Goal: Task Accomplishment & Management: Complete application form

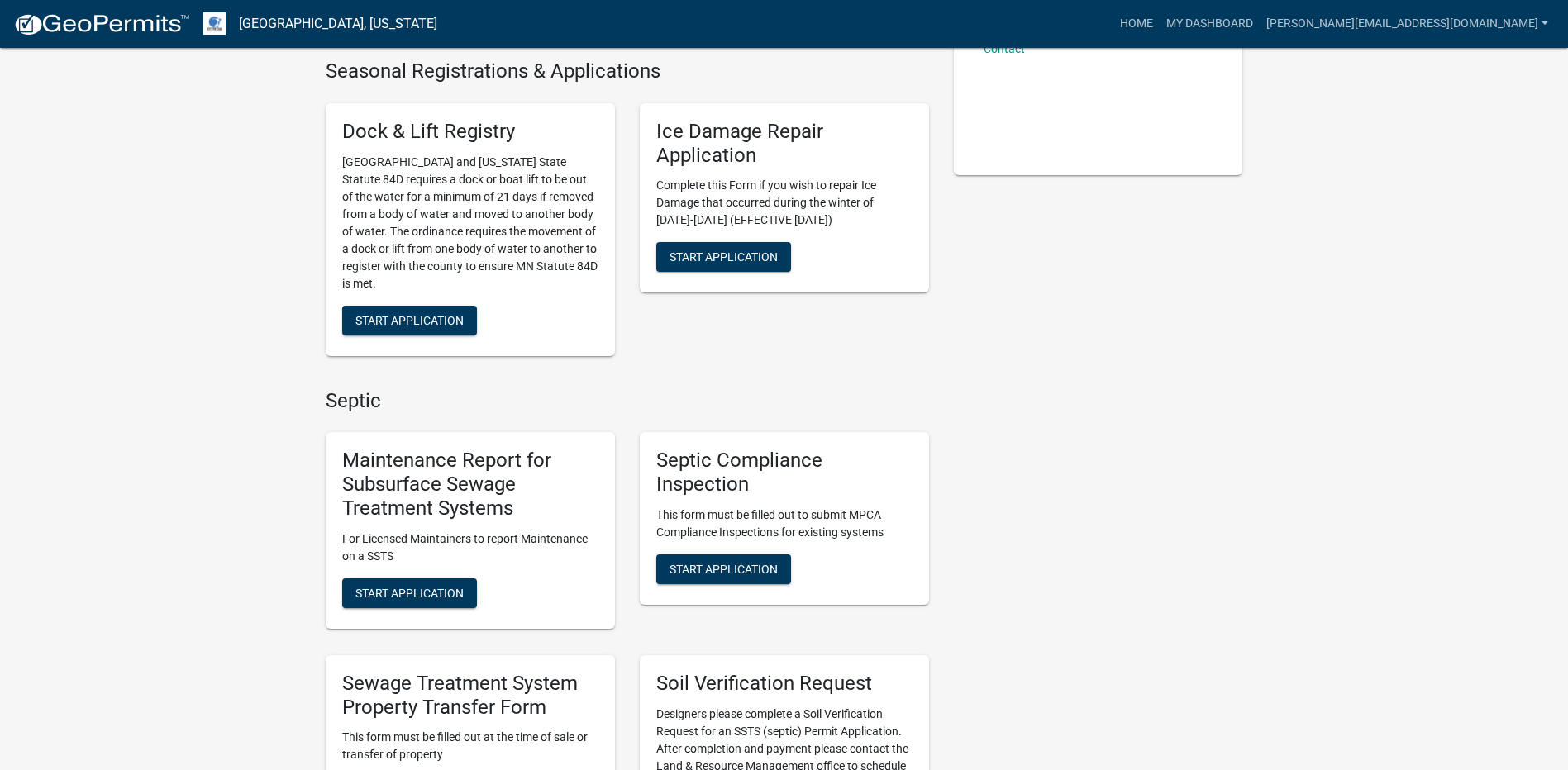
scroll to position [413, 0]
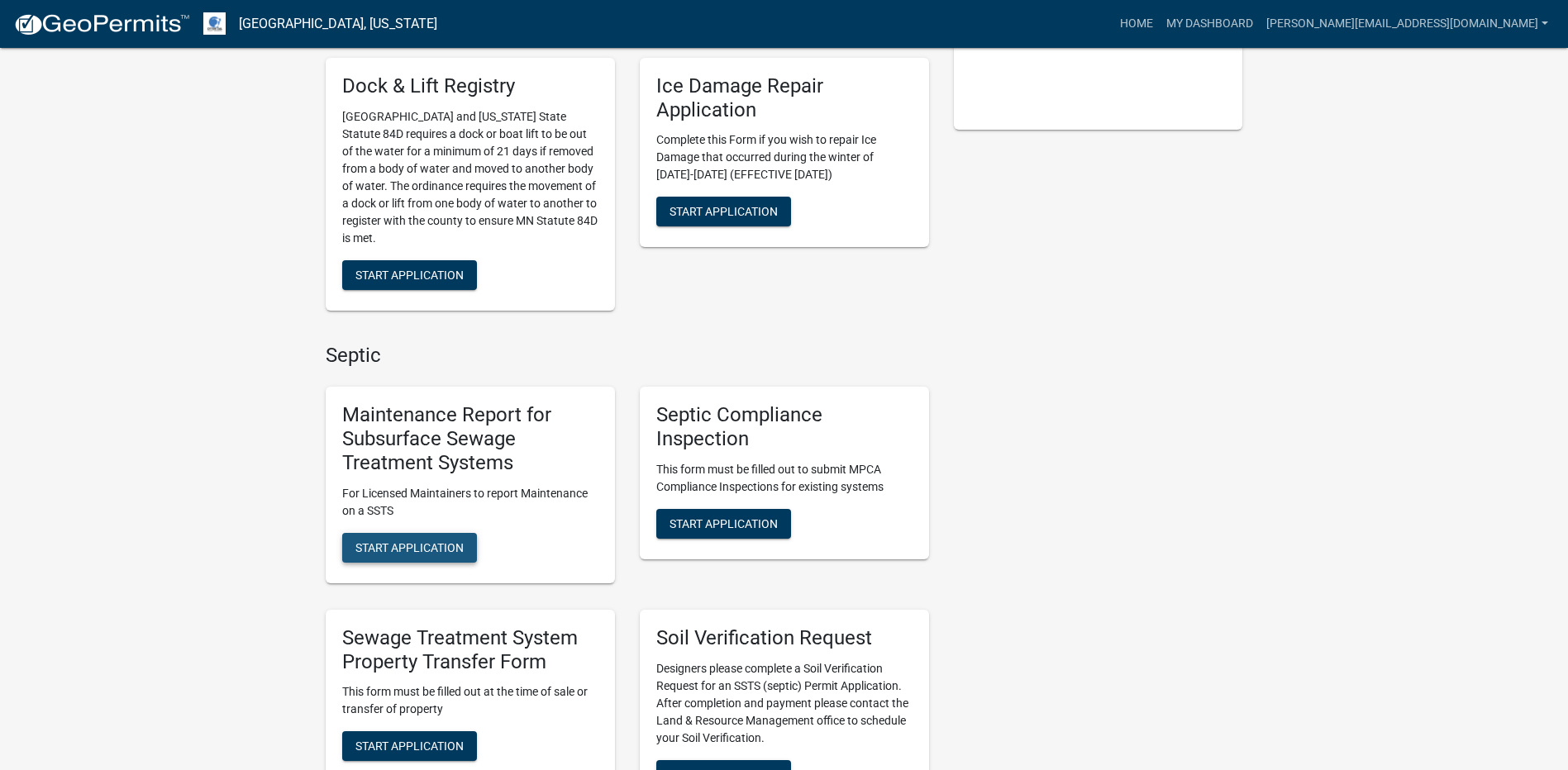
click at [419, 550] on span "Start Application" at bounding box center [409, 547] width 108 height 13
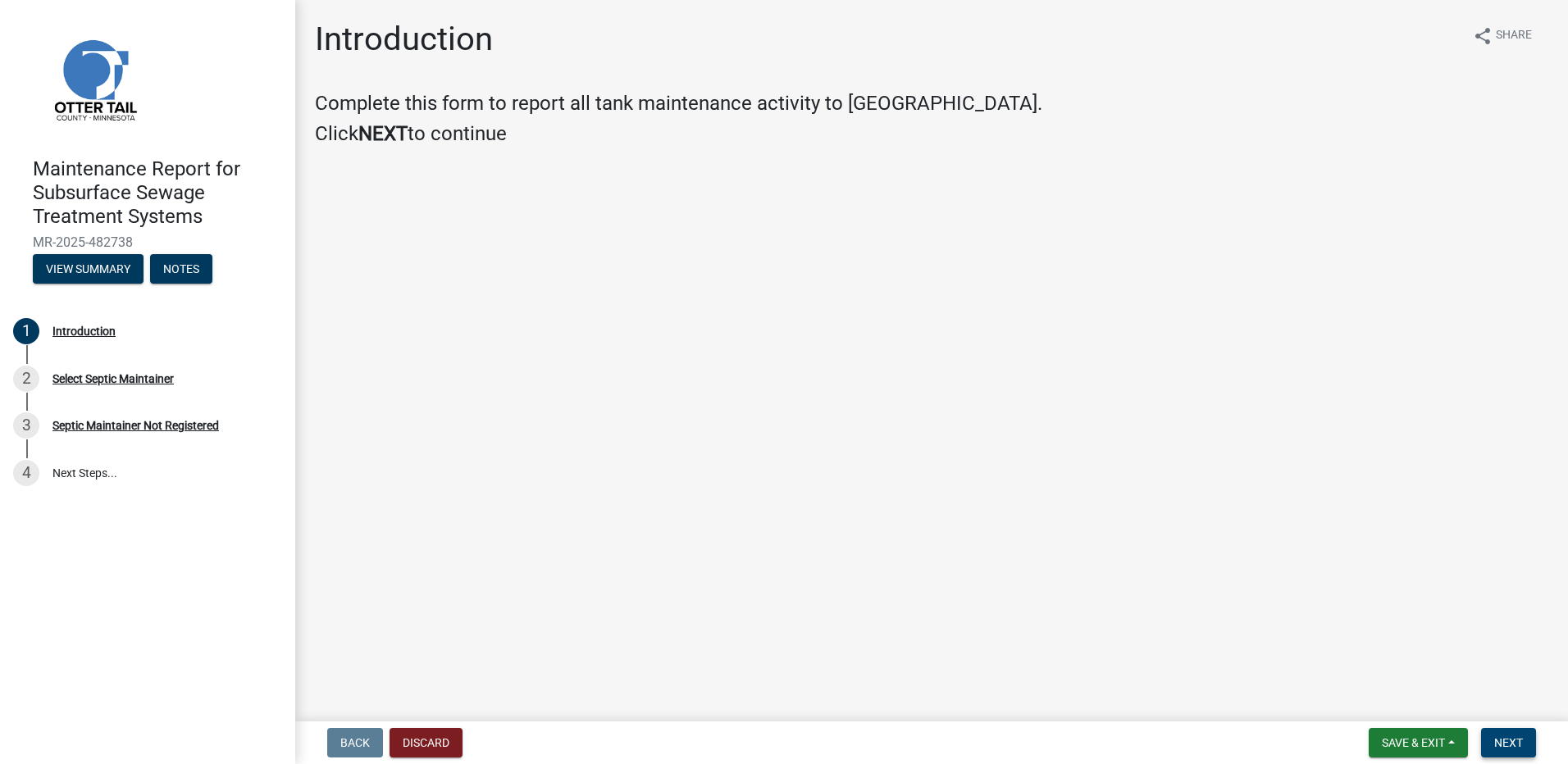
click at [1518, 745] on span "Next" at bounding box center [1508, 742] width 29 height 13
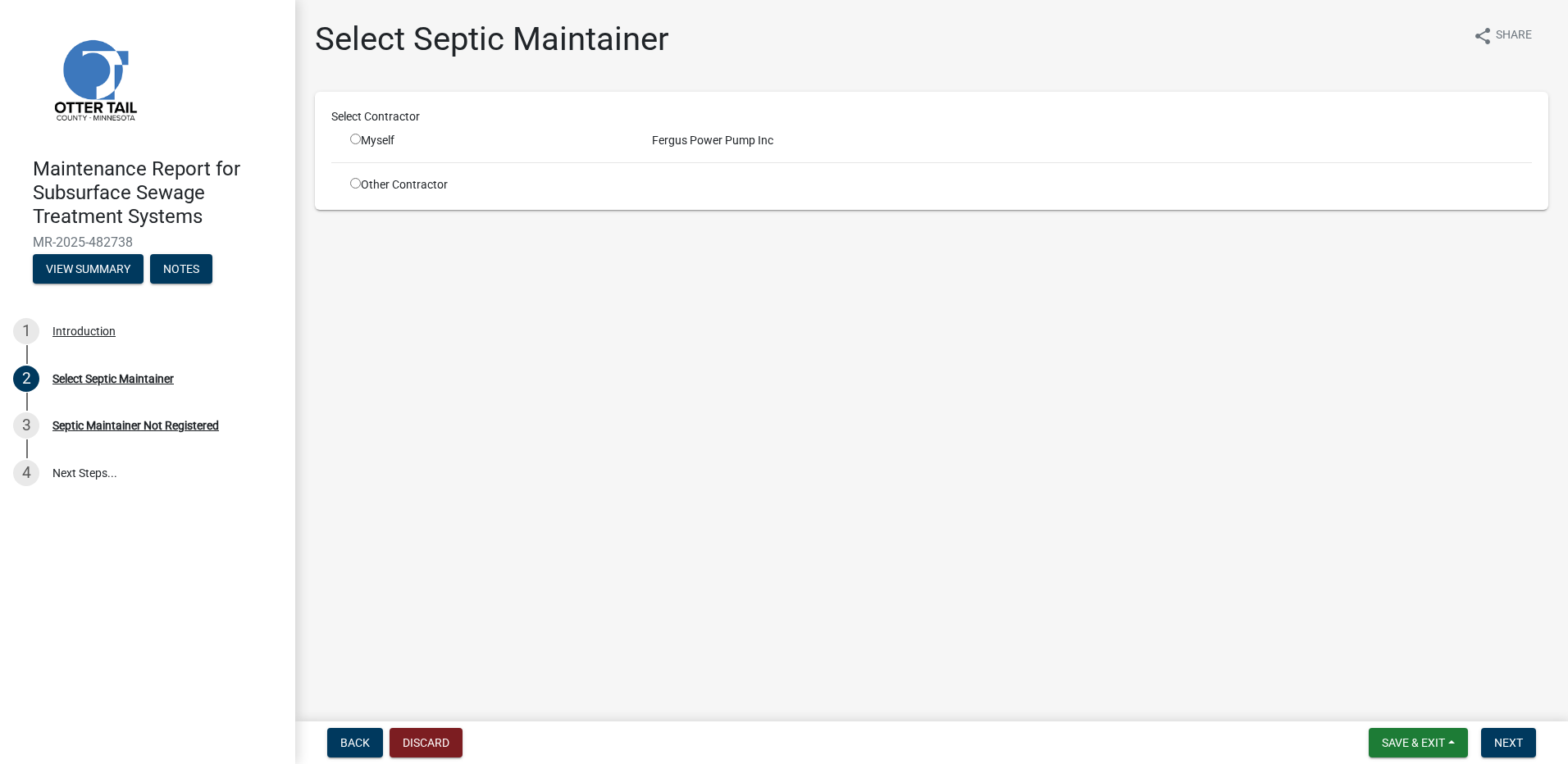
click at [355, 135] on input "radio" at bounding box center [355, 138] width 10 height 10
radio input "true"
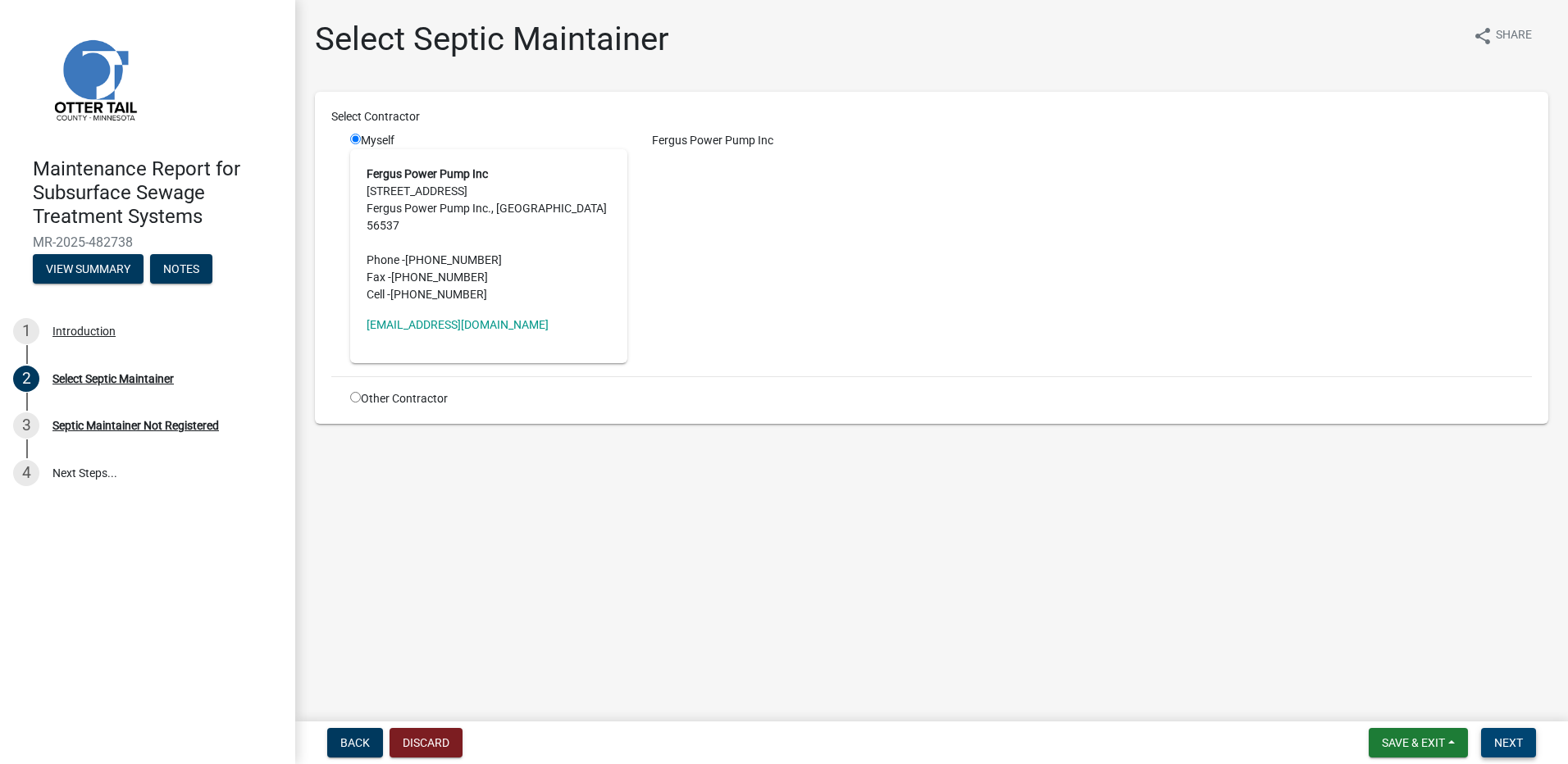
click at [1509, 740] on span "Next" at bounding box center [1508, 742] width 29 height 13
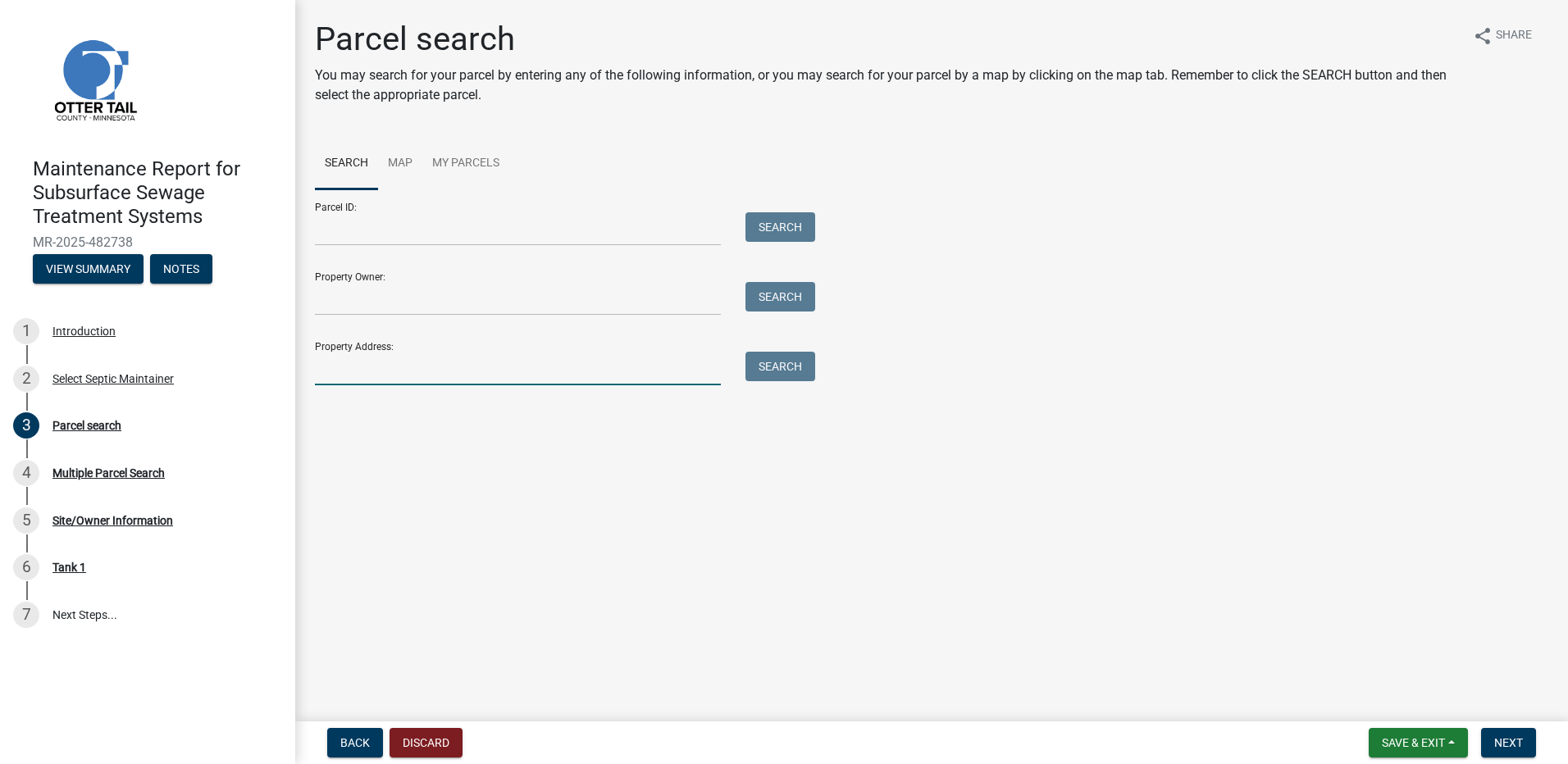
click at [385, 353] on input "Property Address:" at bounding box center [518, 368] width 406 height 34
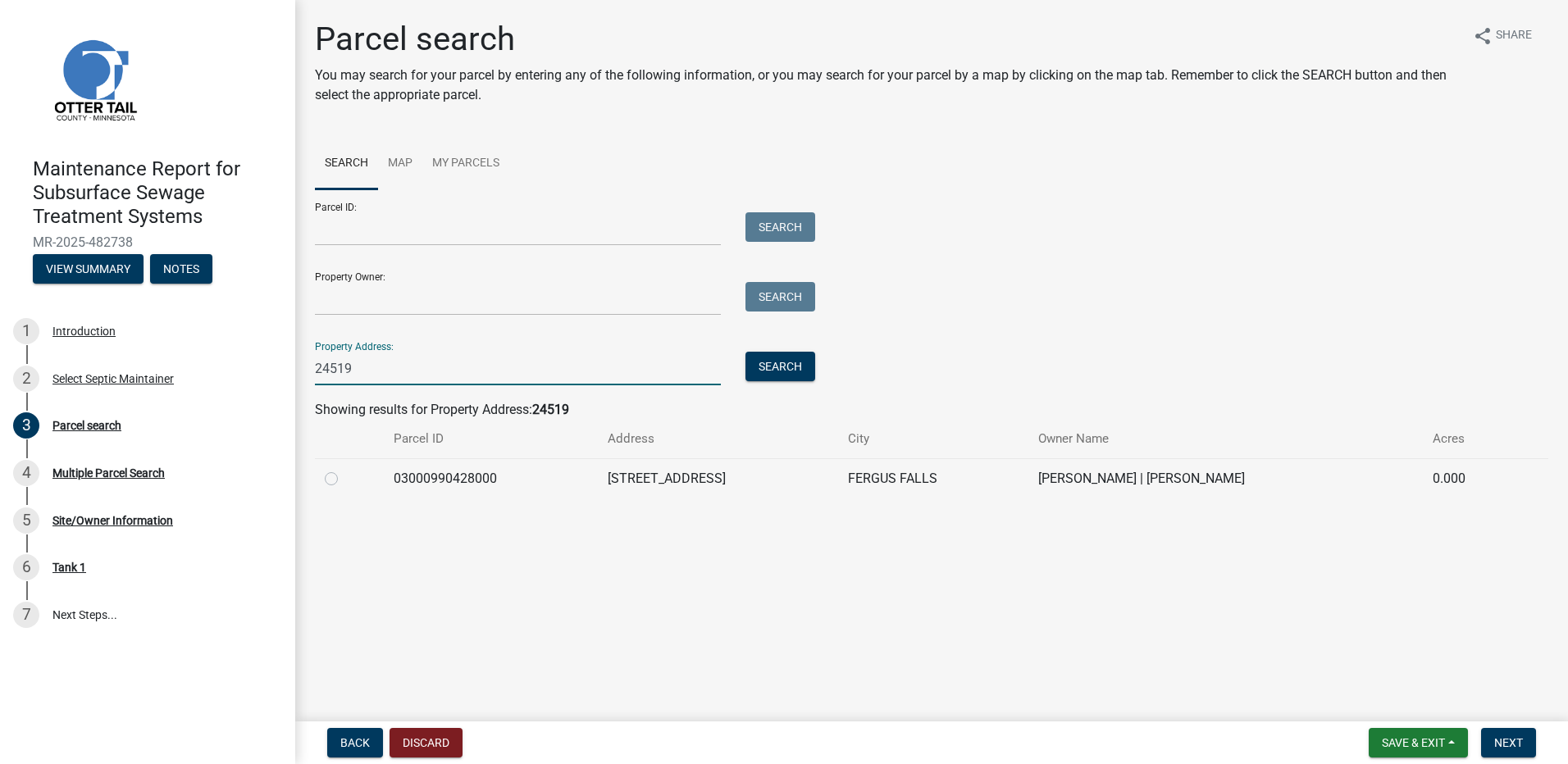
type input "24519"
click at [344, 468] on label at bounding box center [344, 468] width 0 height 0
click at [344, 480] on input "radio" at bounding box center [349, 473] width 10 height 10
radio input "true"
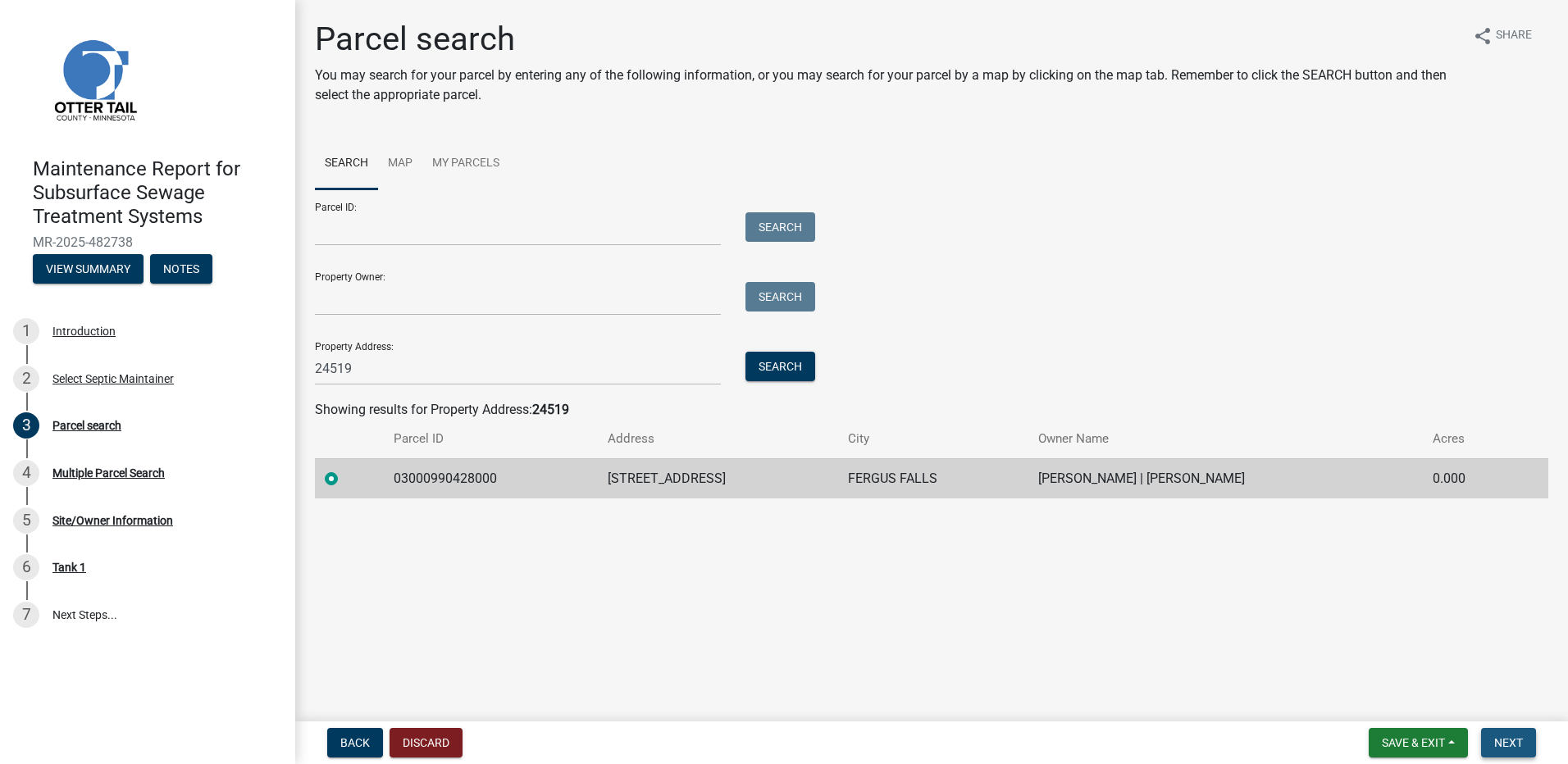
click at [1513, 739] on span "Next" at bounding box center [1508, 742] width 29 height 13
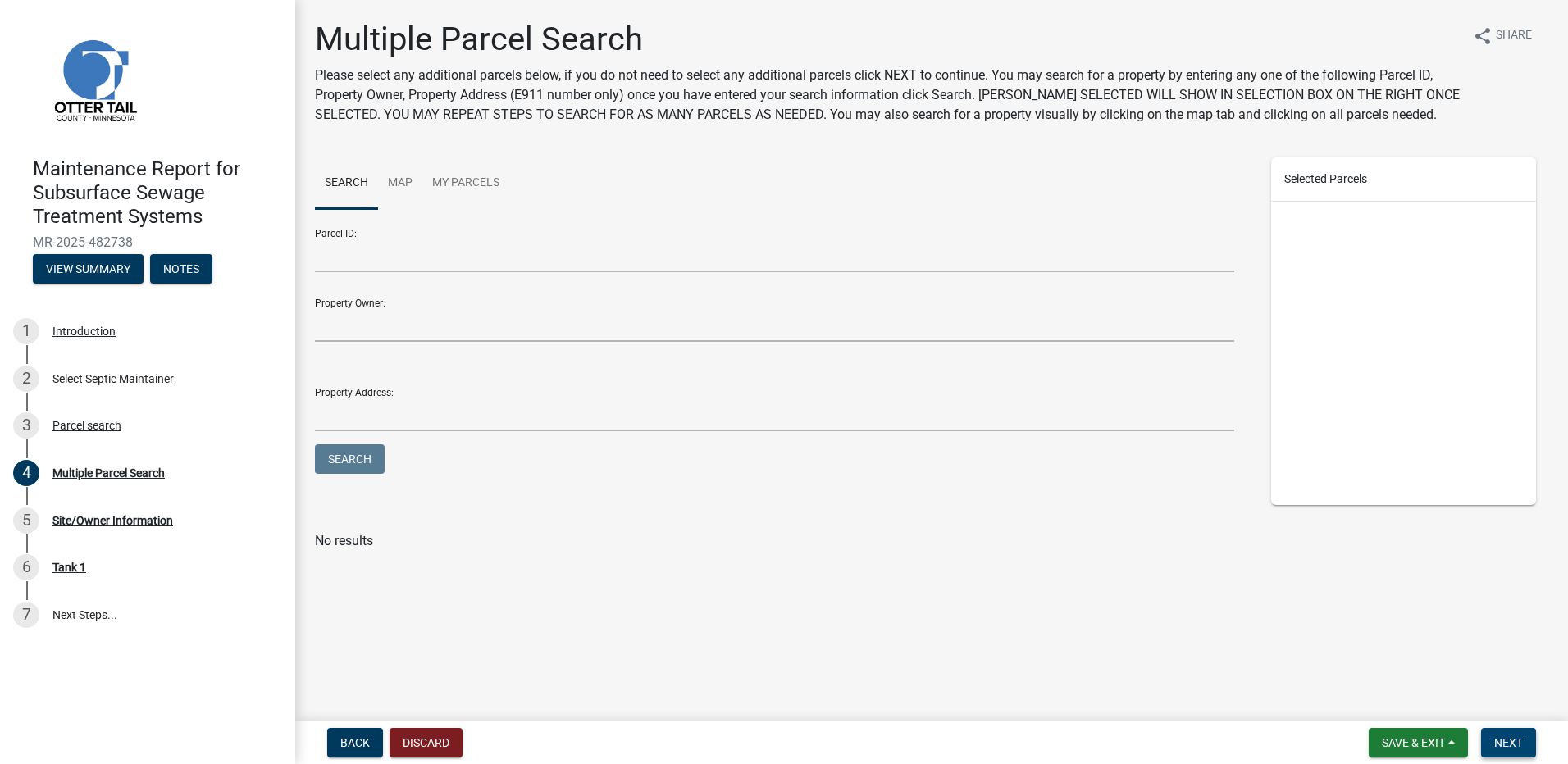
click at [1507, 744] on span "Next" at bounding box center [1508, 742] width 29 height 13
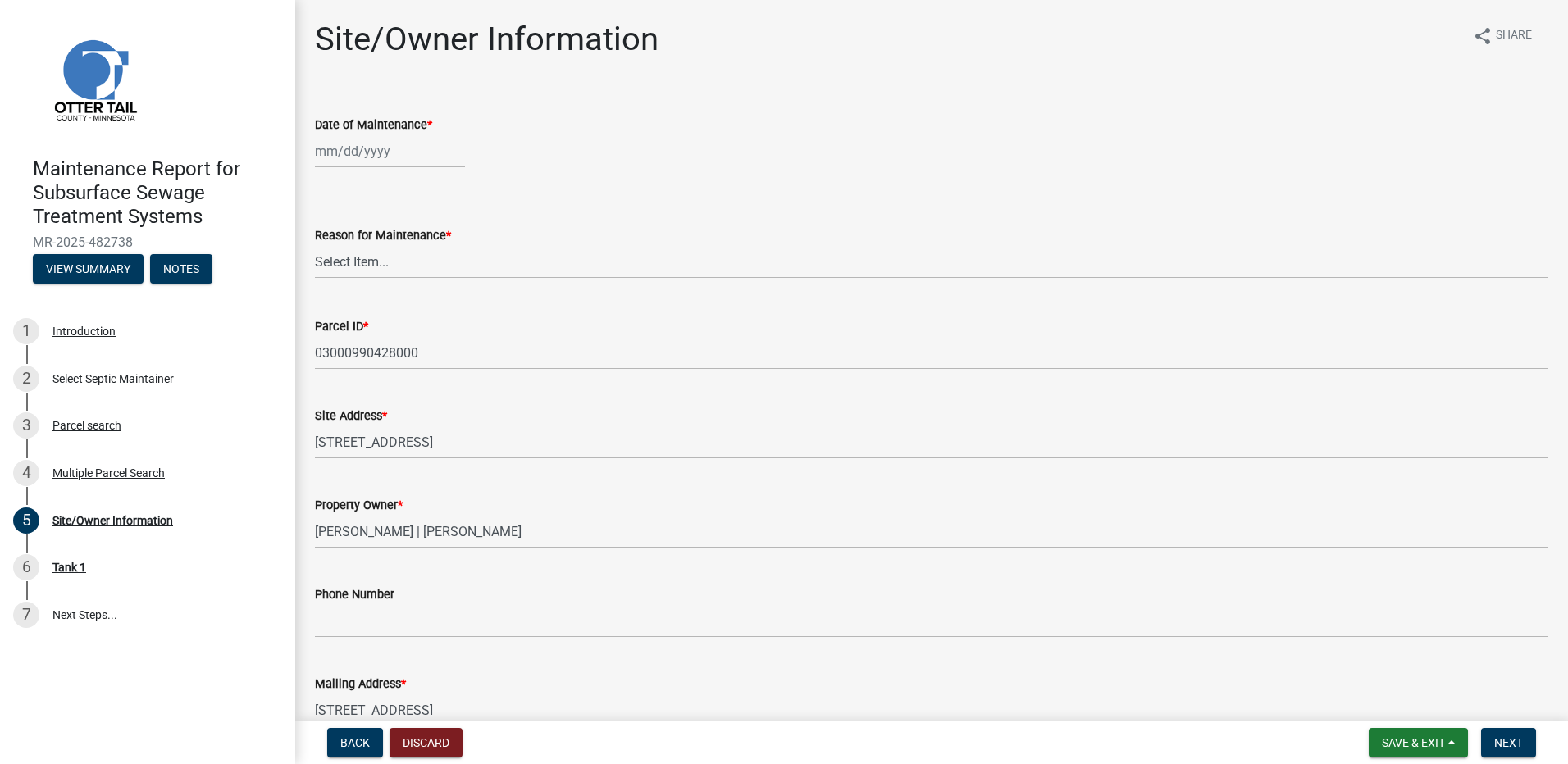
select select "9"
select select "2025"
click at [369, 150] on div "[PERSON_NAME] Feb Mar Apr [PERSON_NAME][DATE] Oct Nov [DATE] 1526 1527 1528 152…" at bounding box center [390, 151] width 150 height 34
click at [328, 185] on span "Previous month" at bounding box center [331, 185] width 12 height 12
click at [499, 189] on div at bounding box center [488, 186] width 33 height 26
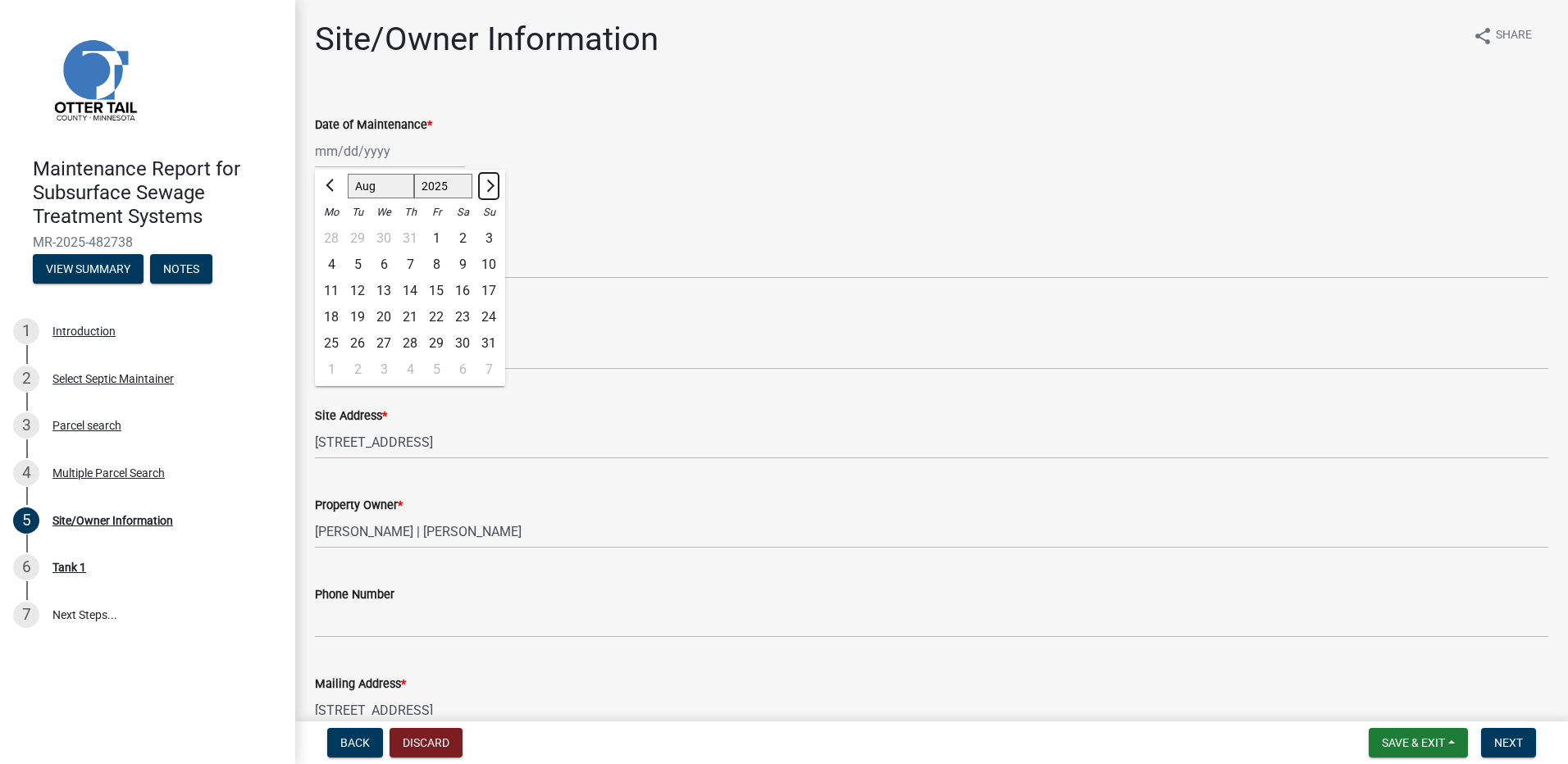
click at [494, 189] on button "Next month" at bounding box center [488, 186] width 20 height 26
select select "9"
click at [366, 247] on div "2" at bounding box center [357, 238] width 26 height 26
type input "[DATE]"
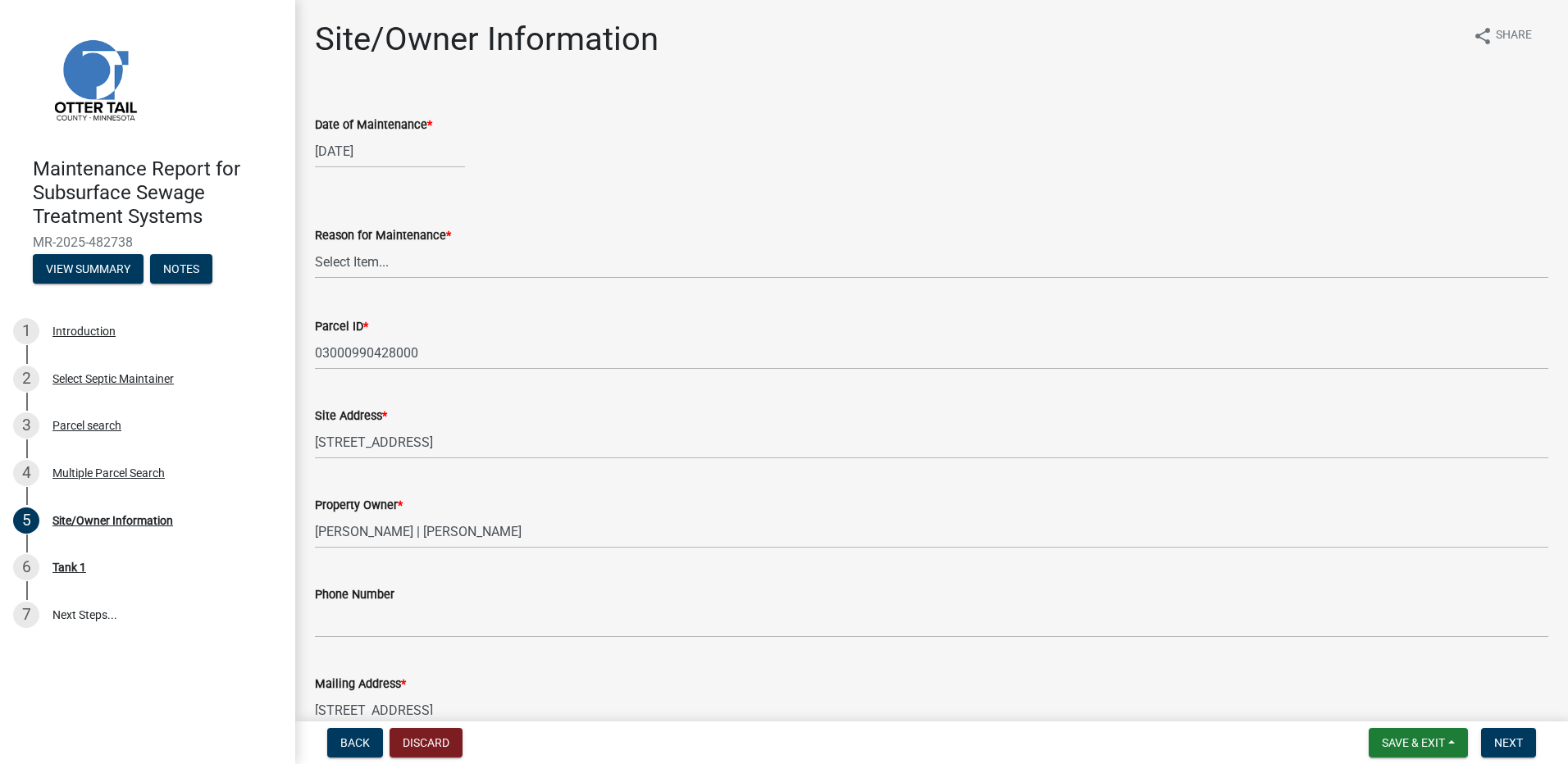
drag, startPoint x: 366, startPoint y: 237, endPoint x: 363, endPoint y: 249, distance: 12.4
click at [365, 240] on label "Reason for Maintenance *" at bounding box center [384, 236] width 137 height 11
click at [365, 245] on select "Select Item... Called Routine Other" at bounding box center [932, 262] width 1233 height 34
click at [363, 259] on select "Select Item... Called Routine Other" at bounding box center [932, 262] width 1233 height 34
click at [315, 245] on select "Select Item... Called Routine Other" at bounding box center [932, 262] width 1233 height 34
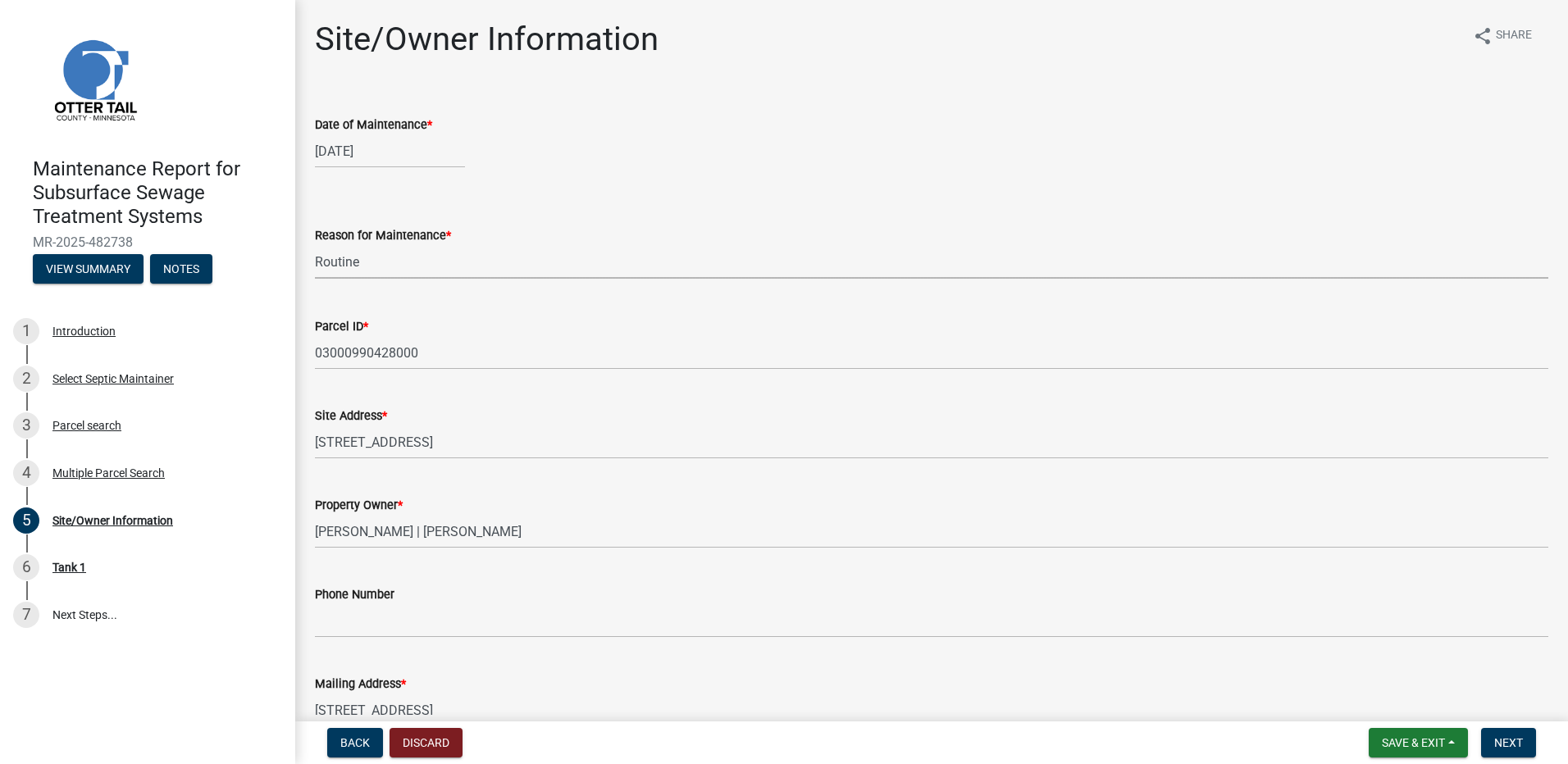
select select "78493fc6-8c9b-4d4c-b322-7064476e595b"
click at [1495, 736] on span "Next" at bounding box center [1508, 742] width 29 height 13
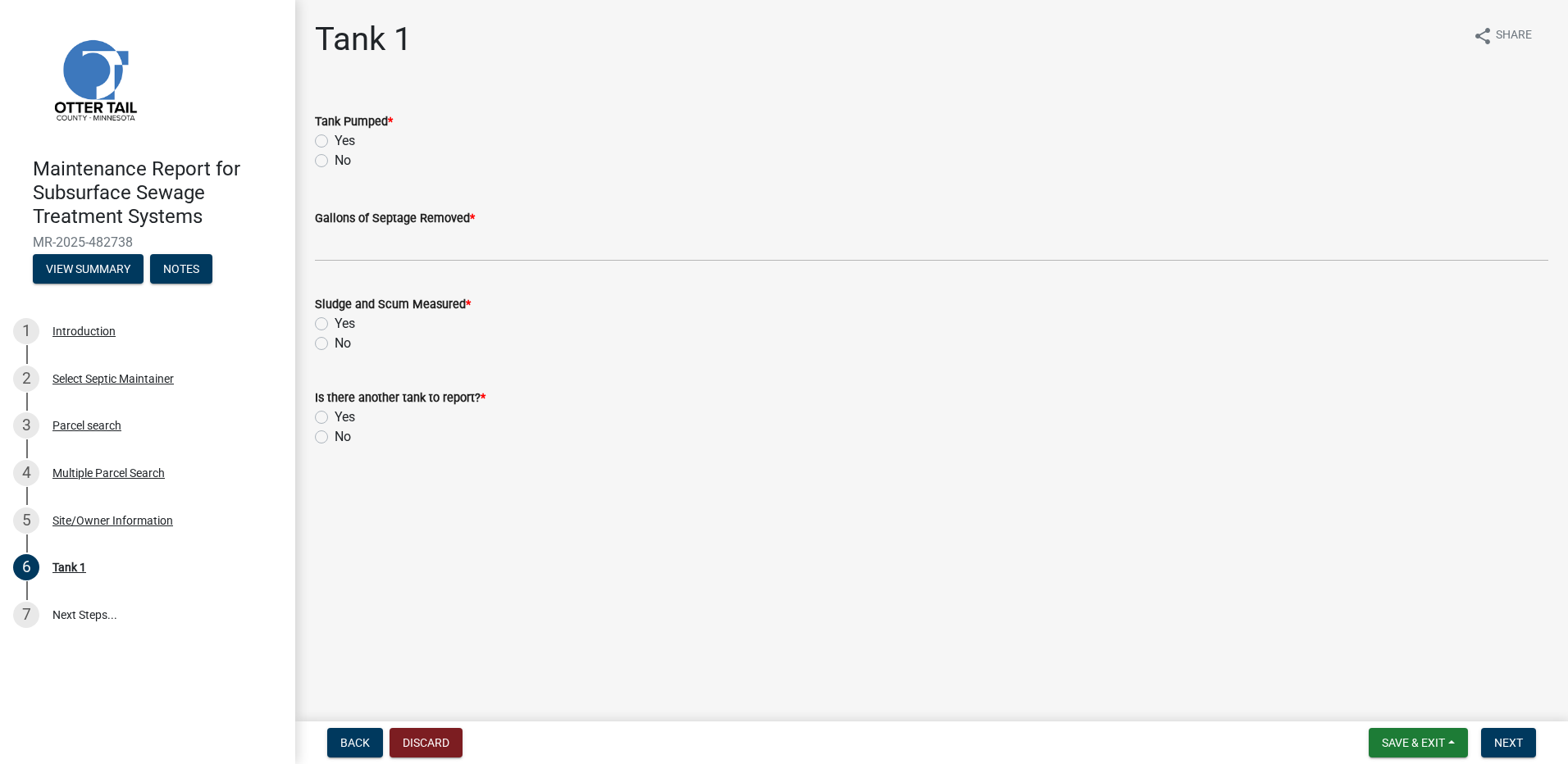
click at [335, 145] on label "Yes" at bounding box center [345, 140] width 21 height 20
click at [335, 142] on input "Yes" at bounding box center [340, 136] width 10 height 10
radio input "true"
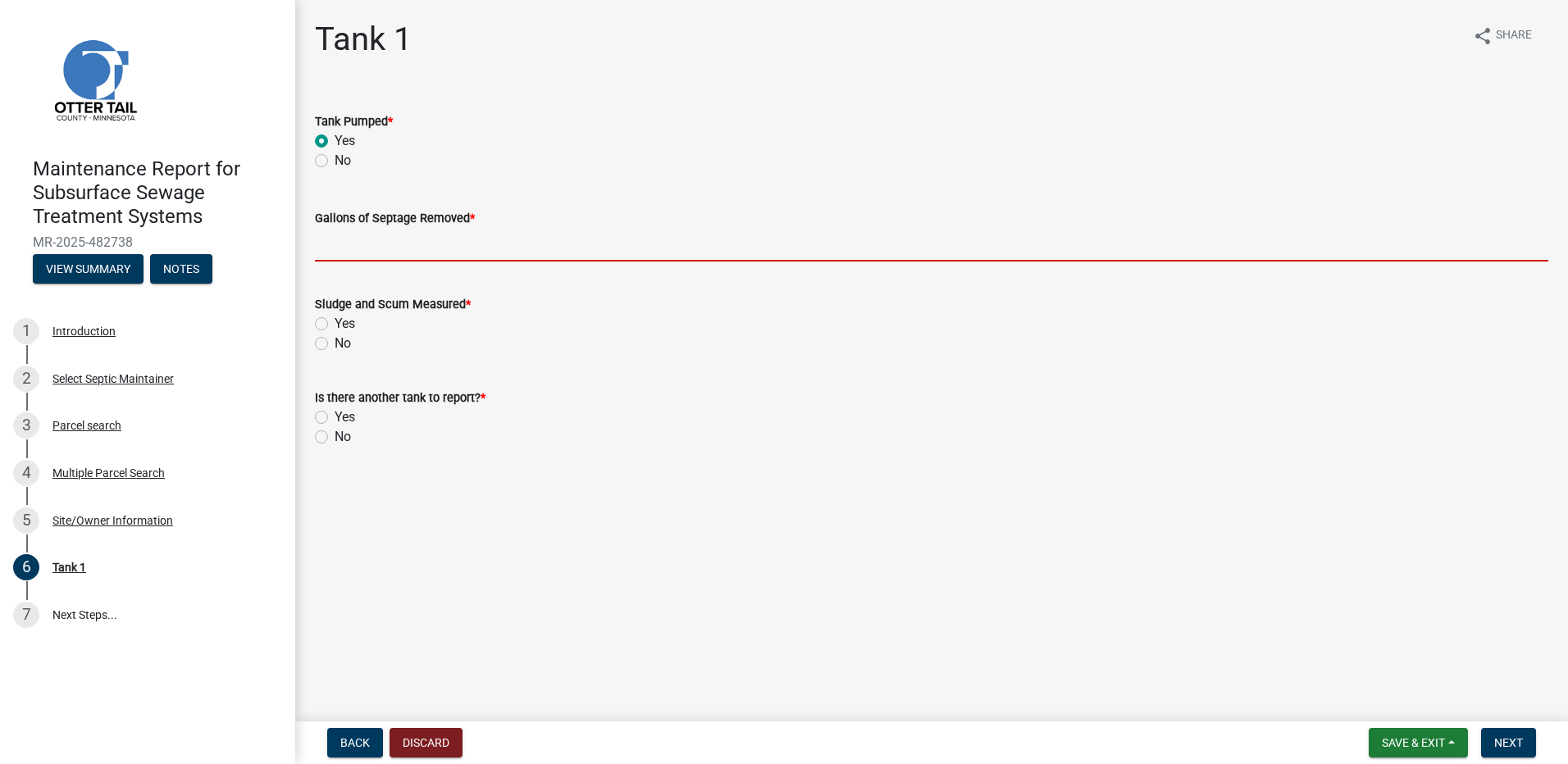
click at [359, 246] on input "Gallons of Septage Removed *" at bounding box center [932, 245] width 1233 height 34
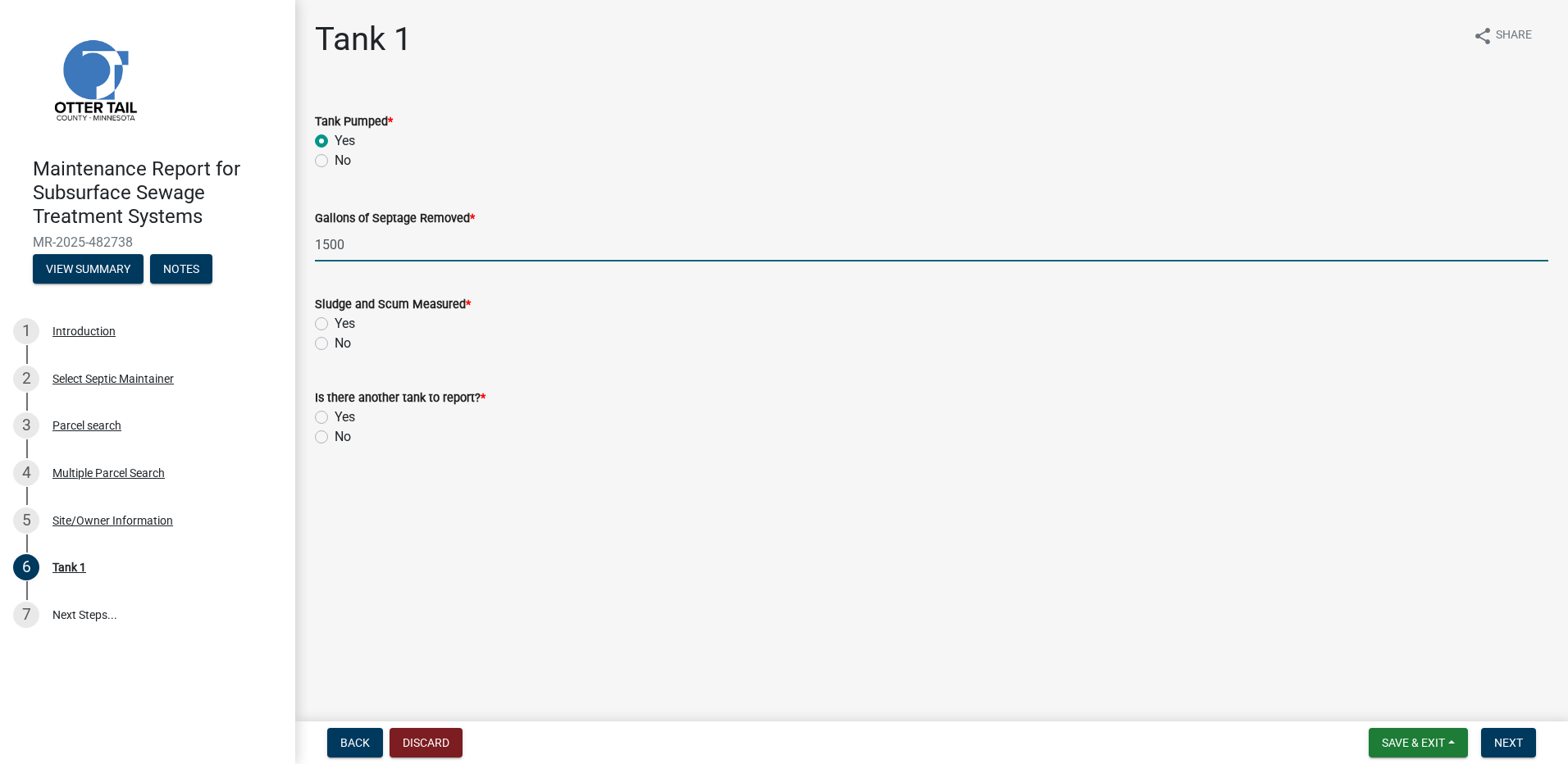
type input "1500"
click at [335, 341] on label "No" at bounding box center [343, 343] width 17 height 20
click at [335, 341] on input "No" at bounding box center [340, 339] width 10 height 10
radio input "true"
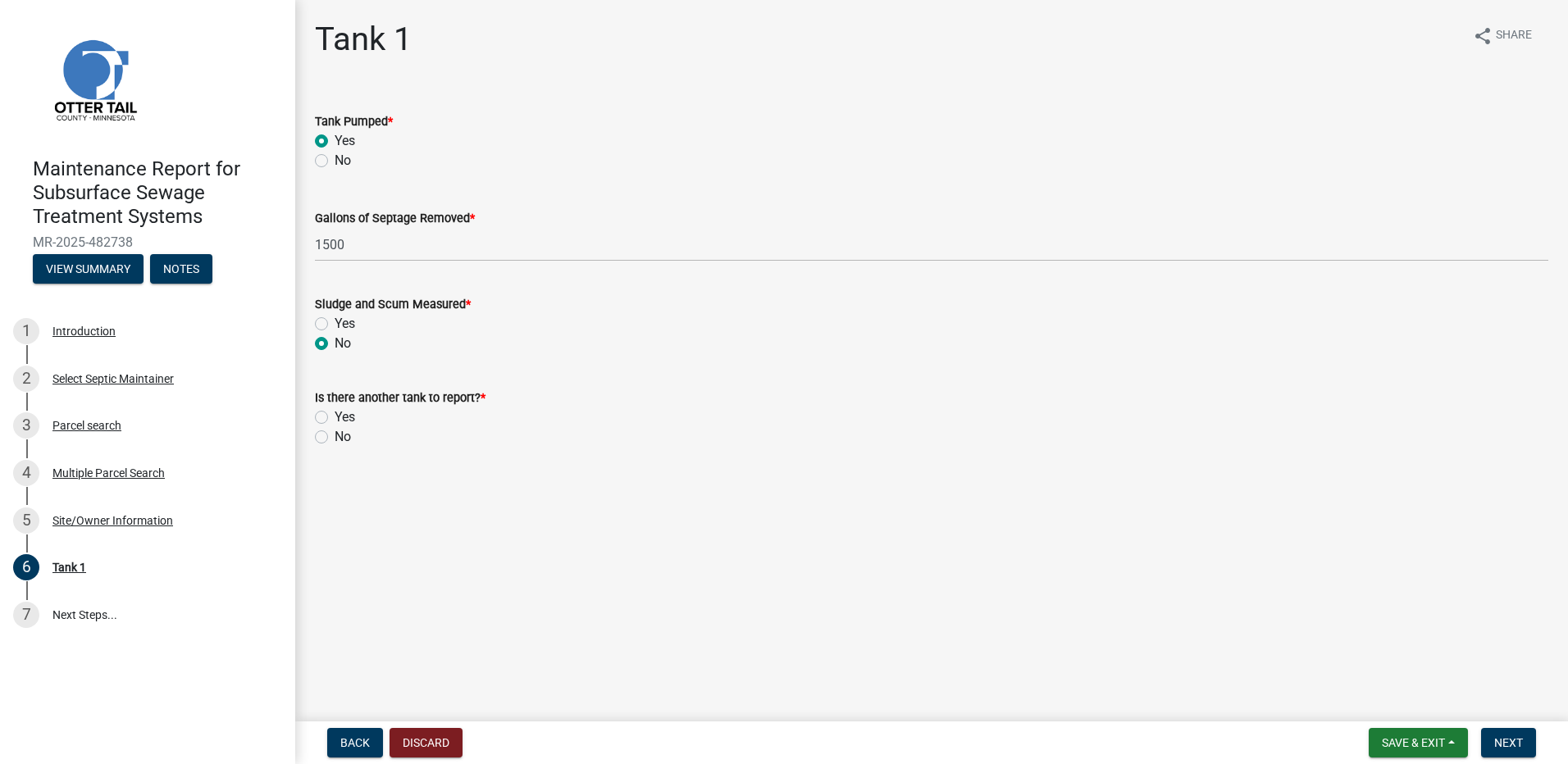
click at [335, 441] on label "No" at bounding box center [343, 437] width 17 height 20
click at [335, 438] on input "No" at bounding box center [340, 432] width 10 height 10
radio input "true"
click at [1520, 746] on span "Next" at bounding box center [1508, 742] width 29 height 13
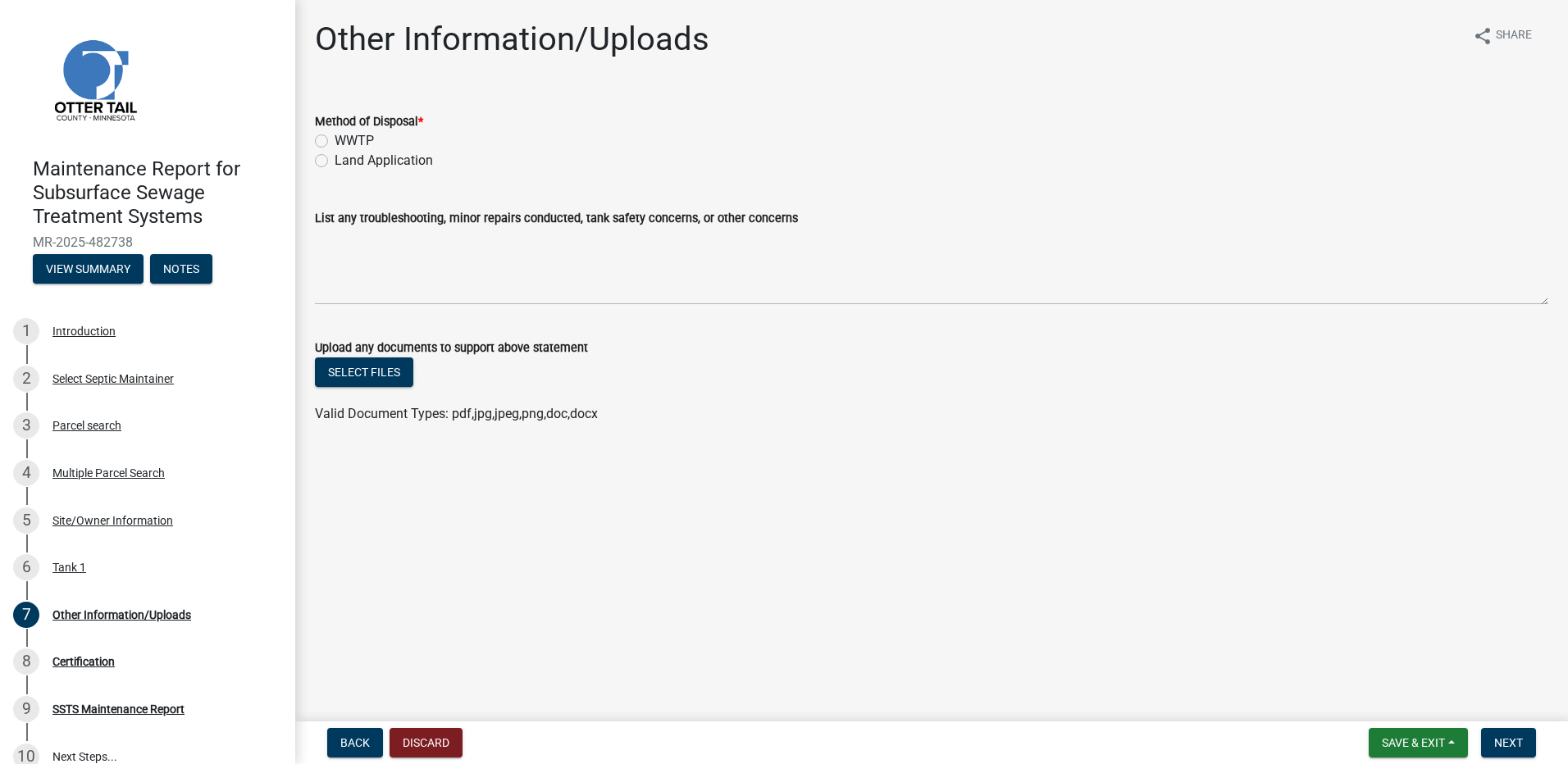
click at [402, 163] on label "Land Application" at bounding box center [384, 160] width 98 height 20
click at [345, 162] on input "Land Application" at bounding box center [340, 155] width 10 height 10
radio input "true"
click at [1505, 750] on button "Next" at bounding box center [1508, 742] width 55 height 30
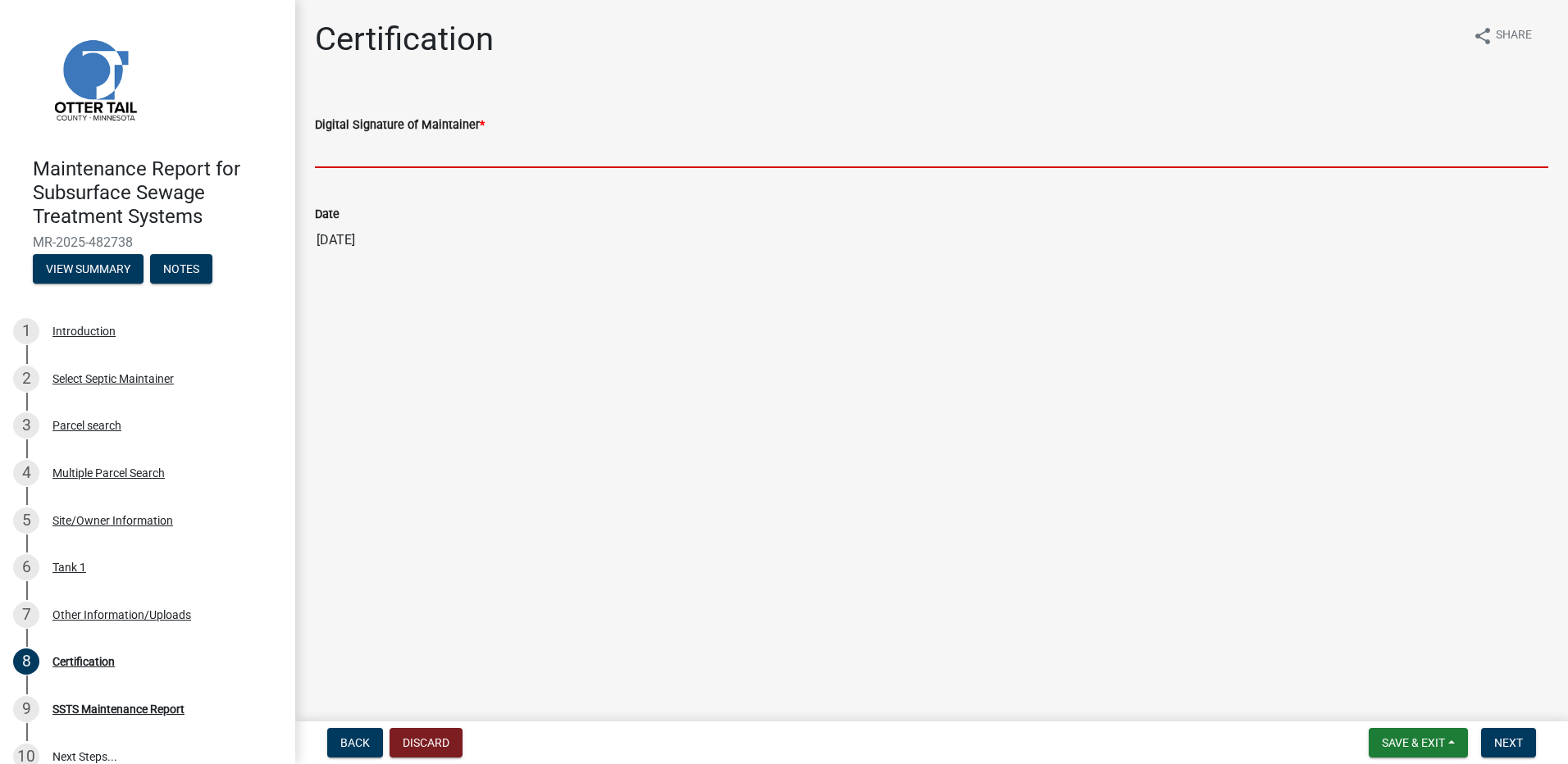
click at [341, 166] on input "Digital Signature of Maintainer *" at bounding box center [932, 151] width 1233 height 34
type input "[PERSON_NAME]"
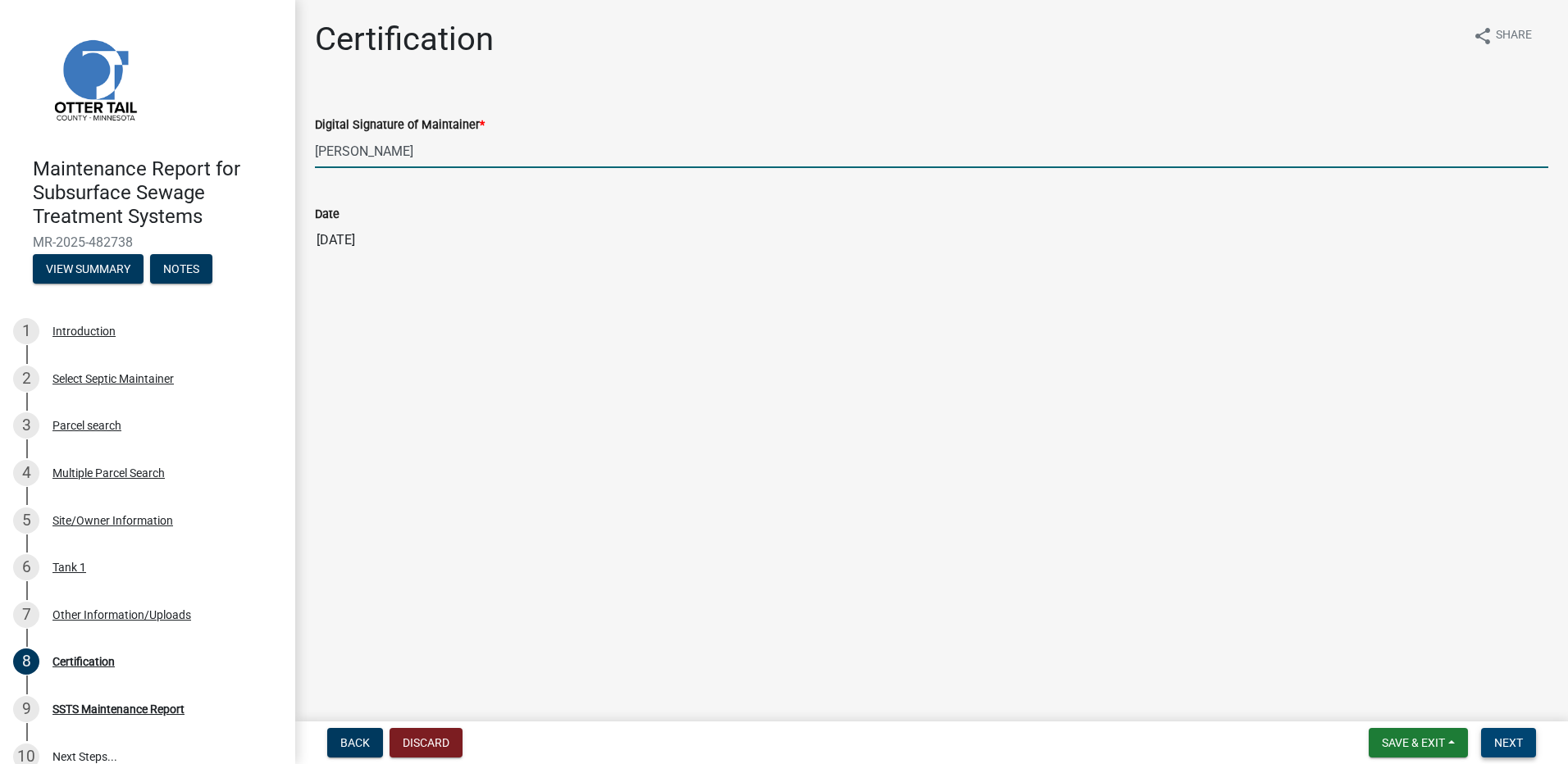
click at [1505, 749] on span "Next" at bounding box center [1508, 742] width 29 height 13
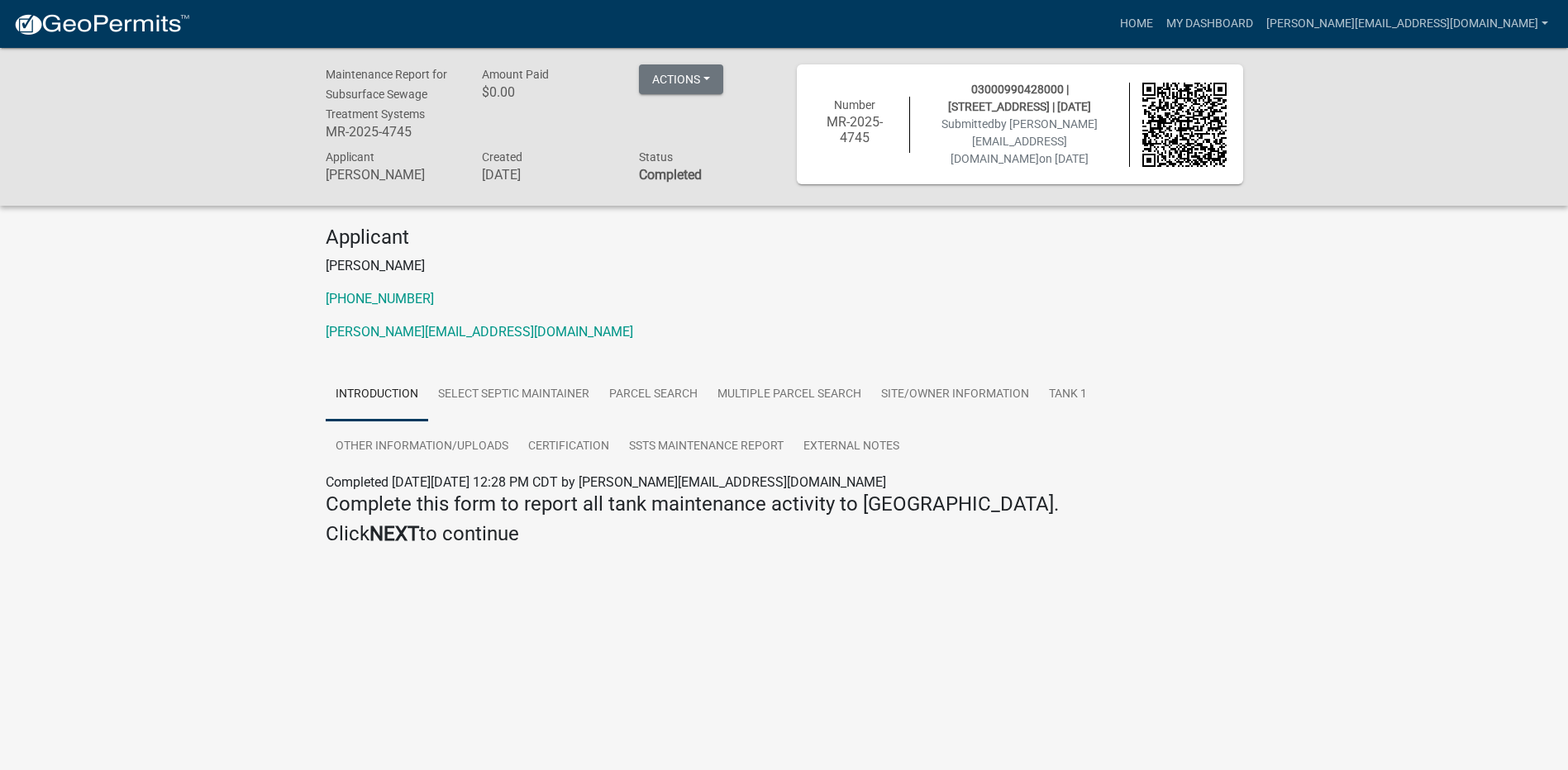
click at [124, 34] on img at bounding box center [102, 25] width 177 height 25
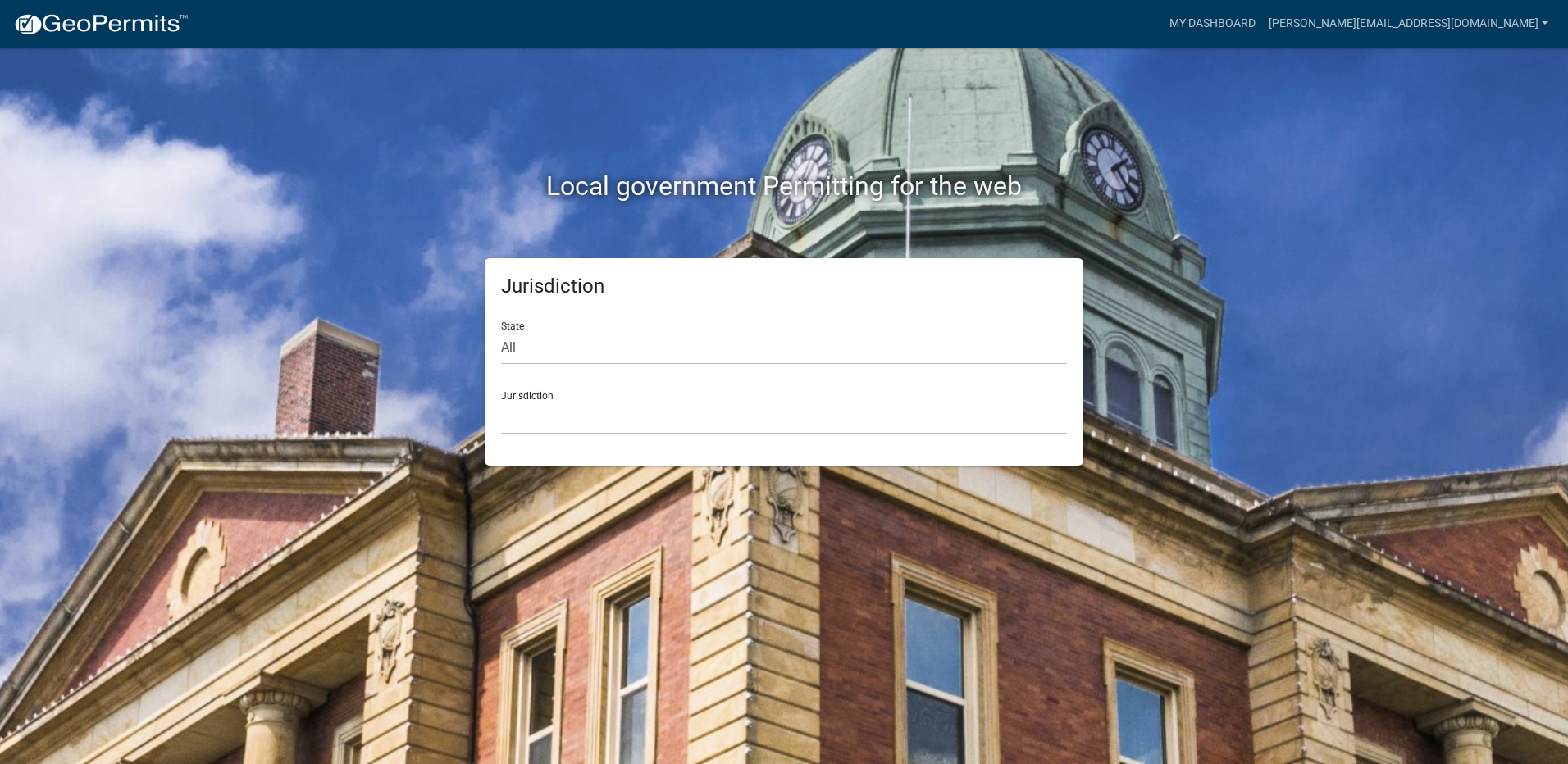
click at [515, 420] on select "[GEOGRAPHIC_DATA], [US_STATE] [GEOGRAPHIC_DATA], [US_STATE][PERSON_NAME][GEOGRA…" at bounding box center [784, 418] width 566 height 34
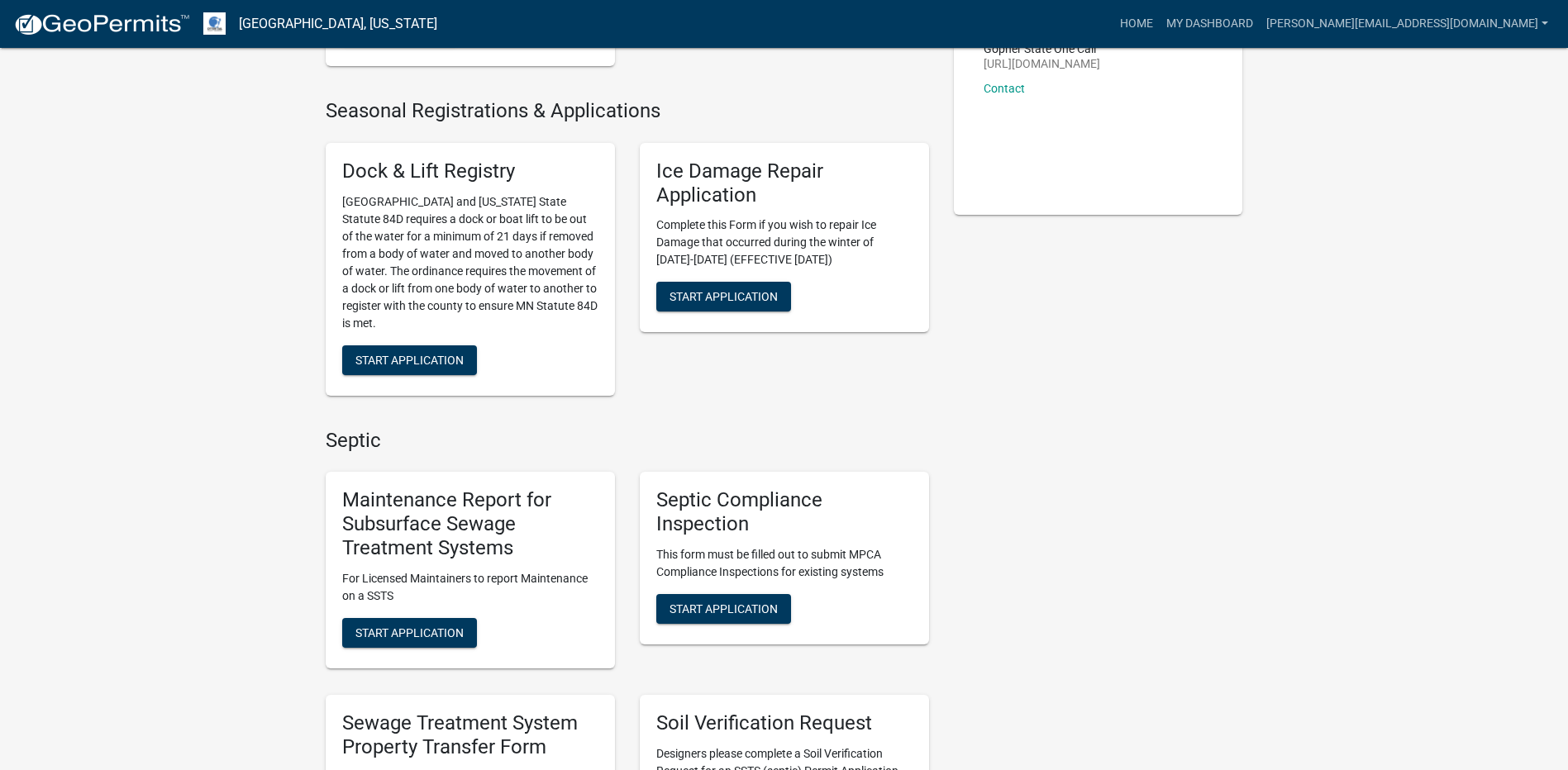
scroll to position [331, 0]
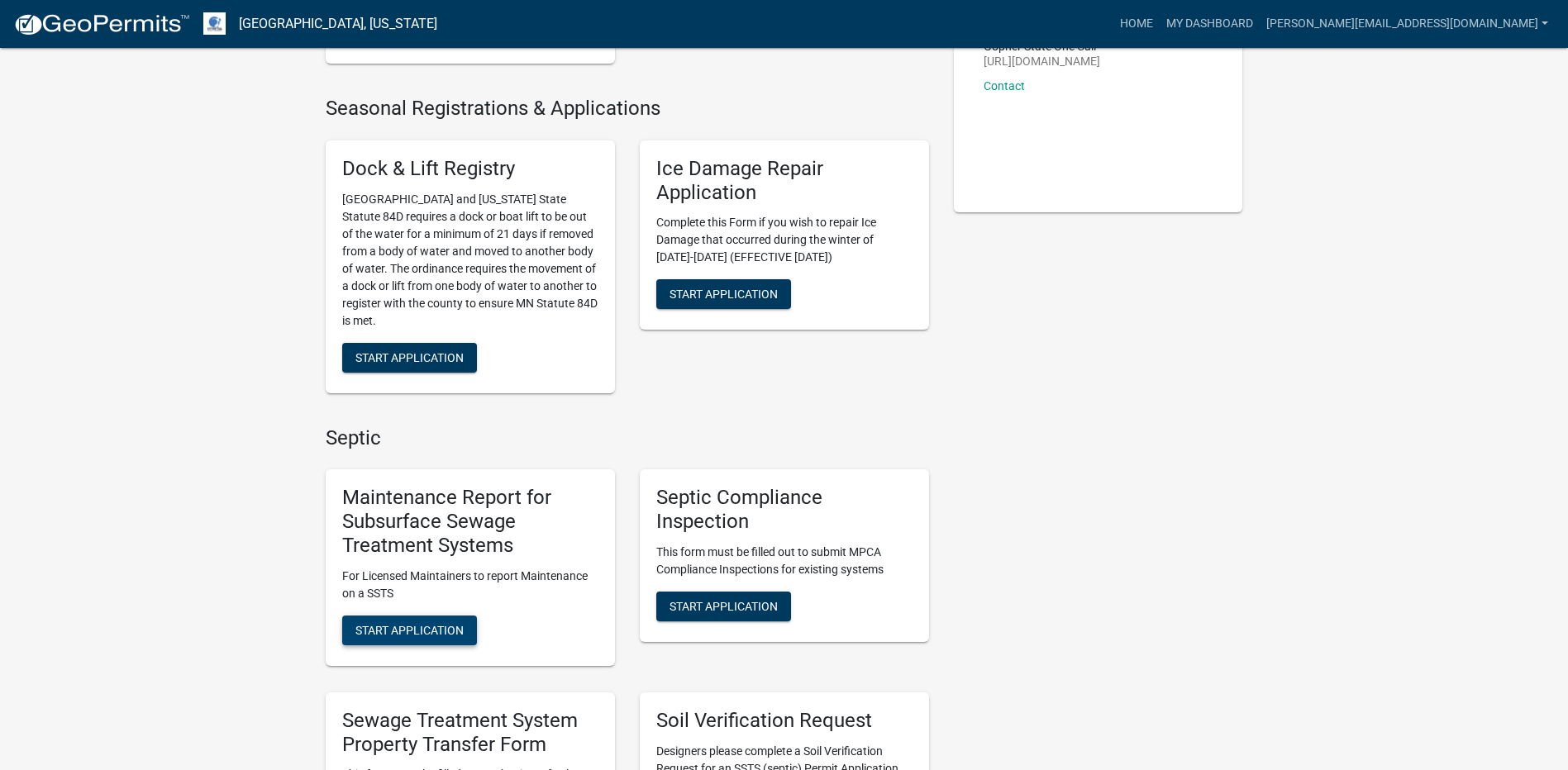
click at [421, 639] on button "Start Application" at bounding box center [409, 631] width 135 height 30
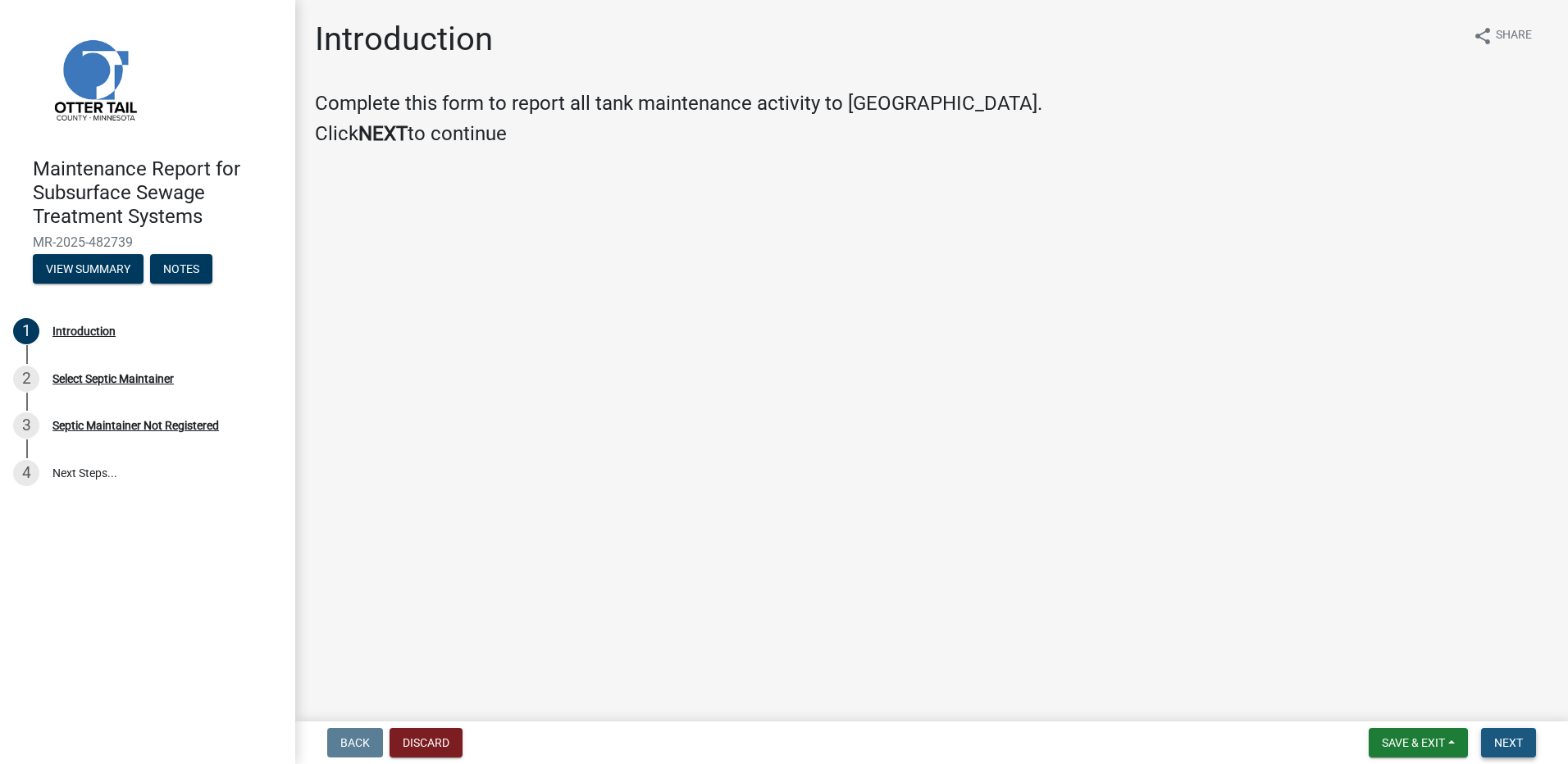
click at [1521, 743] on span "Next" at bounding box center [1508, 742] width 29 height 13
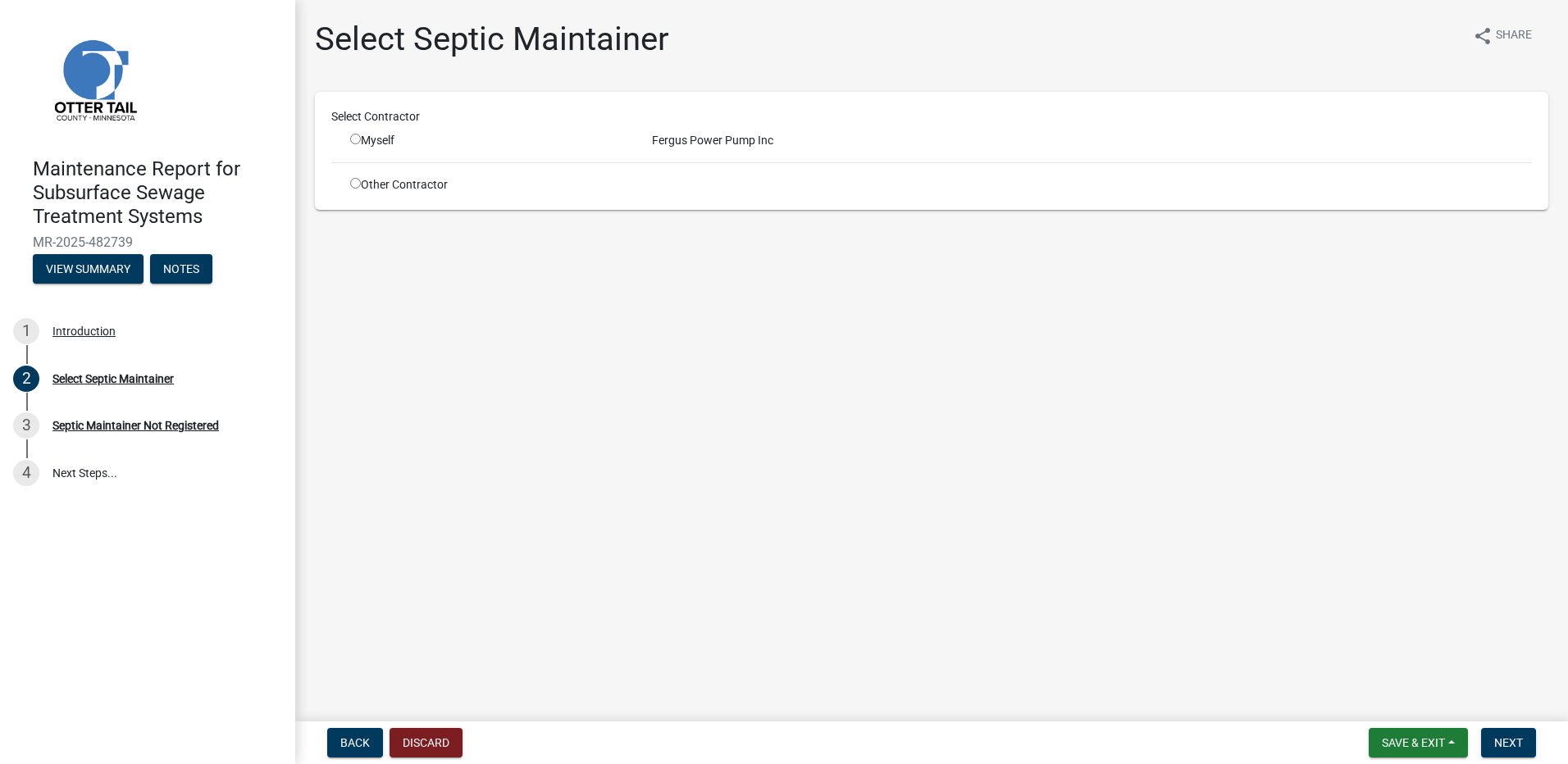
click at [358, 149] on div "Myself" at bounding box center [488, 140] width 277 height 17
click at [360, 141] on input "radio" at bounding box center [355, 138] width 10 height 10
radio input "true"
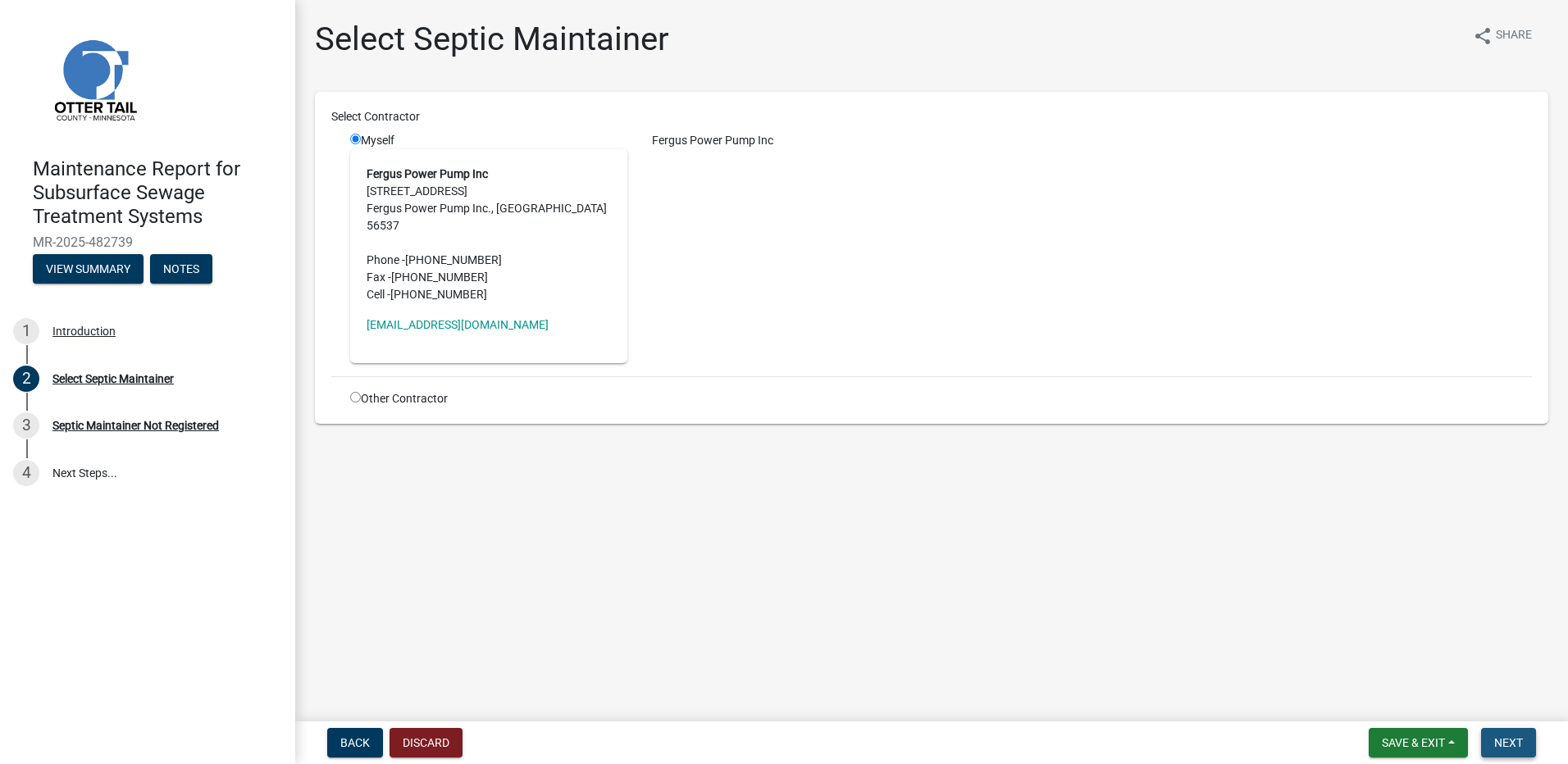
click at [1504, 746] on span "Next" at bounding box center [1508, 742] width 29 height 13
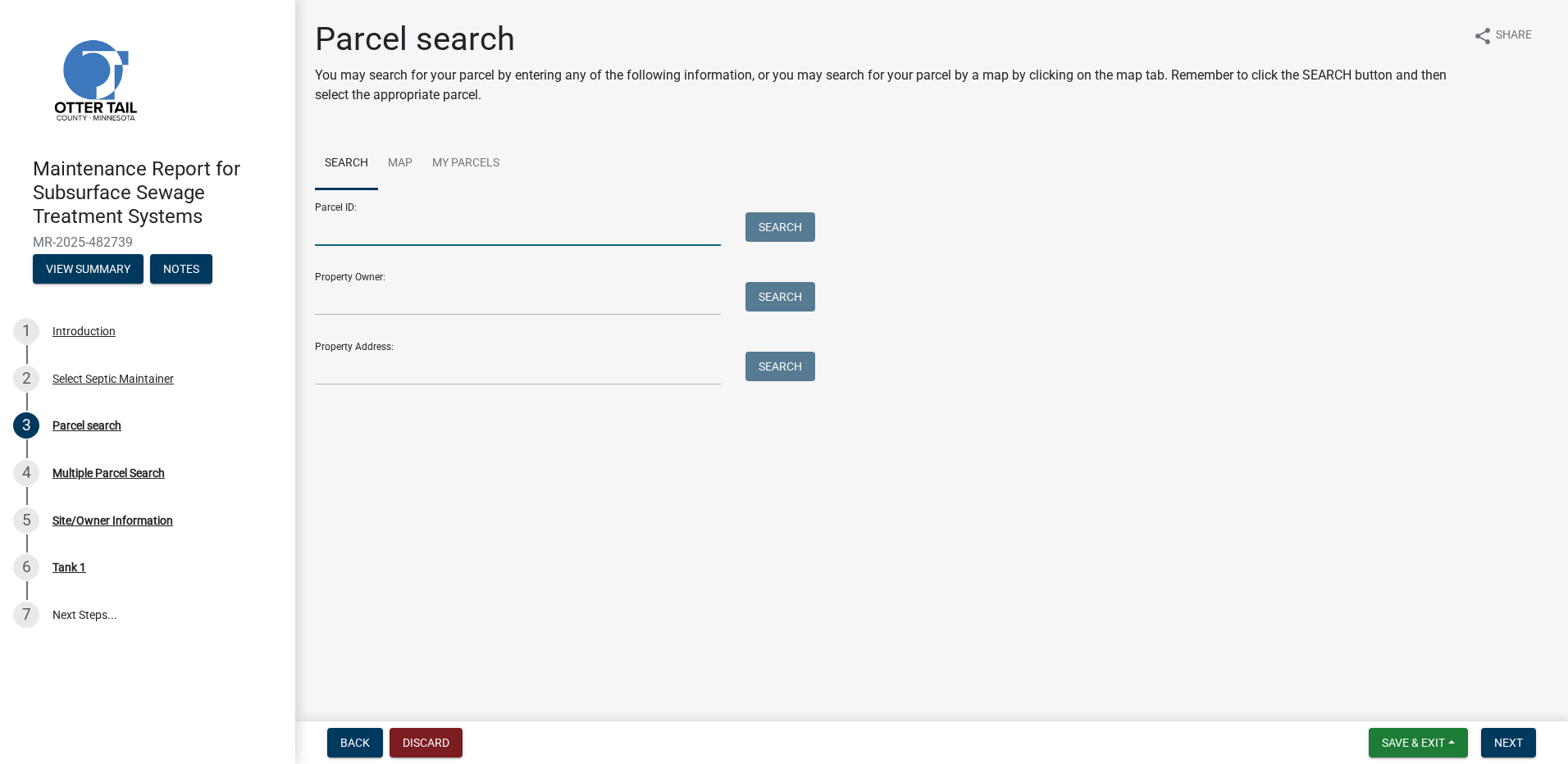
click at [424, 229] on input "Parcel ID:" at bounding box center [518, 229] width 406 height 34
click at [337, 368] on input "Property Address:" at bounding box center [518, 368] width 406 height 34
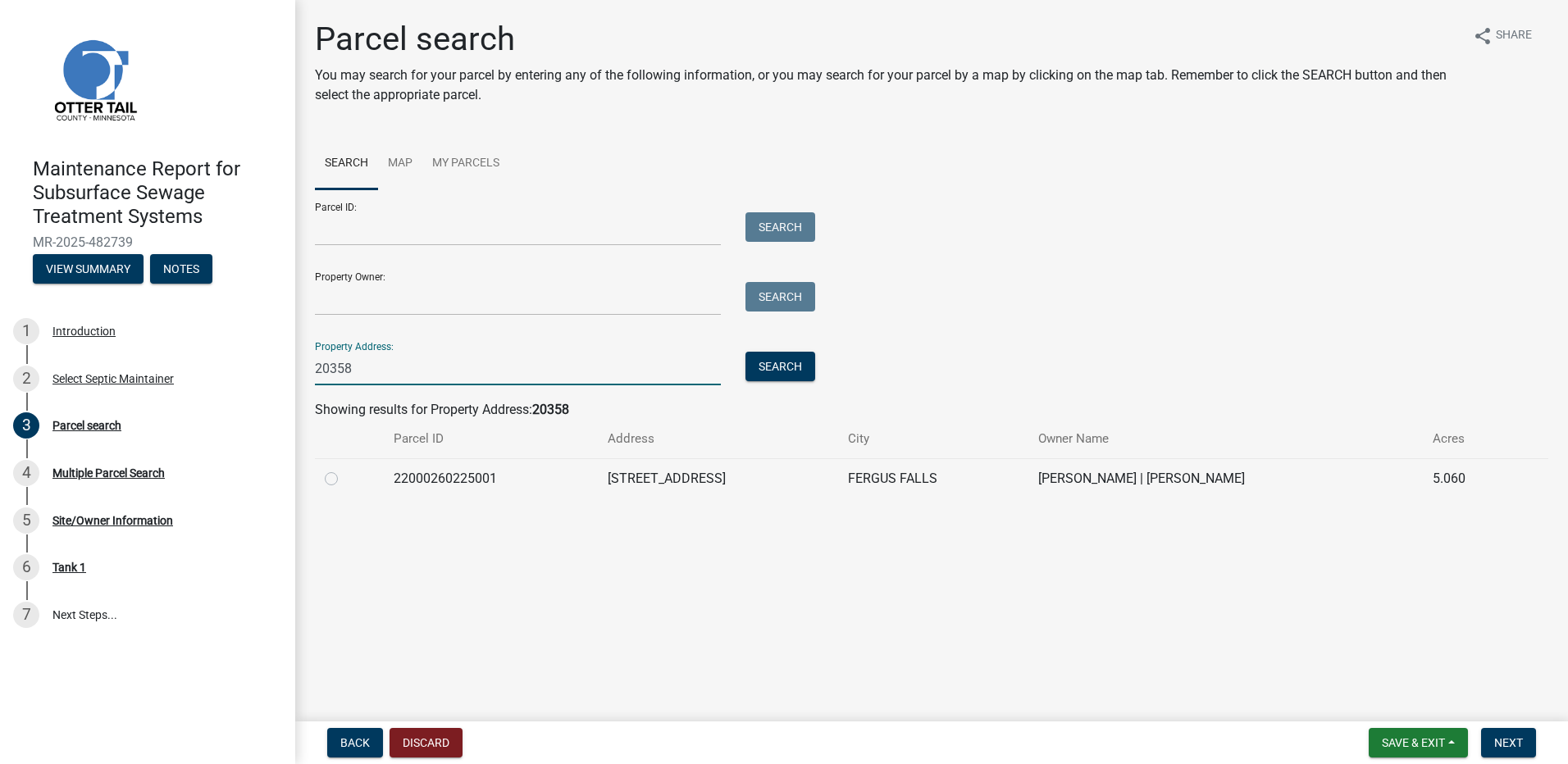
type input "20358"
click at [344, 468] on label at bounding box center [344, 468] width 0 height 0
click at [344, 479] on input "radio" at bounding box center [349, 473] width 10 height 10
radio input "true"
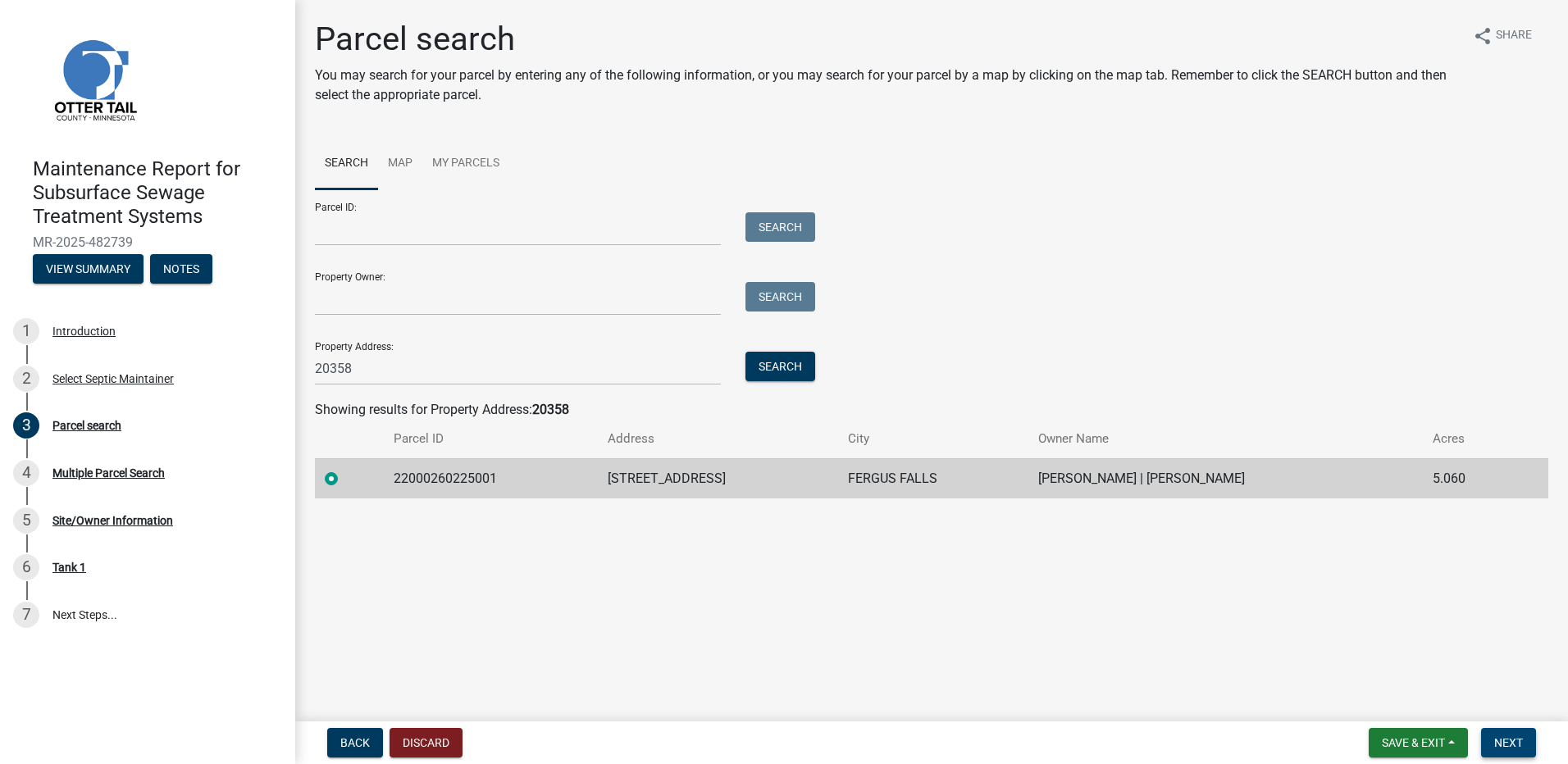
click at [1511, 755] on button "Next" at bounding box center [1508, 742] width 55 height 30
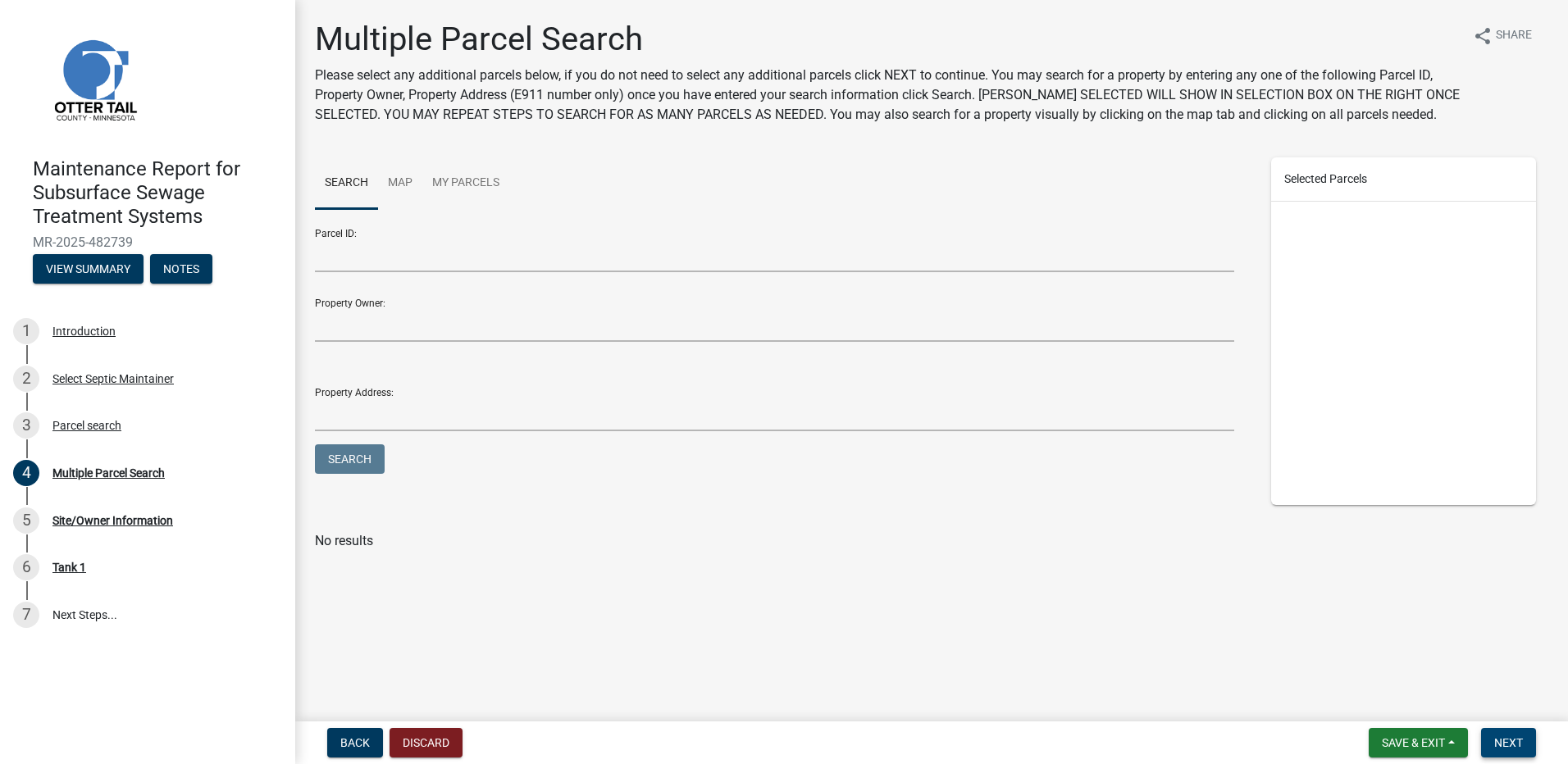
click at [1486, 749] on button "Next" at bounding box center [1508, 742] width 55 height 30
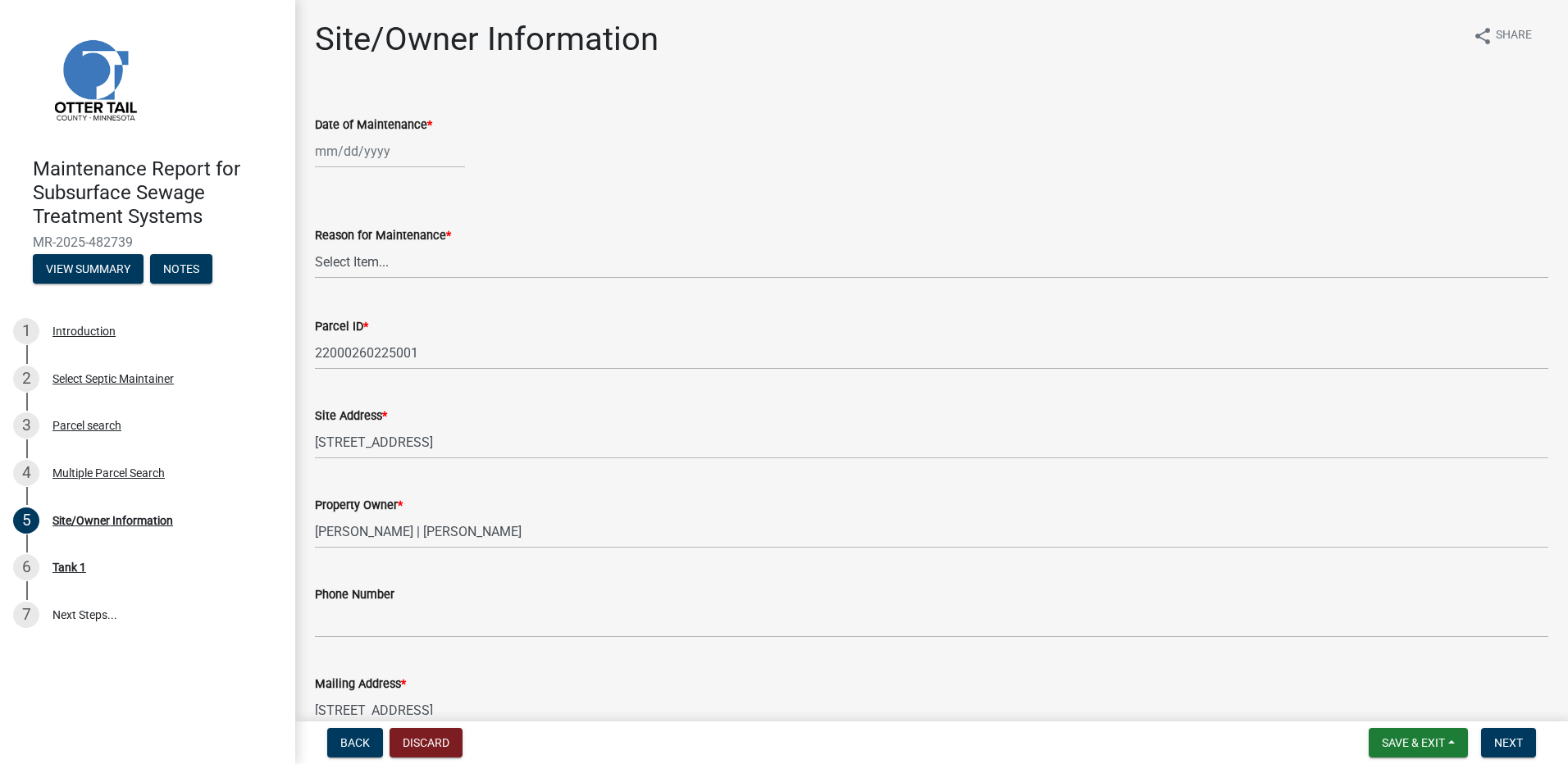
select select "9"
select select "2025"
click at [356, 150] on div "[PERSON_NAME] Feb Mar Apr [PERSON_NAME][DATE] Oct Nov [DATE] 1526 1527 1528 152…" at bounding box center [390, 151] width 150 height 34
click at [331, 264] on div "8" at bounding box center [331, 265] width 26 height 26
type input "[DATE]"
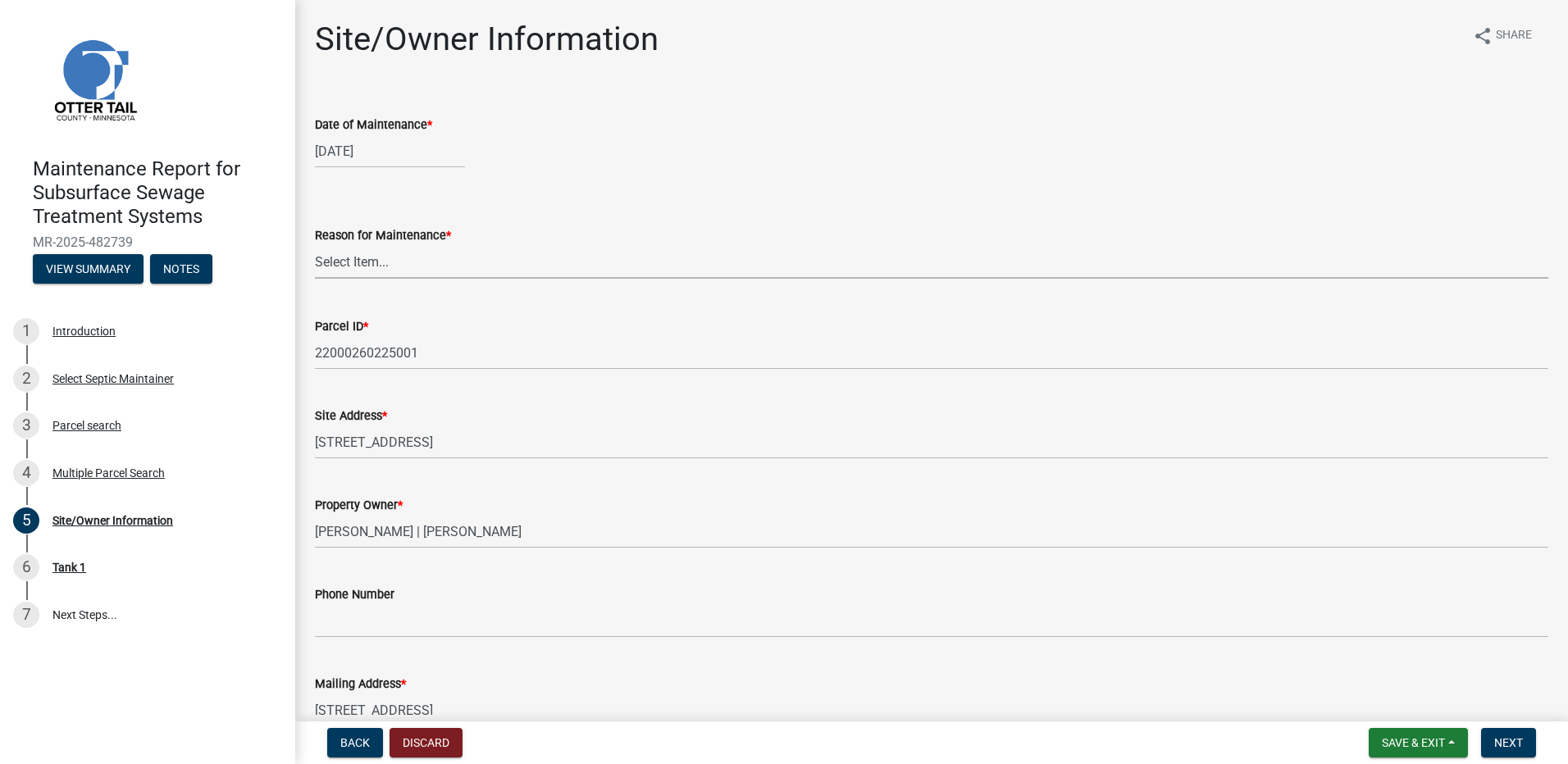
click at [415, 265] on select "Select Item... Called Routine Other" at bounding box center [932, 262] width 1233 height 34
click at [315, 245] on select "Select Item... Called Routine Other" at bounding box center [932, 262] width 1233 height 34
select select "78493fc6-8c9b-4d4c-b322-7064476e595b"
click at [1502, 740] on span "Next" at bounding box center [1508, 742] width 29 height 13
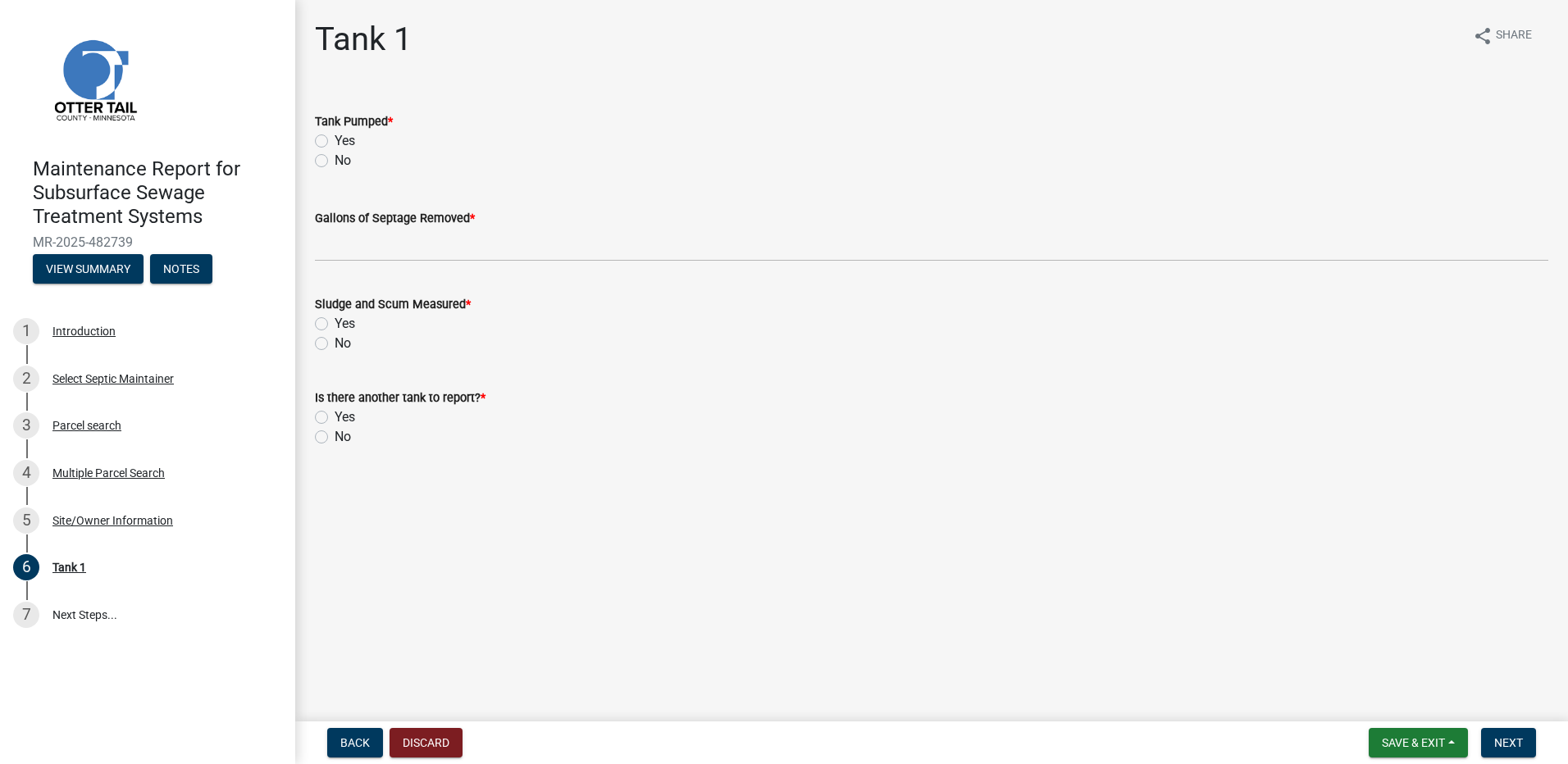
click at [335, 146] on label "Yes" at bounding box center [345, 140] width 21 height 20
click at [335, 142] on input "Yes" at bounding box center [340, 136] width 10 height 10
radio input "true"
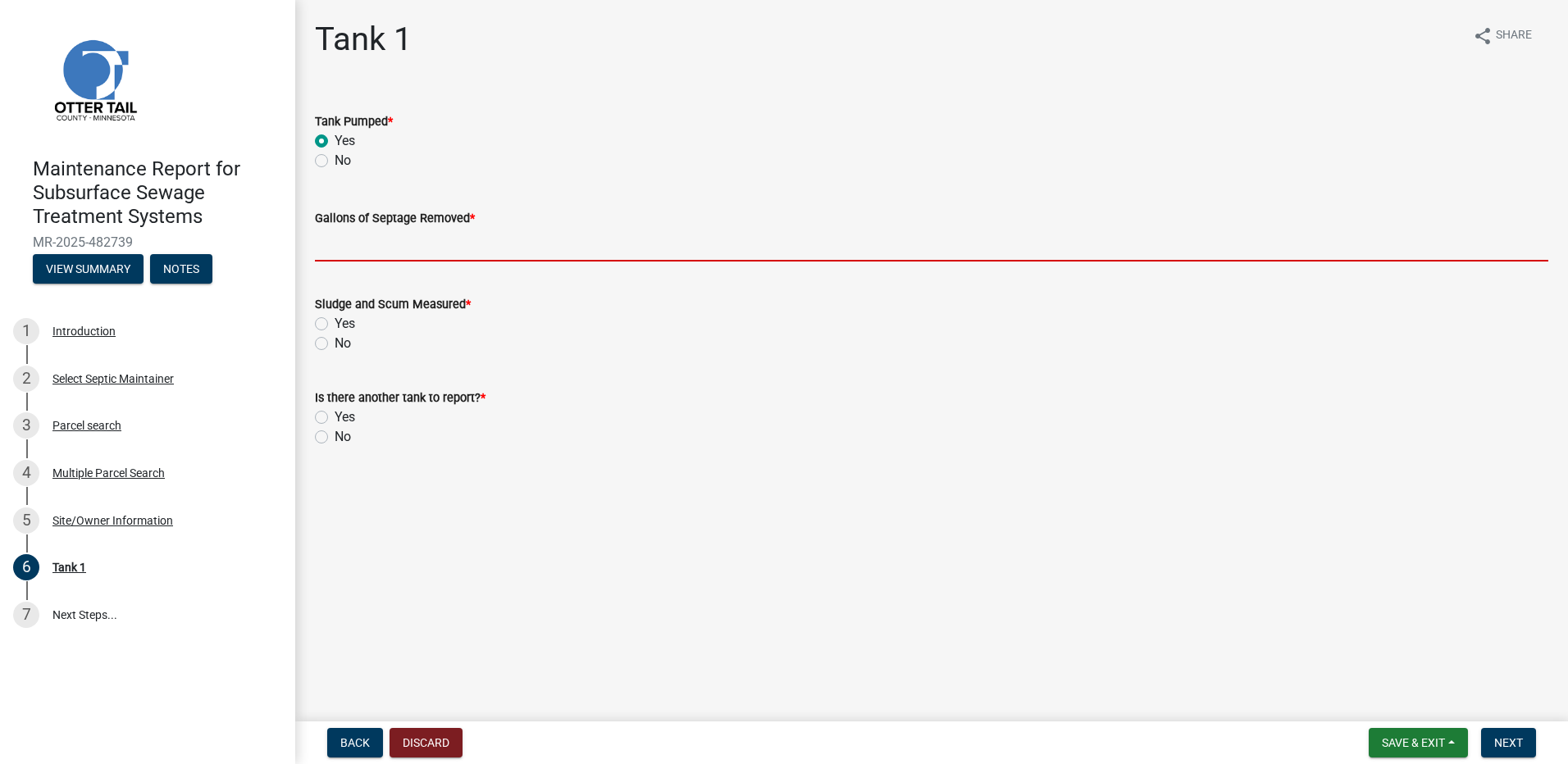
click at [338, 242] on input "Gallons of Septage Removed *" at bounding box center [932, 245] width 1233 height 34
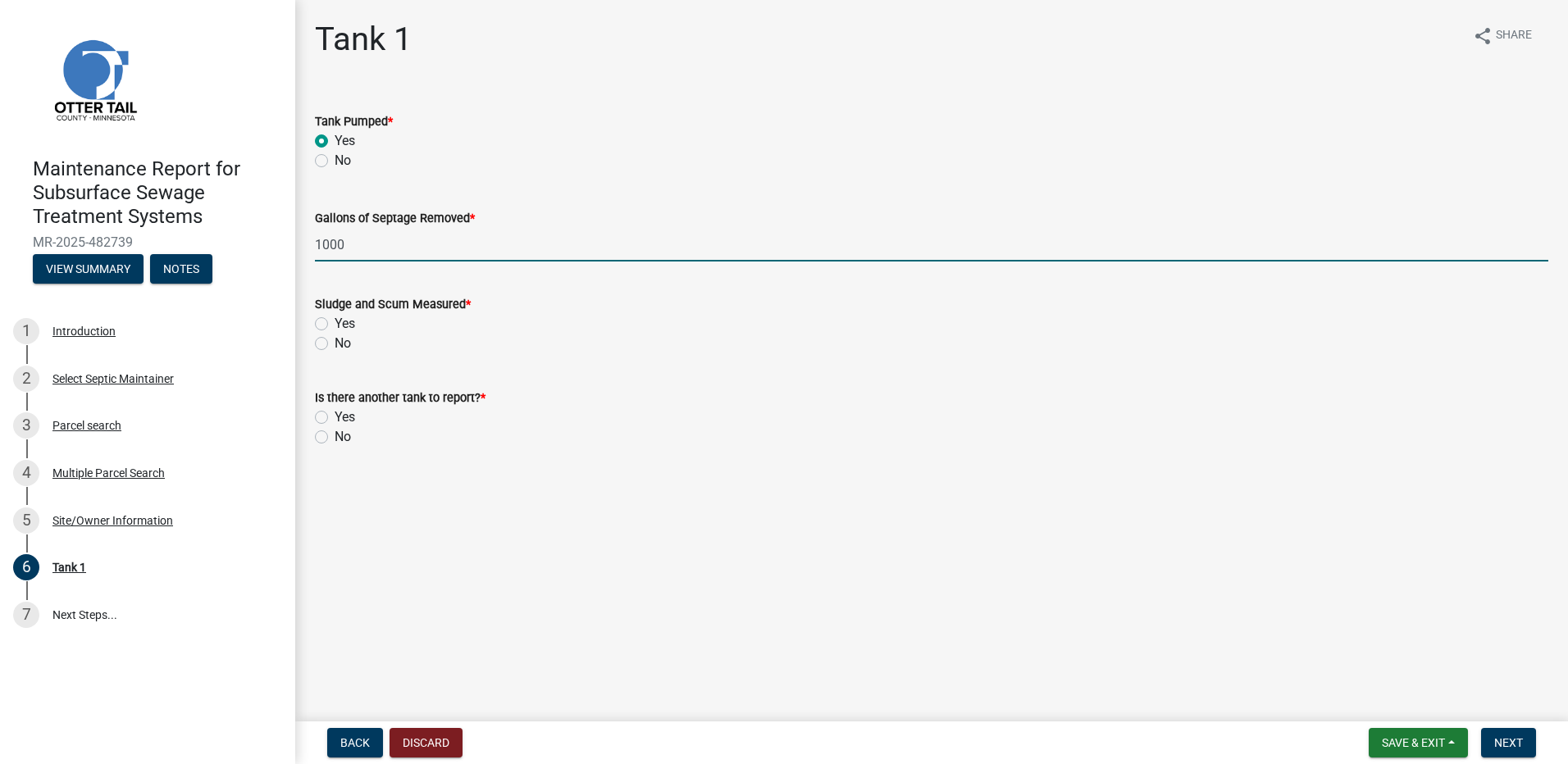
type input "1000"
click at [335, 346] on label "No" at bounding box center [343, 343] width 17 height 20
click at [335, 344] on input "No" at bounding box center [340, 339] width 10 height 10
radio input "true"
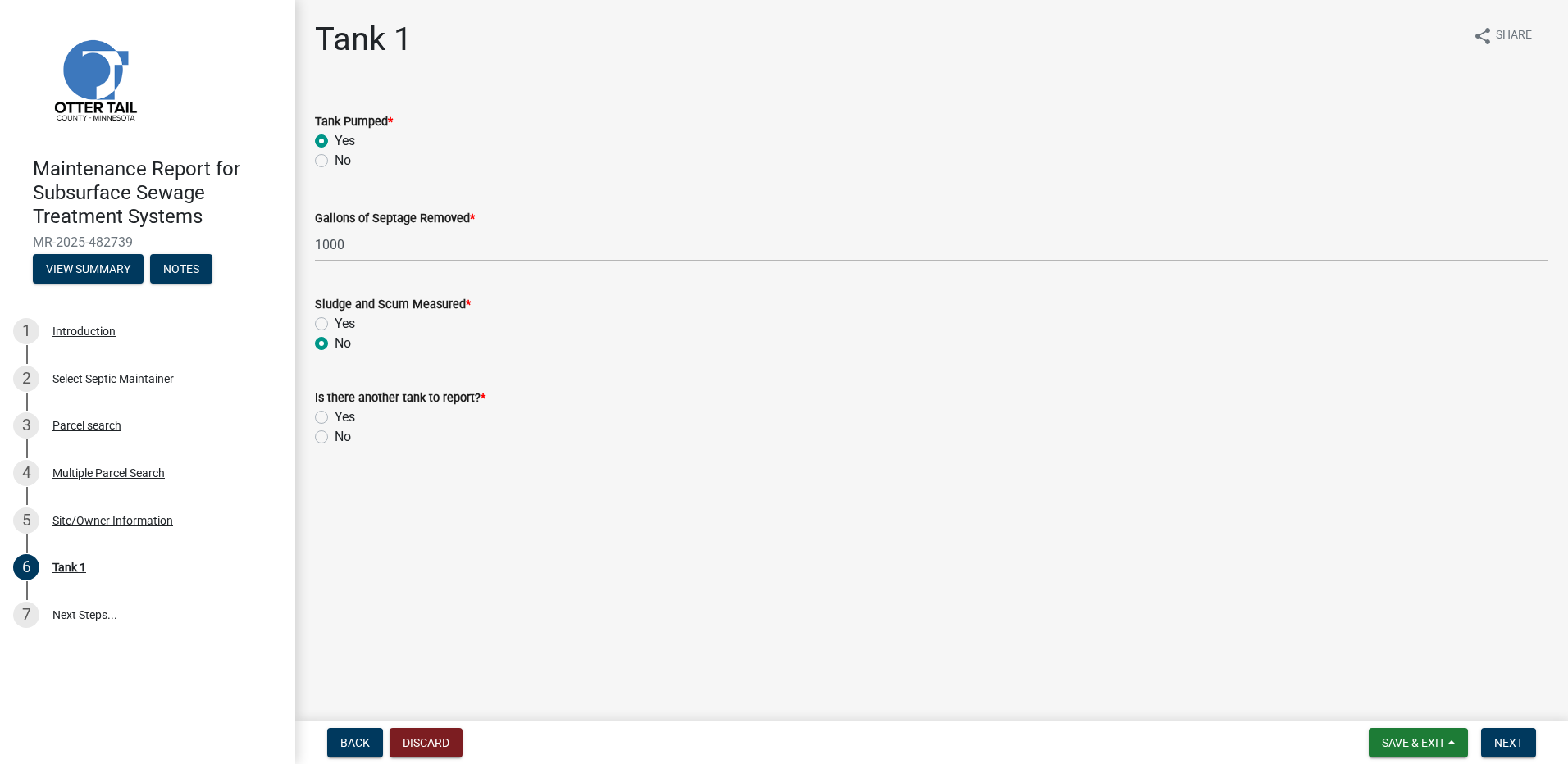
click at [335, 438] on label "No" at bounding box center [343, 437] width 17 height 20
click at [335, 438] on input "No" at bounding box center [340, 432] width 10 height 10
radio input "true"
click at [1499, 753] on button "Next" at bounding box center [1508, 742] width 55 height 30
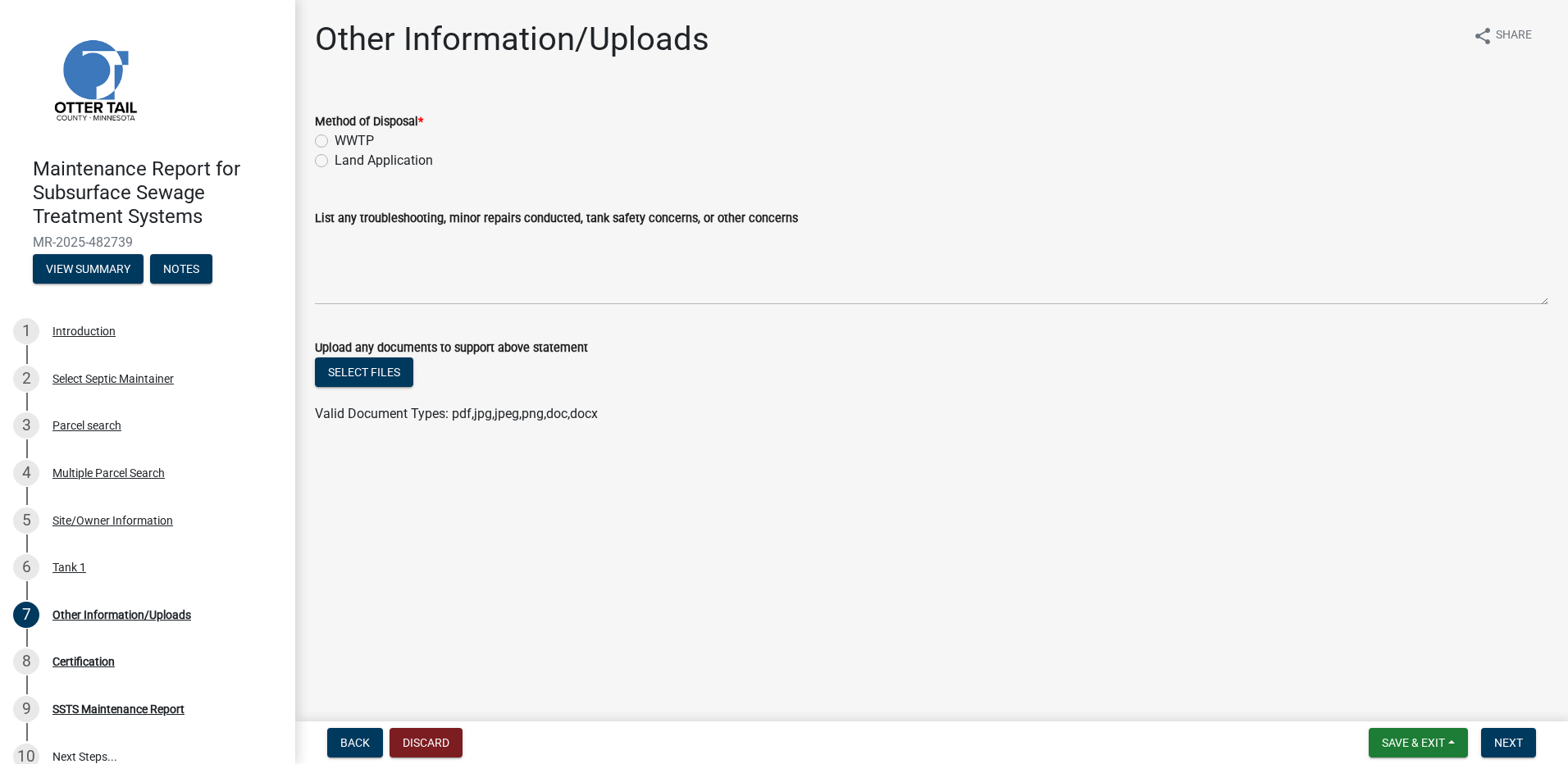
click at [395, 152] on label "Land Application" at bounding box center [384, 160] width 98 height 20
click at [345, 152] on input "Land Application" at bounding box center [340, 155] width 10 height 10
radio input "true"
click at [1495, 736] on span "Next" at bounding box center [1508, 742] width 29 height 13
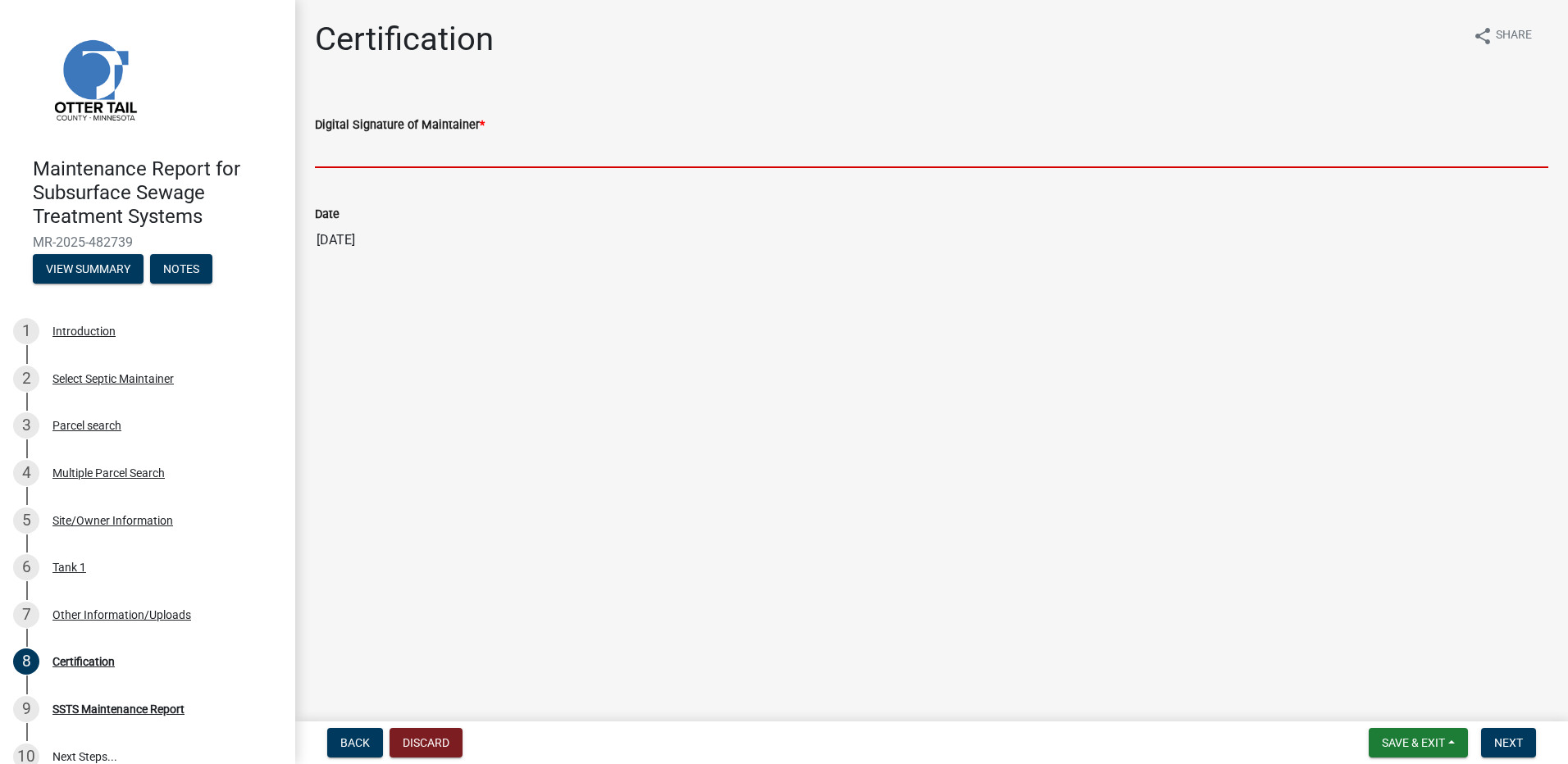
click at [440, 151] on input "Digital Signature of Maintainer *" at bounding box center [932, 151] width 1233 height 34
type input "[PERSON_NAME]"
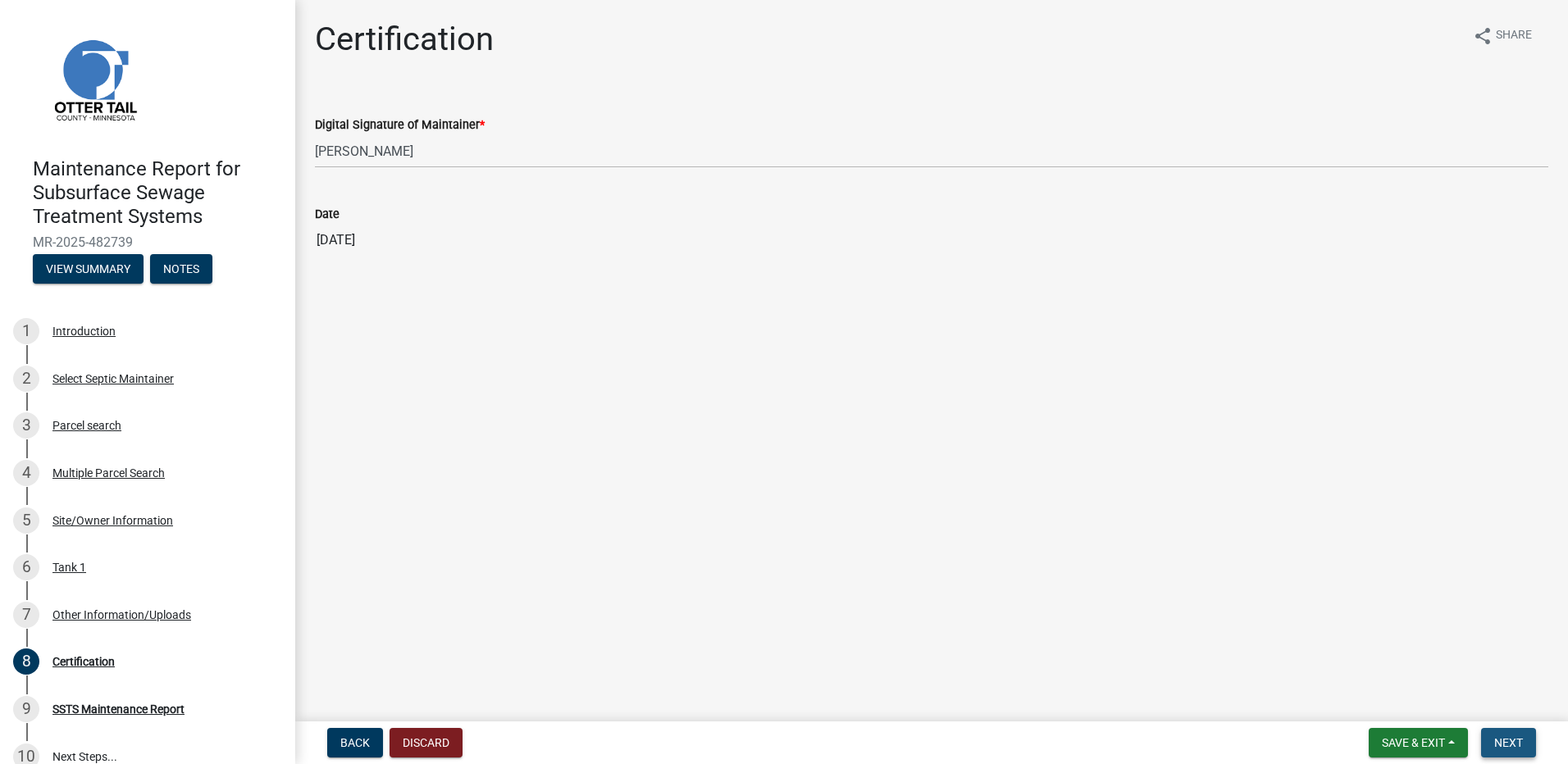
click at [1502, 743] on span "Next" at bounding box center [1508, 742] width 29 height 13
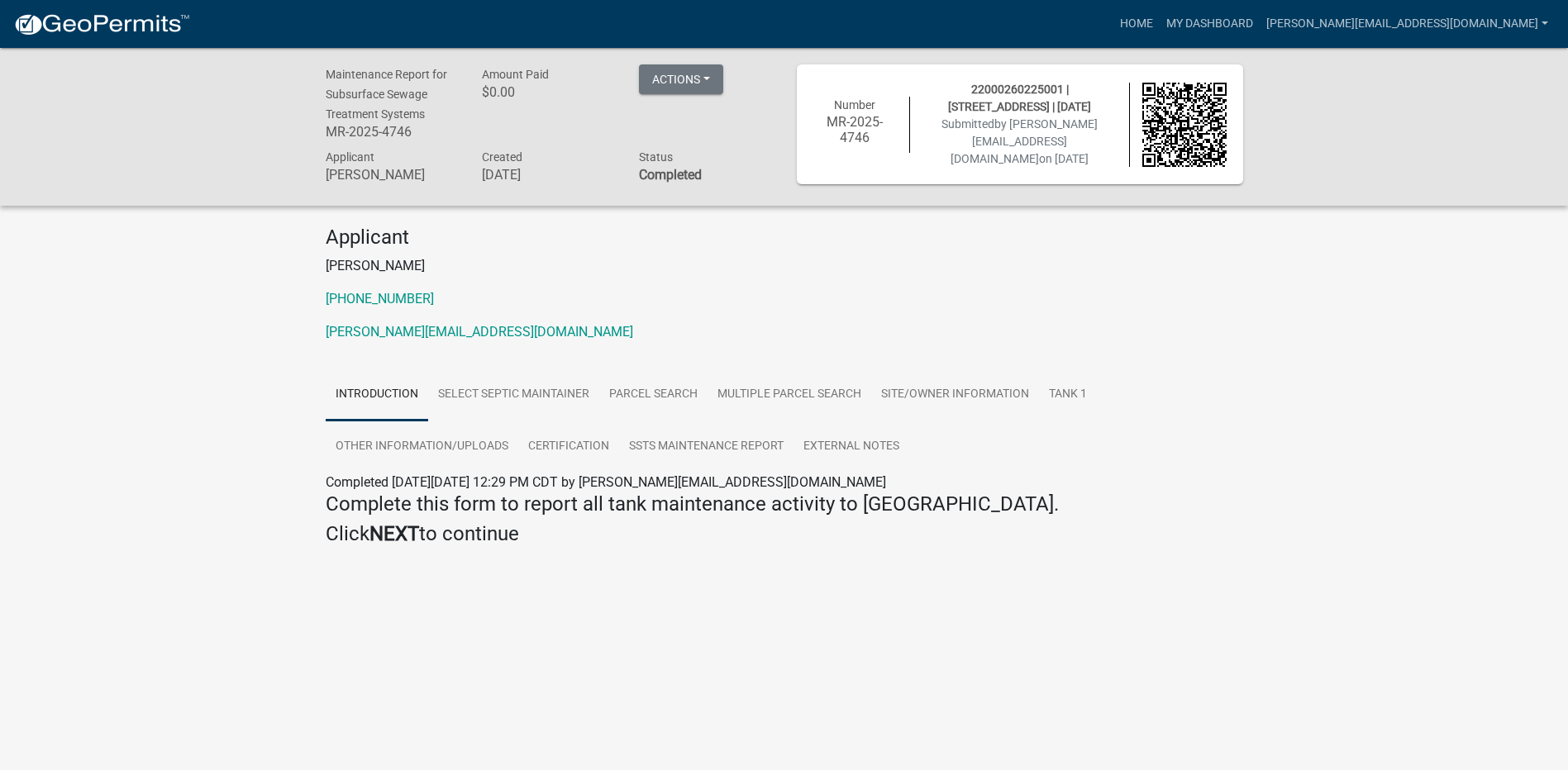
click at [140, 34] on img at bounding box center [102, 25] width 177 height 25
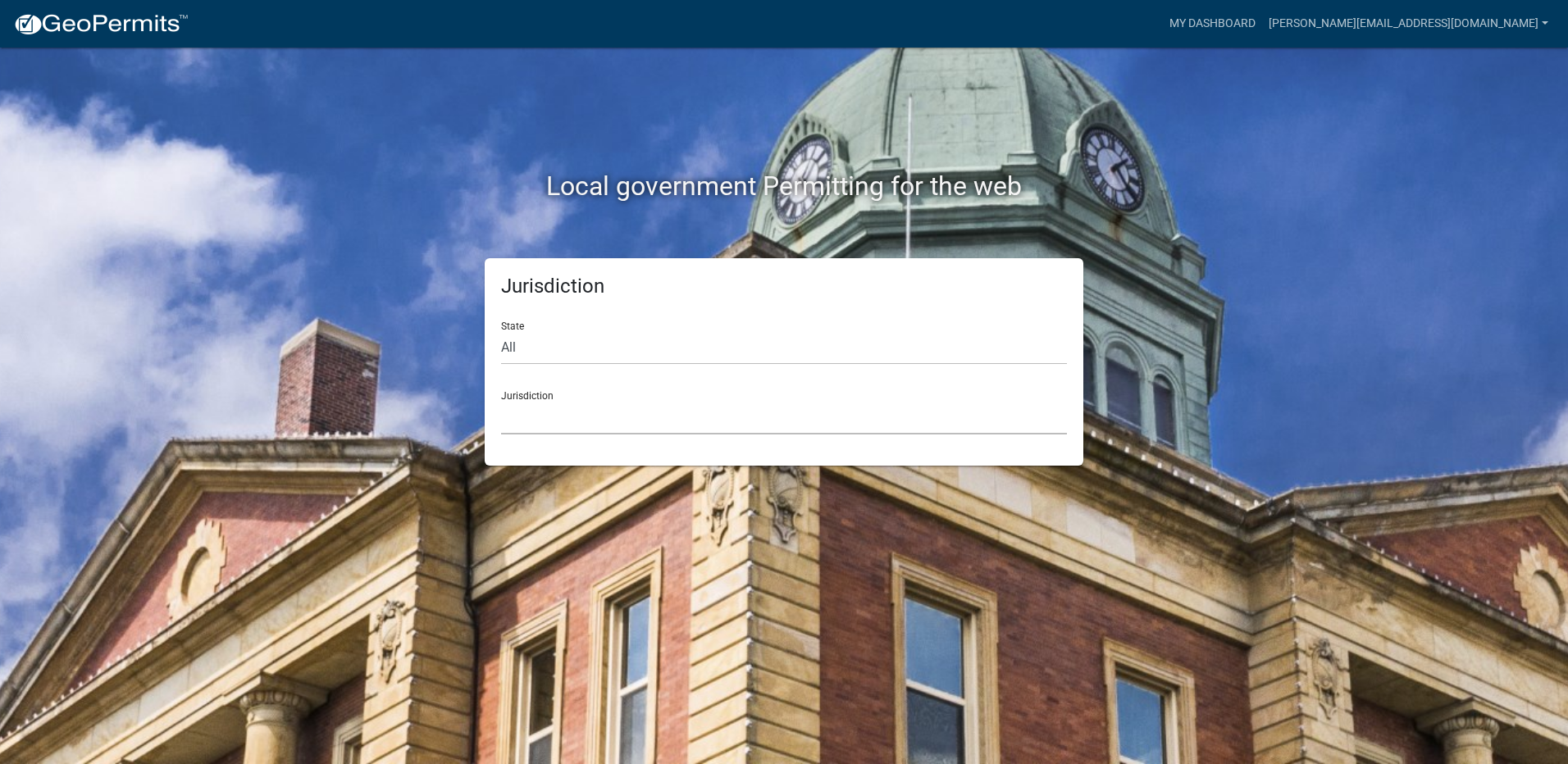
click at [544, 421] on select "[GEOGRAPHIC_DATA], [US_STATE] [GEOGRAPHIC_DATA], [US_STATE][PERSON_NAME][GEOGRA…" at bounding box center [784, 418] width 566 height 34
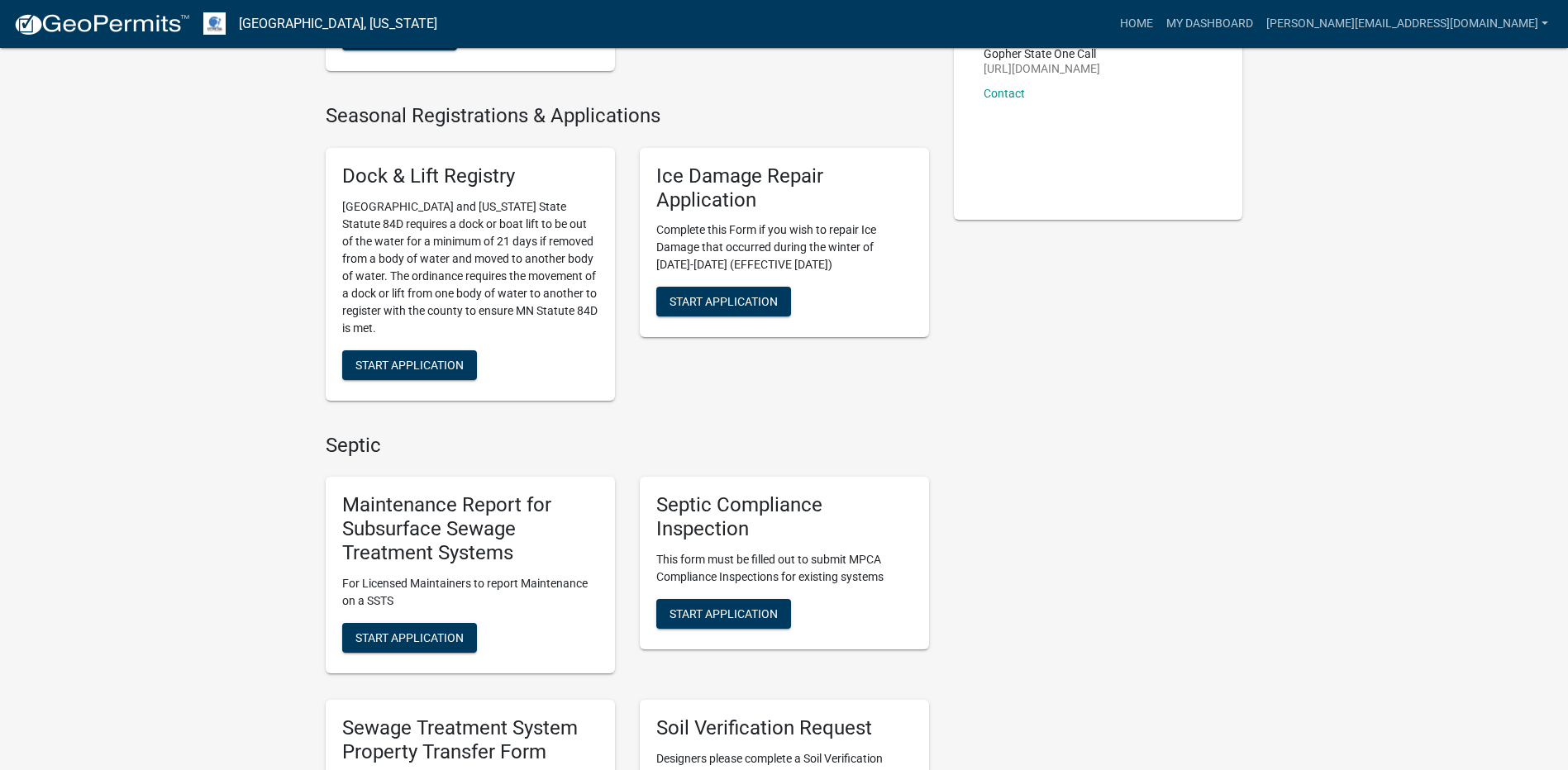
scroll to position [331, 0]
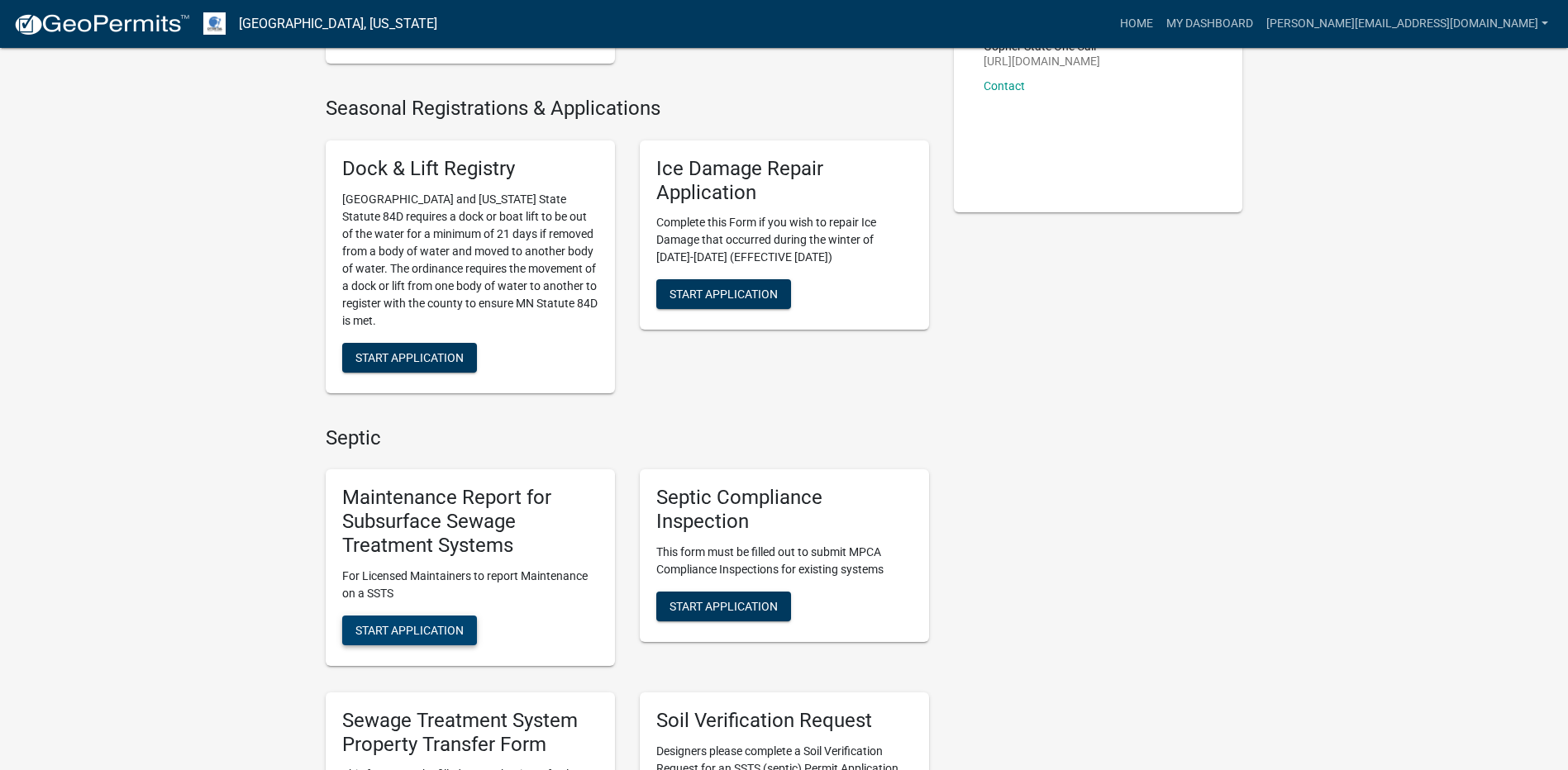
click at [411, 630] on span "Start Application" at bounding box center [409, 630] width 108 height 13
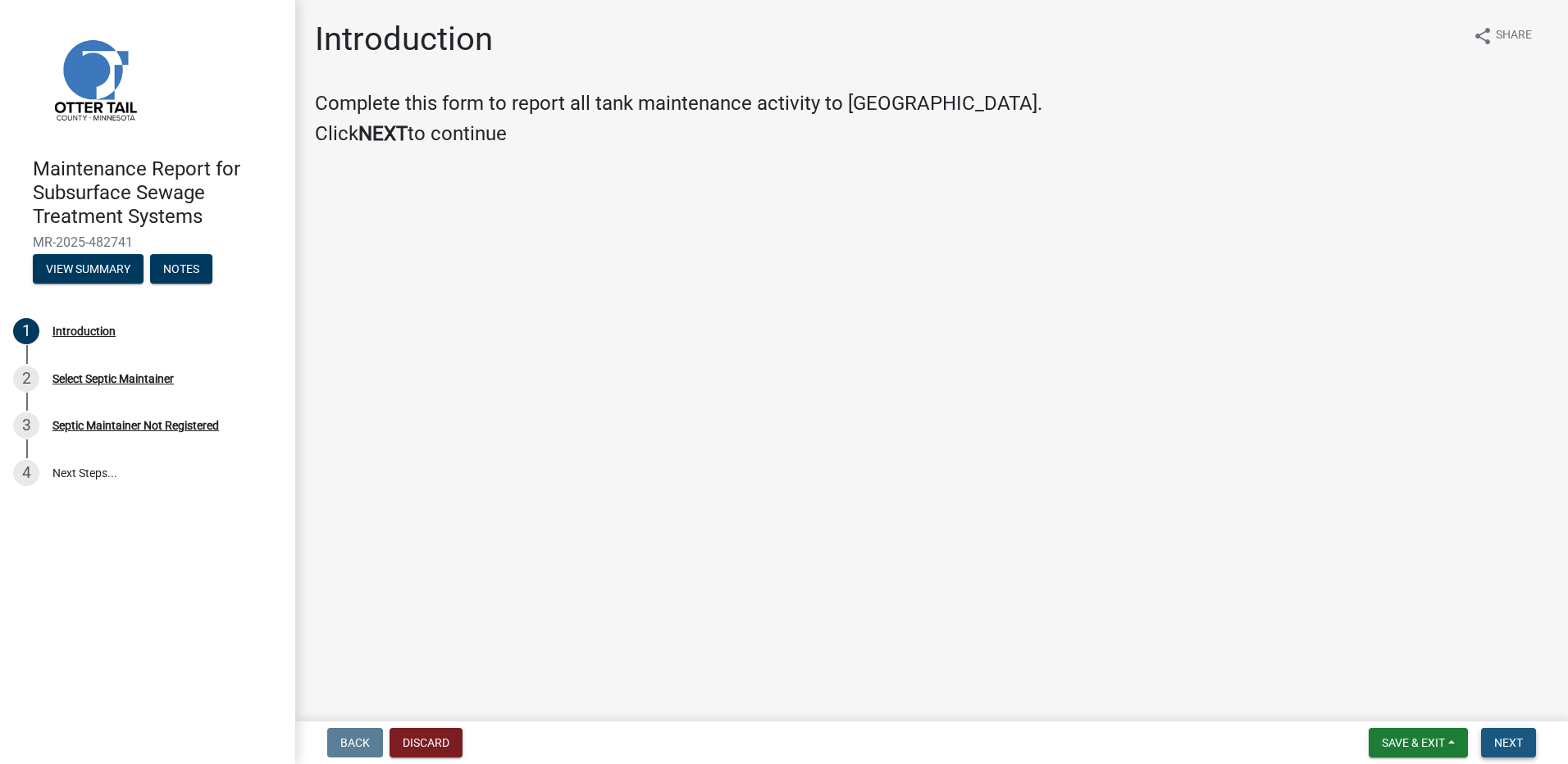
click at [1493, 745] on button "Next" at bounding box center [1508, 742] width 55 height 30
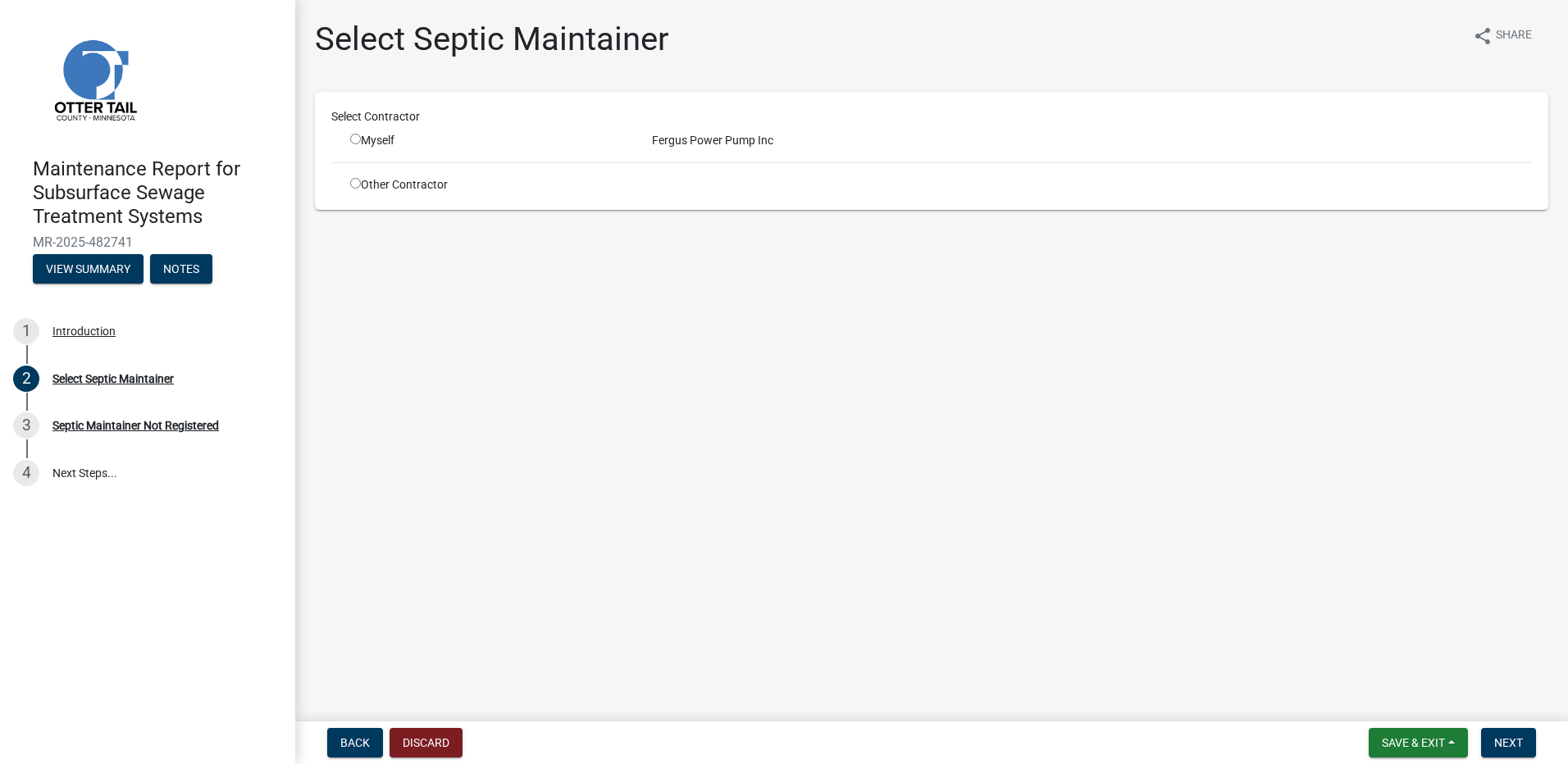
click at [349, 136] on div "Myself" at bounding box center [488, 140] width 302 height 17
click at [351, 139] on input "radio" at bounding box center [355, 138] width 10 height 10
radio input "true"
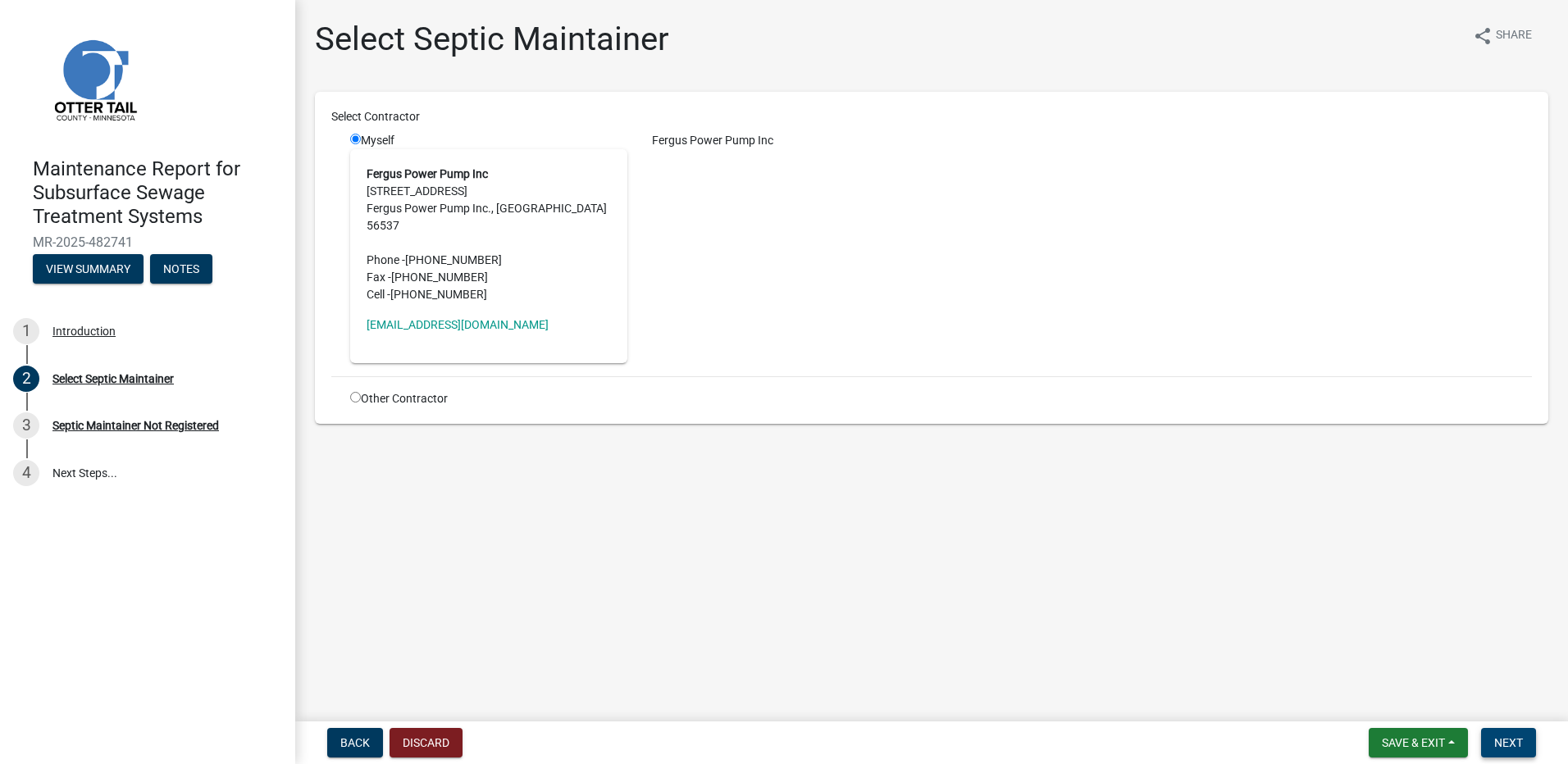
click at [1506, 753] on button "Next" at bounding box center [1508, 742] width 55 height 30
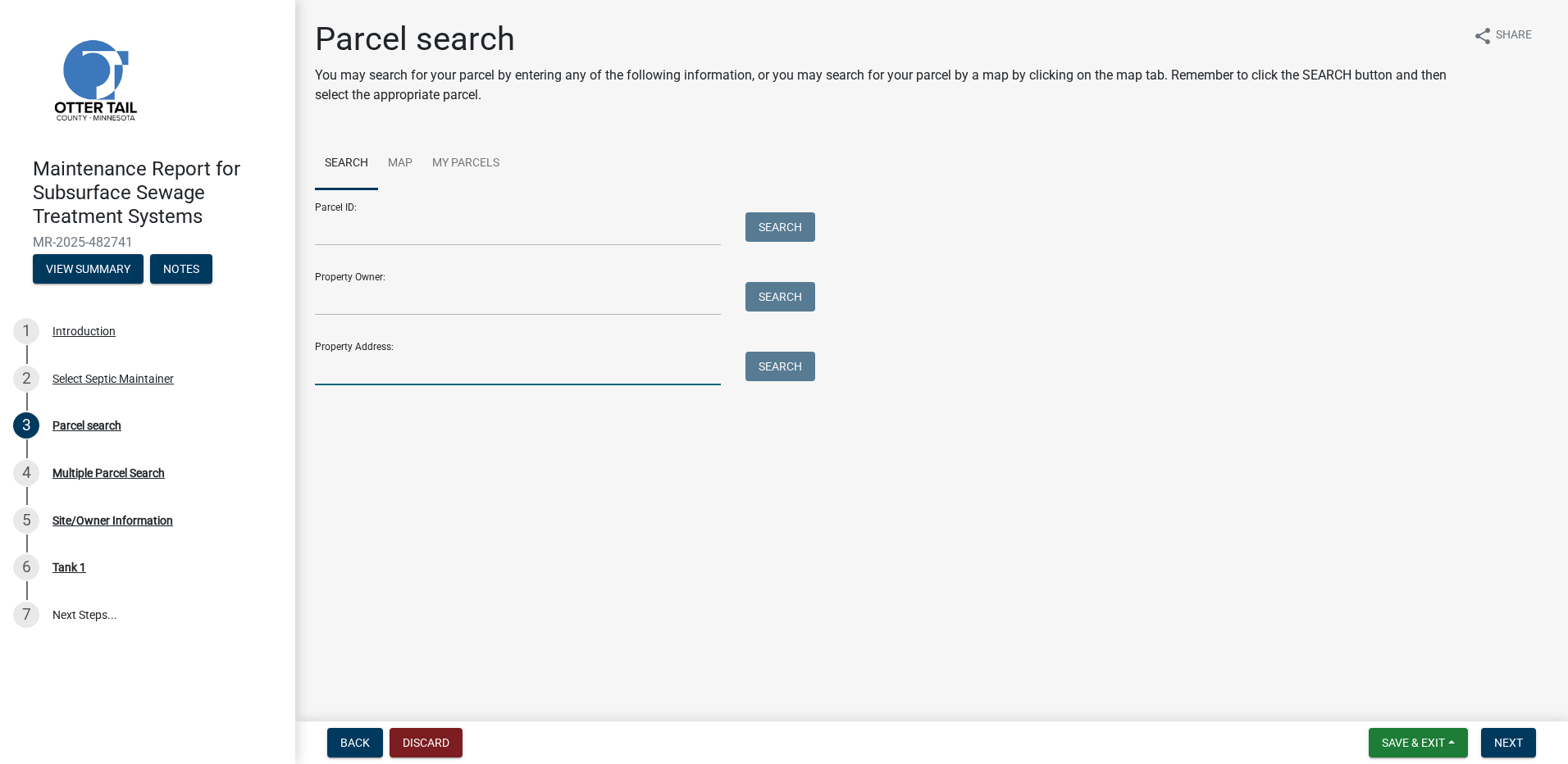
click at [356, 382] on input "Property Address:" at bounding box center [518, 368] width 406 height 34
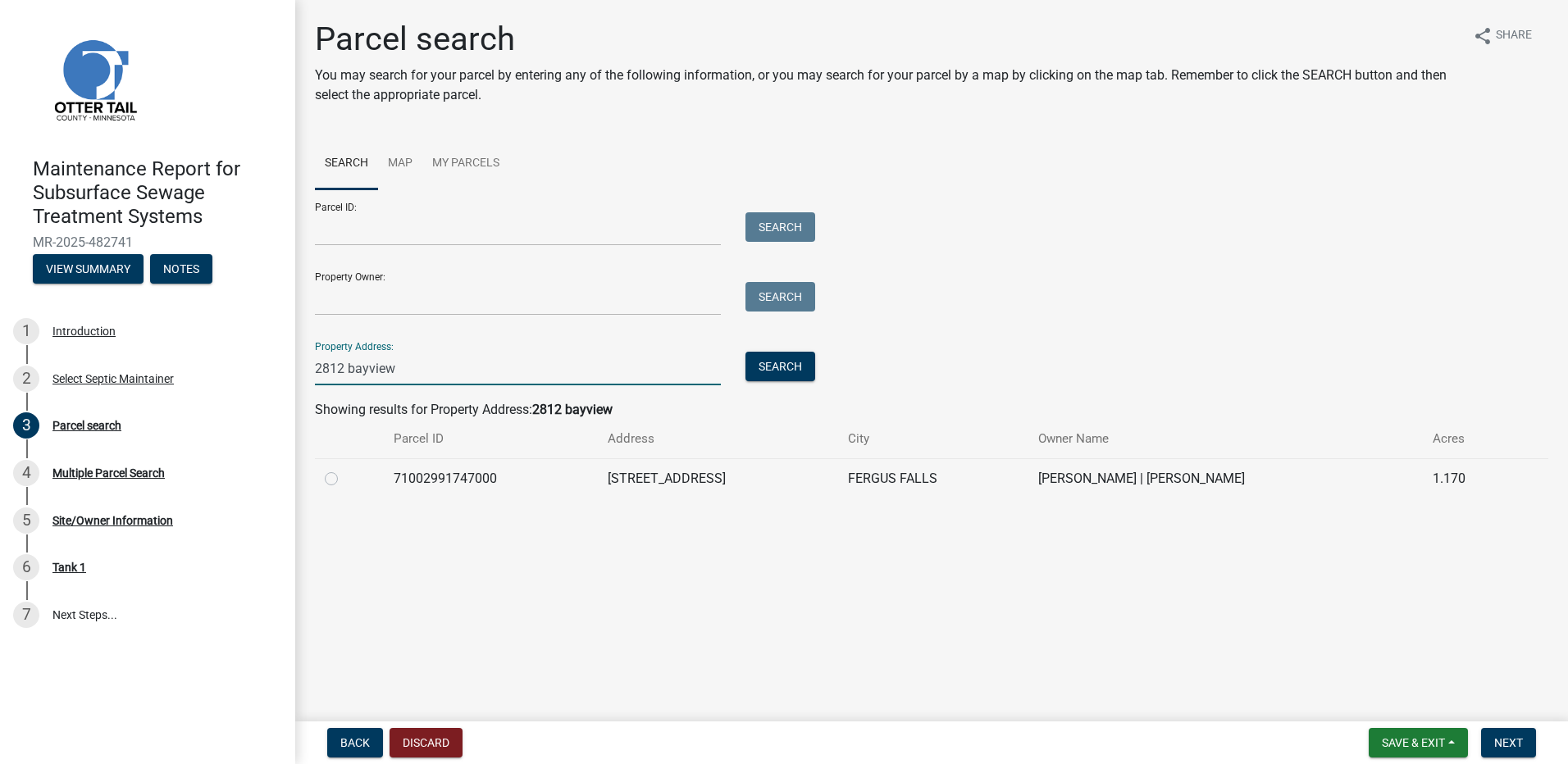
type input "2812 bayview"
click at [344, 468] on label at bounding box center [344, 468] width 0 height 0
click at [344, 480] on input "radio" at bounding box center [349, 473] width 10 height 10
radio input "true"
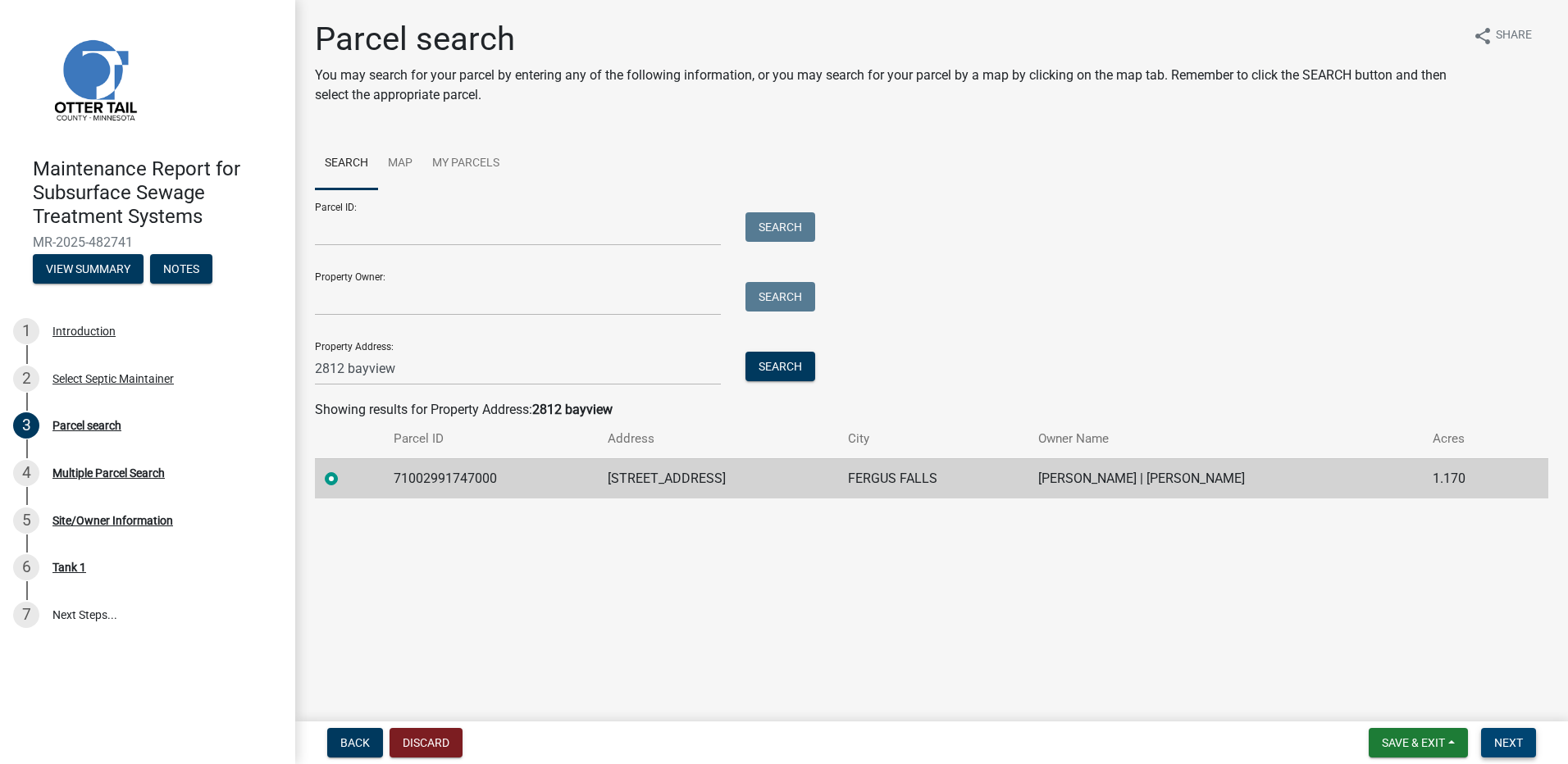
click at [1517, 736] on span "Next" at bounding box center [1508, 742] width 29 height 13
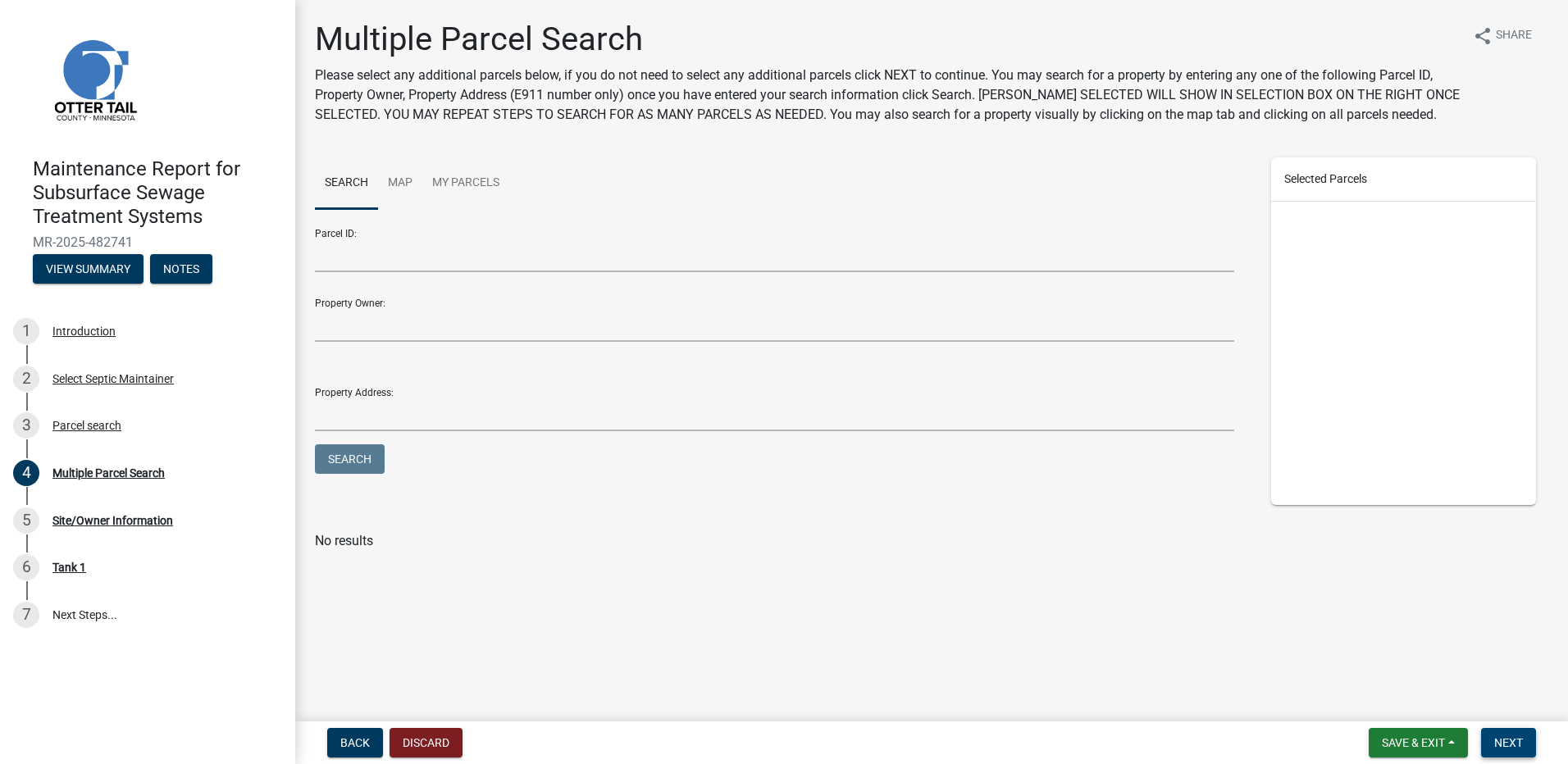
click at [1491, 733] on button "Next" at bounding box center [1508, 742] width 55 height 30
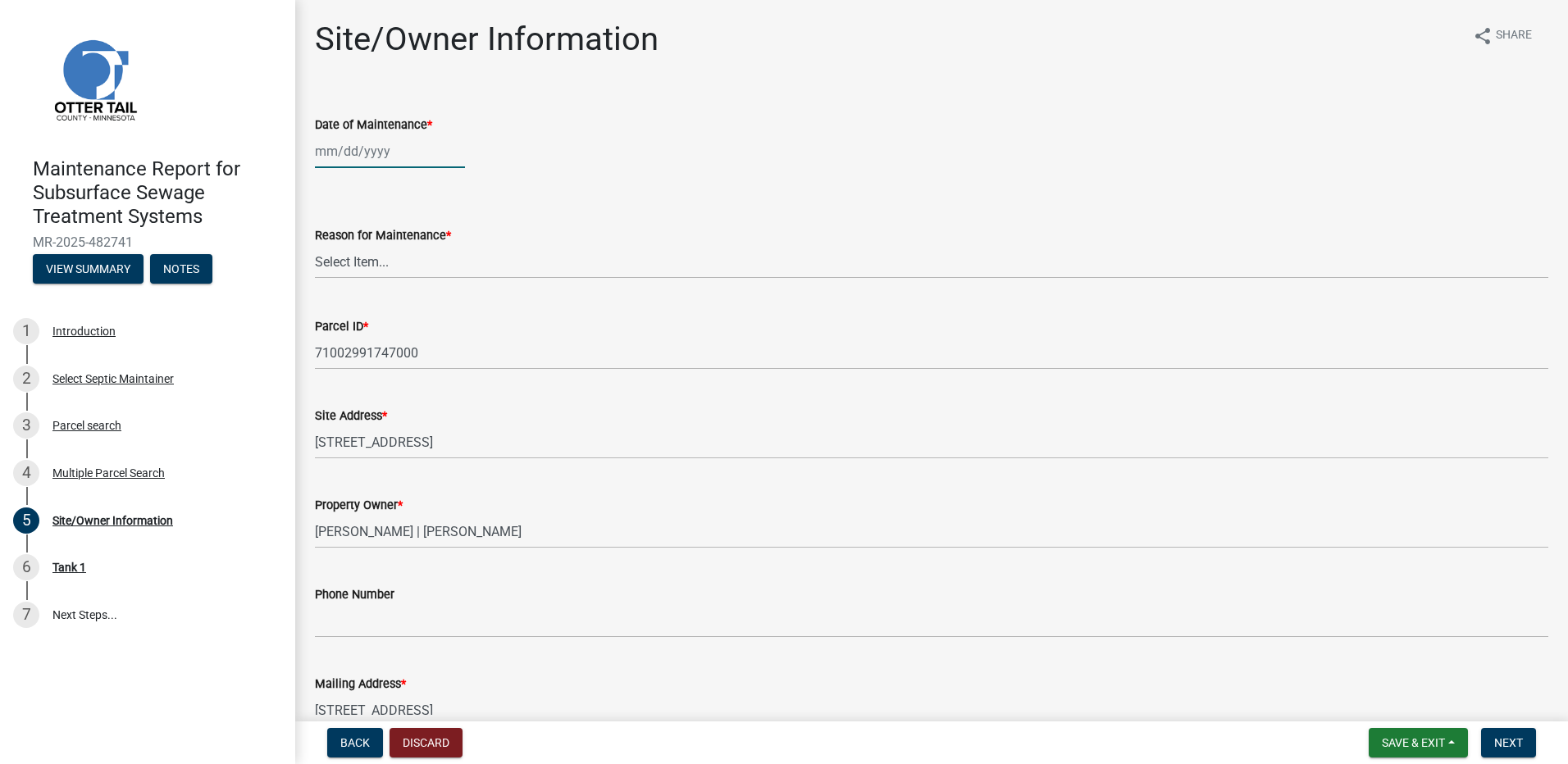
click at [349, 148] on div at bounding box center [390, 151] width 150 height 34
select select "9"
select select "2025"
click at [342, 262] on div "8" at bounding box center [331, 265] width 26 height 26
type input "[DATE]"
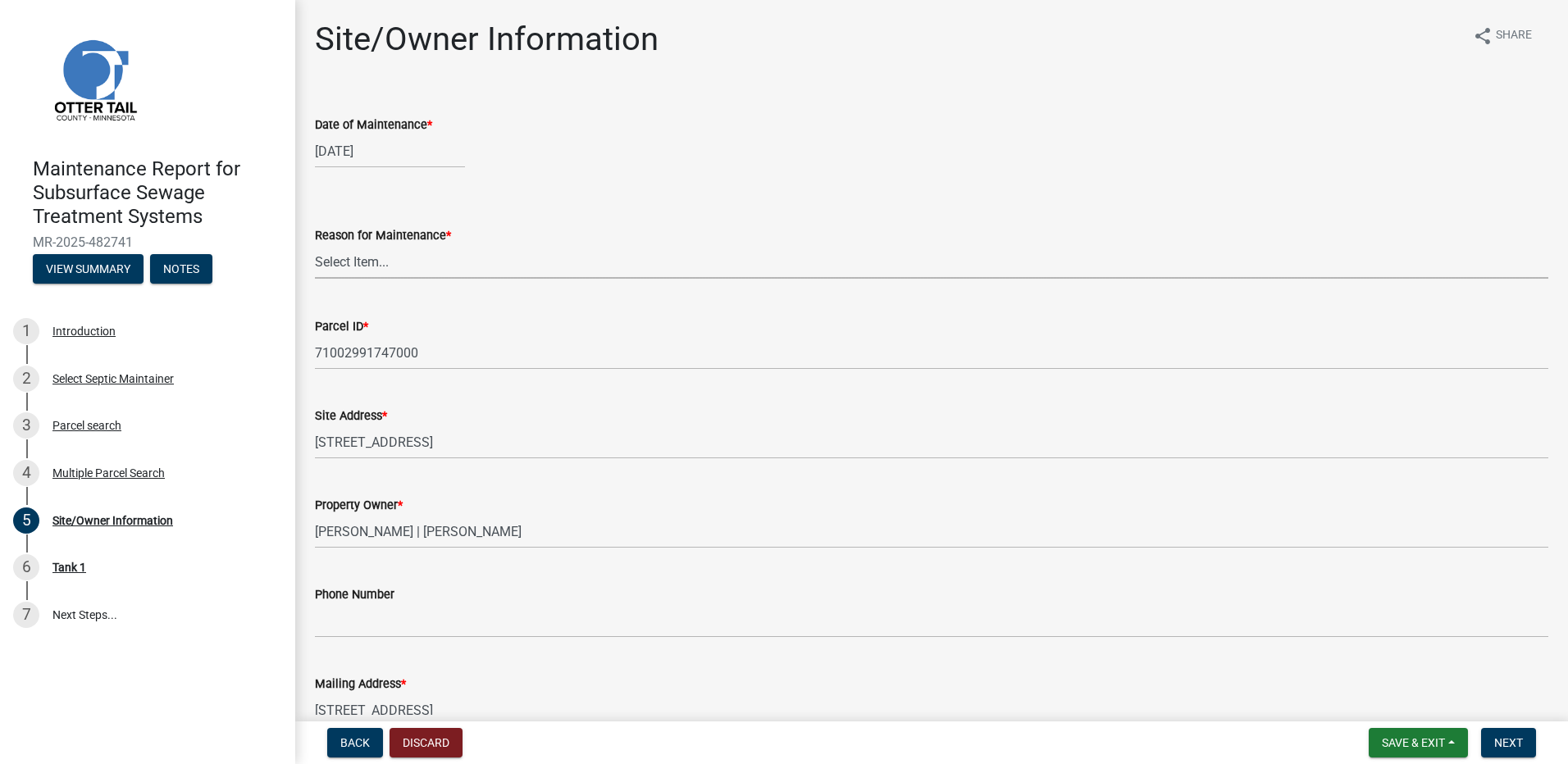
click at [342, 262] on select "Select Item... Called Routine Other" at bounding box center [932, 262] width 1233 height 34
click at [315, 245] on select "Select Item... Called Routine Other" at bounding box center [932, 262] width 1233 height 34
select select "78493fc6-8c9b-4d4c-b322-7064476e595b"
click at [1490, 748] on button "Next" at bounding box center [1508, 742] width 55 height 30
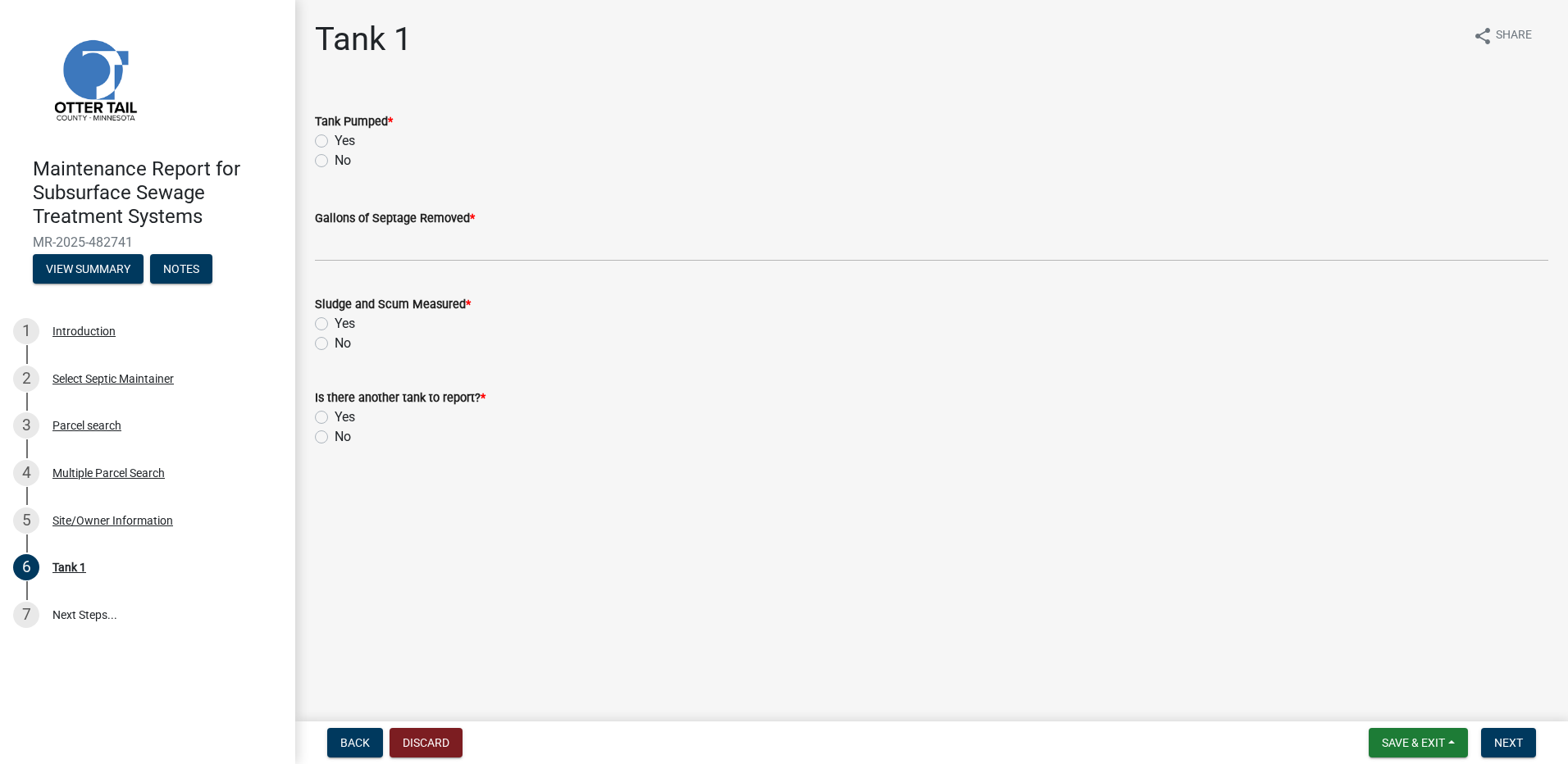
click at [335, 142] on label "Yes" at bounding box center [345, 140] width 21 height 20
click at [335, 142] on input "Yes" at bounding box center [340, 136] width 10 height 10
radio input "true"
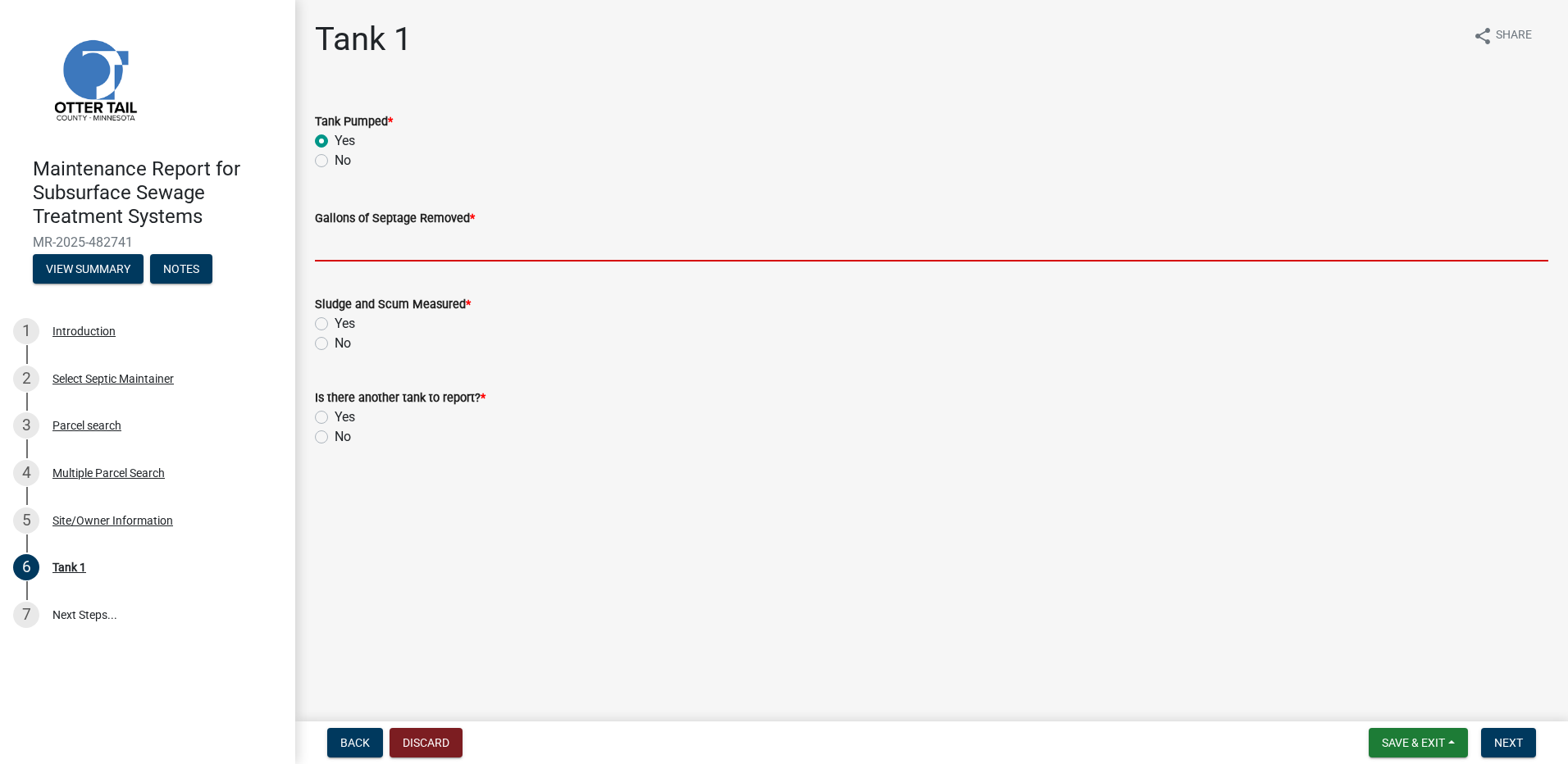
click at [376, 249] on input "Gallons of Septage Removed *" at bounding box center [932, 245] width 1233 height 34
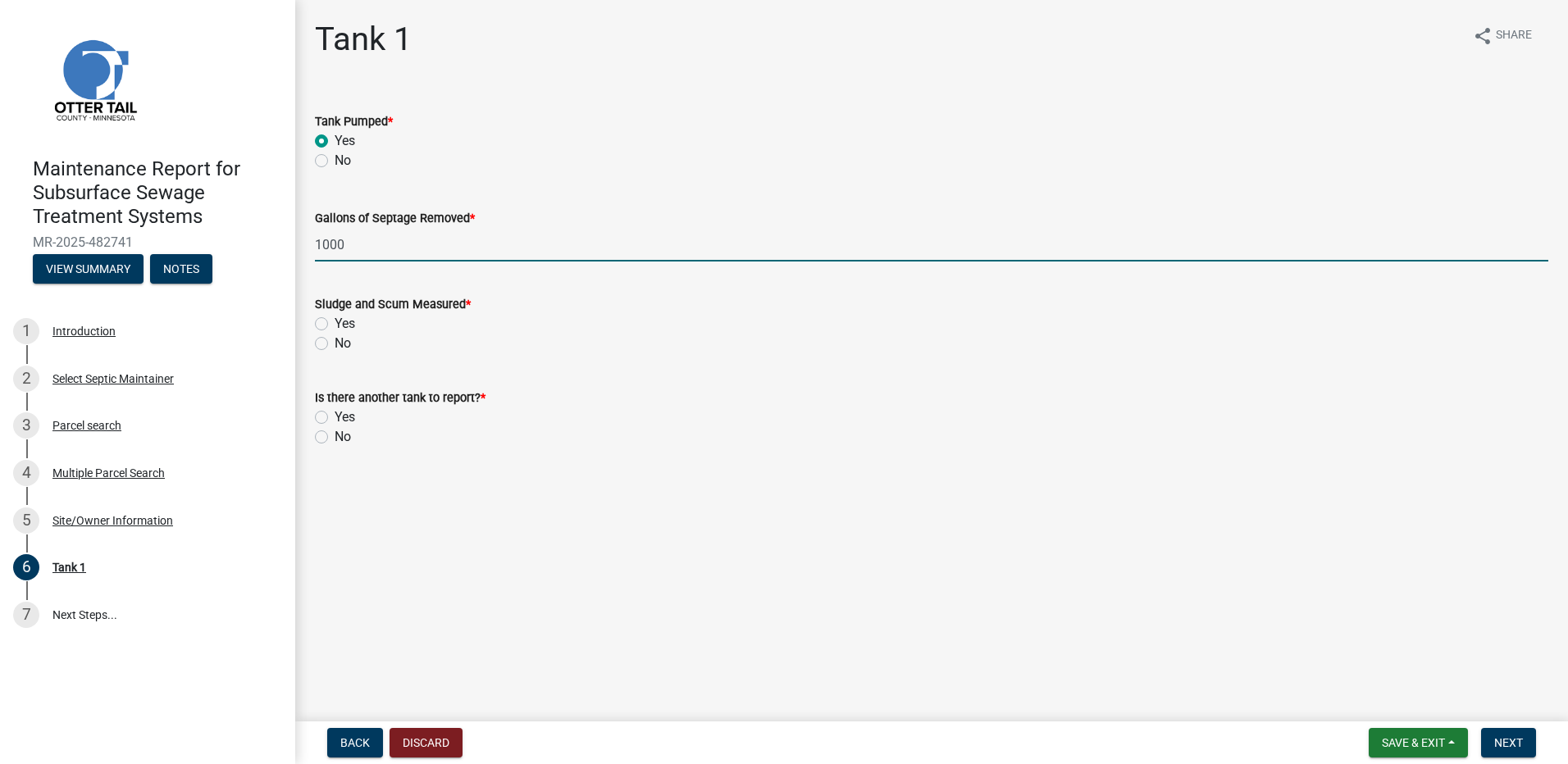
type input "1000"
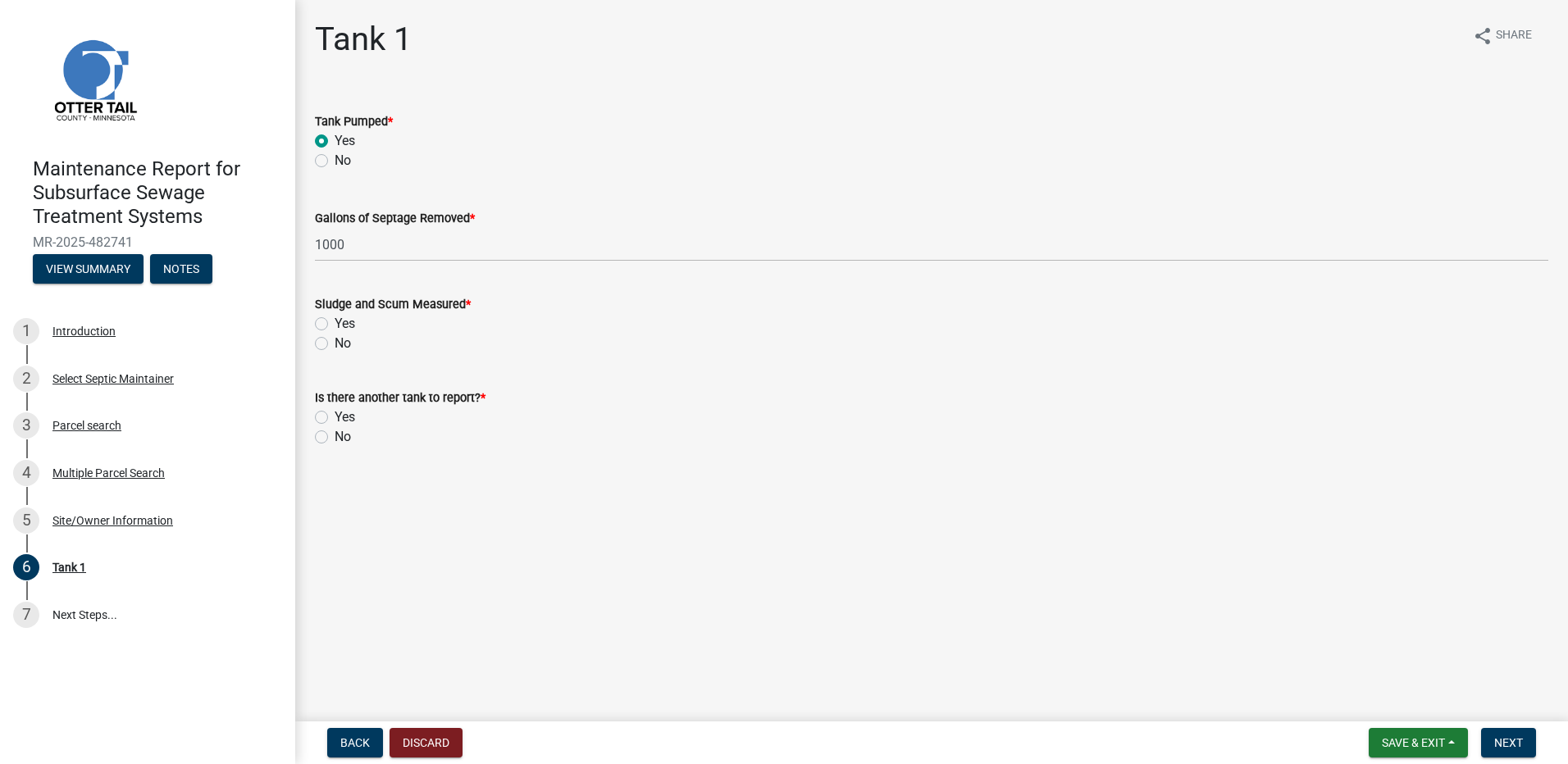
click at [335, 343] on label "No" at bounding box center [343, 343] width 17 height 20
click at [335, 343] on input "No" at bounding box center [340, 339] width 10 height 10
radio input "true"
click at [335, 438] on label "No" at bounding box center [343, 437] width 17 height 20
click at [335, 438] on input "No" at bounding box center [340, 432] width 10 height 10
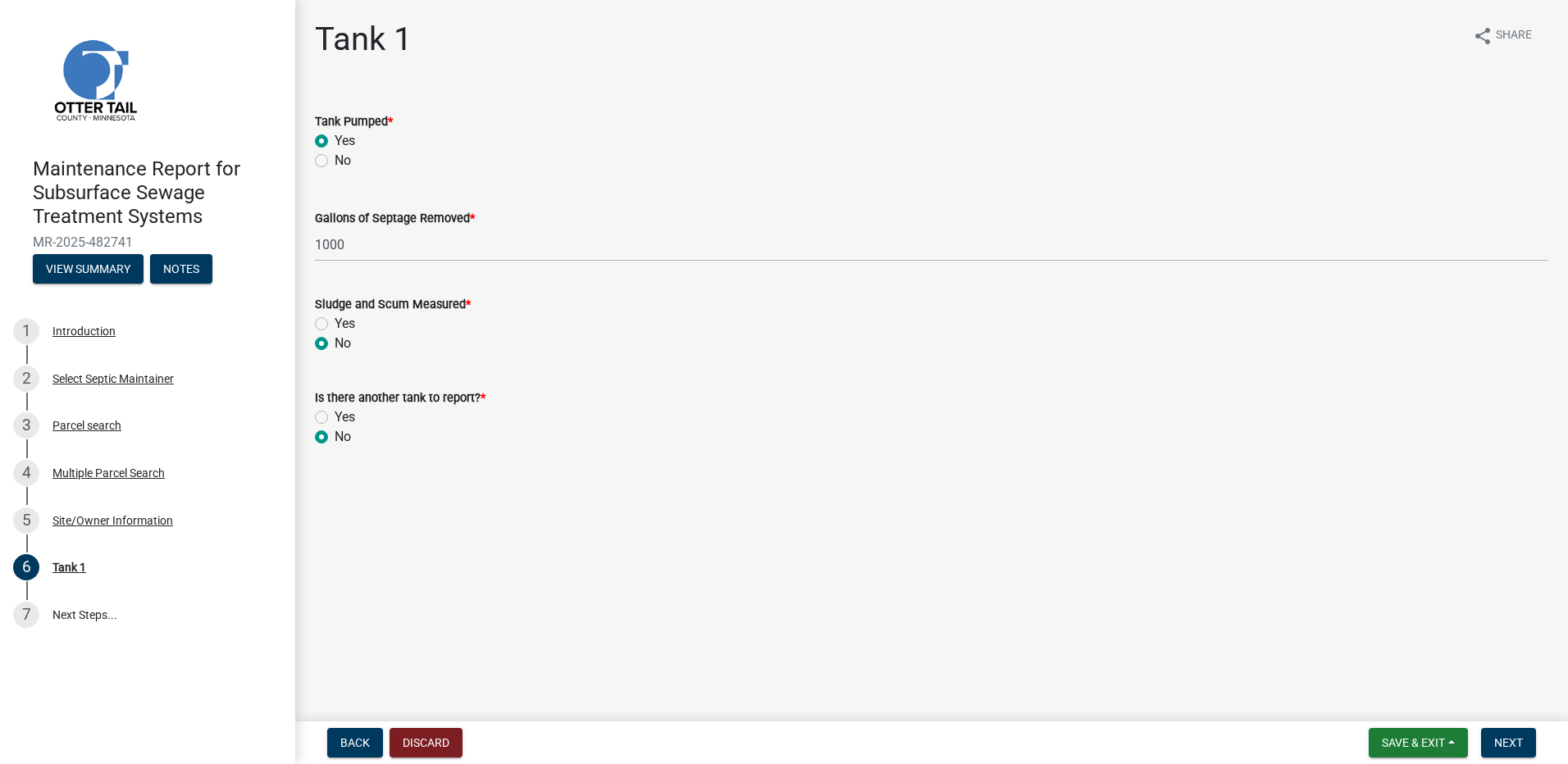
radio input "true"
click at [1495, 753] on button "Next" at bounding box center [1508, 742] width 55 height 30
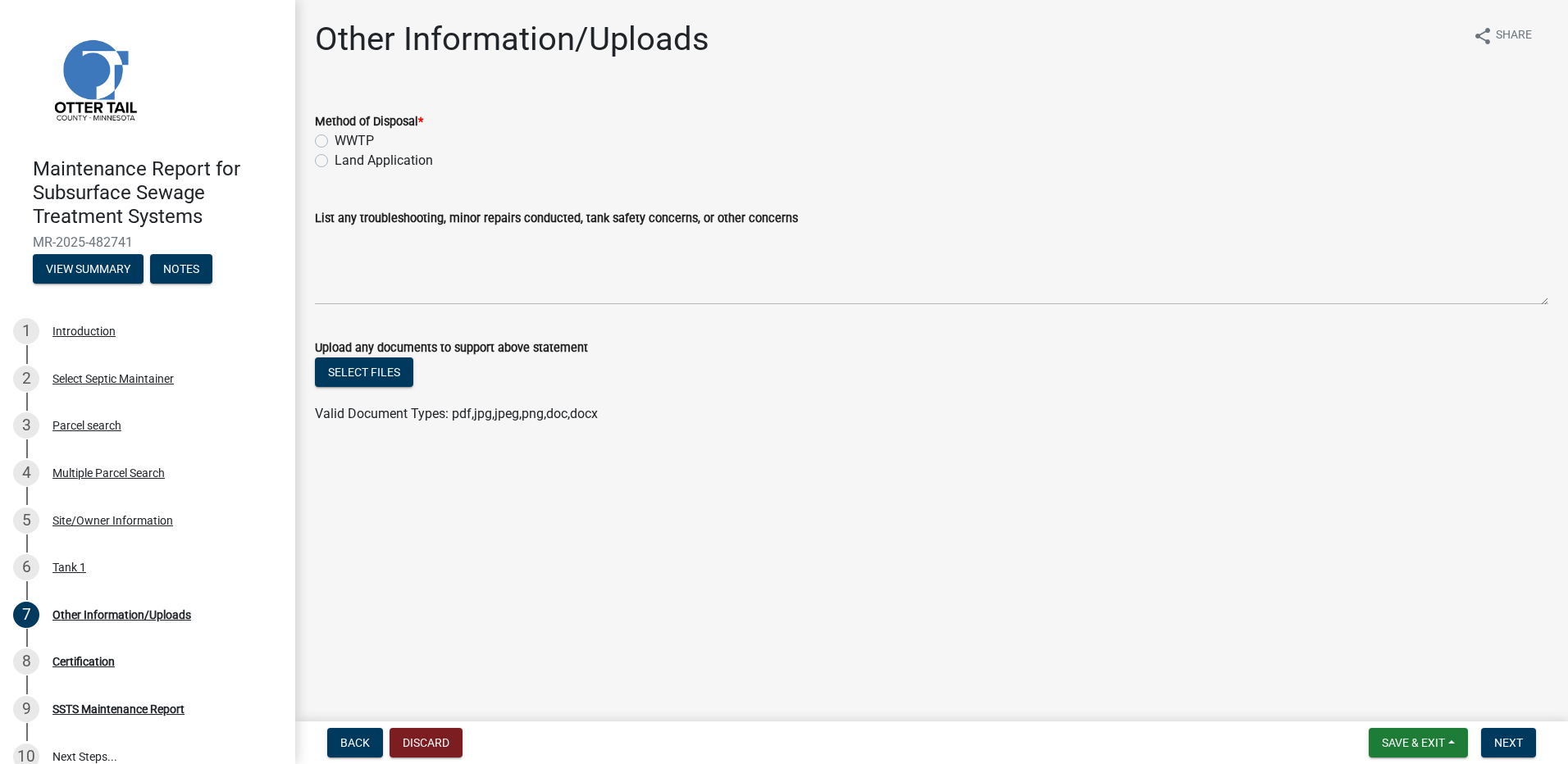
click at [402, 159] on label "Land Application" at bounding box center [384, 160] width 98 height 20
click at [345, 159] on input "Land Application" at bounding box center [340, 155] width 10 height 10
radio input "true"
click at [1511, 750] on button "Next" at bounding box center [1508, 742] width 55 height 30
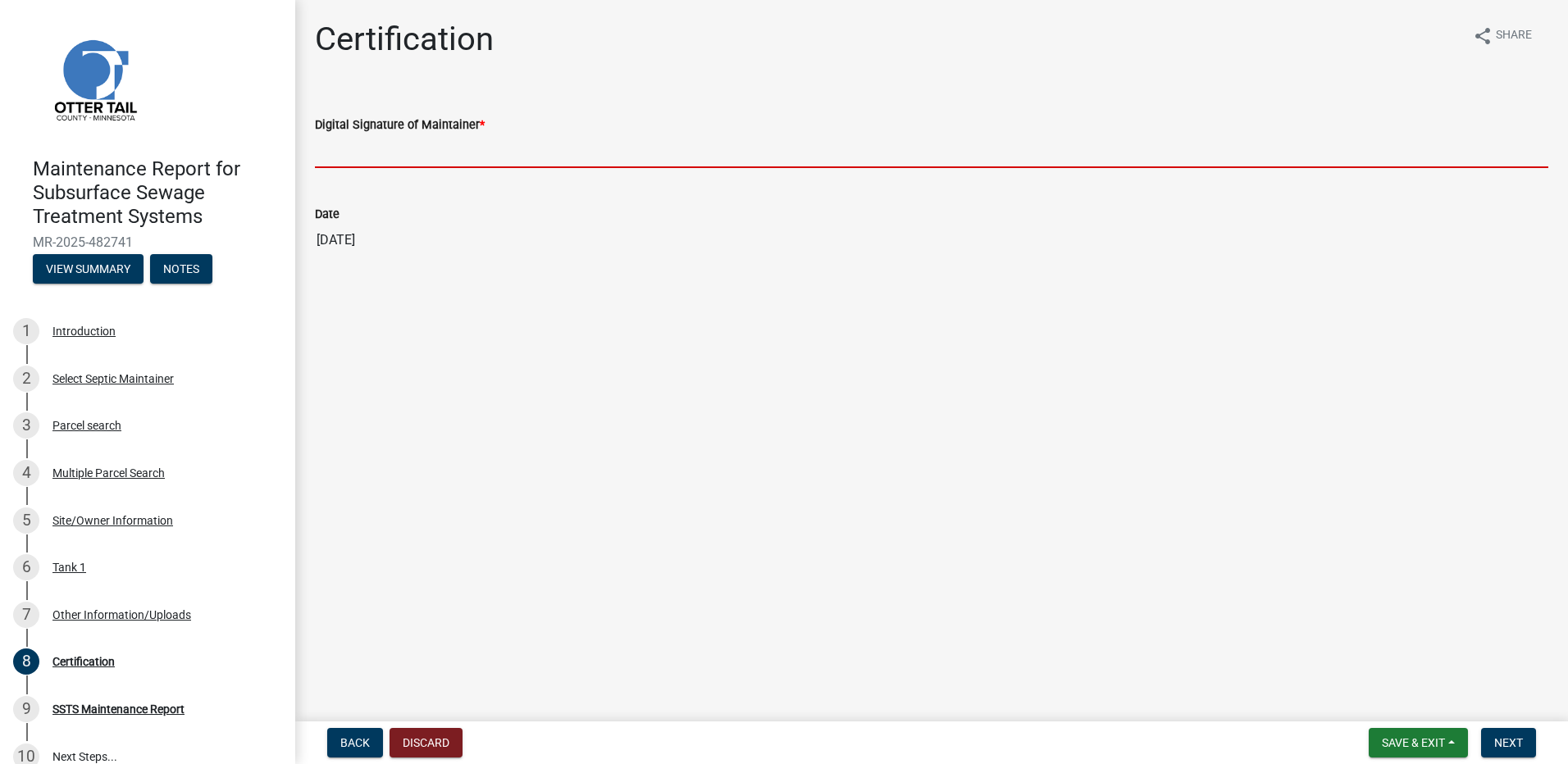
click at [405, 147] on input "Digital Signature of Maintainer *" at bounding box center [932, 151] width 1233 height 34
type input "[PERSON_NAME]"
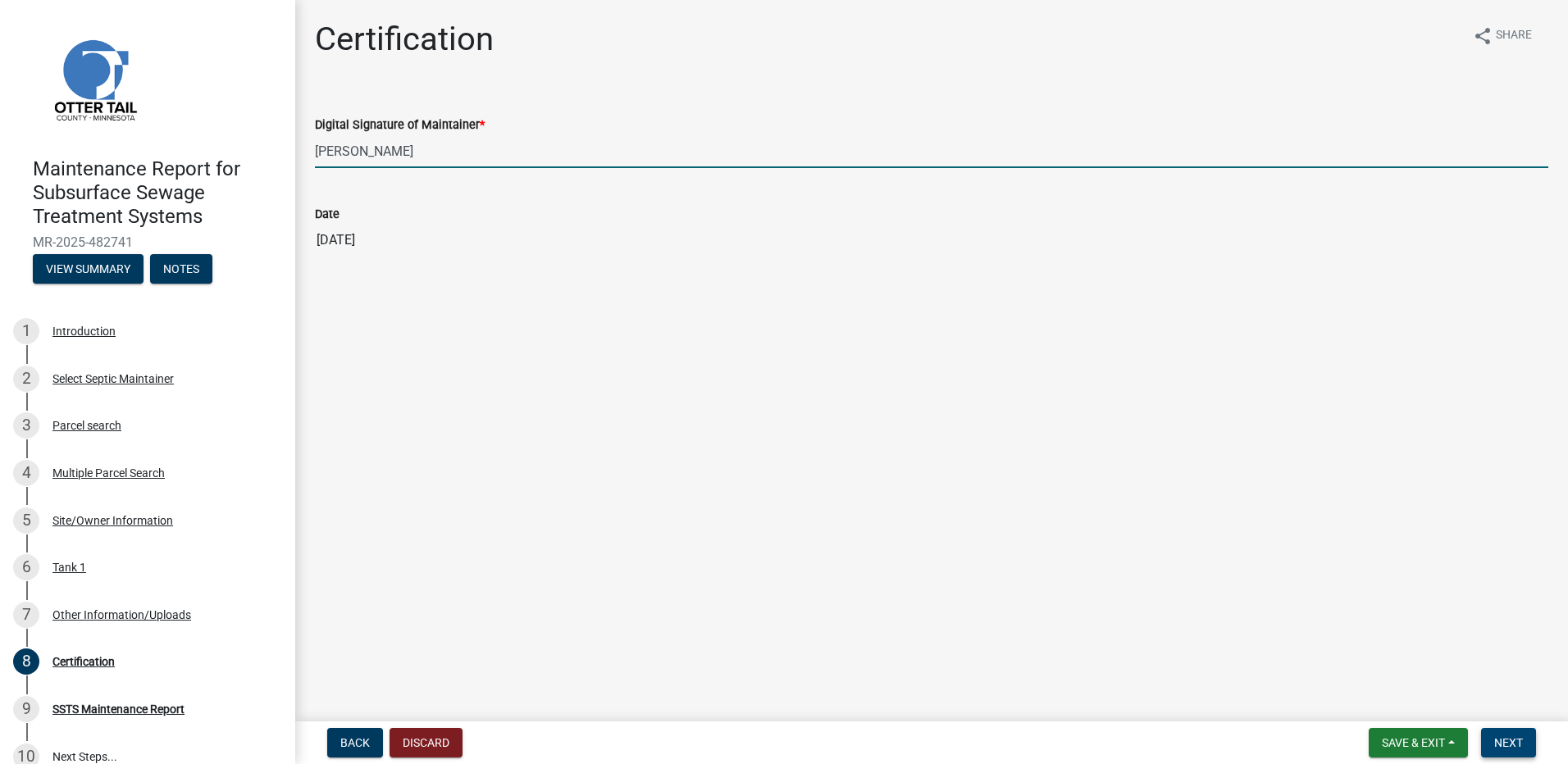
click at [1511, 755] on button "Next" at bounding box center [1508, 742] width 55 height 30
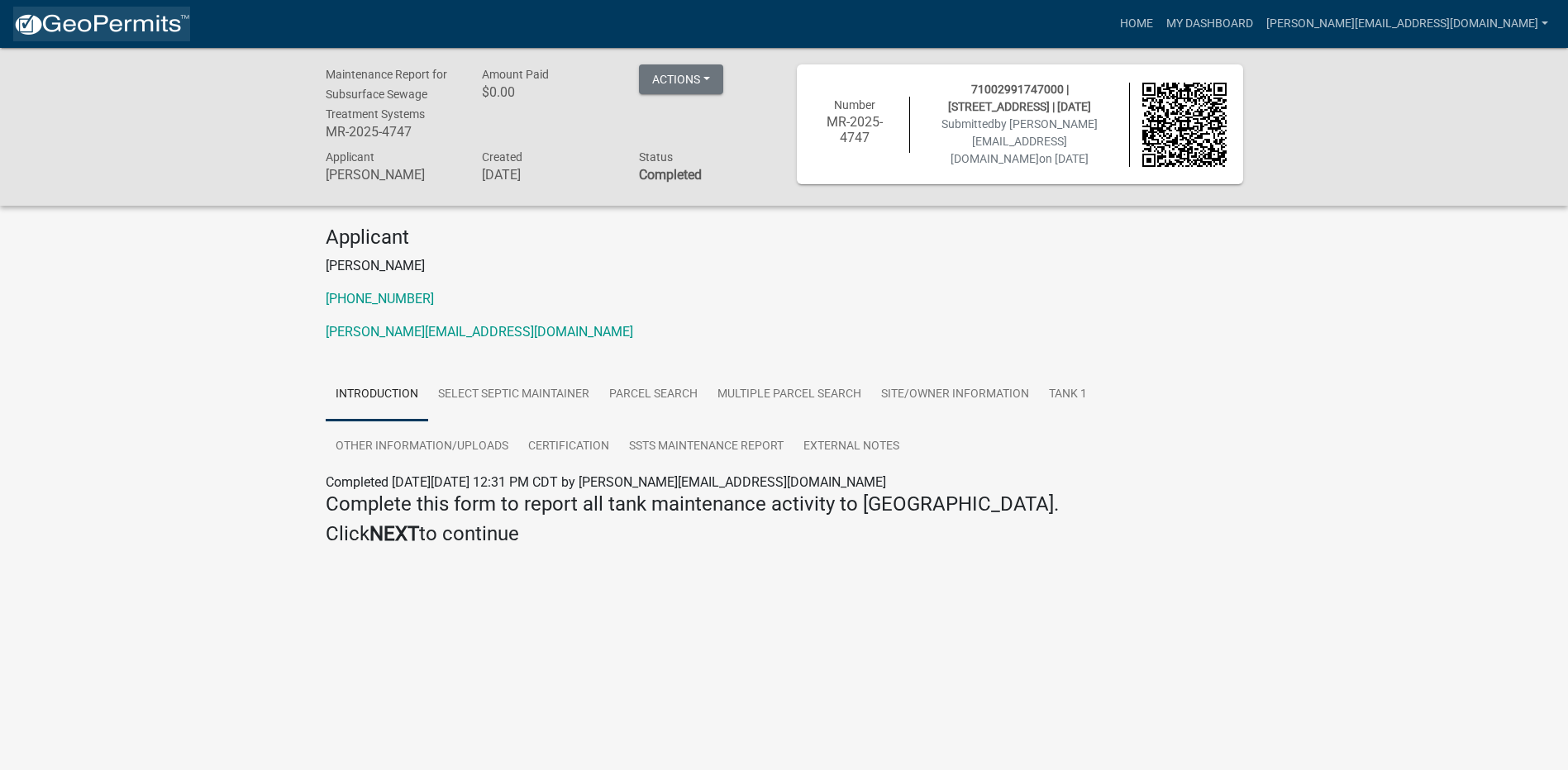
click at [80, 34] on img at bounding box center [102, 25] width 177 height 25
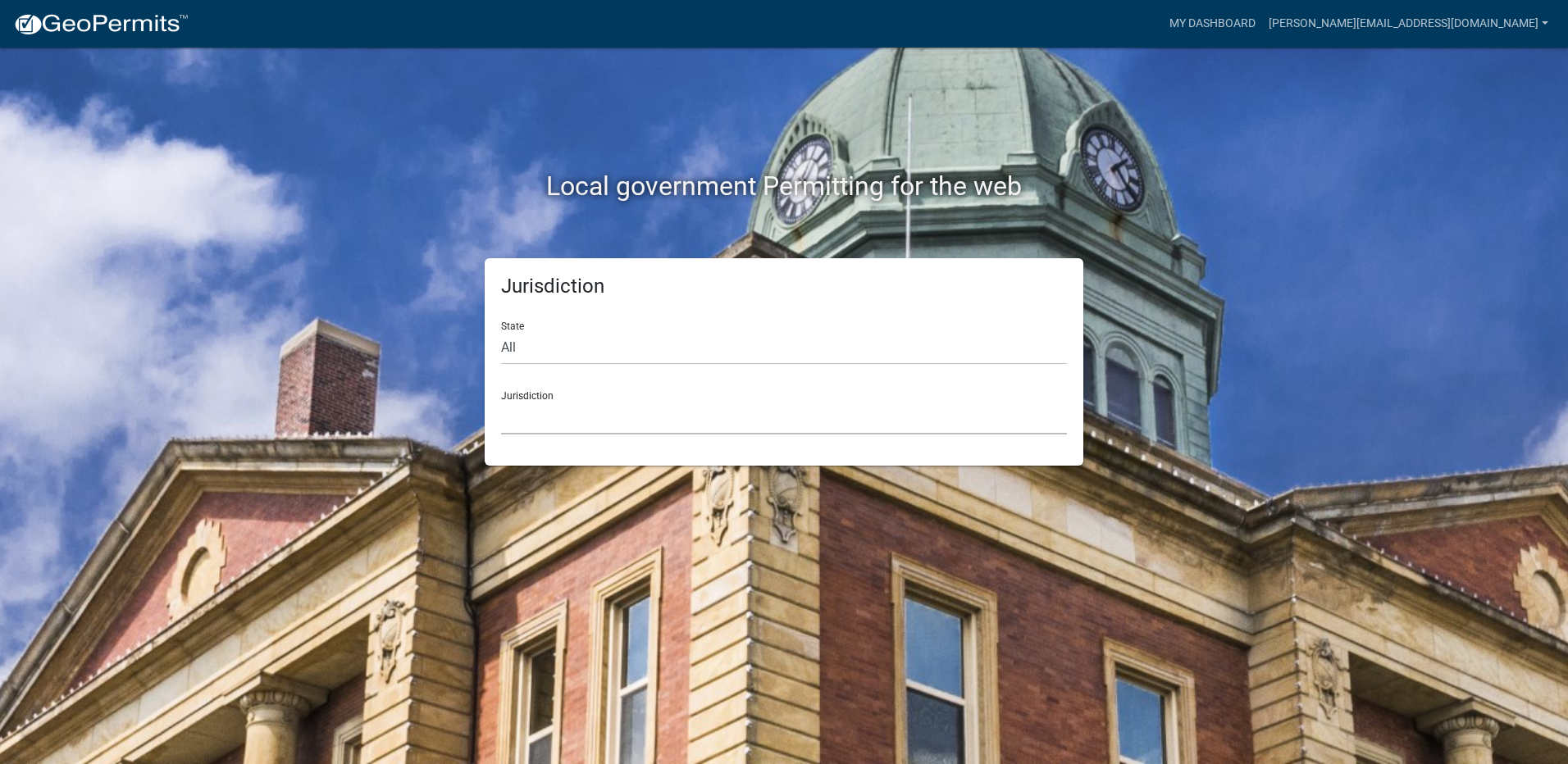
click at [565, 419] on select "[GEOGRAPHIC_DATA], [US_STATE] [GEOGRAPHIC_DATA], [US_STATE][PERSON_NAME][GEOGRA…" at bounding box center [784, 418] width 566 height 34
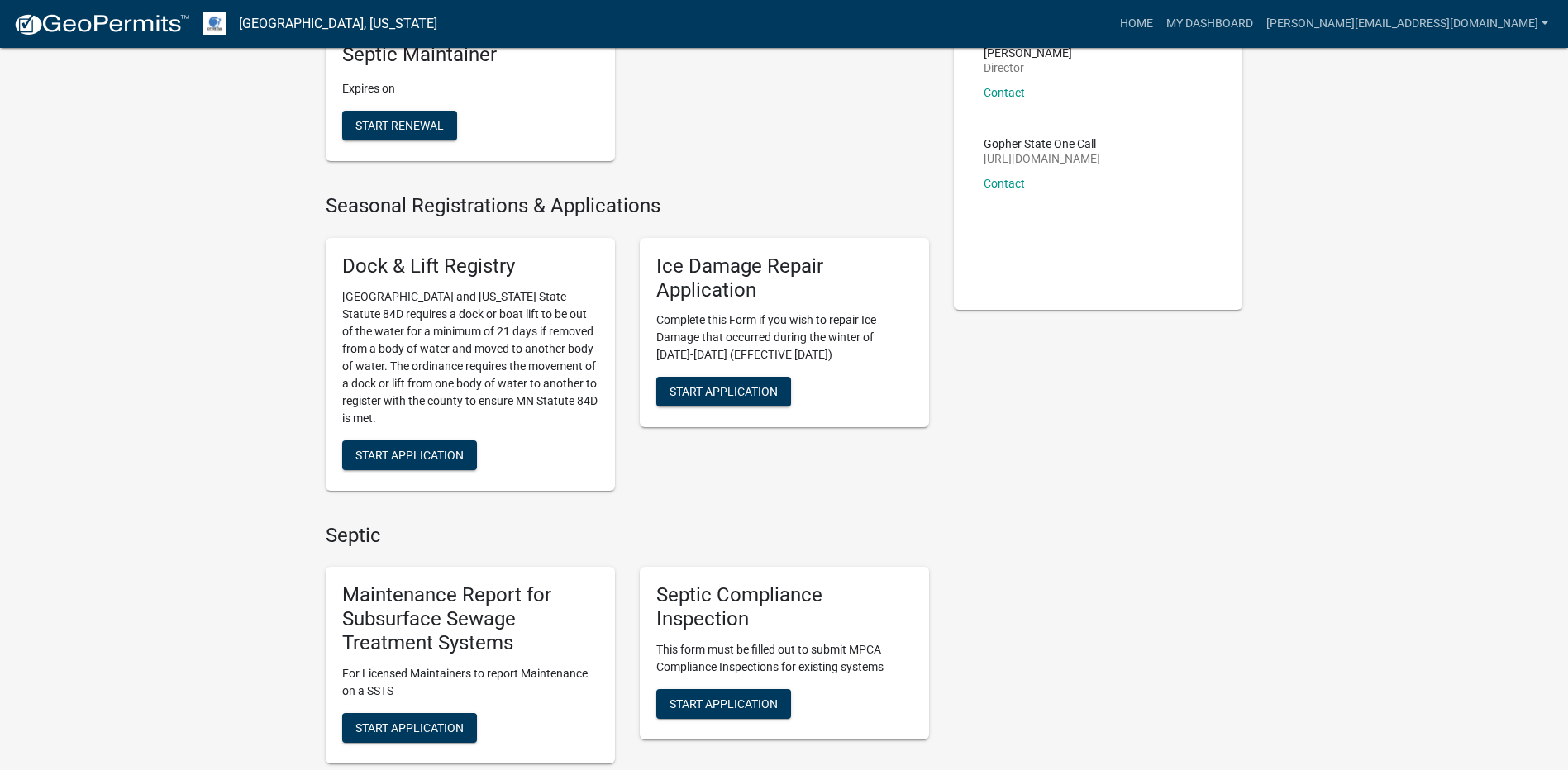
scroll to position [413, 0]
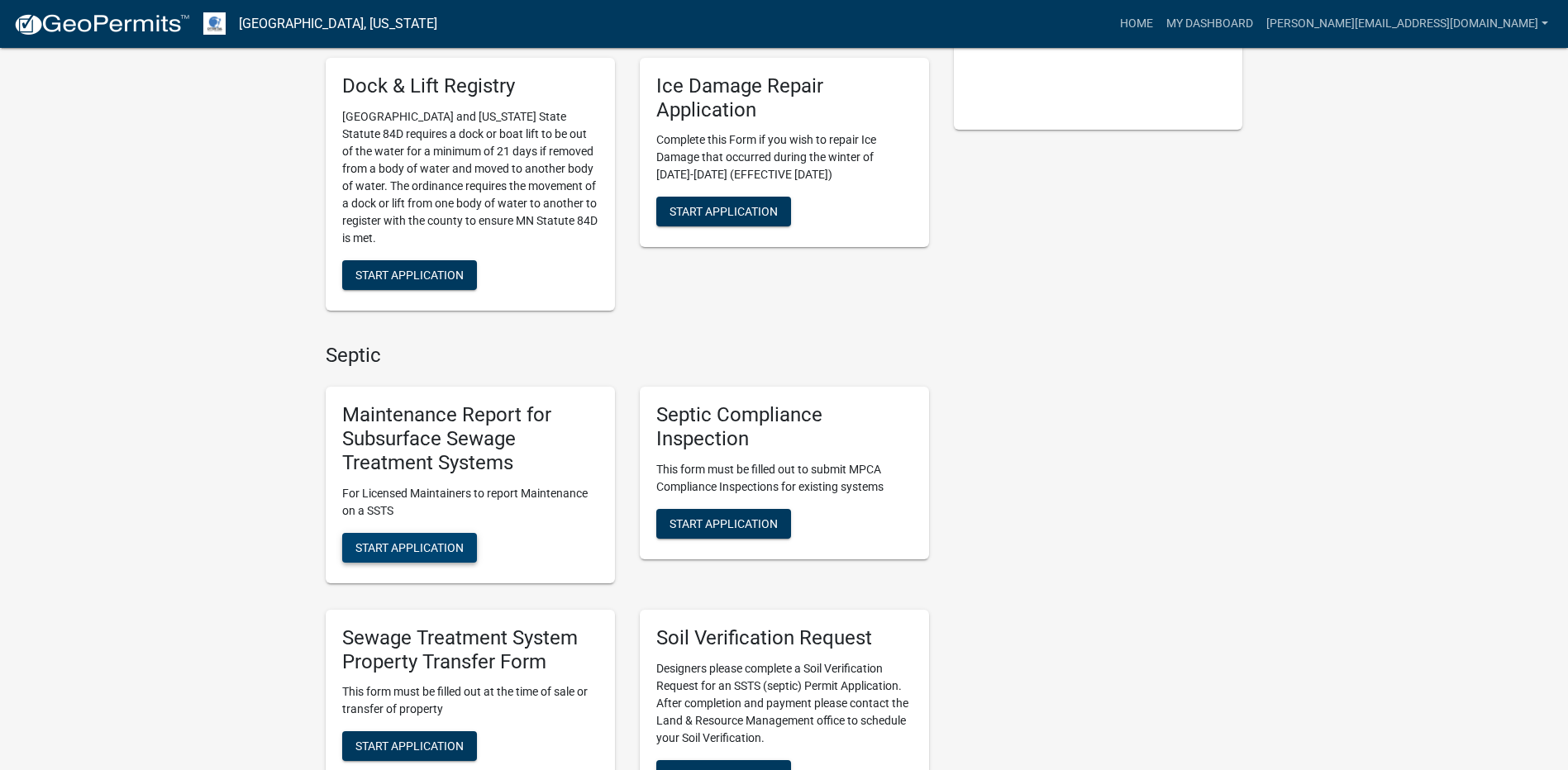
click at [417, 553] on span "Start Application" at bounding box center [409, 547] width 108 height 13
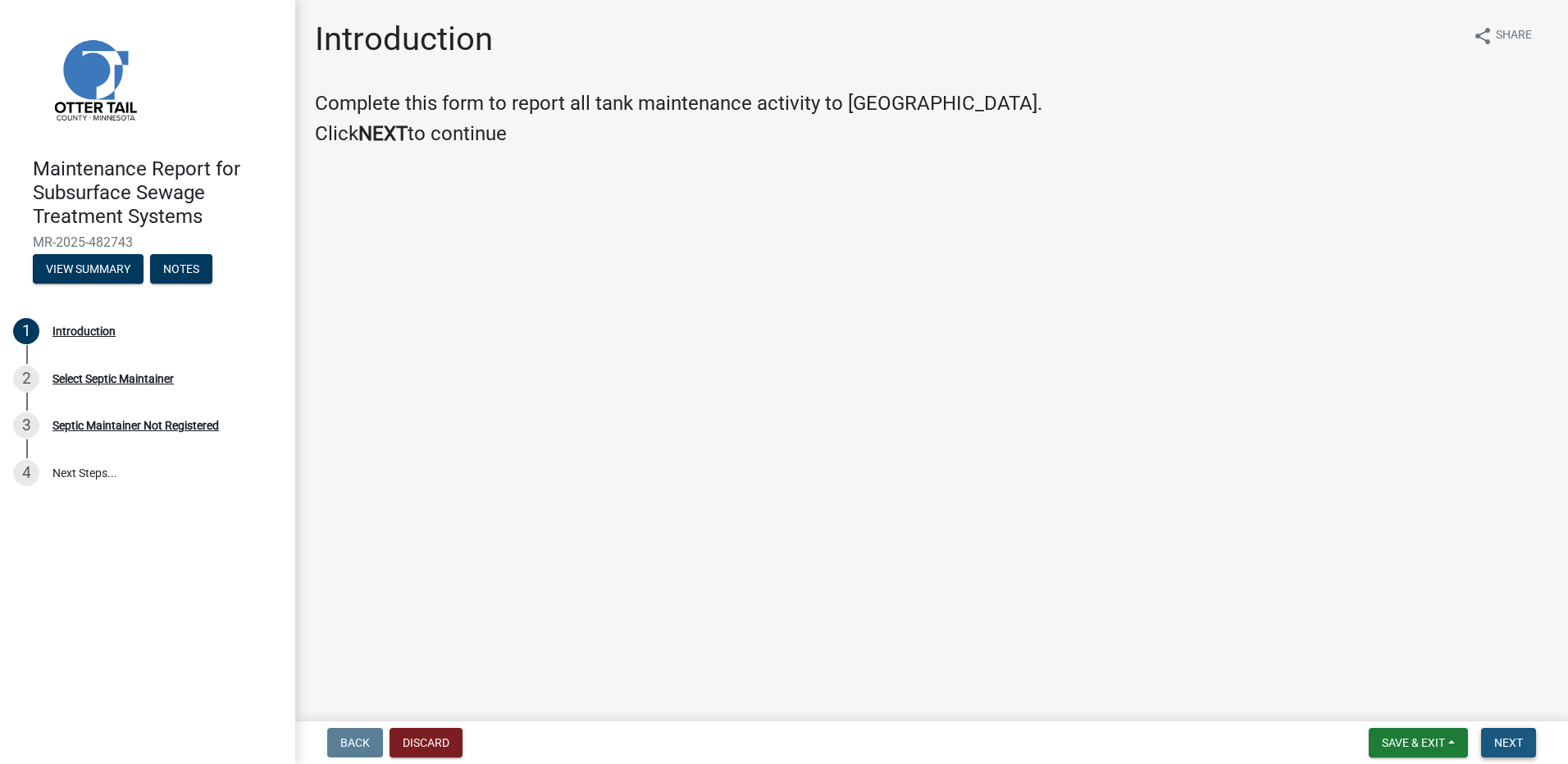
click at [1491, 754] on button "Next" at bounding box center [1508, 742] width 55 height 30
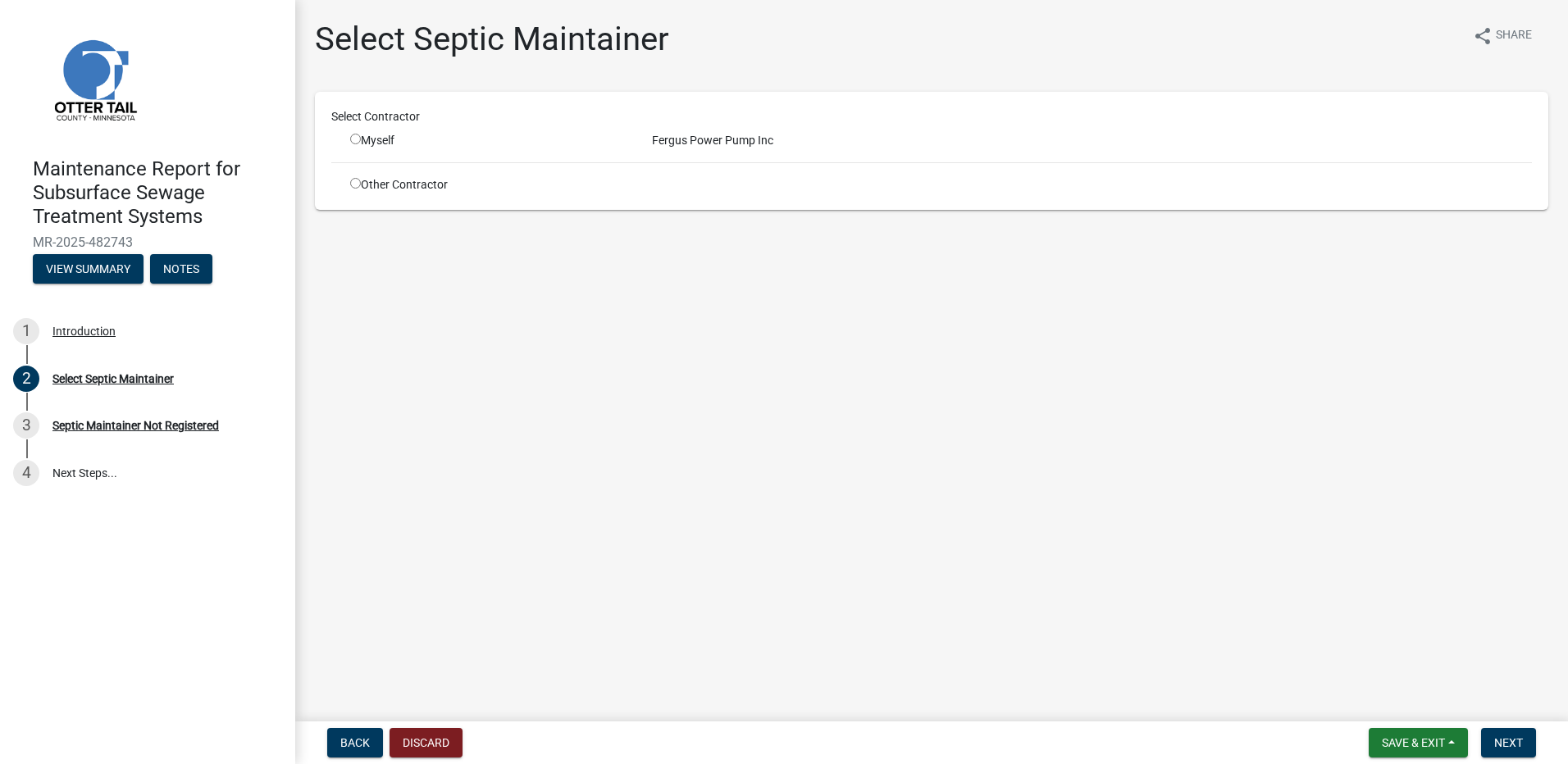
click at [350, 139] on input "radio" at bounding box center [355, 138] width 10 height 10
radio input "true"
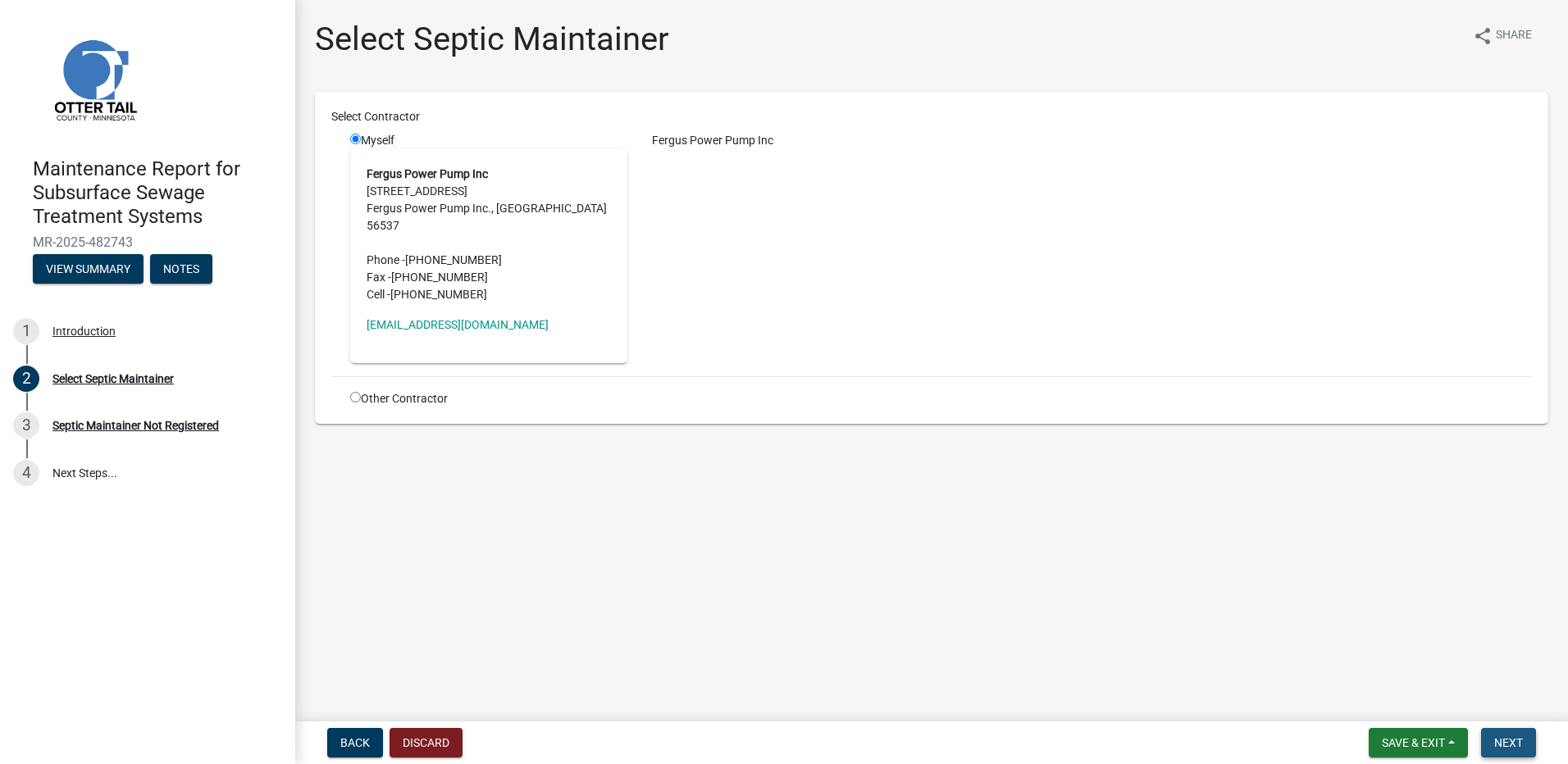
click at [1517, 747] on span "Next" at bounding box center [1508, 742] width 29 height 13
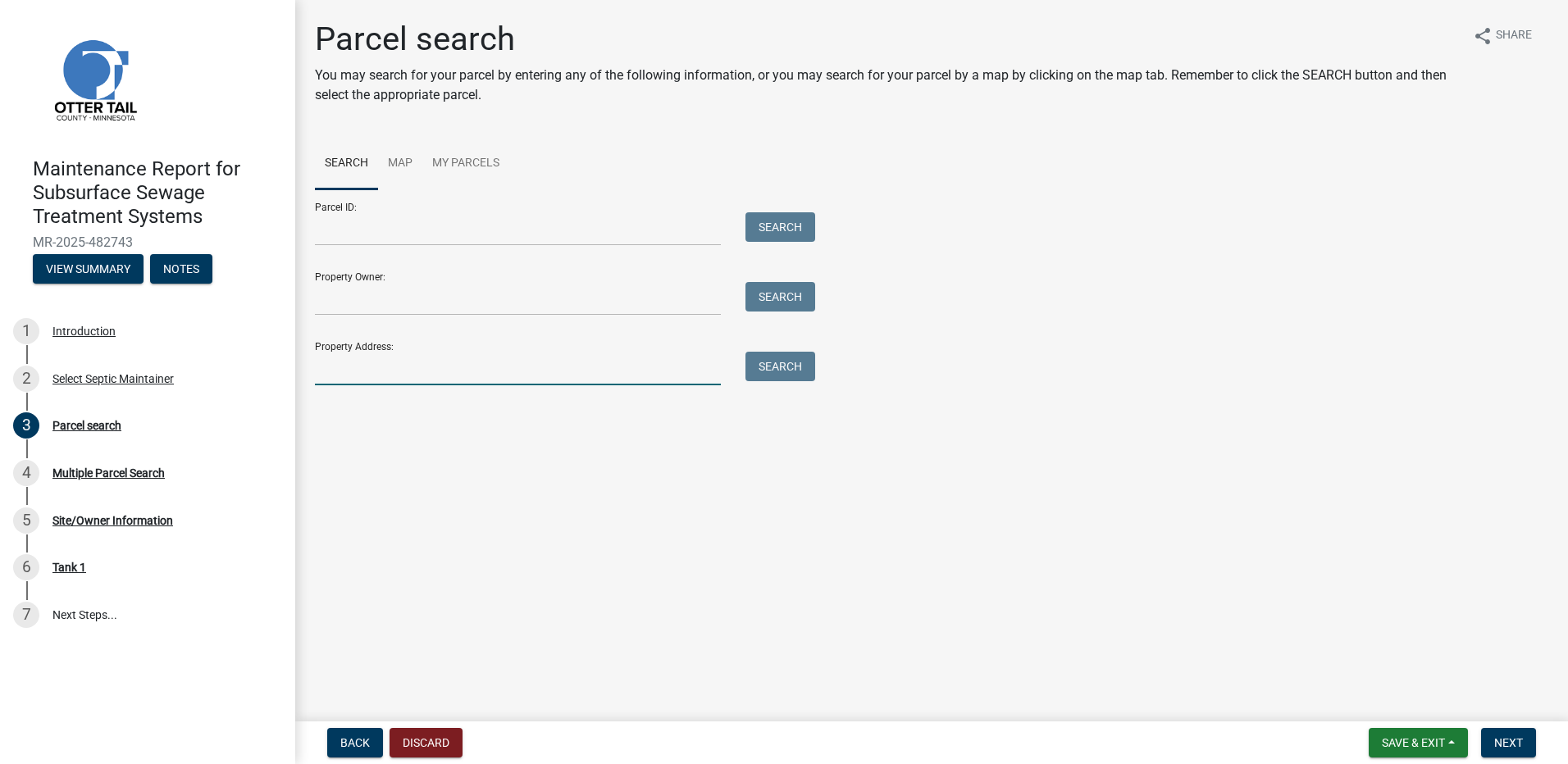
click at [408, 375] on input "Property Address:" at bounding box center [518, 368] width 406 height 34
type input "2"
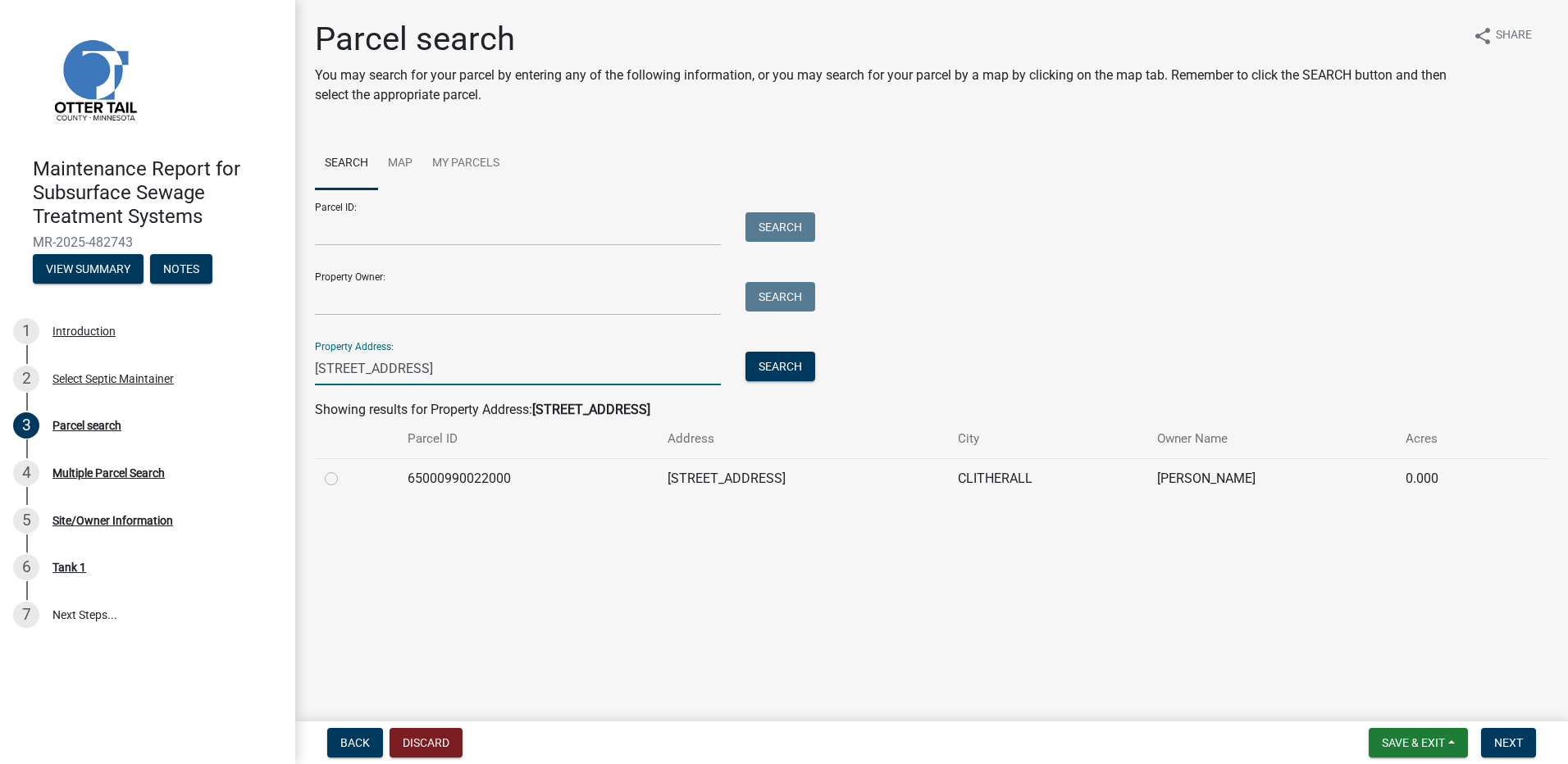
type input "[STREET_ADDRESS]"
click at [344, 468] on label at bounding box center [344, 468] width 0 height 0
click at [344, 478] on input "radio" at bounding box center [349, 473] width 10 height 10
radio input "true"
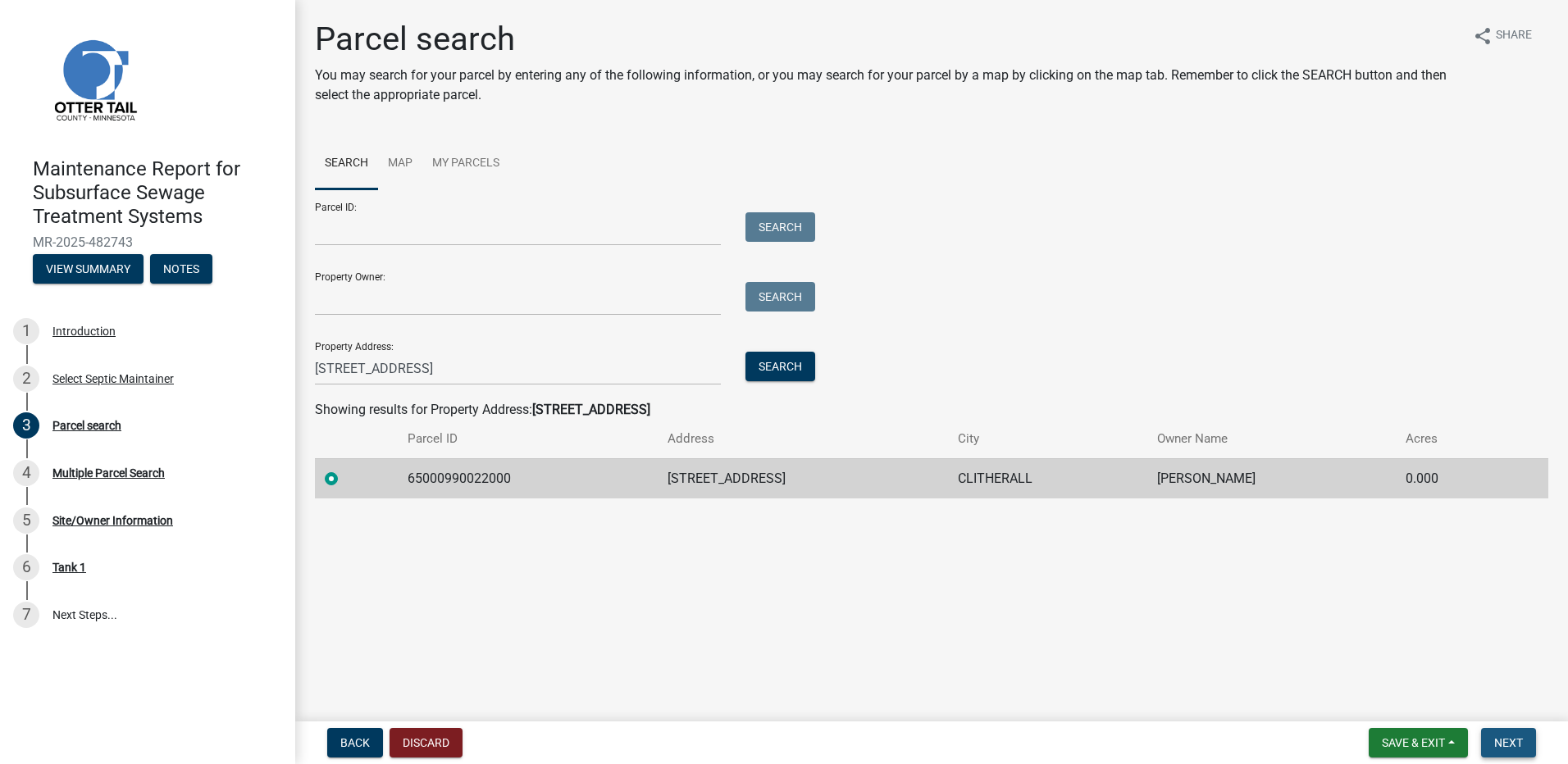
click at [1505, 756] on button "Next" at bounding box center [1508, 742] width 55 height 30
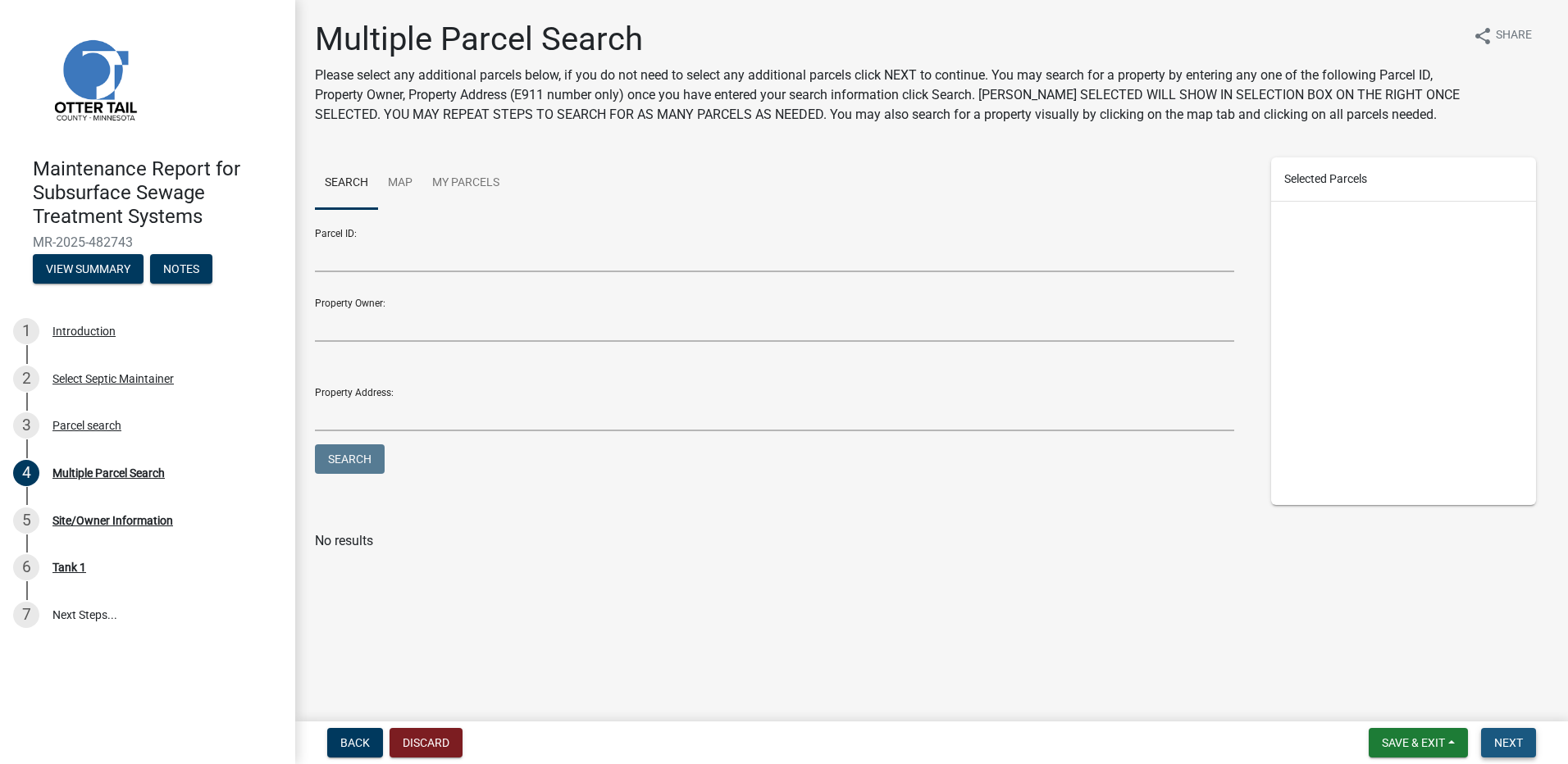
click at [1512, 747] on span "Next" at bounding box center [1508, 742] width 29 height 13
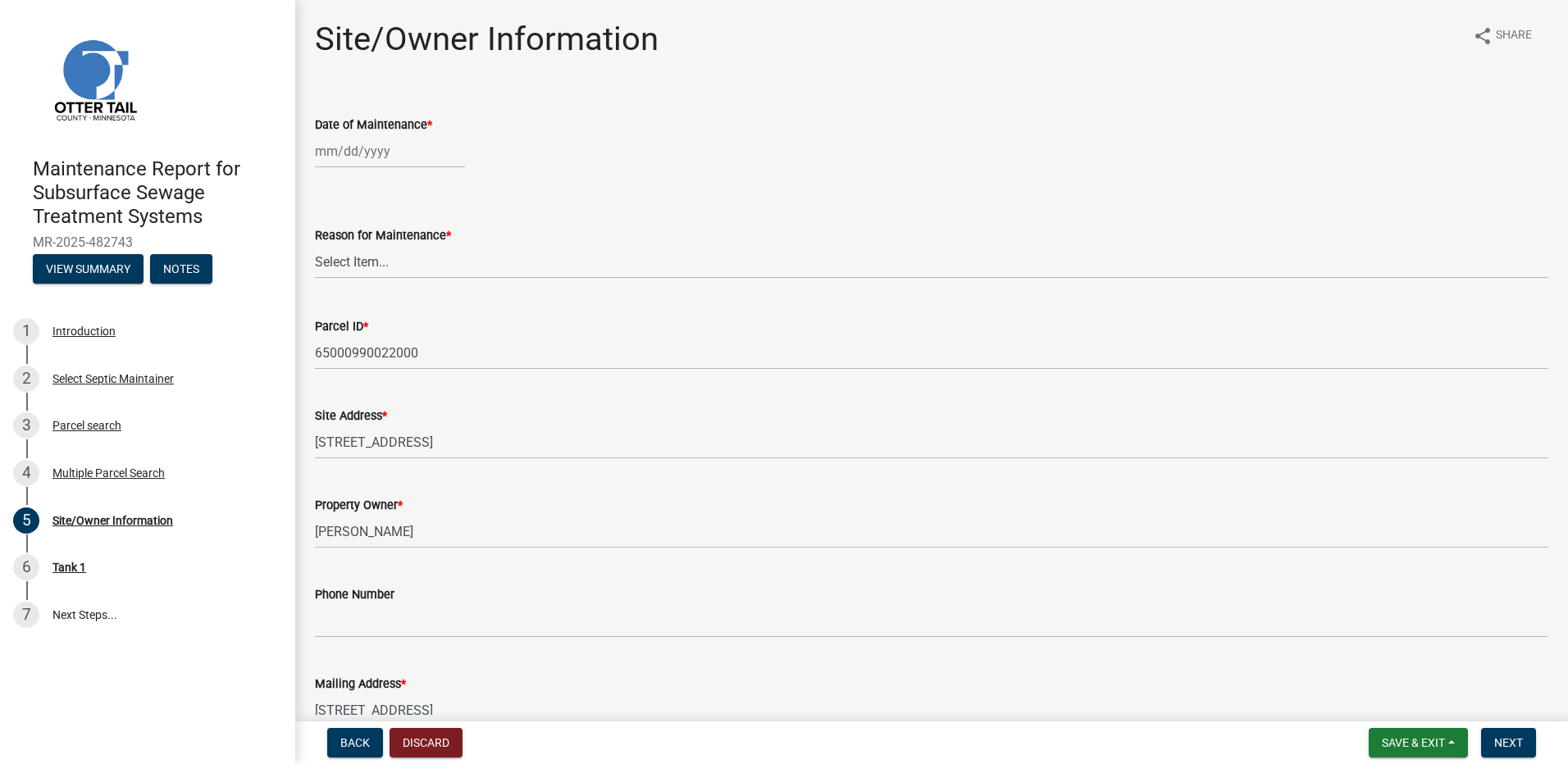
select select "9"
select select "2025"
click at [378, 158] on div "[PERSON_NAME] Feb Mar Apr [PERSON_NAME][DATE] Oct Nov [DATE] 1526 1527 1528 152…" at bounding box center [390, 151] width 150 height 34
click at [386, 241] on div "3" at bounding box center [384, 238] width 26 height 26
type input "[DATE]"
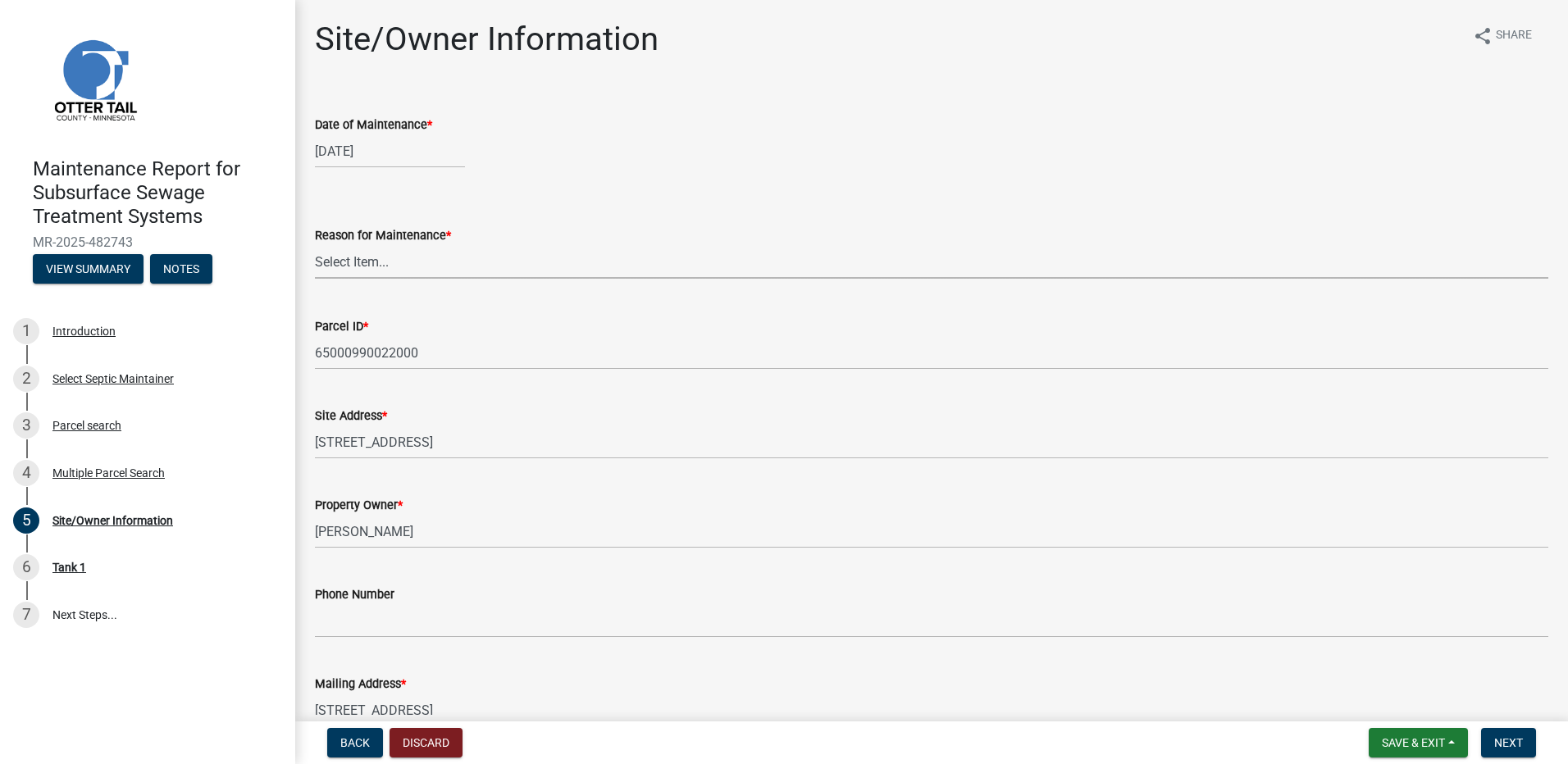
click at [395, 269] on select "Select Item... Called Routine Other" at bounding box center [932, 262] width 1233 height 34
click at [315, 245] on select "Select Item... Called Routine Other" at bounding box center [932, 262] width 1233 height 34
select select "78493fc6-8c9b-4d4c-b322-7064476e595b"
click at [1520, 738] on span "Next" at bounding box center [1508, 742] width 29 height 13
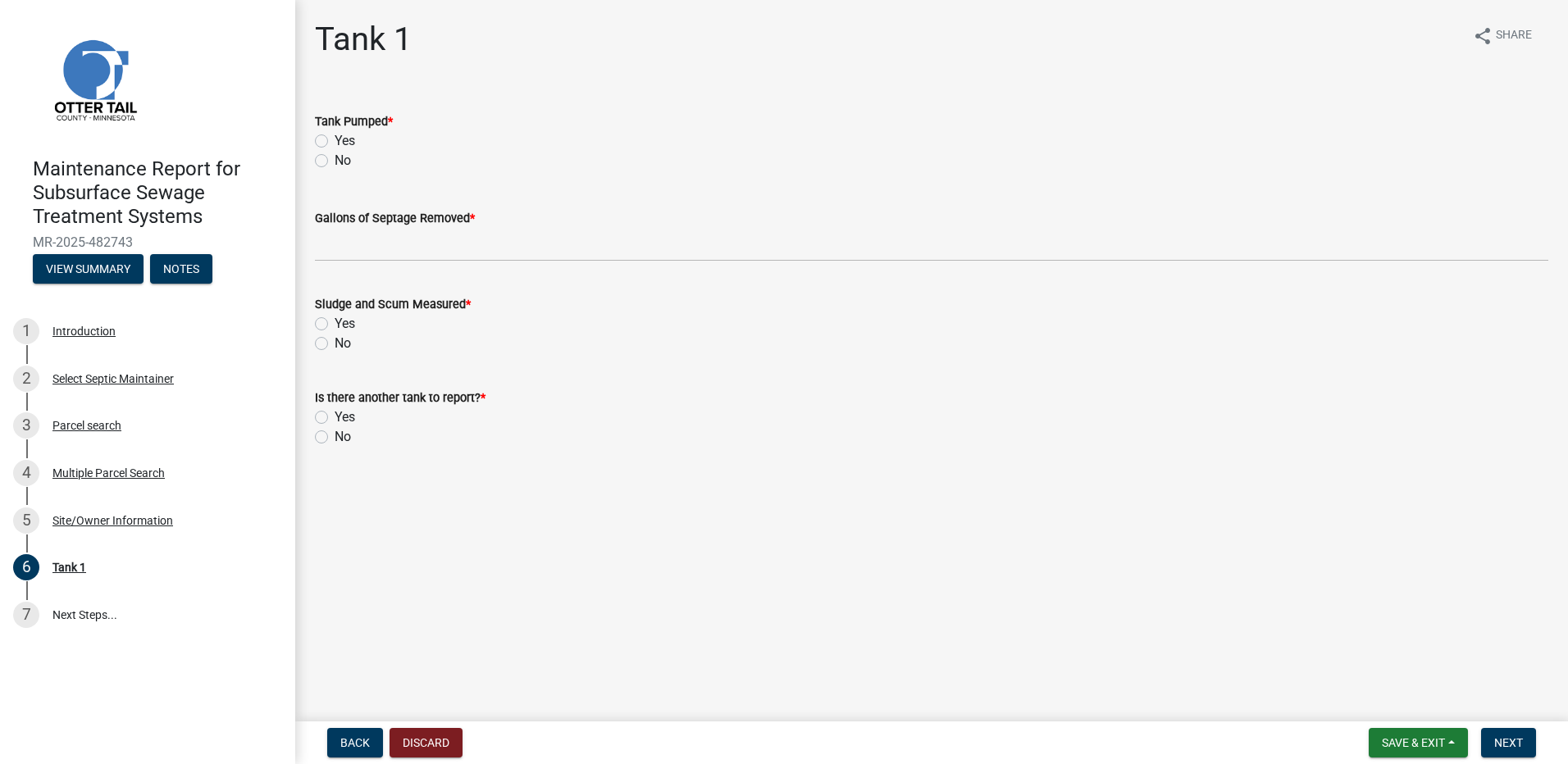
click at [335, 139] on label "Yes" at bounding box center [345, 140] width 21 height 20
click at [335, 139] on input "Yes" at bounding box center [340, 136] width 10 height 10
radio input "true"
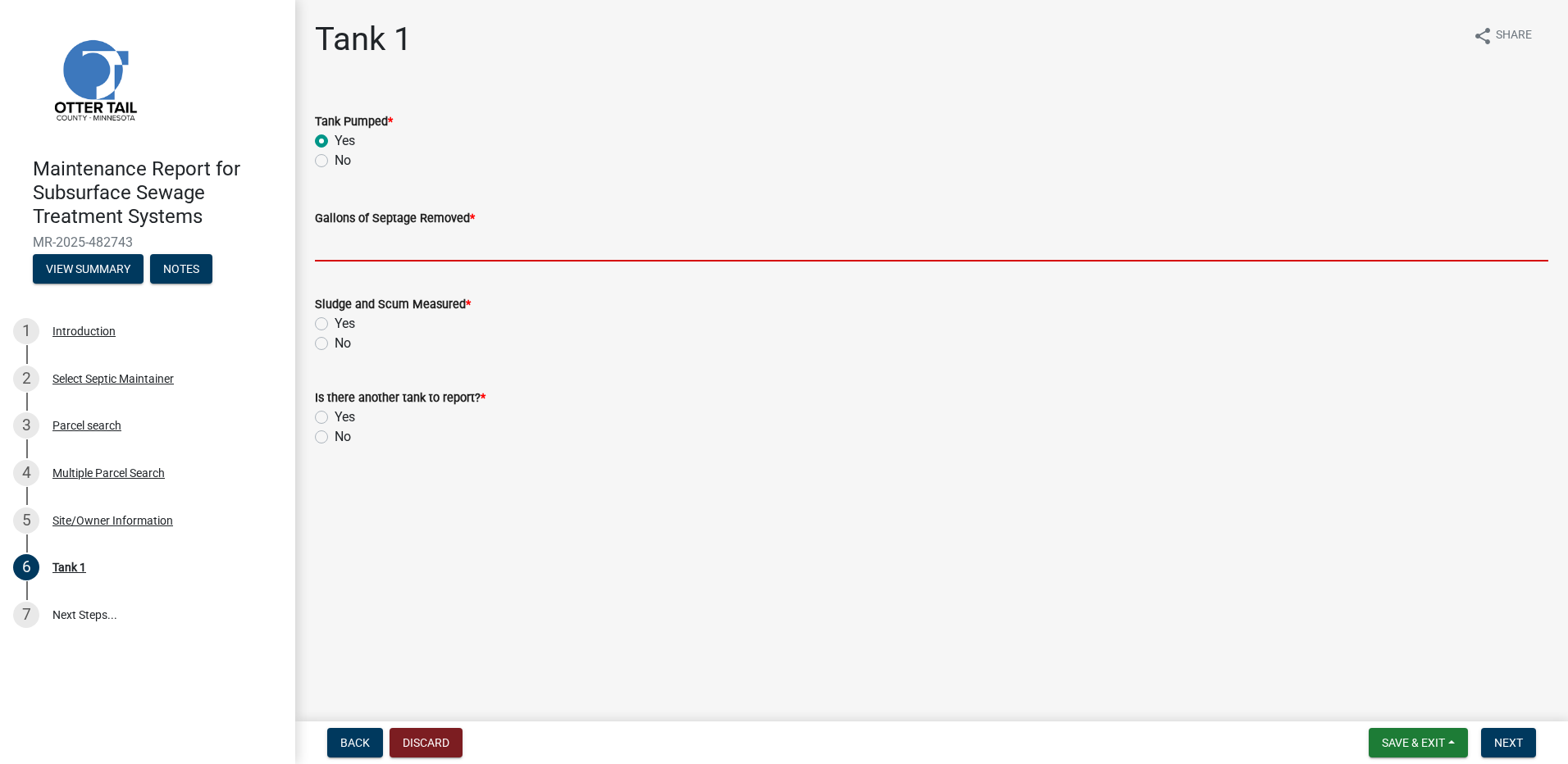
click at [350, 235] on input "Gallons of Septage Removed *" at bounding box center [932, 245] width 1233 height 34
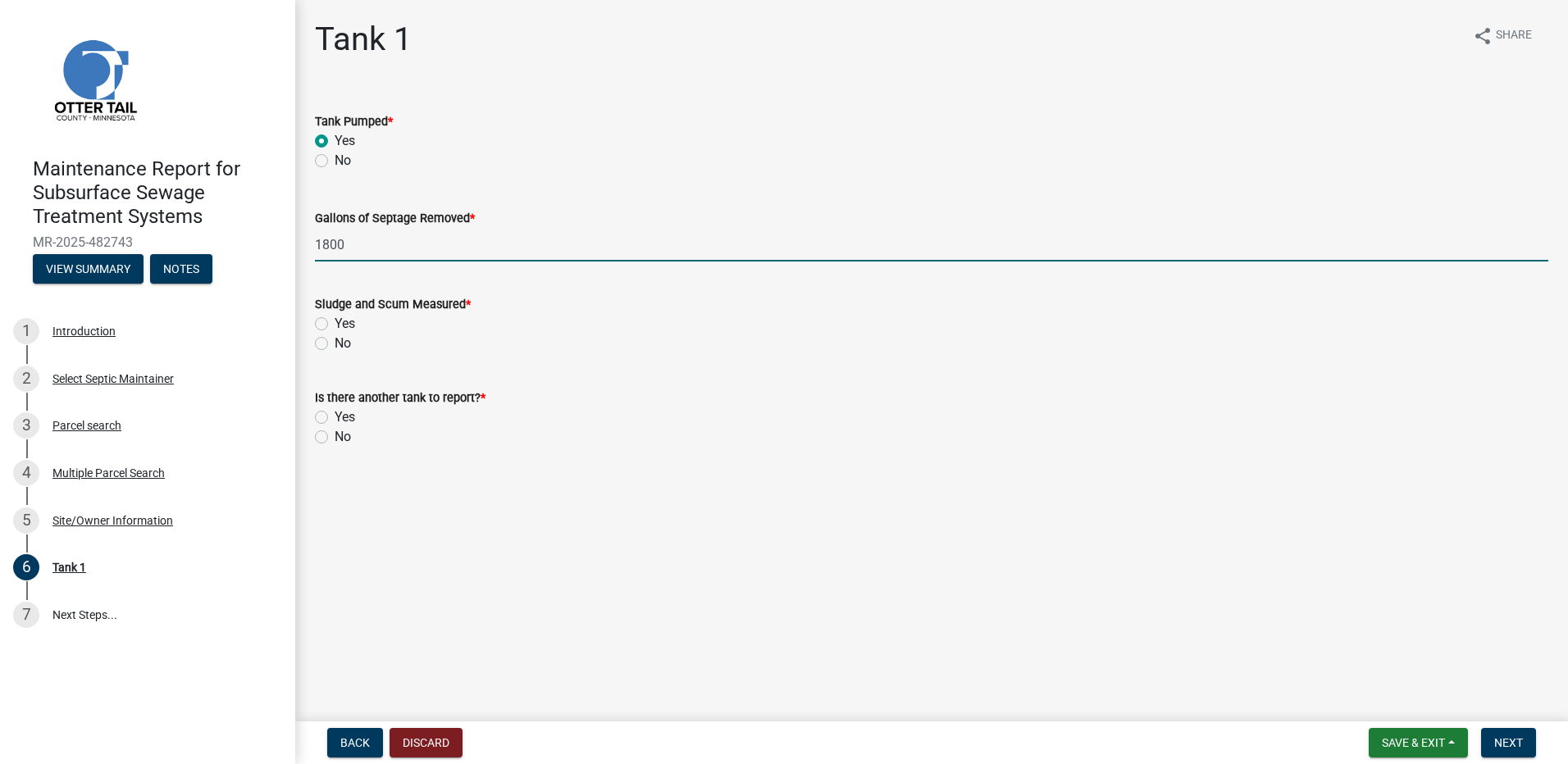
type input "1800"
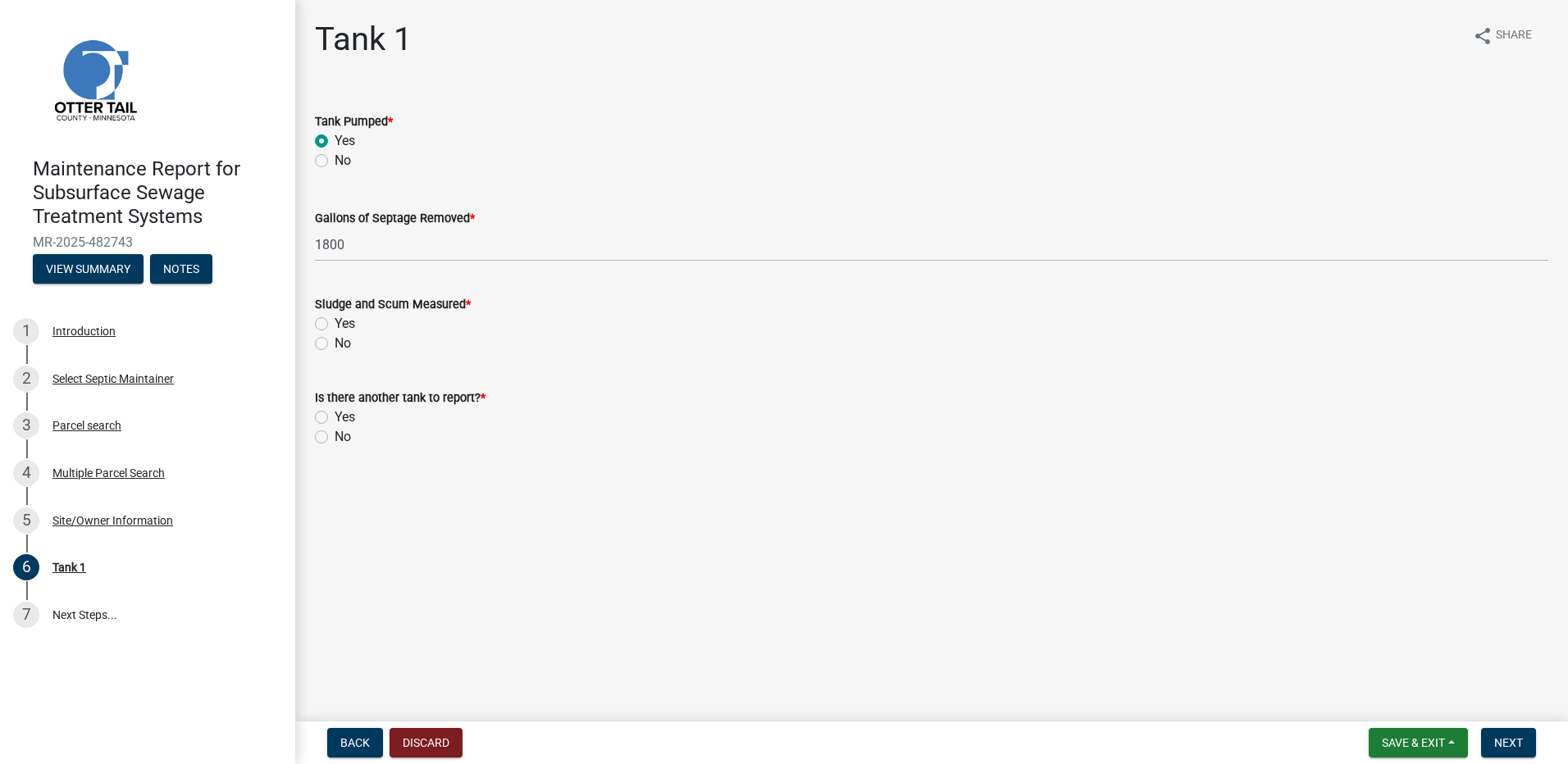
click at [335, 344] on label "No" at bounding box center [343, 343] width 17 height 20
click at [335, 344] on input "No" at bounding box center [340, 339] width 10 height 10
radio input "true"
click at [335, 434] on label "No" at bounding box center [343, 437] width 17 height 20
click at [335, 434] on input "No" at bounding box center [340, 432] width 10 height 10
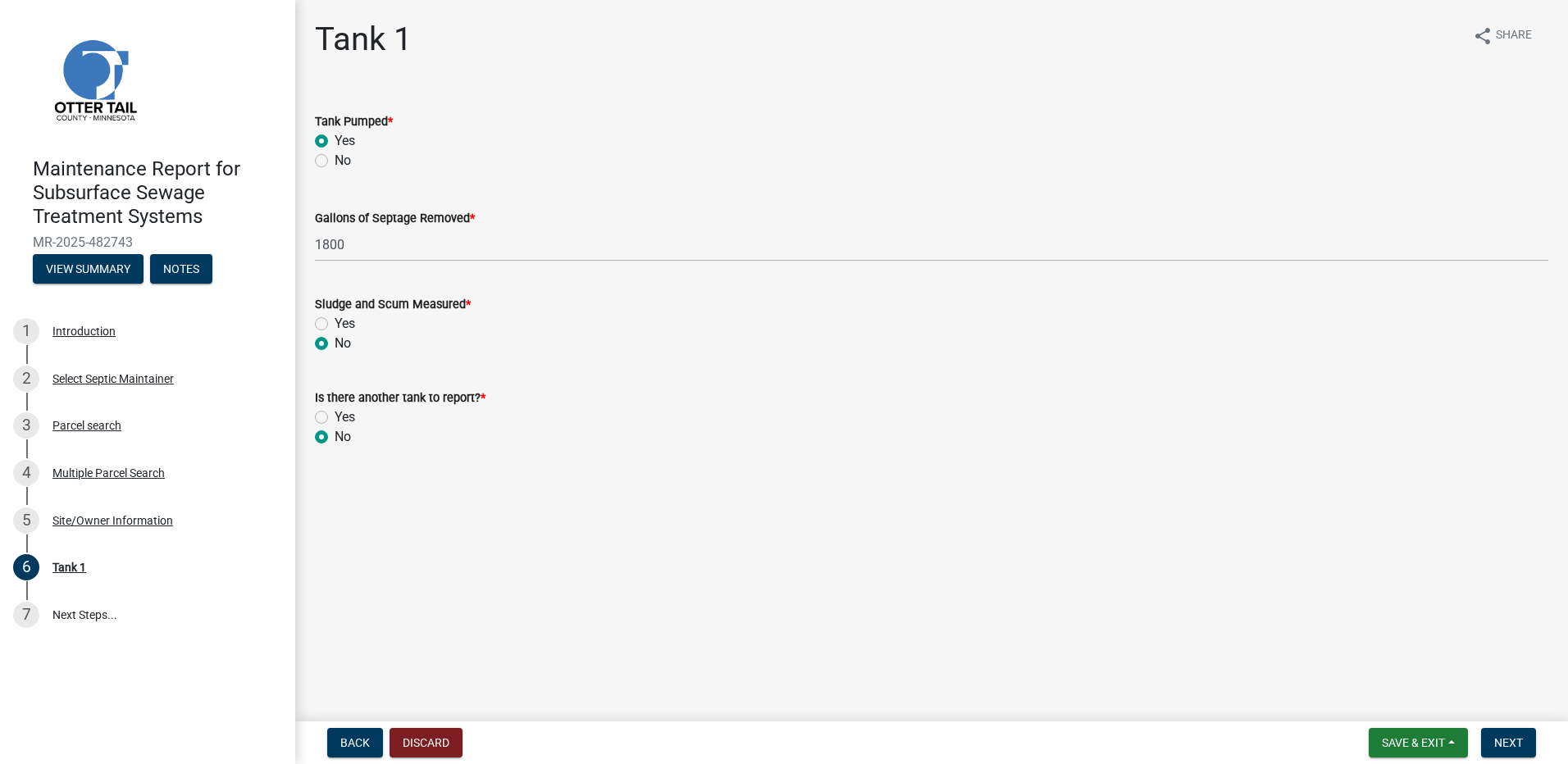
radio input "true"
drag, startPoint x: 1501, startPoint y: 742, endPoint x: 1491, endPoint y: 734, distance: 12.8
click at [1500, 742] on span "Next" at bounding box center [1508, 742] width 29 height 13
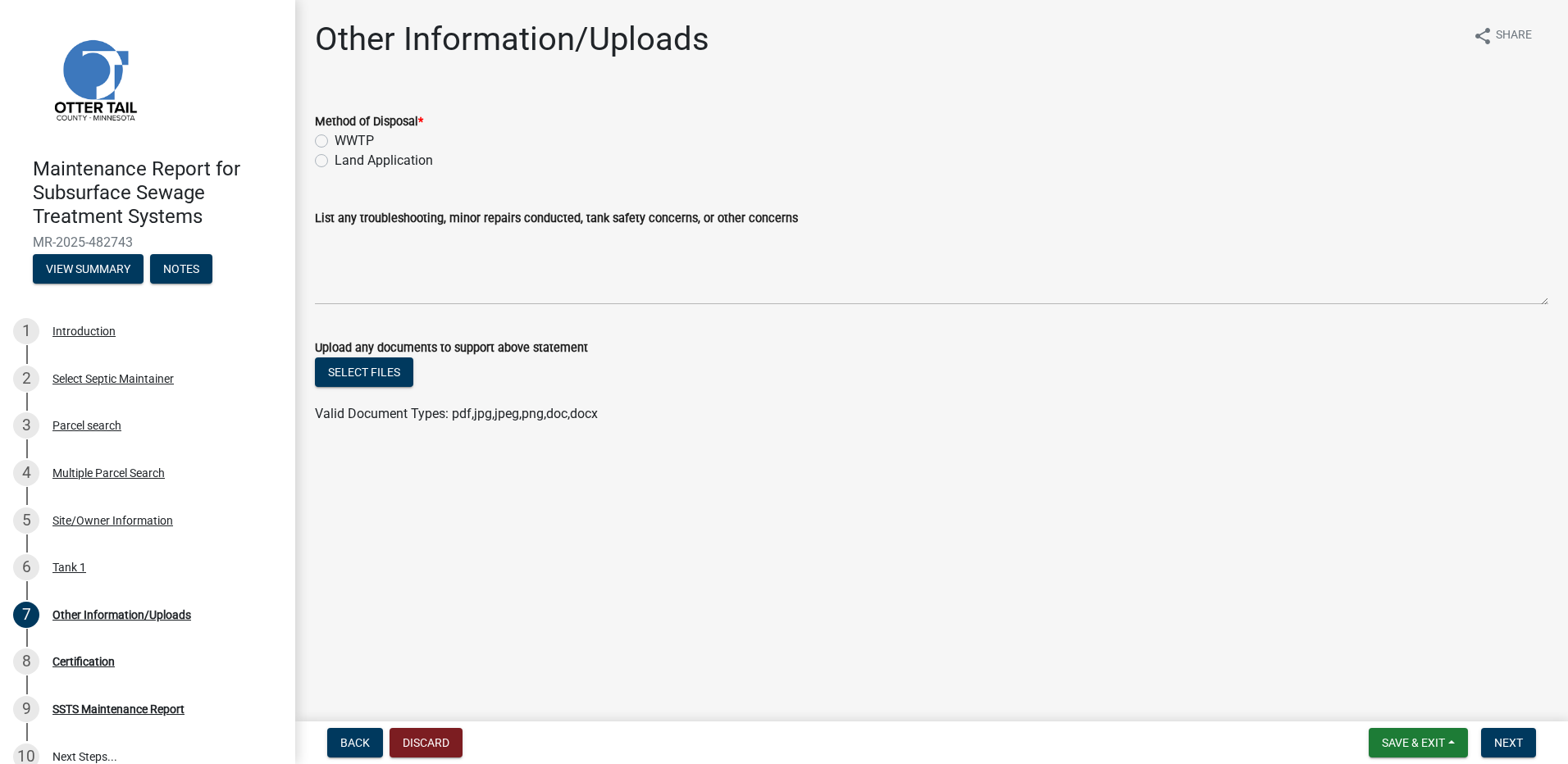
click at [364, 162] on label "Land Application" at bounding box center [384, 160] width 98 height 20
click at [345, 162] on input "Land Application" at bounding box center [340, 155] width 10 height 10
radio input "true"
click at [1524, 738] on button "Next" at bounding box center [1508, 742] width 55 height 30
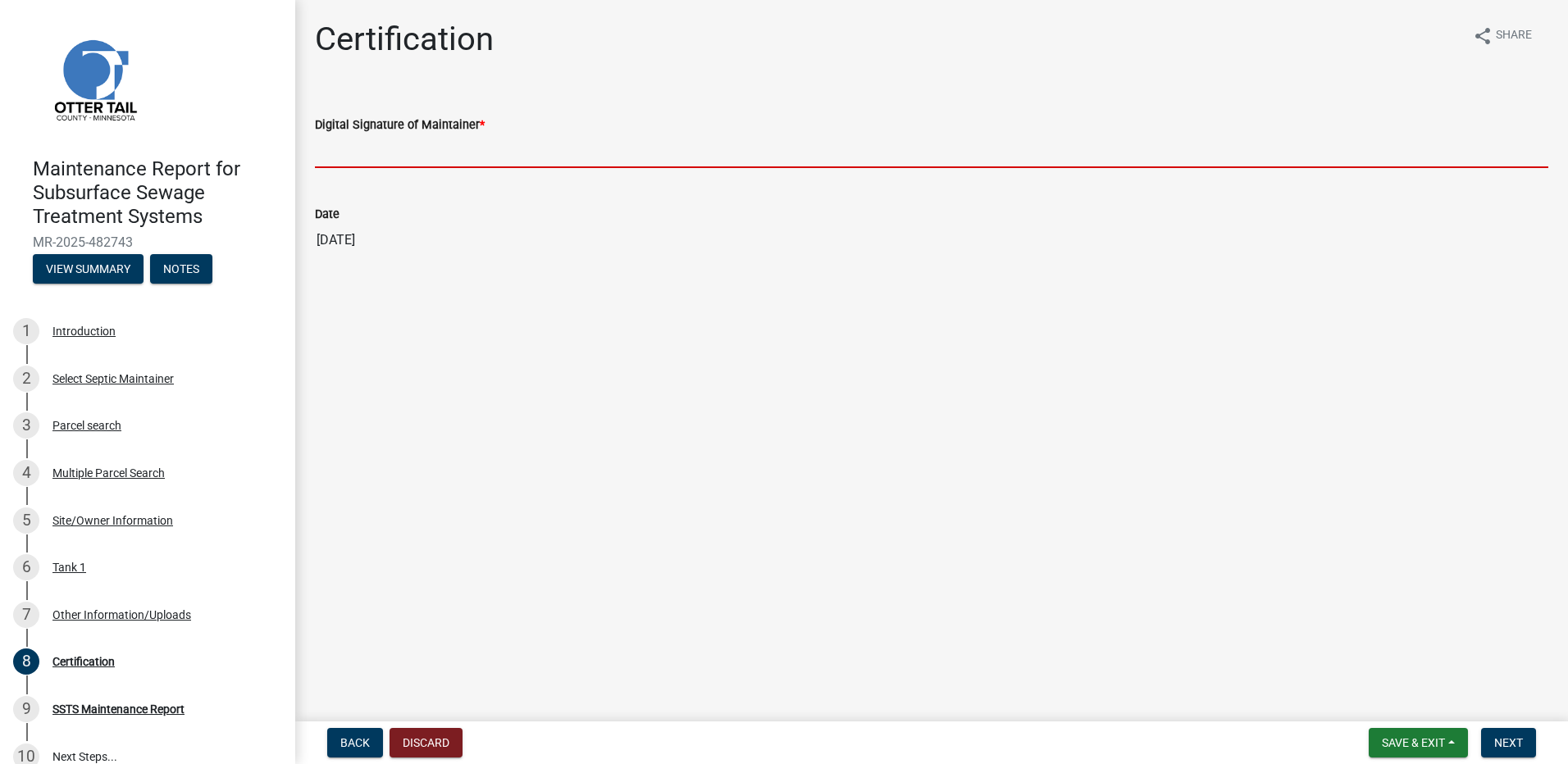
click at [399, 142] on input "Digital Signature of Maintainer *" at bounding box center [932, 151] width 1233 height 34
type input "[PERSON_NAME]"
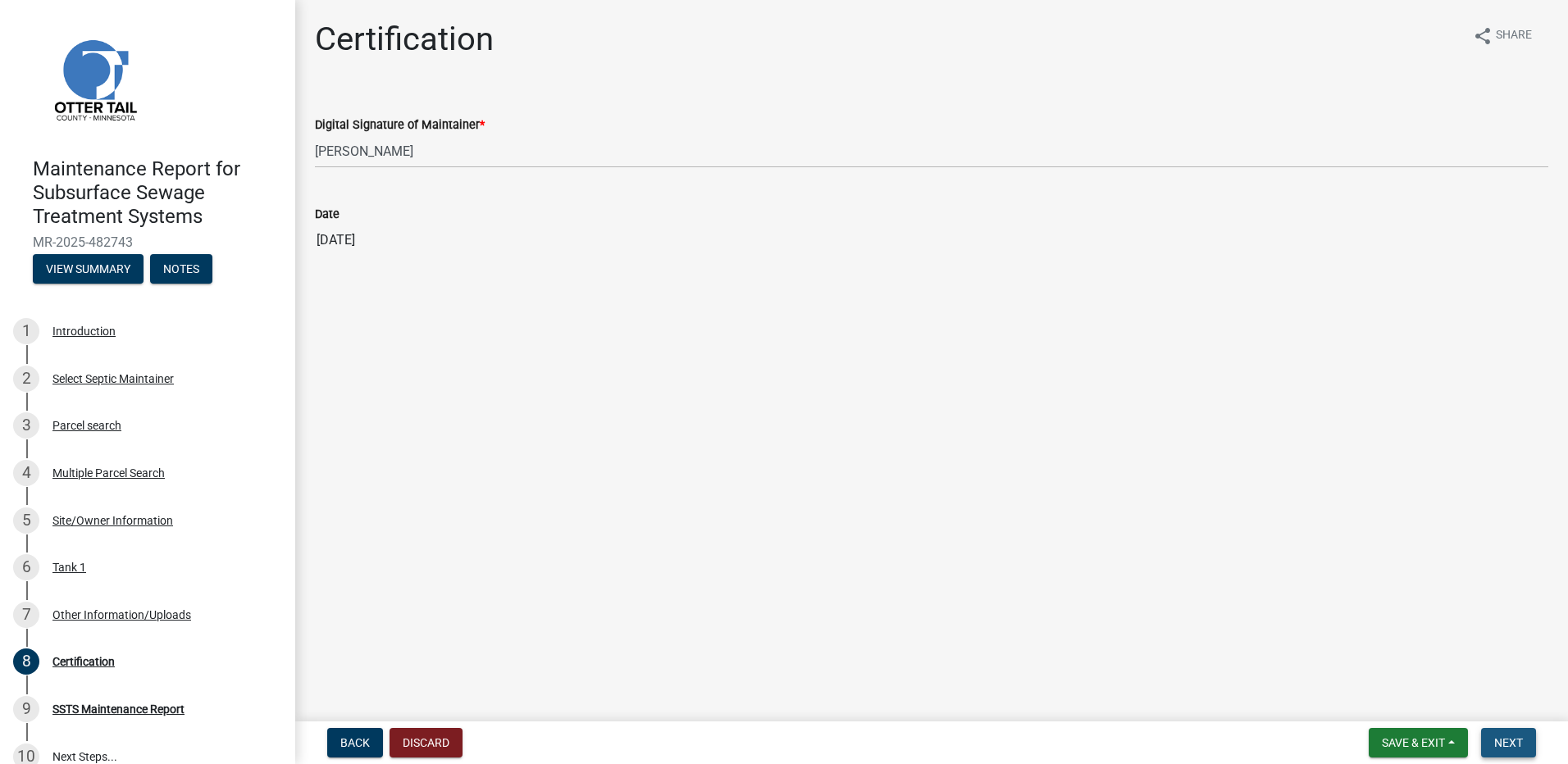
click at [1508, 747] on span "Next" at bounding box center [1508, 742] width 29 height 13
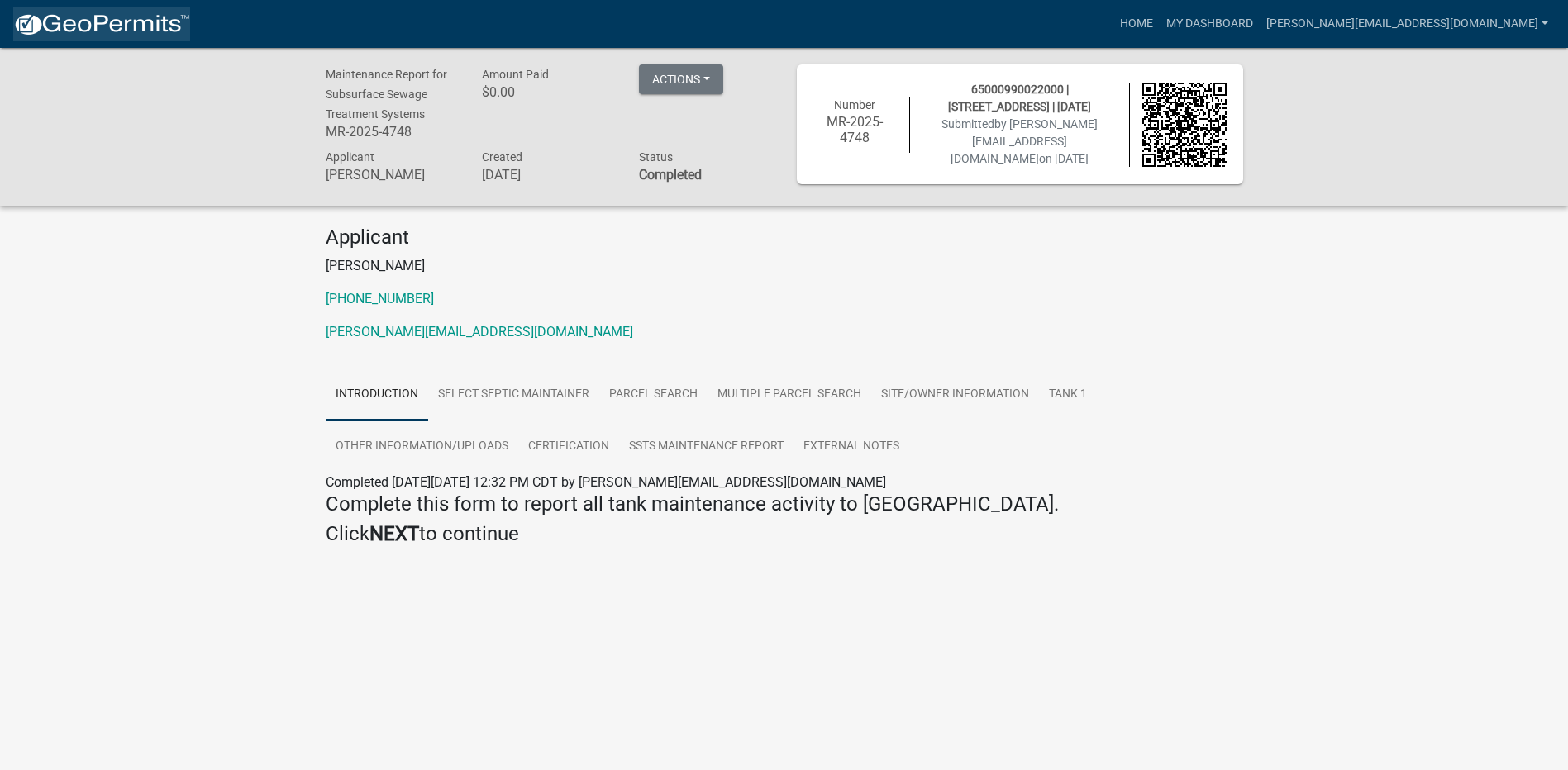
click at [111, 26] on img at bounding box center [102, 25] width 177 height 25
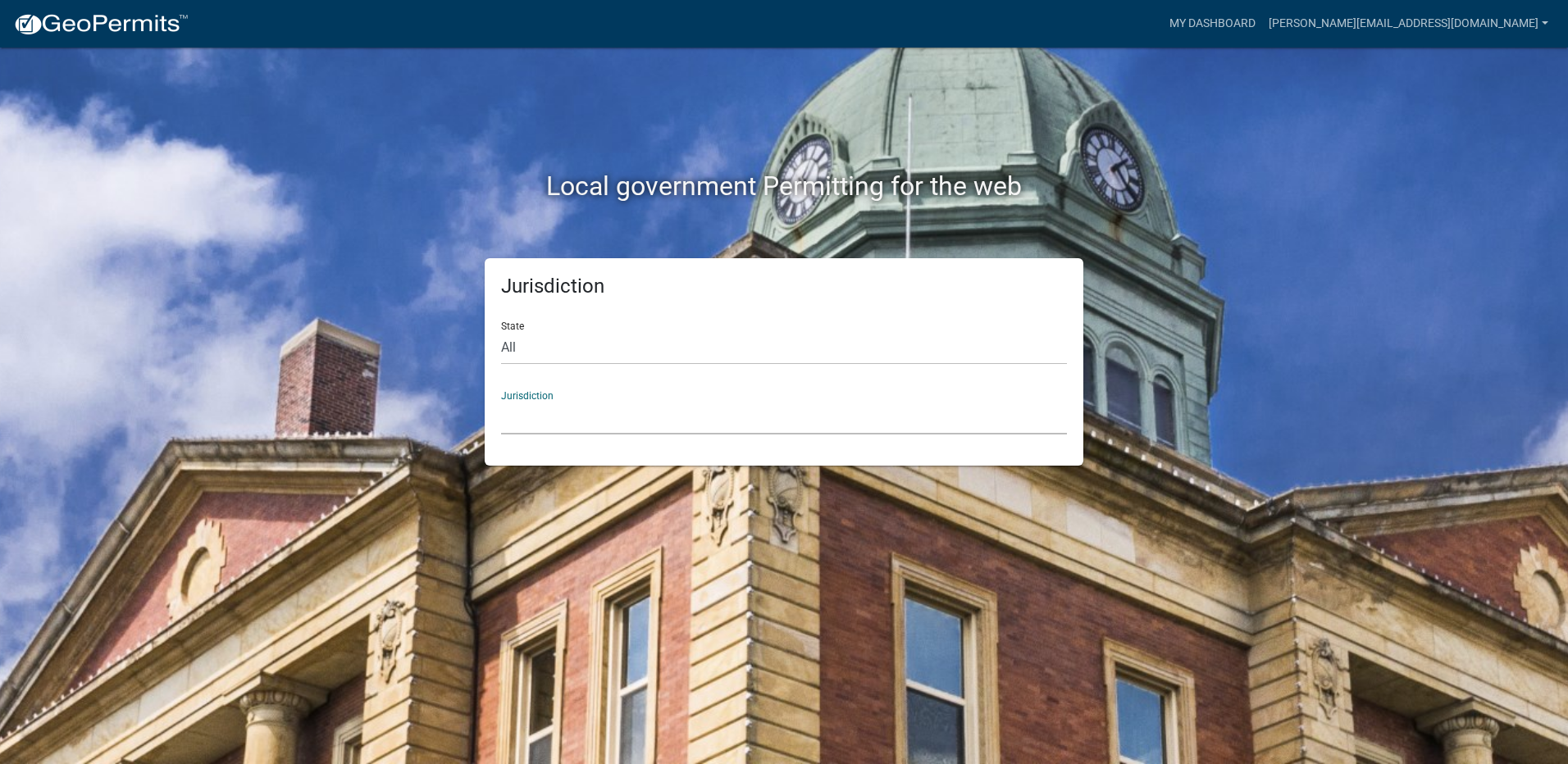
click at [577, 425] on select "[GEOGRAPHIC_DATA], [US_STATE] [GEOGRAPHIC_DATA], [US_STATE][PERSON_NAME][GEOGRA…" at bounding box center [784, 418] width 566 height 34
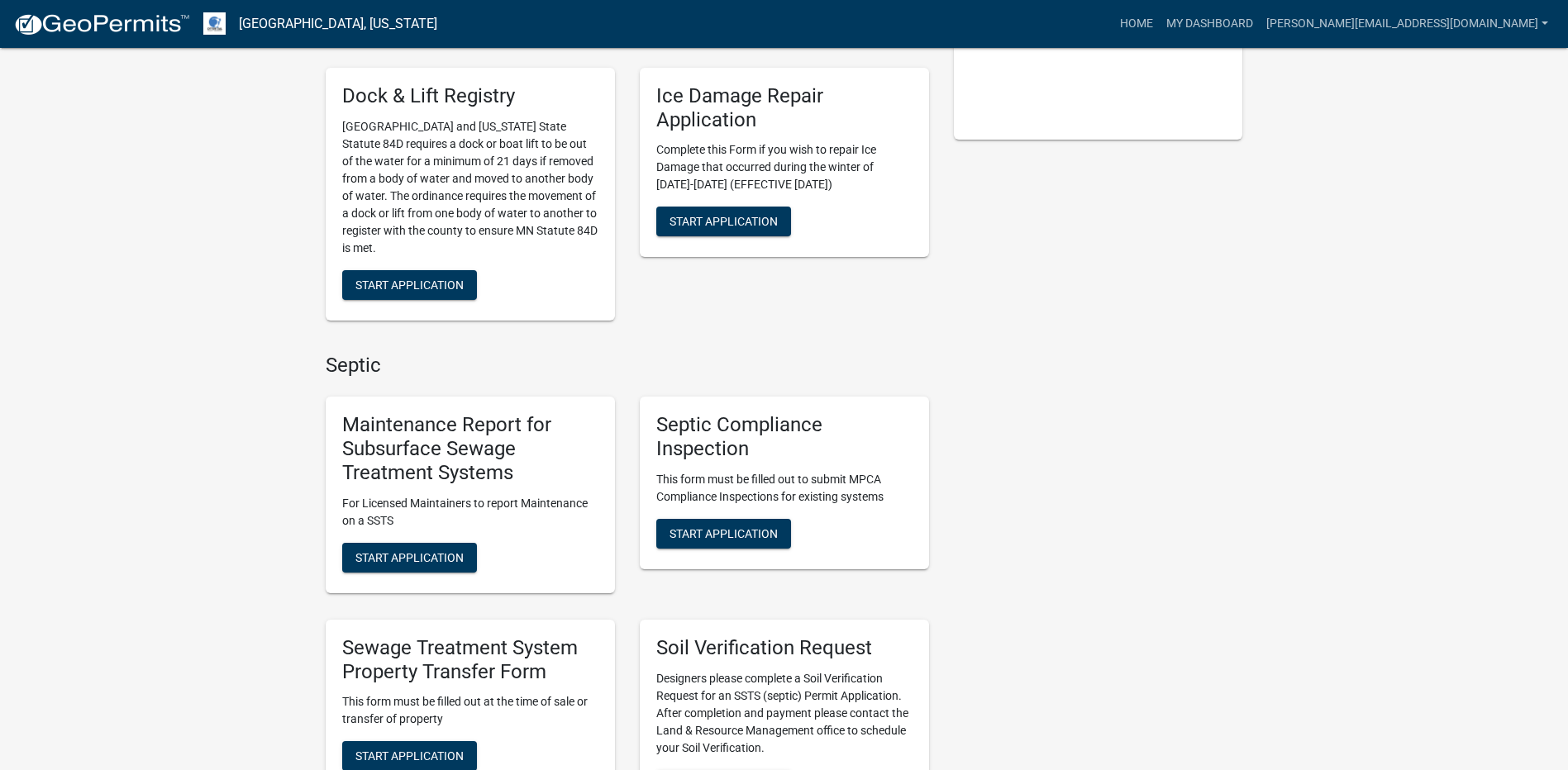
scroll to position [413, 0]
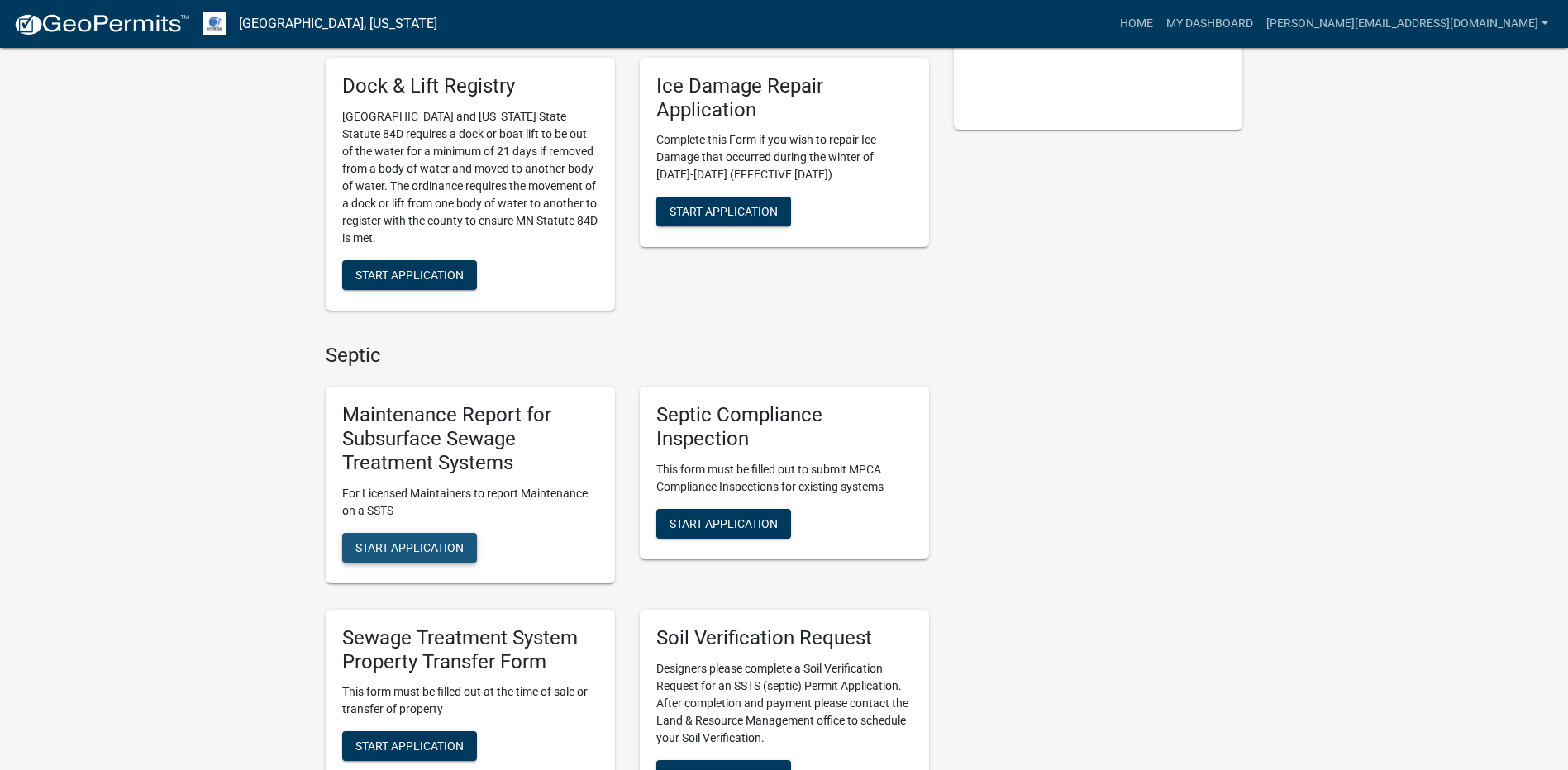
click at [465, 563] on div "Maintenance Report for Subsurface Sewage Treatment Systems For Licensed Maintai…" at bounding box center [470, 484] width 289 height 196
click at [421, 552] on span "Start Application" at bounding box center [409, 547] width 108 height 13
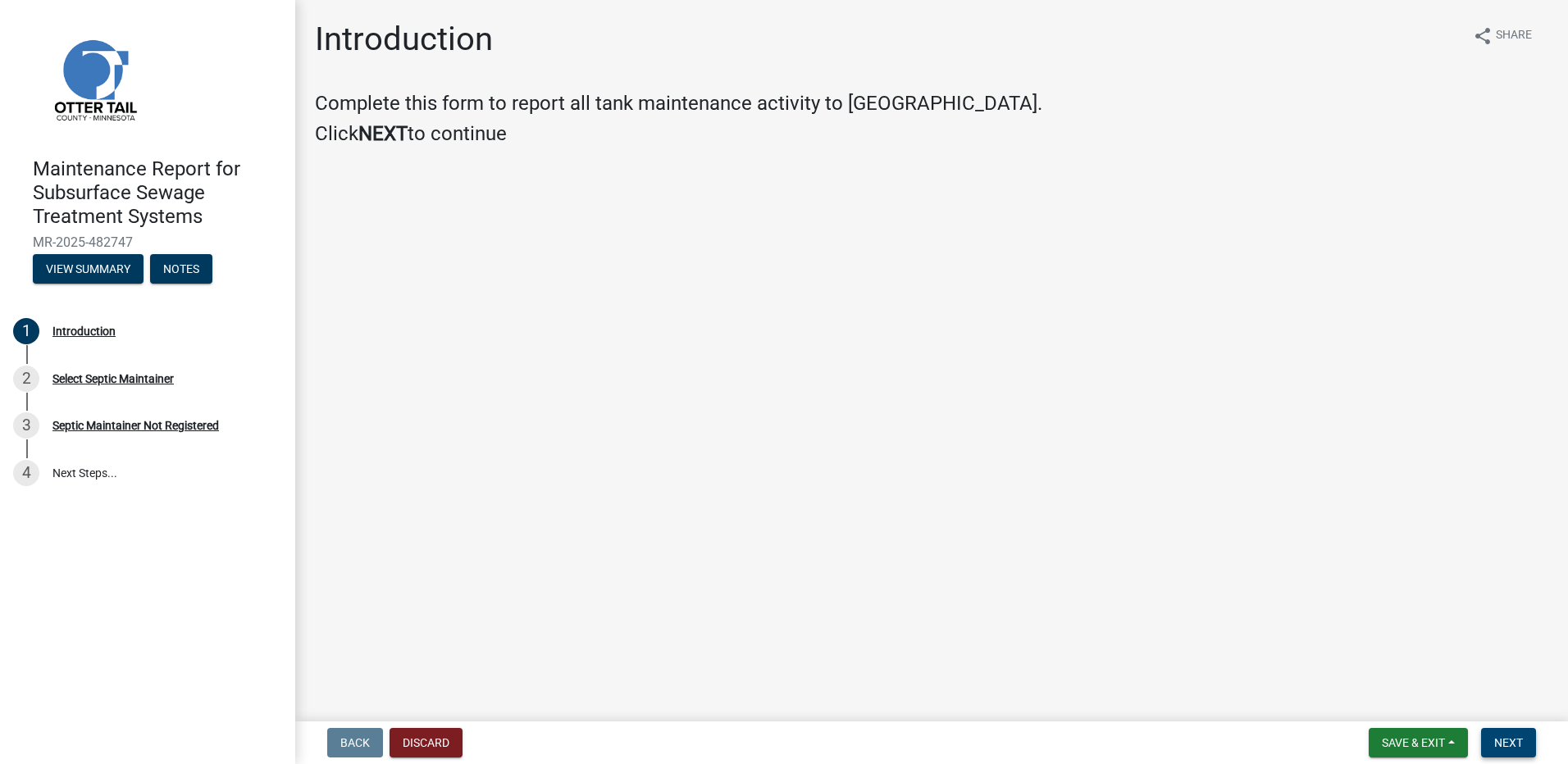
click at [1505, 754] on button "Next" at bounding box center [1508, 742] width 55 height 30
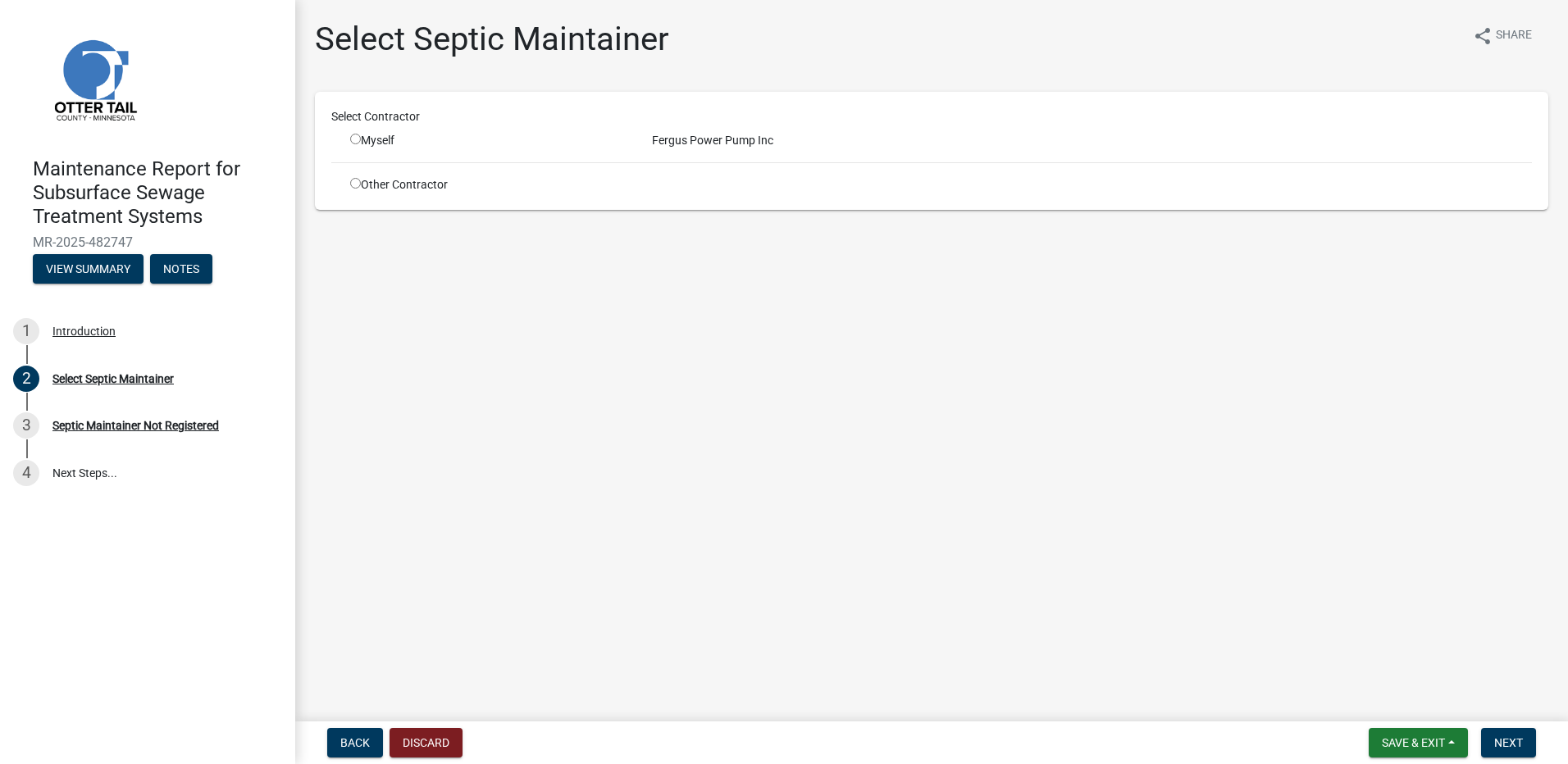
click at [355, 135] on input "radio" at bounding box center [355, 138] width 10 height 10
radio input "true"
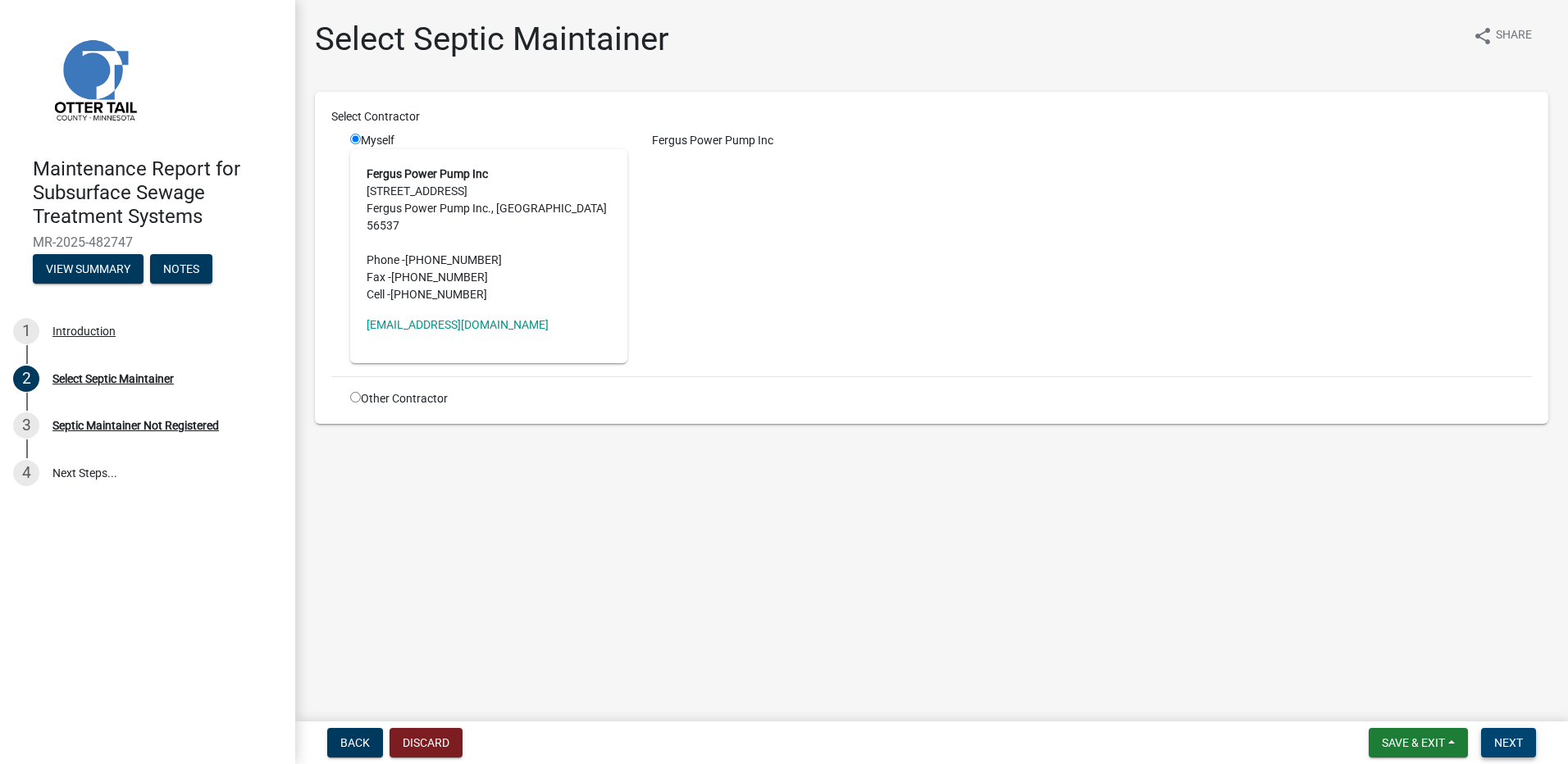
click at [1525, 745] on button "Next" at bounding box center [1508, 742] width 55 height 30
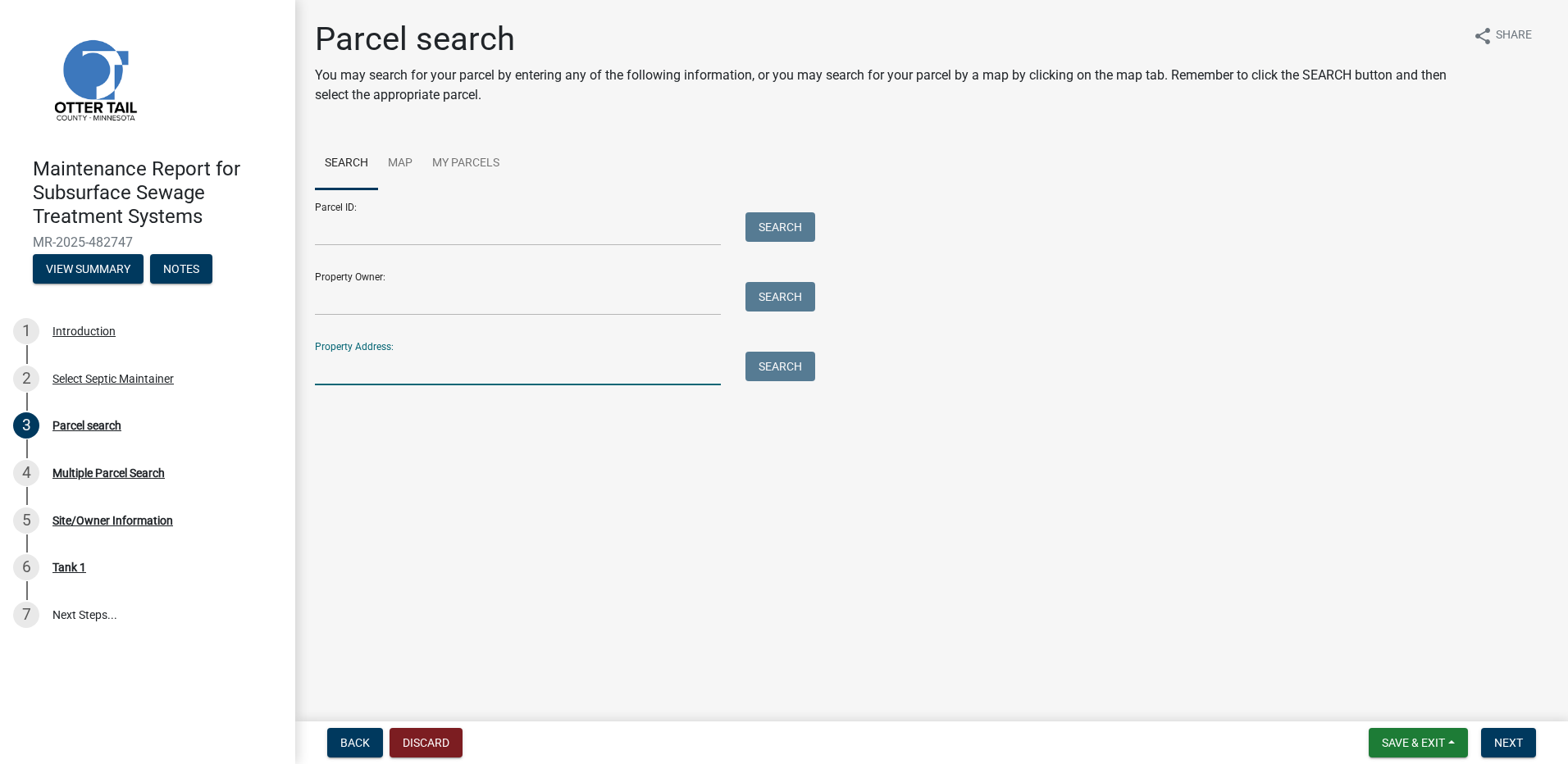
click at [461, 362] on input "Property Address:" at bounding box center [518, 368] width 406 height 34
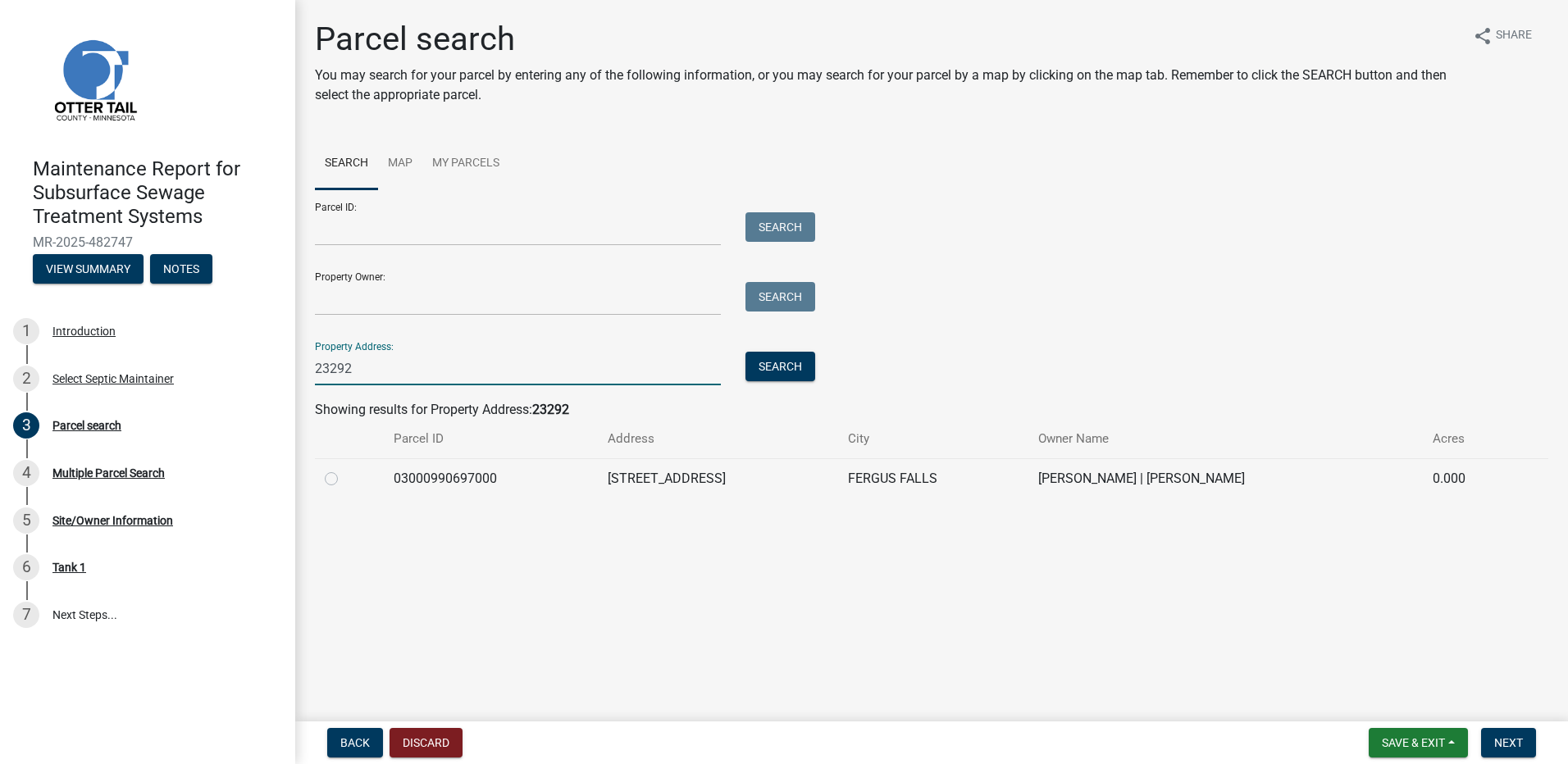
type input "23292"
click at [341, 477] on div at bounding box center [349, 478] width 50 height 20
click at [344, 468] on label at bounding box center [344, 468] width 0 height 0
click at [344, 480] on input "radio" at bounding box center [349, 473] width 10 height 10
radio input "true"
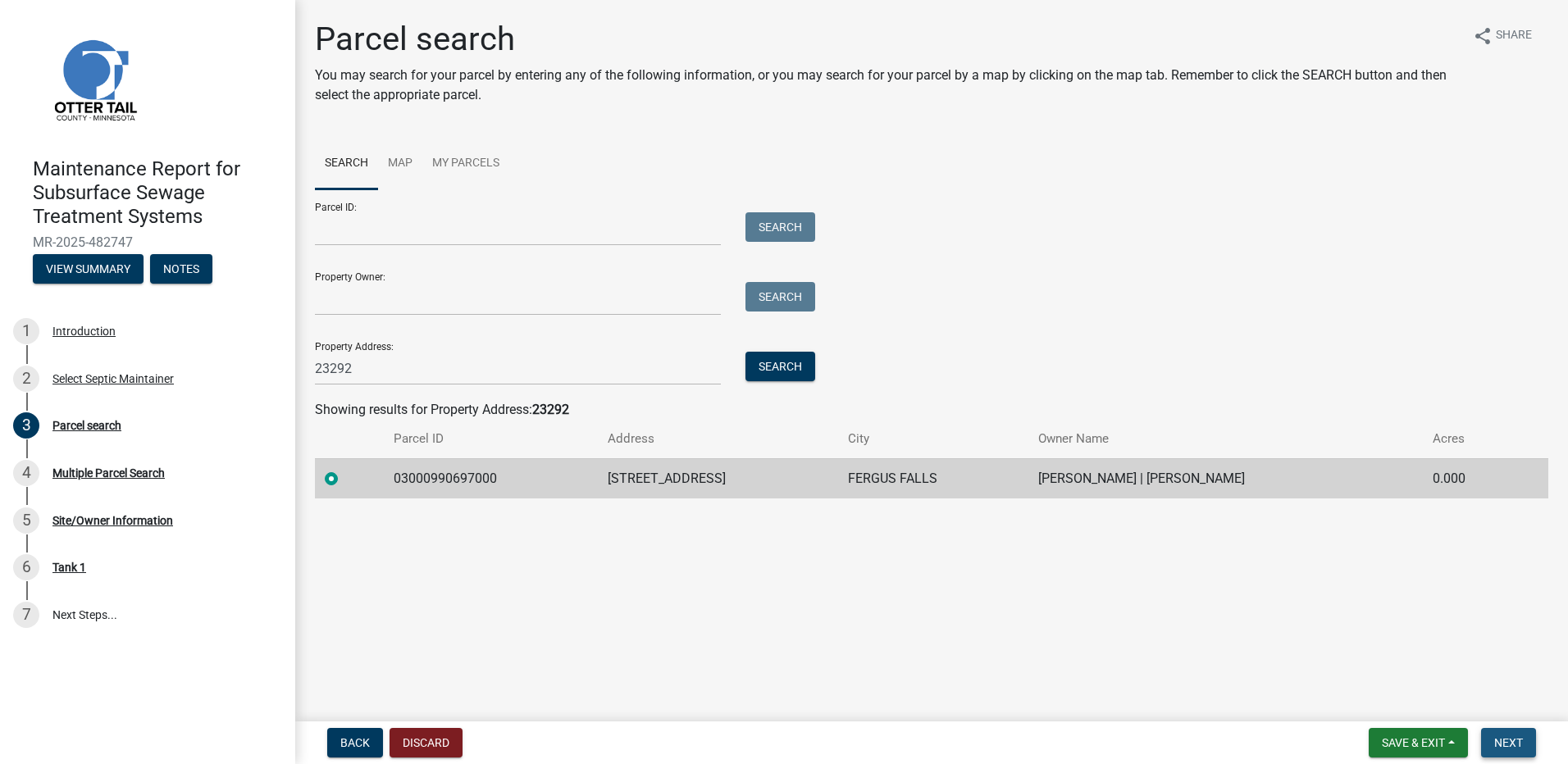
click at [1493, 747] on button "Next" at bounding box center [1508, 742] width 55 height 30
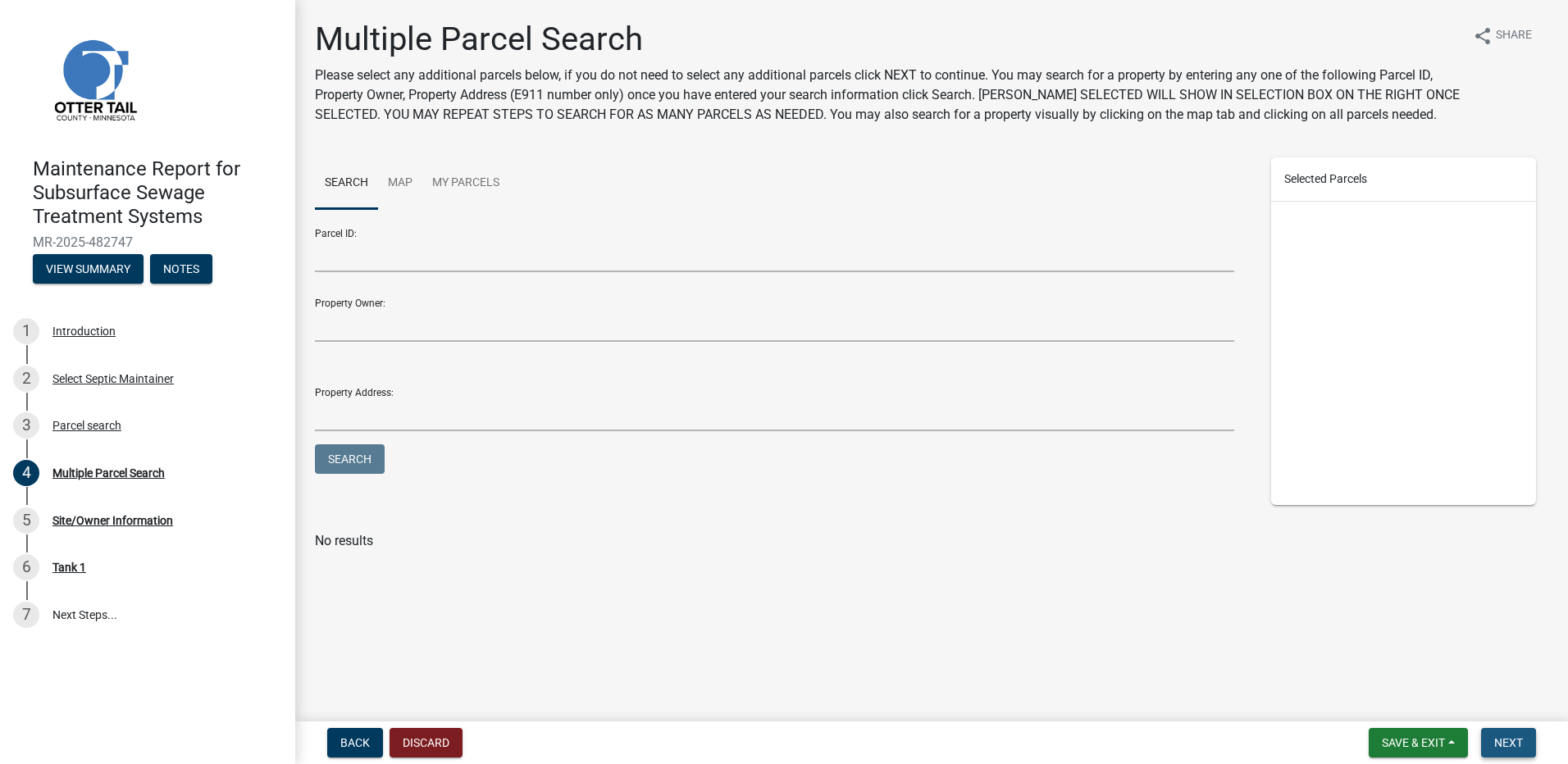
click at [1531, 749] on button "Next" at bounding box center [1508, 742] width 55 height 30
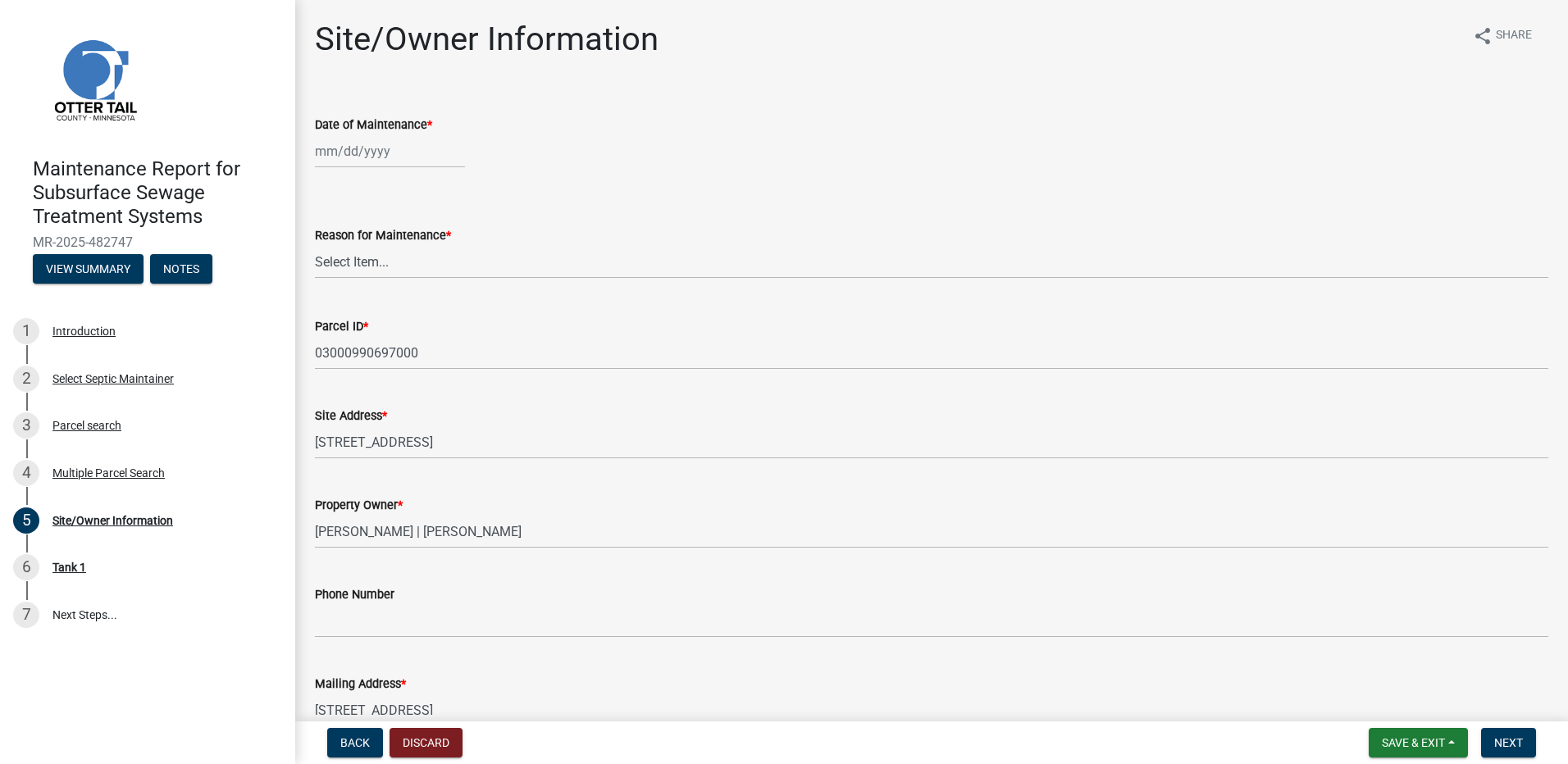
click at [337, 154] on div at bounding box center [390, 151] width 150 height 34
select select "9"
select select "2025"
click at [395, 235] on div "3" at bounding box center [384, 238] width 26 height 26
type input "[DATE]"
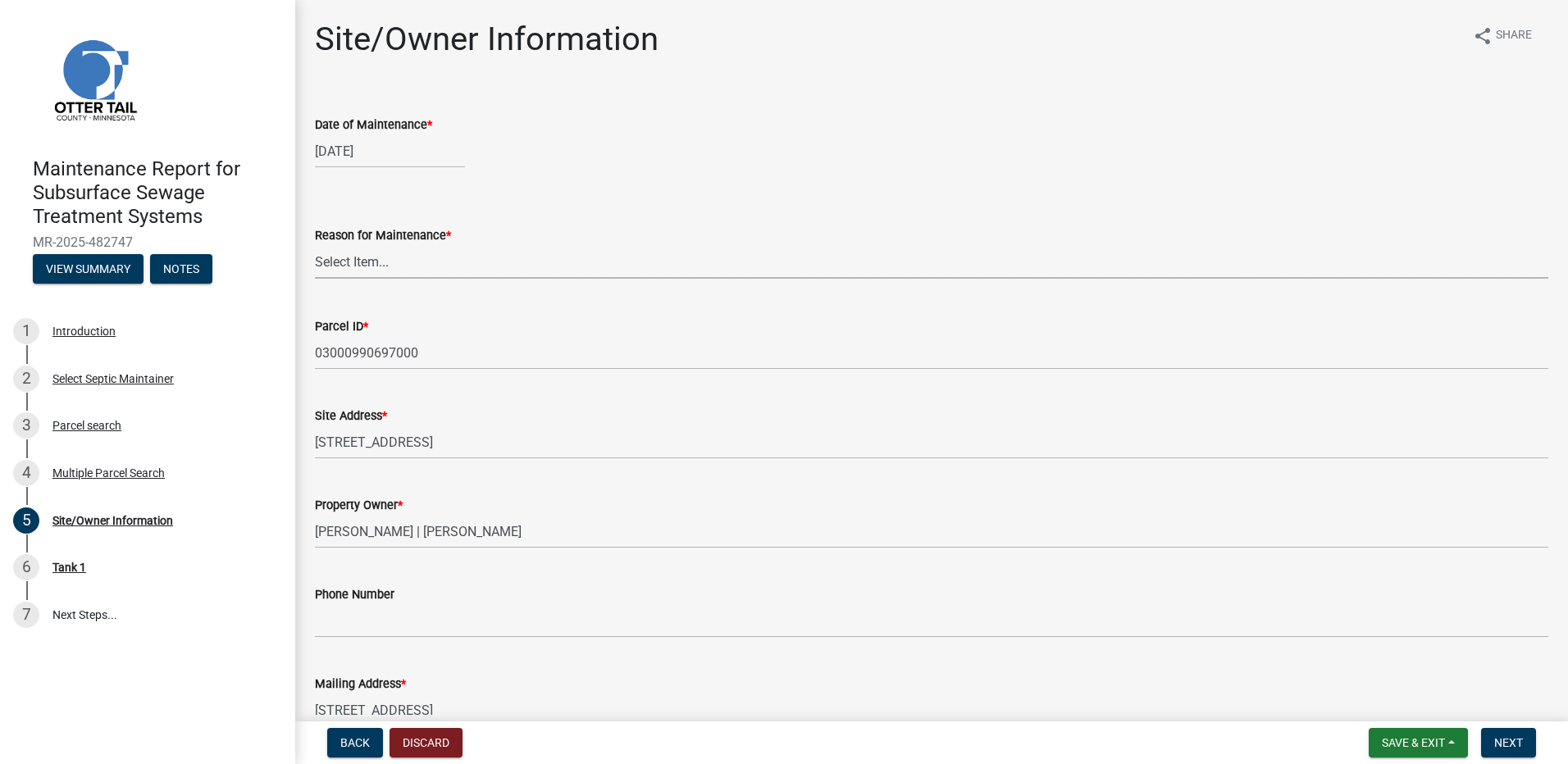
click at [394, 252] on select "Select Item... Called Routine Other" at bounding box center [932, 262] width 1233 height 34
click at [315, 245] on select "Select Item... Called Routine Other" at bounding box center [932, 262] width 1233 height 34
select select "78493fc6-8c9b-4d4c-b322-7064476e595b"
click at [1509, 744] on span "Next" at bounding box center [1508, 742] width 29 height 13
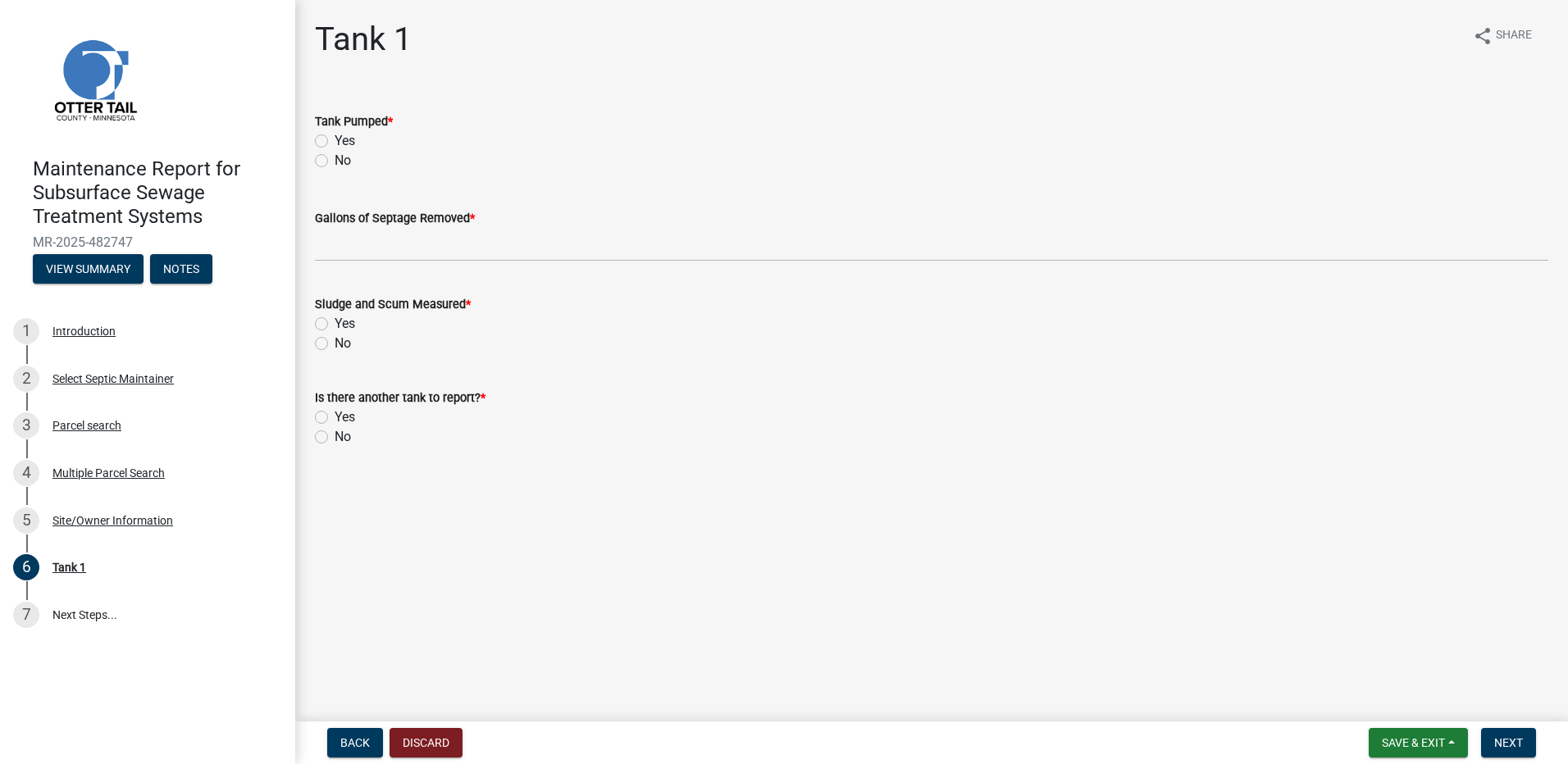
click at [335, 143] on label "Yes" at bounding box center [345, 140] width 21 height 20
click at [335, 142] on input "Yes" at bounding box center [340, 136] width 10 height 10
radio input "true"
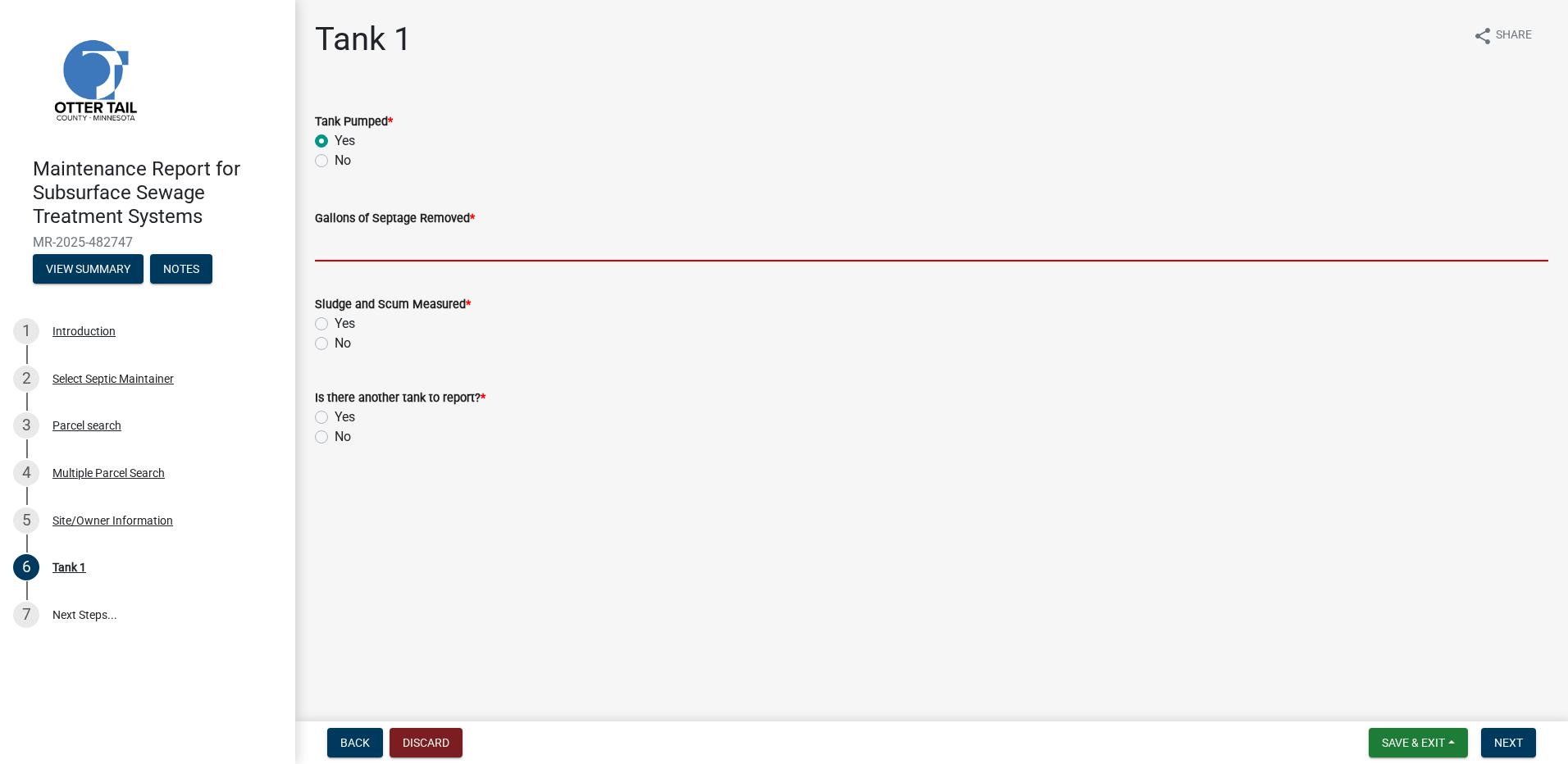
click at [328, 248] on input "Gallons of Septage Removed *" at bounding box center [932, 245] width 1233 height 34
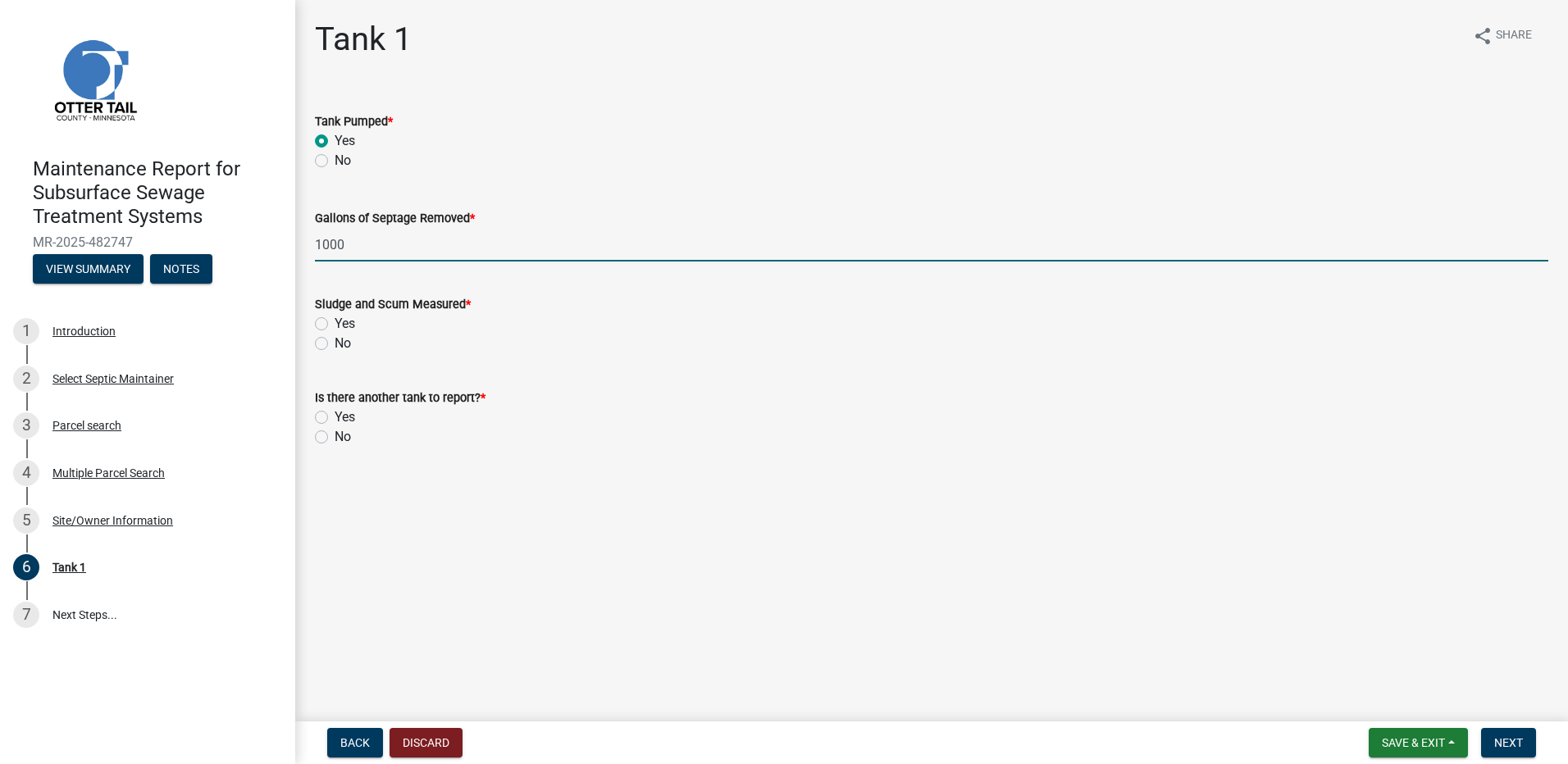
type input "1000"
click at [335, 341] on label "No" at bounding box center [343, 343] width 17 height 20
click at [335, 341] on input "No" at bounding box center [340, 339] width 10 height 10
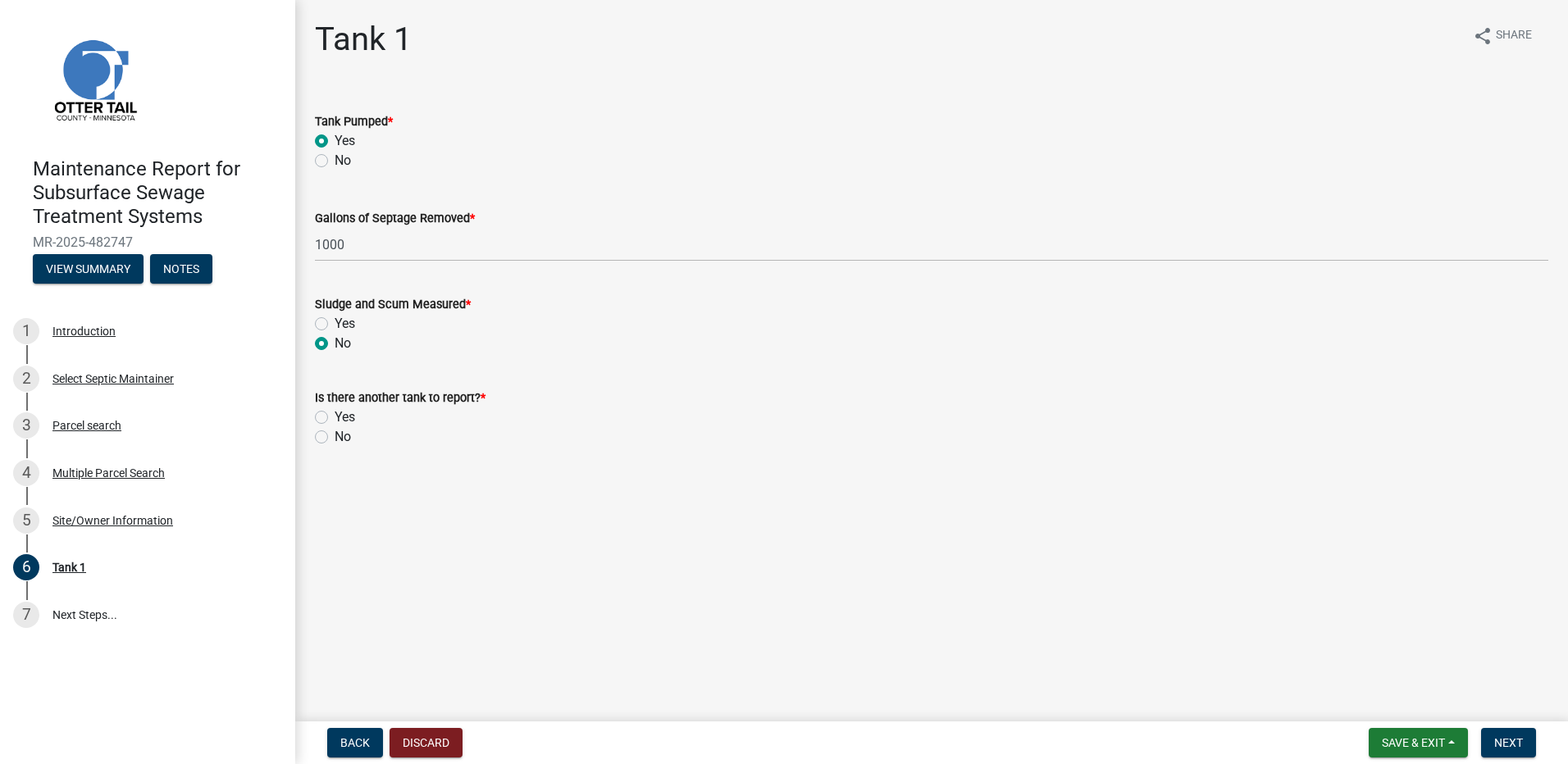
radio input "true"
click at [335, 441] on label "No" at bounding box center [343, 437] width 17 height 20
click at [335, 438] on input "No" at bounding box center [340, 432] width 10 height 10
radio input "true"
click at [1495, 730] on button "Next" at bounding box center [1508, 742] width 55 height 30
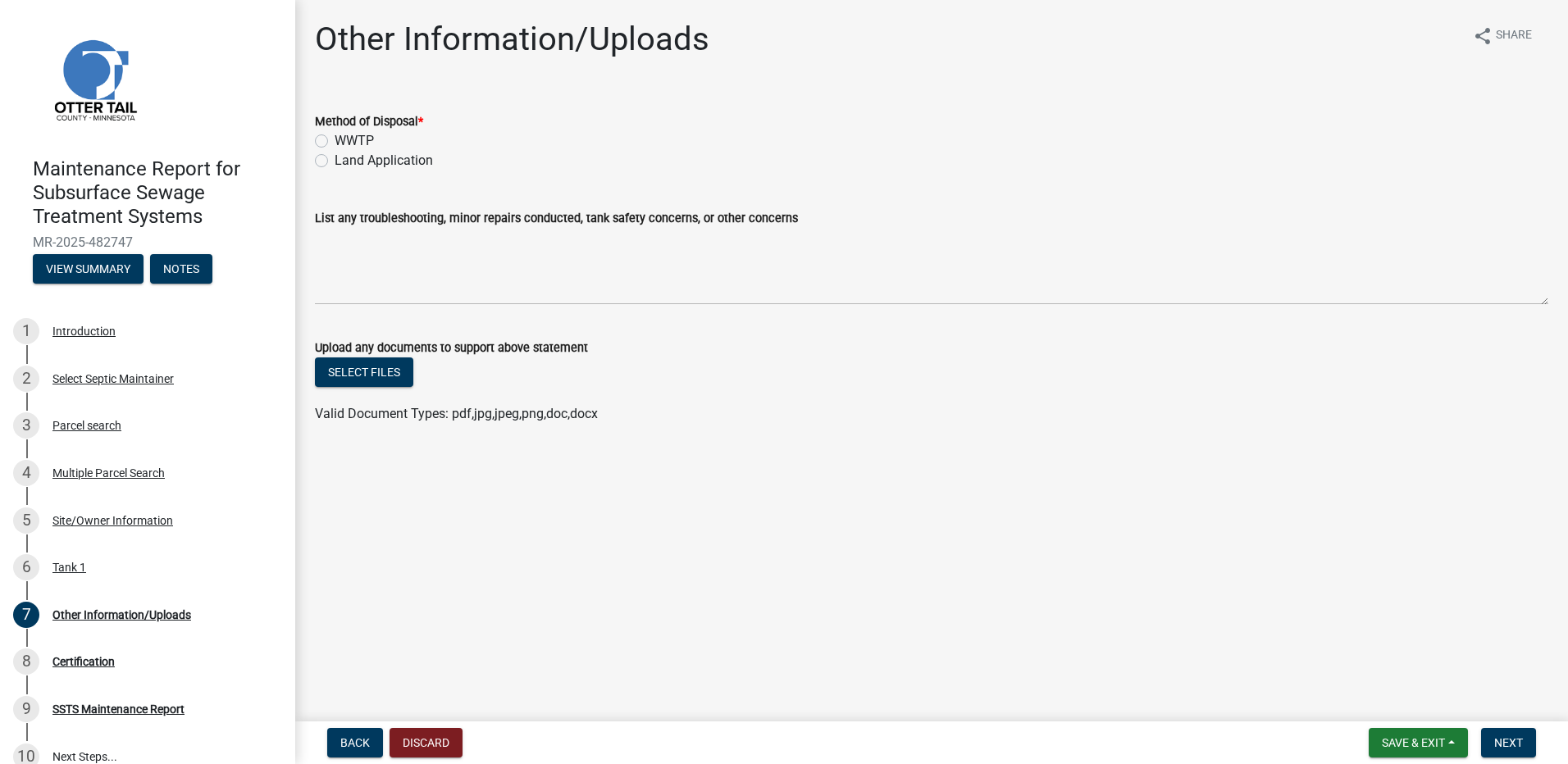
click at [370, 154] on label "Land Application" at bounding box center [384, 160] width 98 height 20
click at [345, 154] on input "Land Application" at bounding box center [340, 155] width 10 height 10
radio input "true"
click at [1503, 742] on span "Next" at bounding box center [1508, 742] width 29 height 13
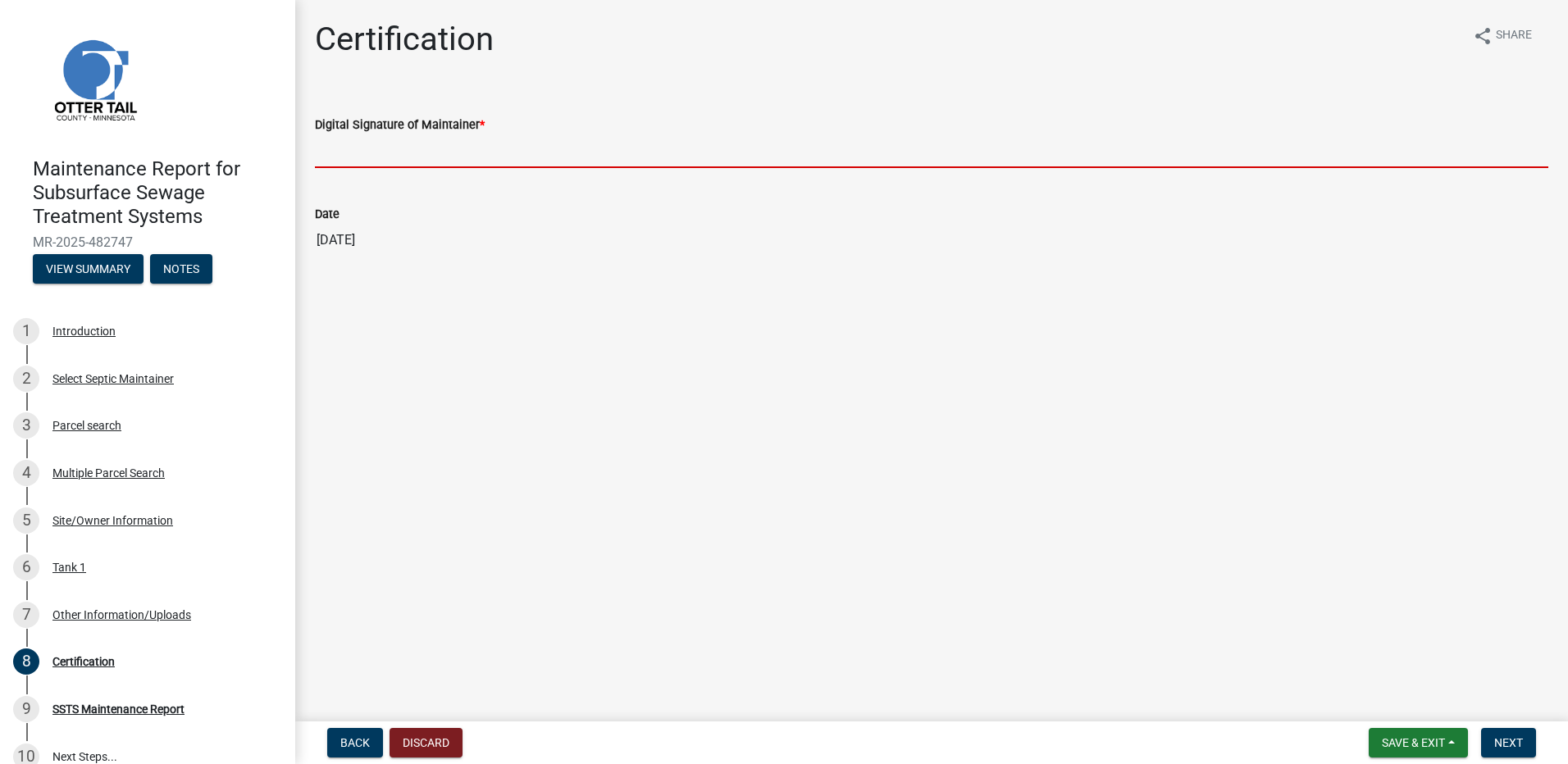
click at [433, 156] on input "Digital Signature of Maintainer *" at bounding box center [932, 151] width 1233 height 34
type input "[PERSON_NAME]"
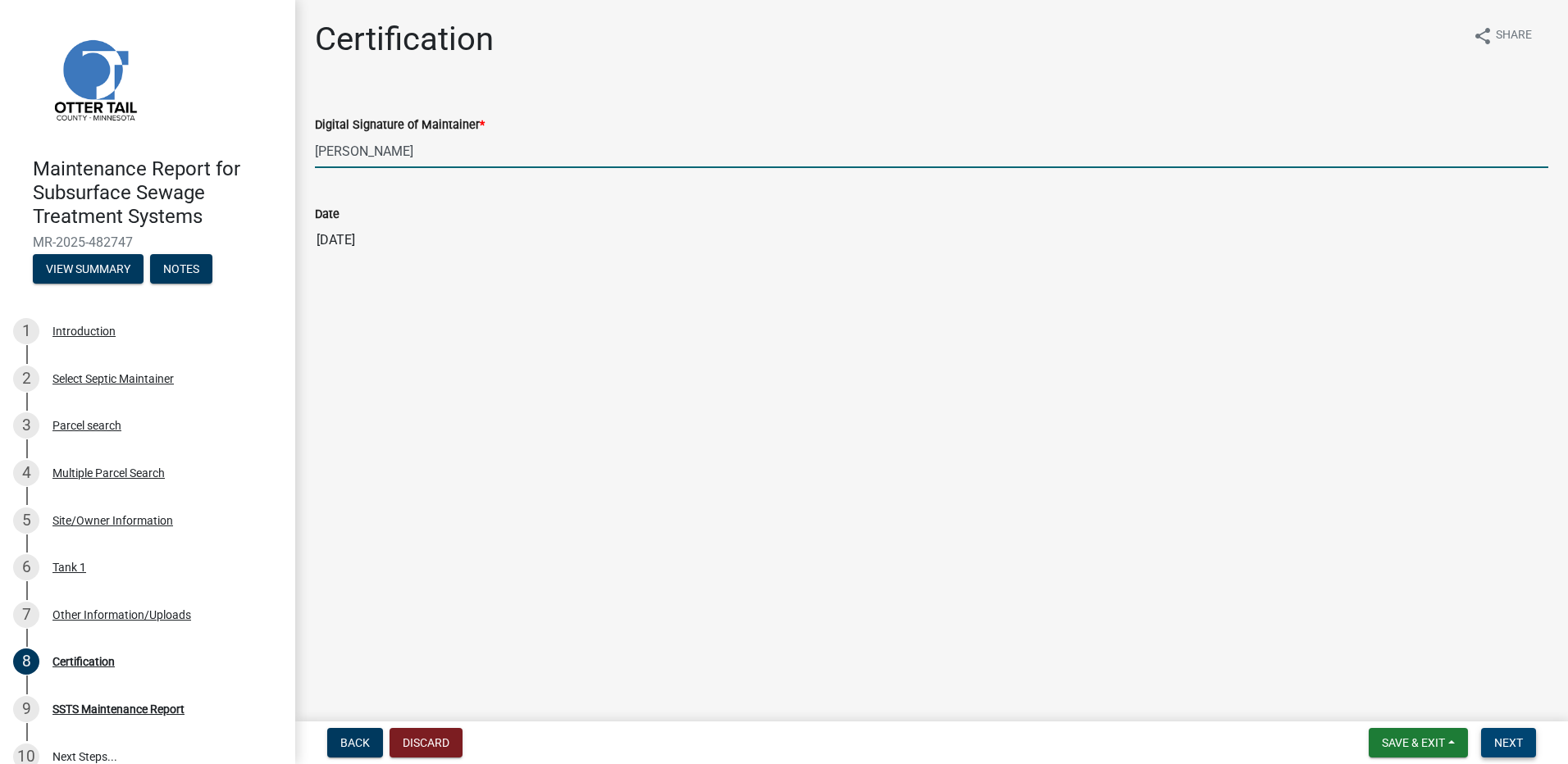
click at [1521, 740] on span "Next" at bounding box center [1508, 742] width 29 height 13
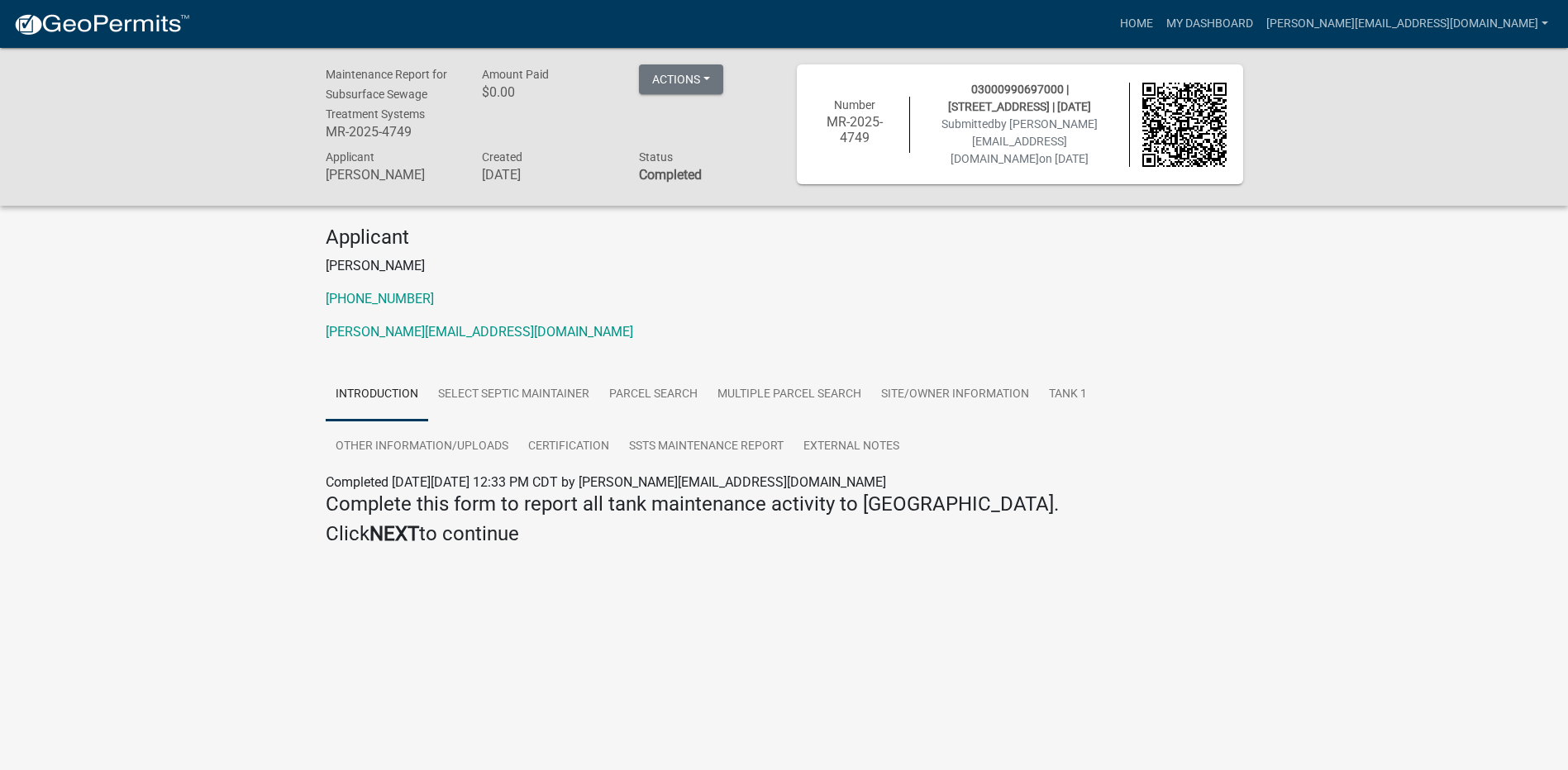
click at [126, 24] on img at bounding box center [102, 25] width 177 height 25
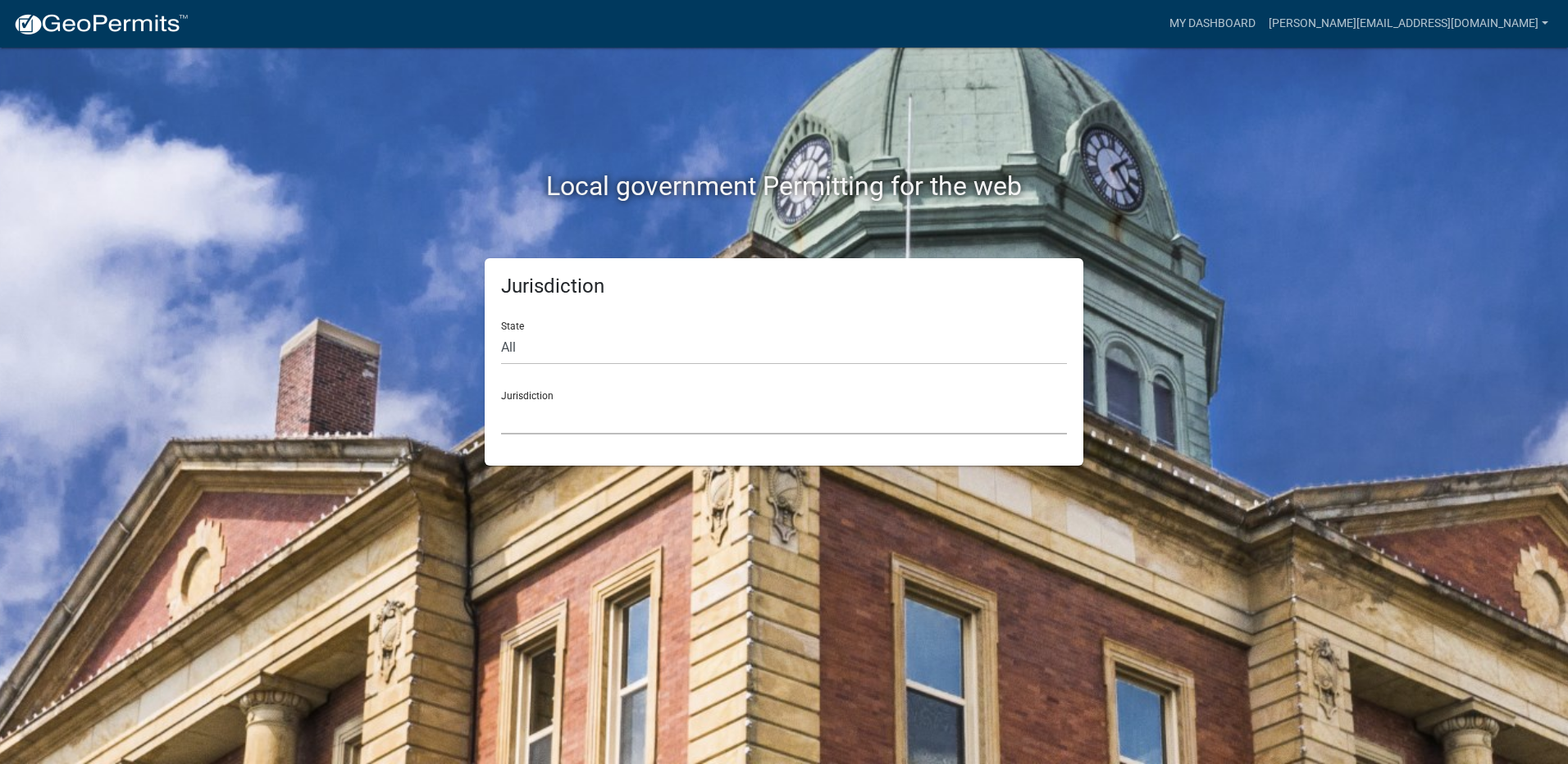
click at [540, 428] on select "[GEOGRAPHIC_DATA], [US_STATE] [GEOGRAPHIC_DATA], [US_STATE][PERSON_NAME][GEOGRA…" at bounding box center [784, 418] width 566 height 34
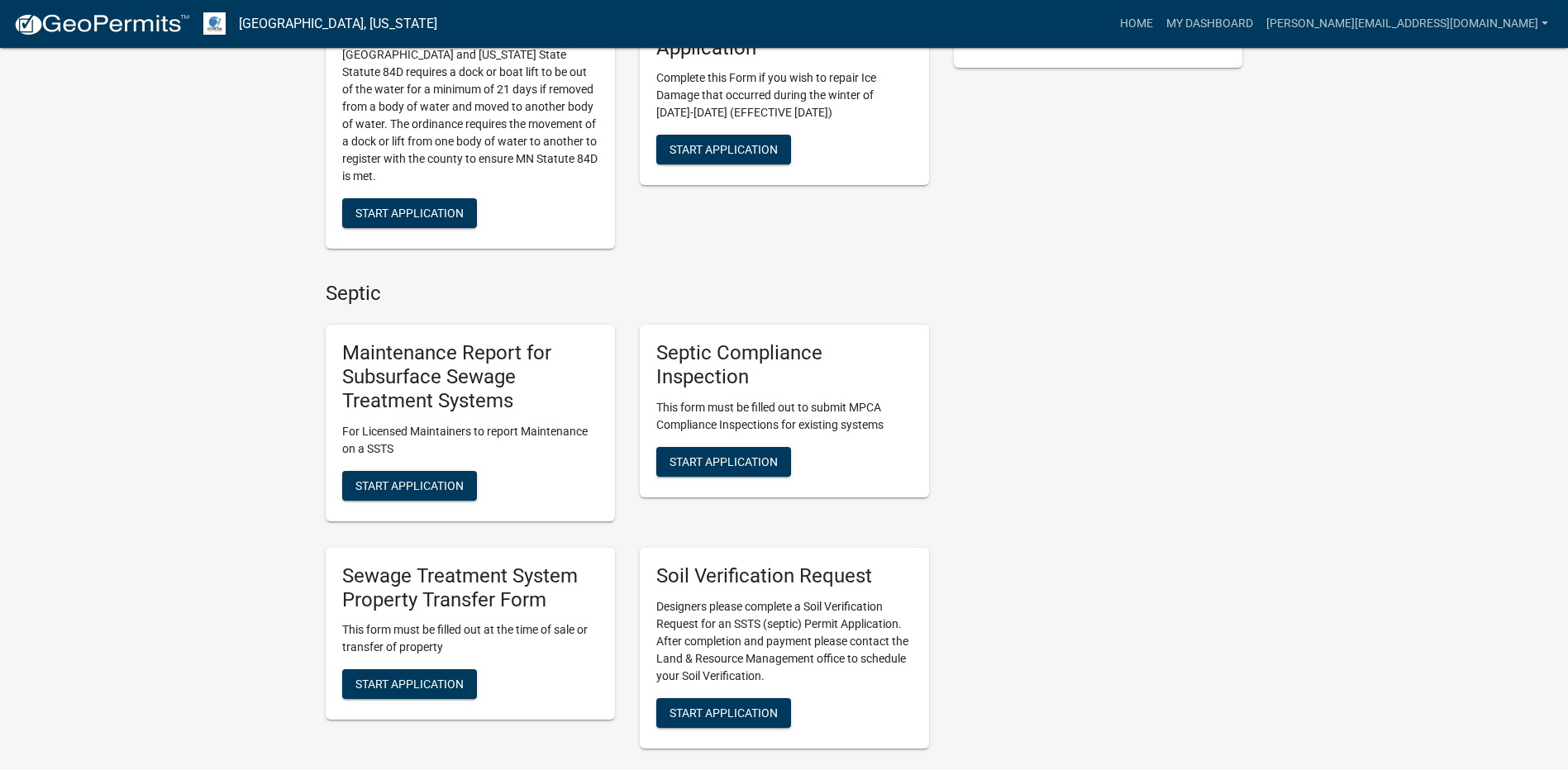
scroll to position [496, 0]
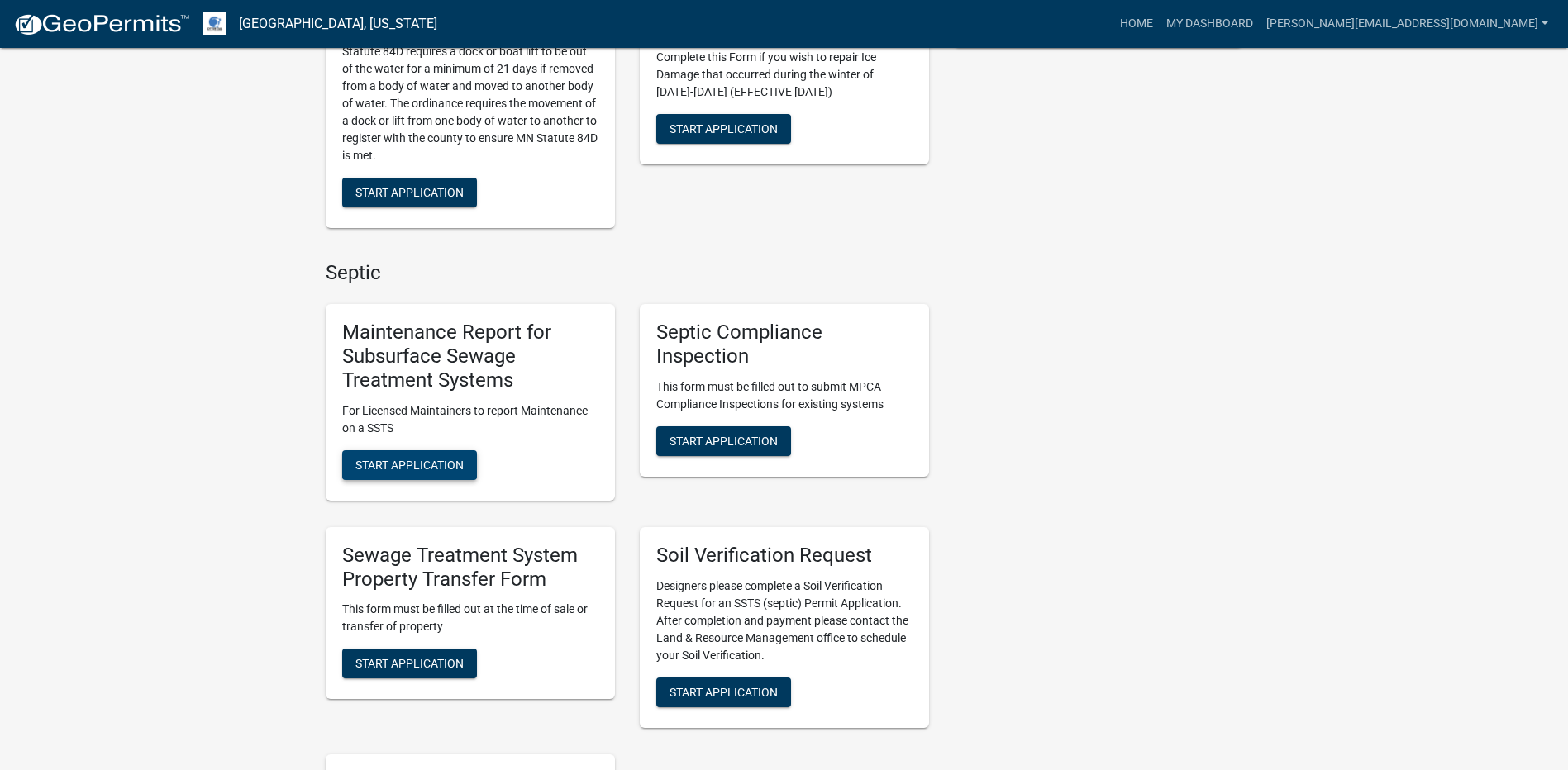
click at [448, 479] on button "Start Application" at bounding box center [409, 466] width 135 height 30
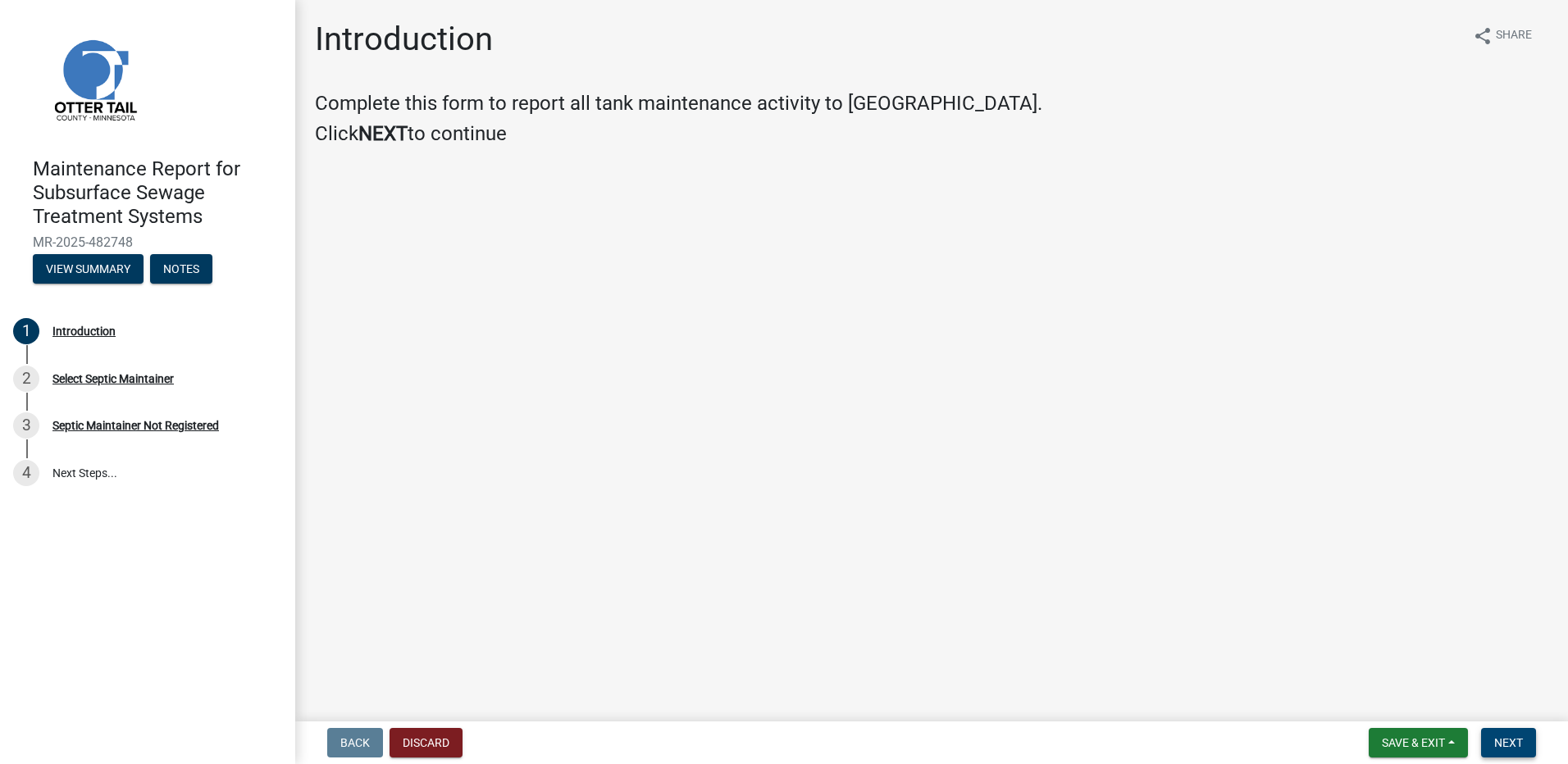
click at [1518, 736] on span "Next" at bounding box center [1508, 742] width 29 height 13
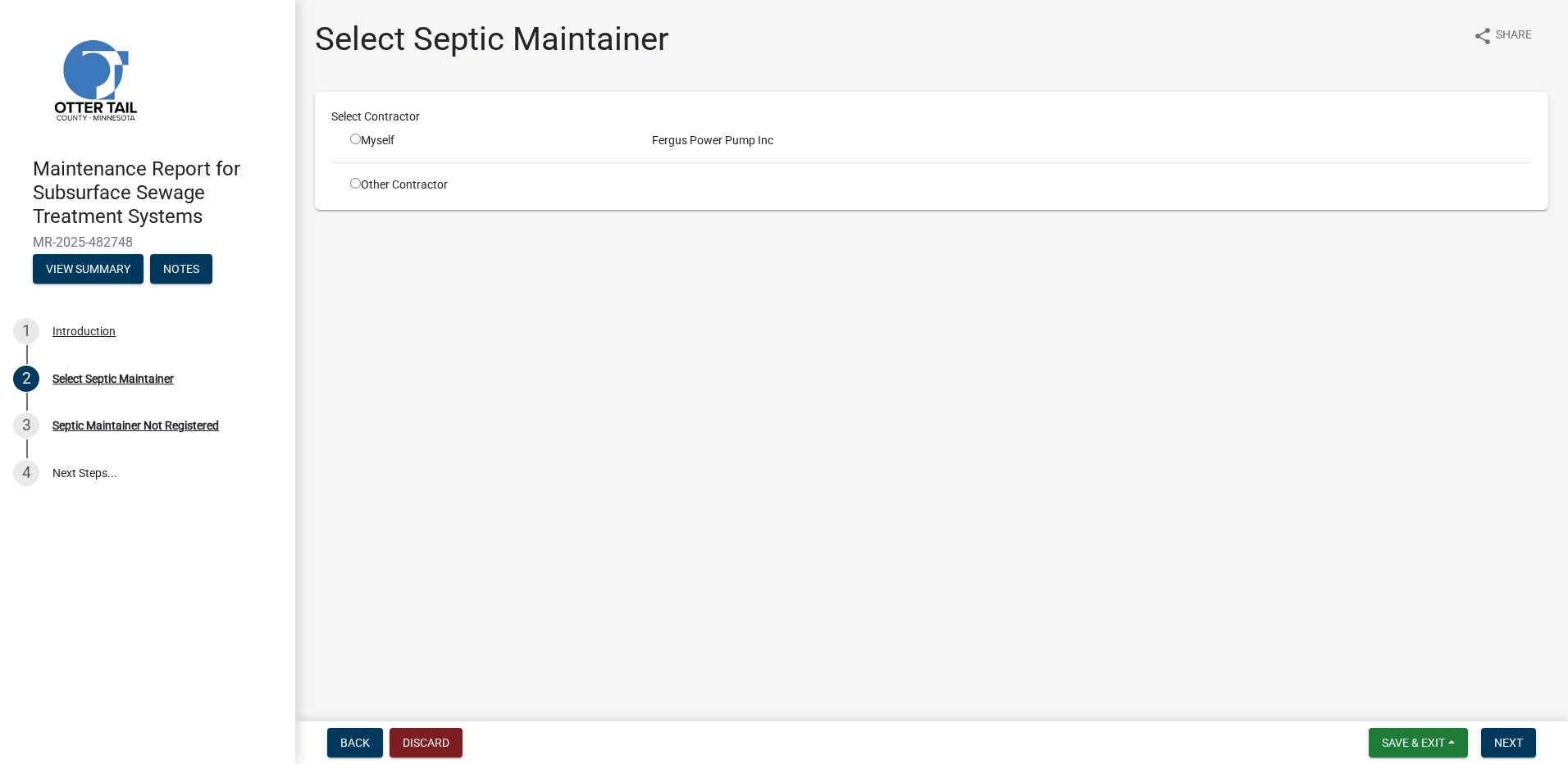
click at [353, 137] on input "radio" at bounding box center [355, 138] width 10 height 10
radio input "true"
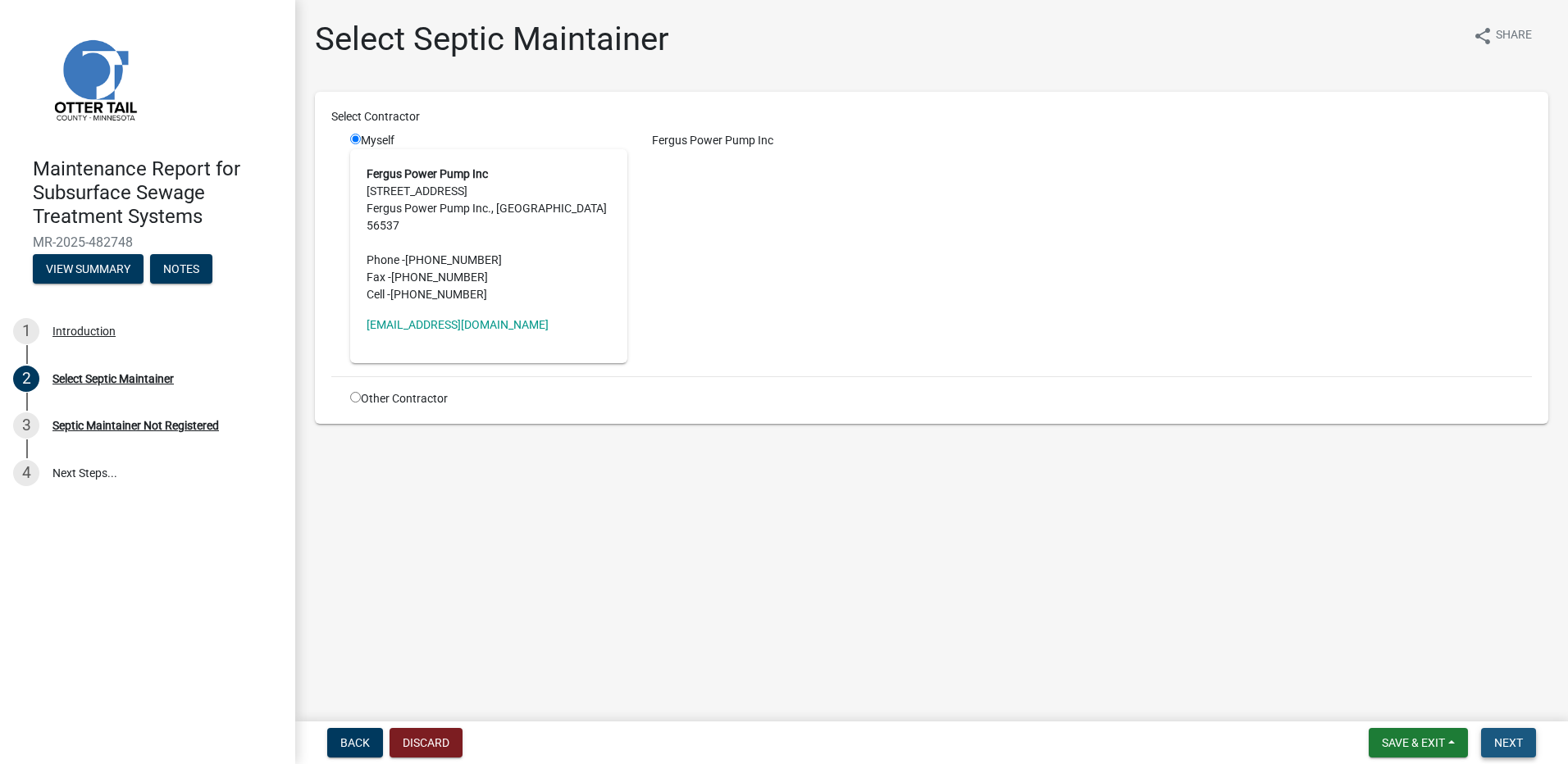
click at [1523, 742] on span "Next" at bounding box center [1508, 742] width 29 height 13
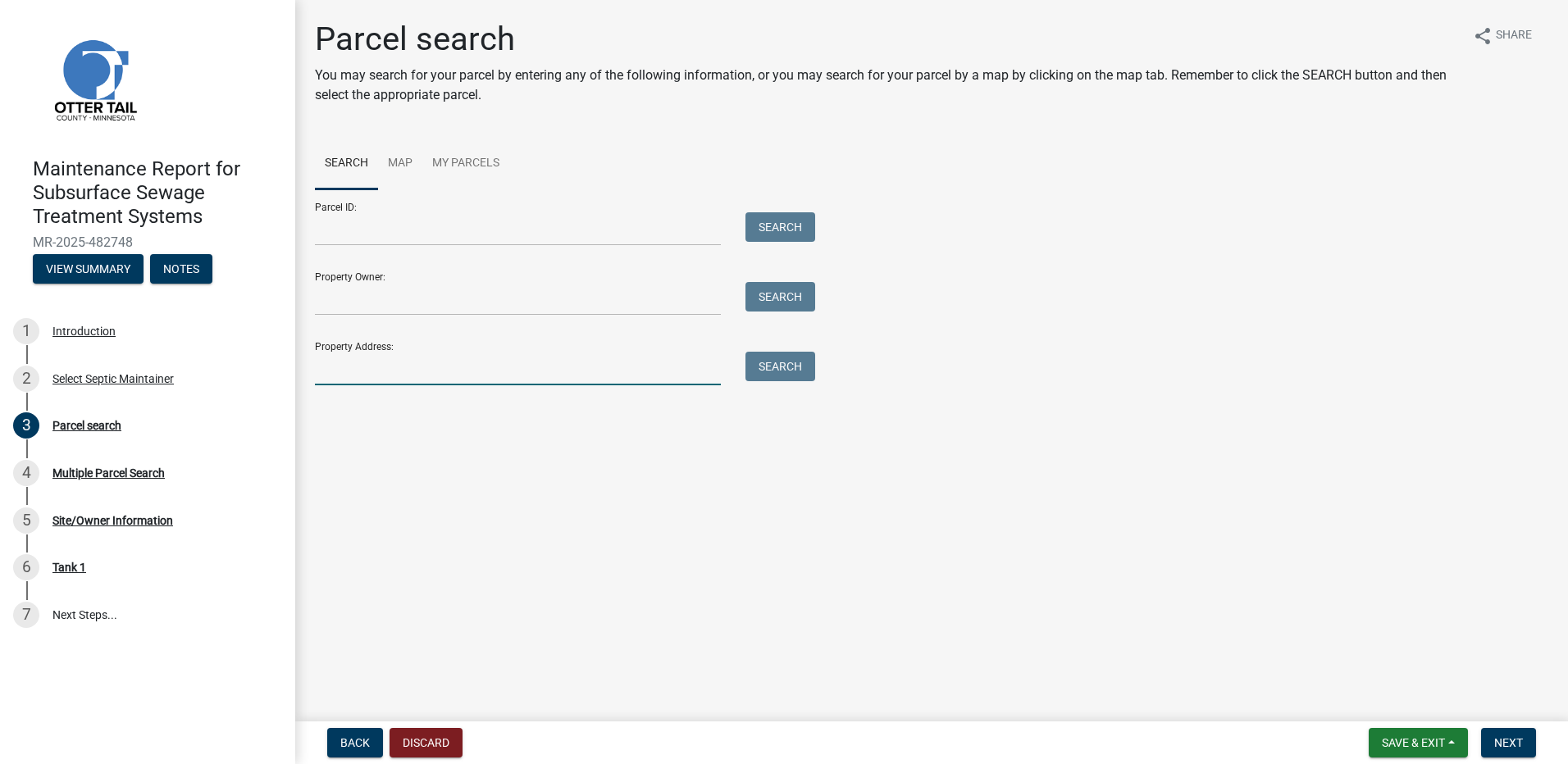
click at [403, 362] on input "Property Address:" at bounding box center [518, 368] width 406 height 34
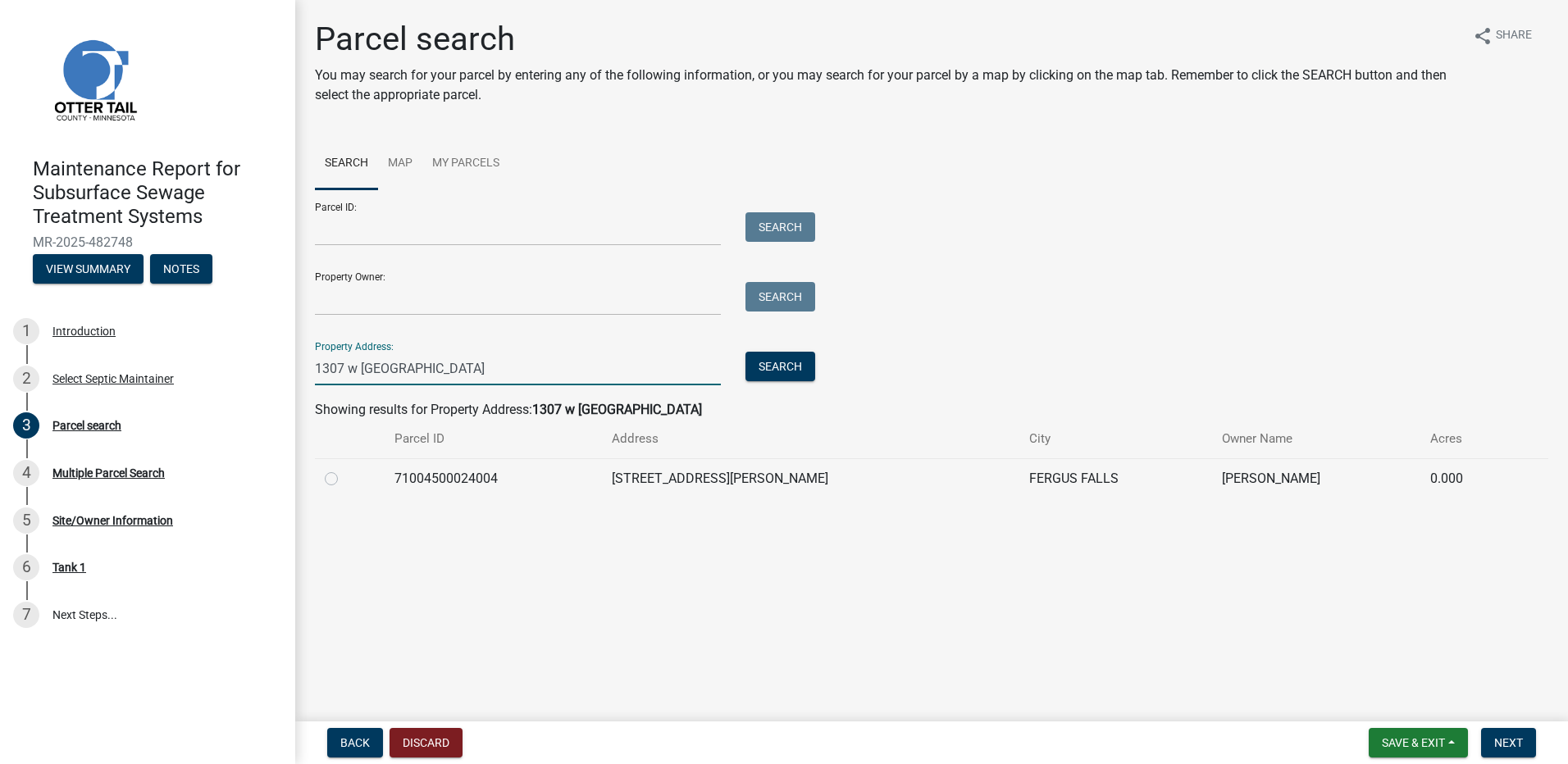
type input "1307 w [GEOGRAPHIC_DATA]"
click at [344, 468] on label at bounding box center [344, 468] width 0 height 0
click at [344, 480] on input "radio" at bounding box center [349, 473] width 10 height 10
radio input "true"
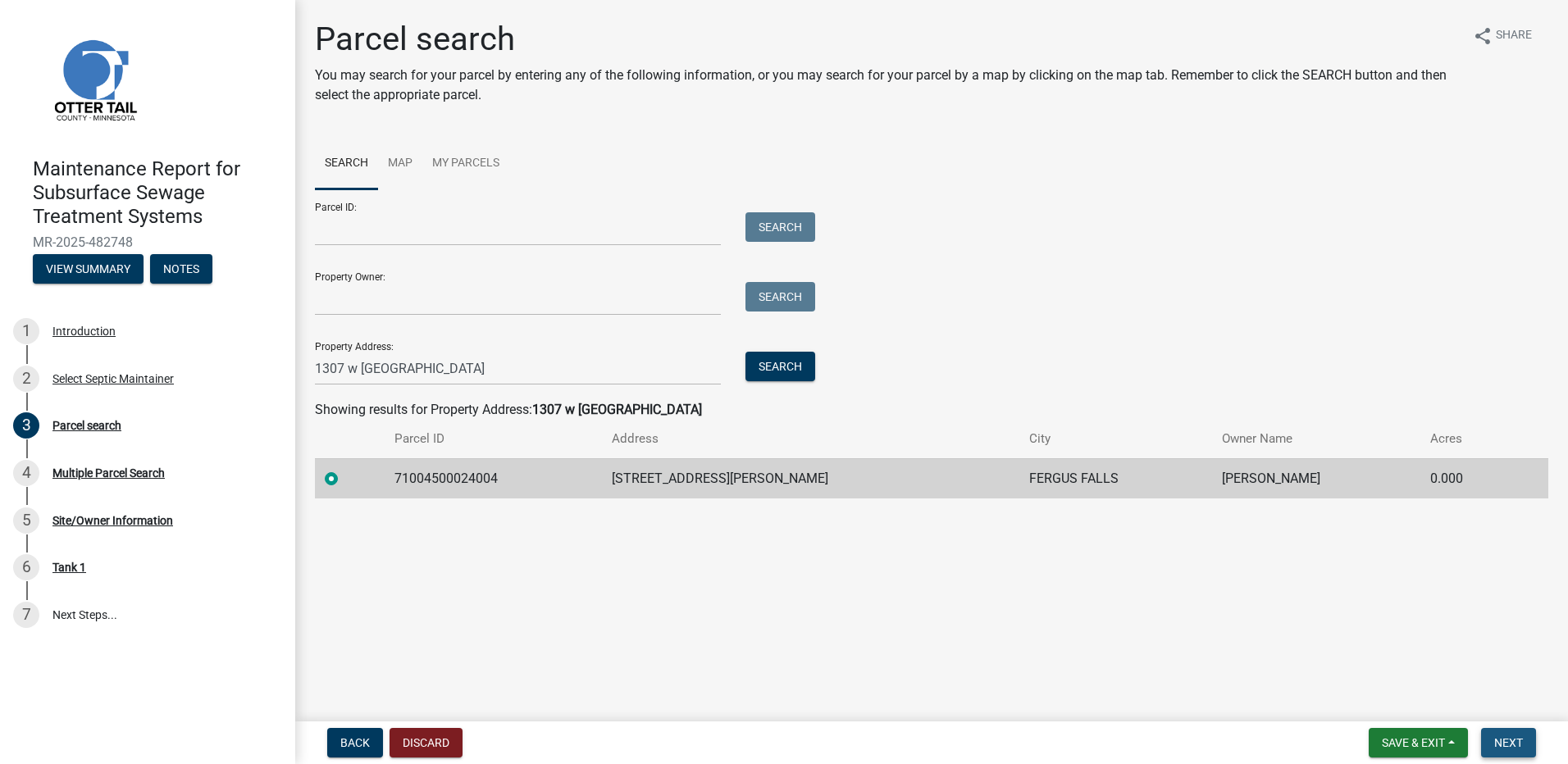
click at [1495, 742] on span "Next" at bounding box center [1508, 742] width 29 height 13
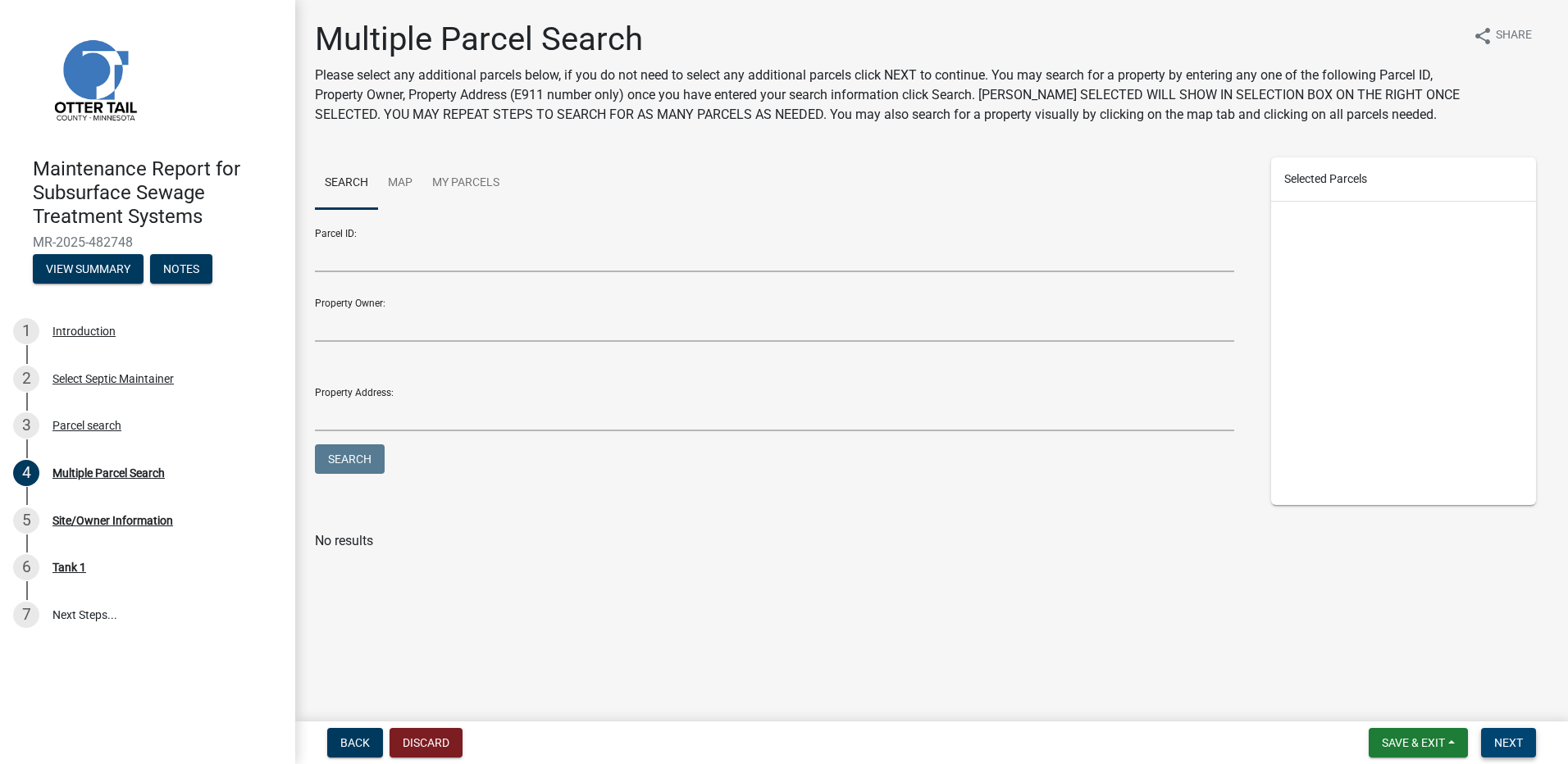
click at [1488, 728] on button "Next" at bounding box center [1508, 742] width 55 height 30
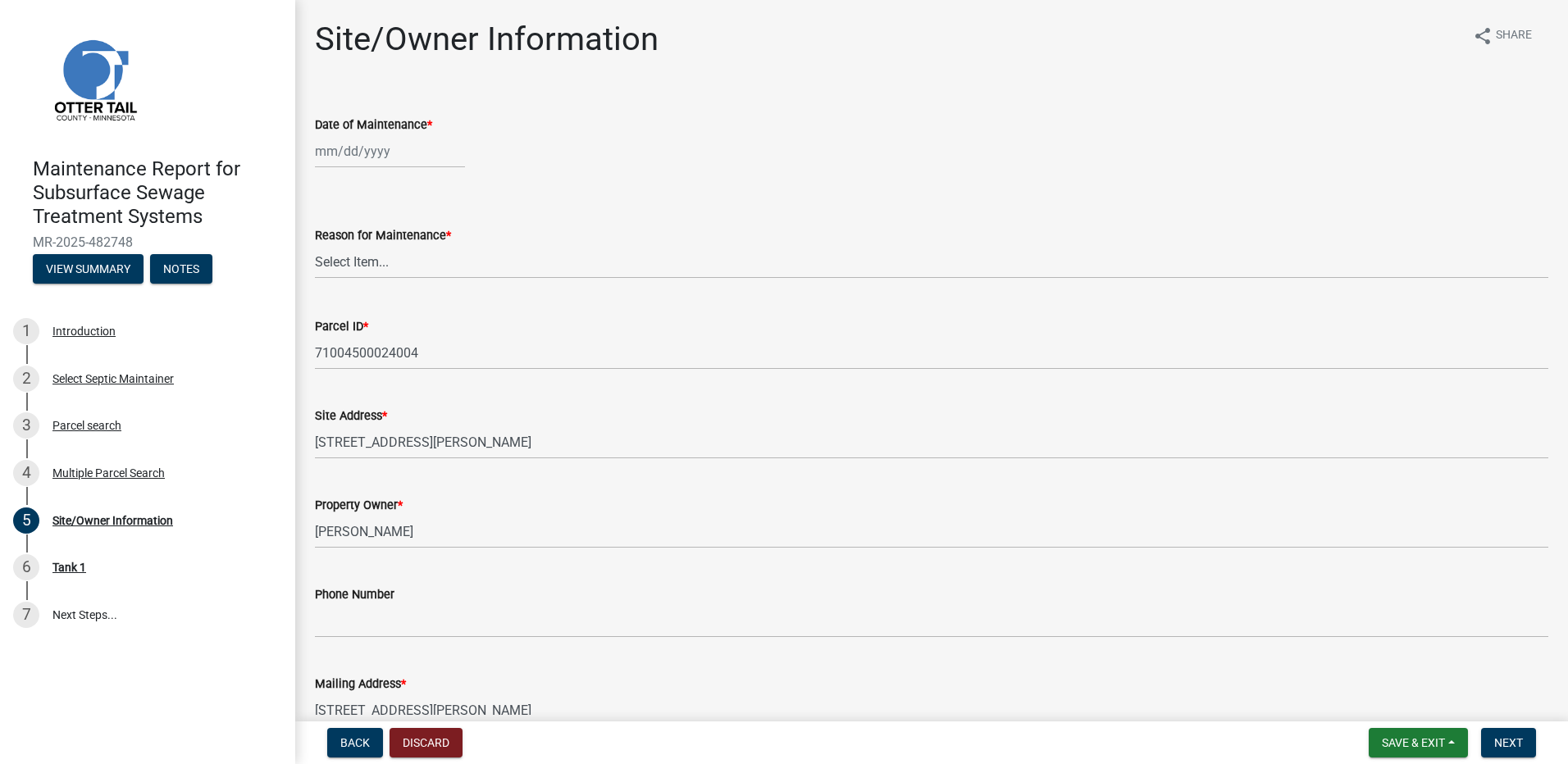
select select "9"
select select "2025"
click at [367, 151] on div "[PERSON_NAME] Feb Mar Apr [PERSON_NAME][DATE] Oct Nov [DATE] 1526 1527 1528 152…" at bounding box center [390, 151] width 150 height 34
click at [382, 236] on div "3" at bounding box center [384, 238] width 26 height 26
type input "[DATE]"
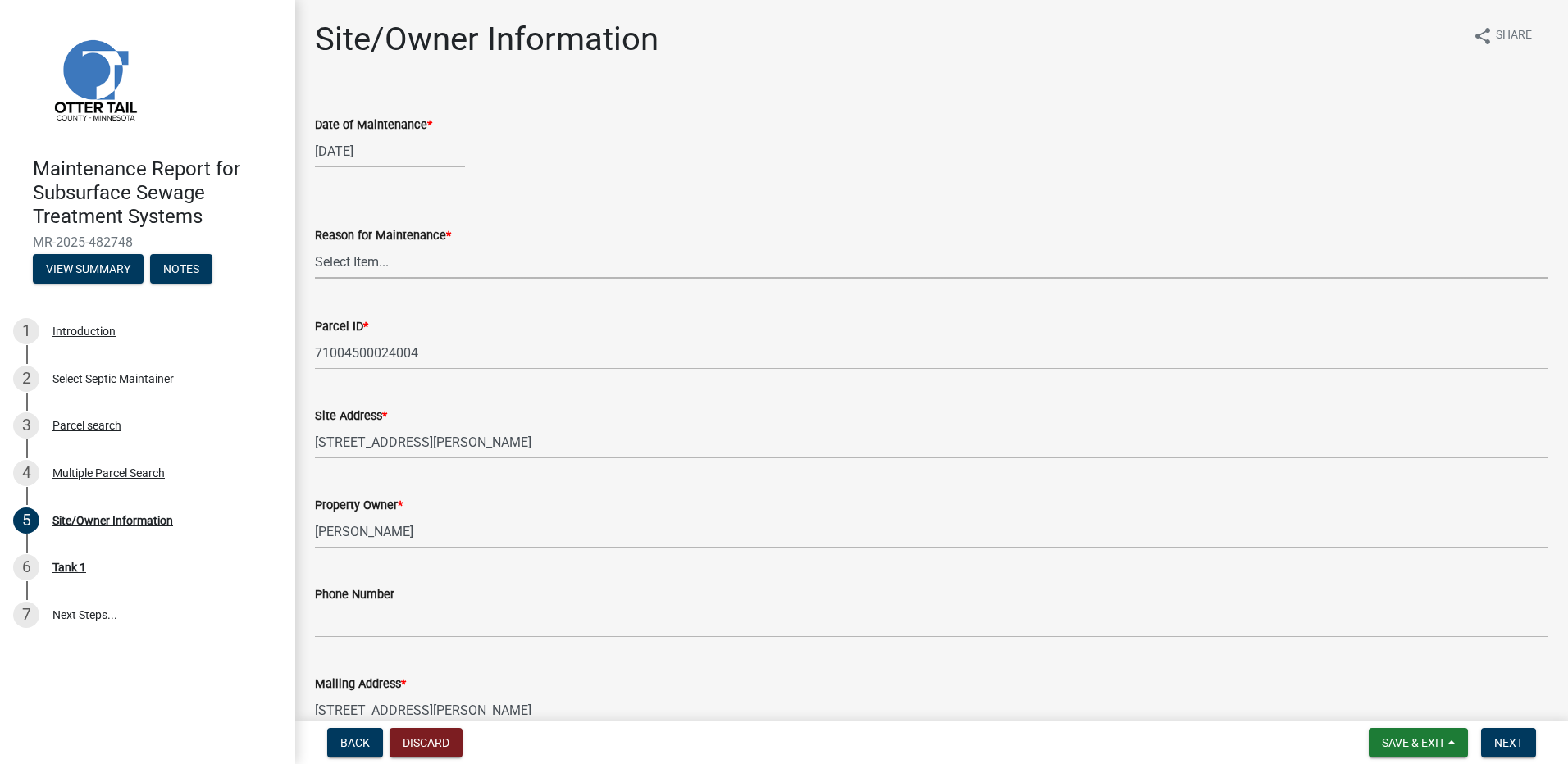
click at [391, 255] on select "Select Item... Called Routine Other" at bounding box center [932, 262] width 1233 height 34
click at [315, 245] on select "Select Item... Called Routine Other" at bounding box center [932, 262] width 1233 height 34
select select "78493fc6-8c9b-4d4c-b322-7064476e595b"
click at [1498, 749] on span "Next" at bounding box center [1508, 742] width 29 height 13
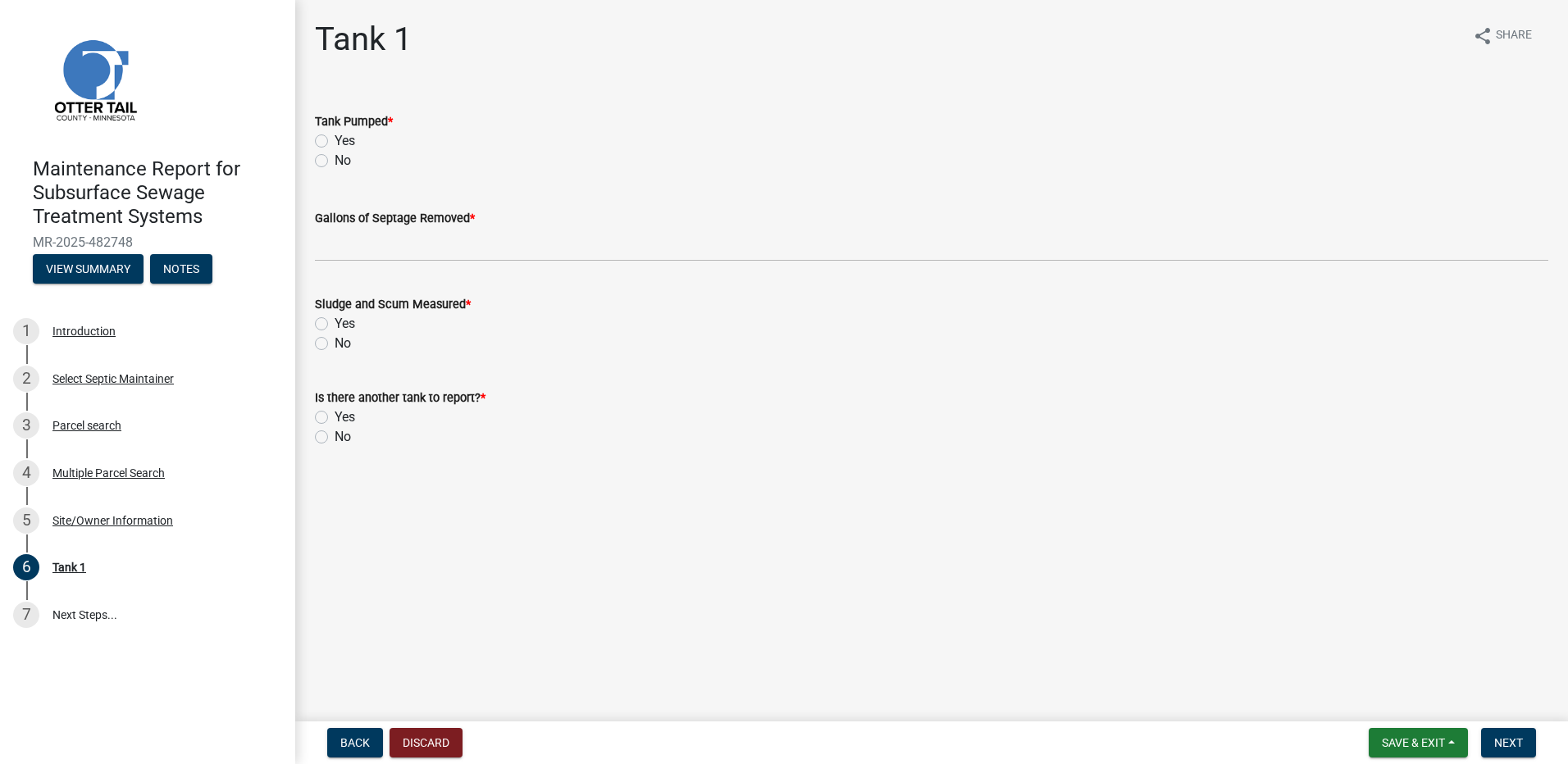
click at [335, 143] on label "Yes" at bounding box center [345, 140] width 21 height 20
click at [335, 142] on input "Yes" at bounding box center [340, 136] width 10 height 10
radio input "true"
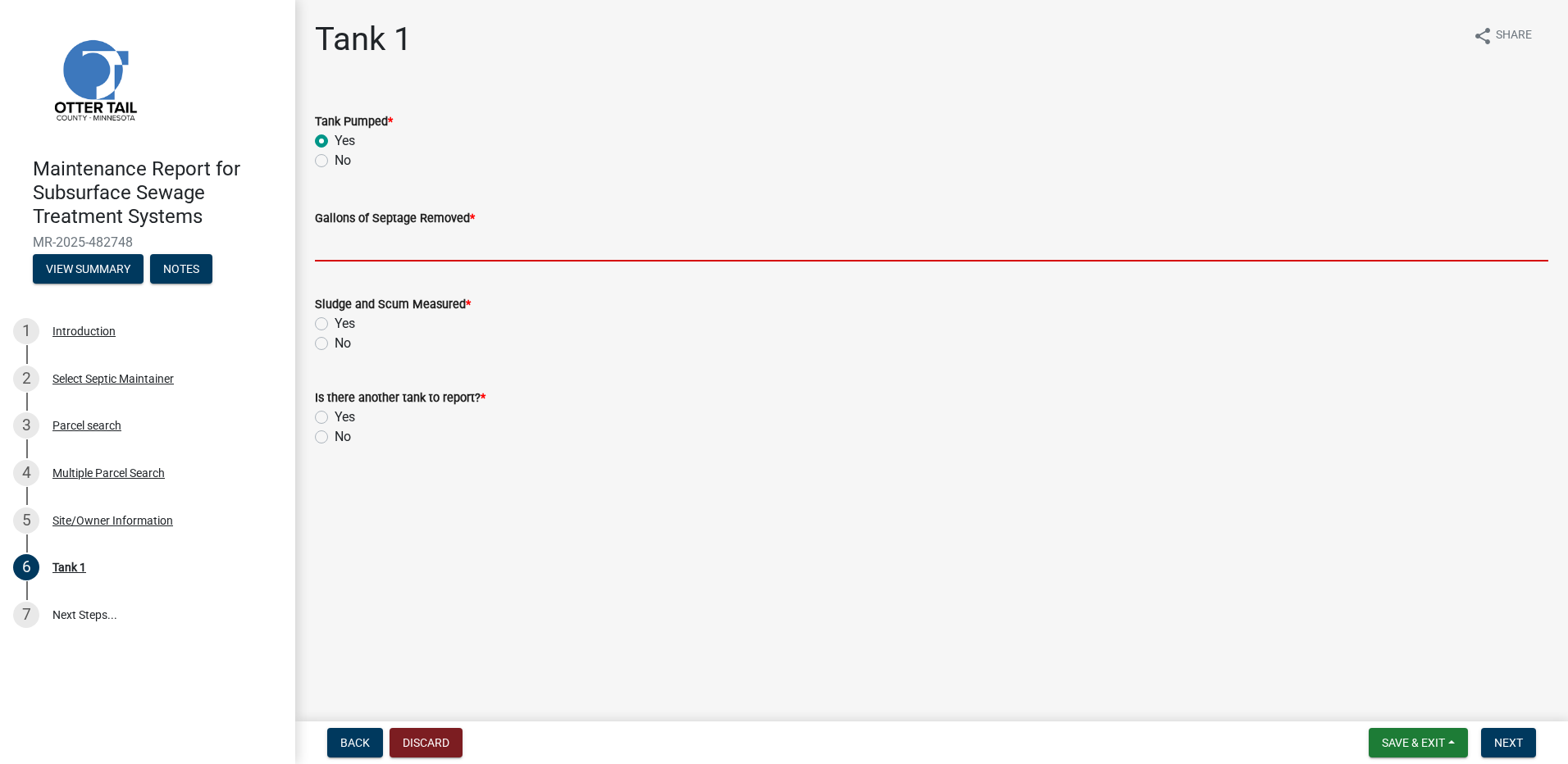
click at [428, 244] on input "Gallons of Septage Removed *" at bounding box center [932, 245] width 1233 height 34
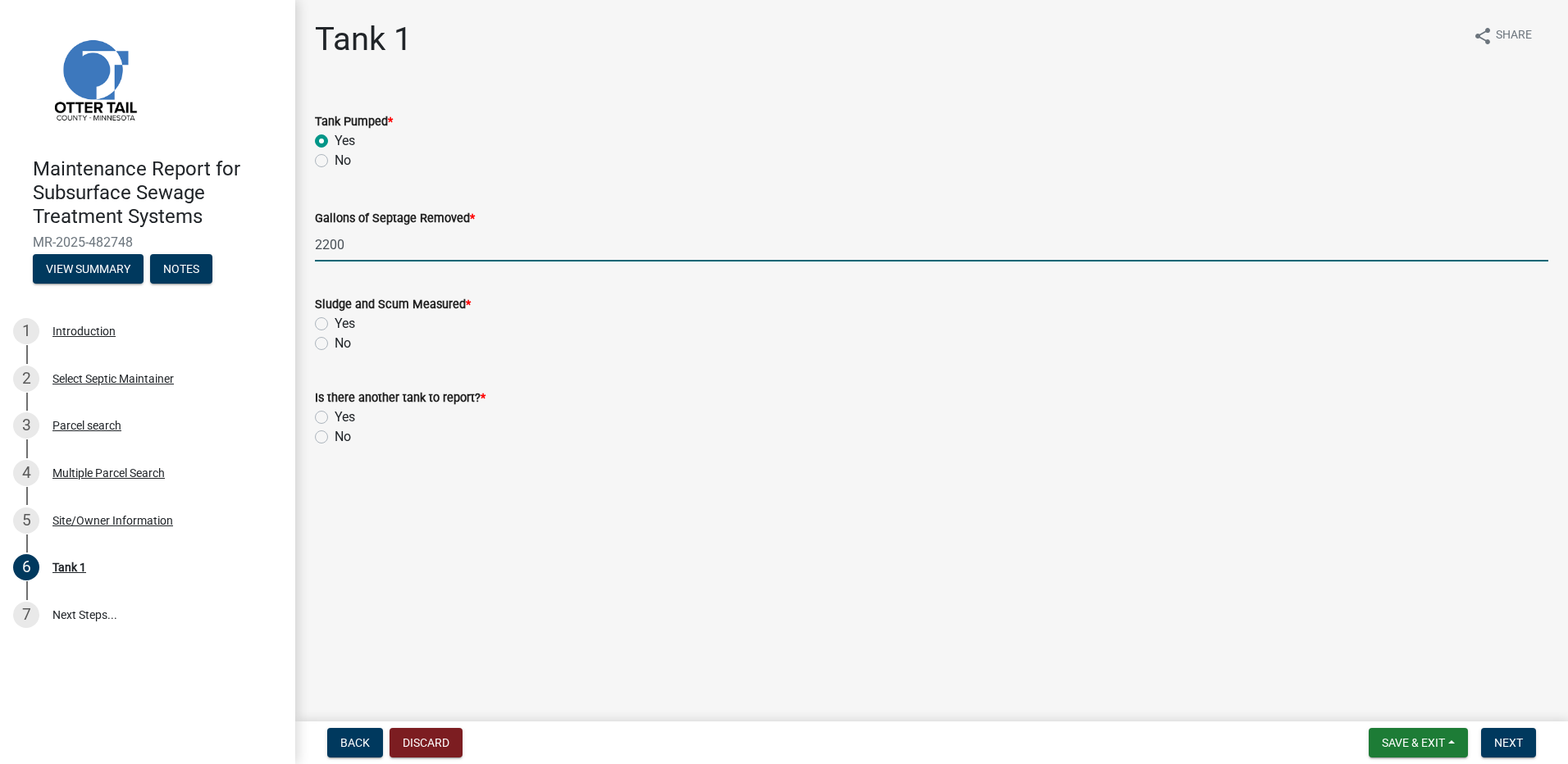
type input "2200"
click at [335, 347] on label "No" at bounding box center [343, 343] width 17 height 20
click at [335, 344] on input "No" at bounding box center [340, 339] width 10 height 10
radio input "true"
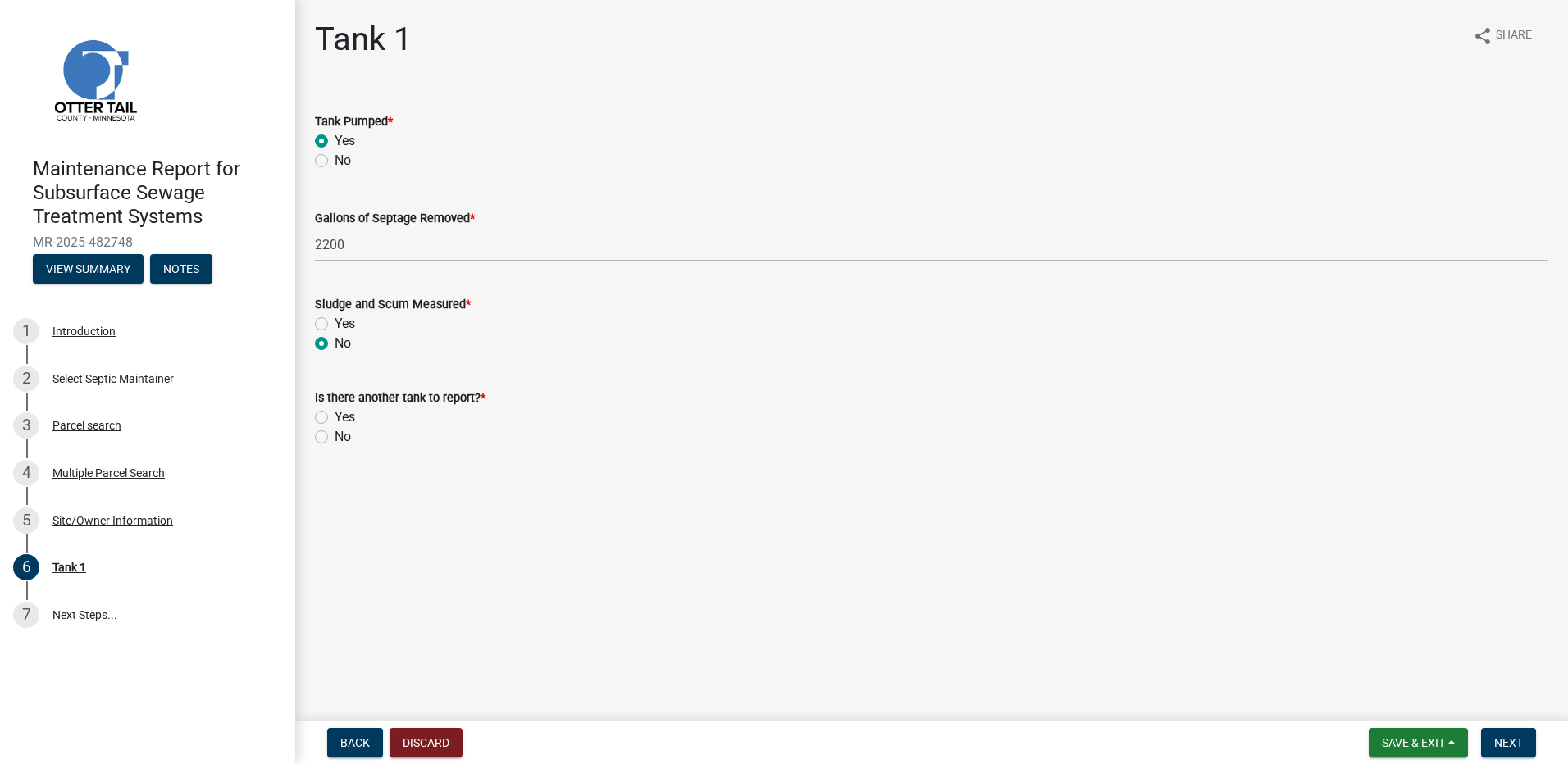
click at [335, 434] on label "No" at bounding box center [343, 437] width 17 height 20
click at [335, 434] on input "No" at bounding box center [340, 432] width 10 height 10
radio input "true"
click at [1492, 740] on button "Next" at bounding box center [1508, 742] width 55 height 30
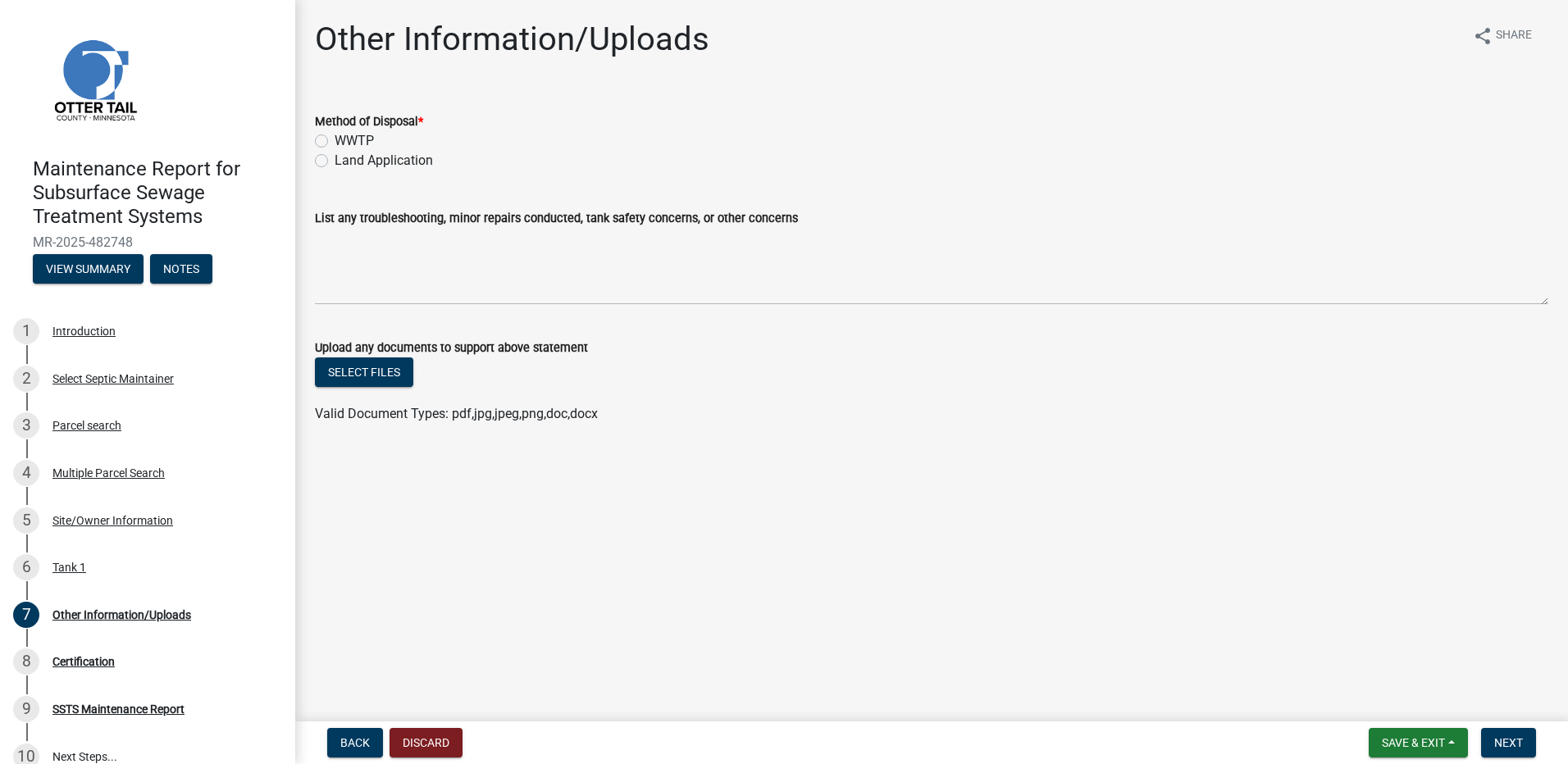
click at [374, 155] on label "Land Application" at bounding box center [384, 160] width 98 height 20
click at [345, 155] on input "Land Application" at bounding box center [340, 155] width 10 height 10
radio input "true"
click at [1501, 746] on span "Next" at bounding box center [1508, 742] width 29 height 13
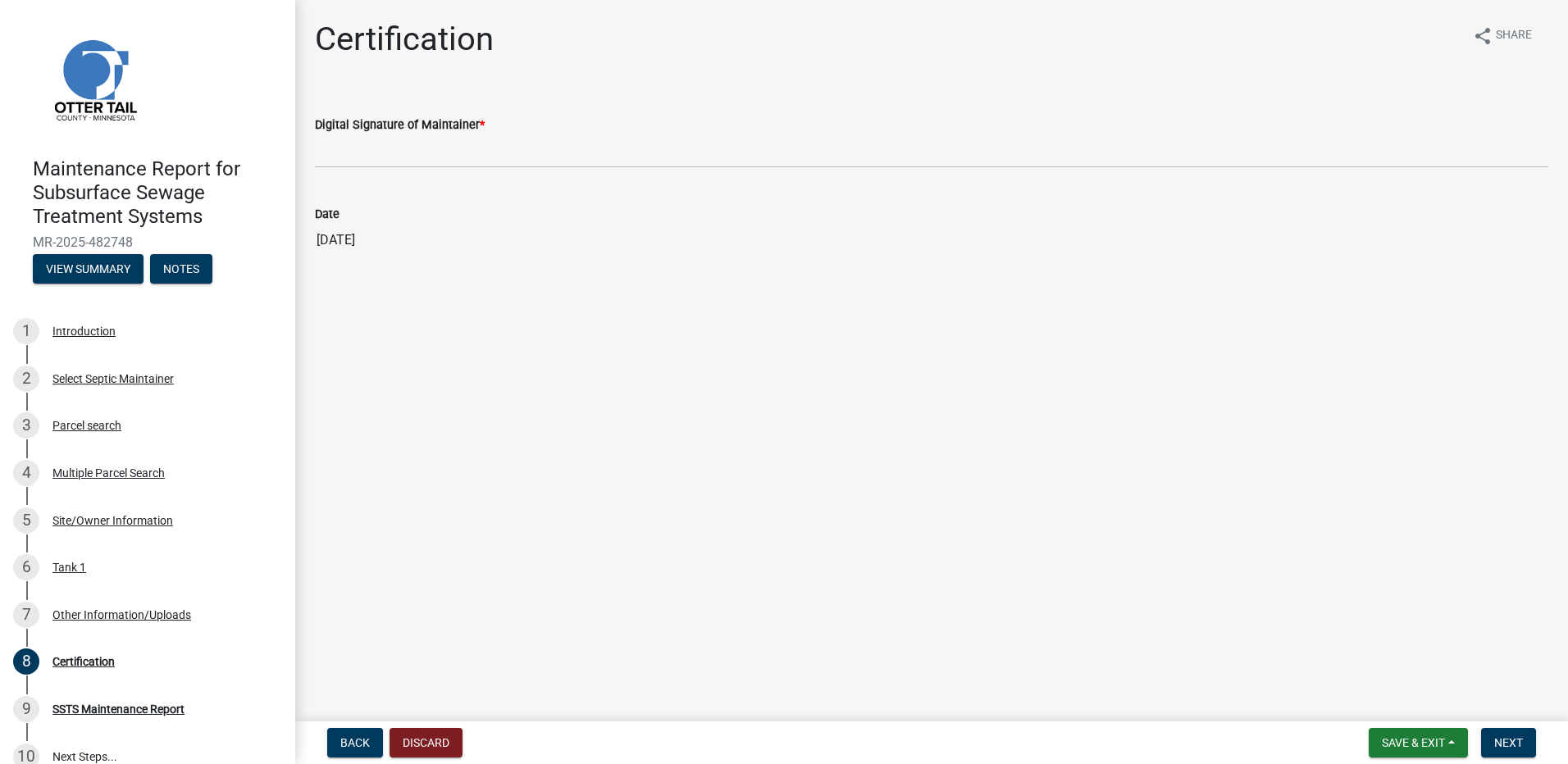
click at [381, 124] on label "Digital Signature of Maintainer *" at bounding box center [399, 125] width 169 height 11
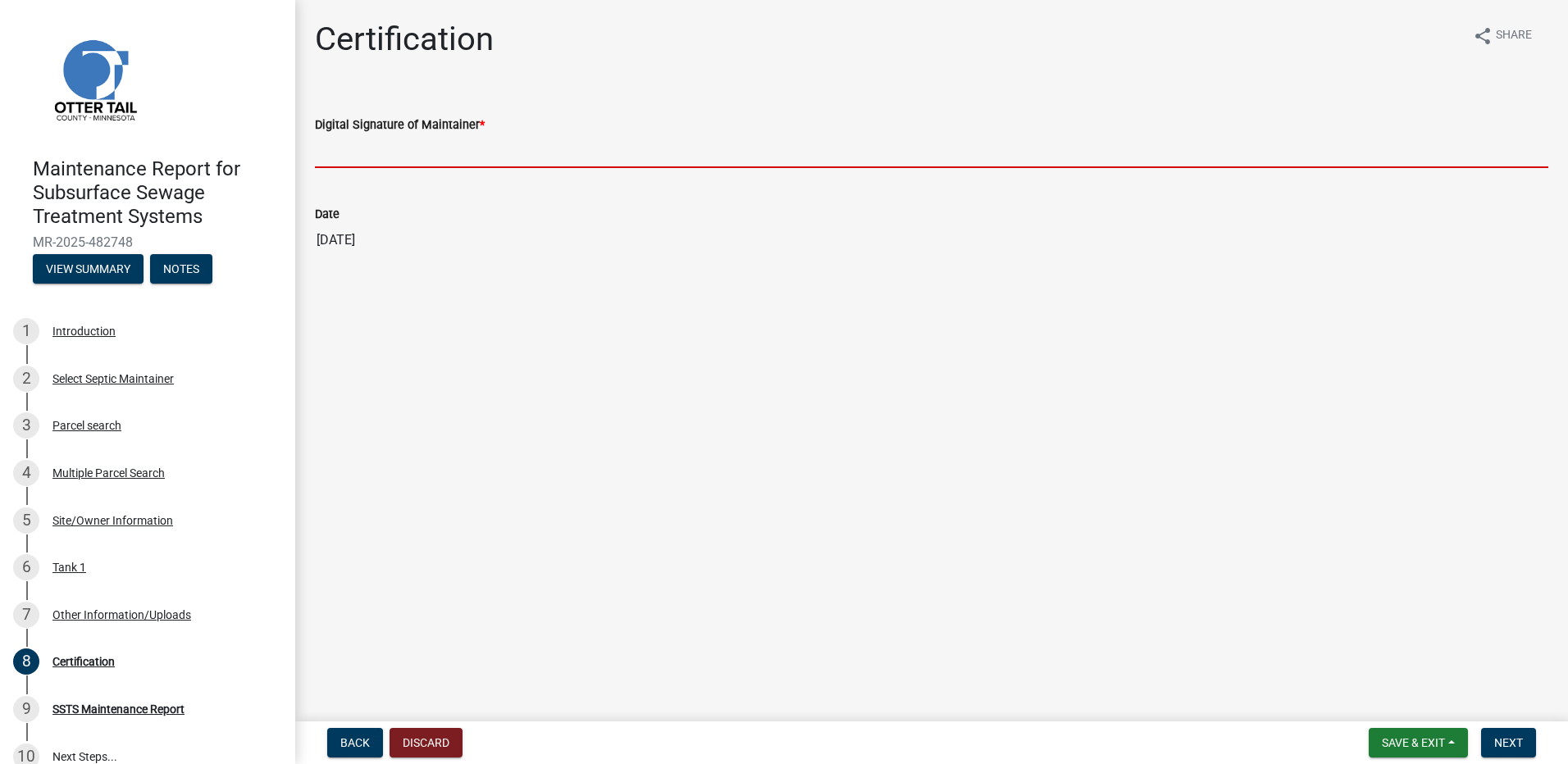
click at [381, 135] on input "Digital Signature of Maintainer *" at bounding box center [932, 151] width 1233 height 34
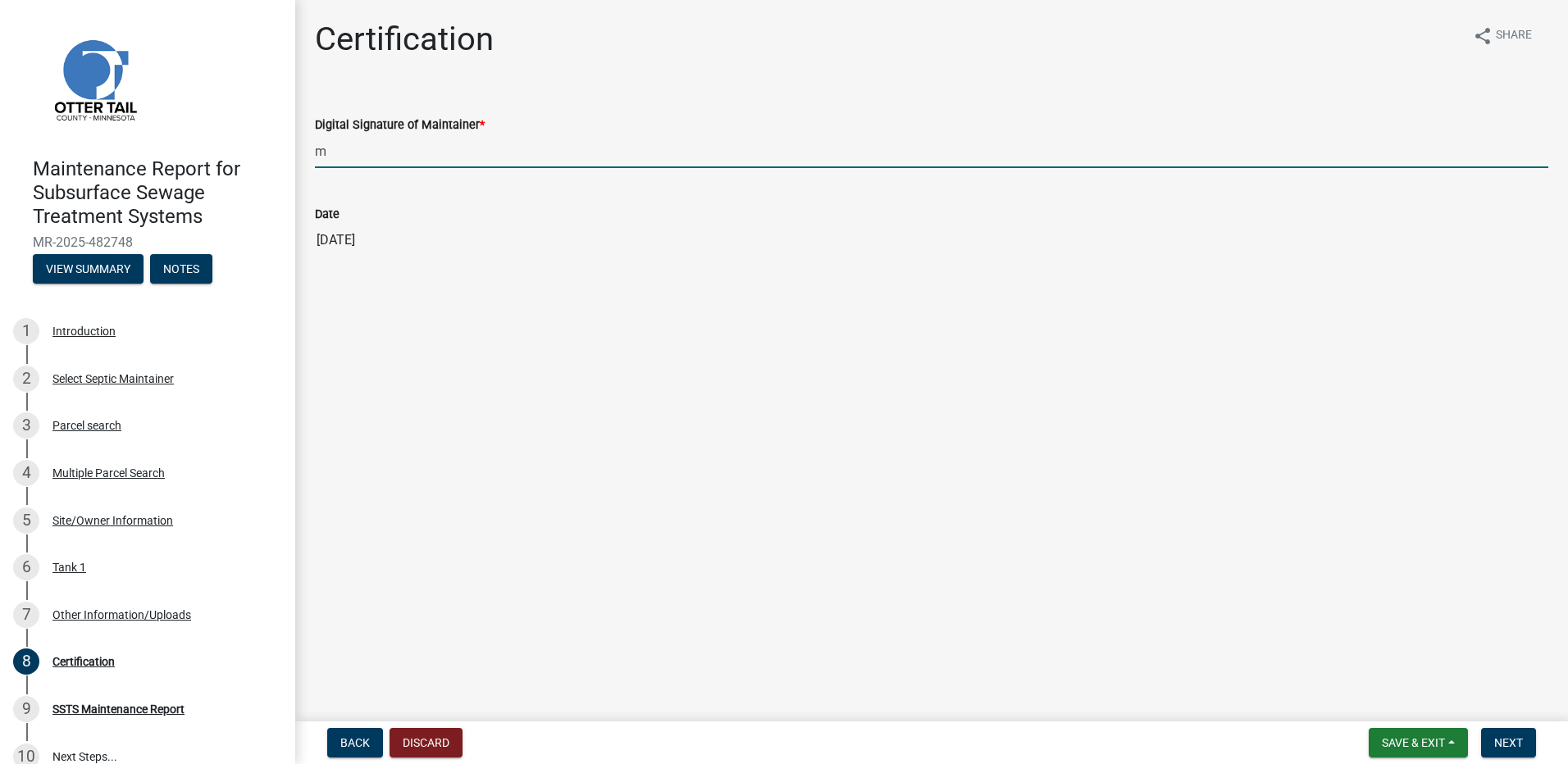
type input "[PERSON_NAME]"
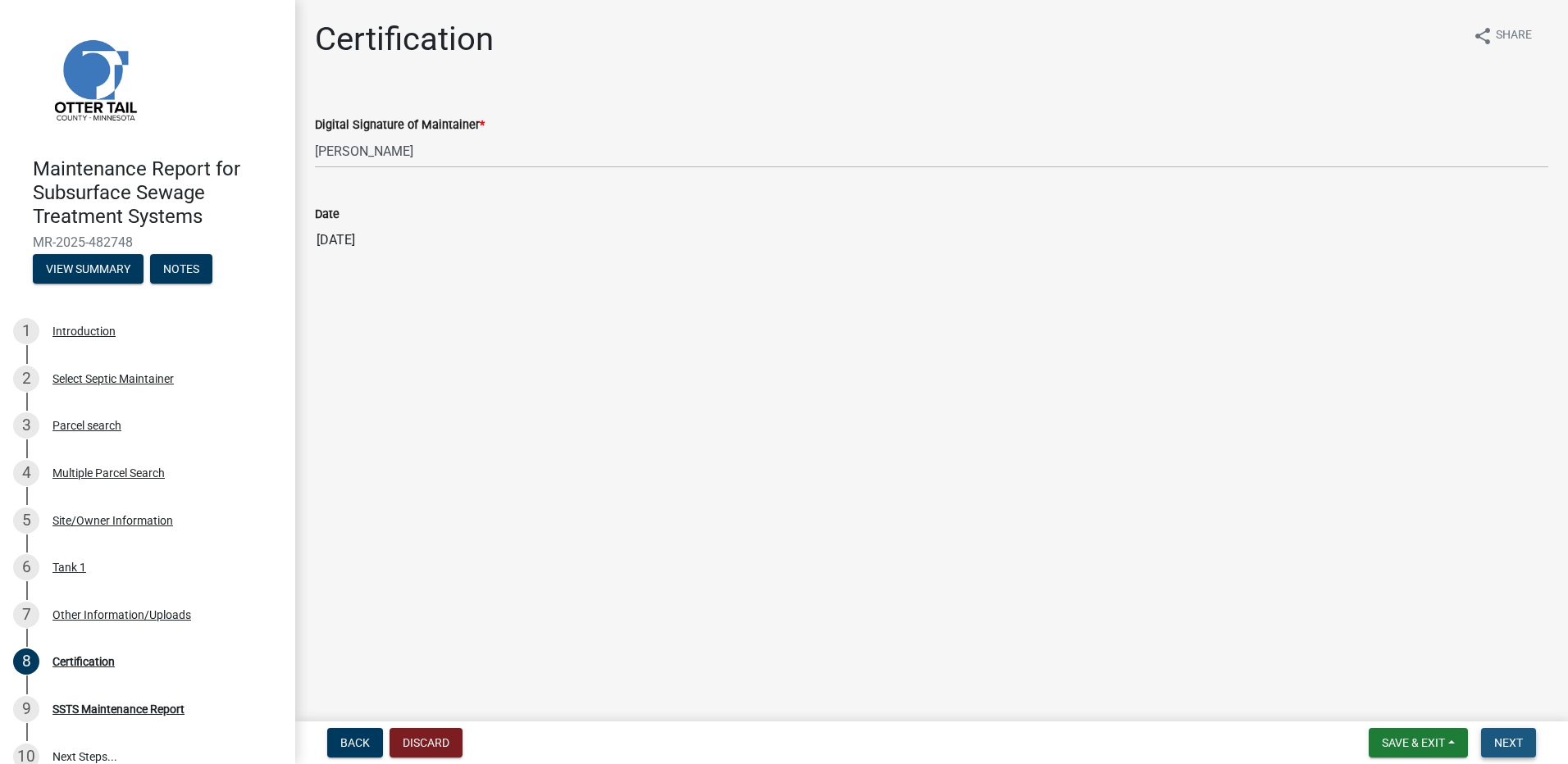
click at [1524, 748] on button "Next" at bounding box center [1508, 742] width 55 height 30
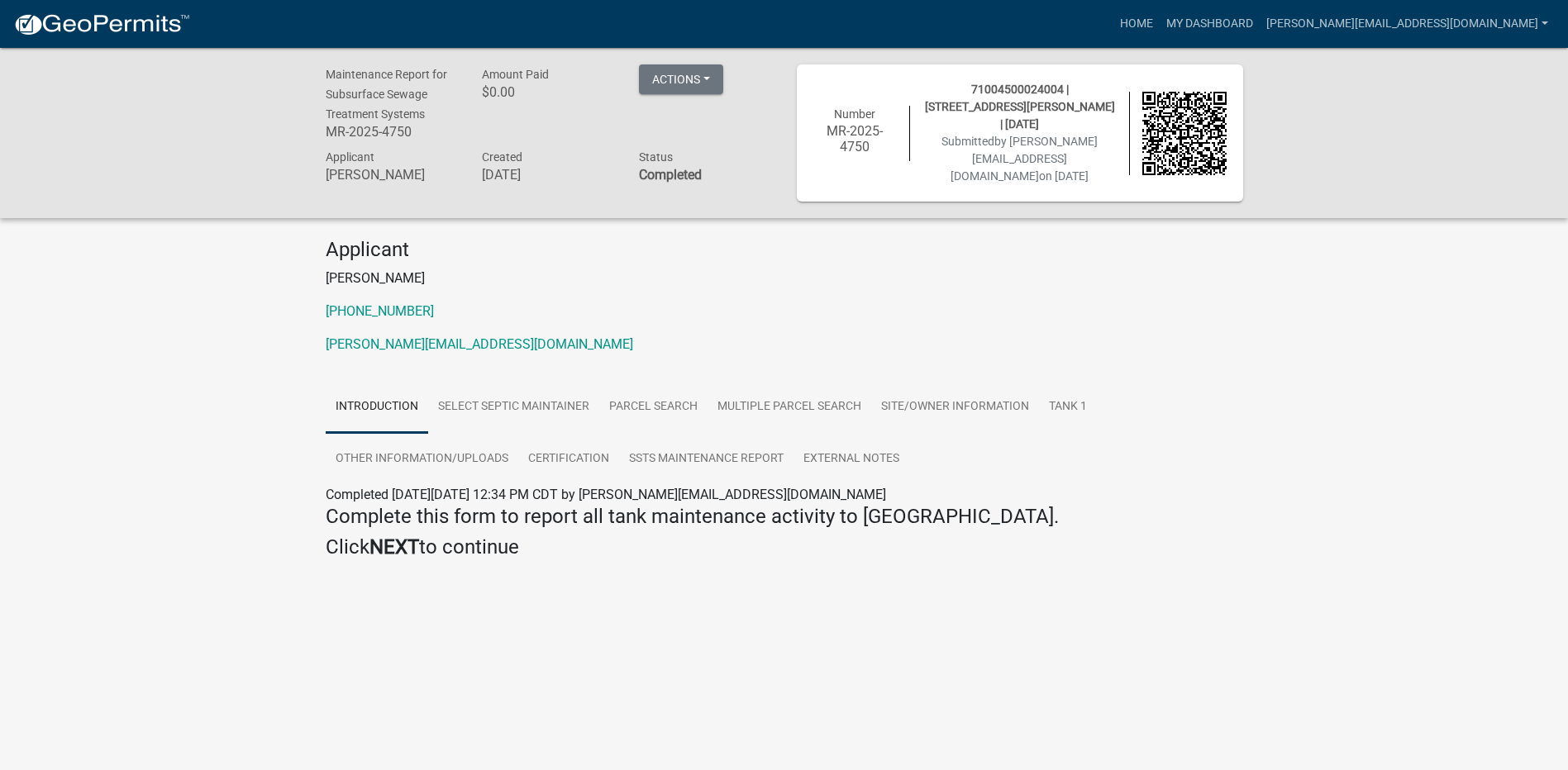
click at [108, 24] on img at bounding box center [102, 25] width 177 height 25
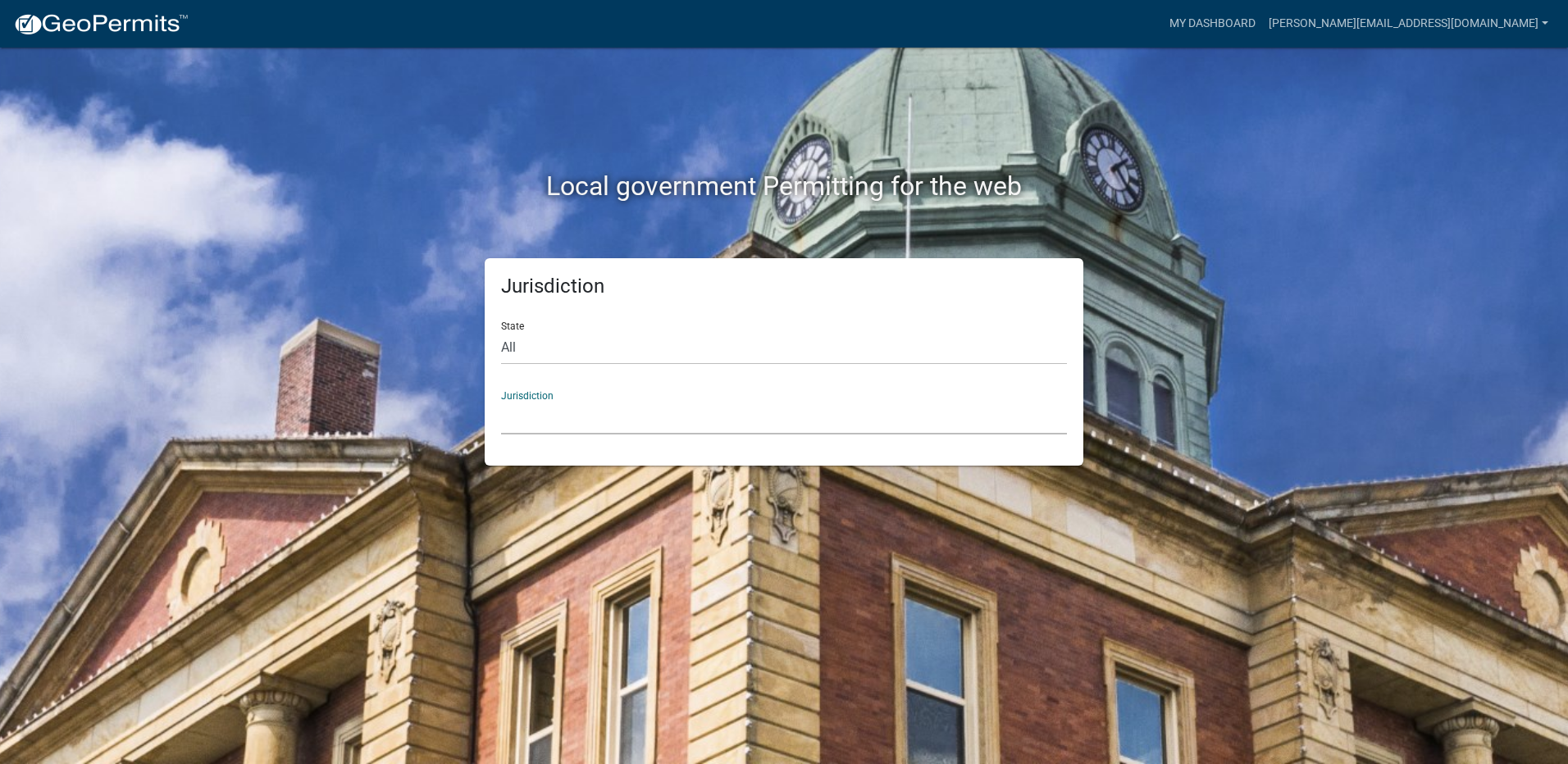
click at [567, 428] on select "[GEOGRAPHIC_DATA], [US_STATE] [GEOGRAPHIC_DATA], [US_STATE][PERSON_NAME][GEOGRA…" at bounding box center [784, 418] width 566 height 34
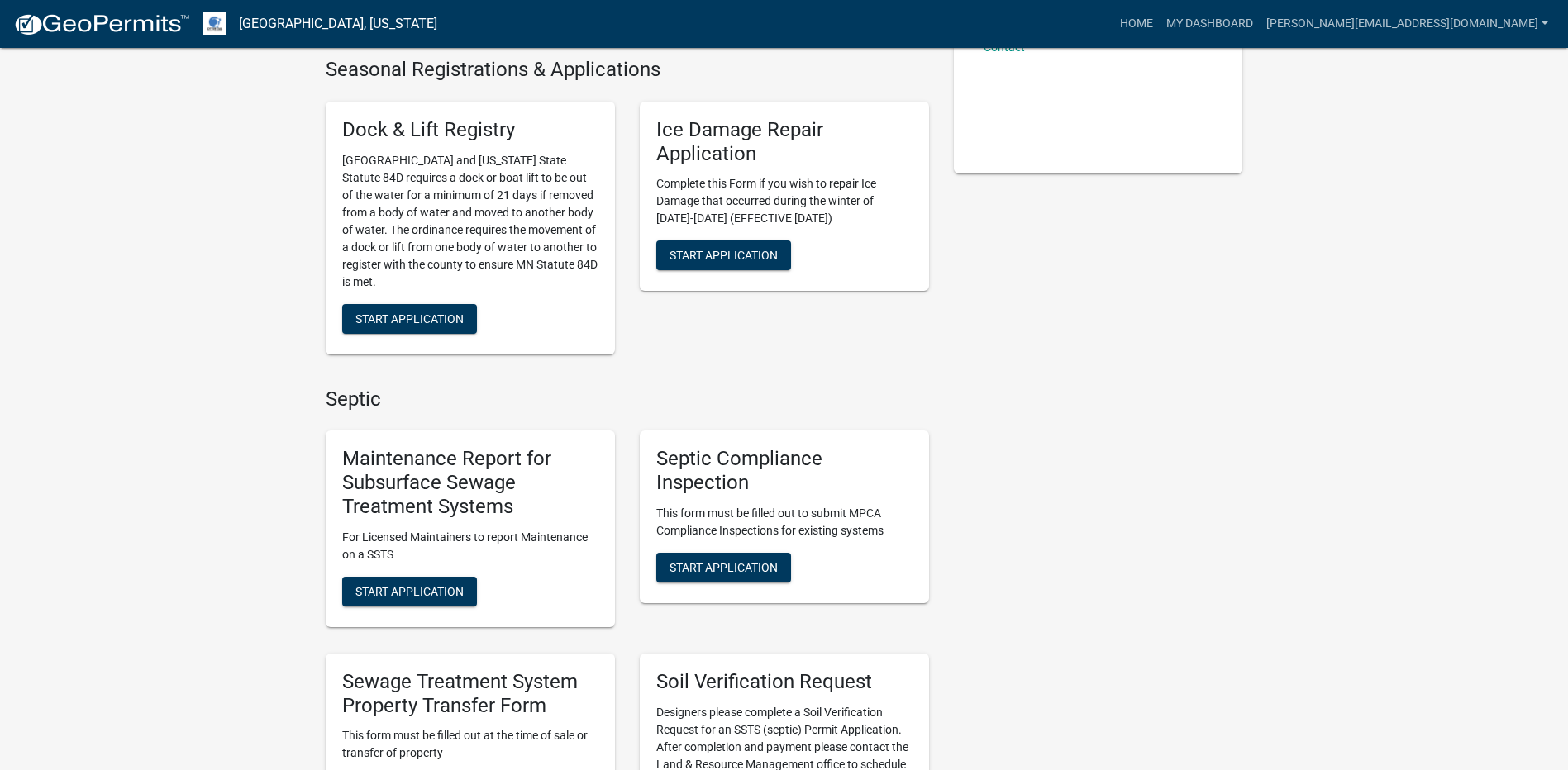
scroll to position [413, 0]
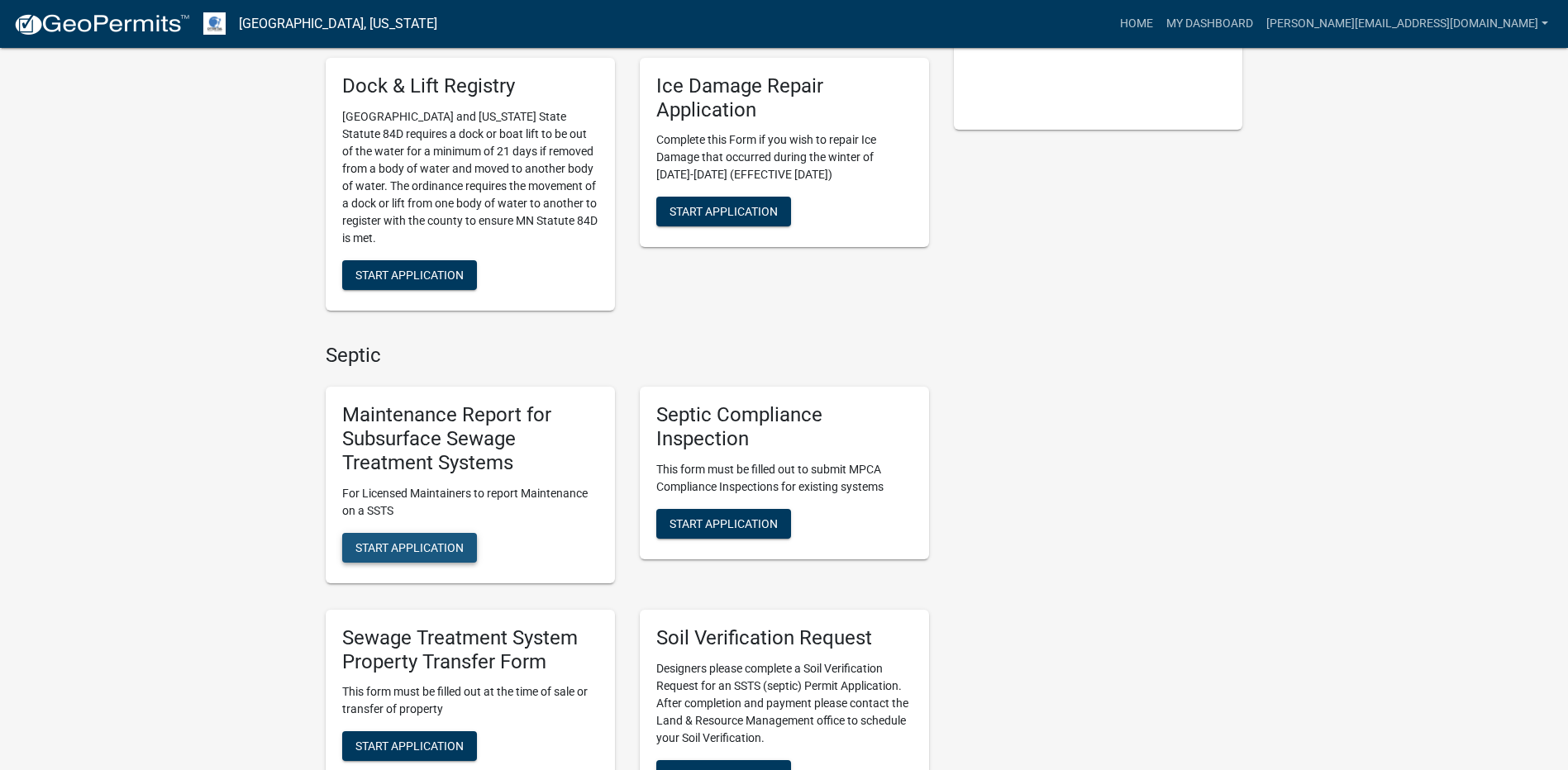
click at [420, 555] on button "Start Application" at bounding box center [409, 548] width 135 height 30
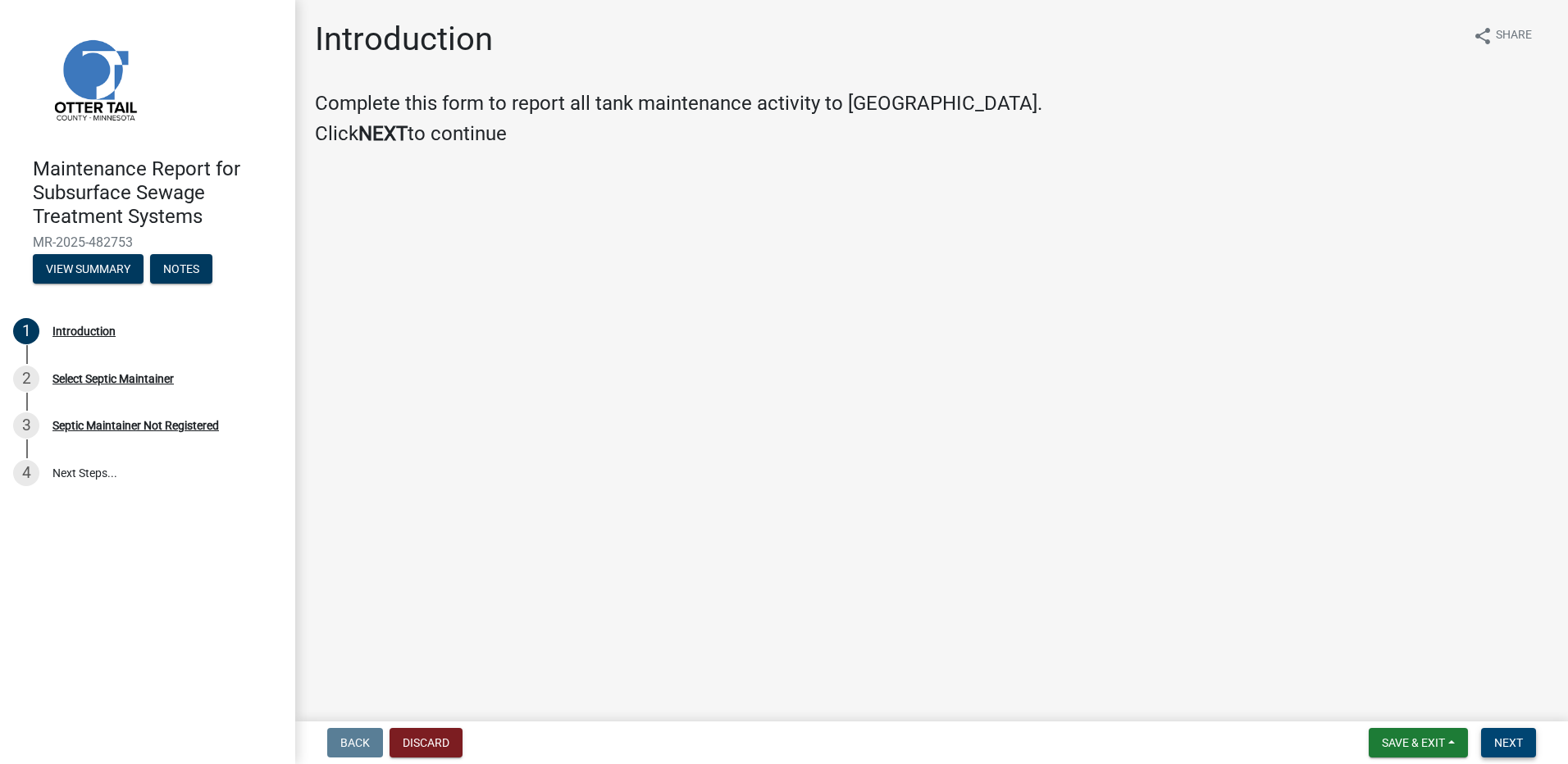
click at [1516, 745] on span "Next" at bounding box center [1508, 742] width 29 height 13
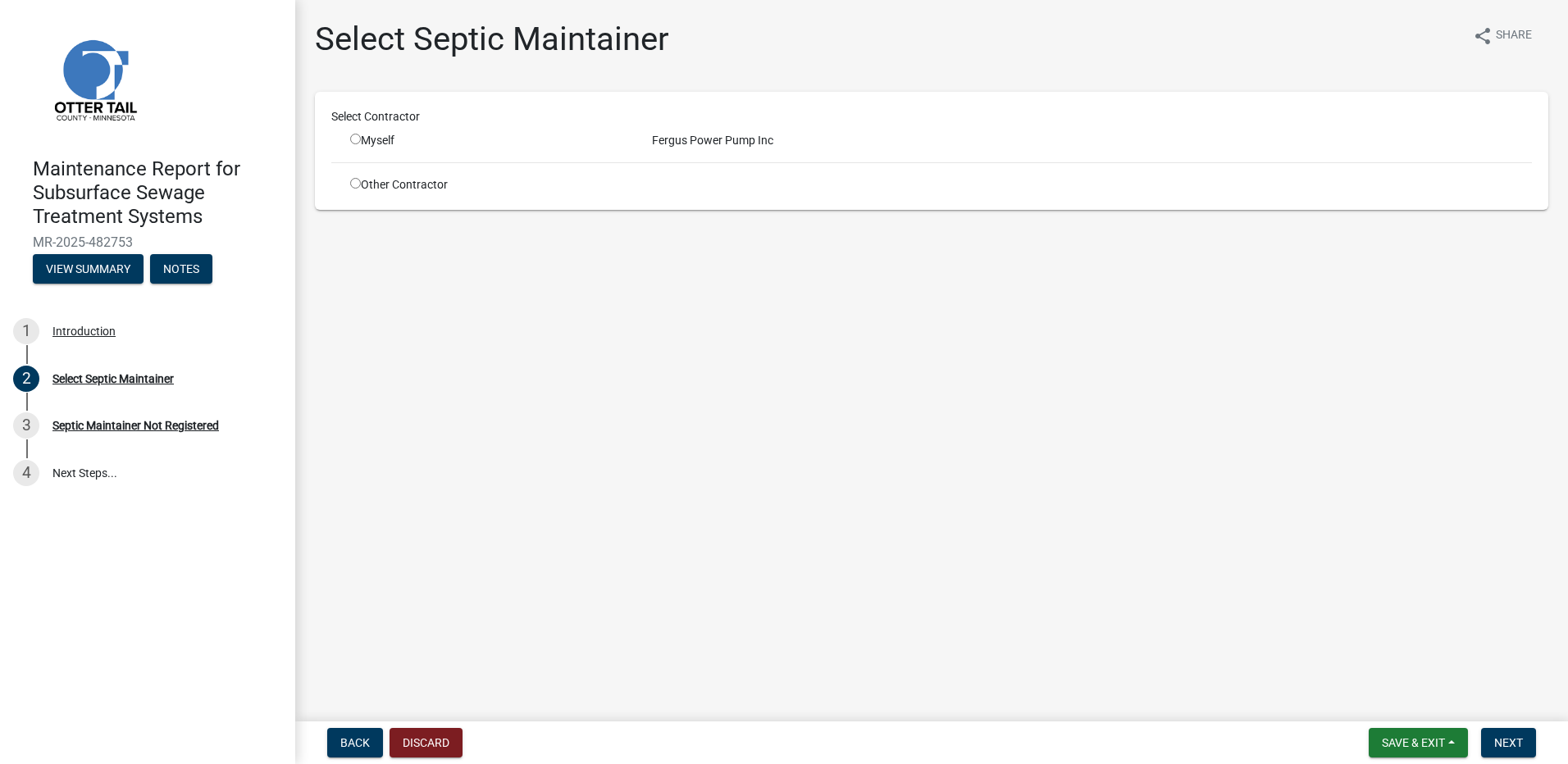
click at [349, 142] on div "Myself" at bounding box center [488, 140] width 302 height 17
click at [354, 140] on input "radio" at bounding box center [355, 138] width 10 height 10
radio input "true"
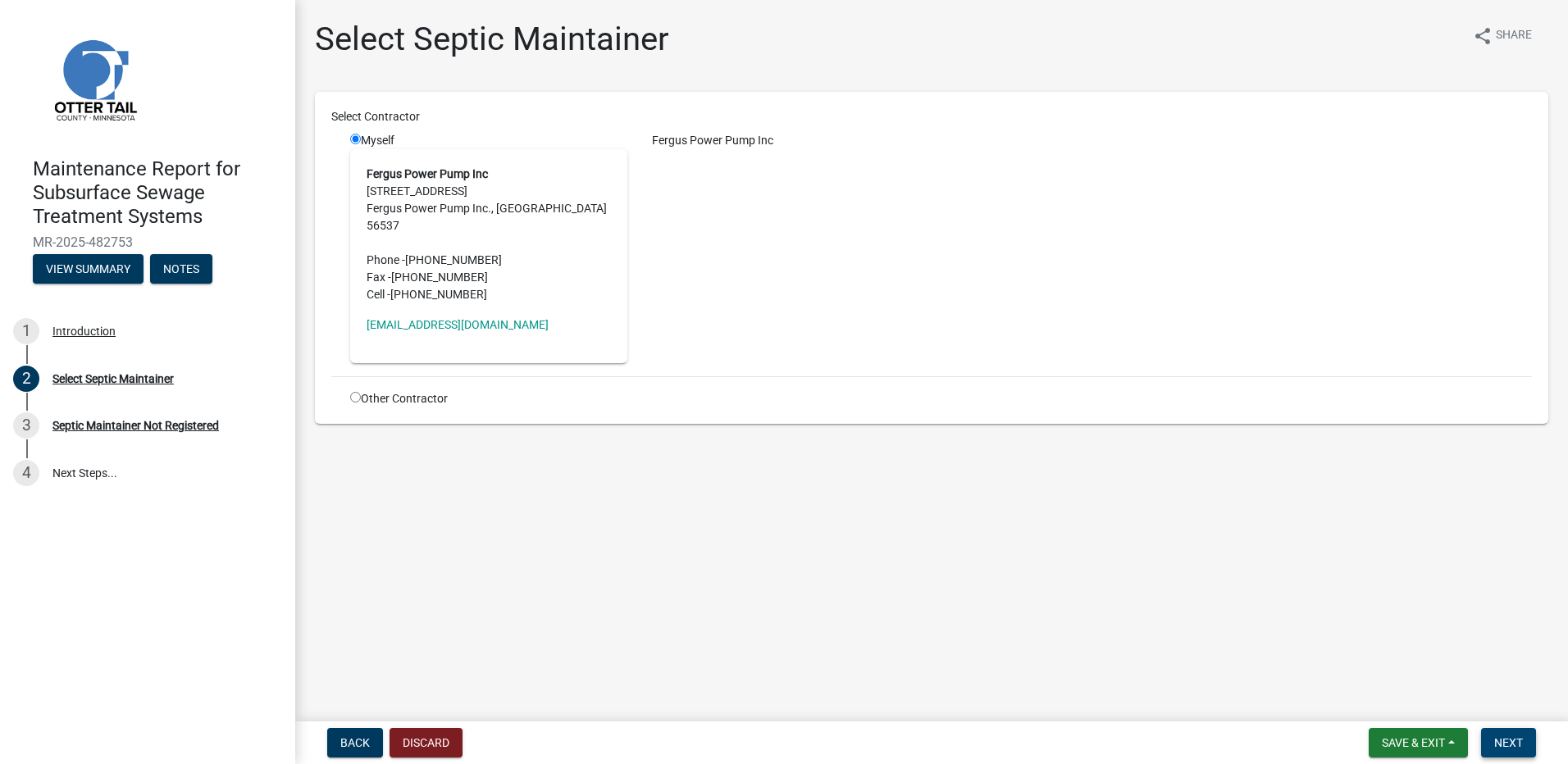
click at [1526, 754] on button "Next" at bounding box center [1508, 742] width 55 height 30
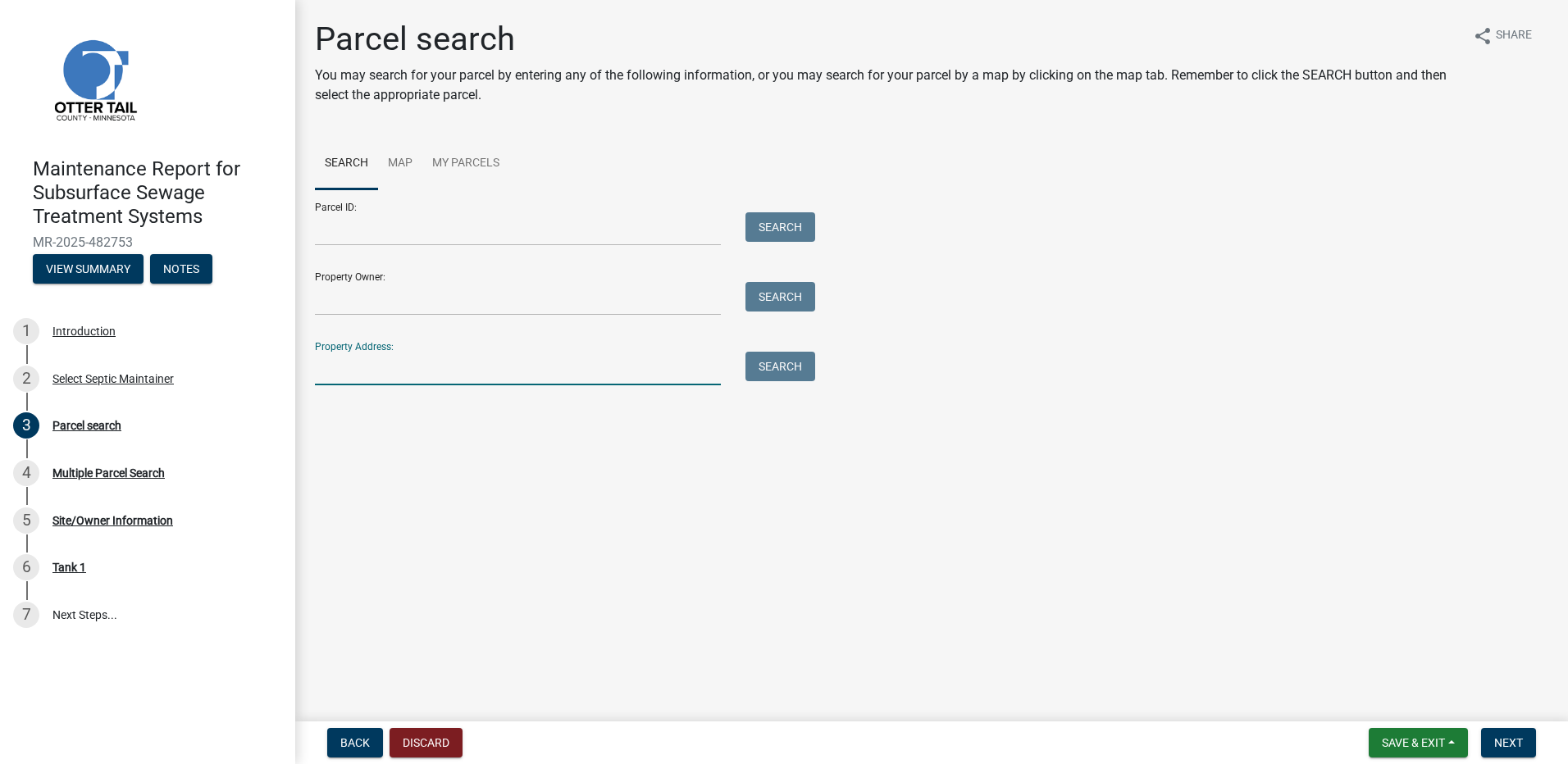
click at [444, 369] on input "Property Address:" at bounding box center [518, 368] width 406 height 34
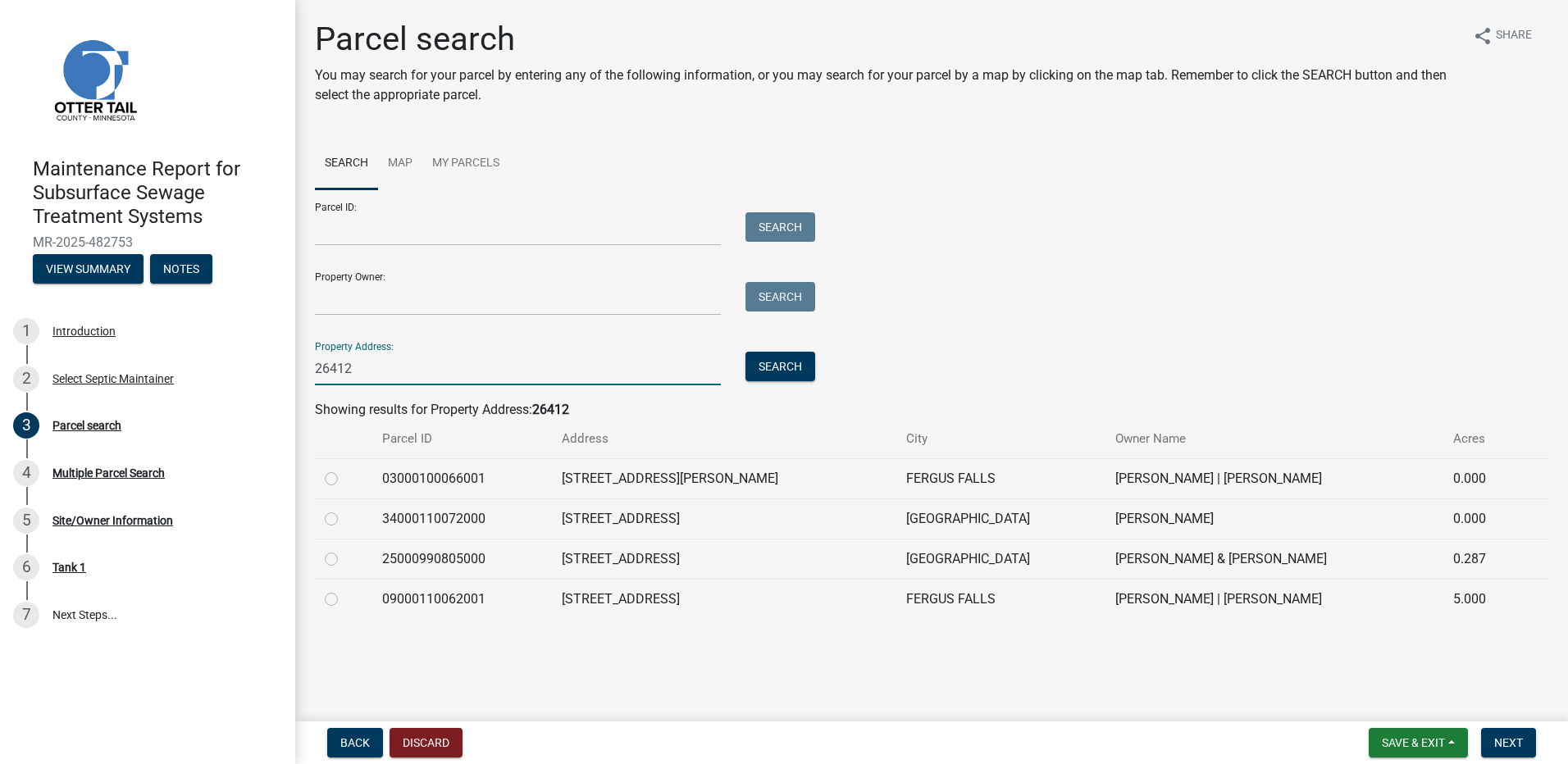
type input "26412"
click at [344, 589] on label at bounding box center [344, 589] width 0 height 0
click at [344, 598] on input "radio" at bounding box center [349, 594] width 10 height 10
radio input "true"
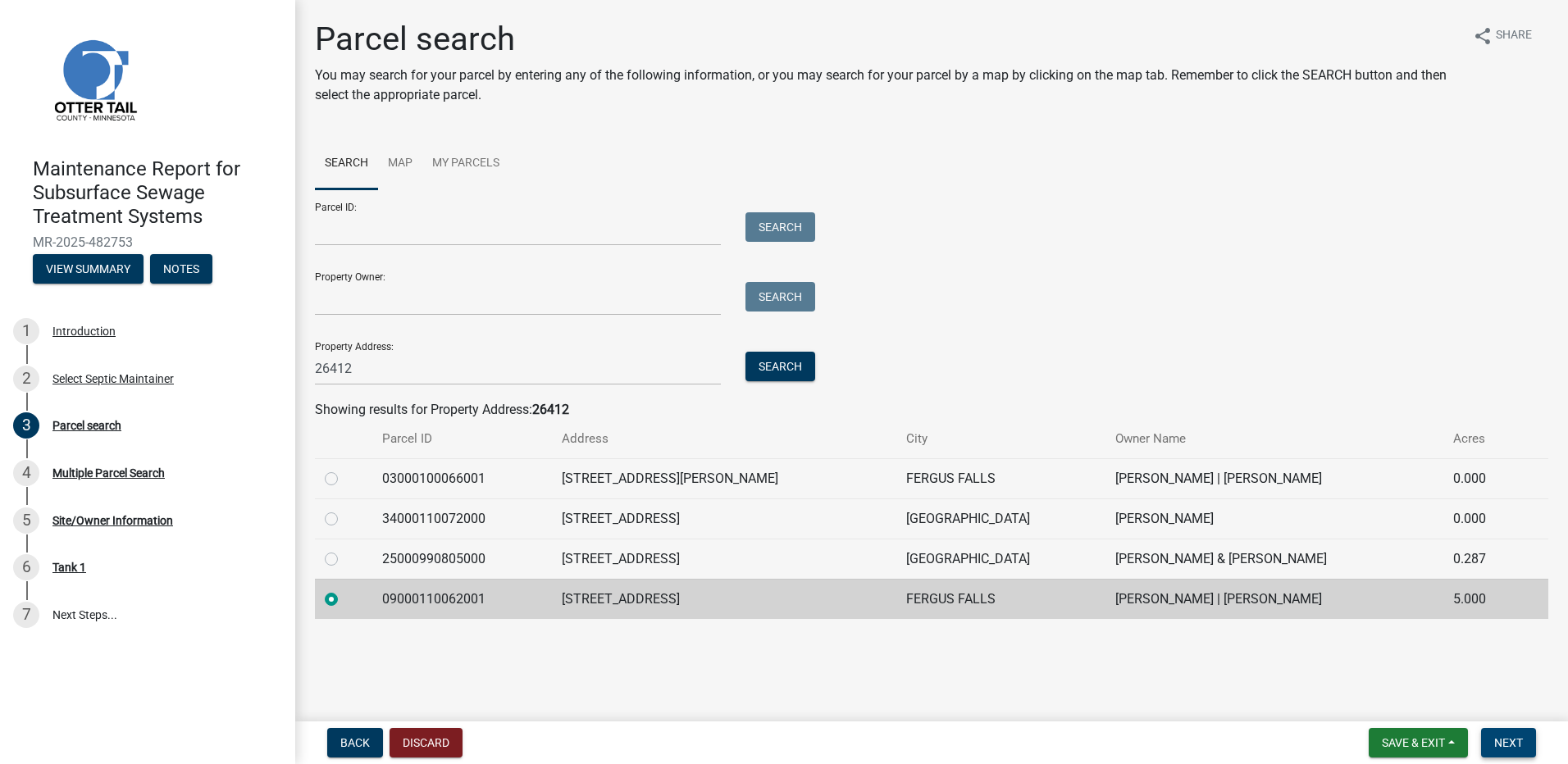
click at [1511, 737] on span "Next" at bounding box center [1508, 742] width 29 height 13
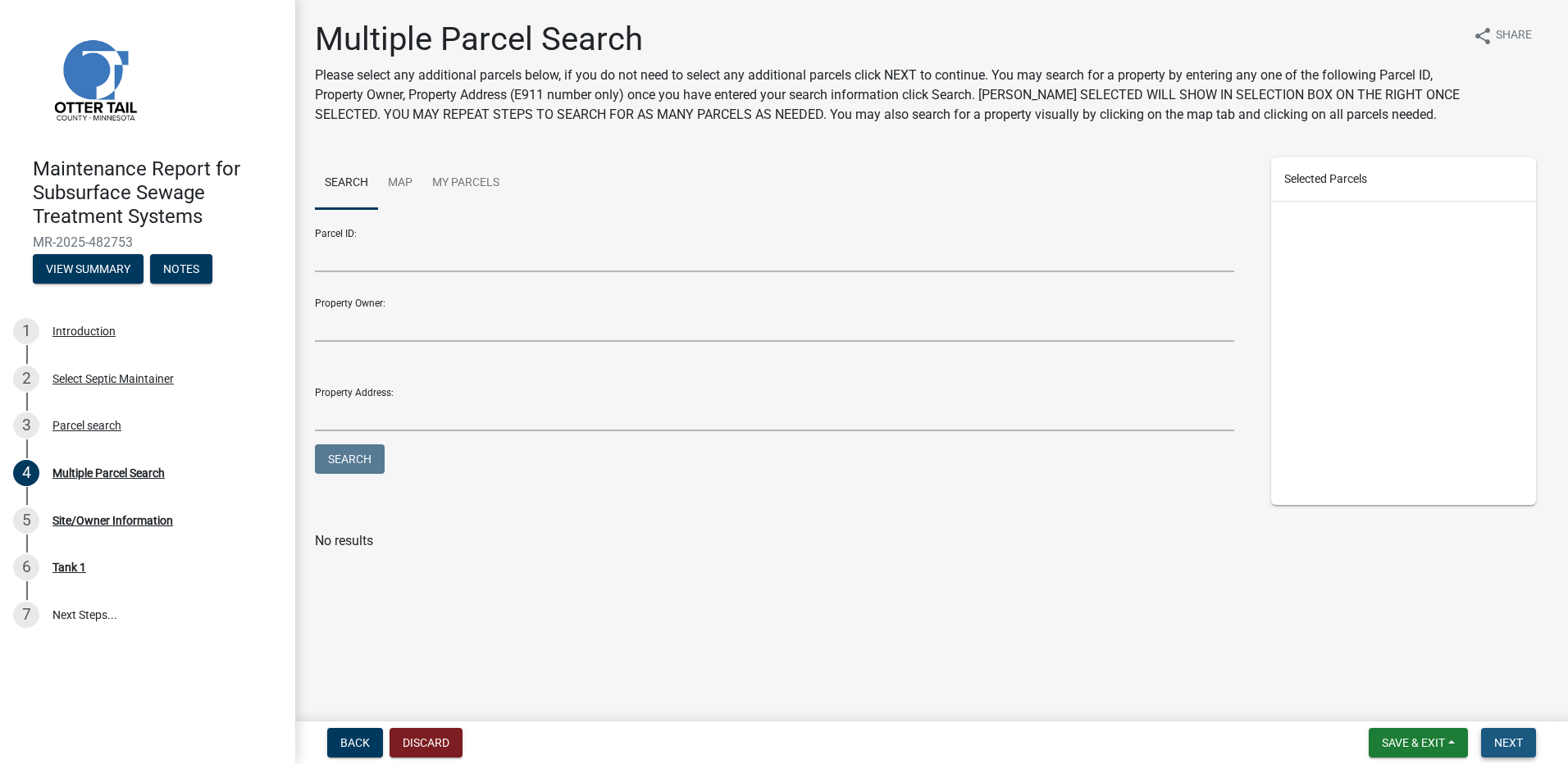
click at [1490, 739] on button "Next" at bounding box center [1508, 742] width 55 height 30
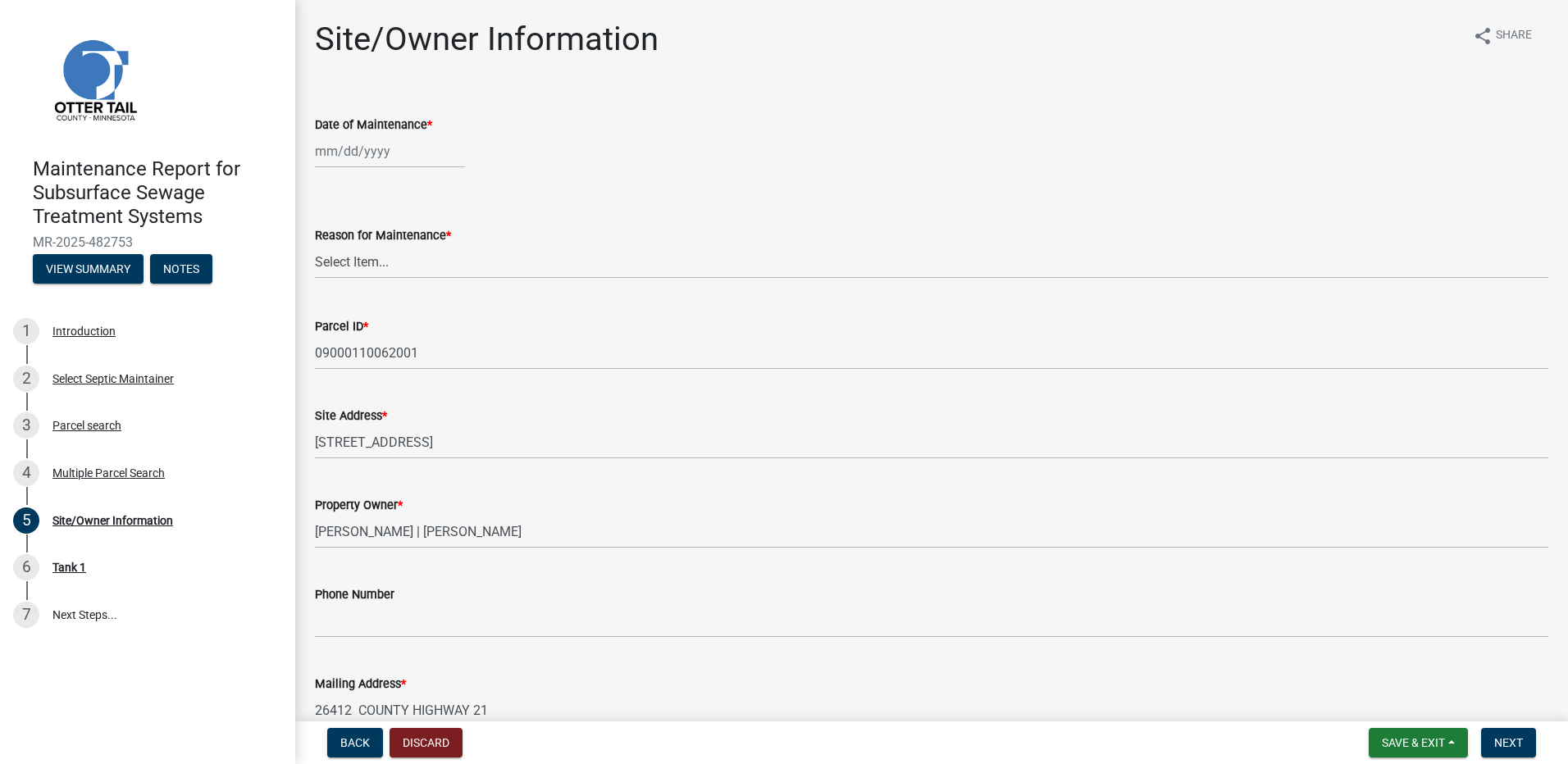
click at [338, 150] on div at bounding box center [390, 151] width 150 height 34
select select "9"
select select "2025"
click at [444, 236] on div "5" at bounding box center [436, 238] width 26 height 26
type input "[DATE]"
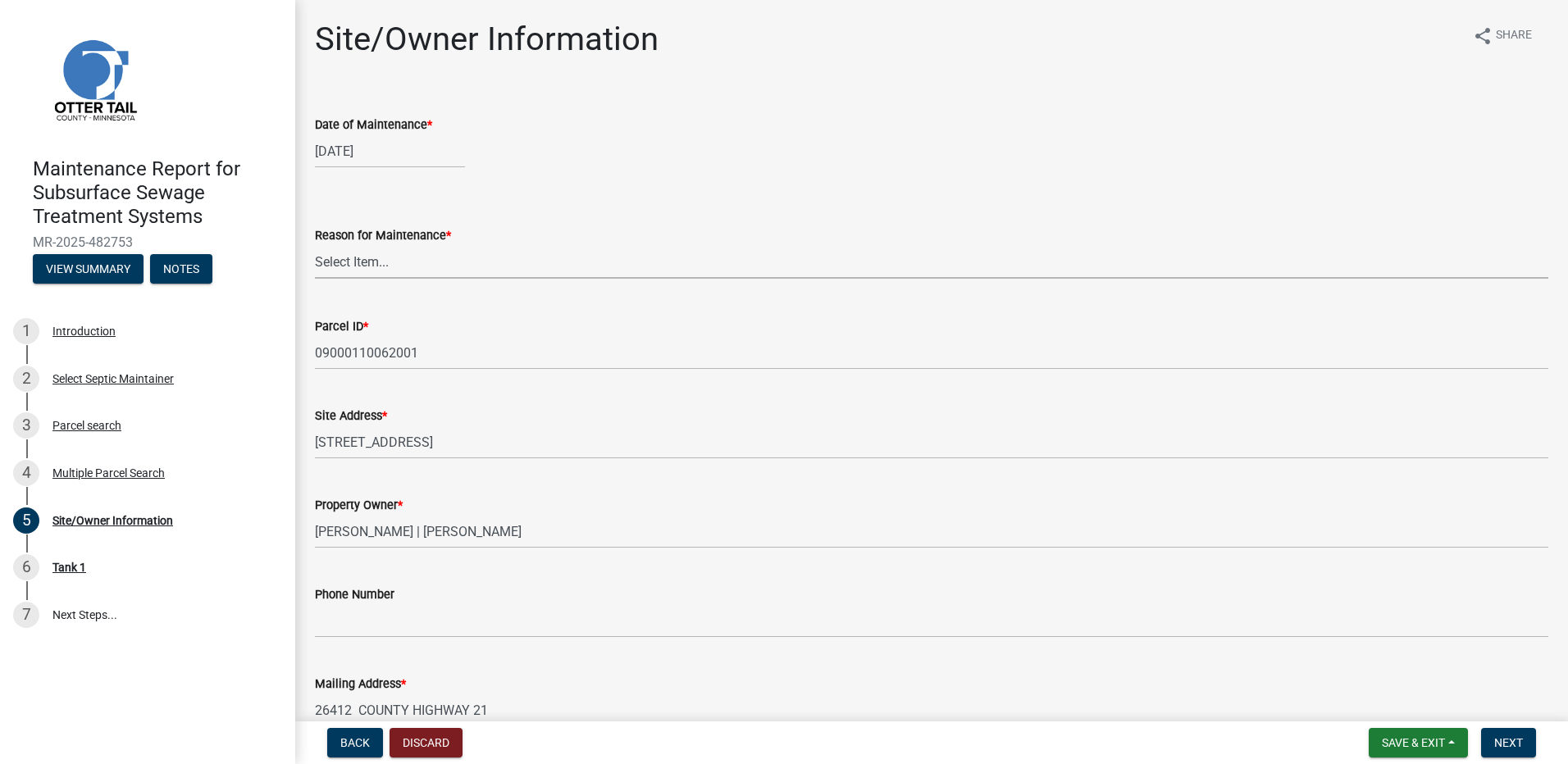
click at [435, 268] on select "Select Item... Called Routine Other" at bounding box center [932, 262] width 1233 height 34
click at [315, 245] on select "Select Item... Called Routine Other" at bounding box center [932, 262] width 1233 height 34
select select "78493fc6-8c9b-4d4c-b322-7064476e595b"
click at [1500, 736] on span "Next" at bounding box center [1508, 742] width 29 height 13
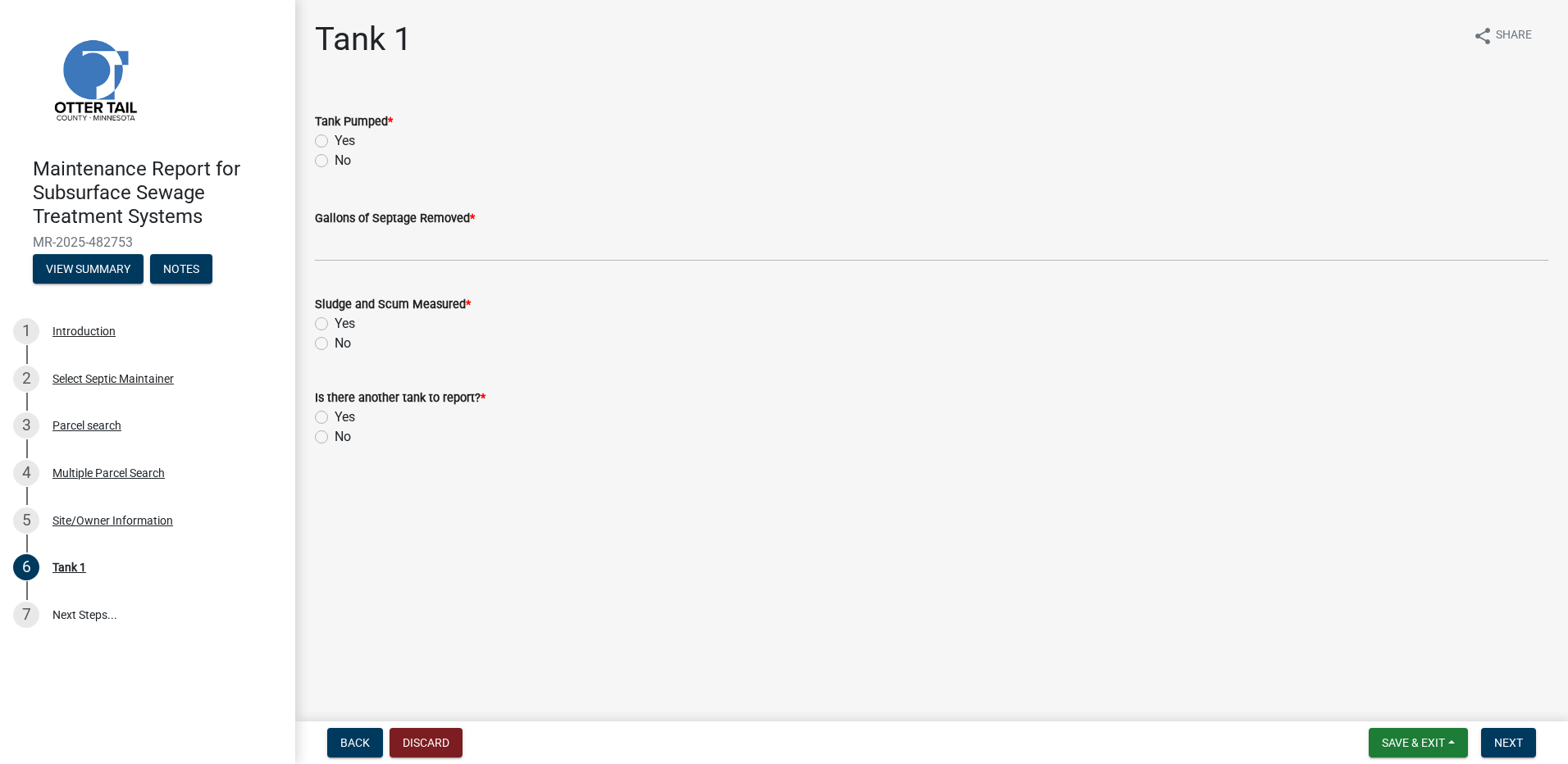
click at [335, 145] on label "Yes" at bounding box center [345, 140] width 21 height 20
click at [335, 142] on input "Yes" at bounding box center [340, 136] width 10 height 10
radio input "true"
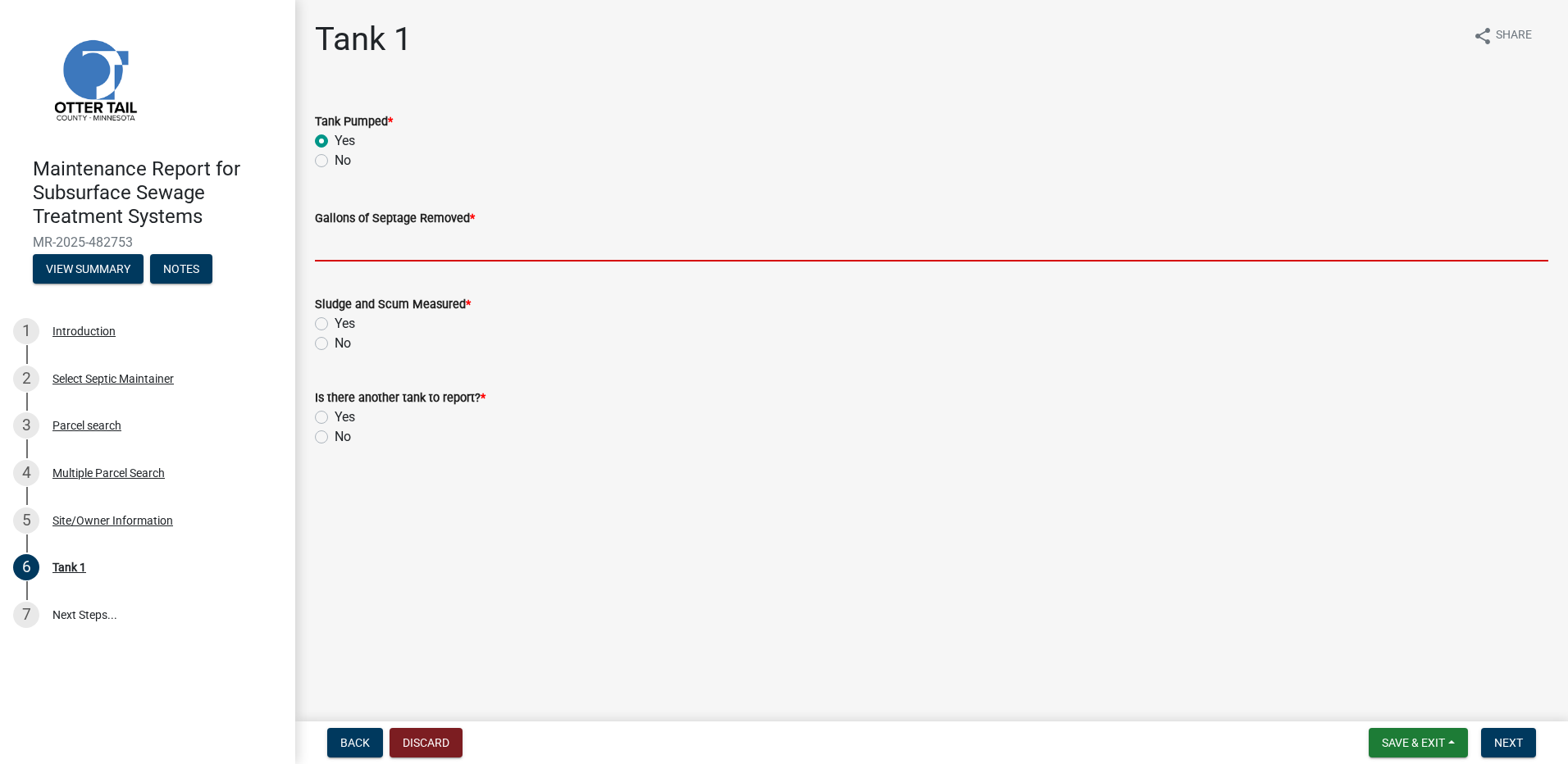
click at [345, 236] on input "Gallons of Septage Removed *" at bounding box center [932, 245] width 1233 height 34
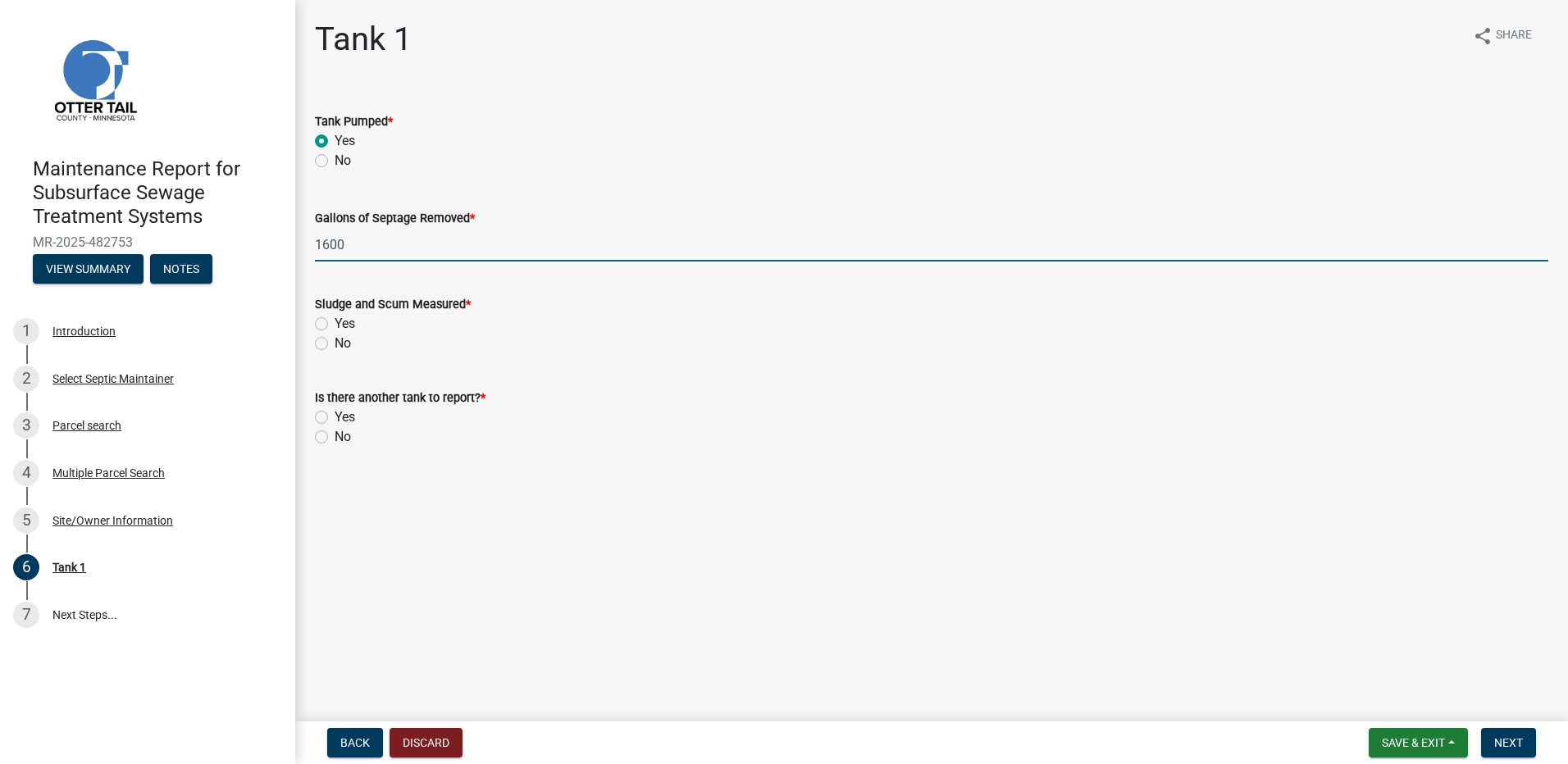
type input "1600"
click at [335, 338] on label "No" at bounding box center [343, 343] width 17 height 20
click at [335, 338] on input "No" at bounding box center [340, 339] width 10 height 10
radio input "true"
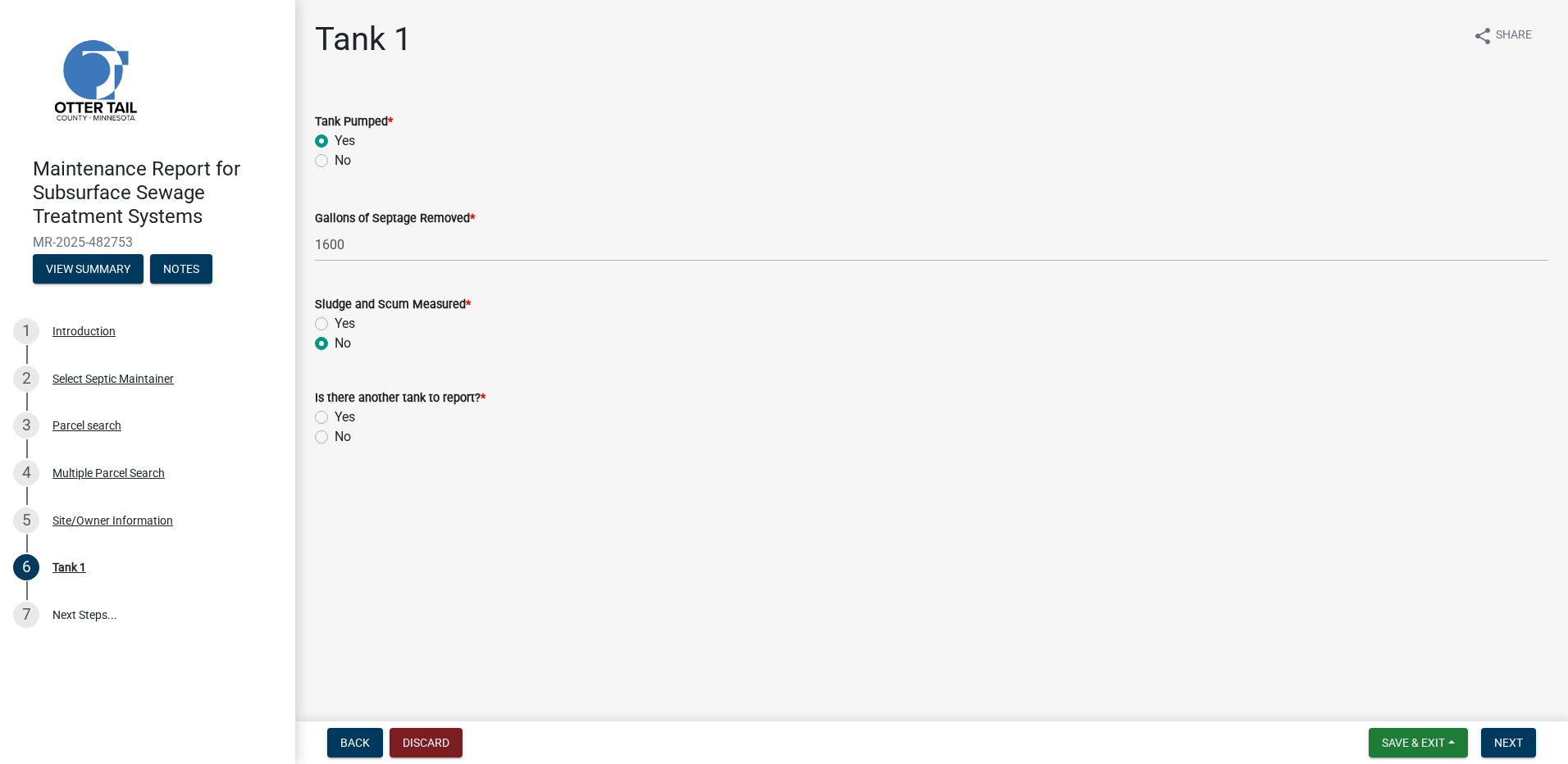
click at [335, 441] on label "No" at bounding box center [343, 437] width 17 height 20
click at [335, 438] on input "No" at bounding box center [340, 432] width 10 height 10
radio input "true"
click at [1536, 747] on button "Next" at bounding box center [1508, 742] width 55 height 30
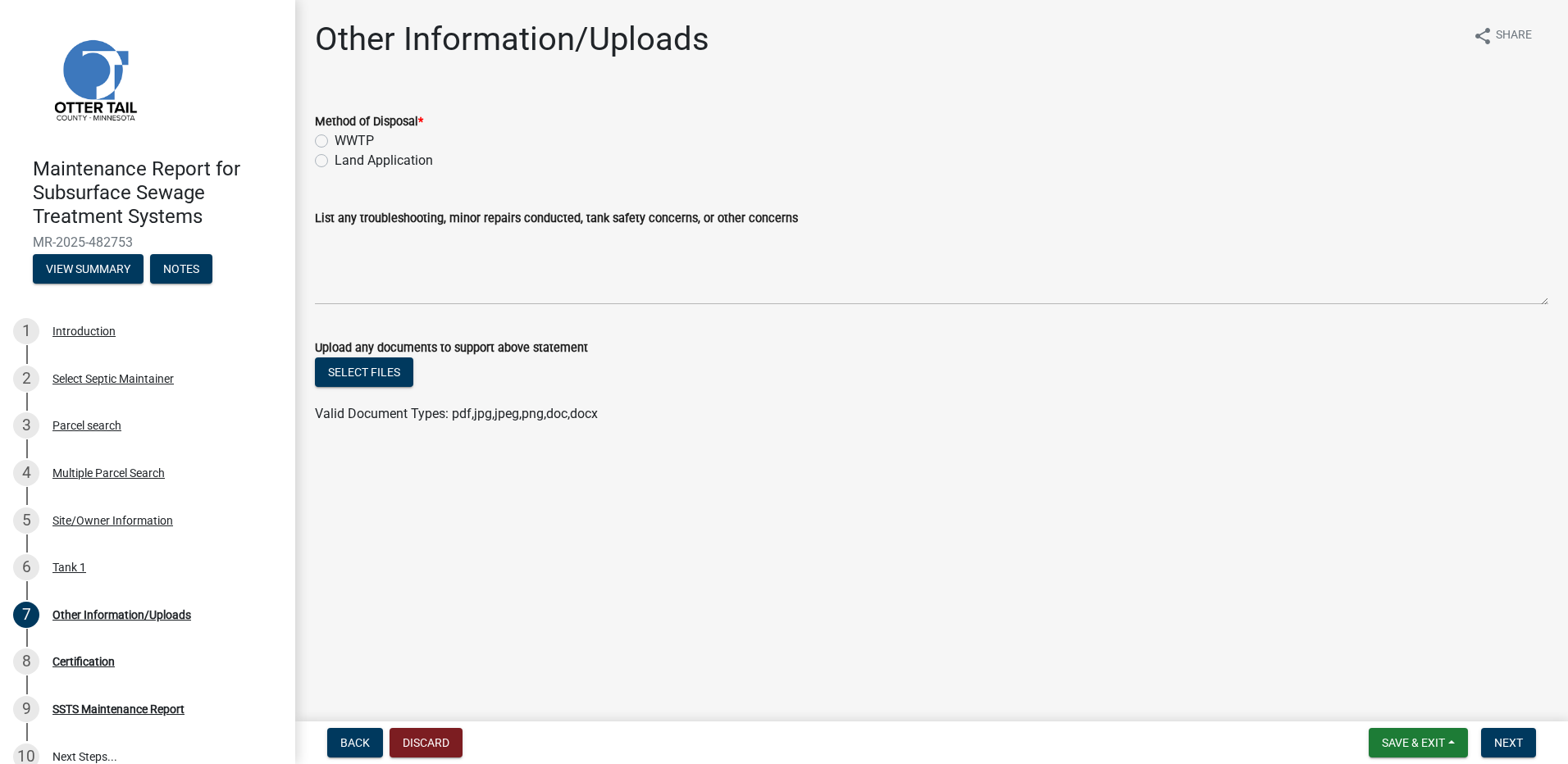
click at [390, 168] on label "Land Application" at bounding box center [384, 160] width 98 height 20
click at [345, 162] on input "Land Application" at bounding box center [340, 155] width 10 height 10
radio input "true"
click at [1515, 747] on span "Next" at bounding box center [1508, 742] width 29 height 13
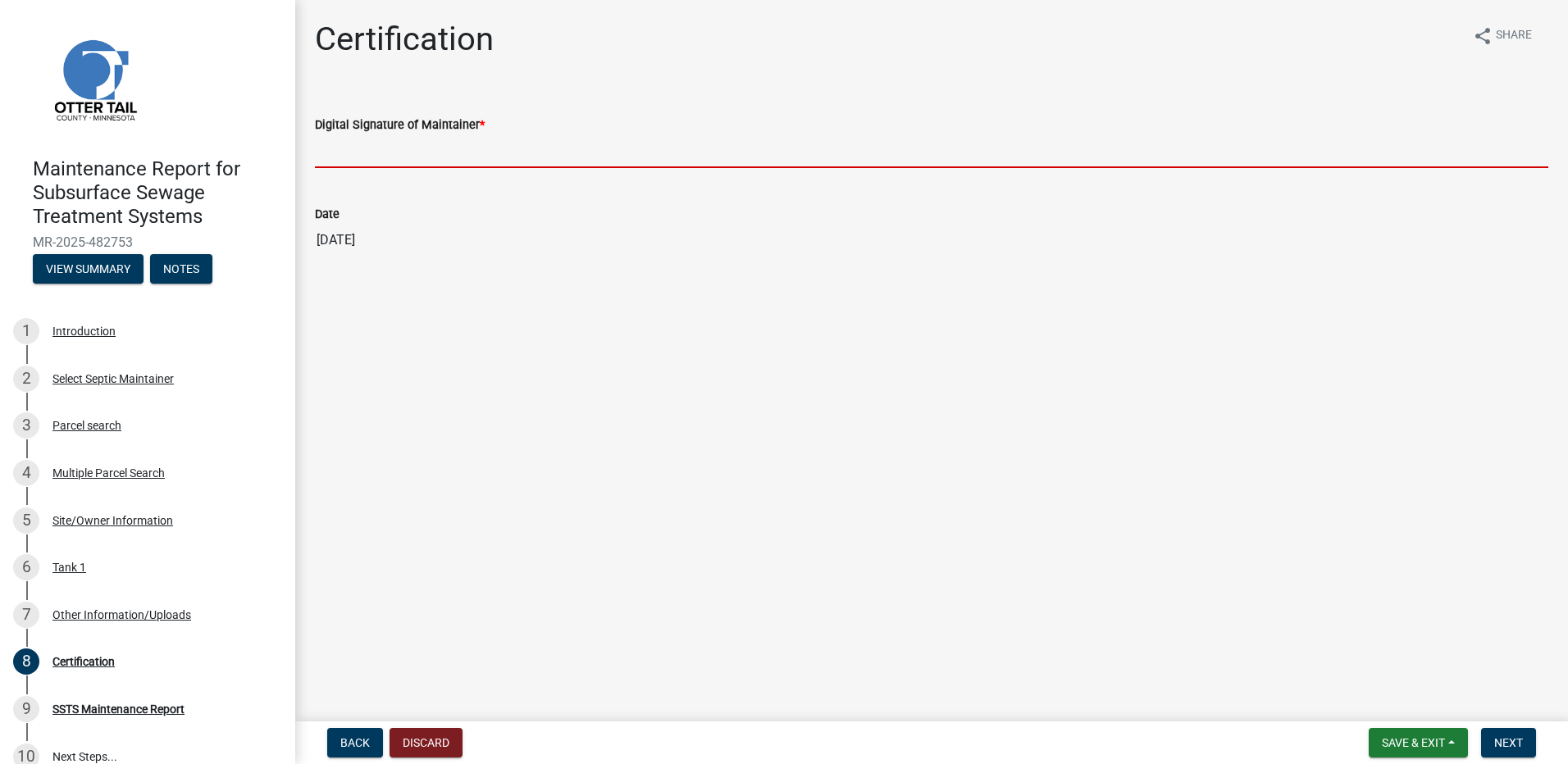
click at [442, 138] on input "Digital Signature of Maintainer *" at bounding box center [932, 151] width 1233 height 34
type input "[PERSON_NAME]"
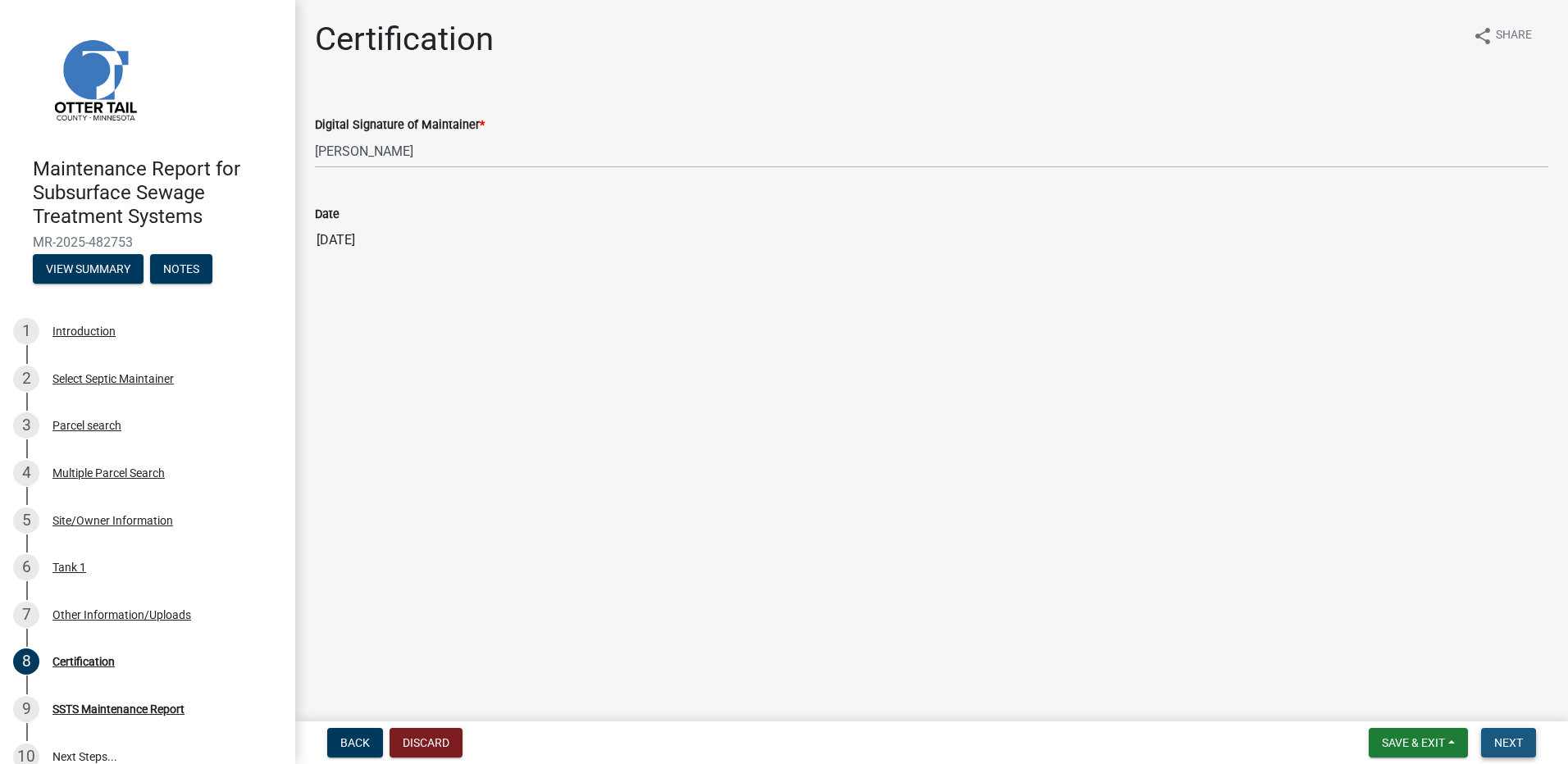
click at [1488, 740] on button "Next" at bounding box center [1508, 742] width 55 height 30
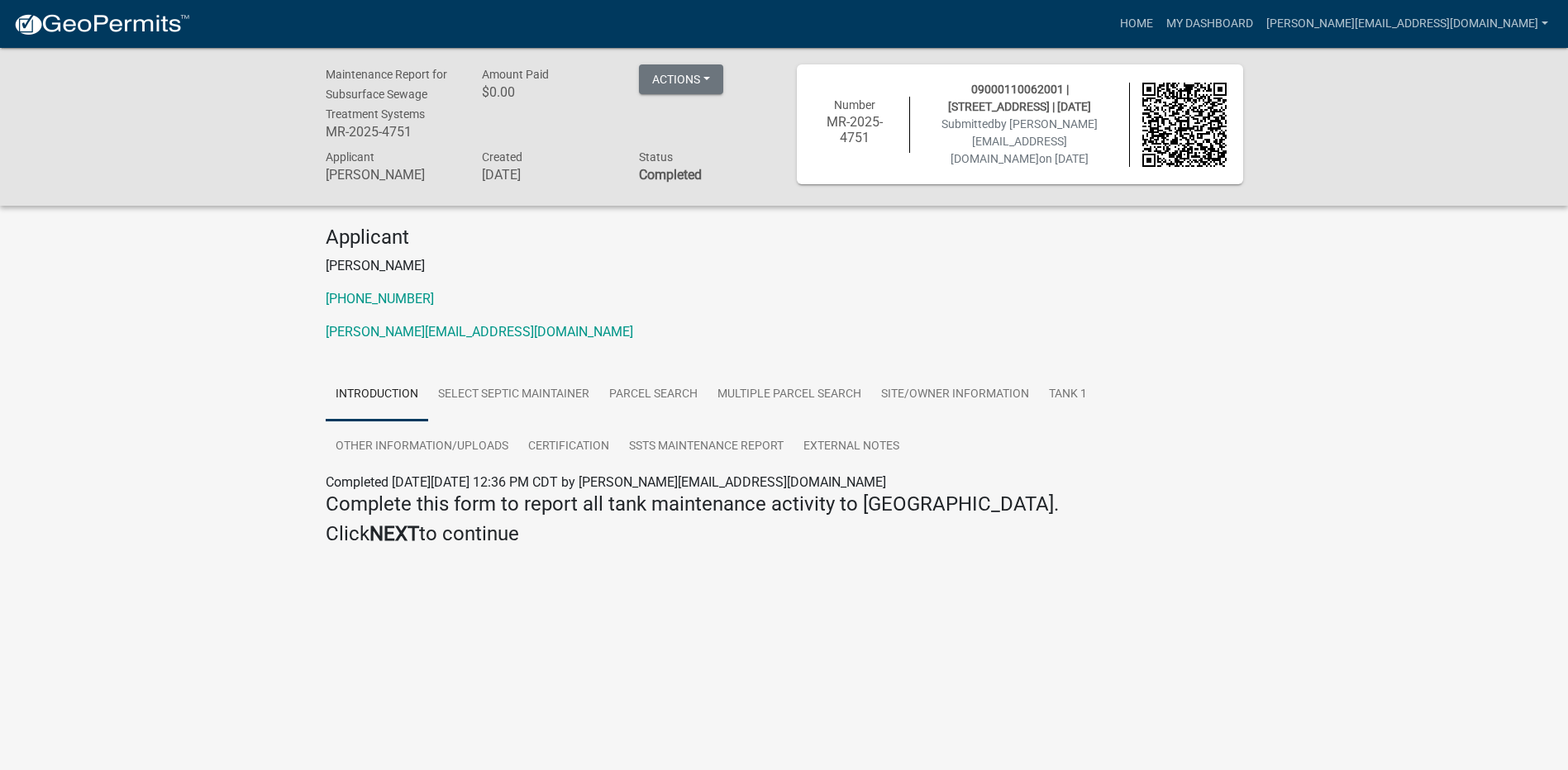
click at [133, 24] on img at bounding box center [102, 25] width 177 height 25
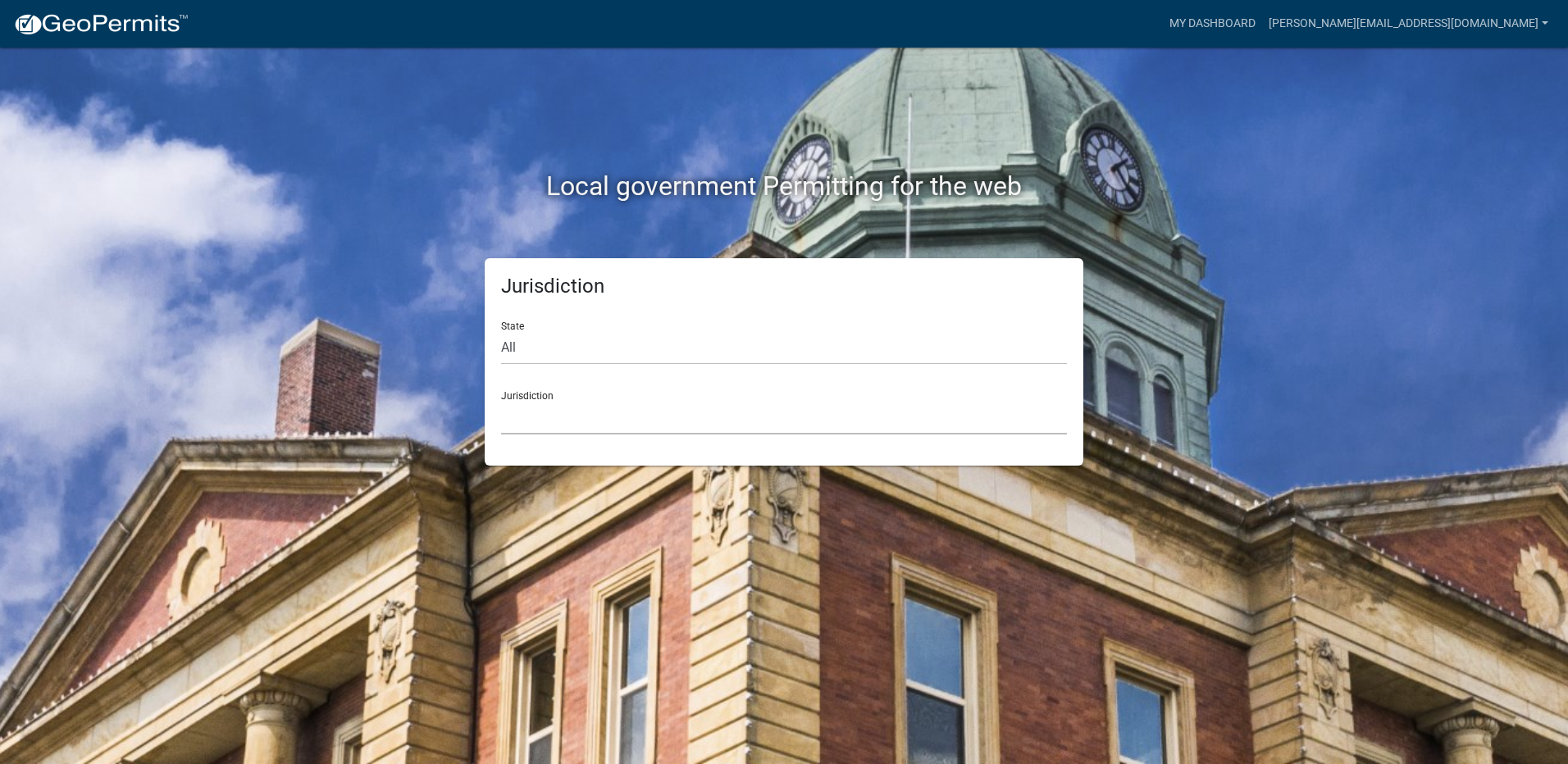
click at [573, 426] on select "[GEOGRAPHIC_DATA], [US_STATE] [GEOGRAPHIC_DATA], [US_STATE][PERSON_NAME][GEOGRA…" at bounding box center [784, 418] width 566 height 34
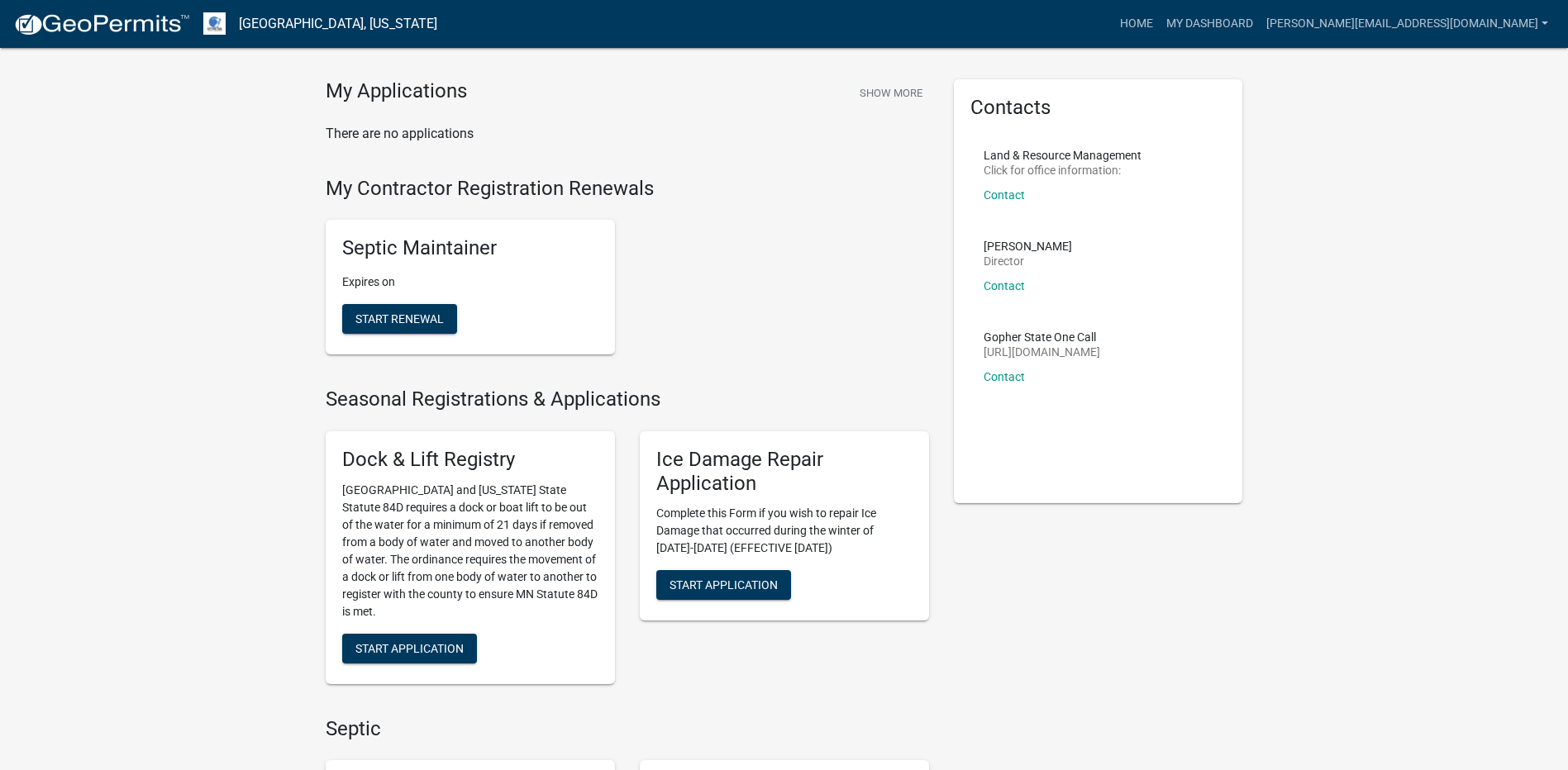
scroll to position [331, 0]
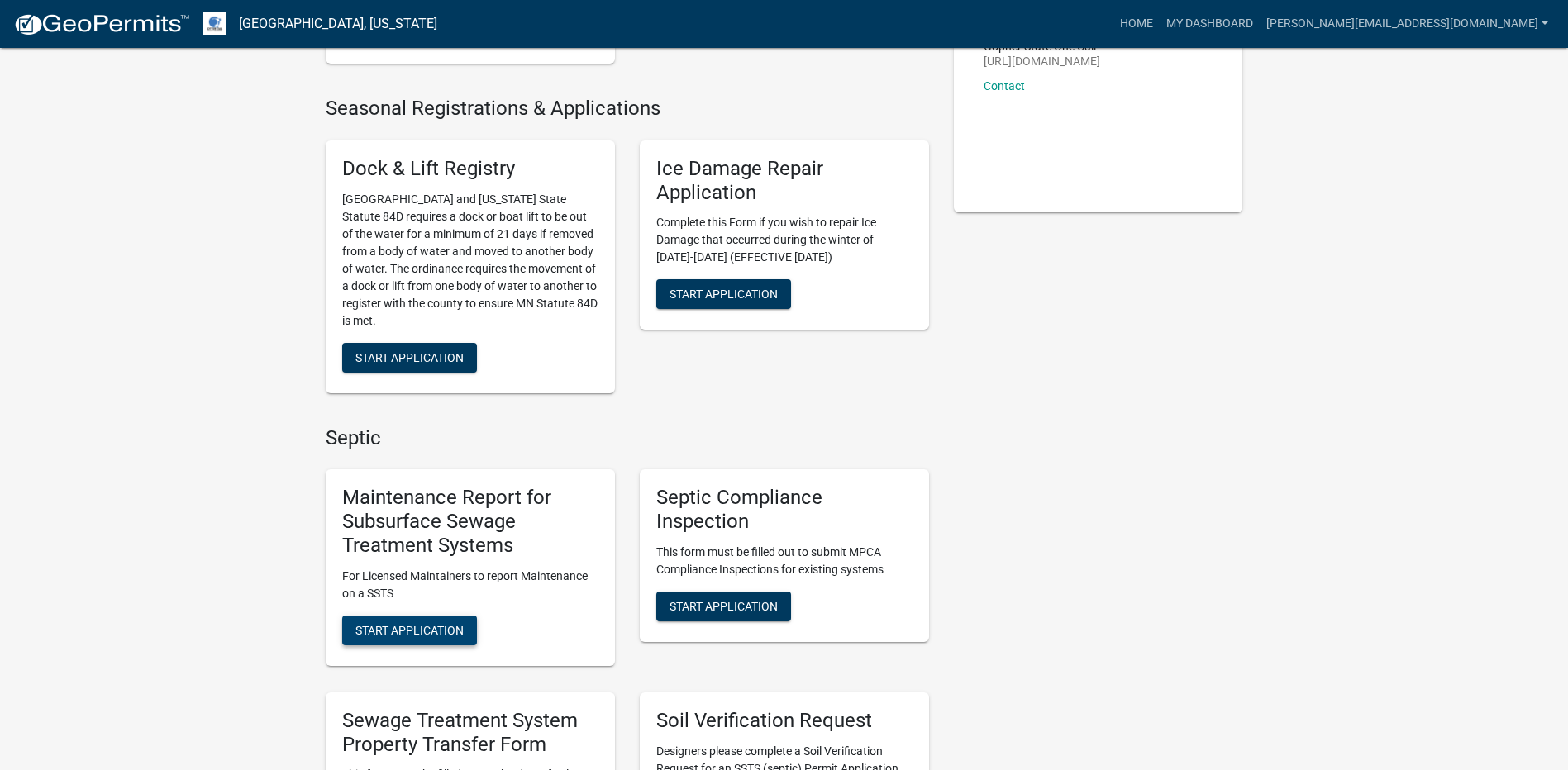
click at [418, 628] on span "Start Application" at bounding box center [409, 630] width 108 height 13
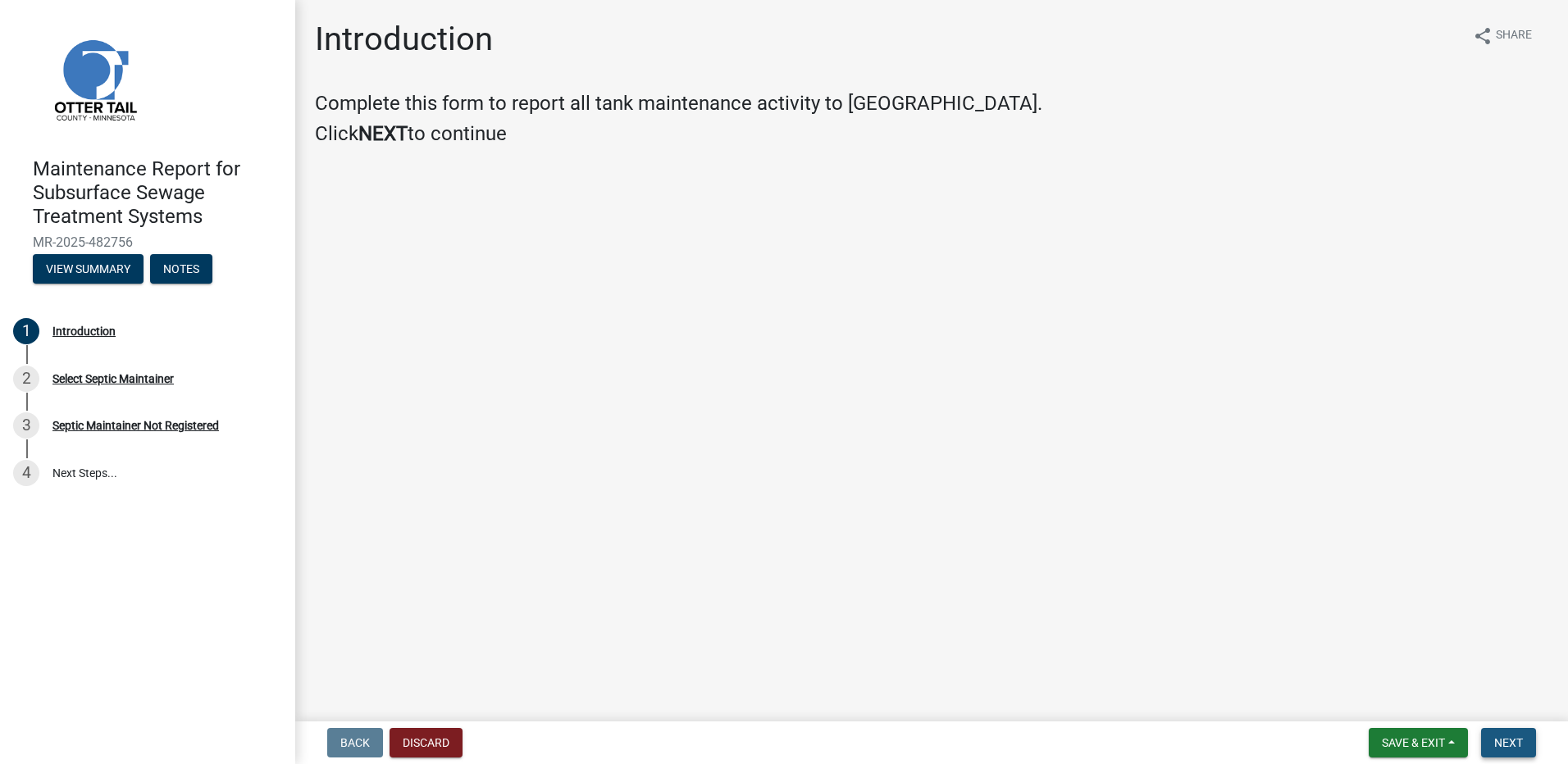
click at [1502, 748] on span "Next" at bounding box center [1508, 742] width 29 height 13
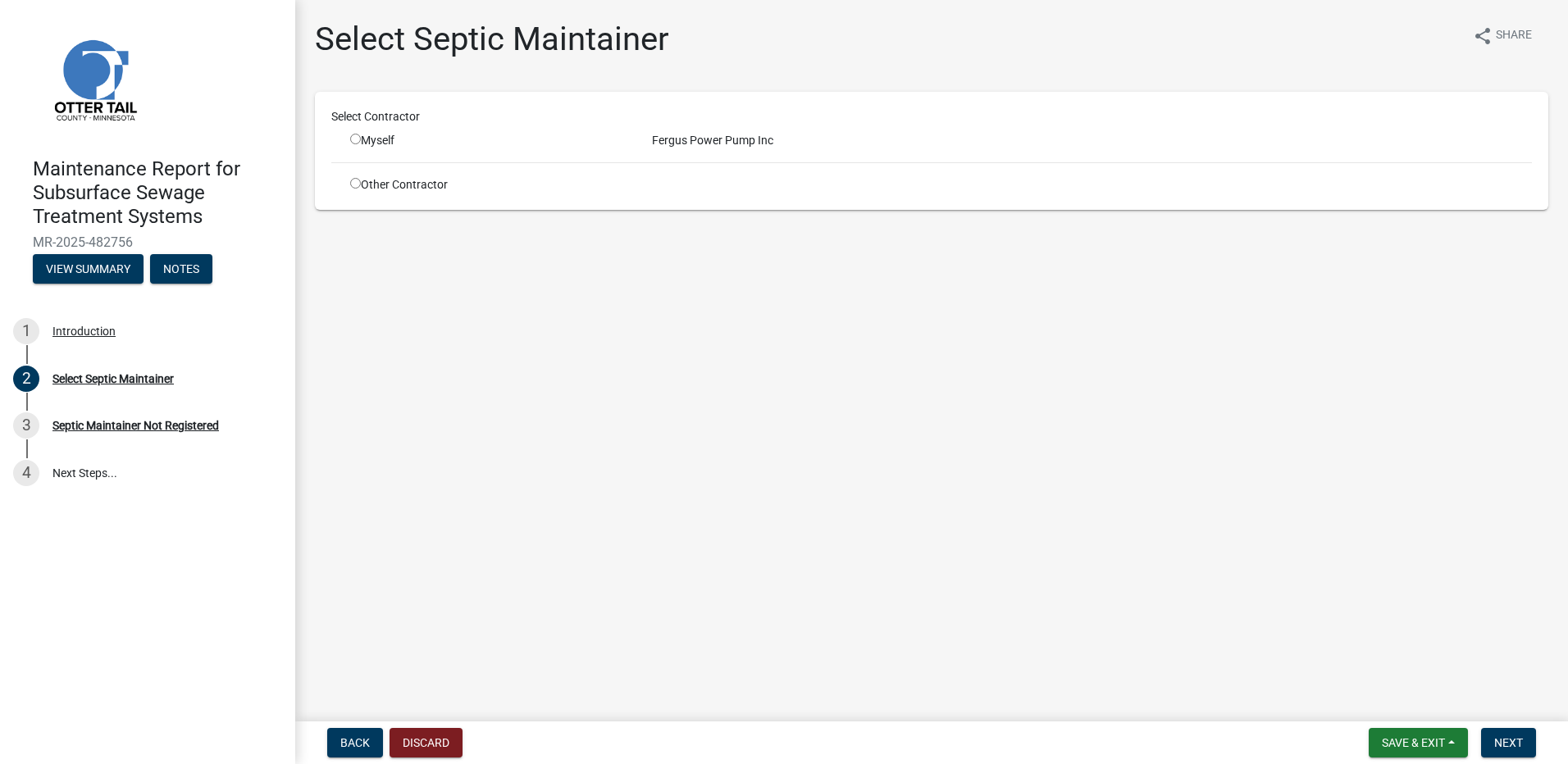
click at [355, 138] on input "radio" at bounding box center [355, 138] width 10 height 10
radio input "true"
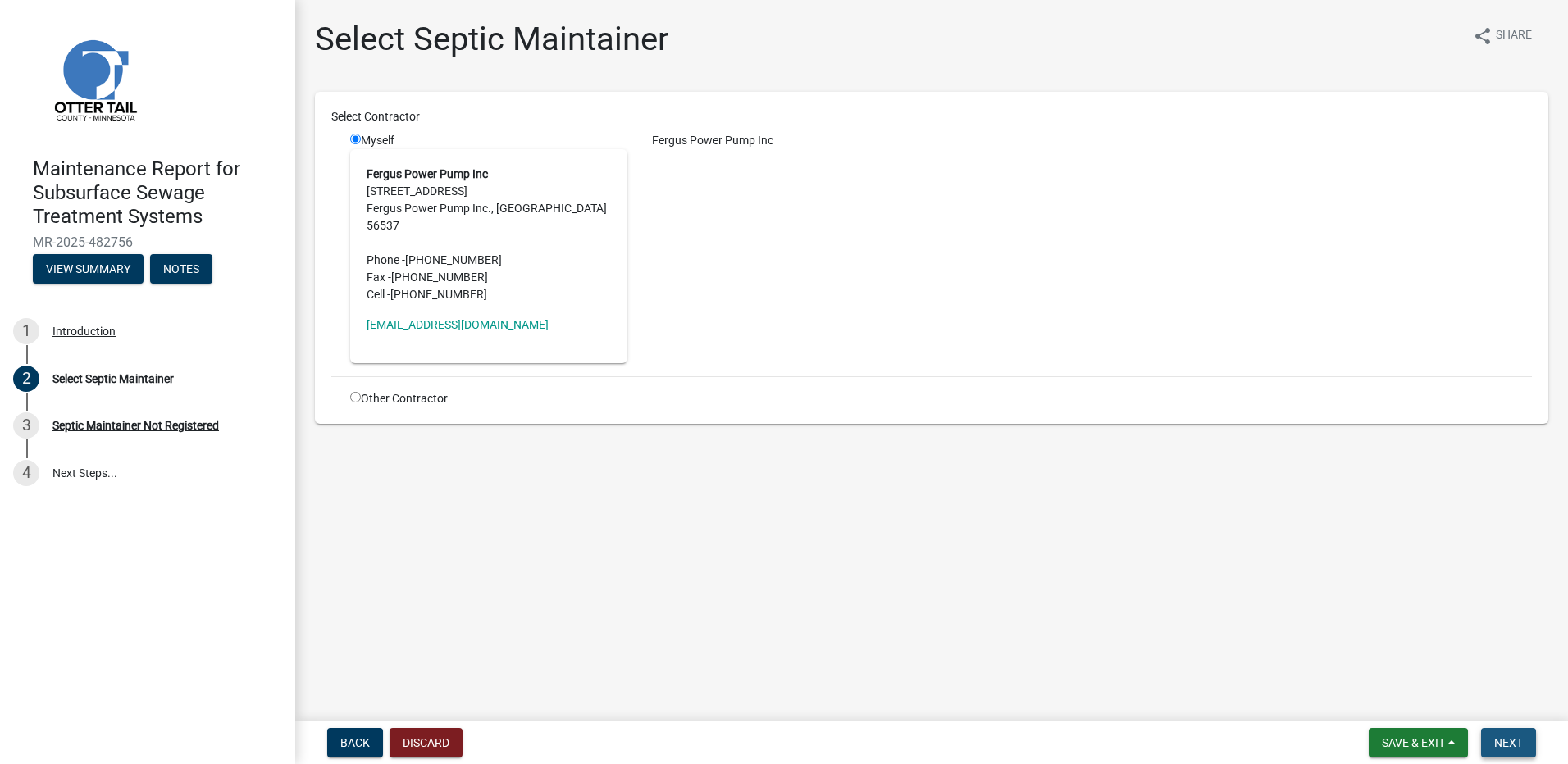
click at [1506, 745] on span "Next" at bounding box center [1508, 742] width 29 height 13
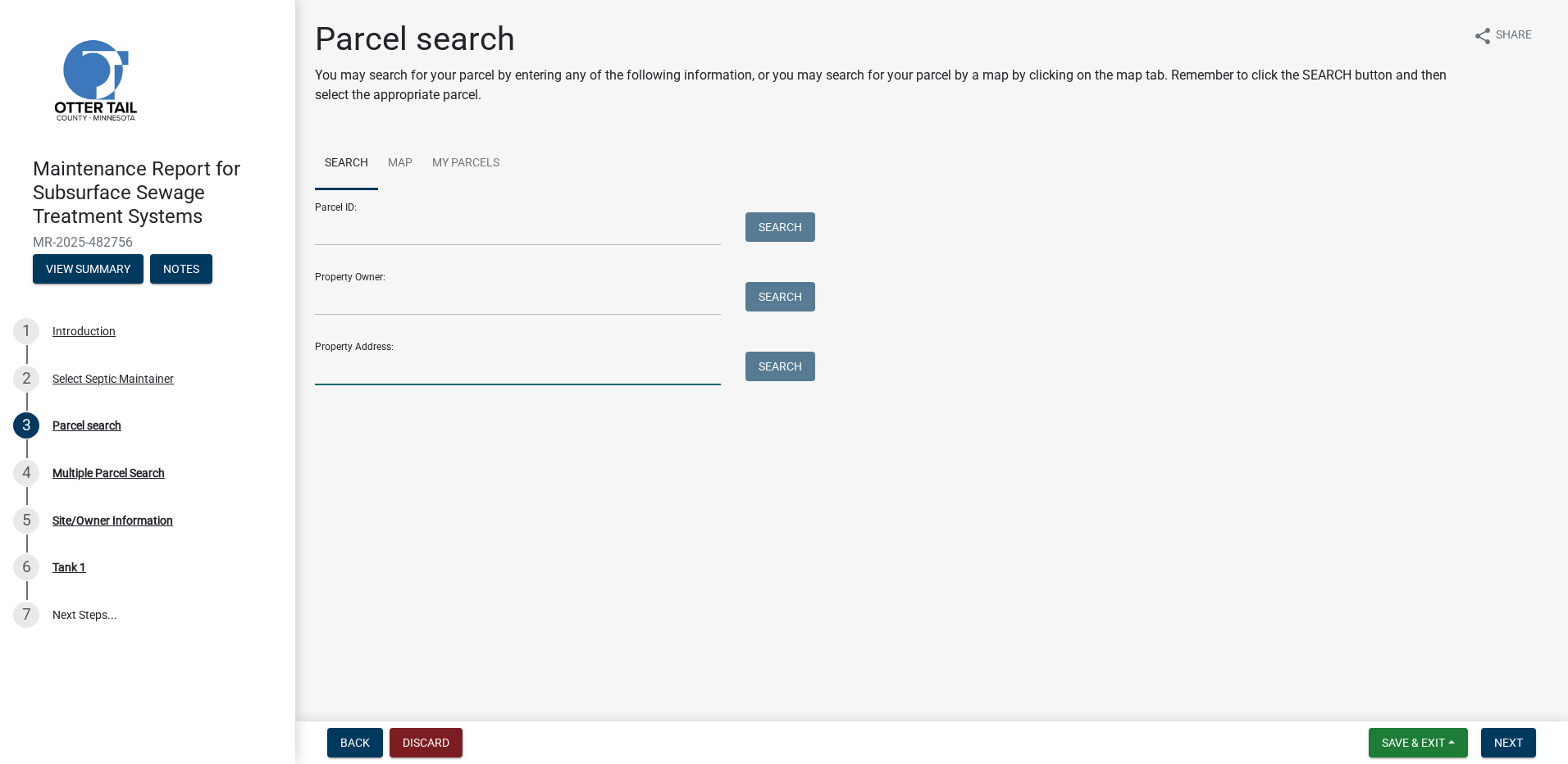
click at [400, 371] on input "Property Address:" at bounding box center [518, 368] width 406 height 34
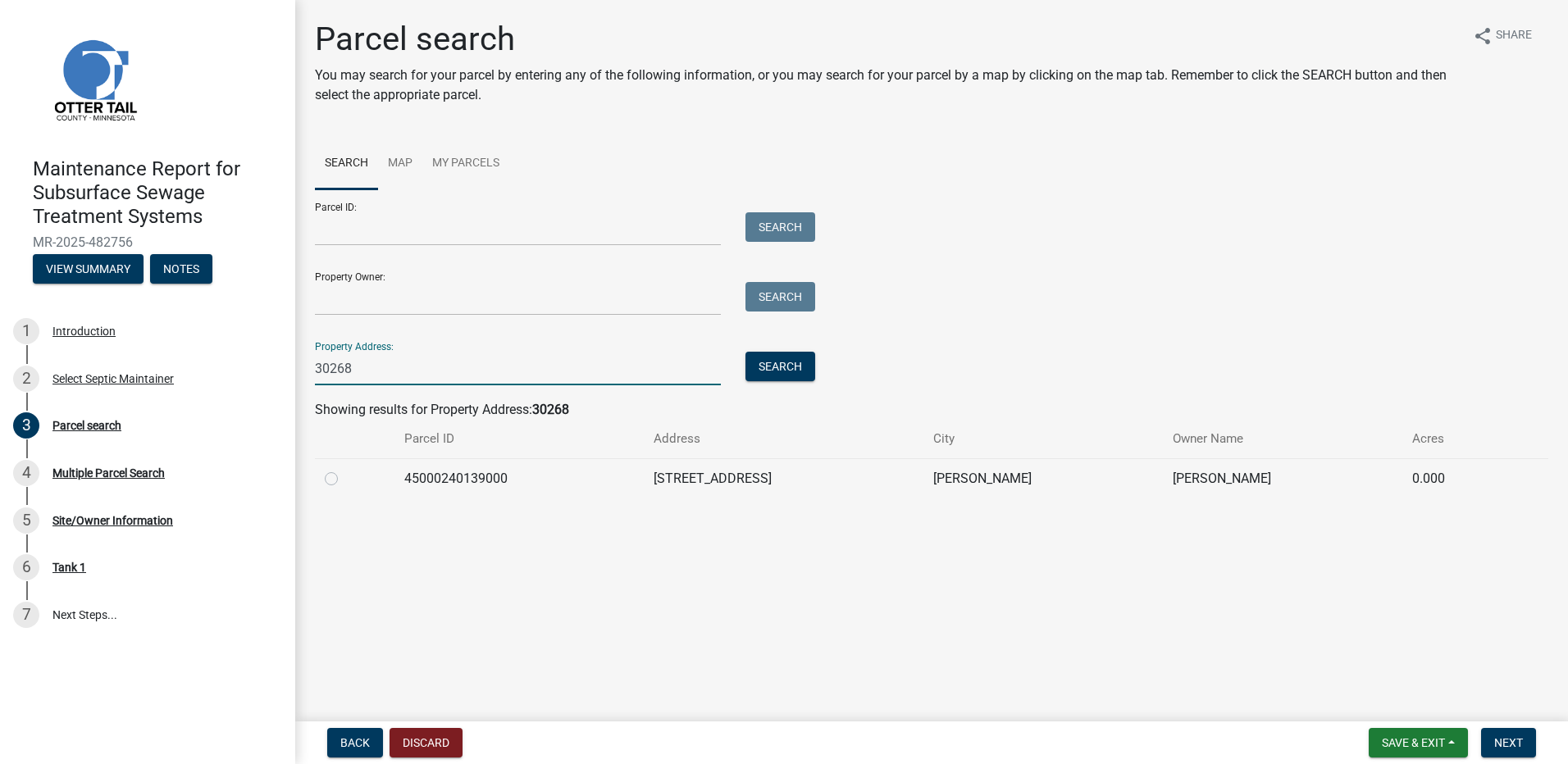
type input "30268"
click at [344, 468] on label at bounding box center [344, 468] width 0 height 0
click at [344, 477] on input "radio" at bounding box center [349, 473] width 10 height 10
radio input "true"
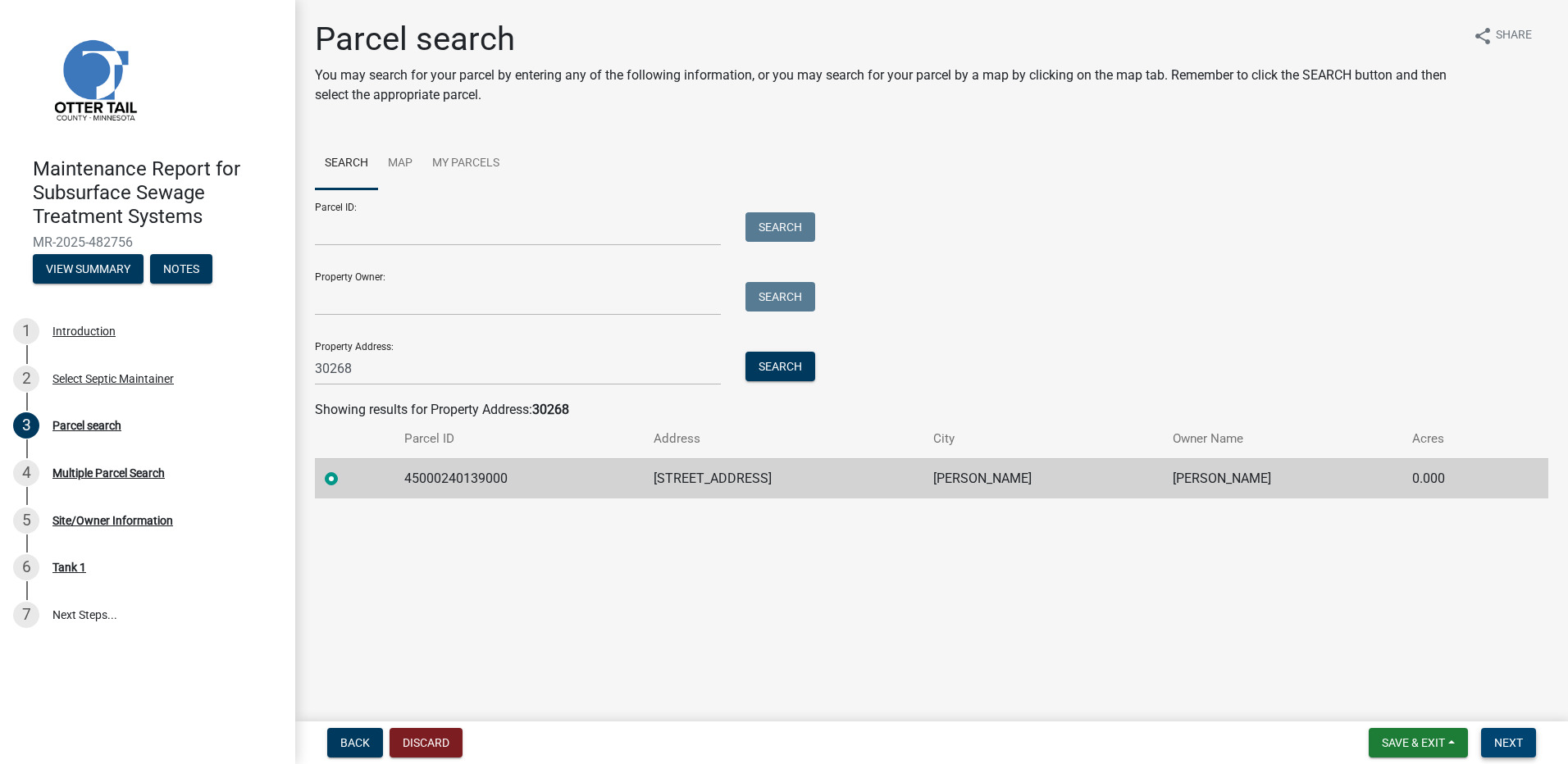
click at [1516, 733] on button "Next" at bounding box center [1508, 742] width 55 height 30
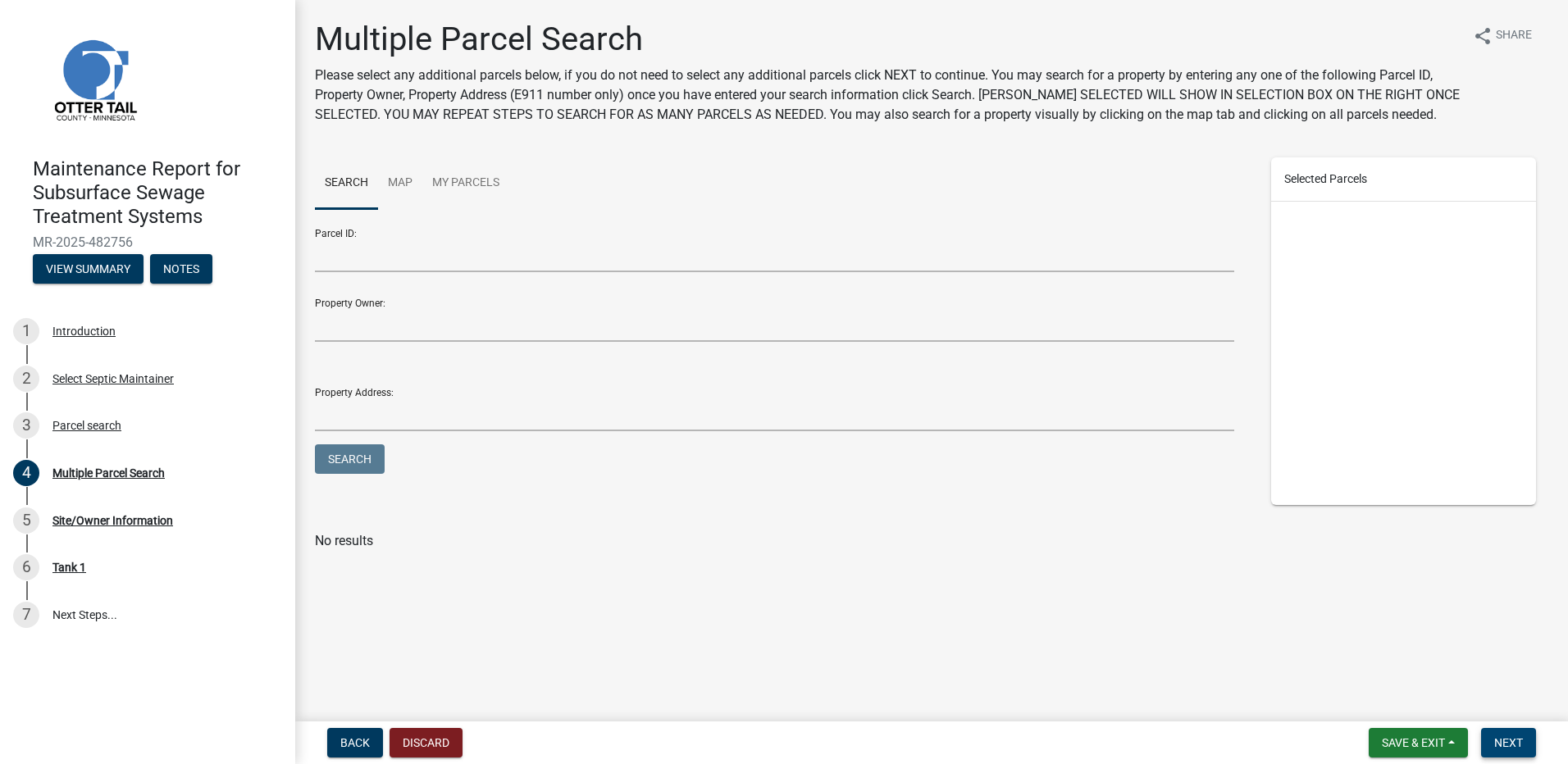
click at [1490, 740] on button "Next" at bounding box center [1508, 742] width 55 height 30
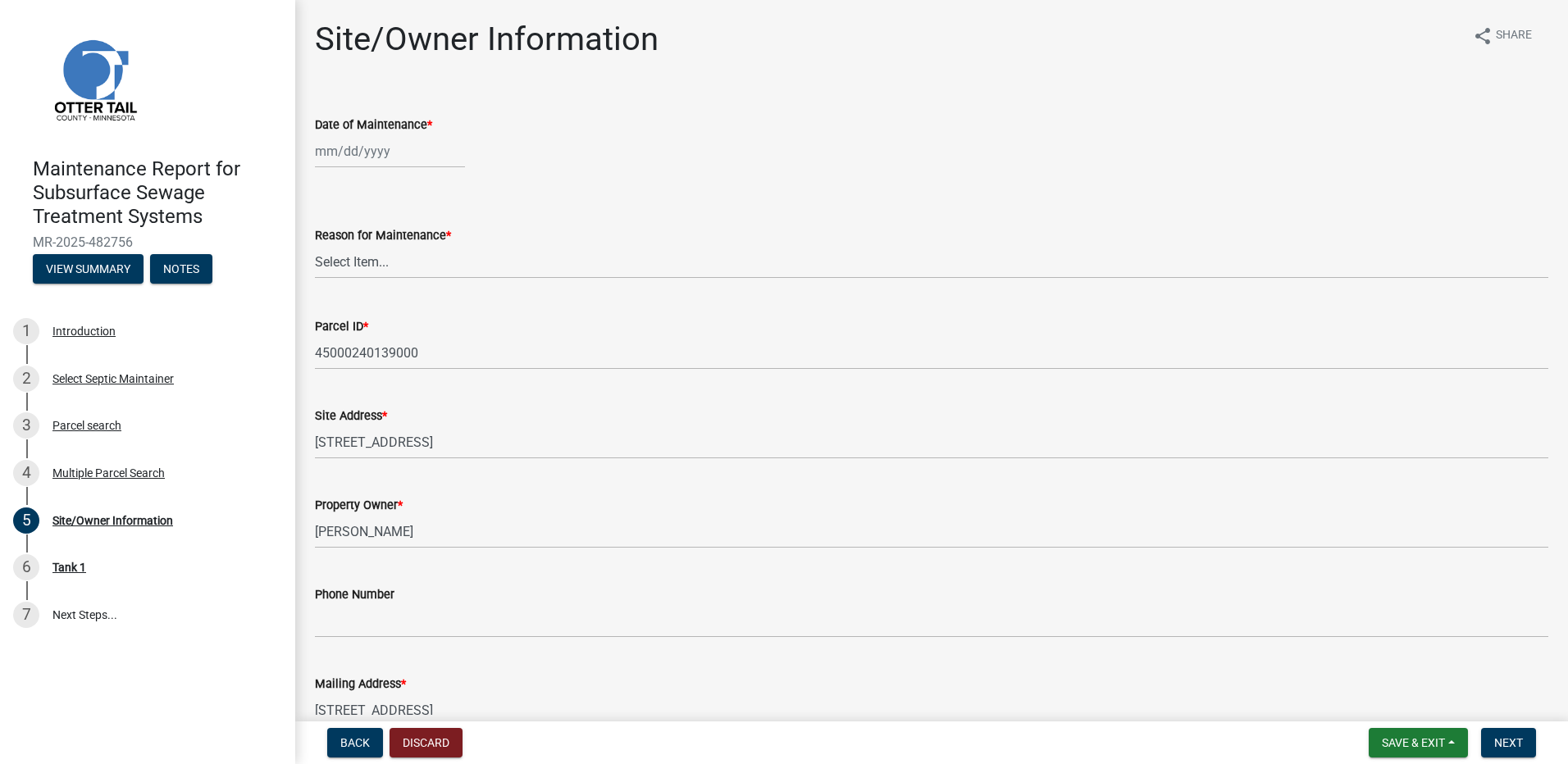
click at [358, 156] on div at bounding box center [390, 151] width 150 height 34
select select "9"
select select "2025"
click at [440, 232] on div "5" at bounding box center [436, 238] width 26 height 26
type input "[DATE]"
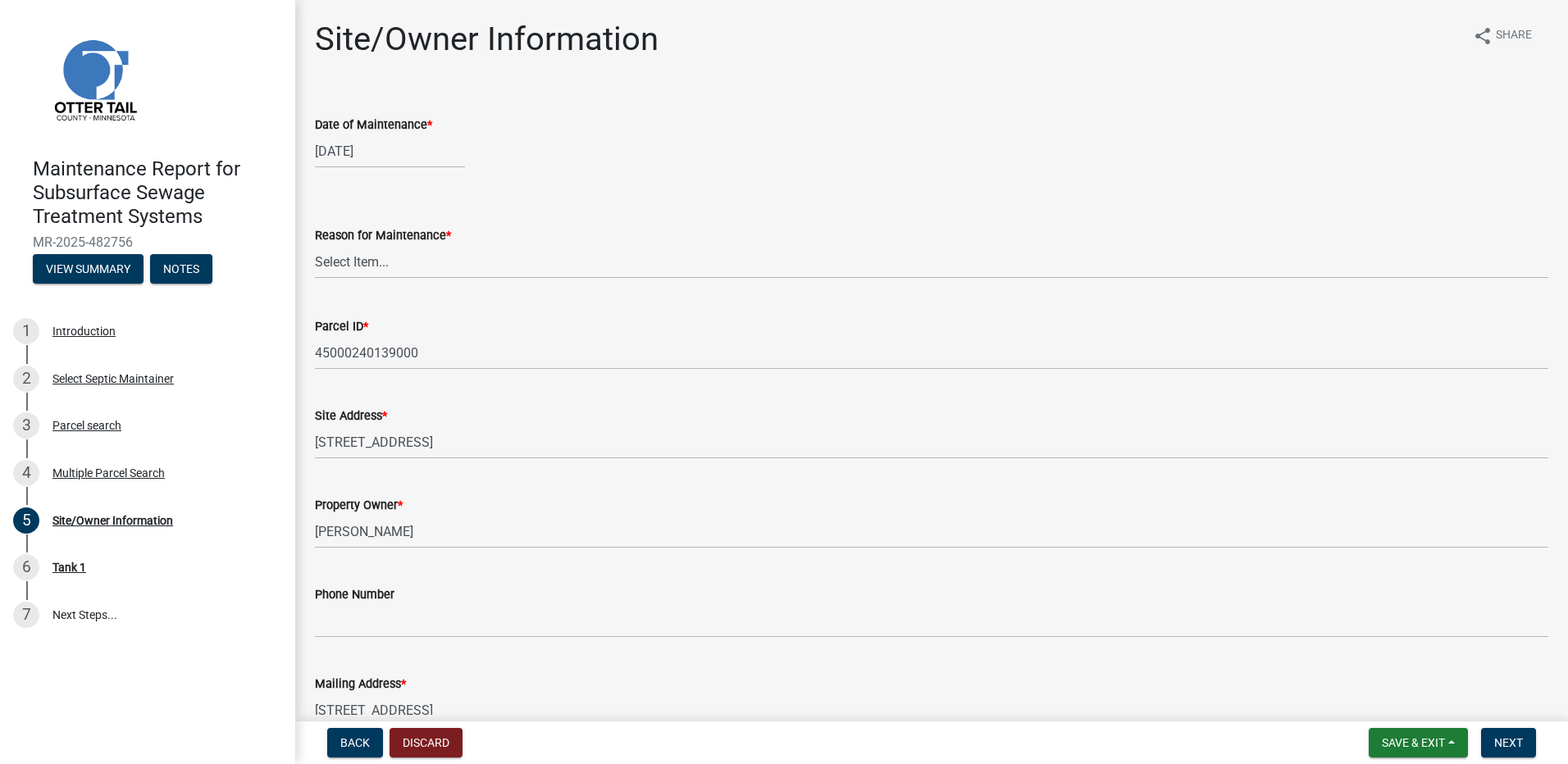
click at [426, 242] on label "Reason for Maintenance *" at bounding box center [384, 236] width 137 height 11
click at [426, 245] on select "Select Item... Called Routine Other" at bounding box center [932, 262] width 1233 height 34
click at [422, 262] on select "Select Item... Called Routine Other" at bounding box center [932, 262] width 1233 height 34
click at [315, 245] on select "Select Item... Called Routine Other" at bounding box center [932, 262] width 1233 height 34
select select "78493fc6-8c9b-4d4c-b322-7064476e595b"
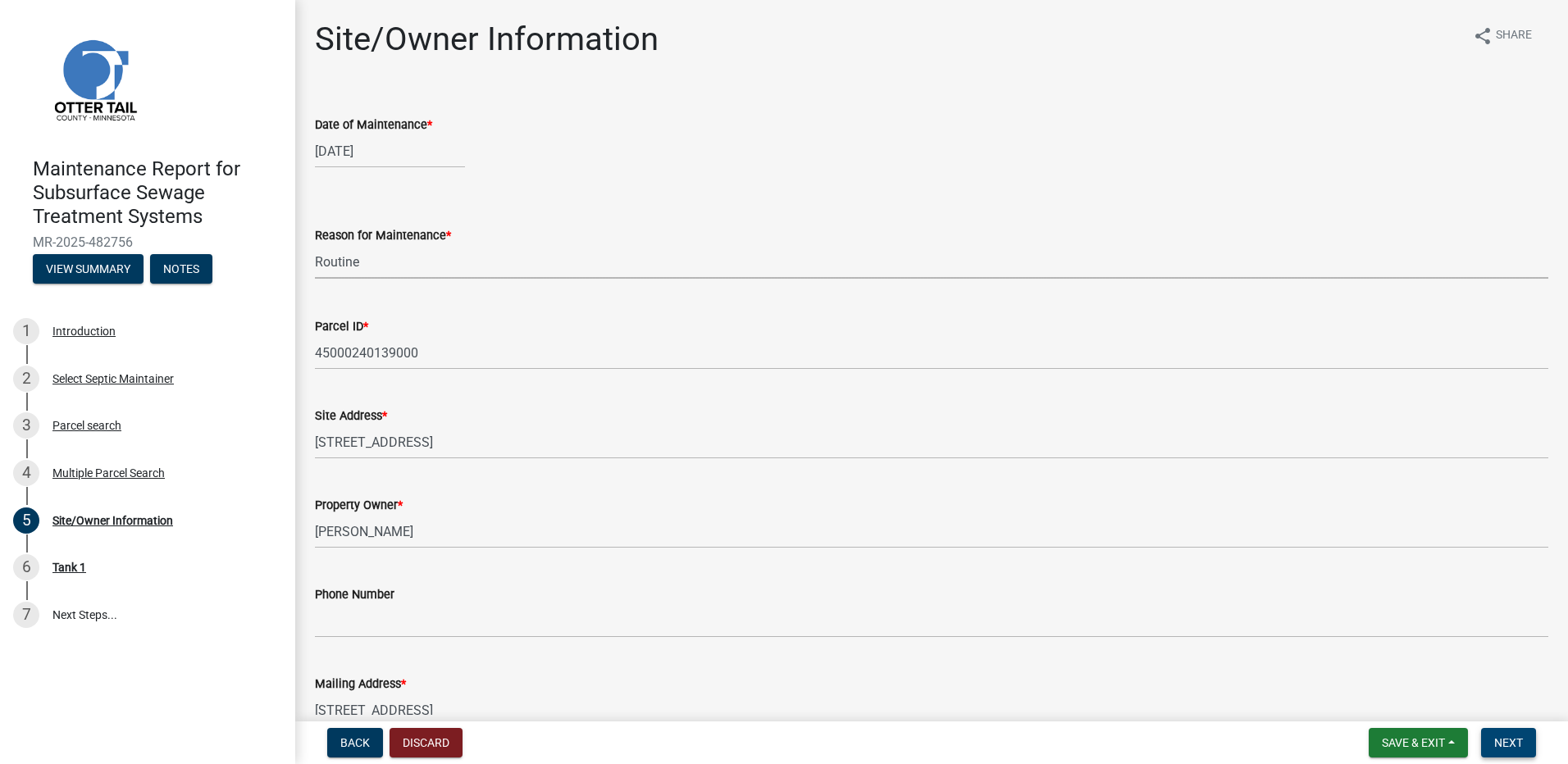
click at [1488, 742] on button "Next" at bounding box center [1508, 742] width 55 height 30
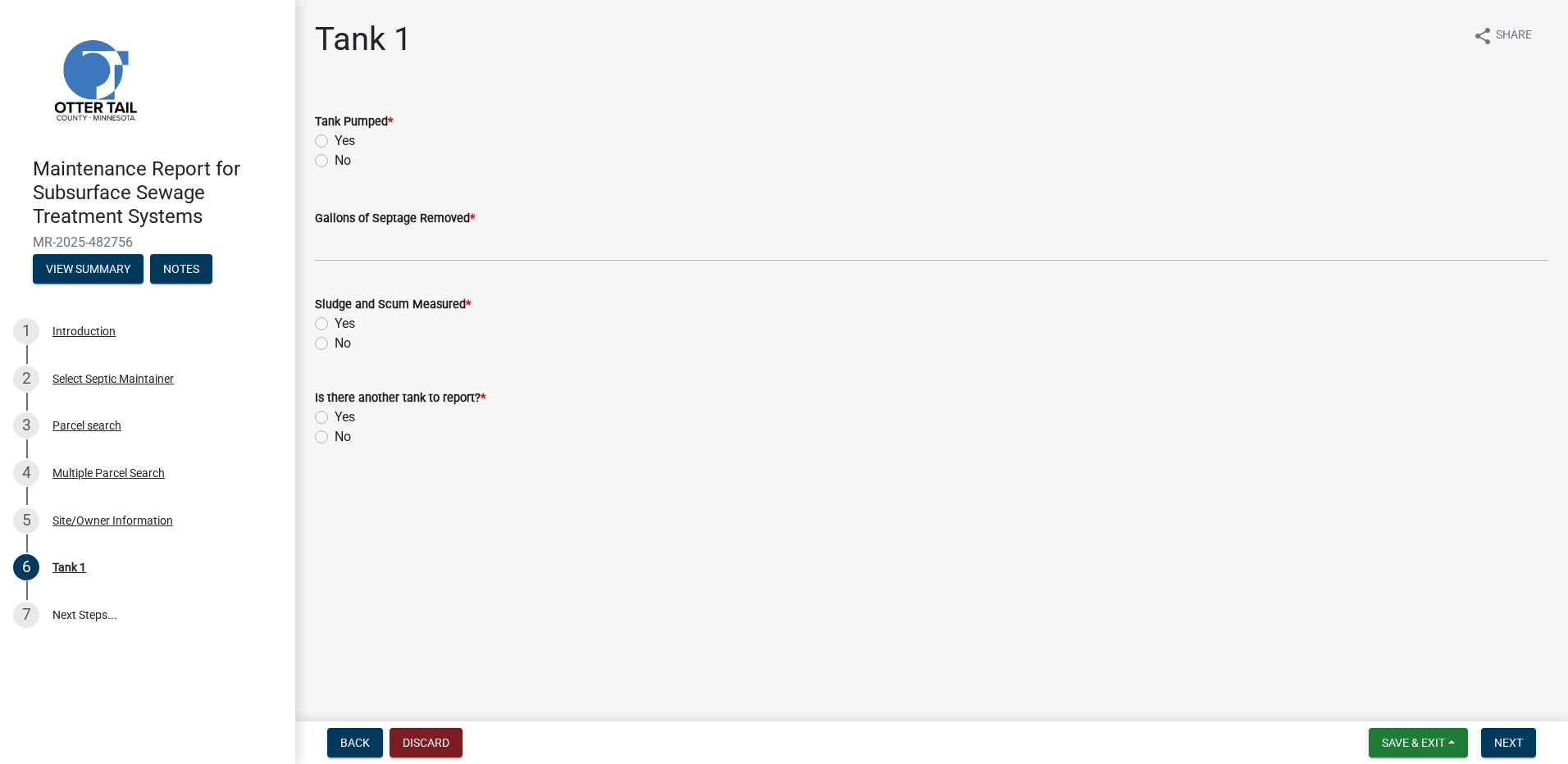
click at [335, 138] on label "Yes" at bounding box center [345, 140] width 21 height 20
click at [335, 138] on input "Yes" at bounding box center [340, 136] width 10 height 10
radio input "true"
click at [335, 206] on div "Gallons of Septage Removed *" at bounding box center [932, 223] width 1233 height 77
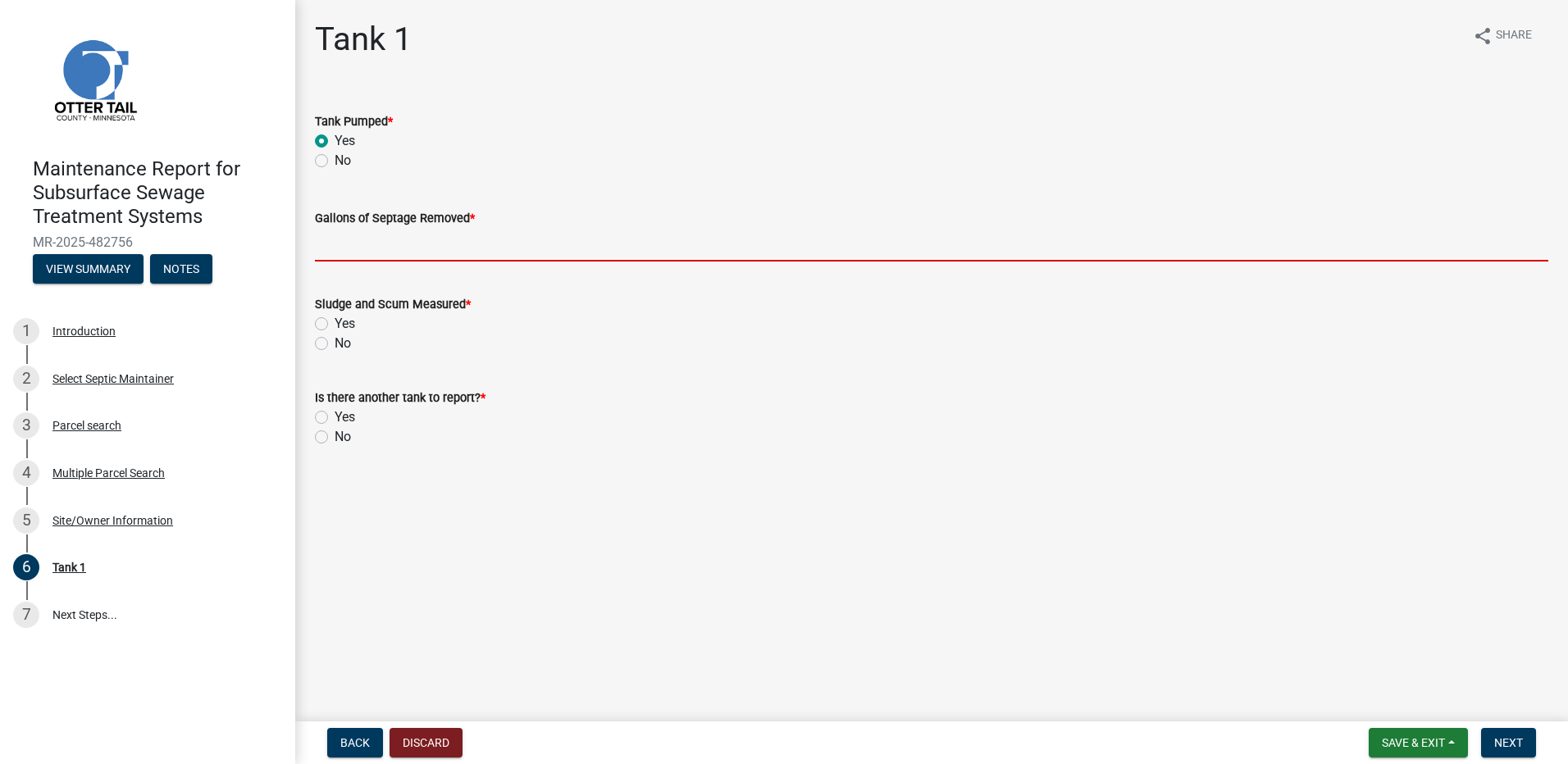
click at [342, 237] on input "Gallons of Septage Removed *" at bounding box center [932, 245] width 1233 height 34
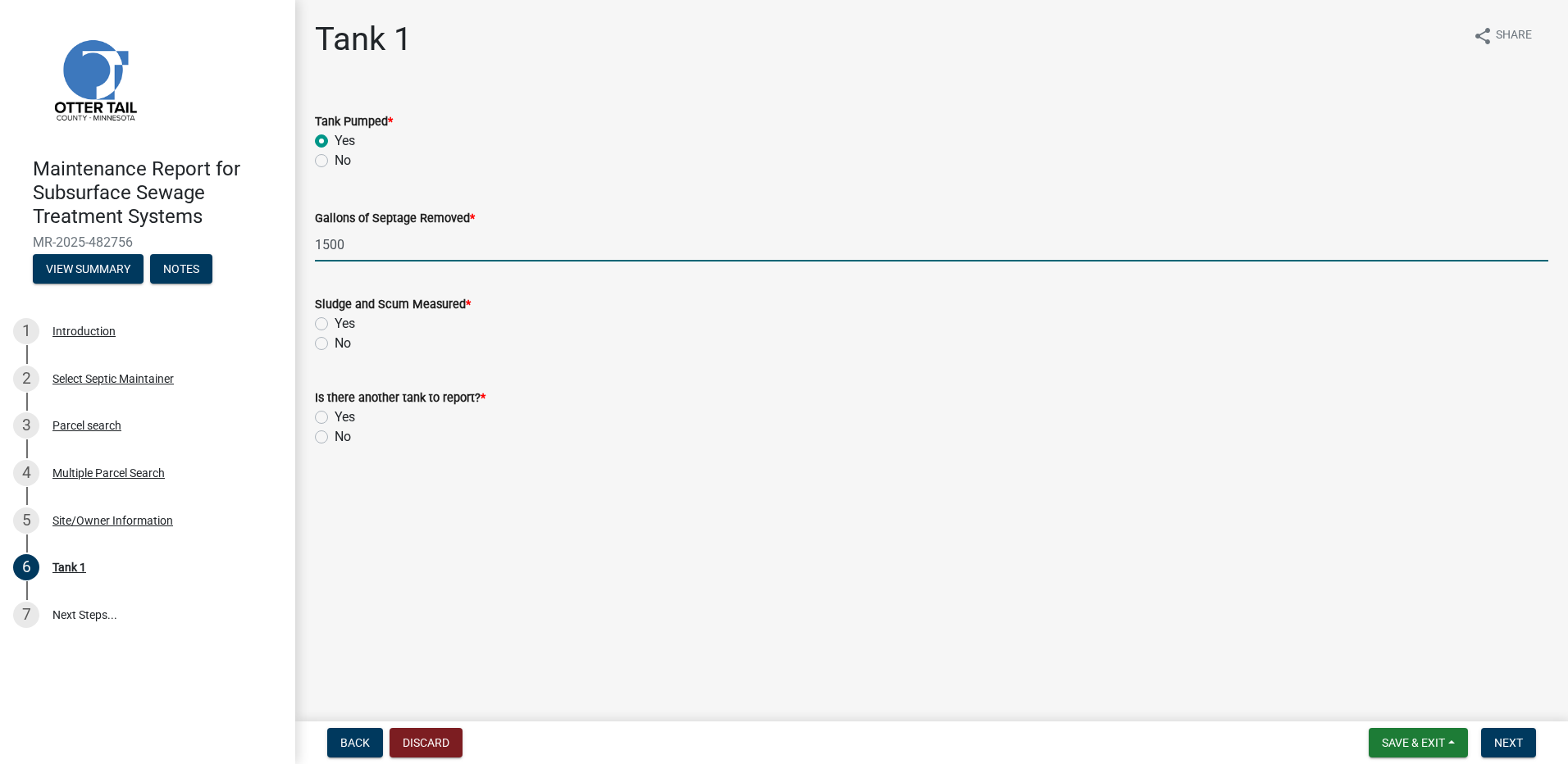
type input "1500"
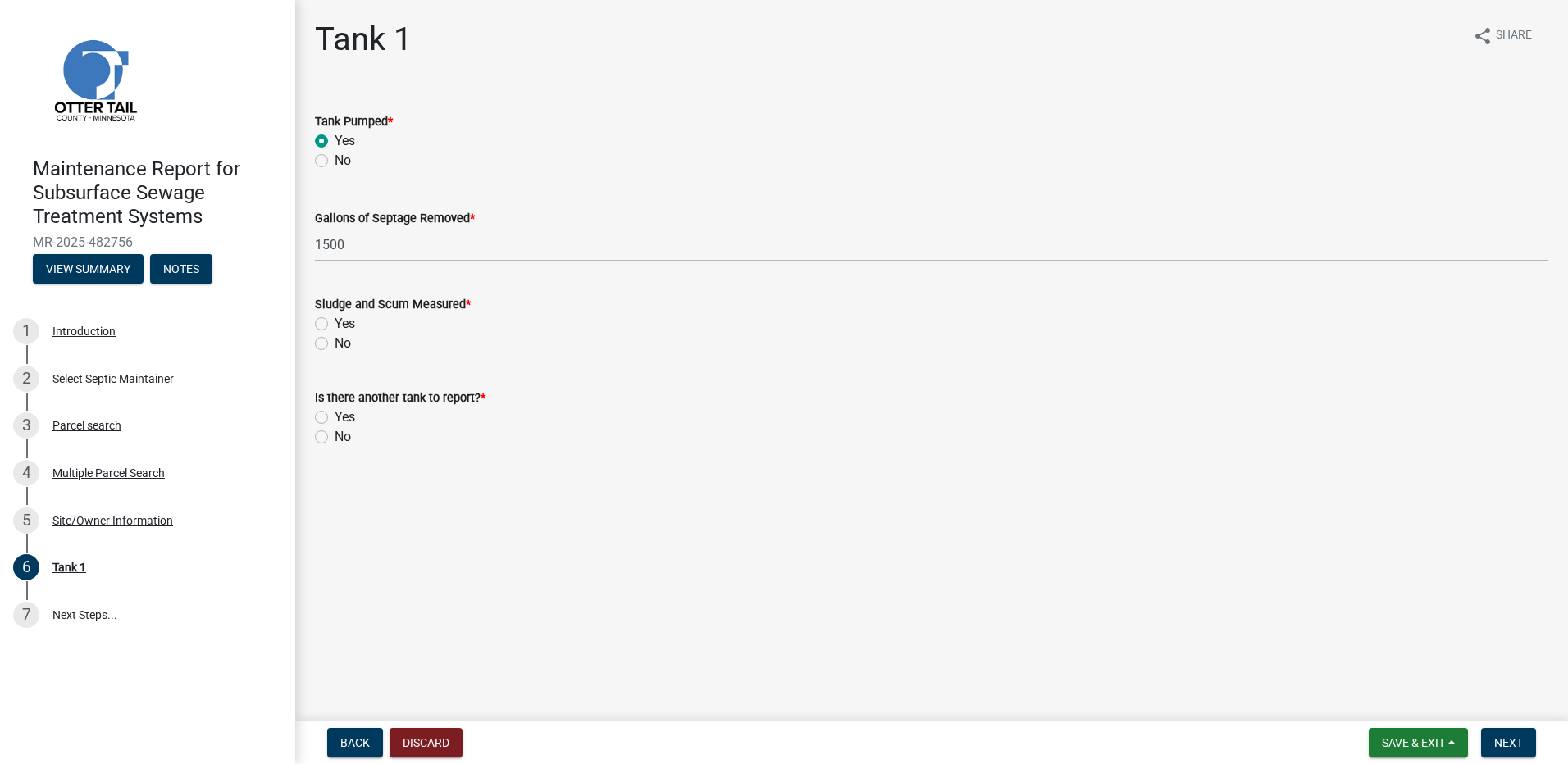
click at [335, 349] on label "No" at bounding box center [343, 343] width 17 height 20
click at [335, 344] on input "No" at bounding box center [340, 339] width 10 height 10
radio input "true"
drag, startPoint x: 324, startPoint y: 433, endPoint x: 322, endPoint y: 454, distance: 21.1
click at [335, 434] on label "No" at bounding box center [343, 437] width 17 height 20
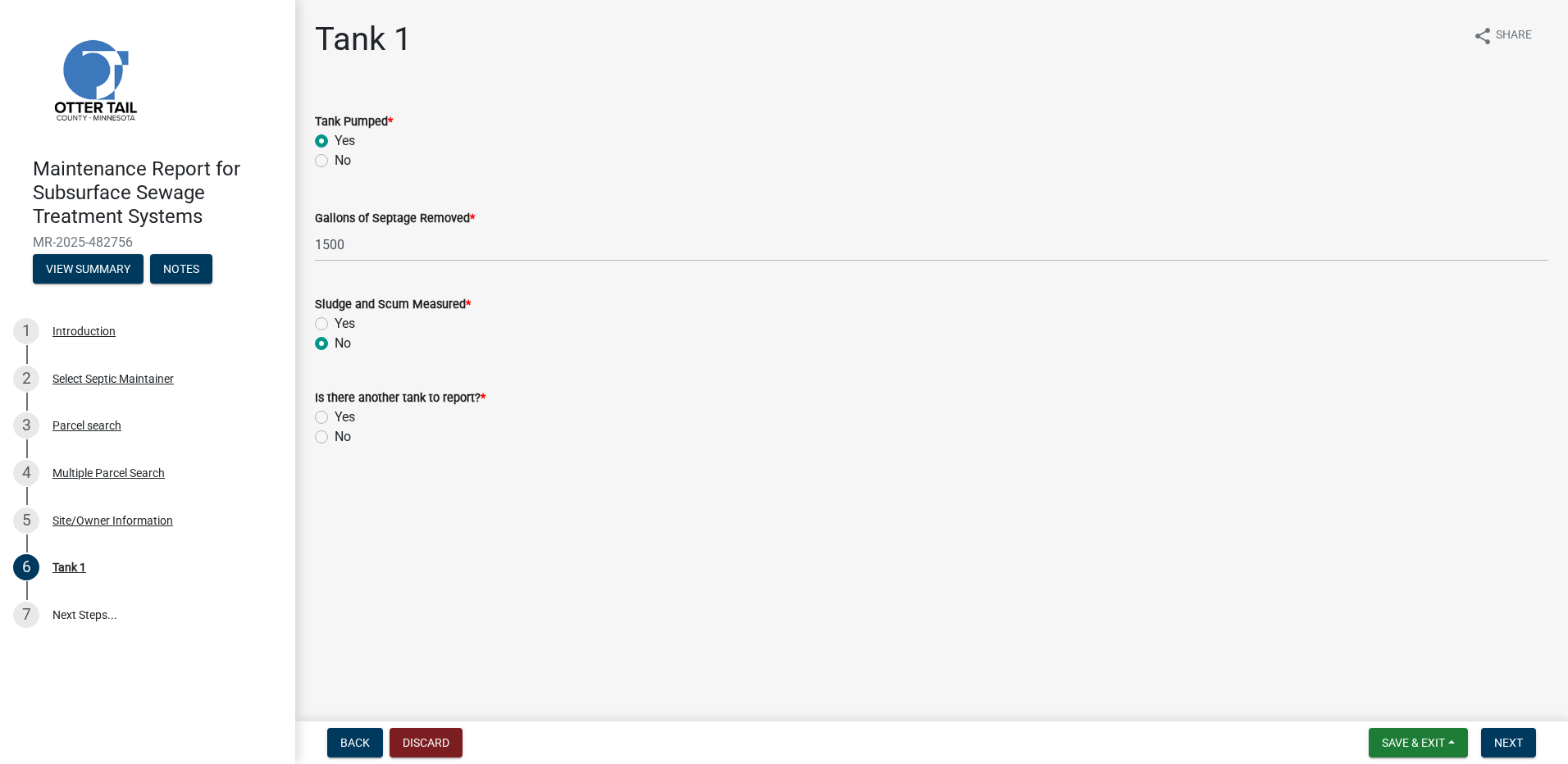
click at [335, 434] on input "No" at bounding box center [340, 432] width 10 height 10
radio input "true"
click at [1496, 729] on button "Next" at bounding box center [1508, 742] width 55 height 30
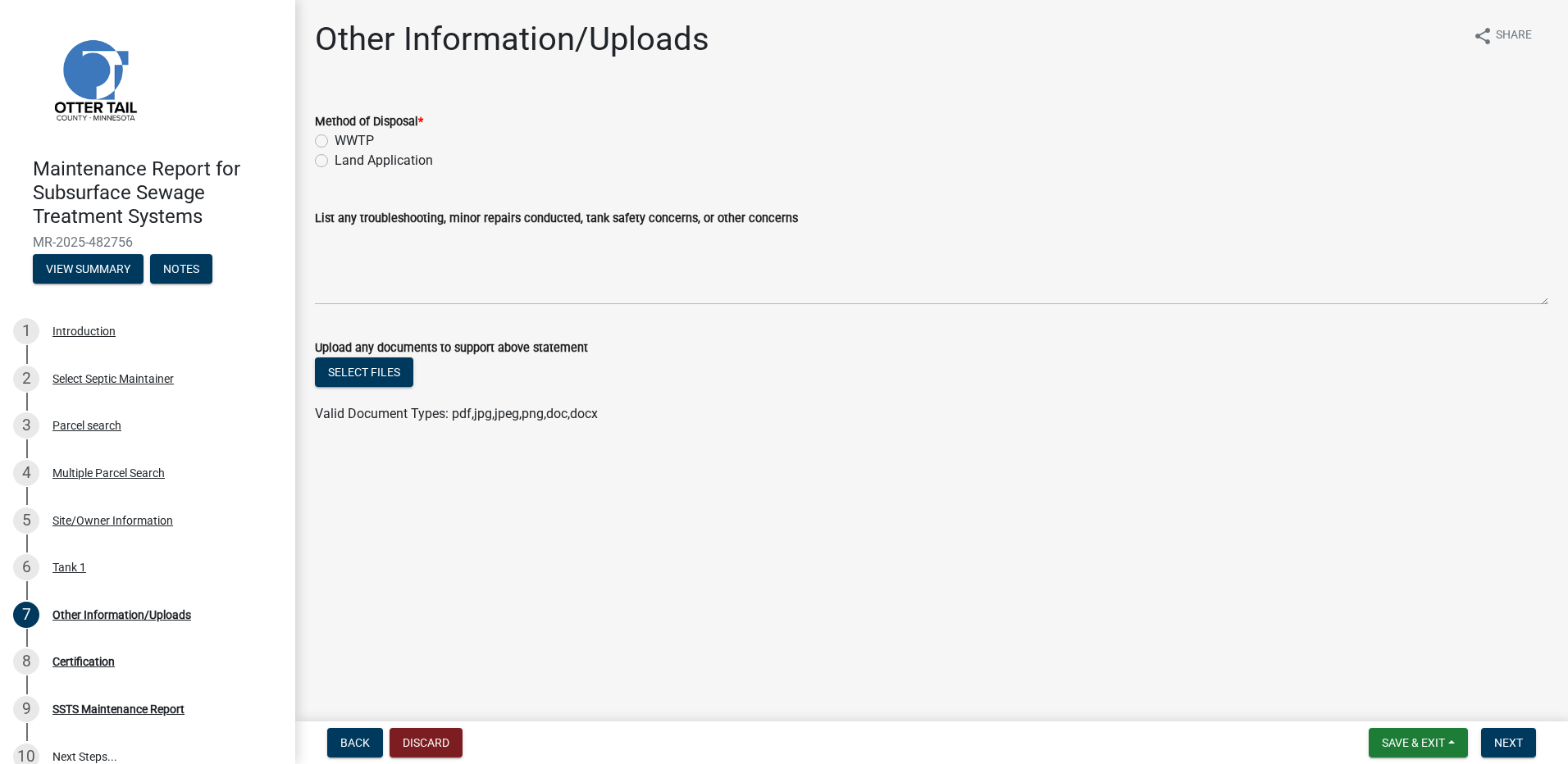
click at [408, 159] on label "Land Application" at bounding box center [384, 160] width 98 height 20
click at [345, 159] on input "Land Application" at bounding box center [340, 155] width 10 height 10
radio input "true"
click at [1511, 751] on button "Next" at bounding box center [1508, 742] width 55 height 30
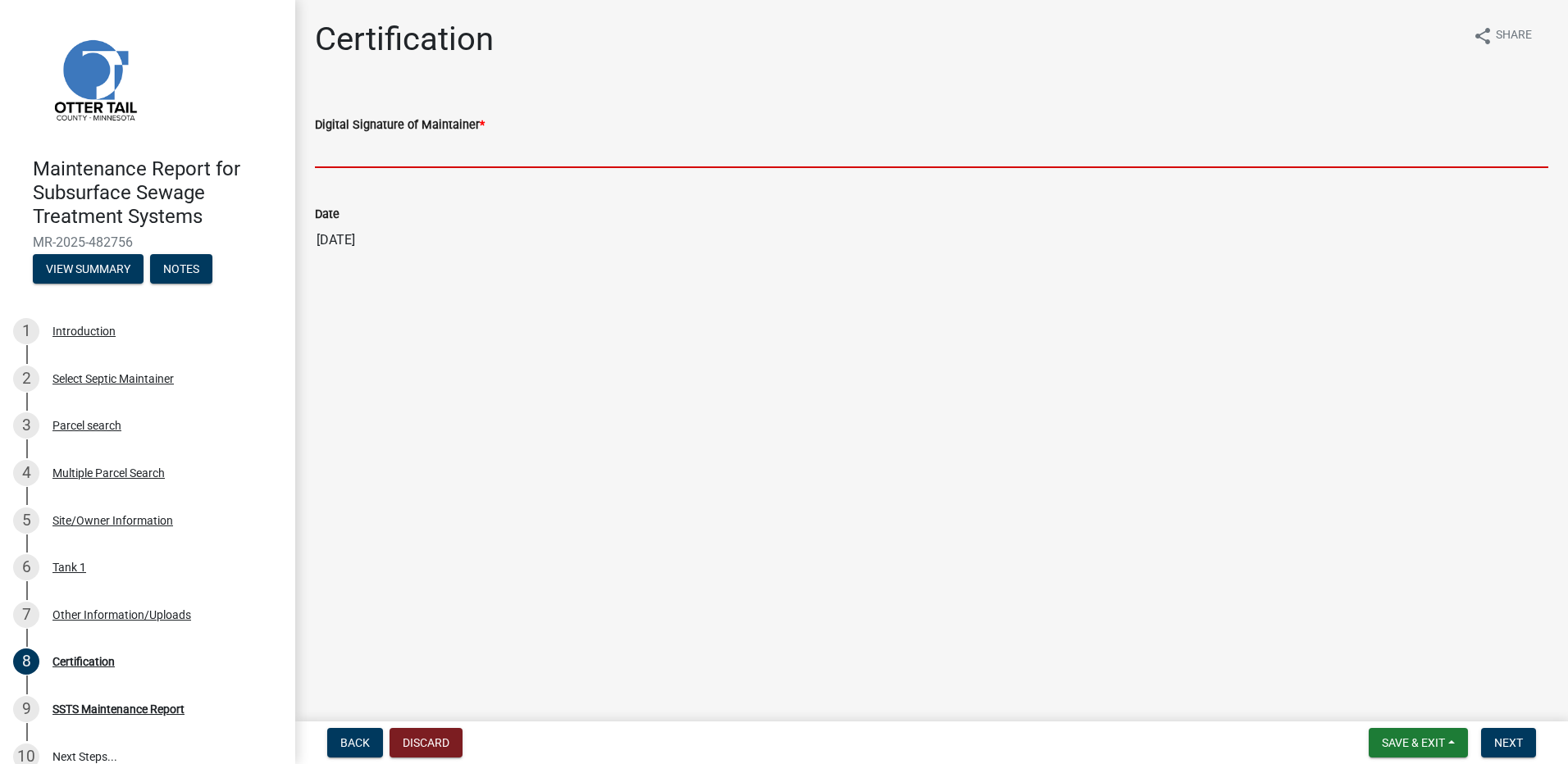
click at [441, 157] on input "Digital Signature of Maintainer *" at bounding box center [932, 151] width 1233 height 34
type input "[PERSON_NAME]"
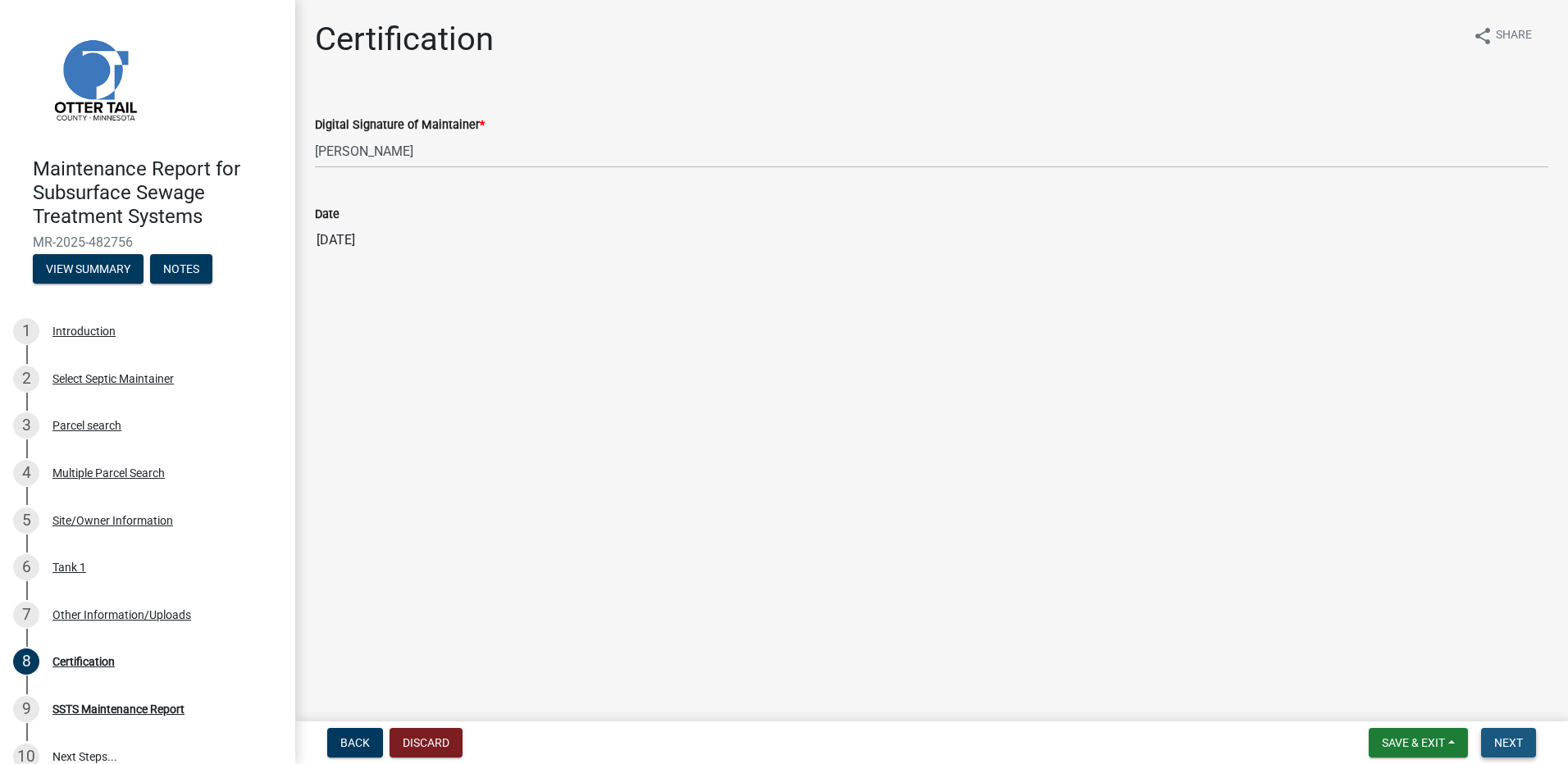
click at [1503, 751] on button "Next" at bounding box center [1508, 742] width 55 height 30
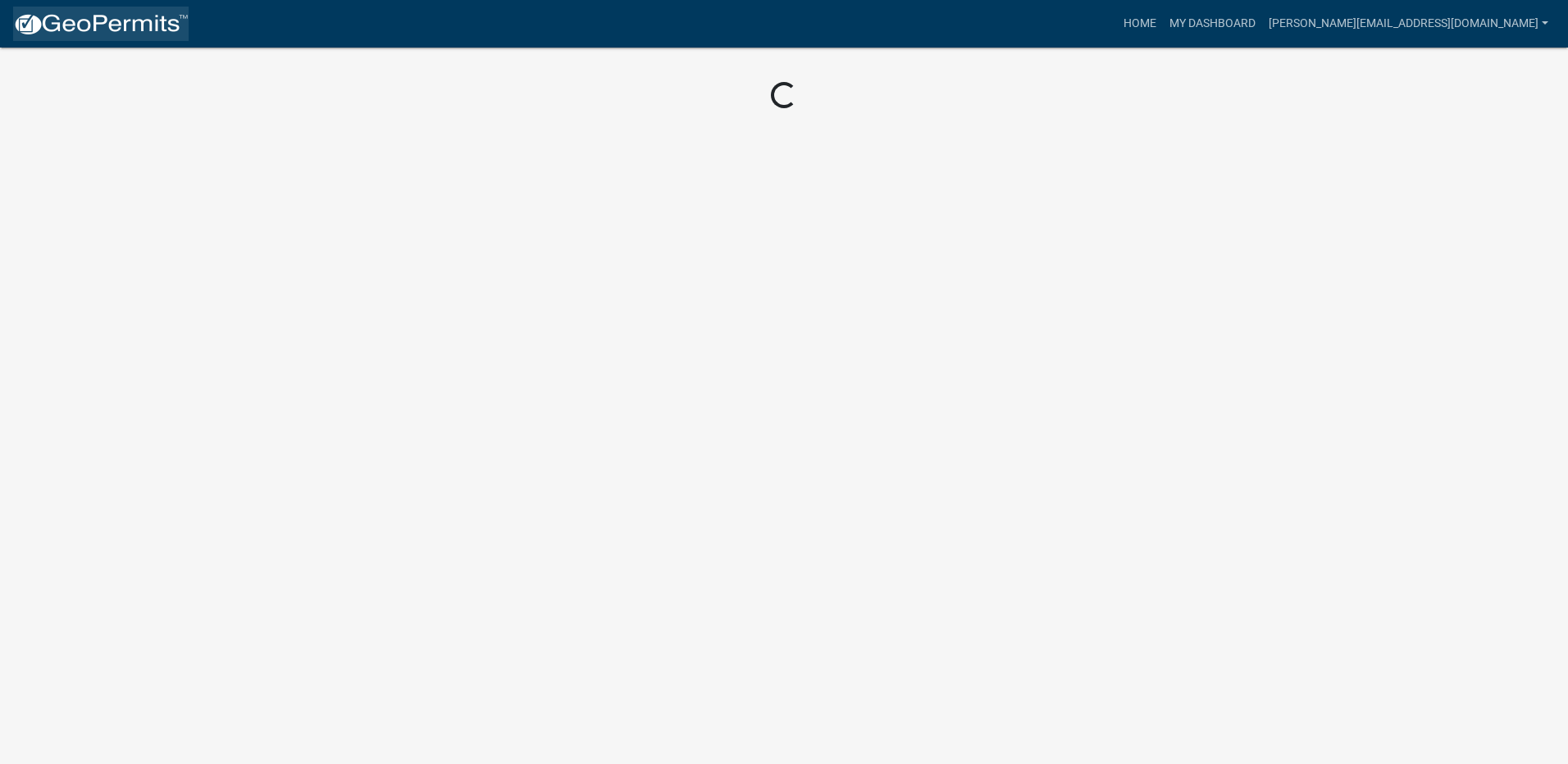
click at [164, 30] on img at bounding box center [101, 24] width 176 height 24
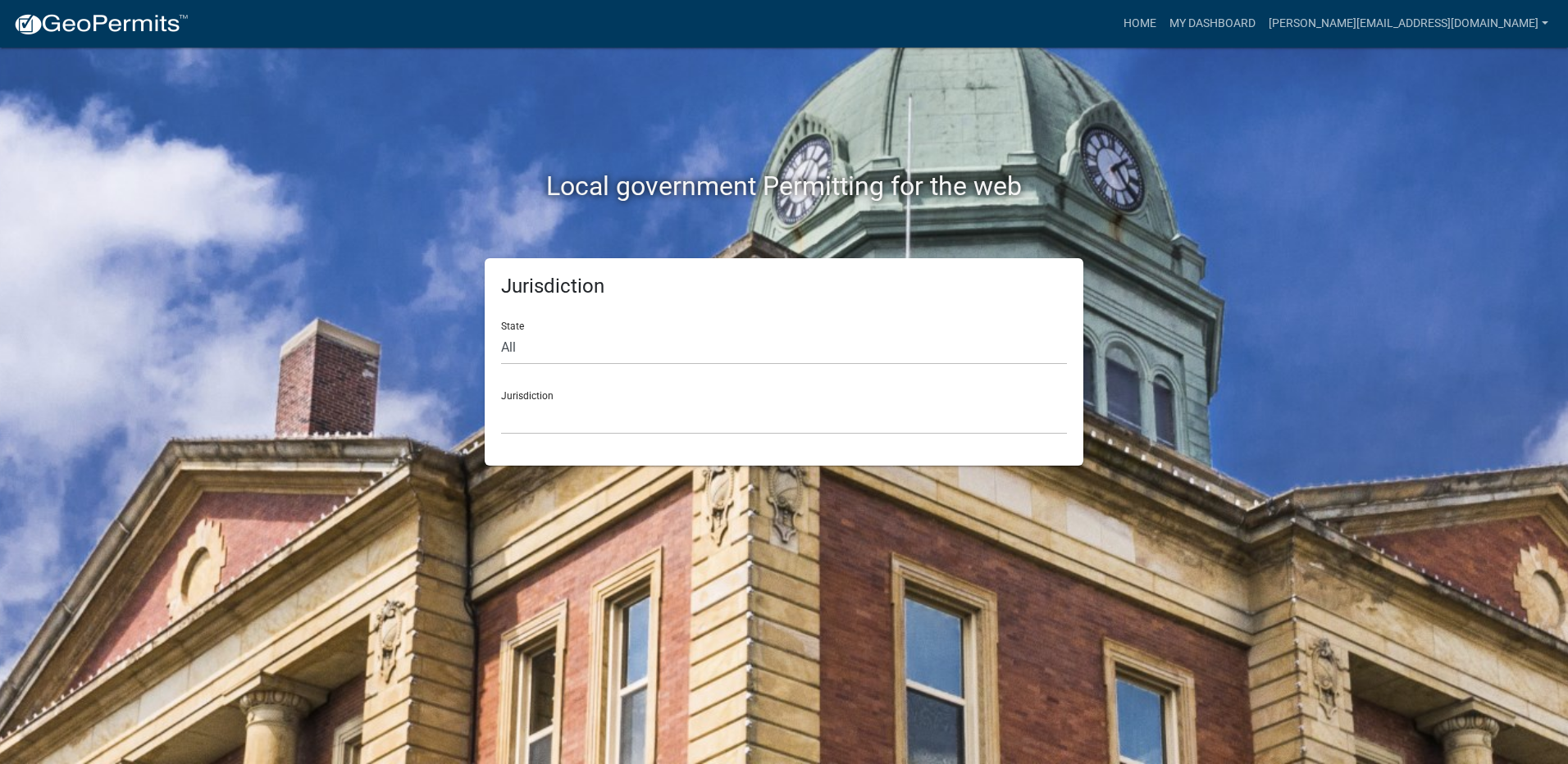
click at [640, 454] on div "Jurisdiction State All [US_STATE] [US_STATE] [US_STATE] [US_STATE] [US_STATE] […" at bounding box center [784, 362] width 599 height 208
click at [583, 428] on select "[GEOGRAPHIC_DATA], [US_STATE] [GEOGRAPHIC_DATA], [US_STATE][PERSON_NAME][GEOGRA…" at bounding box center [784, 418] width 566 height 34
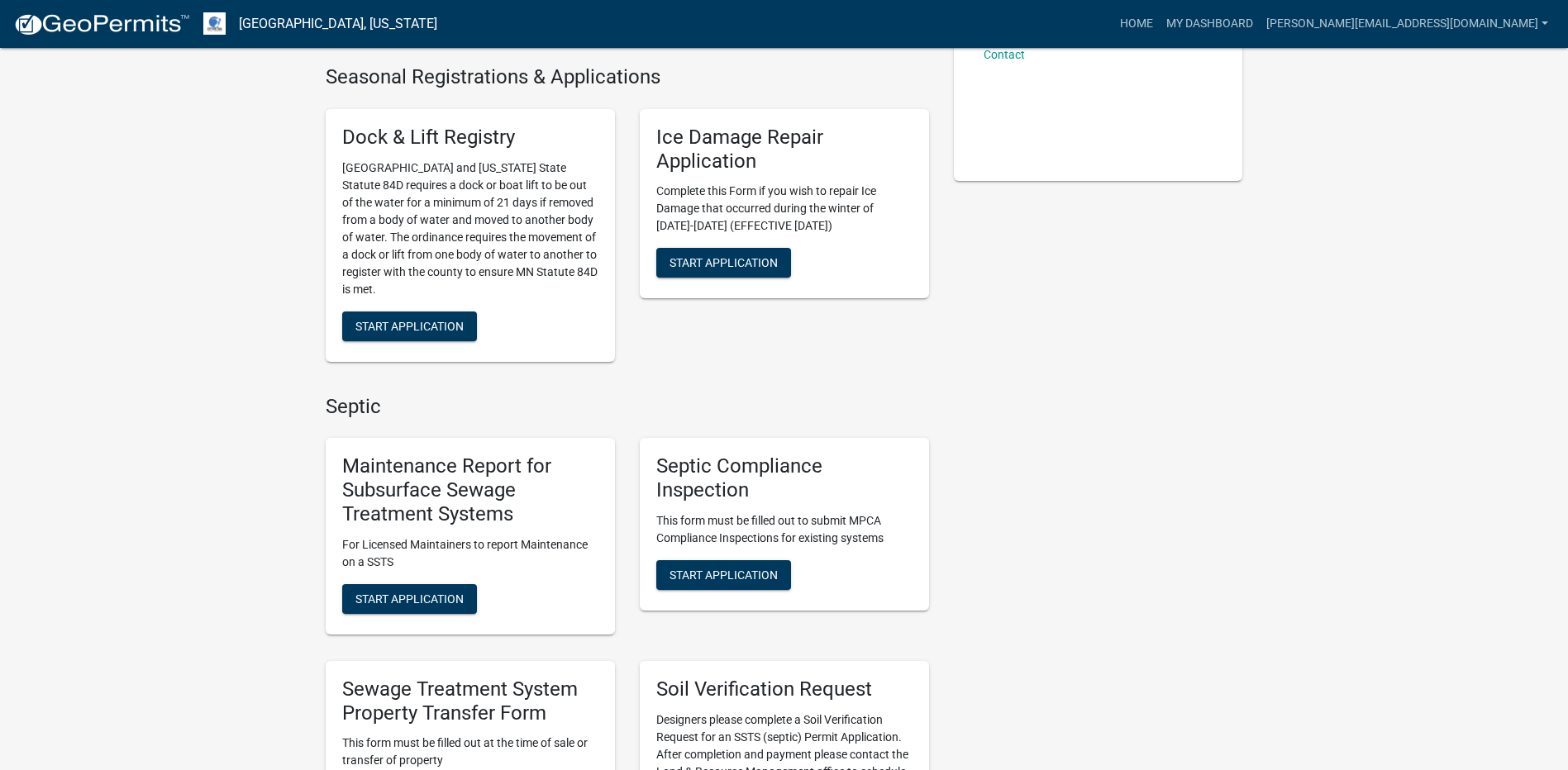
scroll to position [496, 0]
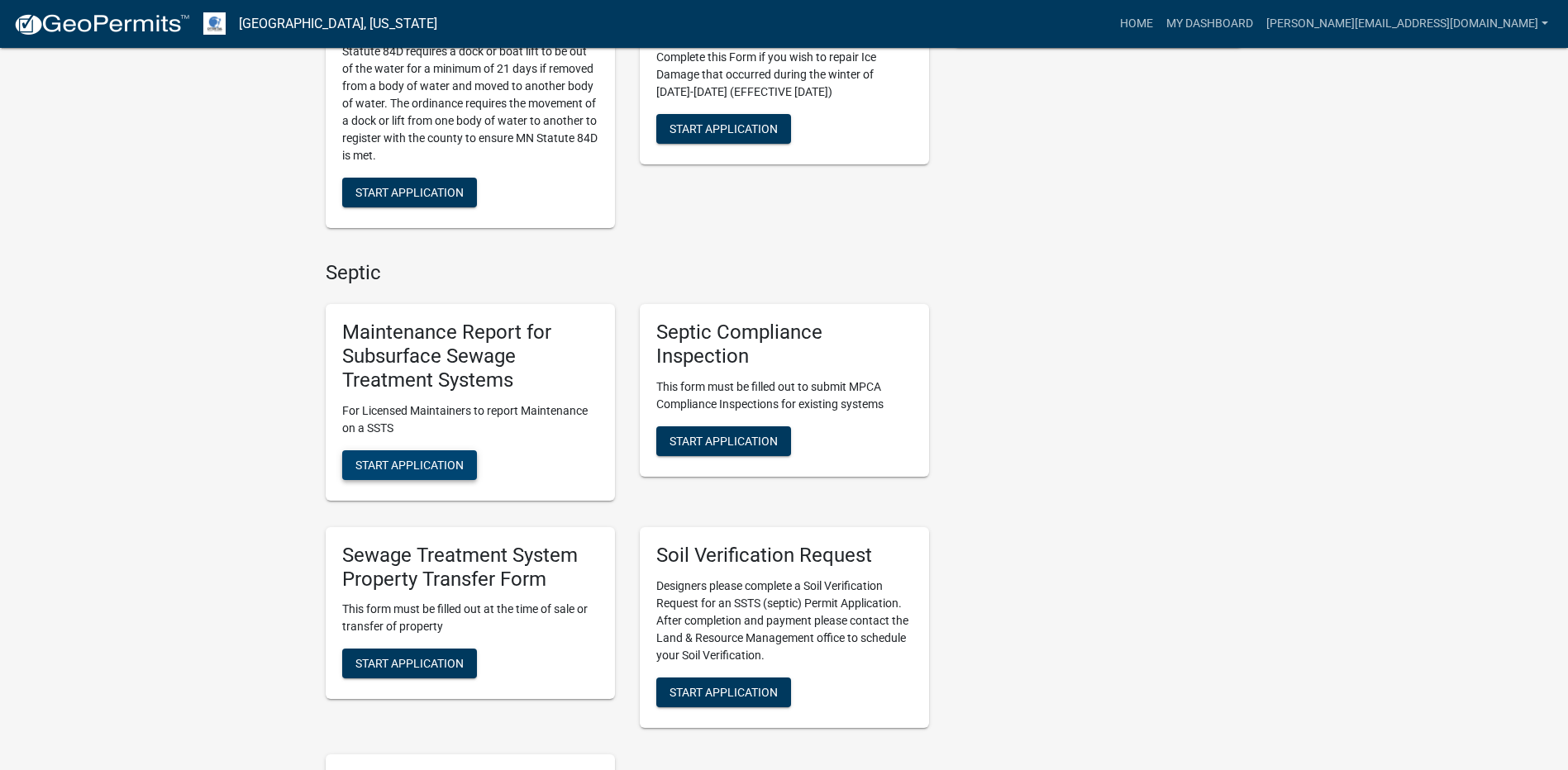
click at [421, 476] on button "Start Application" at bounding box center [409, 466] width 135 height 30
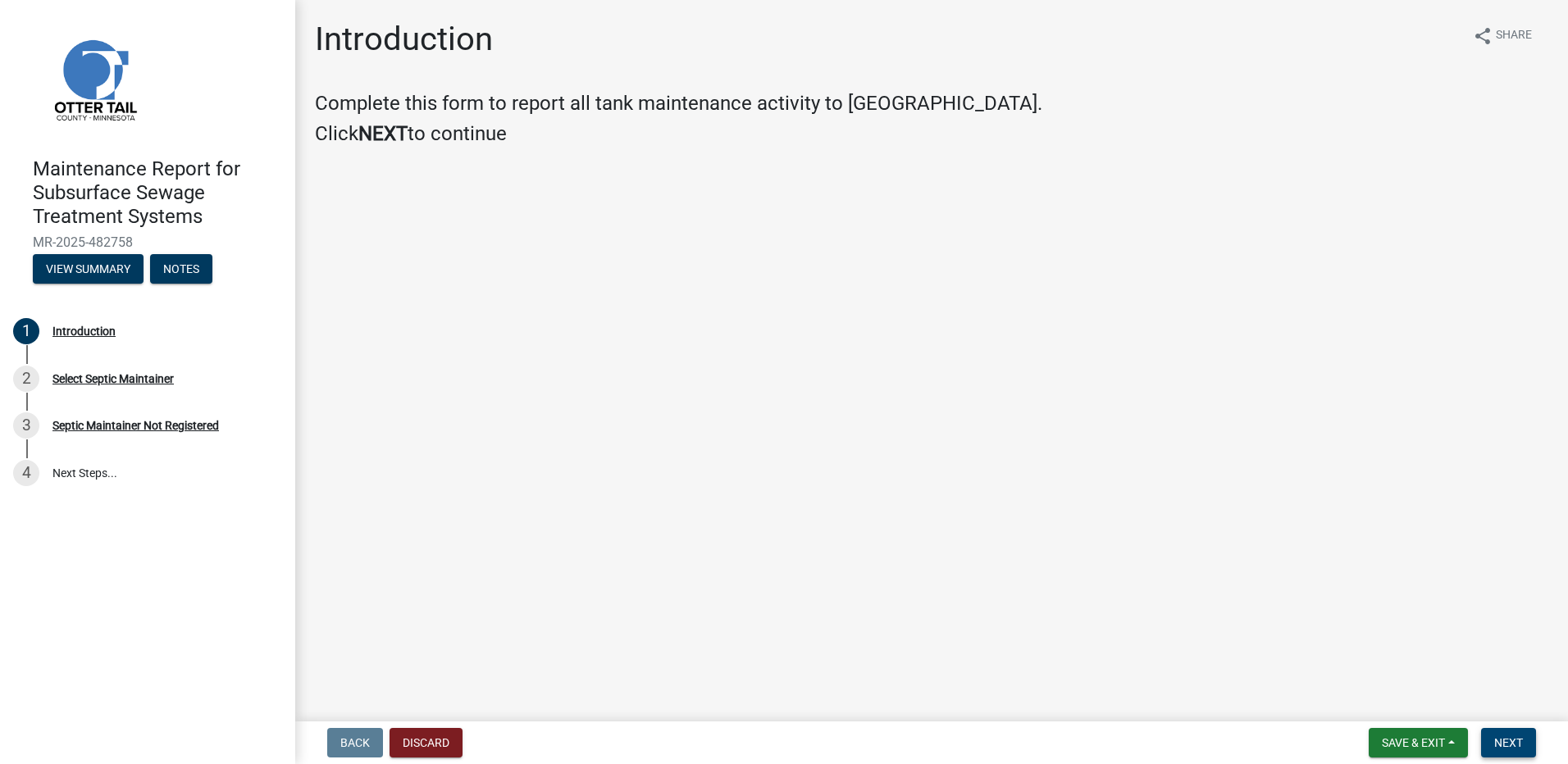
click at [1513, 734] on button "Next" at bounding box center [1508, 742] width 55 height 30
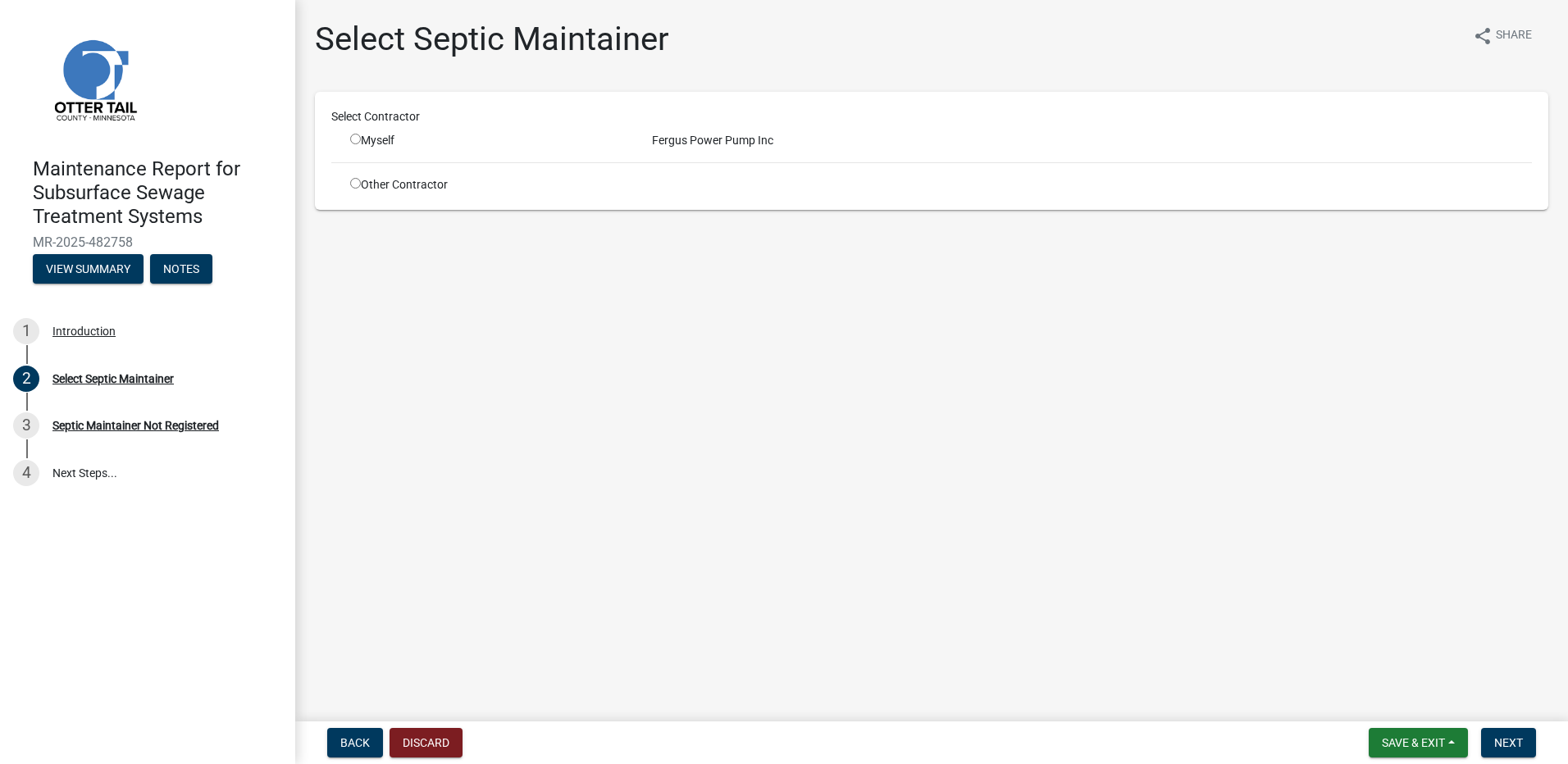
click at [357, 143] on input "radio" at bounding box center [355, 138] width 10 height 10
radio input "true"
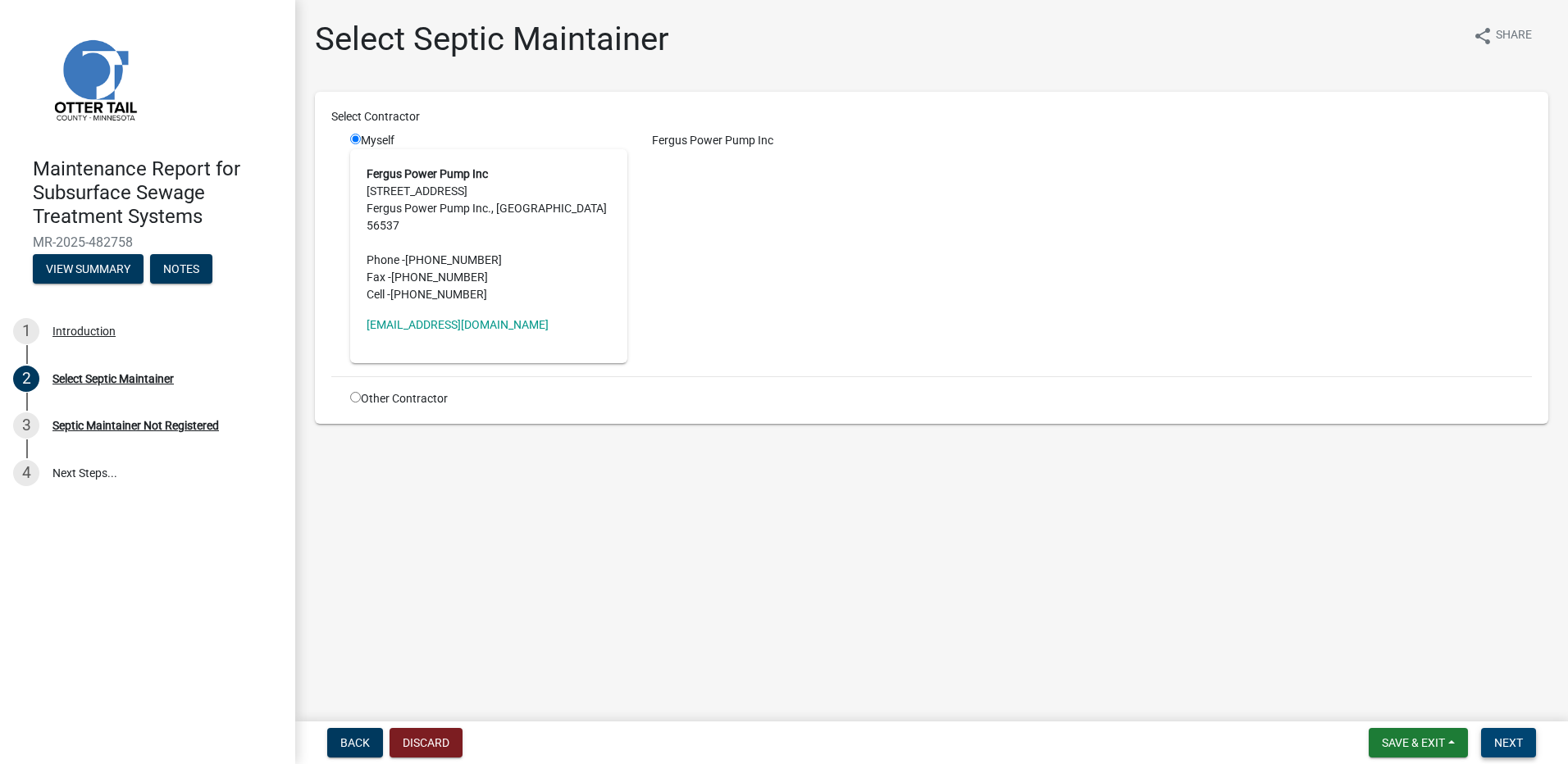
click at [1501, 742] on span "Next" at bounding box center [1508, 742] width 29 height 13
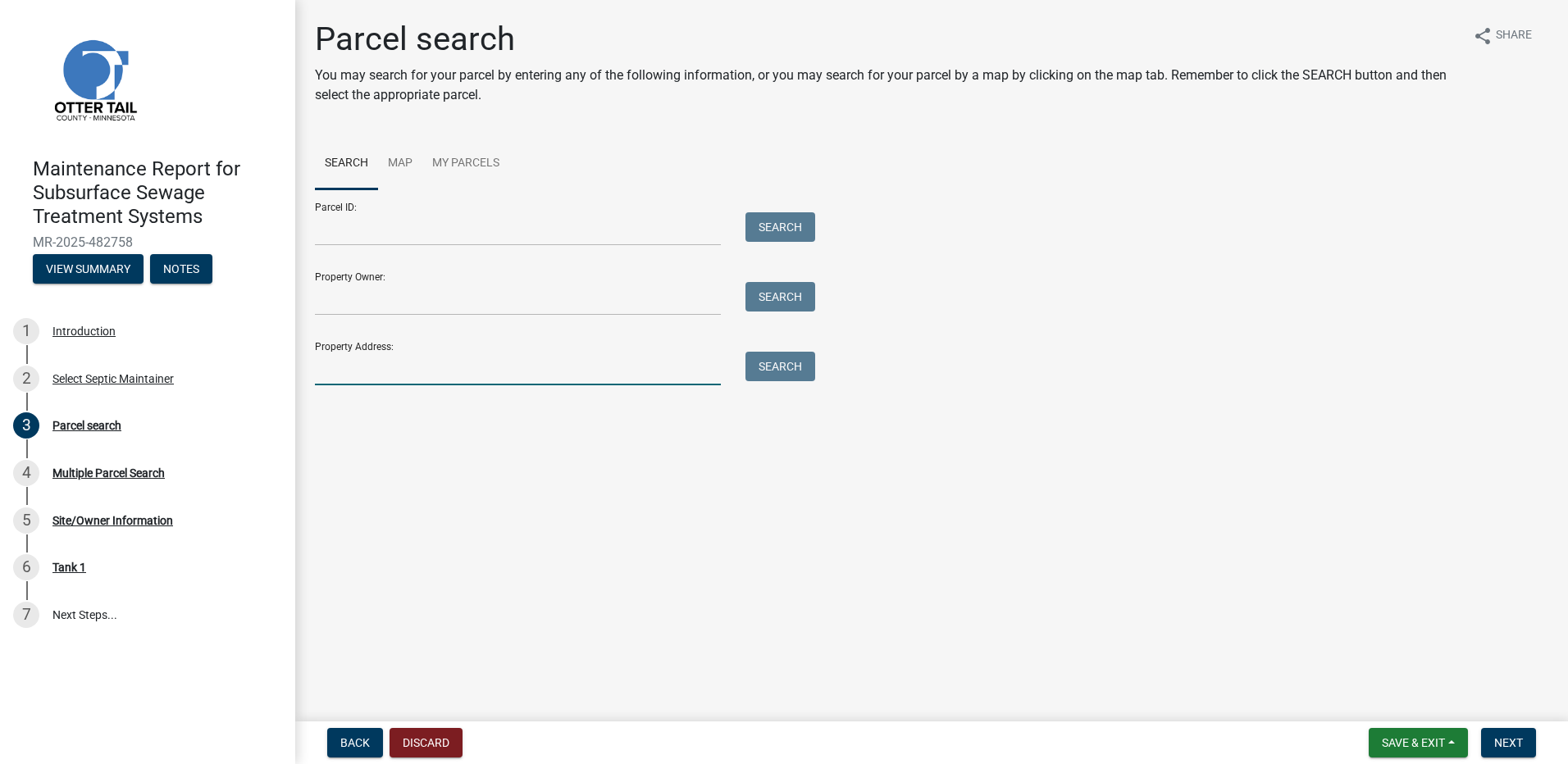
click at [479, 374] on input "Property Address:" at bounding box center [518, 368] width 406 height 34
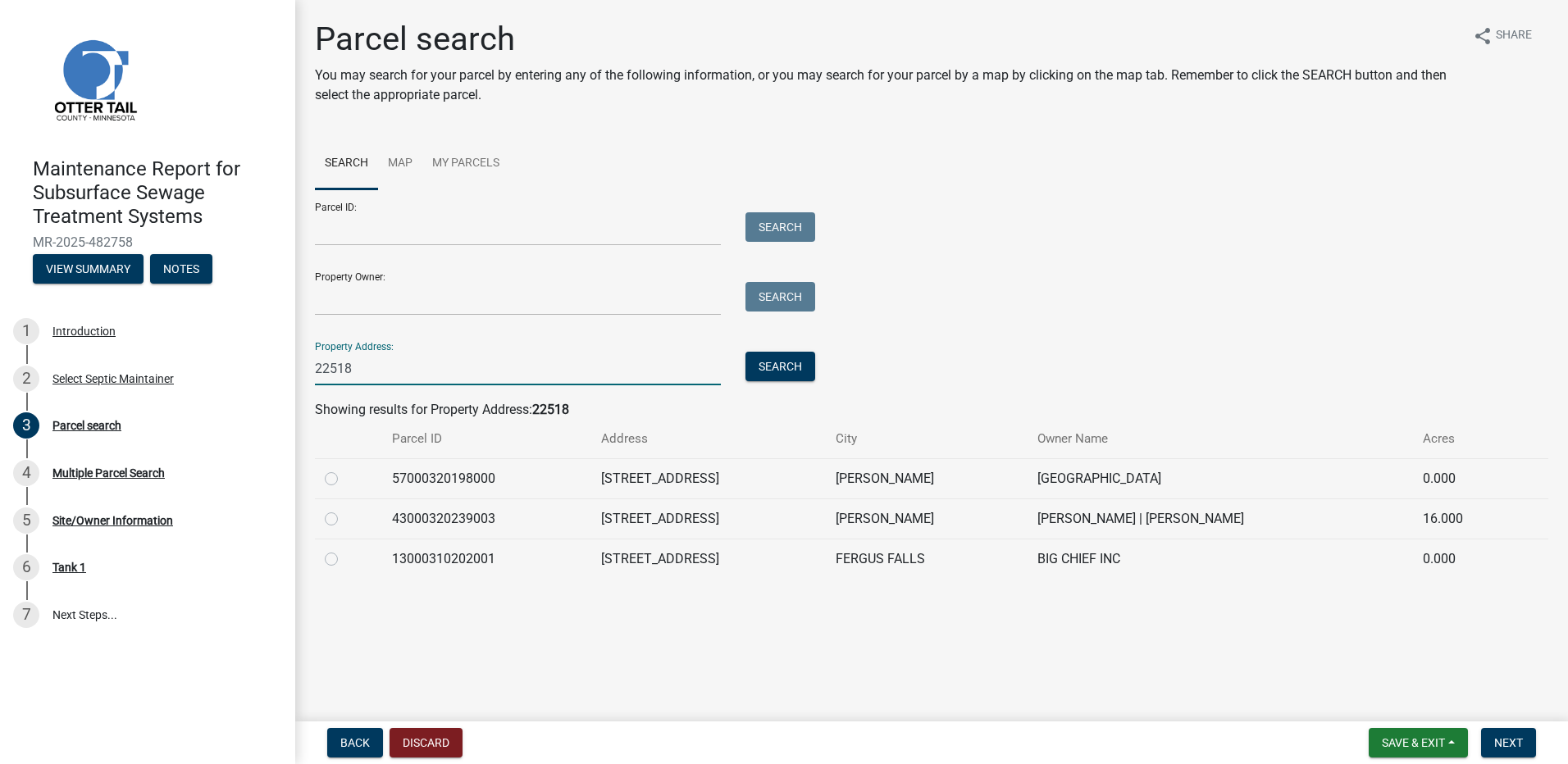
type input "22518"
click at [344, 549] on label at bounding box center [344, 549] width 0 height 0
click at [344, 556] on input "radio" at bounding box center [349, 554] width 10 height 10
radio input "true"
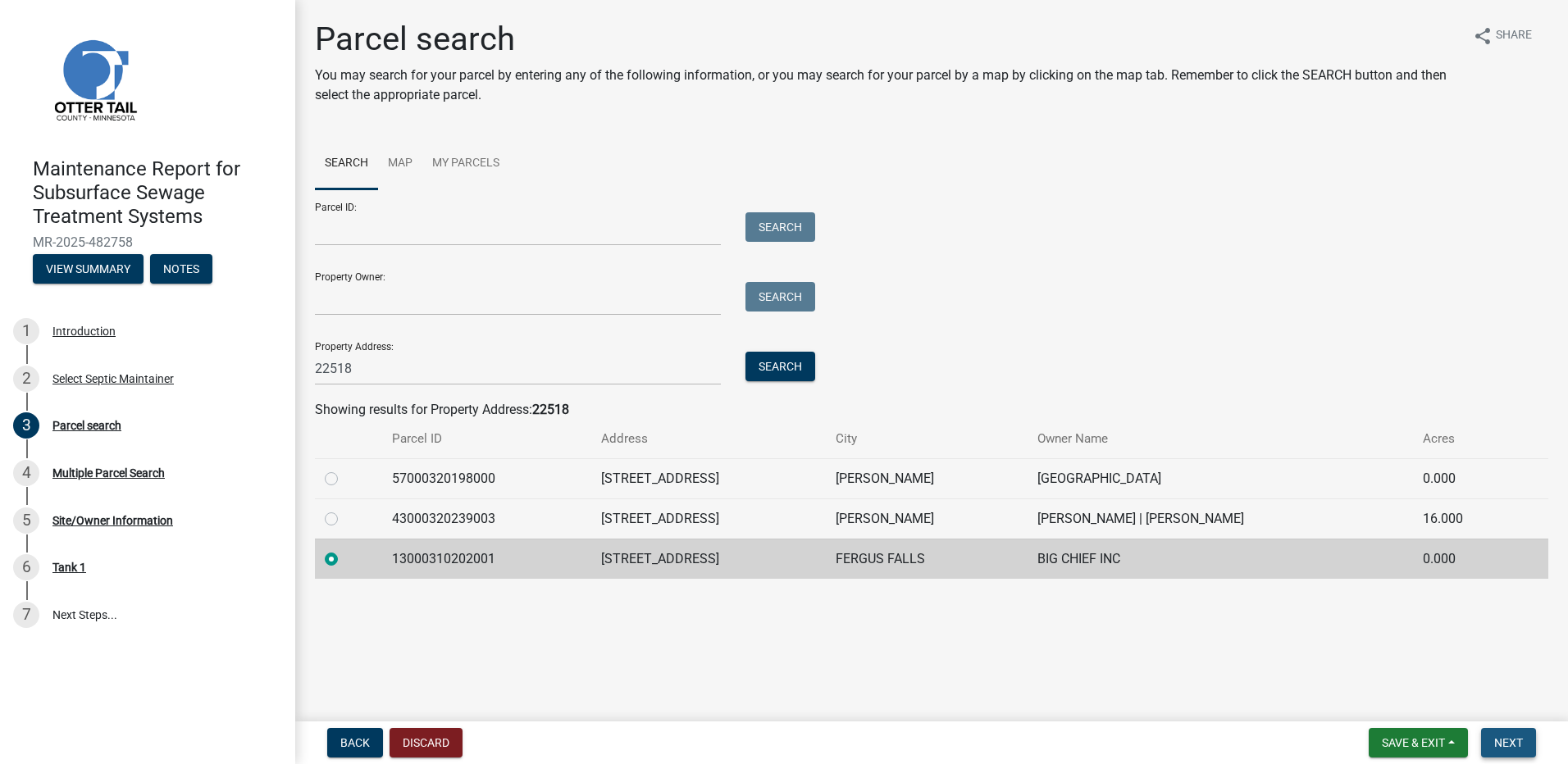
click at [1502, 740] on span "Next" at bounding box center [1508, 742] width 29 height 13
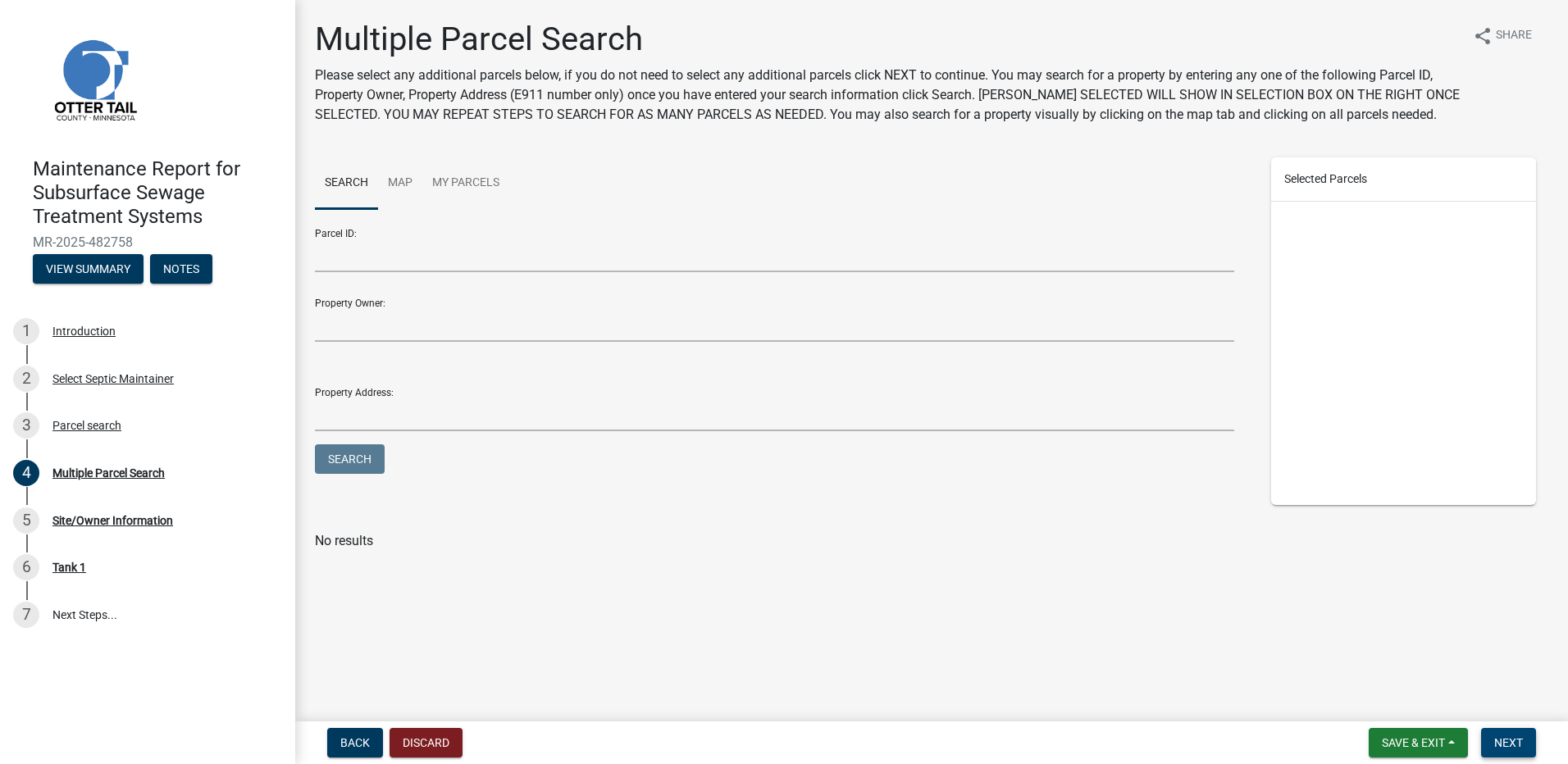
click at [1494, 740] on span "Next" at bounding box center [1508, 742] width 29 height 13
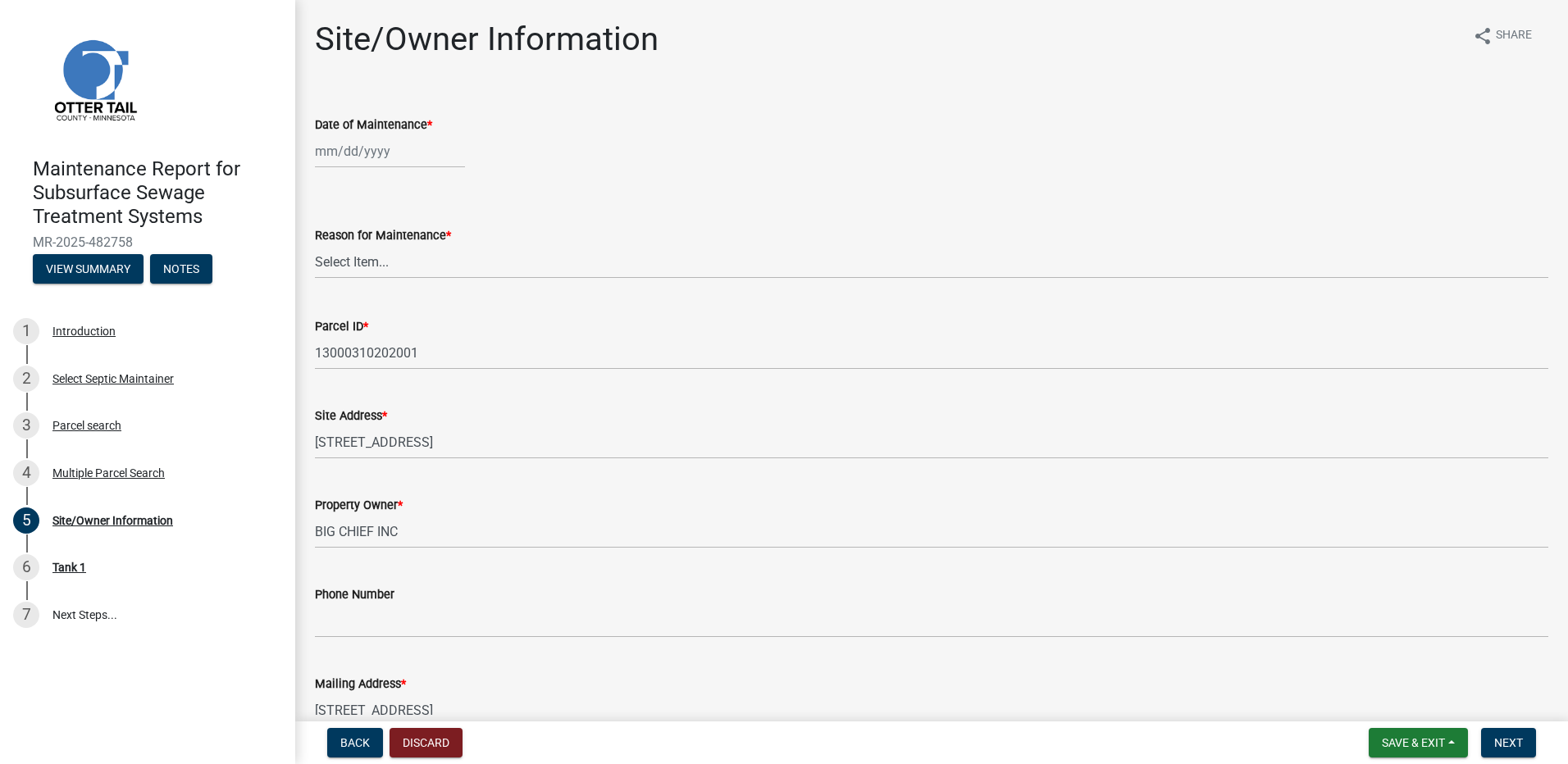
click at [349, 151] on div at bounding box center [390, 151] width 150 height 34
select select "9"
select select "2025"
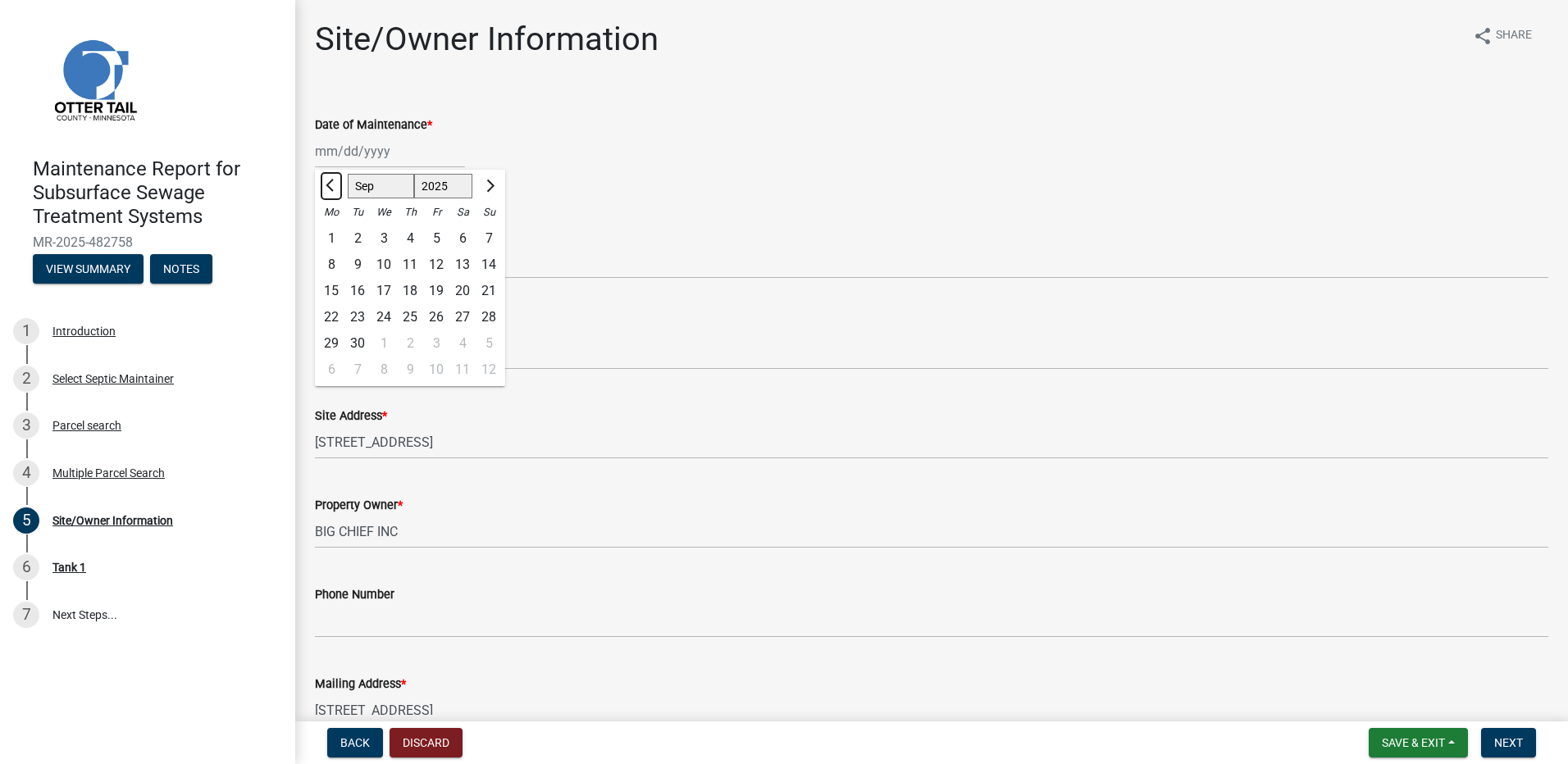
click at [327, 189] on button "Previous month" at bounding box center [331, 186] width 20 height 26
click at [484, 187] on span "Next month" at bounding box center [487, 185] width 12 height 12
select select "9"
click at [431, 239] on div "5" at bounding box center [436, 238] width 26 height 26
type input "[DATE]"
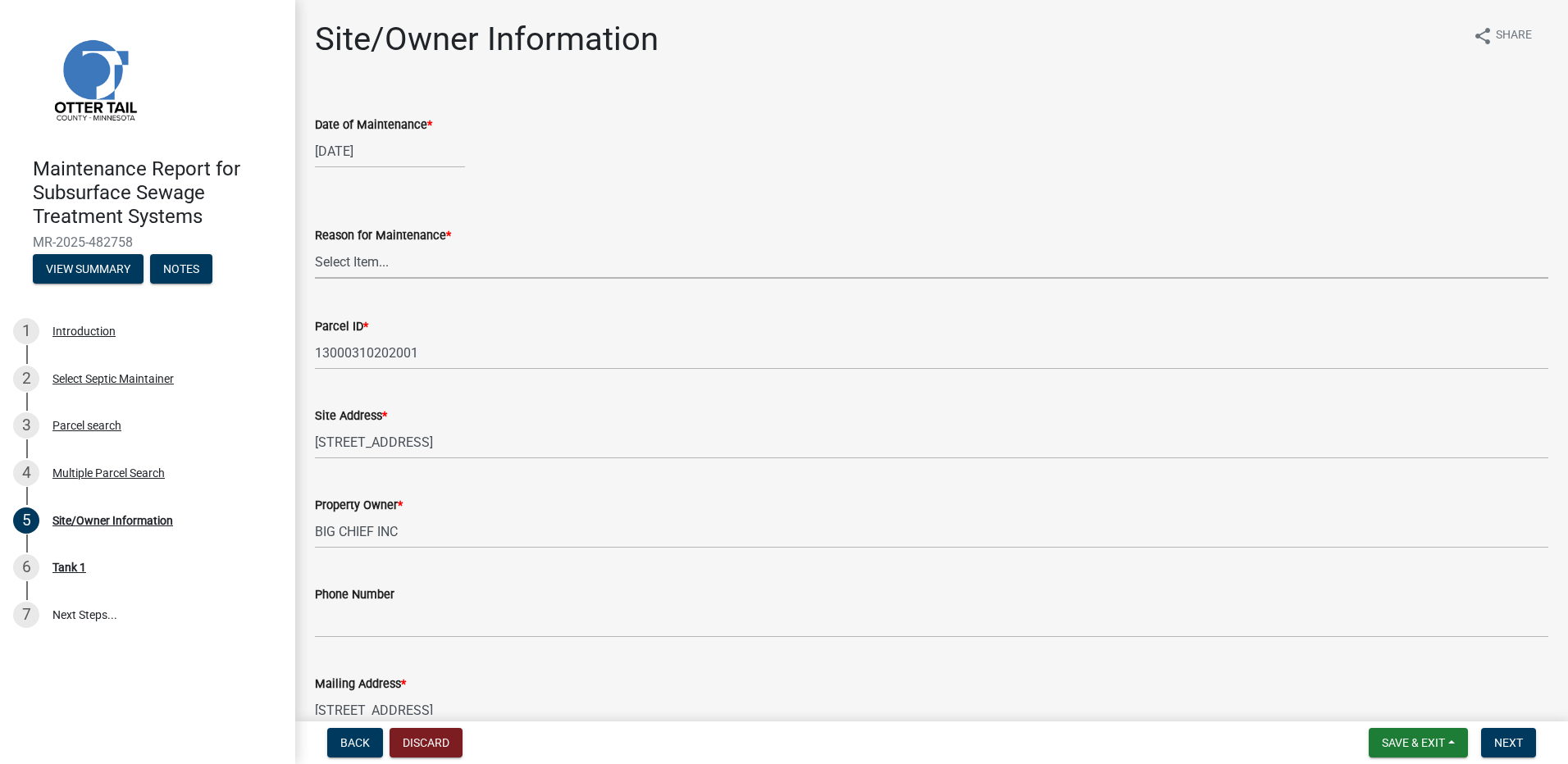
click at [422, 258] on select "Select Item... Called Routine Other" at bounding box center [932, 262] width 1233 height 34
click at [315, 245] on select "Select Item... Called Routine Other" at bounding box center [932, 262] width 1233 height 34
select select "78493fc6-8c9b-4d4c-b322-7064476e595b"
click at [1506, 742] on span "Next" at bounding box center [1508, 742] width 29 height 13
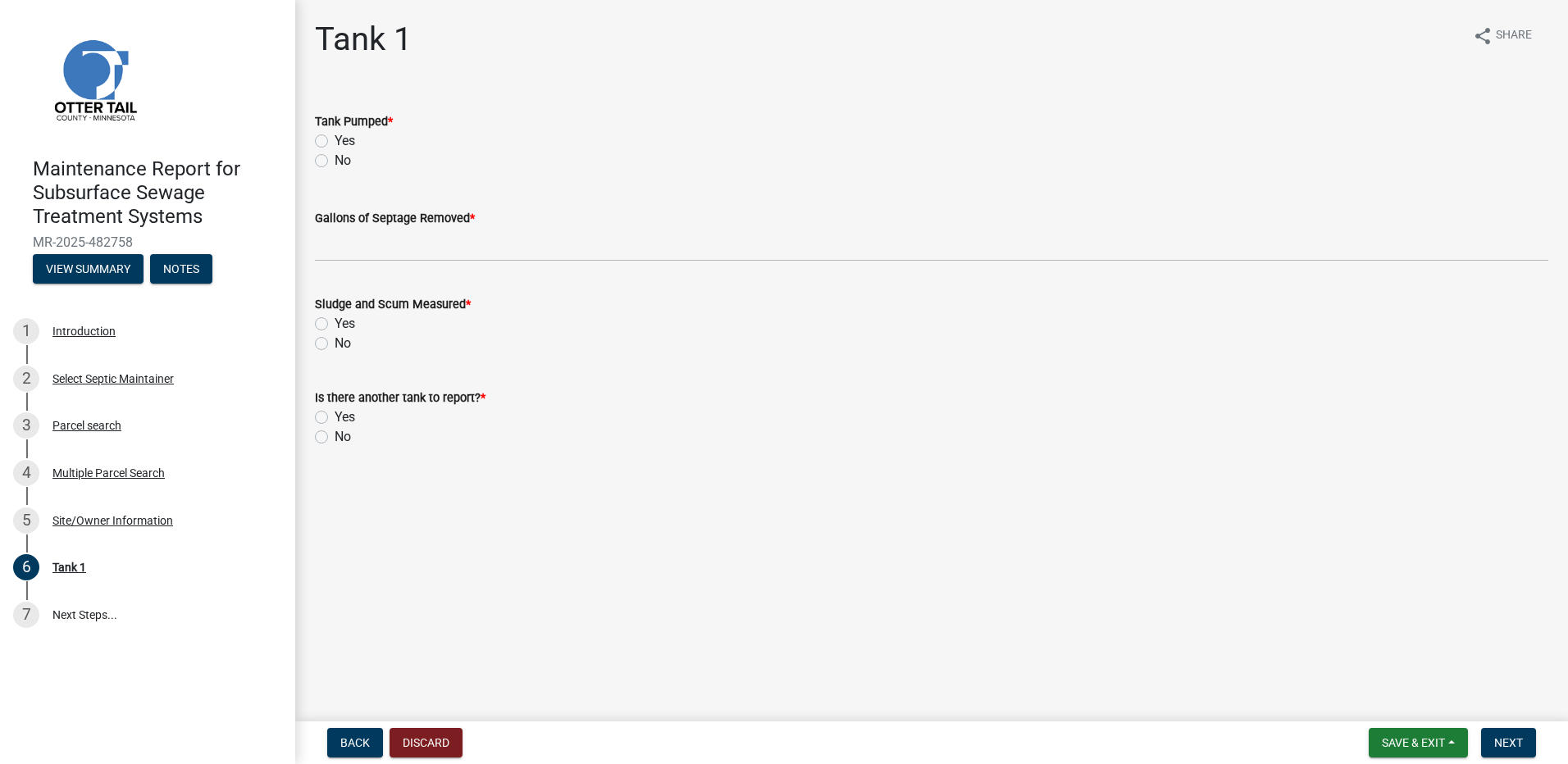
drag, startPoint x: 323, startPoint y: 140, endPoint x: 343, endPoint y: 164, distance: 31.2
click at [335, 141] on label "Yes" at bounding box center [345, 140] width 21 height 20
click at [335, 141] on input "Yes" at bounding box center [340, 136] width 10 height 10
radio input "true"
click at [396, 263] on wm-data-entity-input "Gallons of Septage Removed *" at bounding box center [932, 230] width 1233 height 90
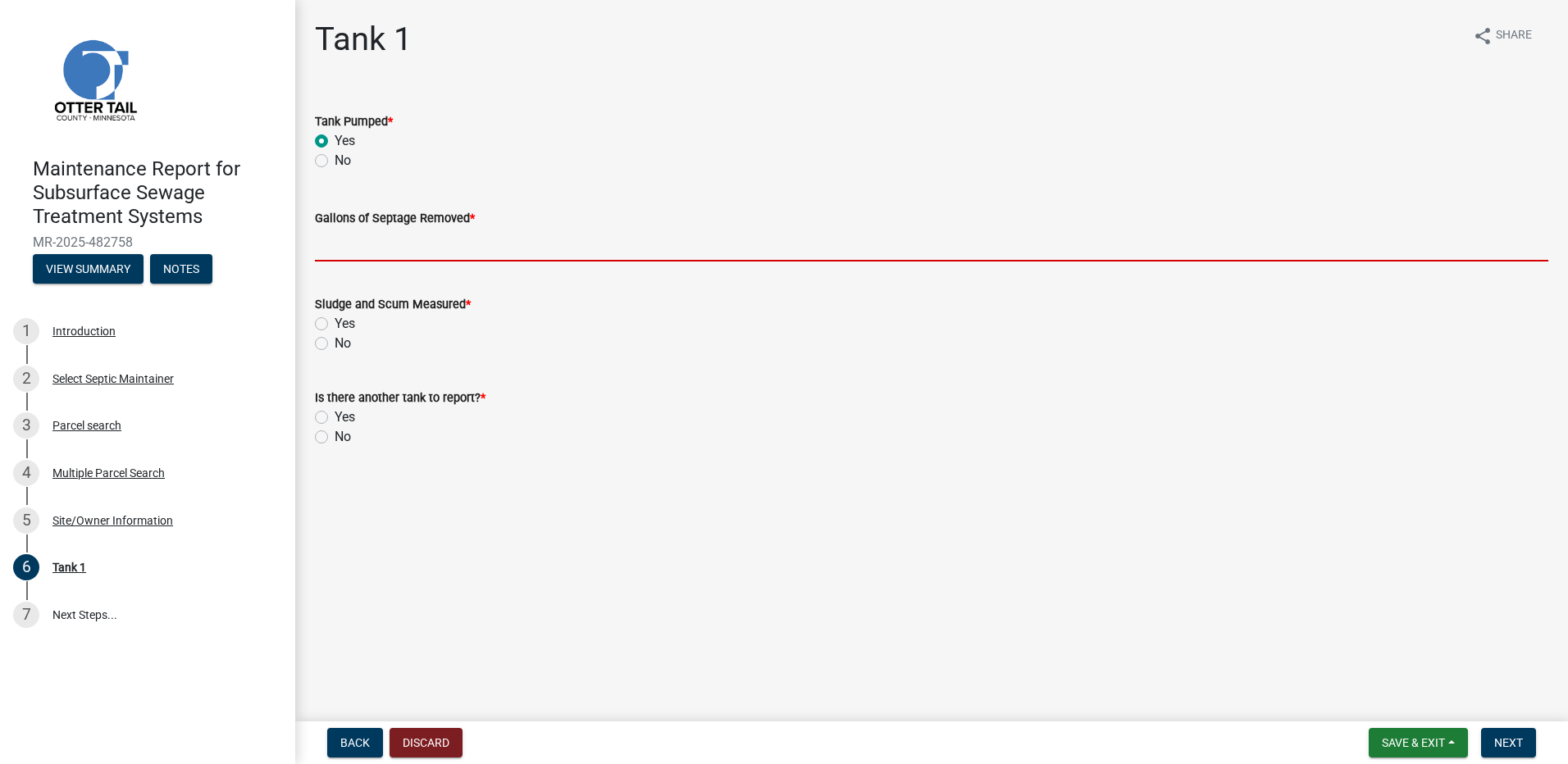
click at [392, 247] on input "Gallons of Septage Removed *" at bounding box center [932, 245] width 1233 height 34
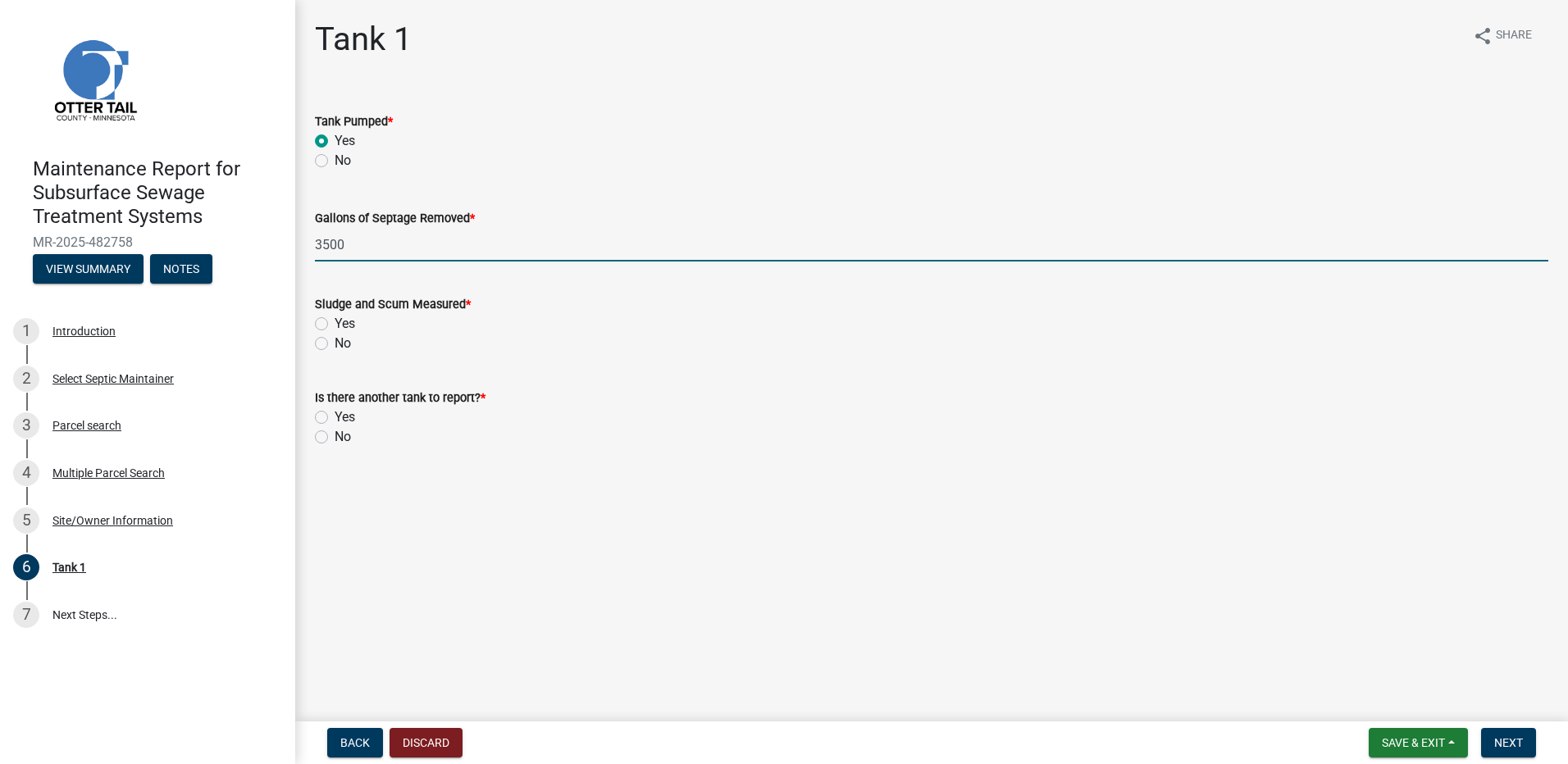
type input "3500"
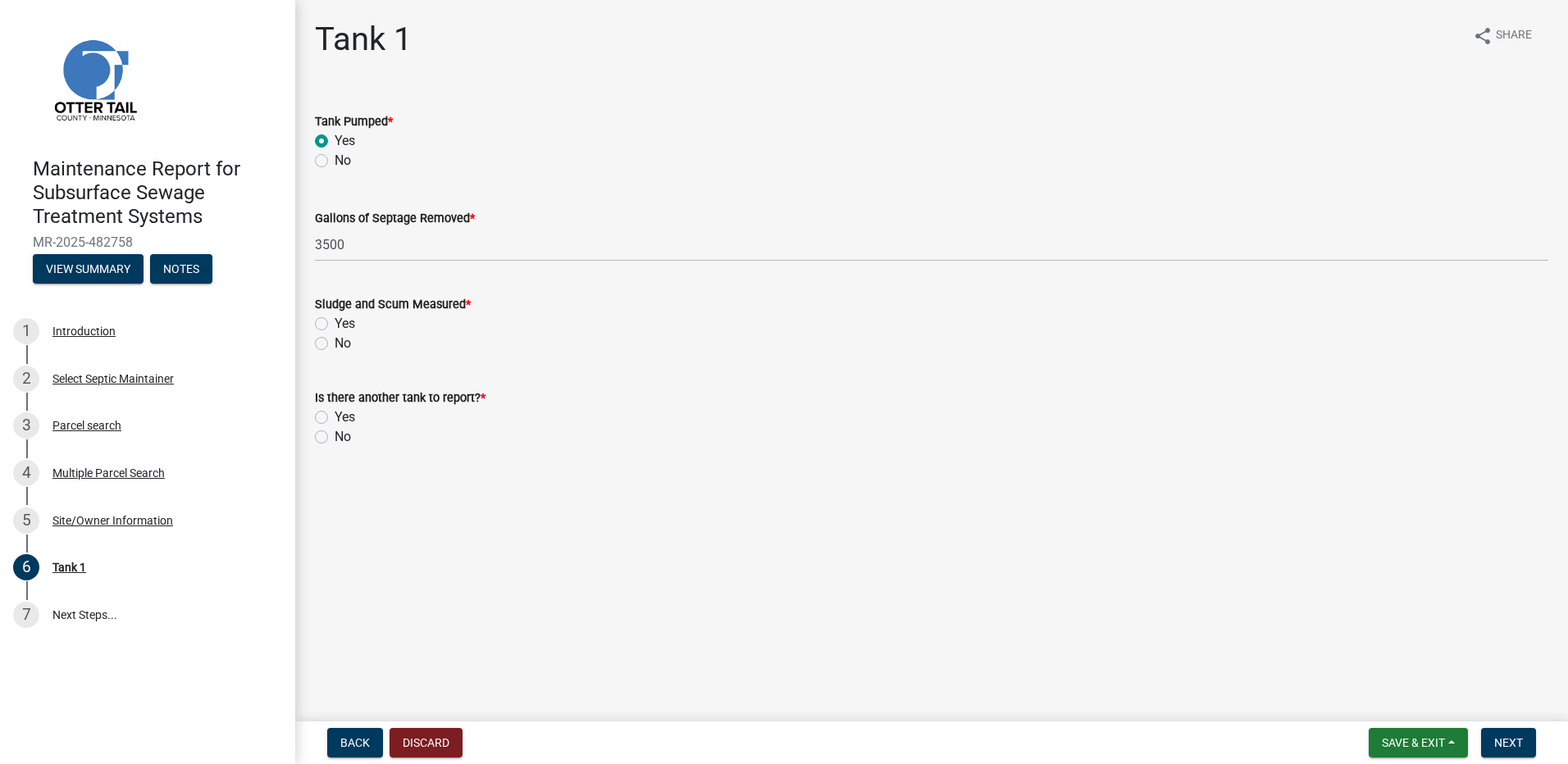
click at [335, 344] on label "No" at bounding box center [343, 343] width 17 height 20
click at [335, 344] on input "No" at bounding box center [340, 339] width 10 height 10
radio input "true"
click at [335, 434] on label "No" at bounding box center [343, 437] width 17 height 20
click at [335, 434] on input "No" at bounding box center [340, 432] width 10 height 10
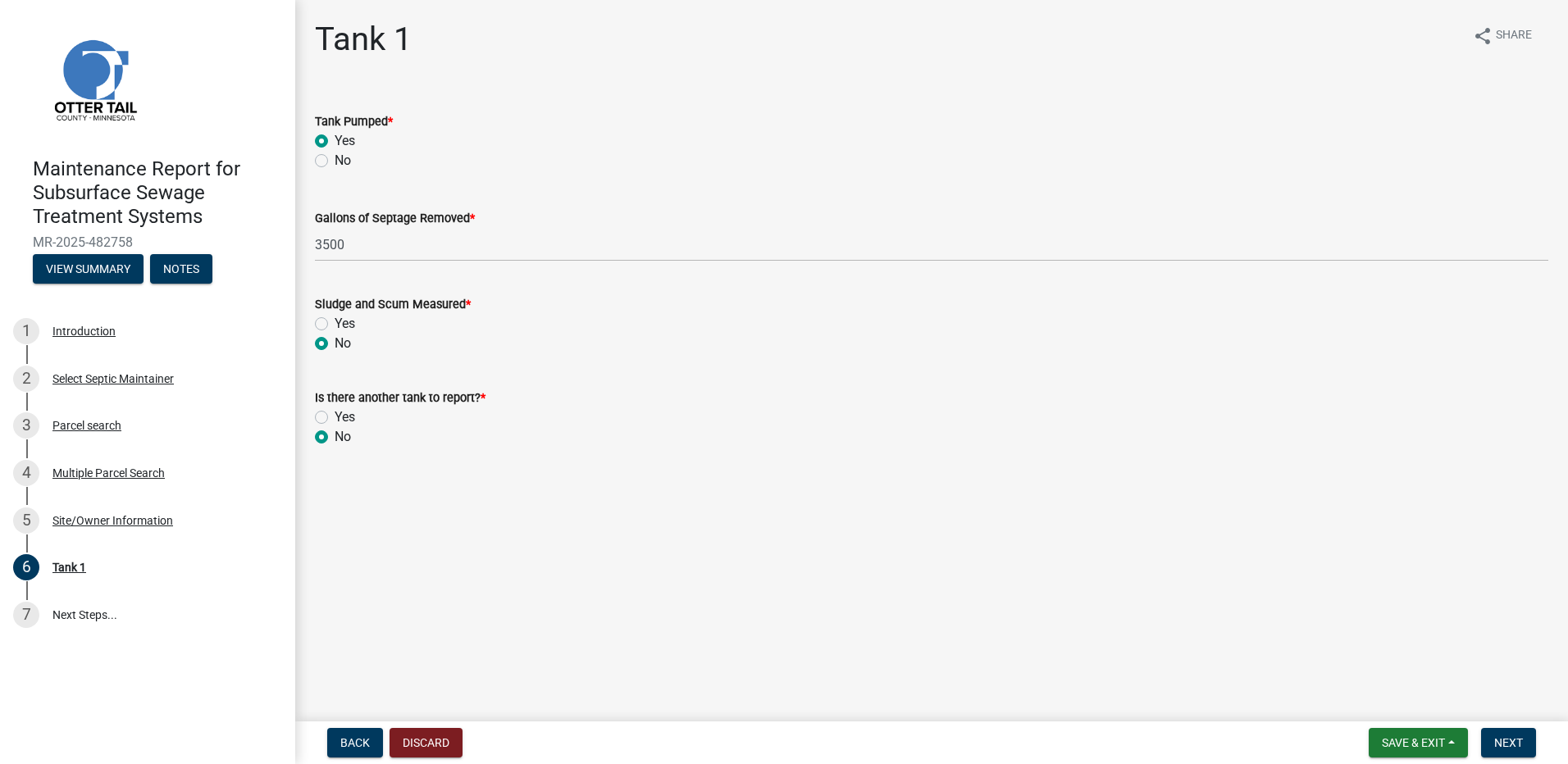
radio input "true"
click at [1502, 745] on span "Next" at bounding box center [1508, 742] width 29 height 13
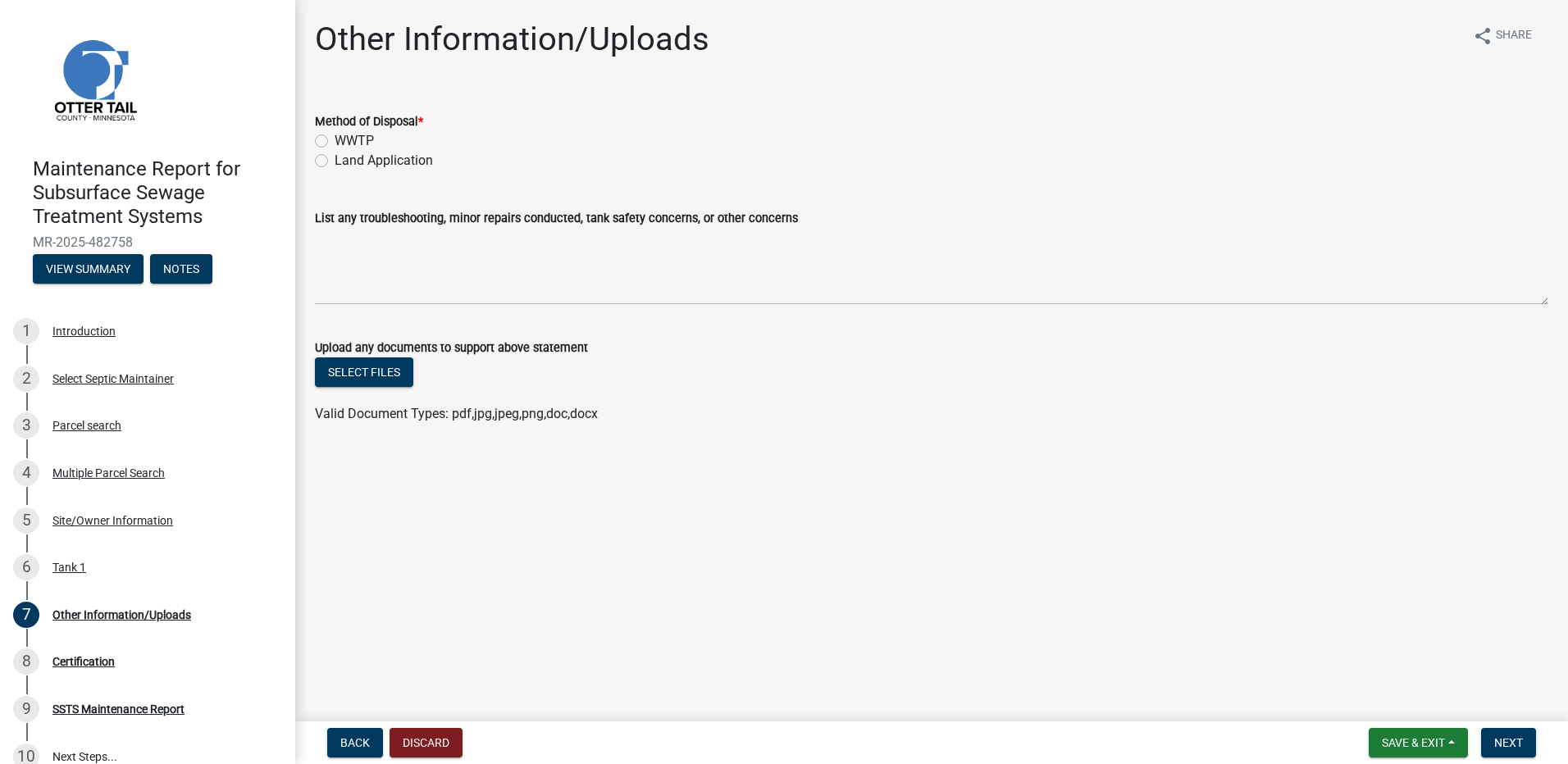
click at [416, 157] on label "Land Application" at bounding box center [384, 160] width 98 height 20
click at [345, 157] on input "Land Application" at bounding box center [340, 155] width 10 height 10
radio input "true"
click at [1536, 748] on button "Next" at bounding box center [1508, 742] width 55 height 30
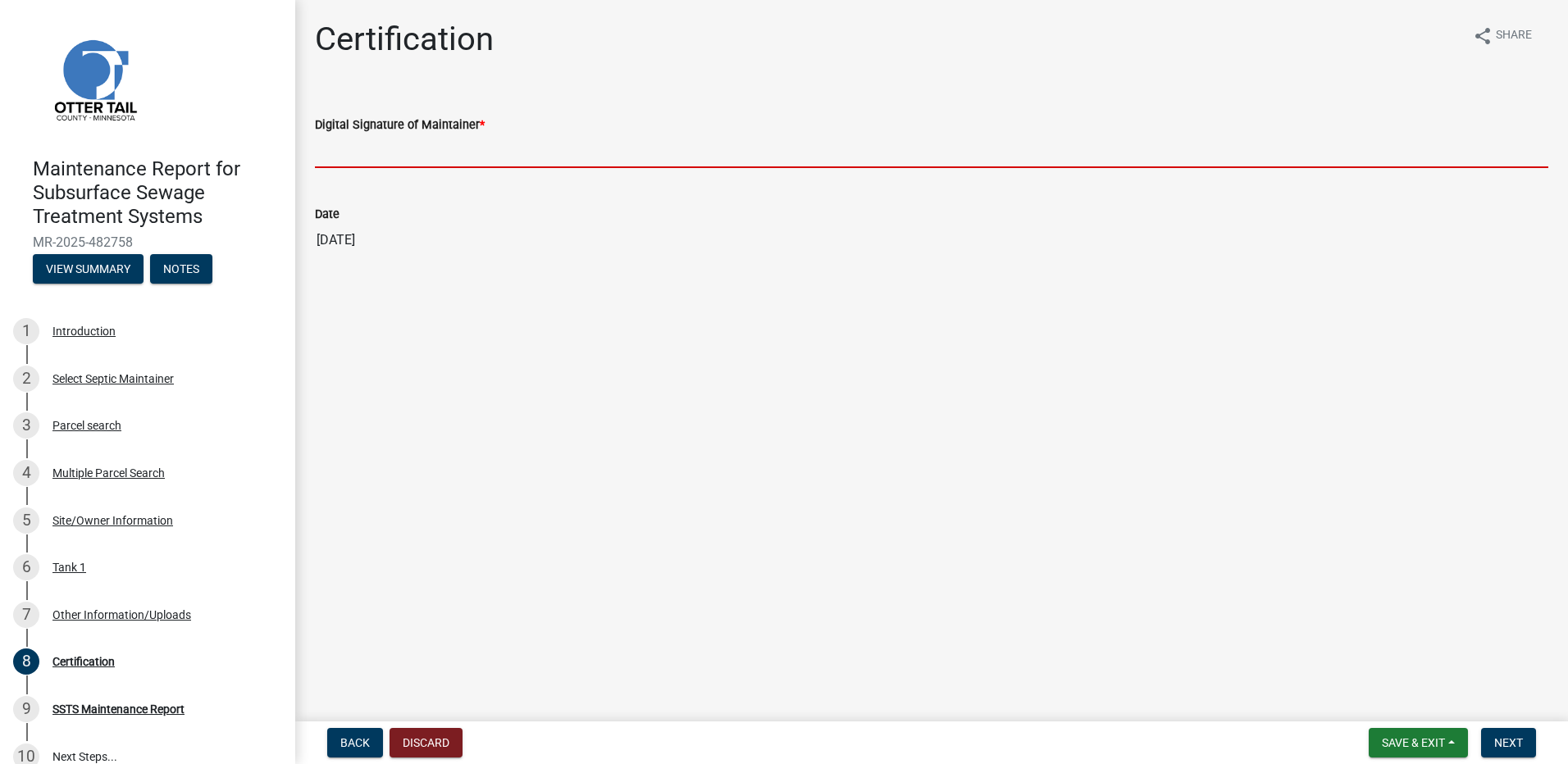
click at [373, 139] on input "Digital Signature of Maintainer *" at bounding box center [932, 151] width 1233 height 34
type input "[PERSON_NAME]"
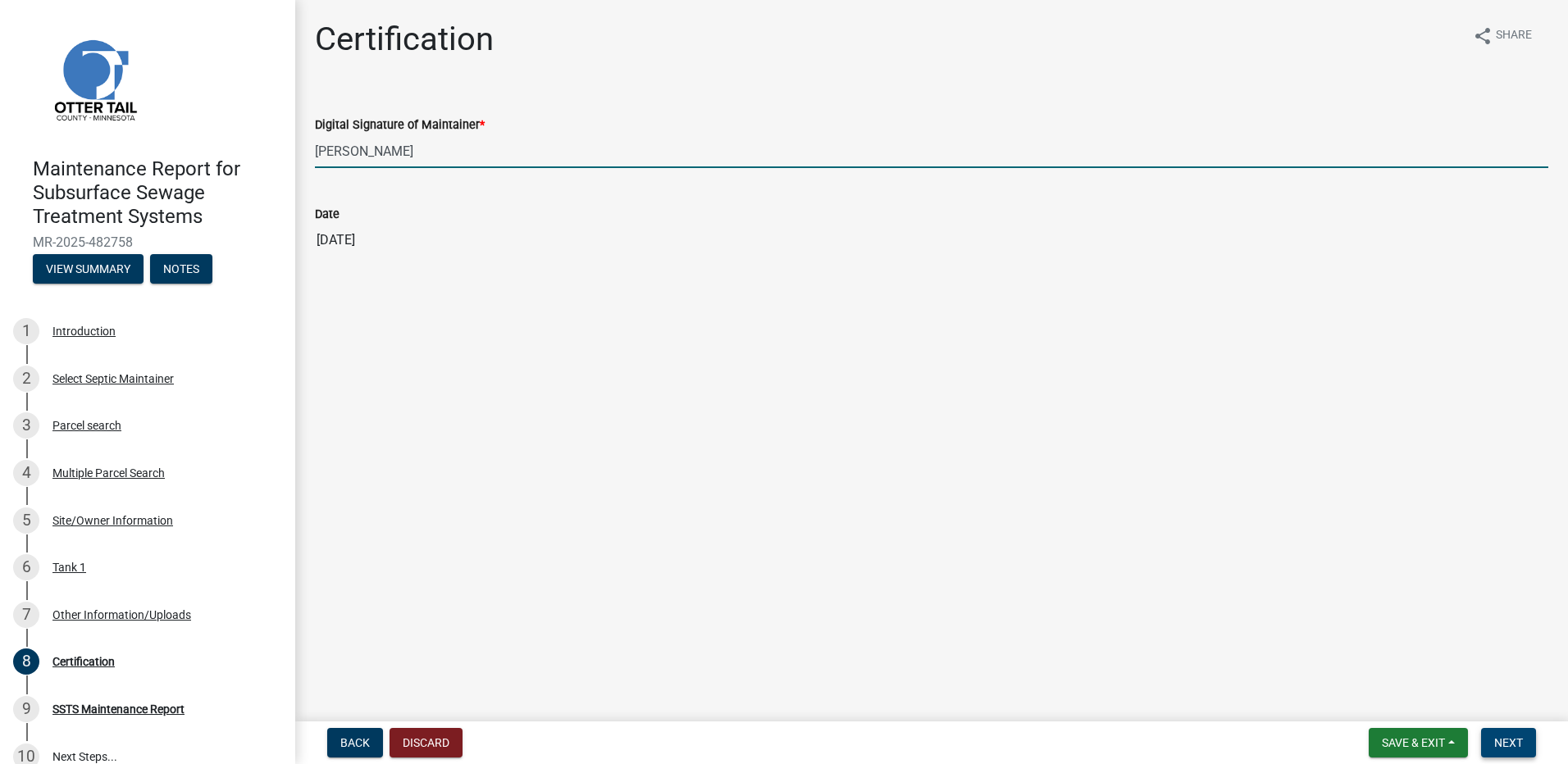
click at [1517, 757] on button "Next" at bounding box center [1508, 742] width 55 height 30
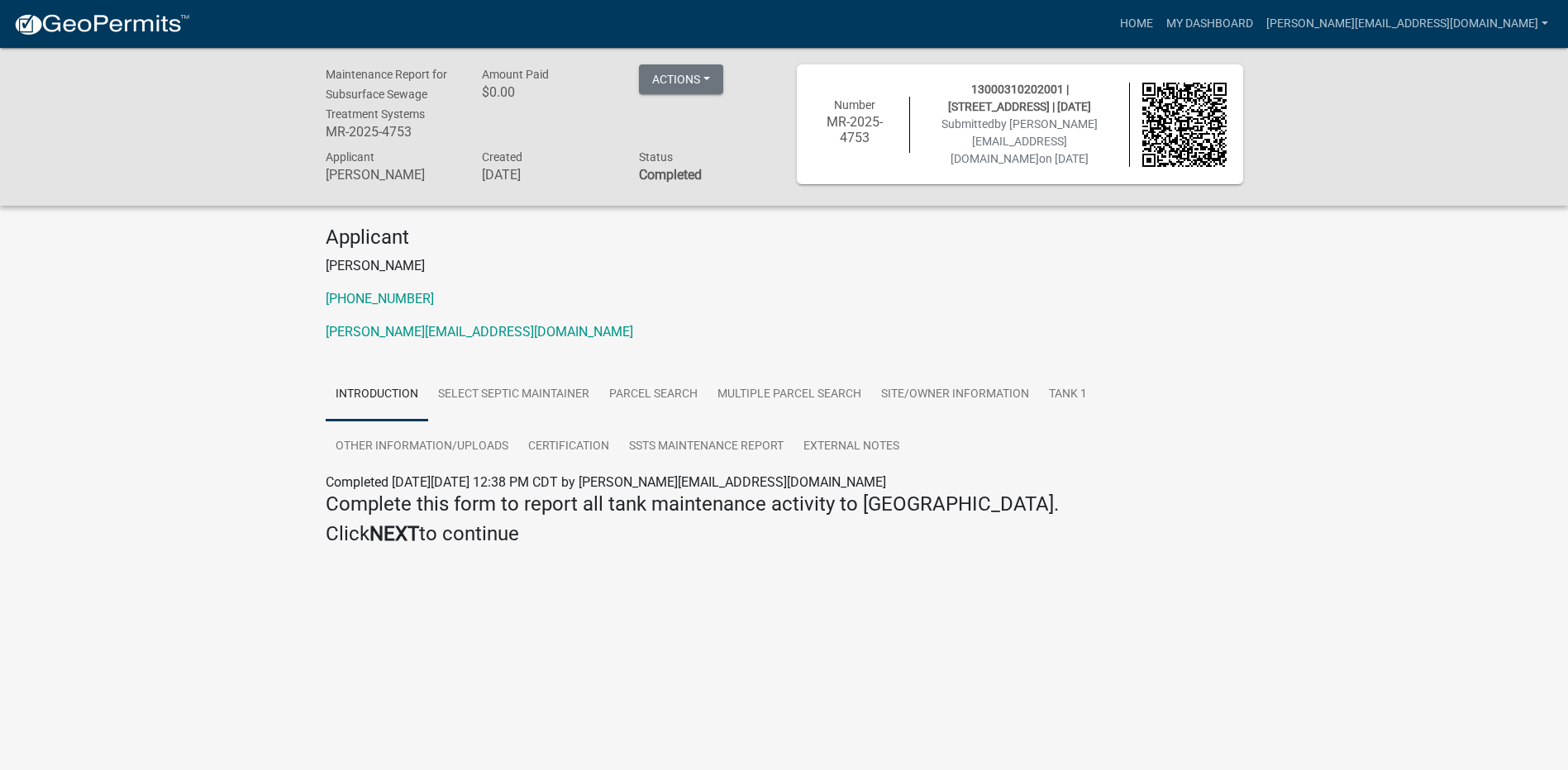
click at [118, 15] on img at bounding box center [102, 25] width 177 height 25
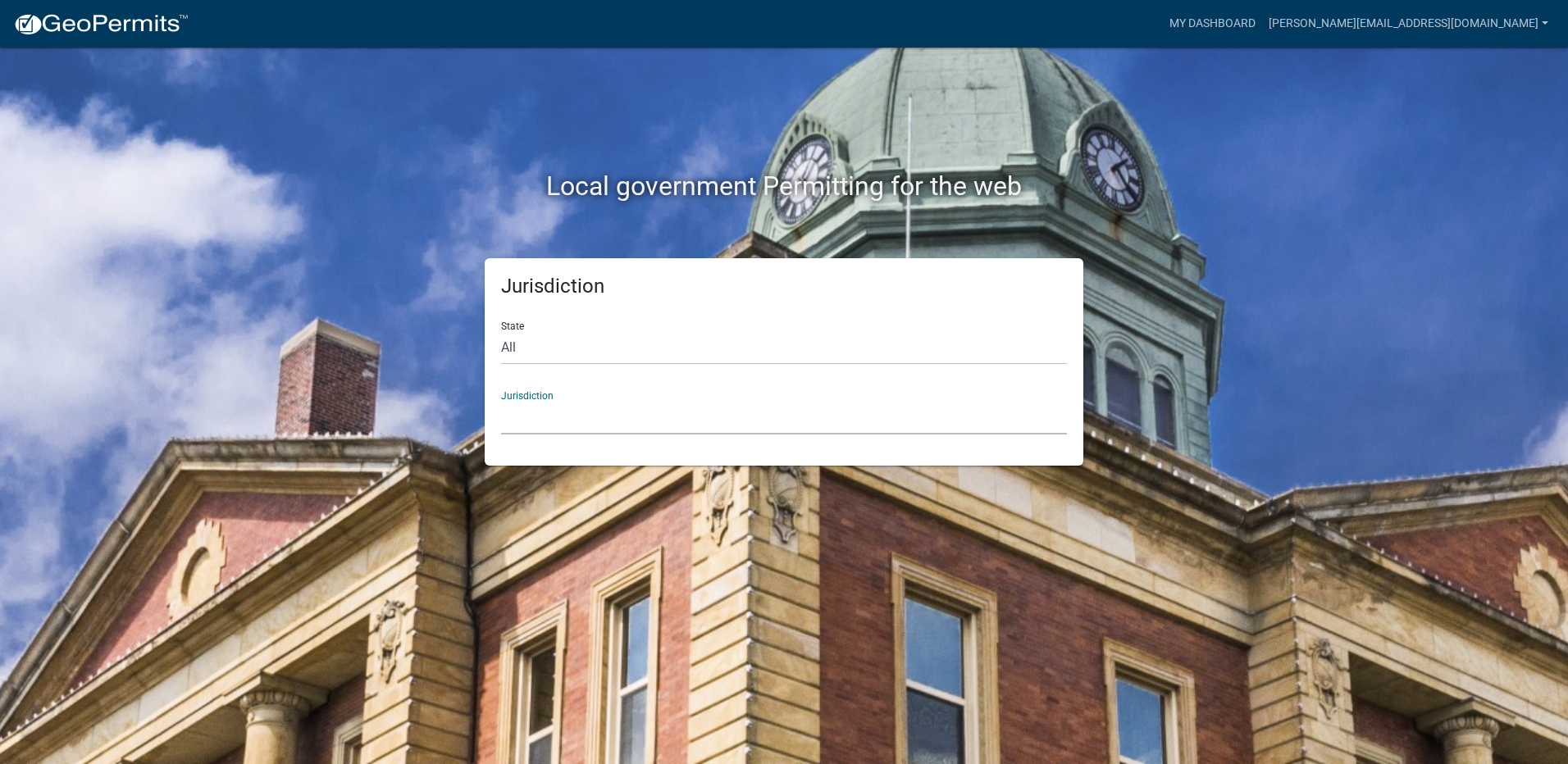
click at [625, 416] on select "[GEOGRAPHIC_DATA], [US_STATE] [GEOGRAPHIC_DATA], [US_STATE][PERSON_NAME][GEOGRA…" at bounding box center [784, 418] width 566 height 34
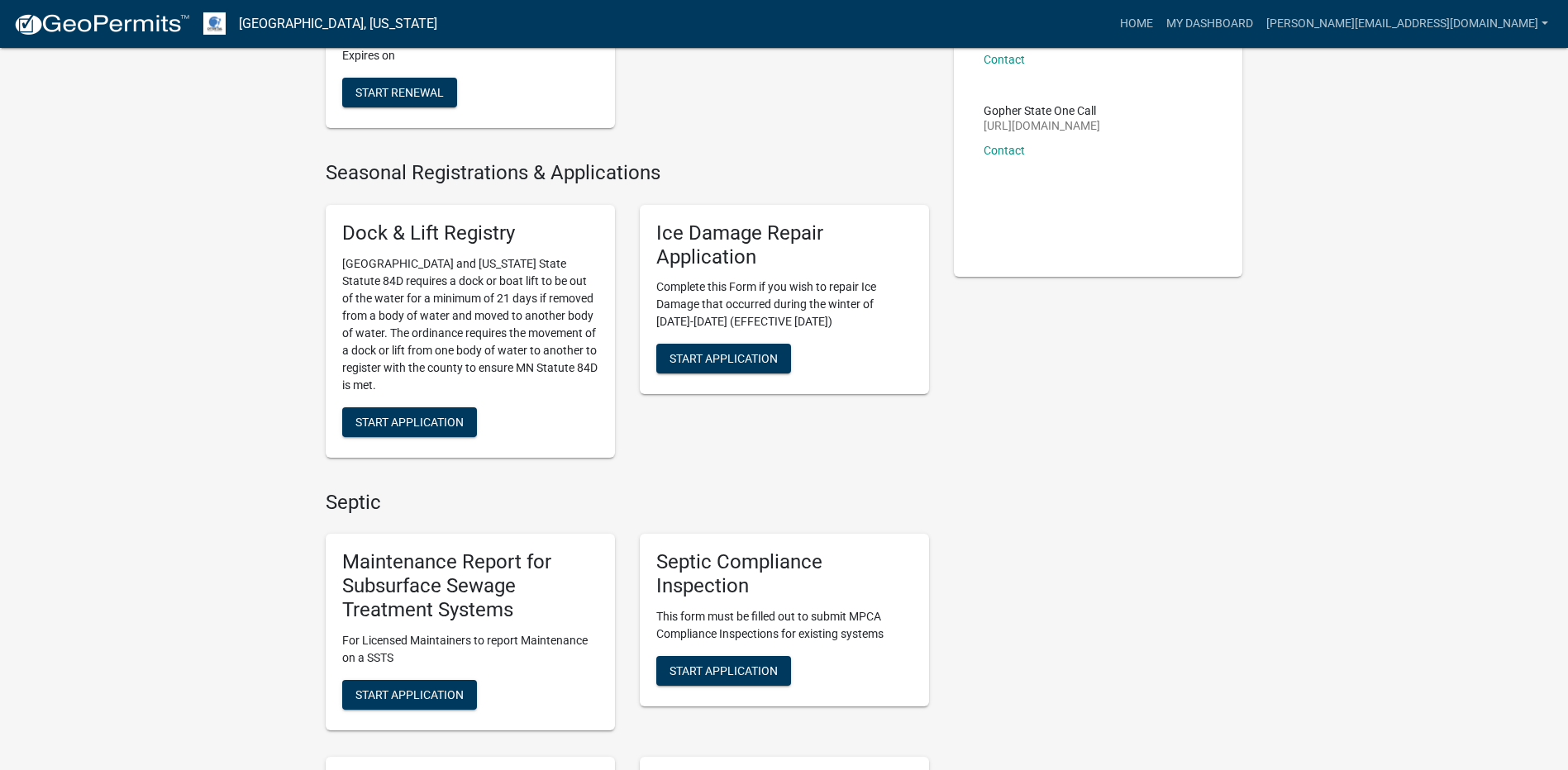
scroll to position [413, 0]
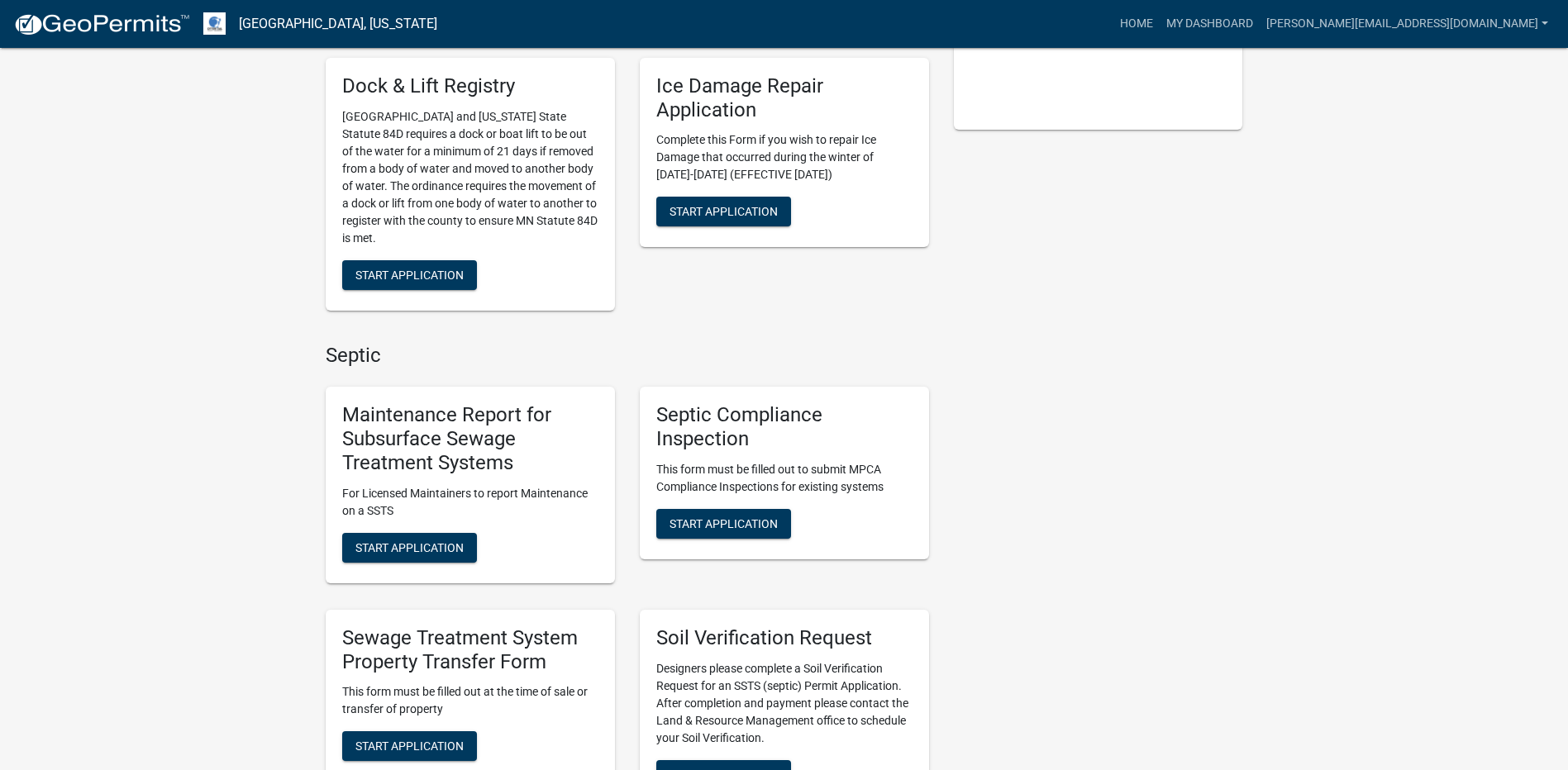
click at [441, 573] on div "Maintenance Report for Subsurface Sewage Treatment Systems For Licensed Maintai…" at bounding box center [470, 484] width 289 height 196
click at [440, 567] on div "Maintenance Report for Subsurface Sewage Treatment Systems For Licensed Maintai…" at bounding box center [470, 484] width 289 height 196
click at [438, 560] on button "Start Application" at bounding box center [409, 548] width 135 height 30
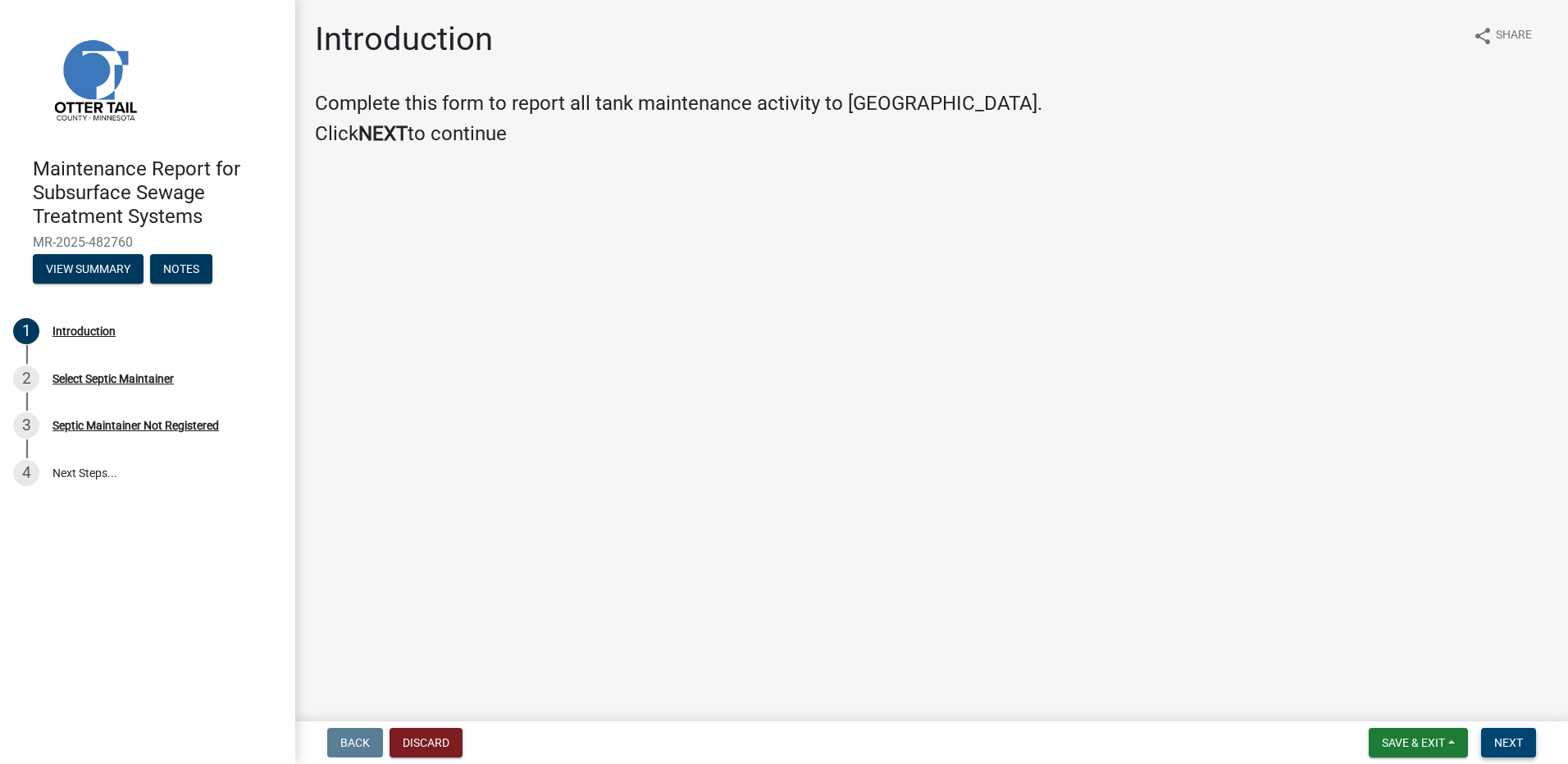
click at [1507, 736] on span "Next" at bounding box center [1508, 742] width 29 height 13
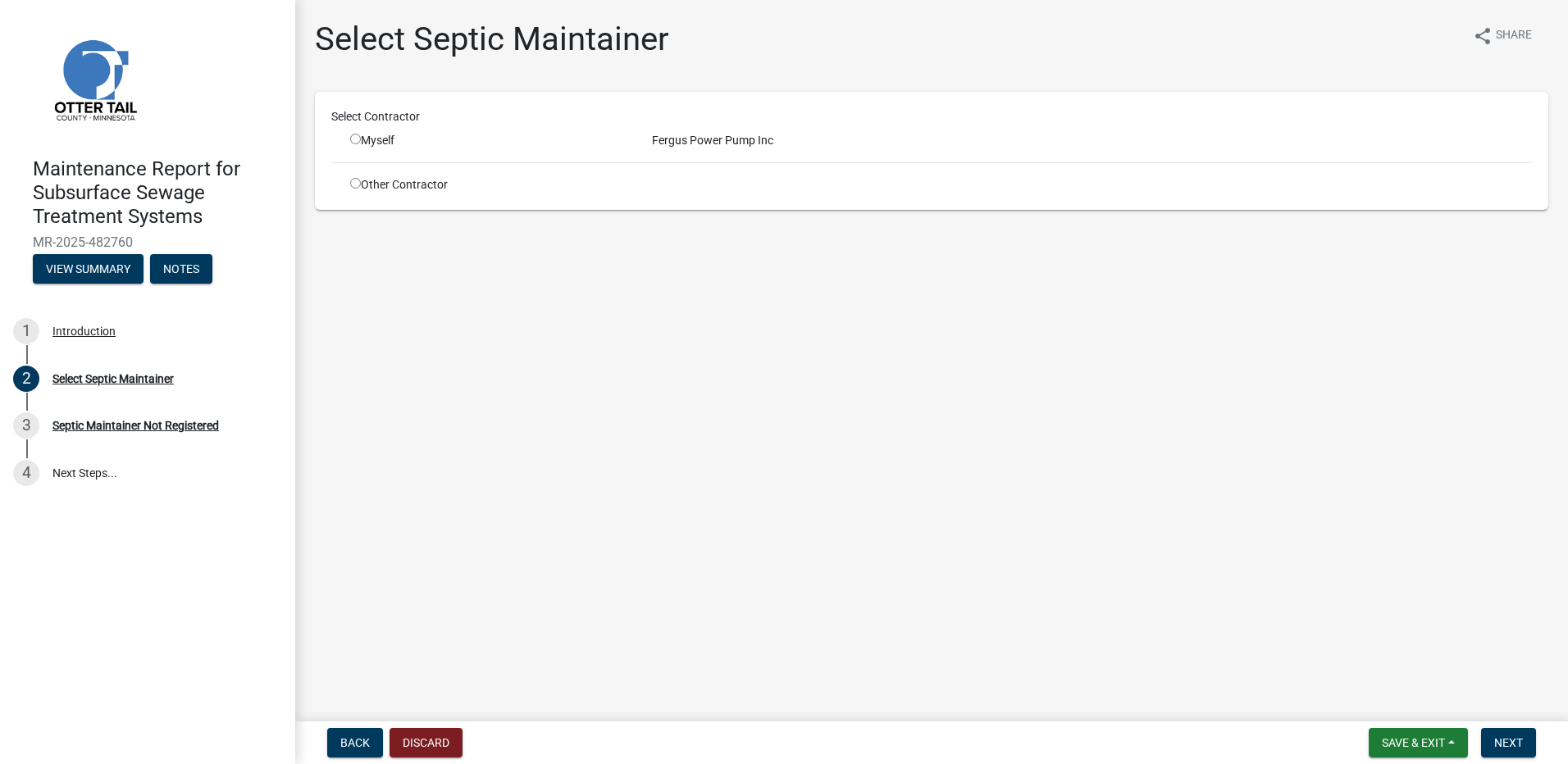
click at [355, 137] on input "radio" at bounding box center [355, 138] width 10 height 10
radio input "true"
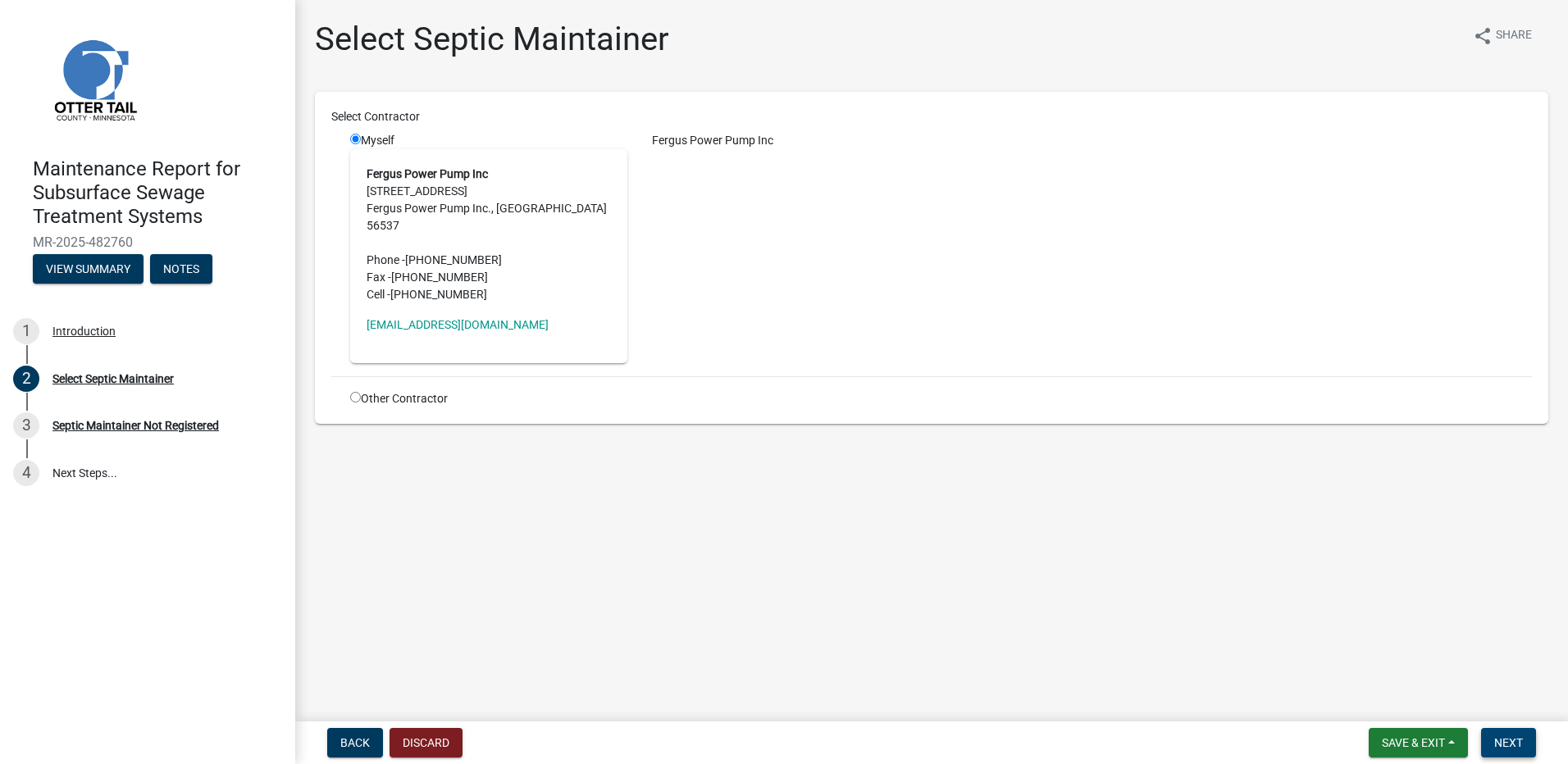
click at [1503, 749] on span "Next" at bounding box center [1508, 742] width 29 height 13
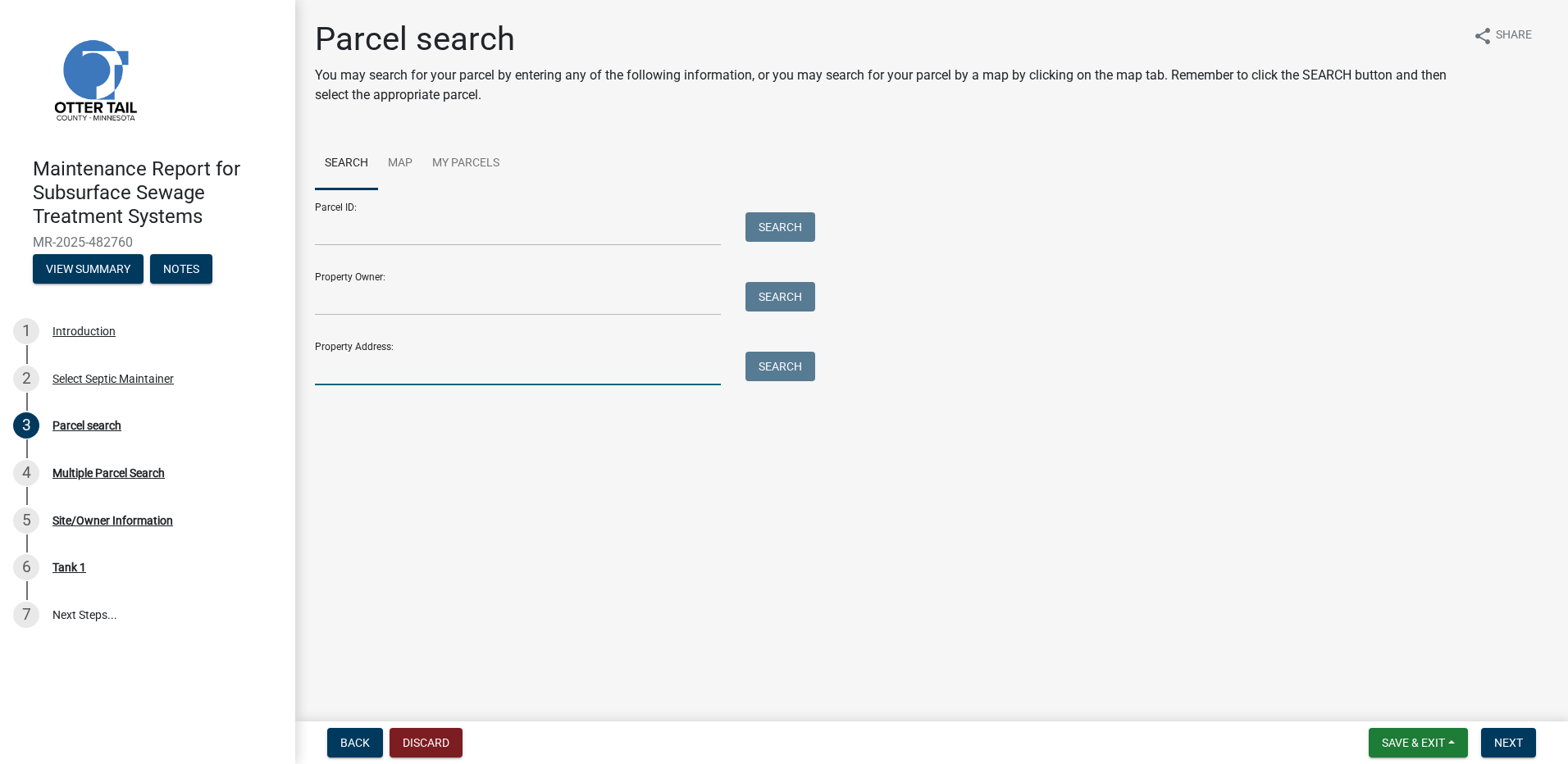
click at [391, 356] on input "Property Address:" at bounding box center [518, 368] width 406 height 34
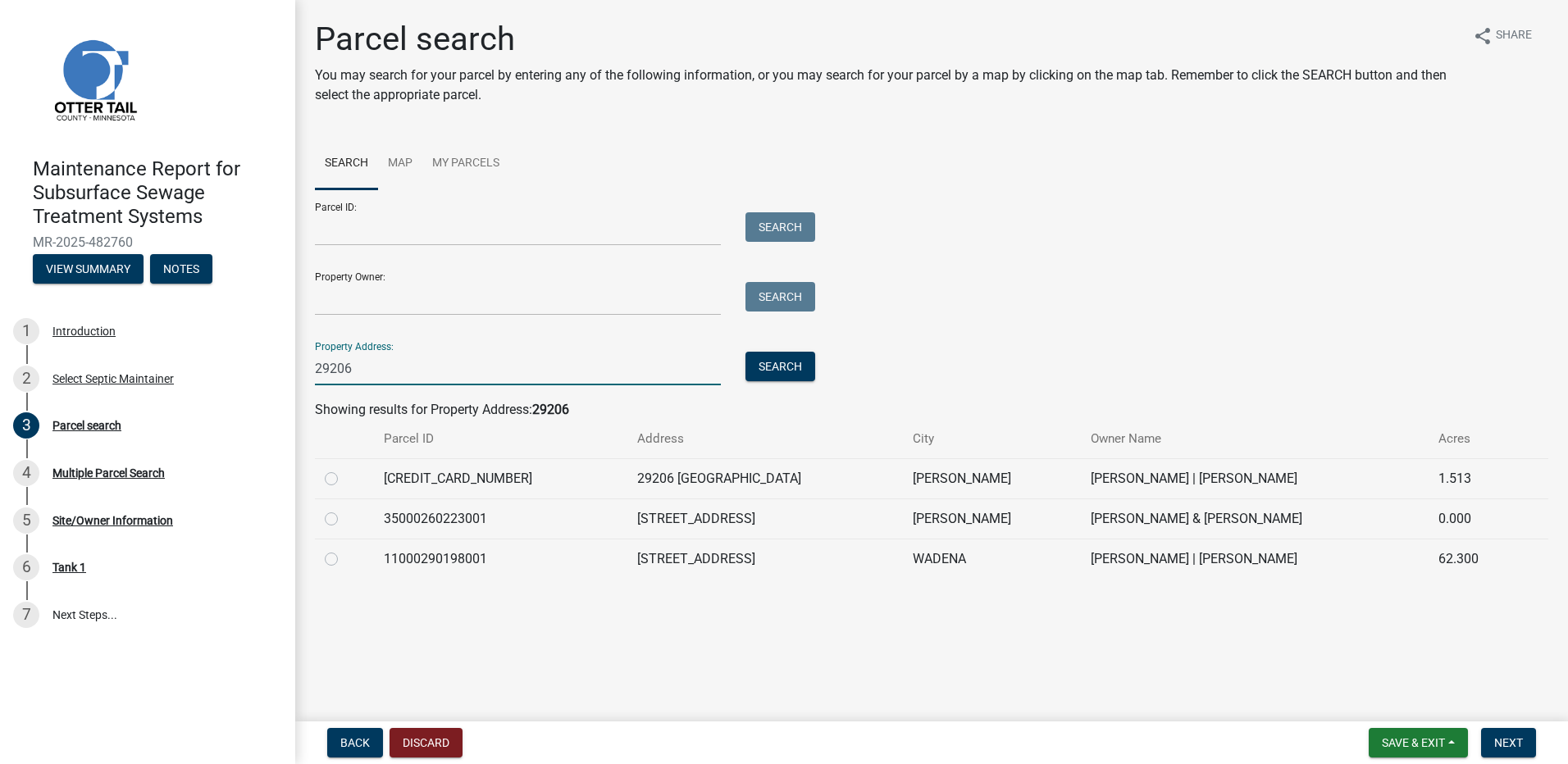
type input "29206"
click at [344, 468] on label at bounding box center [344, 468] width 0 height 0
click at [344, 476] on input "radio" at bounding box center [349, 473] width 10 height 10
radio input "true"
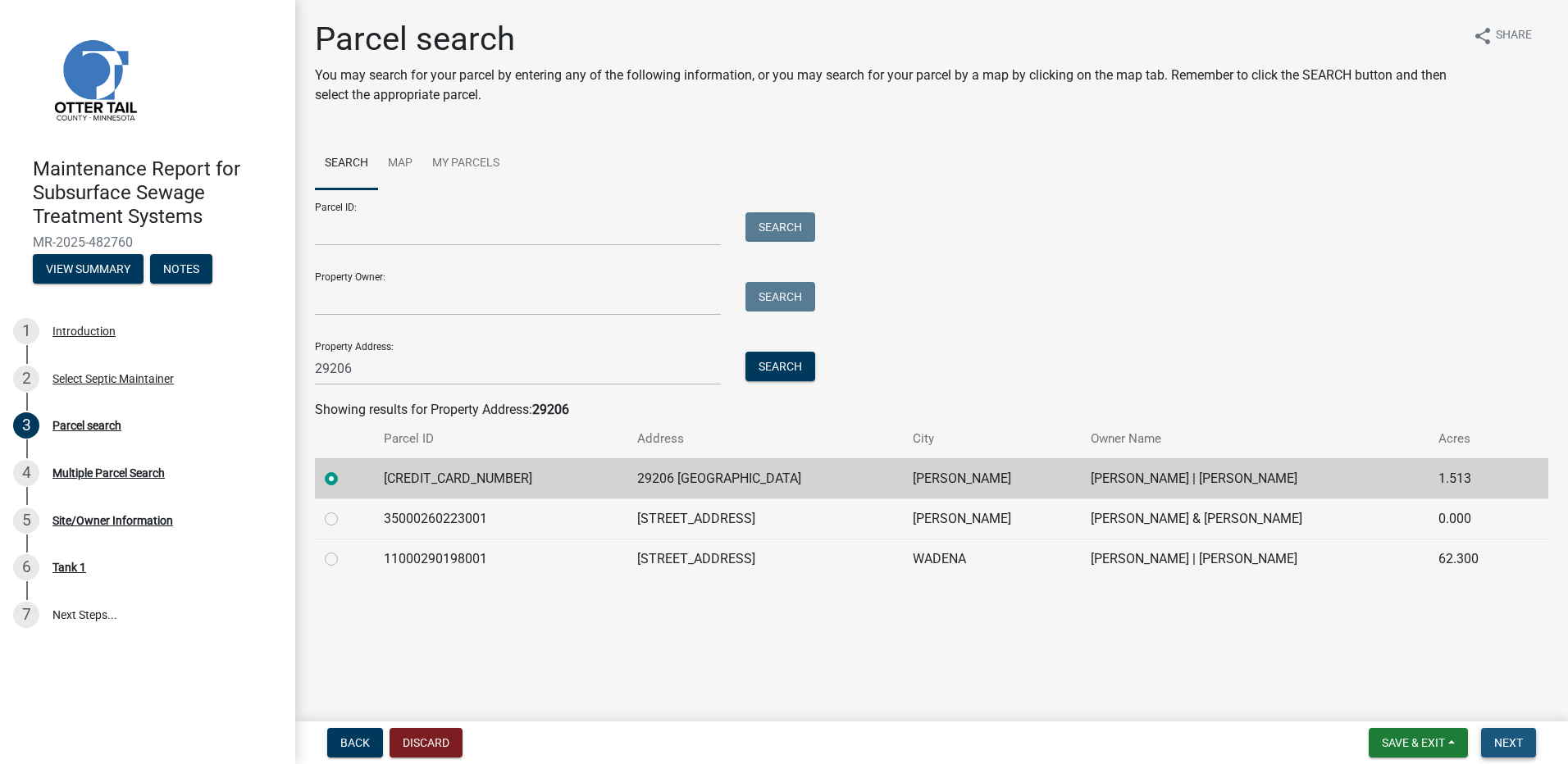
click at [1486, 734] on button "Next" at bounding box center [1508, 742] width 55 height 30
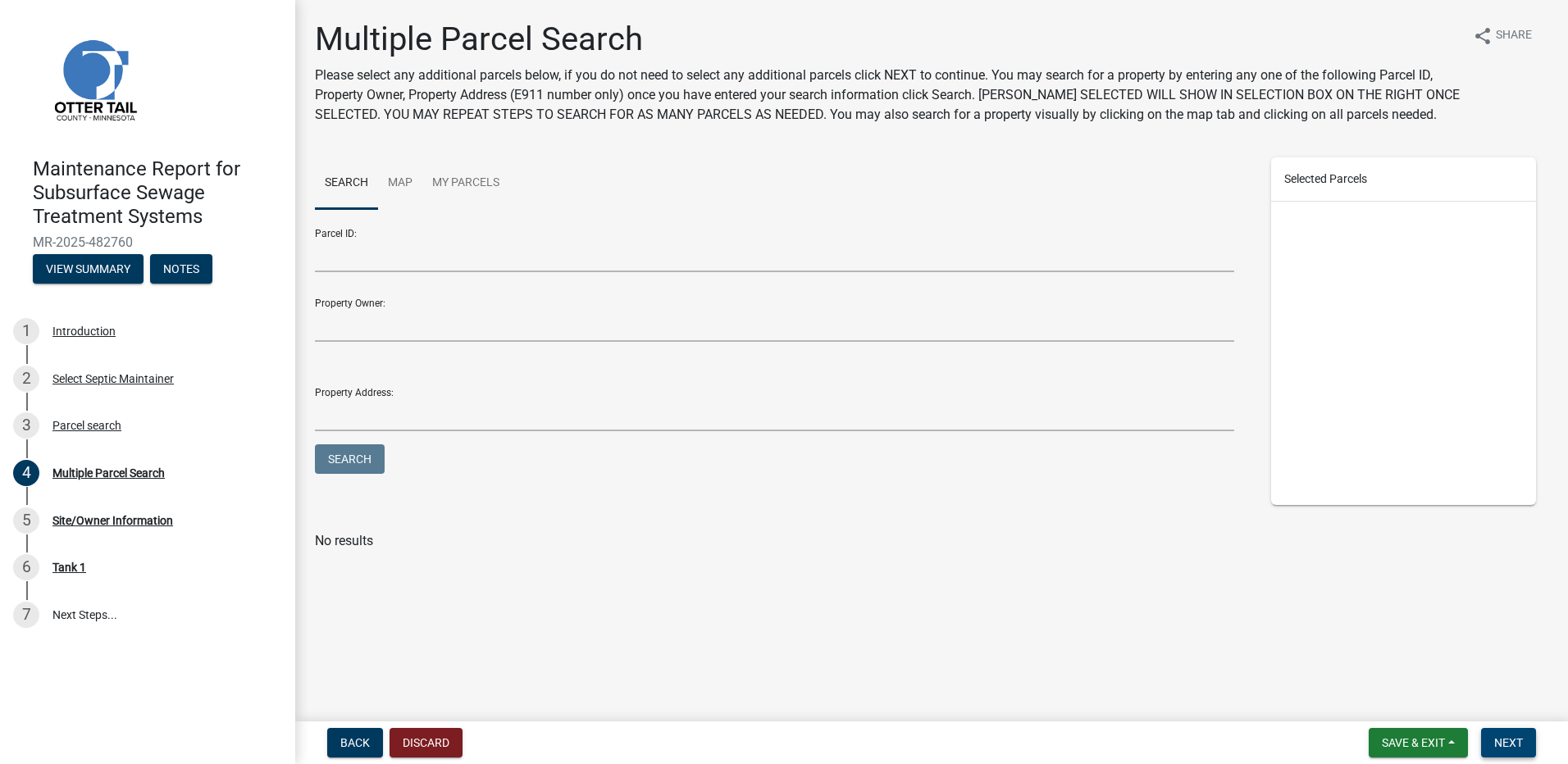
click at [1501, 754] on button "Next" at bounding box center [1508, 742] width 55 height 30
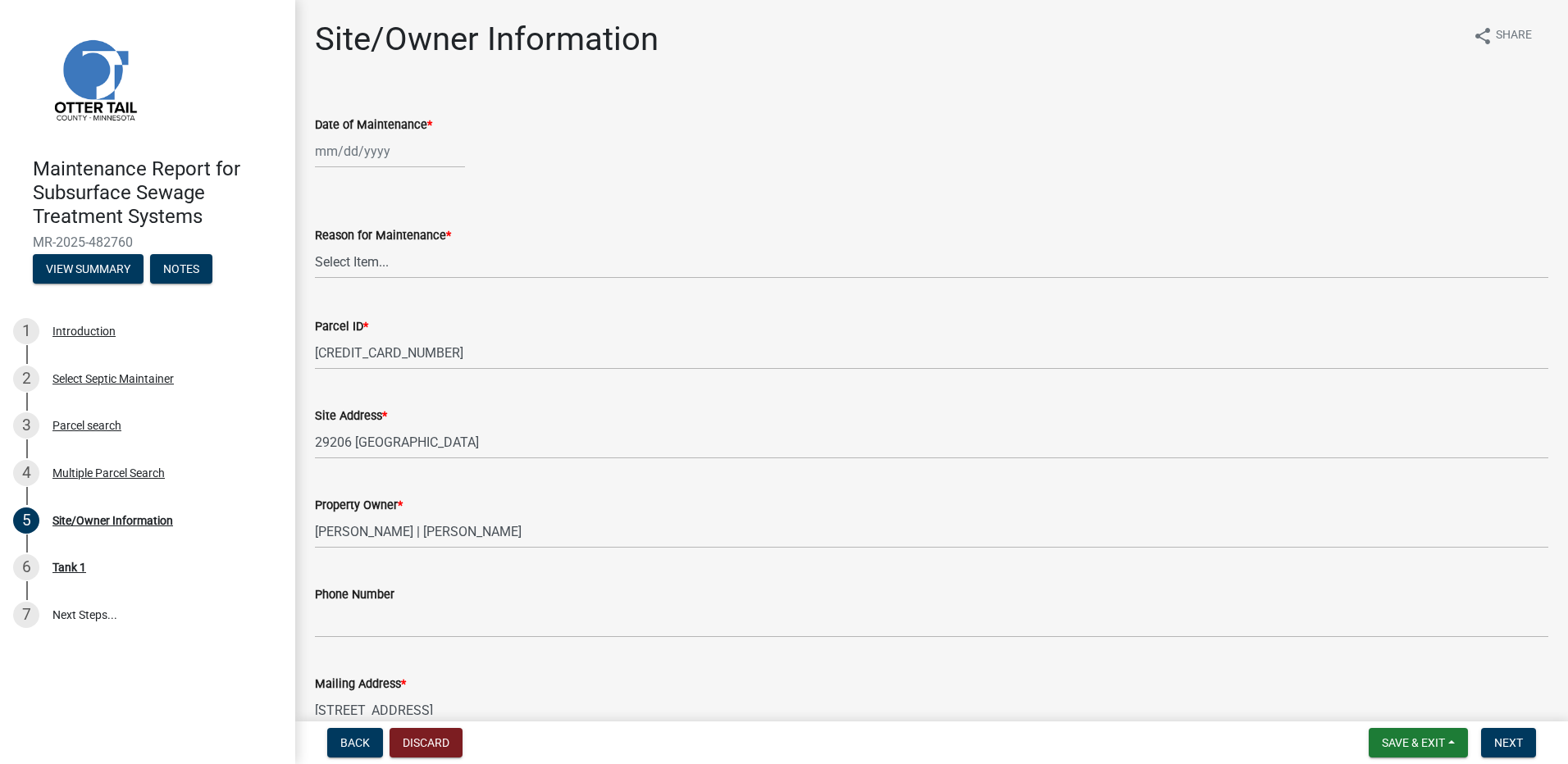
click at [347, 156] on div at bounding box center [390, 151] width 150 height 34
select select "9"
select select "2025"
click at [416, 239] on div "4" at bounding box center [410, 238] width 26 height 26
type input "[DATE]"
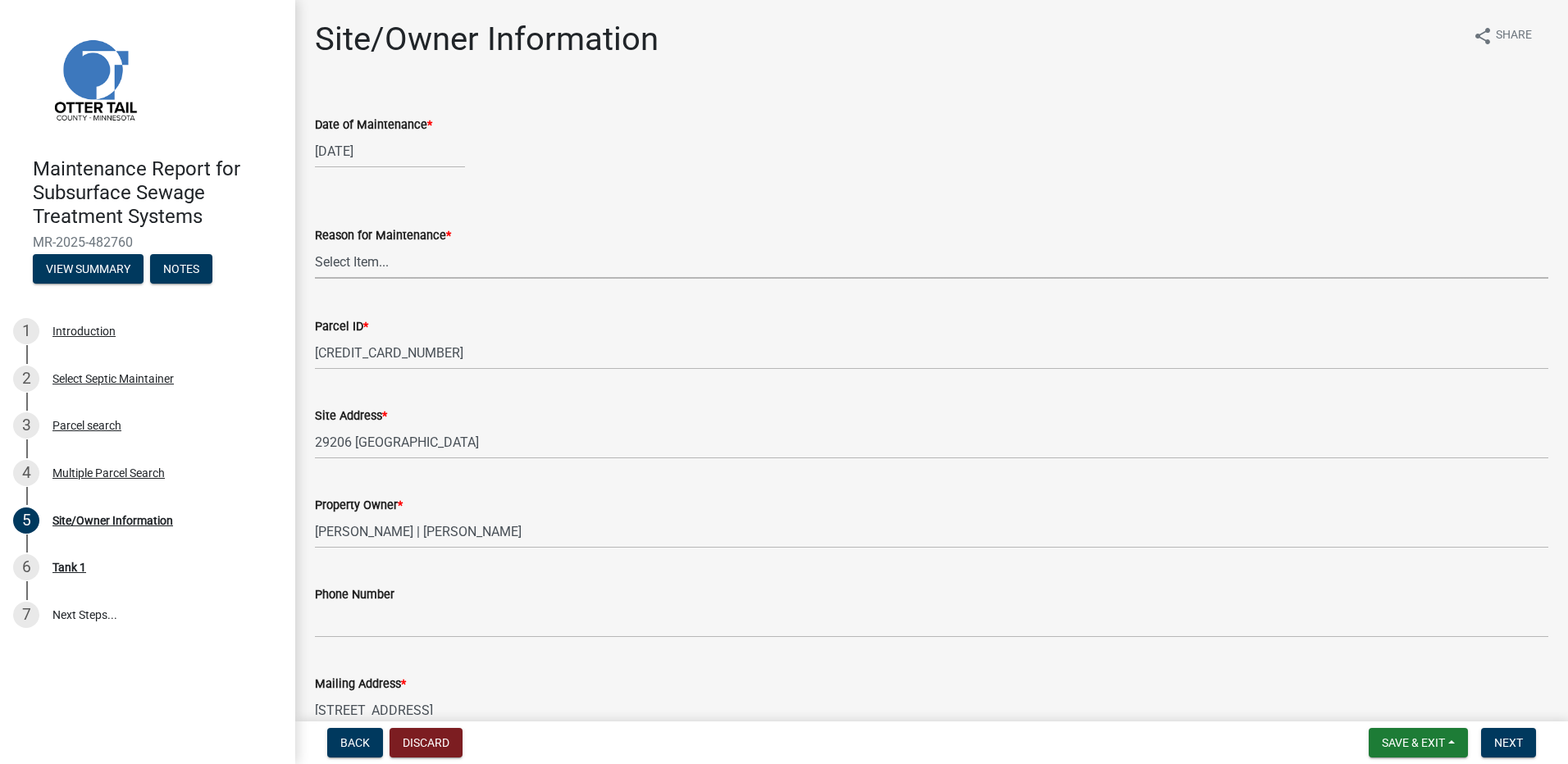
click at [414, 261] on select "Select Item... Called Routine Other" at bounding box center [932, 262] width 1233 height 34
click at [315, 245] on select "Select Item... Called Routine Other" at bounding box center [932, 262] width 1233 height 34
select select "78493fc6-8c9b-4d4c-b322-7064476e595b"
click at [1524, 743] on button "Next" at bounding box center [1508, 742] width 55 height 30
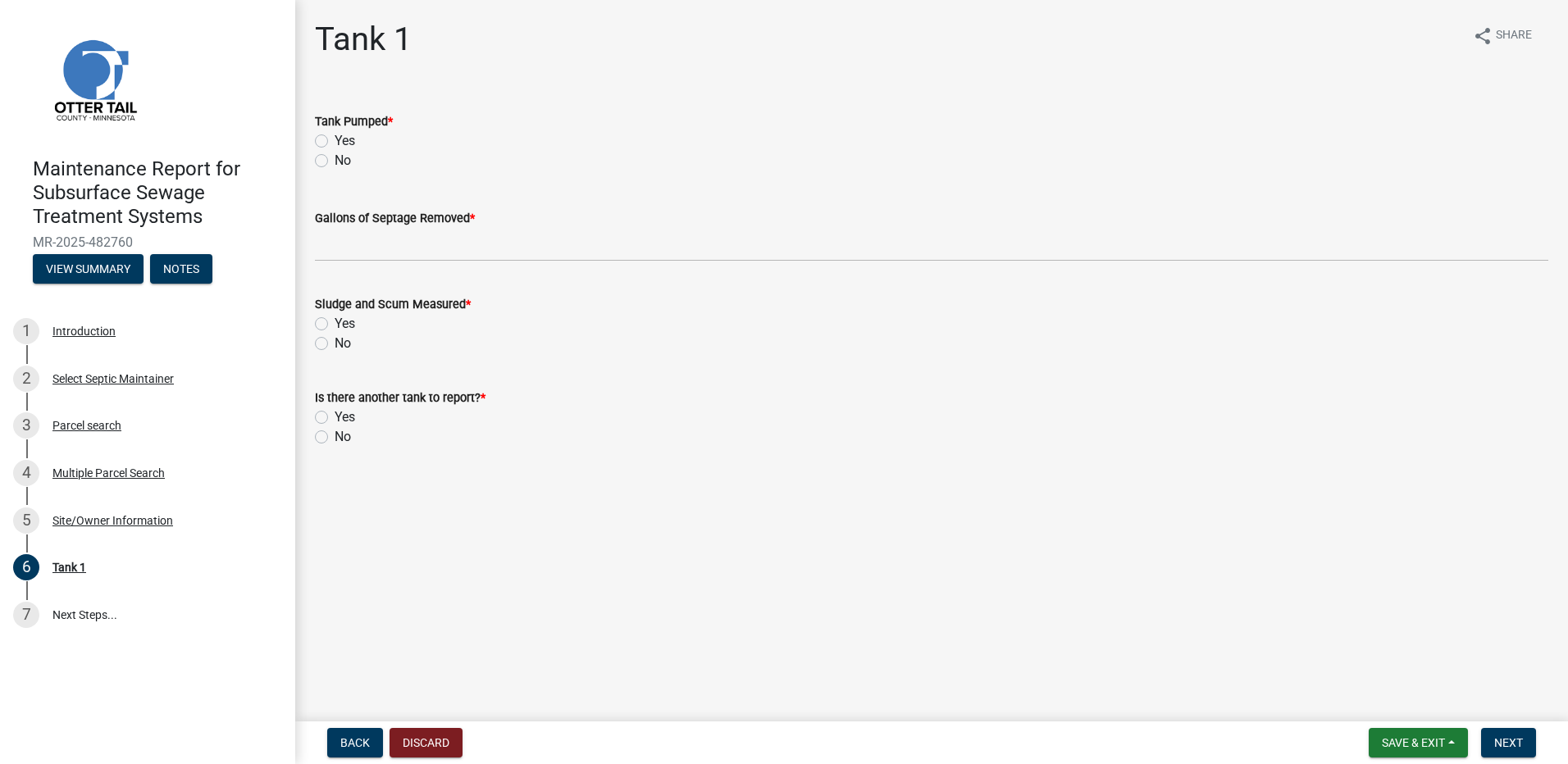
click at [335, 144] on label "Yes" at bounding box center [345, 140] width 21 height 20
click at [335, 142] on input "Yes" at bounding box center [340, 136] width 10 height 10
radio input "true"
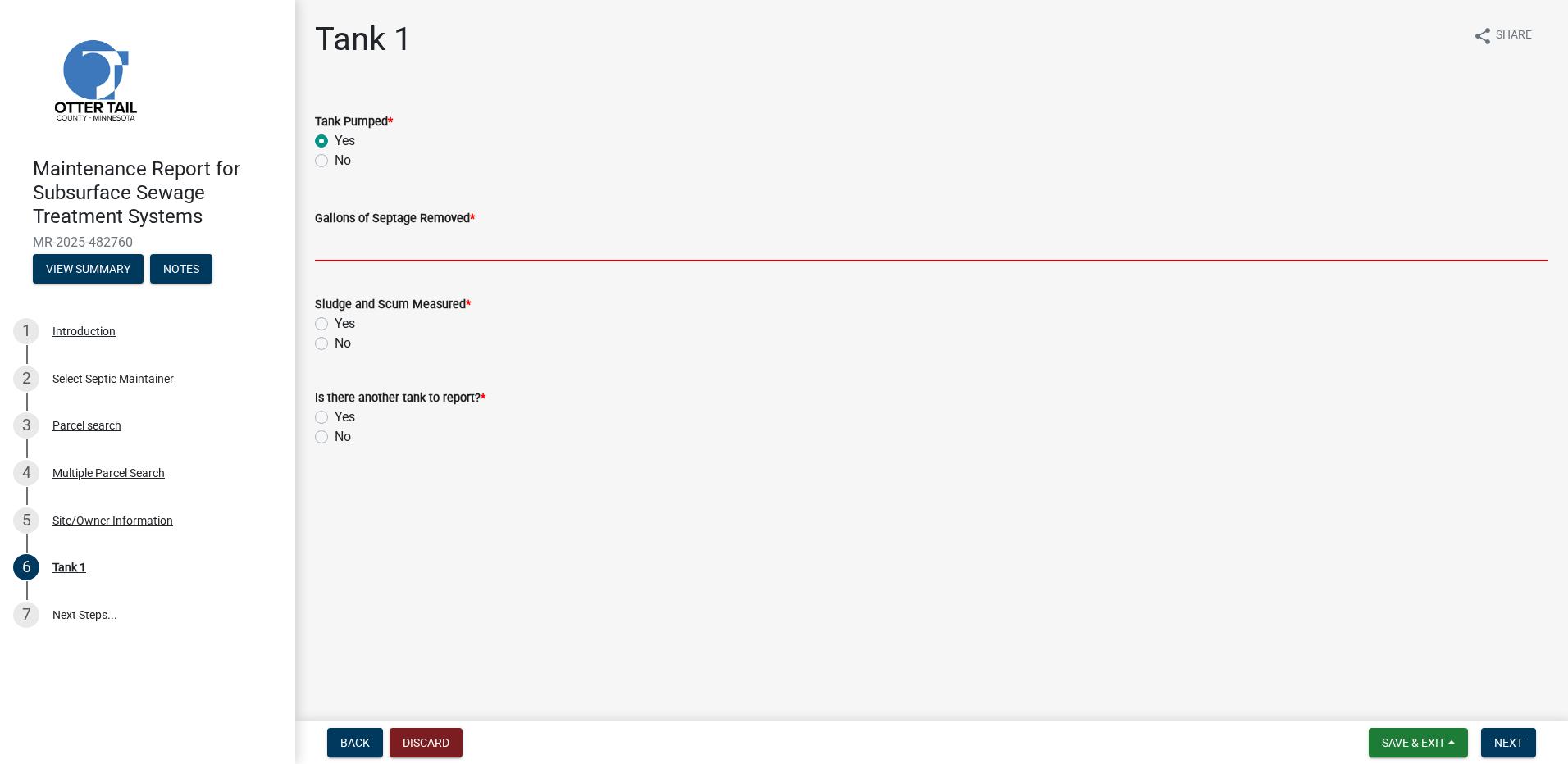
click at [372, 247] on input "Gallons of Septage Removed *" at bounding box center [932, 245] width 1233 height 34
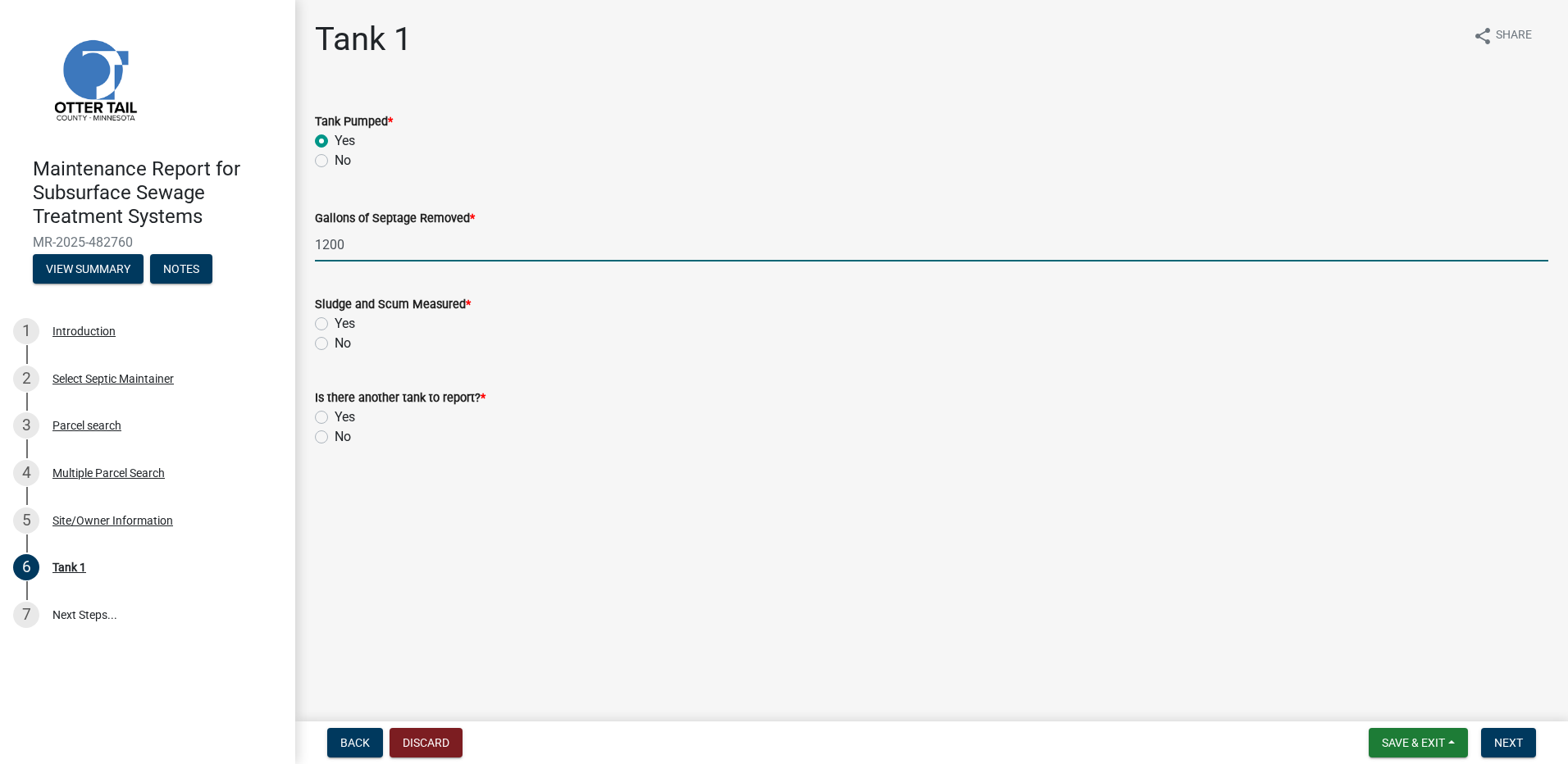
type input "1200"
click at [324, 350] on div "No" at bounding box center [932, 343] width 1233 height 20
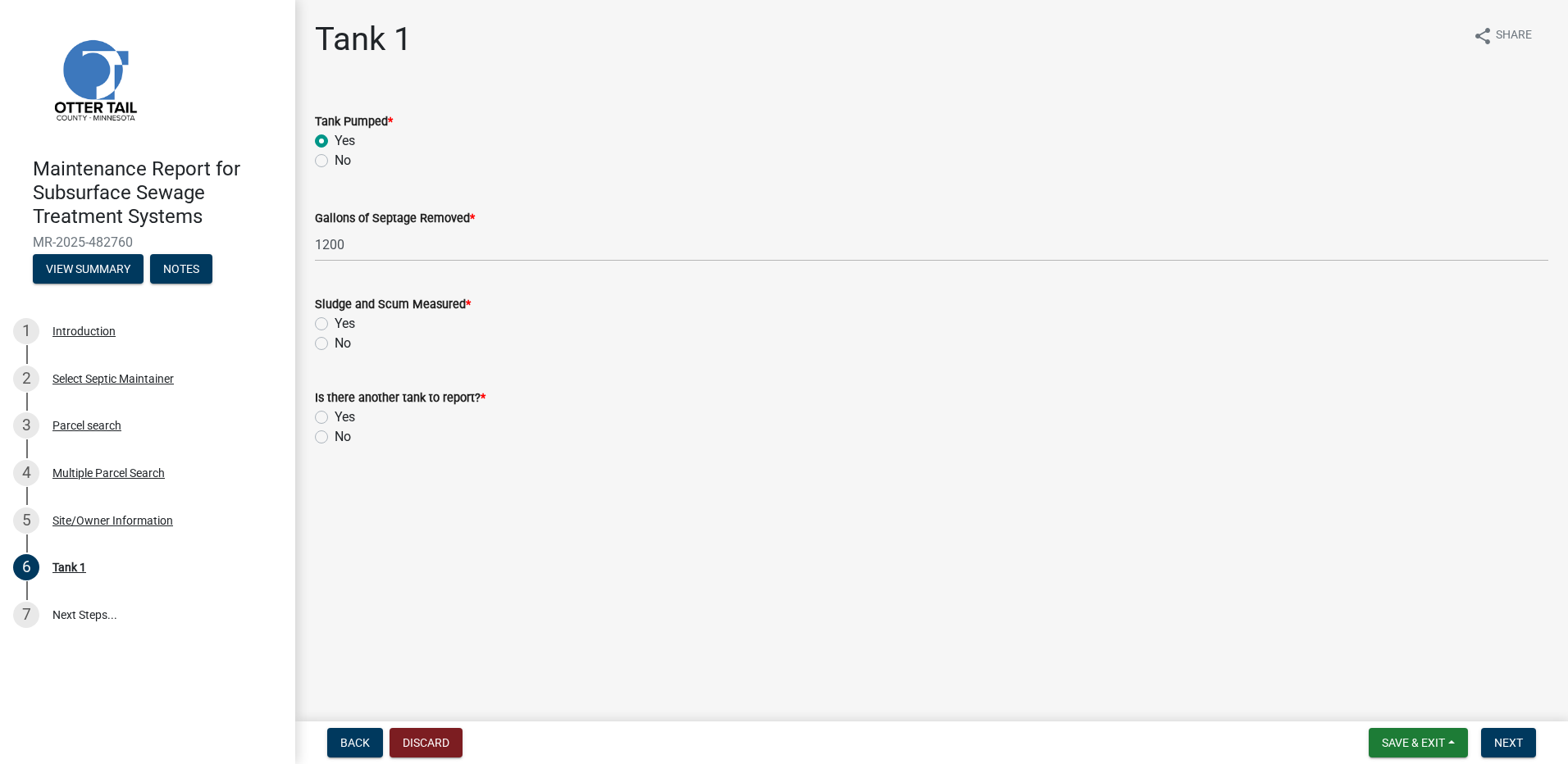
click at [335, 342] on label "No" at bounding box center [343, 343] width 17 height 20
click at [335, 342] on input "No" at bounding box center [340, 339] width 10 height 10
radio input "true"
click at [335, 437] on label "No" at bounding box center [343, 437] width 17 height 20
click at [335, 437] on input "No" at bounding box center [340, 432] width 10 height 10
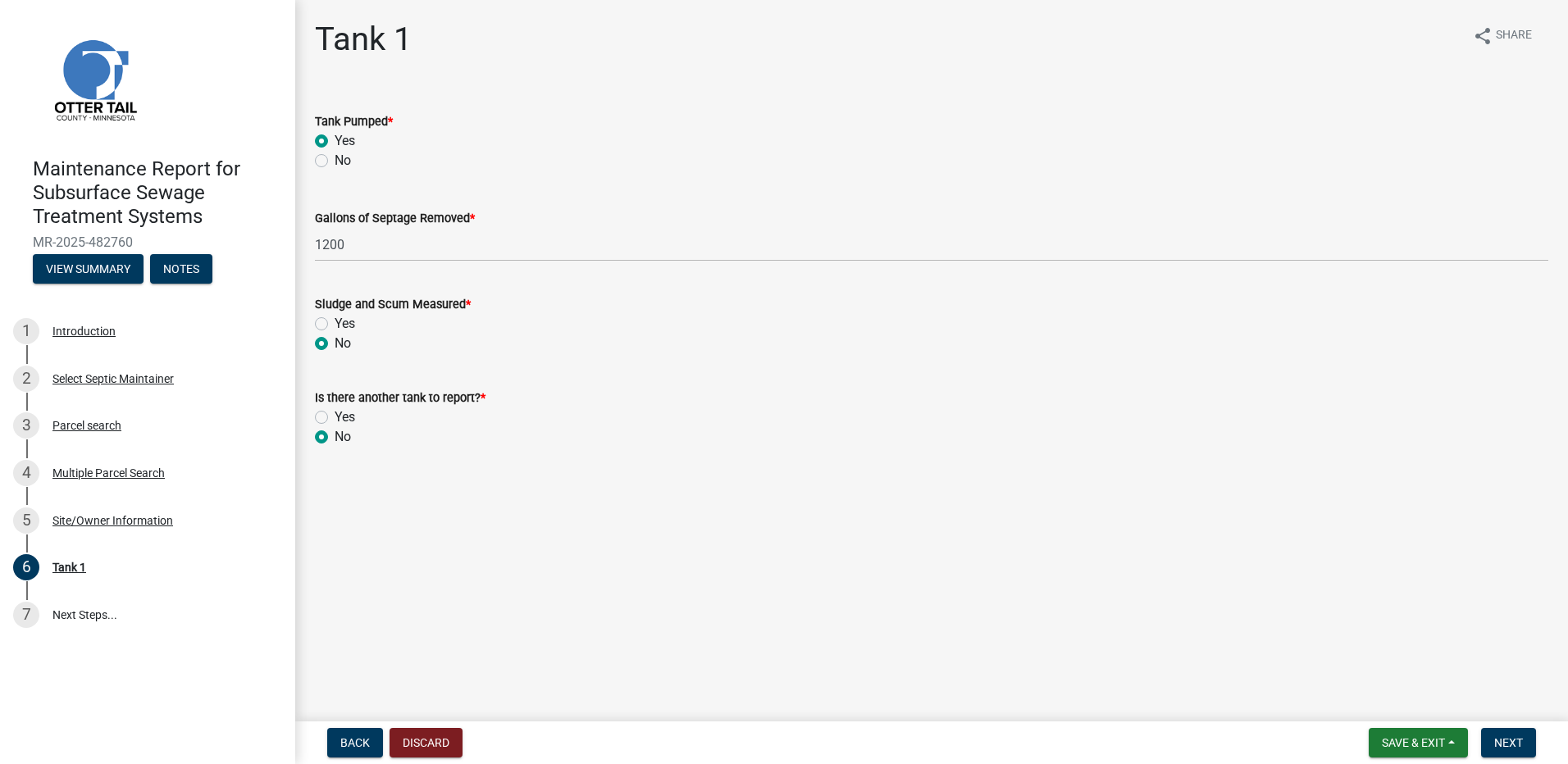
radio input "true"
click at [1498, 742] on span "Next" at bounding box center [1508, 742] width 29 height 13
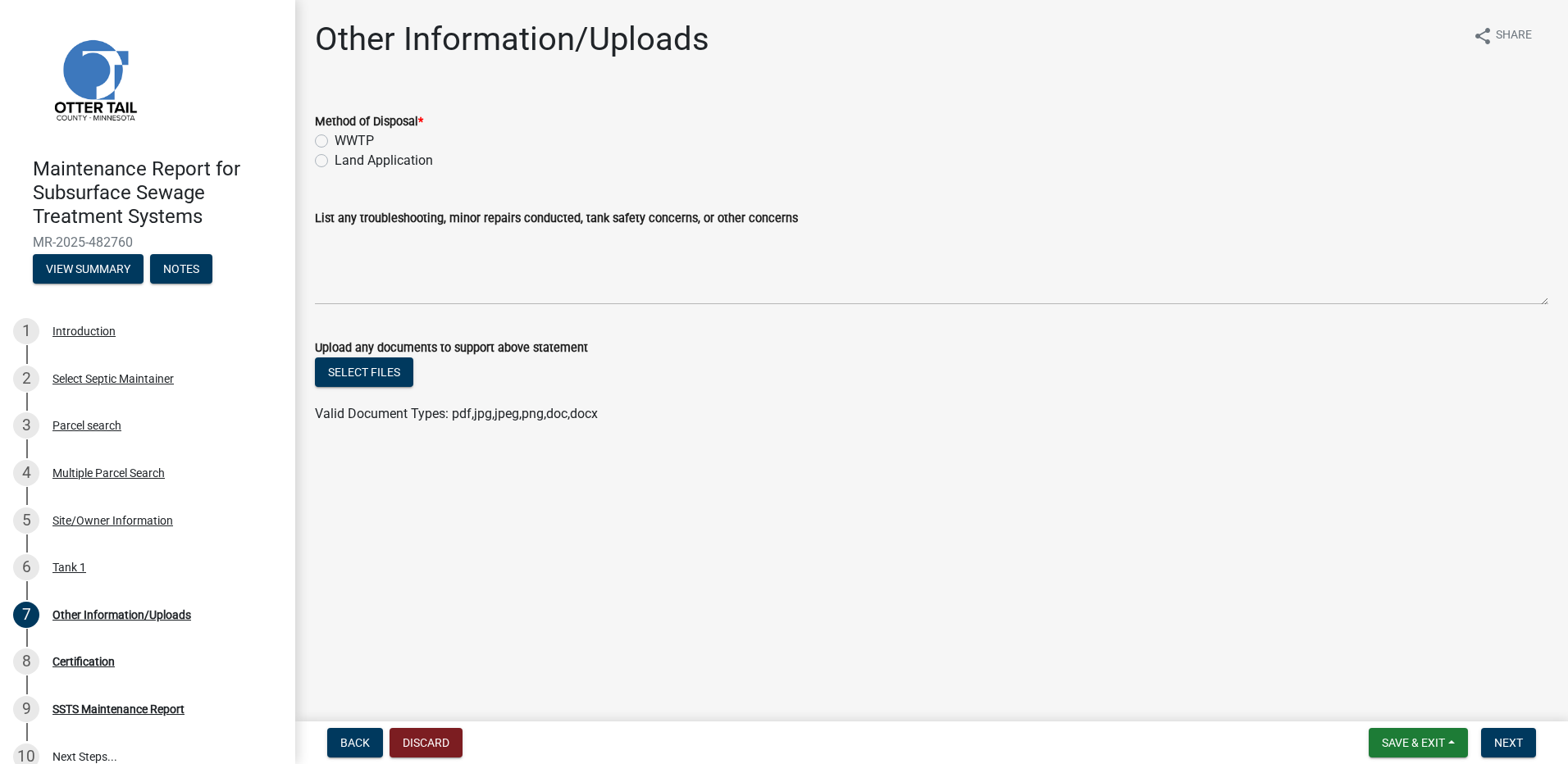
click at [408, 166] on label "Land Application" at bounding box center [384, 160] width 98 height 20
click at [345, 162] on input "Land Application" at bounding box center [340, 155] width 10 height 10
radio input "true"
click at [1511, 736] on span "Next" at bounding box center [1508, 742] width 29 height 13
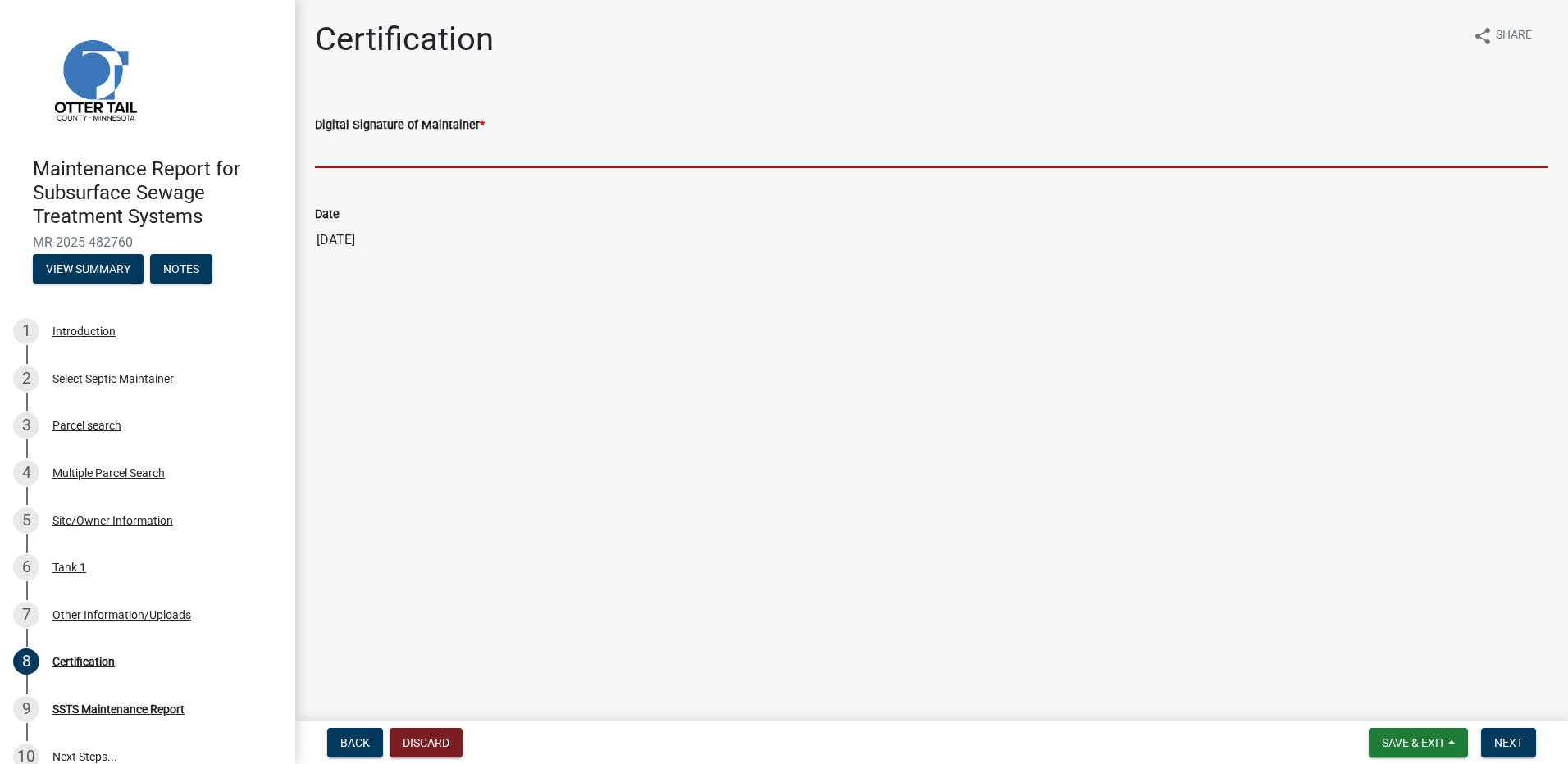
click at [382, 142] on input "Digital Signature of Maintainer *" at bounding box center [932, 151] width 1233 height 34
type input "[PERSON_NAME]"
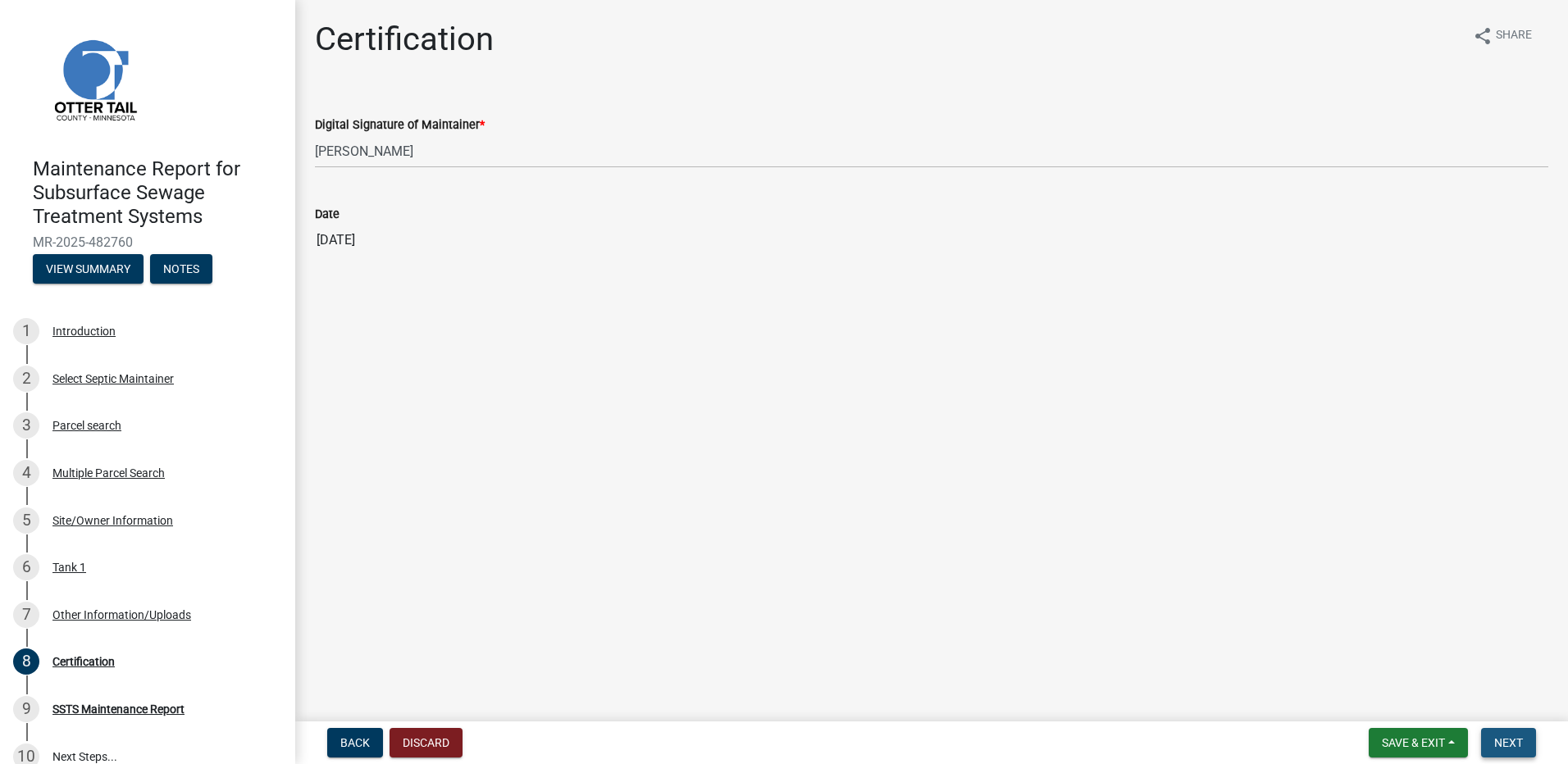
drag, startPoint x: 1511, startPoint y: 749, endPoint x: 1501, endPoint y: 740, distance: 13.5
click at [1510, 749] on span "Next" at bounding box center [1508, 742] width 29 height 13
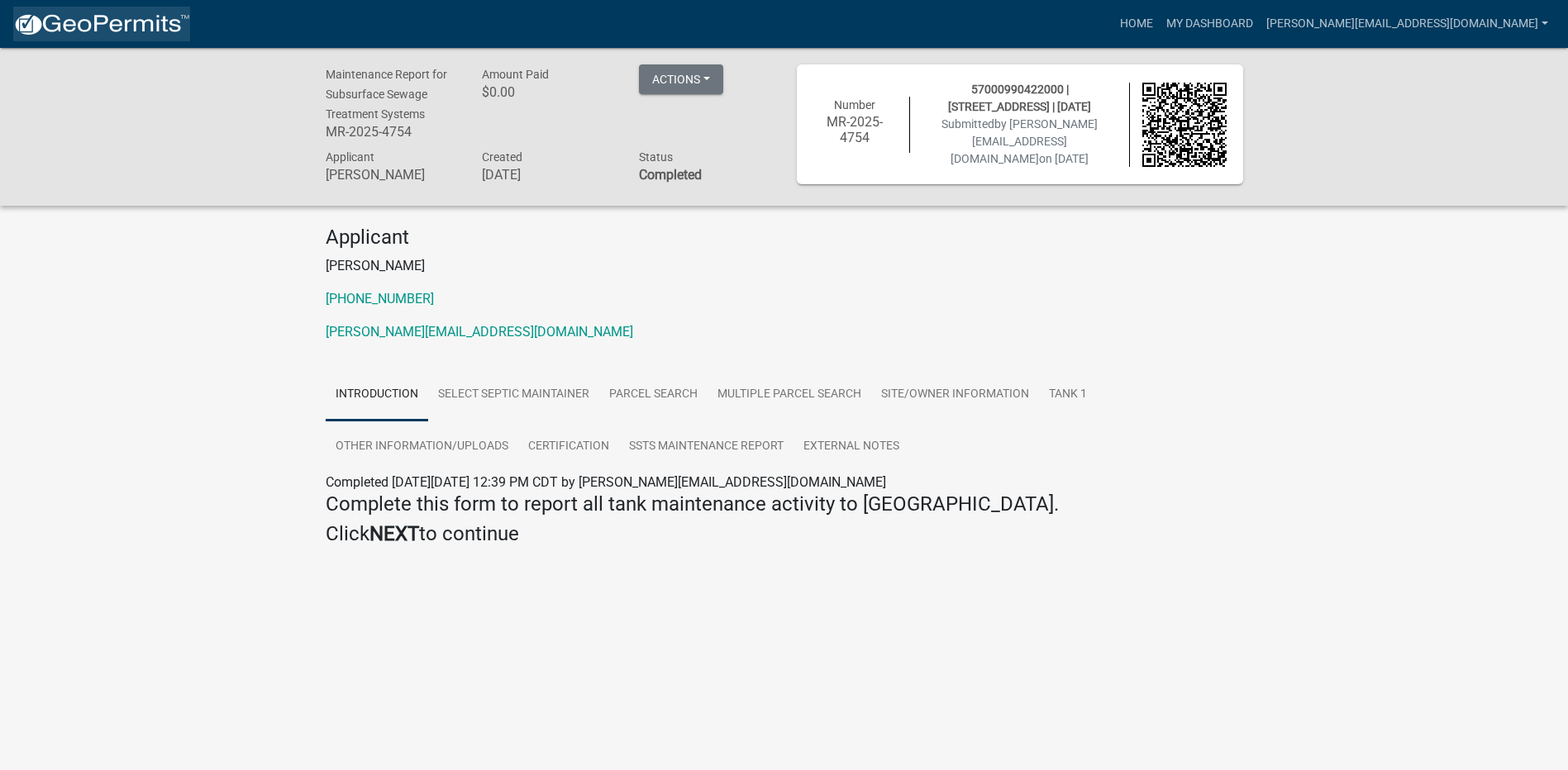
click at [138, 20] on img at bounding box center [102, 25] width 177 height 25
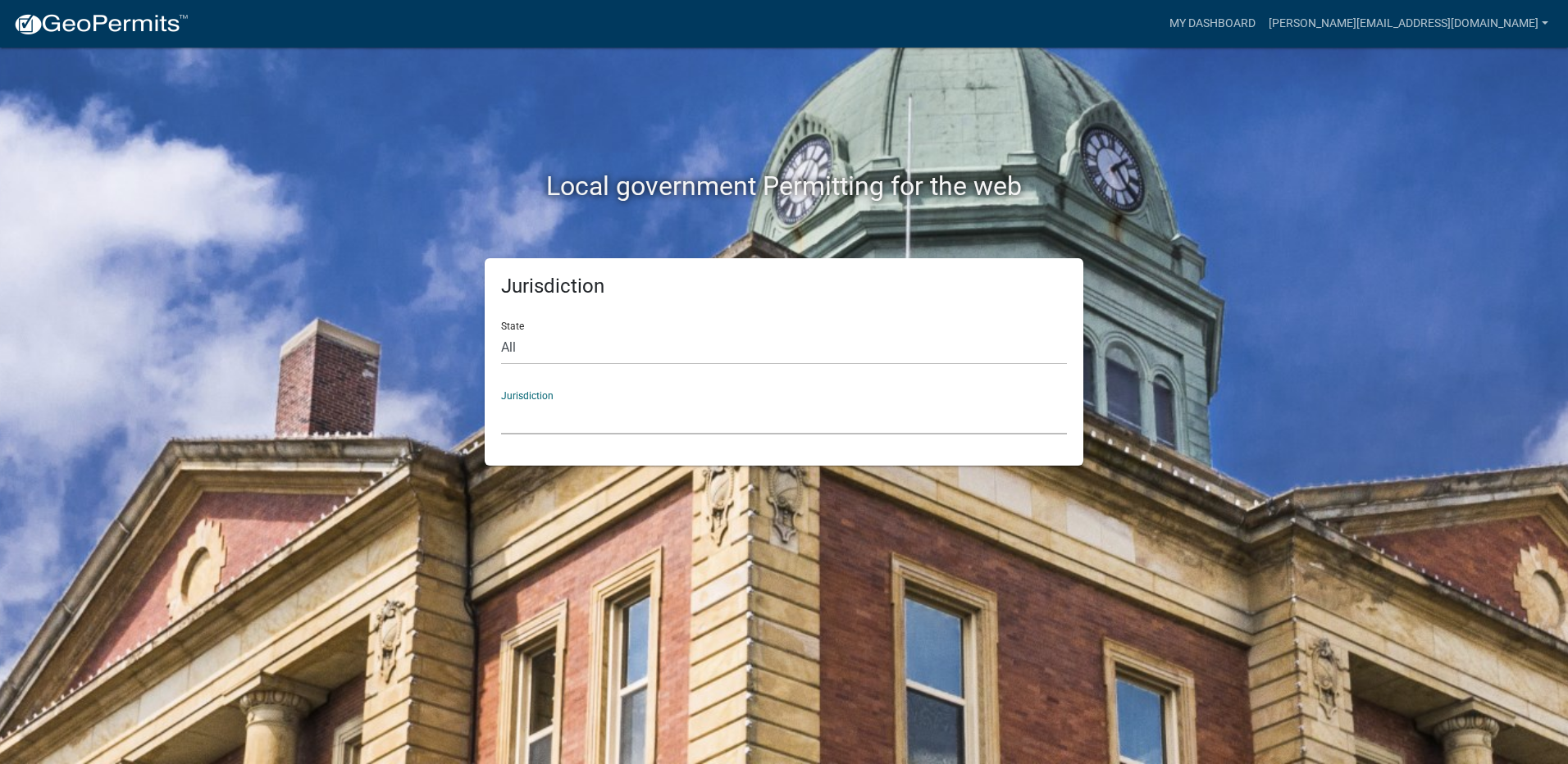
click at [529, 415] on select "[GEOGRAPHIC_DATA], [US_STATE] [GEOGRAPHIC_DATA], [US_STATE][PERSON_NAME][GEOGRA…" at bounding box center [784, 418] width 566 height 34
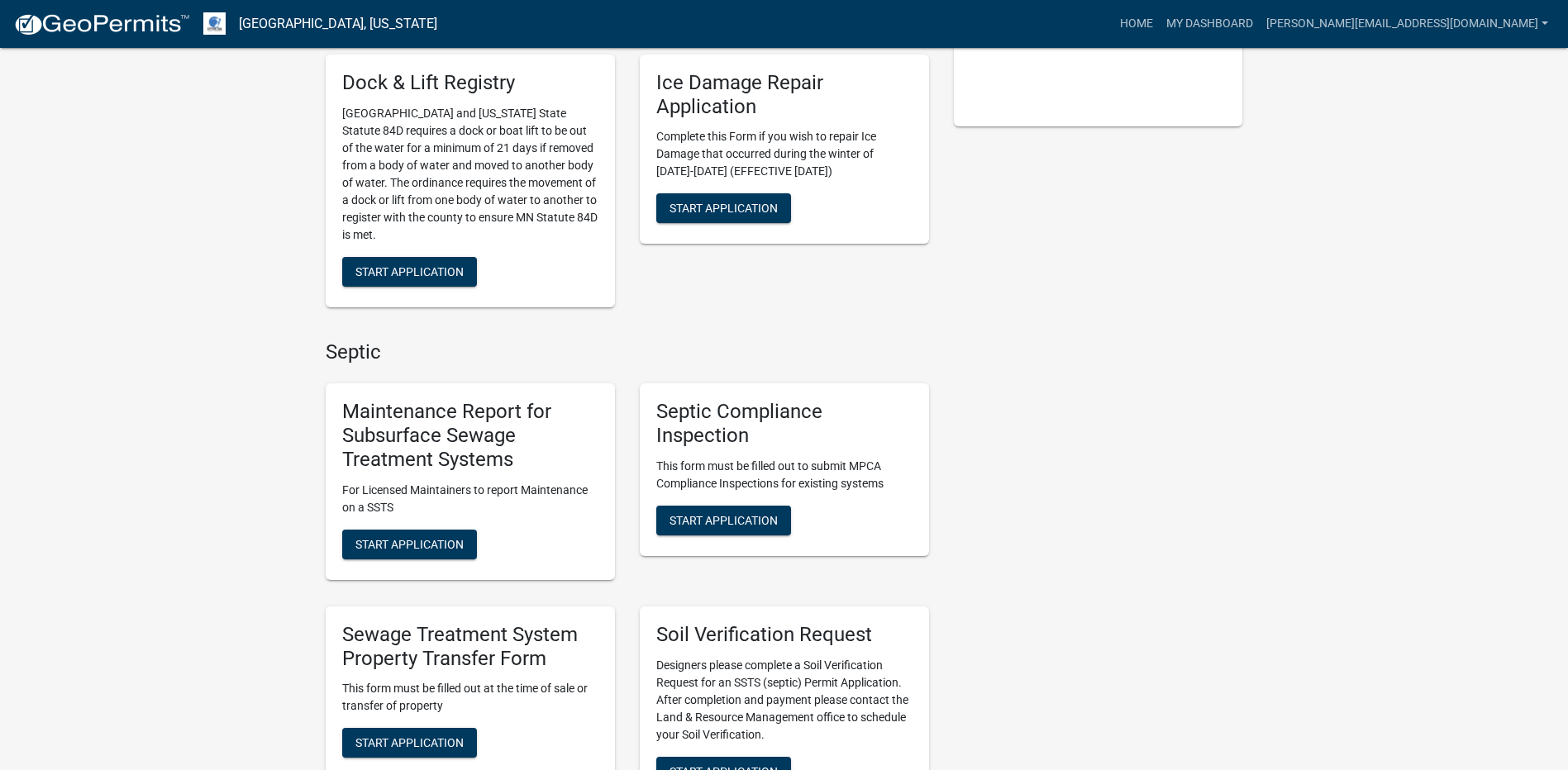
scroll to position [579, 0]
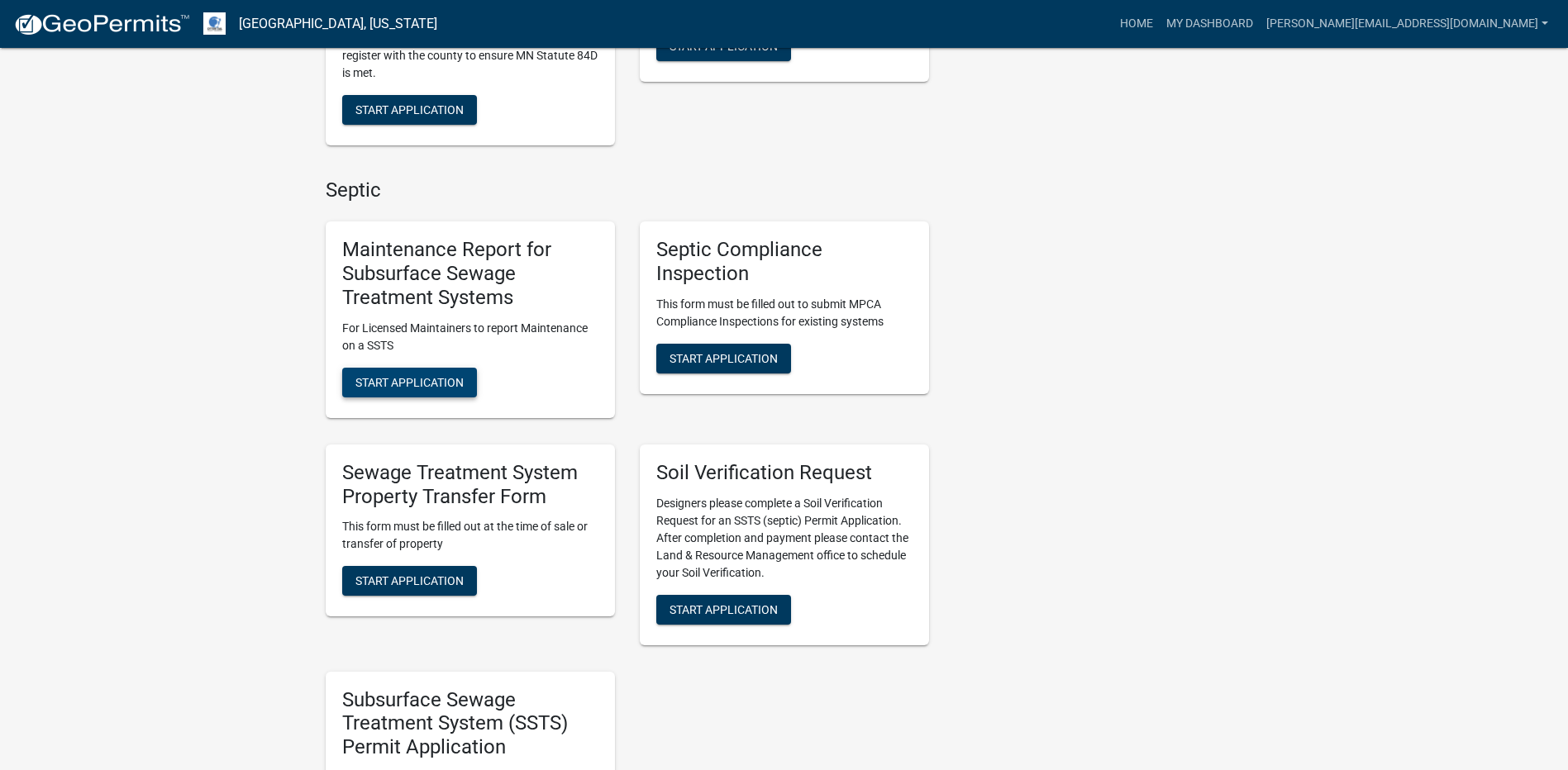
click at [424, 384] on span "Start Application" at bounding box center [409, 382] width 108 height 13
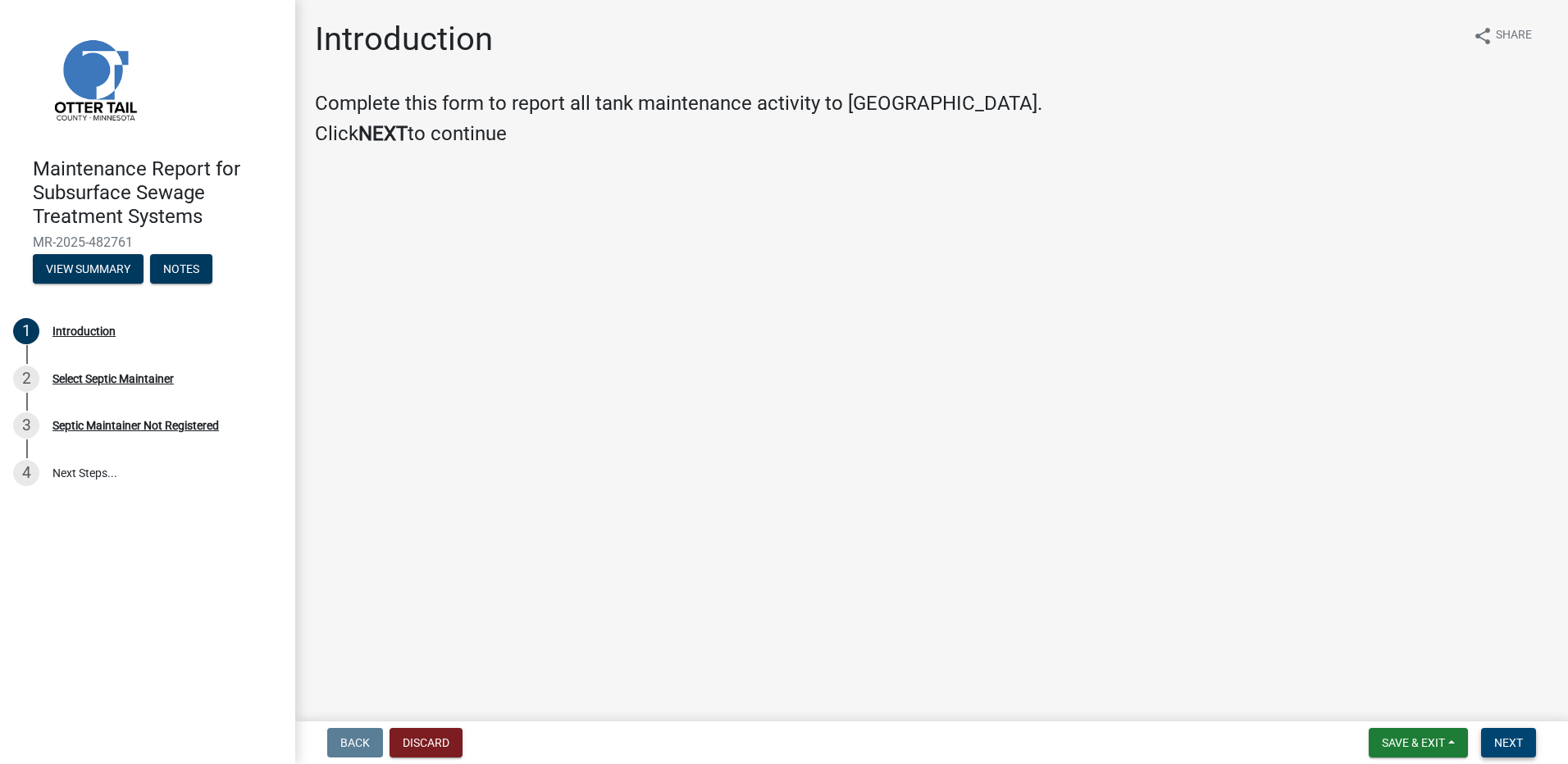
click at [1492, 740] on button "Next" at bounding box center [1508, 742] width 55 height 30
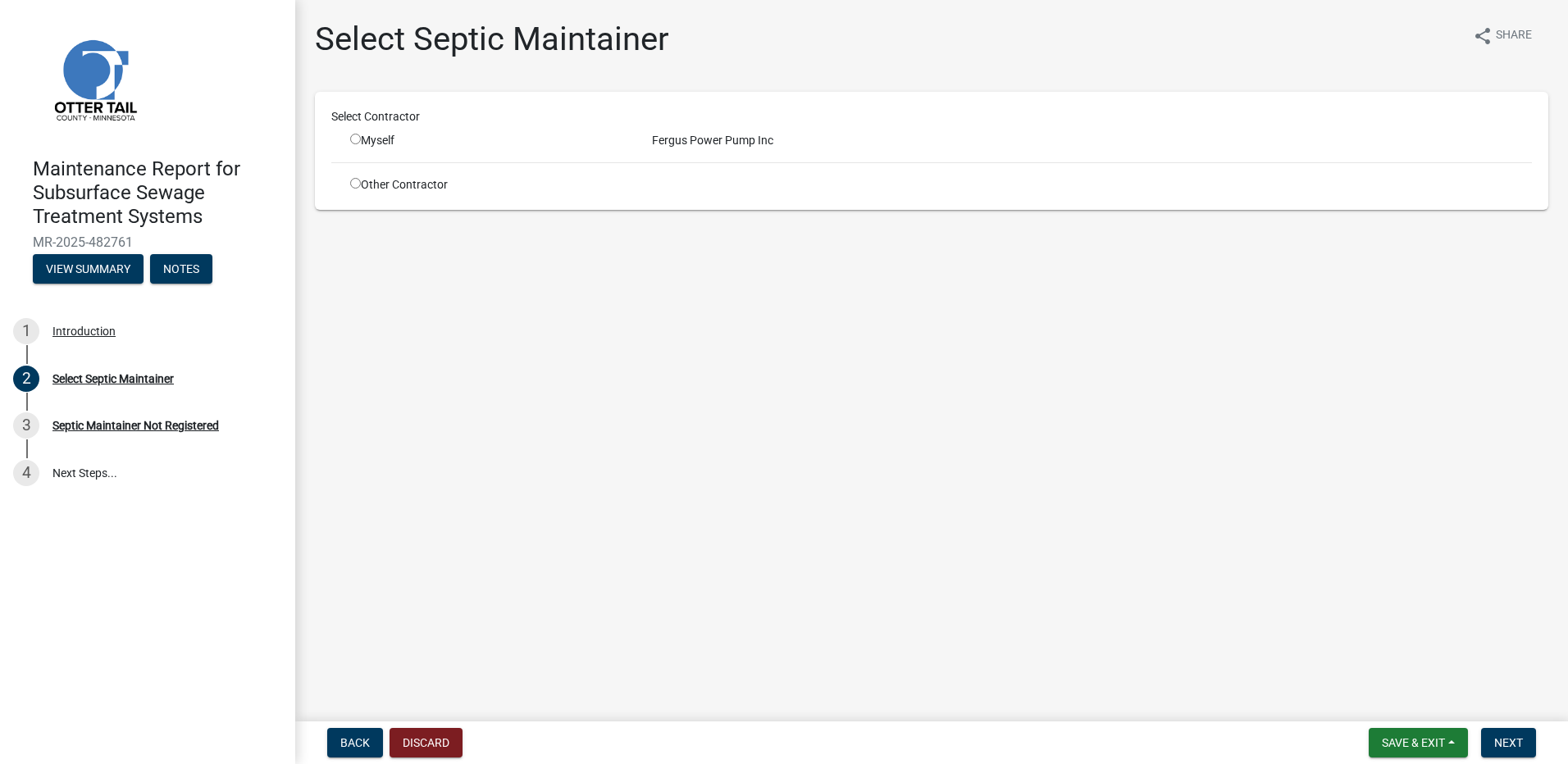
click at [362, 151] on div "Select Contractor Myself Fergus Power Pump Inc Other Contractor" at bounding box center [931, 151] width 1200 height 85
drag, startPoint x: 362, startPoint y: 148, endPoint x: 361, endPoint y: 136, distance: 12.0
click at [362, 145] on div "Myself" at bounding box center [488, 140] width 277 height 17
click at [361, 136] on div "Myself" at bounding box center [488, 140] width 277 height 17
click at [356, 137] on input "radio" at bounding box center [355, 138] width 10 height 10
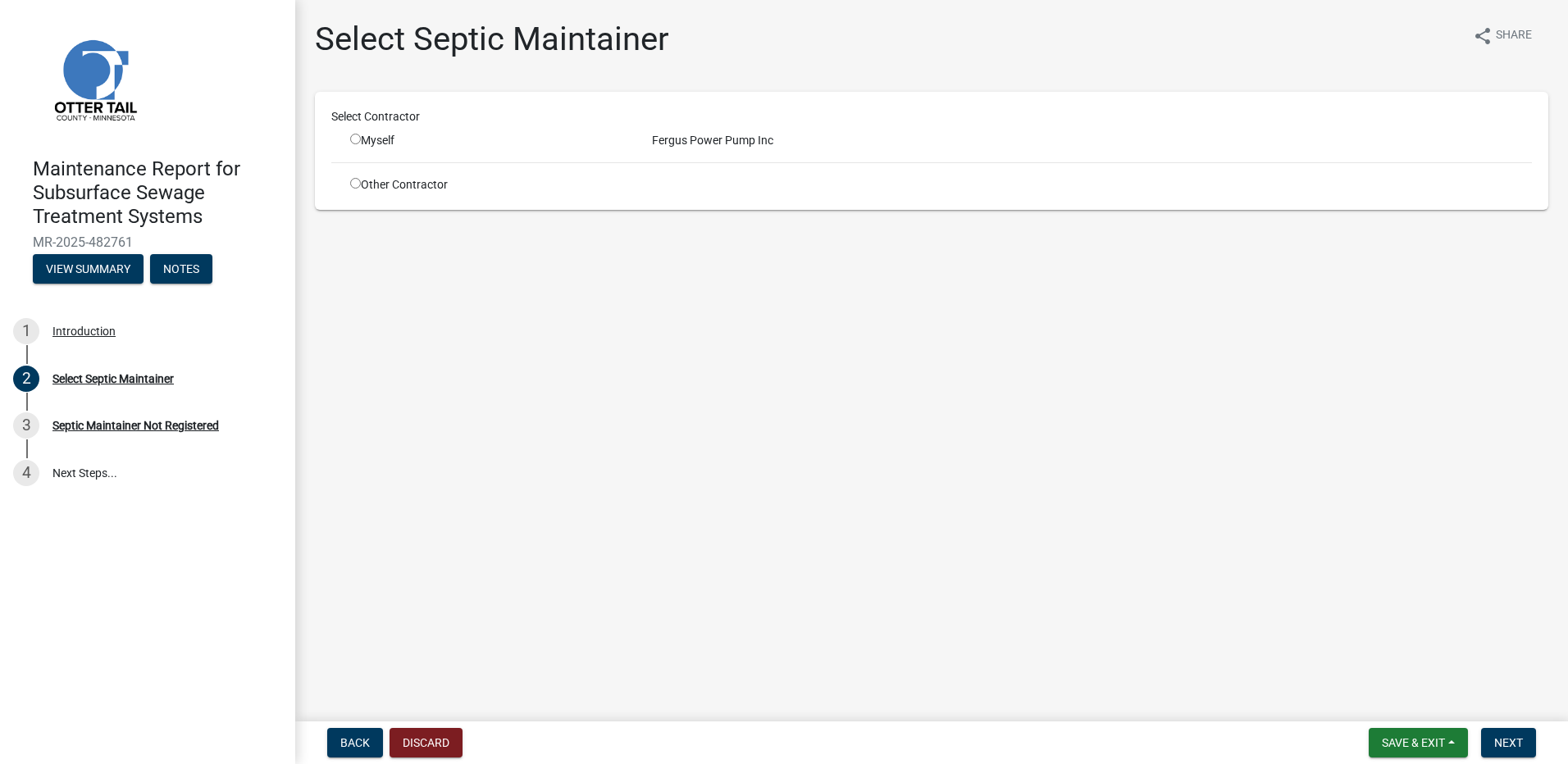
radio input "true"
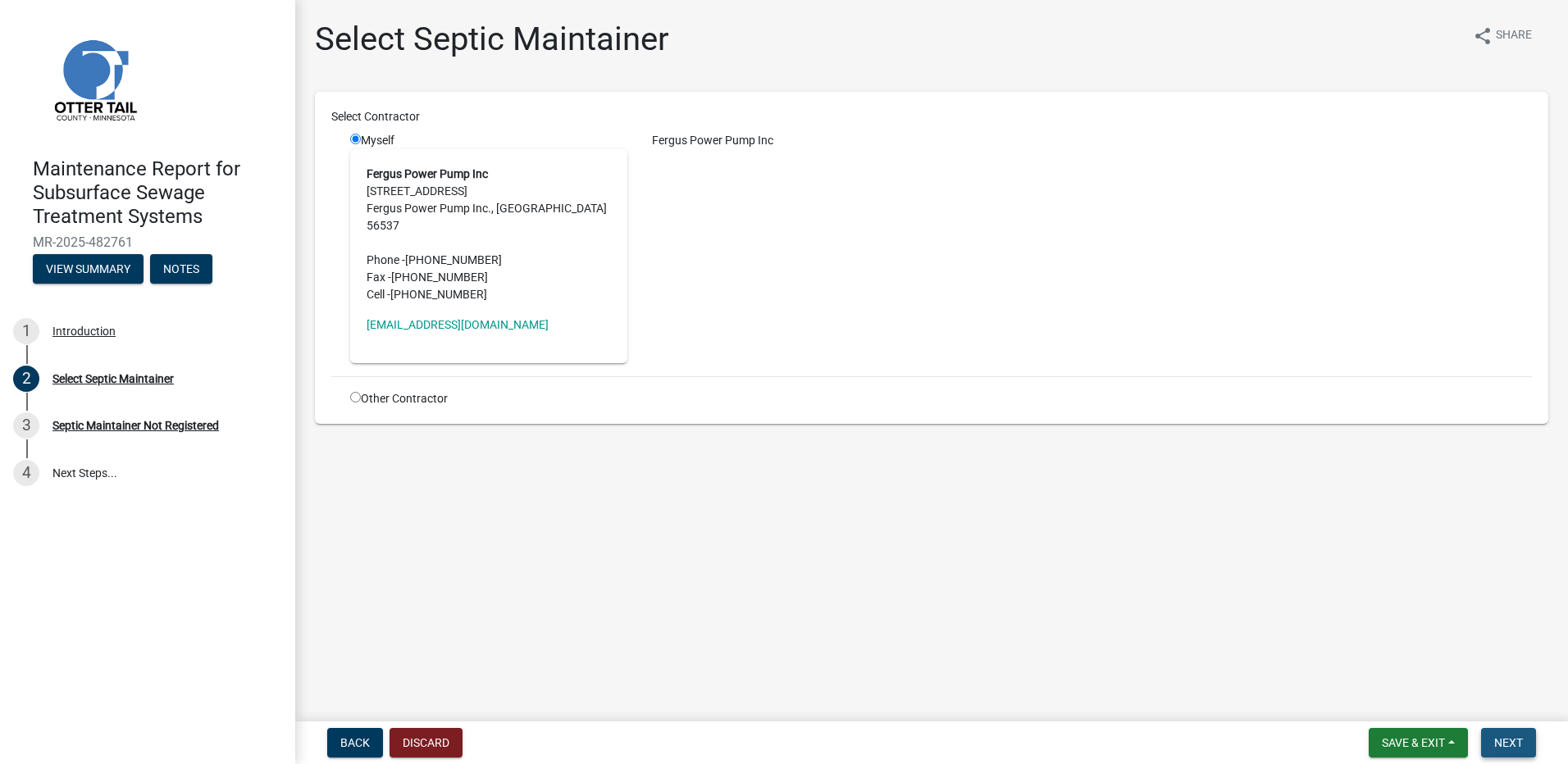
click at [1505, 741] on span "Next" at bounding box center [1508, 742] width 29 height 13
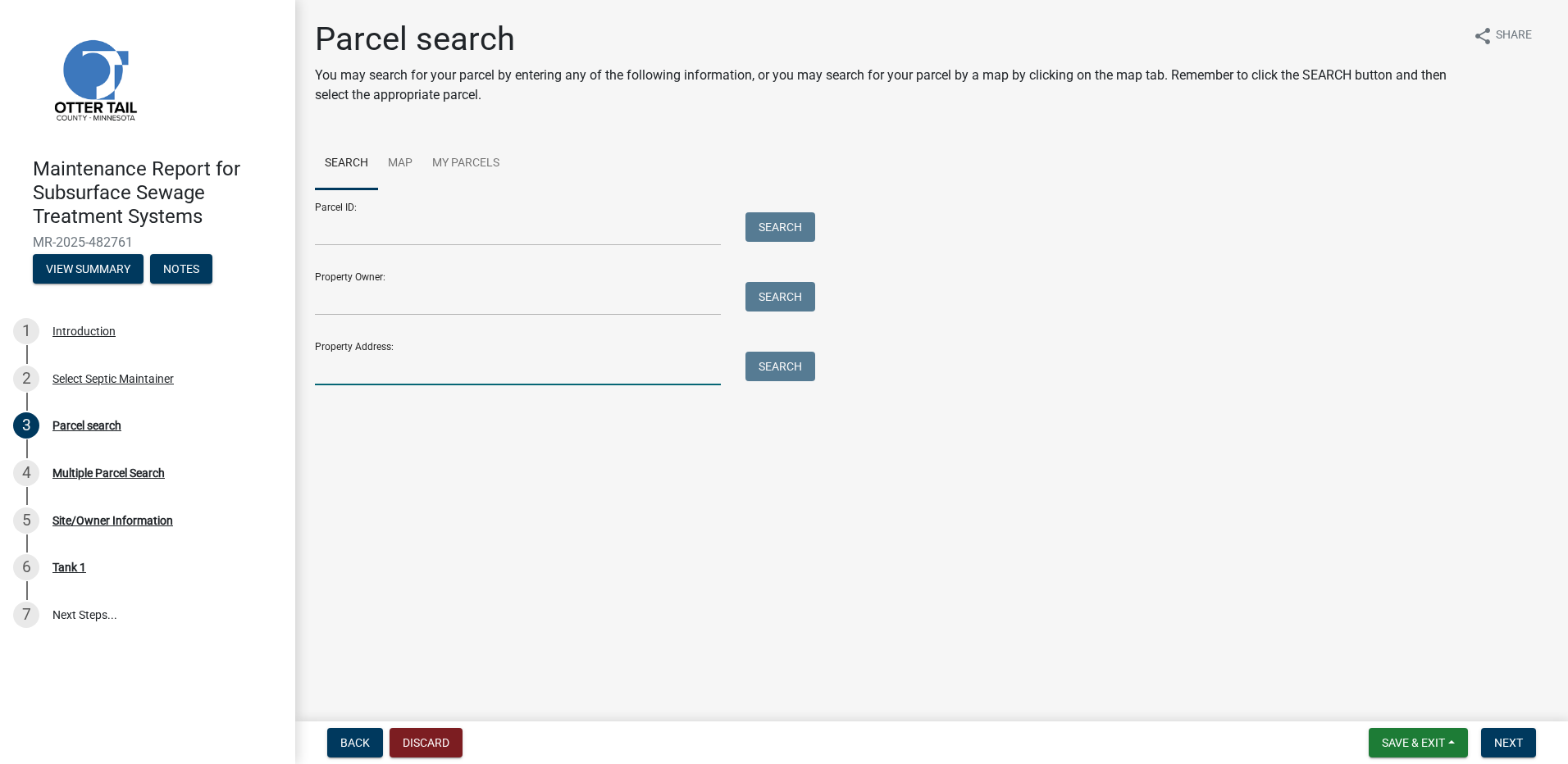
click at [383, 379] on input "Property Address:" at bounding box center [518, 368] width 406 height 34
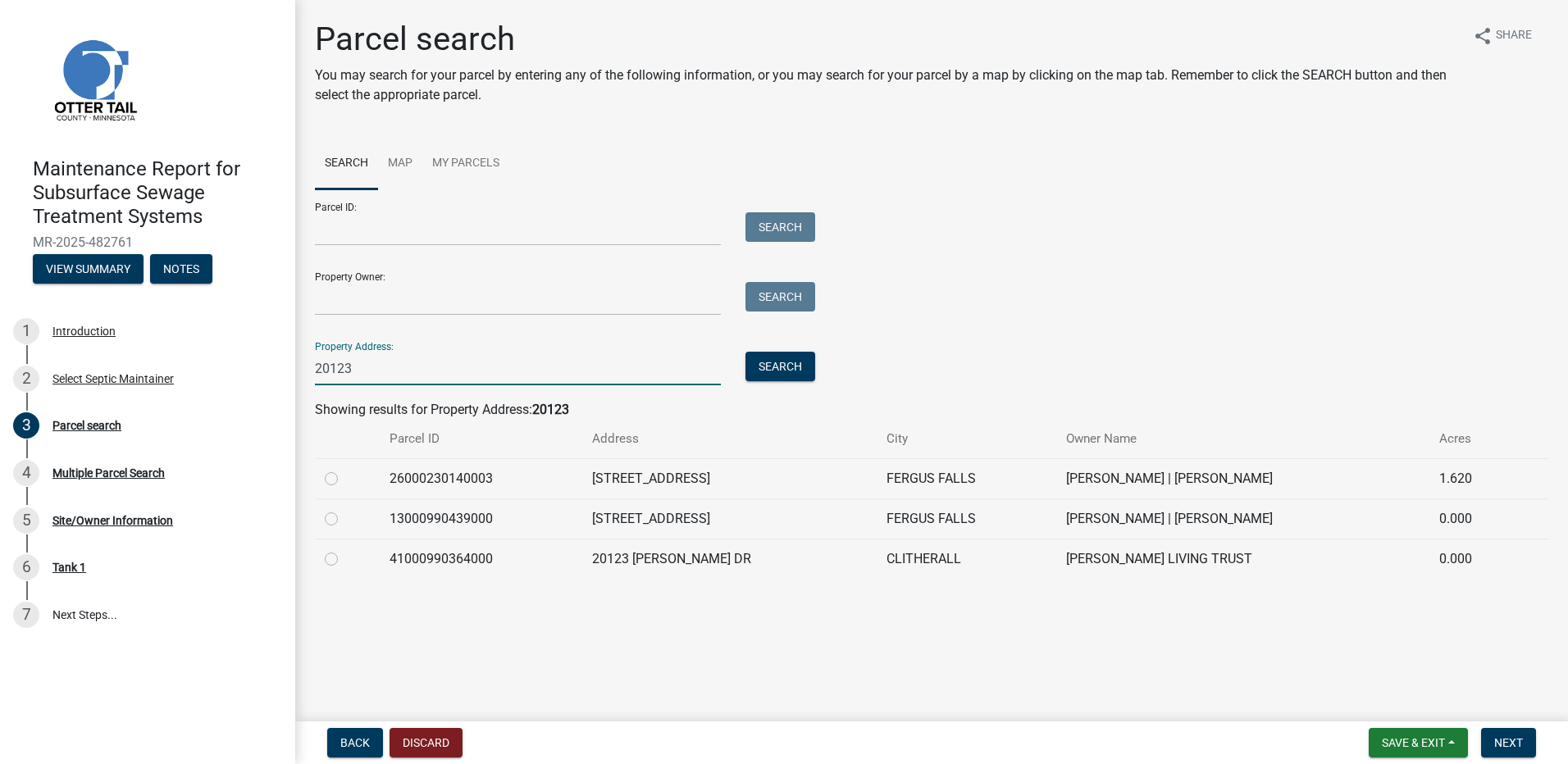
type input "20123"
click at [344, 509] on label at bounding box center [344, 509] width 0 height 0
click at [344, 520] on input "radio" at bounding box center [349, 513] width 10 height 10
radio input "true"
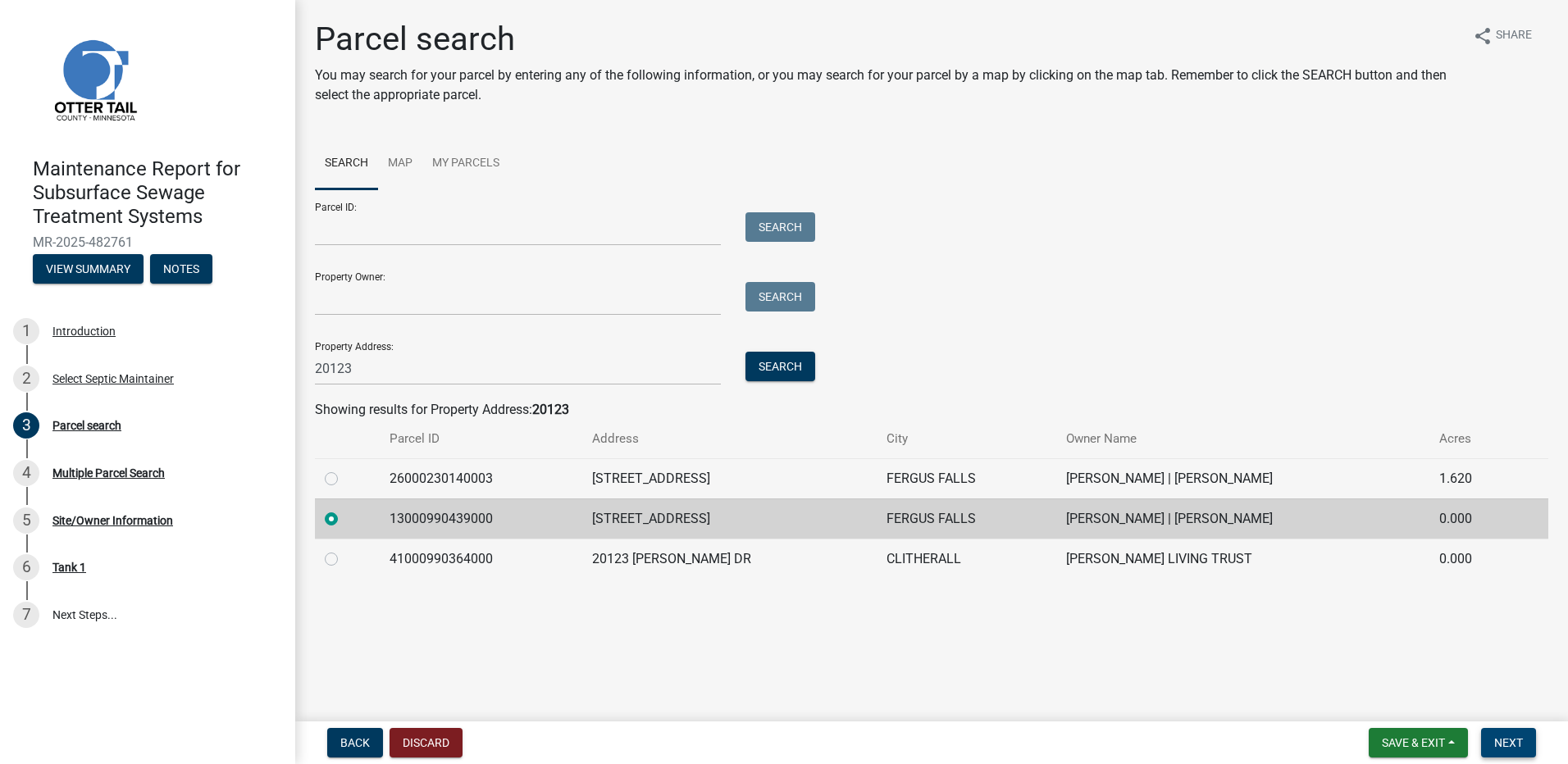
click at [1506, 733] on button "Next" at bounding box center [1508, 742] width 55 height 30
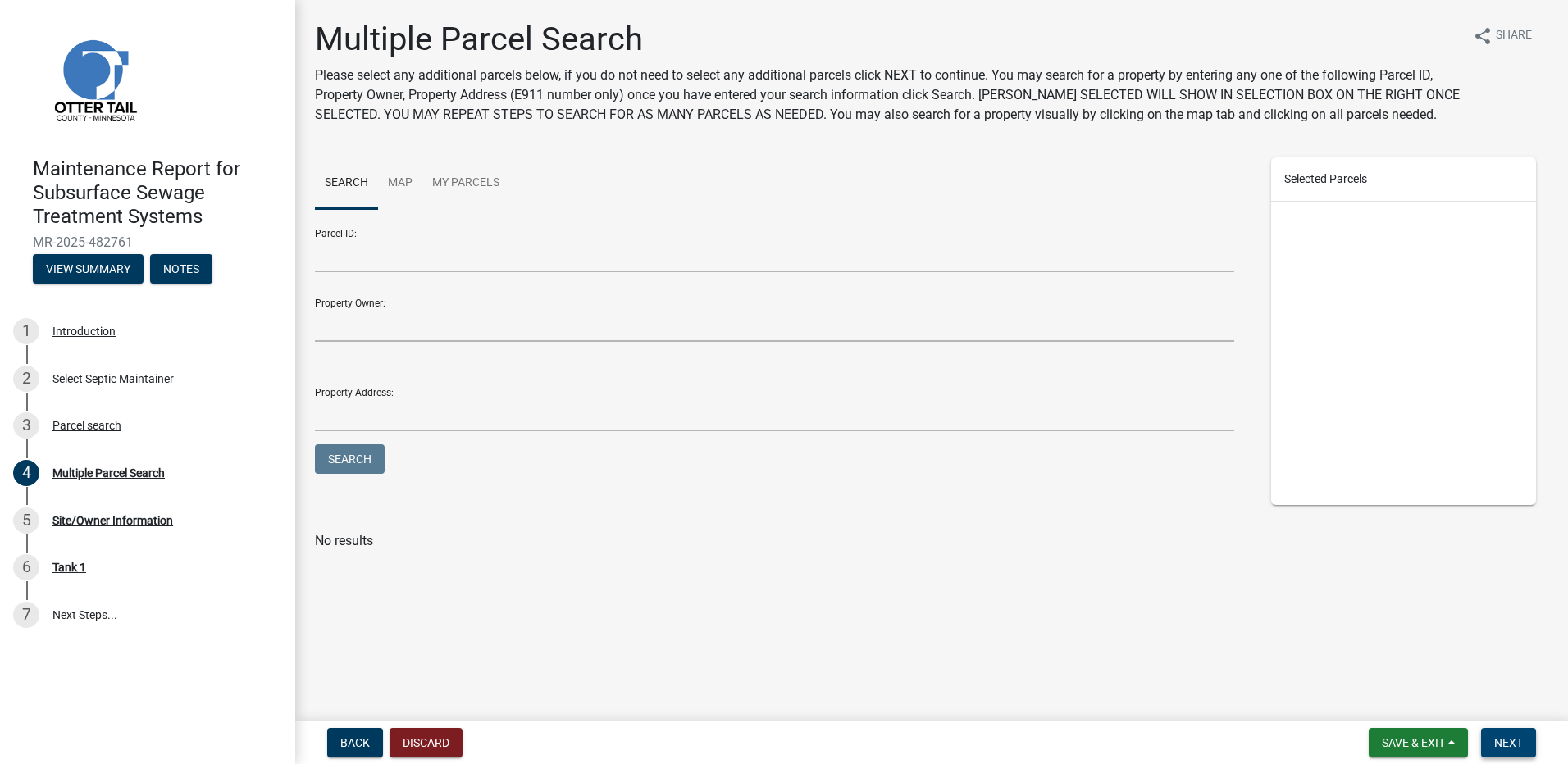
click at [1501, 748] on span "Next" at bounding box center [1508, 742] width 29 height 13
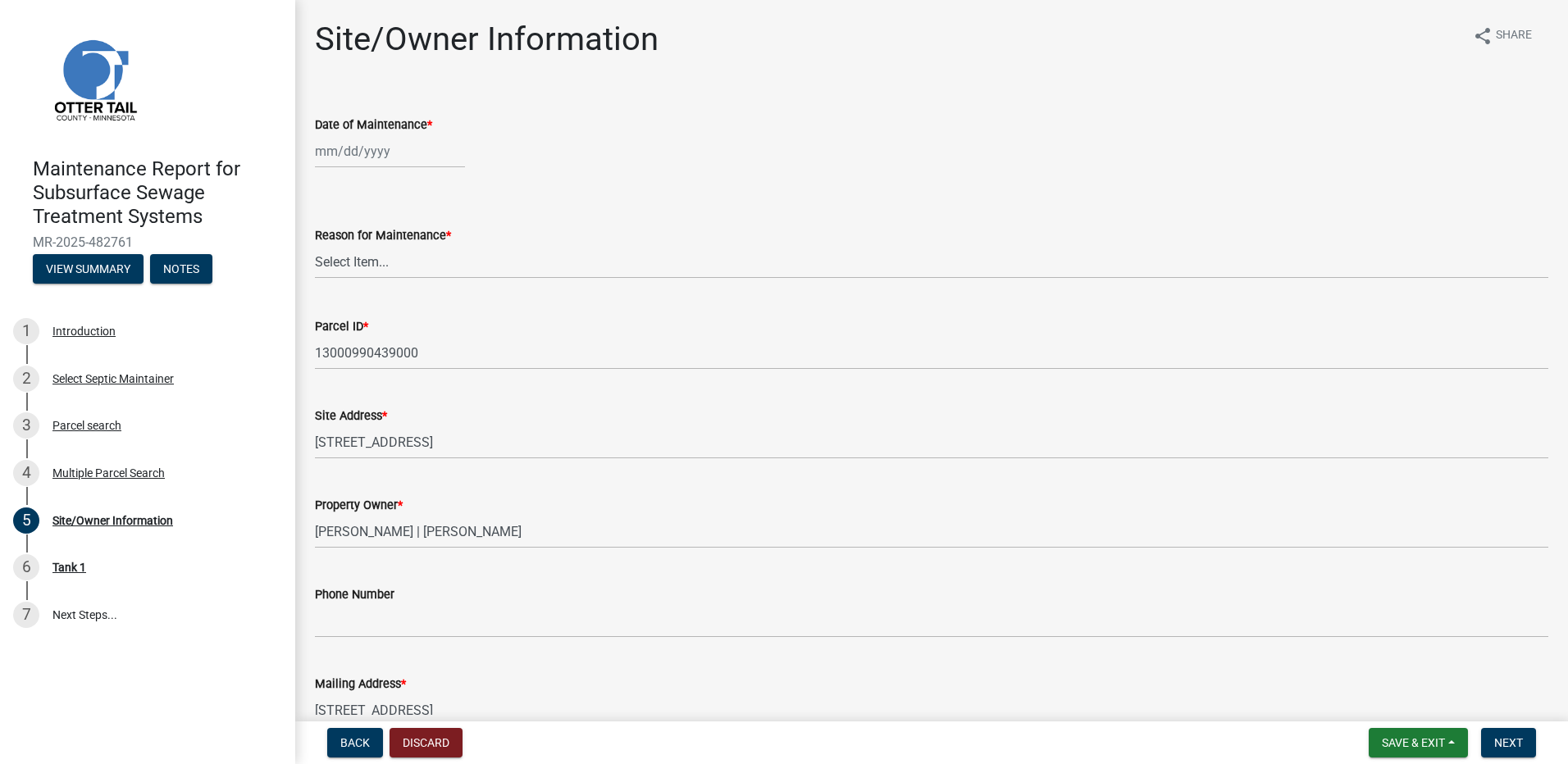
select select "9"
select select "2025"
click at [331, 152] on div "[PERSON_NAME] Feb Mar Apr [PERSON_NAME][DATE] Oct Nov [DATE] 1526 1527 1528 152…" at bounding box center [390, 151] width 150 height 34
click at [409, 227] on div "4" at bounding box center [410, 238] width 26 height 26
type input "[DATE]"
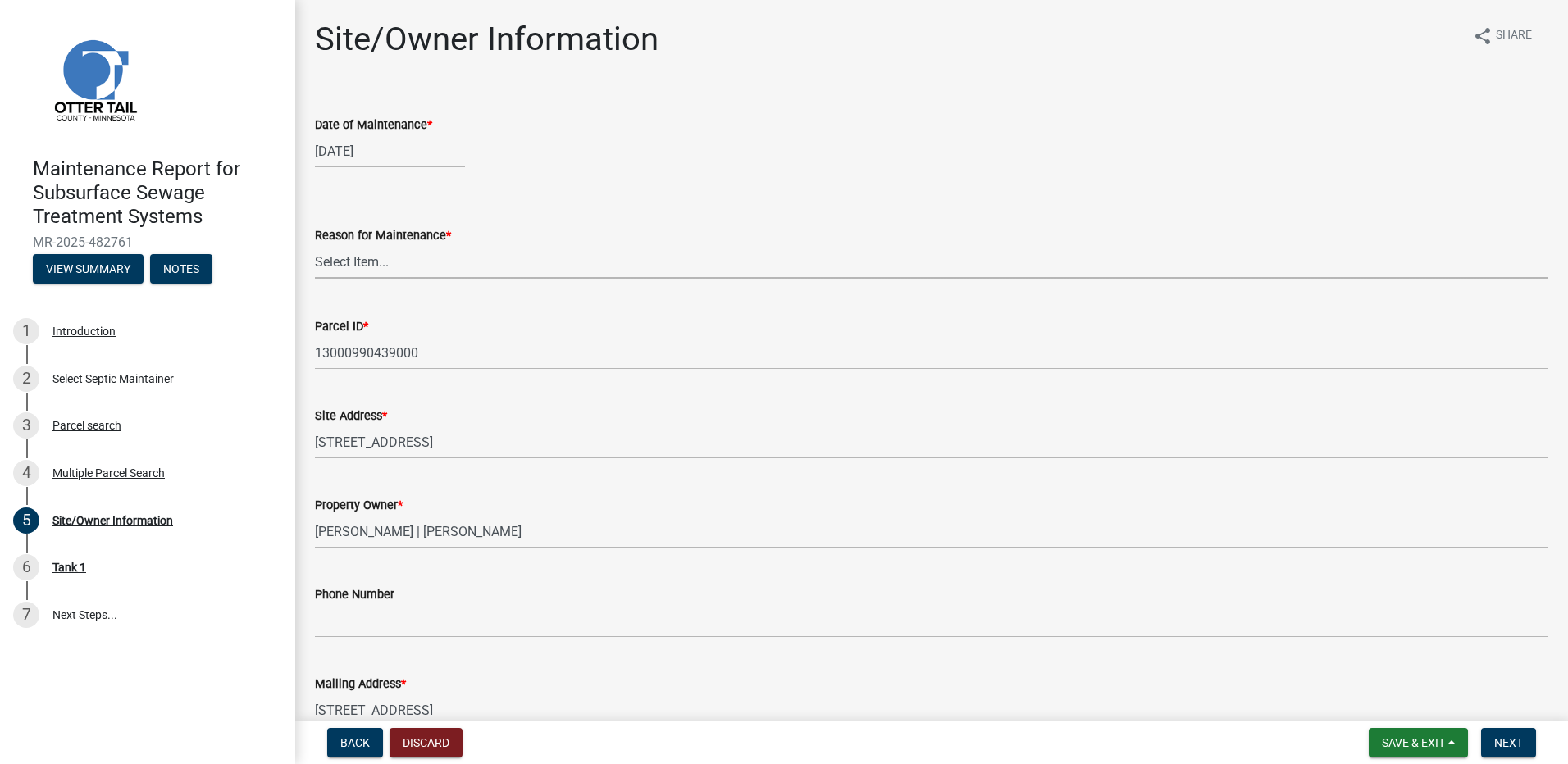
click at [407, 259] on select "Select Item... Called Routine Other" at bounding box center [932, 262] width 1233 height 34
click at [315, 245] on select "Select Item... Called Routine Other" at bounding box center [932, 262] width 1233 height 34
select select "78493fc6-8c9b-4d4c-b322-7064476e595b"
click at [1504, 747] on span "Next" at bounding box center [1508, 742] width 29 height 13
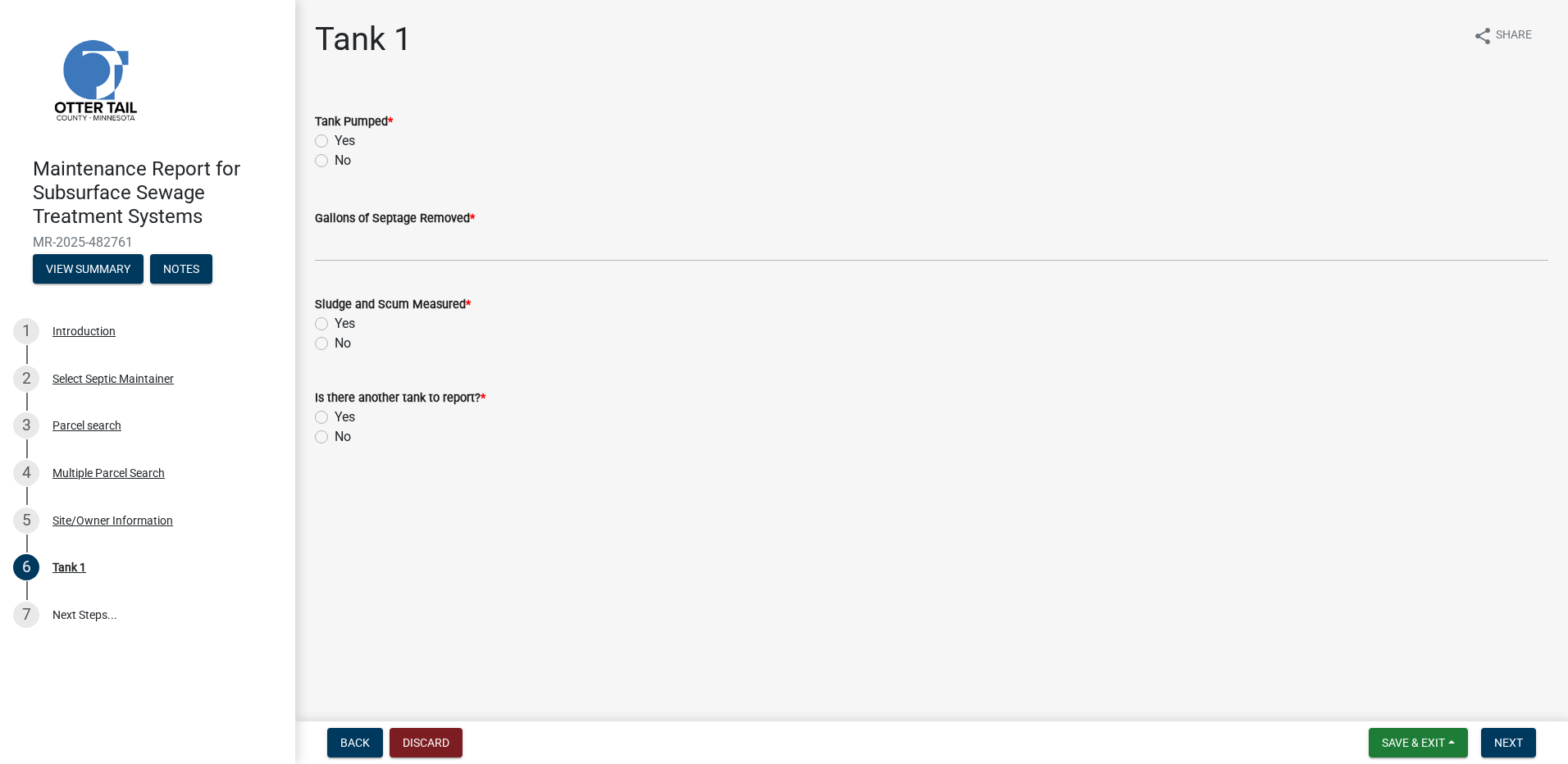
click at [314, 142] on div "Tank Pumped * Yes No" at bounding box center [931, 131] width 1258 height 79
click at [317, 134] on div "Yes" at bounding box center [932, 140] width 1233 height 20
click at [335, 143] on label "Yes" at bounding box center [345, 140] width 21 height 20
click at [335, 142] on input "Yes" at bounding box center [340, 136] width 10 height 10
radio input "true"
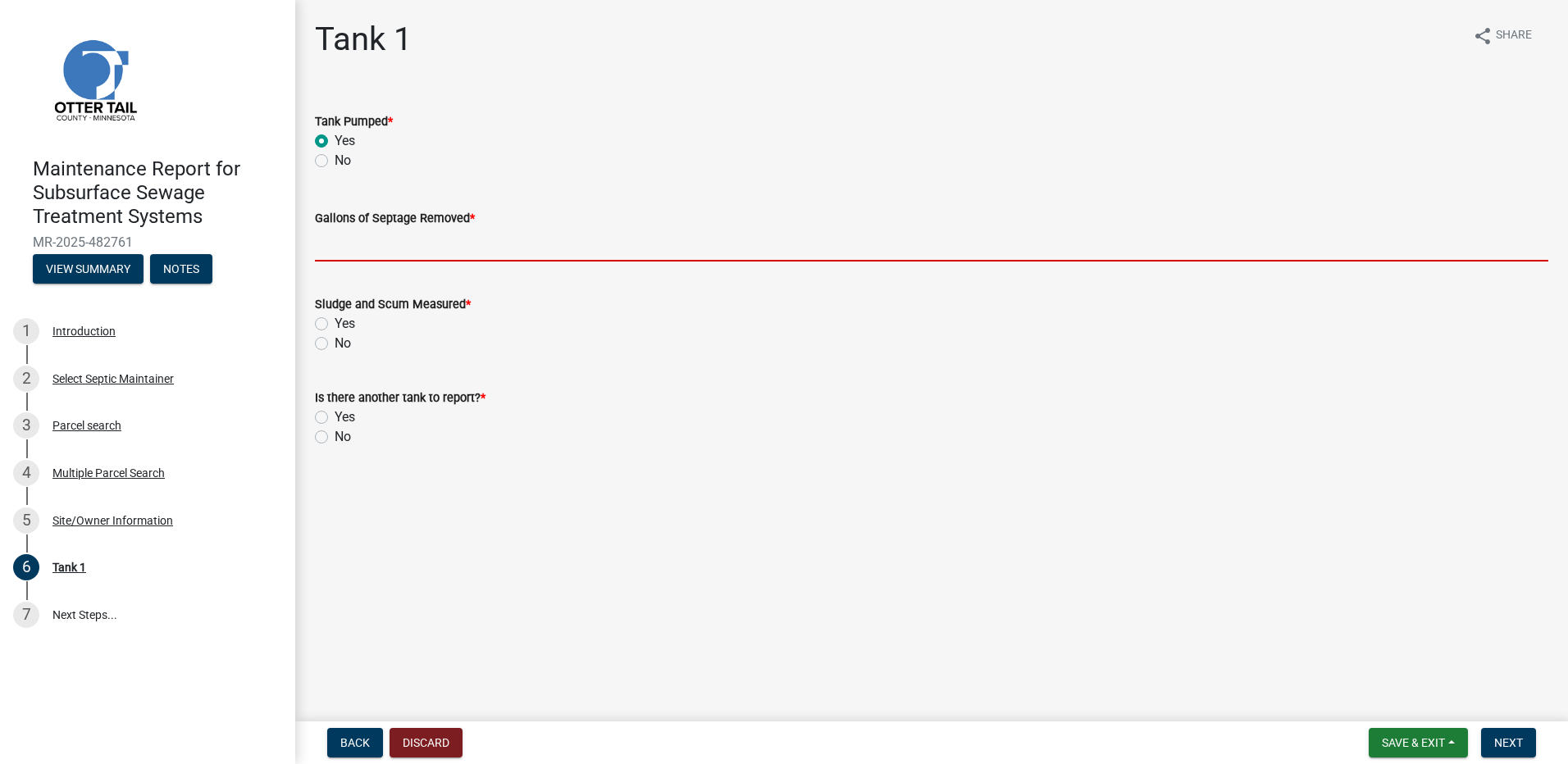
click at [366, 246] on input "Gallons of Septage Removed *" at bounding box center [932, 245] width 1233 height 34
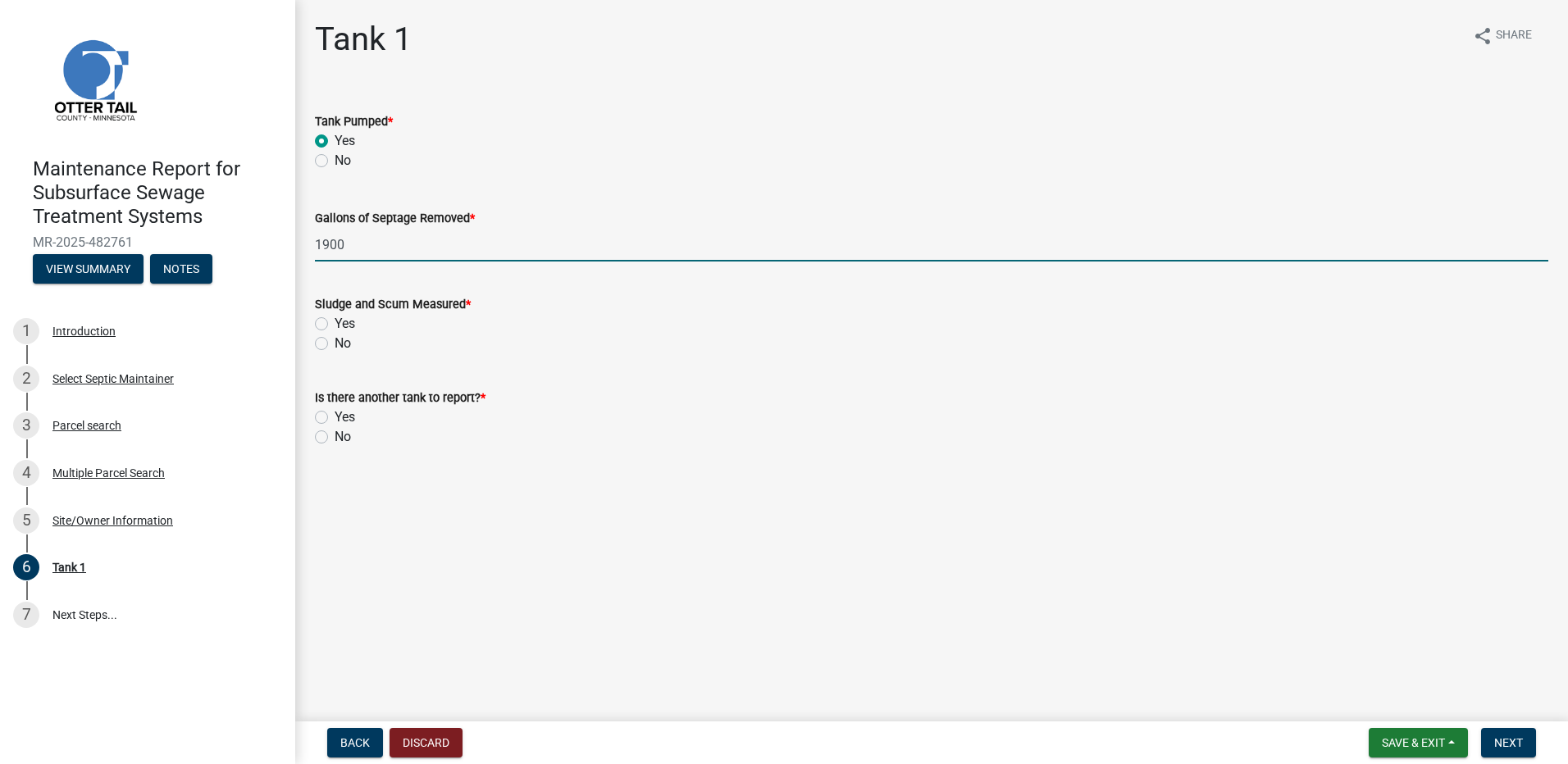
type input "1900"
click at [335, 342] on label "No" at bounding box center [343, 343] width 17 height 20
click at [335, 342] on input "No" at bounding box center [340, 339] width 10 height 10
radio input "true"
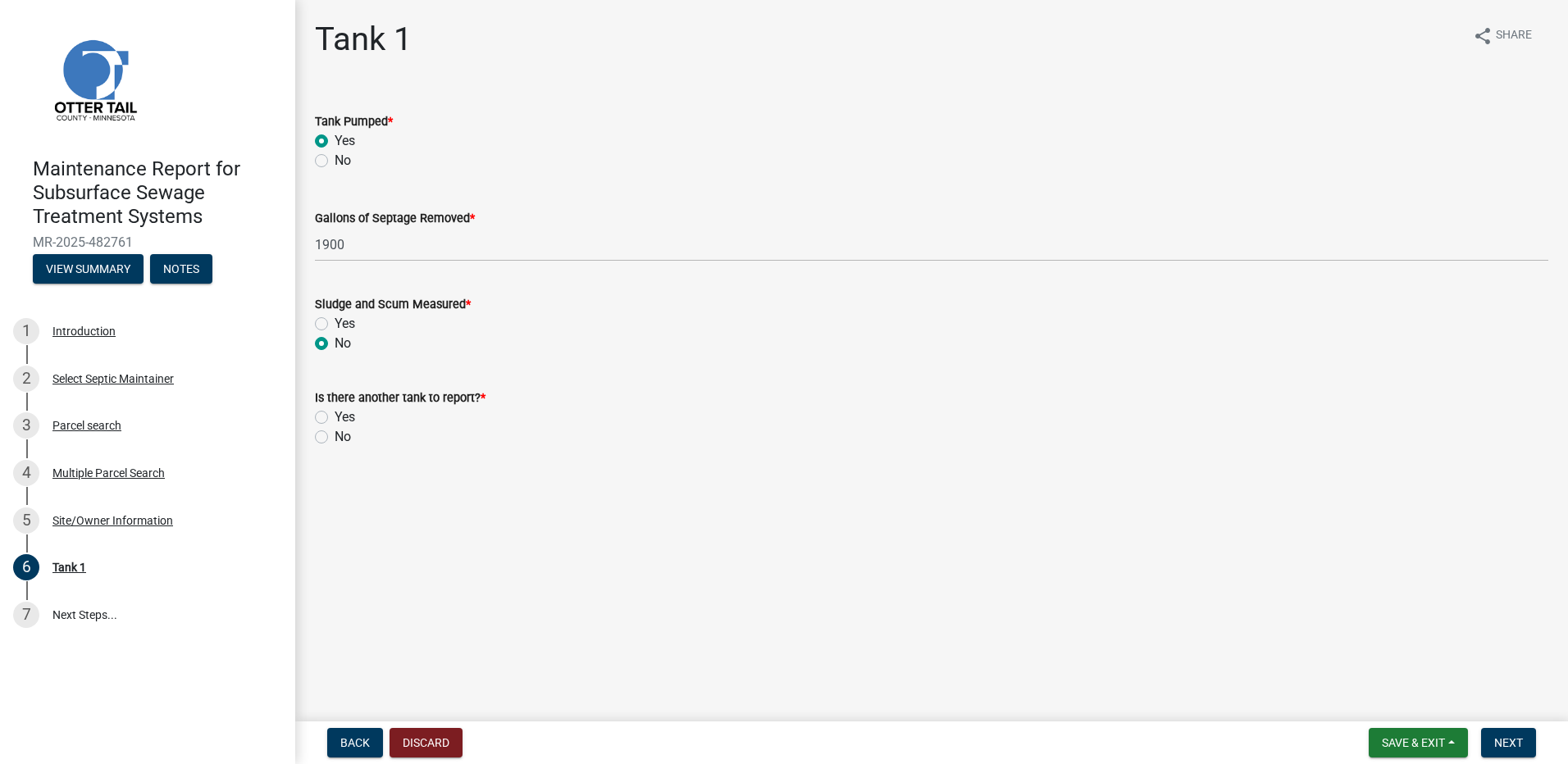
click at [335, 440] on label "No" at bounding box center [343, 437] width 17 height 20
click at [335, 438] on input "No" at bounding box center [340, 432] width 10 height 10
radio input "true"
click at [1507, 737] on span "Next" at bounding box center [1508, 742] width 29 height 13
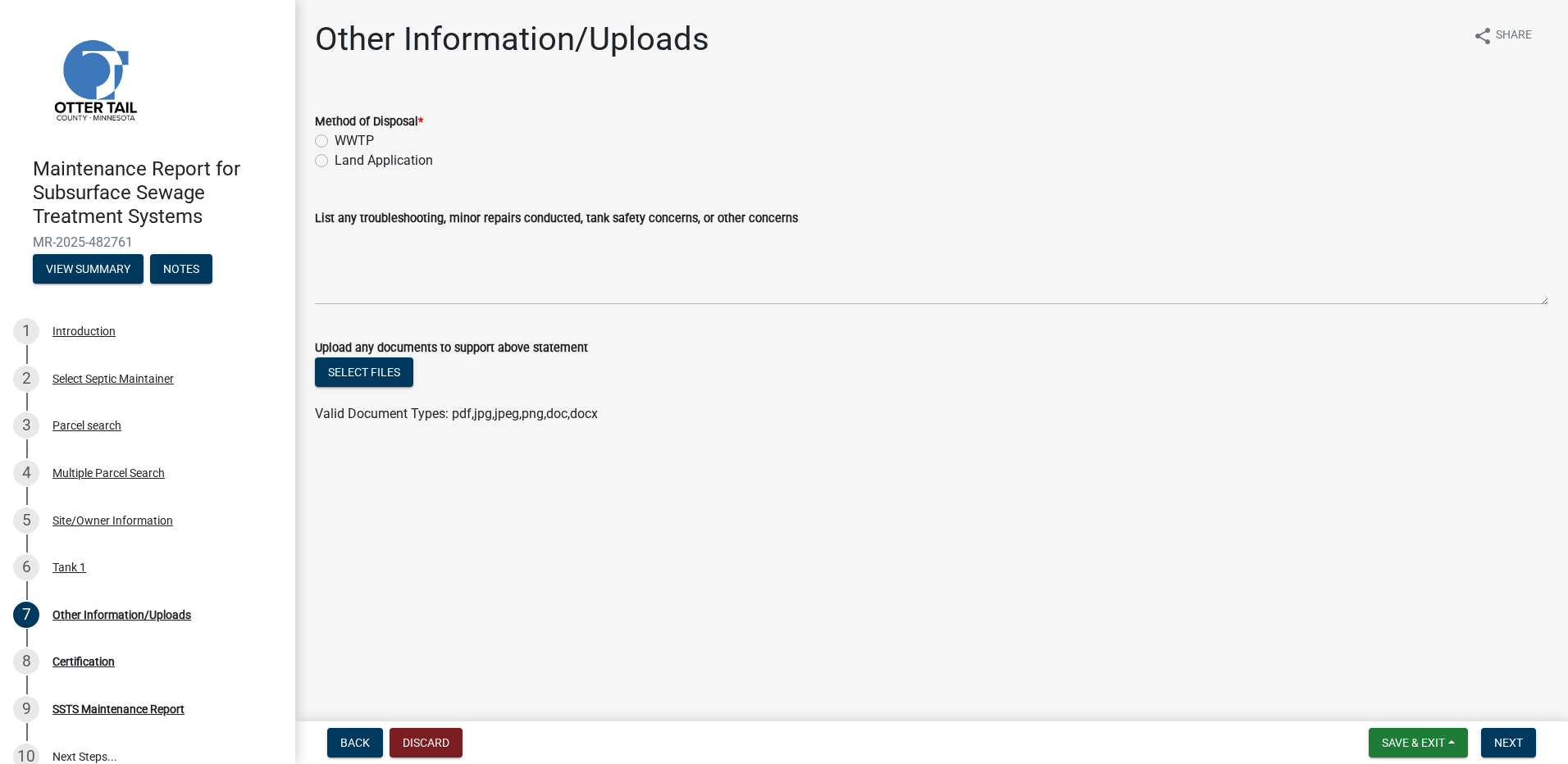
click at [395, 157] on label "Land Application" at bounding box center [384, 160] width 98 height 20
click at [345, 157] on input "Land Application" at bounding box center [340, 155] width 10 height 10
radio input "true"
click at [1501, 741] on span "Next" at bounding box center [1508, 742] width 29 height 13
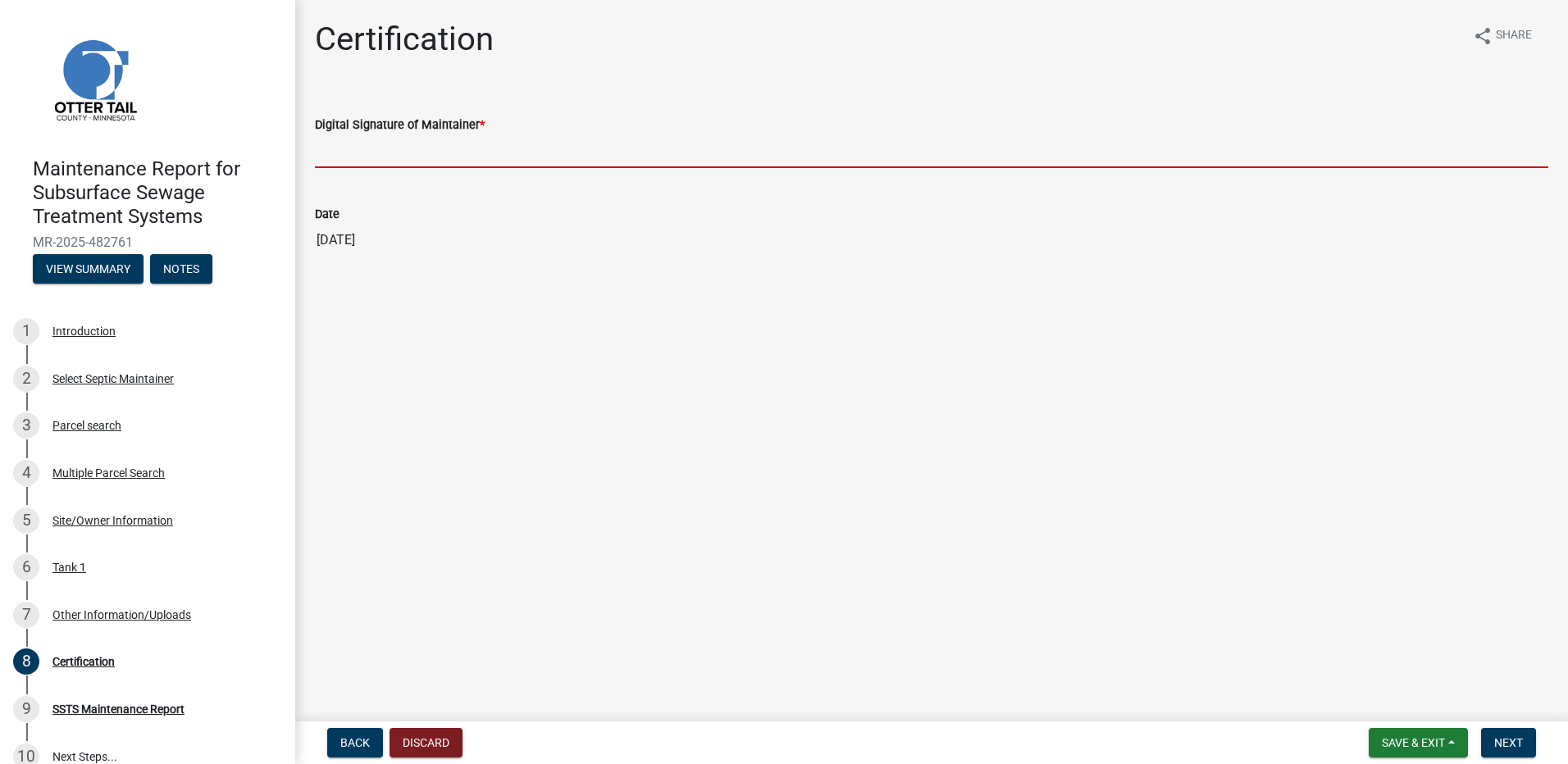
click at [404, 151] on input "Digital Signature of Maintainer *" at bounding box center [932, 151] width 1233 height 34
type input "[PERSON_NAME]"
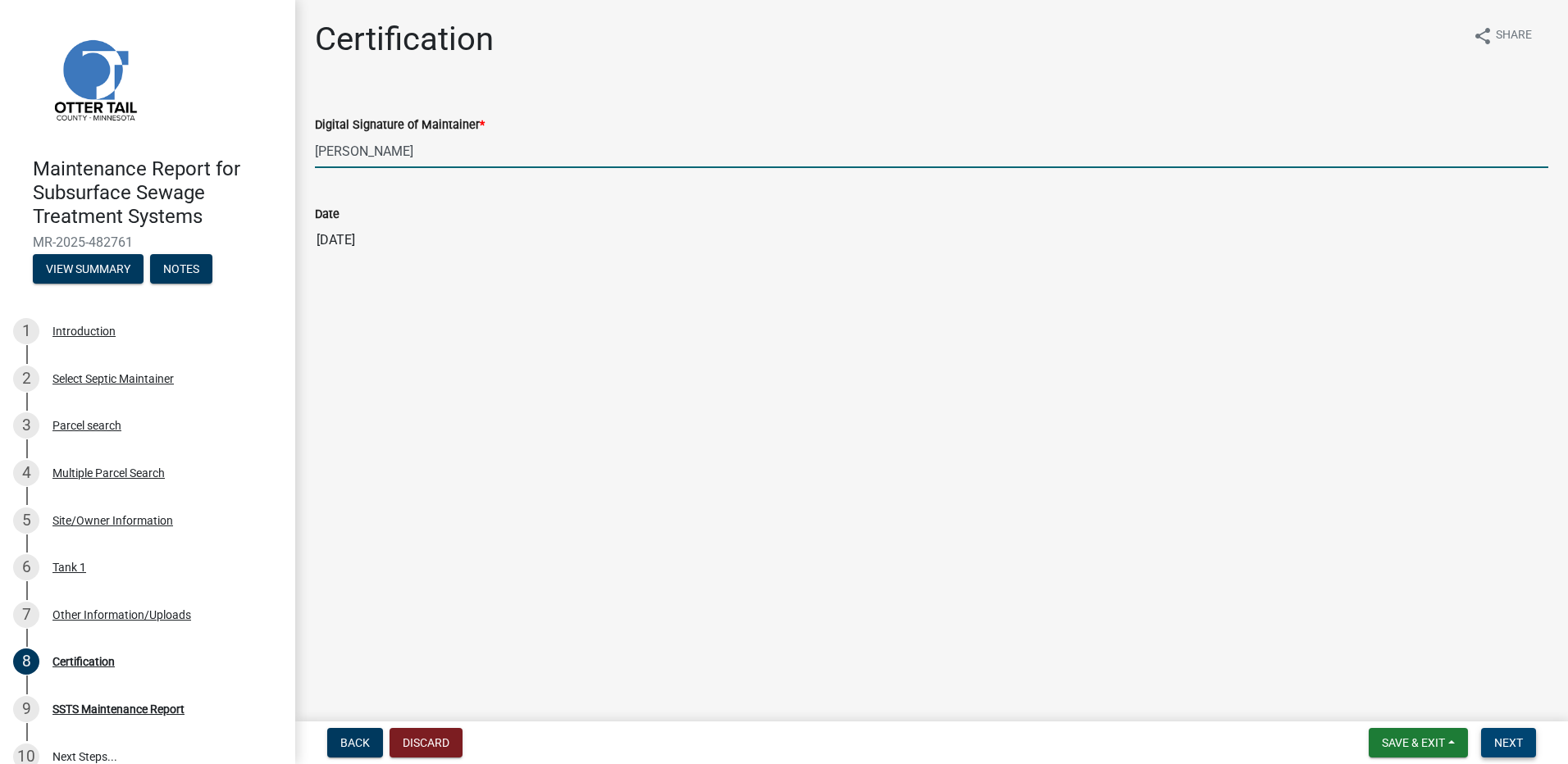
click at [1528, 745] on button "Next" at bounding box center [1508, 742] width 55 height 30
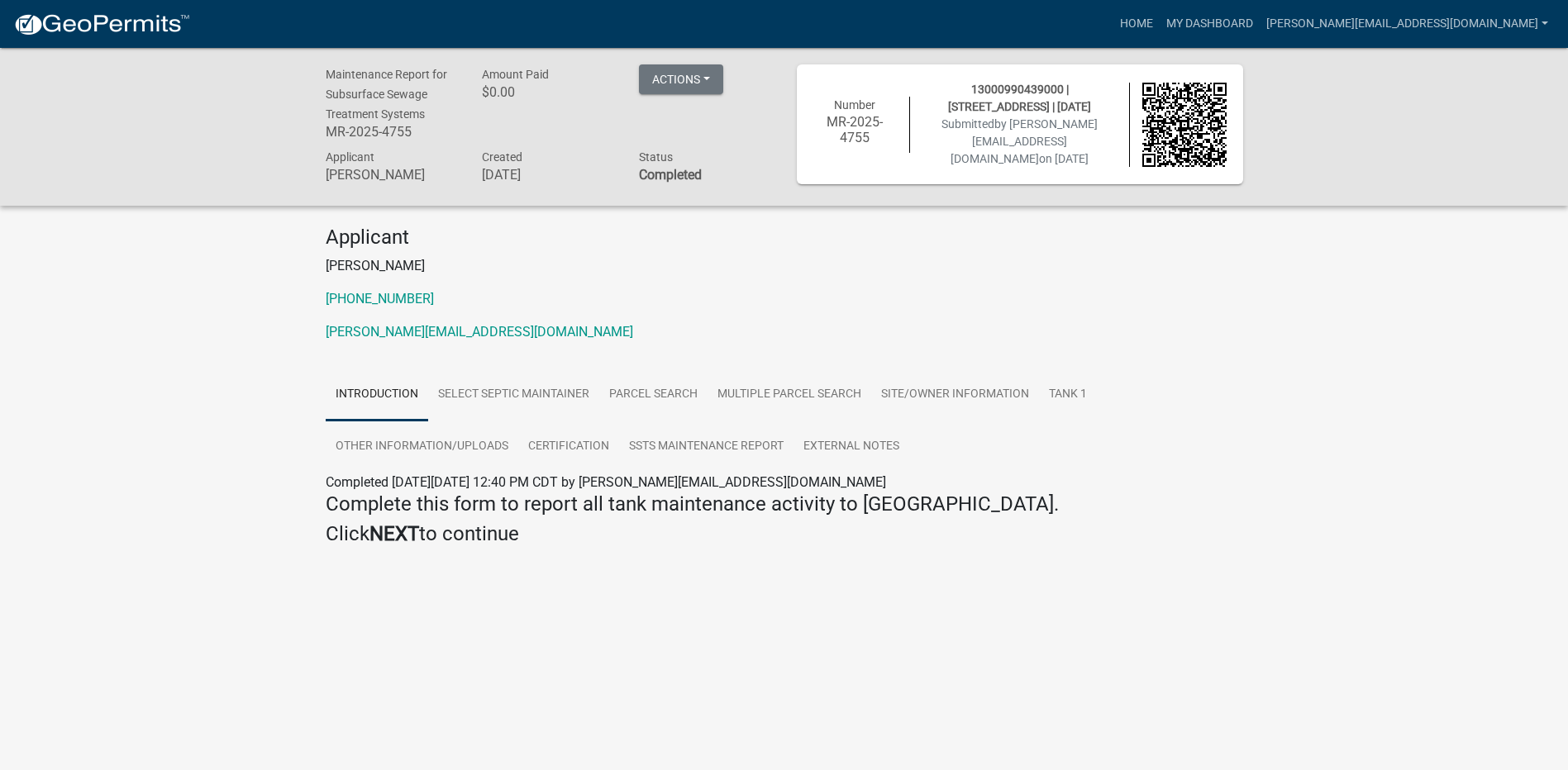
click at [99, 34] on img at bounding box center [102, 25] width 177 height 25
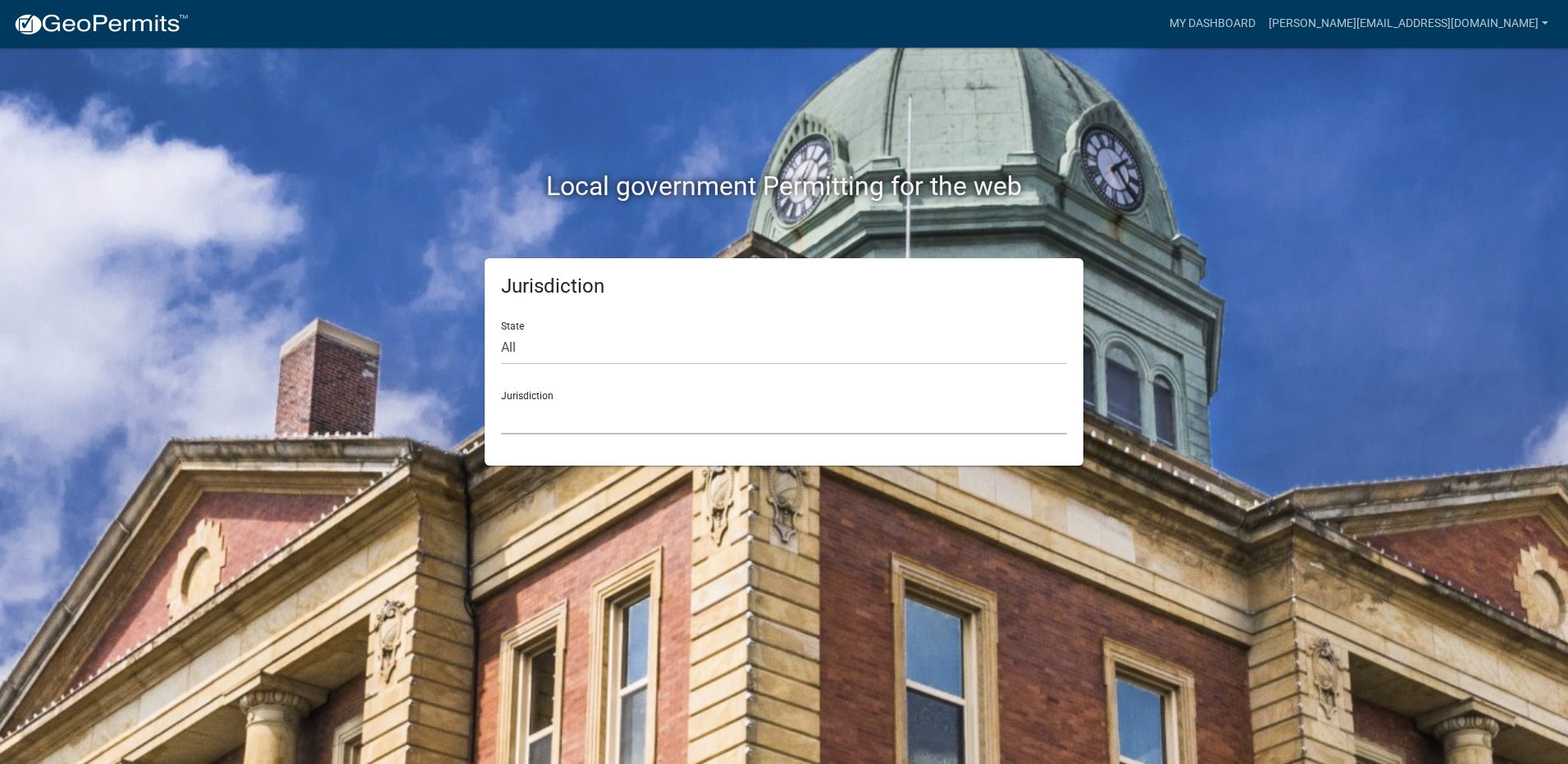
click at [557, 415] on select "[GEOGRAPHIC_DATA], [US_STATE] [GEOGRAPHIC_DATA], [US_STATE][PERSON_NAME][GEOGRA…" at bounding box center [784, 418] width 566 height 34
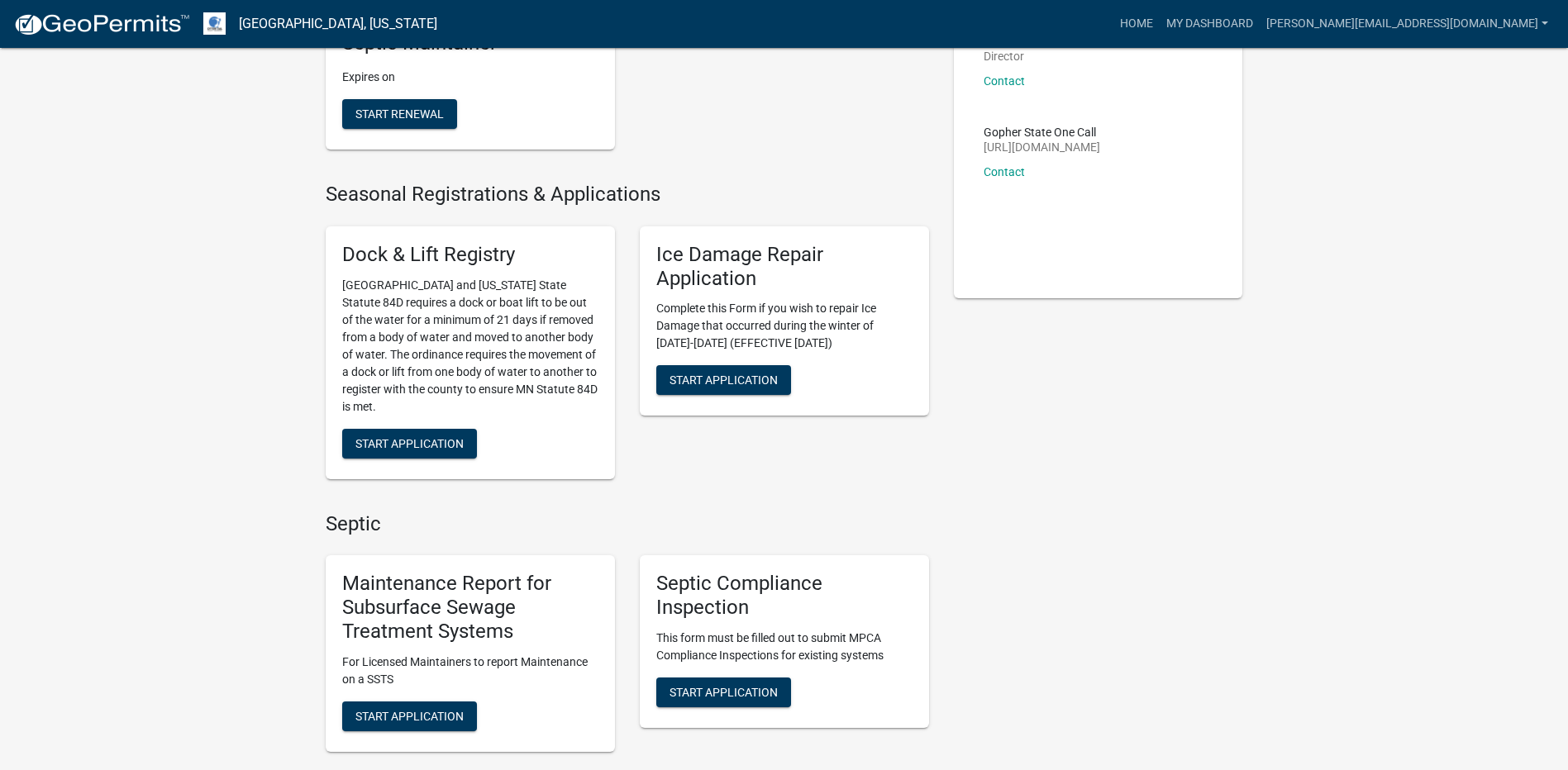
scroll to position [331, 0]
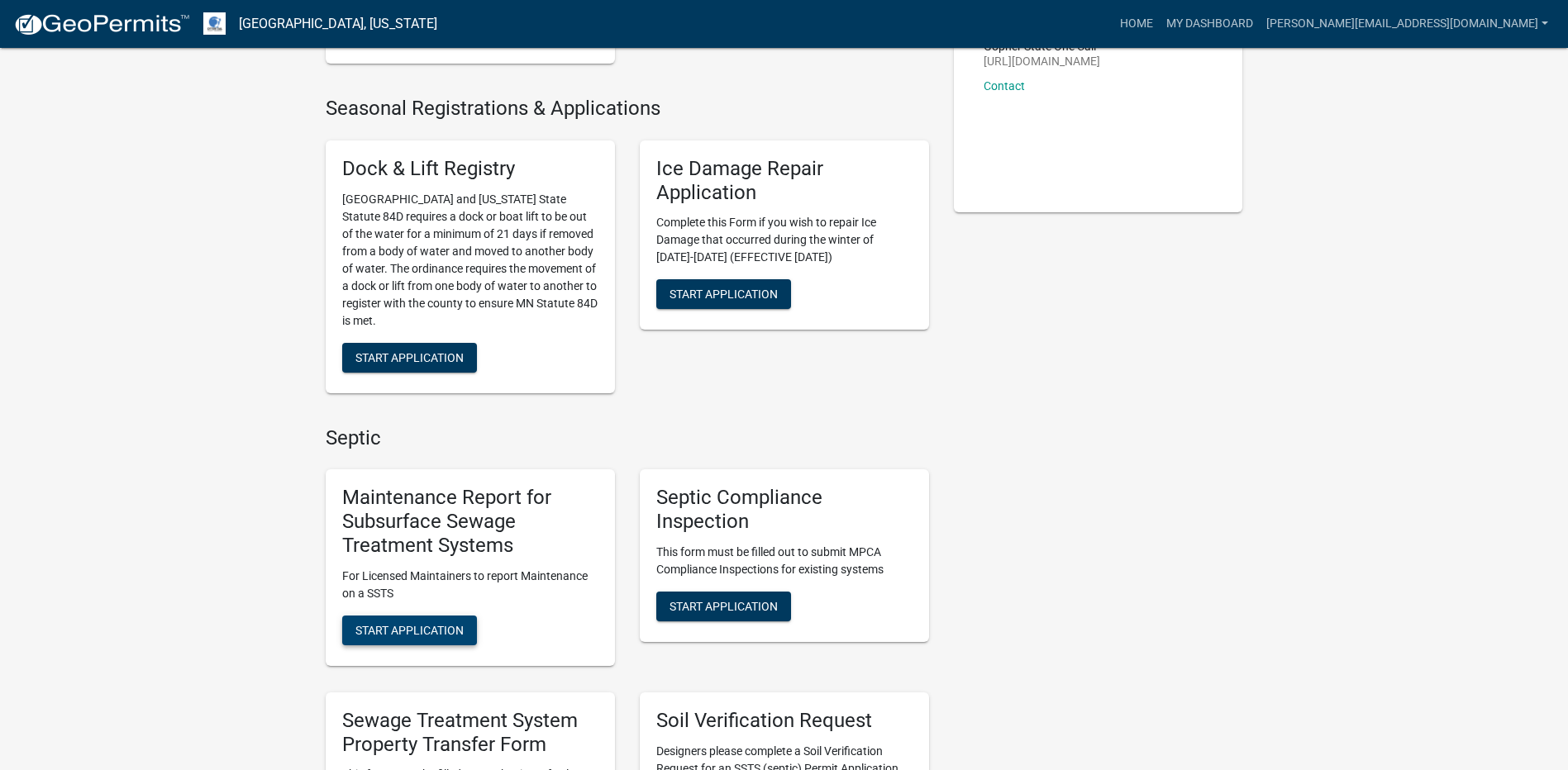
click at [431, 626] on span "Start Application" at bounding box center [409, 630] width 108 height 13
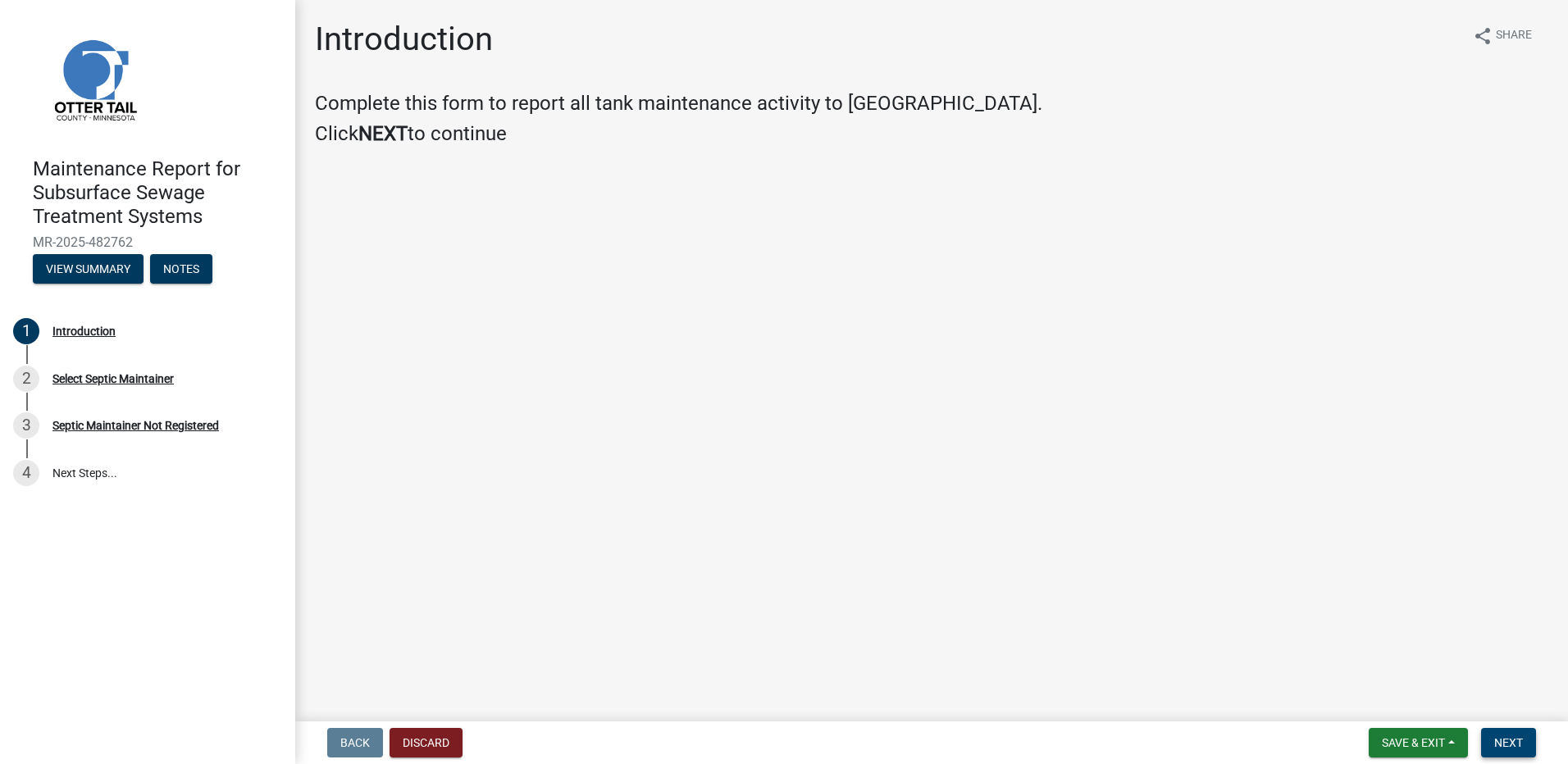
click at [1510, 738] on span "Next" at bounding box center [1508, 742] width 29 height 13
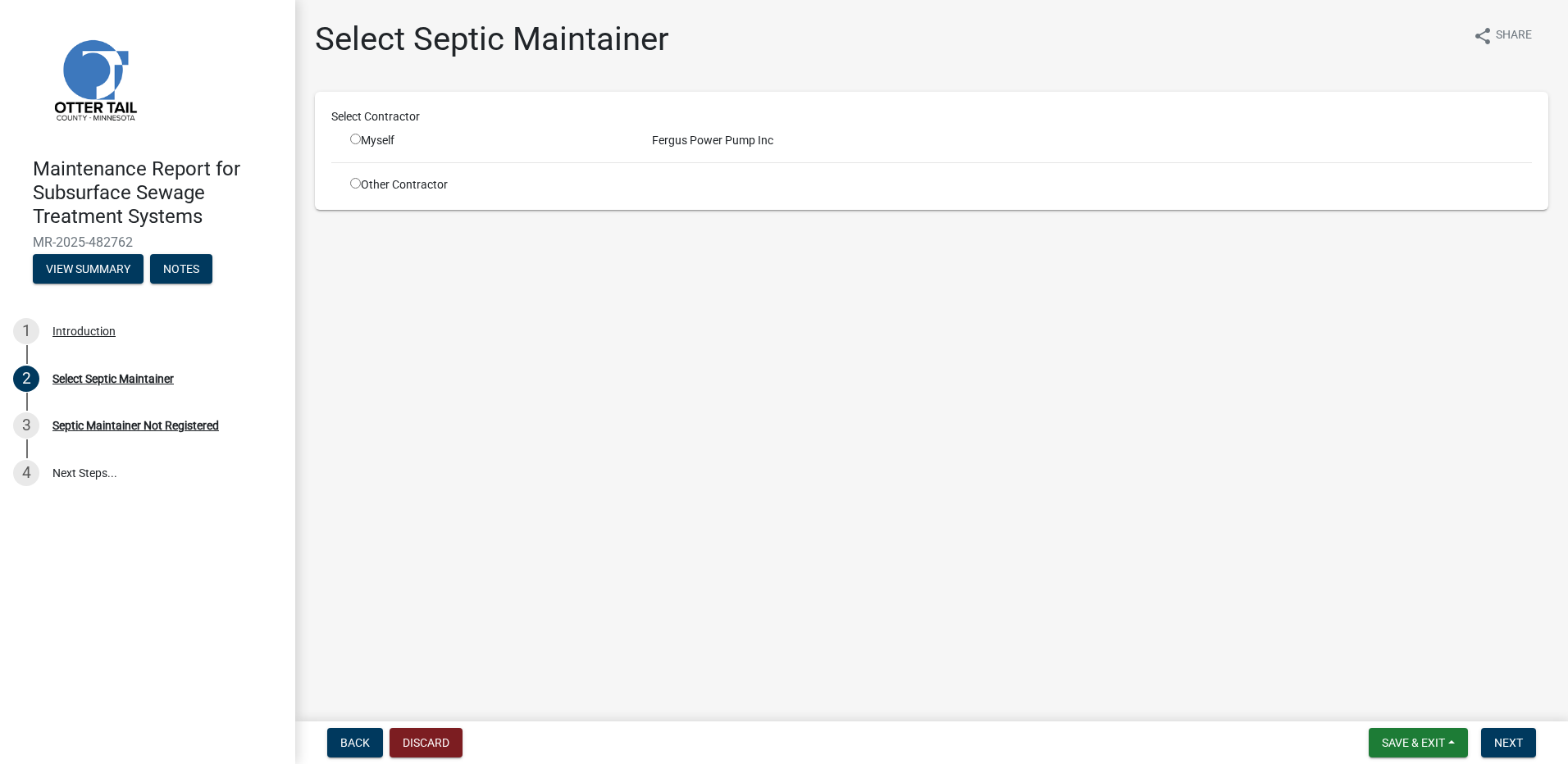
click at [362, 137] on div "Myself" at bounding box center [488, 140] width 277 height 17
click at [356, 139] on input "radio" at bounding box center [355, 138] width 10 height 10
radio input "true"
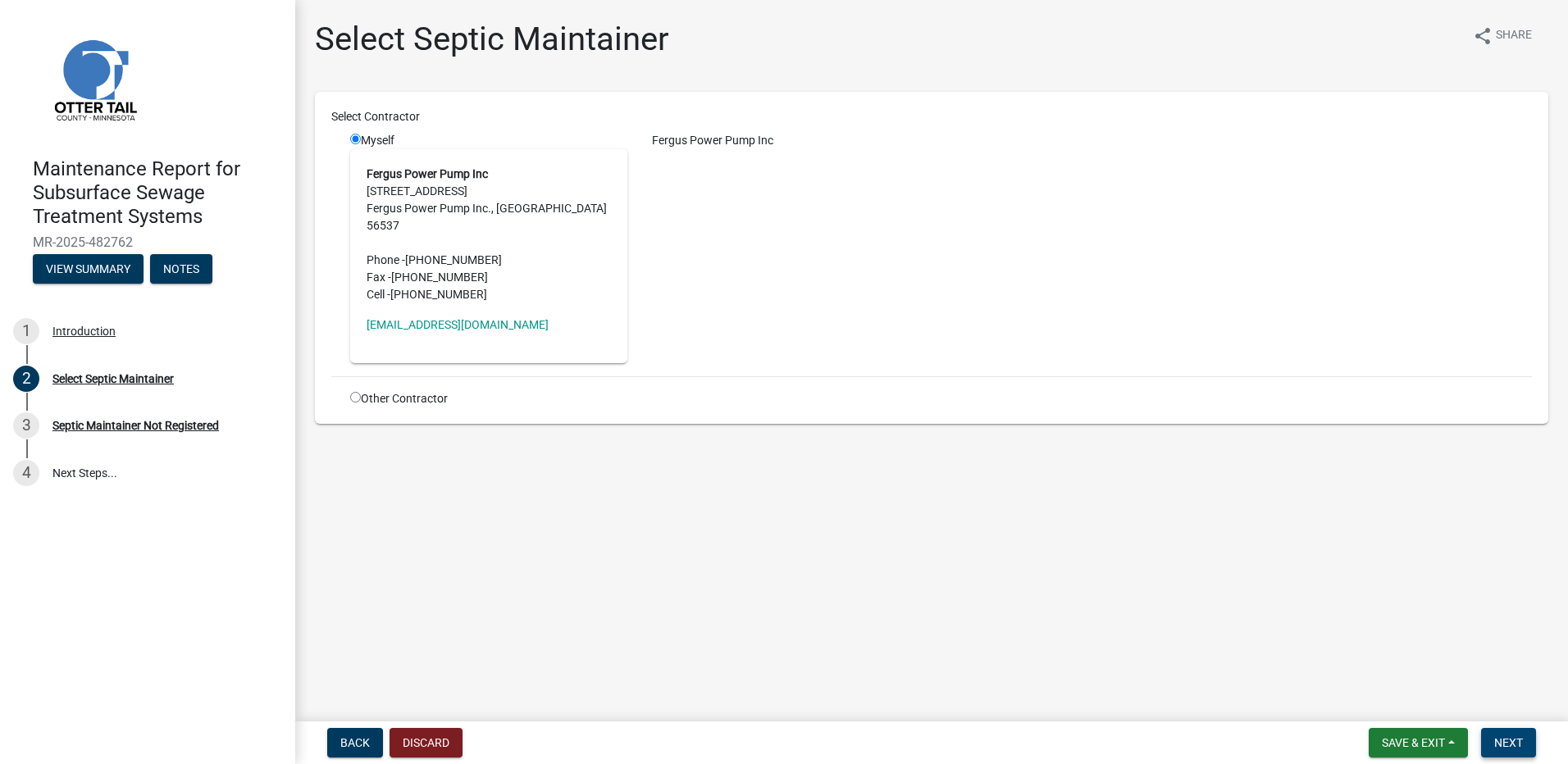
click at [1524, 737] on button "Next" at bounding box center [1508, 742] width 55 height 30
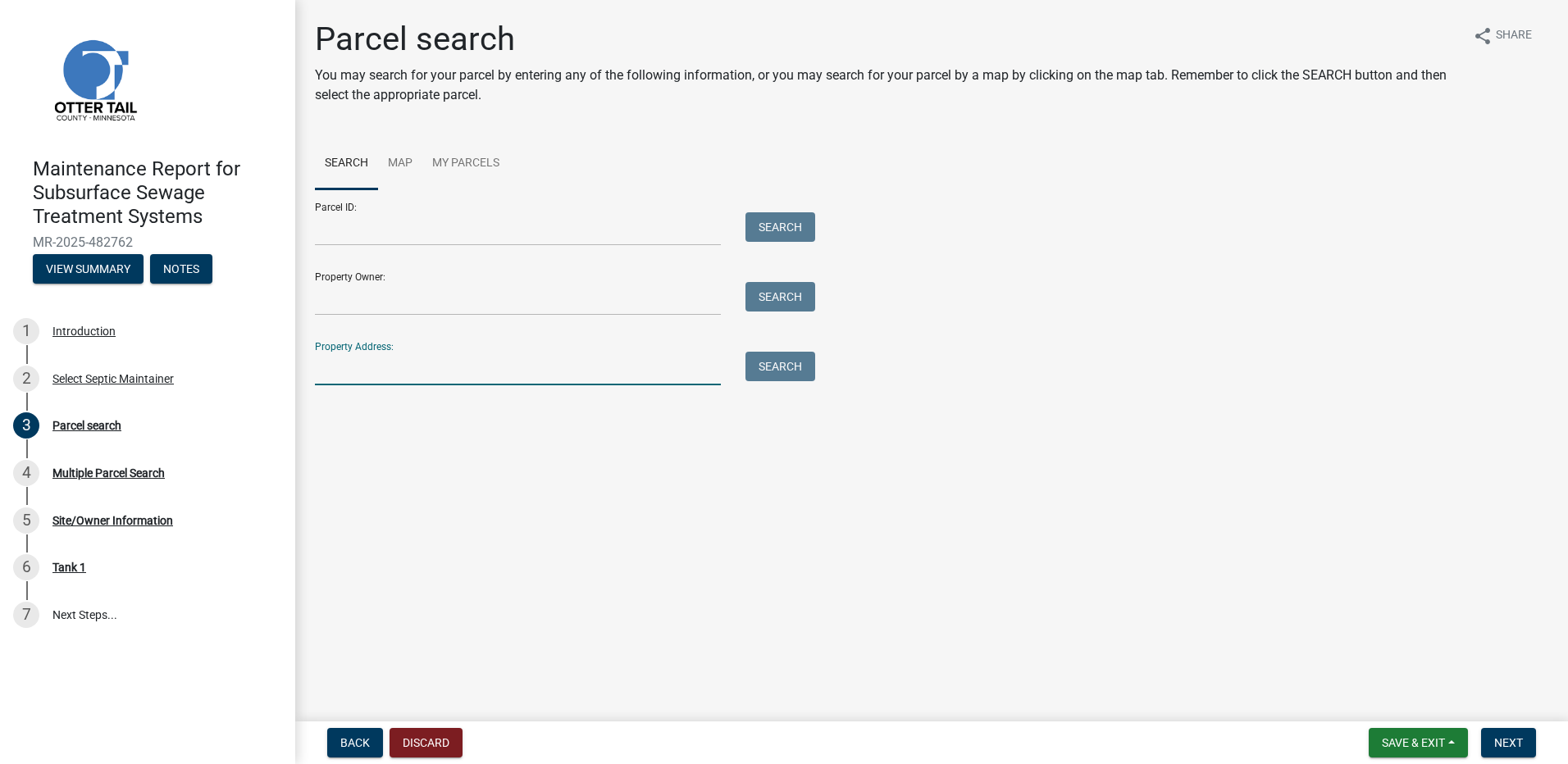
click at [423, 378] on input "Property Address:" at bounding box center [518, 368] width 406 height 34
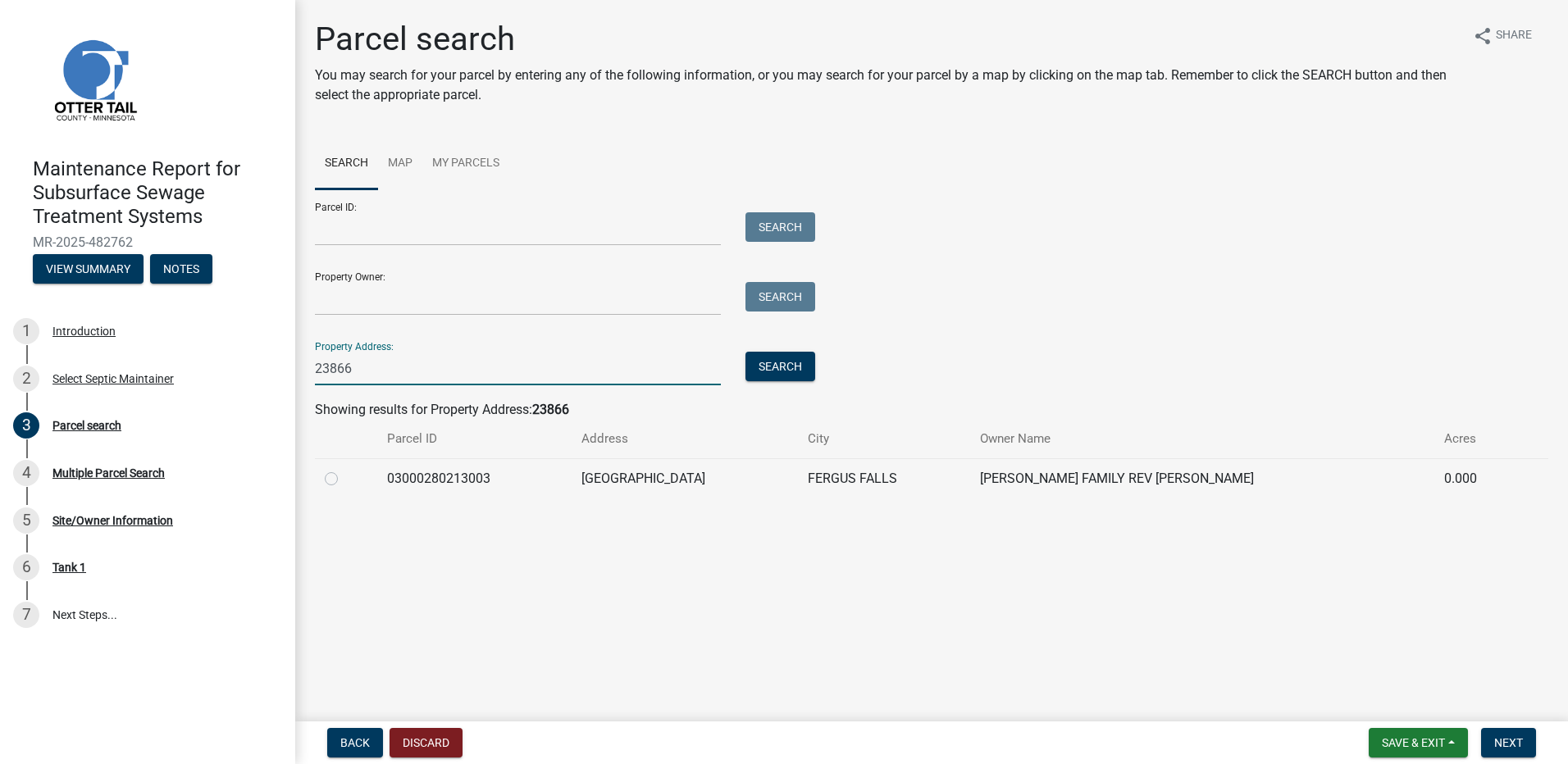
type input "23866"
click at [344, 468] on label at bounding box center [344, 468] width 0 height 0
click at [344, 480] on input "radio" at bounding box center [349, 473] width 10 height 10
radio input "true"
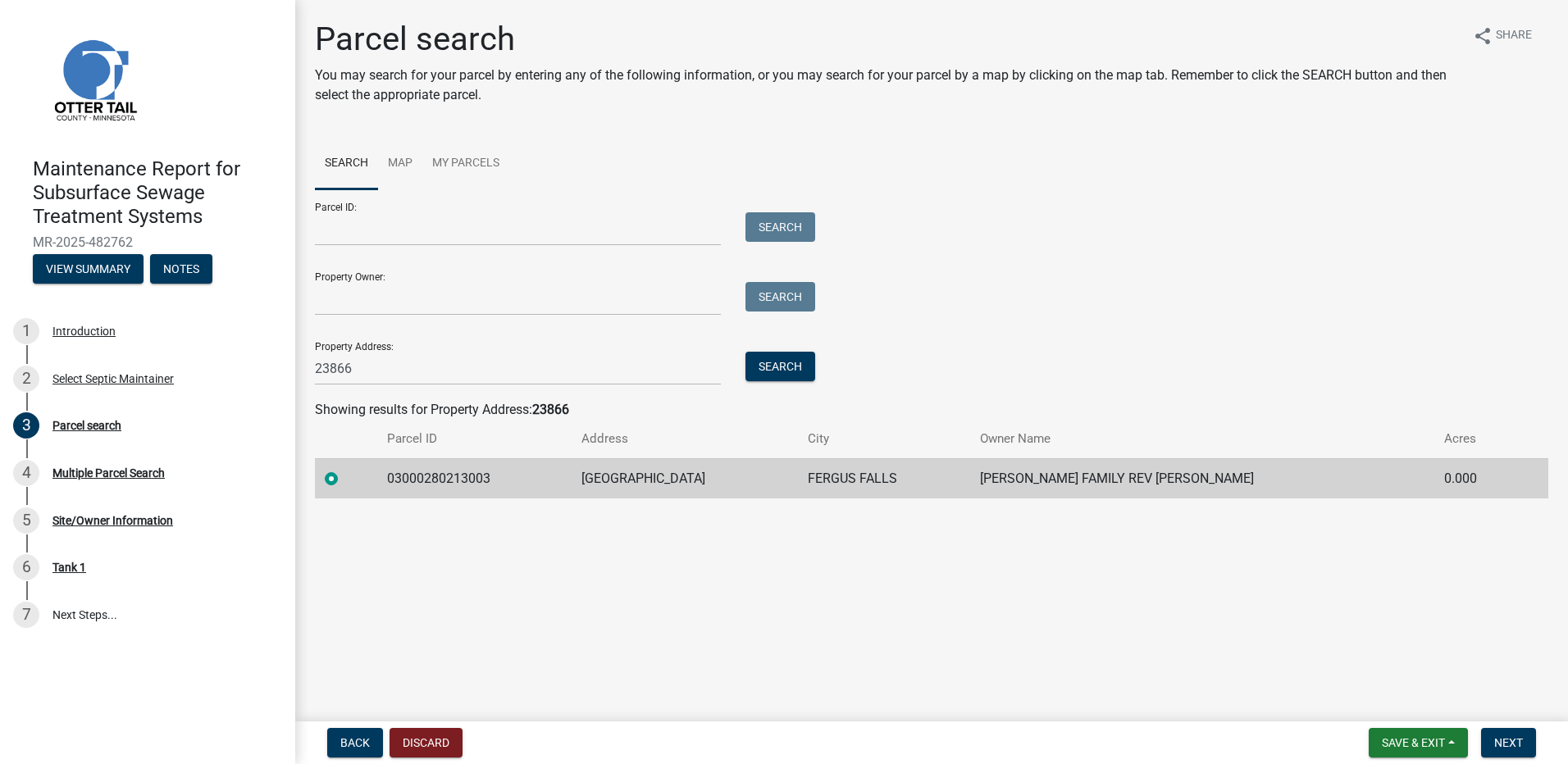
click at [1517, 757] on nav "Back Discard Save & Exit Save Save & Exit Next" at bounding box center [932, 742] width 1272 height 43
click at [1514, 748] on span "Next" at bounding box center [1508, 742] width 29 height 13
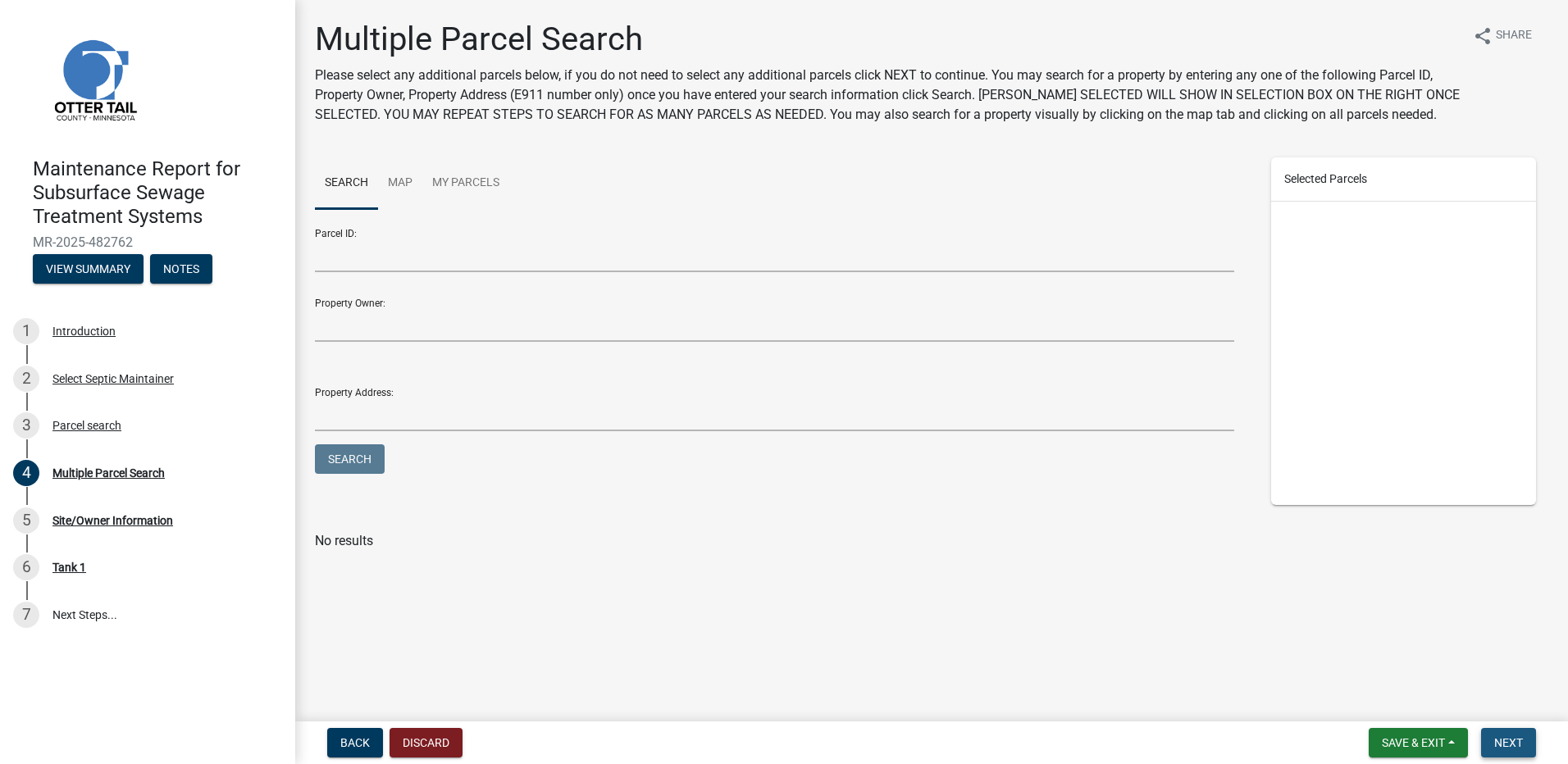
click at [1519, 740] on span "Next" at bounding box center [1508, 742] width 29 height 13
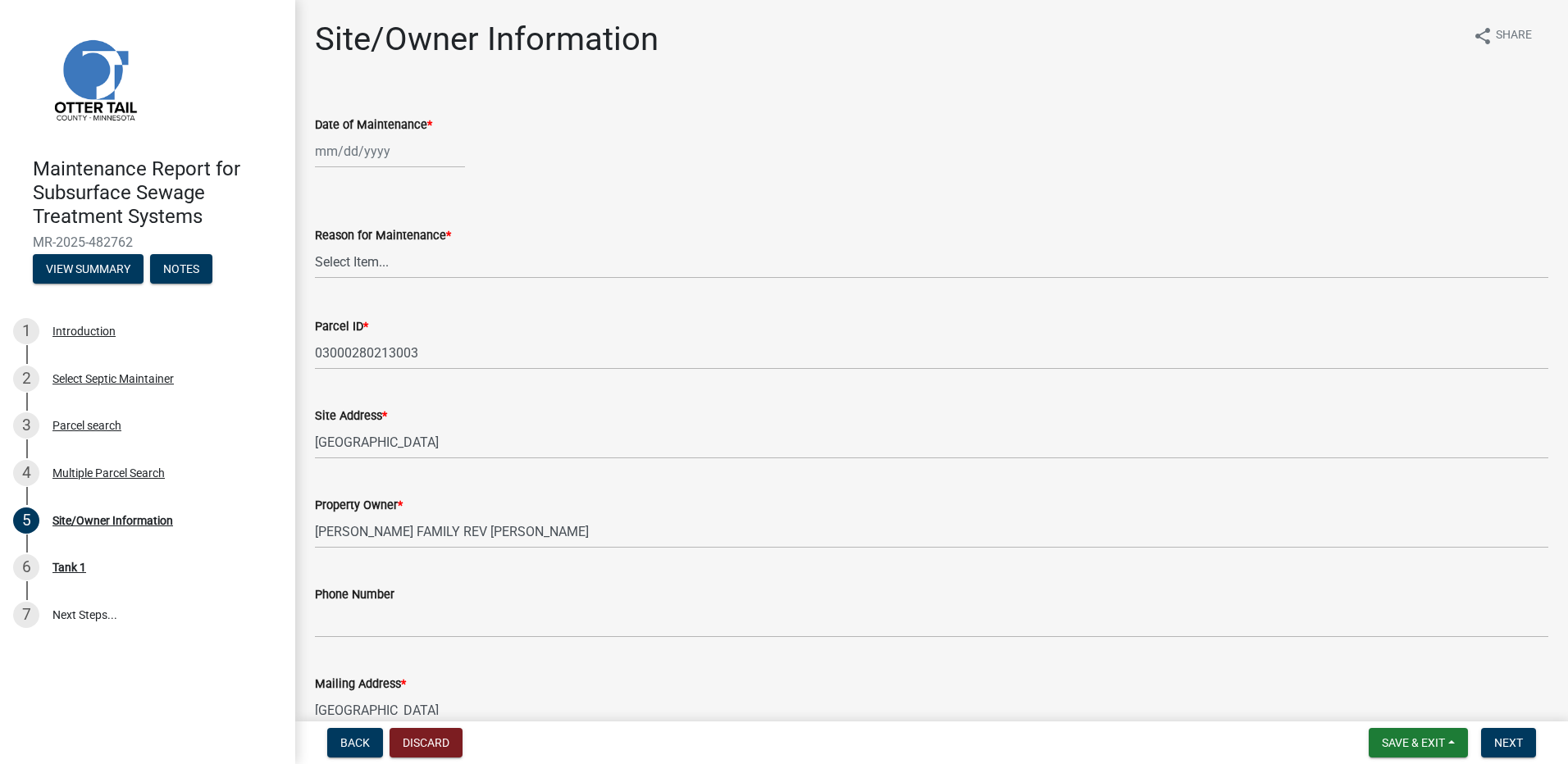
select select "9"
select select "2025"
click at [369, 150] on div "[PERSON_NAME] Feb Mar Apr [PERSON_NAME][DATE] Oct Nov [DATE] 1526 1527 1528 152…" at bounding box center [390, 151] width 150 height 34
click at [407, 232] on div "4" at bounding box center [410, 238] width 26 height 26
type input "[DATE]"
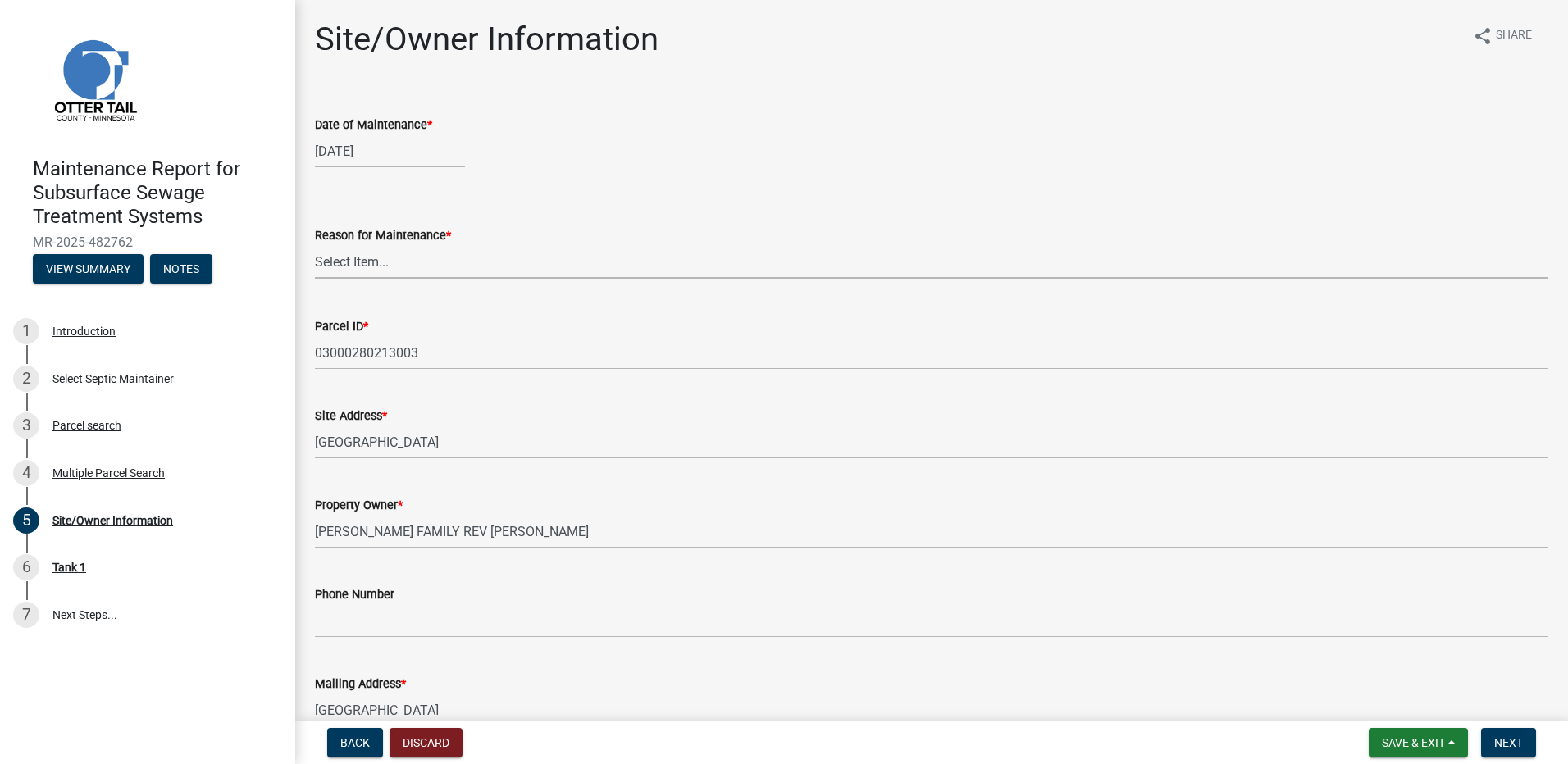
click at [412, 261] on select "Select Item... Called Routine Other" at bounding box center [932, 262] width 1233 height 34
click at [315, 245] on select "Select Item... Called Routine Other" at bounding box center [932, 262] width 1233 height 34
select select "78493fc6-8c9b-4d4c-b322-7064476e595b"
click at [1510, 749] on span "Next" at bounding box center [1508, 742] width 29 height 13
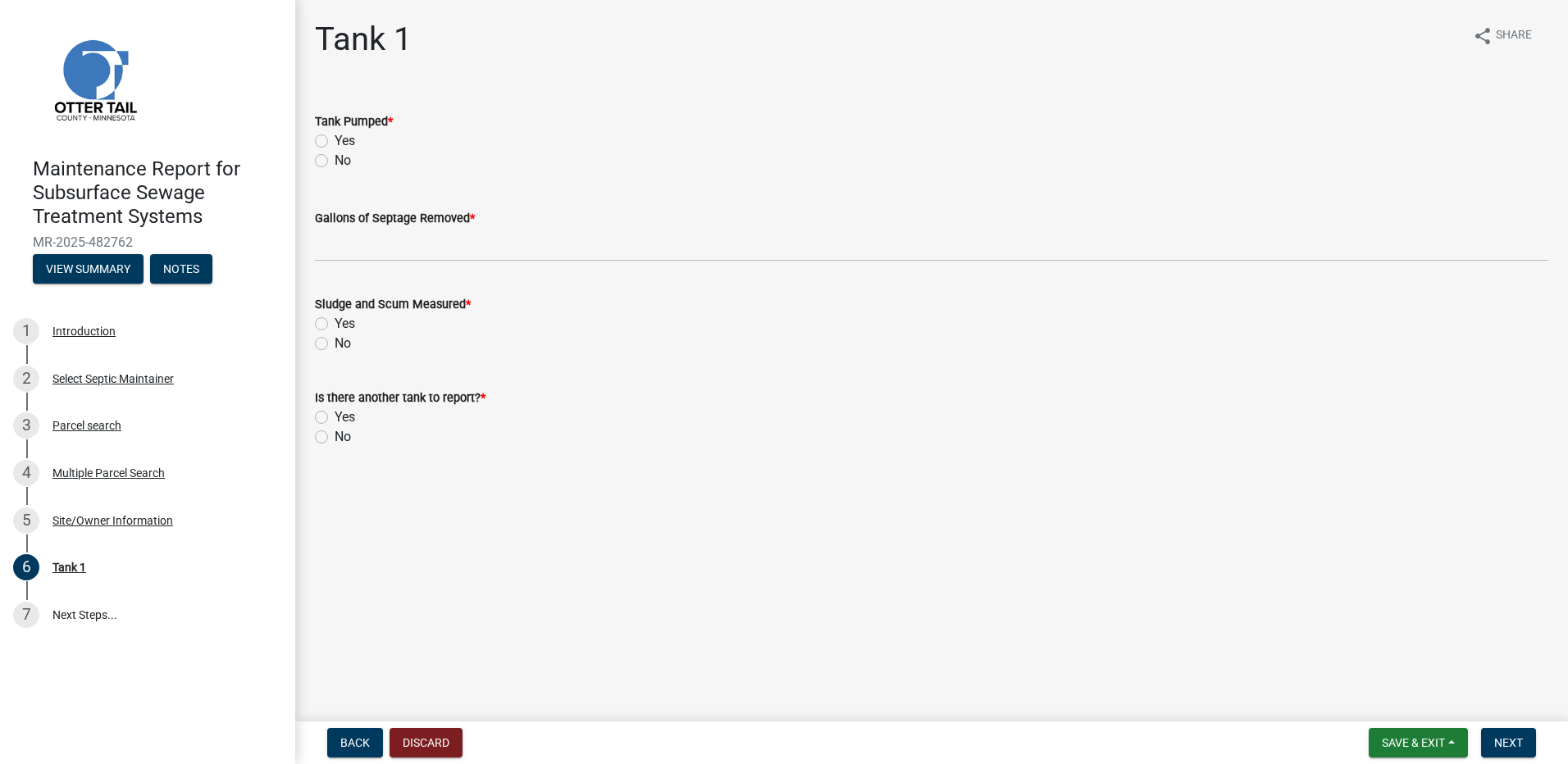
click at [335, 141] on label "Yes" at bounding box center [345, 140] width 21 height 20
click at [335, 141] on input "Yes" at bounding box center [340, 136] width 10 height 10
radio input "true"
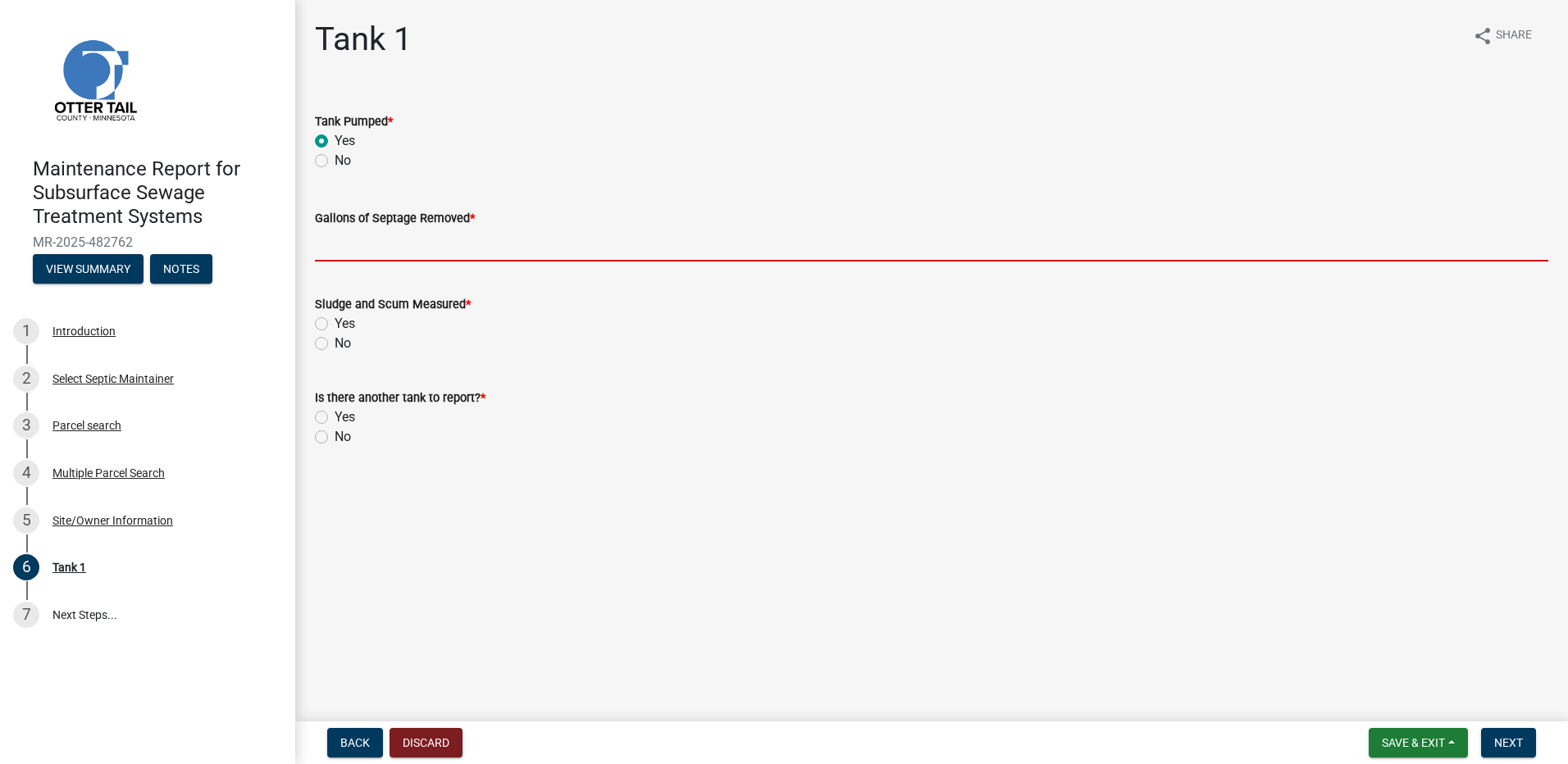
click at [360, 244] on input "Gallons of Septage Removed *" at bounding box center [932, 245] width 1233 height 34
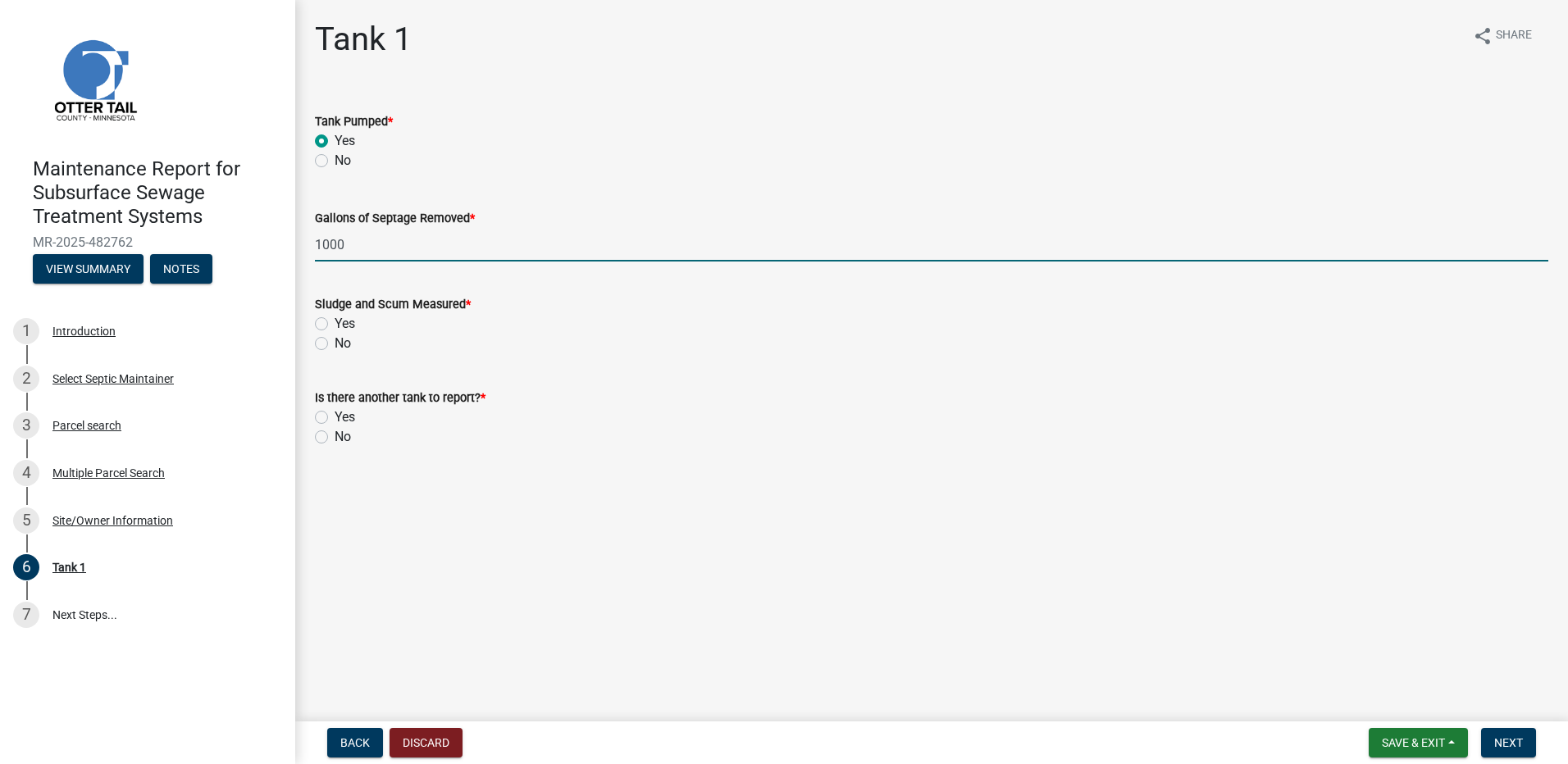
type input "1000"
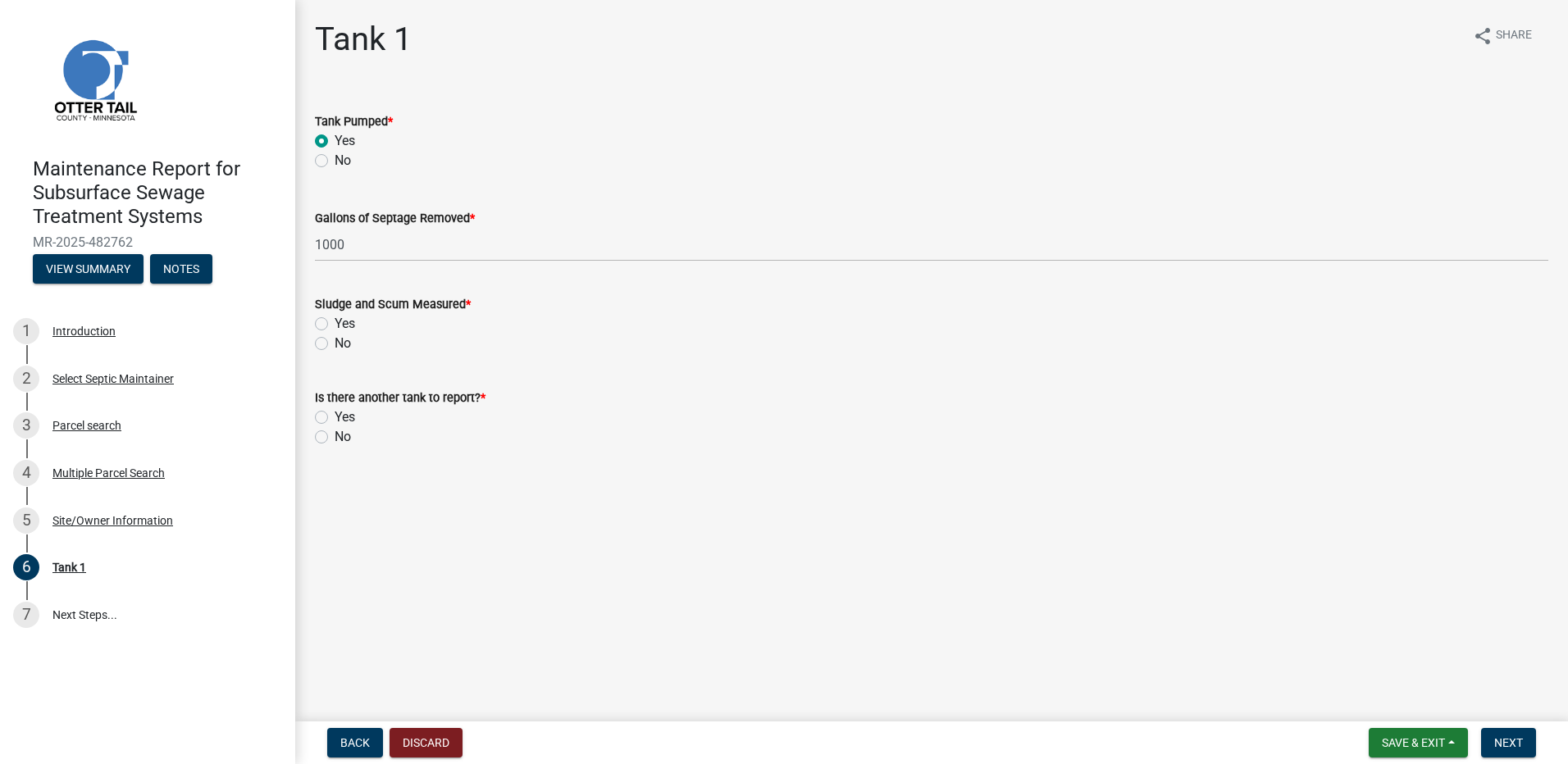
click at [335, 340] on label "No" at bounding box center [343, 343] width 17 height 20
click at [335, 340] on input "No" at bounding box center [340, 339] width 10 height 10
radio input "true"
click at [335, 442] on label "No" at bounding box center [343, 437] width 17 height 20
click at [335, 438] on input "No" at bounding box center [340, 432] width 10 height 10
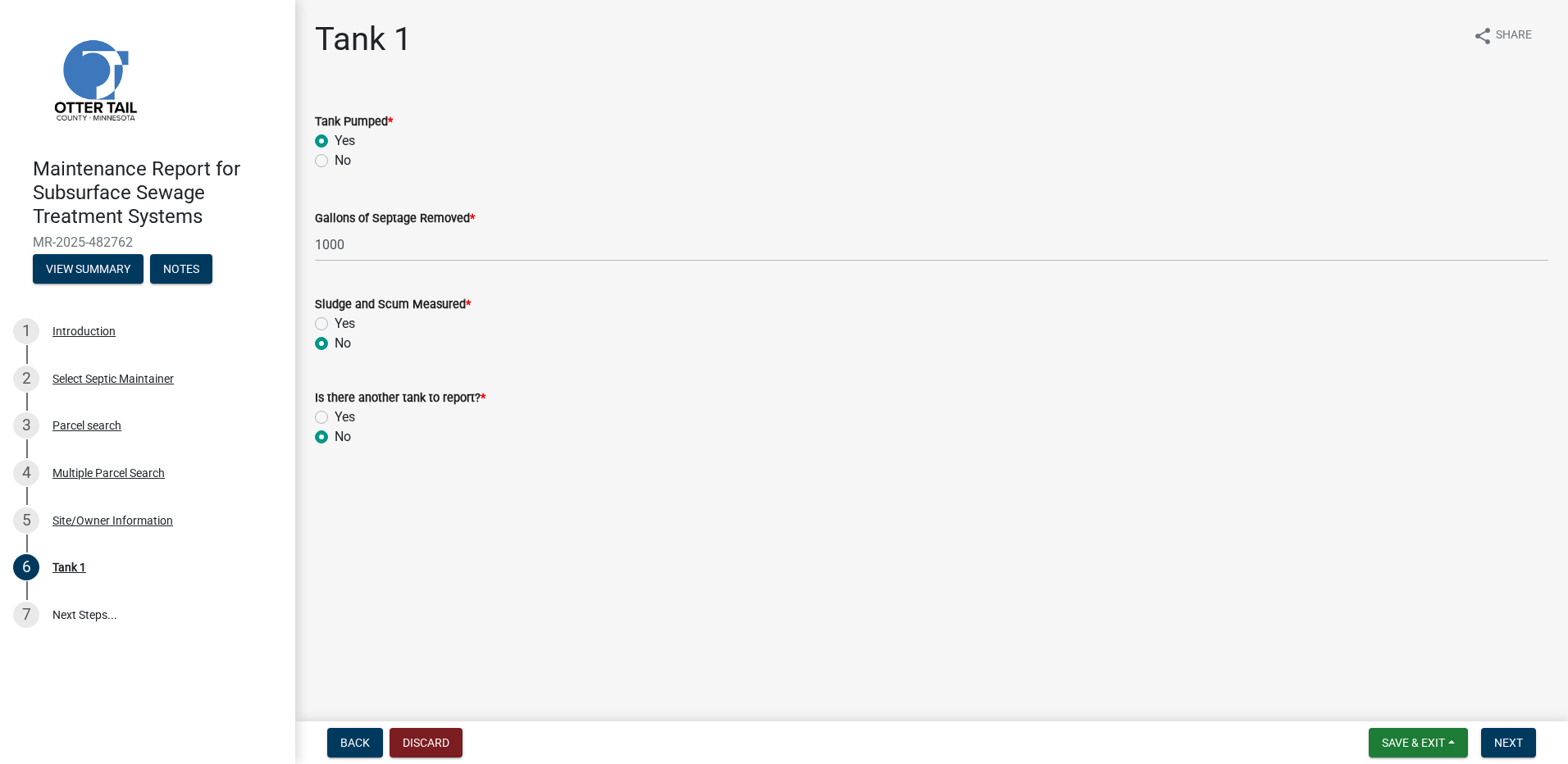
radio input "true"
click at [1503, 753] on button "Next" at bounding box center [1508, 742] width 55 height 30
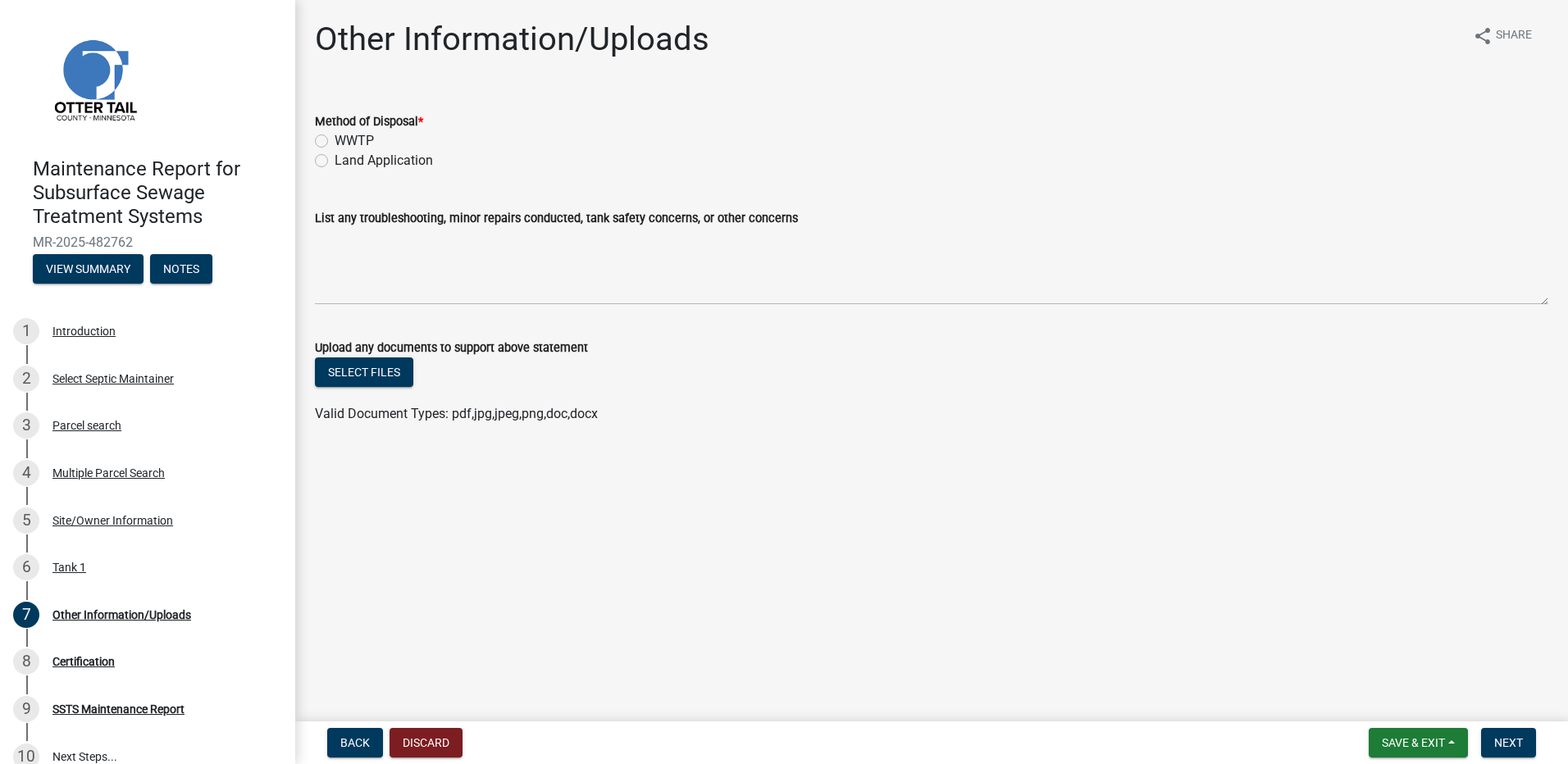
click at [388, 156] on label "Land Application" at bounding box center [384, 160] width 98 height 20
click at [345, 156] on input "Land Application" at bounding box center [340, 155] width 10 height 10
radio input "true"
click at [1511, 747] on span "Next" at bounding box center [1508, 742] width 29 height 13
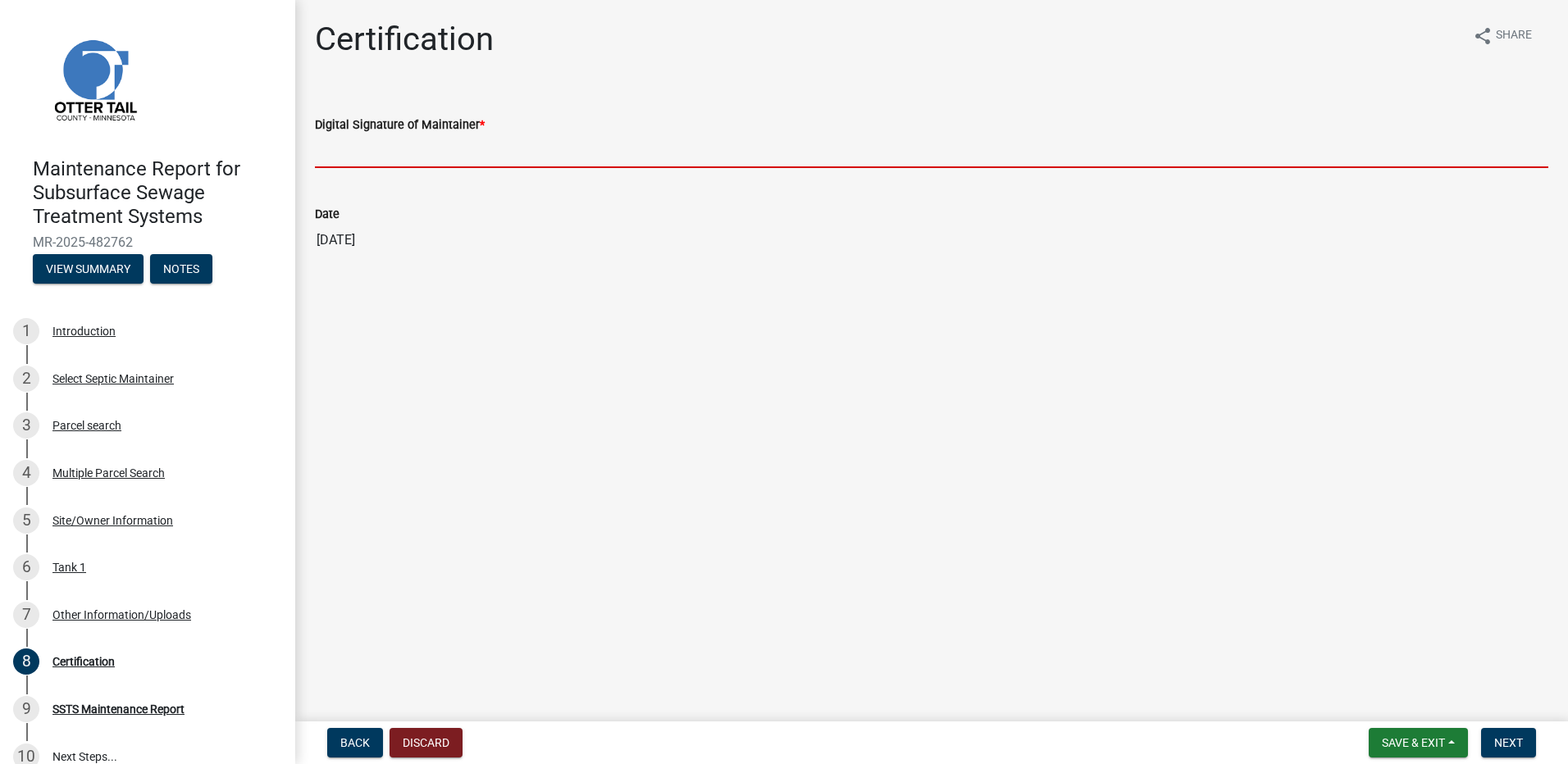
click at [414, 150] on input "Digital Signature of Maintainer *" at bounding box center [932, 151] width 1233 height 34
type input "[PERSON_NAME]"
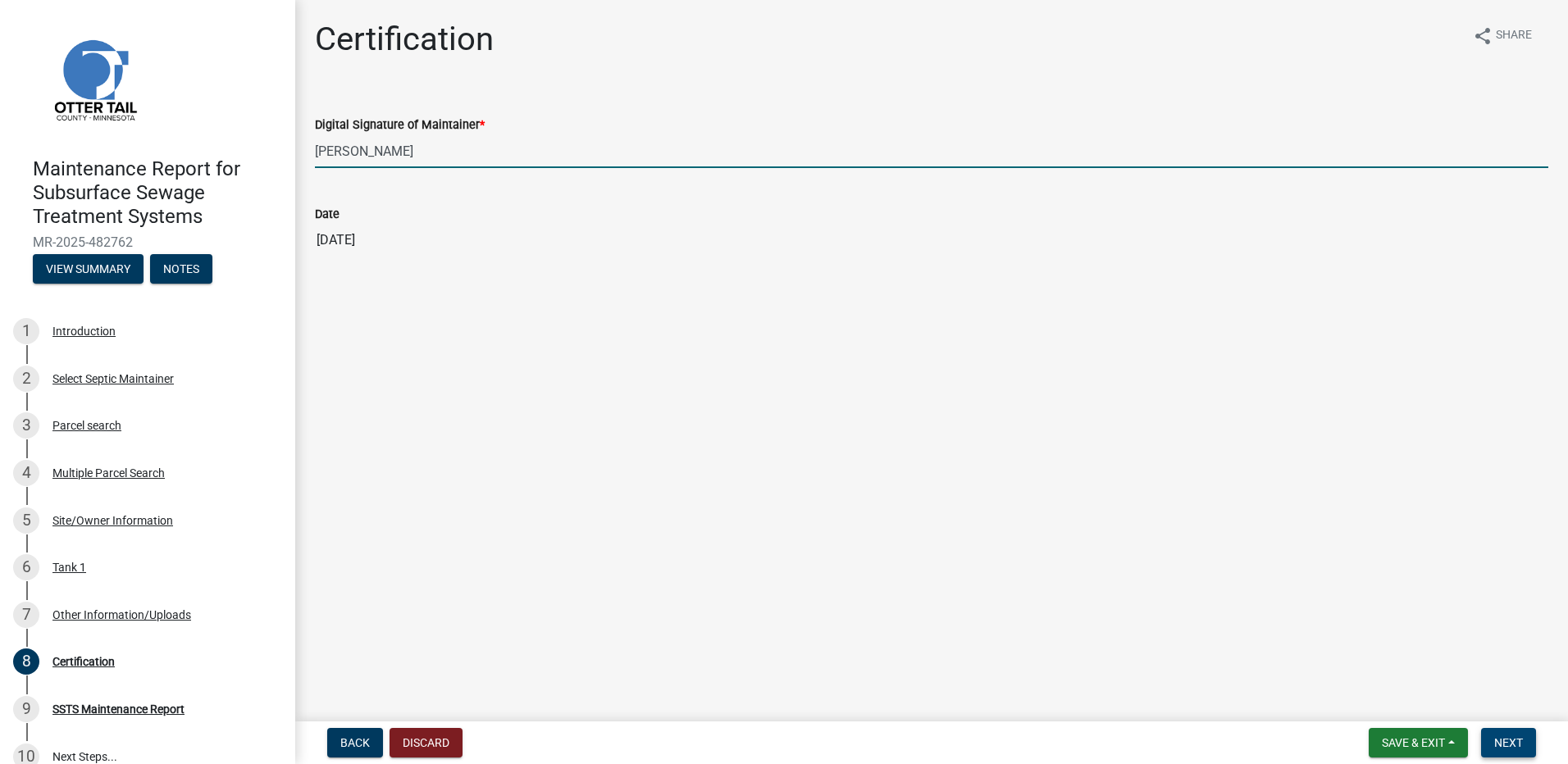
click at [1508, 743] on span "Next" at bounding box center [1508, 742] width 29 height 13
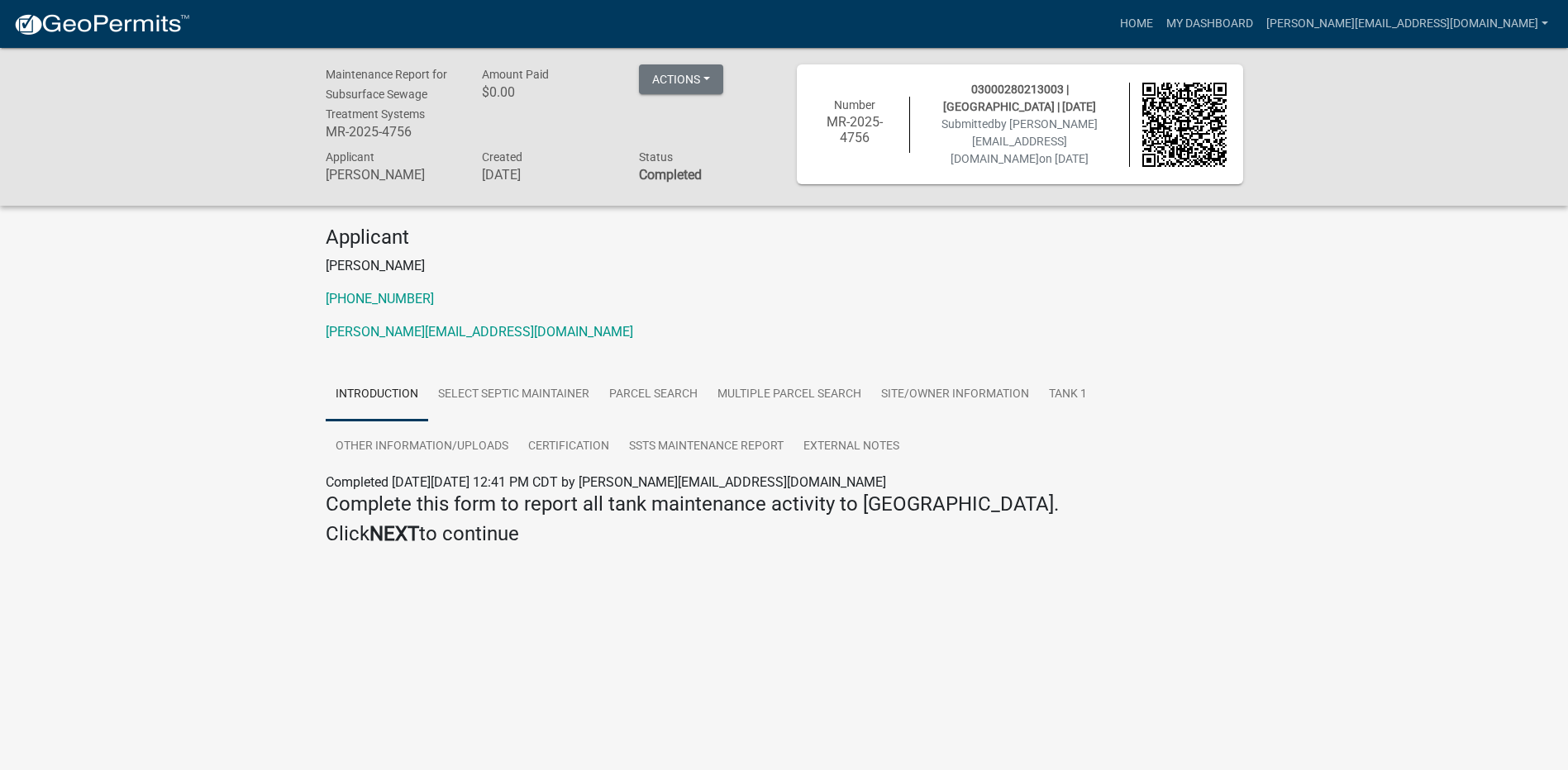
click at [68, 25] on img at bounding box center [102, 25] width 177 height 25
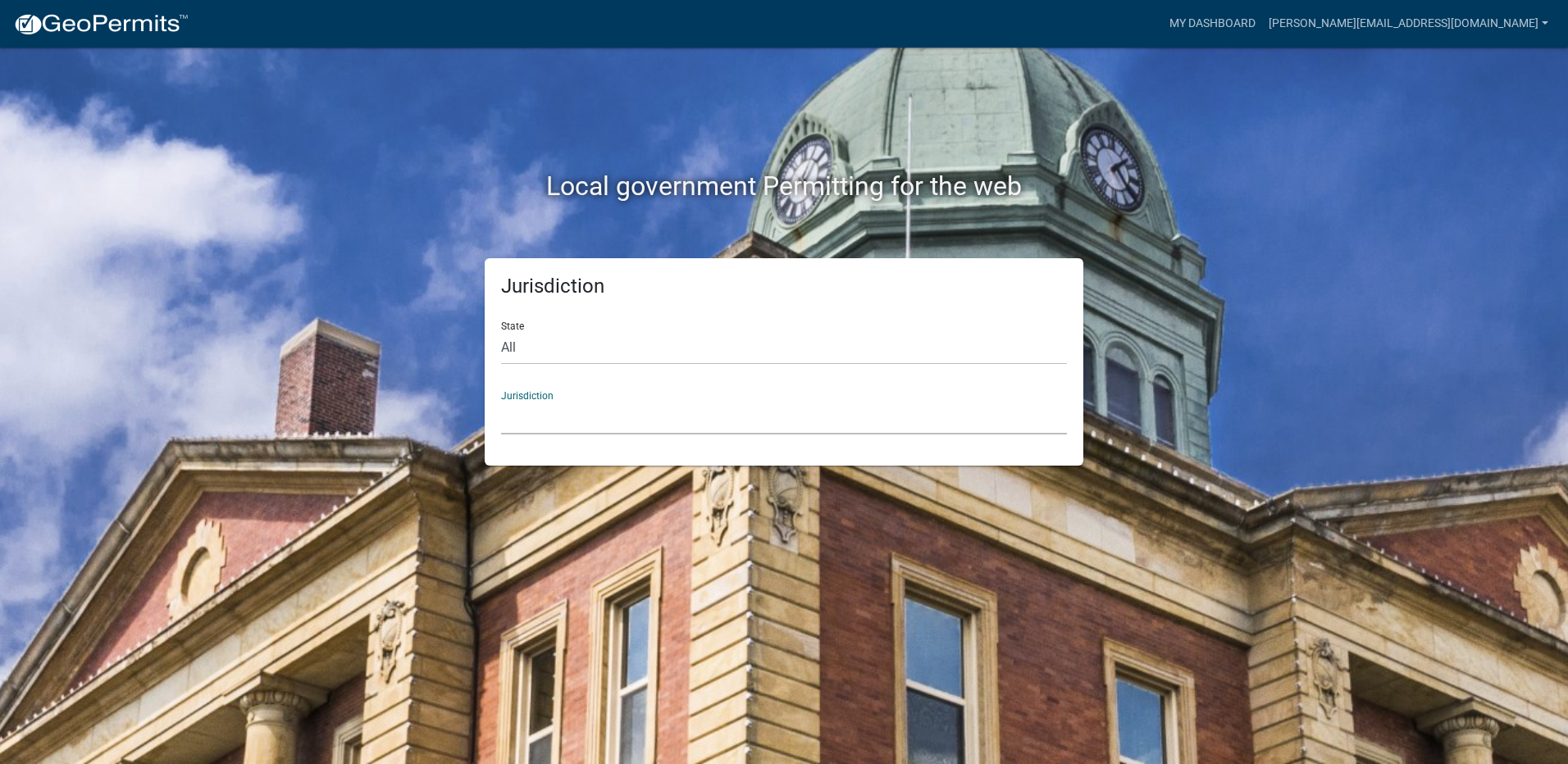
click at [506, 422] on select "[GEOGRAPHIC_DATA], [US_STATE] [GEOGRAPHIC_DATA], [US_STATE][PERSON_NAME][GEOGRA…" at bounding box center [784, 418] width 566 height 34
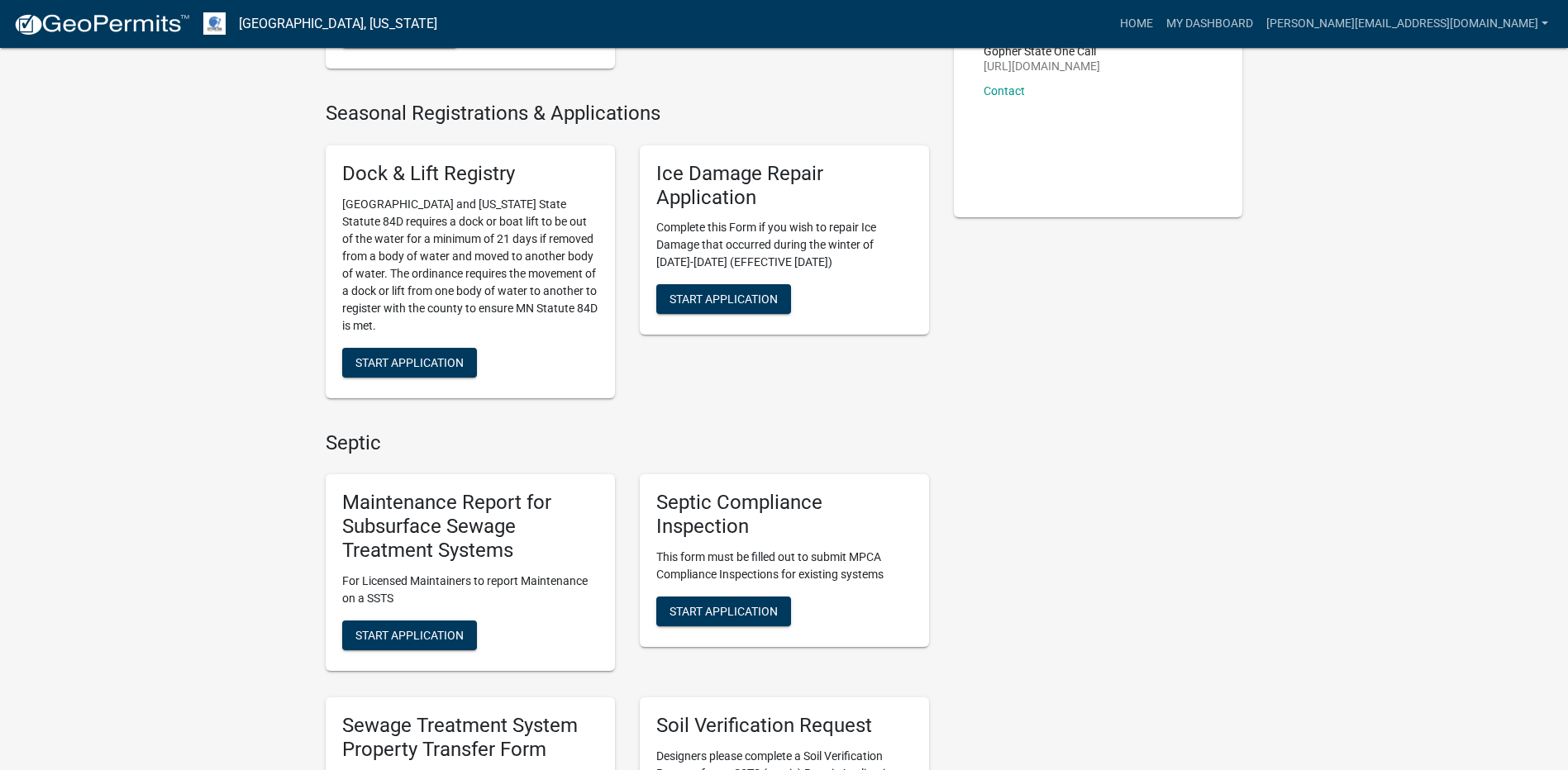
scroll to position [331, 0]
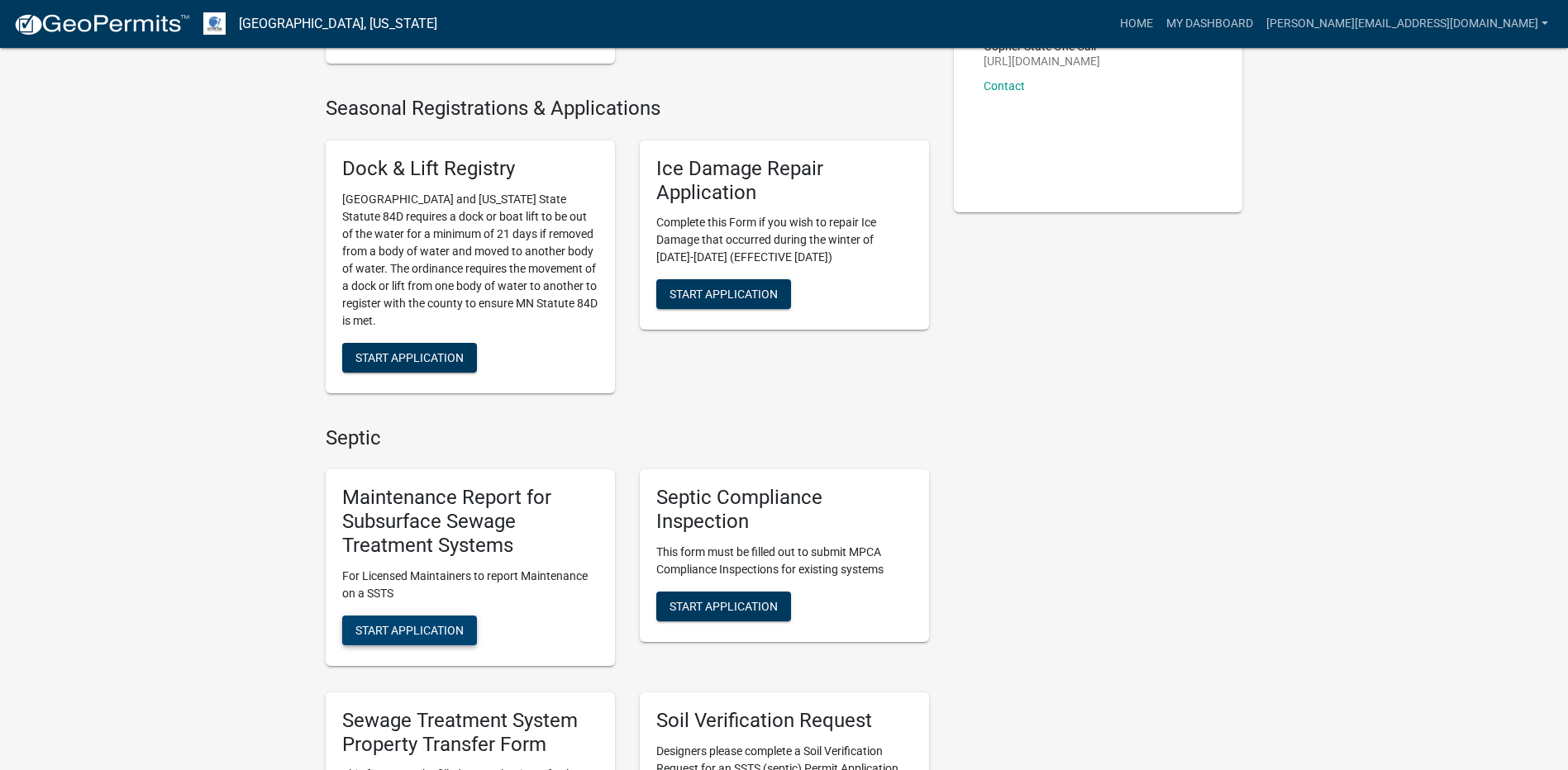
click at [423, 631] on span "Start Application" at bounding box center [409, 630] width 108 height 13
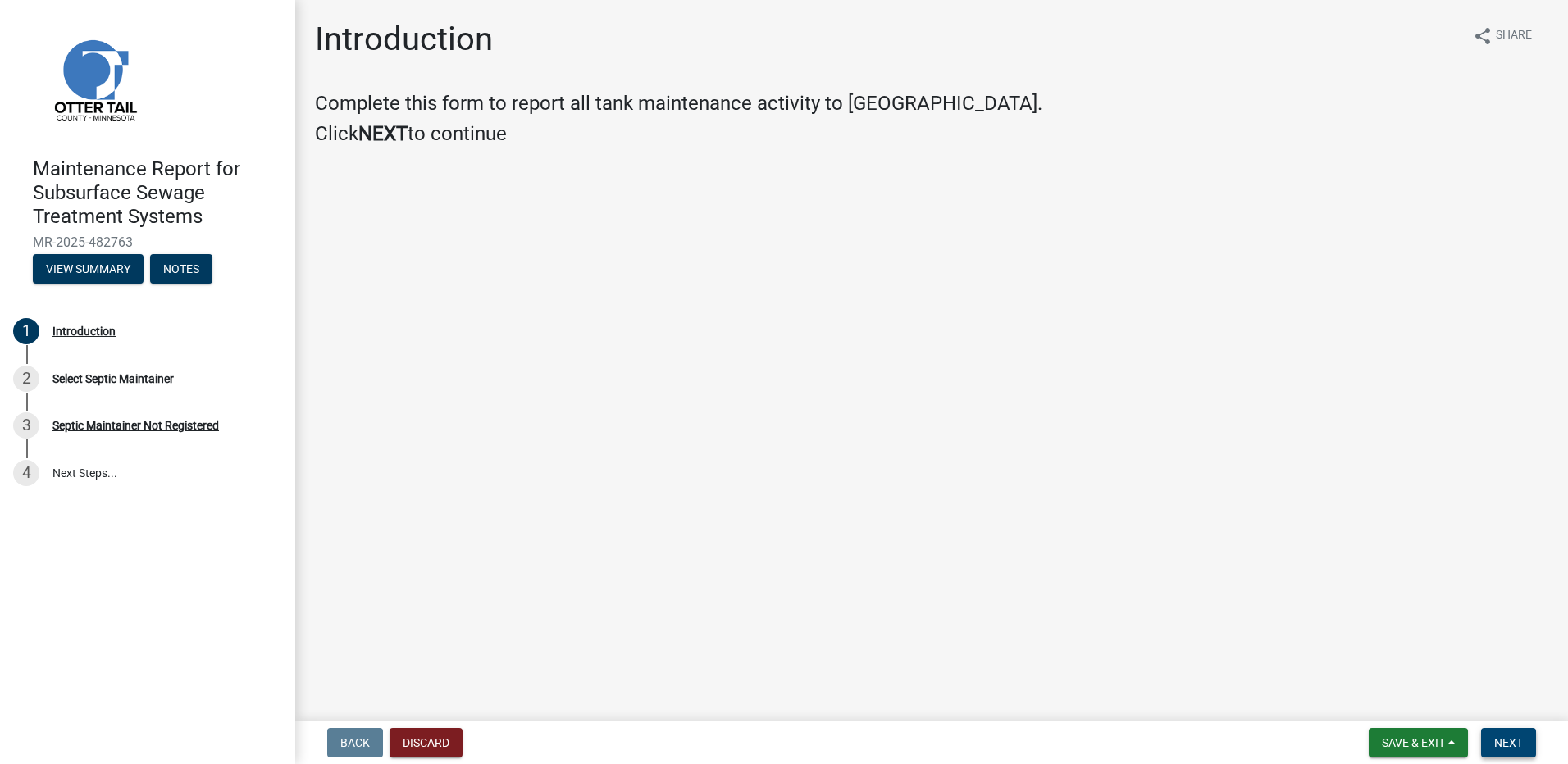
click at [1507, 748] on span "Next" at bounding box center [1508, 742] width 29 height 13
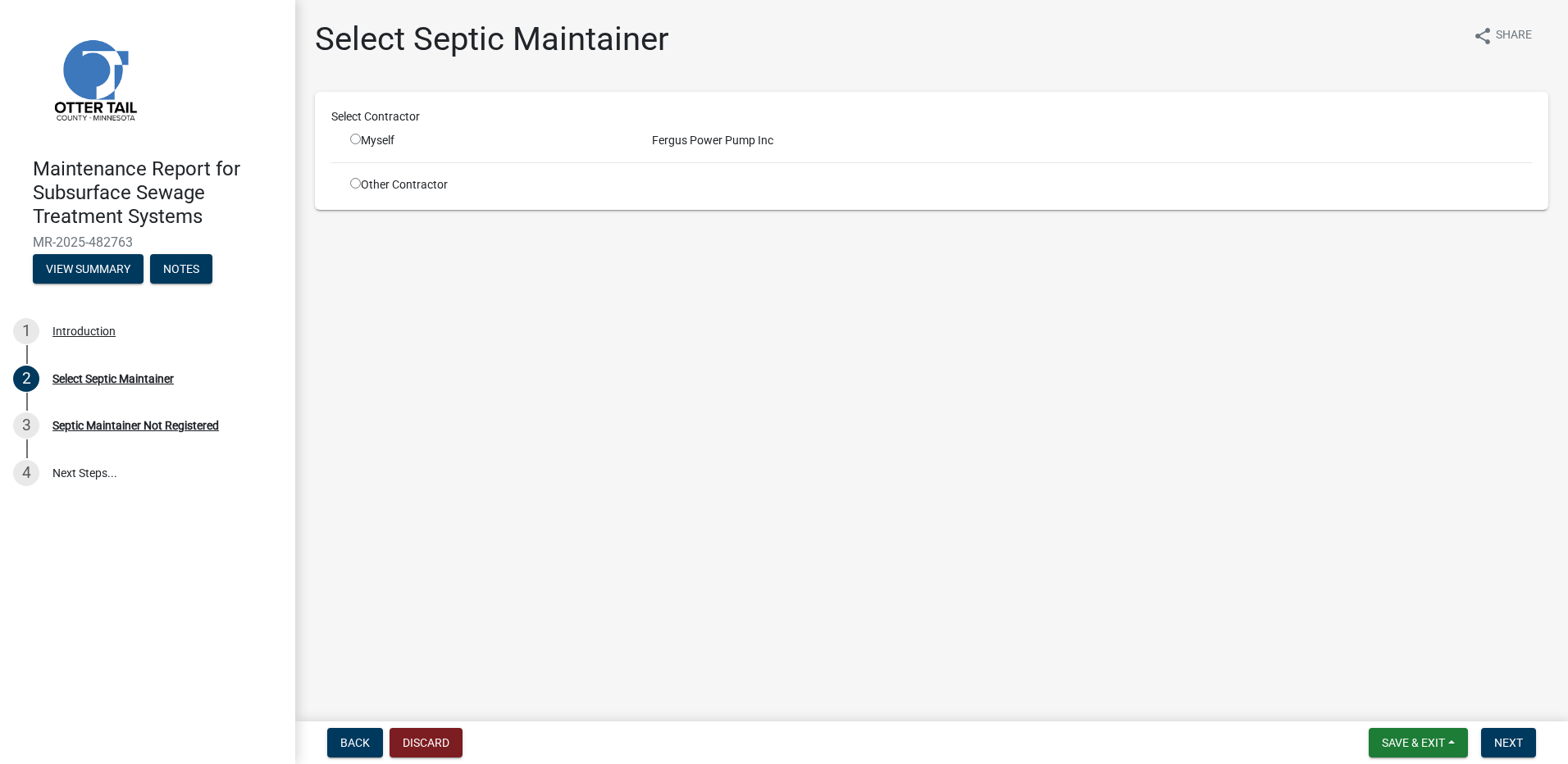
click at [349, 139] on div "Myself" at bounding box center [488, 140] width 302 height 17
click at [360, 137] on input "radio" at bounding box center [355, 138] width 10 height 10
radio input "true"
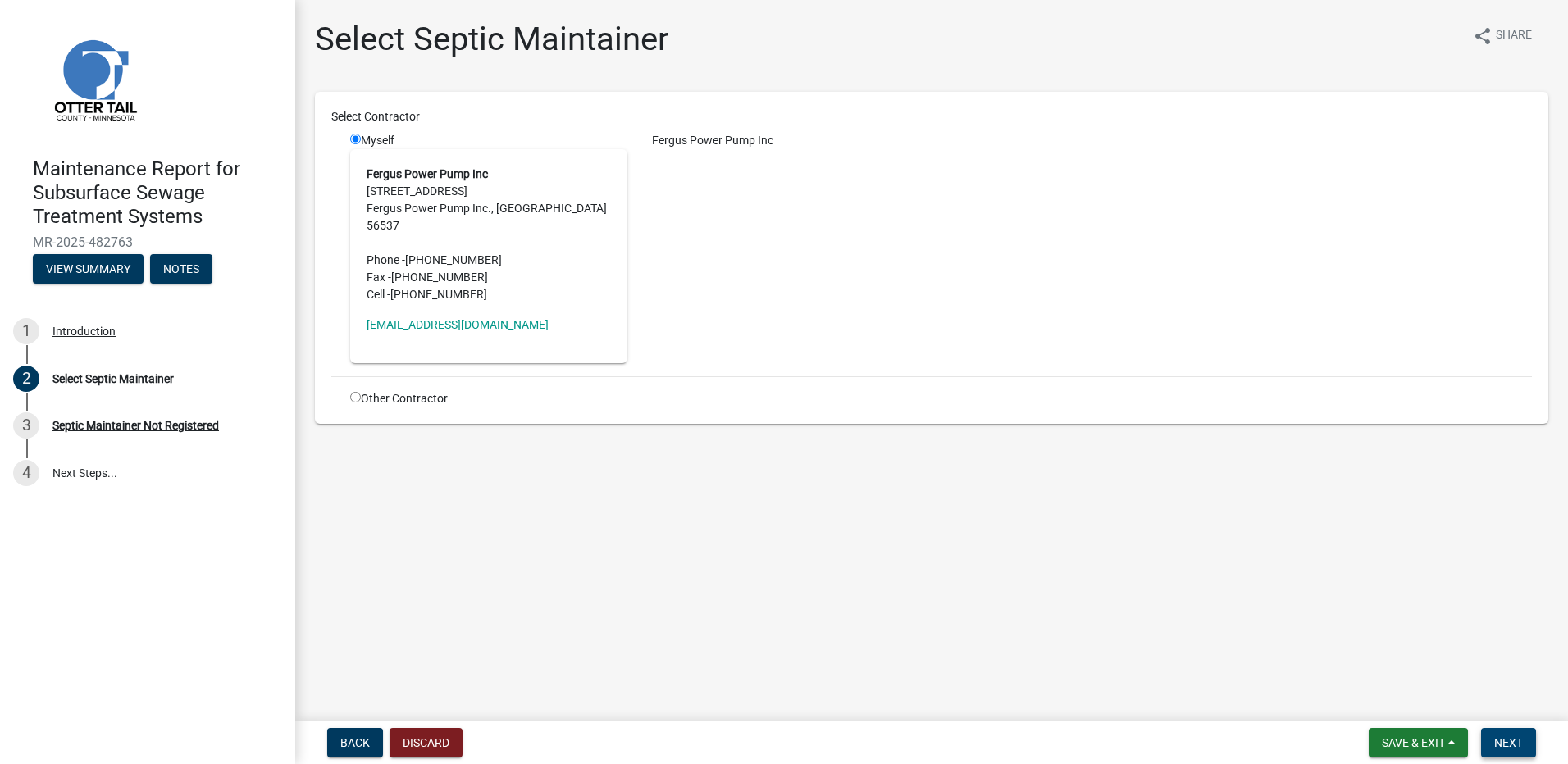
click at [1492, 734] on button "Next" at bounding box center [1508, 742] width 55 height 30
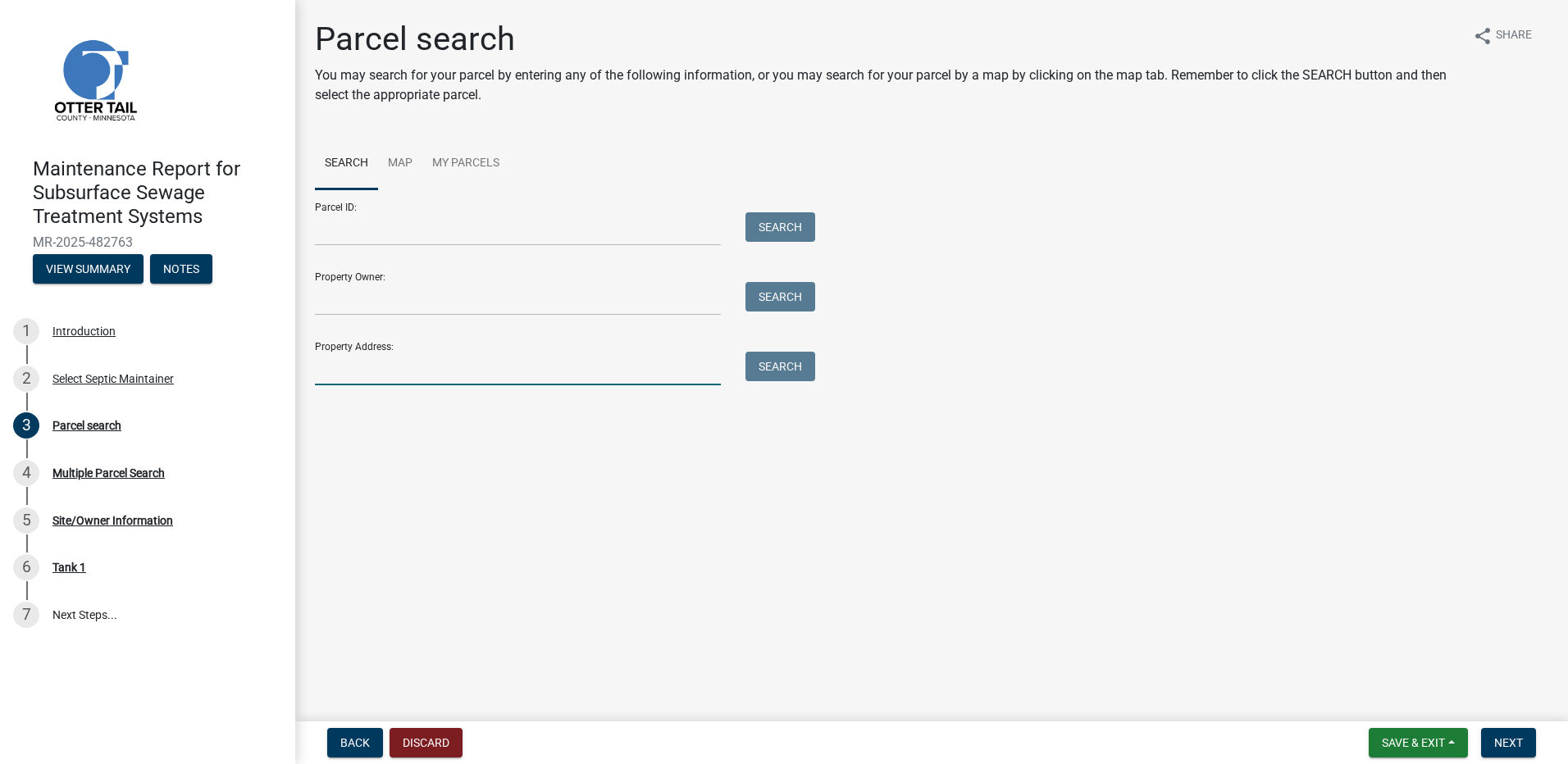
click at [458, 362] on input "Property Address:" at bounding box center [518, 368] width 406 height 34
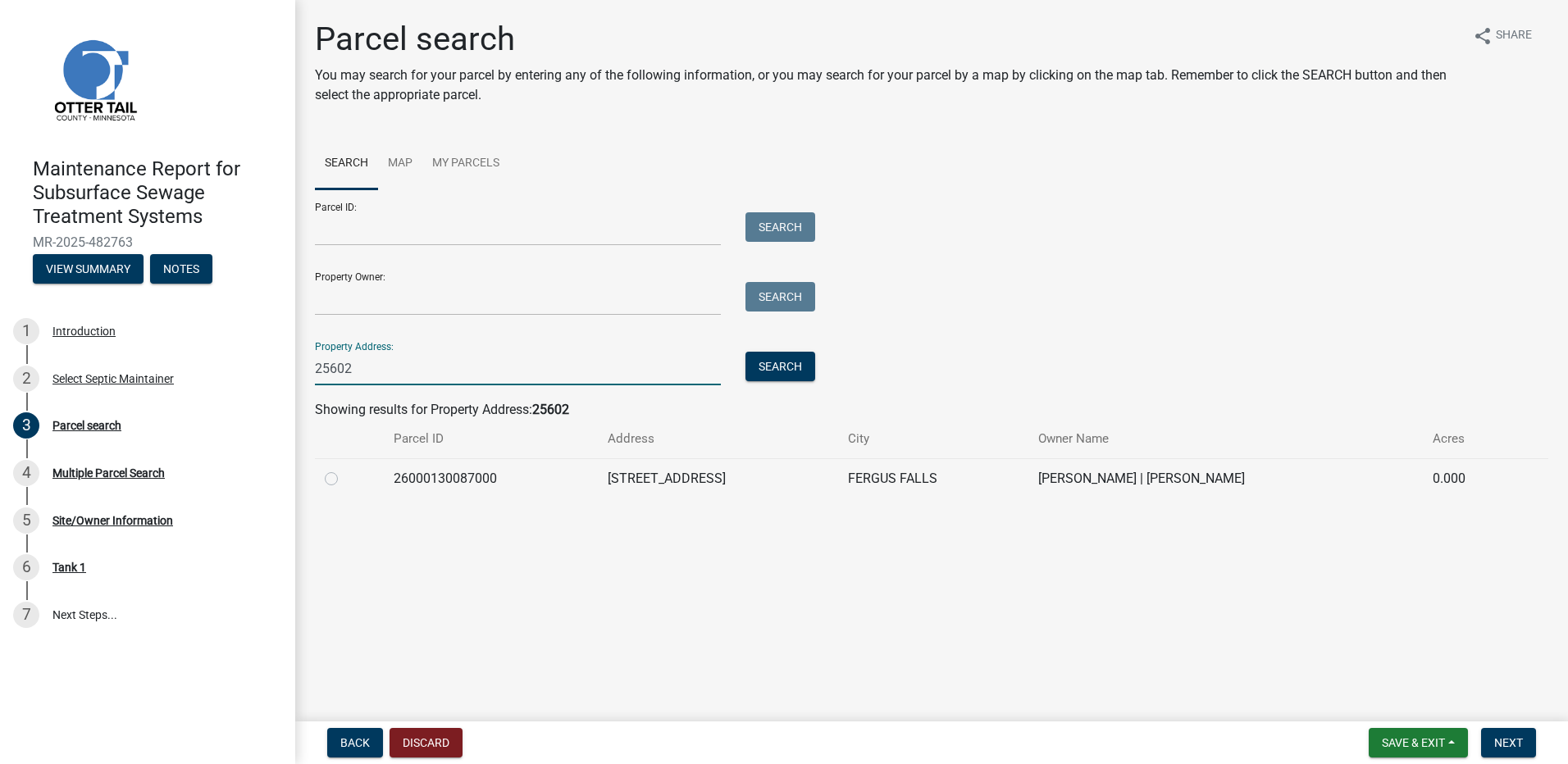
type input "25602"
click at [344, 468] on label at bounding box center [344, 468] width 0 height 0
click at [344, 480] on input "radio" at bounding box center [349, 473] width 10 height 10
radio input "true"
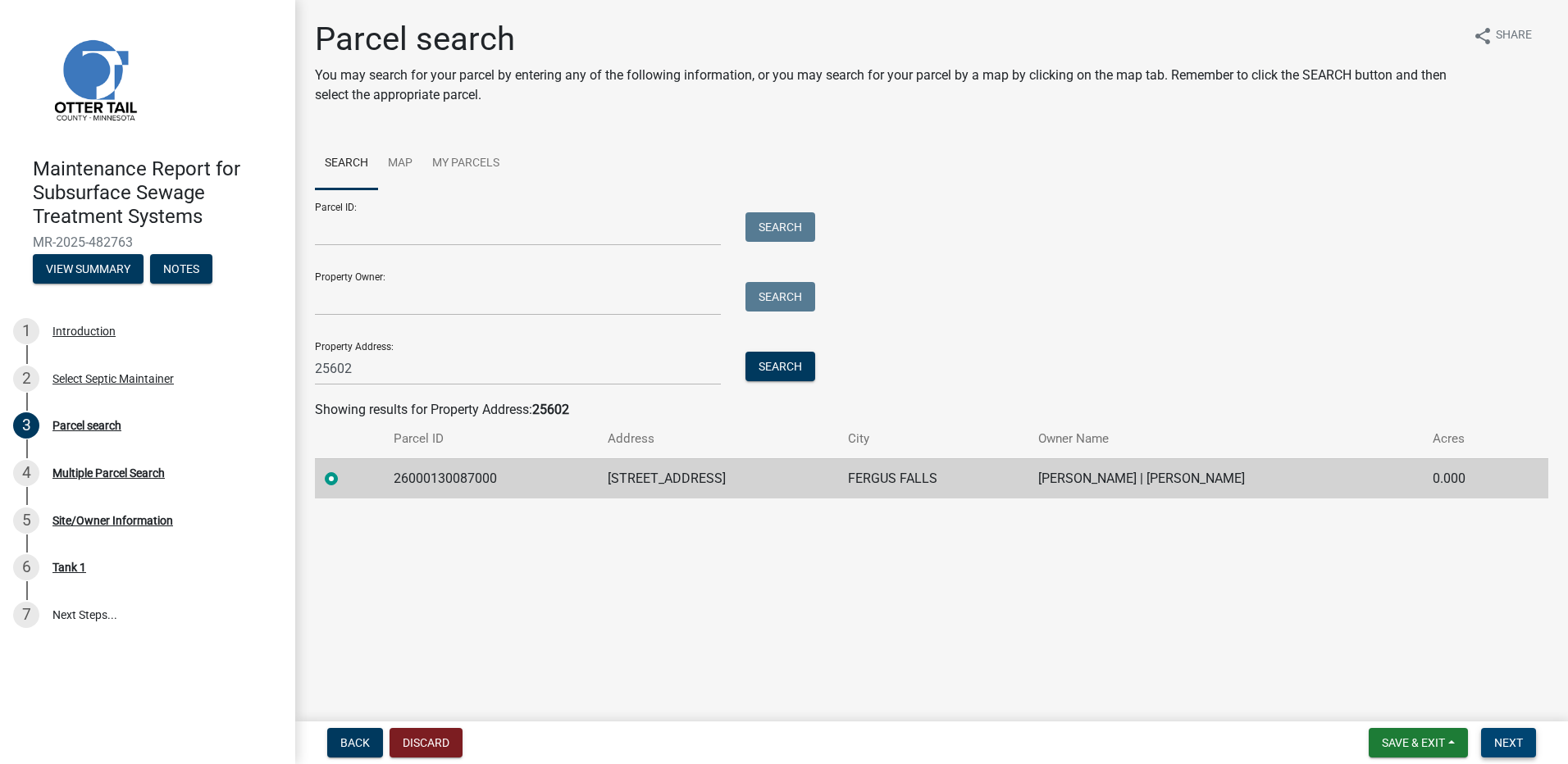
click at [1507, 744] on span "Next" at bounding box center [1508, 742] width 29 height 13
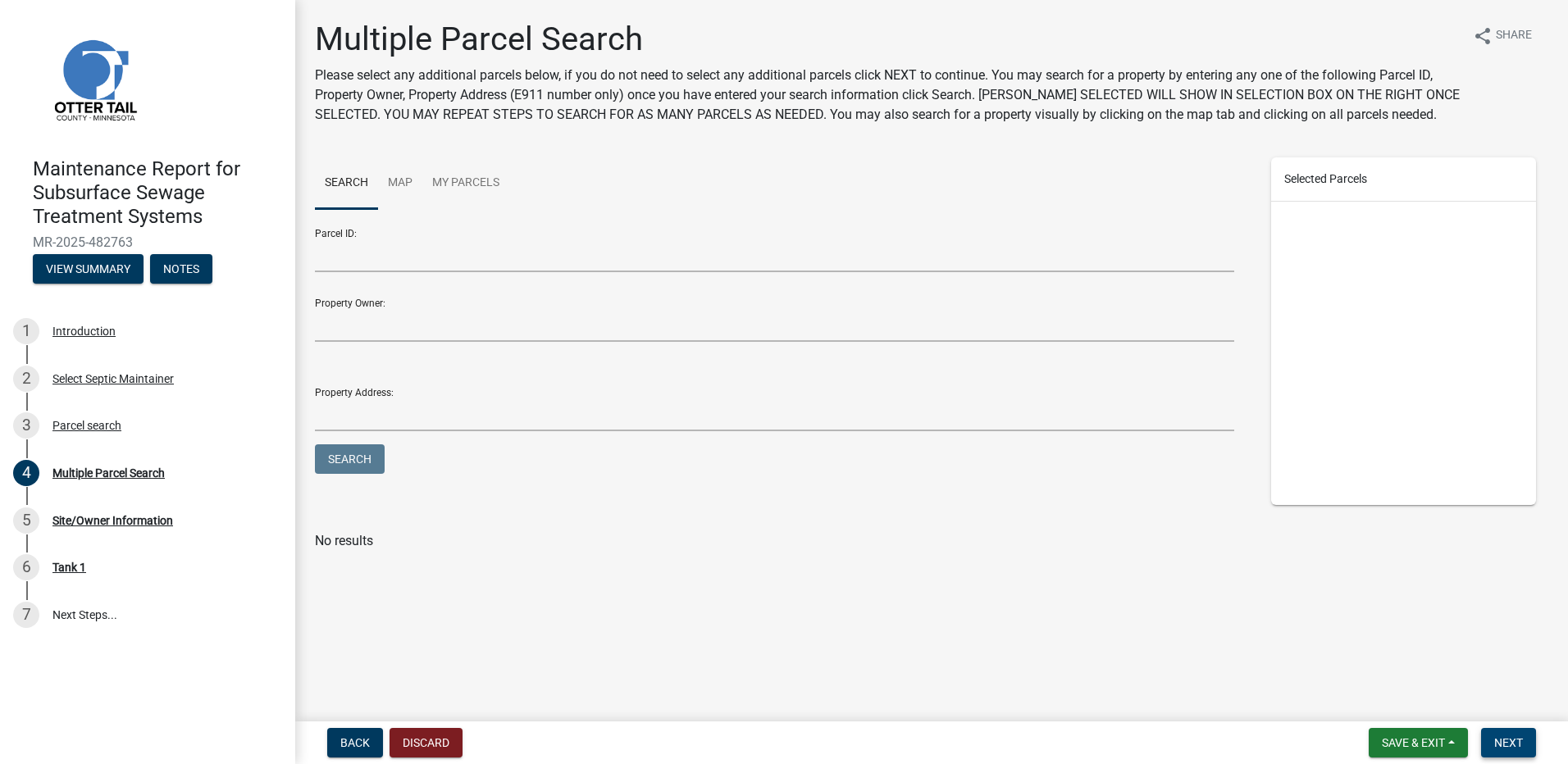
click at [1513, 739] on span "Next" at bounding box center [1508, 742] width 29 height 13
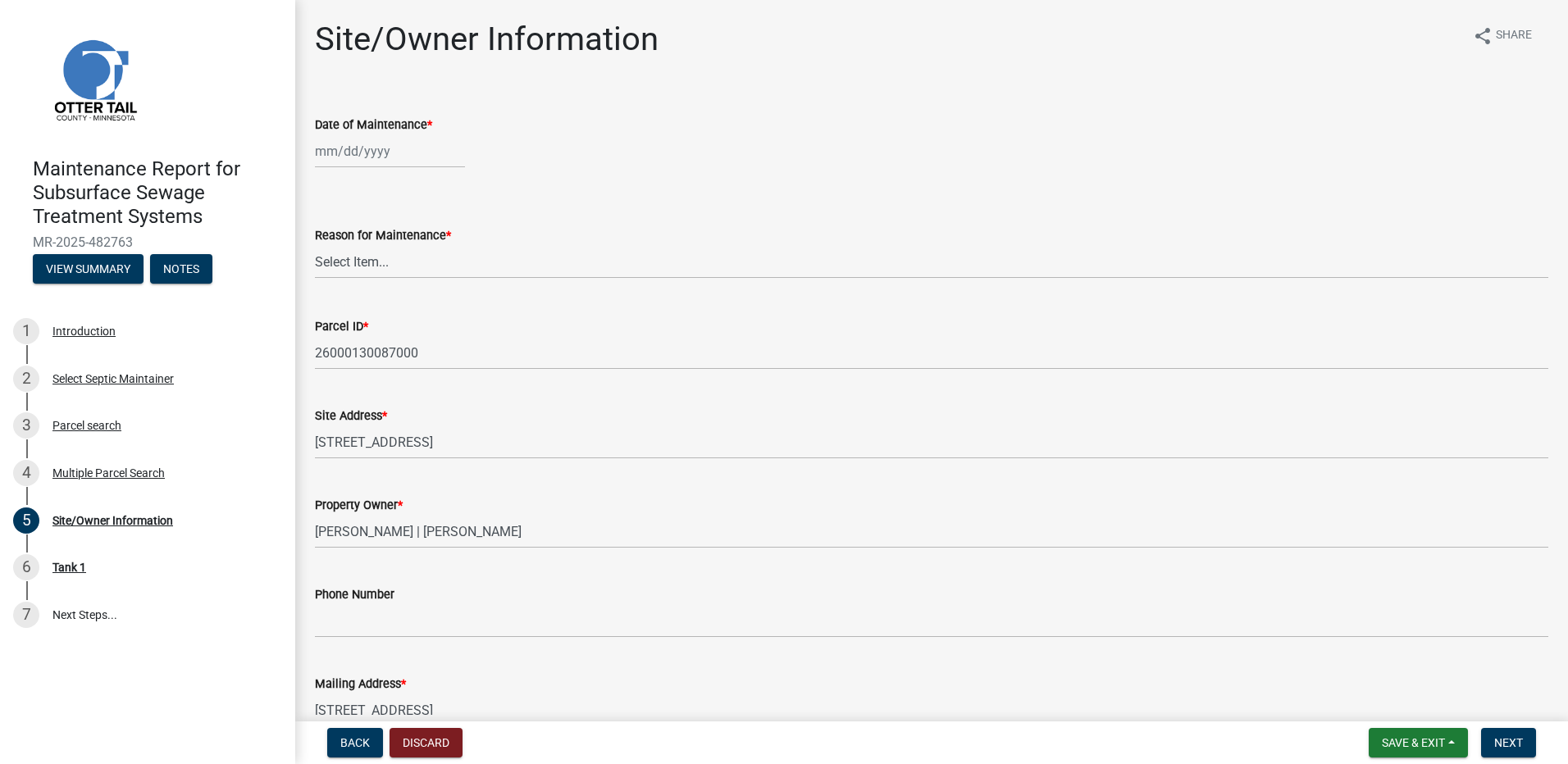
select select "9"
select select "2025"
click at [385, 151] on div "[PERSON_NAME] Feb Mar Apr [PERSON_NAME][DATE] Oct Nov [DATE] 1526 1527 1528 152…" at bounding box center [390, 151] width 150 height 34
click at [410, 236] on div "4" at bounding box center [410, 238] width 26 height 26
type input "[DATE]"
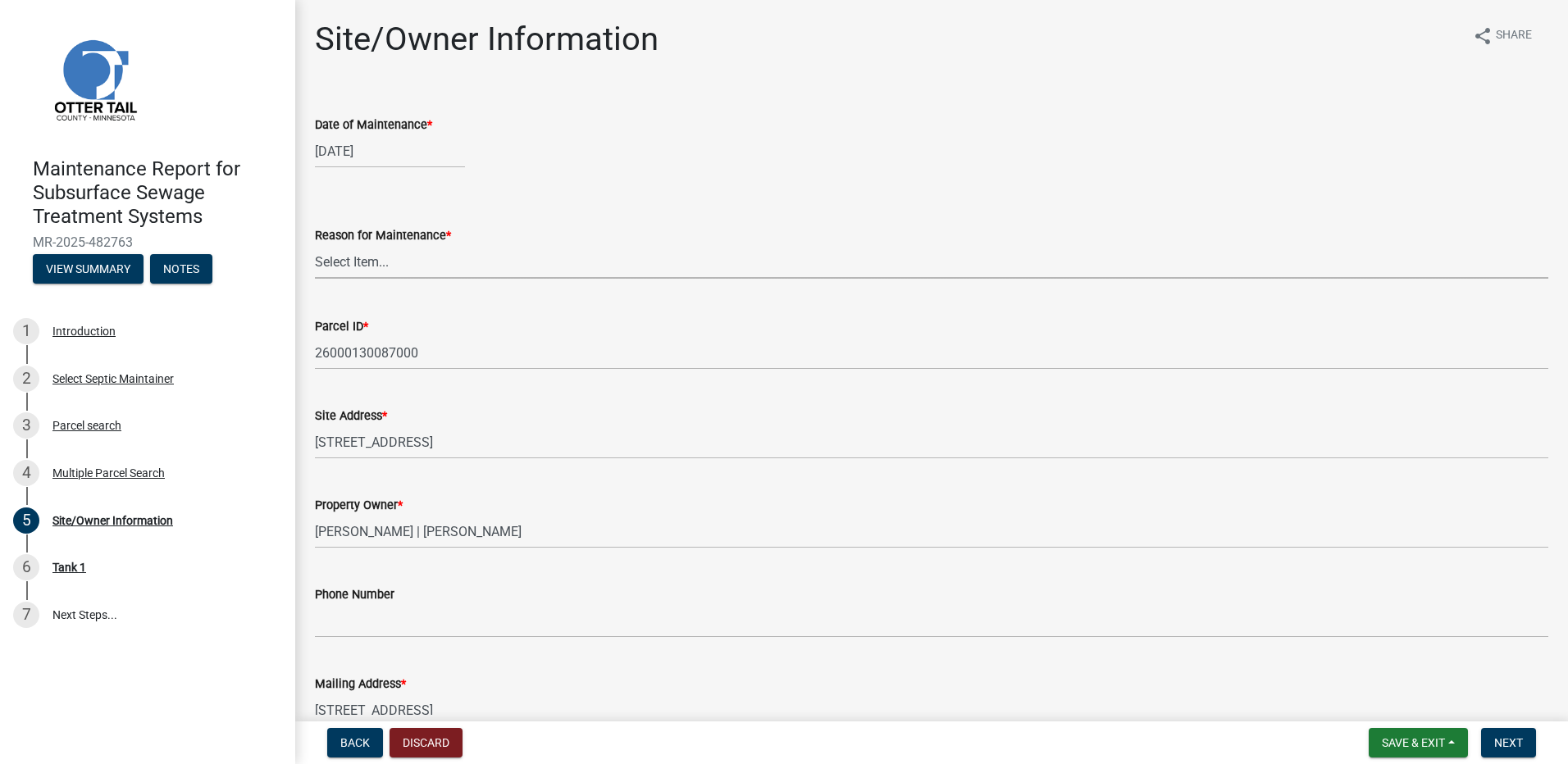
click at [406, 259] on select "Select Item... Called Routine Other" at bounding box center [932, 262] width 1233 height 34
click at [315, 245] on select "Select Item... Called Routine Other" at bounding box center [932, 262] width 1233 height 34
select select "78493fc6-8c9b-4d4c-b322-7064476e595b"
drag, startPoint x: 1506, startPoint y: 743, endPoint x: 1489, endPoint y: 737, distance: 18.0
click at [1503, 742] on span "Next" at bounding box center [1508, 742] width 29 height 13
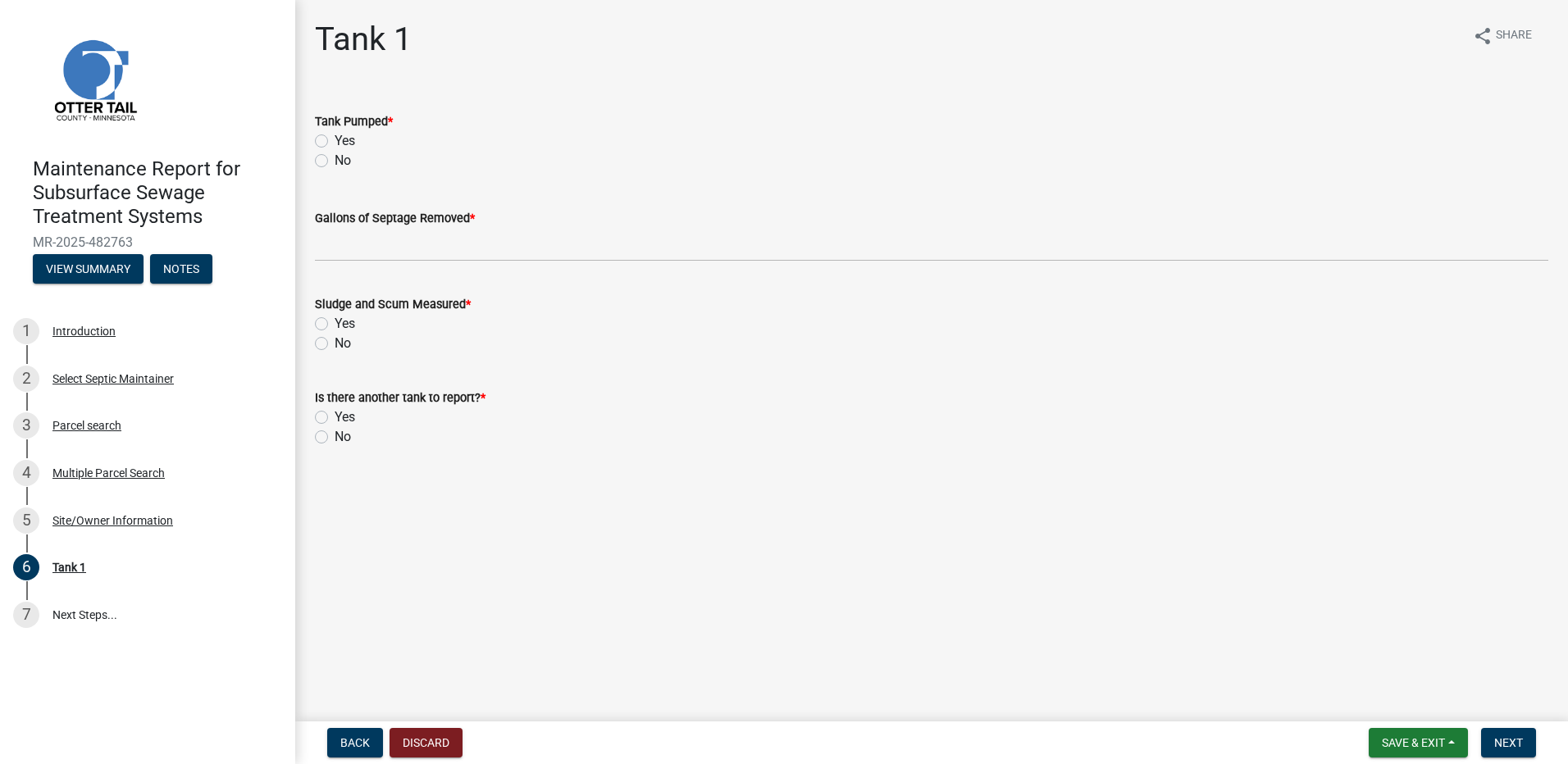
click at [335, 143] on label "Yes" at bounding box center [345, 140] width 21 height 20
click at [335, 142] on input "Yes" at bounding box center [340, 136] width 10 height 10
radio input "true"
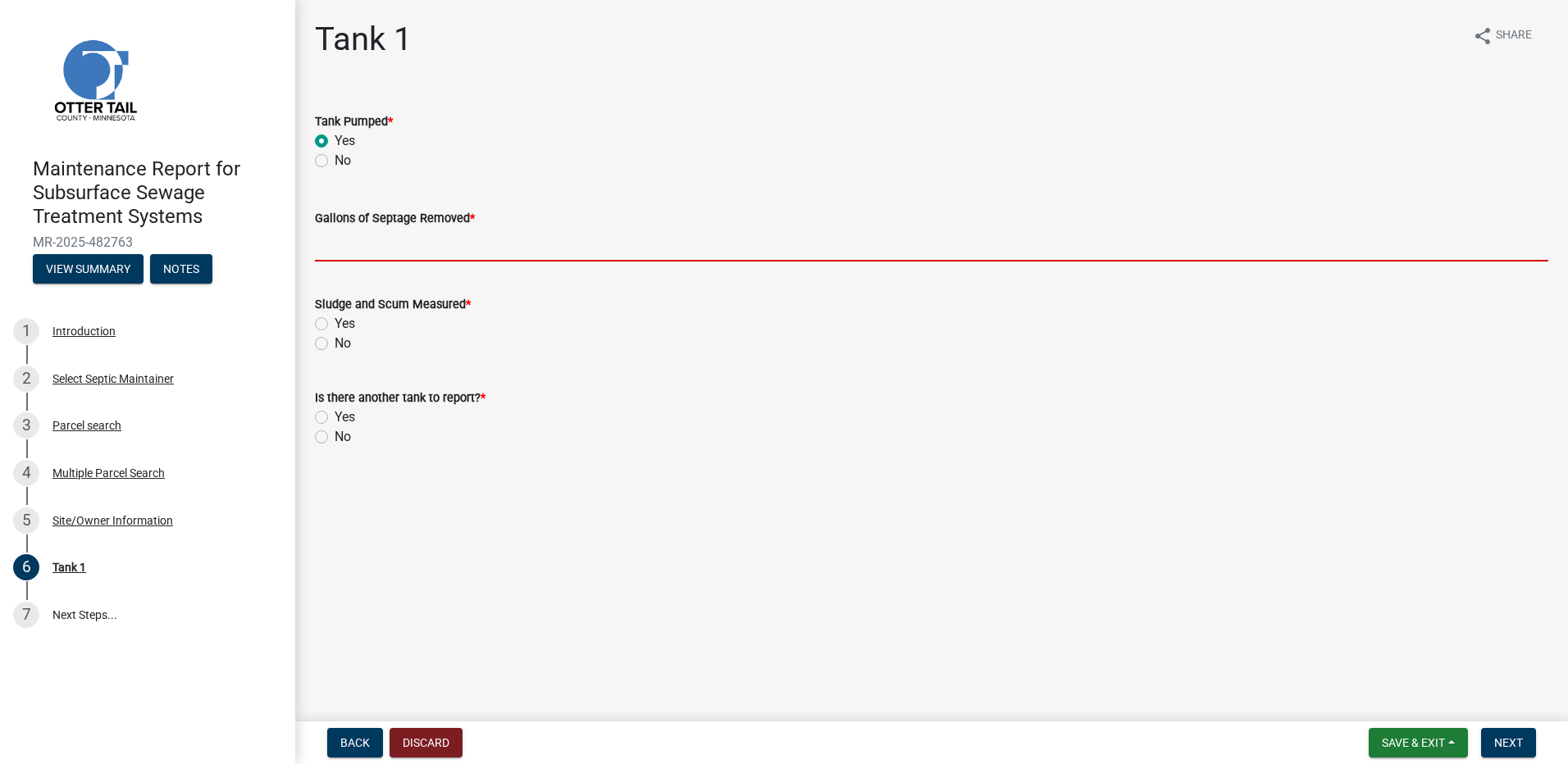
click at [340, 231] on input "Gallons of Septage Removed *" at bounding box center [932, 245] width 1233 height 34
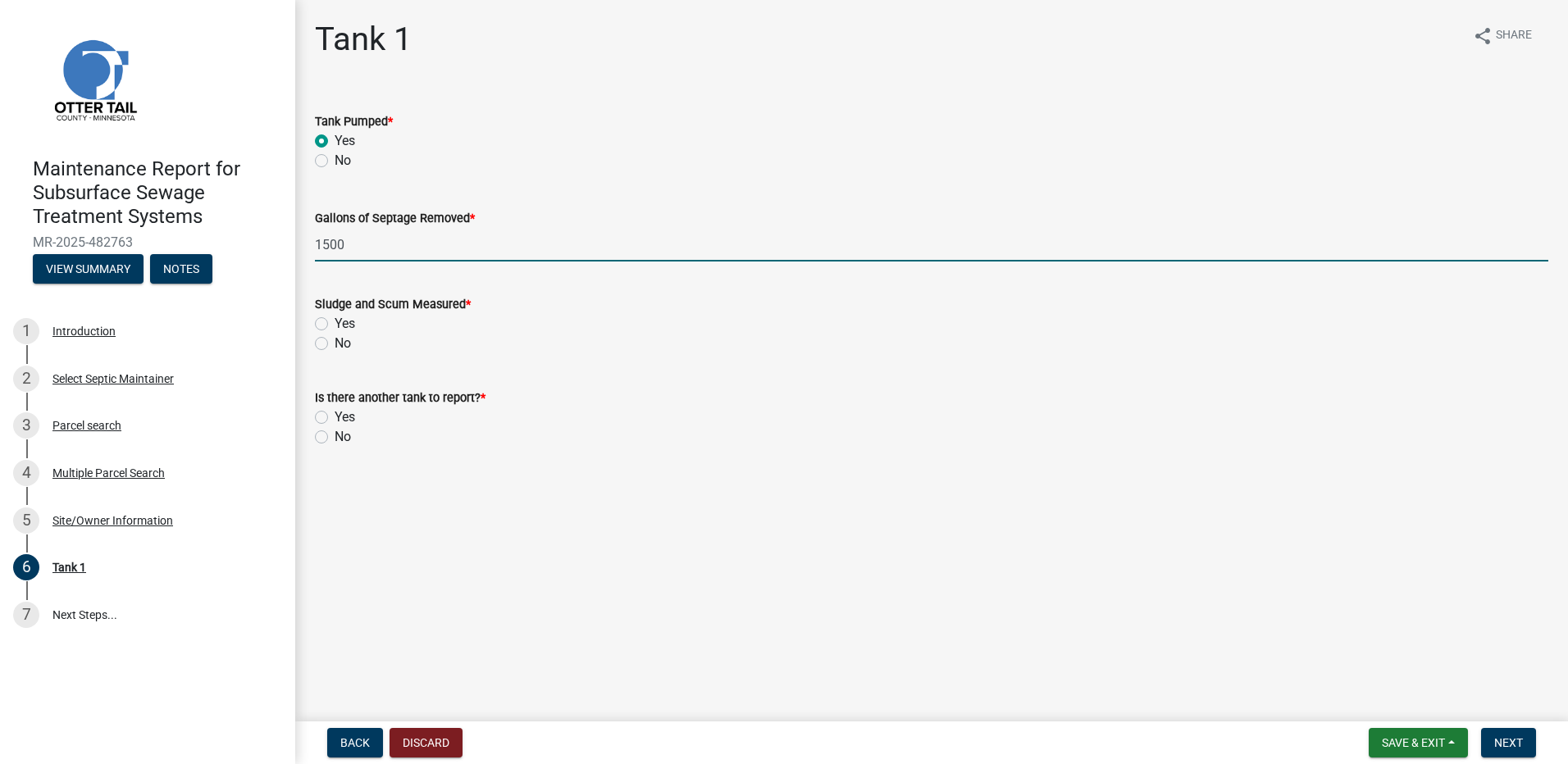
type input "1500"
click at [335, 340] on label "No" at bounding box center [343, 343] width 17 height 20
click at [335, 340] on input "No" at bounding box center [340, 339] width 10 height 10
radio input "true"
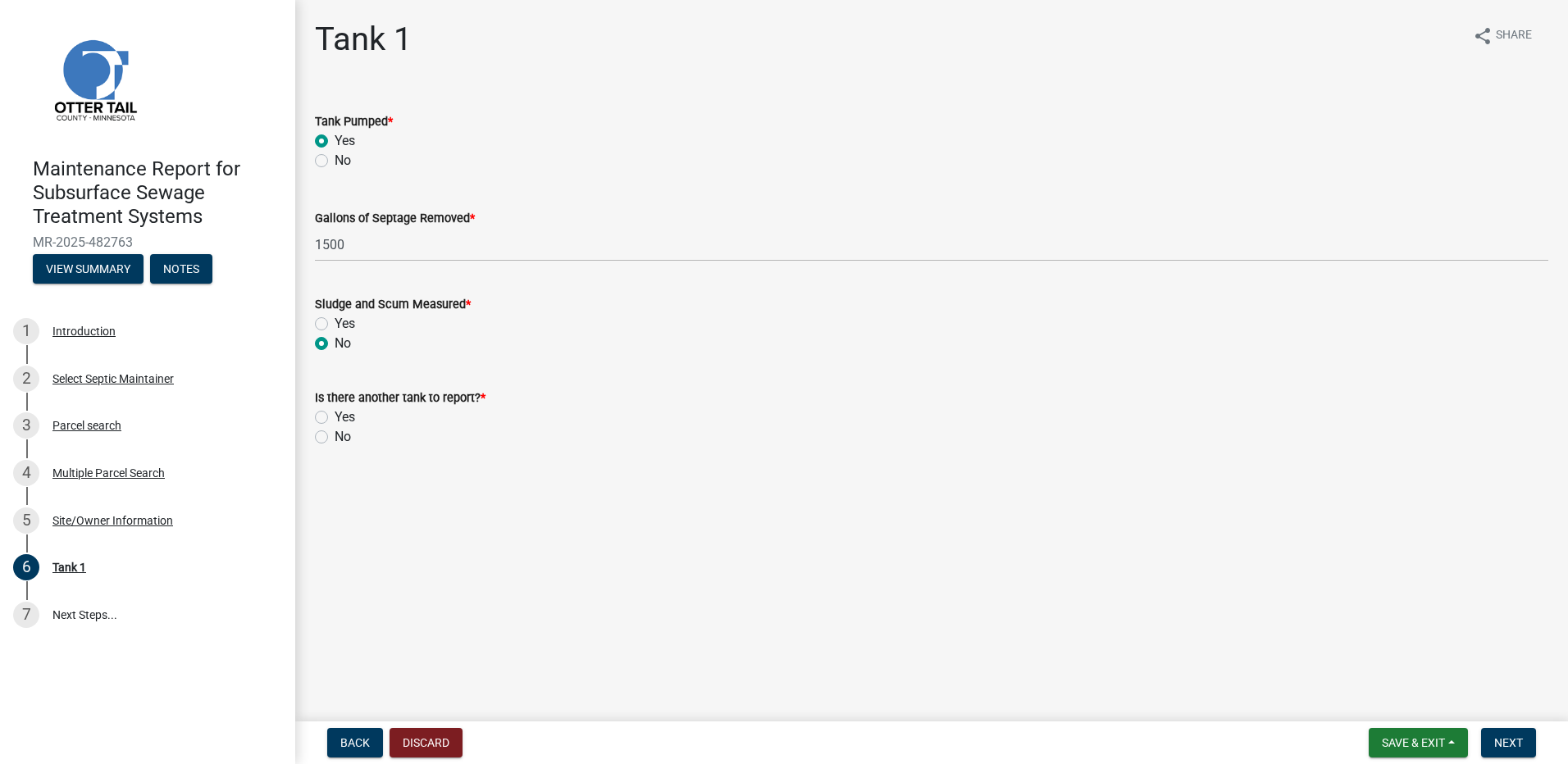
click at [335, 442] on label "No" at bounding box center [343, 437] width 17 height 20
click at [335, 438] on input "No" at bounding box center [340, 432] width 10 height 10
radio input "true"
click at [1502, 743] on span "Next" at bounding box center [1508, 742] width 29 height 13
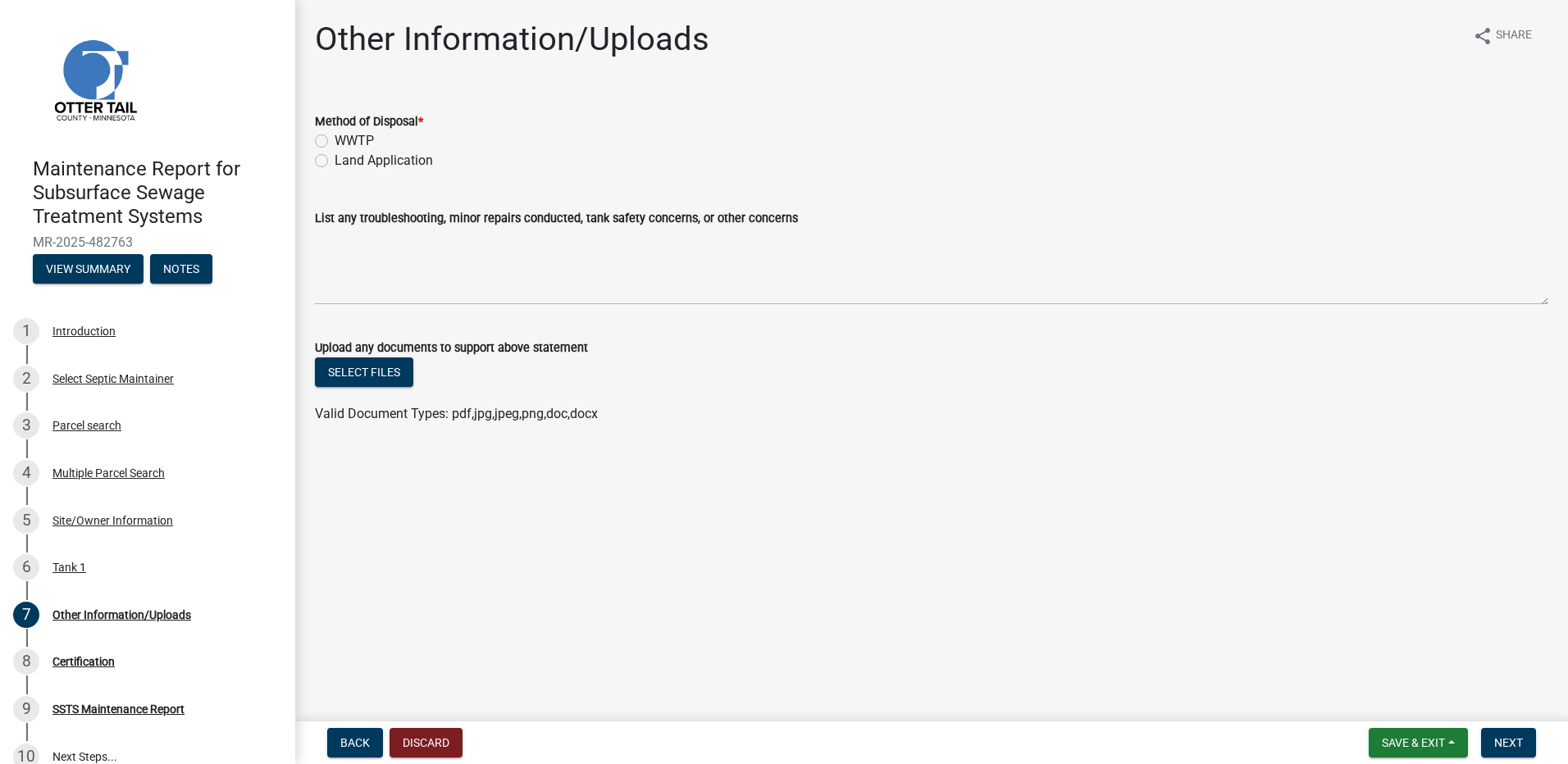
click at [389, 164] on label "Land Application" at bounding box center [384, 160] width 98 height 20
click at [345, 162] on input "Land Application" at bounding box center [340, 155] width 10 height 10
radio input "true"
click at [1514, 751] on button "Next" at bounding box center [1508, 742] width 55 height 30
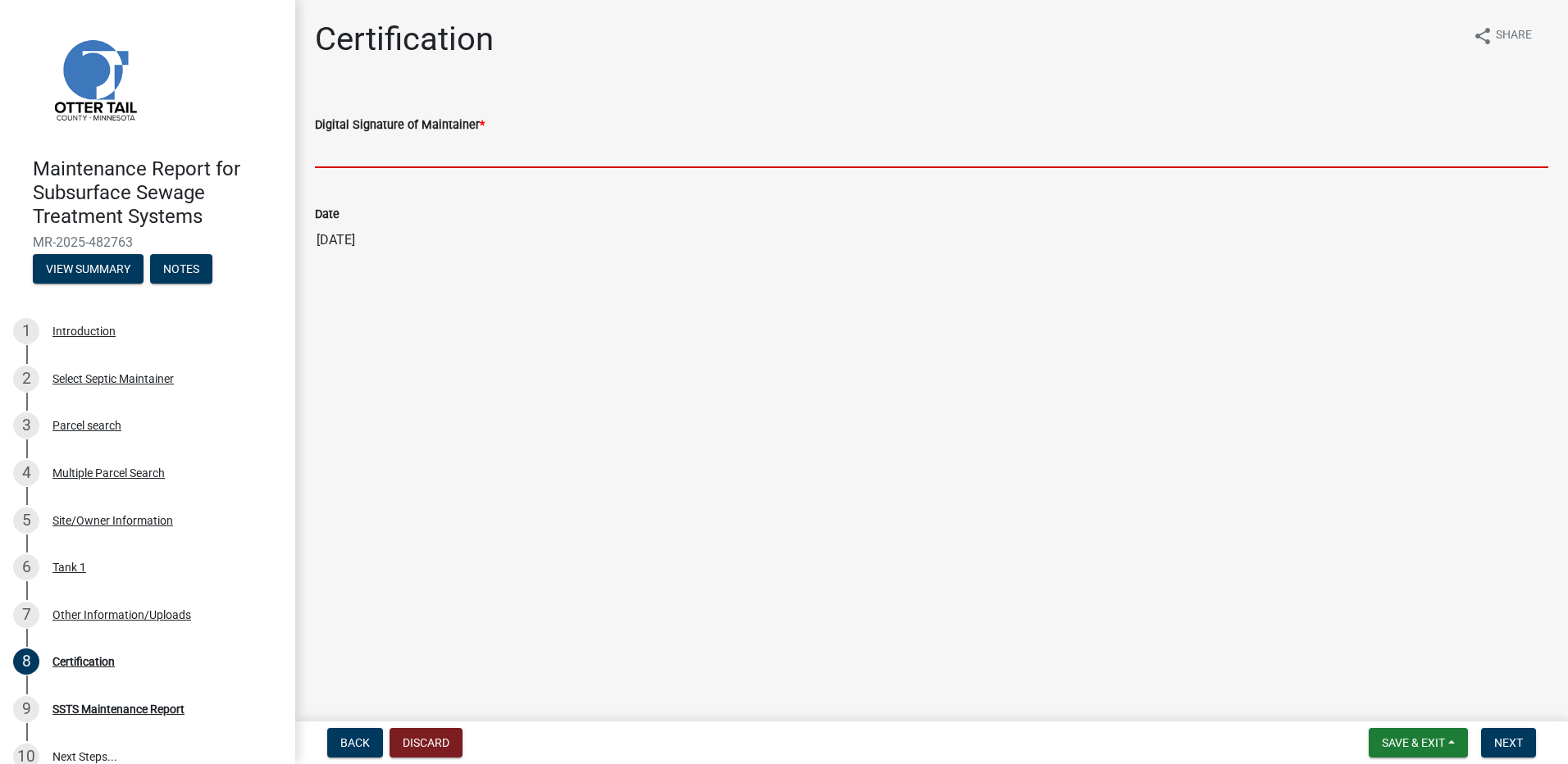
click at [416, 147] on input "Digital Signature of Maintainer *" at bounding box center [932, 151] width 1233 height 34
type input "[PERSON_NAME]"
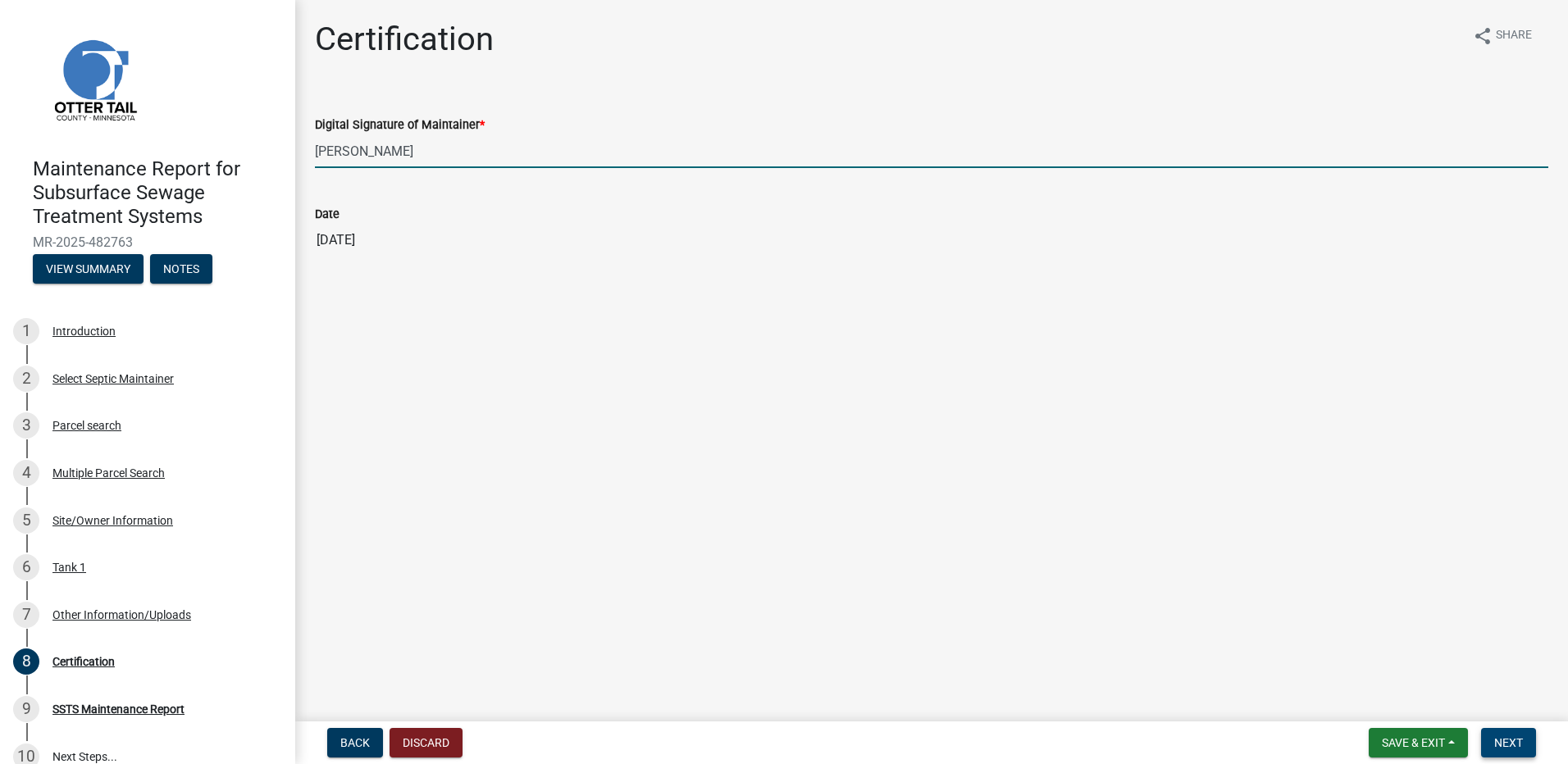
click at [1487, 747] on button "Next" at bounding box center [1508, 742] width 55 height 30
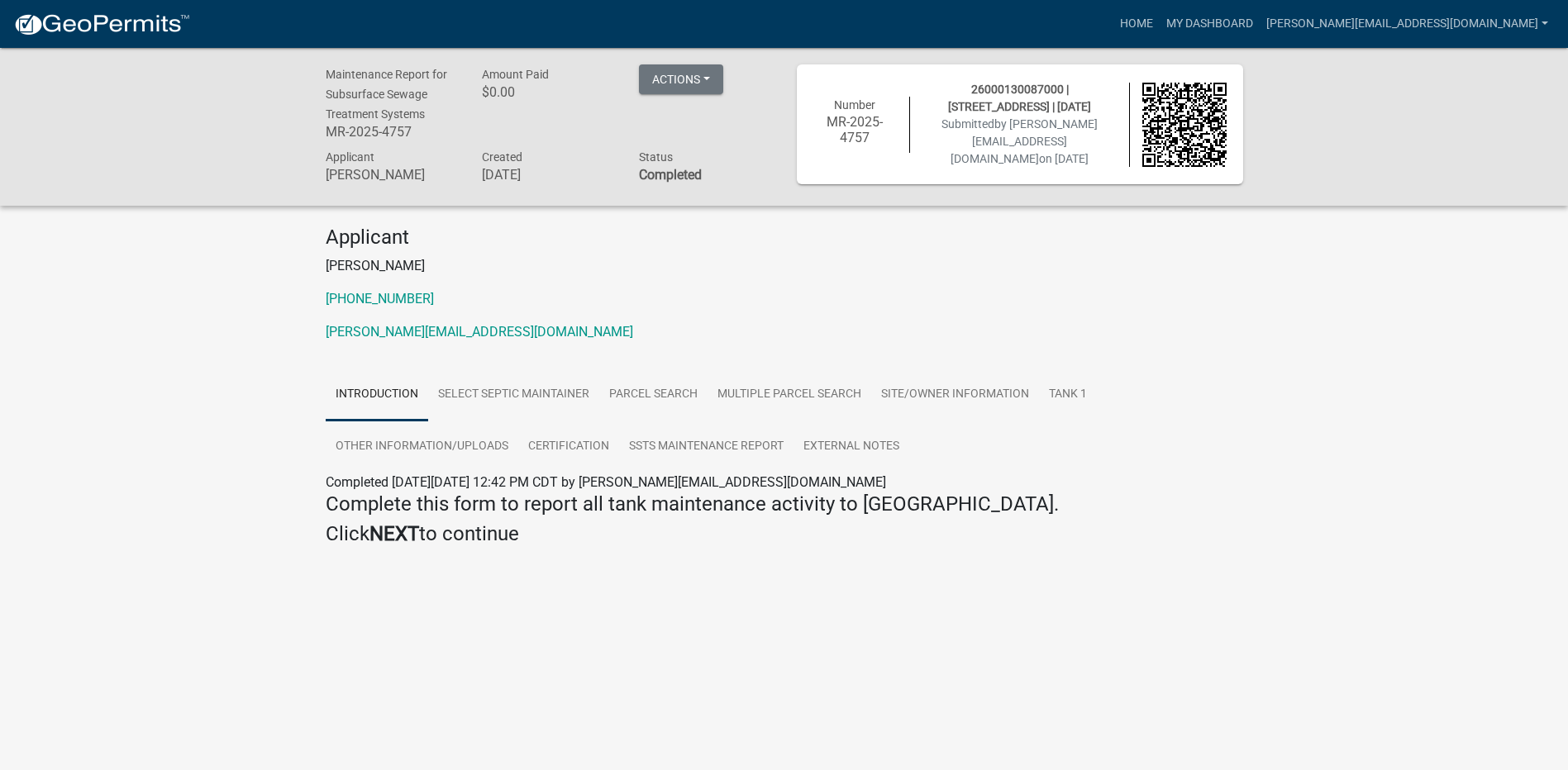
click at [113, 31] on img at bounding box center [102, 25] width 177 height 25
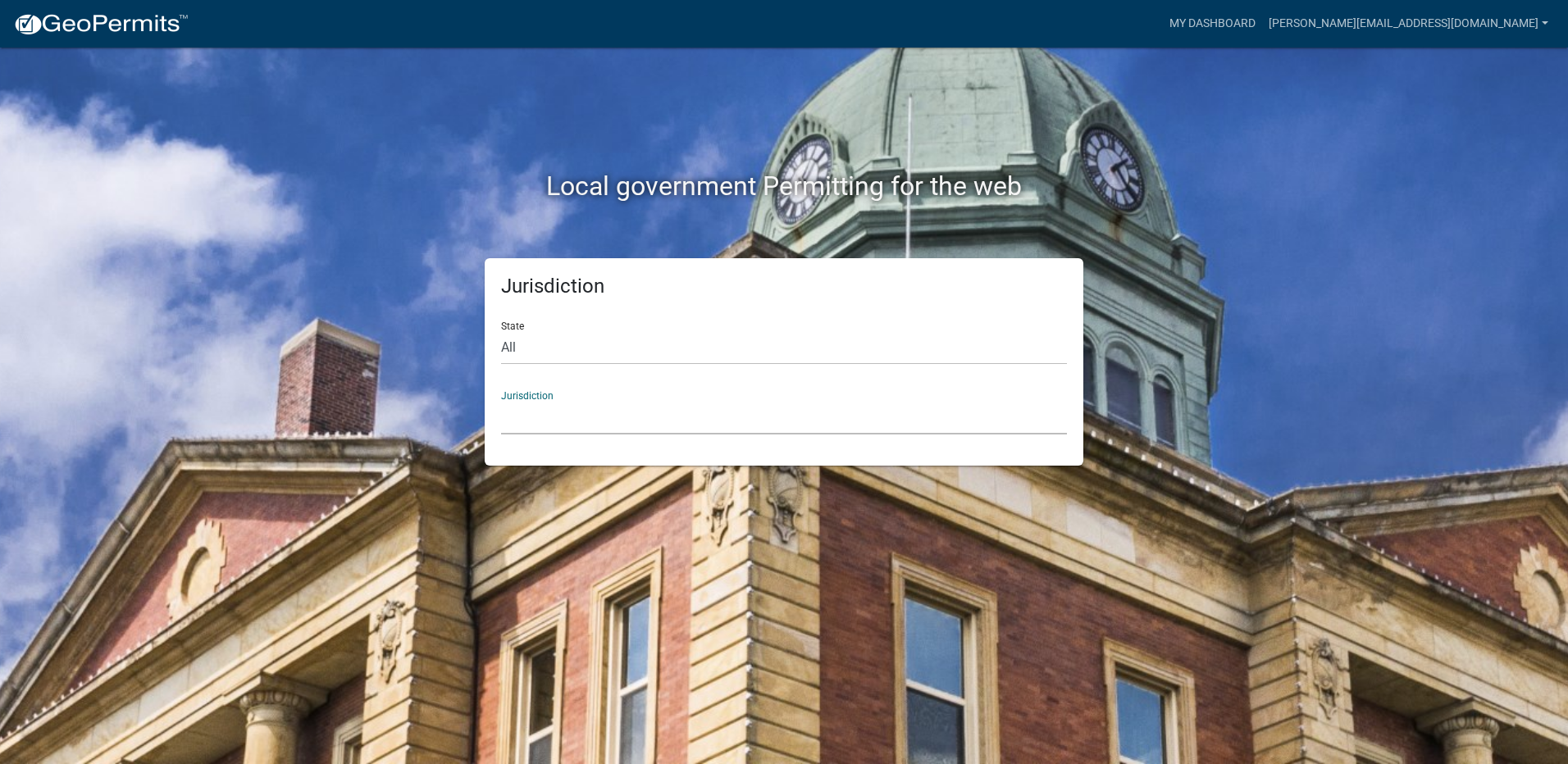
click at [535, 421] on select "[GEOGRAPHIC_DATA], [US_STATE] [GEOGRAPHIC_DATA], [US_STATE][PERSON_NAME][GEOGRA…" at bounding box center [784, 418] width 566 height 34
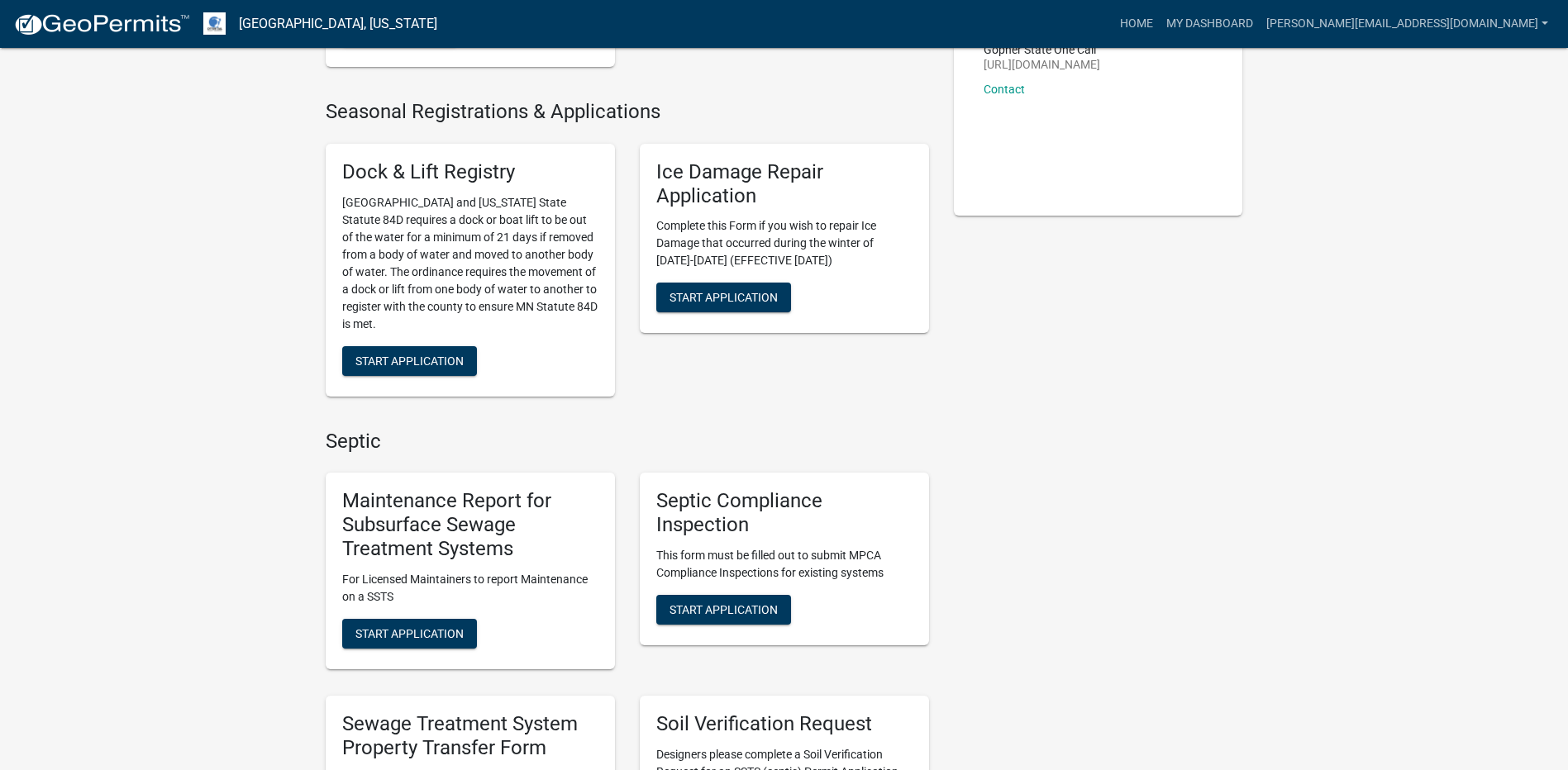
scroll to position [331, 0]
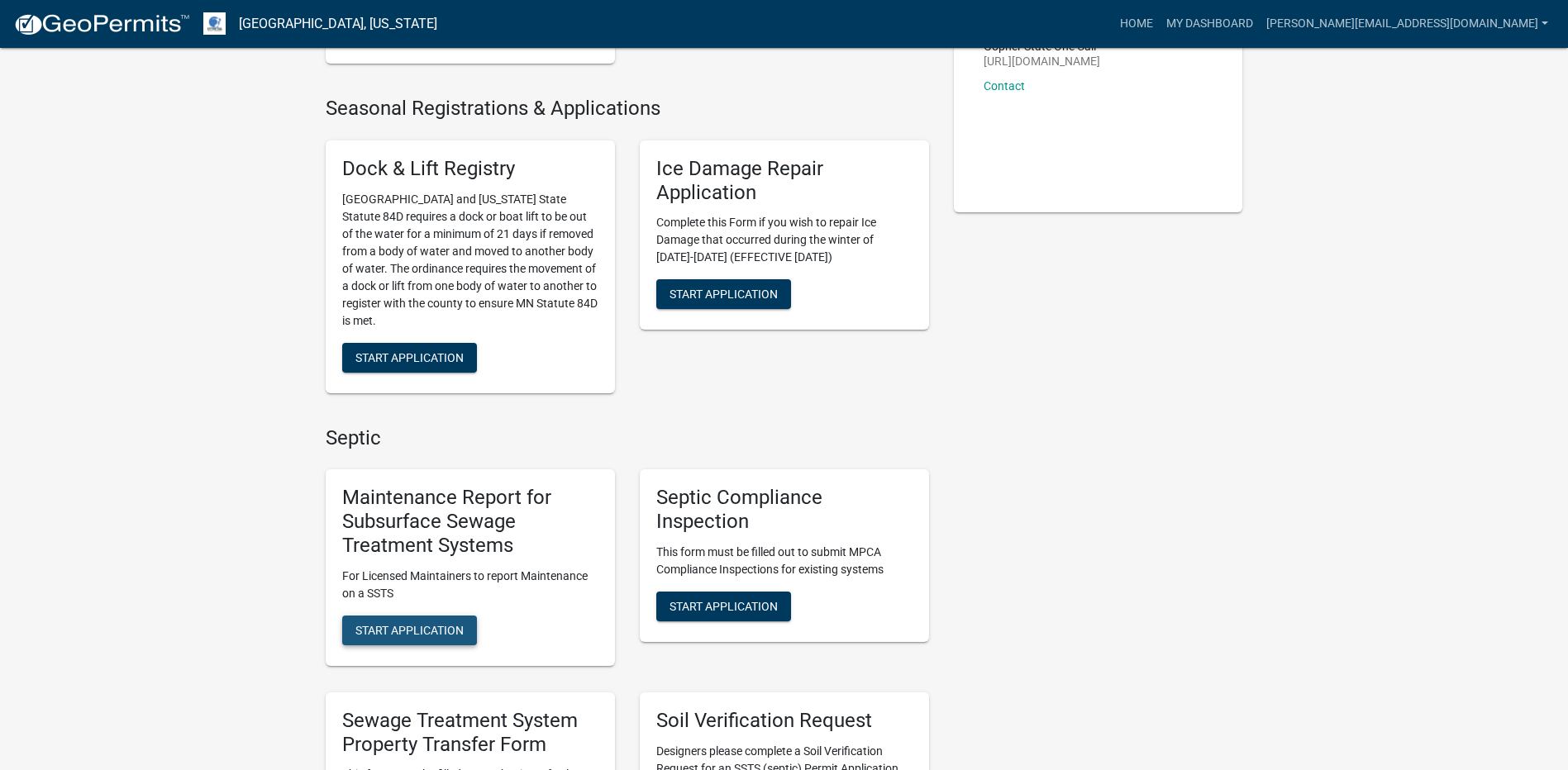
click at [438, 633] on span "Start Application" at bounding box center [409, 630] width 108 height 13
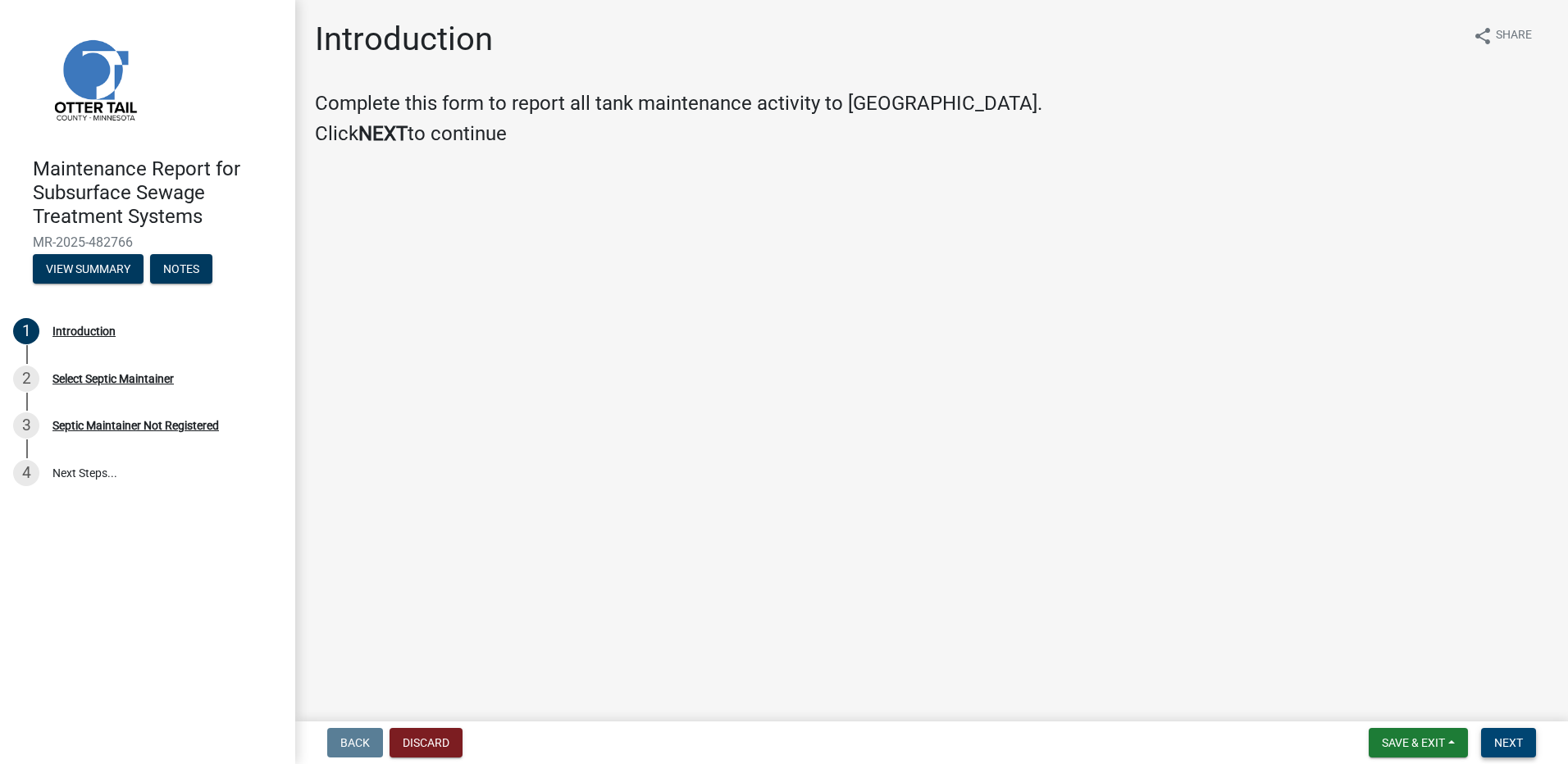
click at [1497, 739] on span "Next" at bounding box center [1508, 742] width 29 height 13
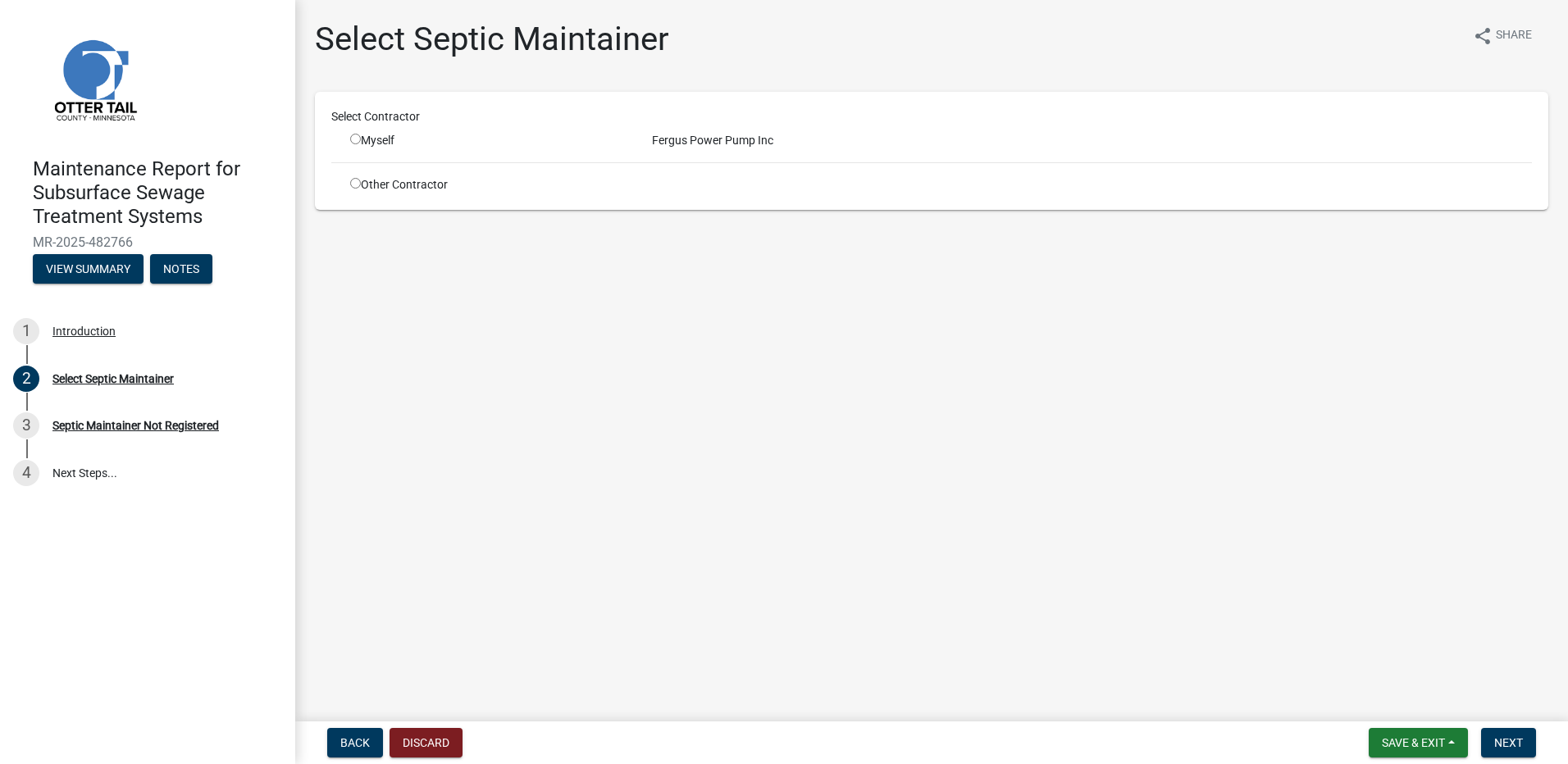
click at [355, 143] on input "radio" at bounding box center [355, 138] width 10 height 10
radio input "true"
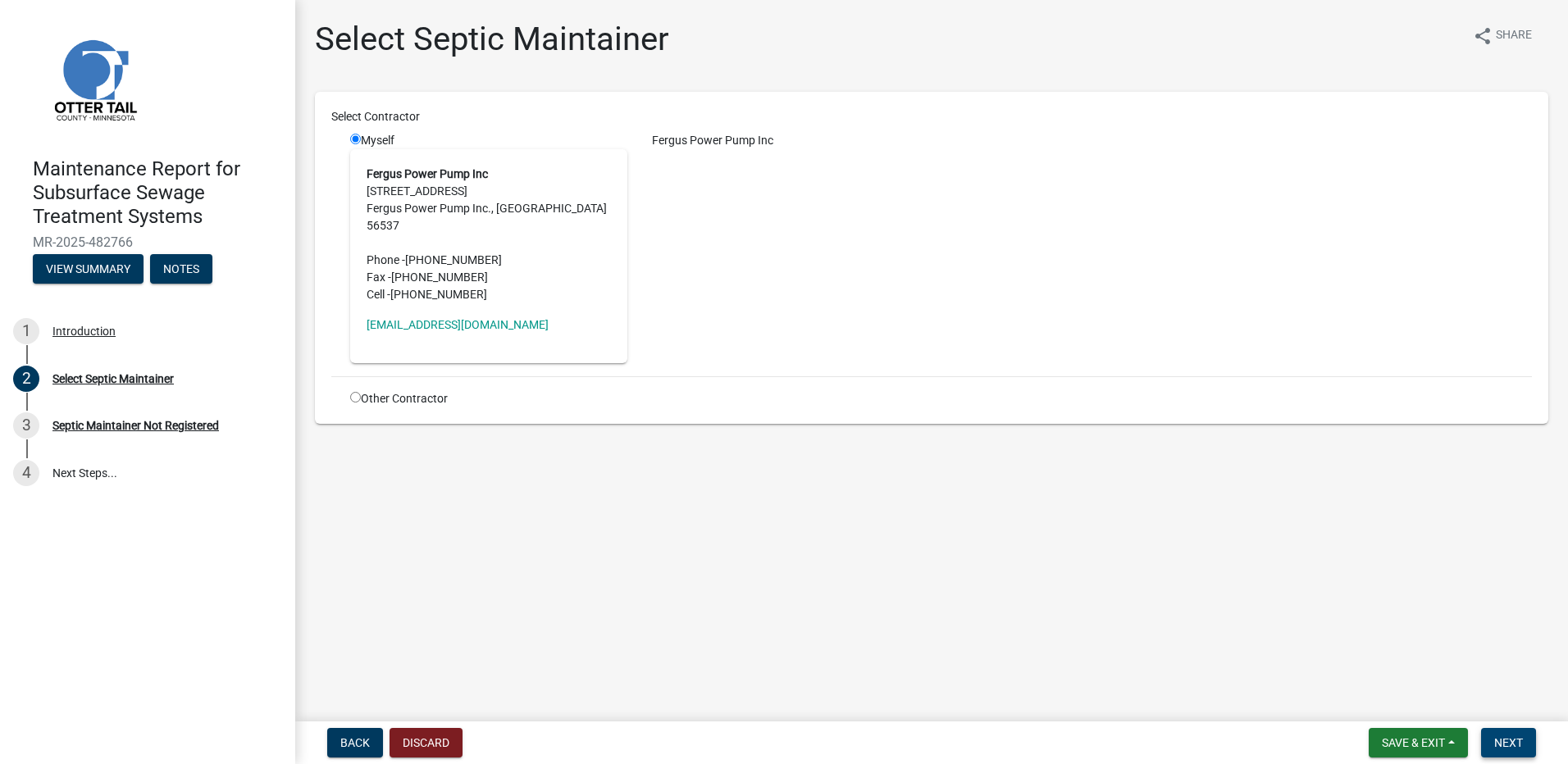
click at [1499, 743] on span "Next" at bounding box center [1508, 742] width 29 height 13
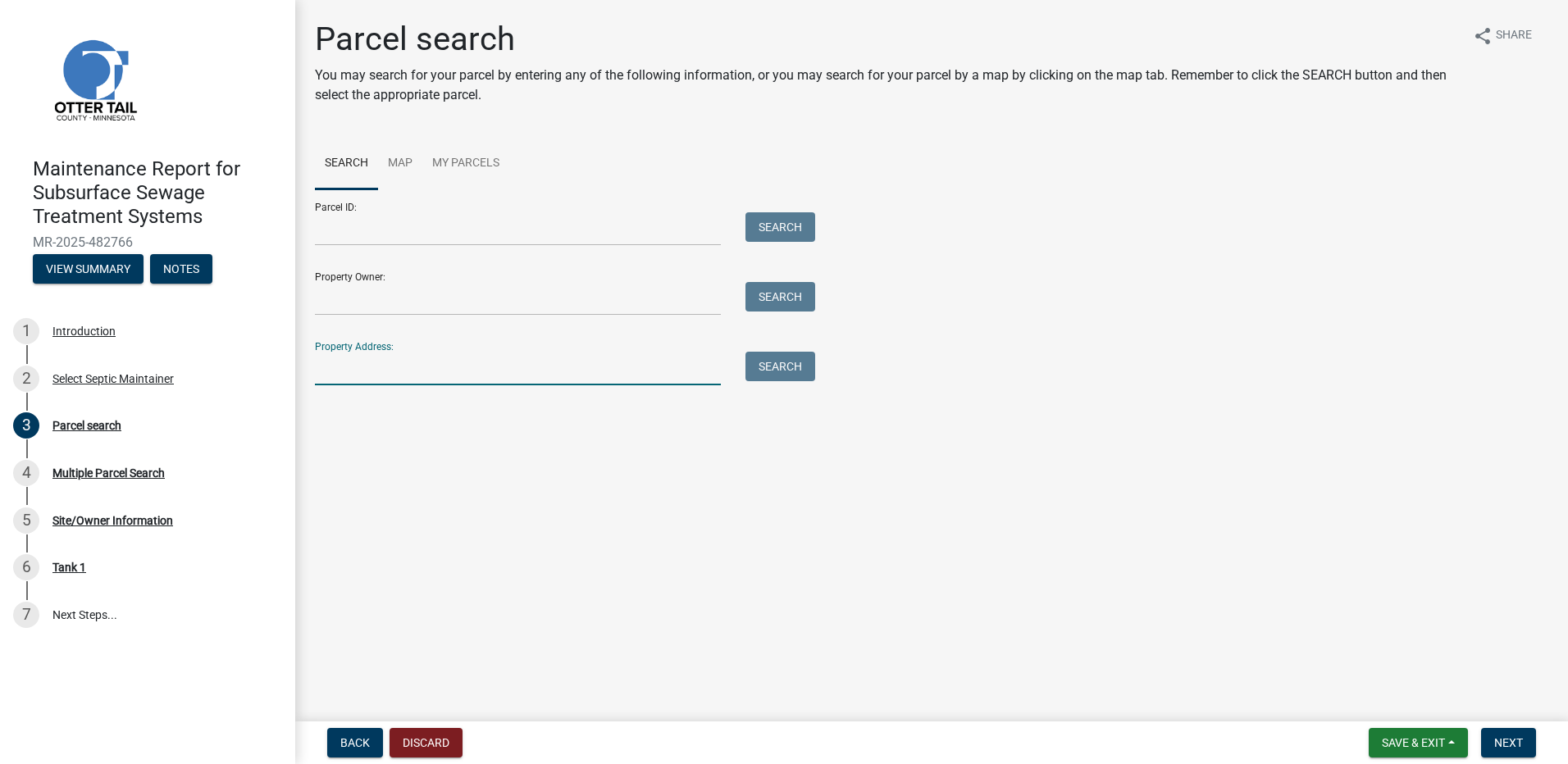
click at [465, 363] on input "Property Address:" at bounding box center [518, 368] width 406 height 34
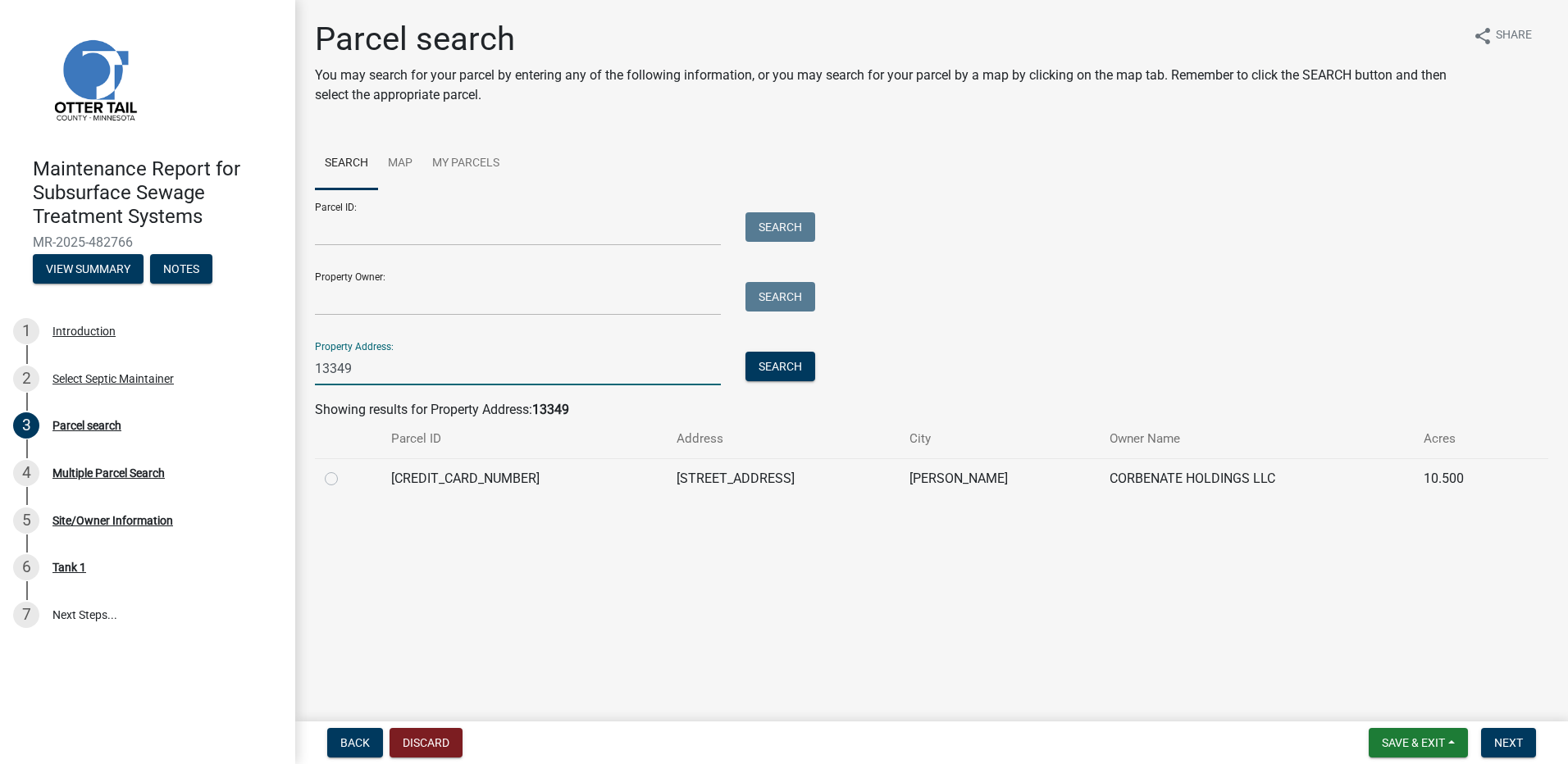
type input "13349"
click at [344, 468] on label at bounding box center [344, 468] width 0 height 0
click at [344, 475] on input "radio" at bounding box center [349, 473] width 10 height 10
radio input "true"
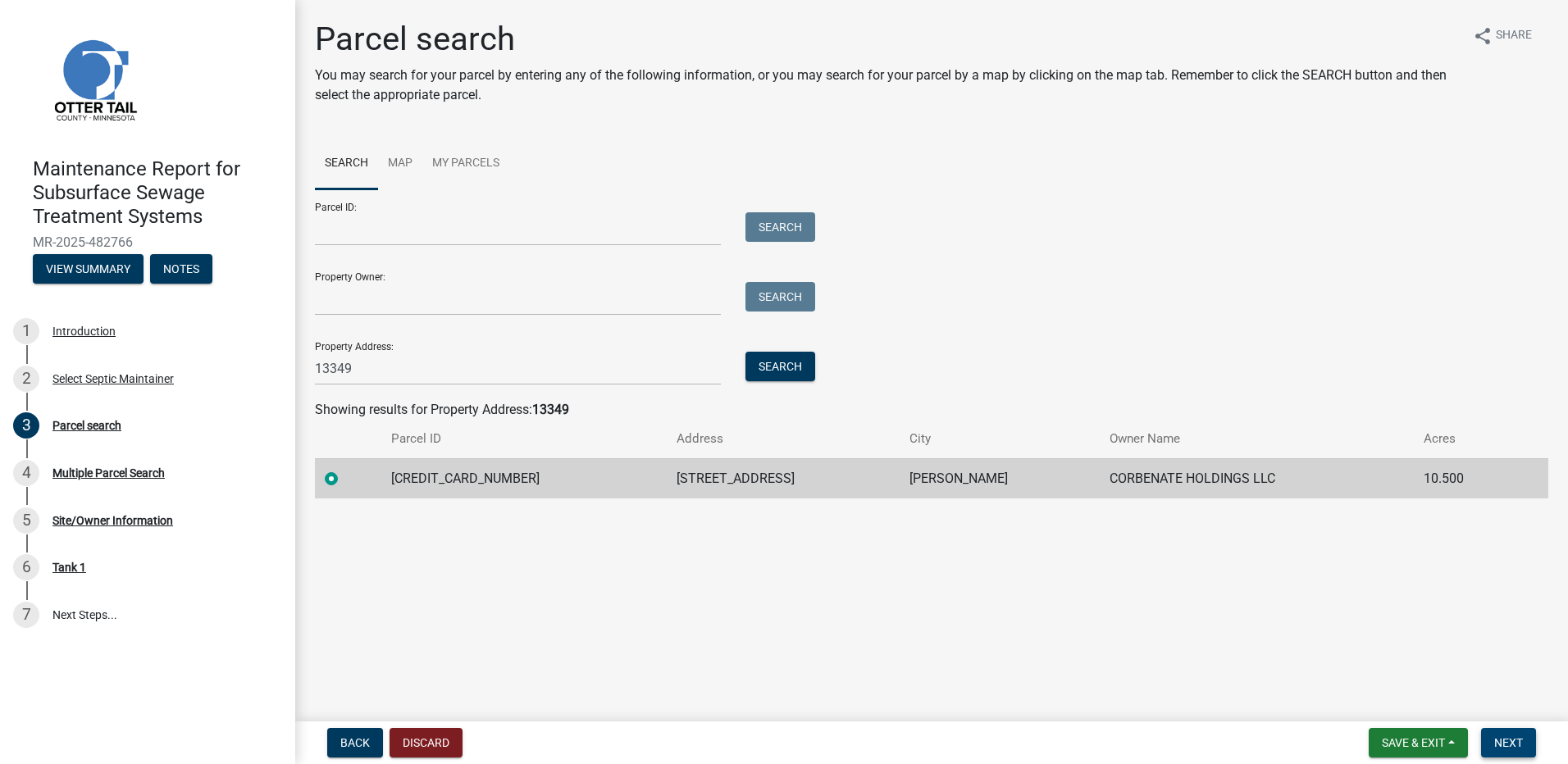
click at [1506, 750] on button "Next" at bounding box center [1508, 742] width 55 height 30
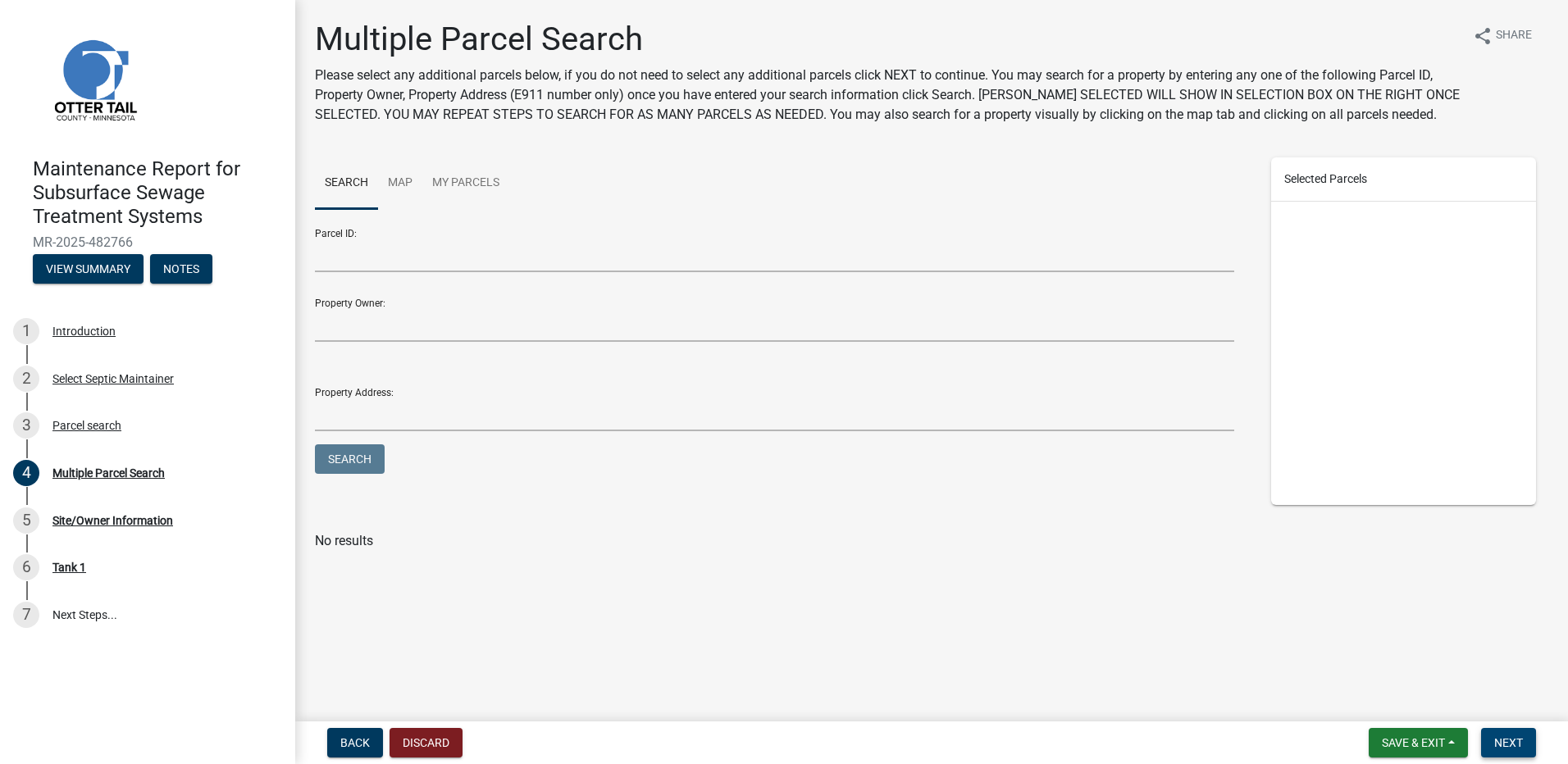
click at [1505, 746] on span "Next" at bounding box center [1508, 742] width 29 height 13
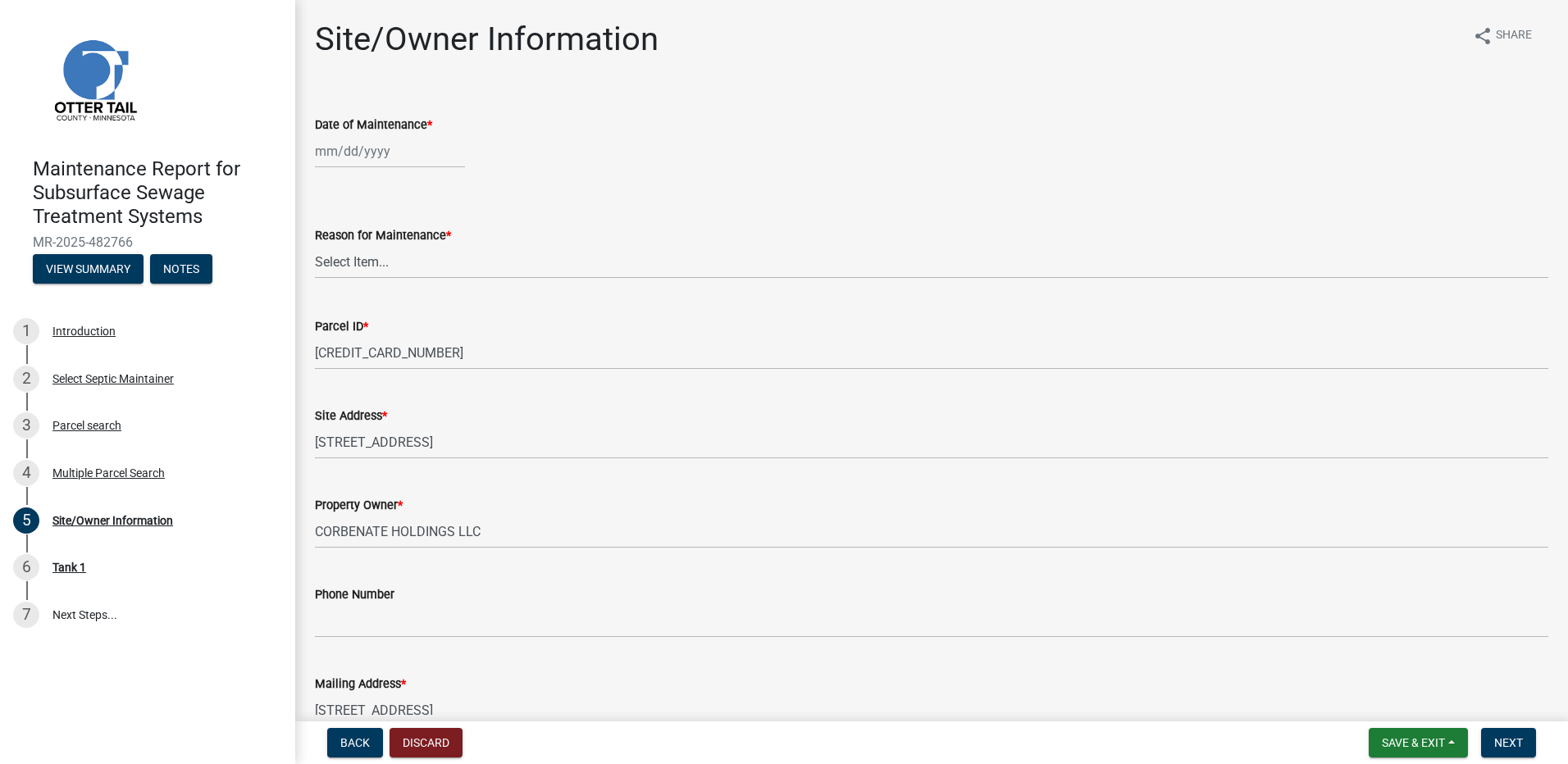
click at [388, 155] on div at bounding box center [390, 151] width 150 height 34
select select "9"
select select "2025"
click at [432, 234] on div "5" at bounding box center [436, 238] width 26 height 26
type input "[DATE]"
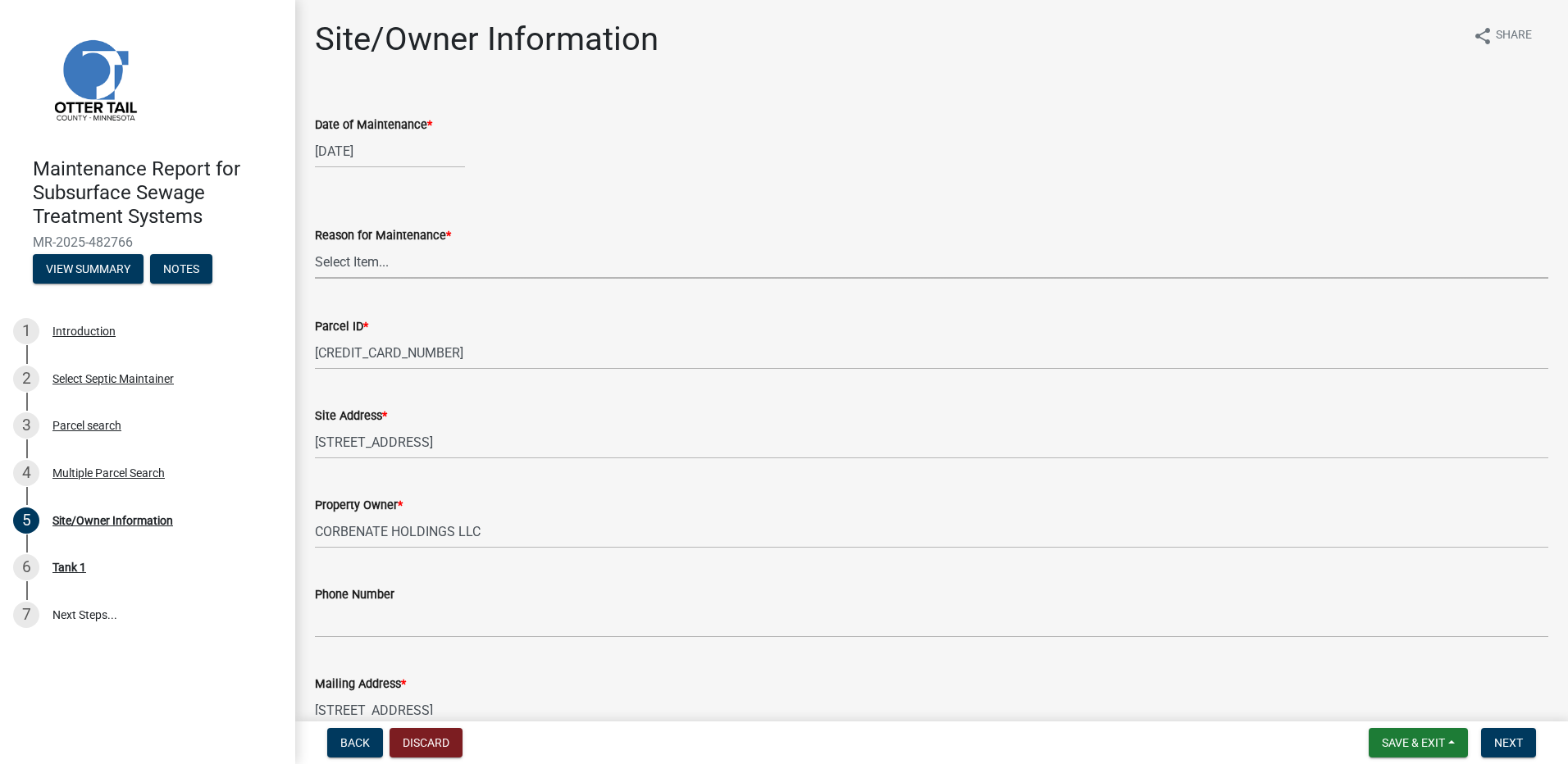
click at [428, 257] on select "Select Item... Called Routine Other" at bounding box center [932, 262] width 1233 height 34
click at [315, 245] on select "Select Item... Called Routine Other" at bounding box center [932, 262] width 1233 height 34
click at [423, 273] on select "Select Item... Called Routine Other" at bounding box center [932, 262] width 1233 height 34
click at [426, 263] on select "Select Item... Called Routine Other" at bounding box center [932, 262] width 1233 height 34
click at [423, 262] on select "Select Item... Called Routine Other" at bounding box center [932, 262] width 1233 height 34
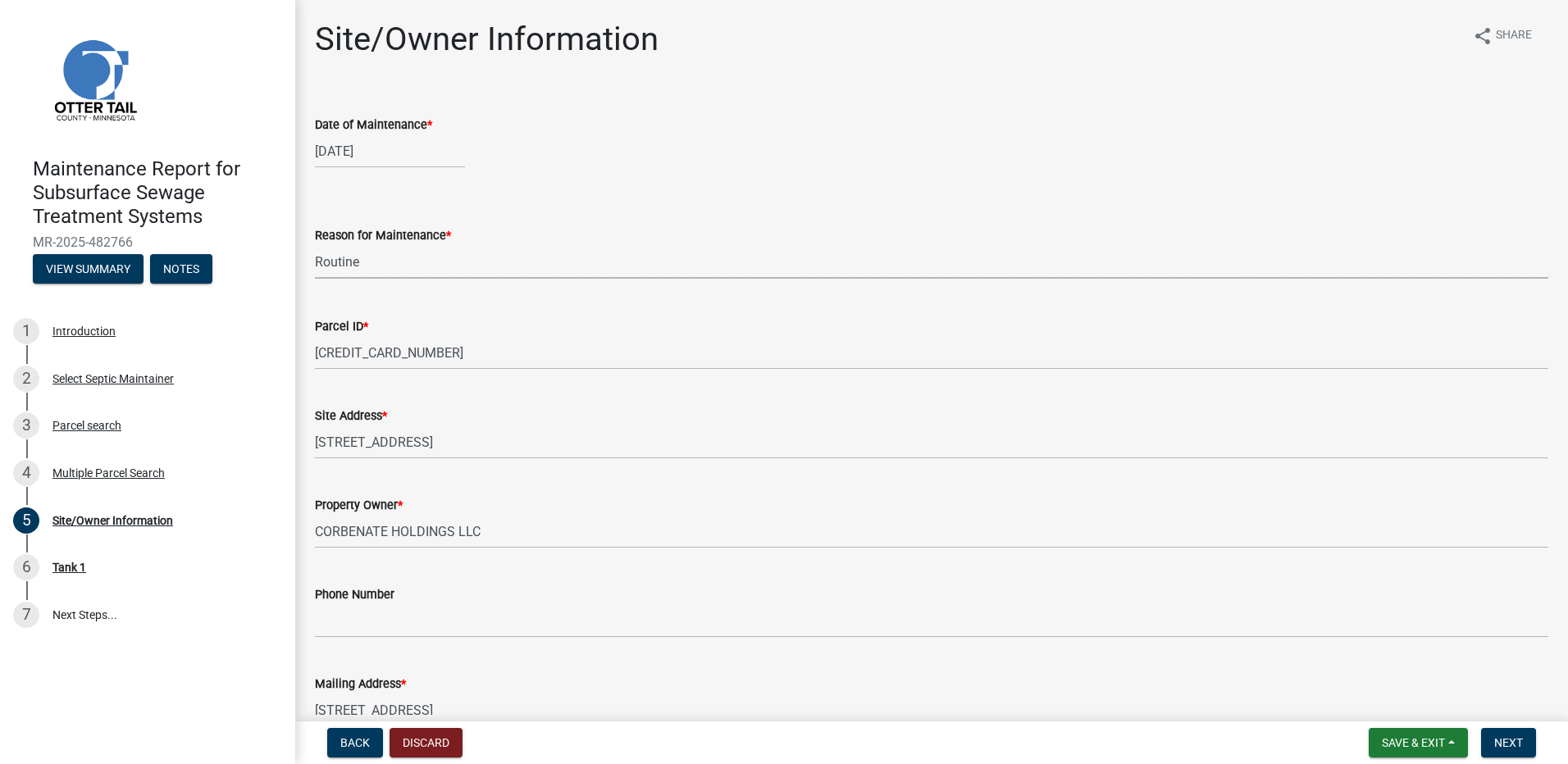
click at [315, 245] on select "Select Item... Called Routine Other" at bounding box center [932, 262] width 1233 height 34
select select "78493fc6-8c9b-4d4c-b322-7064476e595b"
click at [1491, 754] on button "Next" at bounding box center [1508, 742] width 55 height 30
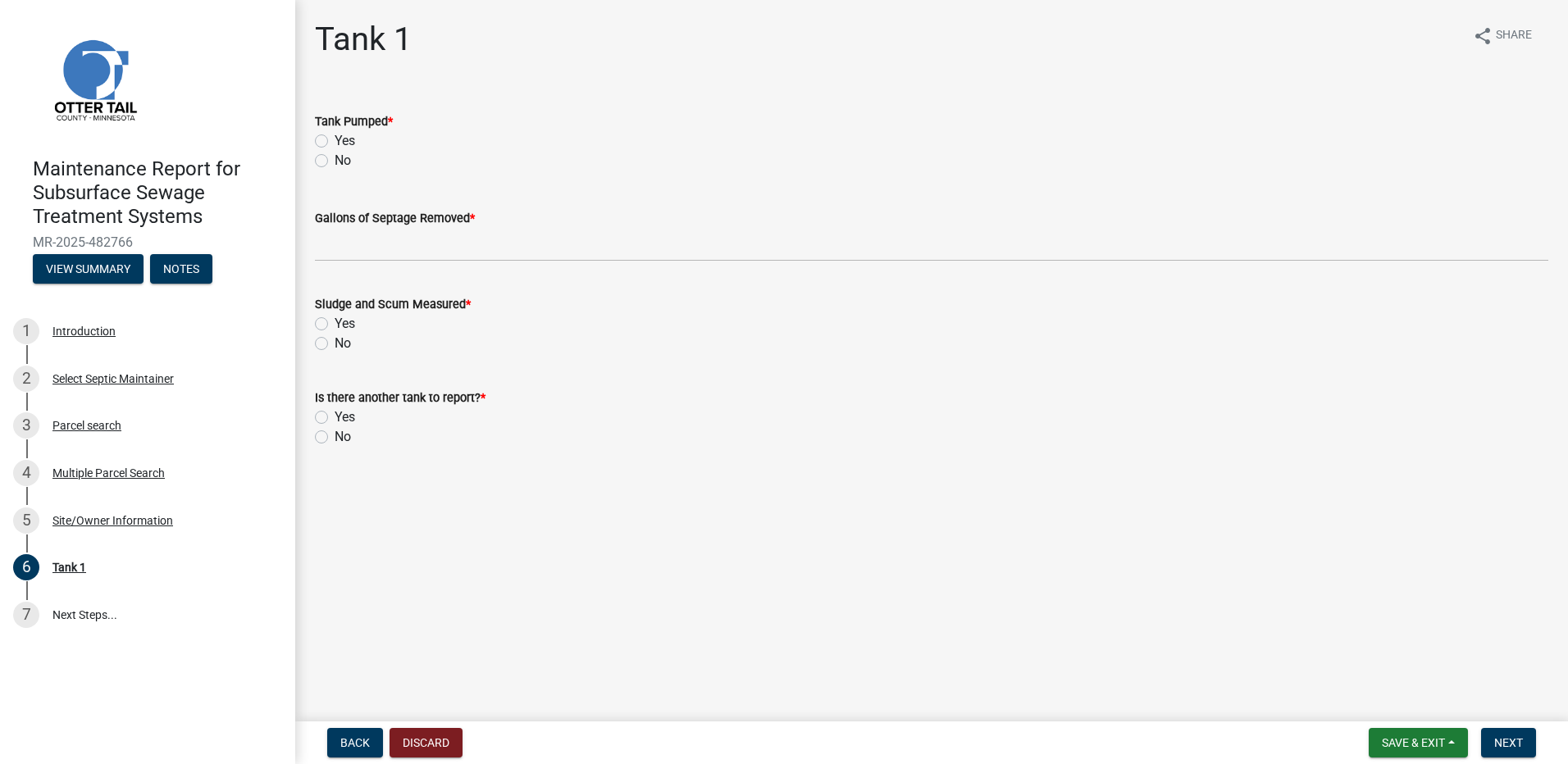
click at [335, 137] on label "Yes" at bounding box center [345, 140] width 21 height 20
click at [335, 137] on input "Yes" at bounding box center [340, 136] width 10 height 10
radio input "true"
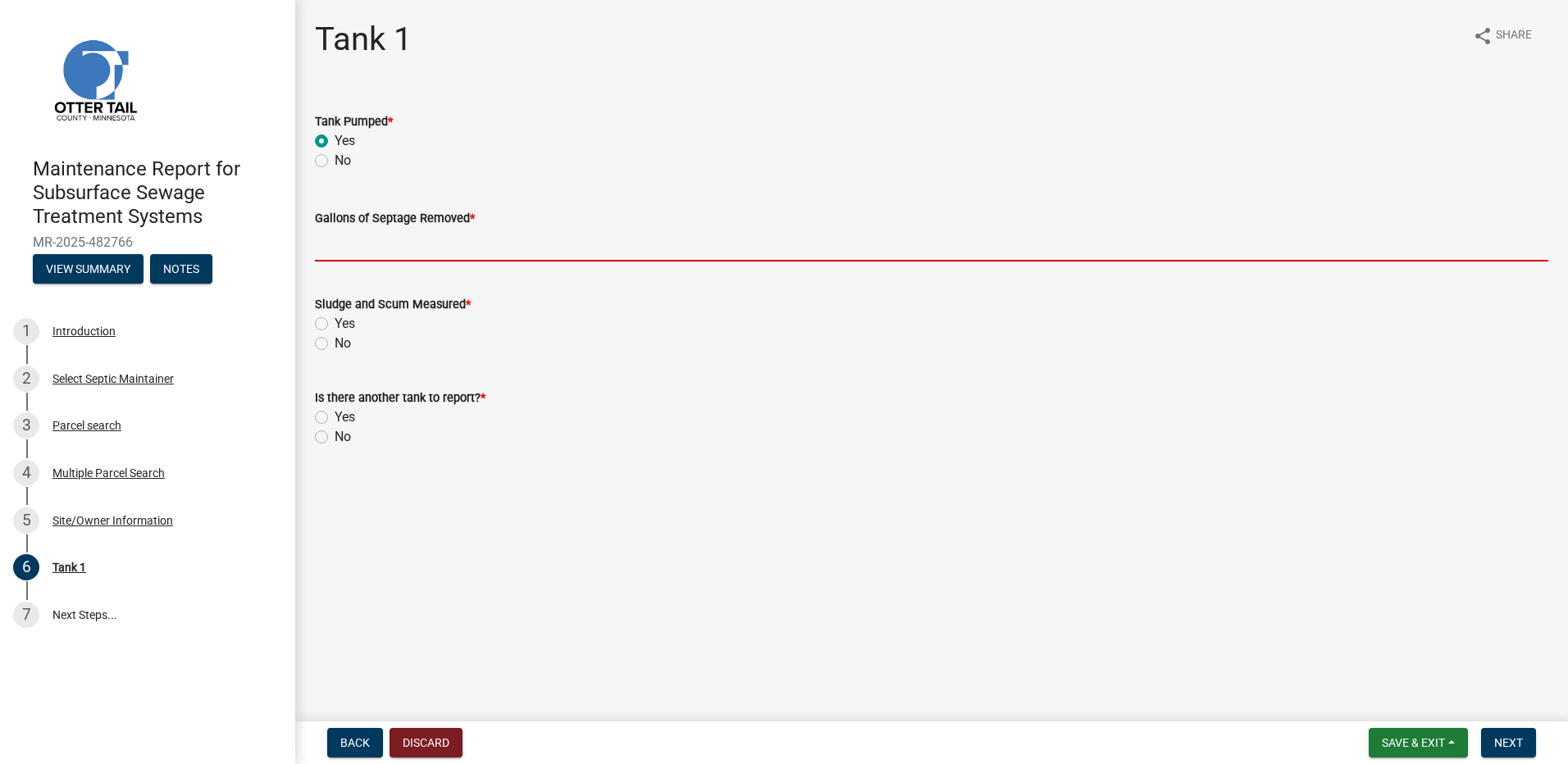
click at [349, 244] on input "Gallons of Septage Removed *" at bounding box center [932, 245] width 1233 height 34
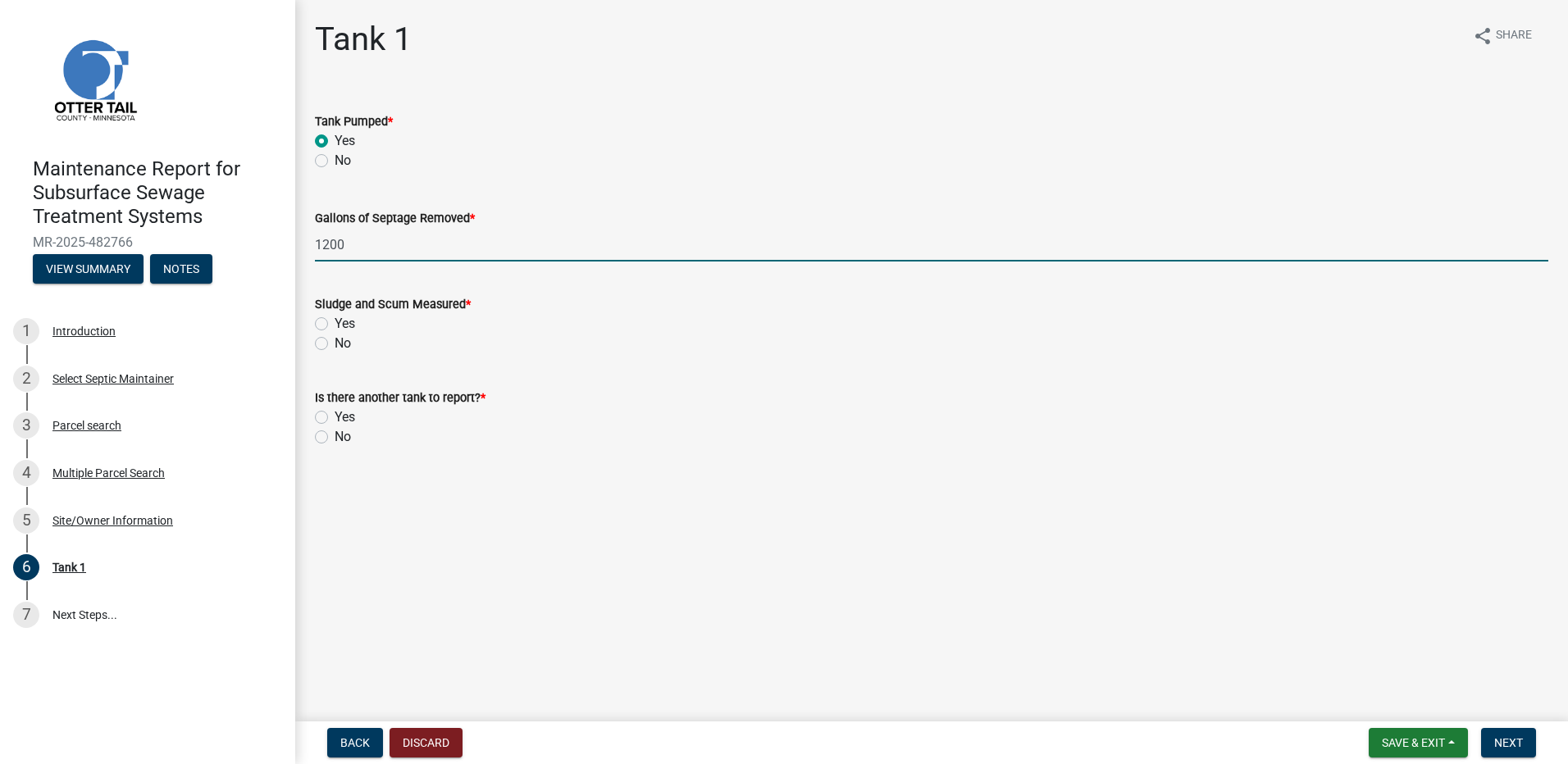
type input "1200"
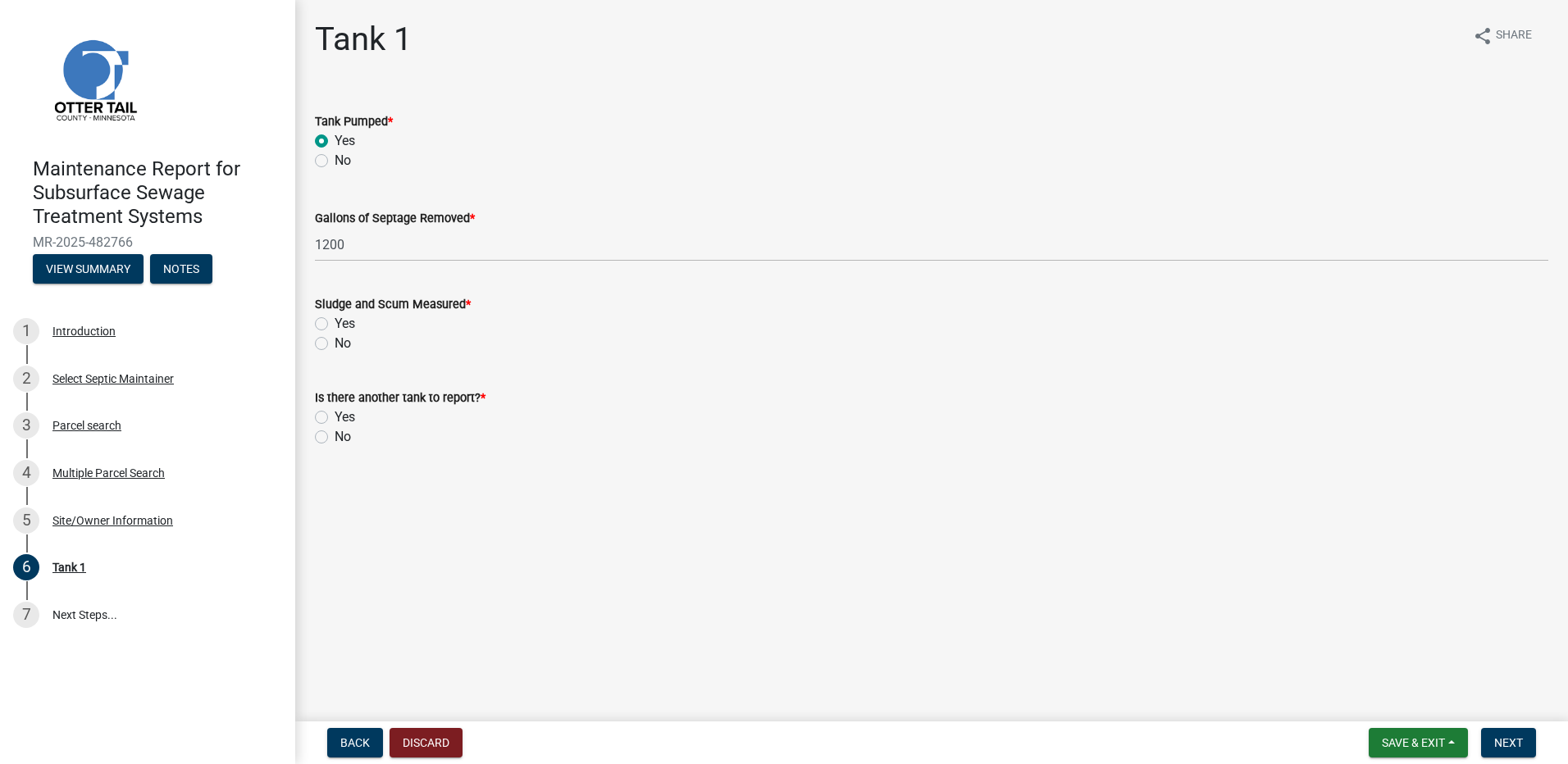
click at [335, 343] on label "No" at bounding box center [343, 343] width 17 height 20
click at [335, 343] on input "No" at bounding box center [340, 339] width 10 height 10
radio input "true"
click at [335, 438] on label "No" at bounding box center [343, 437] width 17 height 20
click at [335, 438] on input "No" at bounding box center [340, 432] width 10 height 10
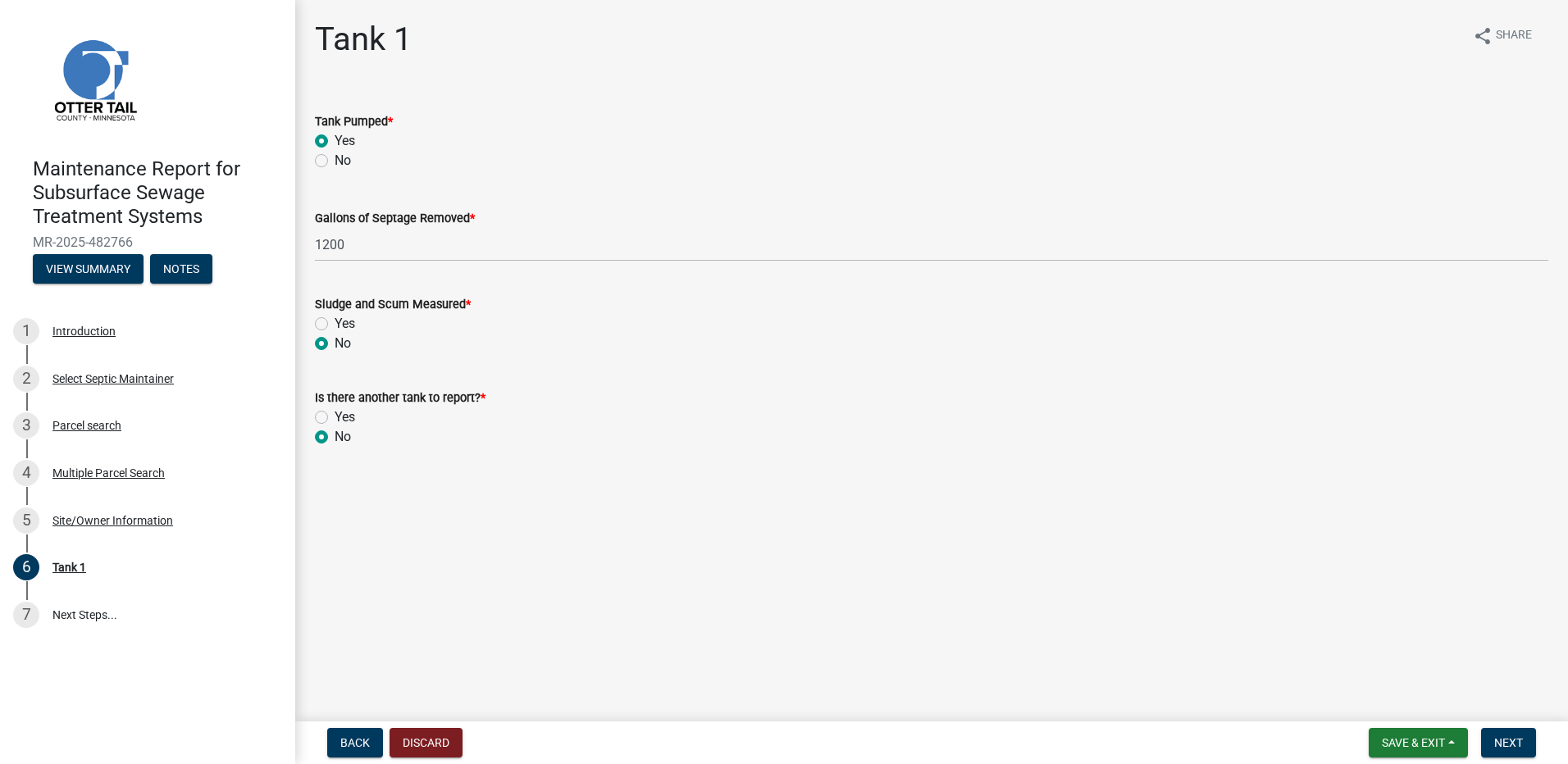
radio input "true"
click at [1491, 742] on button "Next" at bounding box center [1508, 742] width 55 height 30
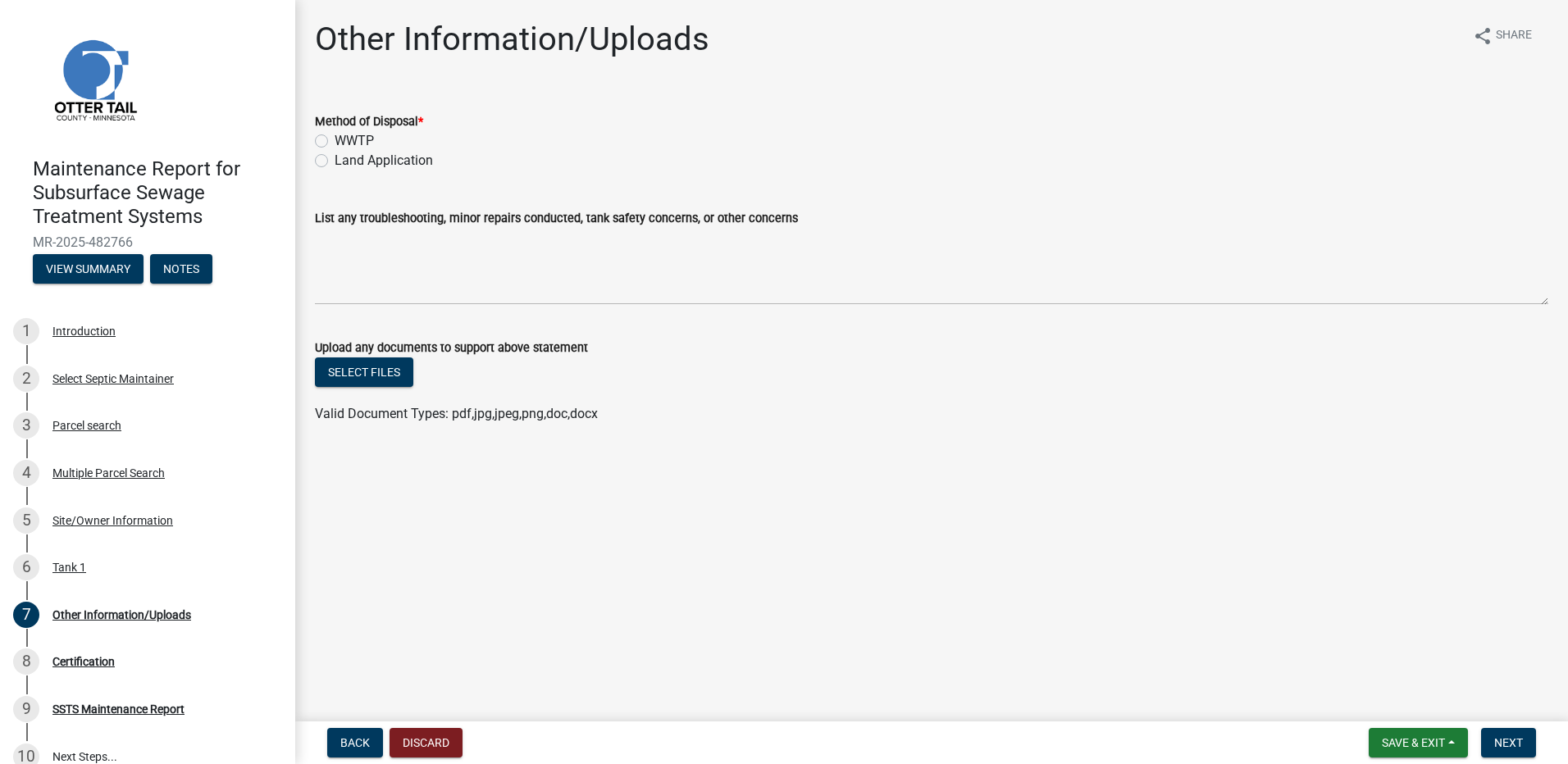
click at [362, 155] on label "Land Application" at bounding box center [384, 160] width 98 height 20
click at [345, 155] on input "Land Application" at bounding box center [340, 155] width 10 height 10
radio input "true"
click at [1511, 744] on span "Next" at bounding box center [1508, 742] width 29 height 13
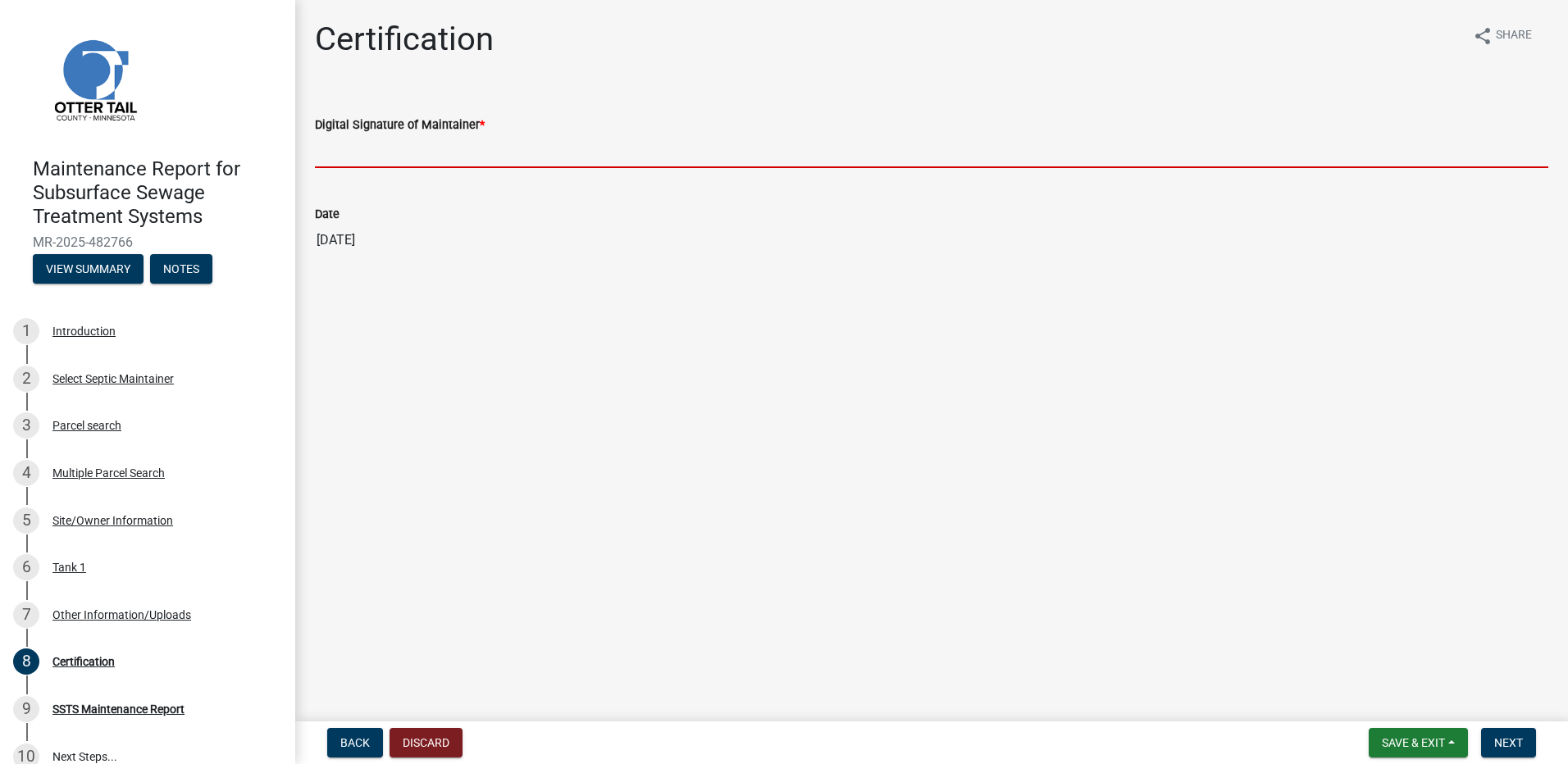
click at [440, 138] on input "Digital Signature of Maintainer *" at bounding box center [932, 151] width 1233 height 34
type input "[PERSON_NAME]"
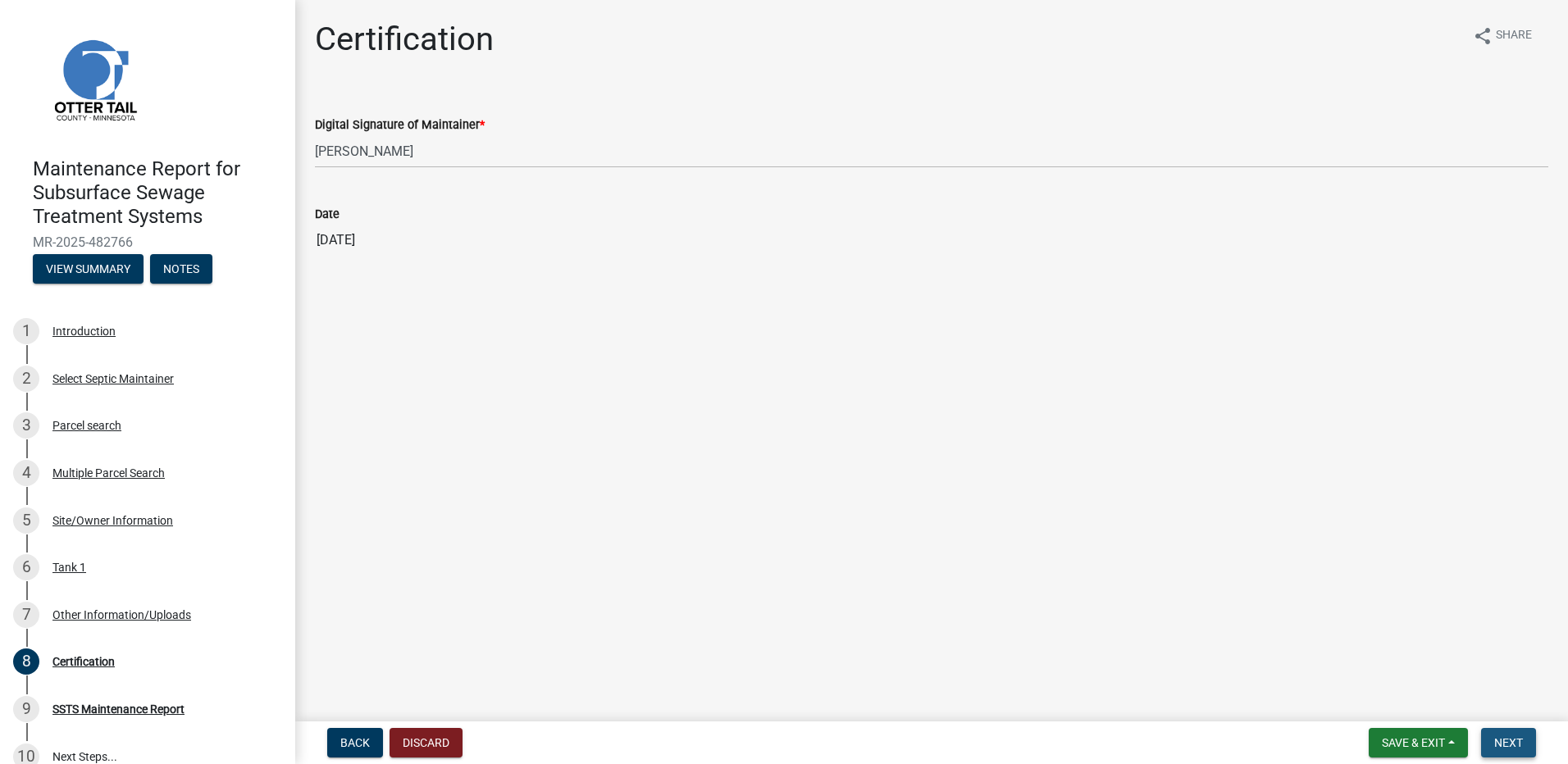
click at [1518, 745] on span "Next" at bounding box center [1508, 742] width 29 height 13
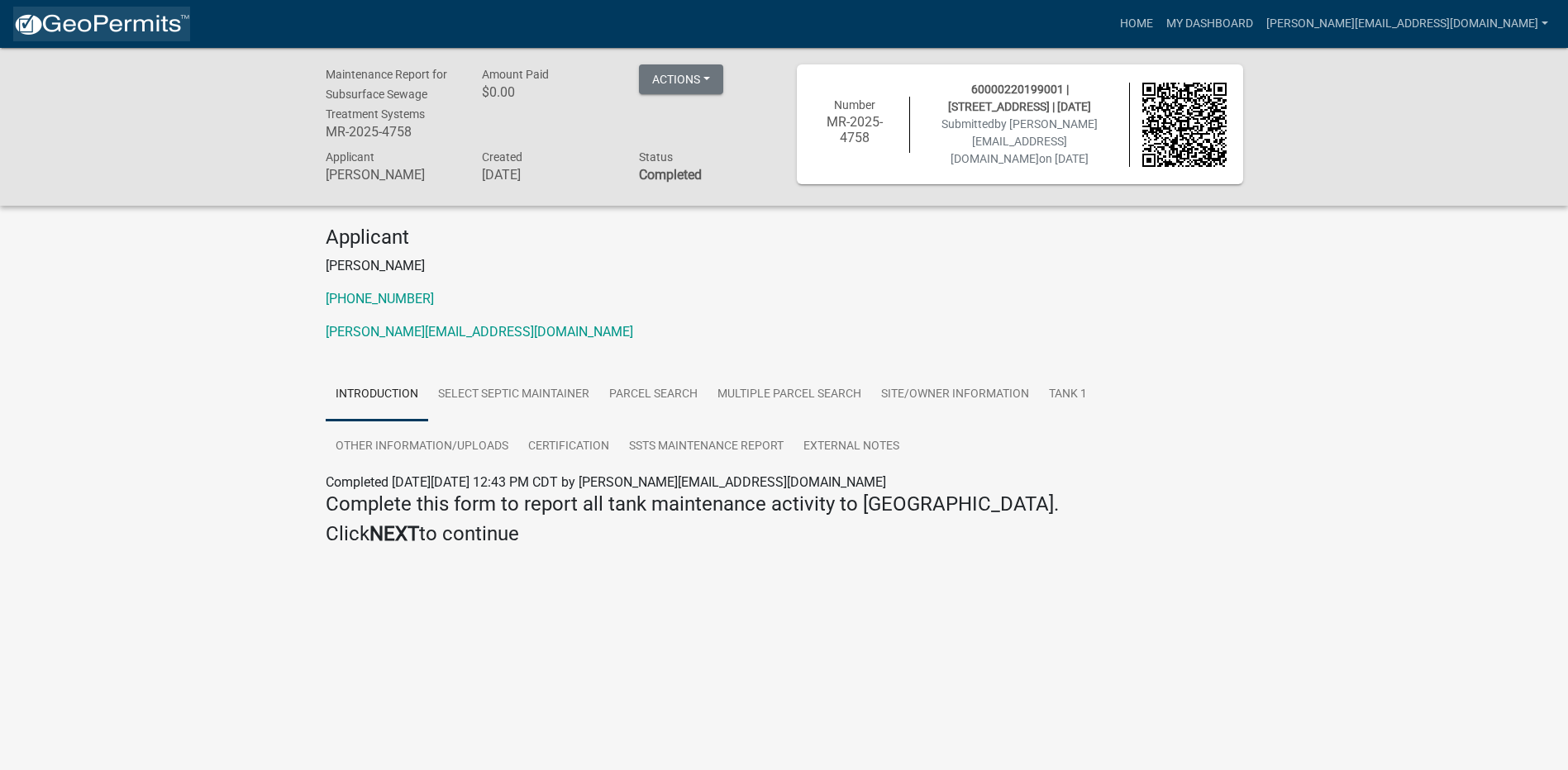
click at [124, 38] on link at bounding box center [102, 24] width 177 height 35
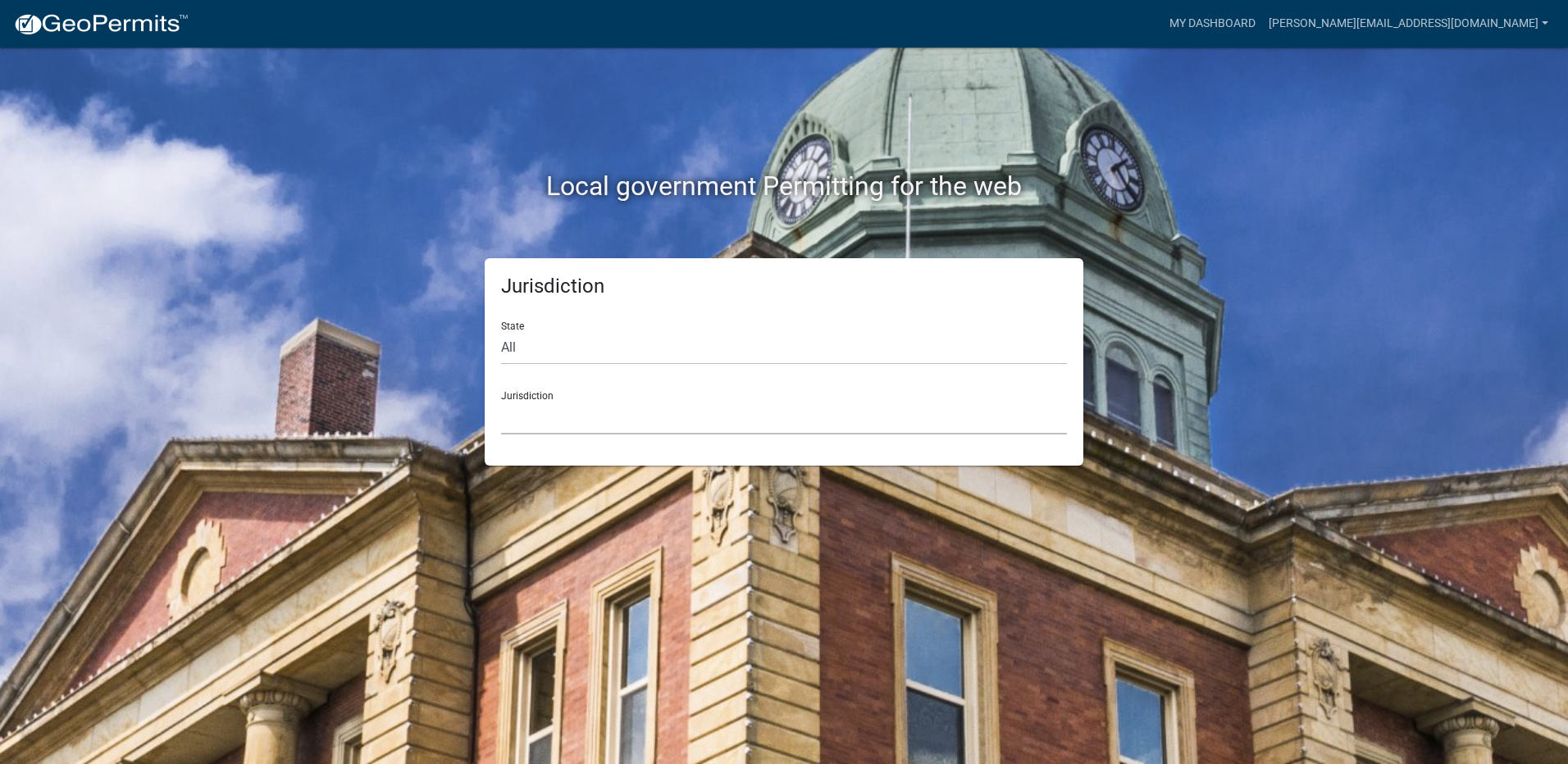
click at [549, 426] on select "[GEOGRAPHIC_DATA], [US_STATE] [GEOGRAPHIC_DATA], [US_STATE][PERSON_NAME][GEOGRA…" at bounding box center [784, 418] width 566 height 34
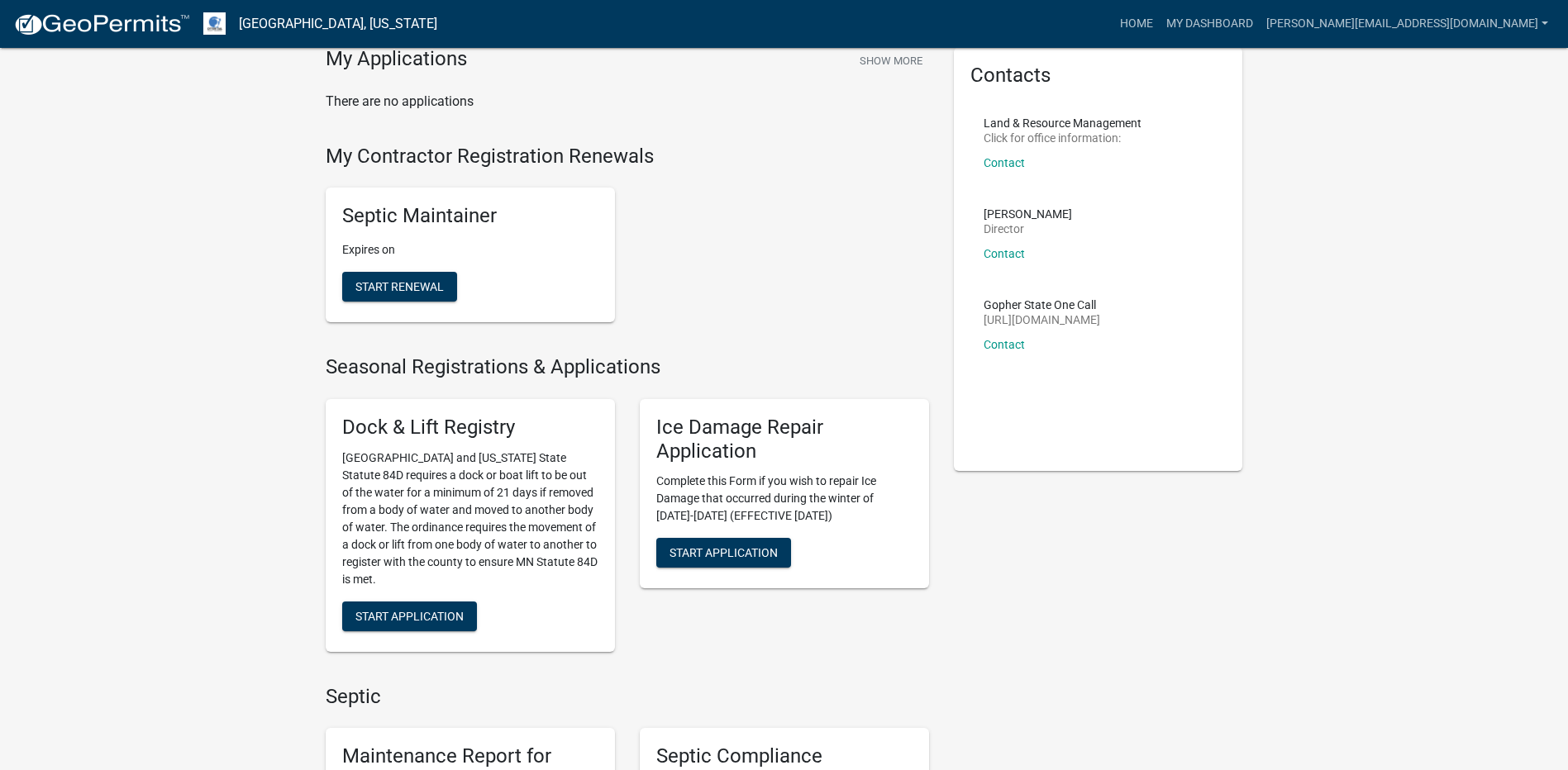
scroll to position [496, 0]
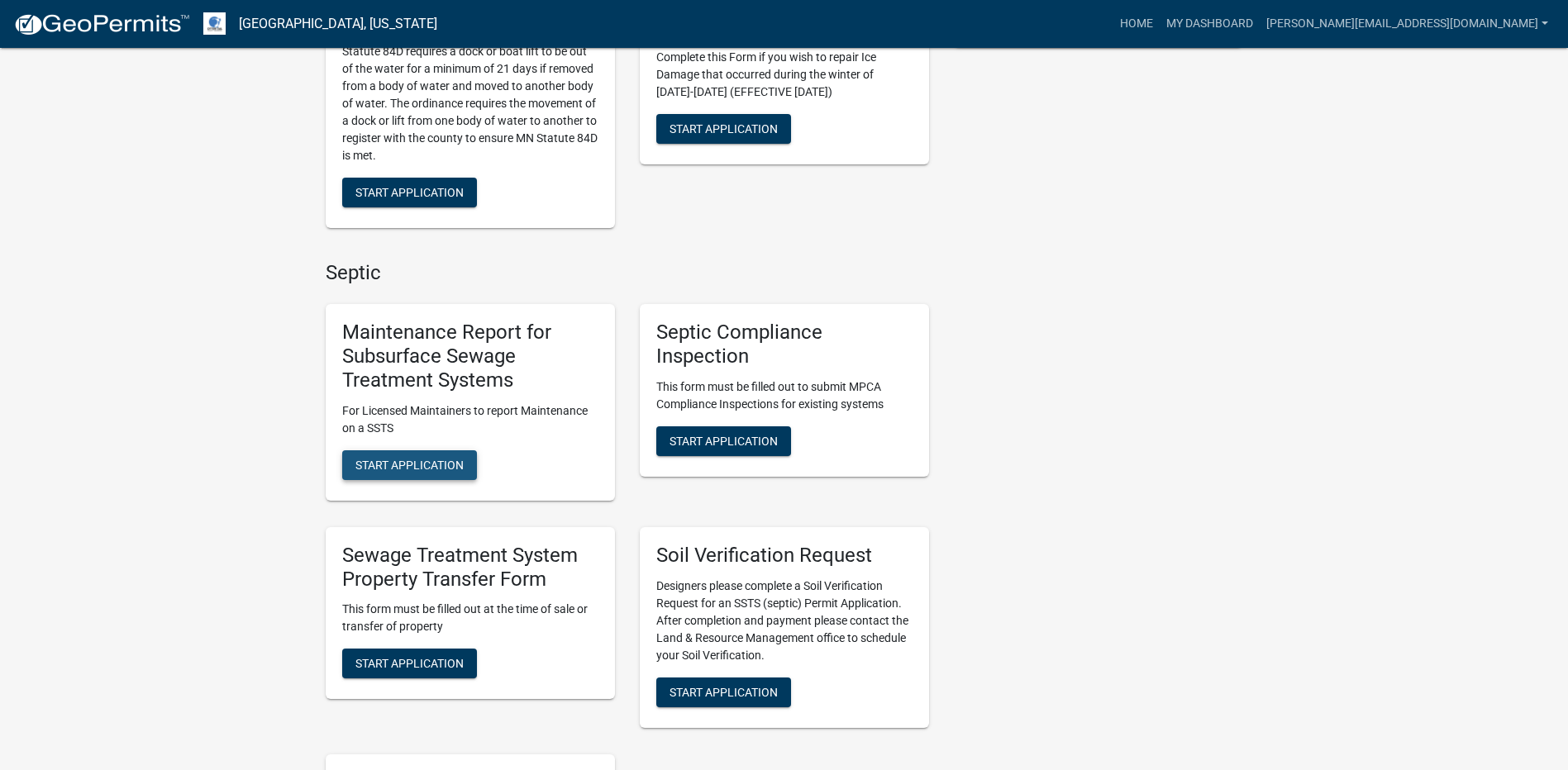
click at [391, 471] on span "Start Application" at bounding box center [409, 465] width 108 height 13
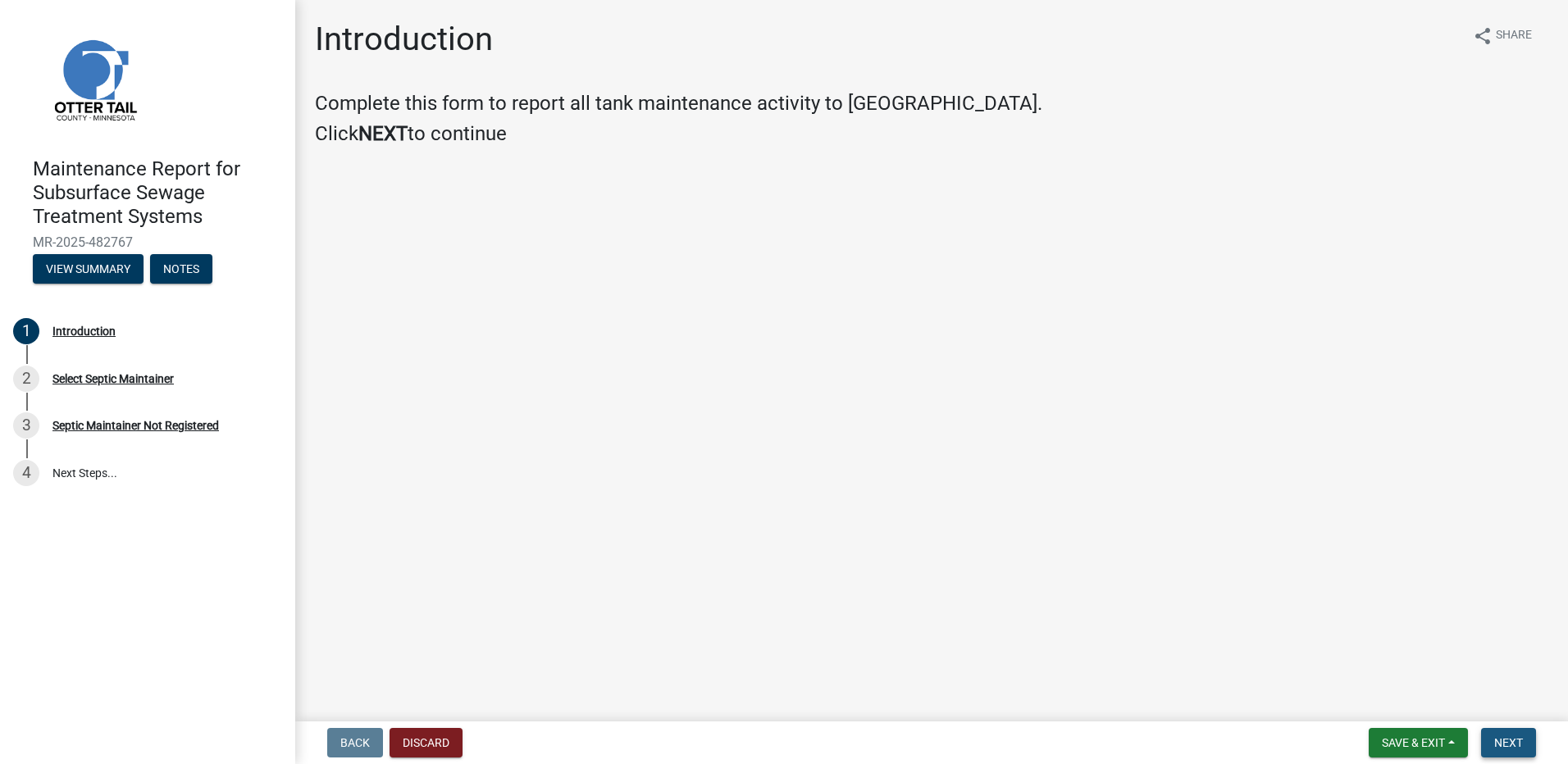
click at [1492, 733] on button "Next" at bounding box center [1508, 742] width 55 height 30
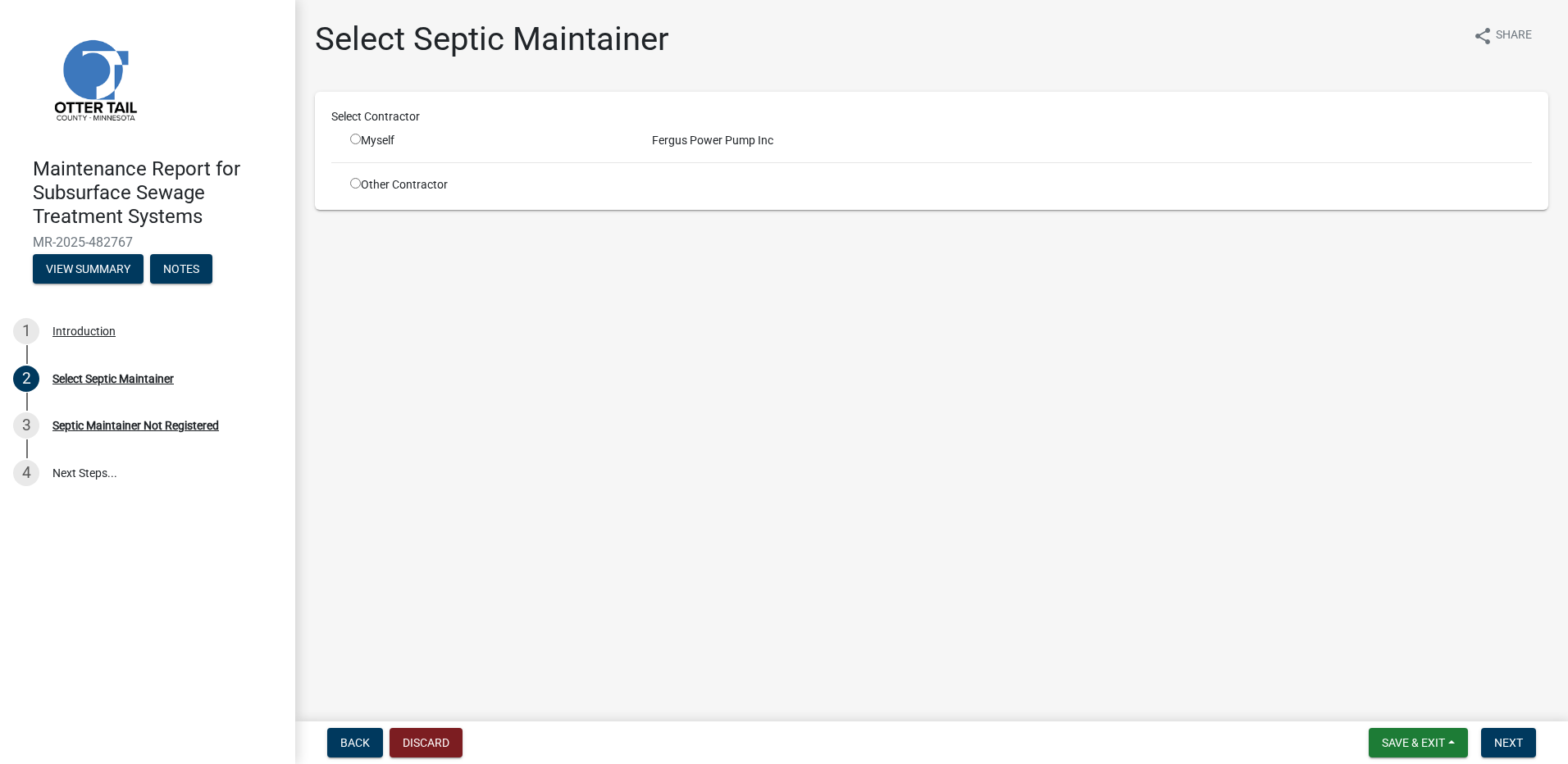
click at [354, 141] on input "radio" at bounding box center [355, 138] width 10 height 10
radio input "true"
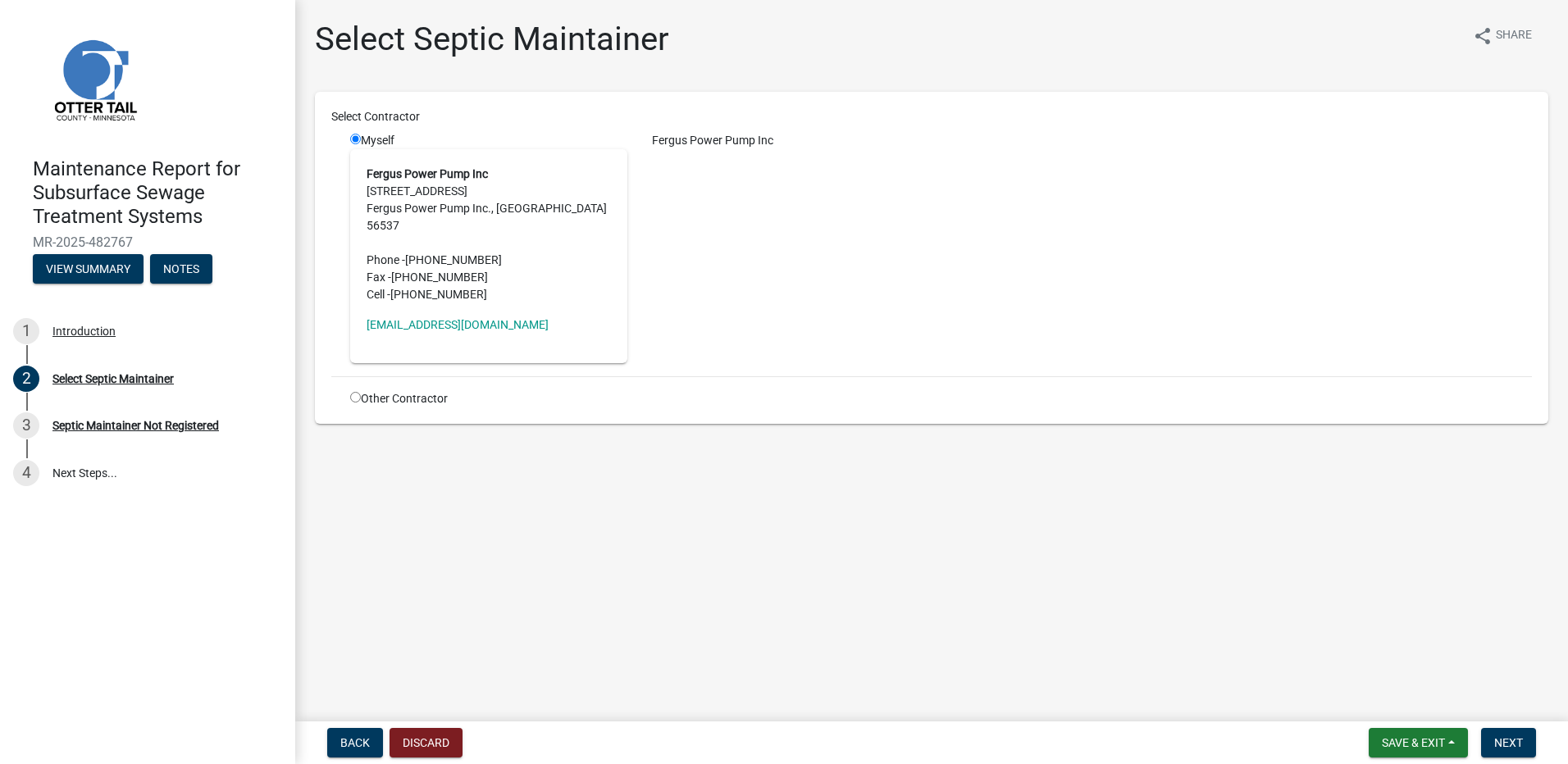
click at [1519, 723] on nav "Back Discard Save & Exit Save Save & Exit Next" at bounding box center [932, 742] width 1272 height 43
click at [1509, 737] on nav "Back Discard Save & Exit Save Save & Exit Next" at bounding box center [932, 742] width 1272 height 43
click at [1504, 744] on span "Next" at bounding box center [1508, 742] width 29 height 13
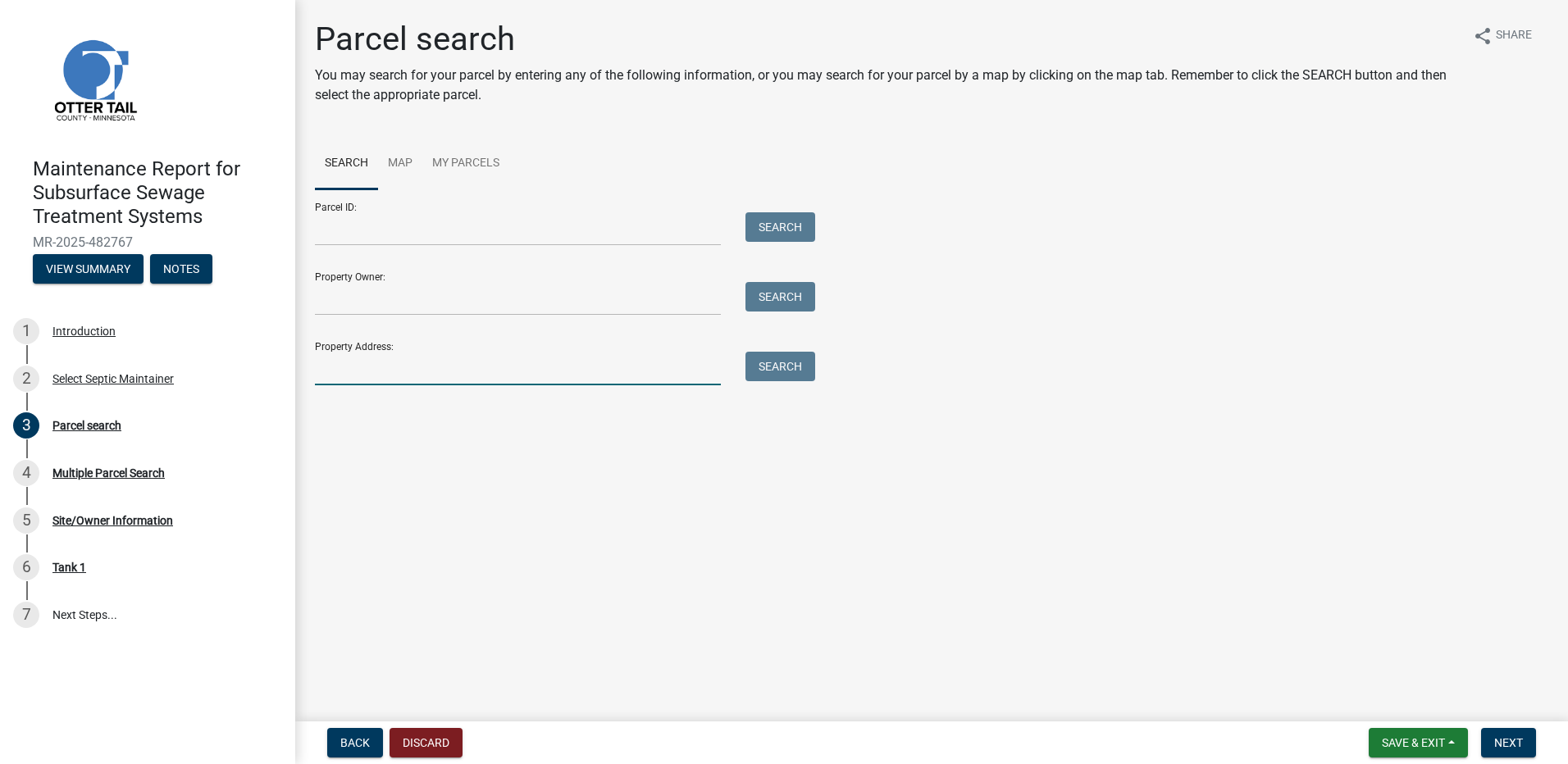
click at [479, 362] on input "Property Address:" at bounding box center [518, 368] width 406 height 34
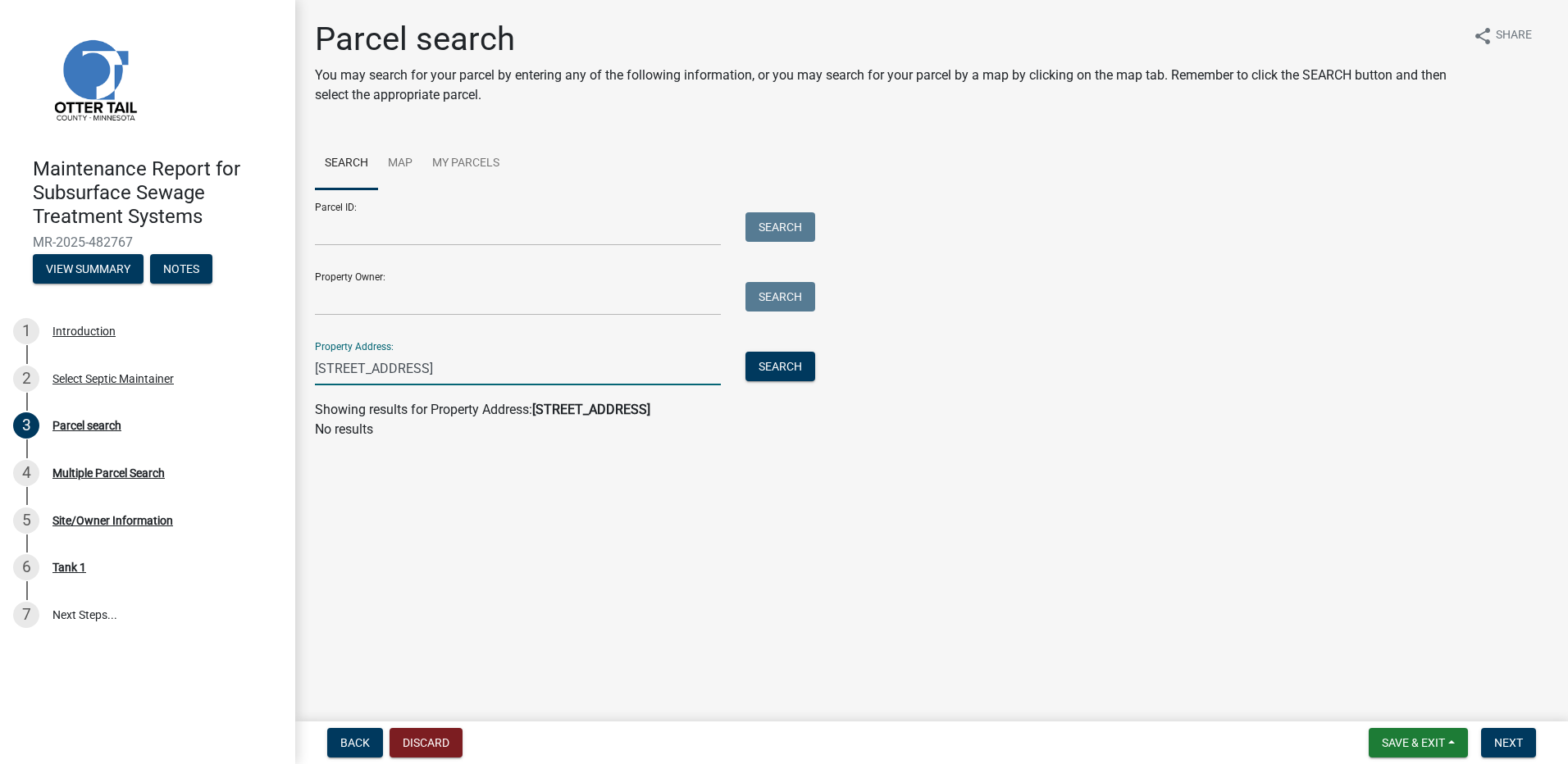
drag, startPoint x: 479, startPoint y: 362, endPoint x: 339, endPoint y: 353, distance: 140.3
click at [339, 353] on input "[STREET_ADDRESS]" at bounding box center [518, 368] width 406 height 34
type input "101"
click at [786, 361] on button "Search" at bounding box center [780, 367] width 70 height 30
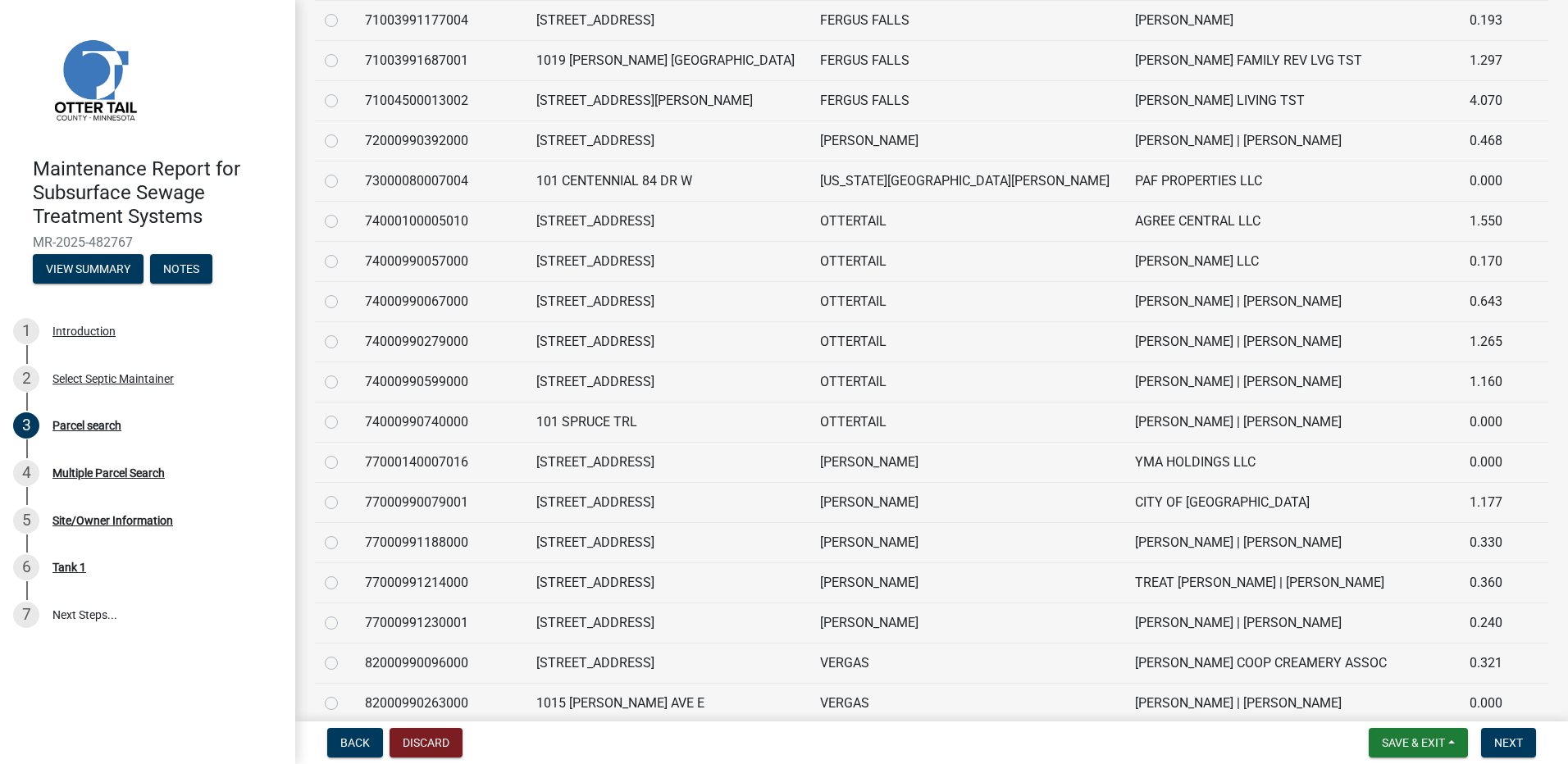
scroll to position [1393, 0]
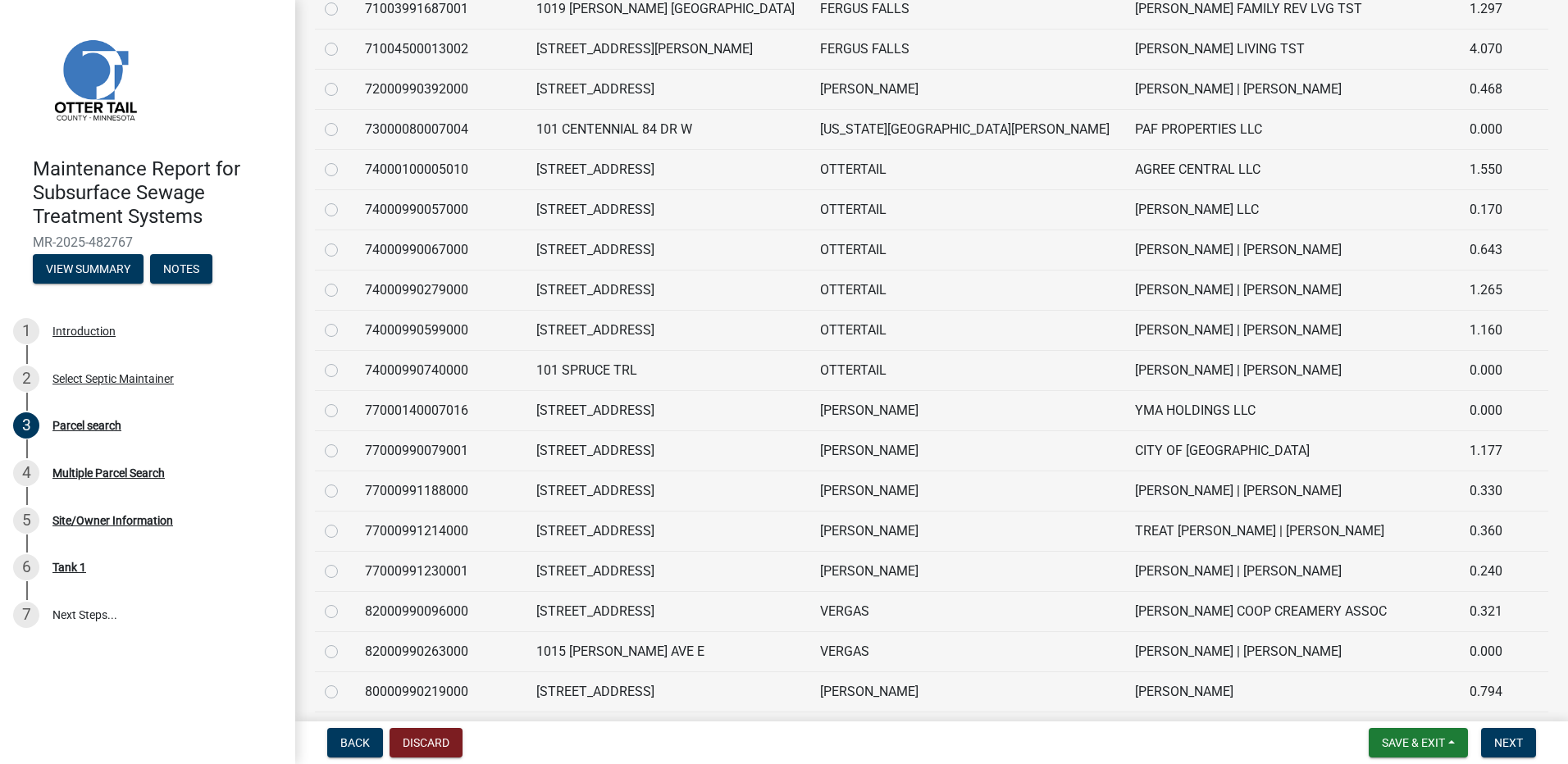
click at [344, 160] on label at bounding box center [344, 160] width 0 height 0
click at [344, 170] on input "radio" at bounding box center [349, 165] width 10 height 10
radio input "true"
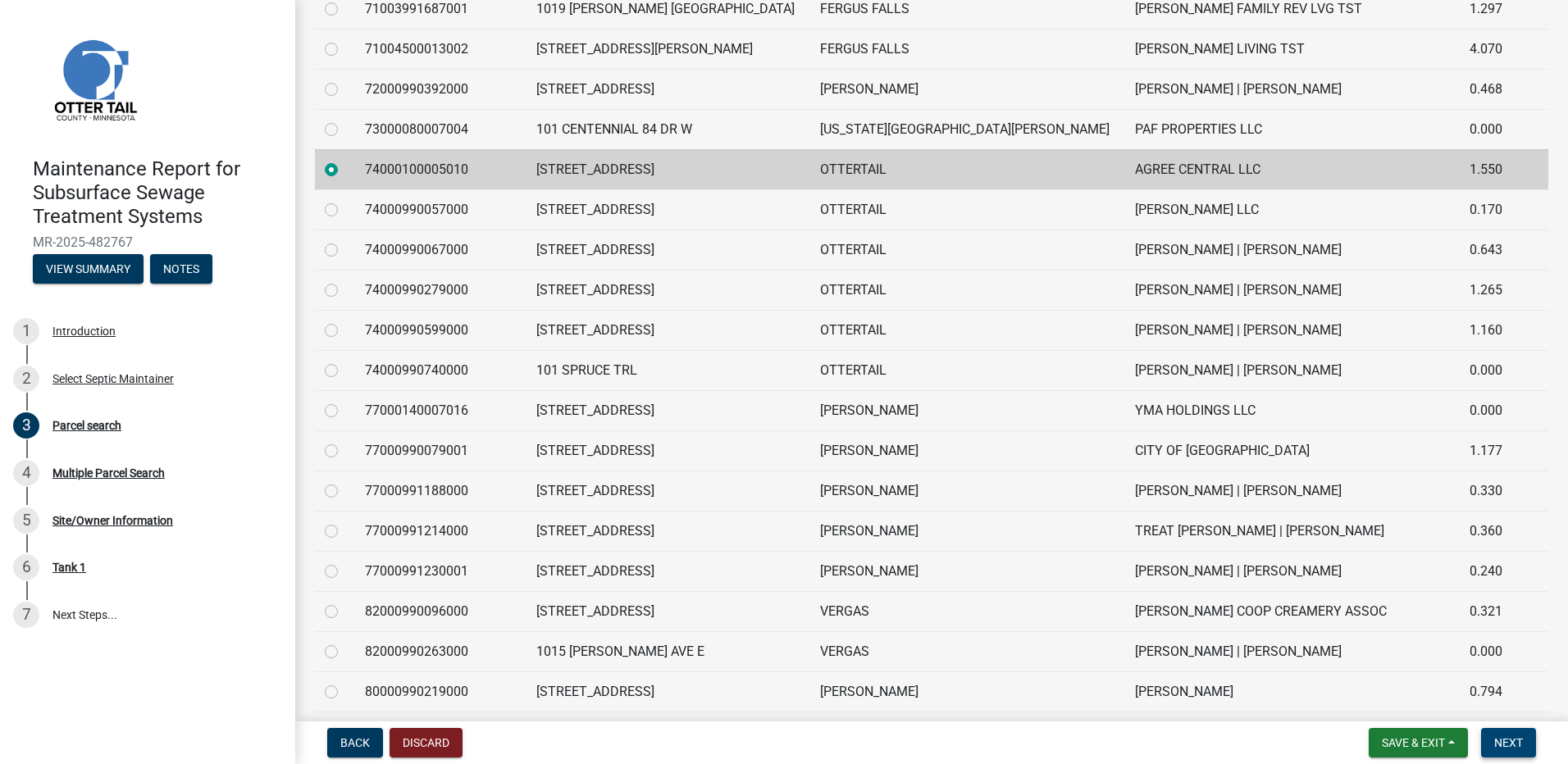
click at [1509, 744] on span "Next" at bounding box center [1508, 742] width 29 height 13
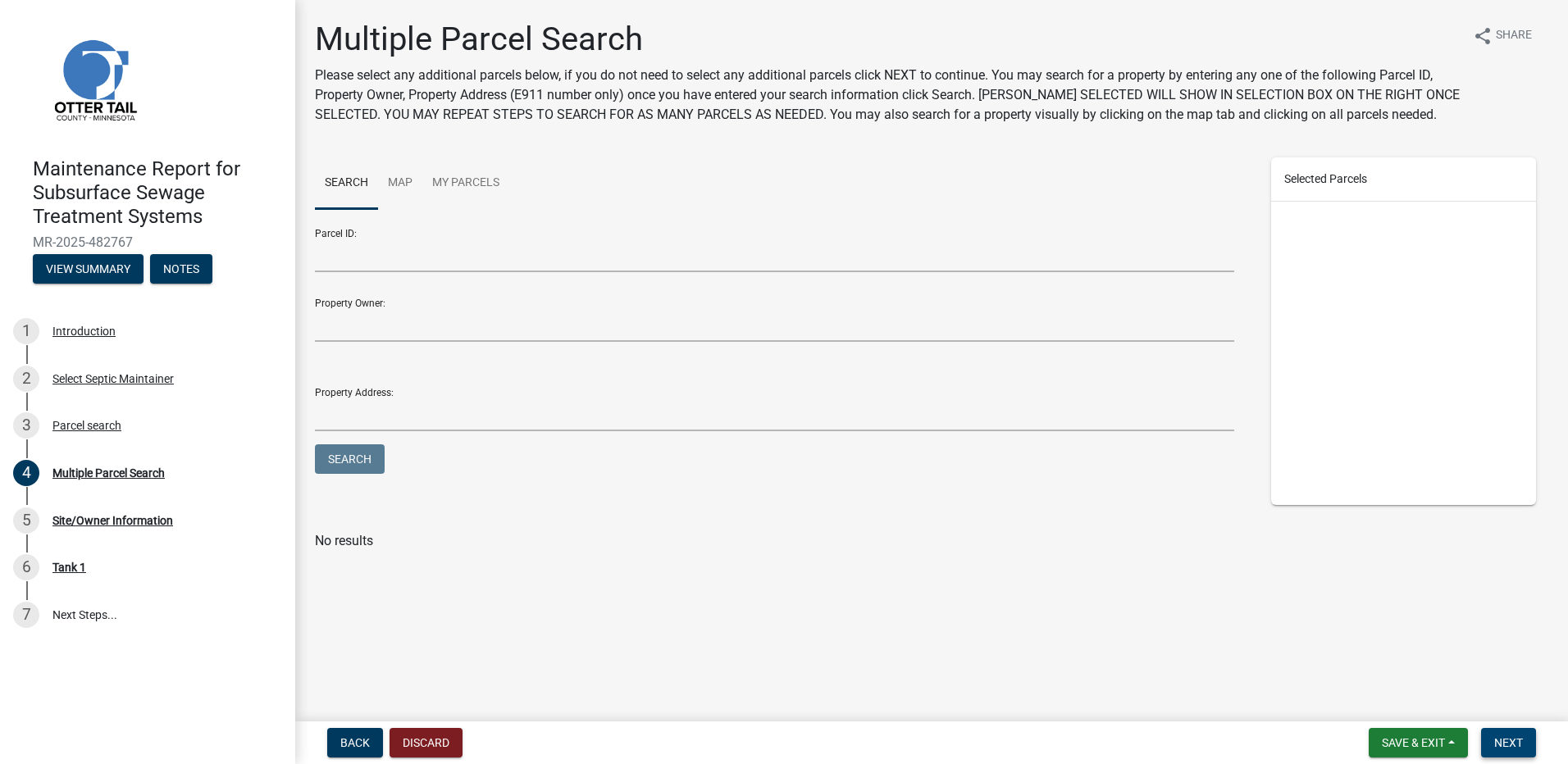
click at [1502, 754] on button "Next" at bounding box center [1508, 742] width 55 height 30
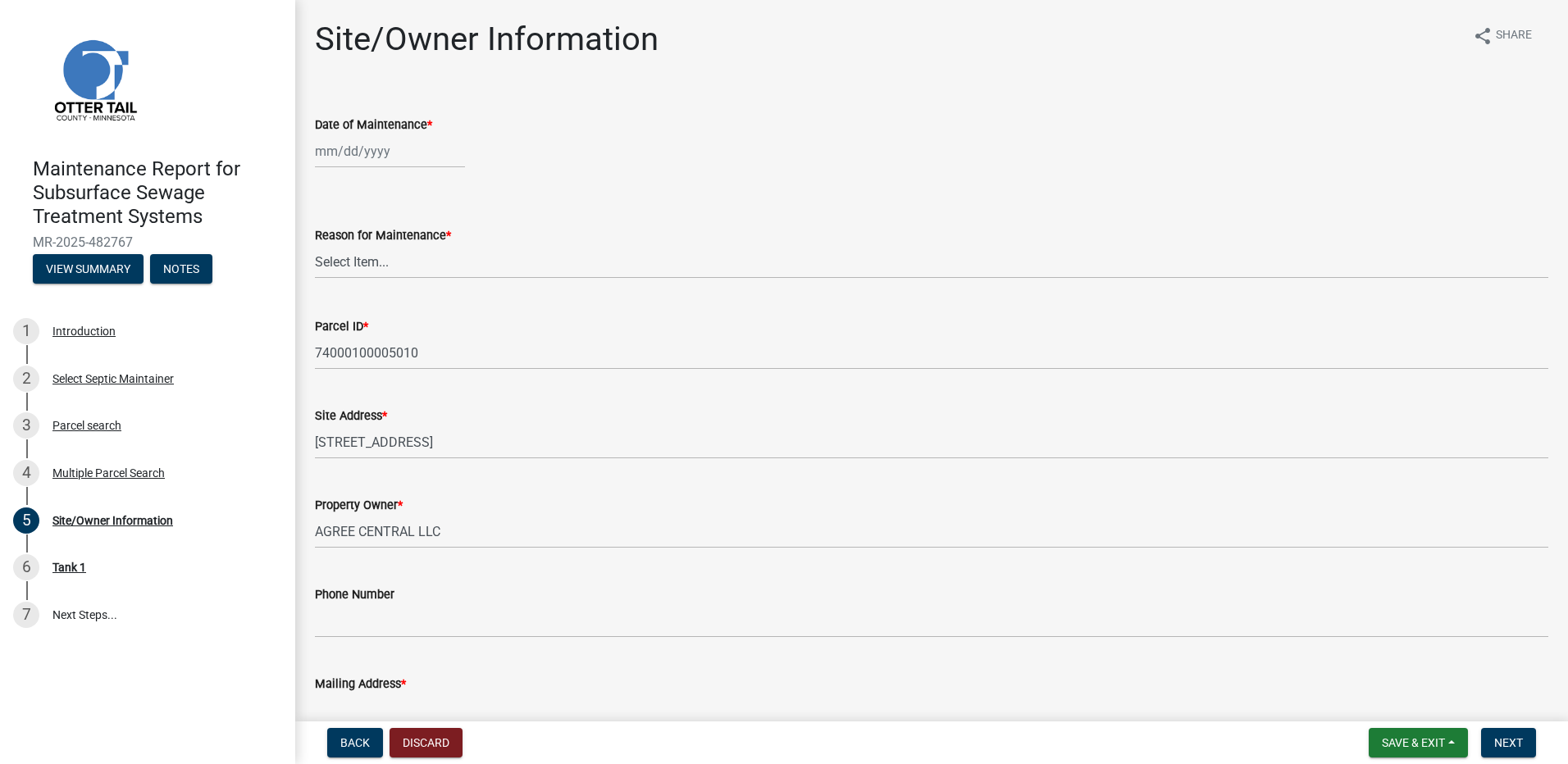
select select "9"
select select "2025"
click at [352, 151] on div "[PERSON_NAME] Feb Mar Apr [PERSON_NAME][DATE] Oct Nov [DATE] 1526 1527 1528 152…" at bounding box center [390, 151] width 150 height 34
click at [383, 241] on div "3" at bounding box center [384, 238] width 26 height 26
type input "[DATE]"
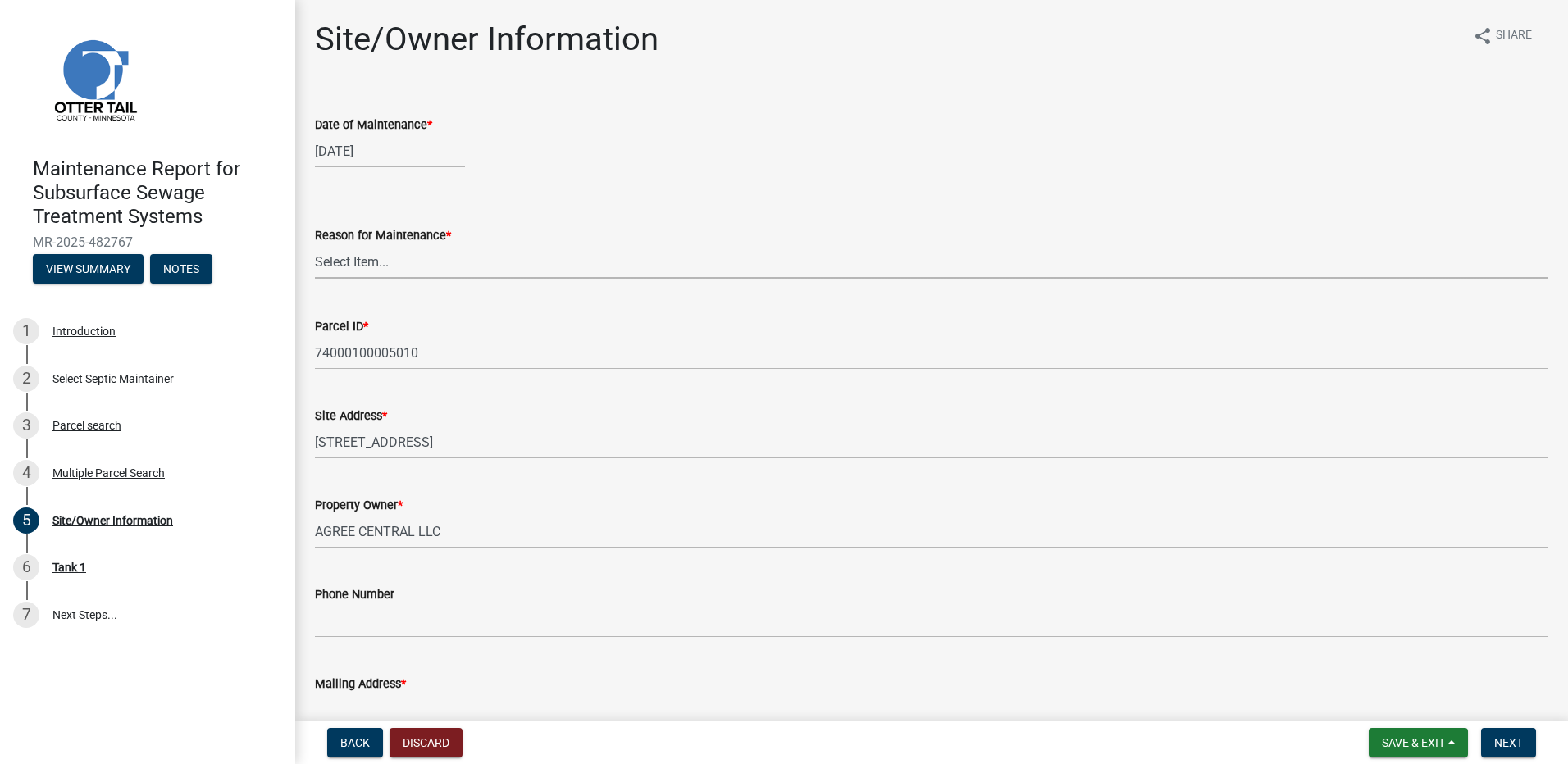
click at [383, 265] on select "Select Item... Called Routine Other" at bounding box center [932, 262] width 1233 height 34
click at [315, 245] on select "Select Item... Called Routine Other" at bounding box center [932, 262] width 1233 height 34
select select "78493fc6-8c9b-4d4c-b322-7064476e595b"
click at [1484, 739] on button "Next" at bounding box center [1508, 742] width 55 height 30
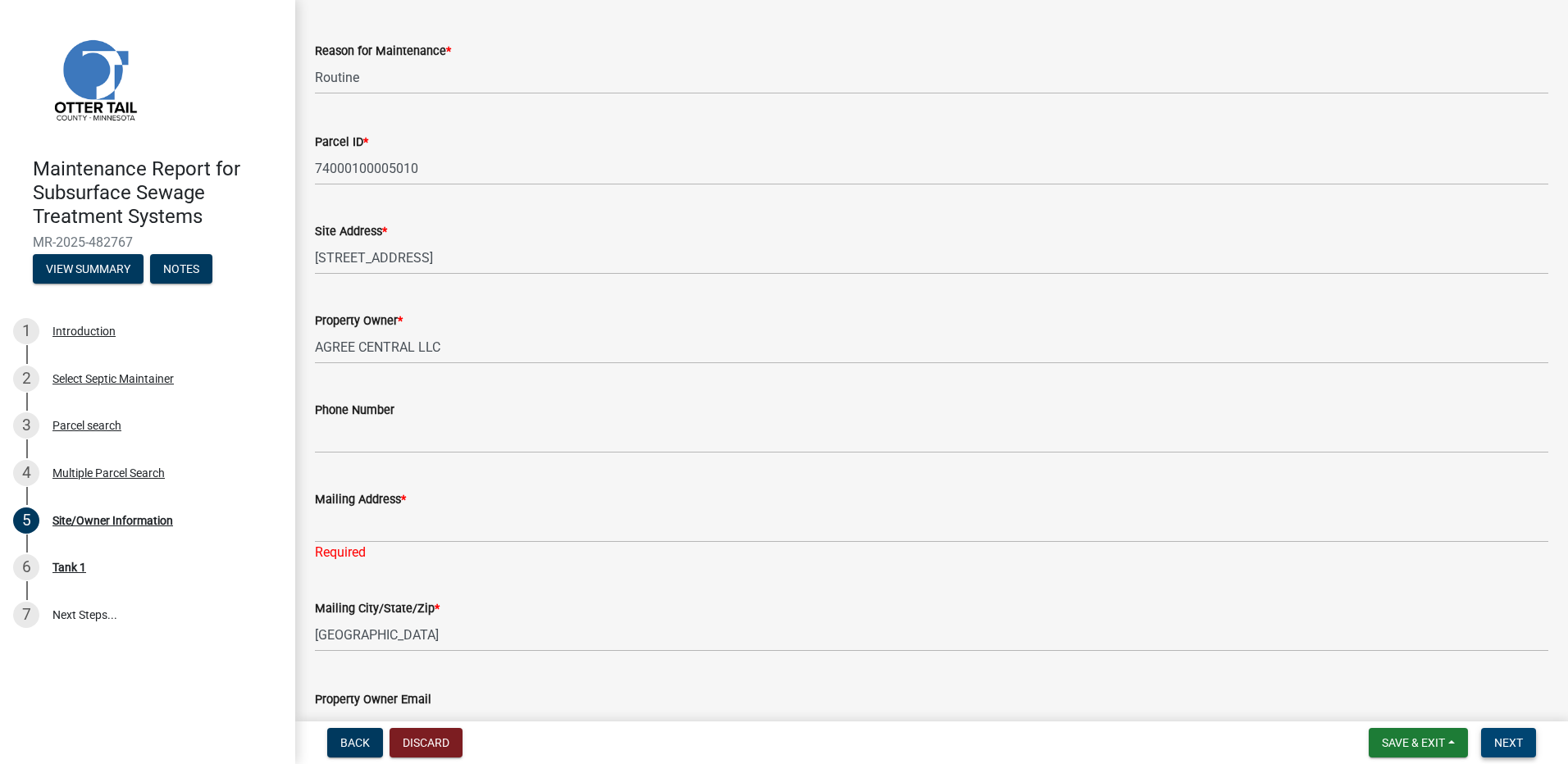
scroll to position [246, 0]
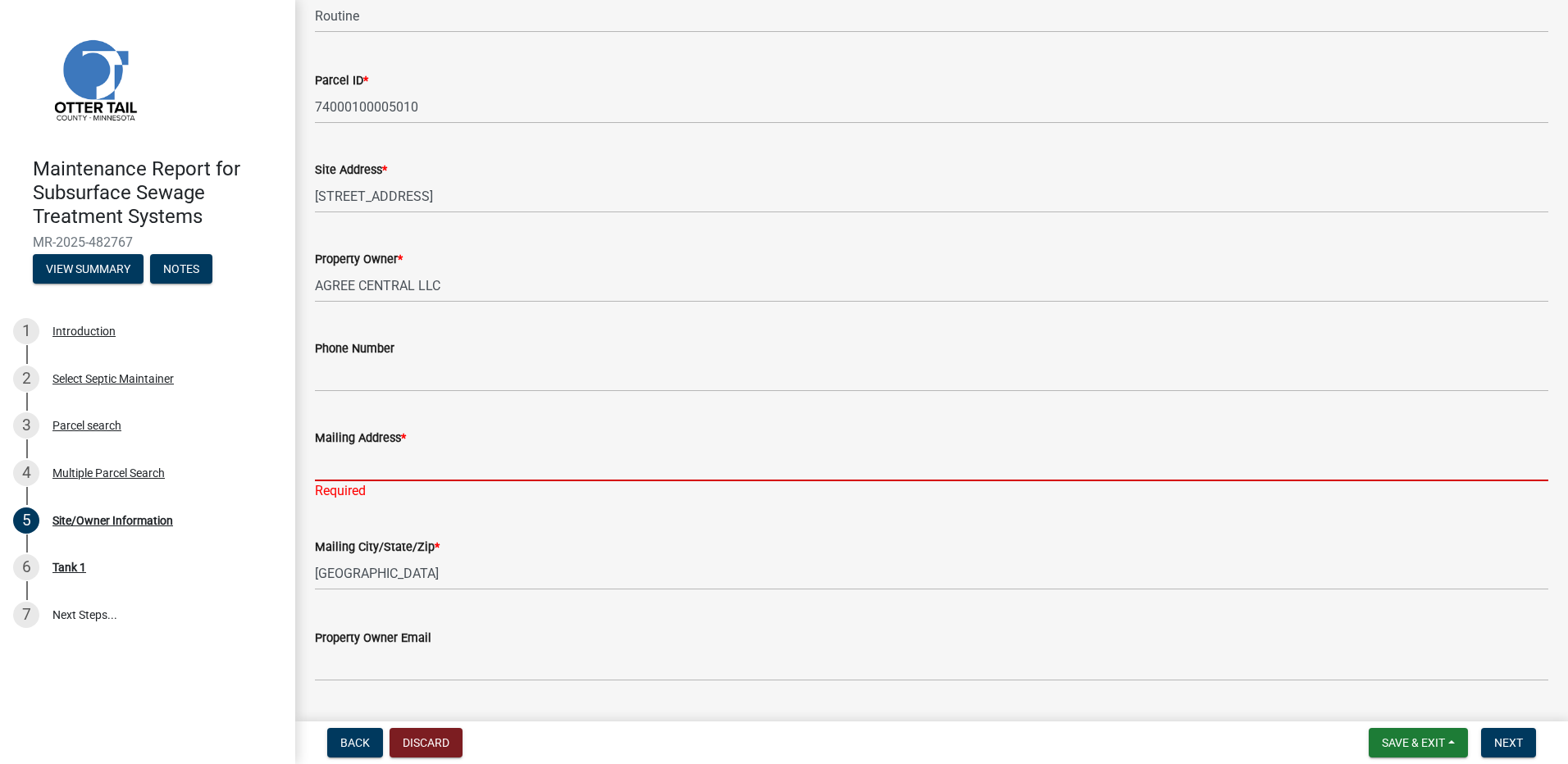
click at [388, 461] on input "Mailing Address *" at bounding box center [932, 465] width 1233 height 34
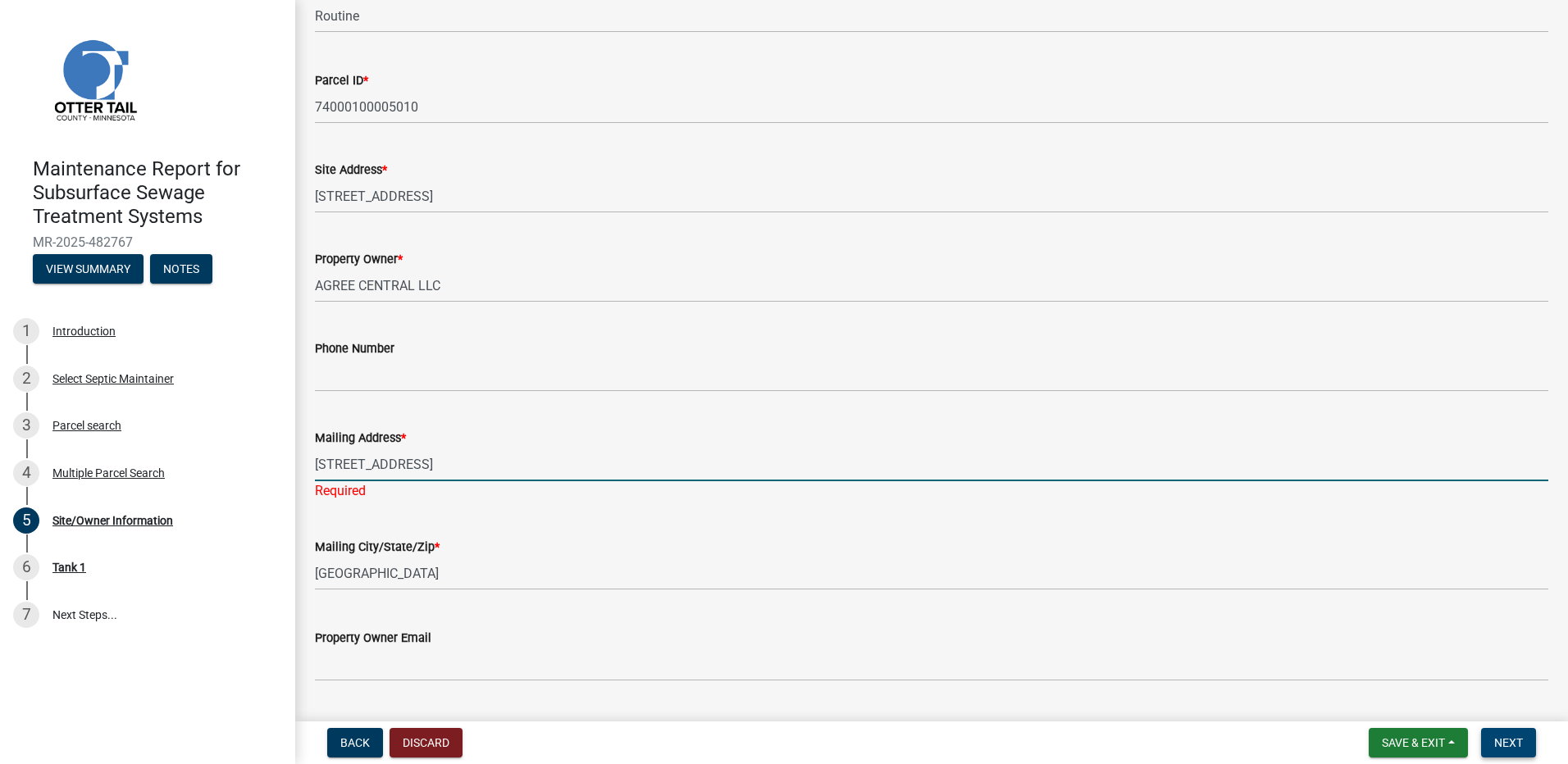
type input "[STREET_ADDRESS]"
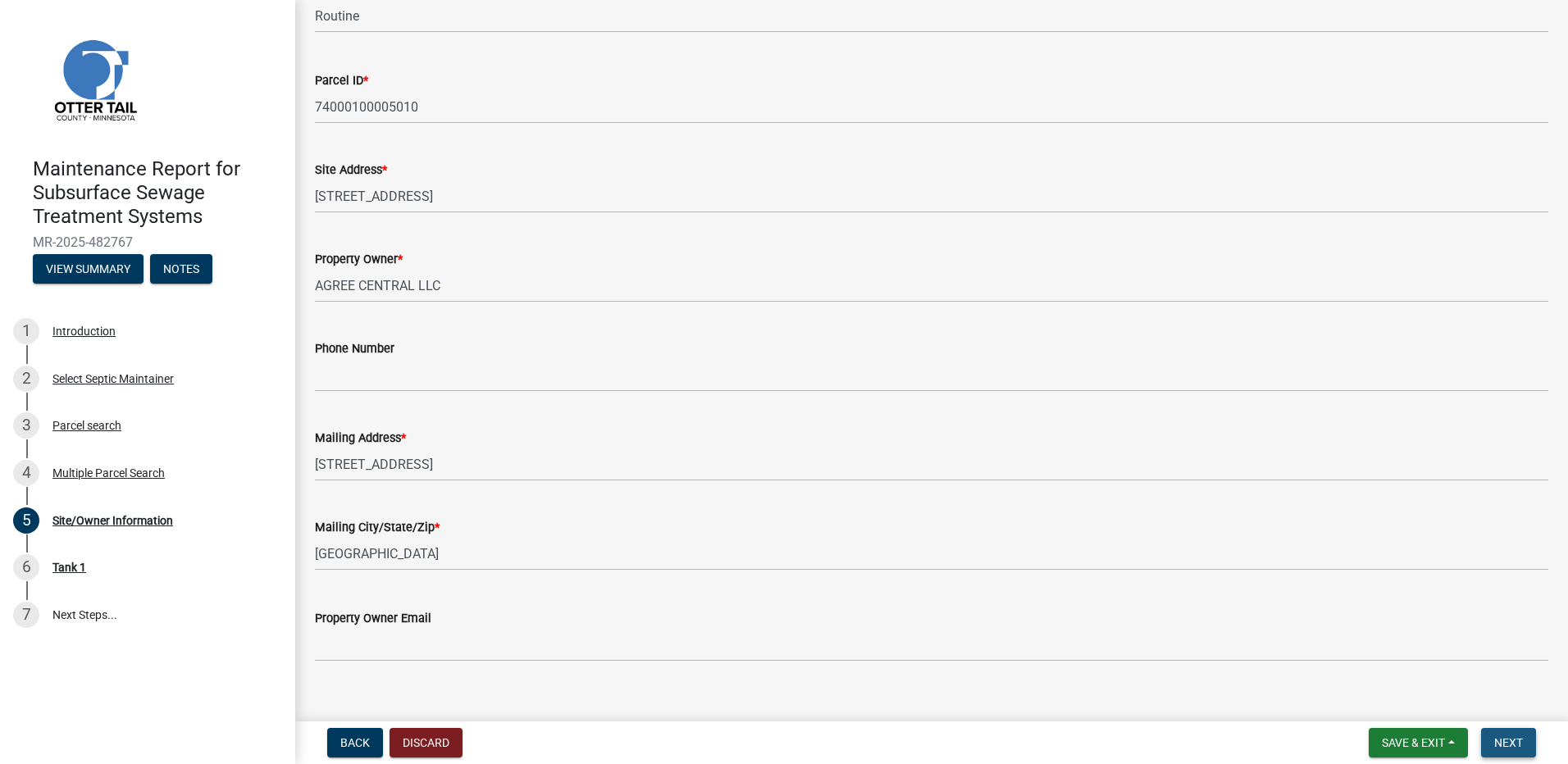
click at [1506, 755] on button "Next" at bounding box center [1508, 742] width 55 height 30
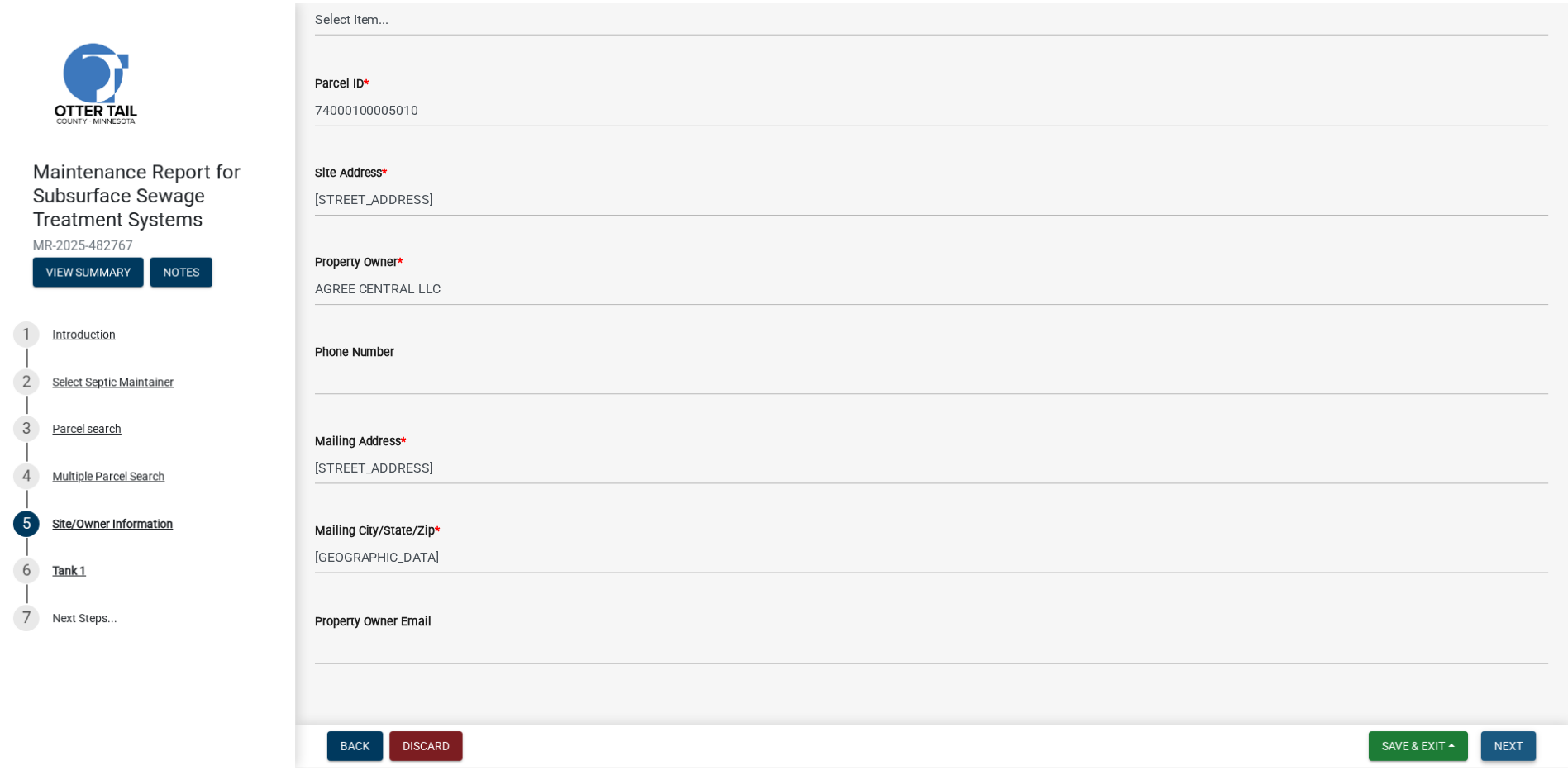
scroll to position [0, 0]
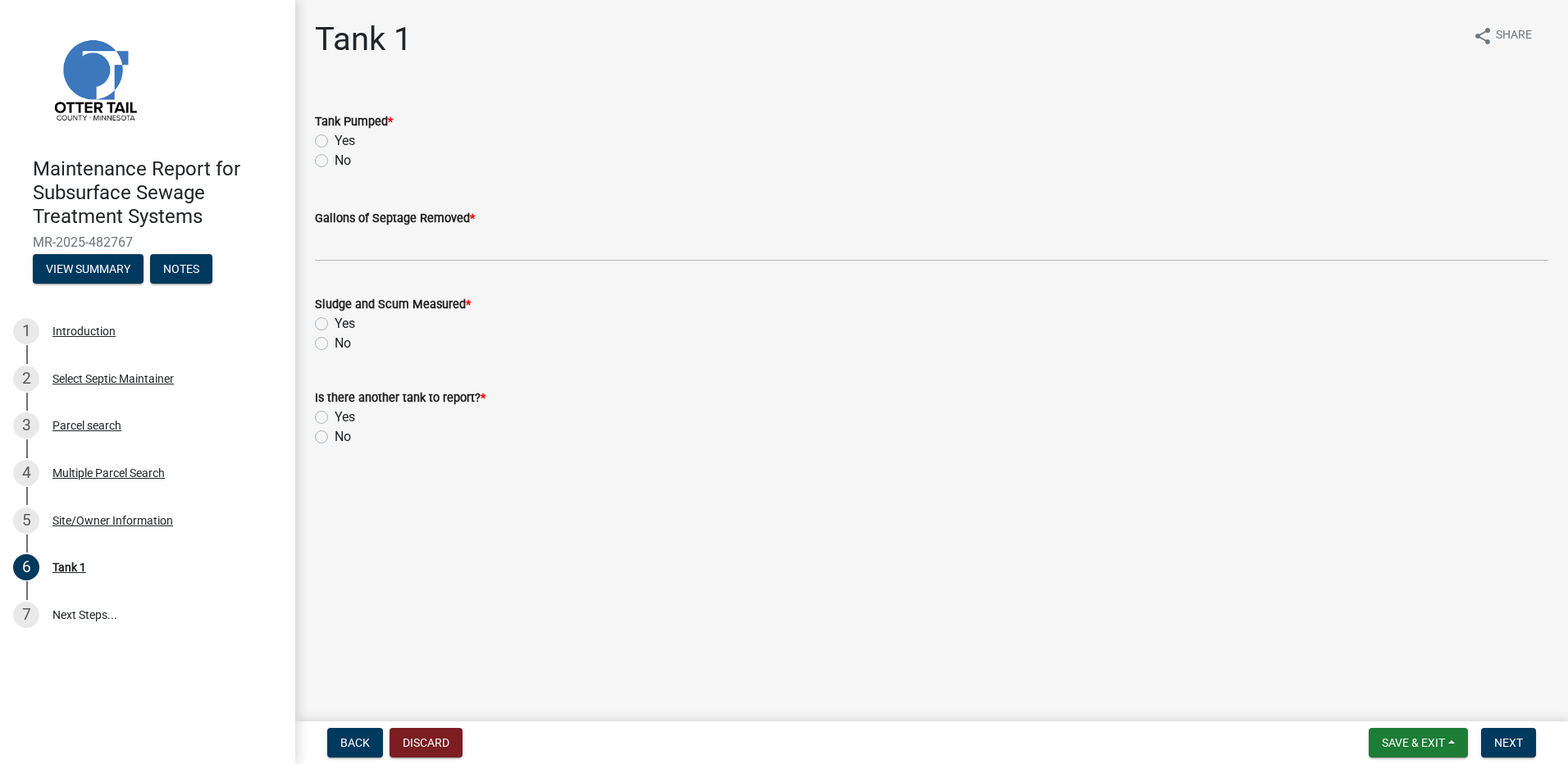
click at [335, 137] on label "Yes" at bounding box center [345, 140] width 21 height 20
click at [335, 137] on input "Yes" at bounding box center [340, 136] width 10 height 10
radio input "true"
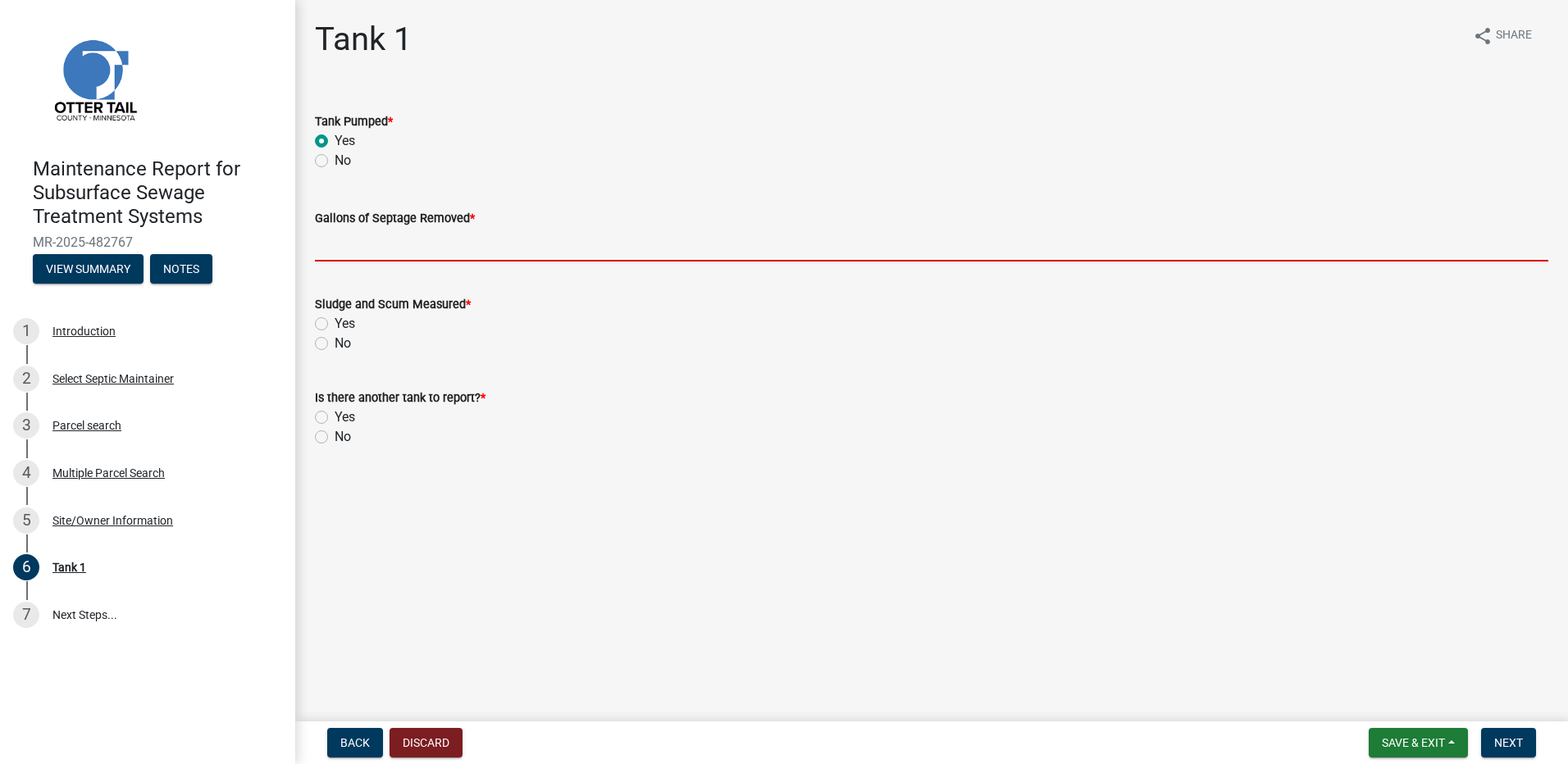
click at [370, 248] on input "Gallons of Septage Removed *" at bounding box center [932, 245] width 1233 height 34
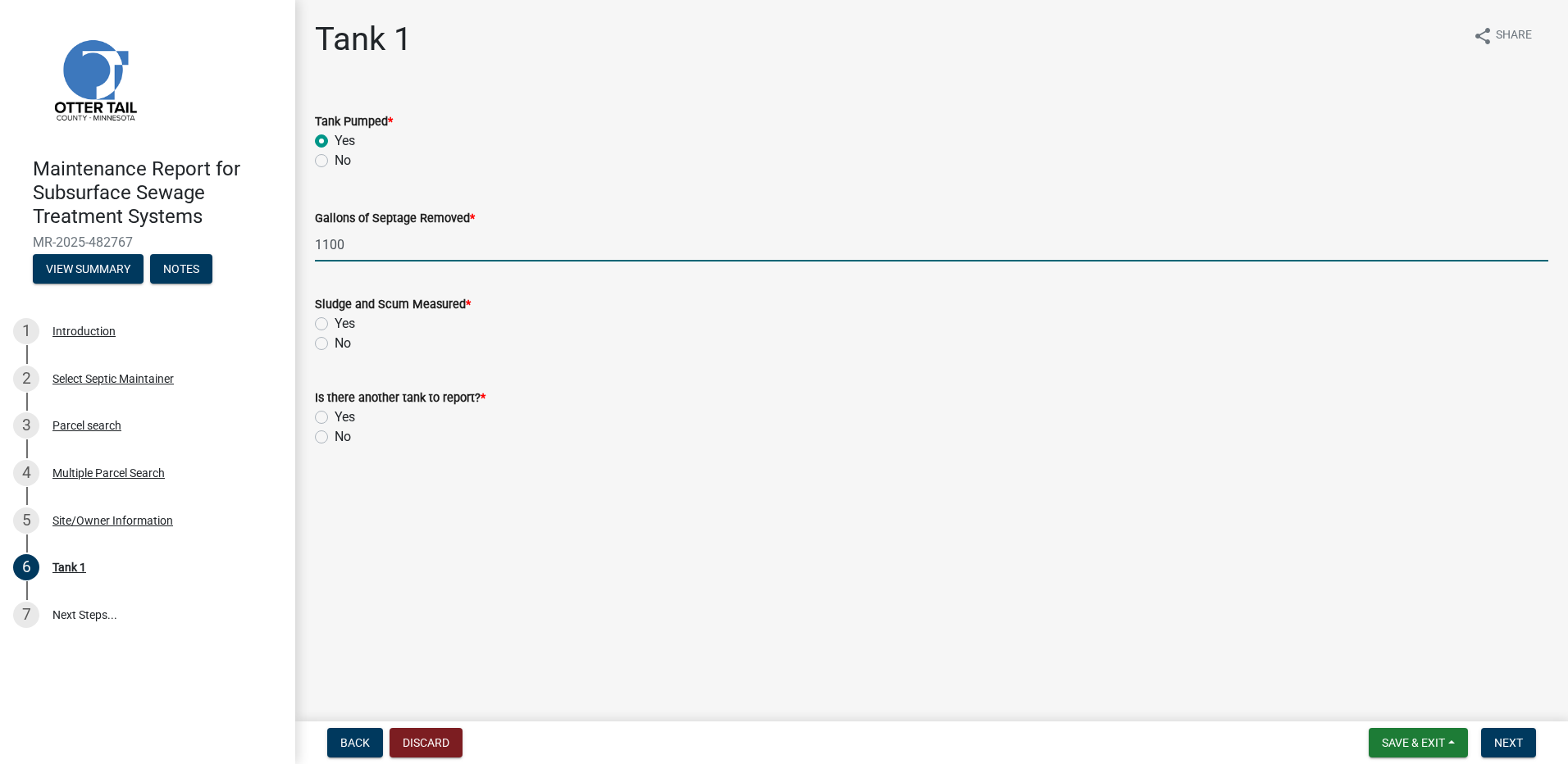
type input "1100"
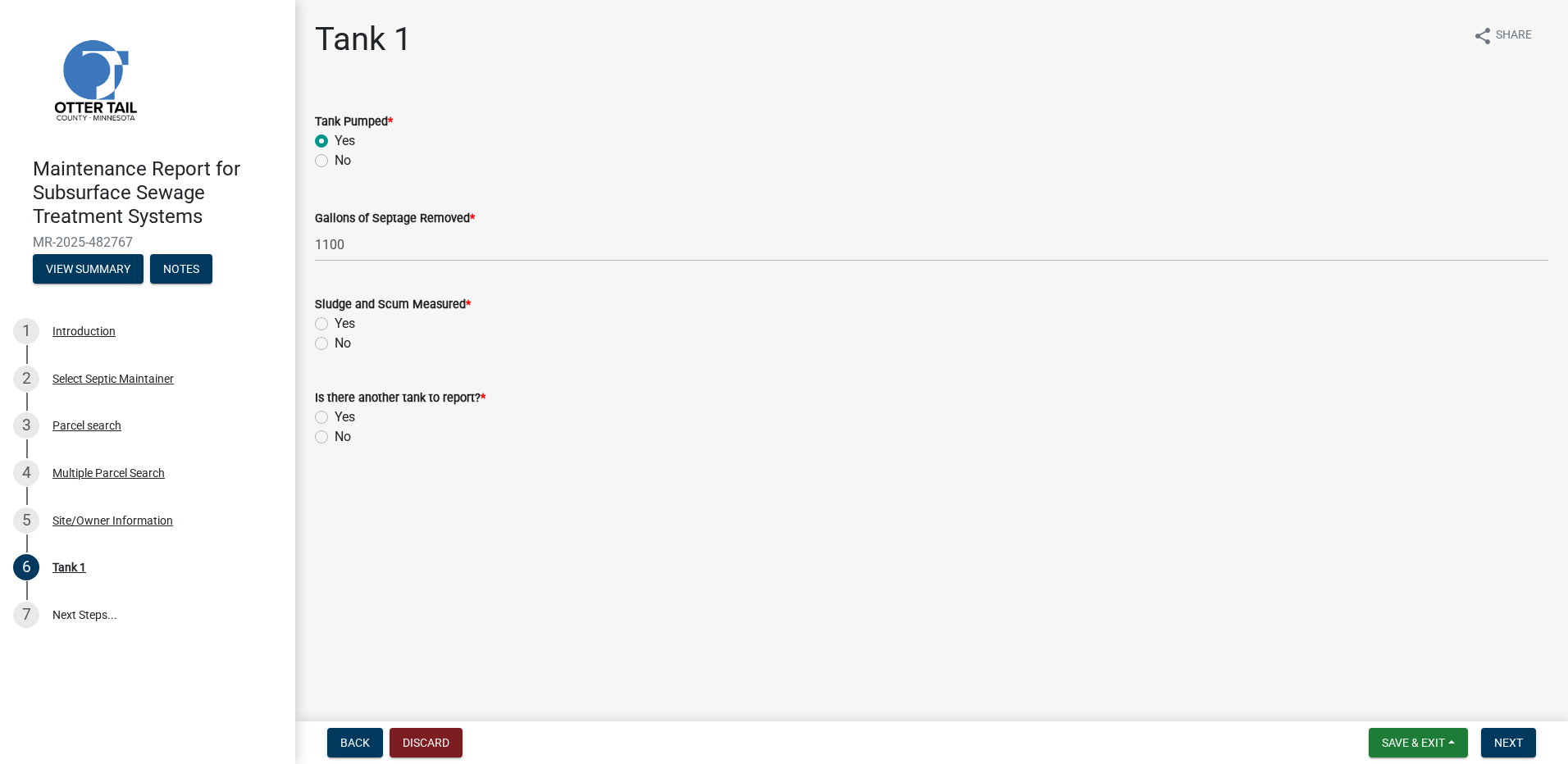
click at [335, 347] on label "No" at bounding box center [343, 343] width 17 height 20
click at [335, 344] on input "No" at bounding box center [340, 339] width 10 height 10
radio input "true"
click at [335, 437] on label "No" at bounding box center [343, 437] width 17 height 20
click at [335, 437] on input "No" at bounding box center [340, 432] width 10 height 10
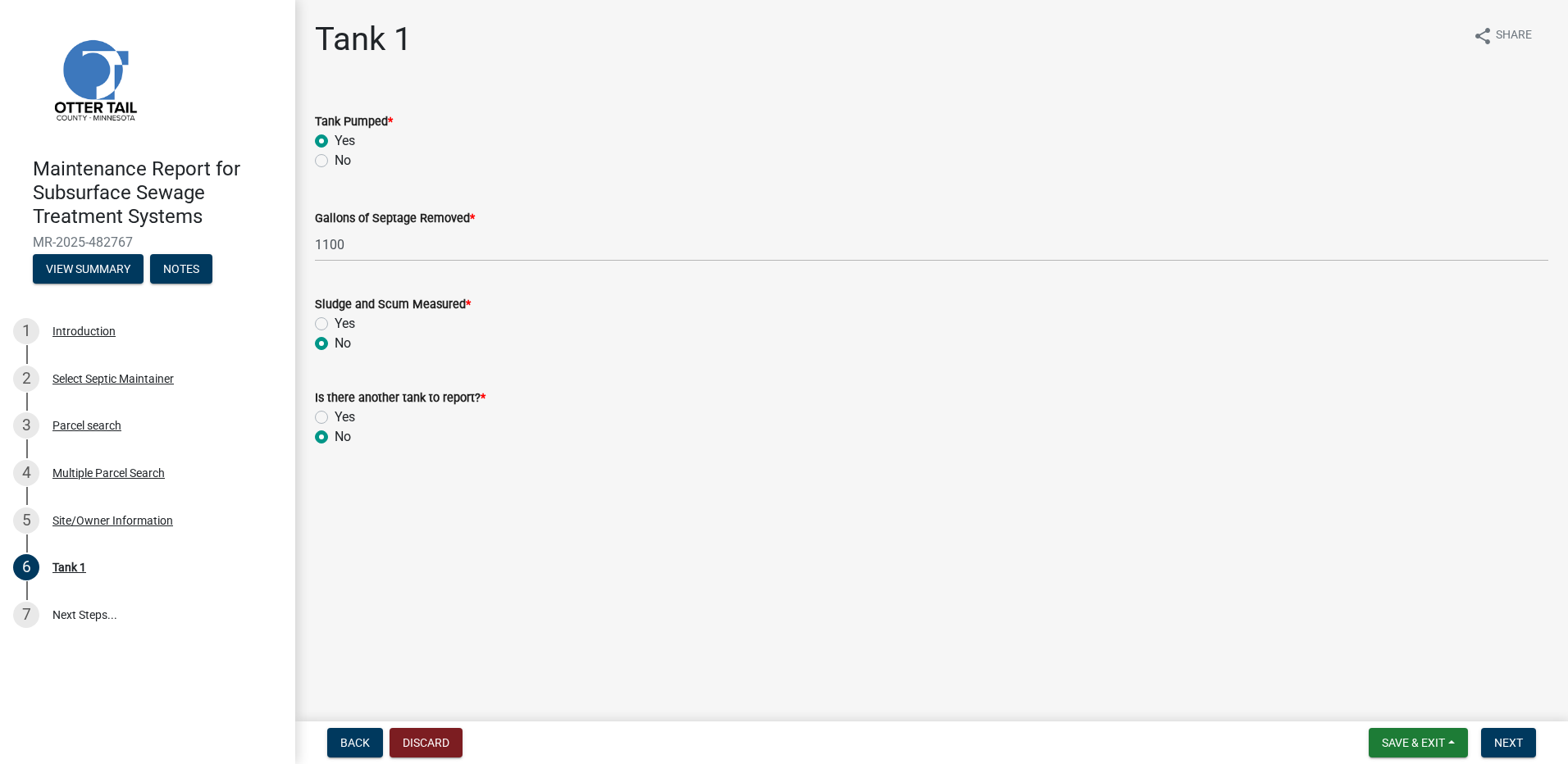
radio input "true"
click at [1491, 748] on button "Next" at bounding box center [1508, 742] width 55 height 30
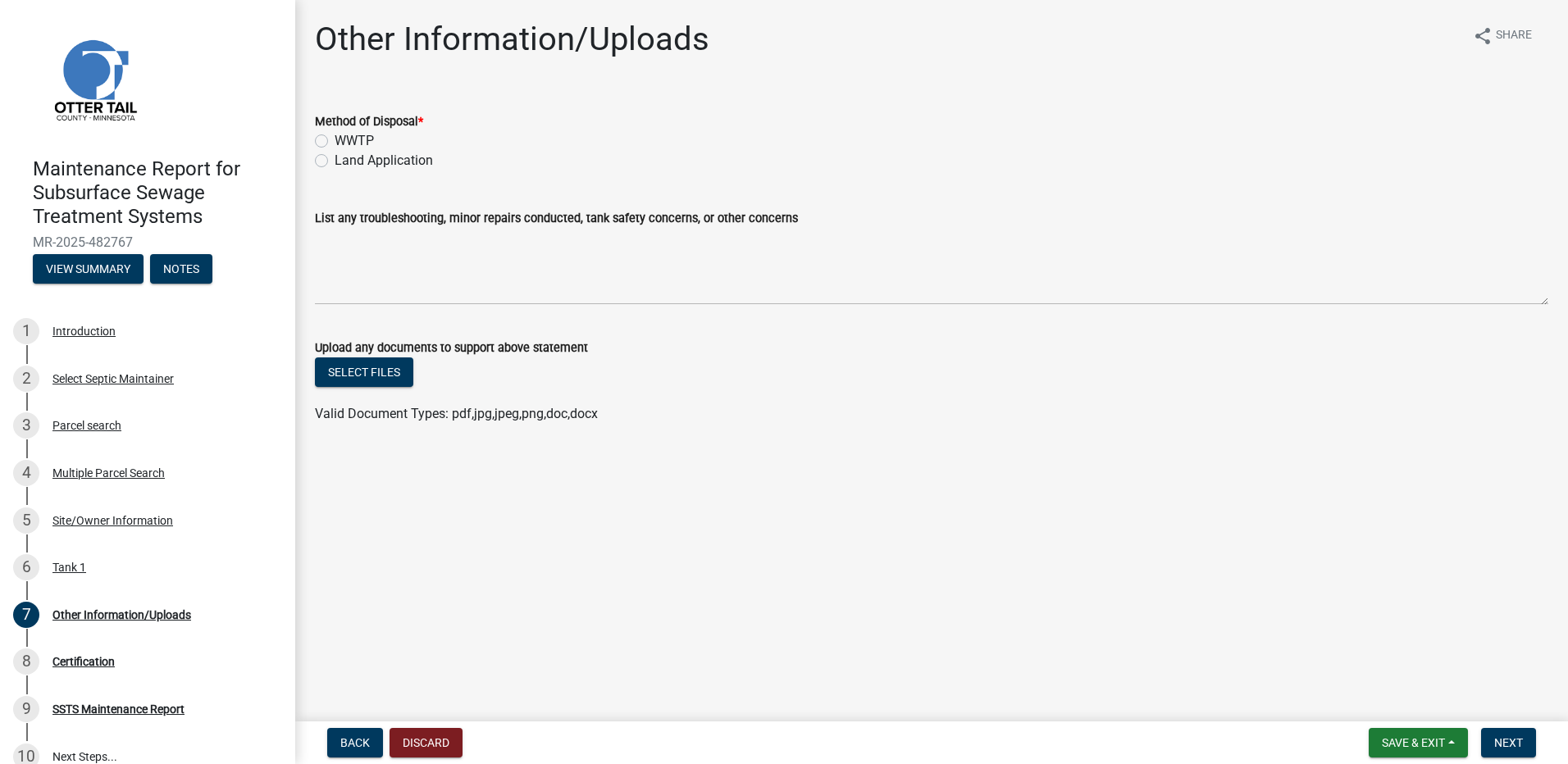
click at [416, 163] on label "Land Application" at bounding box center [384, 160] width 98 height 20
click at [345, 162] on input "Land Application" at bounding box center [340, 155] width 10 height 10
radio input "true"
click at [1494, 733] on button "Next" at bounding box center [1508, 742] width 55 height 30
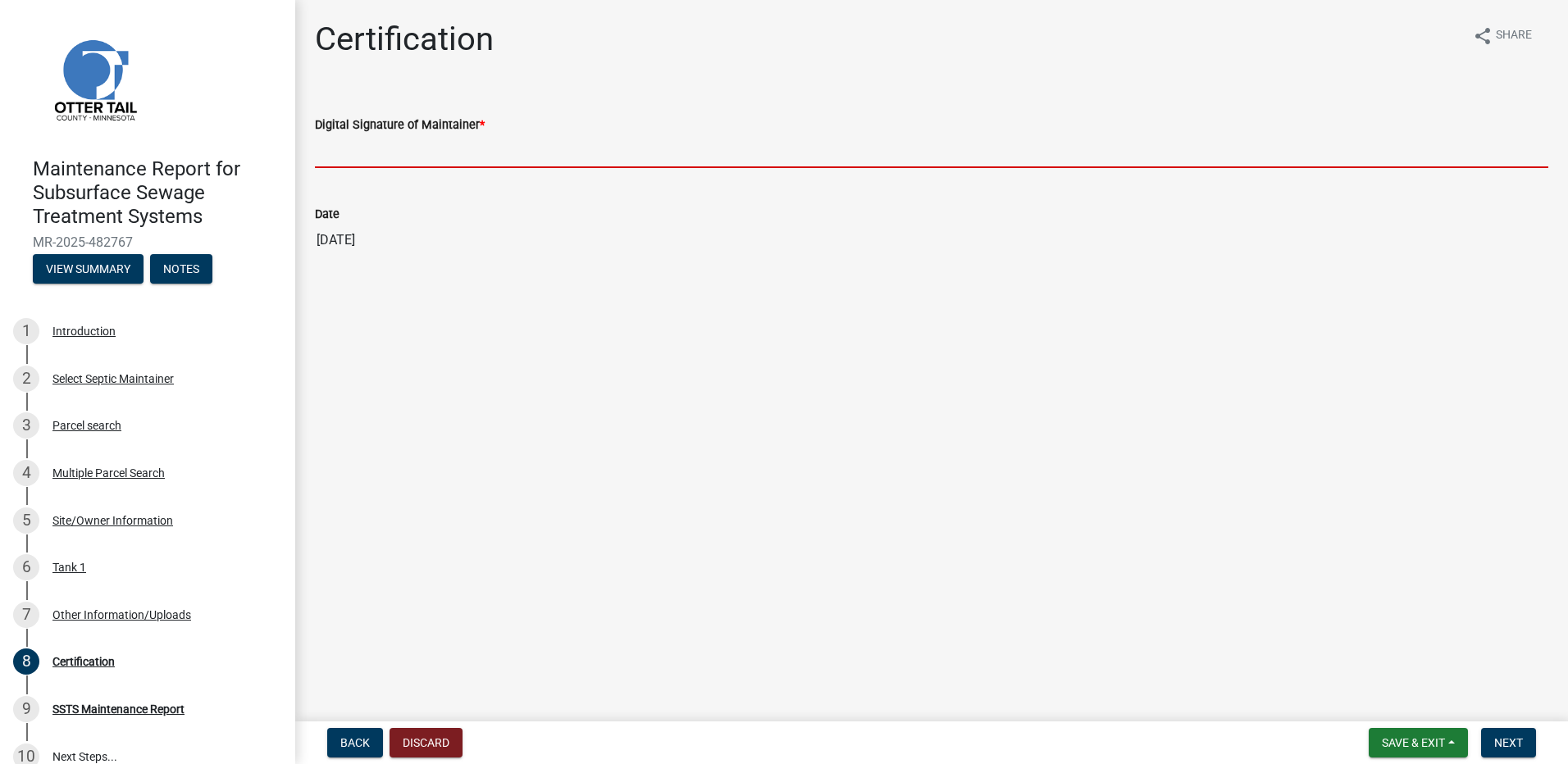
click at [438, 145] on input "Digital Signature of Maintainer *" at bounding box center [932, 151] width 1233 height 34
type input "[PERSON_NAME]"
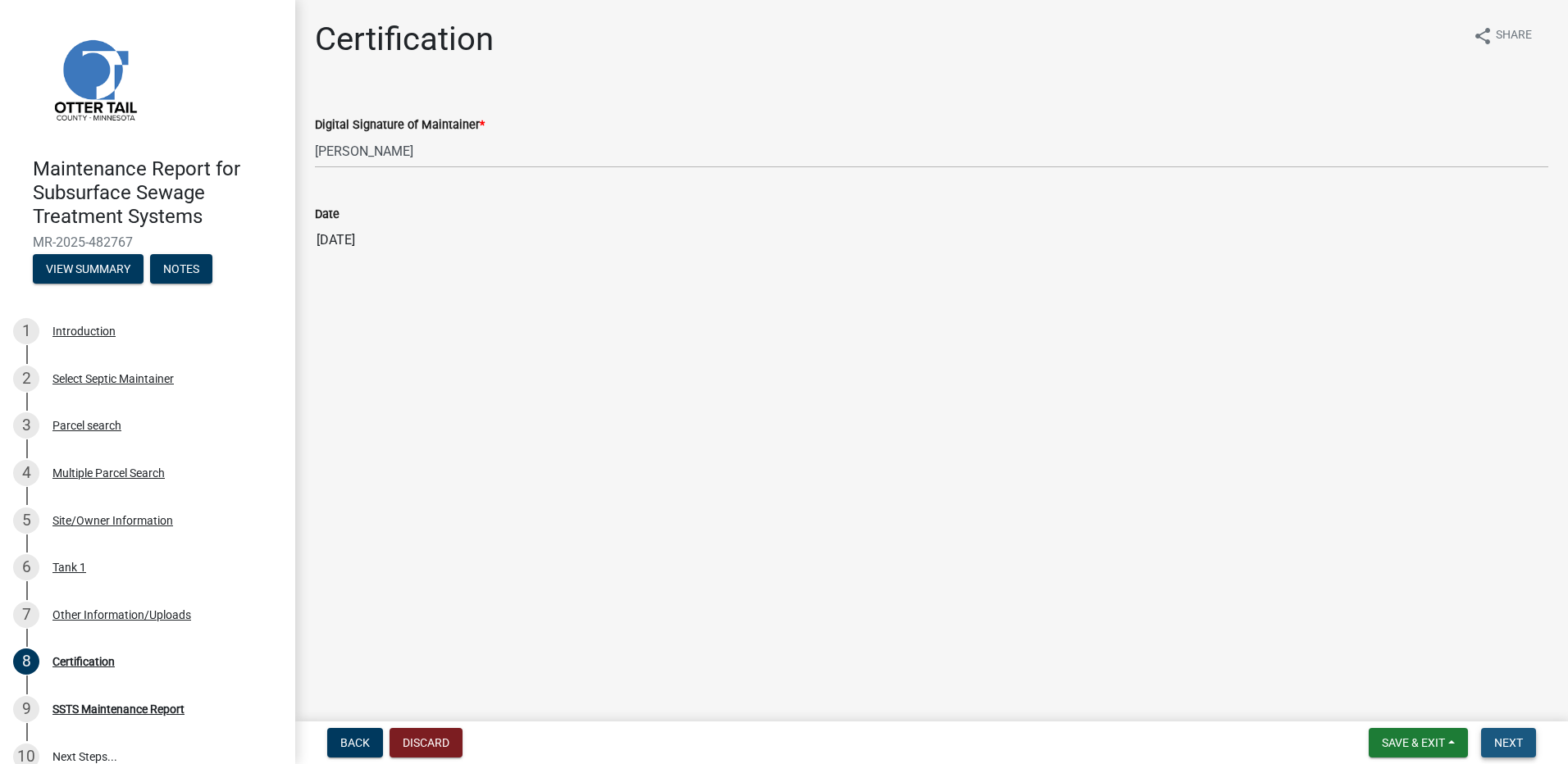
click at [1526, 747] on button "Next" at bounding box center [1508, 742] width 55 height 30
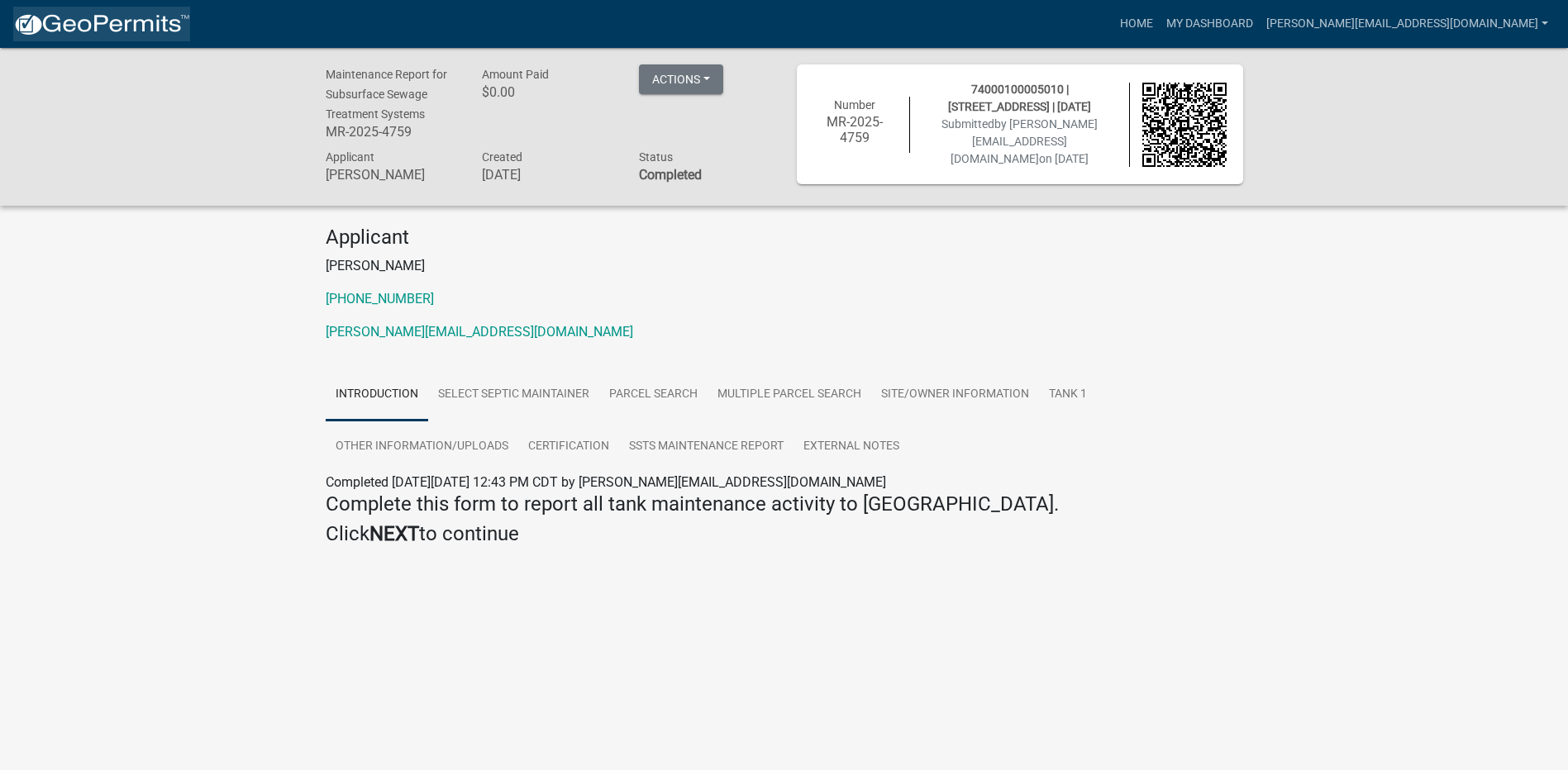
click at [71, 23] on img at bounding box center [102, 25] width 177 height 25
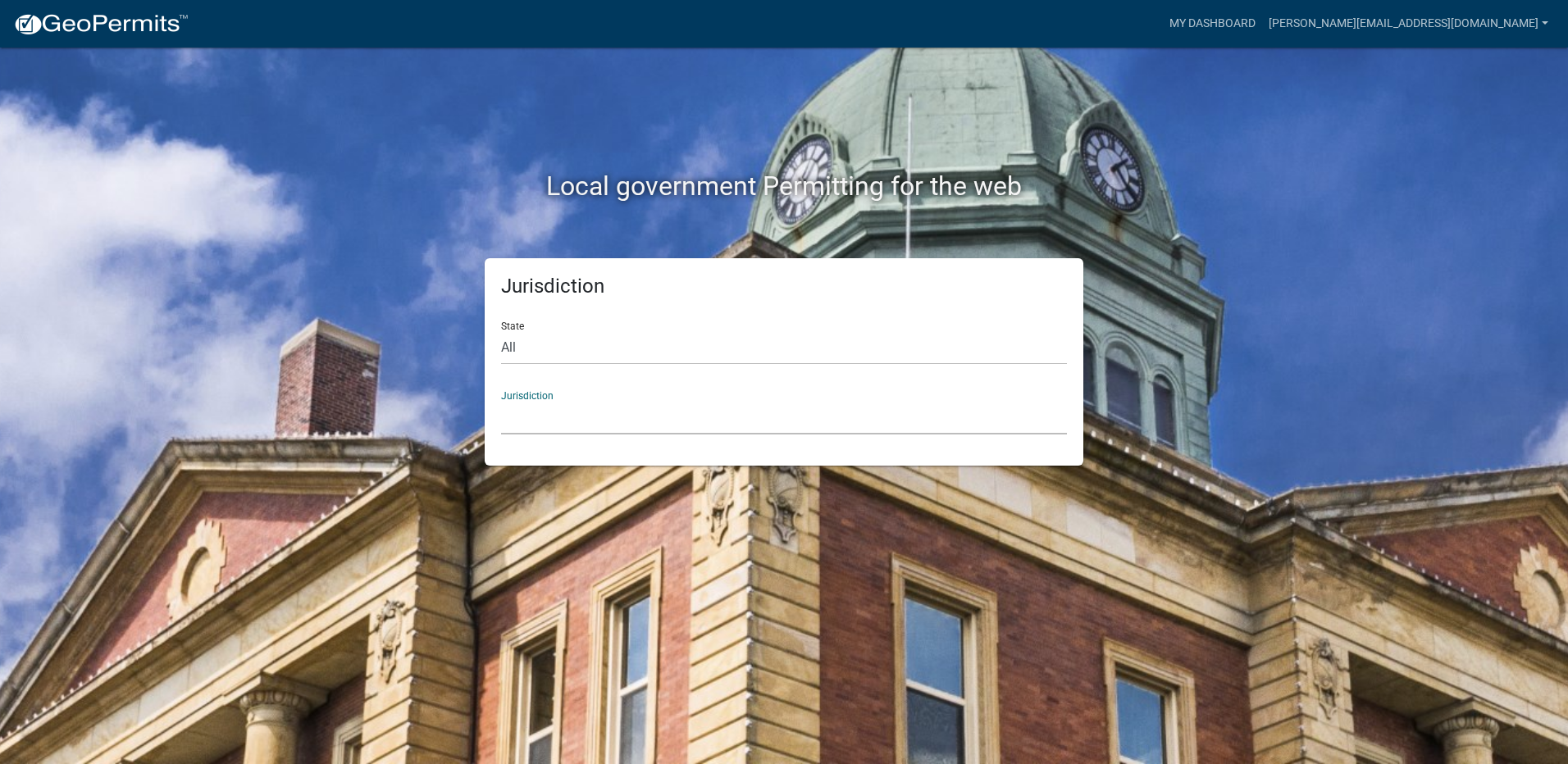
click at [570, 410] on select "[GEOGRAPHIC_DATA], [US_STATE] [GEOGRAPHIC_DATA], [US_STATE][PERSON_NAME][GEOGRA…" at bounding box center [784, 418] width 566 height 34
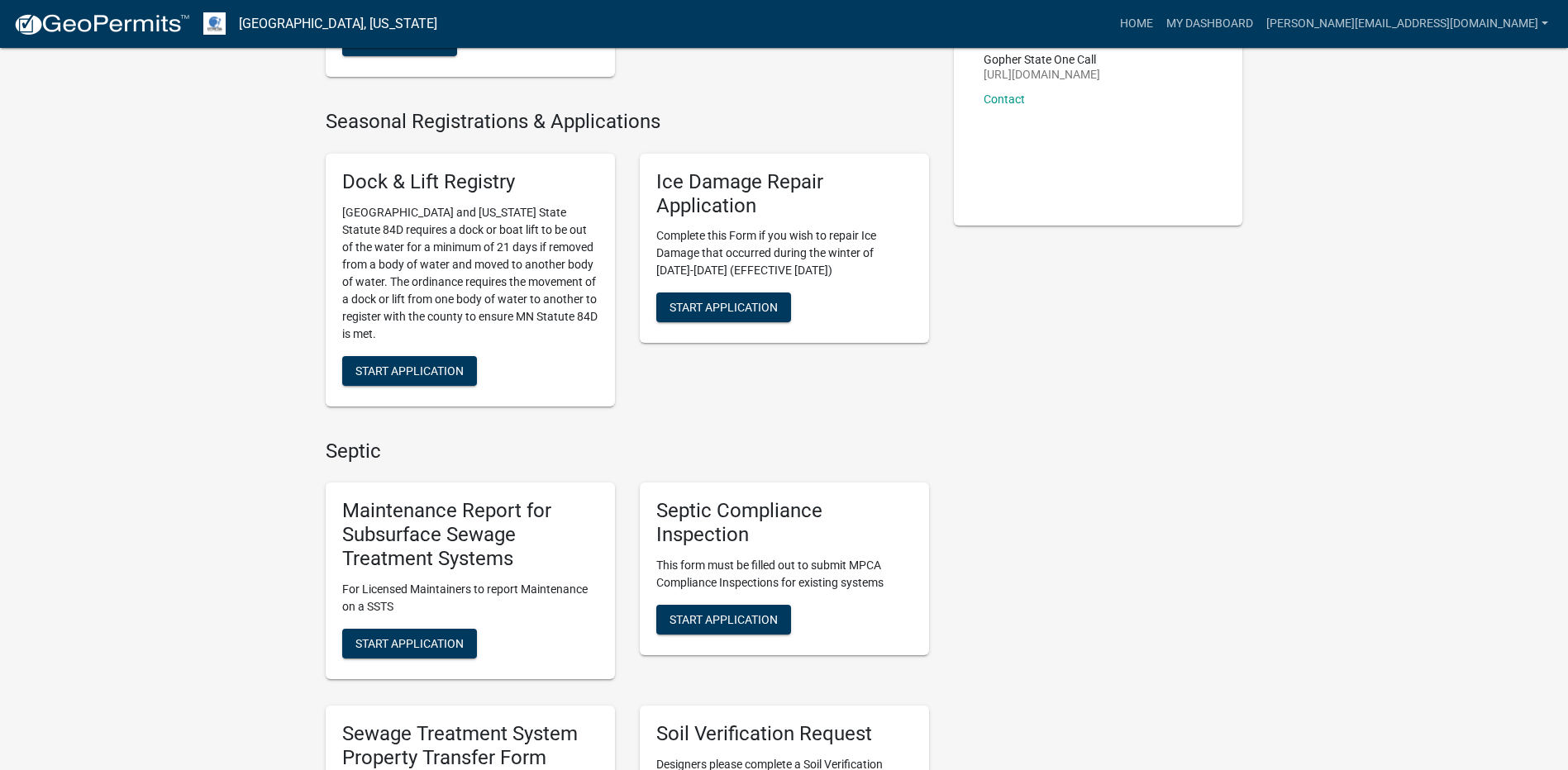
scroll to position [413, 0]
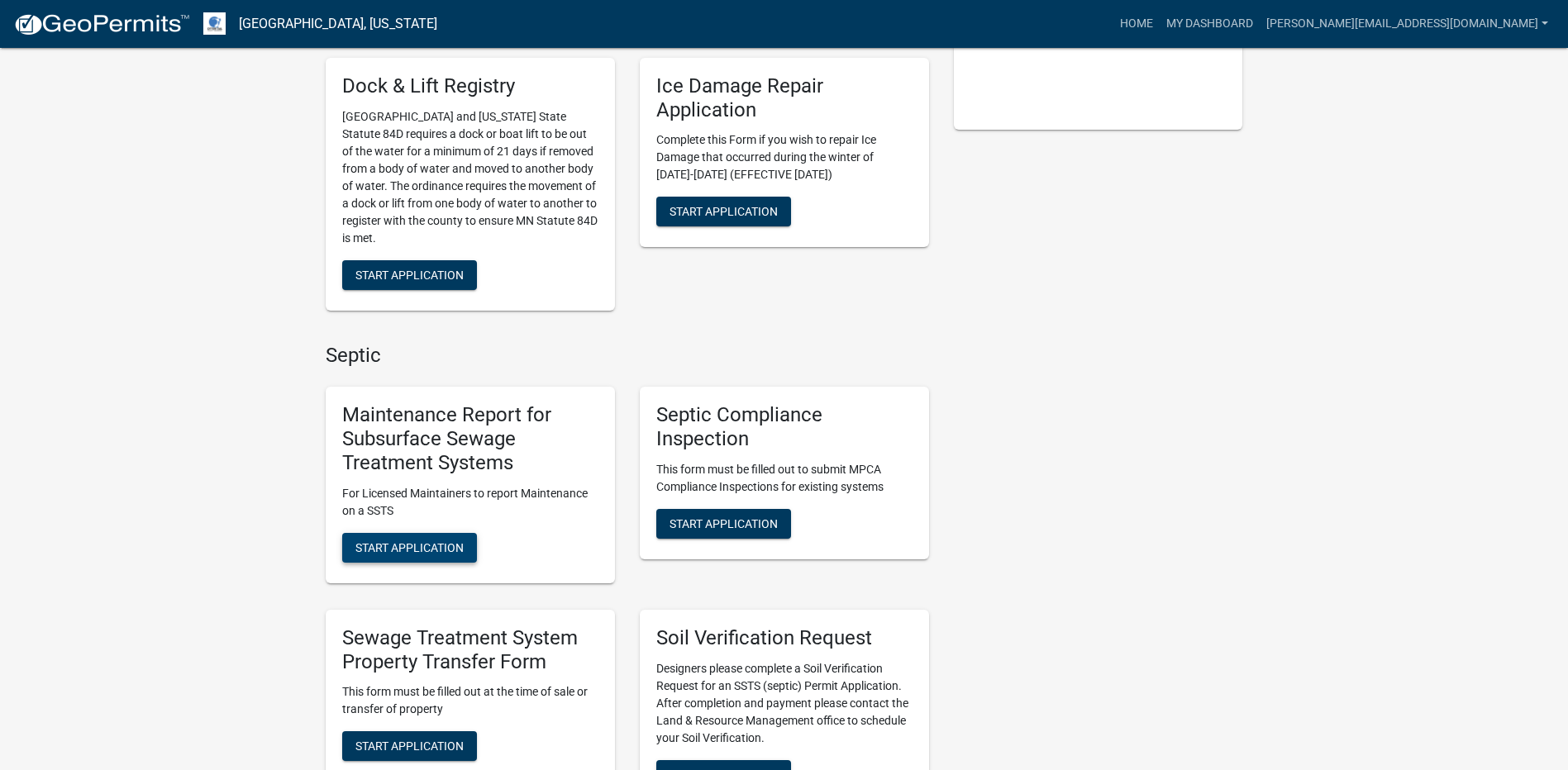
click at [435, 548] on span "Start Application" at bounding box center [409, 547] width 108 height 13
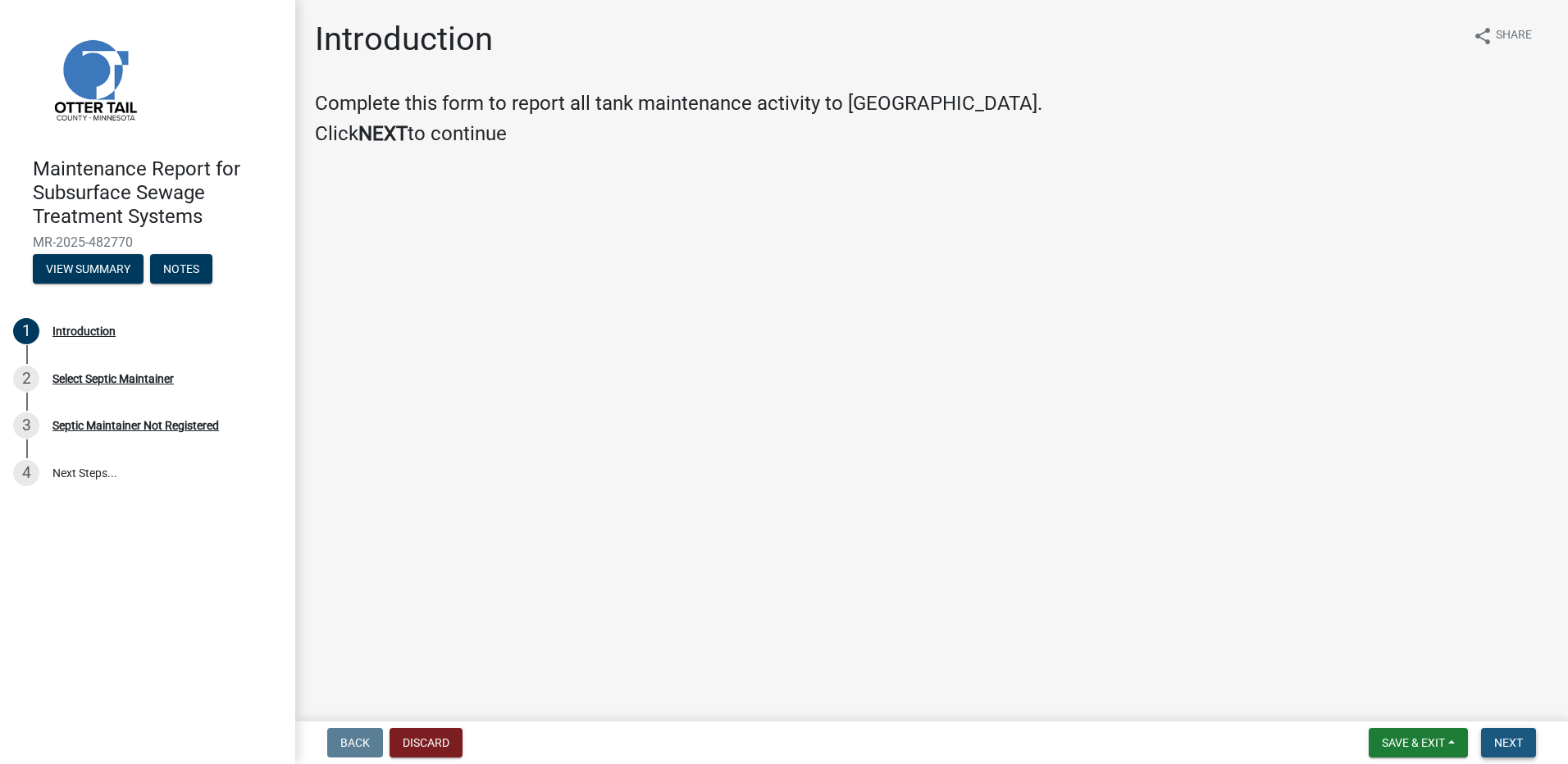
click at [1514, 752] on button "Next" at bounding box center [1508, 742] width 55 height 30
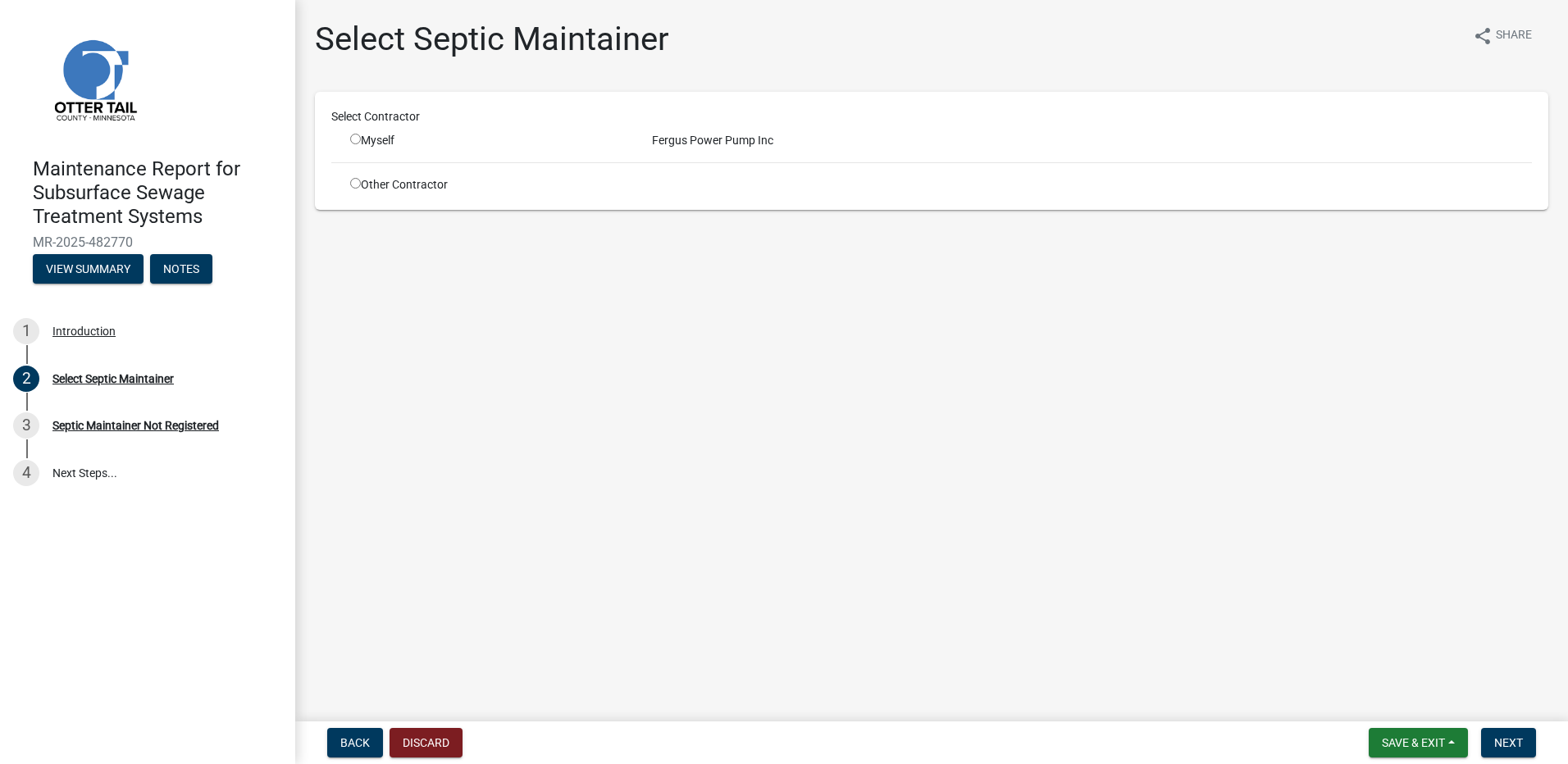
click at [352, 139] on input "radio" at bounding box center [355, 138] width 10 height 10
radio input "true"
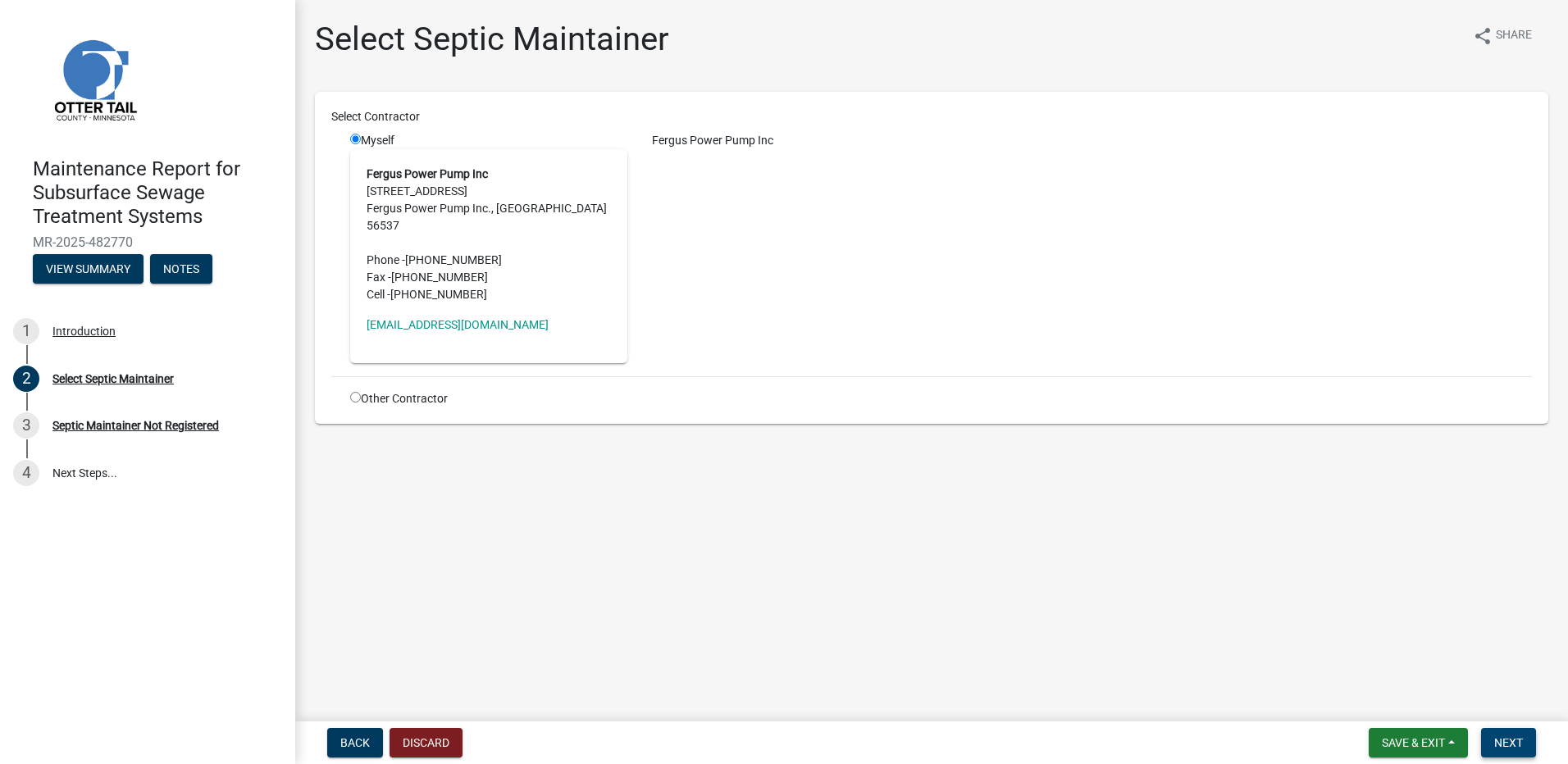
click at [1501, 756] on button "Next" at bounding box center [1508, 742] width 55 height 30
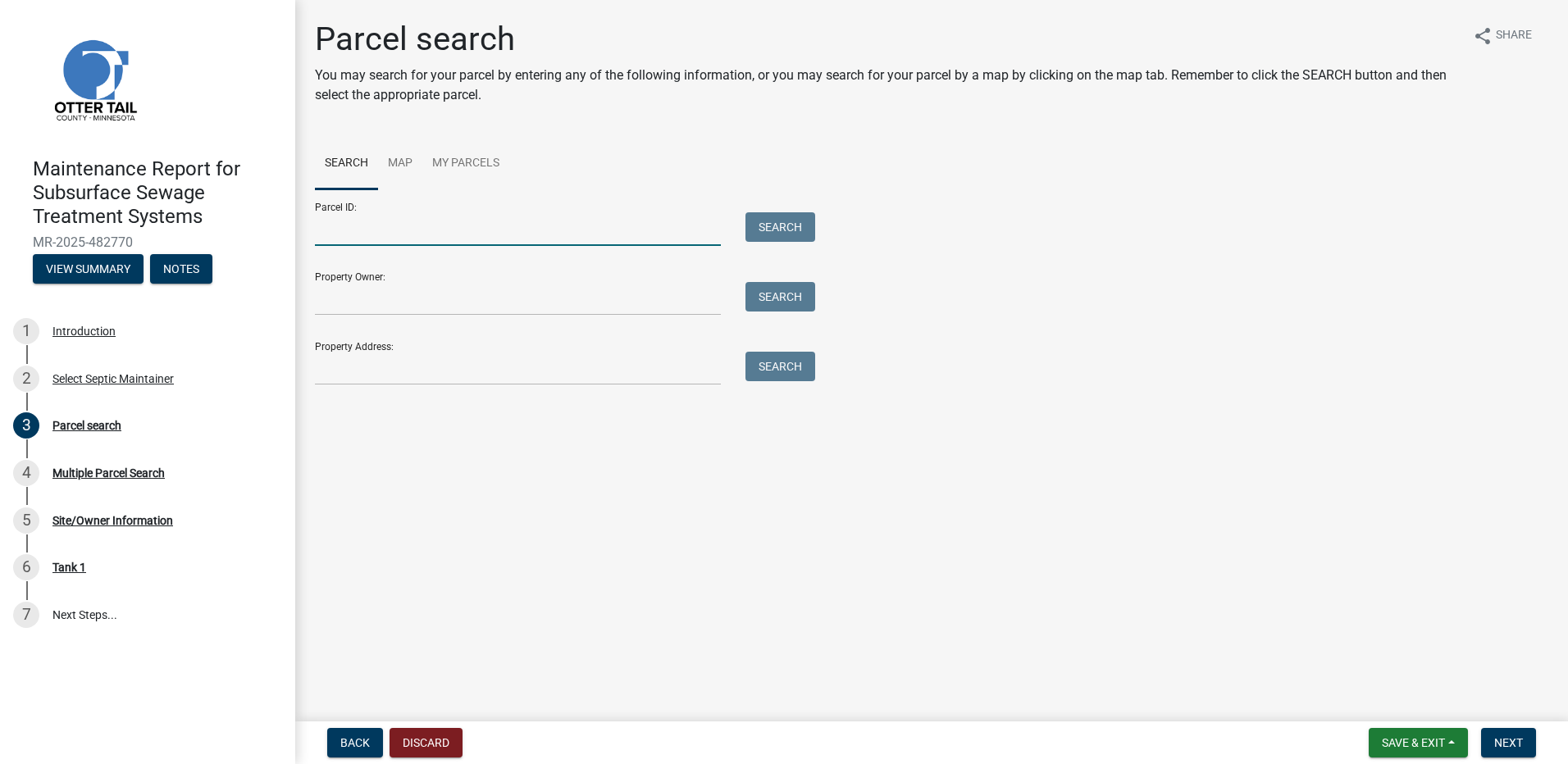
click at [444, 229] on input "Parcel ID:" at bounding box center [518, 229] width 406 height 34
click at [330, 364] on input "Property Address:" at bounding box center [518, 368] width 406 height 34
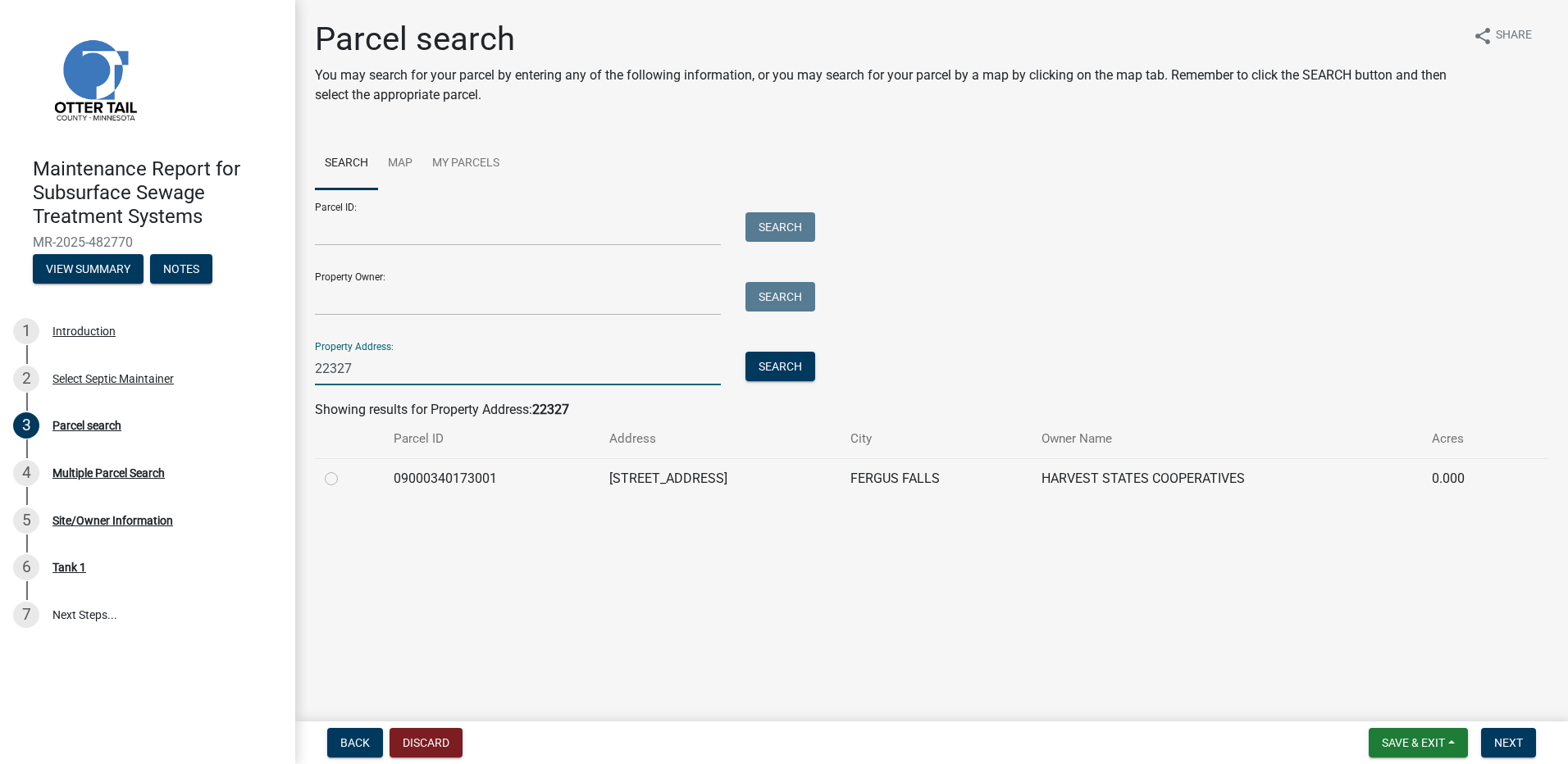
click at [344, 468] on label at bounding box center [344, 468] width 0 height 0
click at [344, 475] on input "radio" at bounding box center [349, 473] width 10 height 10
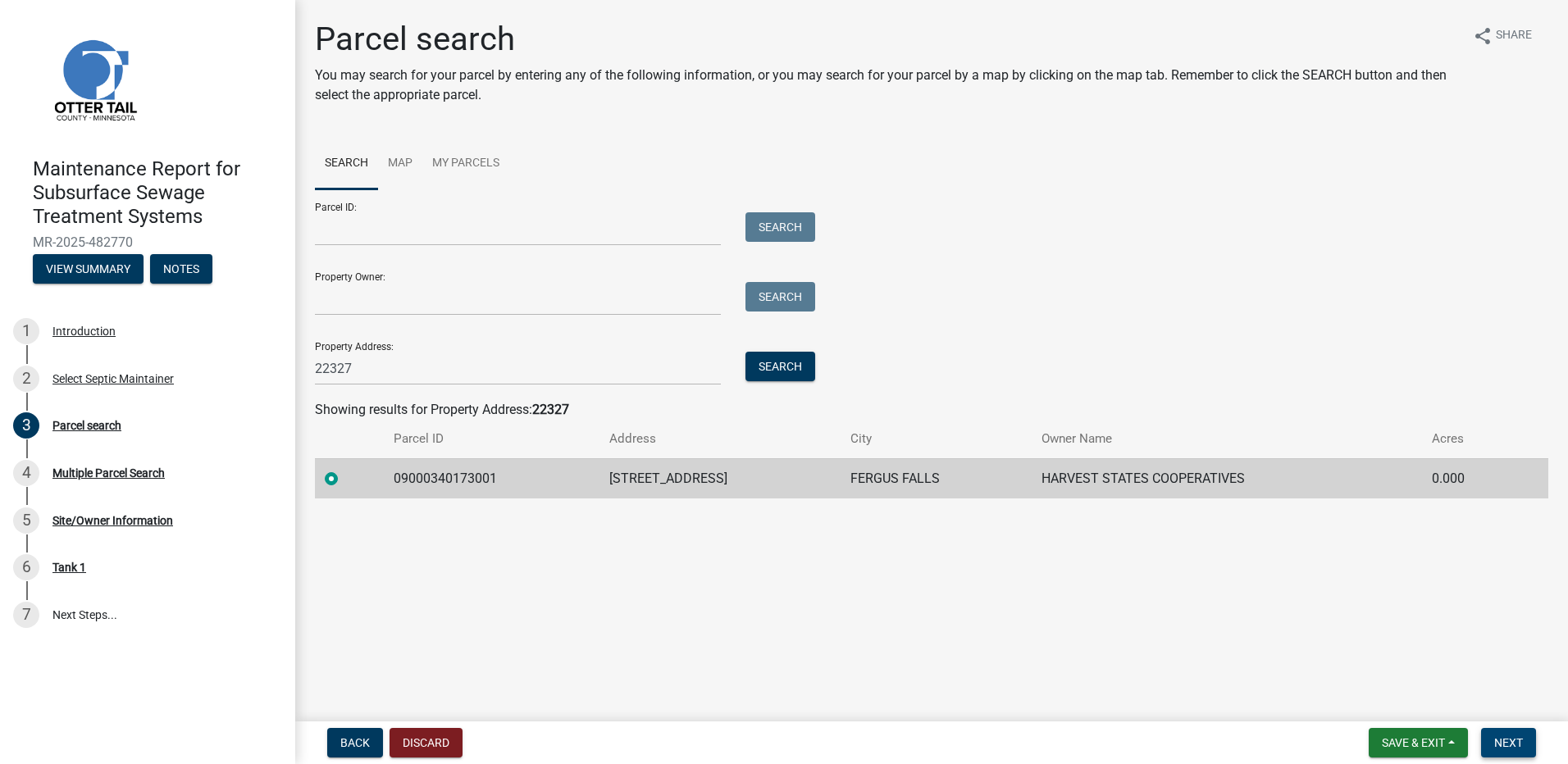
click at [1508, 737] on span "Next" at bounding box center [1508, 742] width 29 height 13
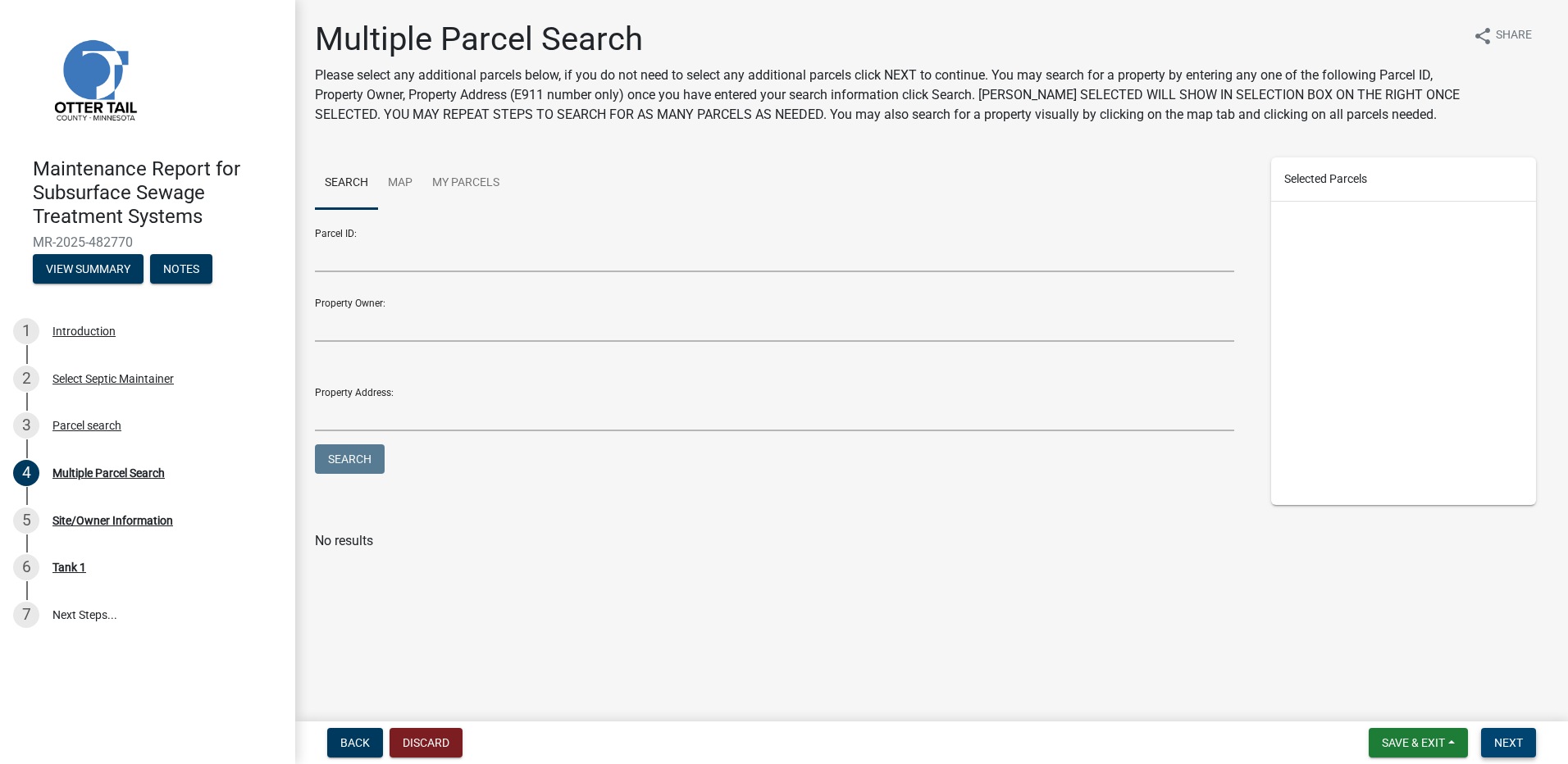
click at [1515, 737] on span "Next" at bounding box center [1508, 742] width 29 height 13
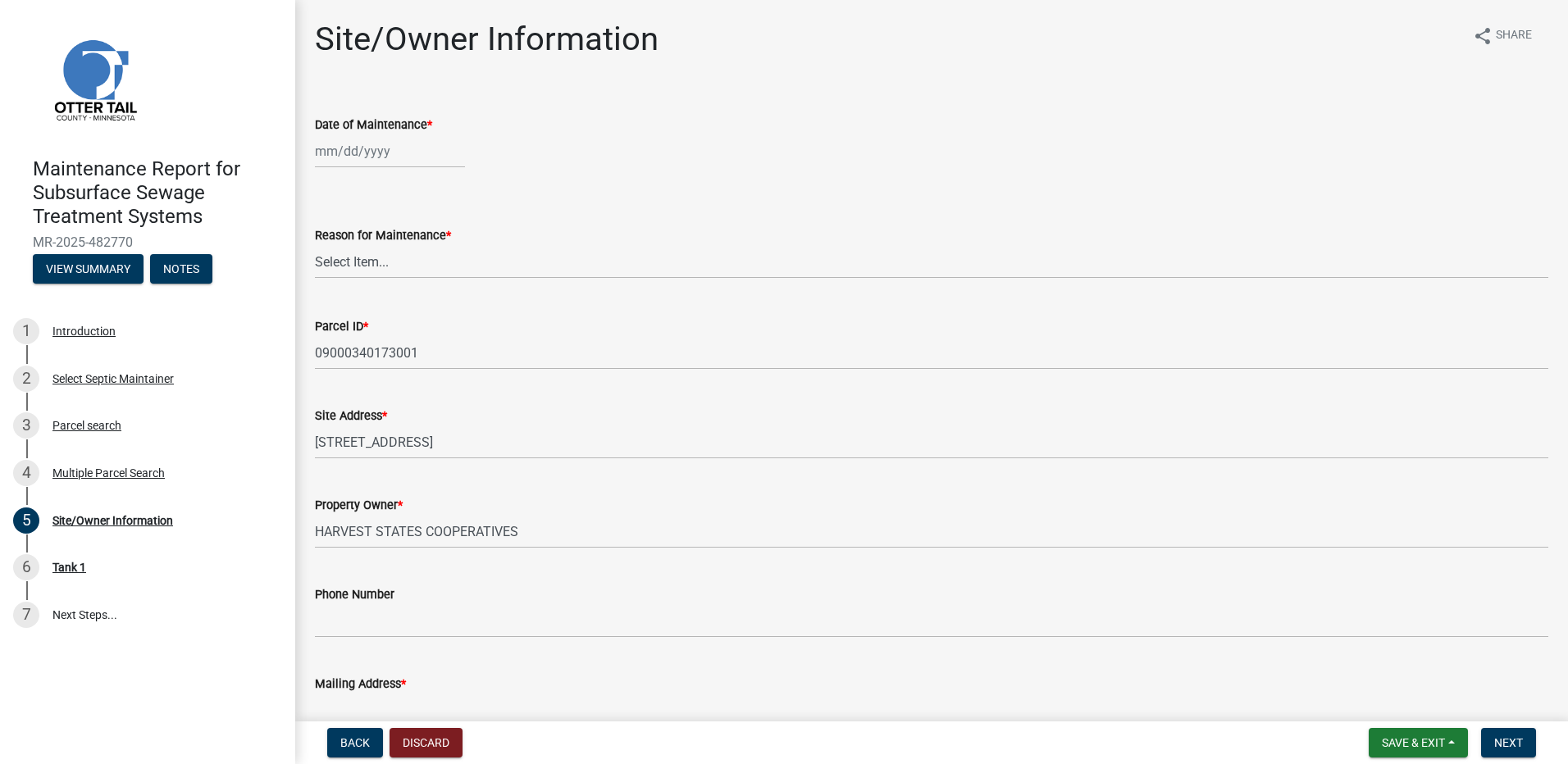
click at [369, 152] on div at bounding box center [390, 151] width 150 height 34
click at [406, 262] on div "11" at bounding box center [410, 265] width 26 height 26
click at [406, 262] on select "Select Item... Called Routine Other" at bounding box center [932, 262] width 1233 height 34
click at [315, 245] on select "Select Item... Called Routine Other" at bounding box center [932, 262] width 1233 height 34
click at [1511, 741] on span "Next" at bounding box center [1508, 742] width 29 height 13
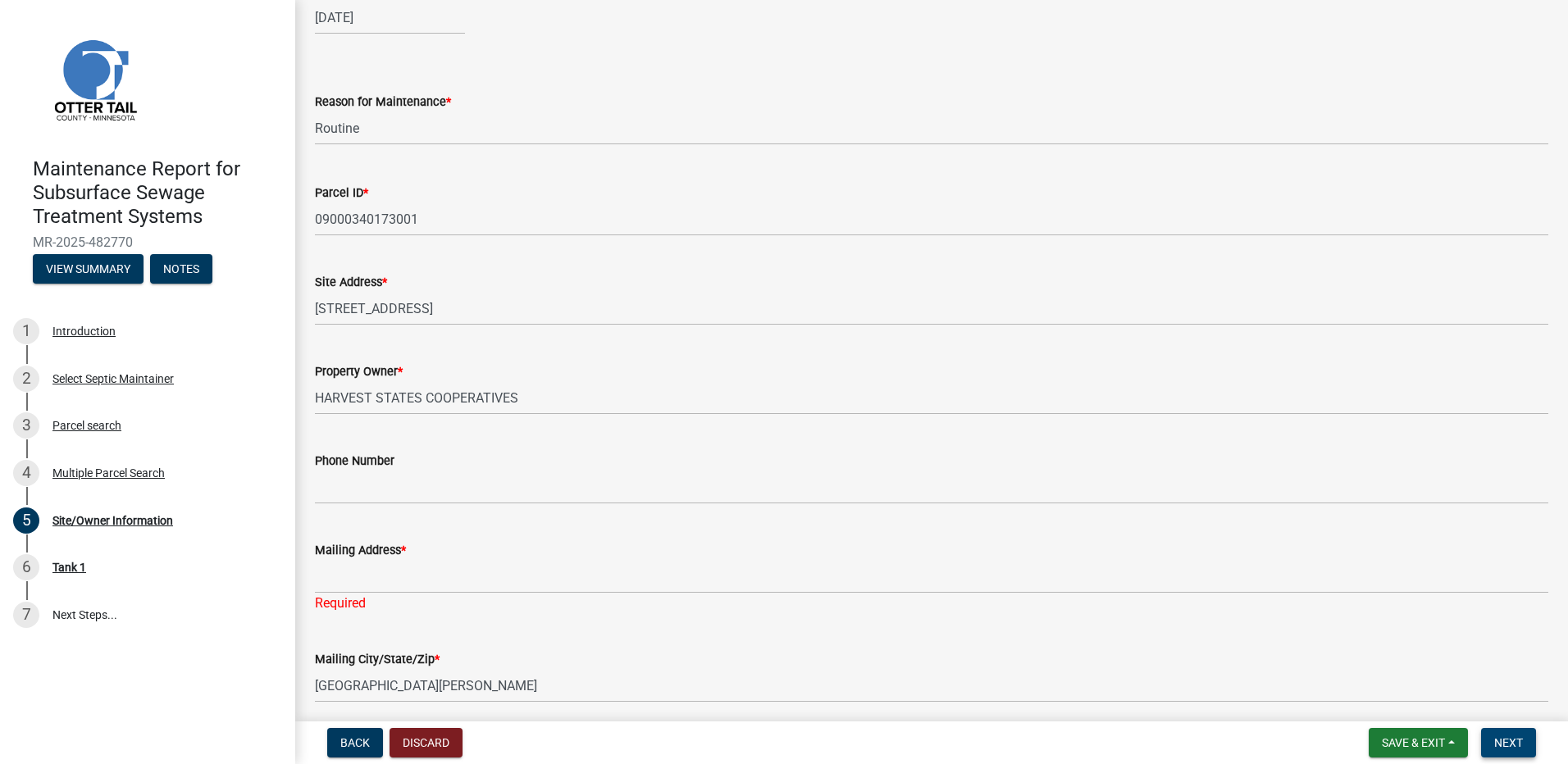
scroll to position [164, 0]
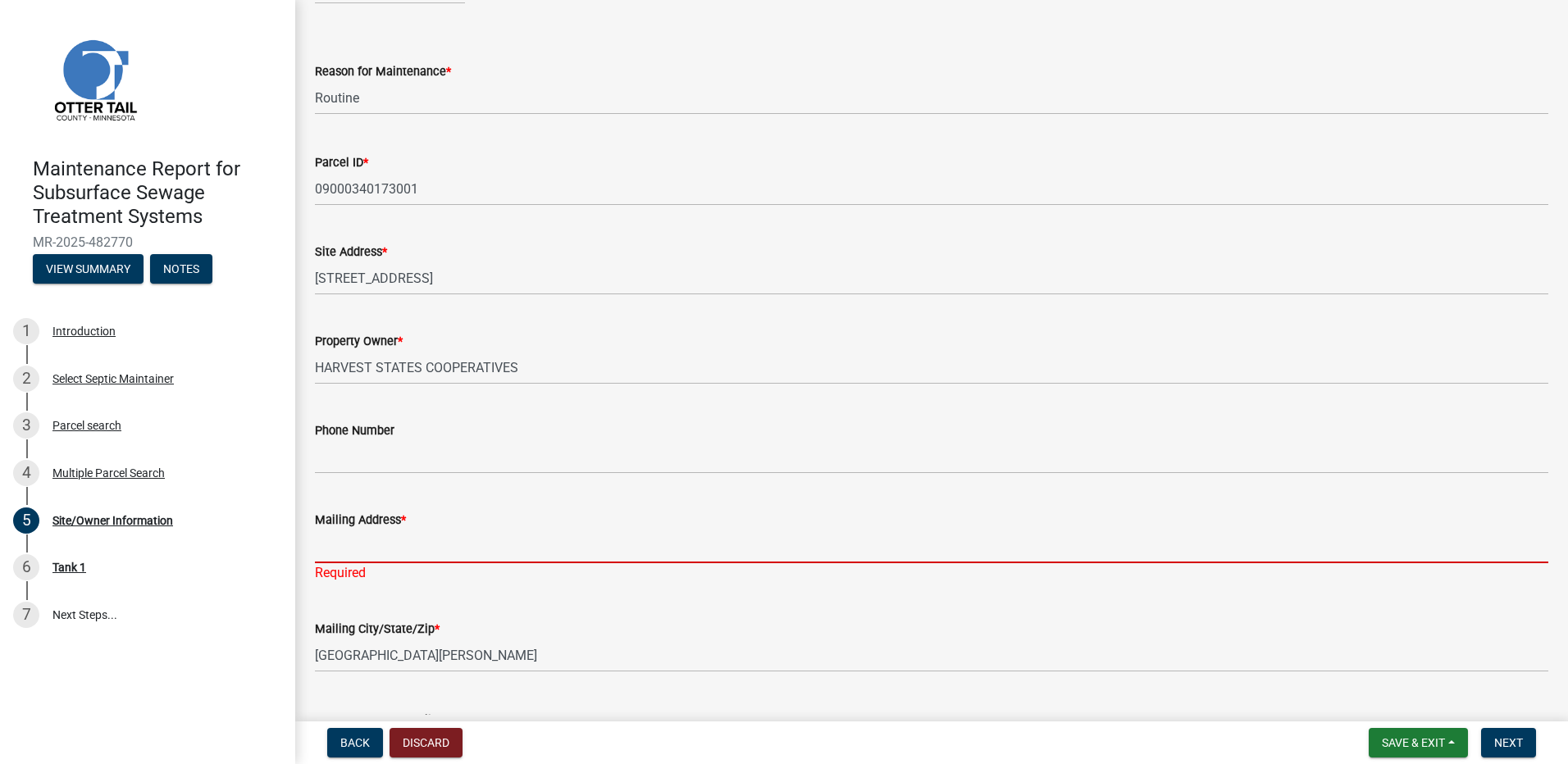
click at [413, 550] on input "Mailing Address *" at bounding box center [932, 546] width 1233 height 34
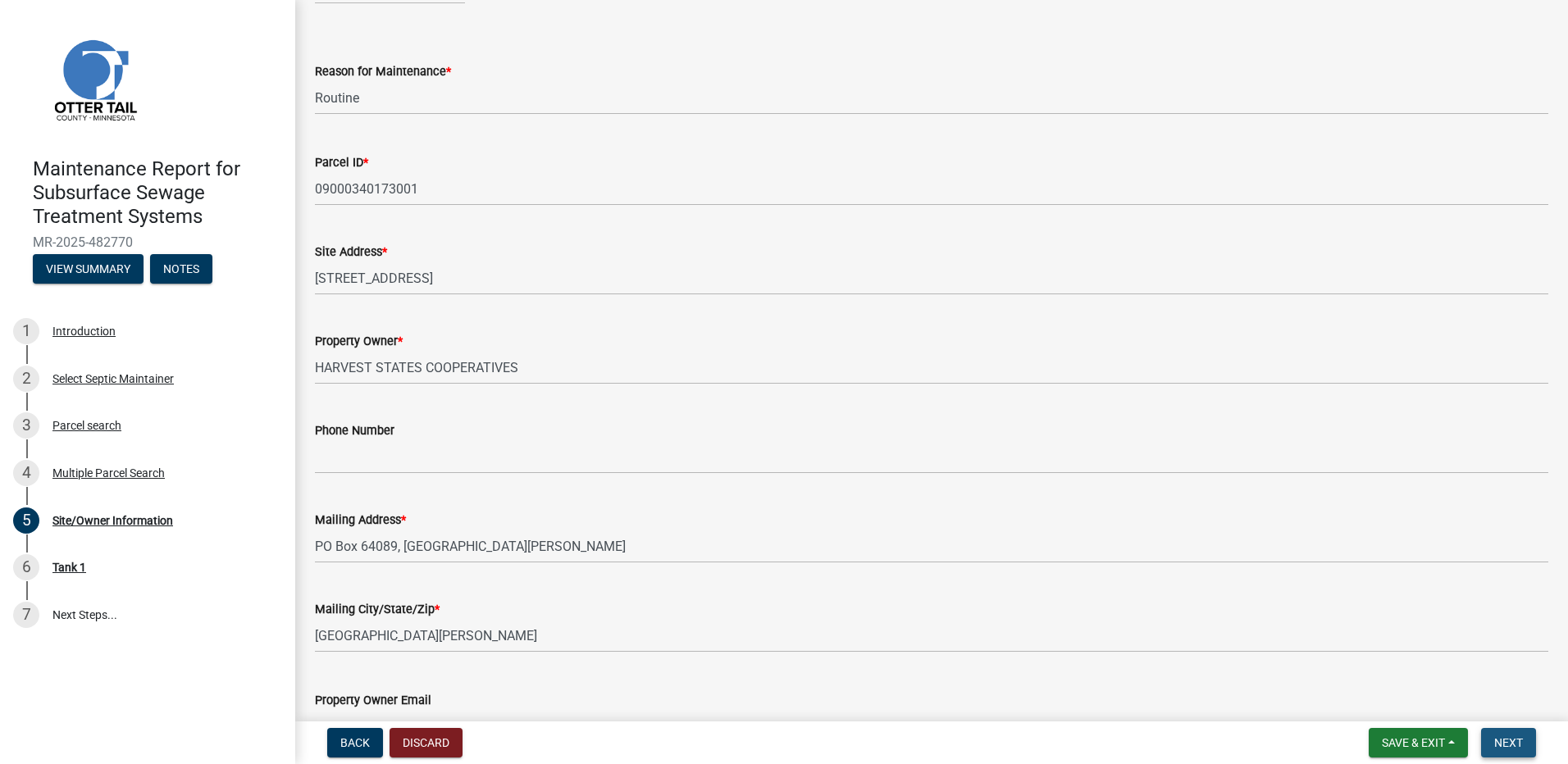
click at [1531, 734] on button "Next" at bounding box center [1508, 742] width 55 height 30
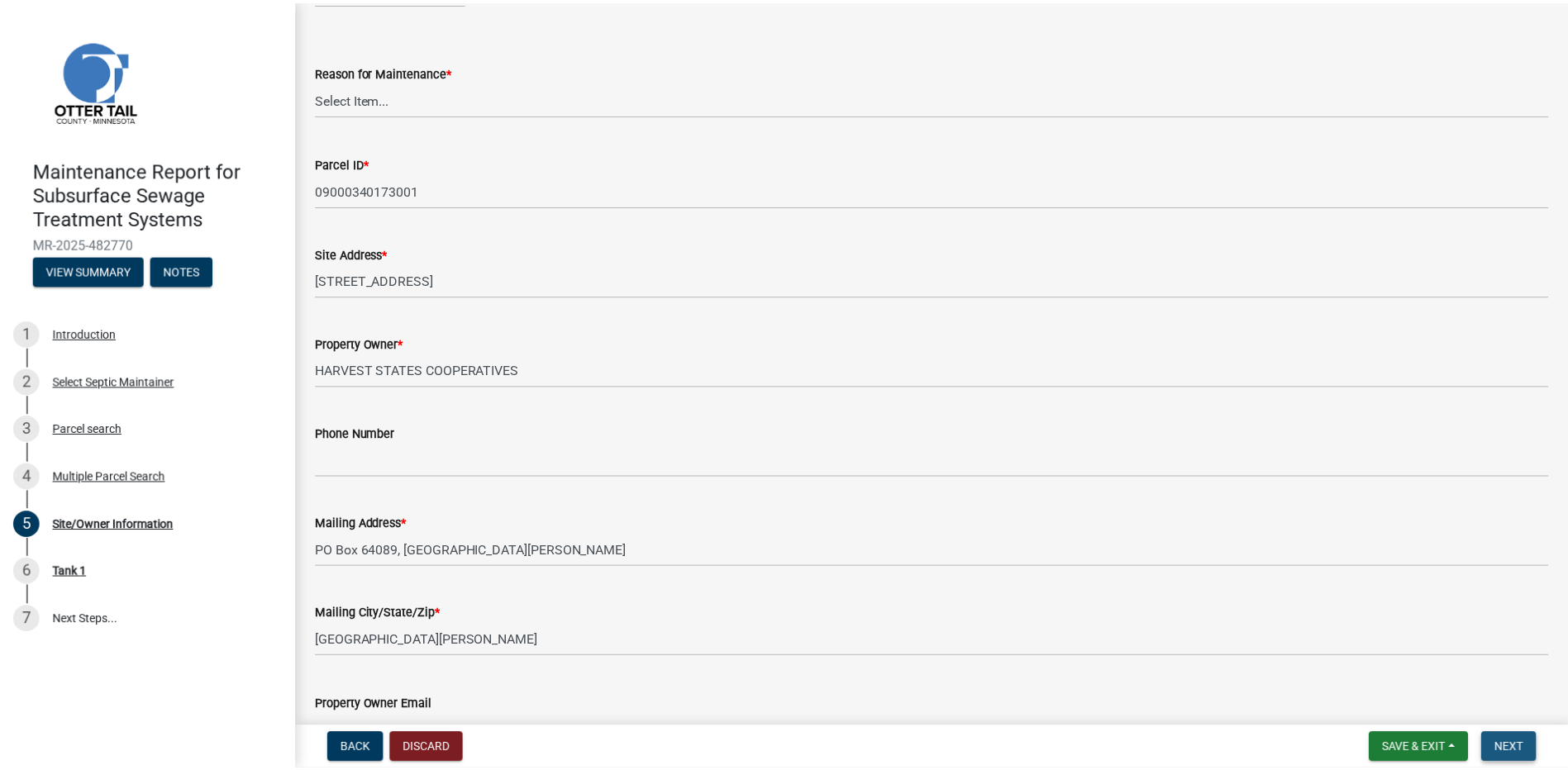
scroll to position [0, 0]
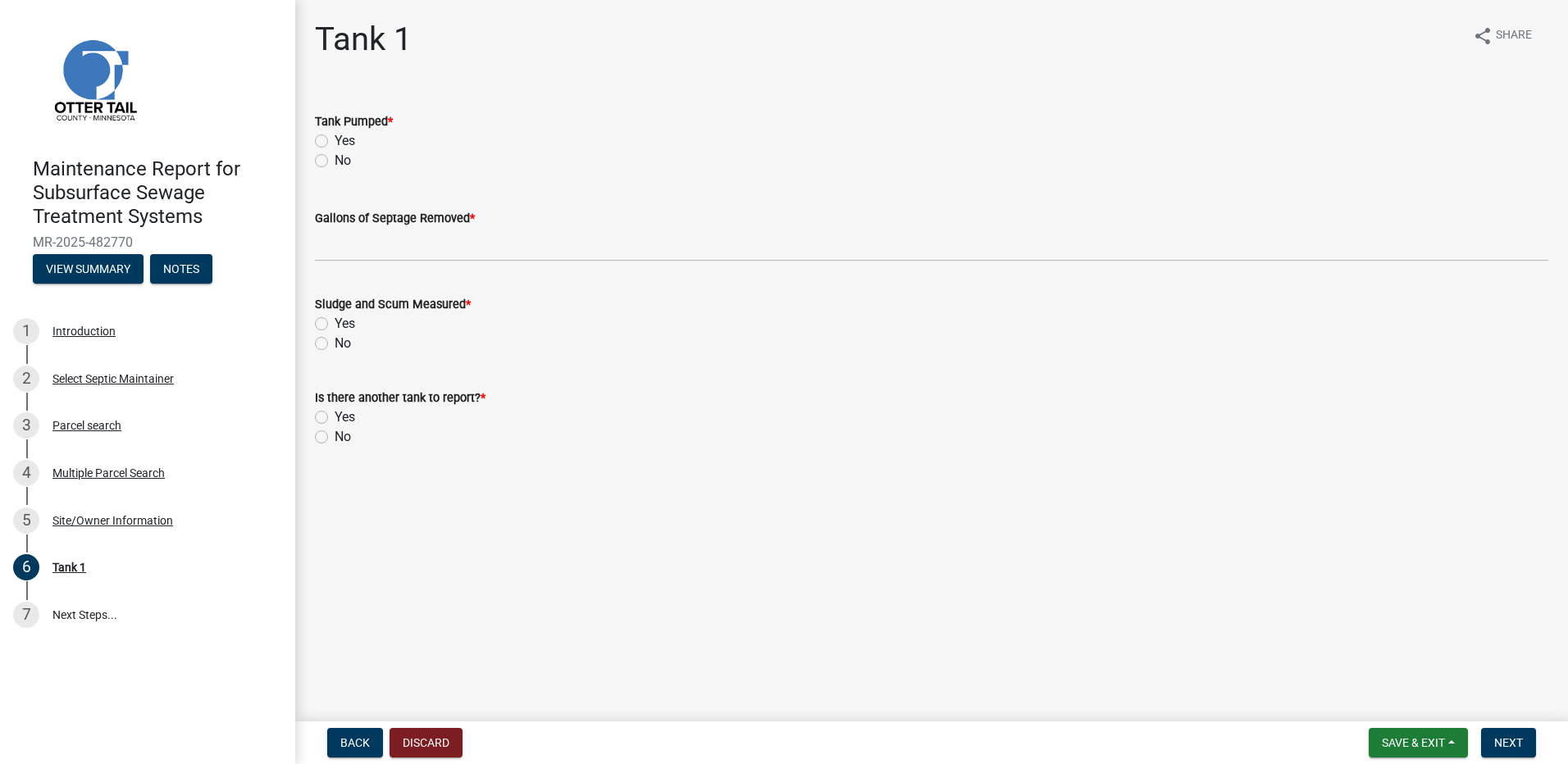
click at [335, 136] on label "Yes" at bounding box center [345, 140] width 21 height 20
click at [335, 136] on input "Yes" at bounding box center [340, 136] width 10 height 10
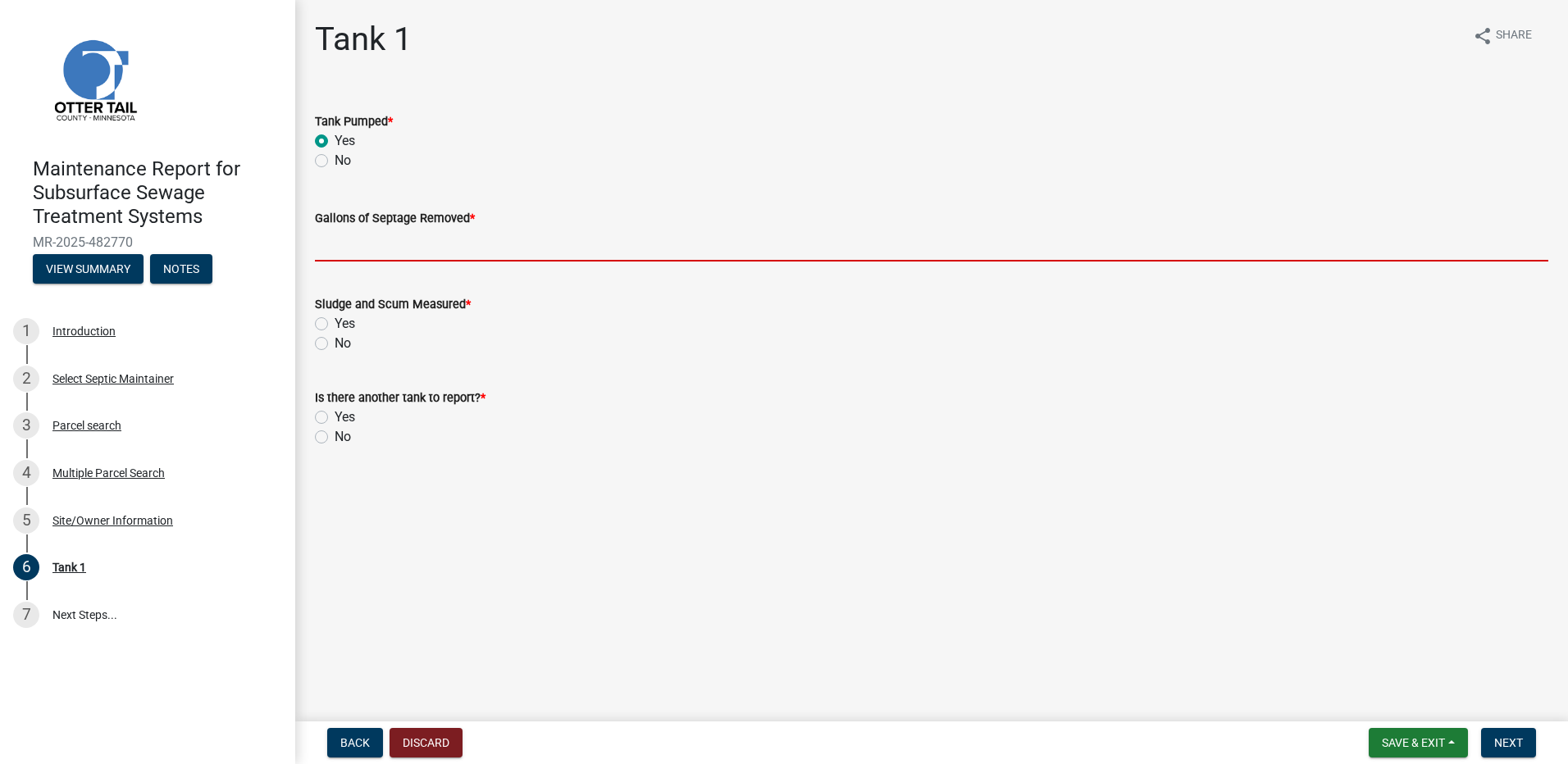
click at [365, 247] on input "Gallons of Septage Removed *" at bounding box center [932, 245] width 1233 height 34
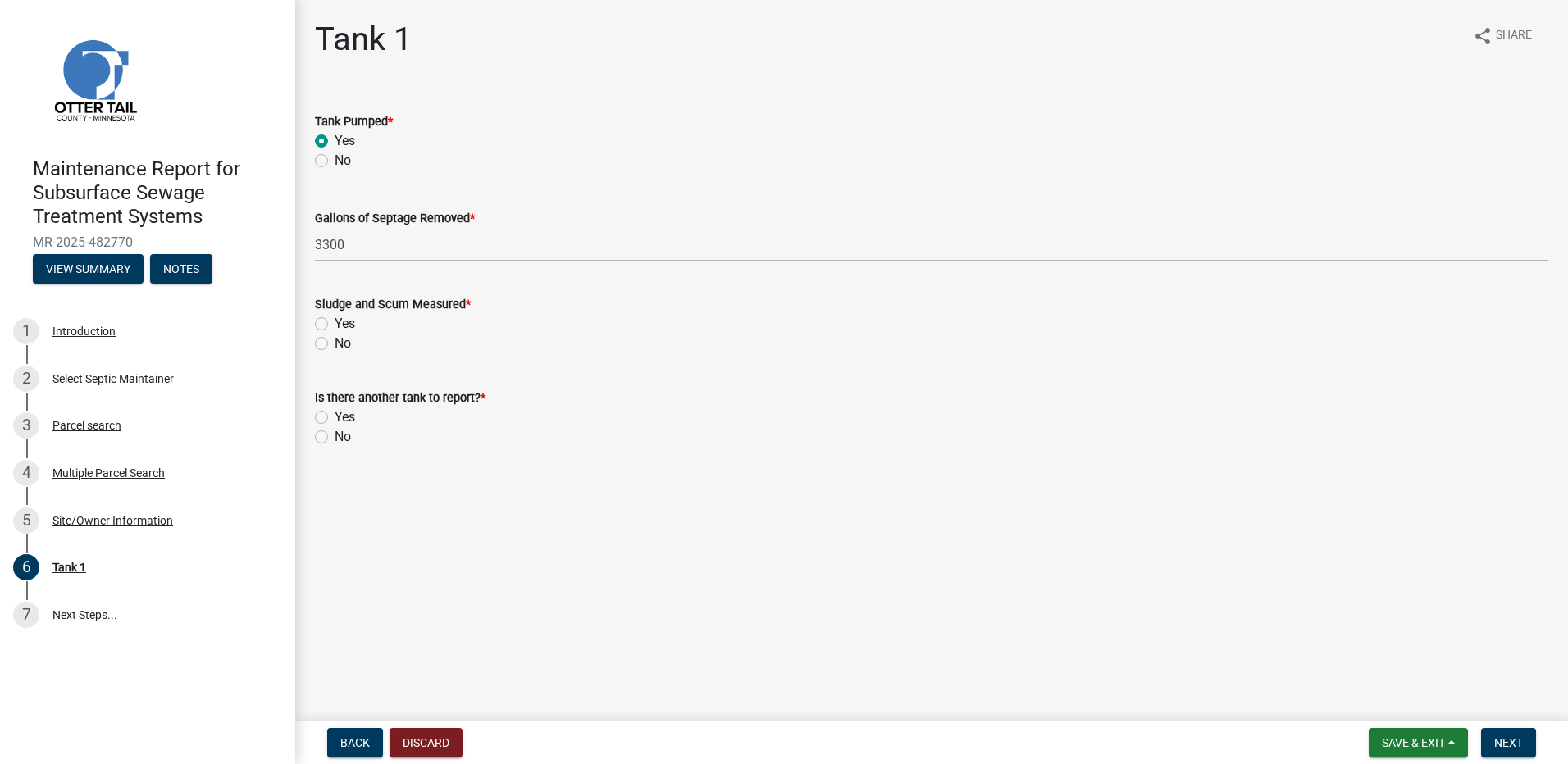
click at [335, 339] on label "No" at bounding box center [343, 343] width 17 height 20
click at [335, 339] on input "No" at bounding box center [340, 339] width 10 height 10
click at [322, 444] on div "No" at bounding box center [932, 437] width 1233 height 20
click at [335, 436] on label "No" at bounding box center [343, 437] width 17 height 20
click at [335, 436] on input "No" at bounding box center [340, 432] width 10 height 10
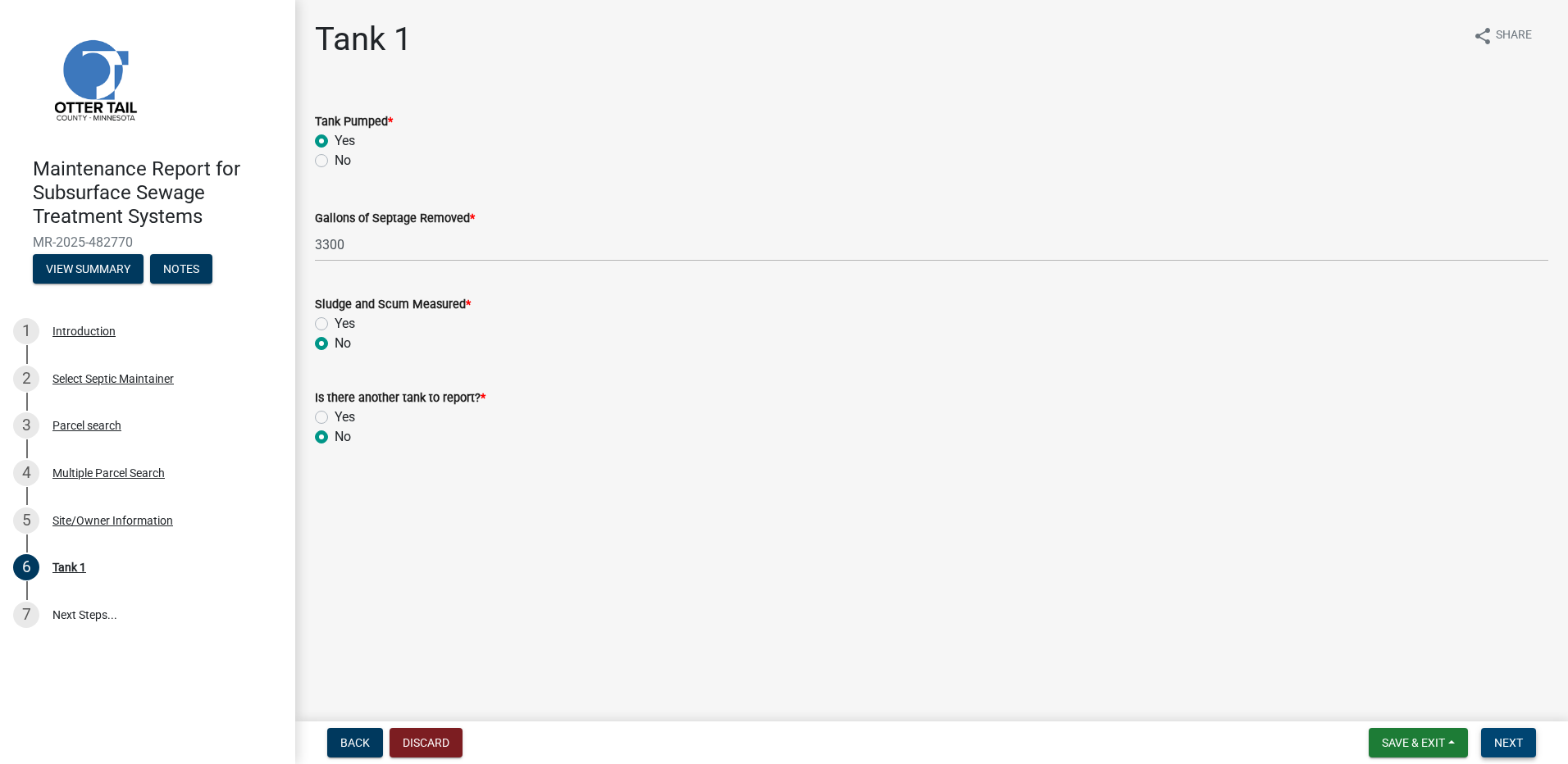
click at [1501, 746] on span "Next" at bounding box center [1508, 742] width 29 height 13
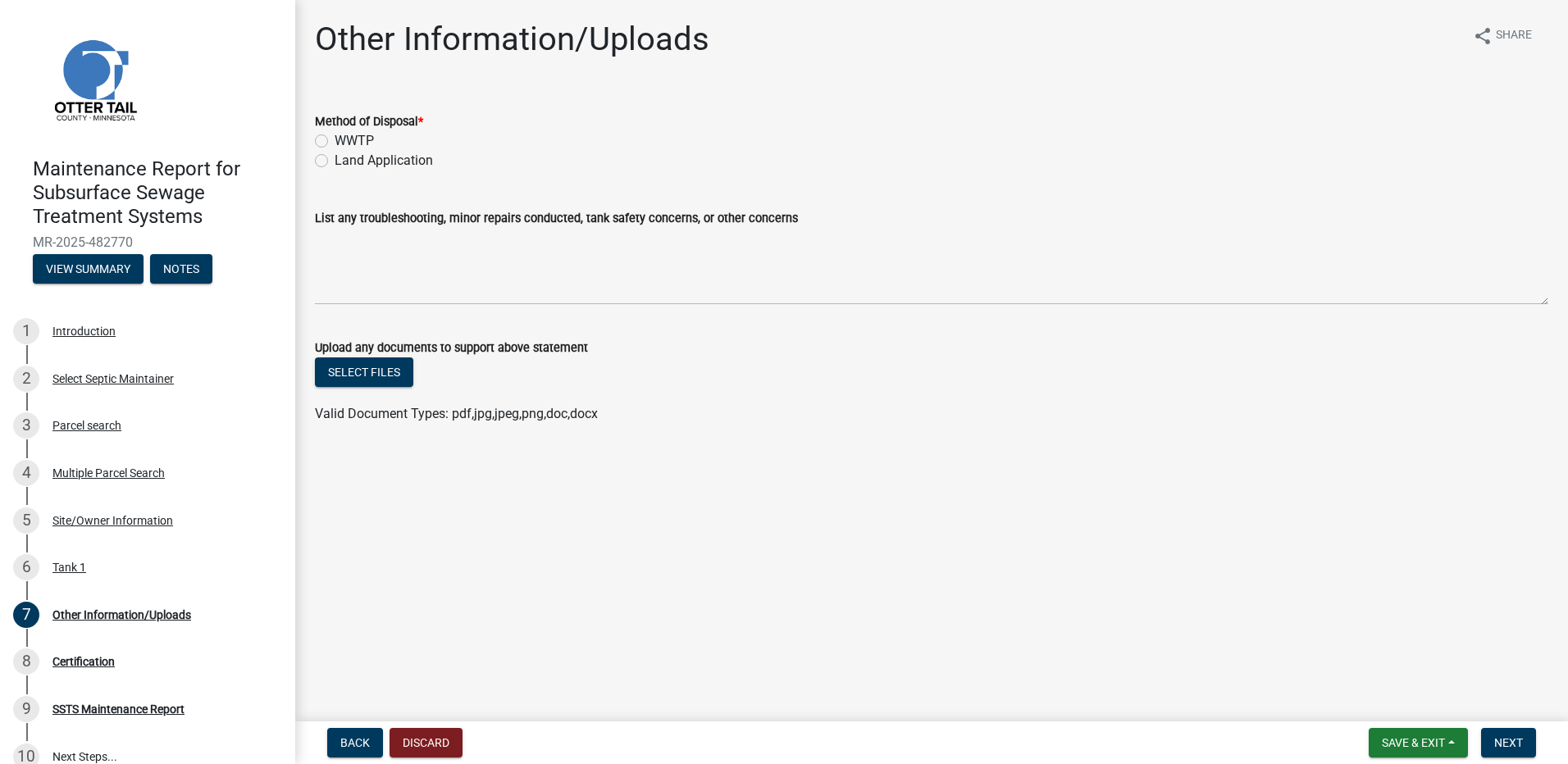
click at [394, 153] on label "Land Application" at bounding box center [384, 160] width 98 height 20
click at [345, 153] on input "Land Application" at bounding box center [340, 155] width 10 height 10
click at [1529, 750] on button "Next" at bounding box center [1508, 742] width 55 height 30
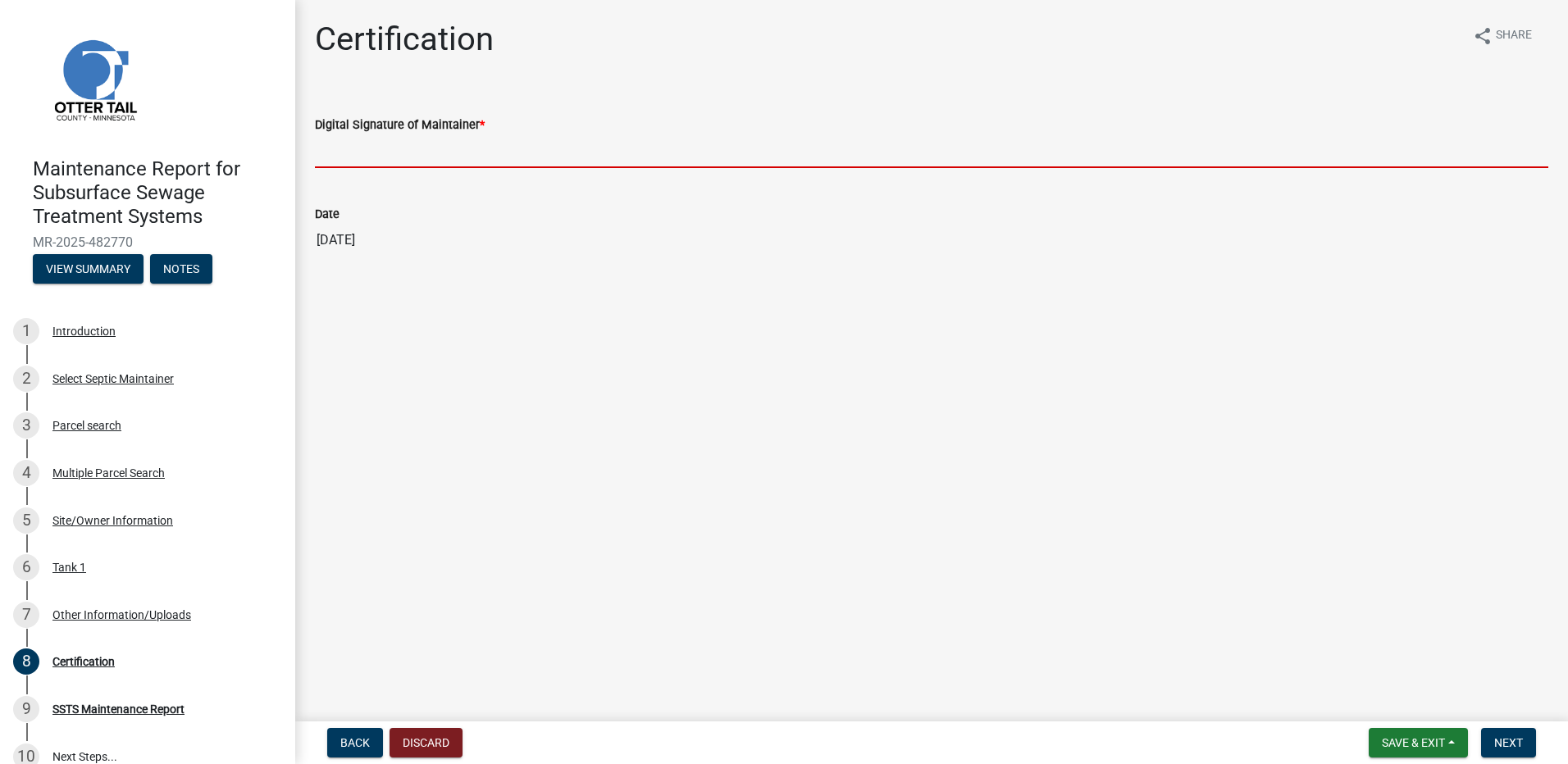
click at [401, 158] on input "Digital Signature of Maintainer *" at bounding box center [932, 151] width 1233 height 34
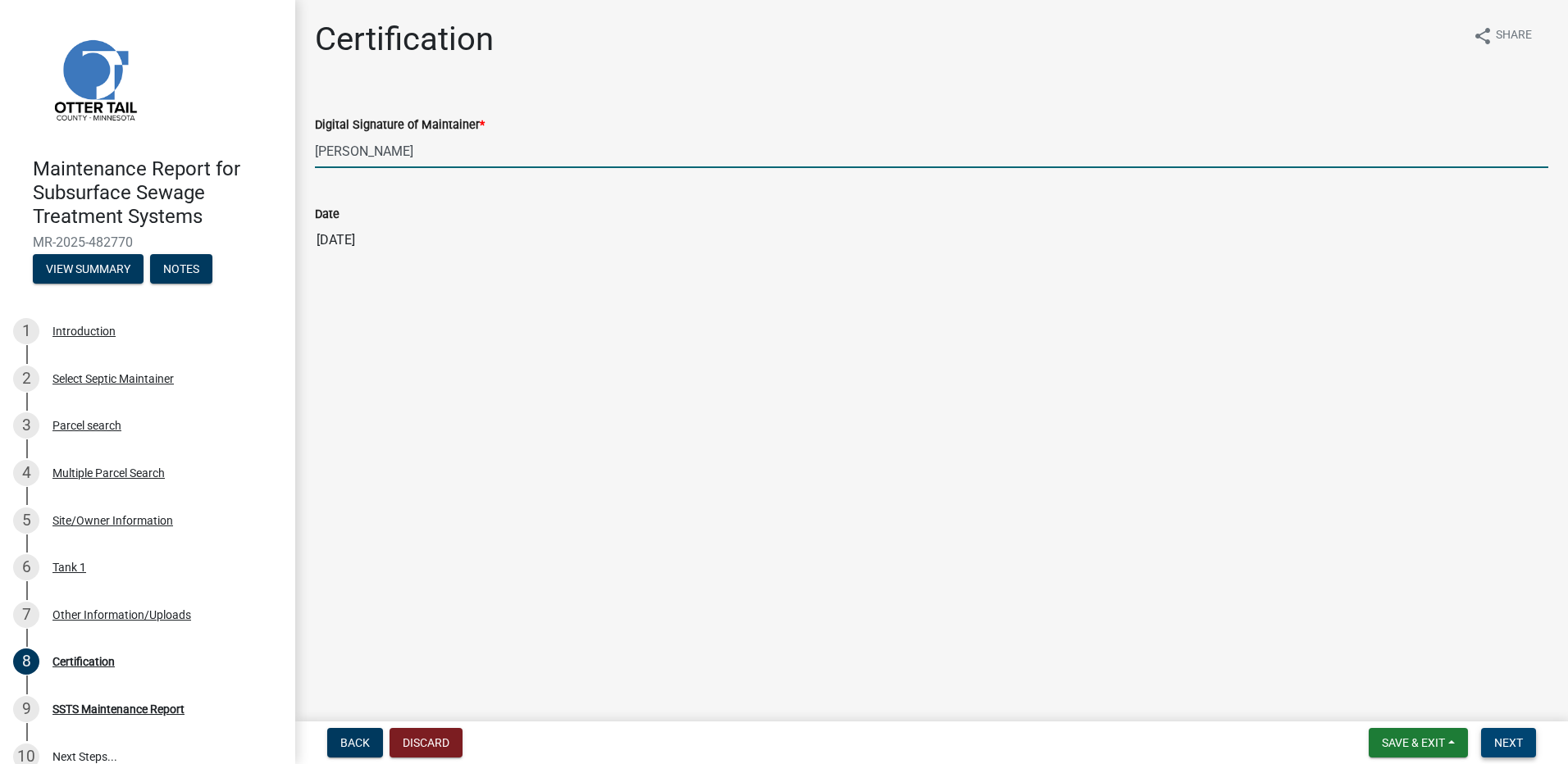
click at [1505, 747] on span "Next" at bounding box center [1508, 742] width 29 height 13
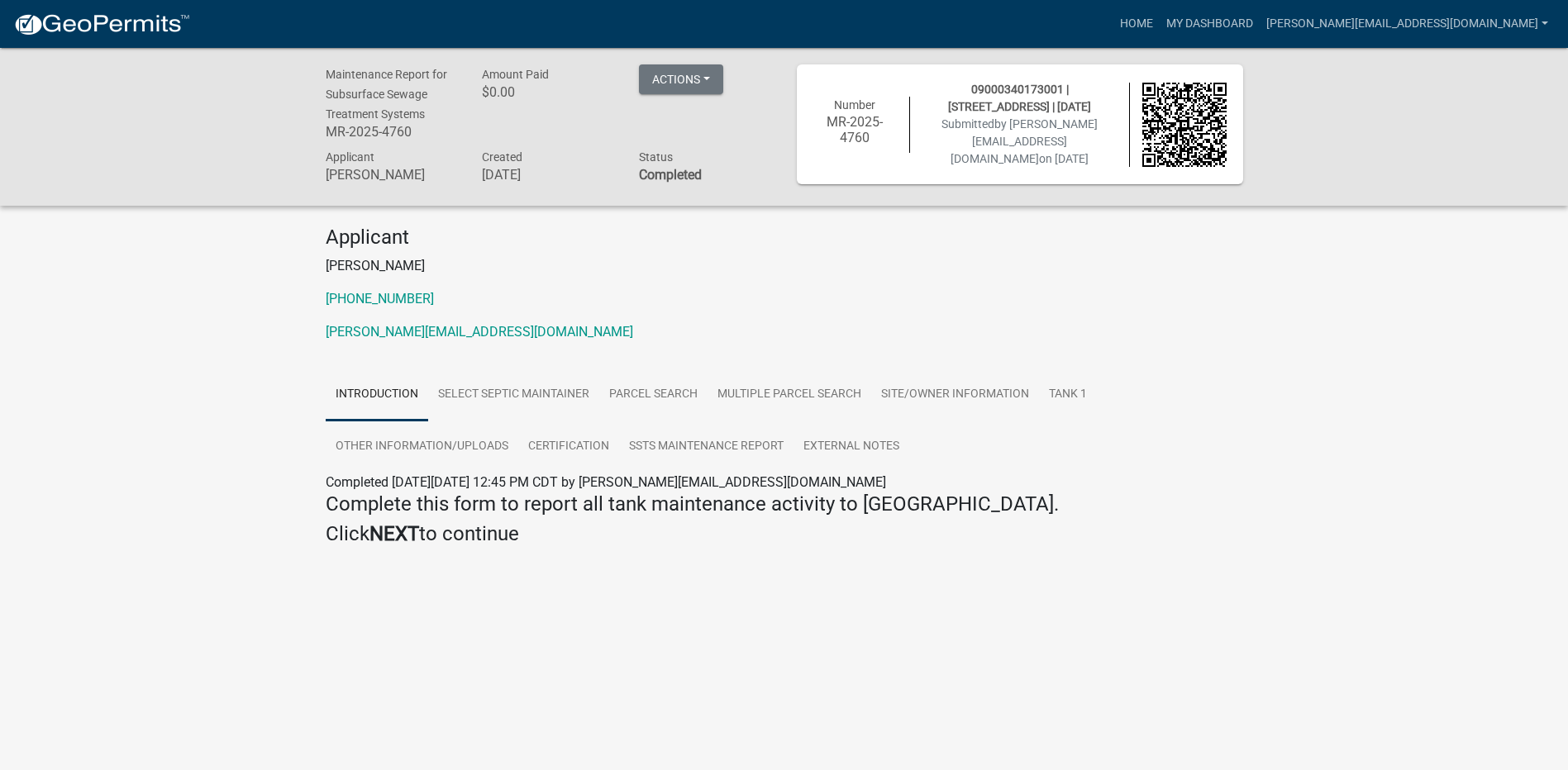
click at [164, 28] on img at bounding box center [102, 25] width 177 height 25
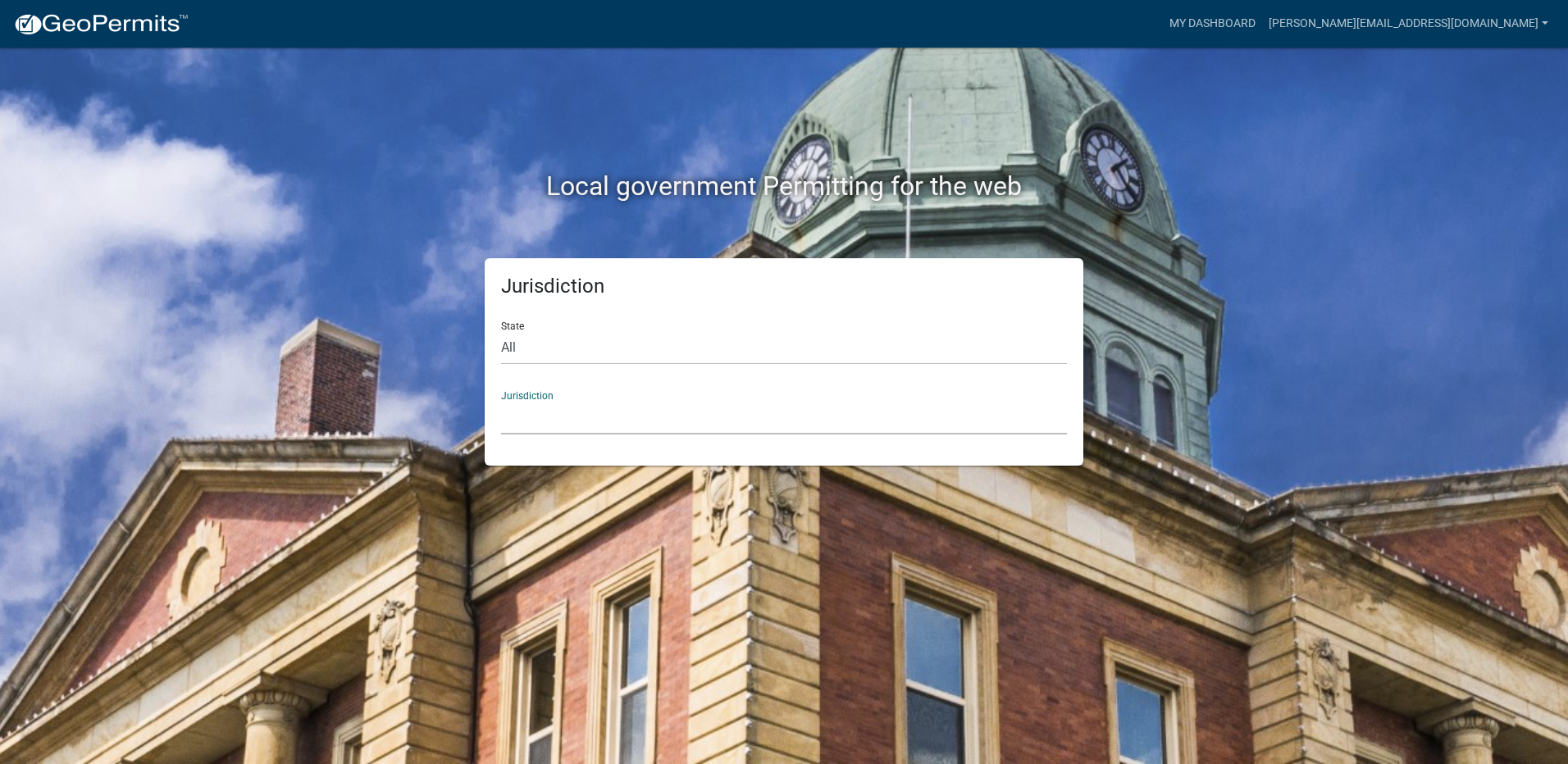
click at [589, 417] on select "[GEOGRAPHIC_DATA], [US_STATE] [GEOGRAPHIC_DATA], [US_STATE][PERSON_NAME][GEOGRA…" at bounding box center [784, 418] width 566 height 34
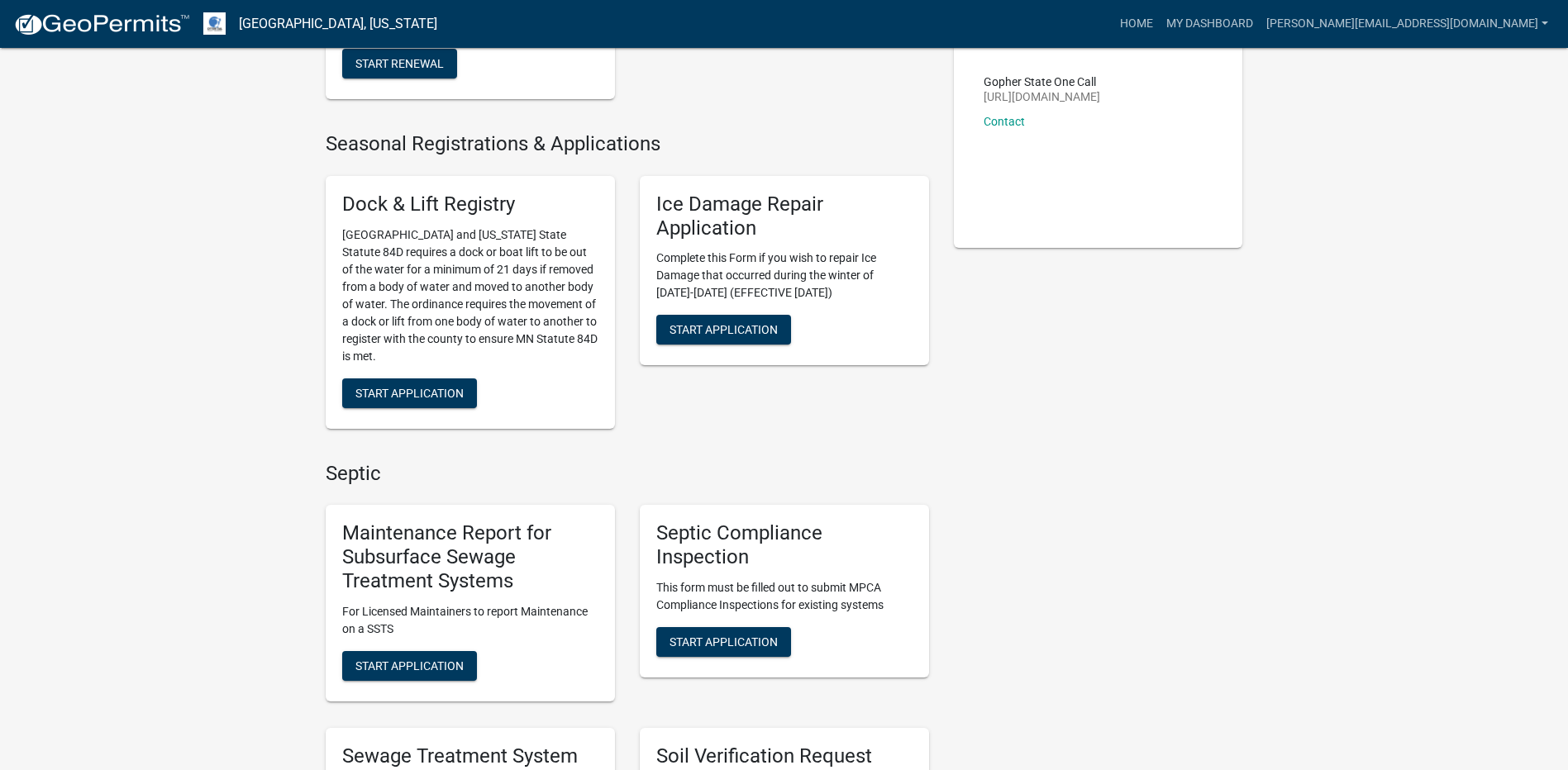
scroll to position [331, 0]
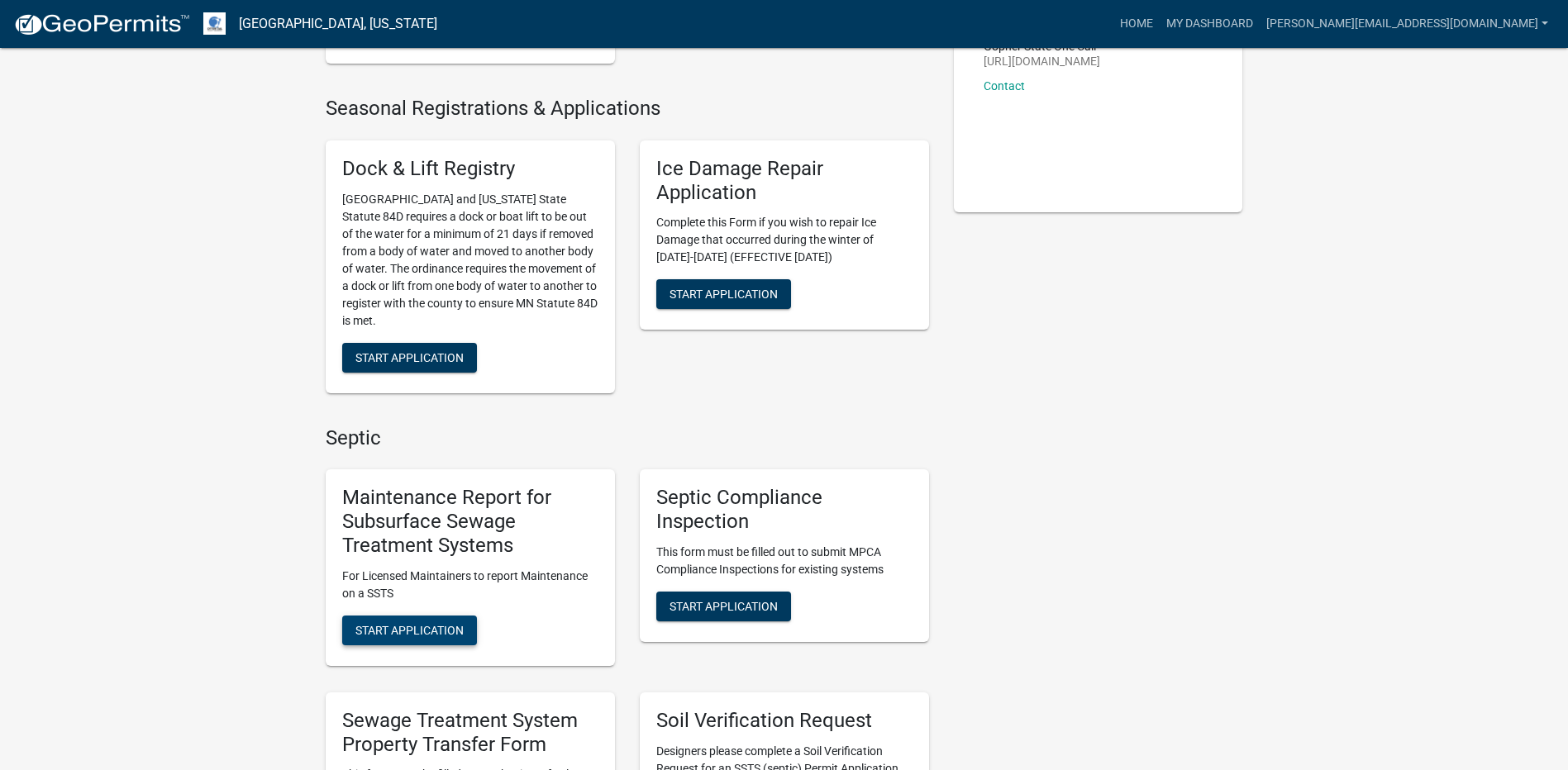
click at [432, 631] on span "Start Application" at bounding box center [409, 630] width 108 height 13
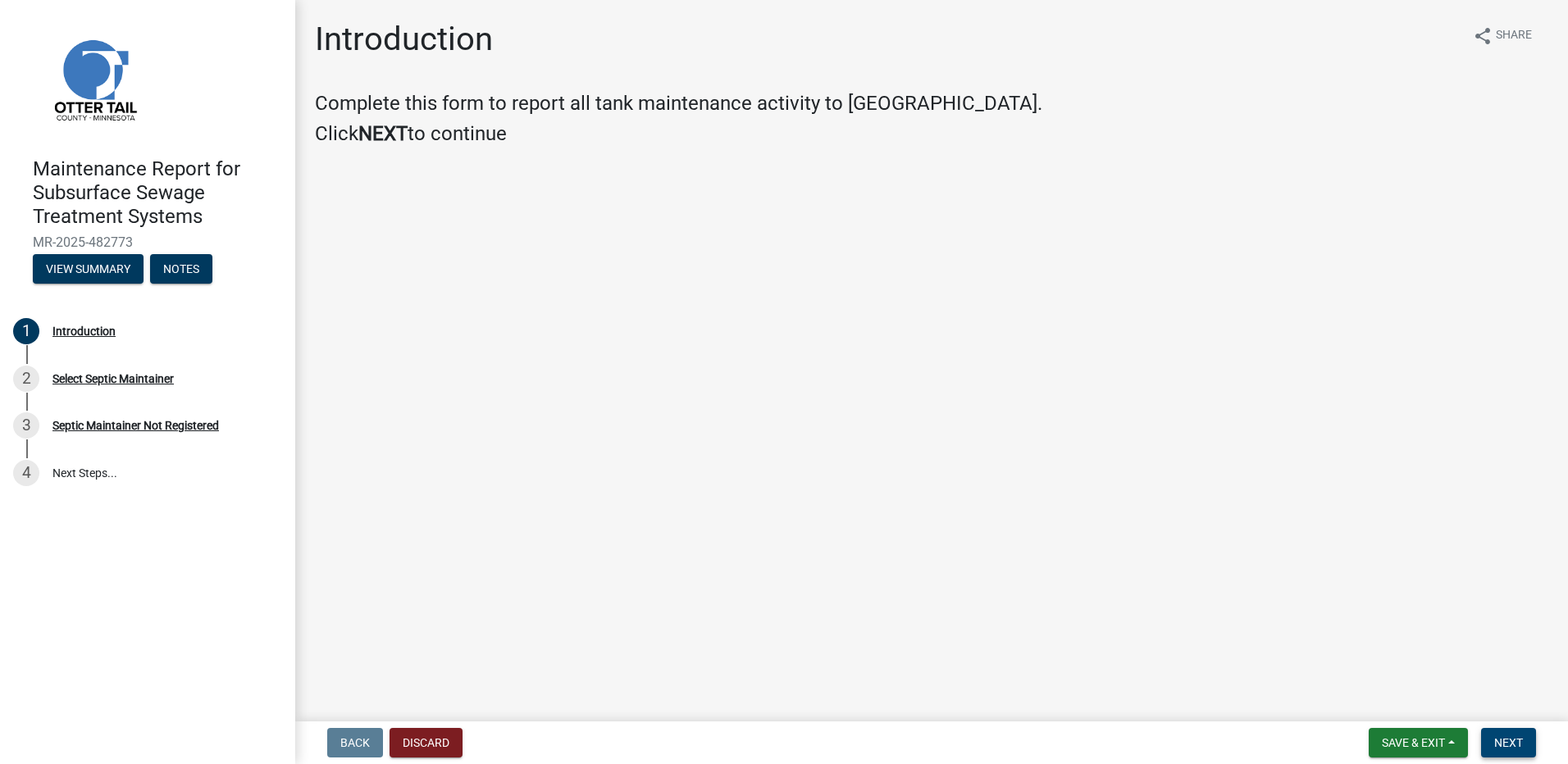
click at [1518, 736] on span "Next" at bounding box center [1508, 742] width 29 height 13
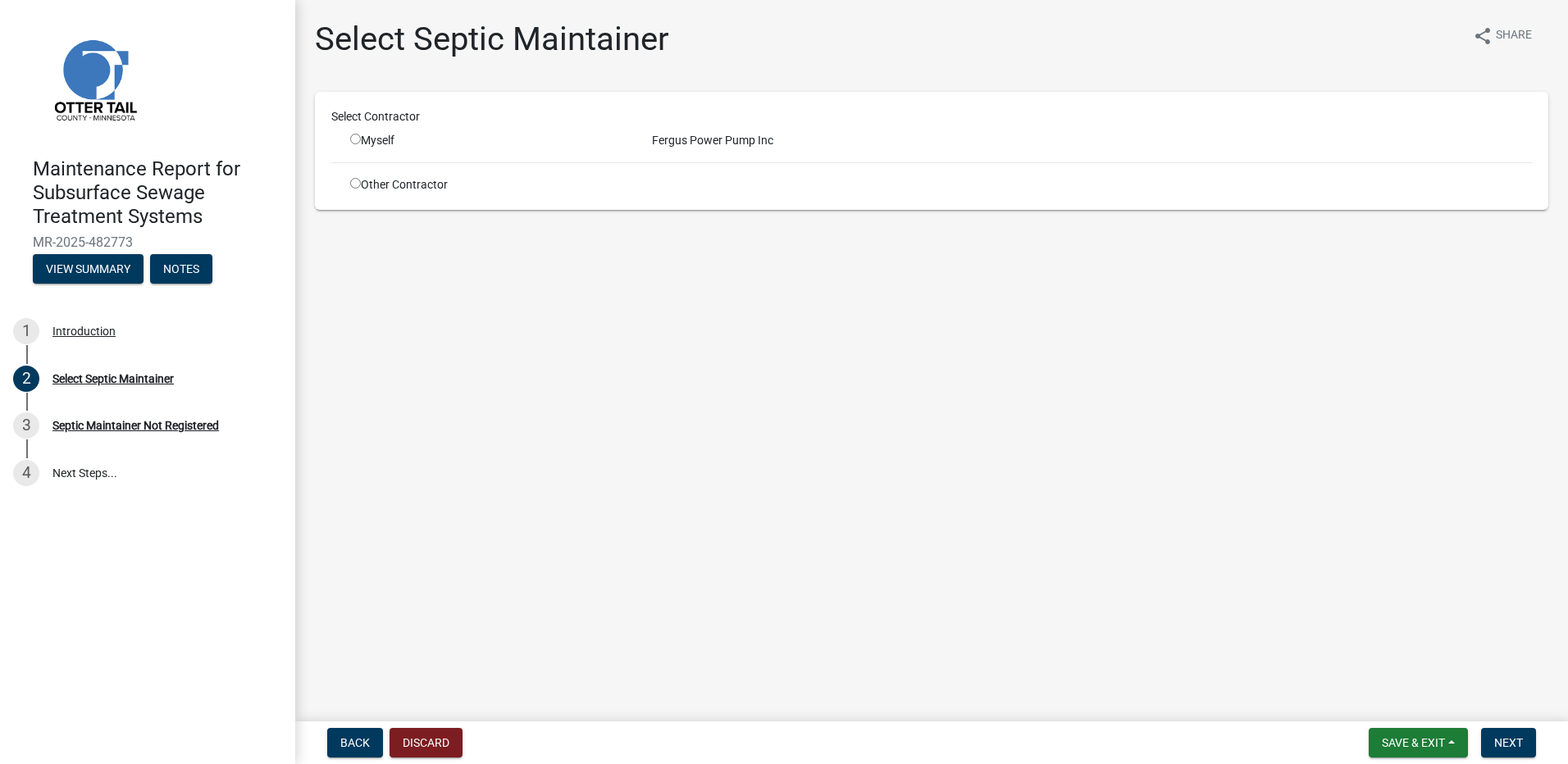
click at [355, 137] on input "radio" at bounding box center [355, 138] width 10 height 10
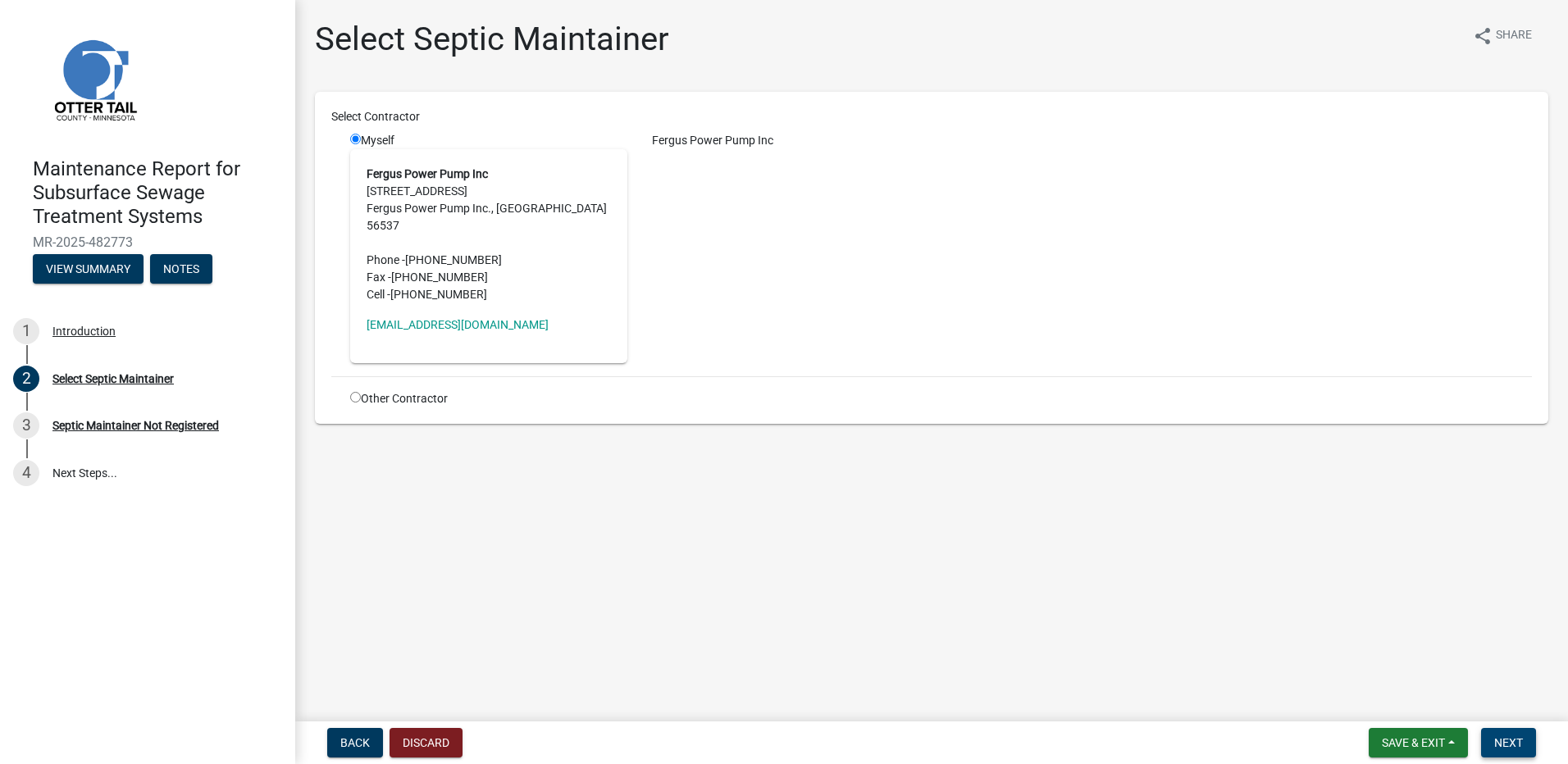
click at [1504, 745] on span "Next" at bounding box center [1508, 742] width 29 height 13
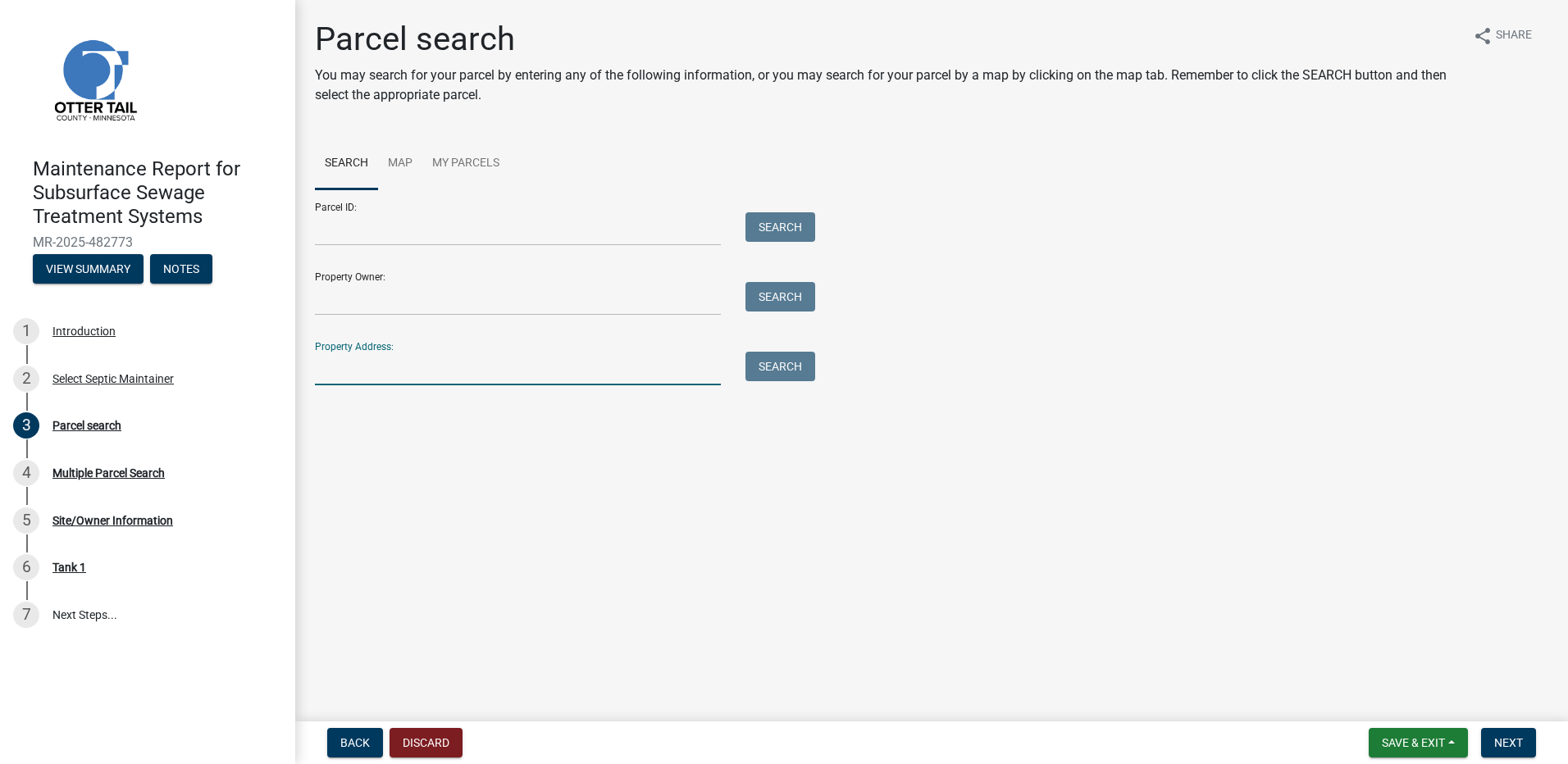
click at [388, 374] on input "Property Address:" at bounding box center [518, 368] width 406 height 34
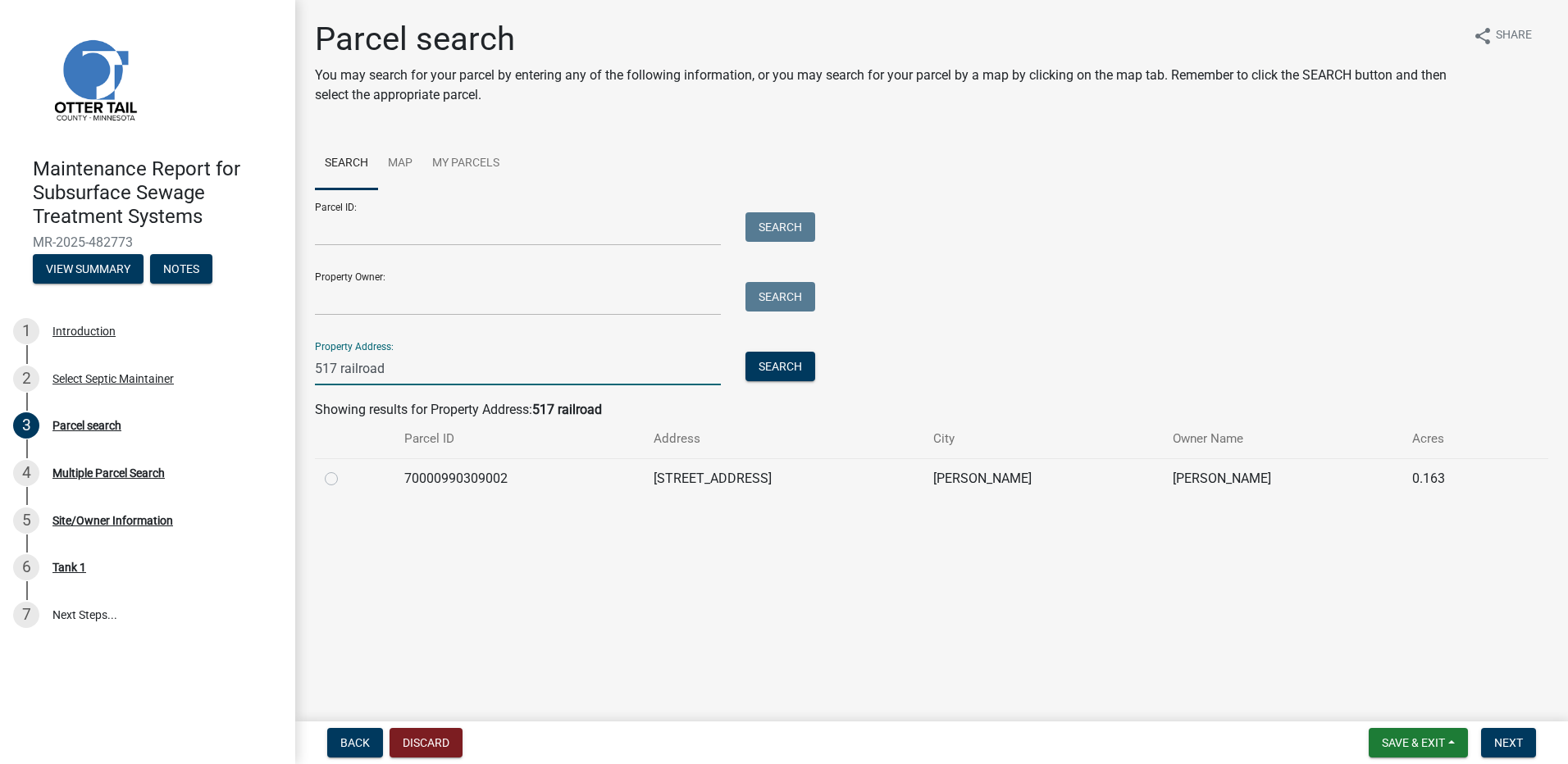
click at [344, 468] on label at bounding box center [344, 468] width 0 height 0
click at [344, 473] on input "radio" at bounding box center [349, 473] width 10 height 10
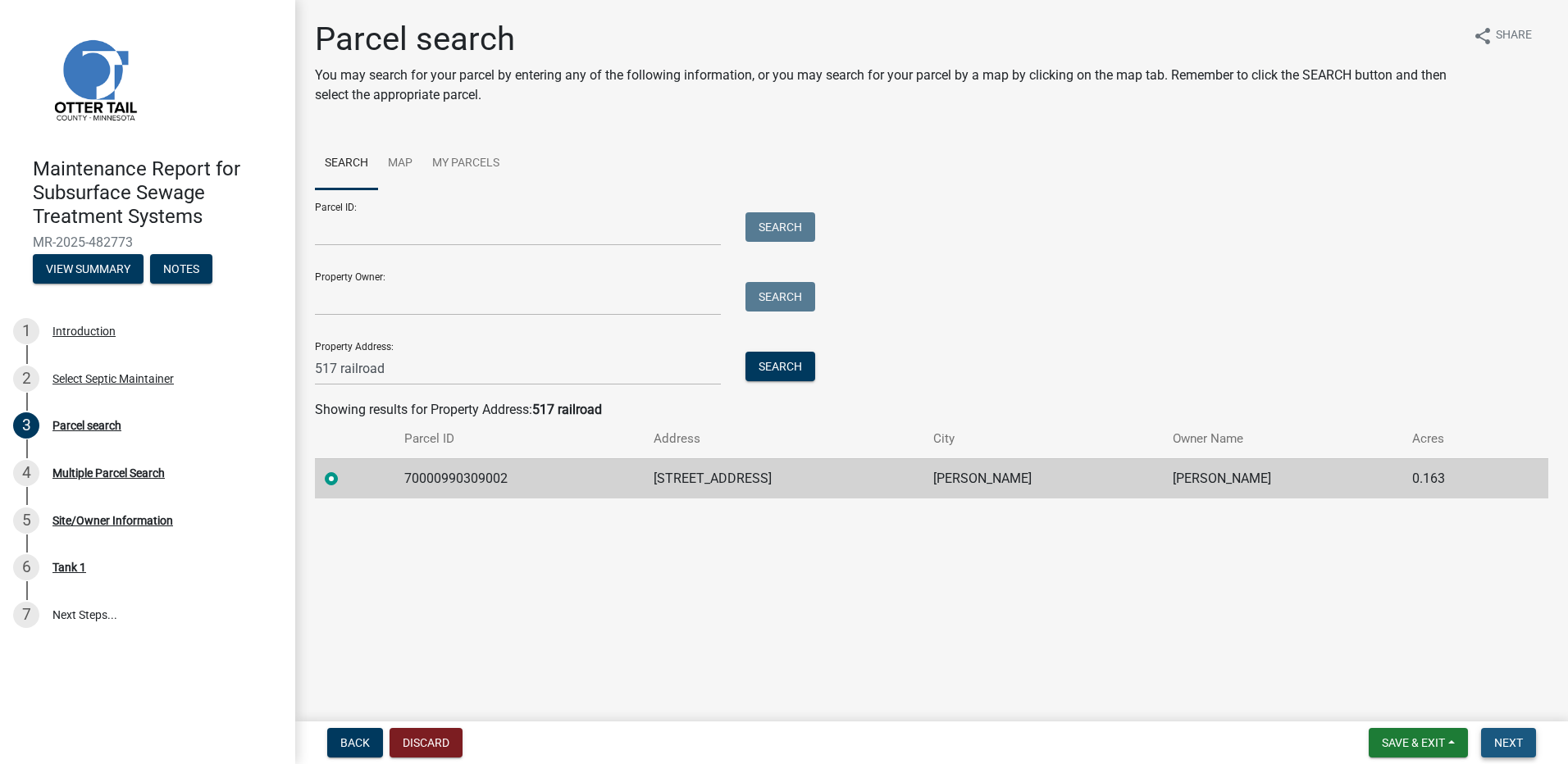
click at [1509, 744] on span "Next" at bounding box center [1508, 742] width 29 height 13
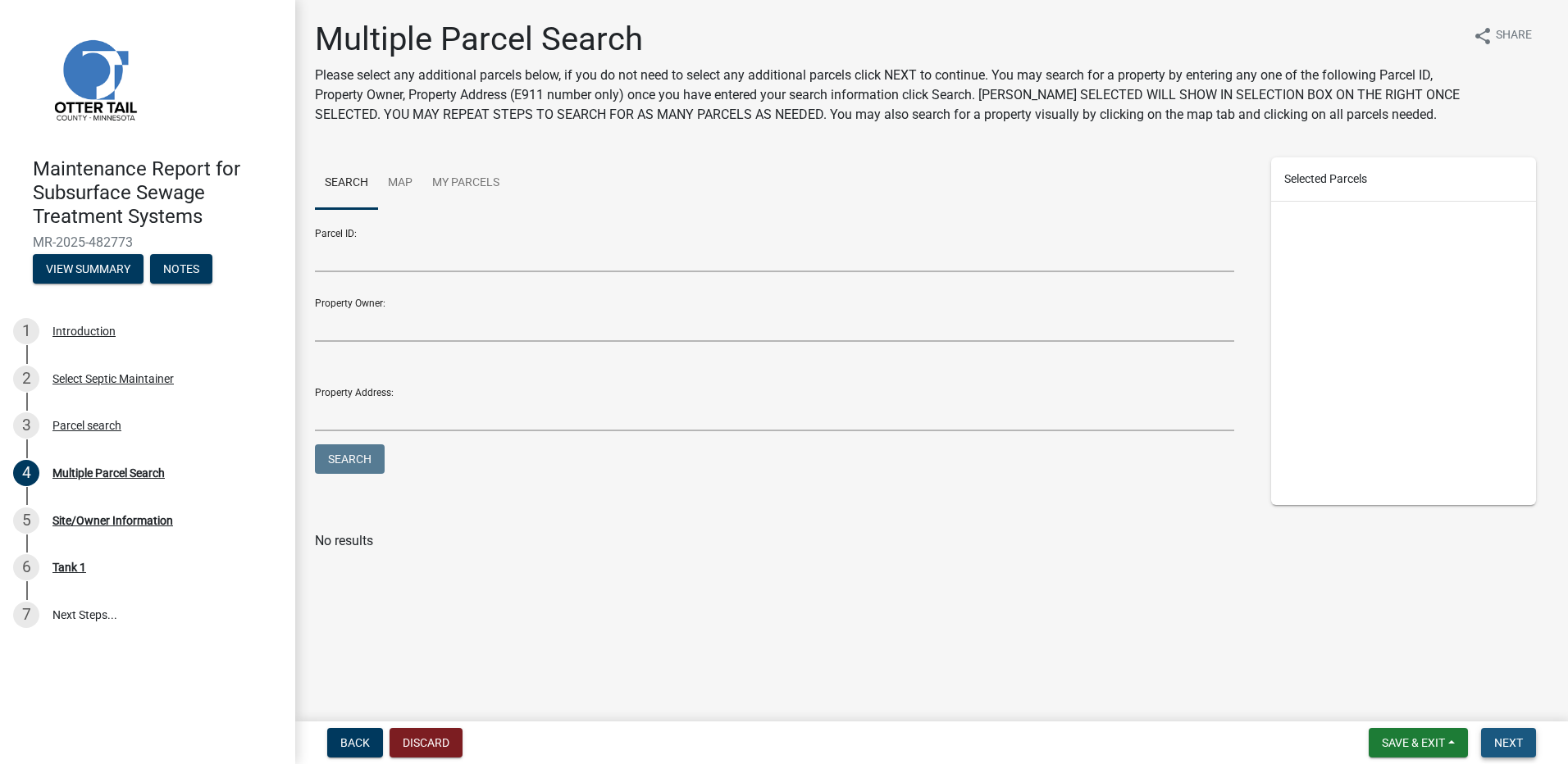
click at [1501, 747] on span "Next" at bounding box center [1508, 742] width 29 height 13
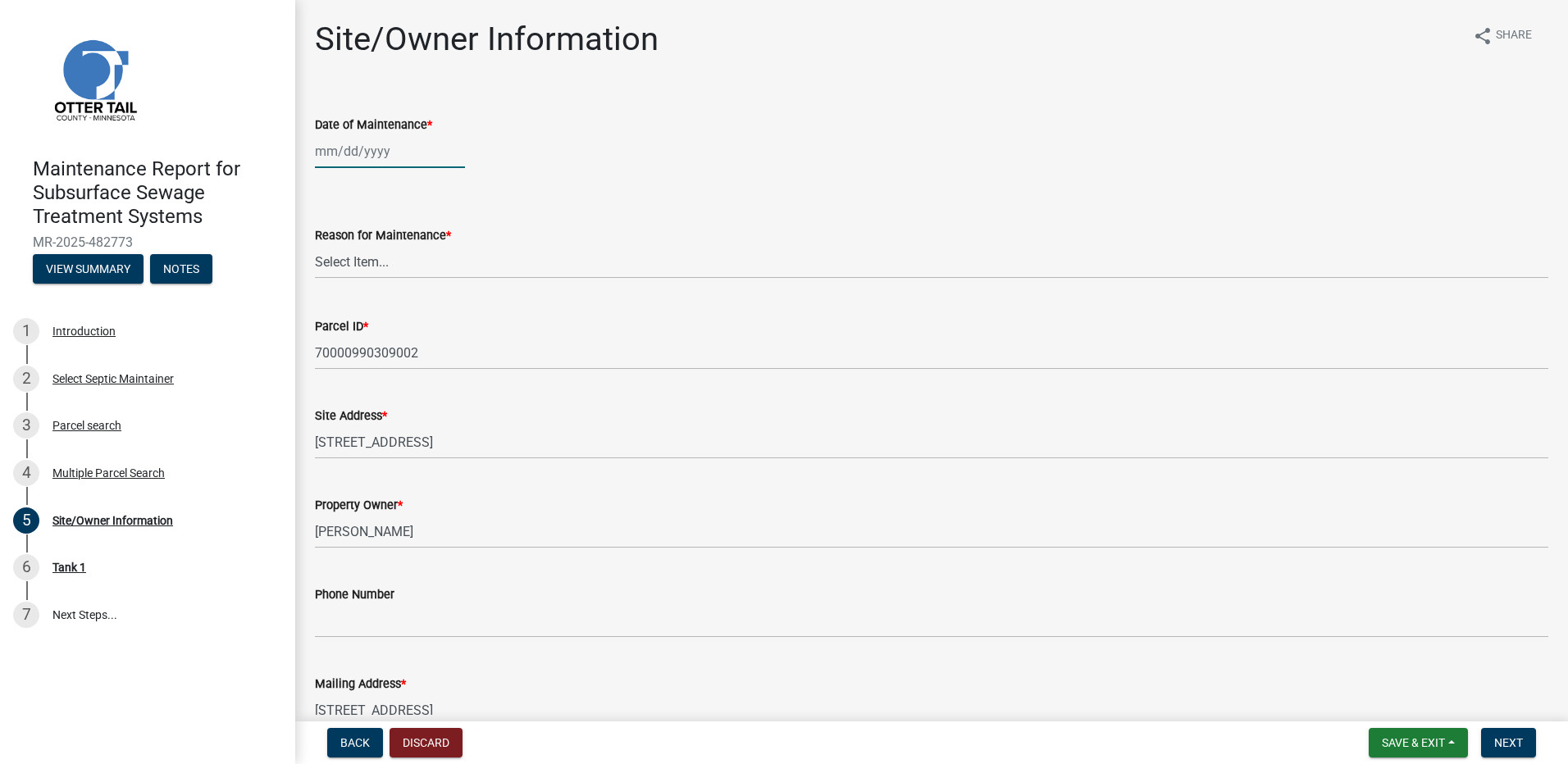
click at [357, 149] on div at bounding box center [390, 151] width 150 height 34
click at [437, 267] on div "12" at bounding box center [436, 265] width 26 height 26
click at [436, 267] on select "Select Item... Called Routine Other" at bounding box center [932, 262] width 1233 height 34
click at [315, 245] on select "Select Item... Called Routine Other" at bounding box center [932, 262] width 1233 height 34
click at [1498, 737] on span "Next" at bounding box center [1508, 742] width 29 height 13
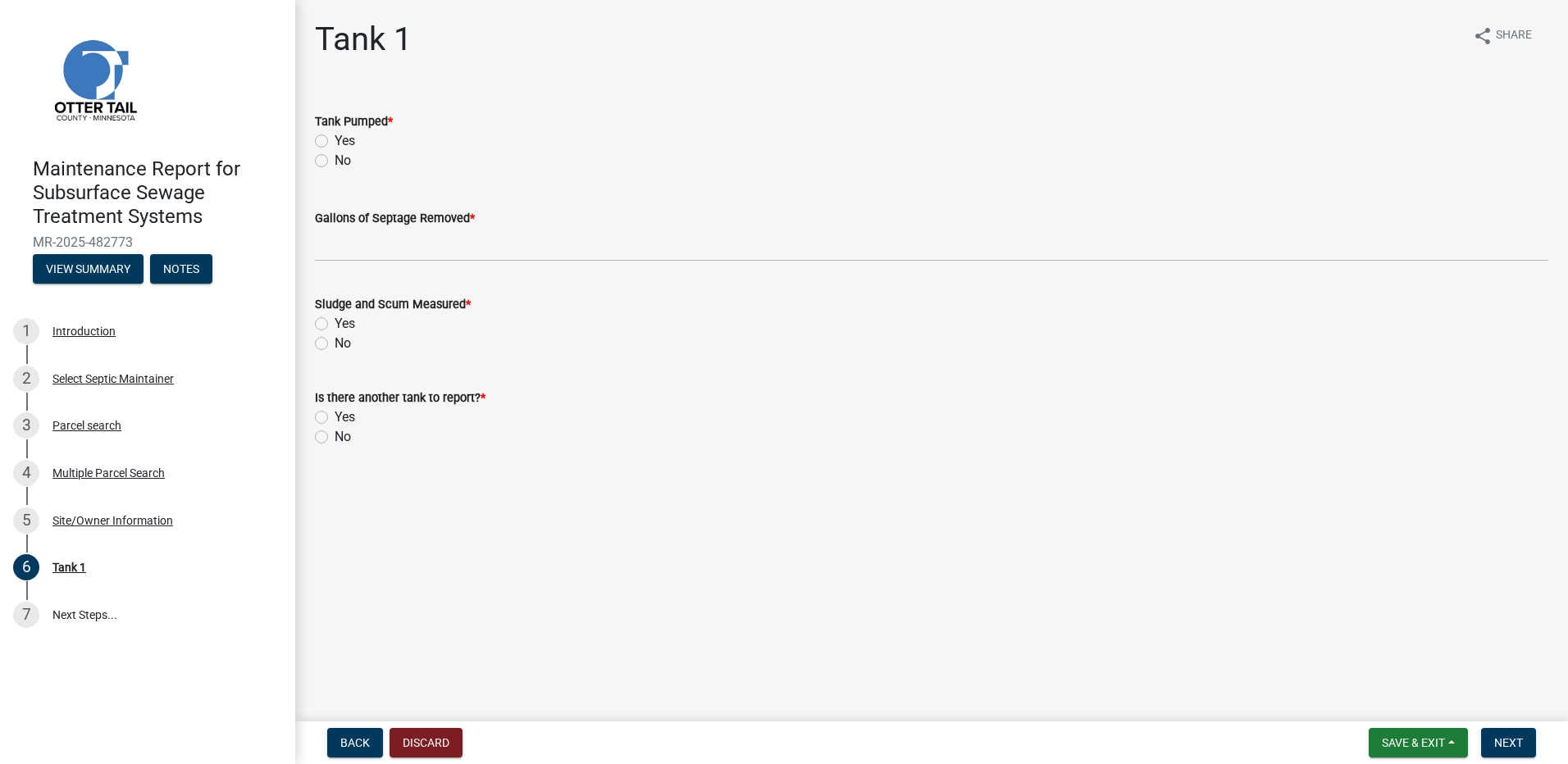
click at [335, 143] on label "Yes" at bounding box center [345, 140] width 21 height 20
click at [335, 142] on input "Yes" at bounding box center [340, 136] width 10 height 10
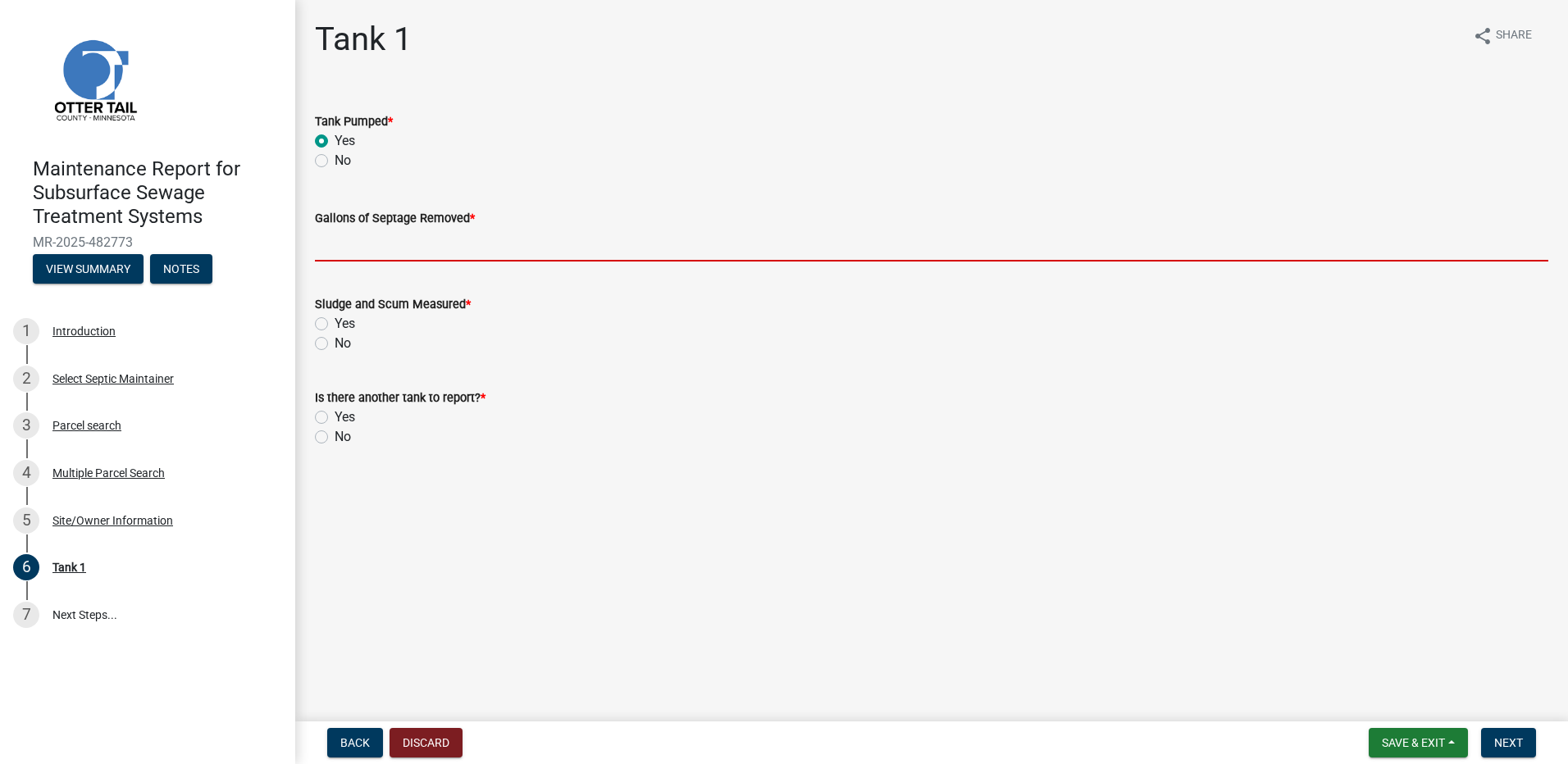
click at [332, 244] on input "Gallons of Septage Removed *" at bounding box center [932, 245] width 1233 height 34
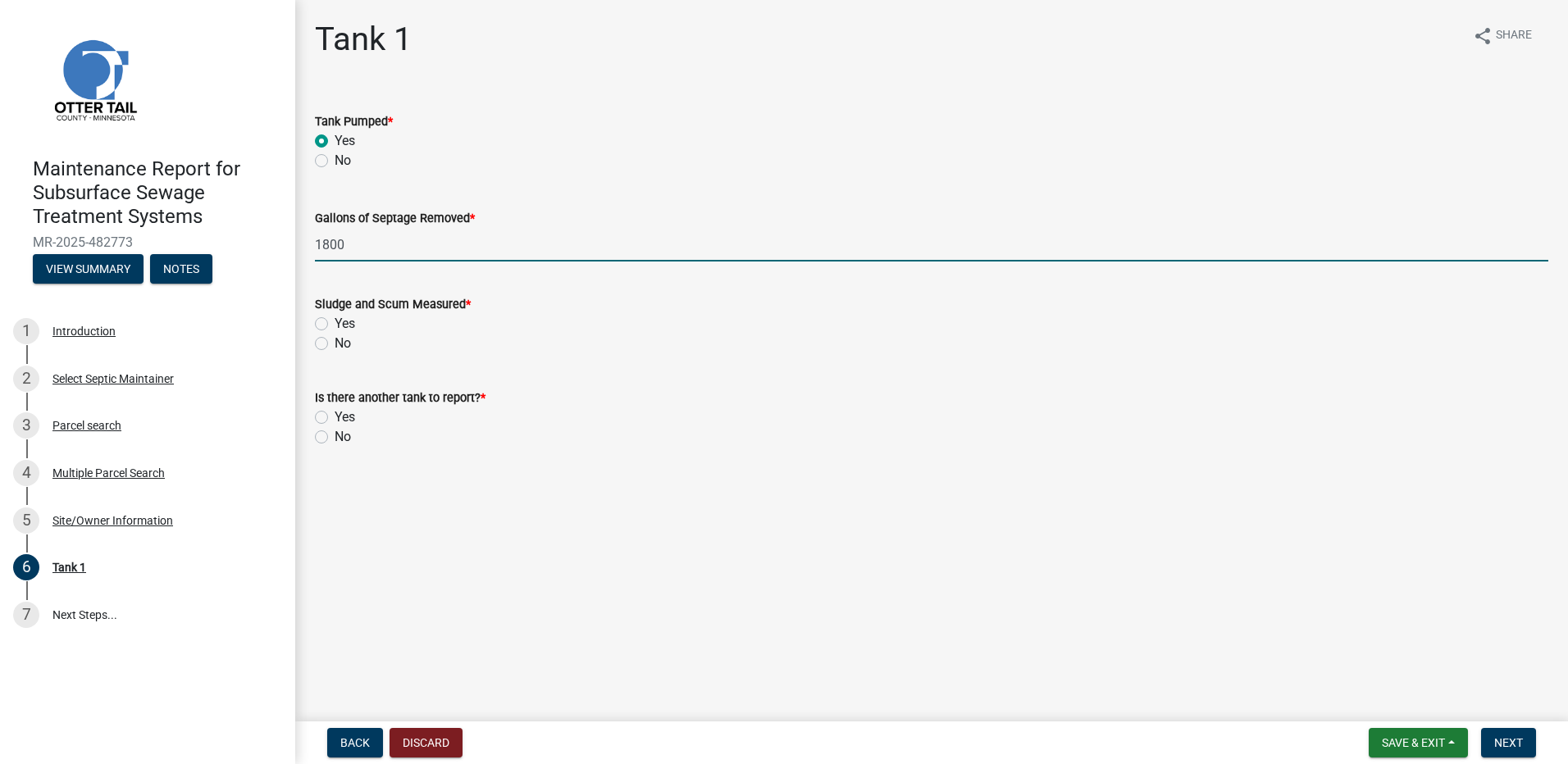
click at [335, 344] on label "No" at bounding box center [343, 343] width 17 height 20
click at [335, 344] on input "No" at bounding box center [340, 339] width 10 height 10
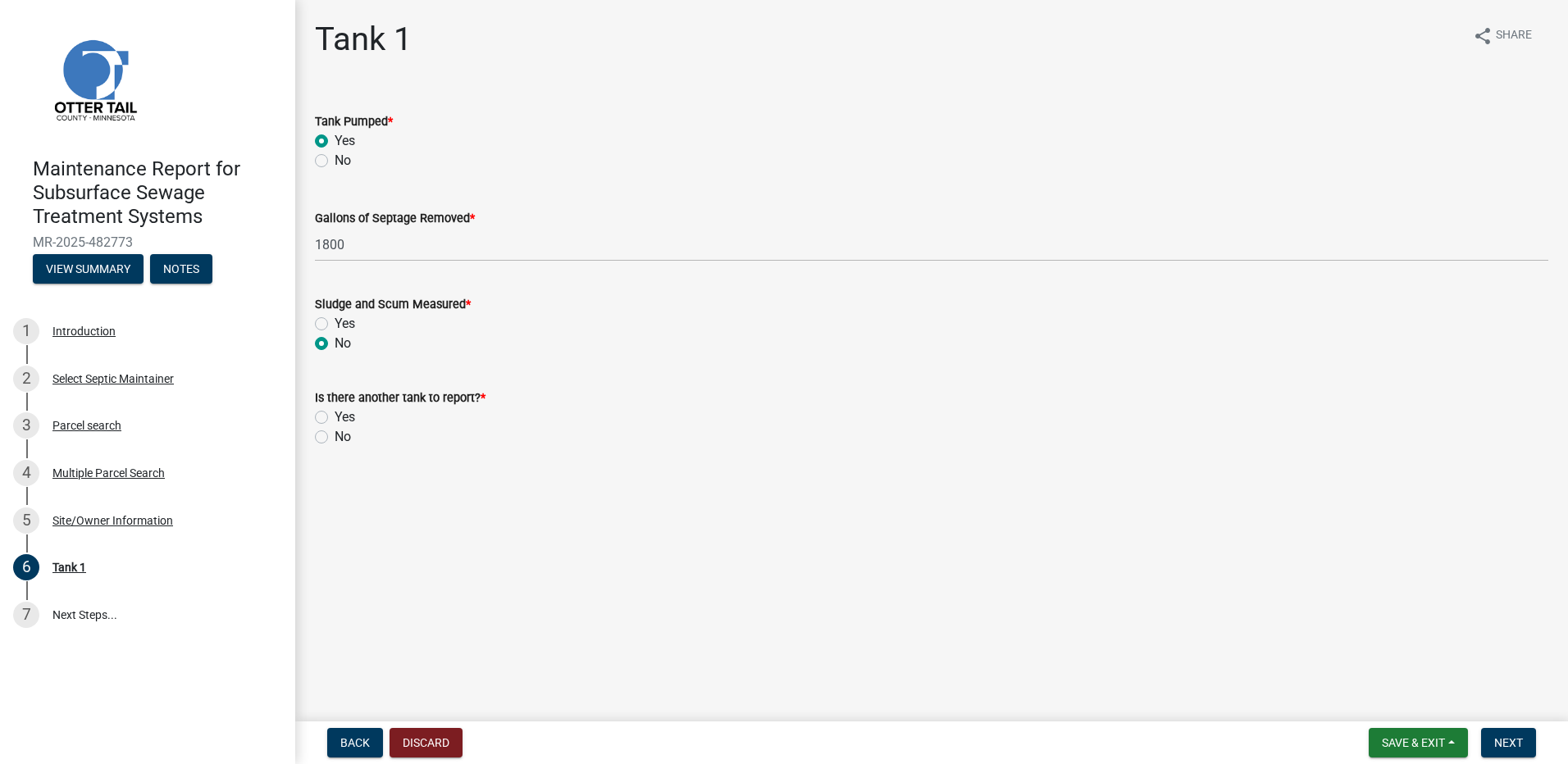
click at [335, 440] on label "No" at bounding box center [343, 437] width 17 height 20
click at [335, 438] on input "No" at bounding box center [340, 432] width 10 height 10
click at [1503, 736] on span "Next" at bounding box center [1508, 742] width 29 height 13
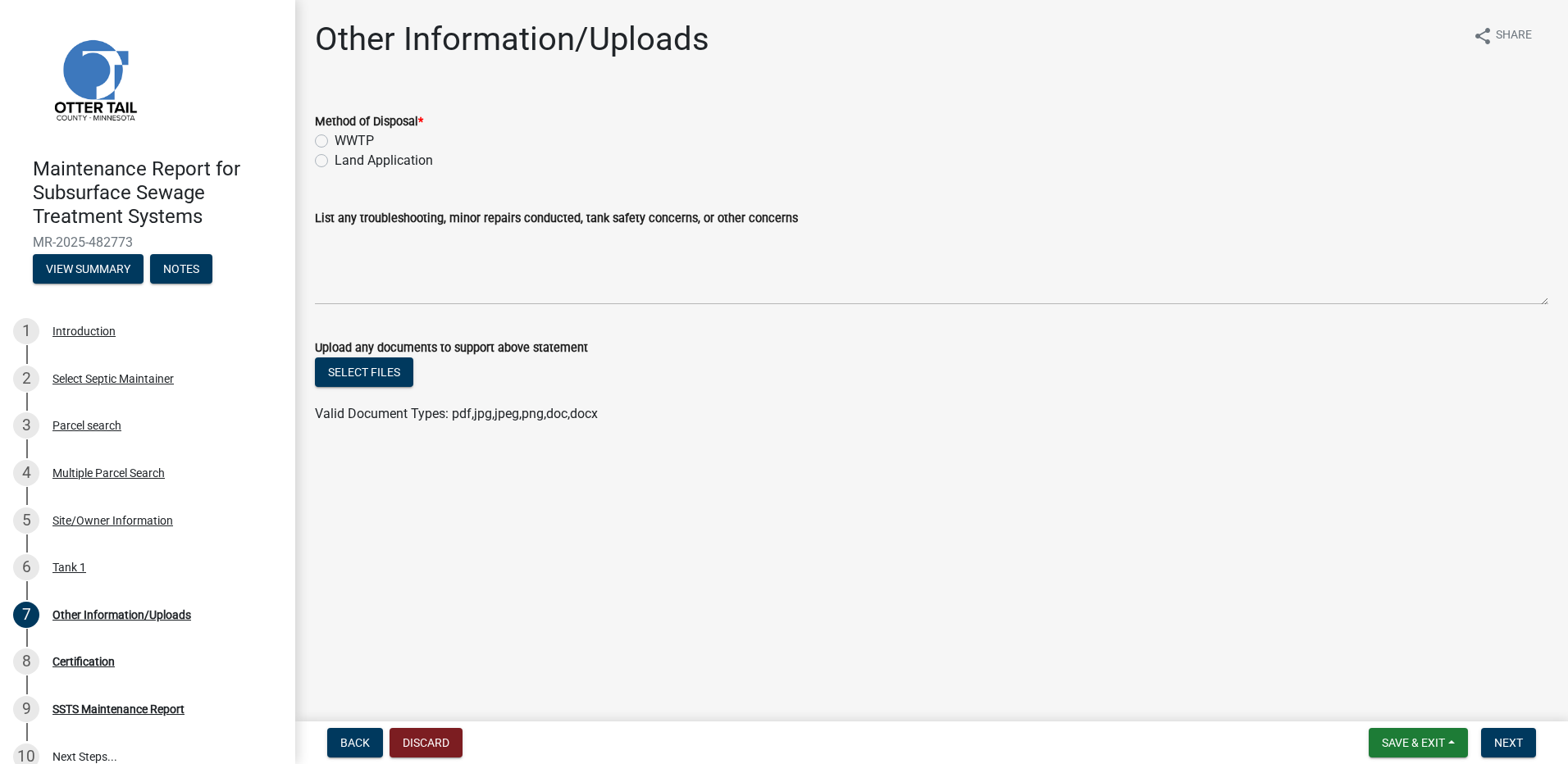
click at [379, 161] on label "Land Application" at bounding box center [384, 160] width 98 height 20
click at [345, 161] on input "Land Application" at bounding box center [340, 155] width 10 height 10
click at [1513, 744] on span "Next" at bounding box center [1508, 742] width 29 height 13
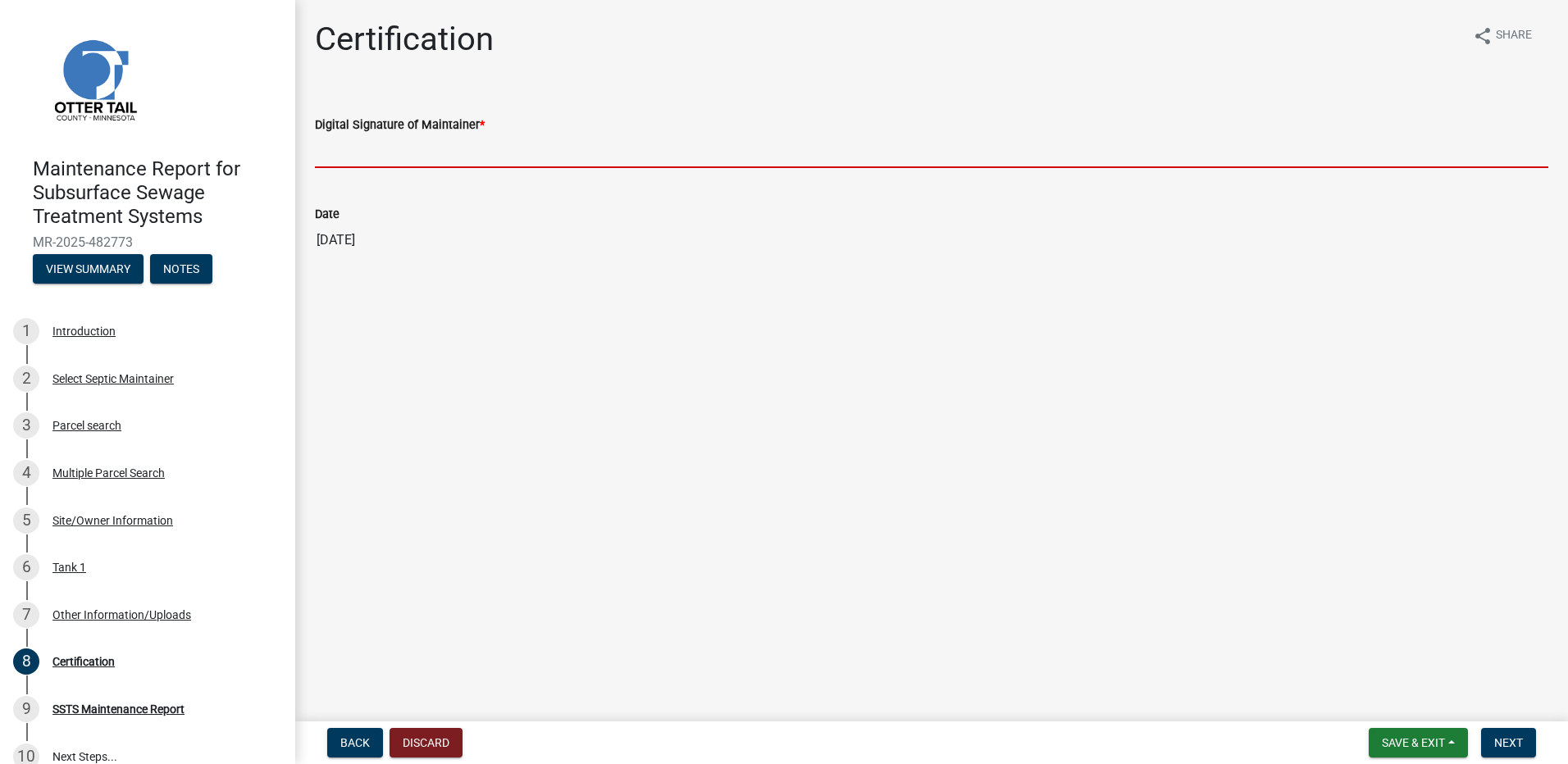
click at [341, 154] on input "Digital Signature of Maintainer *" at bounding box center [932, 151] width 1233 height 34
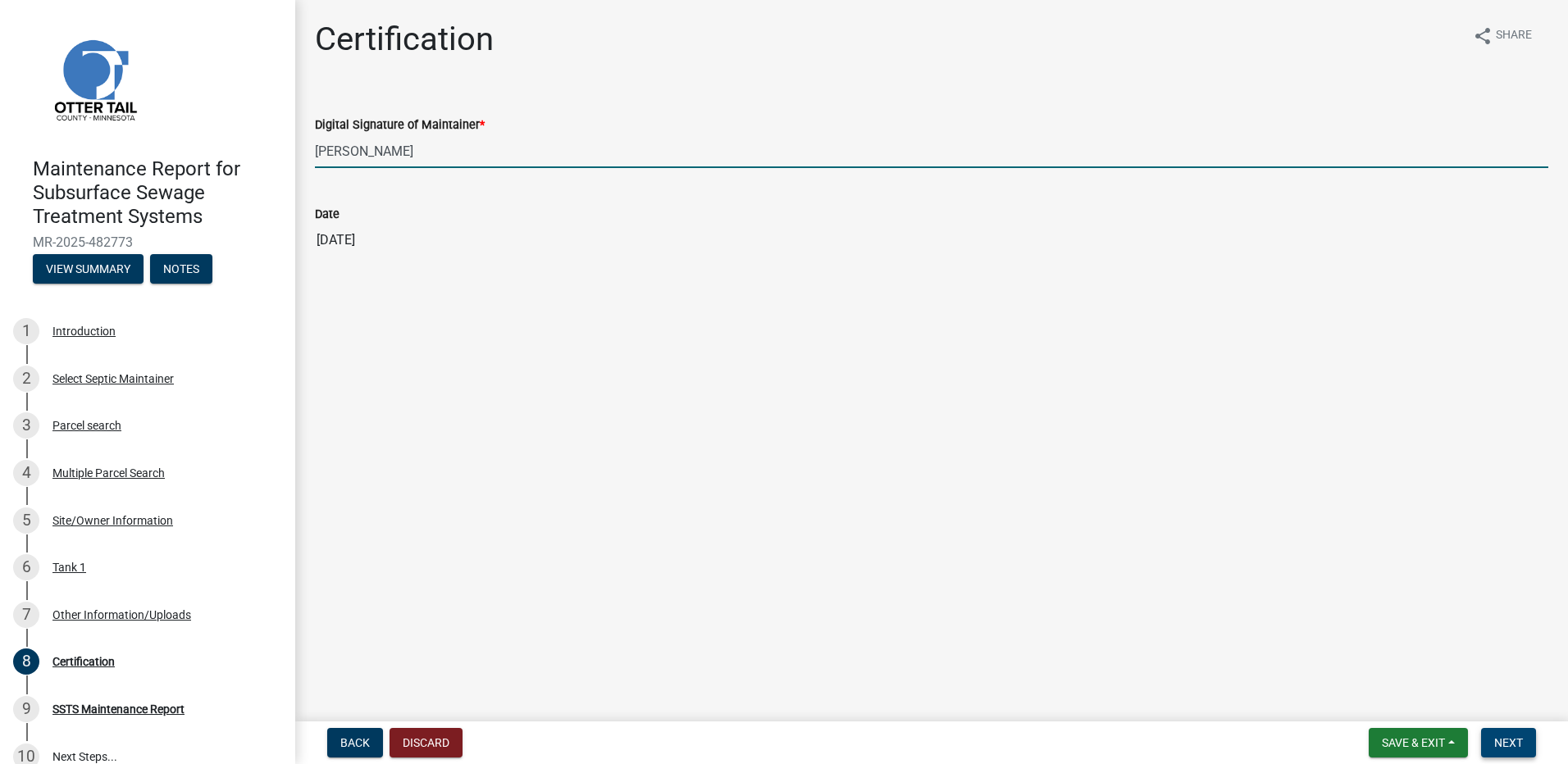
click at [1525, 750] on button "Next" at bounding box center [1508, 742] width 55 height 30
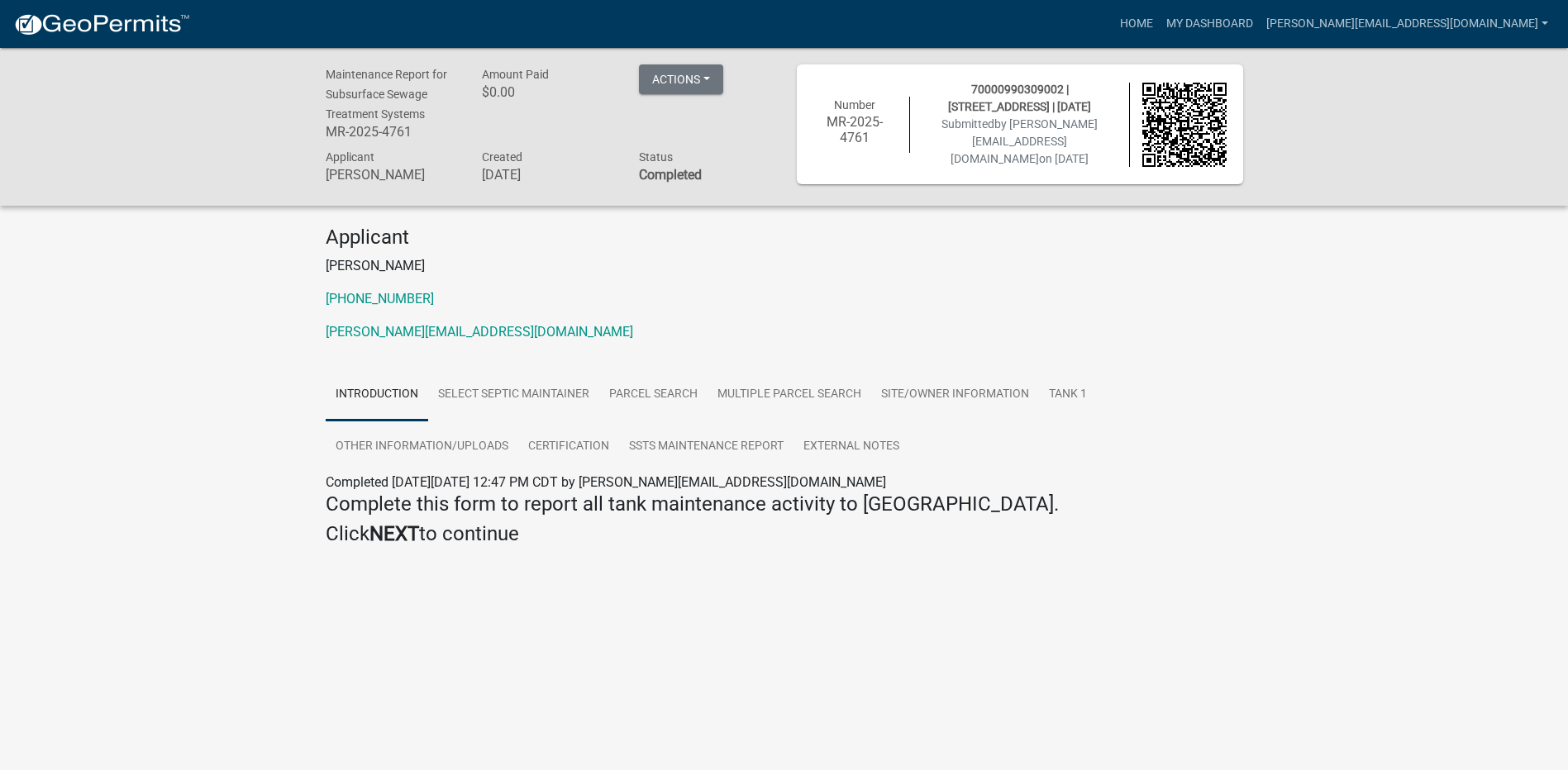
click at [115, 35] on img at bounding box center [102, 25] width 177 height 25
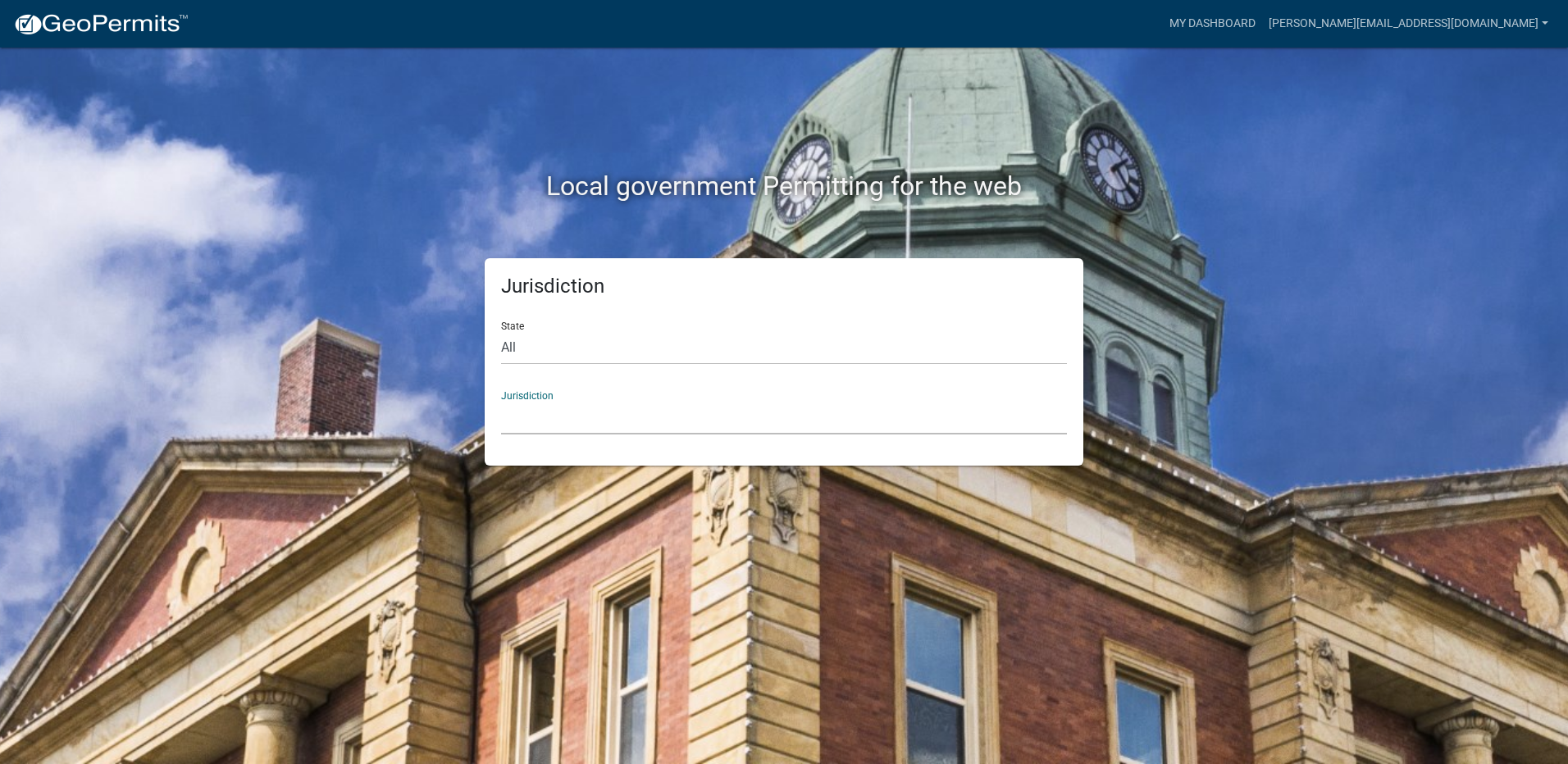
click at [515, 405] on select "[GEOGRAPHIC_DATA], [US_STATE] [GEOGRAPHIC_DATA], [US_STATE][PERSON_NAME][GEOGRA…" at bounding box center [784, 418] width 566 height 34
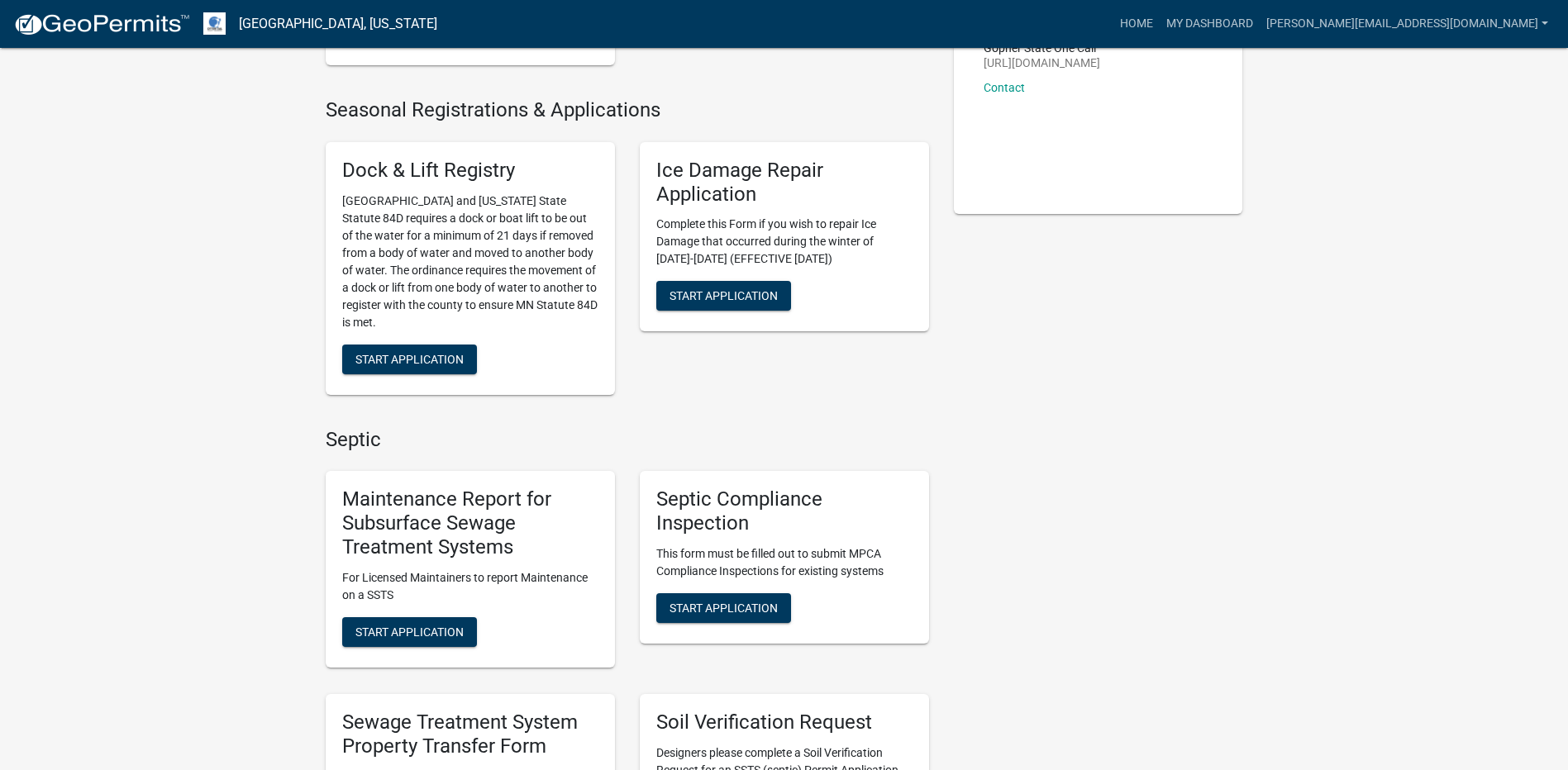
scroll to position [331, 0]
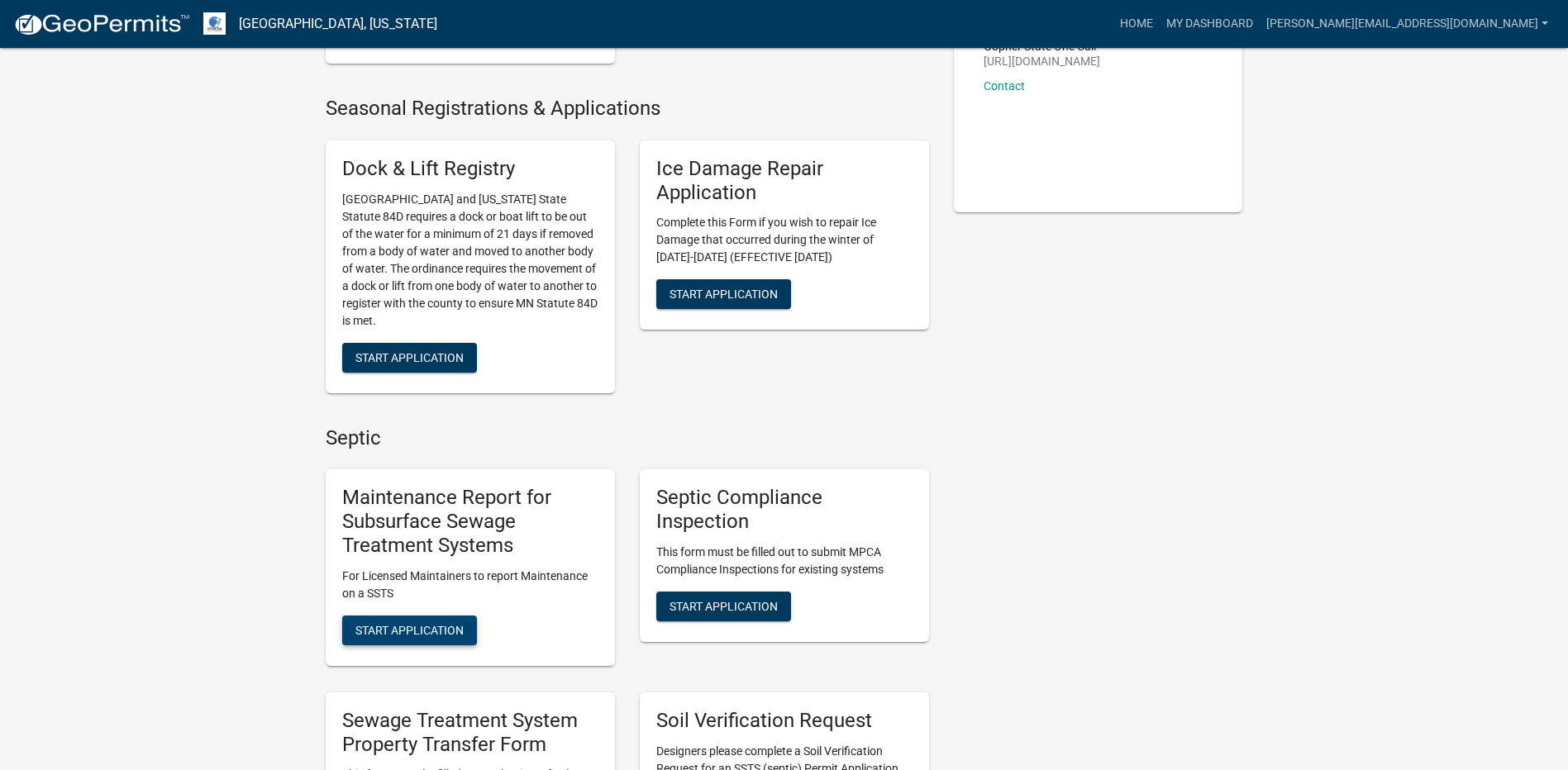
click at [427, 644] on button "Start Application" at bounding box center [409, 631] width 135 height 30
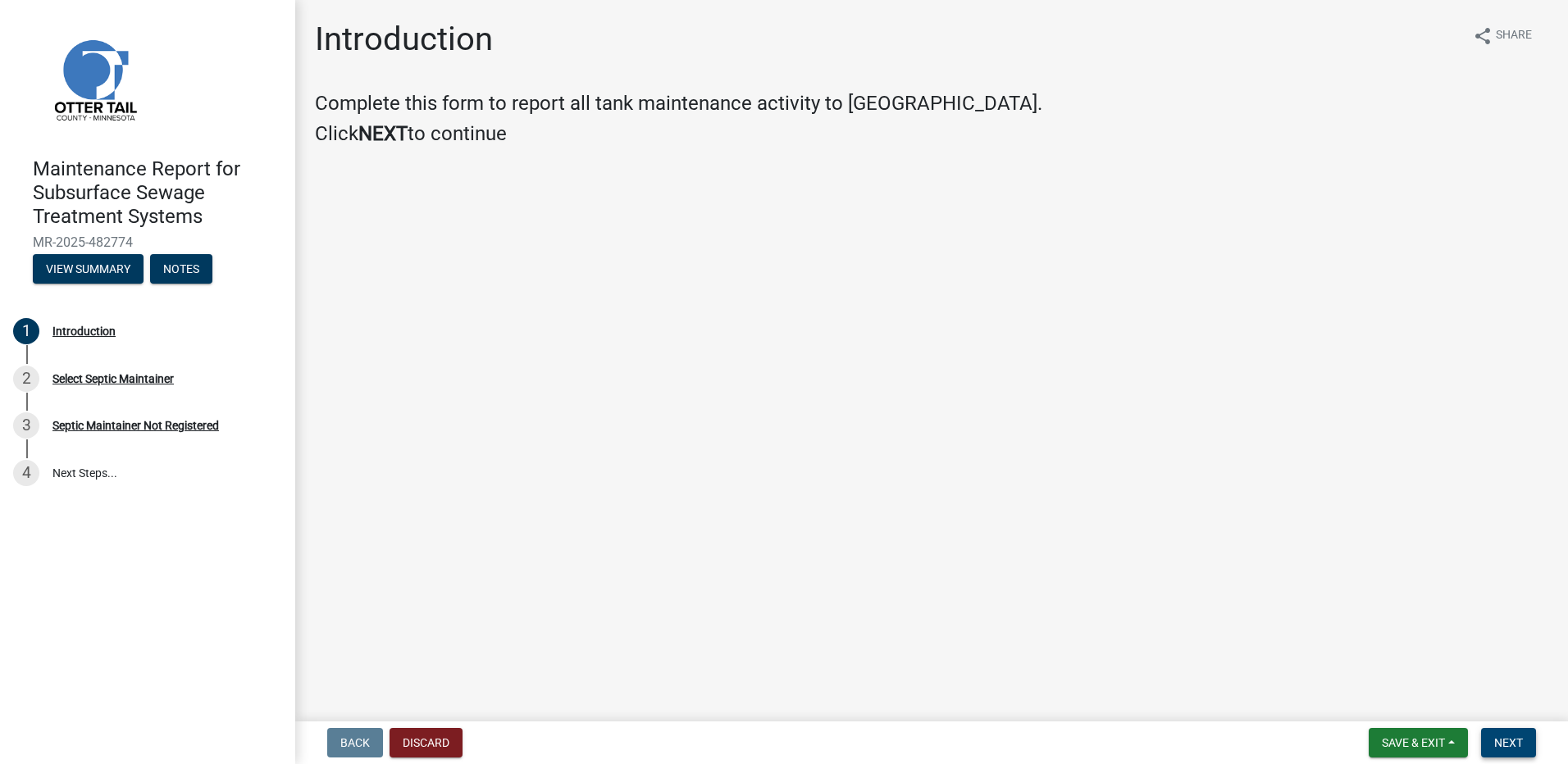
click at [1516, 756] on button "Next" at bounding box center [1508, 742] width 55 height 30
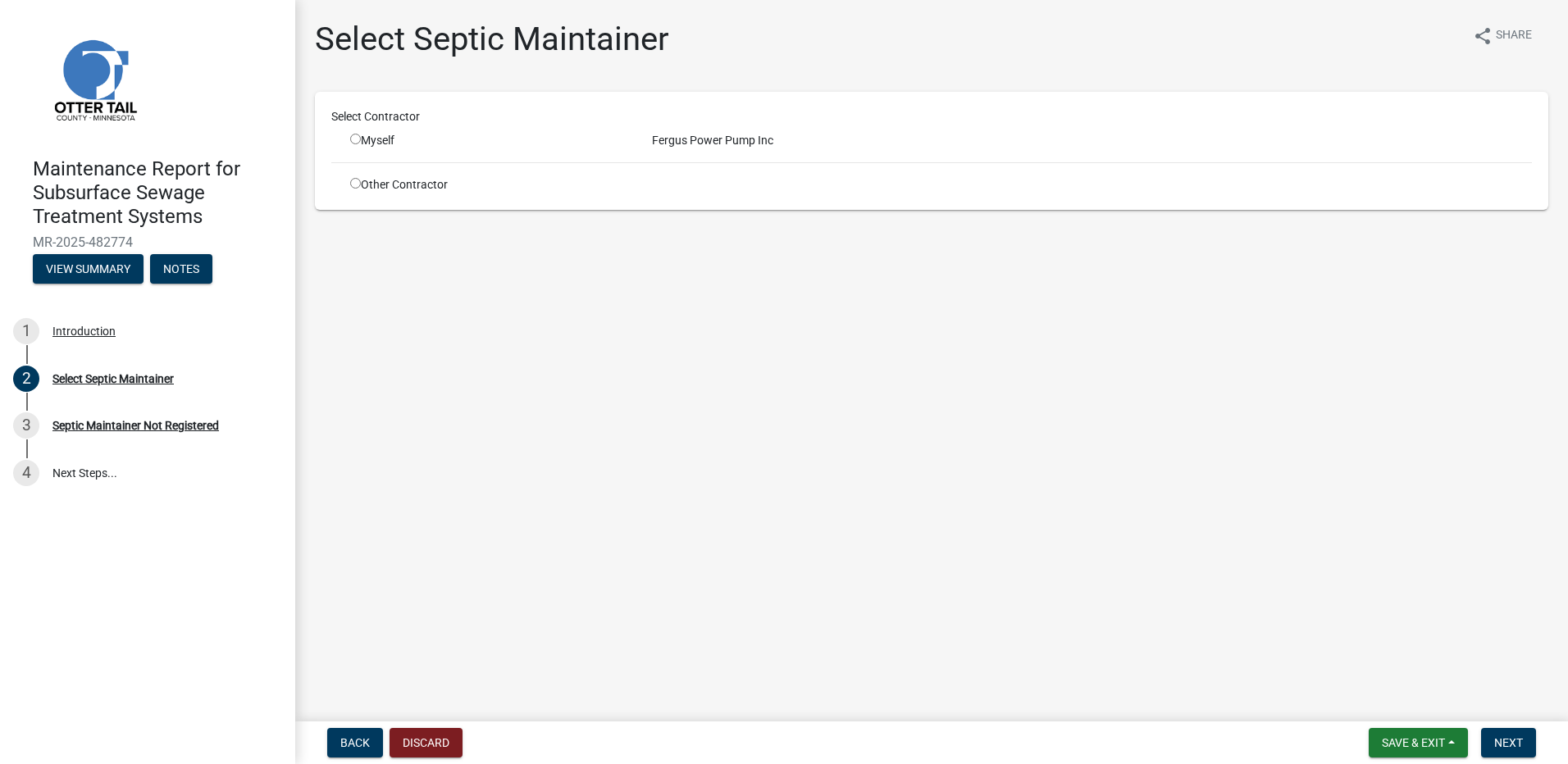
click at [355, 143] on input "radio" at bounding box center [355, 138] width 10 height 10
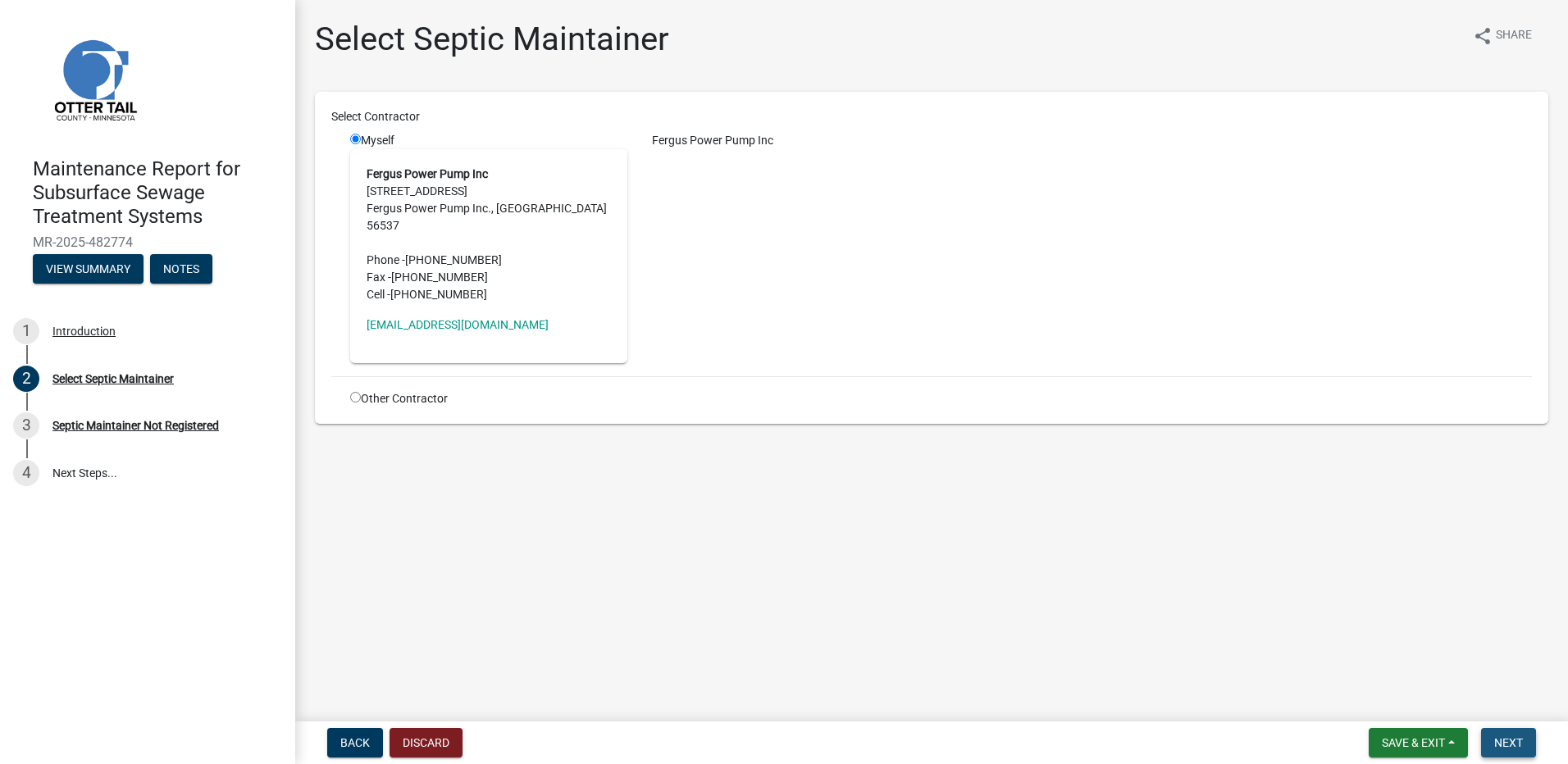
click at [1517, 740] on span "Next" at bounding box center [1508, 742] width 29 height 13
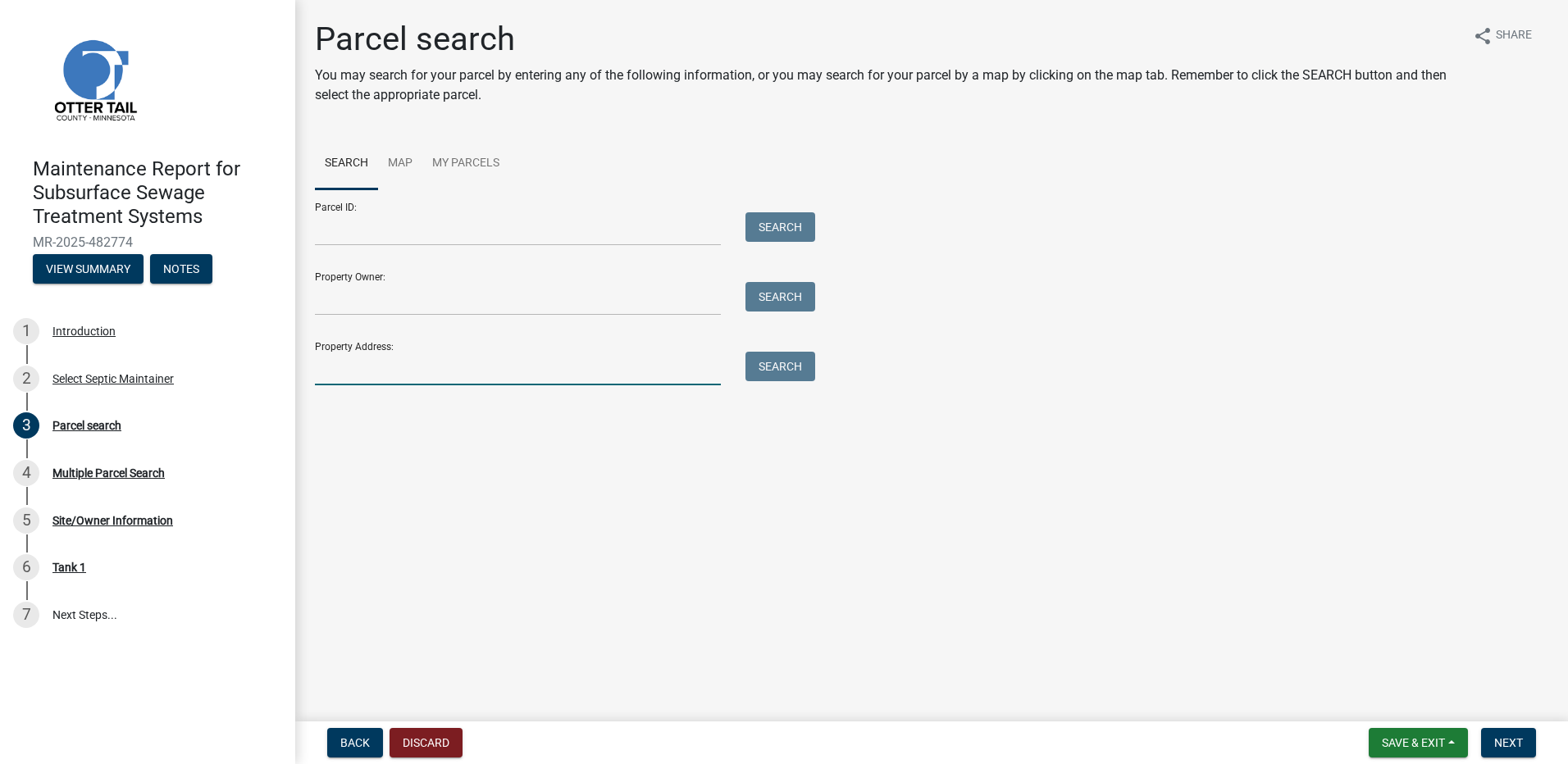
click at [365, 367] on input "Property Address:" at bounding box center [518, 368] width 406 height 34
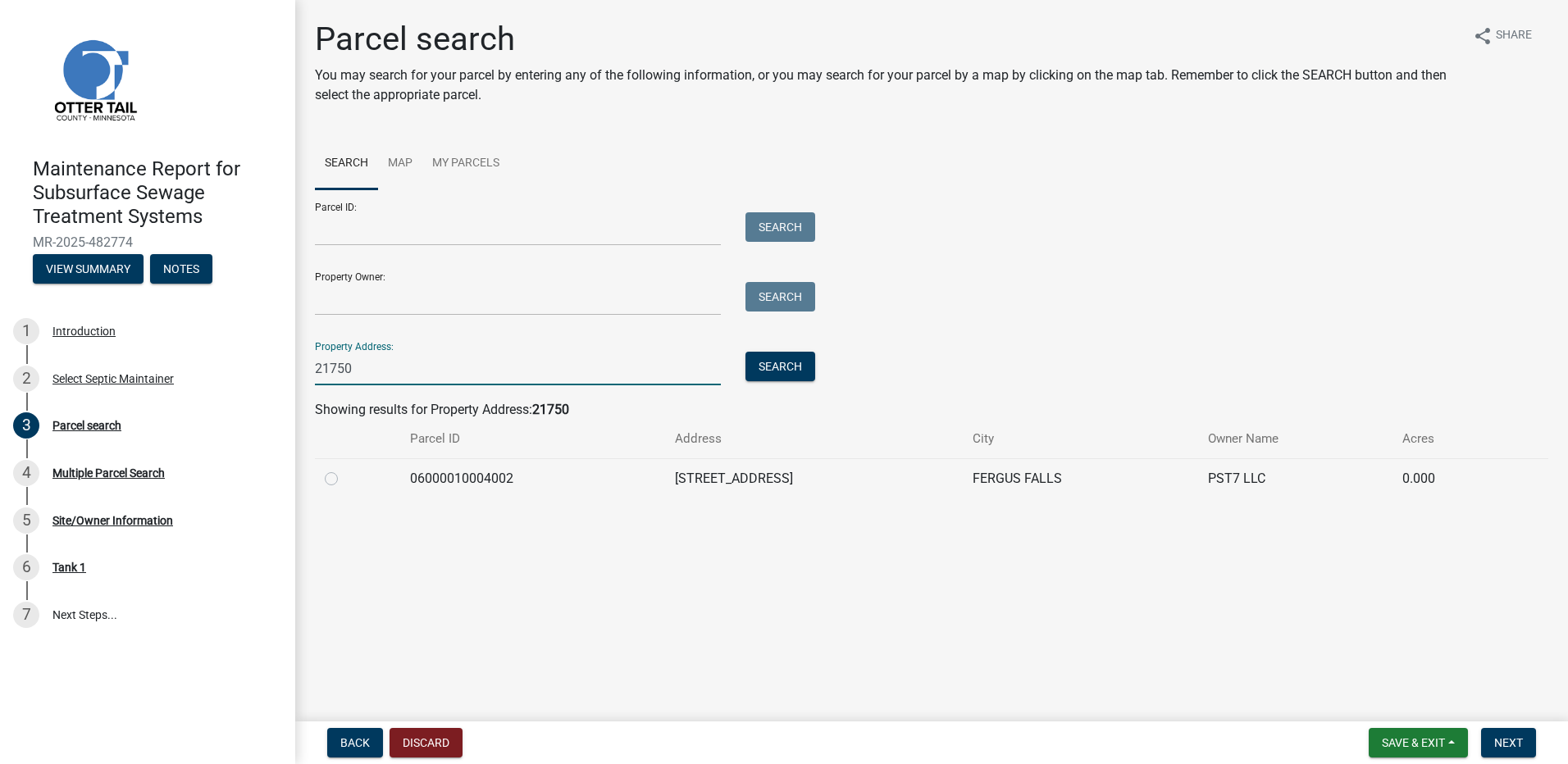
click at [344, 468] on label at bounding box center [344, 468] width 0 height 0
click at [344, 480] on input "radio" at bounding box center [349, 473] width 10 height 10
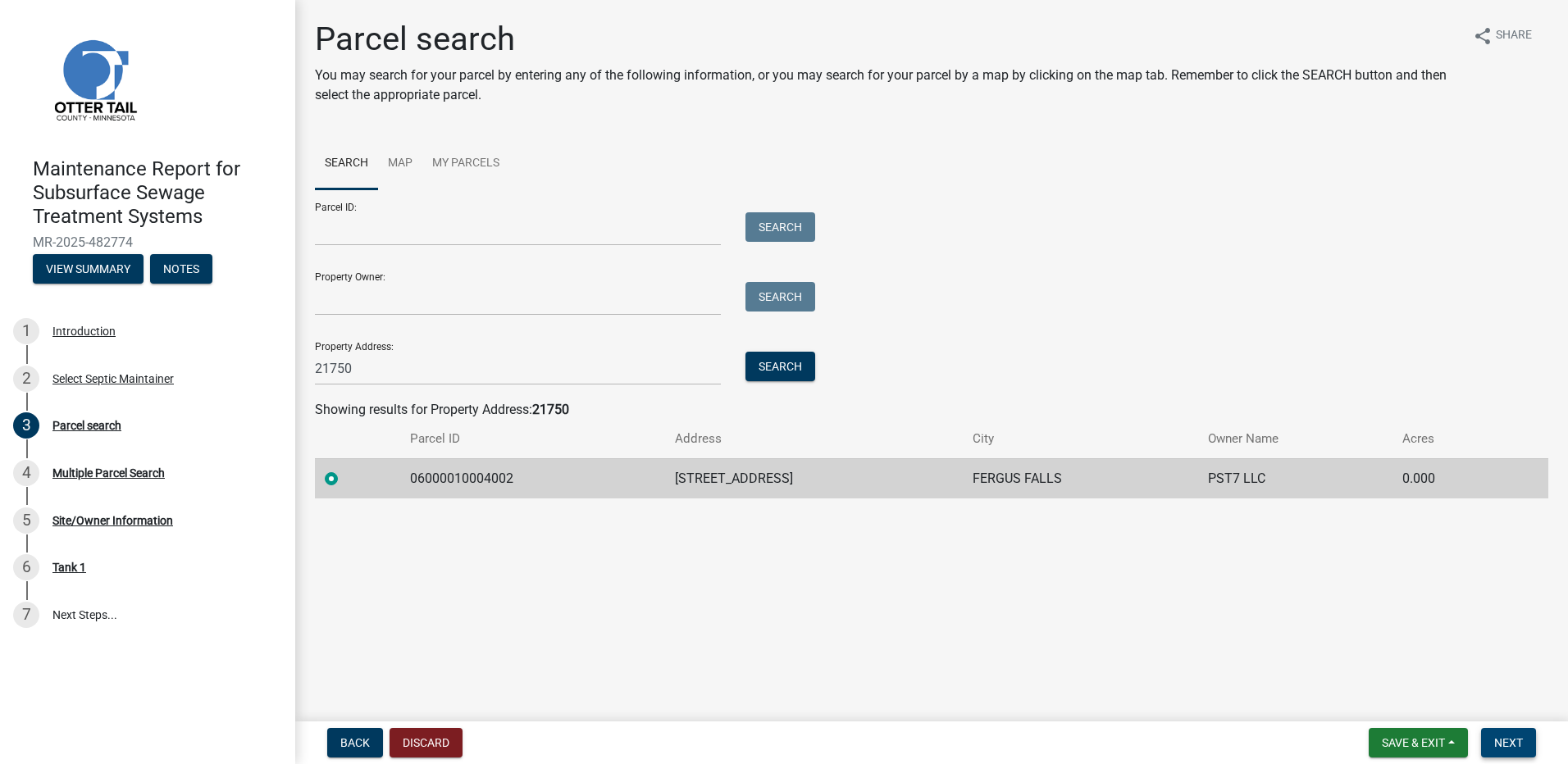
click at [1504, 747] on span "Next" at bounding box center [1508, 742] width 29 height 13
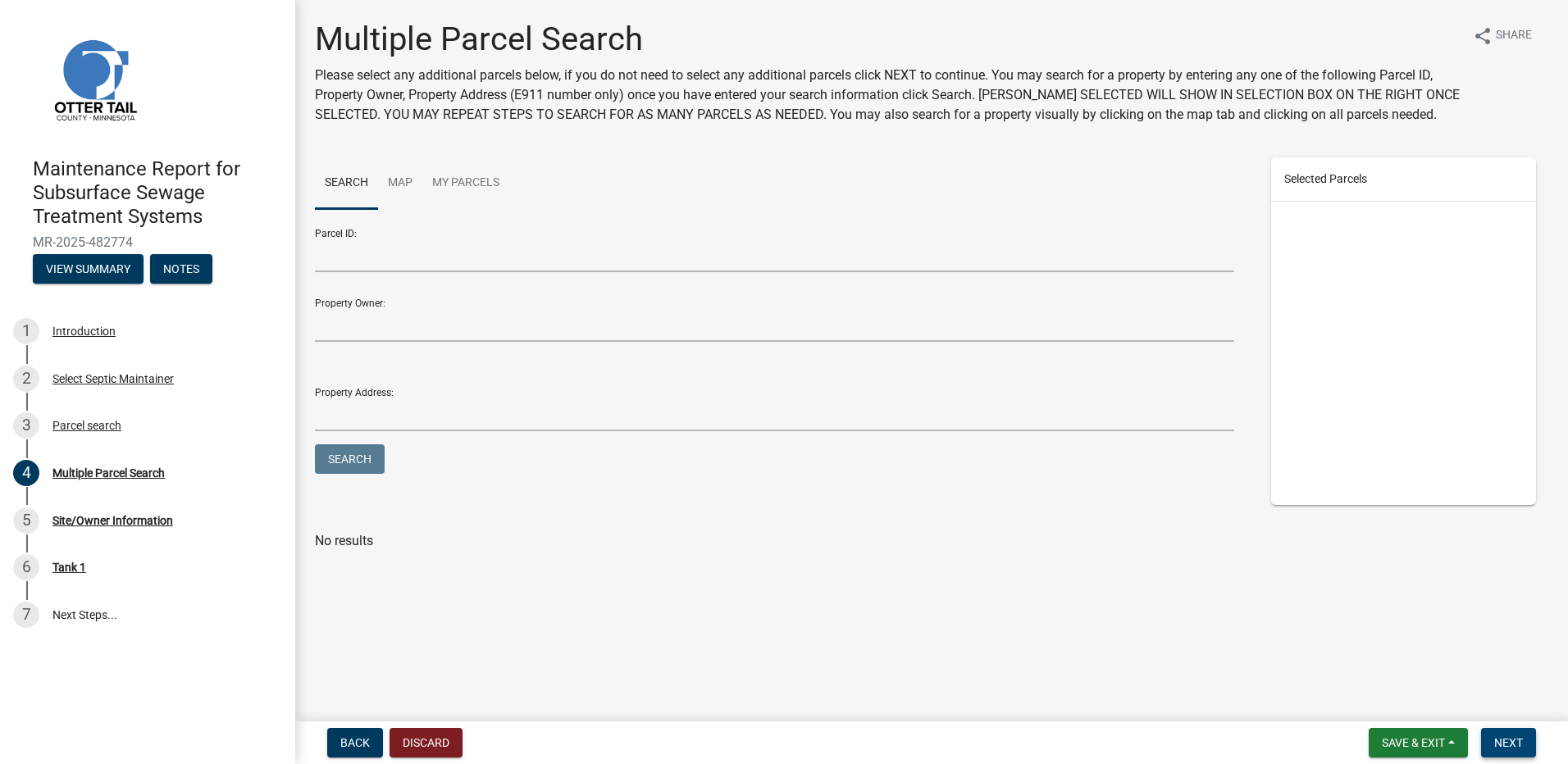
click at [1504, 733] on button "Next" at bounding box center [1508, 742] width 55 height 30
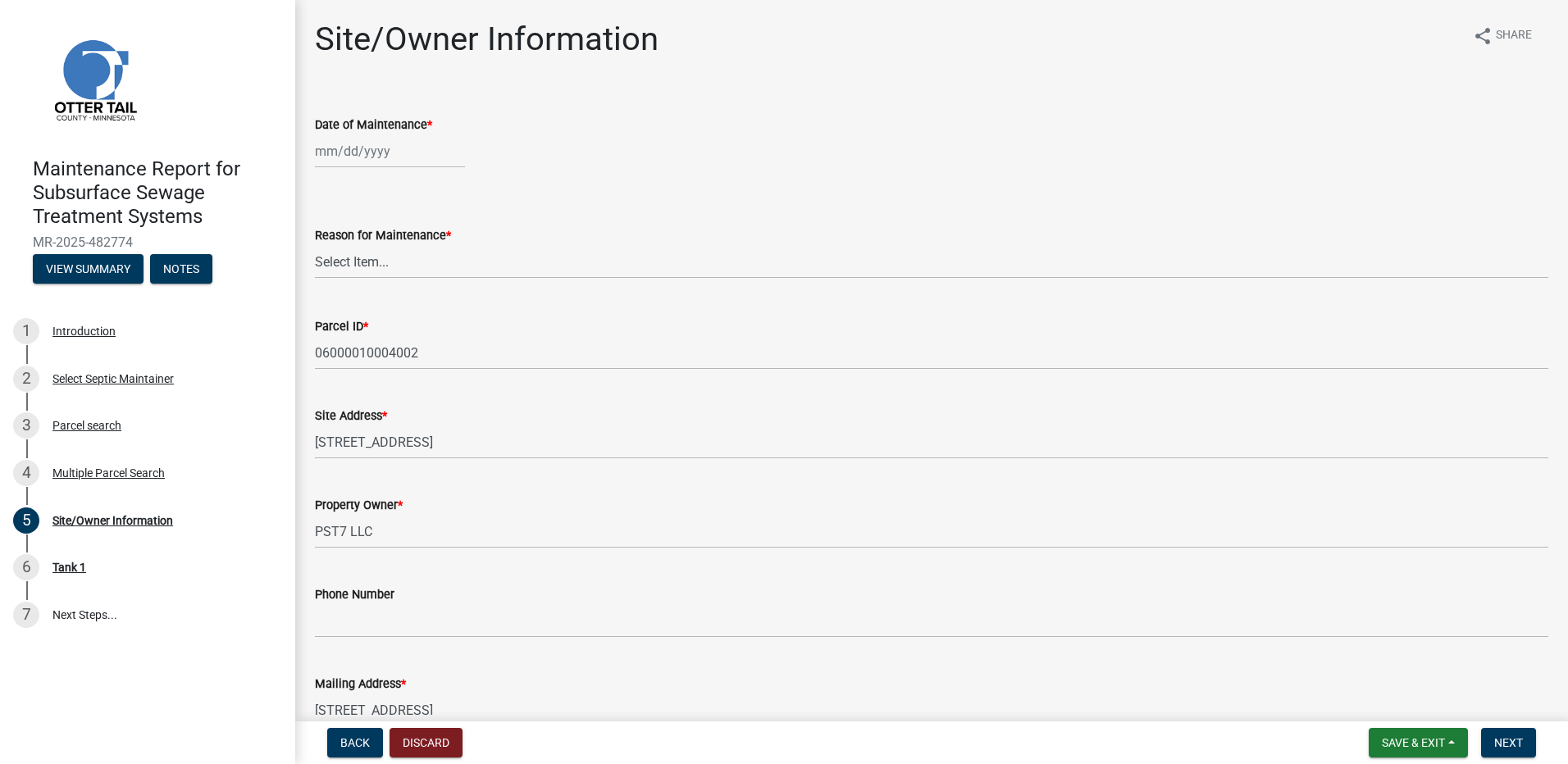
click at [354, 151] on div at bounding box center [390, 151] width 150 height 34
click at [429, 267] on div "12" at bounding box center [436, 265] width 26 height 26
click at [411, 268] on select "Select Item... Called Routine Other" at bounding box center [932, 262] width 1233 height 34
click at [315, 245] on select "Select Item... Called Routine Other" at bounding box center [932, 262] width 1233 height 34
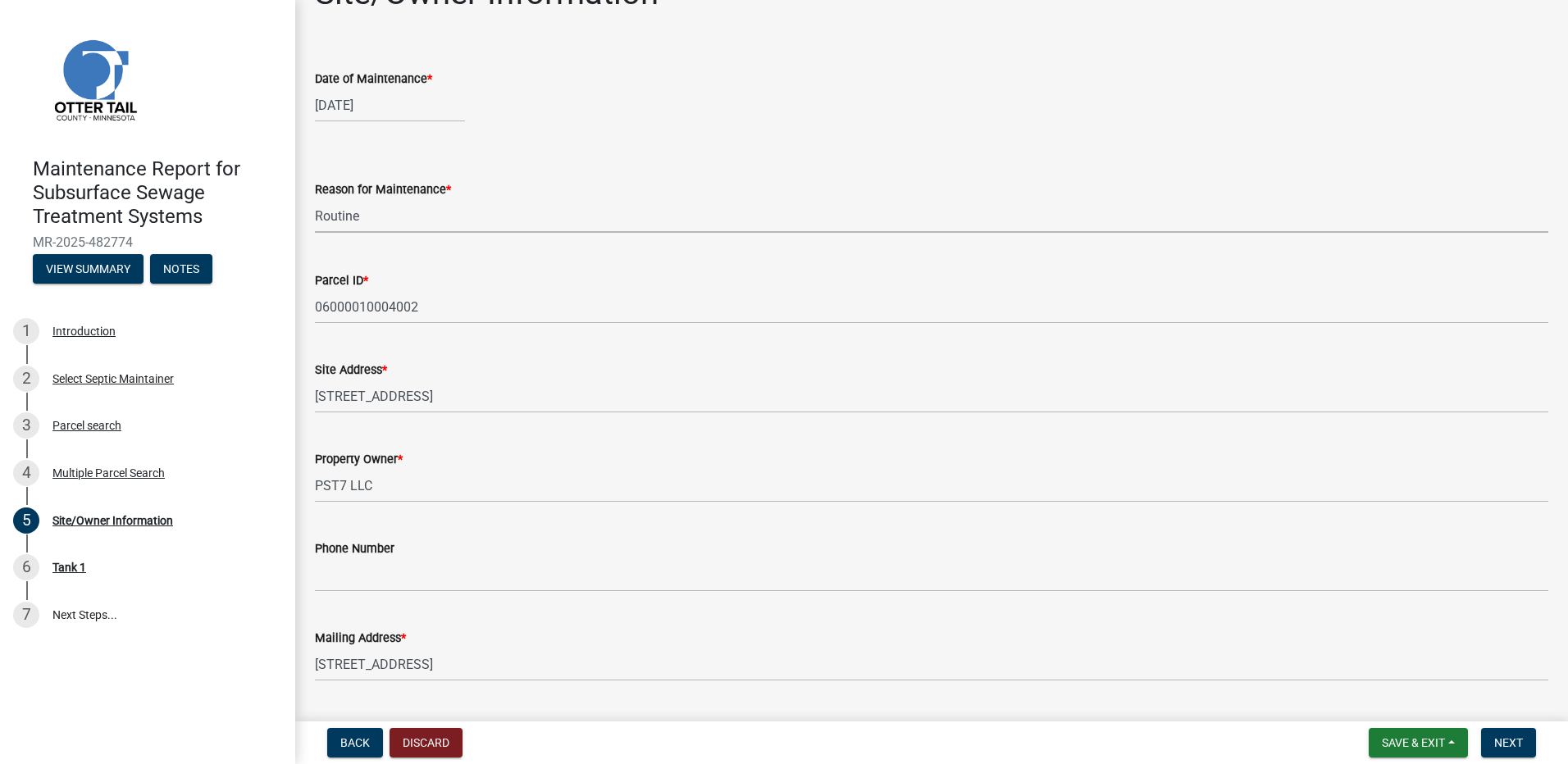
scroll to position [82, 0]
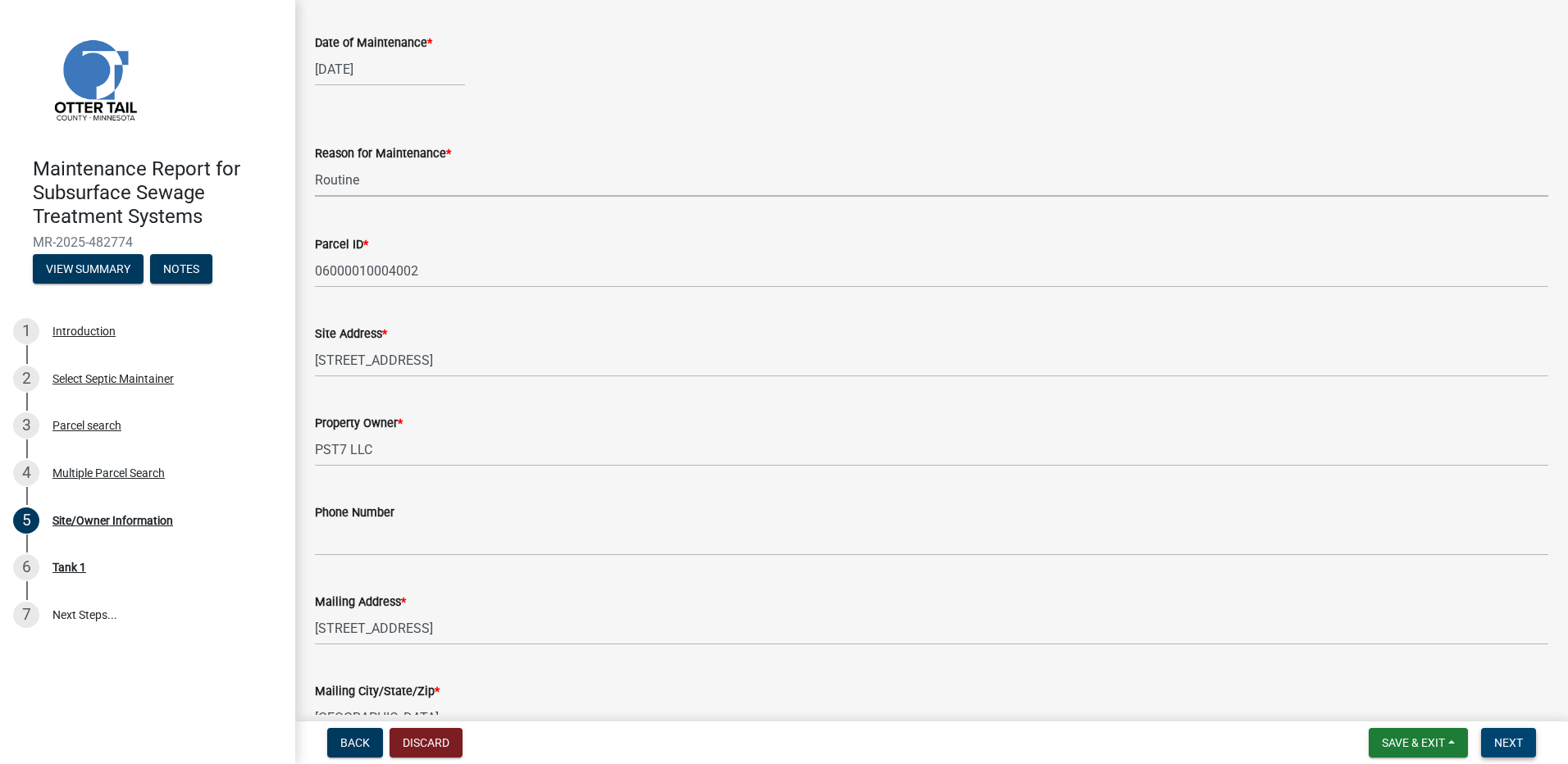
click at [1498, 736] on span "Next" at bounding box center [1508, 742] width 29 height 13
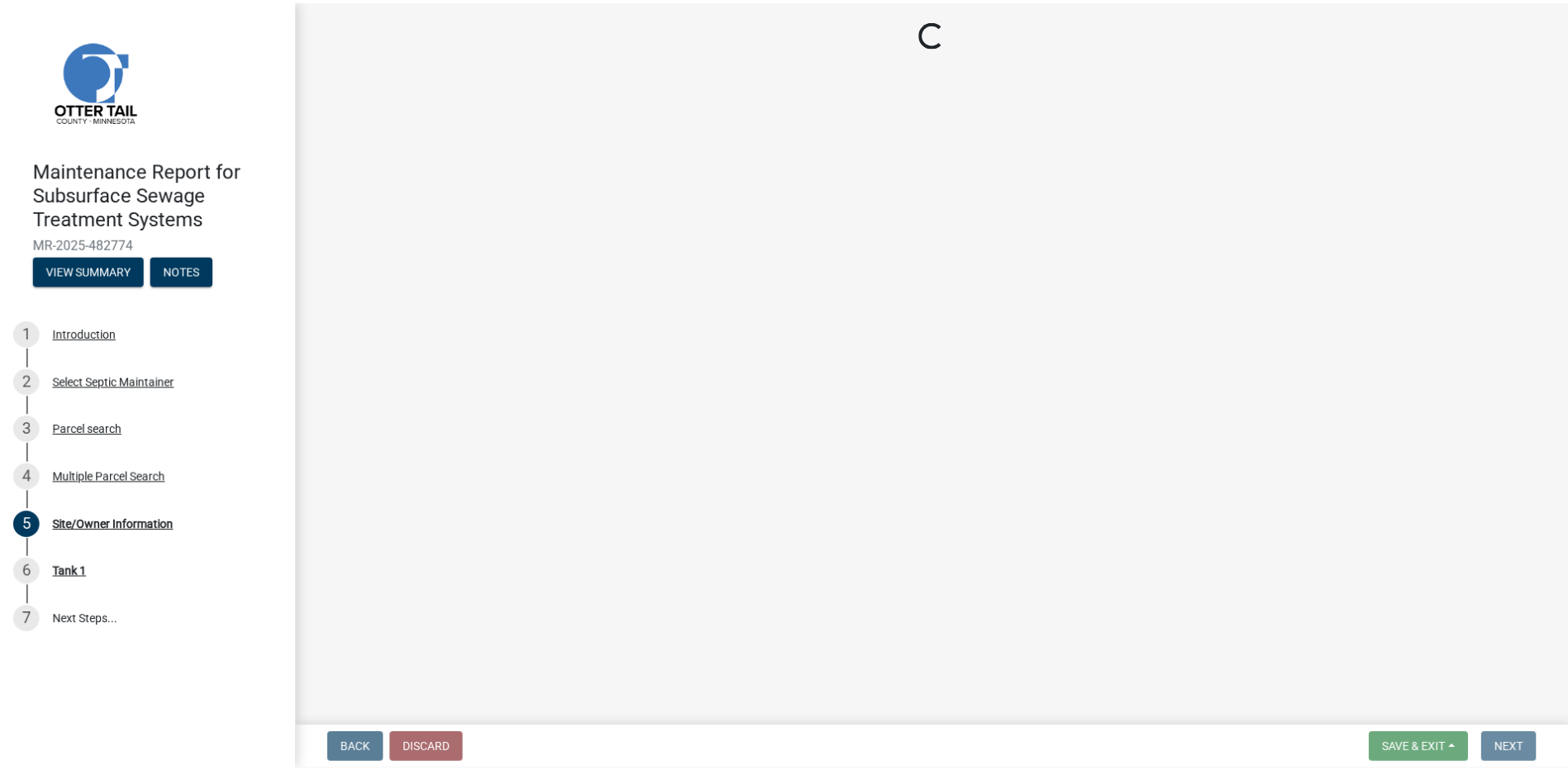
scroll to position [0, 0]
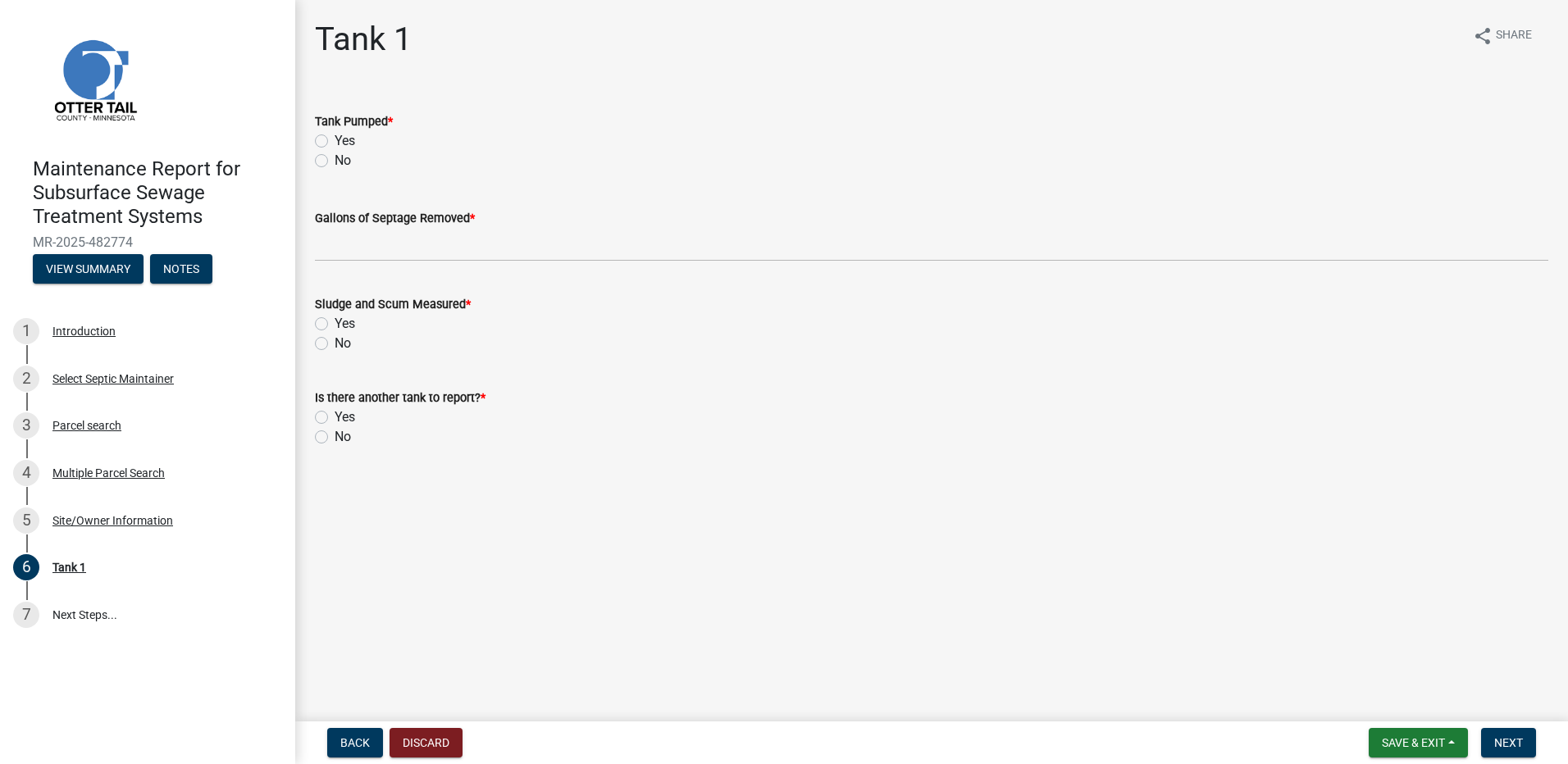
click at [335, 138] on label "Yes" at bounding box center [345, 140] width 21 height 20
click at [335, 138] on input "Yes" at bounding box center [340, 136] width 10 height 10
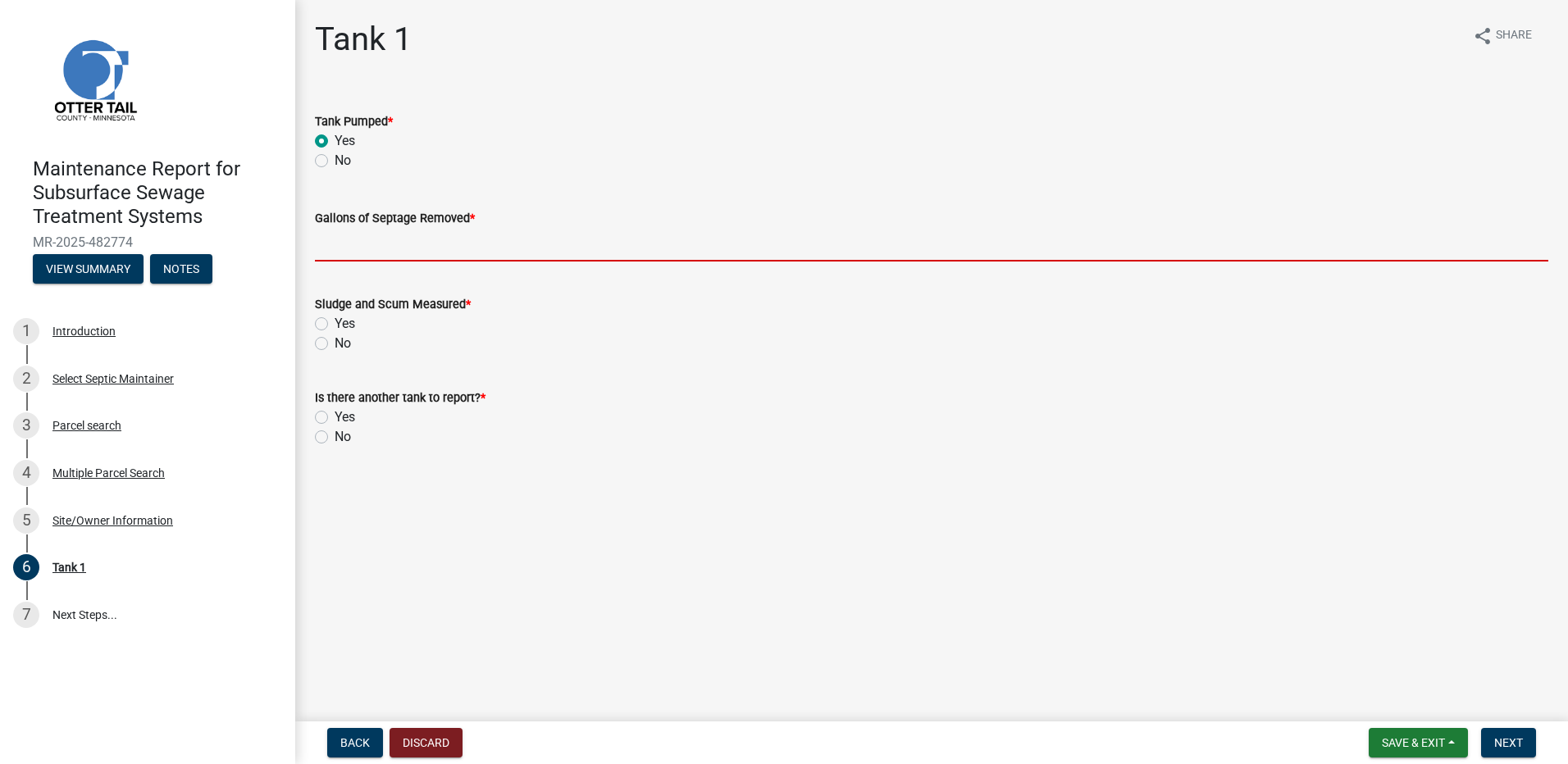
click at [361, 247] on input "Gallons of Septage Removed *" at bounding box center [932, 245] width 1233 height 34
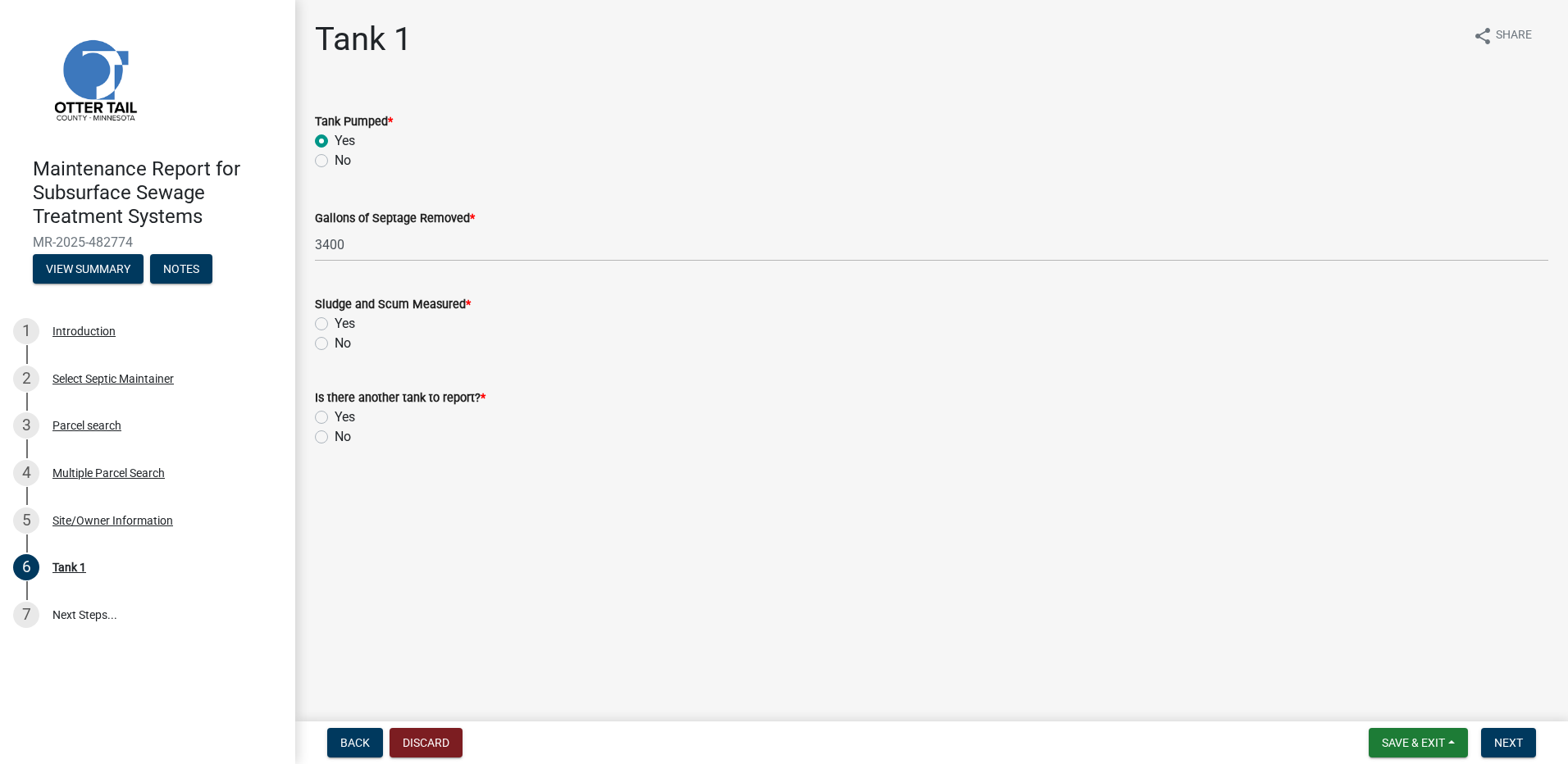
click at [335, 343] on label "No" at bounding box center [343, 343] width 17 height 20
click at [335, 343] on input "No" at bounding box center [340, 339] width 10 height 10
click at [335, 438] on label "No" at bounding box center [343, 437] width 17 height 20
click at [335, 438] on input "No" at bounding box center [340, 432] width 10 height 10
click at [1516, 755] on button "Next" at bounding box center [1508, 742] width 55 height 30
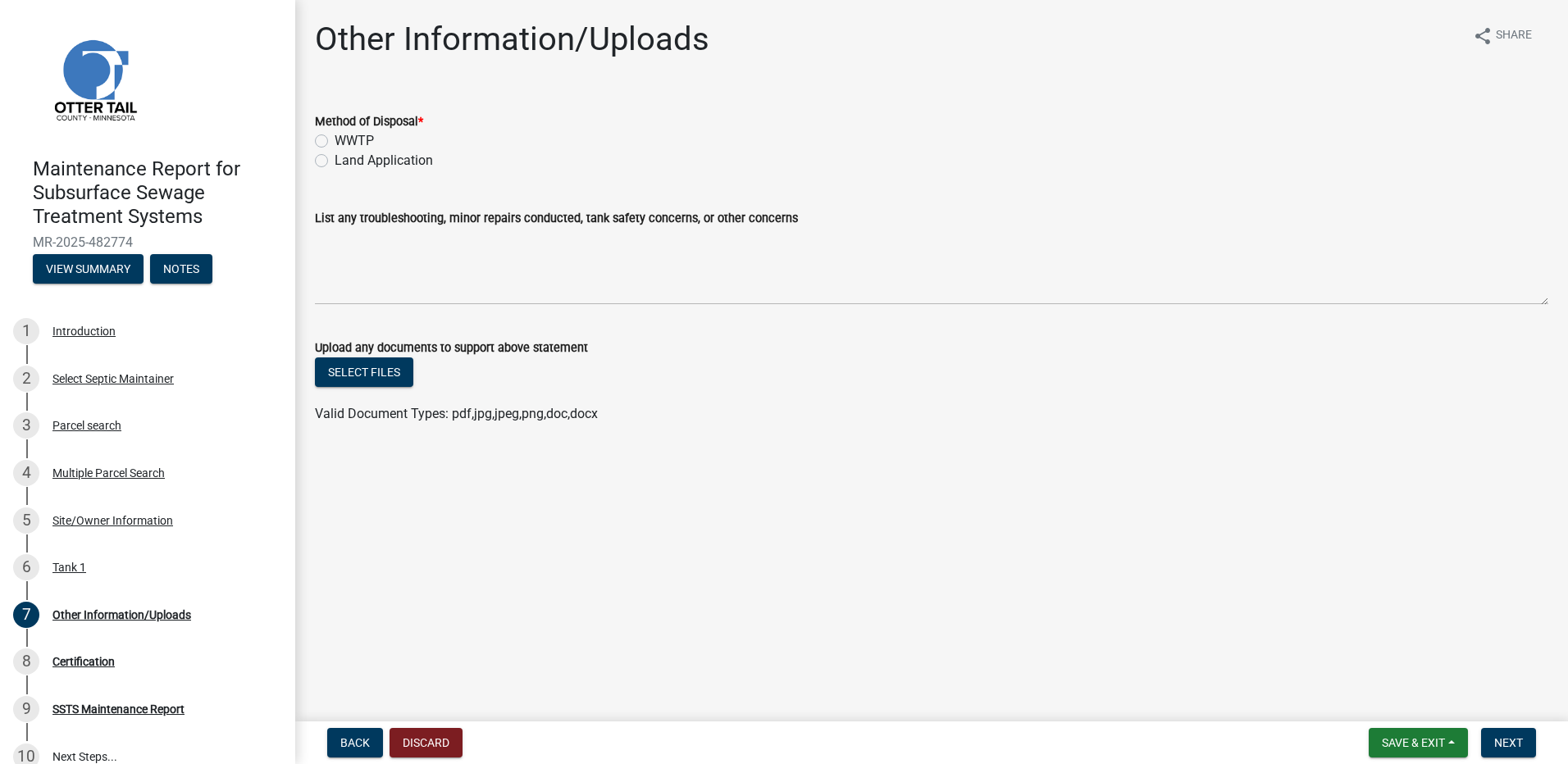
click at [383, 163] on label "Land Application" at bounding box center [384, 160] width 98 height 20
click at [345, 162] on input "Land Application" at bounding box center [340, 155] width 10 height 10
click at [1504, 749] on span "Next" at bounding box center [1508, 742] width 29 height 13
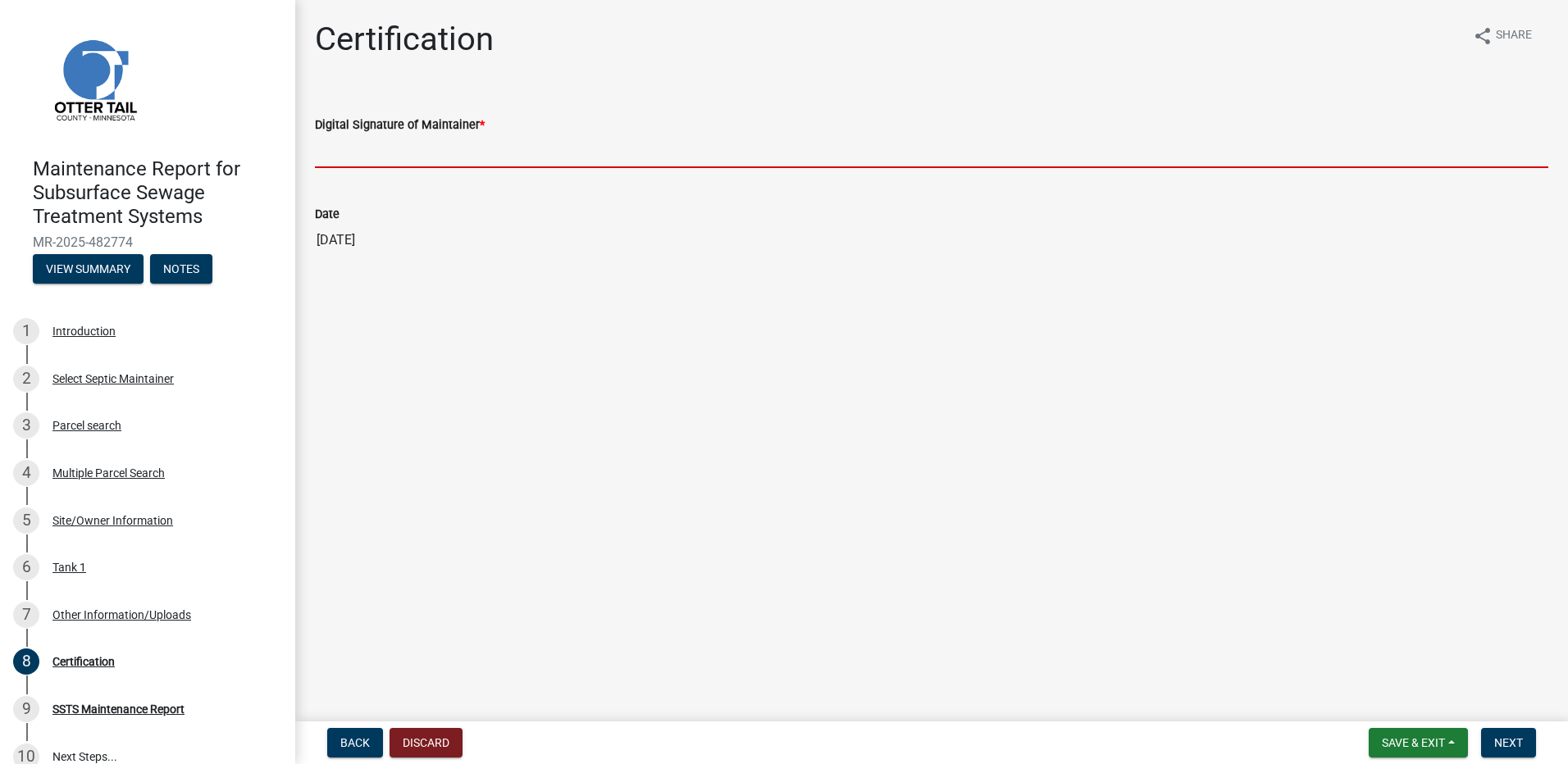
click at [454, 156] on input "Digital Signature of Maintainer *" at bounding box center [932, 151] width 1233 height 34
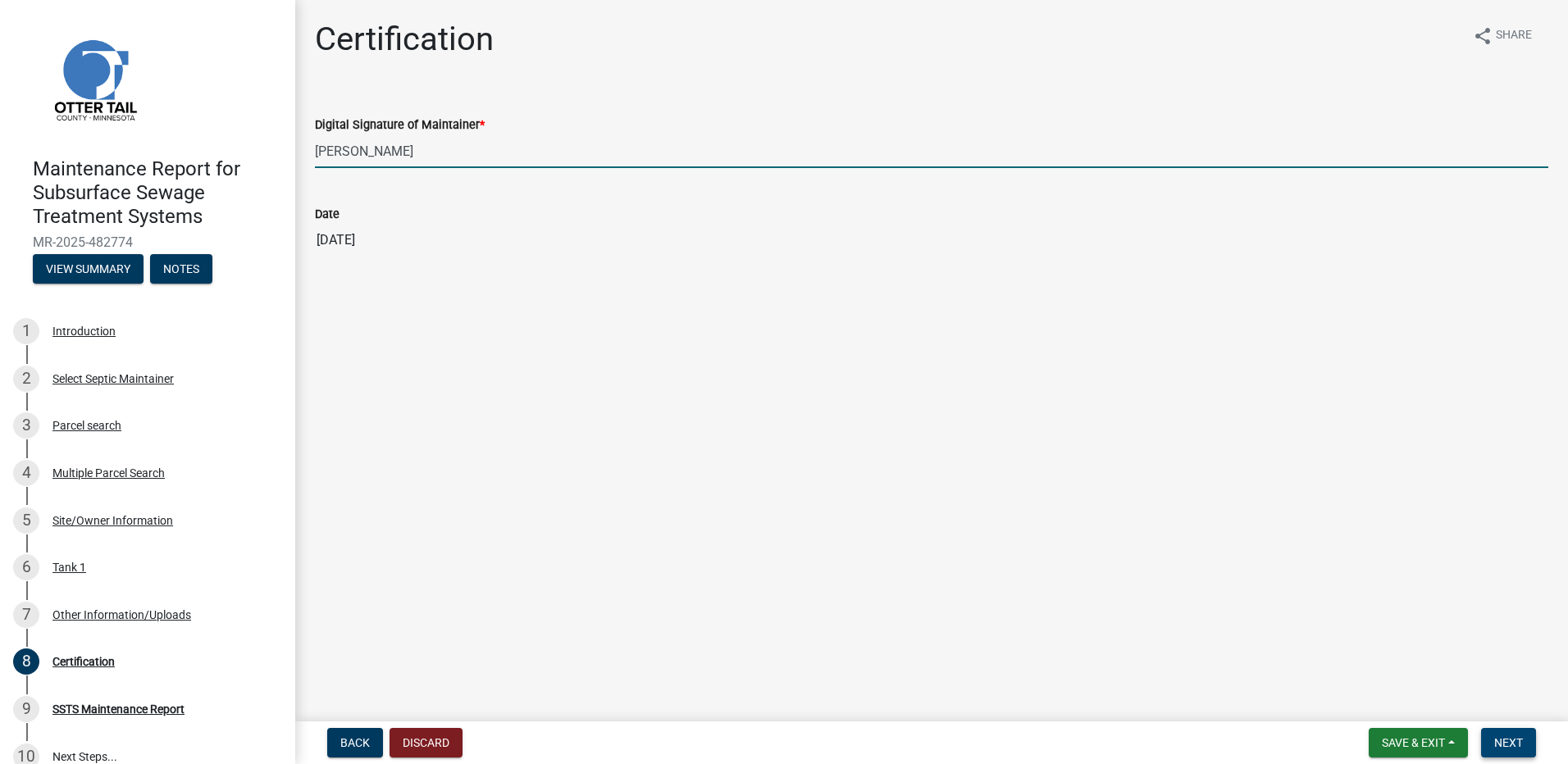
click at [1506, 745] on span "Next" at bounding box center [1508, 742] width 29 height 13
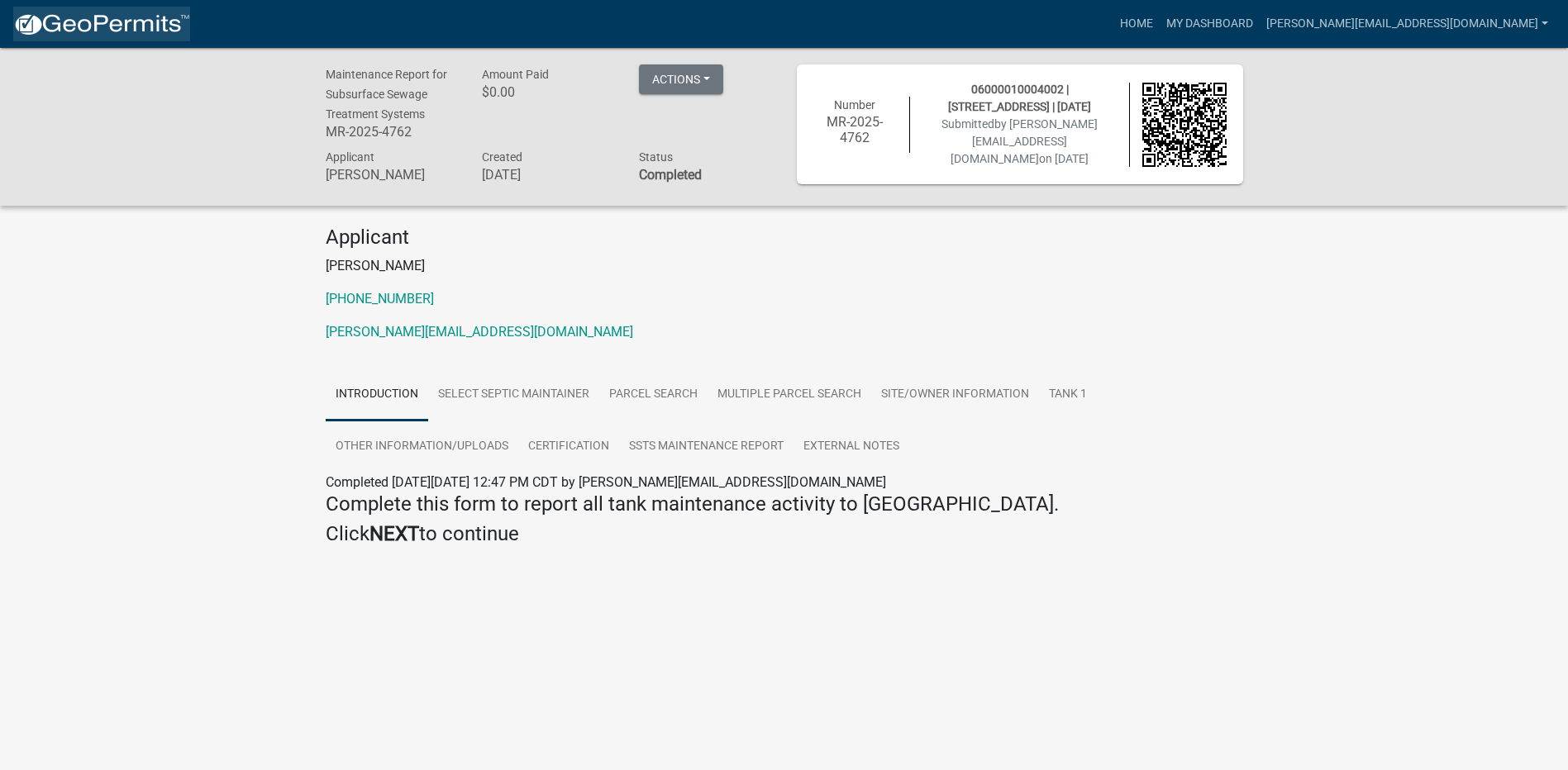
click at [130, 27] on img at bounding box center [102, 25] width 177 height 25
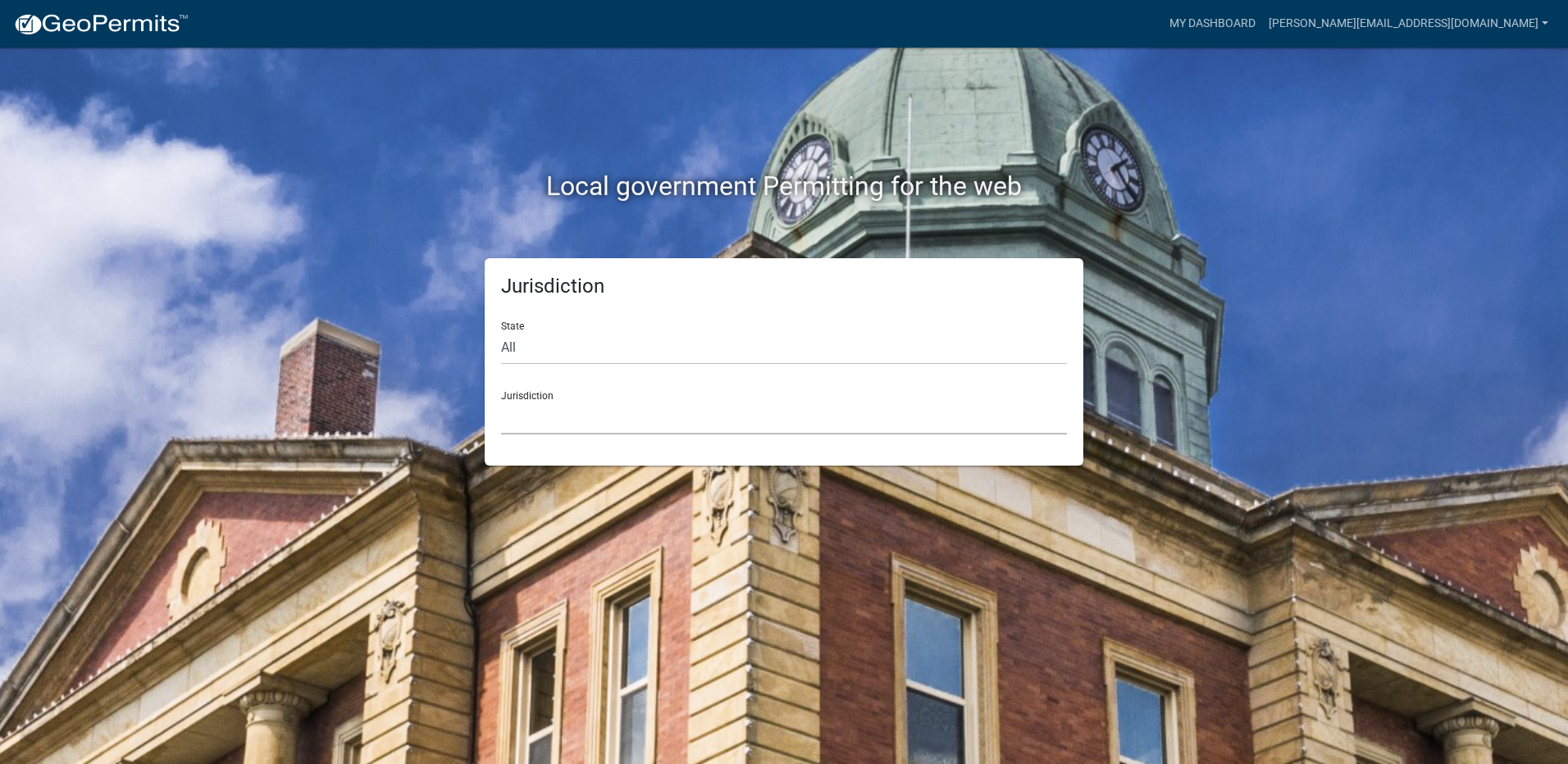
click at [621, 422] on select "[GEOGRAPHIC_DATA], [US_STATE] [GEOGRAPHIC_DATA], [US_STATE][PERSON_NAME][GEOGRA…" at bounding box center [784, 418] width 566 height 34
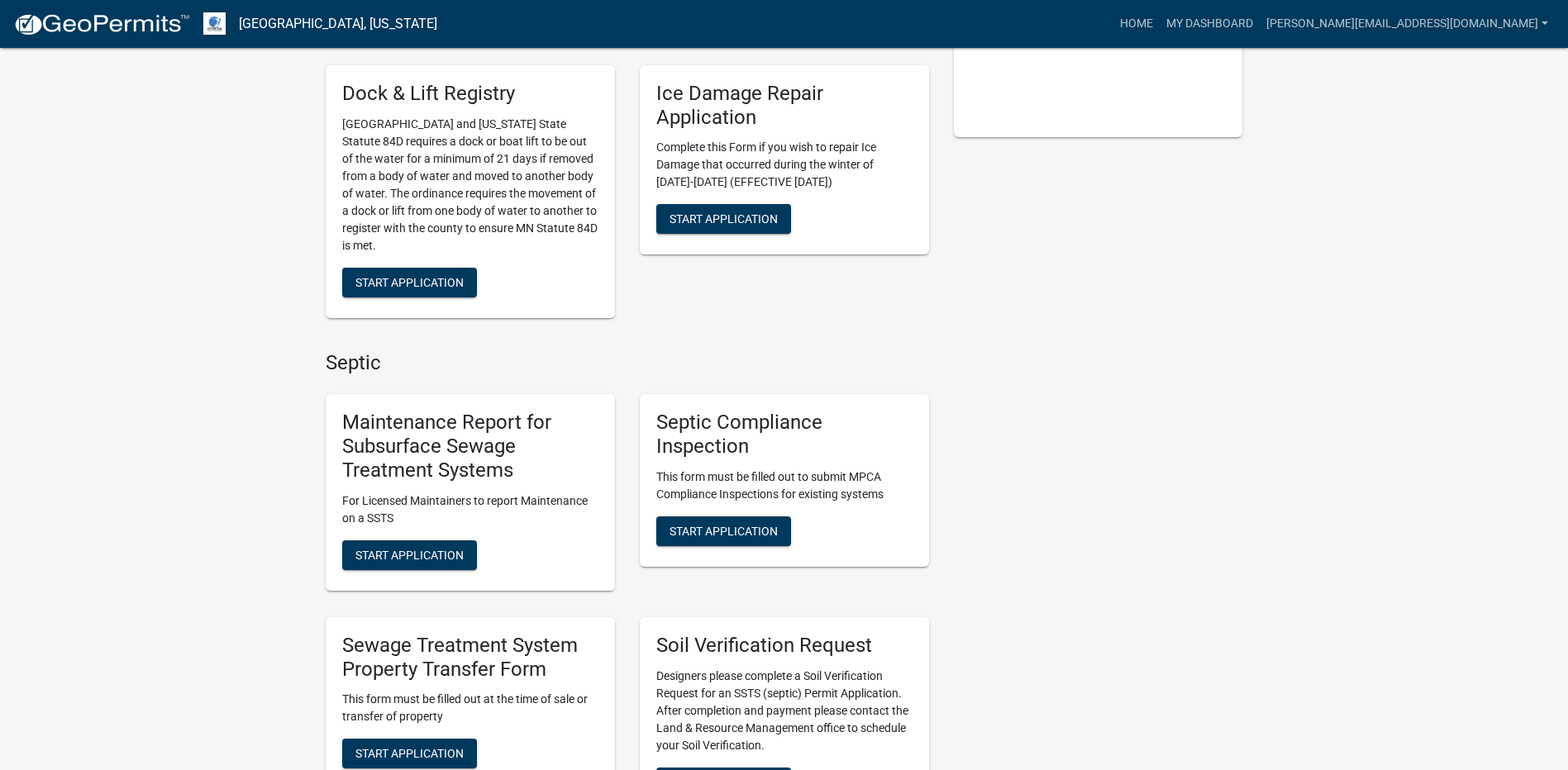
scroll to position [413, 0]
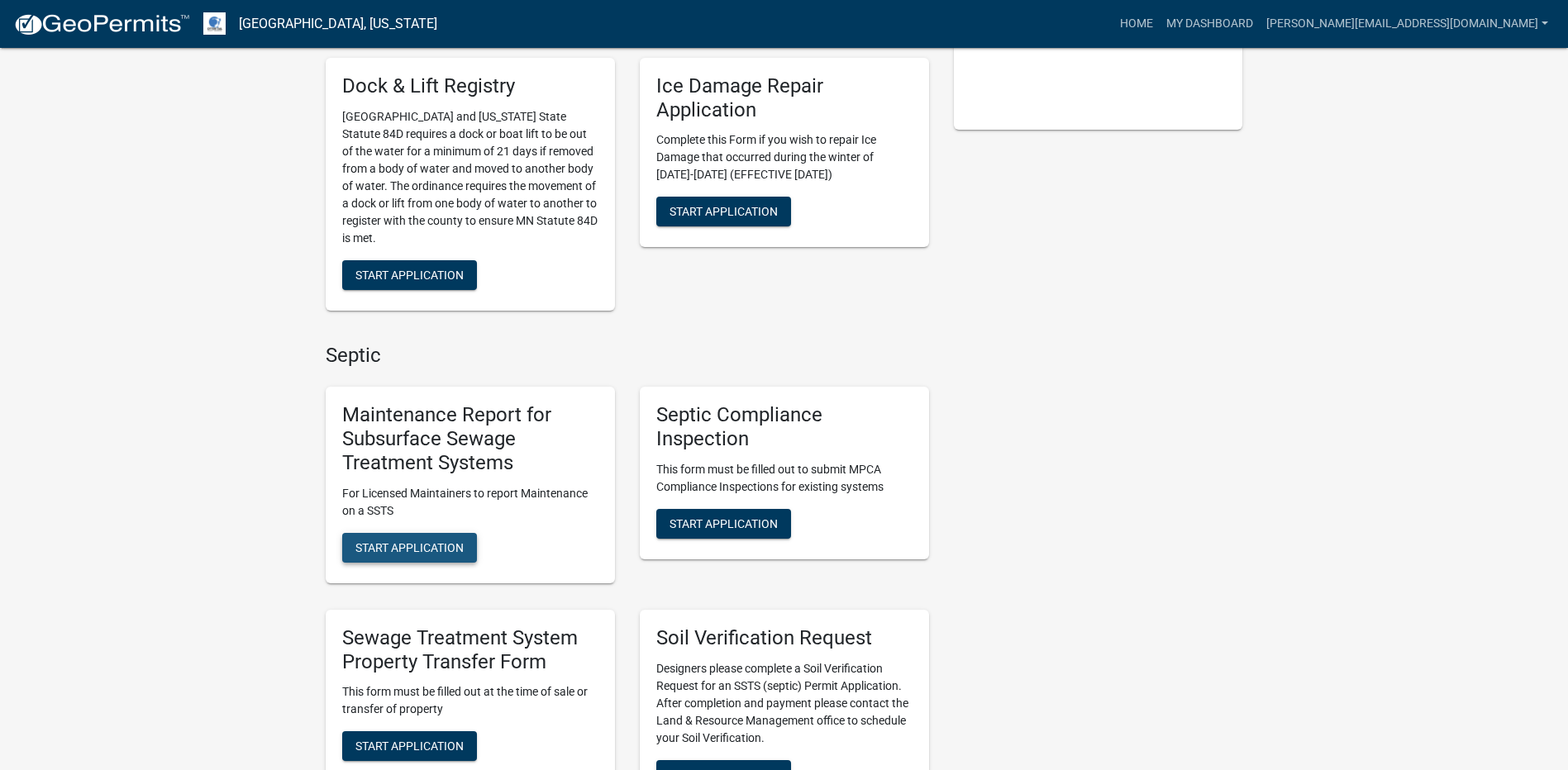
click at [425, 543] on span "Start Application" at bounding box center [409, 547] width 108 height 13
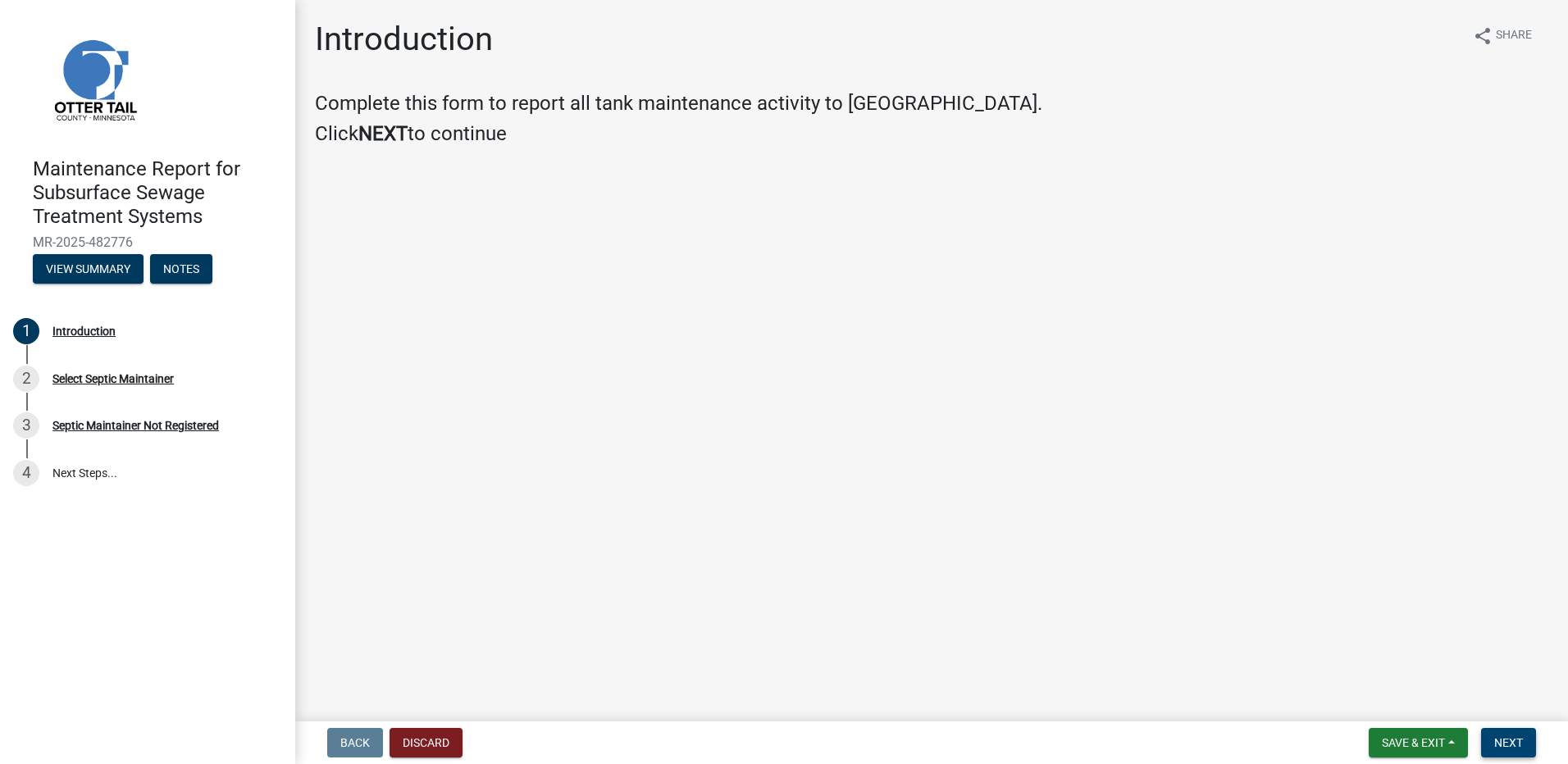
click at [1509, 731] on button "Next" at bounding box center [1508, 742] width 55 height 30
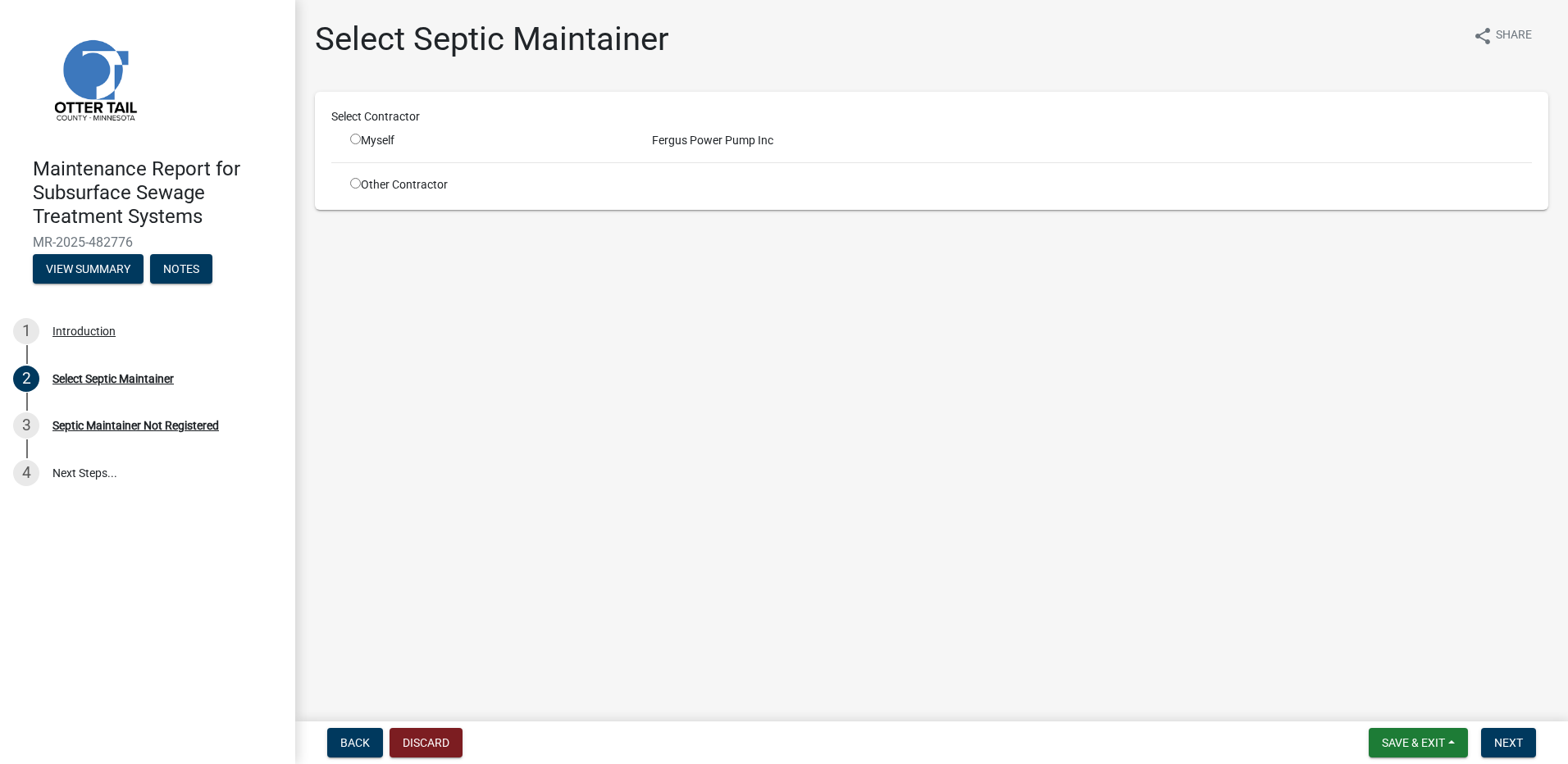
click at [358, 139] on input "radio" at bounding box center [355, 138] width 10 height 10
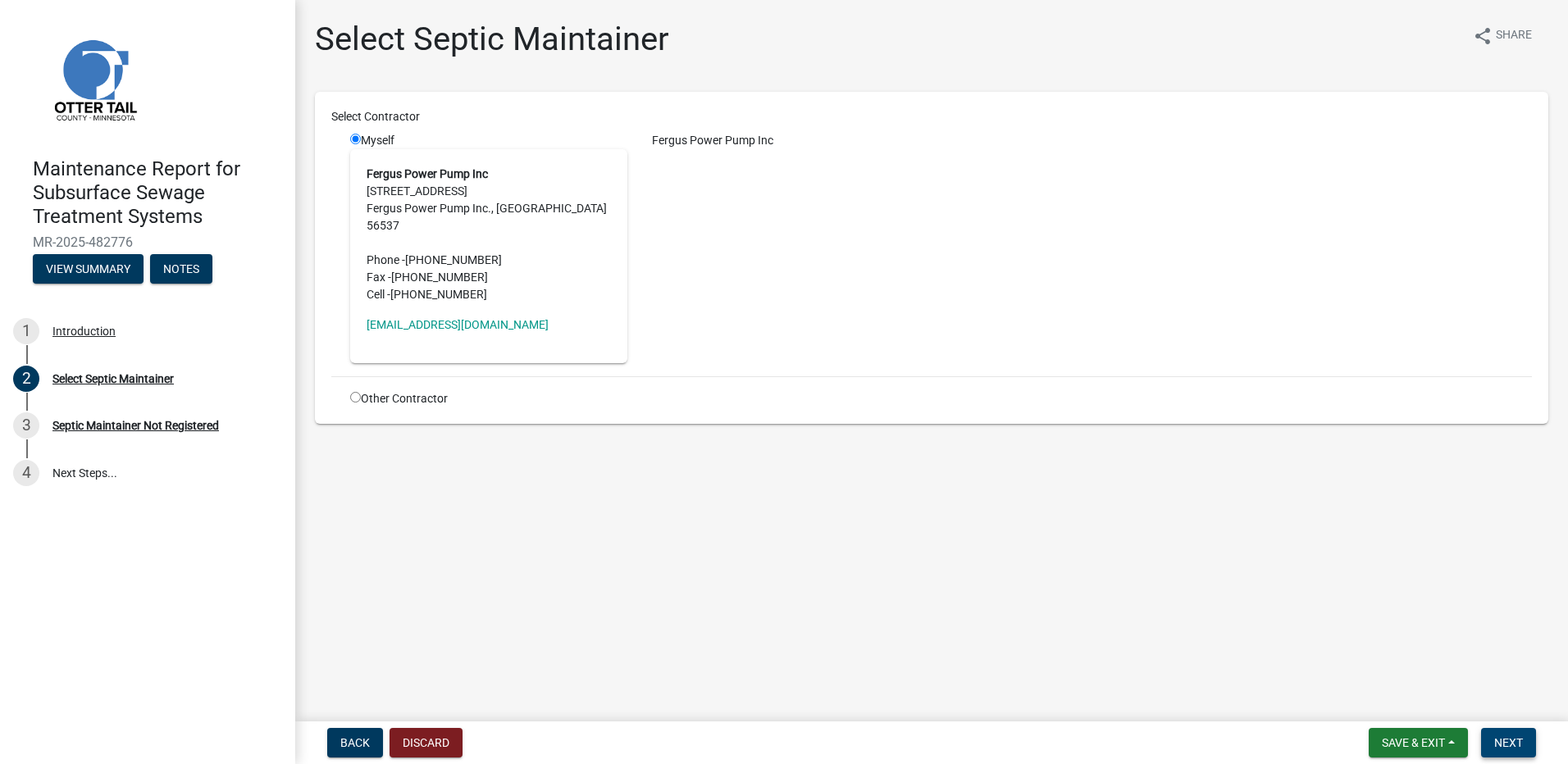
click at [1506, 746] on span "Next" at bounding box center [1508, 742] width 29 height 13
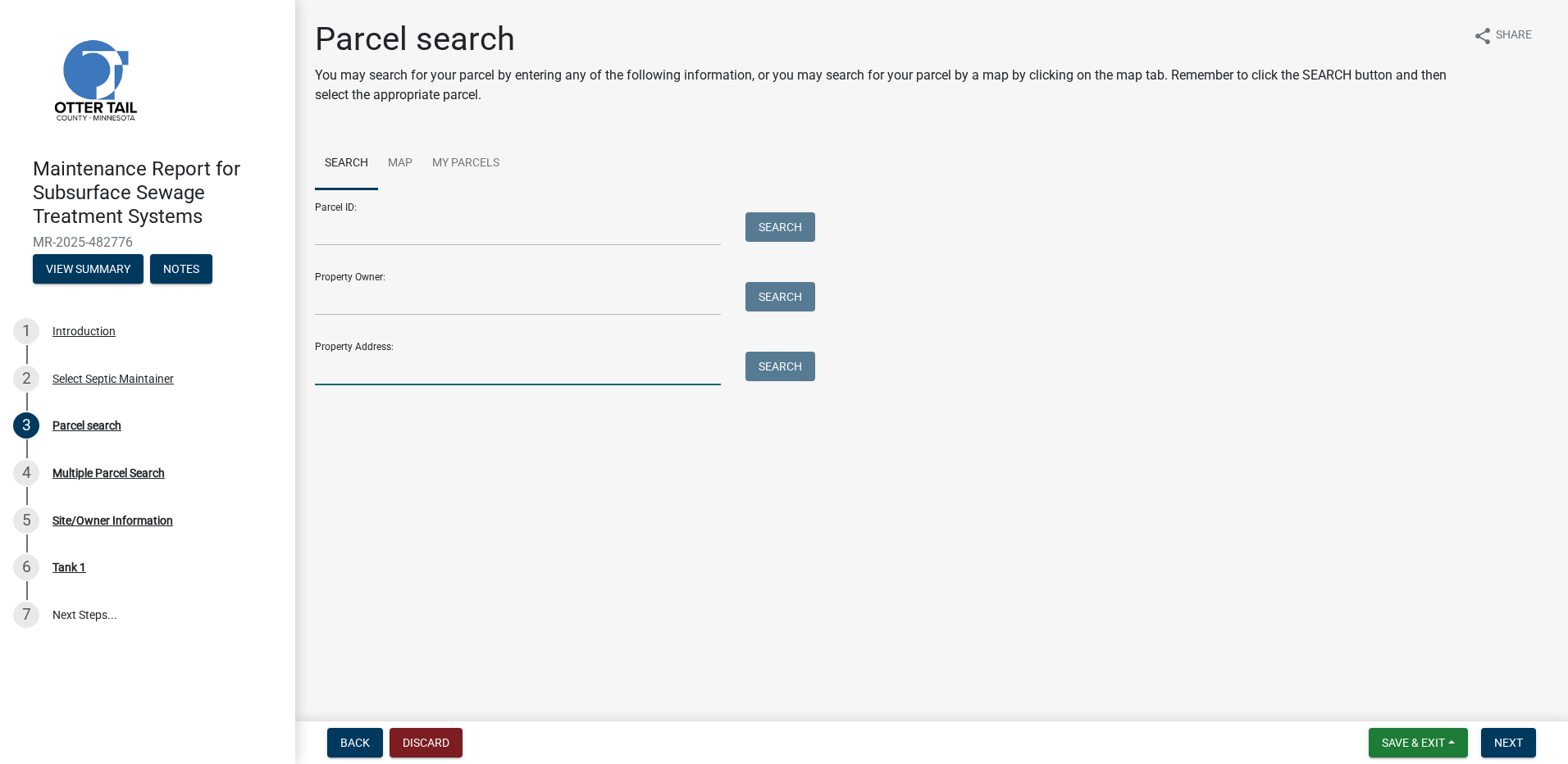
click at [401, 375] on input "Property Address:" at bounding box center [518, 368] width 406 height 34
click at [793, 376] on button "Search" at bounding box center [780, 367] width 70 height 30
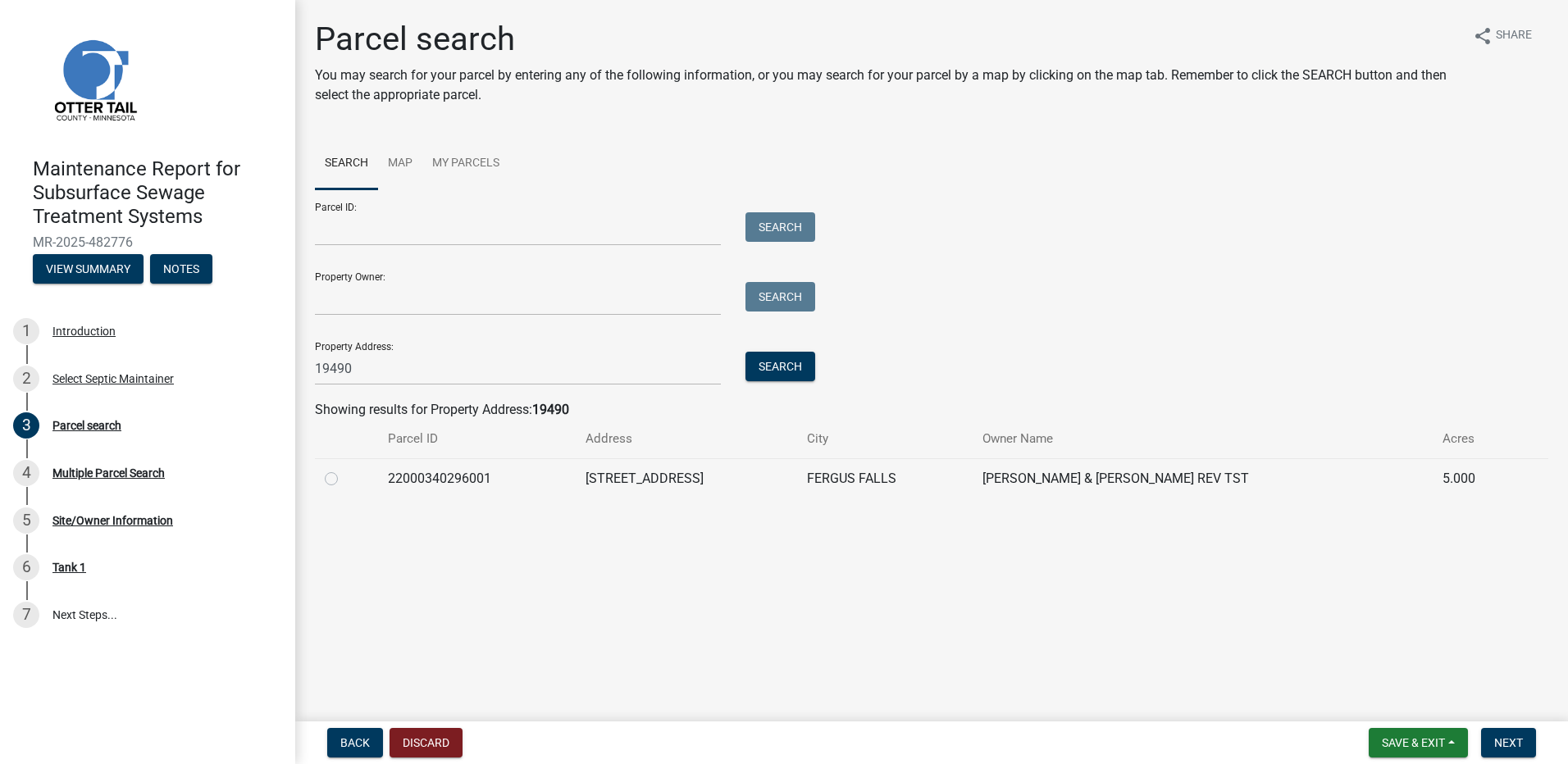
click at [318, 481] on td at bounding box center [346, 478] width 63 height 40
click at [344, 468] on label at bounding box center [344, 468] width 0 height 0
click at [344, 478] on input "radio" at bounding box center [349, 473] width 10 height 10
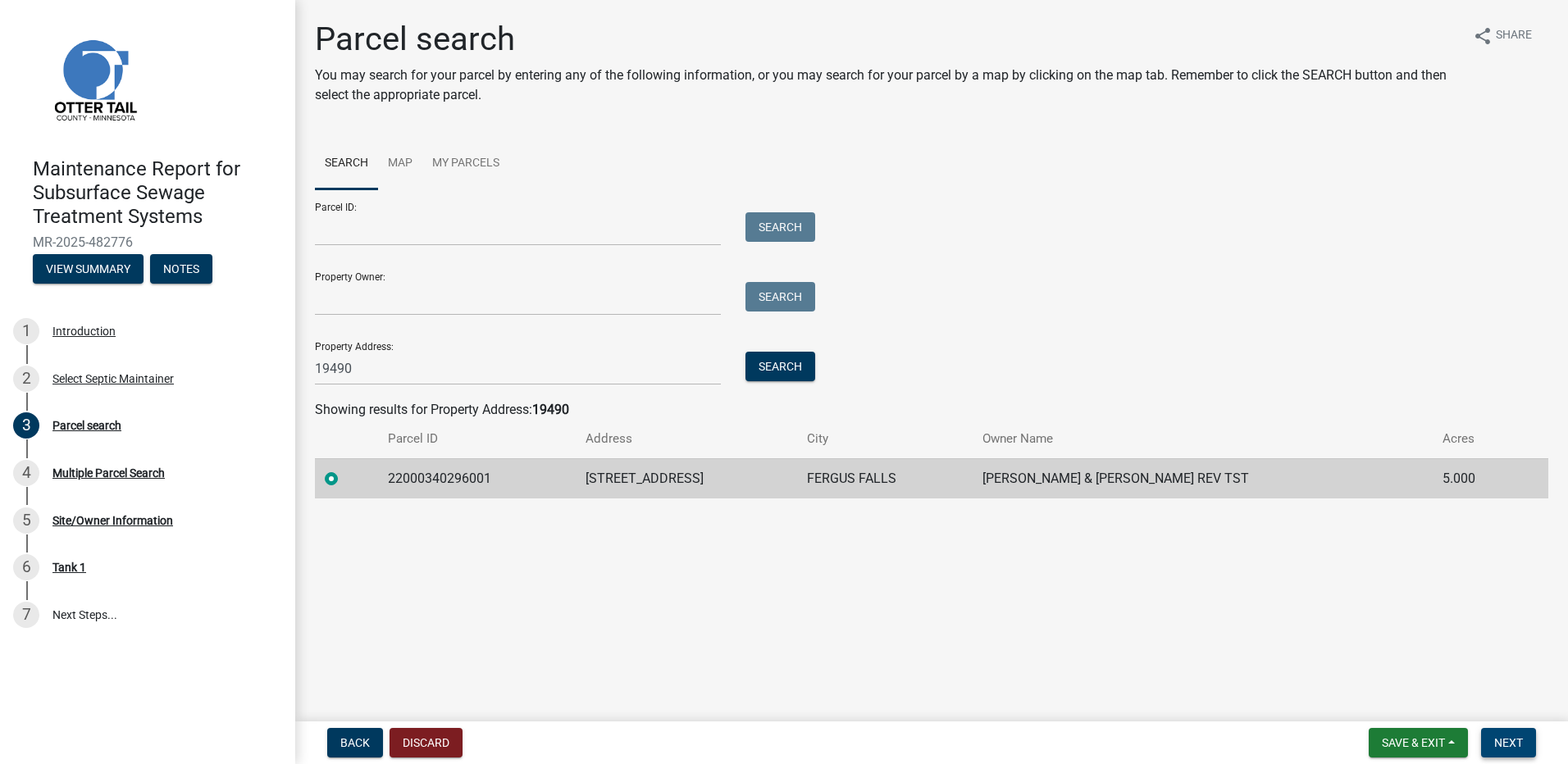
click at [1501, 747] on span "Next" at bounding box center [1508, 742] width 29 height 13
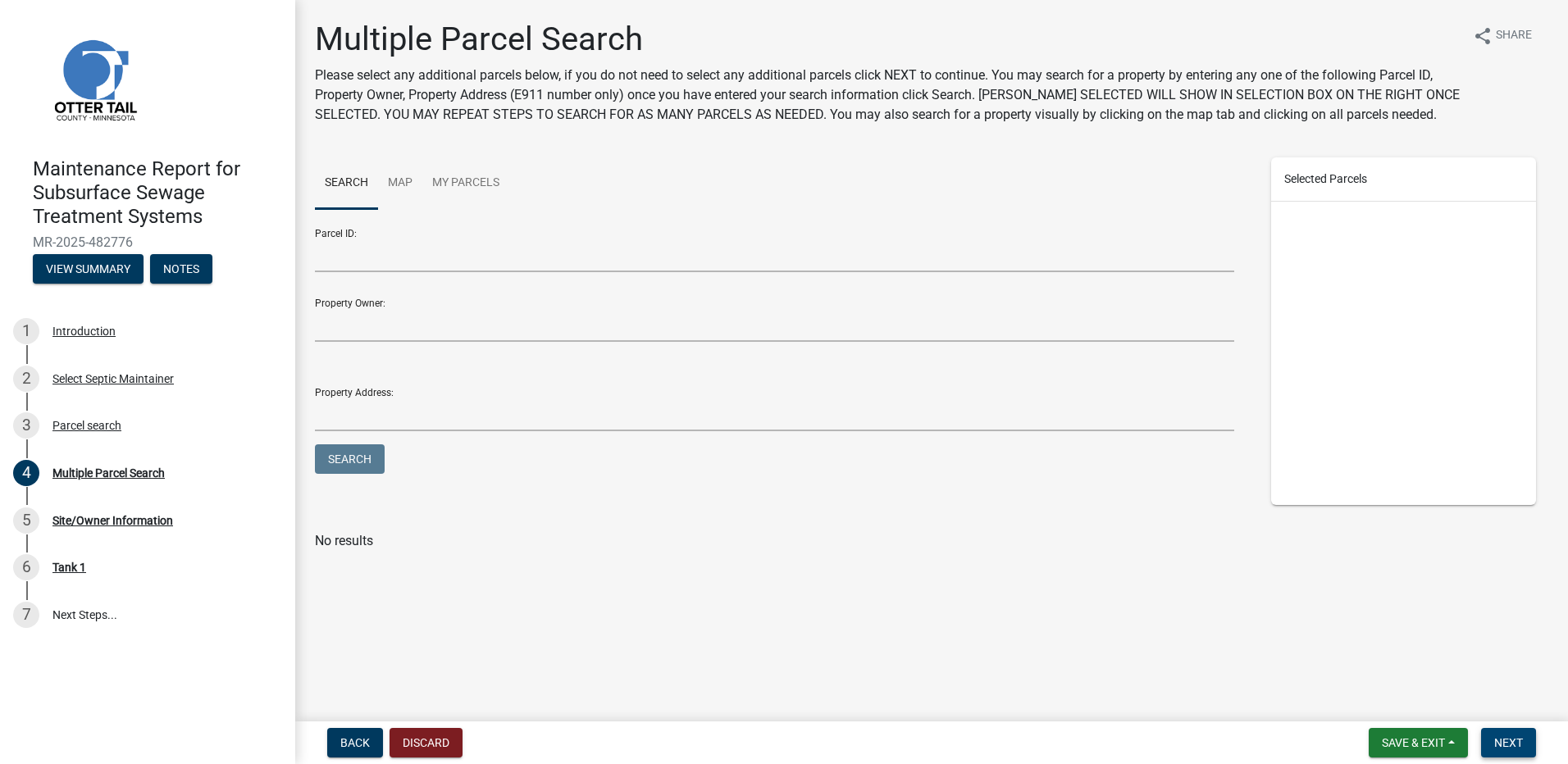
click at [1483, 750] on button "Next" at bounding box center [1508, 742] width 55 height 30
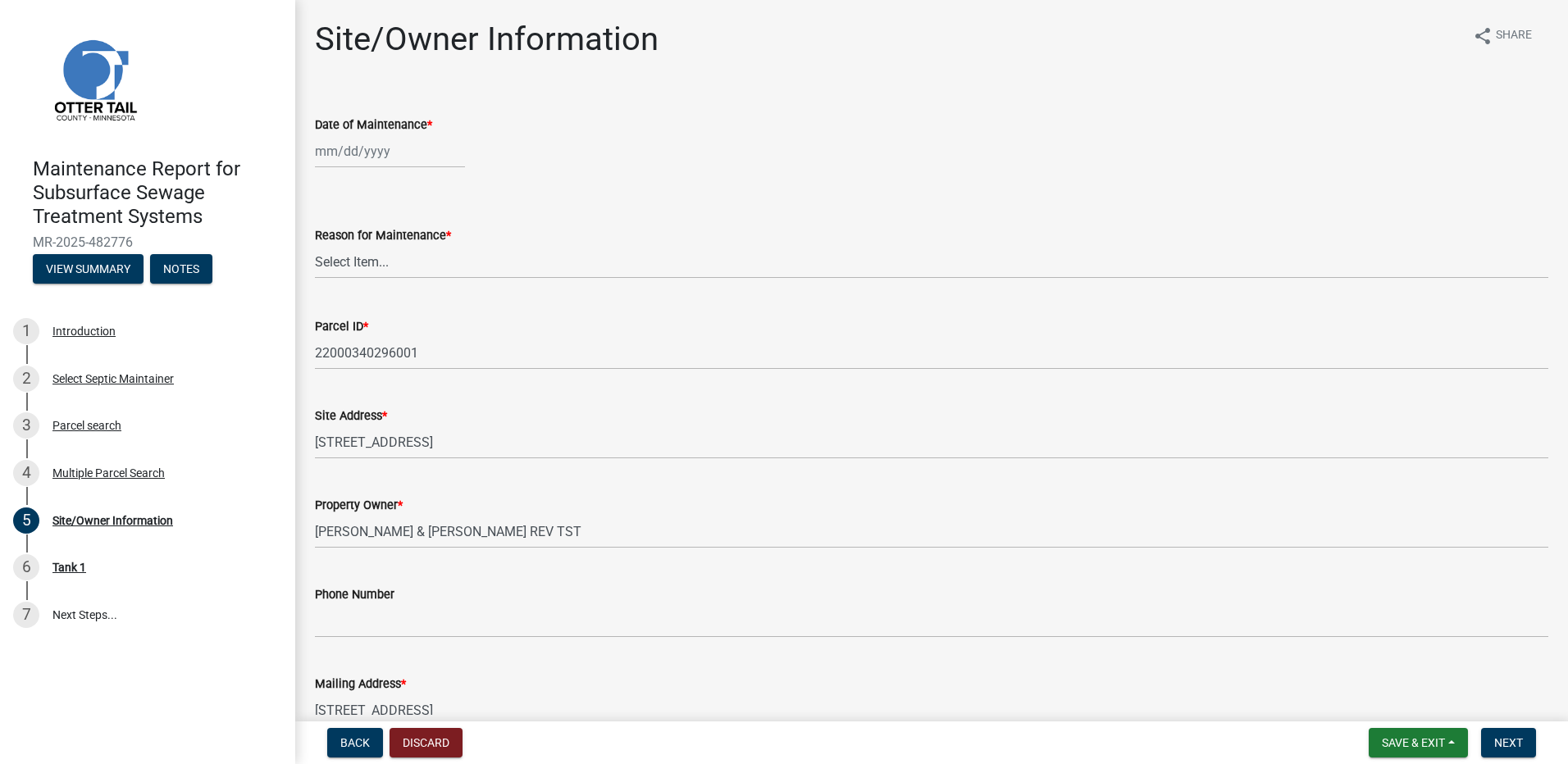
click at [370, 147] on div at bounding box center [390, 151] width 150 height 34
click at [435, 267] on div "12" at bounding box center [436, 265] width 26 height 26
click at [386, 266] on select "Select Item... Called Routine Other" at bounding box center [932, 262] width 1233 height 34
click at [315, 245] on select "Select Item... Called Routine Other" at bounding box center [932, 262] width 1233 height 34
click at [1510, 758] on nav "Back Discard Save & Exit Save Save & Exit Next" at bounding box center [932, 742] width 1272 height 43
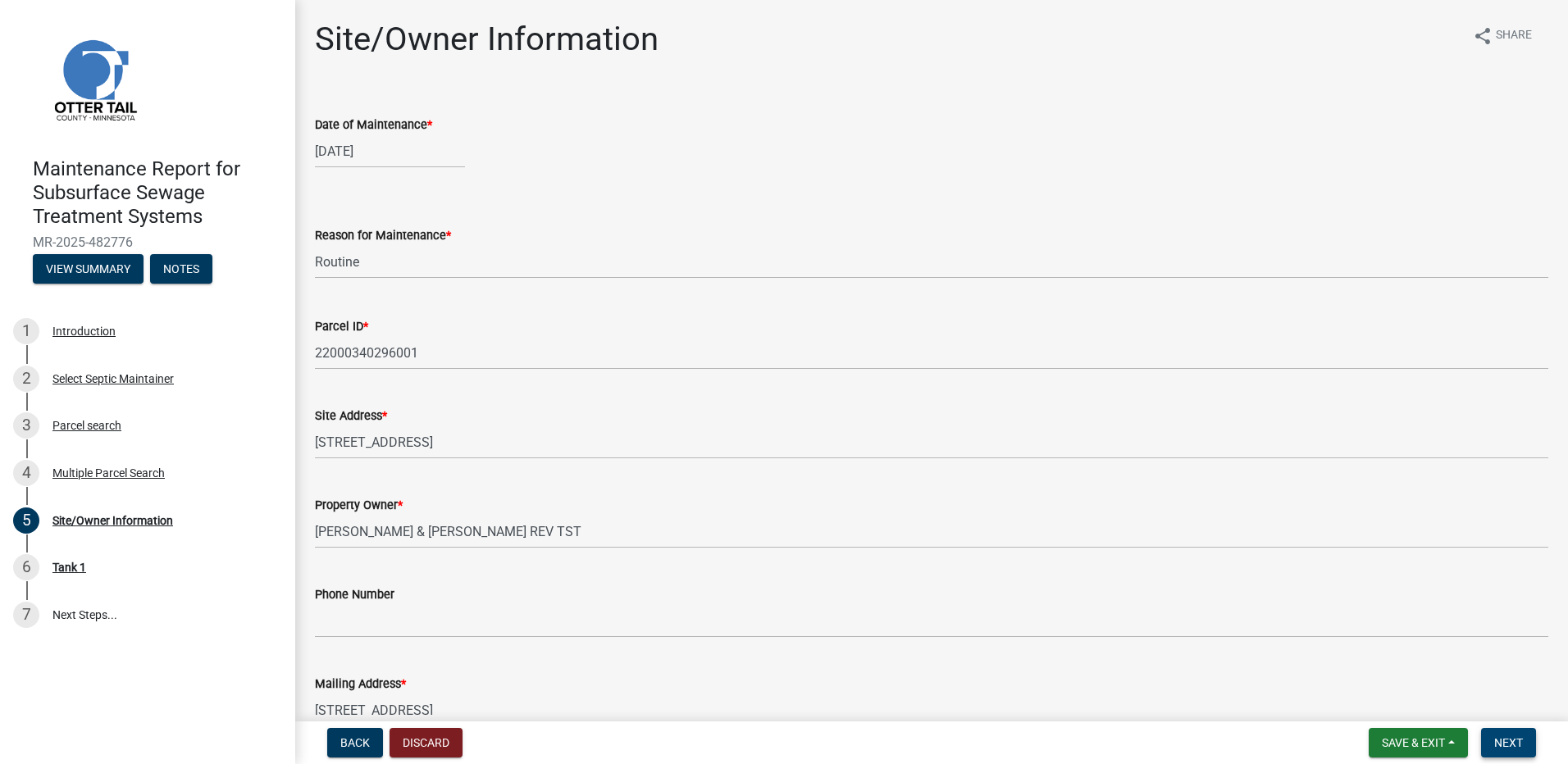
click at [1507, 750] on button "Next" at bounding box center [1508, 742] width 55 height 30
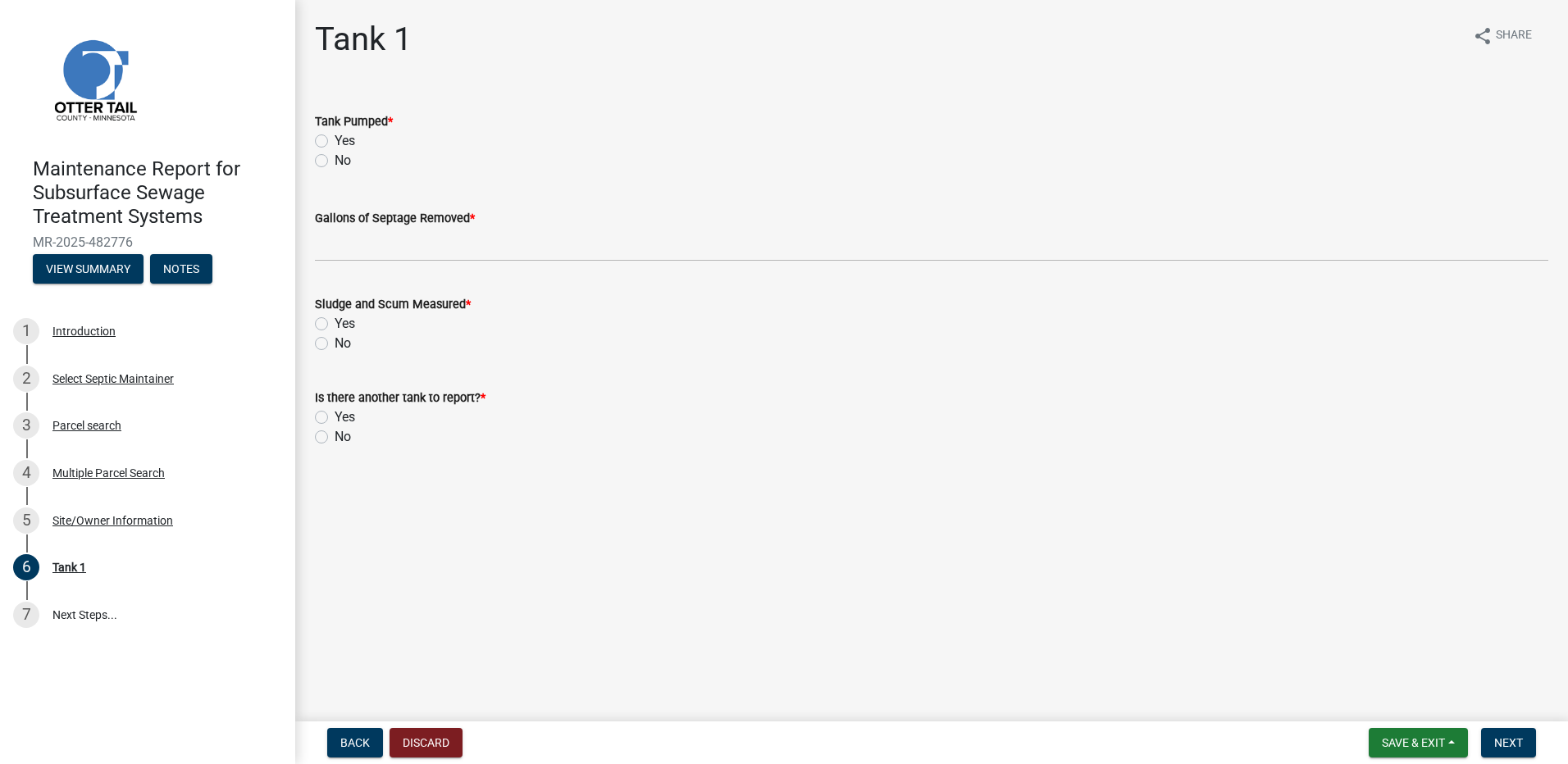
click at [351, 143] on label "Yes" at bounding box center [345, 140] width 21 height 20
click at [345, 142] on input "Yes" at bounding box center [340, 136] width 10 height 10
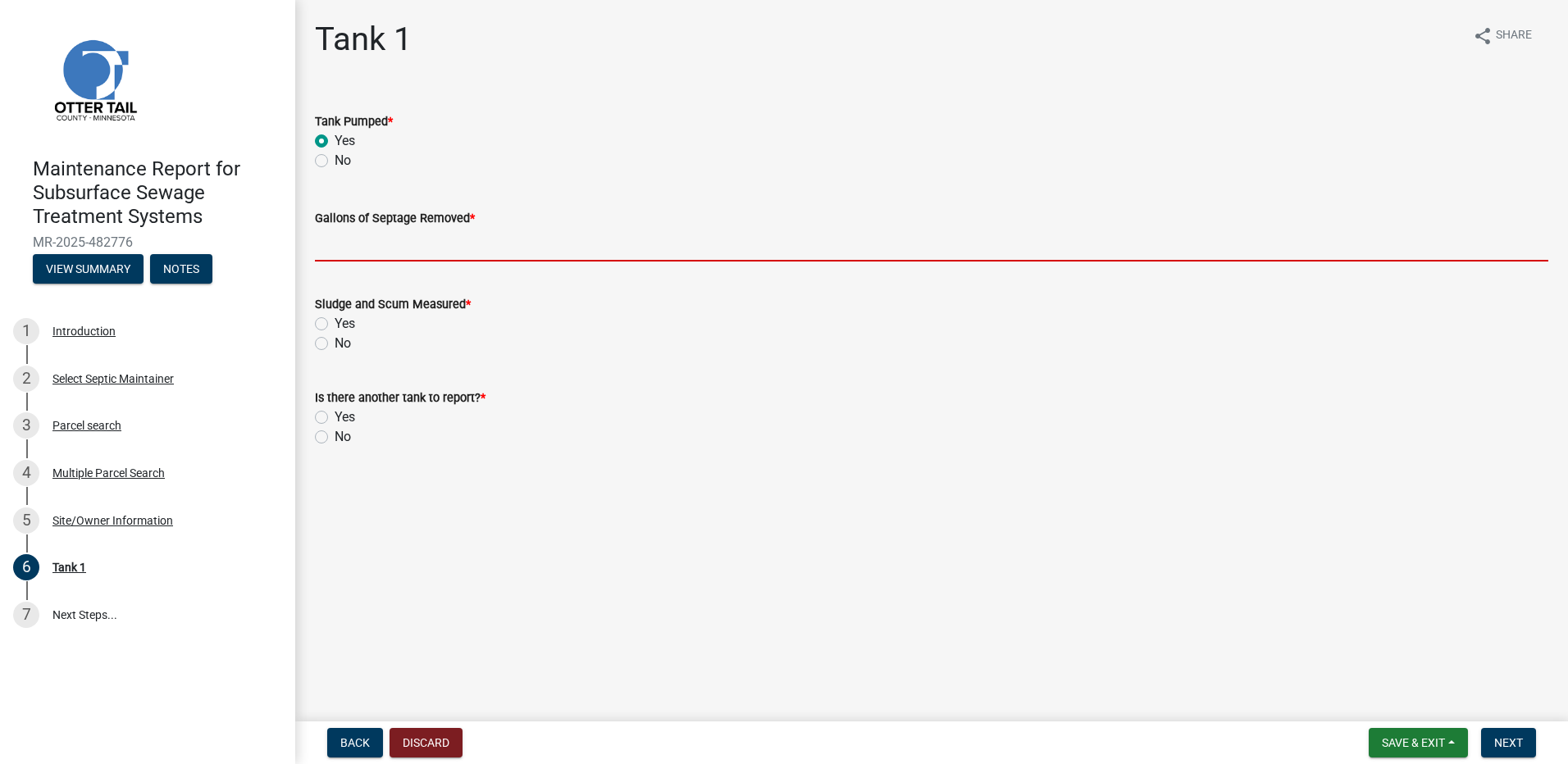
click at [385, 261] on input "Gallons of Septage Removed *" at bounding box center [932, 245] width 1233 height 34
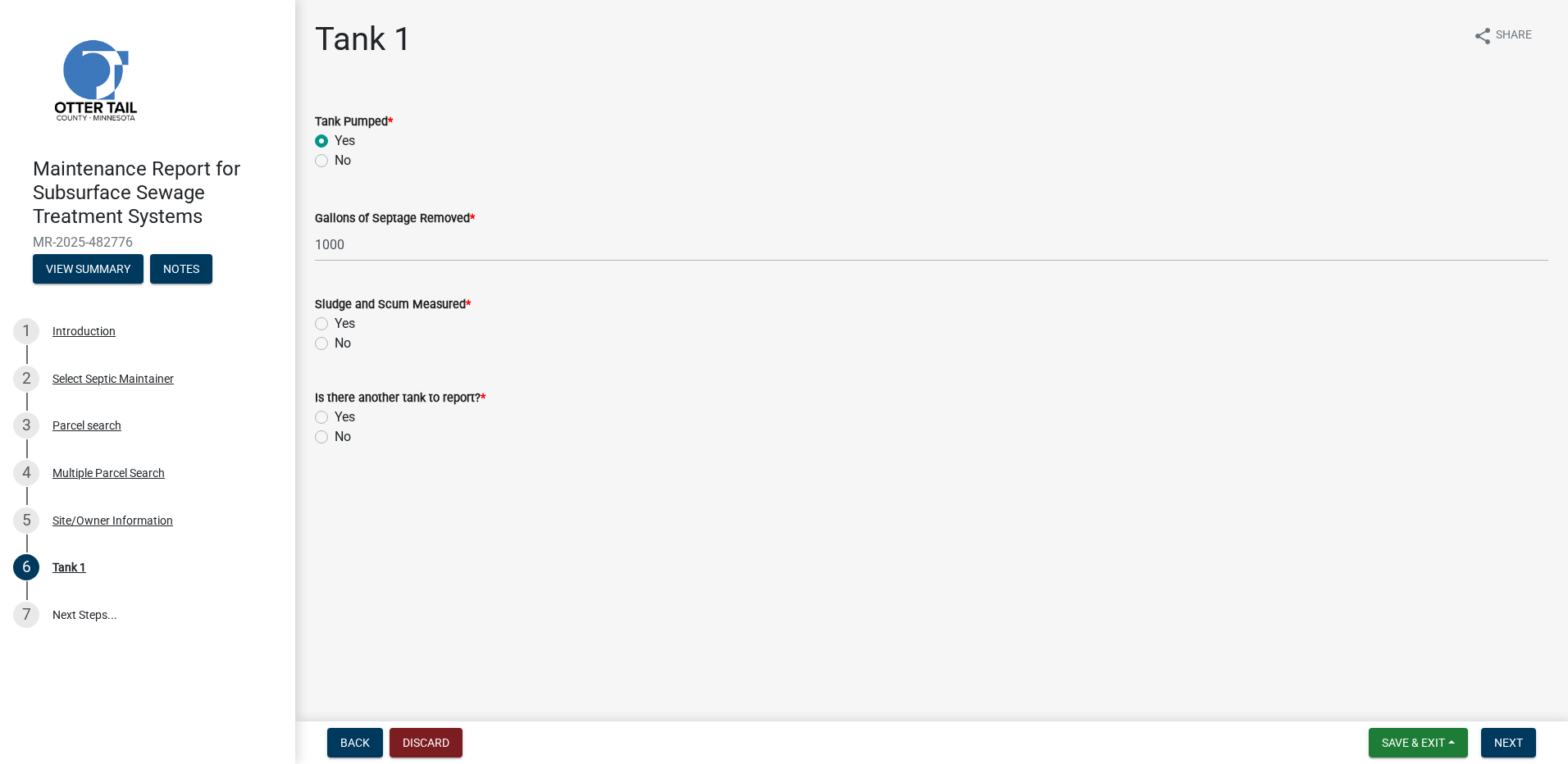
click at [335, 348] on label "No" at bounding box center [343, 343] width 17 height 20
click at [335, 344] on input "No" at bounding box center [340, 339] width 10 height 10
click at [335, 440] on label "No" at bounding box center [343, 437] width 17 height 20
click at [335, 438] on input "No" at bounding box center [340, 432] width 10 height 10
click at [1519, 737] on span "Next" at bounding box center [1508, 742] width 29 height 13
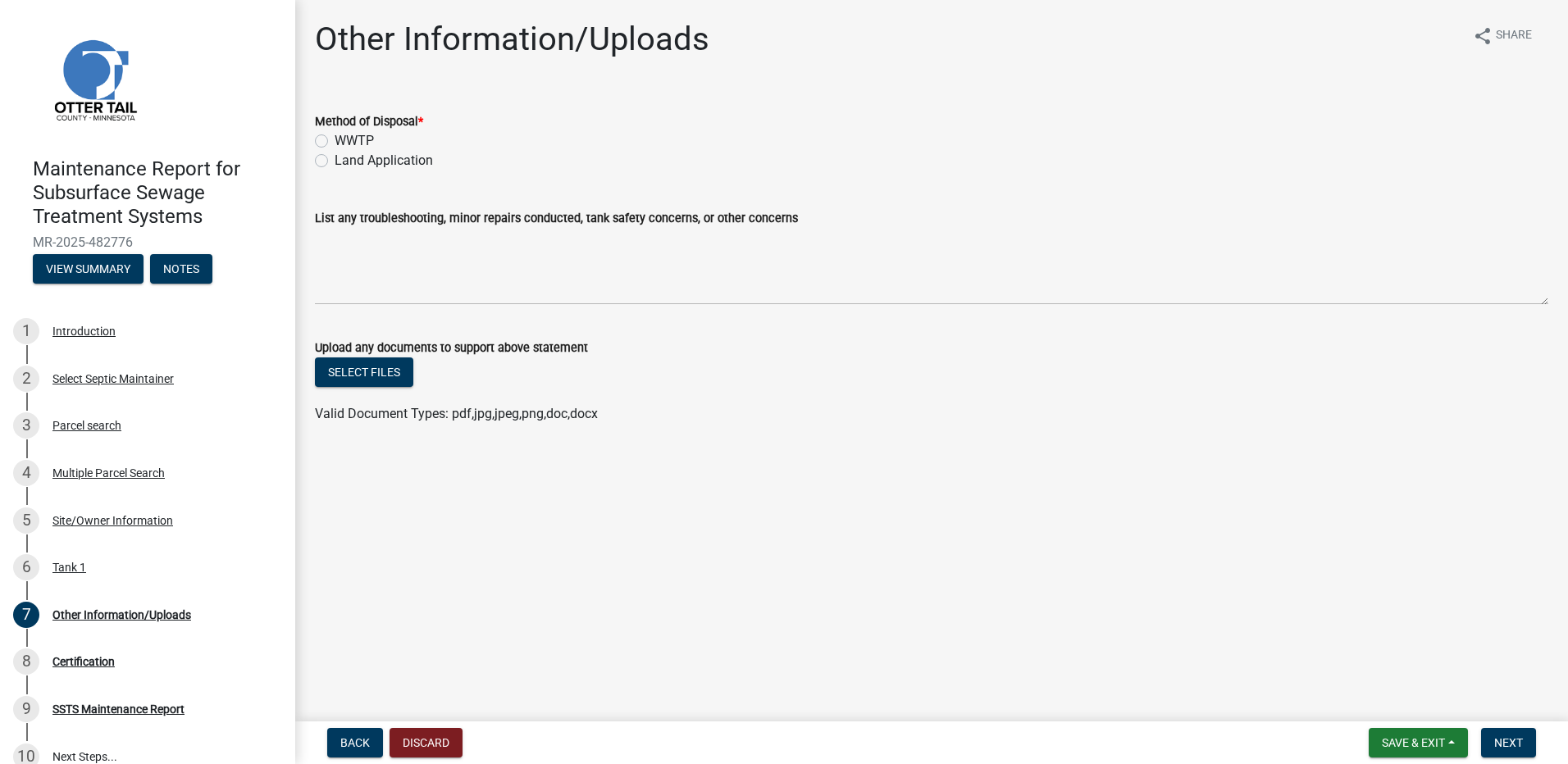
click at [385, 160] on label "Land Application" at bounding box center [384, 160] width 98 height 20
click at [345, 160] on input "Land Application" at bounding box center [340, 155] width 10 height 10
click at [1500, 744] on span "Next" at bounding box center [1508, 742] width 29 height 13
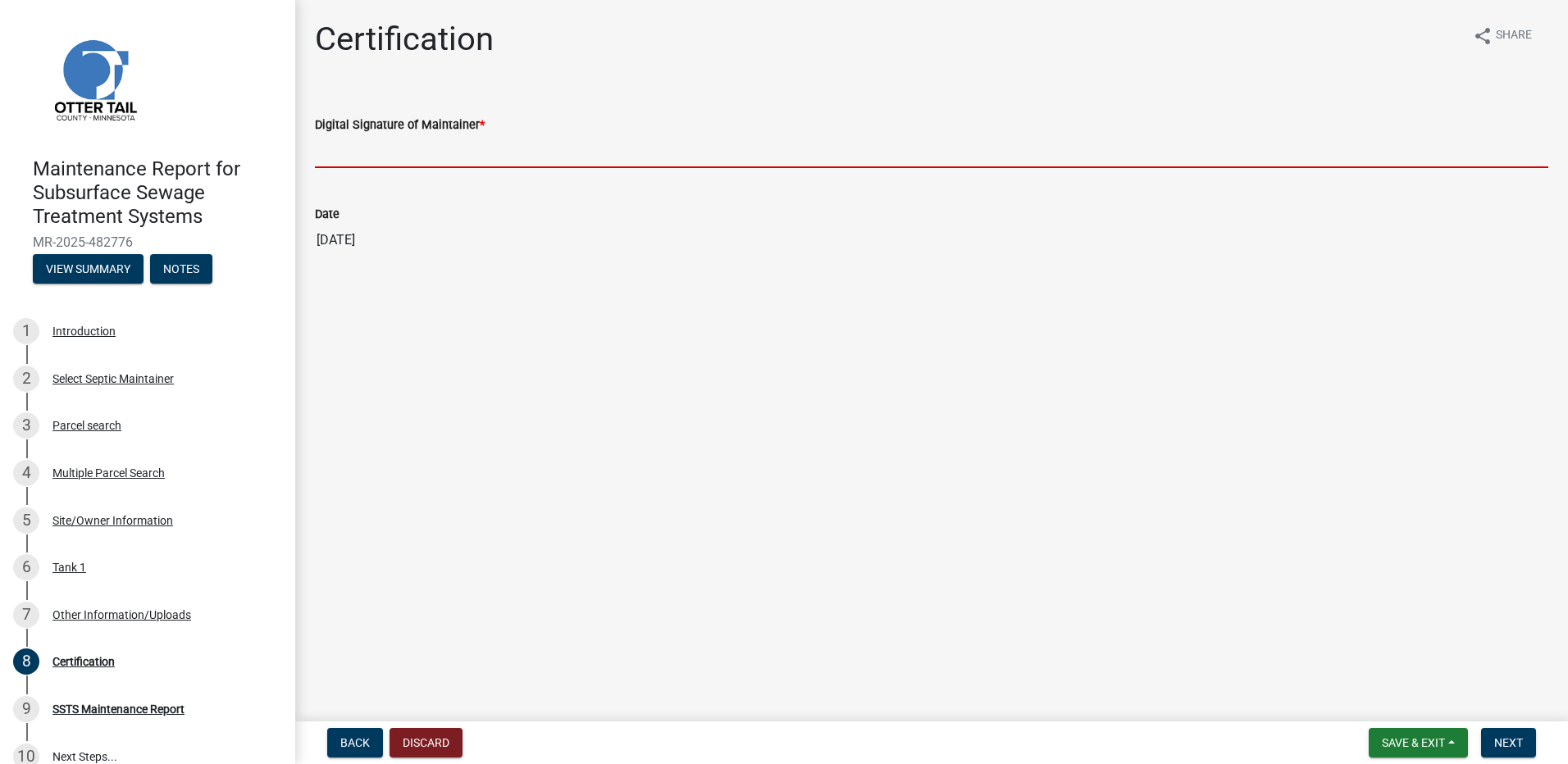
drag, startPoint x: 386, startPoint y: 144, endPoint x: 391, endPoint y: 158, distance: 14.9
click at [386, 144] on input "Digital Signature of Maintainer *" at bounding box center [932, 151] width 1233 height 34
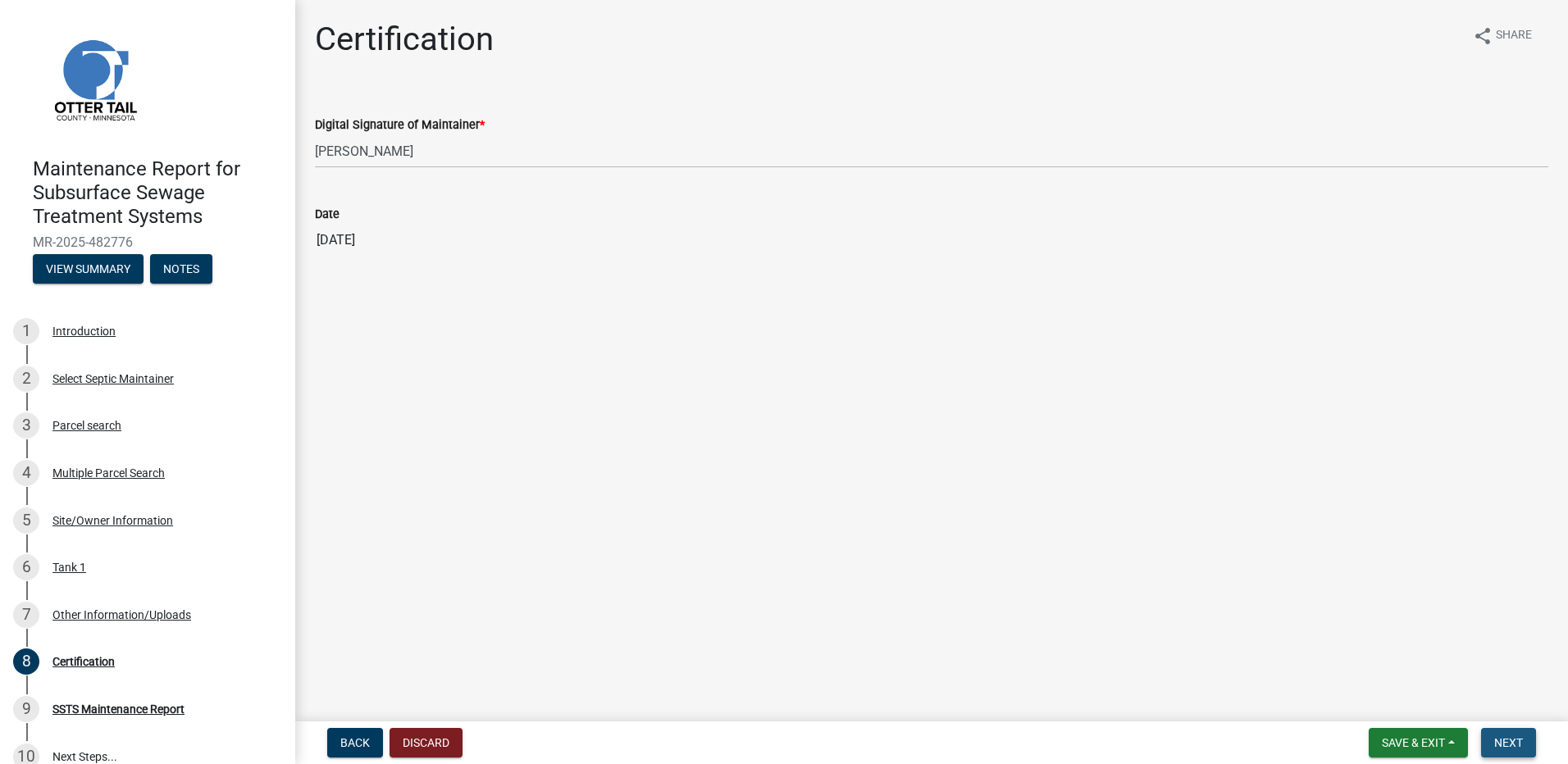
click at [1507, 736] on span "Next" at bounding box center [1508, 742] width 29 height 13
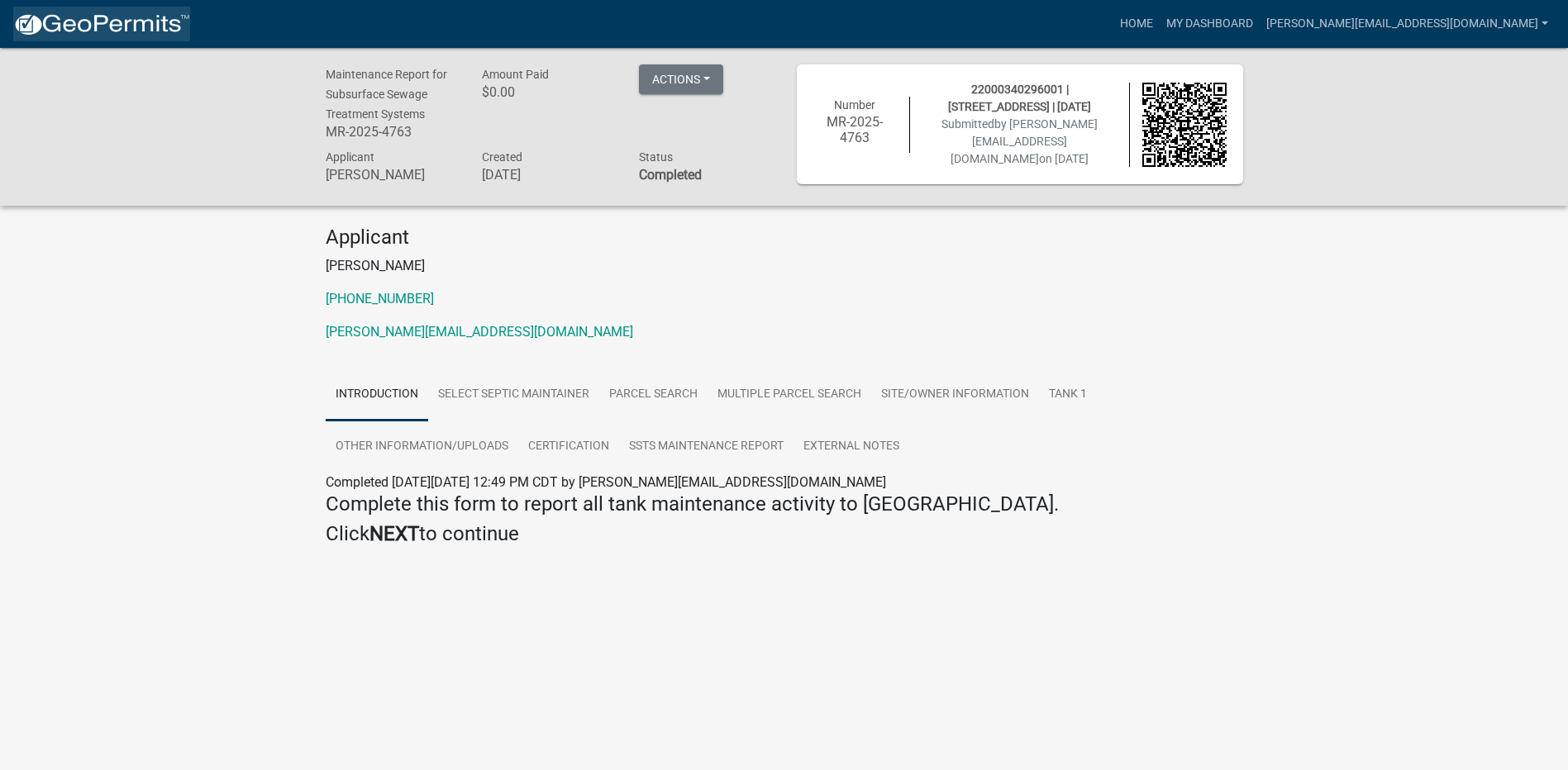
click at [112, 29] on img at bounding box center [102, 25] width 177 height 25
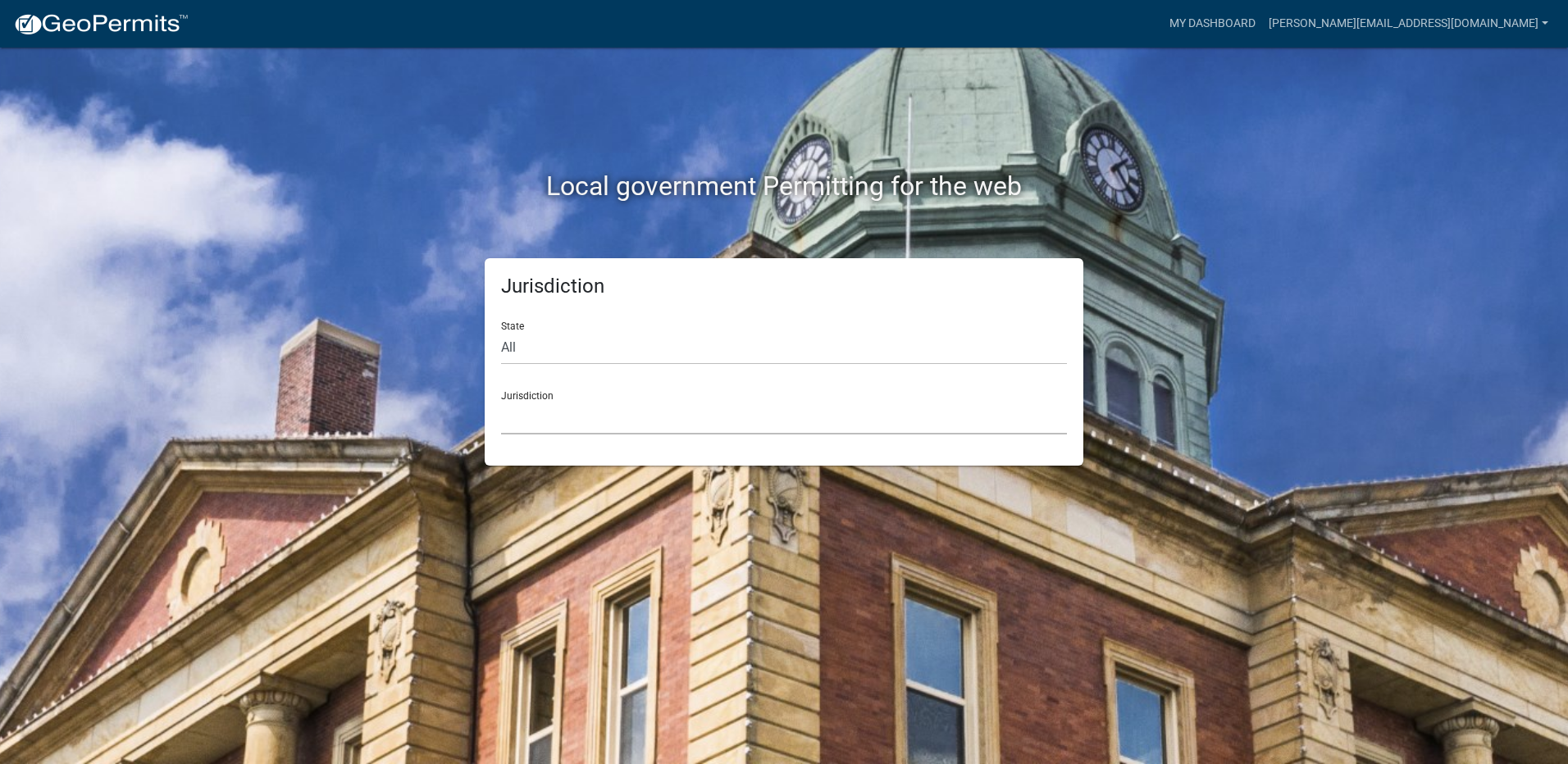
click at [620, 422] on select "[GEOGRAPHIC_DATA], [US_STATE] [GEOGRAPHIC_DATA], [US_STATE][PERSON_NAME][GEOGRA…" at bounding box center [784, 418] width 566 height 34
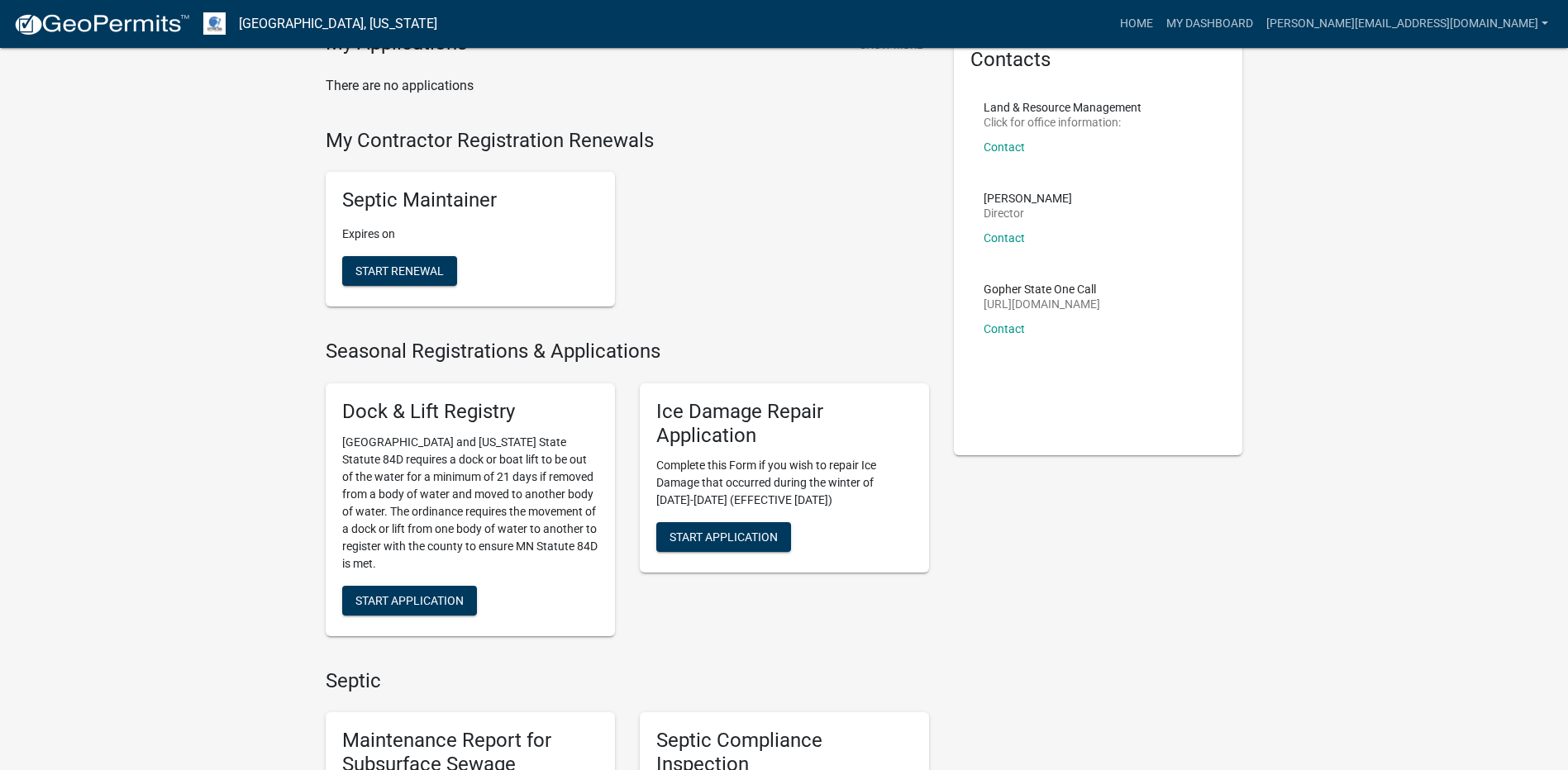
scroll to position [413, 0]
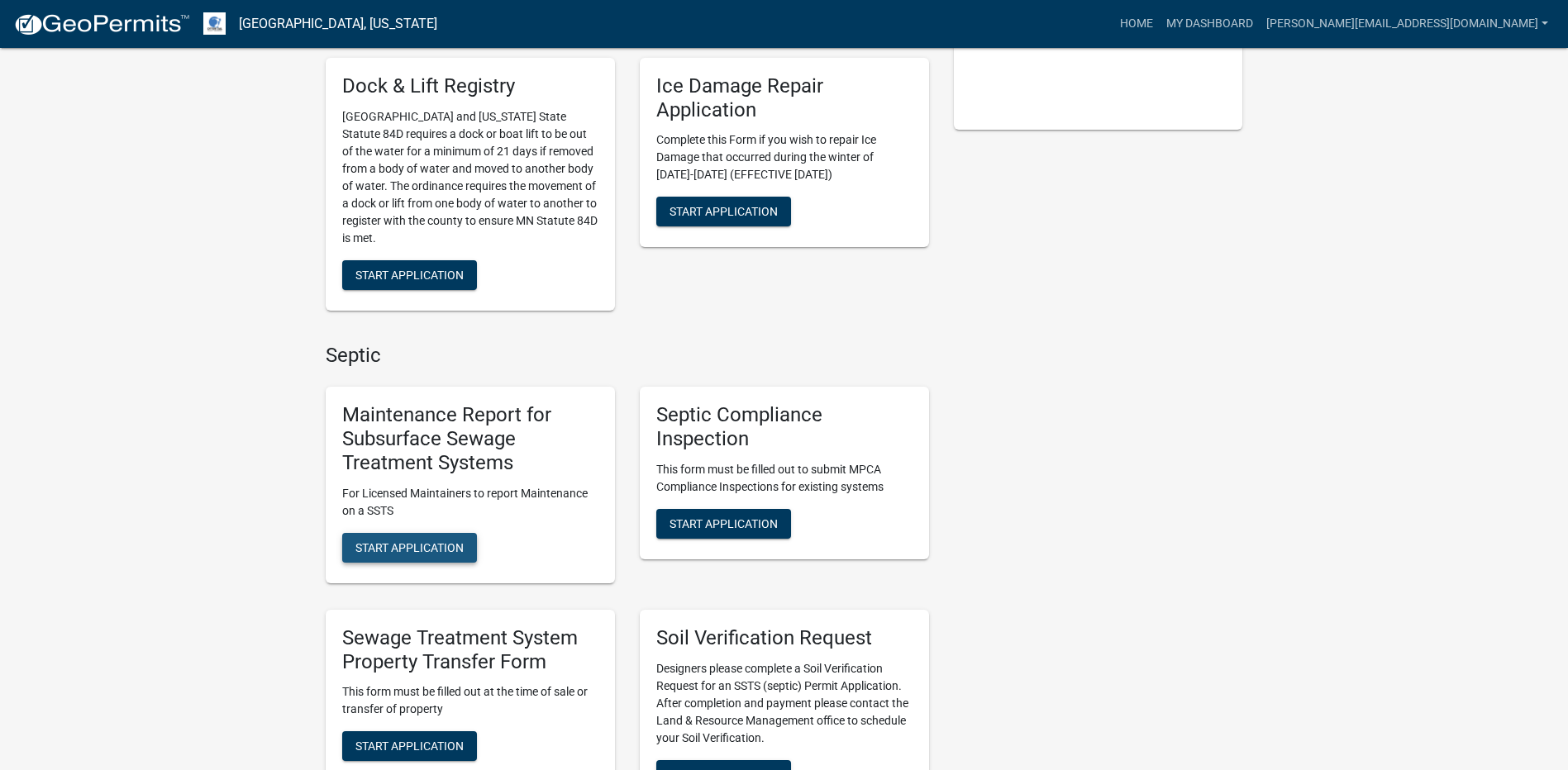
click at [431, 552] on span "Start Application" at bounding box center [409, 547] width 108 height 13
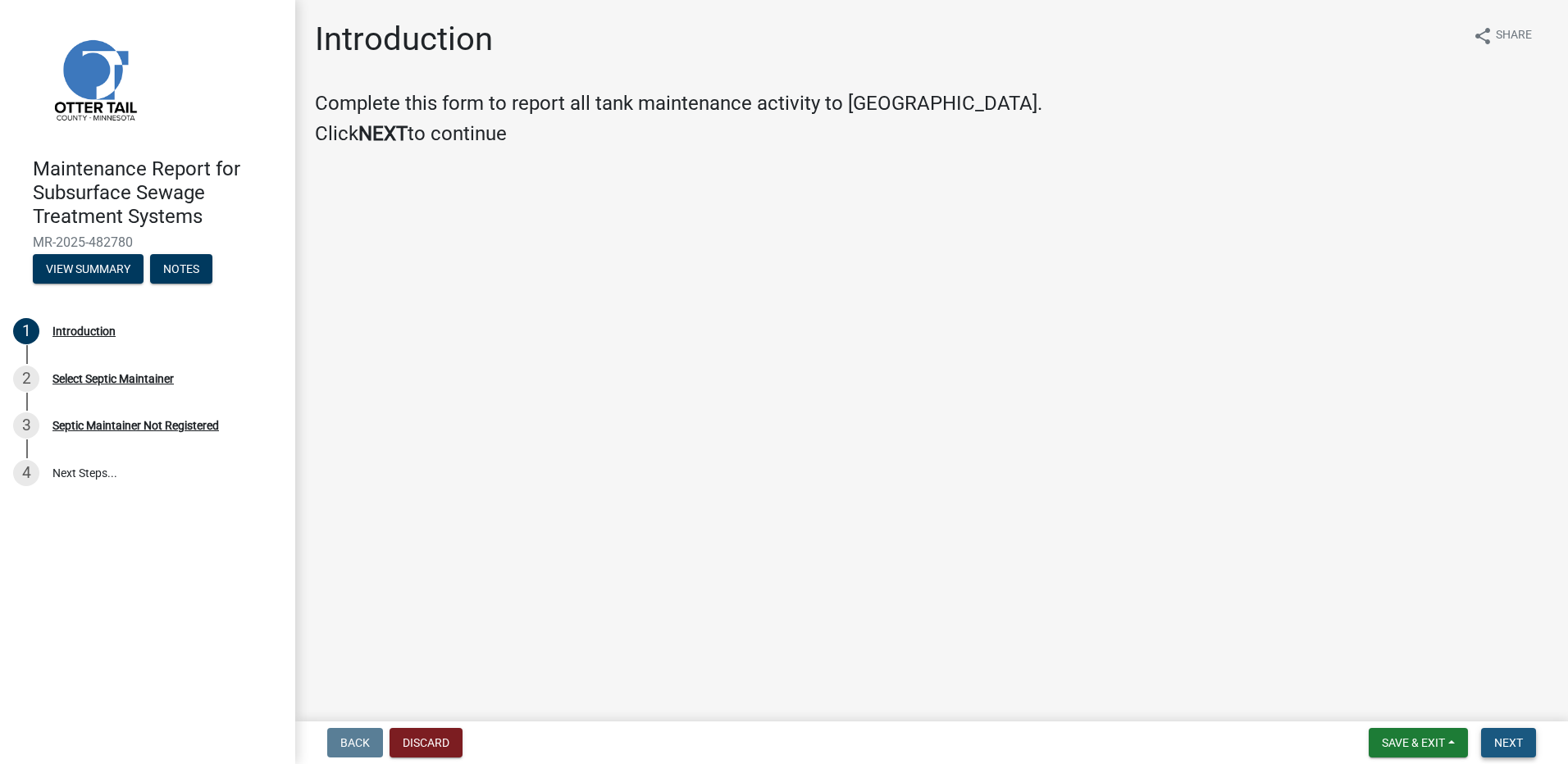
click at [1517, 737] on span "Next" at bounding box center [1508, 742] width 29 height 13
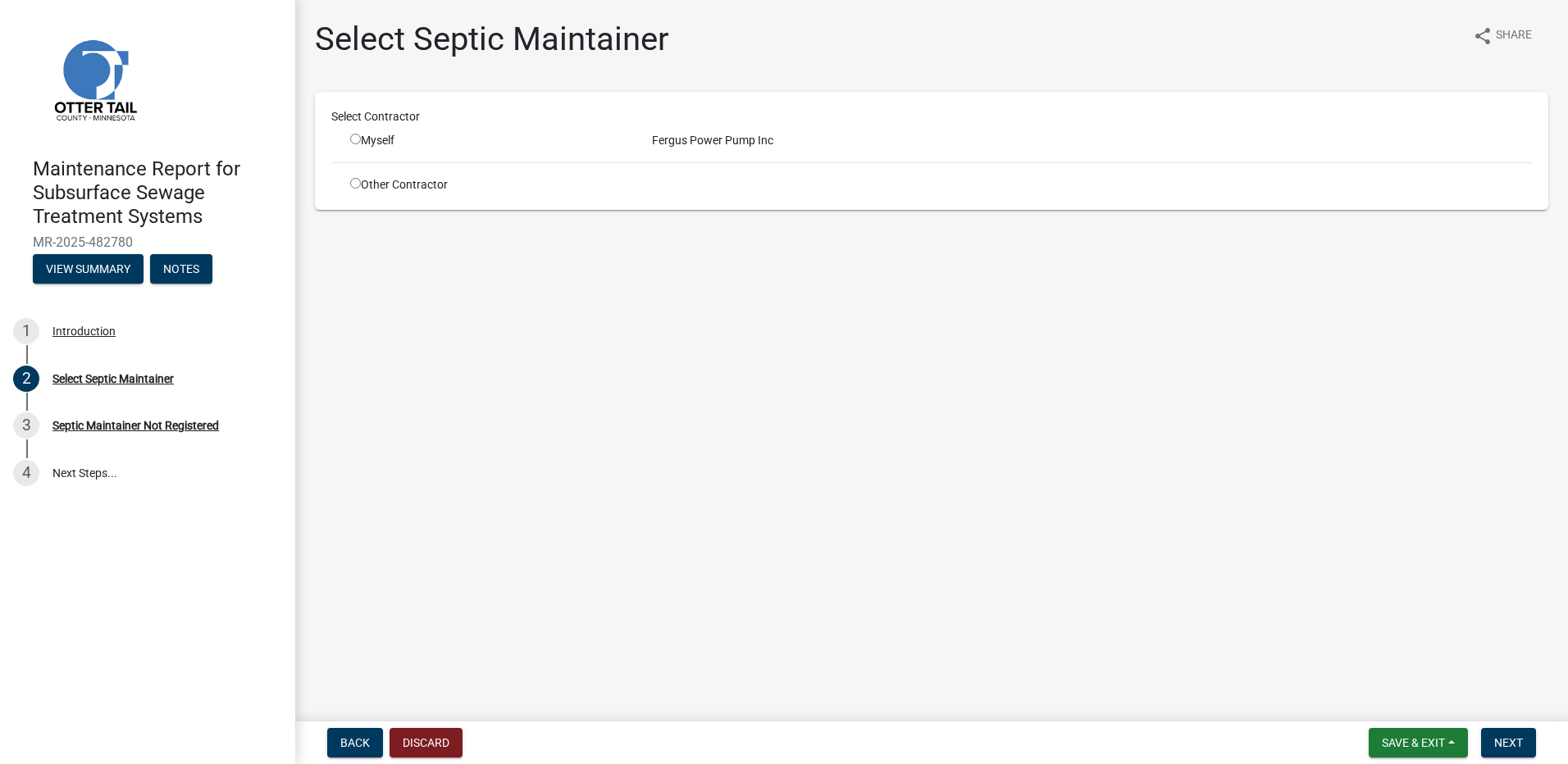
click at [370, 142] on div "Myself" at bounding box center [488, 140] width 277 height 17
click at [356, 141] on input "radio" at bounding box center [355, 138] width 10 height 10
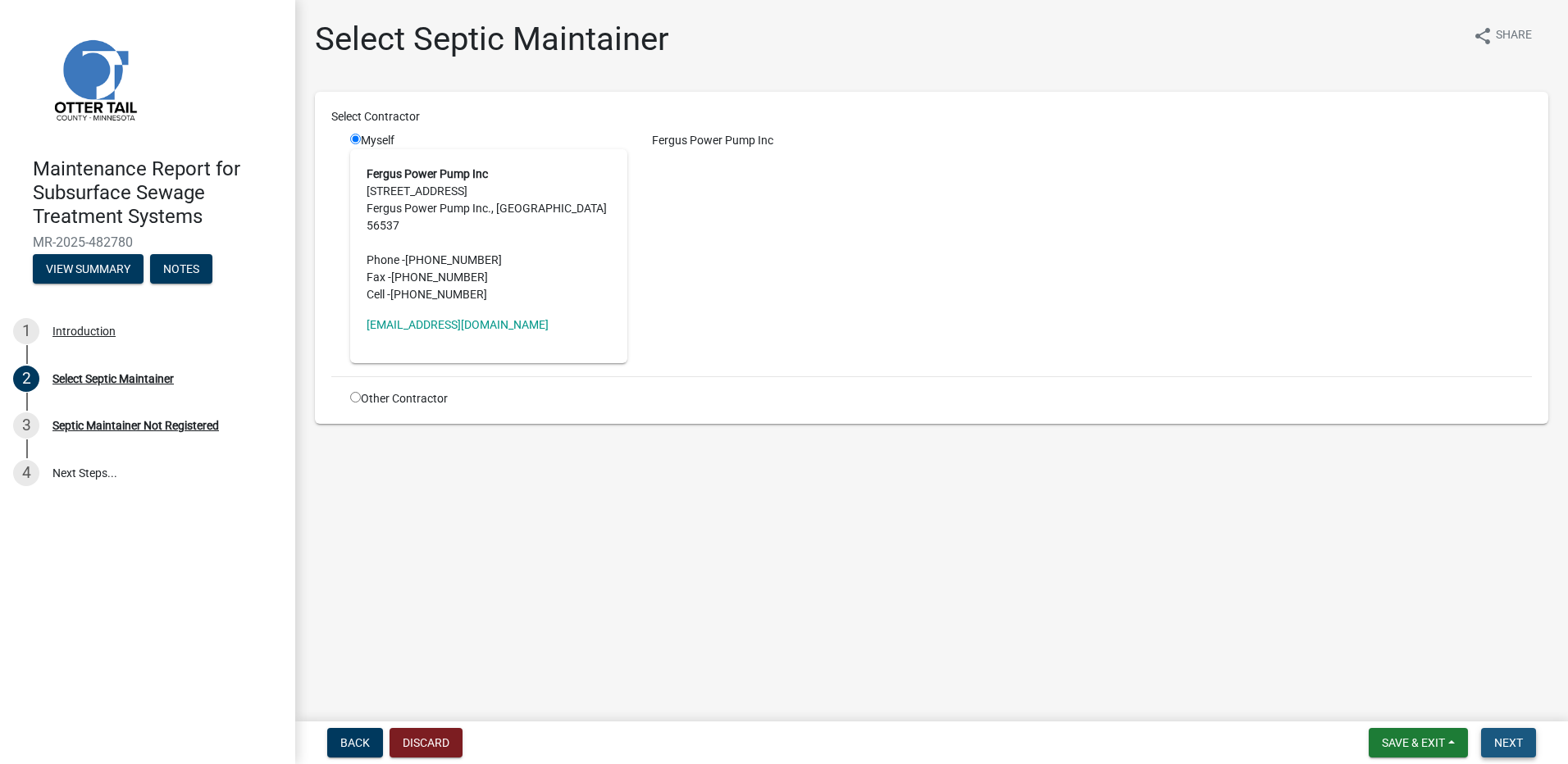
click at [1491, 740] on button "Next" at bounding box center [1508, 742] width 55 height 30
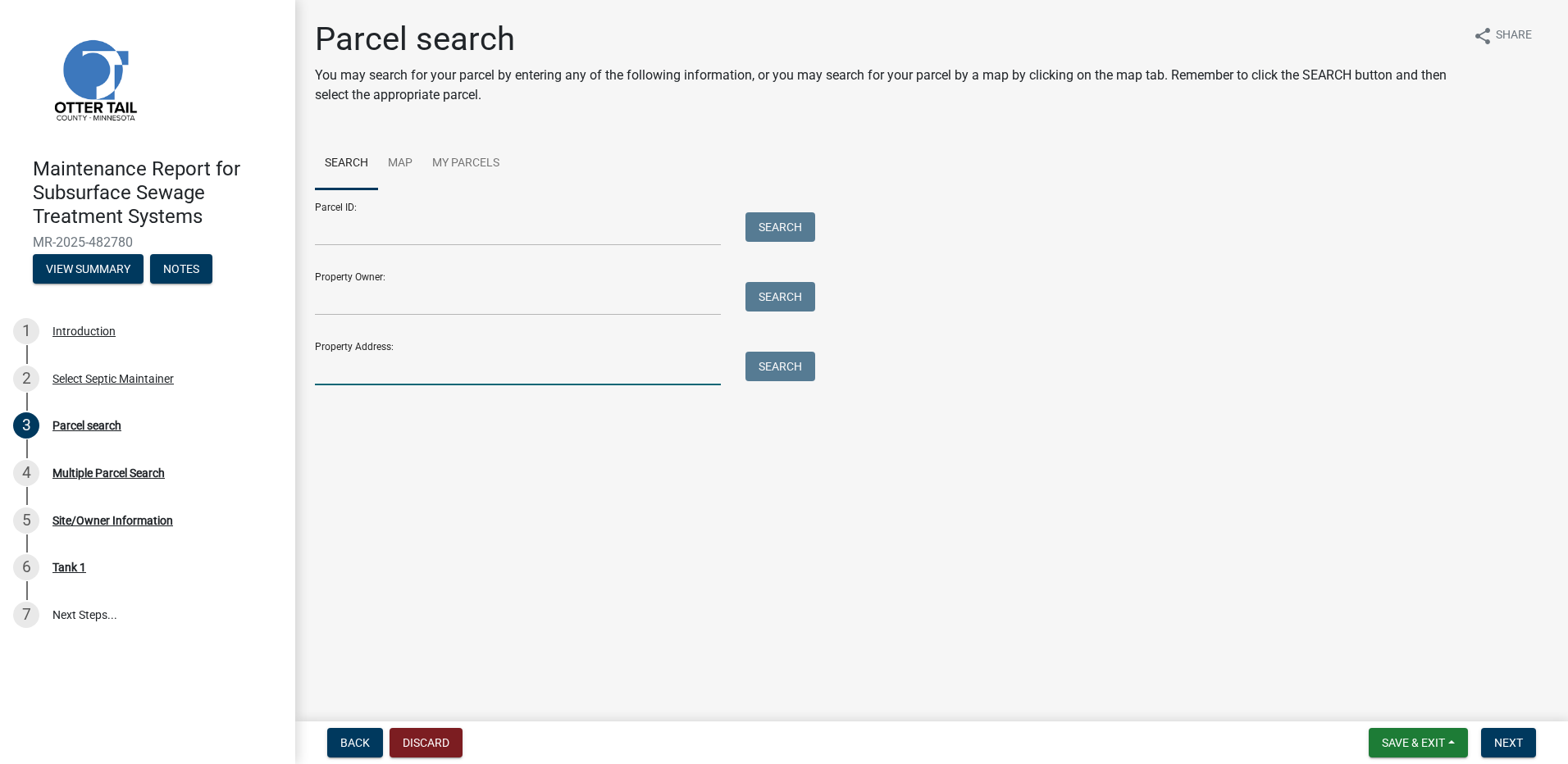
click at [364, 371] on input "Property Address:" at bounding box center [518, 368] width 406 height 34
click at [791, 369] on button "Search" at bounding box center [780, 367] width 70 height 30
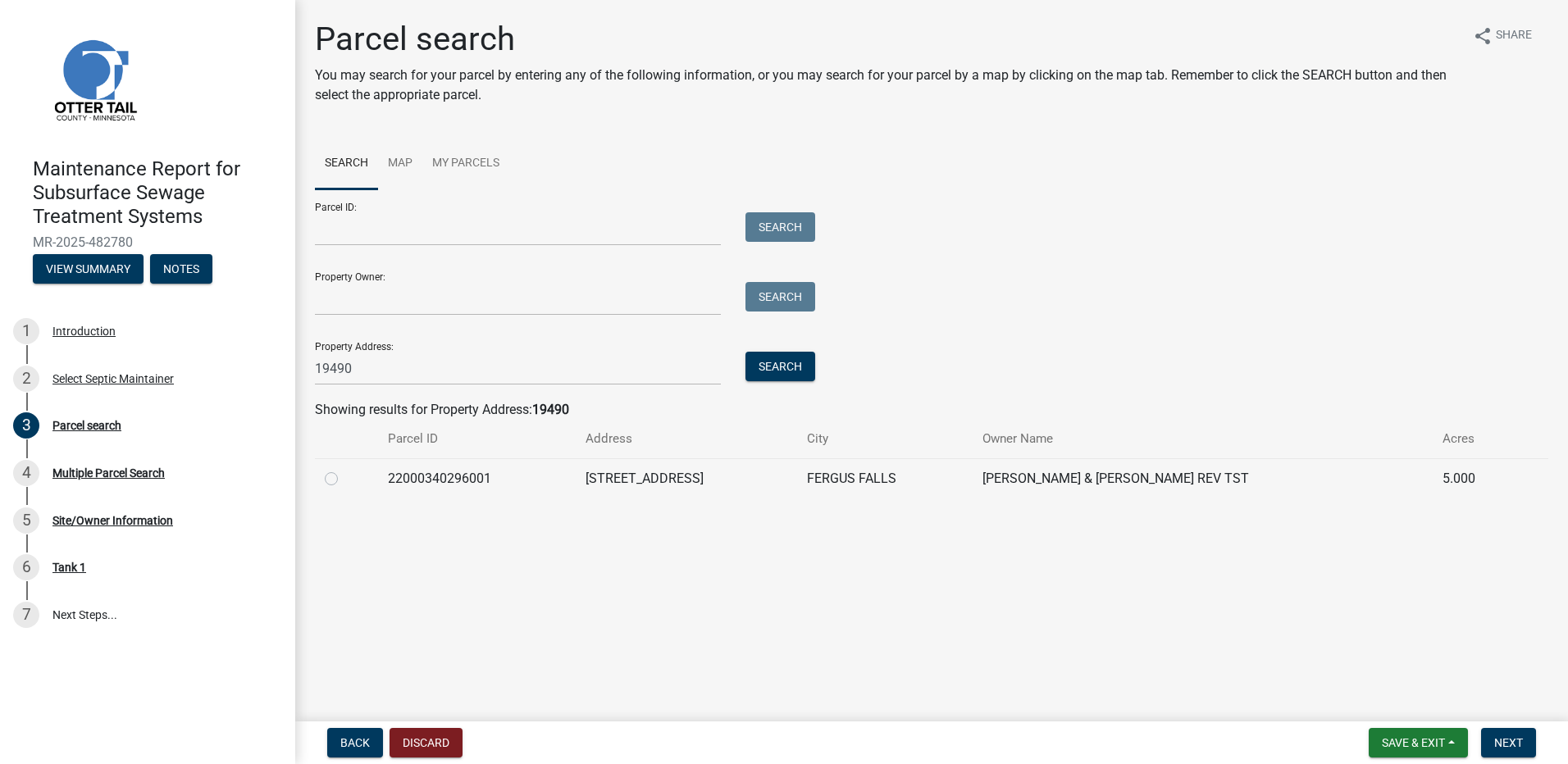
click at [344, 468] on label at bounding box center [344, 468] width 0 height 0
click at [344, 472] on input "radio" at bounding box center [349, 473] width 10 height 10
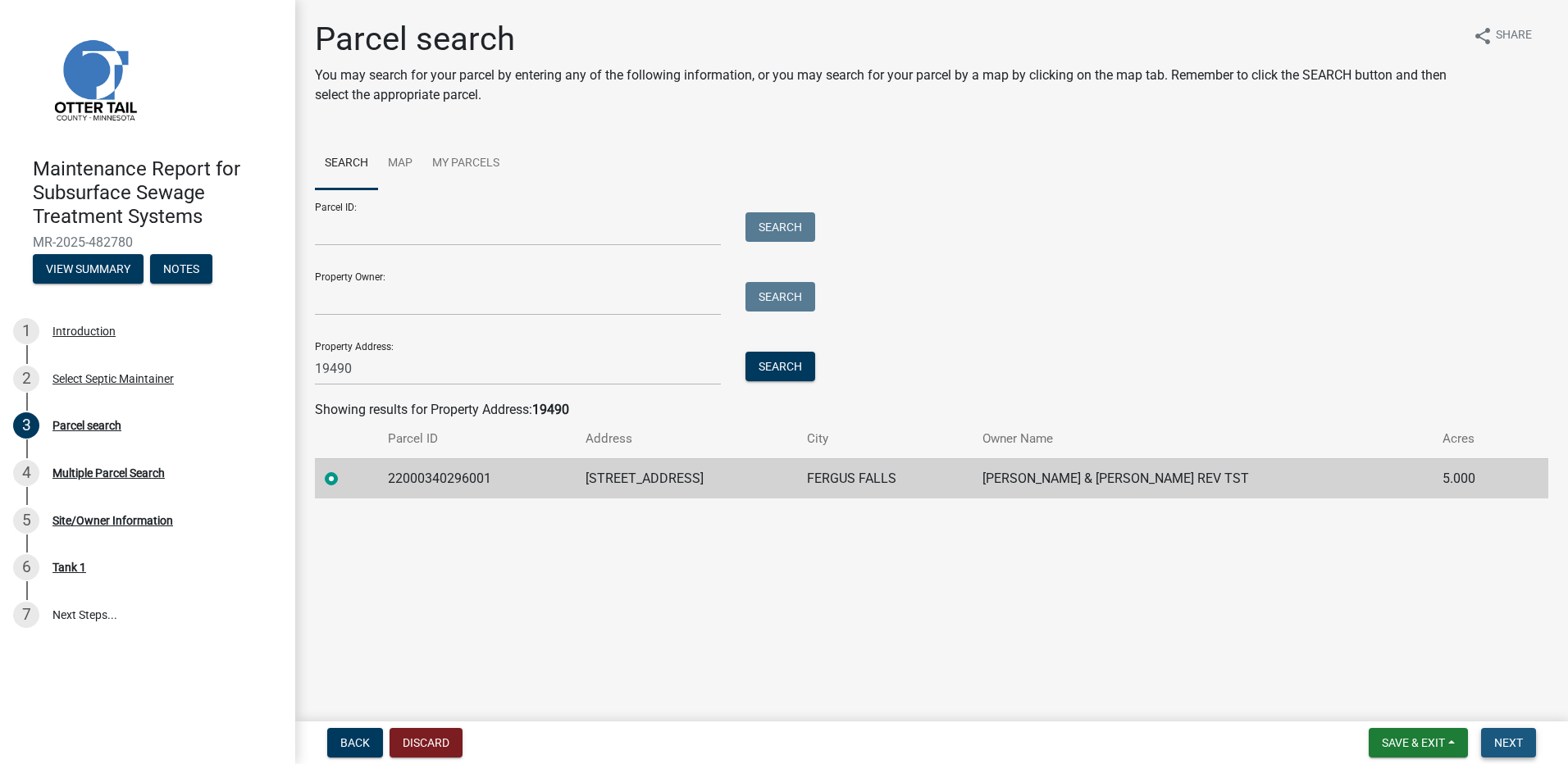
click at [1504, 752] on button "Next" at bounding box center [1508, 742] width 55 height 30
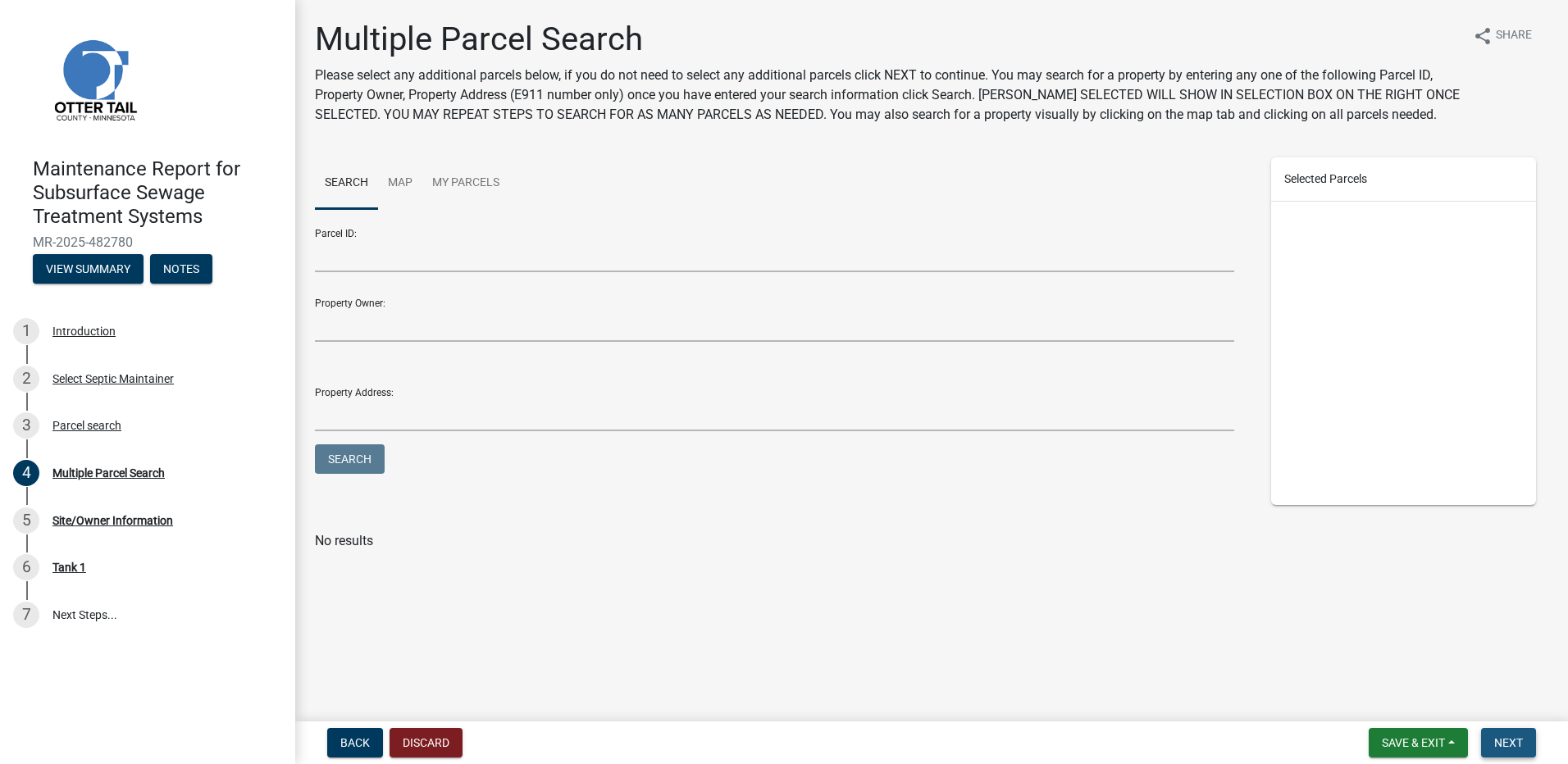
click at [1489, 746] on button "Next" at bounding box center [1508, 742] width 55 height 30
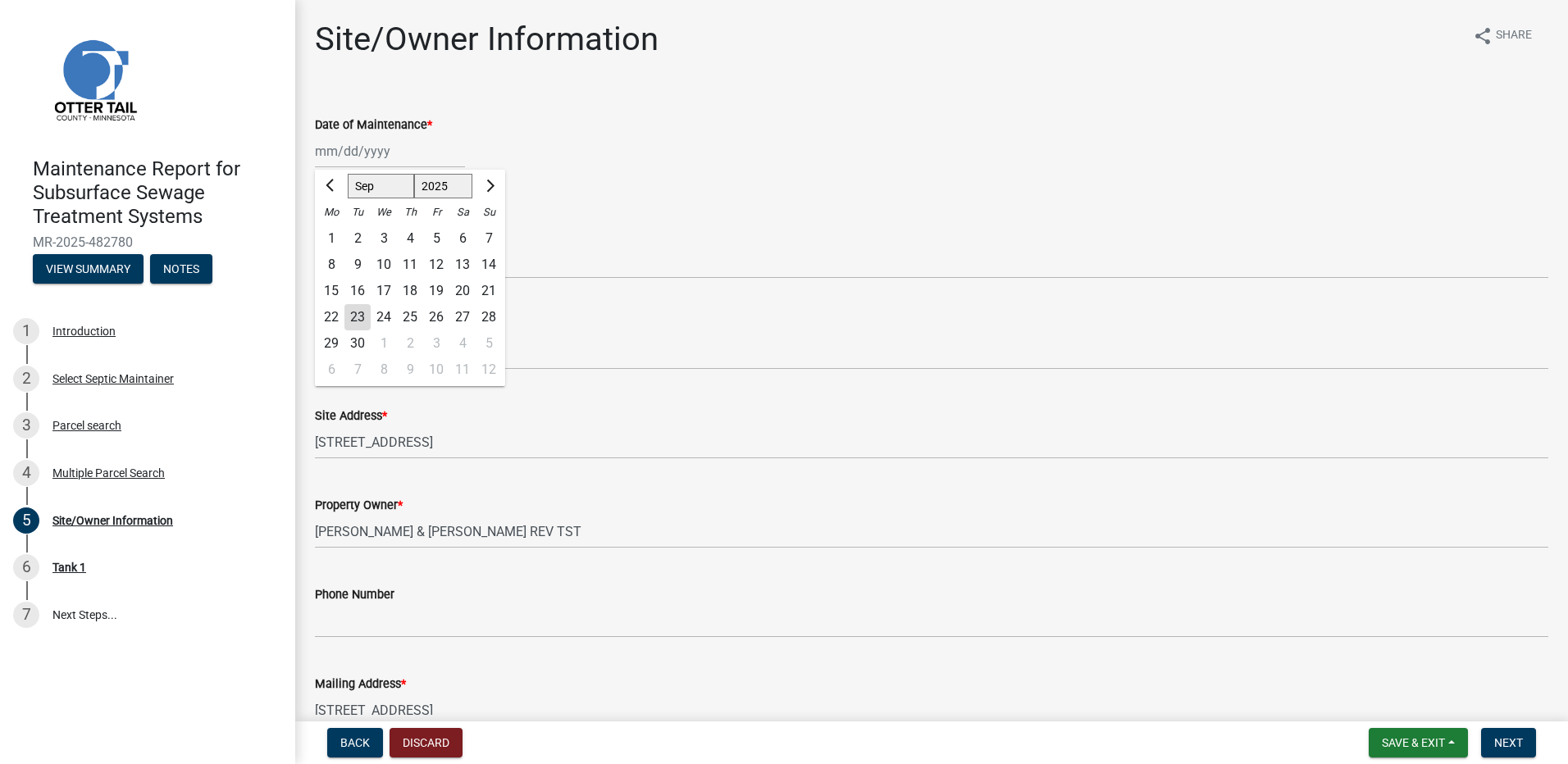
click at [343, 145] on div "[PERSON_NAME] Feb Mar Apr [PERSON_NAME][DATE] Oct Nov [DATE] 1526 1527 1528 152…" at bounding box center [390, 151] width 150 height 34
click at [431, 265] on div "12" at bounding box center [436, 265] width 26 height 26
click at [431, 265] on select "Select Item... Called Routine Other" at bounding box center [932, 262] width 1233 height 34
click at [315, 245] on select "Select Item... Called Routine Other" at bounding box center [932, 262] width 1233 height 34
click at [1502, 740] on span "Next" at bounding box center [1508, 742] width 29 height 13
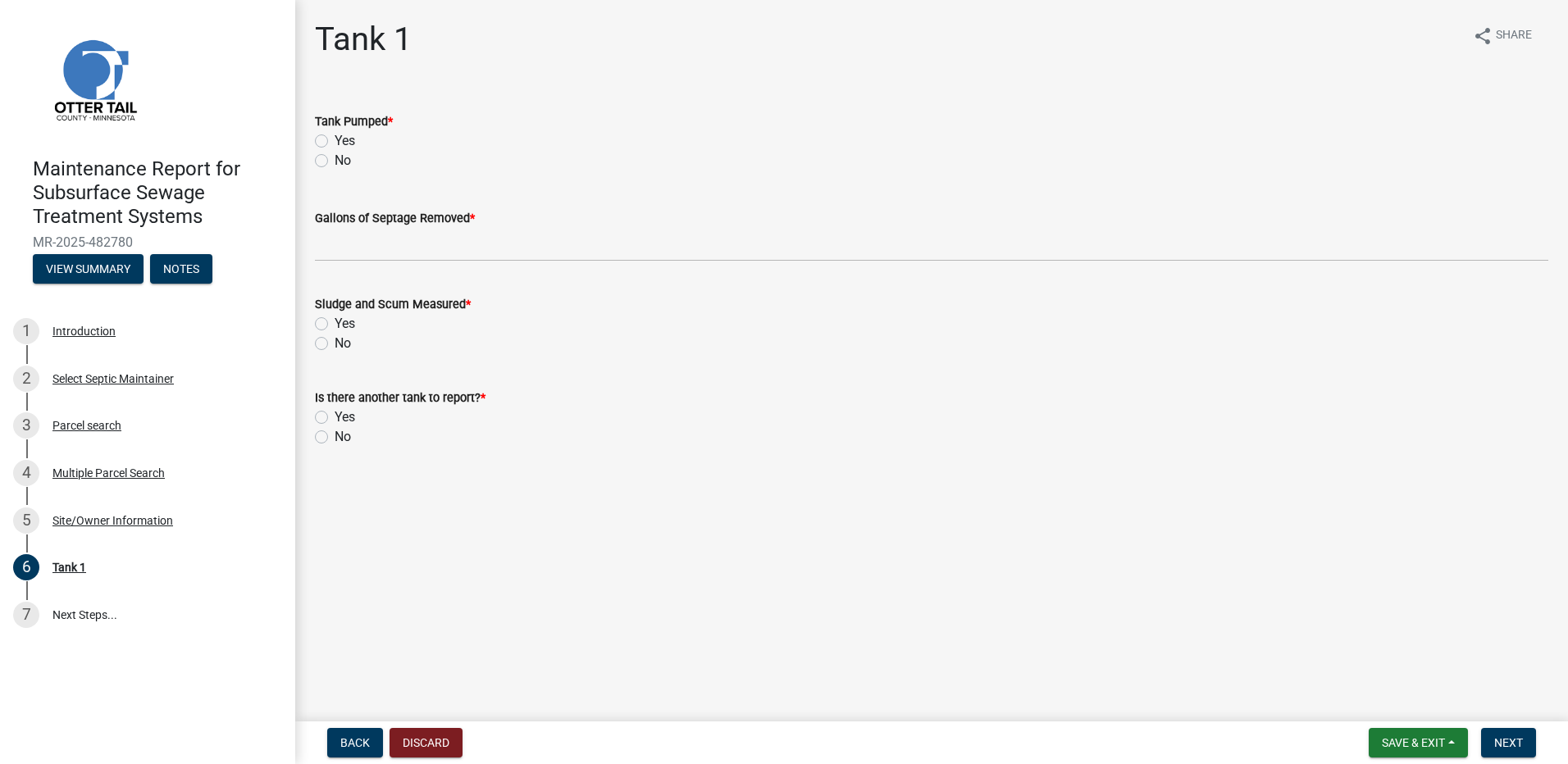
click at [335, 141] on label "Yes" at bounding box center [345, 140] width 21 height 20
click at [335, 141] on input "Yes" at bounding box center [340, 136] width 10 height 10
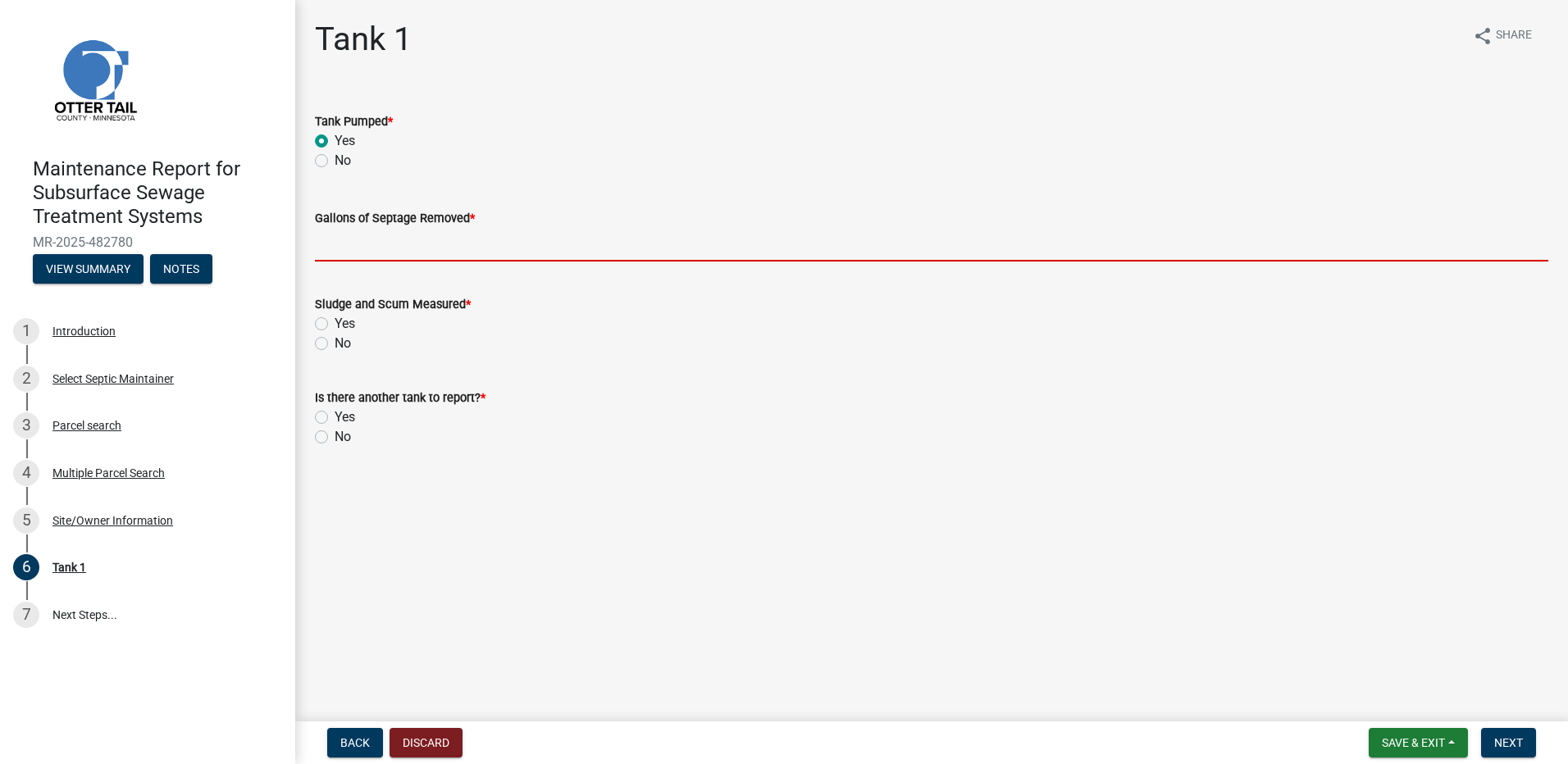
click at [362, 250] on input "Gallons of Septage Removed *" at bounding box center [932, 245] width 1233 height 34
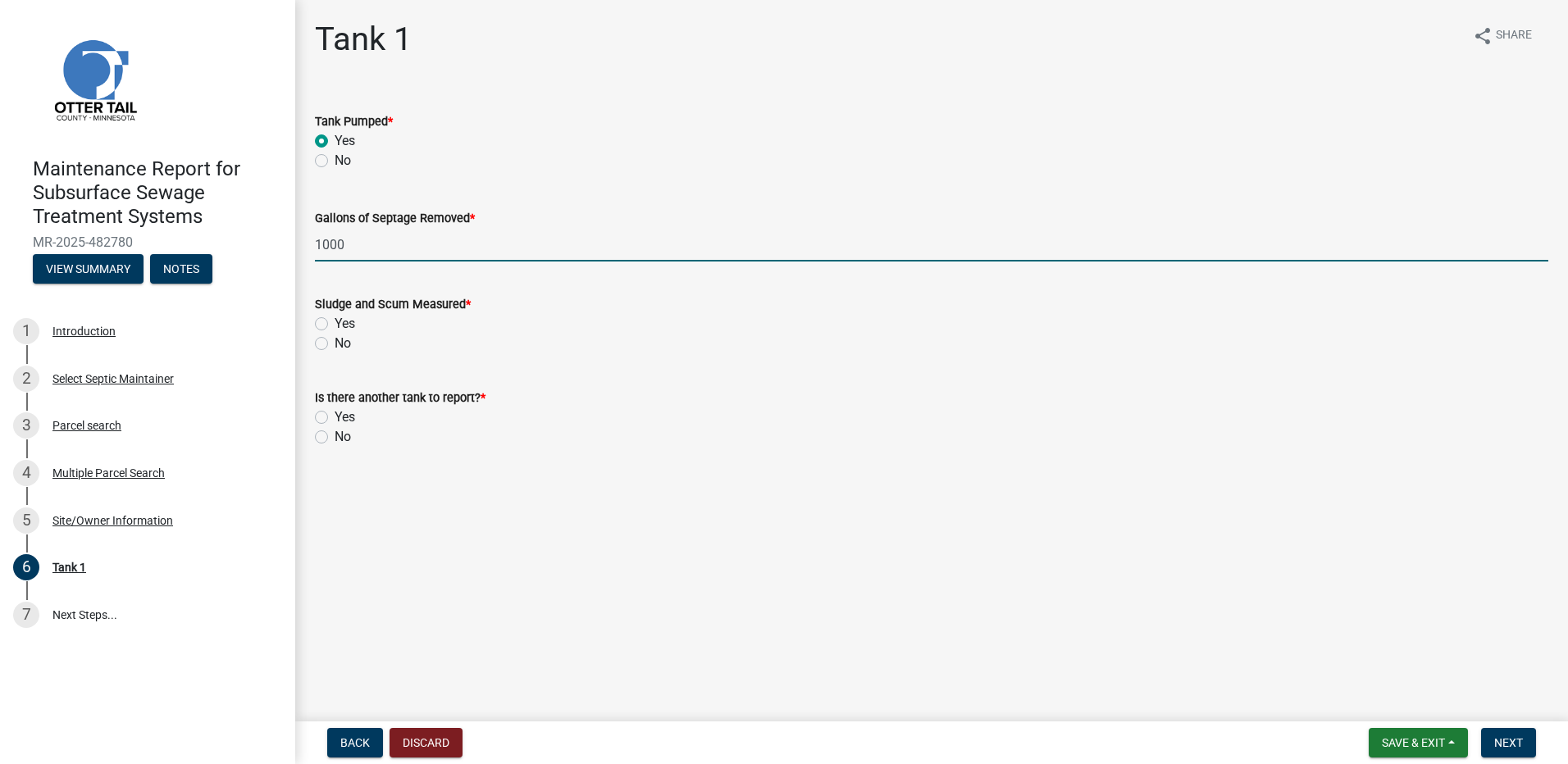
click at [335, 342] on label "No" at bounding box center [343, 343] width 17 height 20
click at [335, 342] on input "No" at bounding box center [340, 339] width 10 height 10
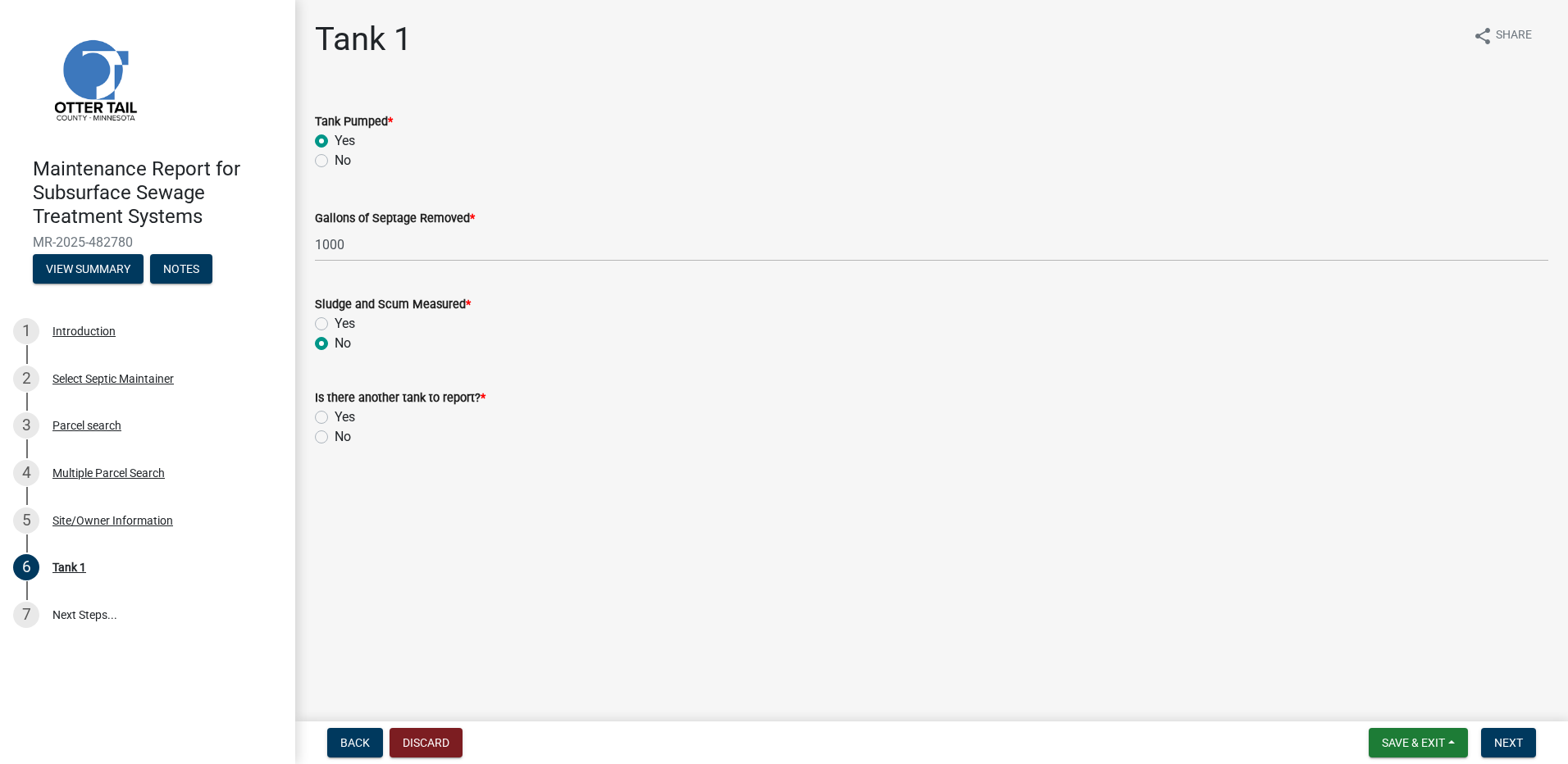
click at [335, 436] on label "No" at bounding box center [343, 437] width 17 height 20
click at [335, 436] on input "No" at bounding box center [340, 432] width 10 height 10
click at [1516, 740] on span "Next" at bounding box center [1508, 742] width 29 height 13
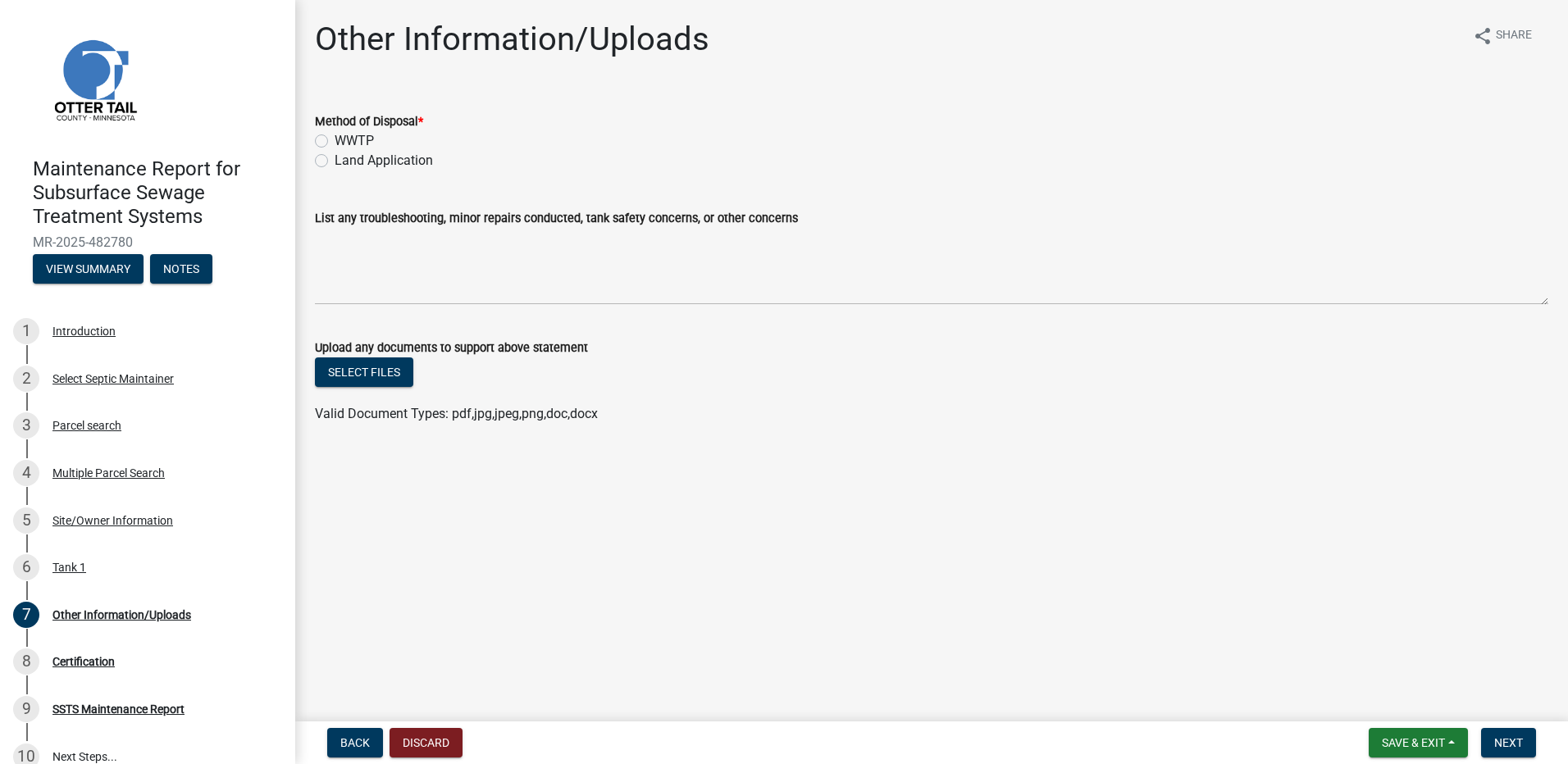
click at [395, 160] on label "Land Application" at bounding box center [384, 160] width 98 height 20
click at [345, 160] on input "Land Application" at bounding box center [340, 155] width 10 height 10
click at [1517, 751] on button "Next" at bounding box center [1508, 742] width 55 height 30
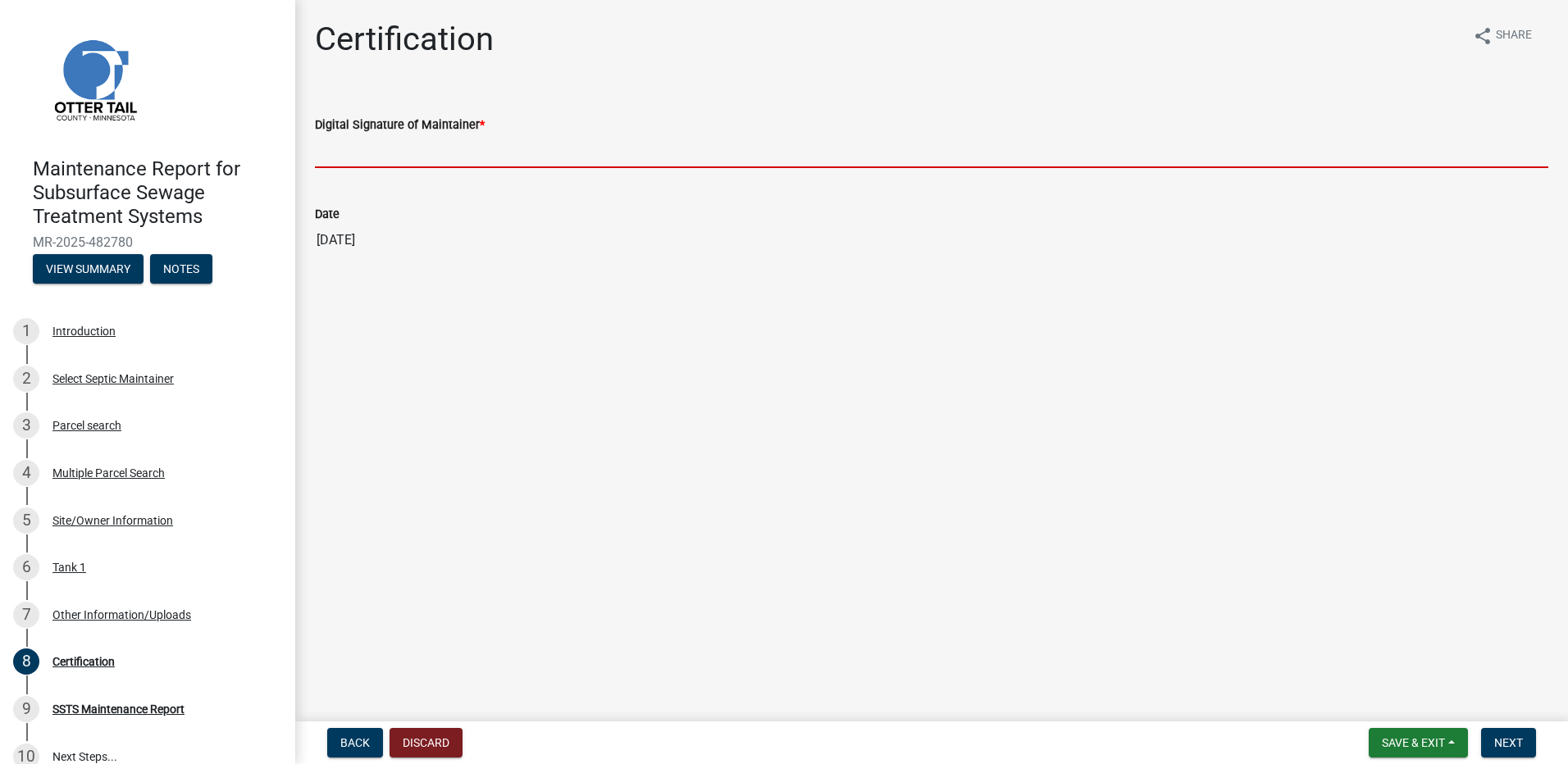
click at [433, 166] on input "Digital Signature of Maintainer *" at bounding box center [932, 151] width 1233 height 34
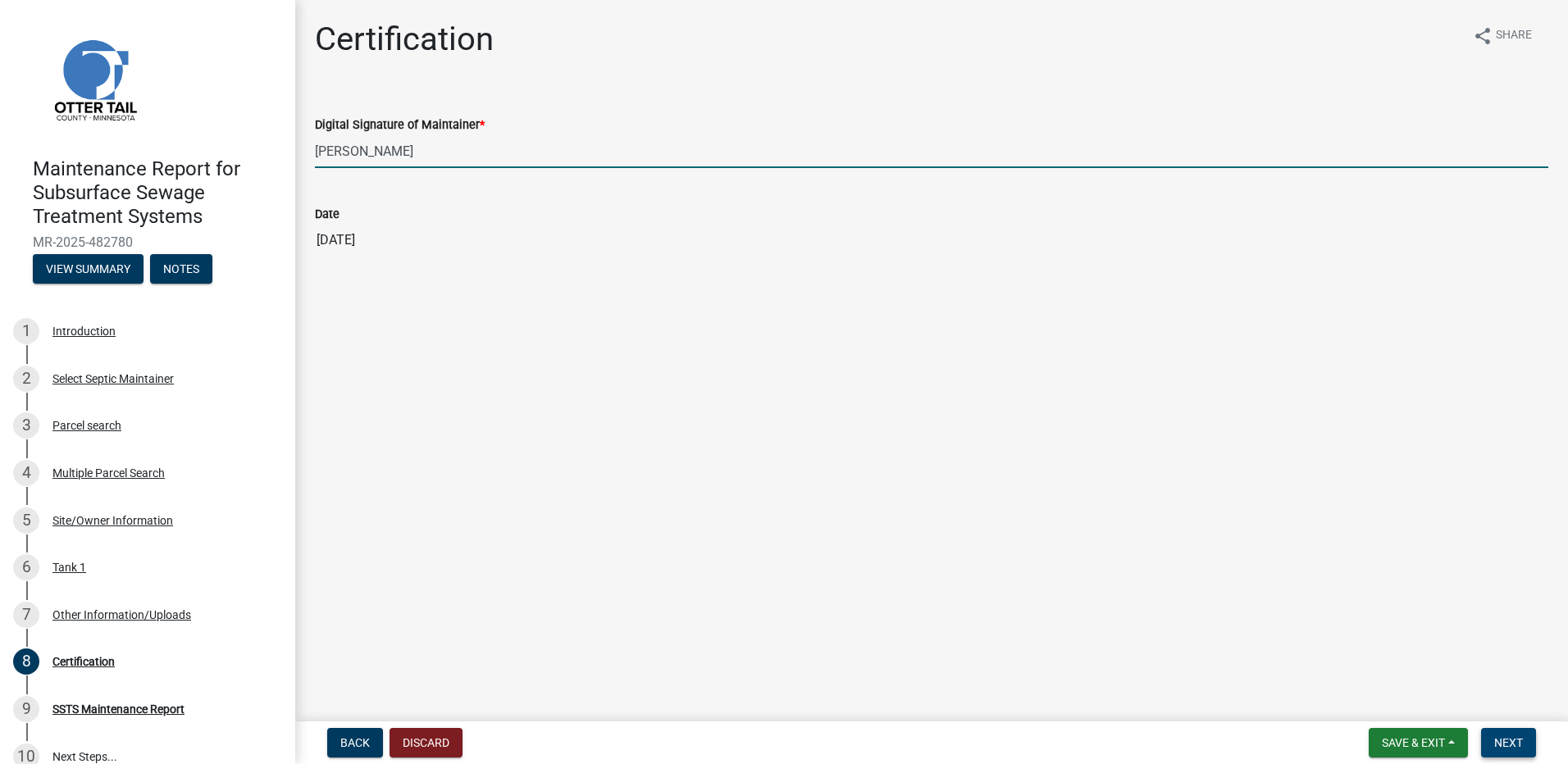
click at [1503, 746] on span "Next" at bounding box center [1508, 742] width 29 height 13
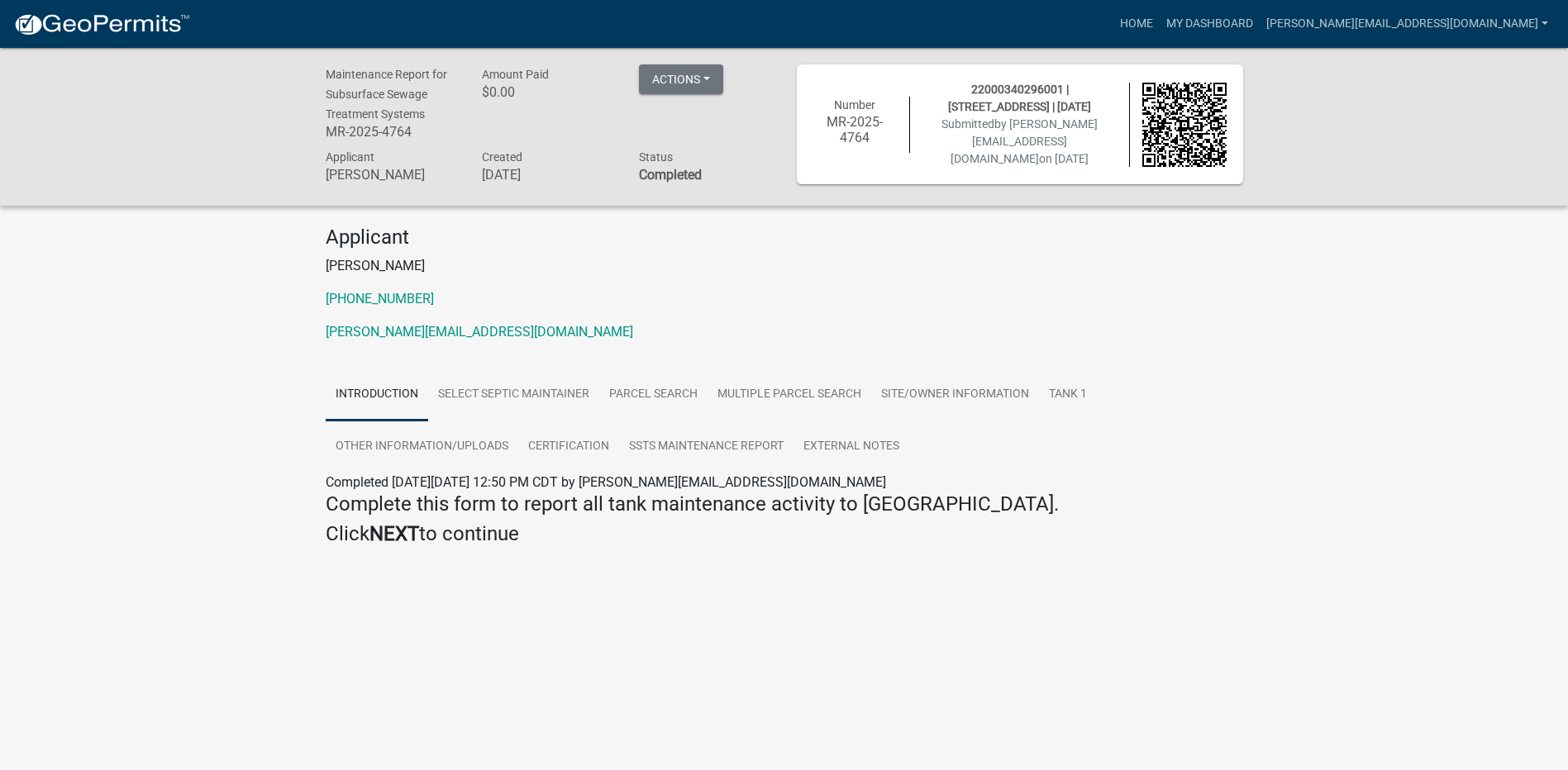
click at [111, 18] on img at bounding box center [102, 25] width 177 height 25
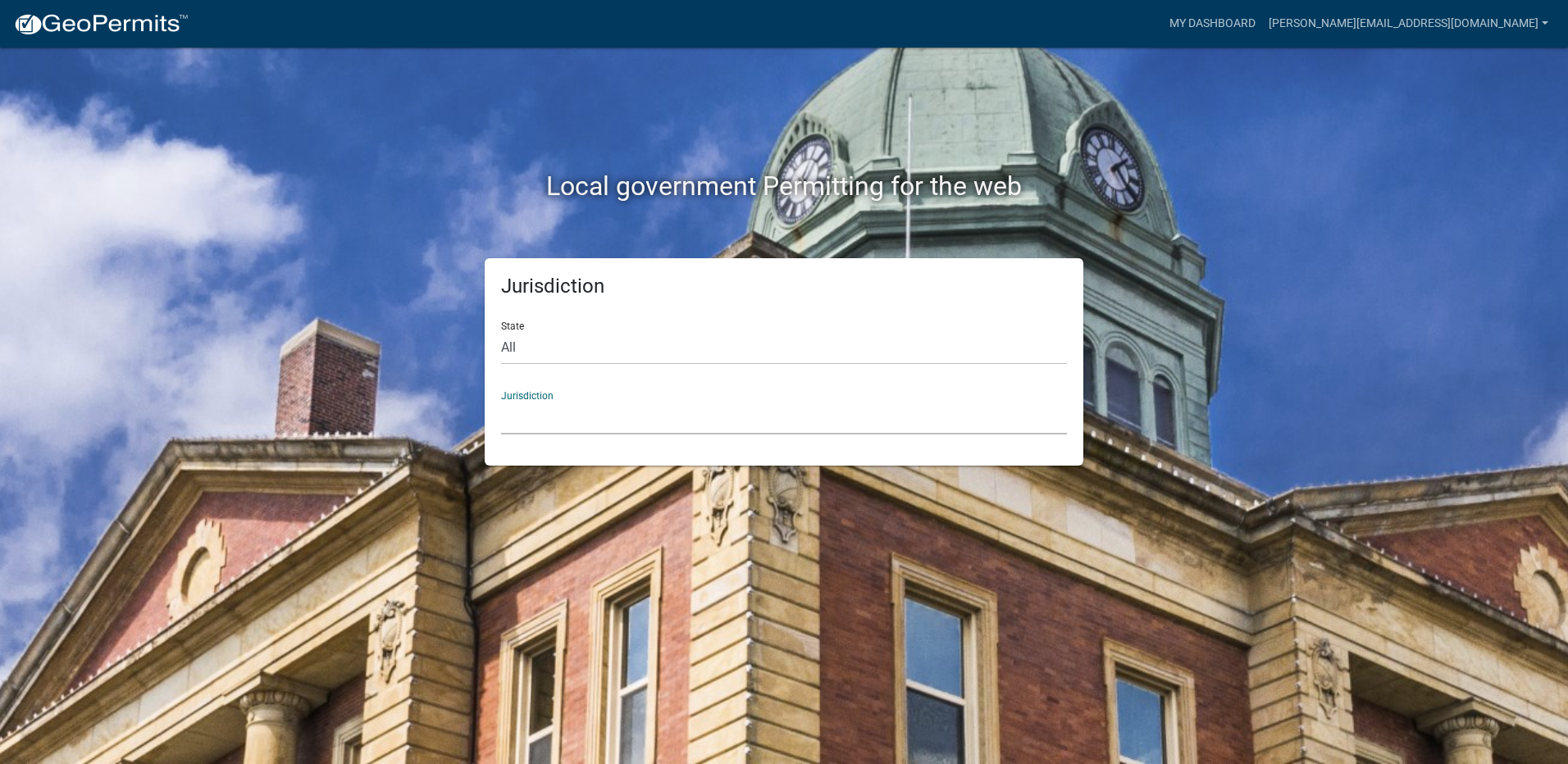
click at [552, 421] on select "[GEOGRAPHIC_DATA], [US_STATE] [GEOGRAPHIC_DATA], [US_STATE][PERSON_NAME][GEOGRA…" at bounding box center [784, 418] width 566 height 34
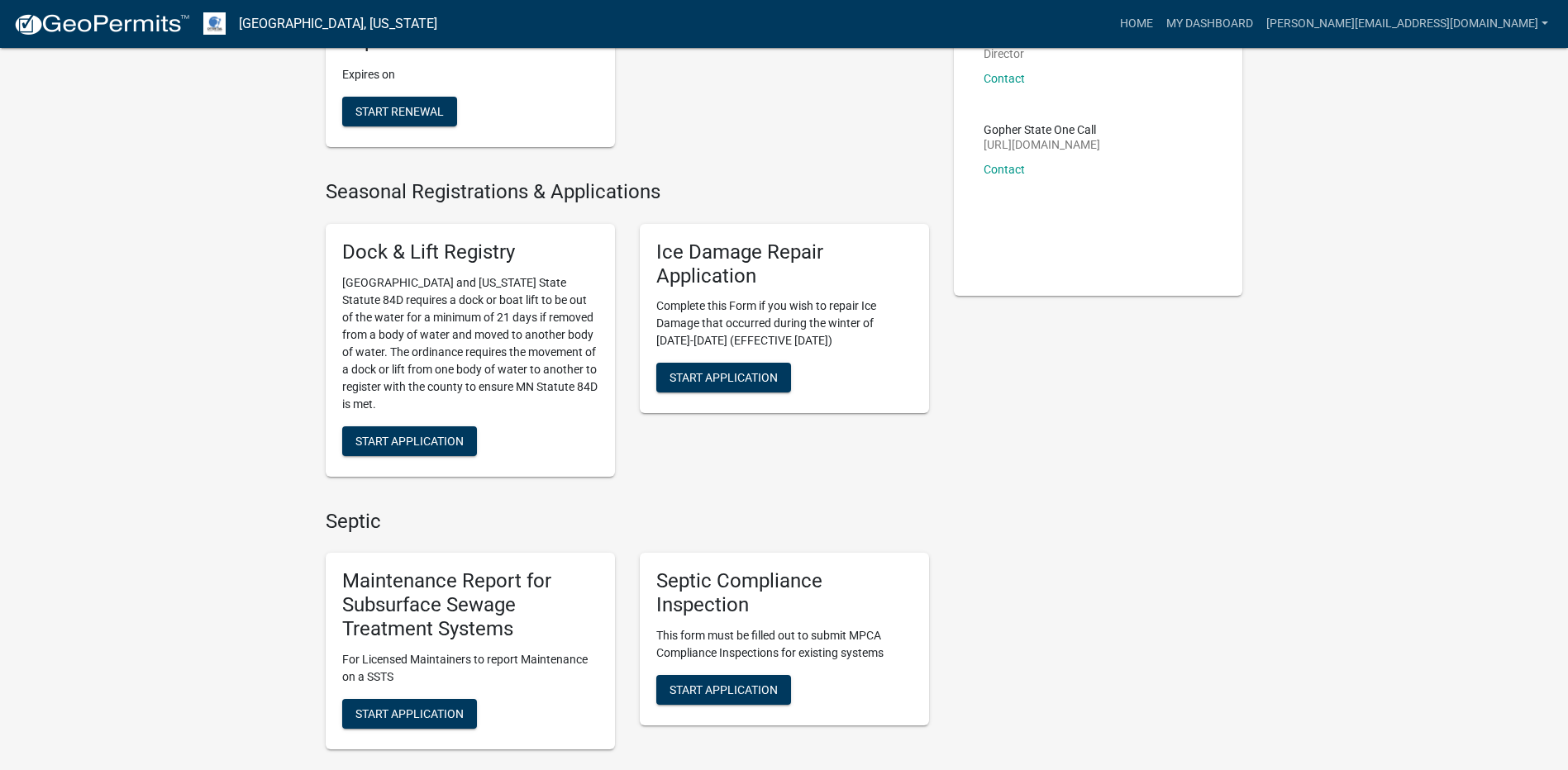
scroll to position [248, 0]
click at [388, 713] on span "Start Application" at bounding box center [409, 713] width 108 height 13
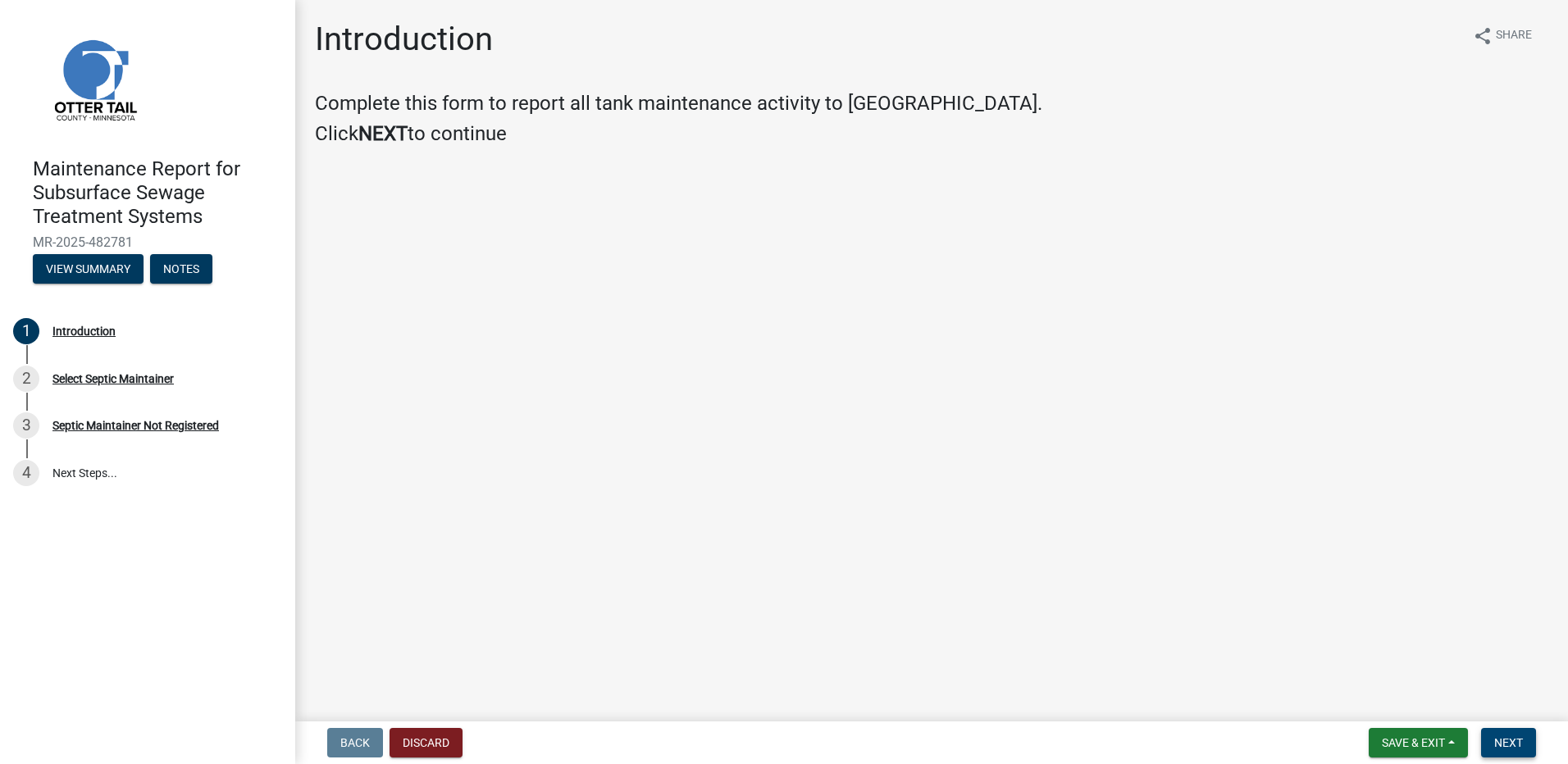
click at [1493, 747] on button "Next" at bounding box center [1508, 742] width 55 height 30
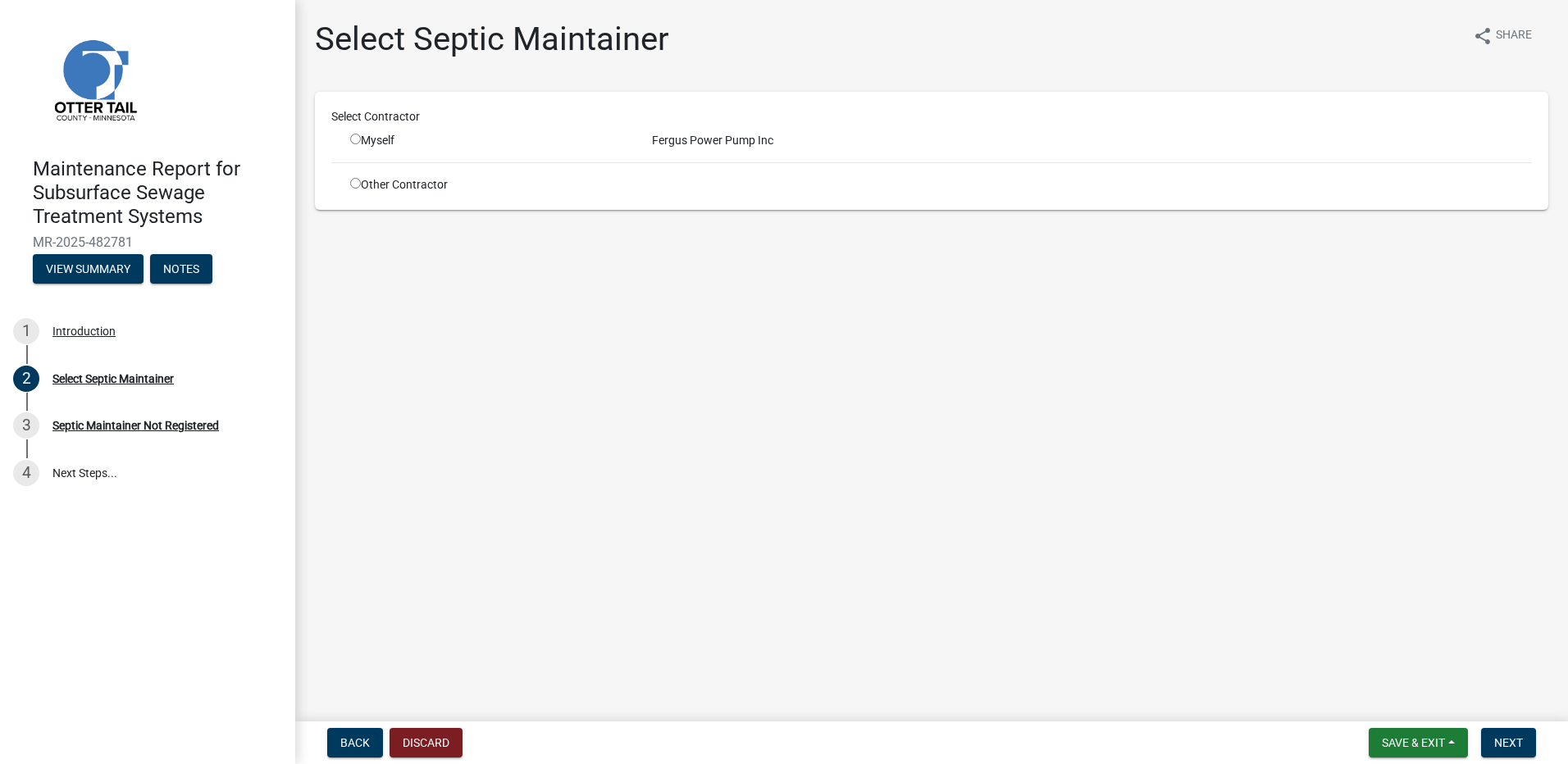
click at [355, 137] on input "radio" at bounding box center [355, 138] width 10 height 10
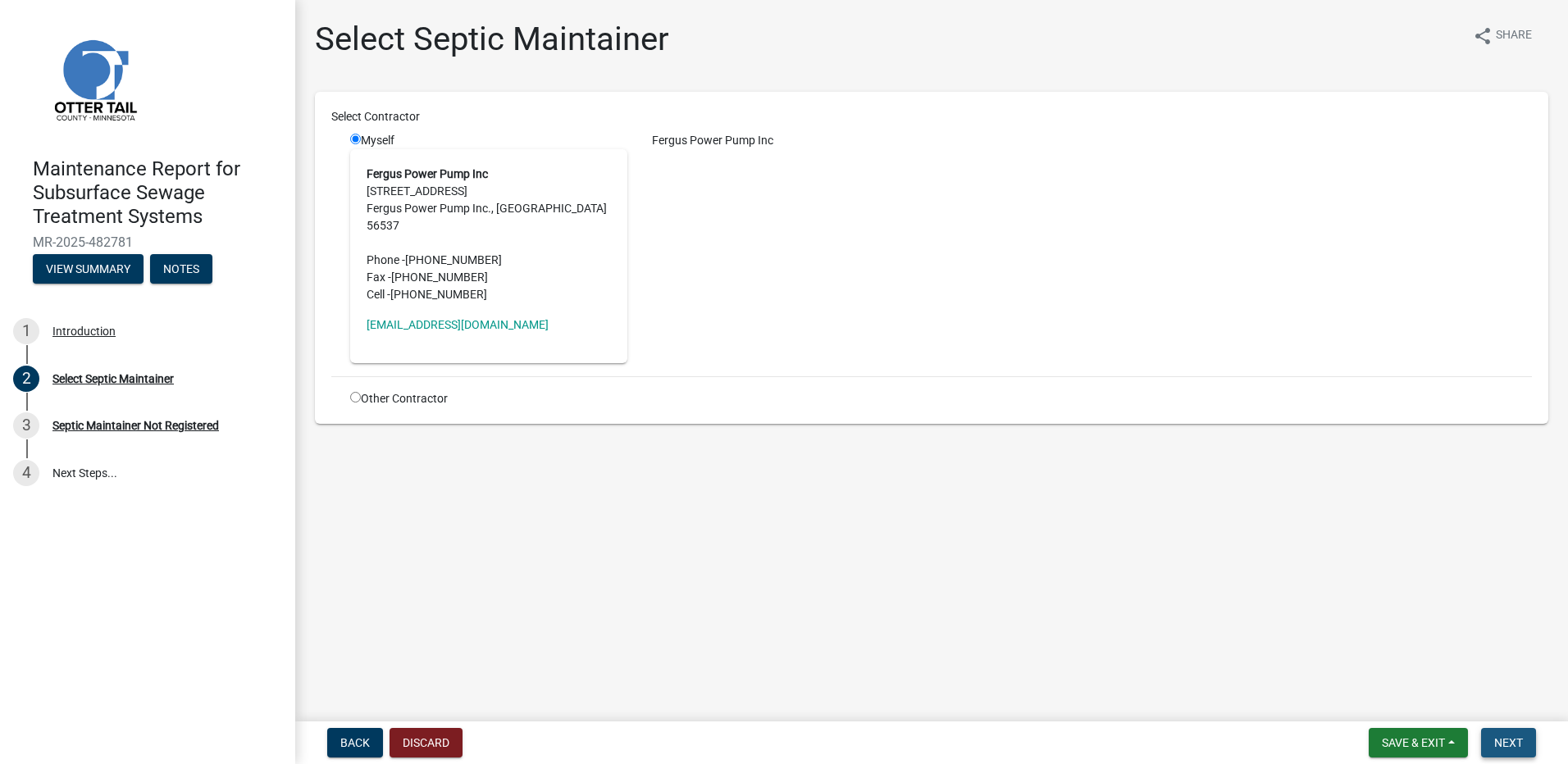
click at [1503, 742] on span "Next" at bounding box center [1508, 742] width 29 height 13
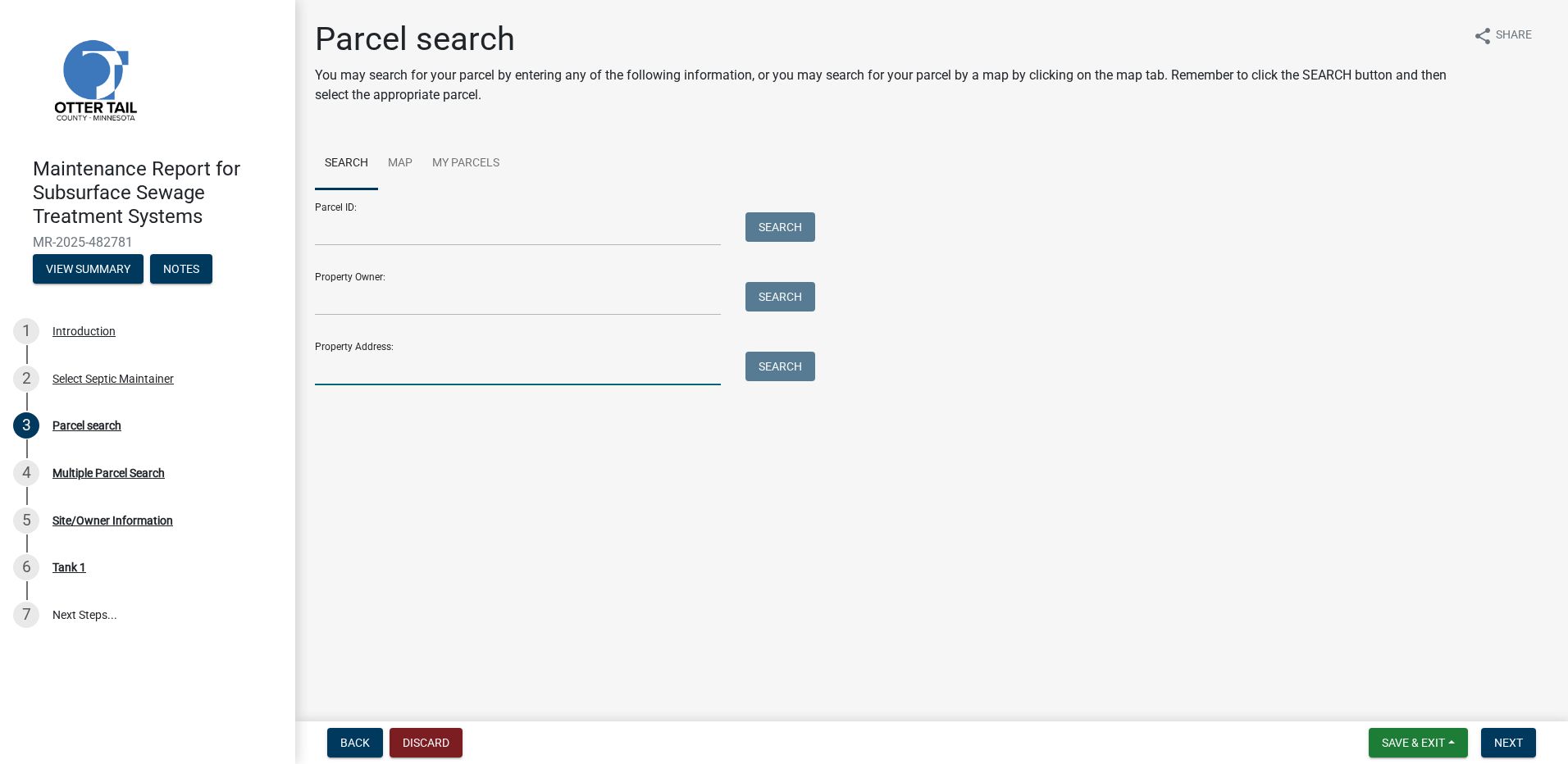
click at [487, 375] on input "Property Address:" at bounding box center [518, 368] width 406 height 34
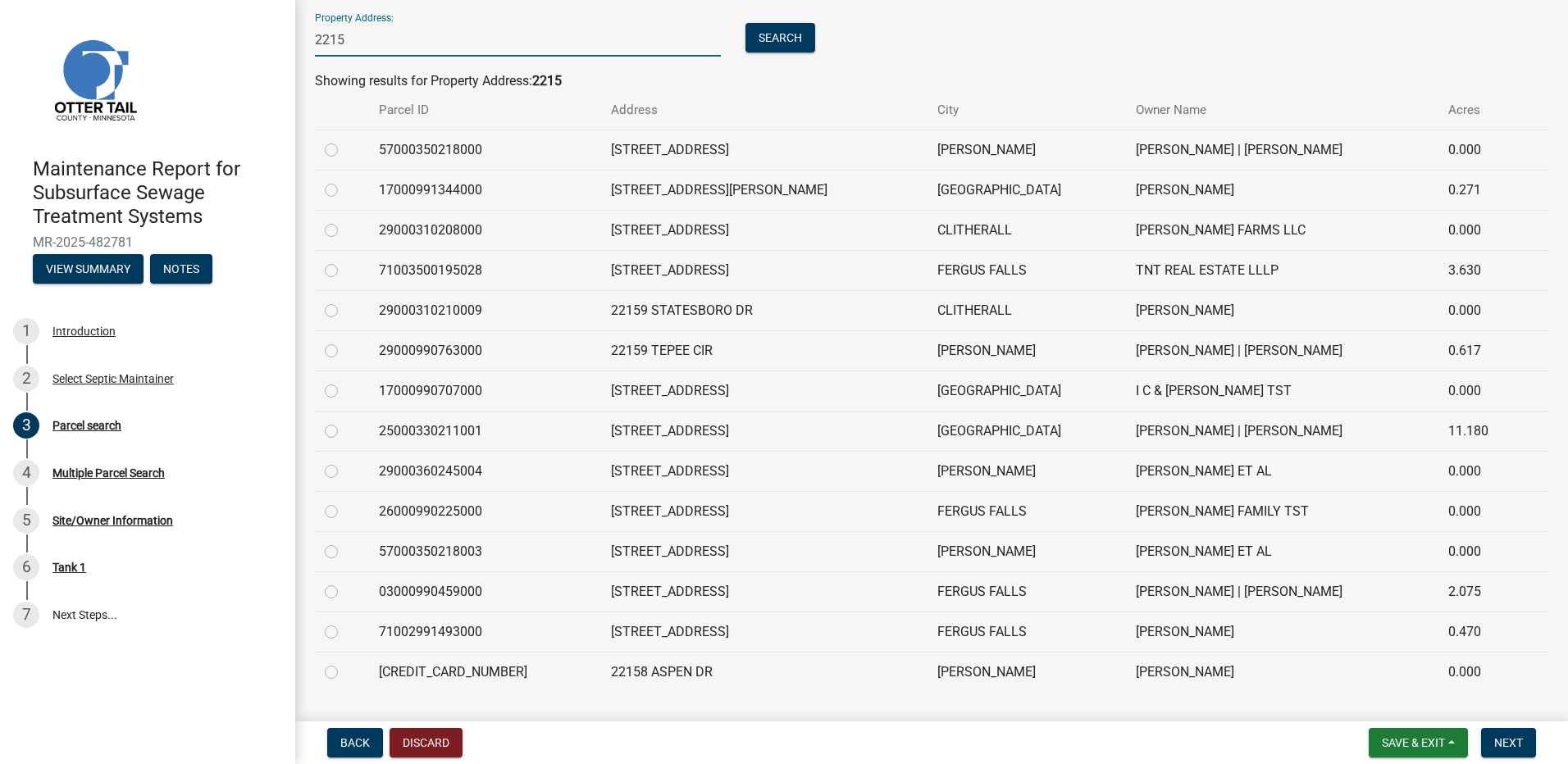
scroll to position [288, 0]
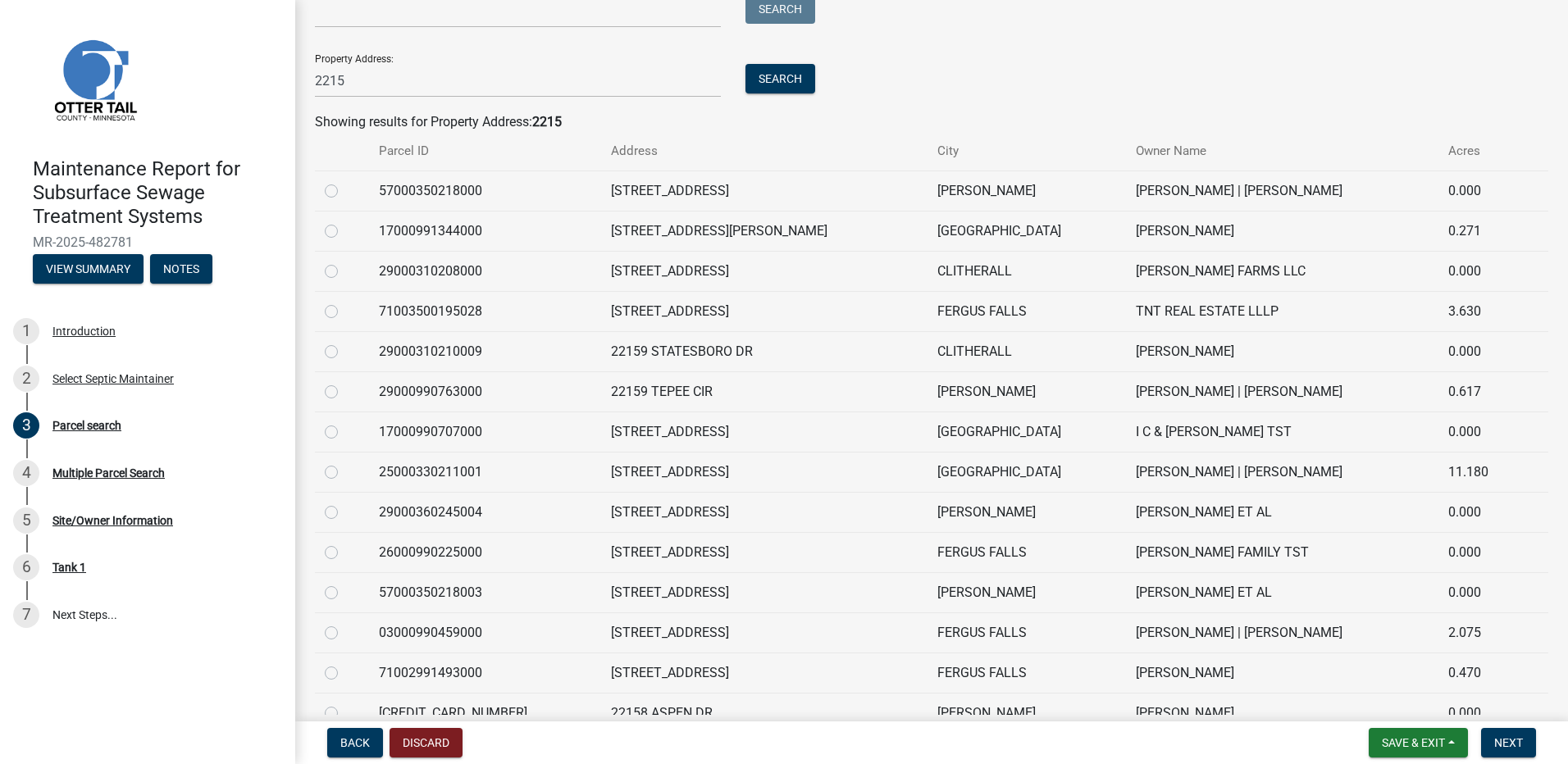
click at [344, 302] on label at bounding box center [344, 302] width 0 height 0
click at [344, 310] on input "radio" at bounding box center [349, 307] width 10 height 10
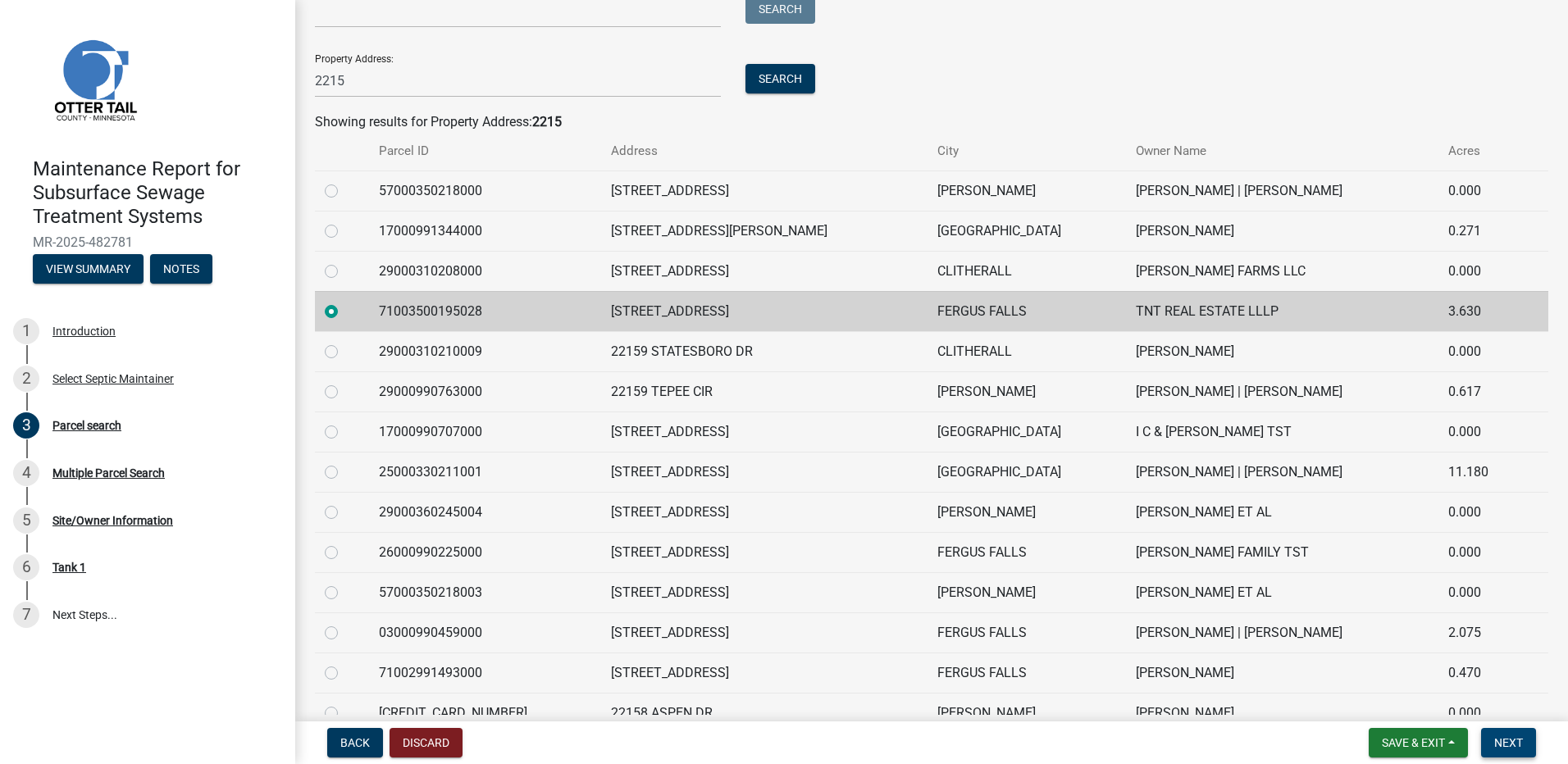
click at [1499, 745] on span "Next" at bounding box center [1508, 742] width 29 height 13
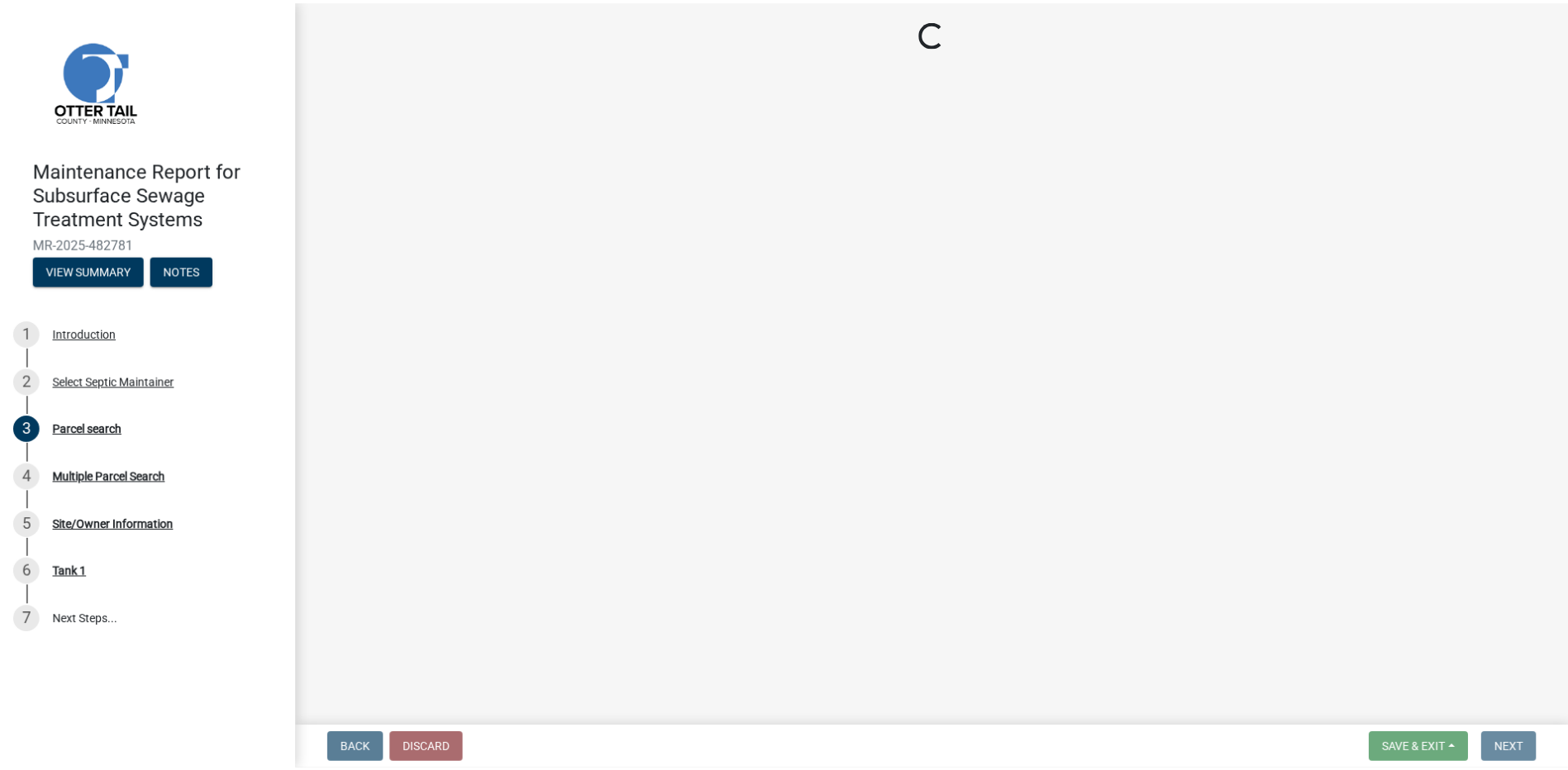
scroll to position [0, 0]
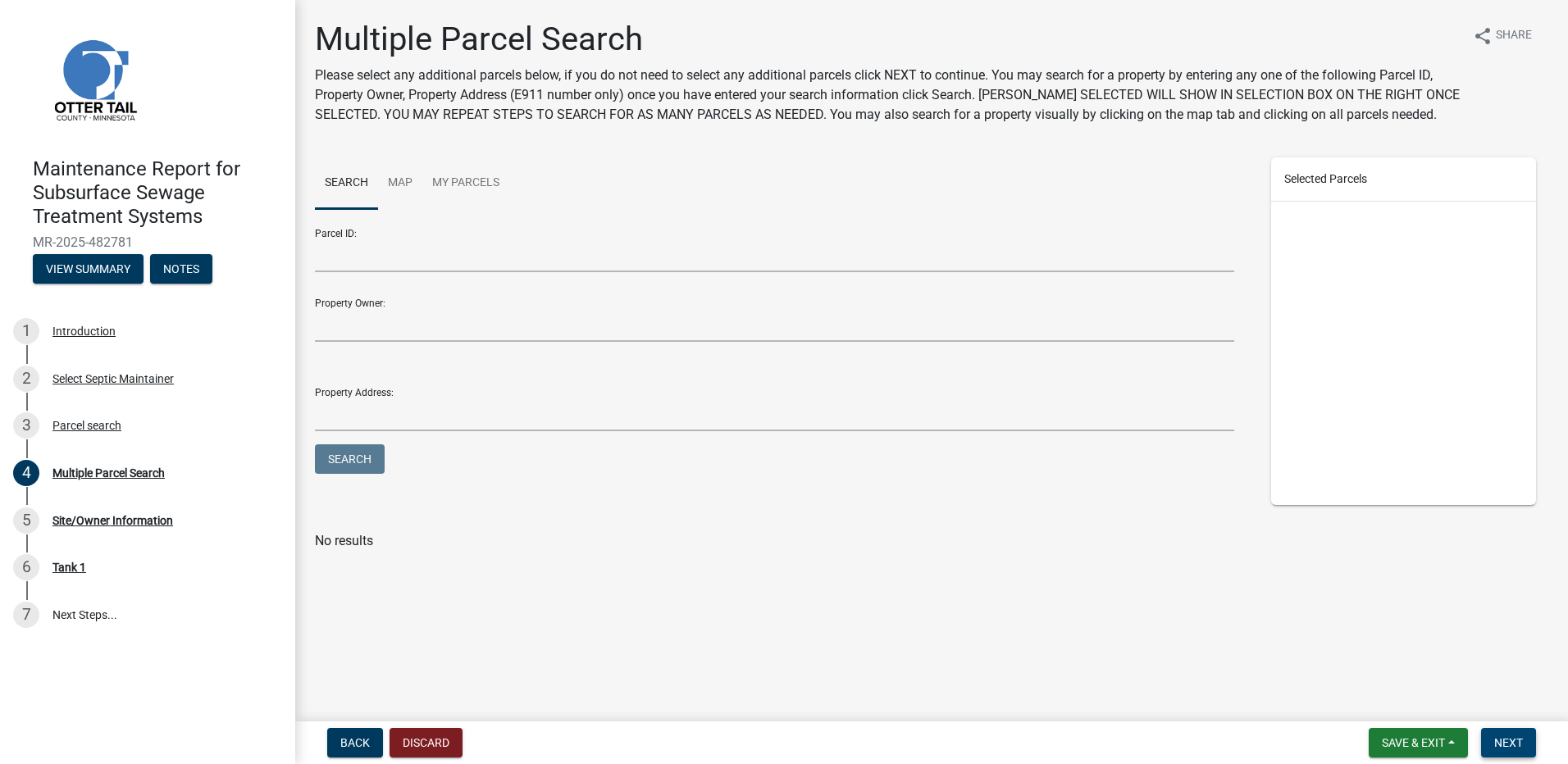
drag, startPoint x: 1535, startPoint y: 742, endPoint x: 1523, endPoint y: 740, distance: 12.2
click at [1532, 742] on button "Next" at bounding box center [1508, 742] width 55 height 30
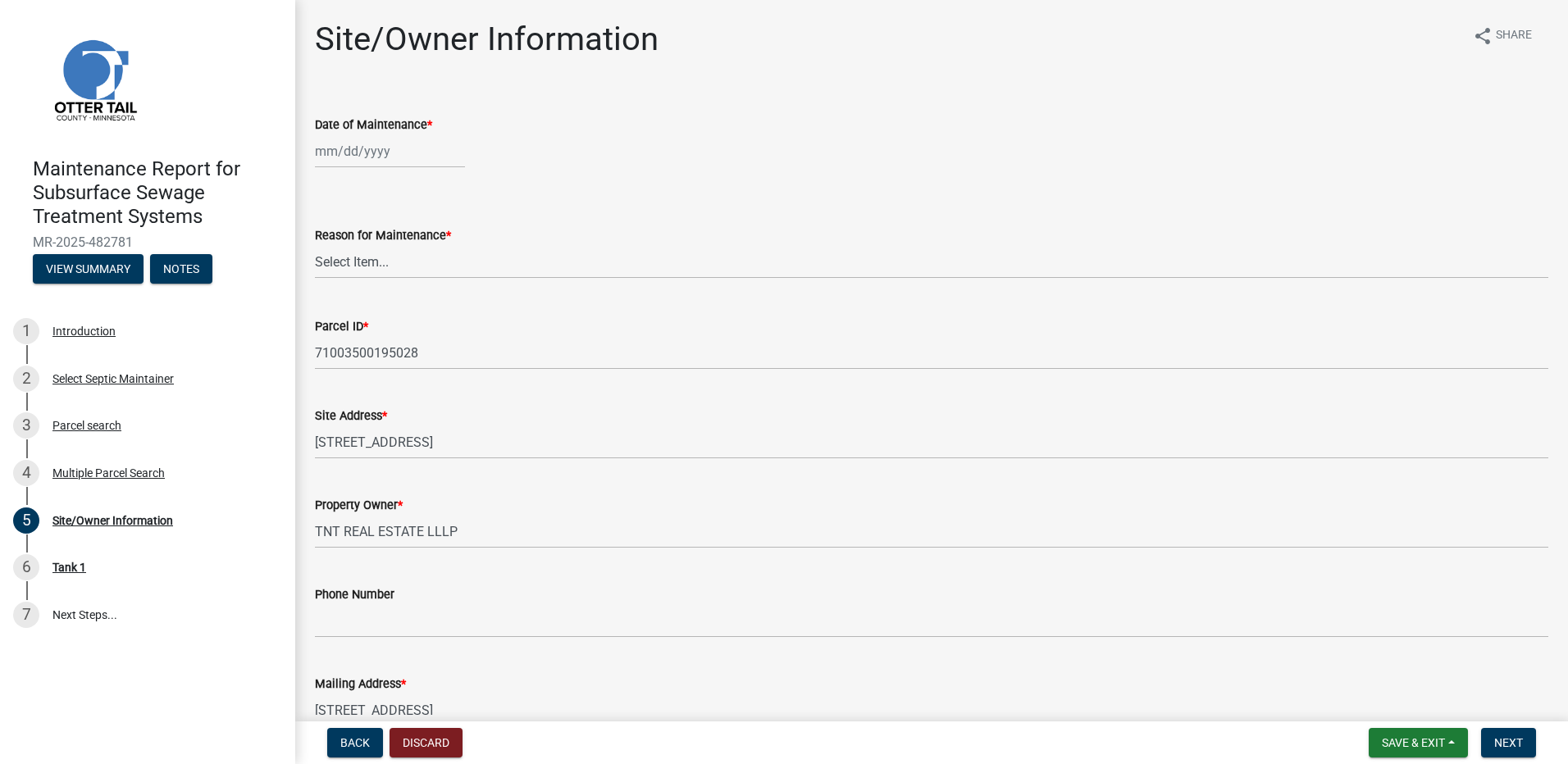
click at [375, 145] on div at bounding box center [390, 151] width 150 height 34
click at [331, 288] on div "15" at bounding box center [331, 291] width 26 height 26
click at [351, 271] on select "Select Item... Called Routine Other" at bounding box center [932, 262] width 1233 height 34
click at [315, 245] on select "Select Item... Called Routine Other" at bounding box center [932, 262] width 1233 height 34
click at [1516, 753] on button "Next" at bounding box center [1508, 742] width 55 height 30
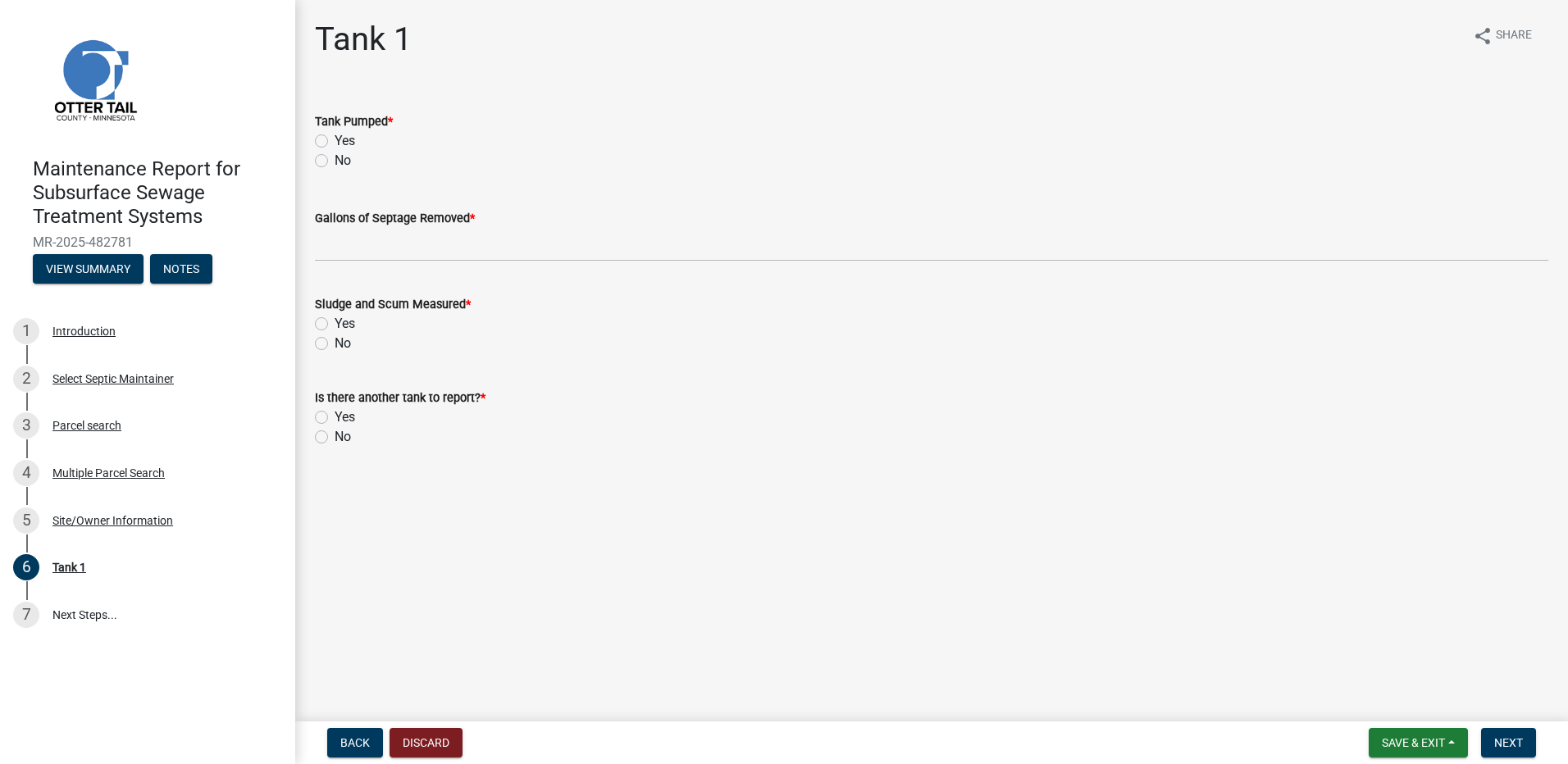
click at [335, 144] on label "Yes" at bounding box center [345, 140] width 21 height 20
click at [335, 142] on input "Yes" at bounding box center [340, 136] width 10 height 10
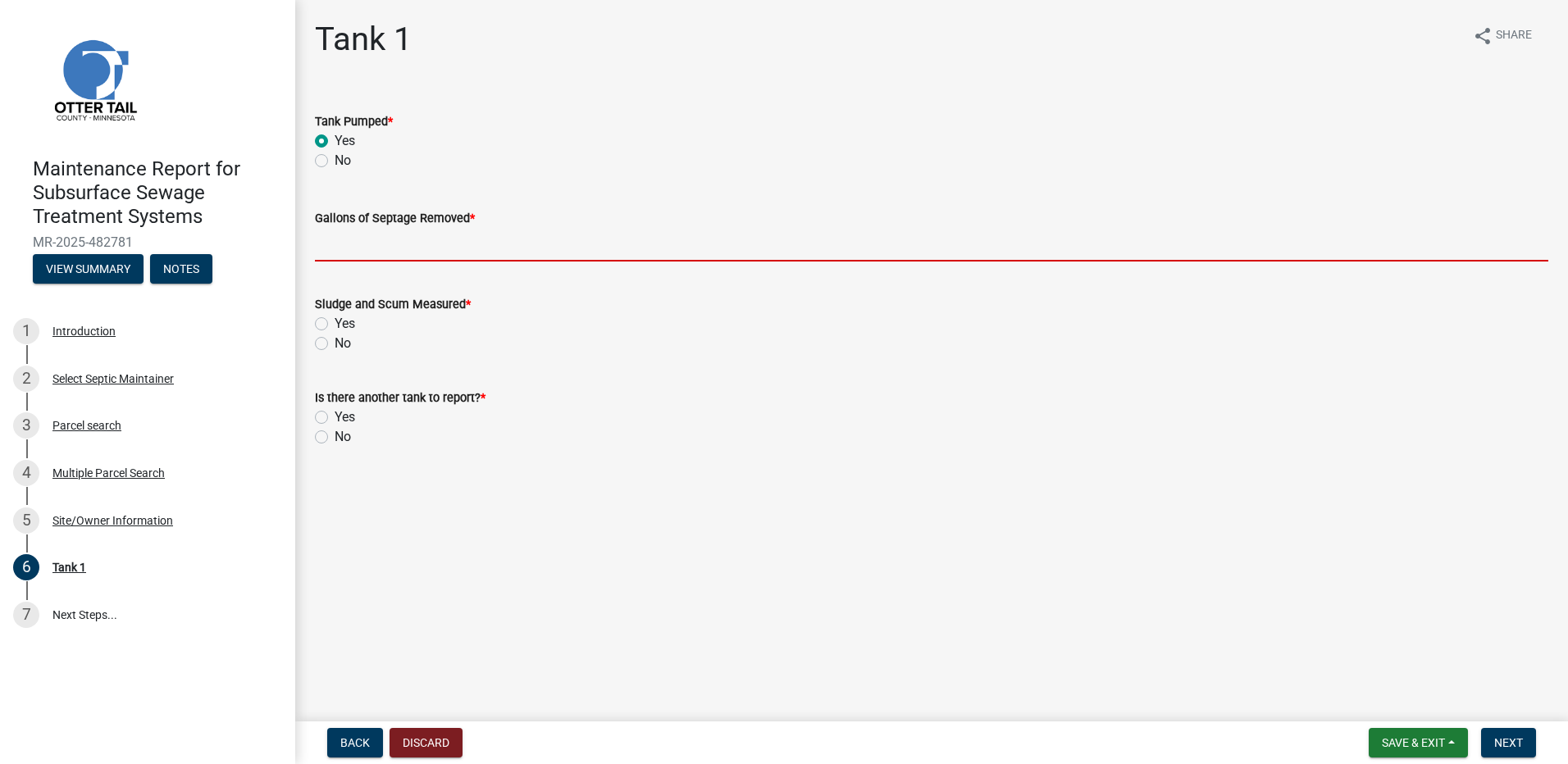
click at [373, 253] on input "Gallons of Septage Removed *" at bounding box center [932, 245] width 1233 height 34
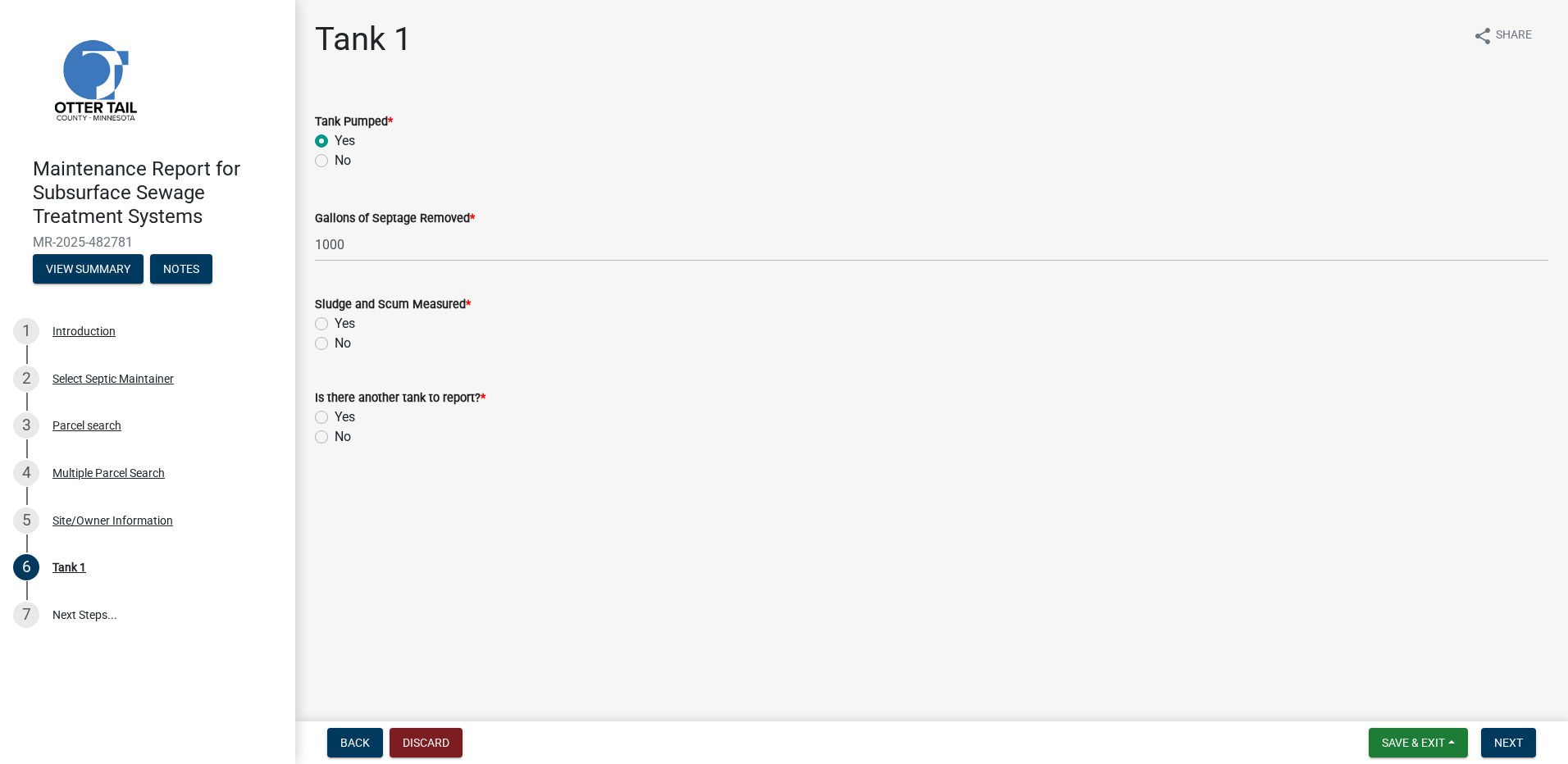
click at [335, 342] on label "No" at bounding box center [343, 343] width 17 height 20
click at [335, 342] on input "No" at bounding box center [340, 339] width 10 height 10
click at [335, 441] on label "No" at bounding box center [343, 437] width 17 height 20
click at [335, 438] on input "No" at bounding box center [340, 432] width 10 height 10
click at [1519, 747] on span "Next" at bounding box center [1508, 742] width 29 height 13
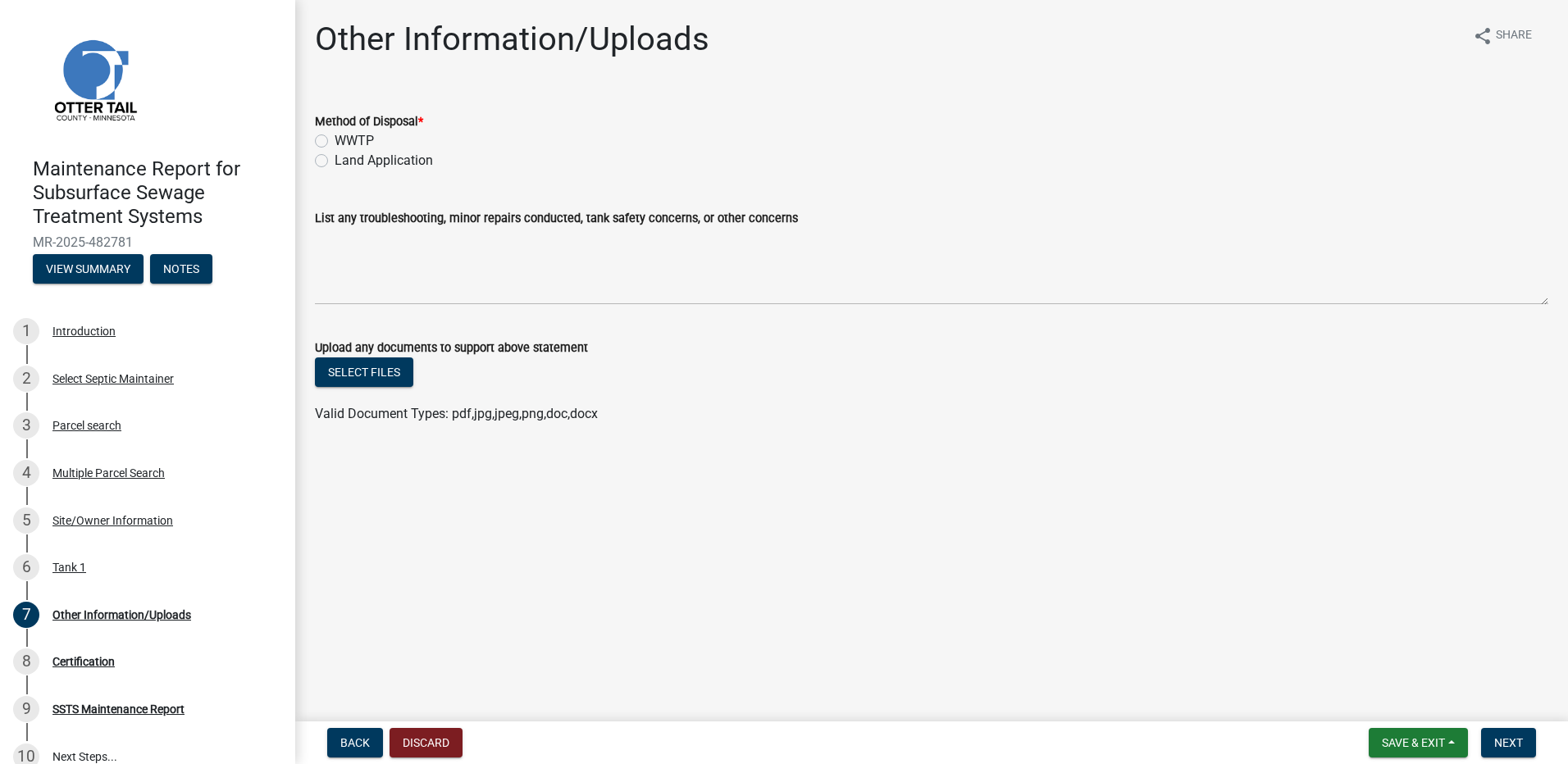
click at [379, 156] on label "Land Application" at bounding box center [384, 160] width 98 height 20
click at [345, 156] on input "Land Application" at bounding box center [340, 155] width 10 height 10
click at [1506, 735] on button "Next" at bounding box center [1508, 742] width 55 height 30
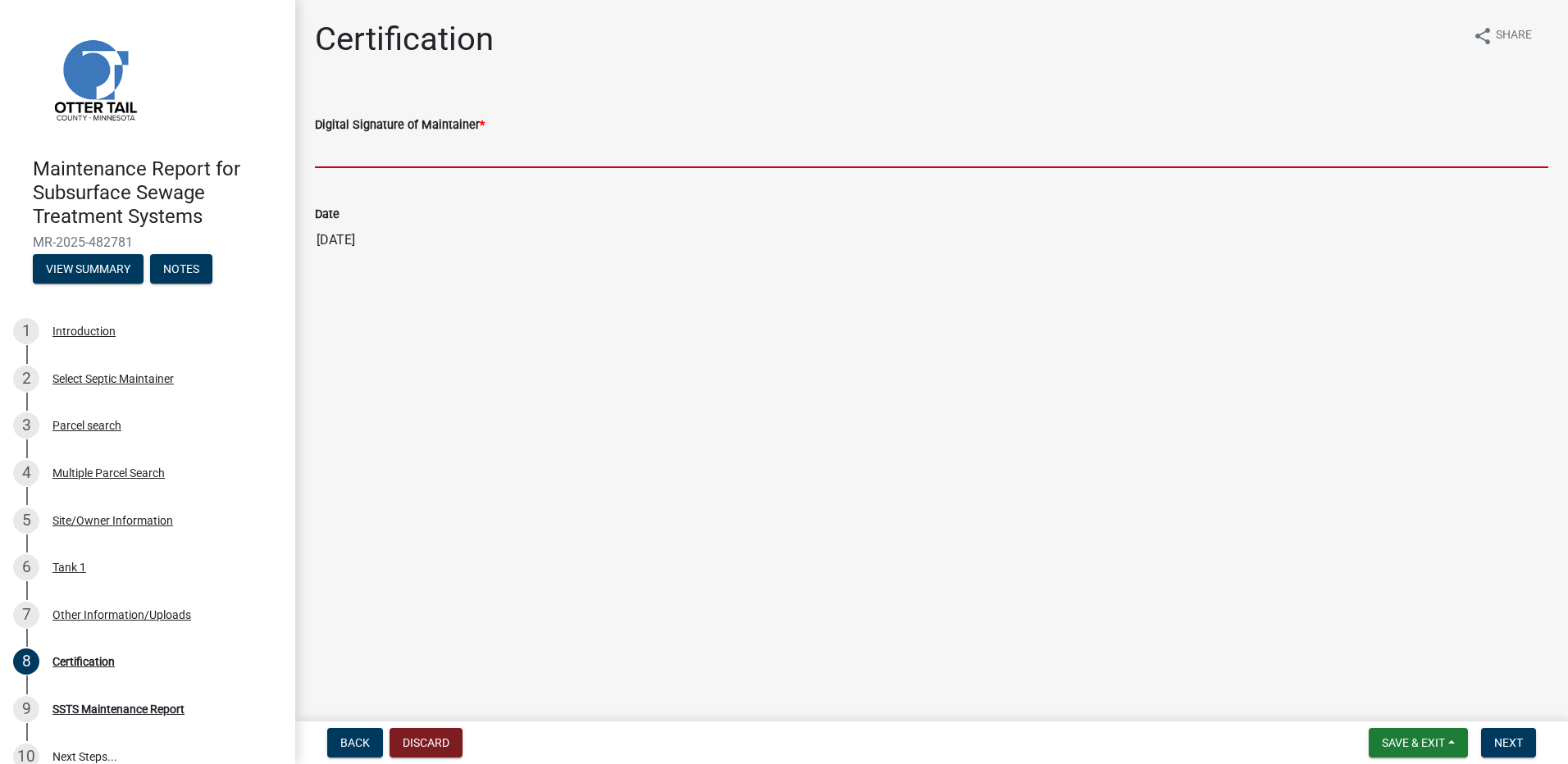
click at [356, 164] on input "Digital Signature of Maintainer *" at bounding box center [932, 151] width 1233 height 34
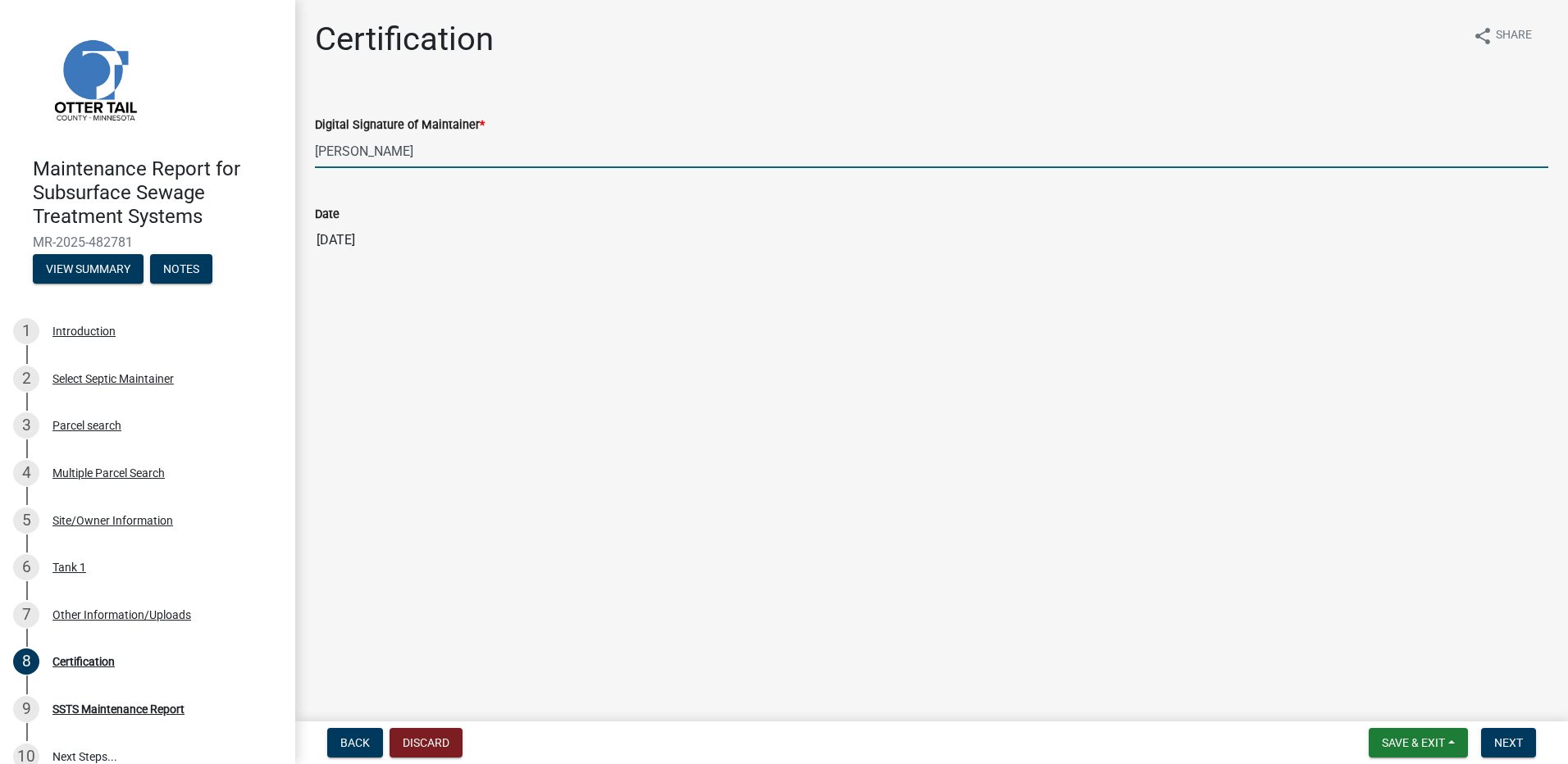
click at [1522, 762] on nav "Back Discard Save & Exit Save Save & Exit Next" at bounding box center [932, 742] width 1272 height 43
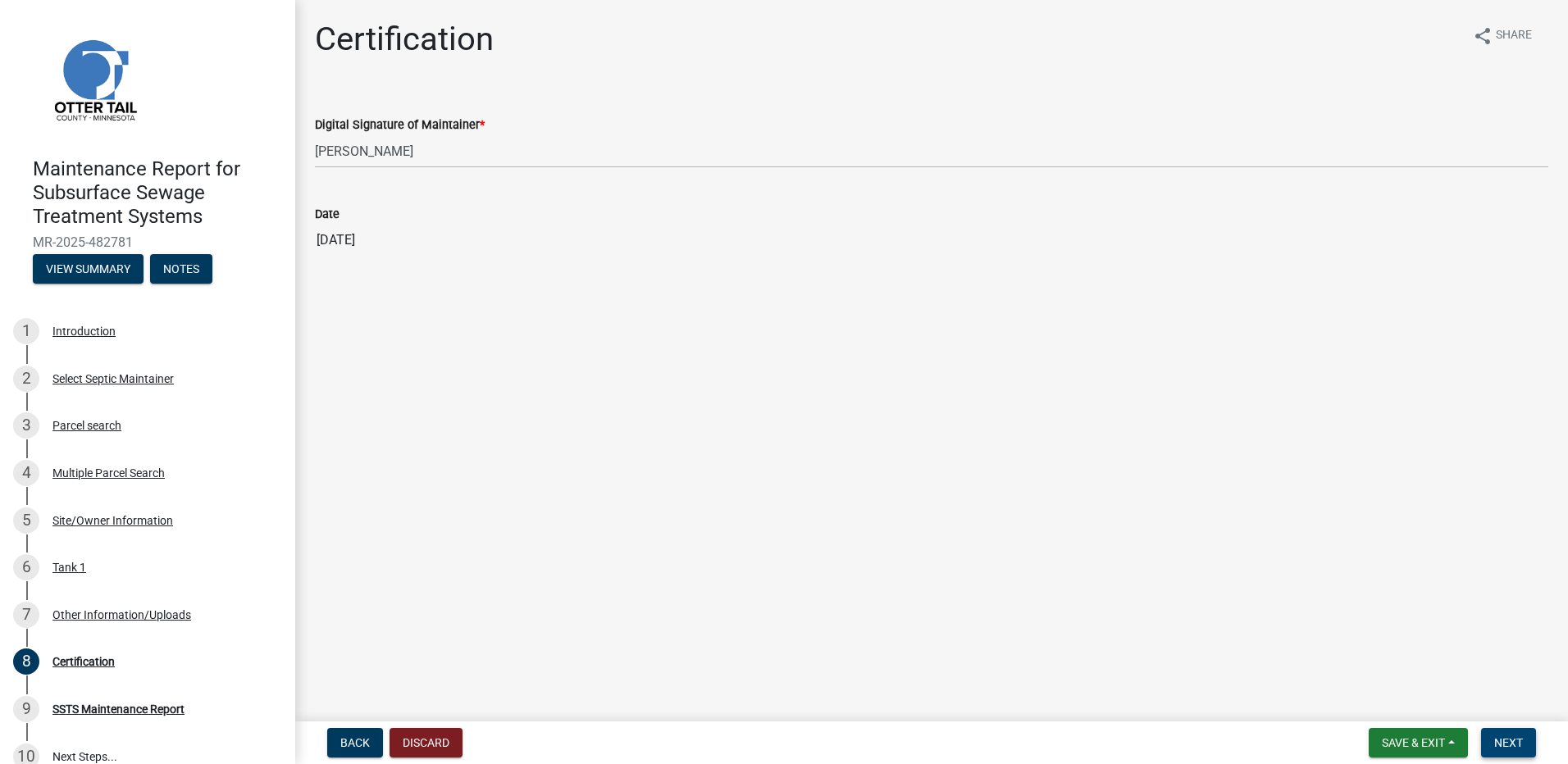
click at [1503, 738] on span "Next" at bounding box center [1508, 742] width 29 height 13
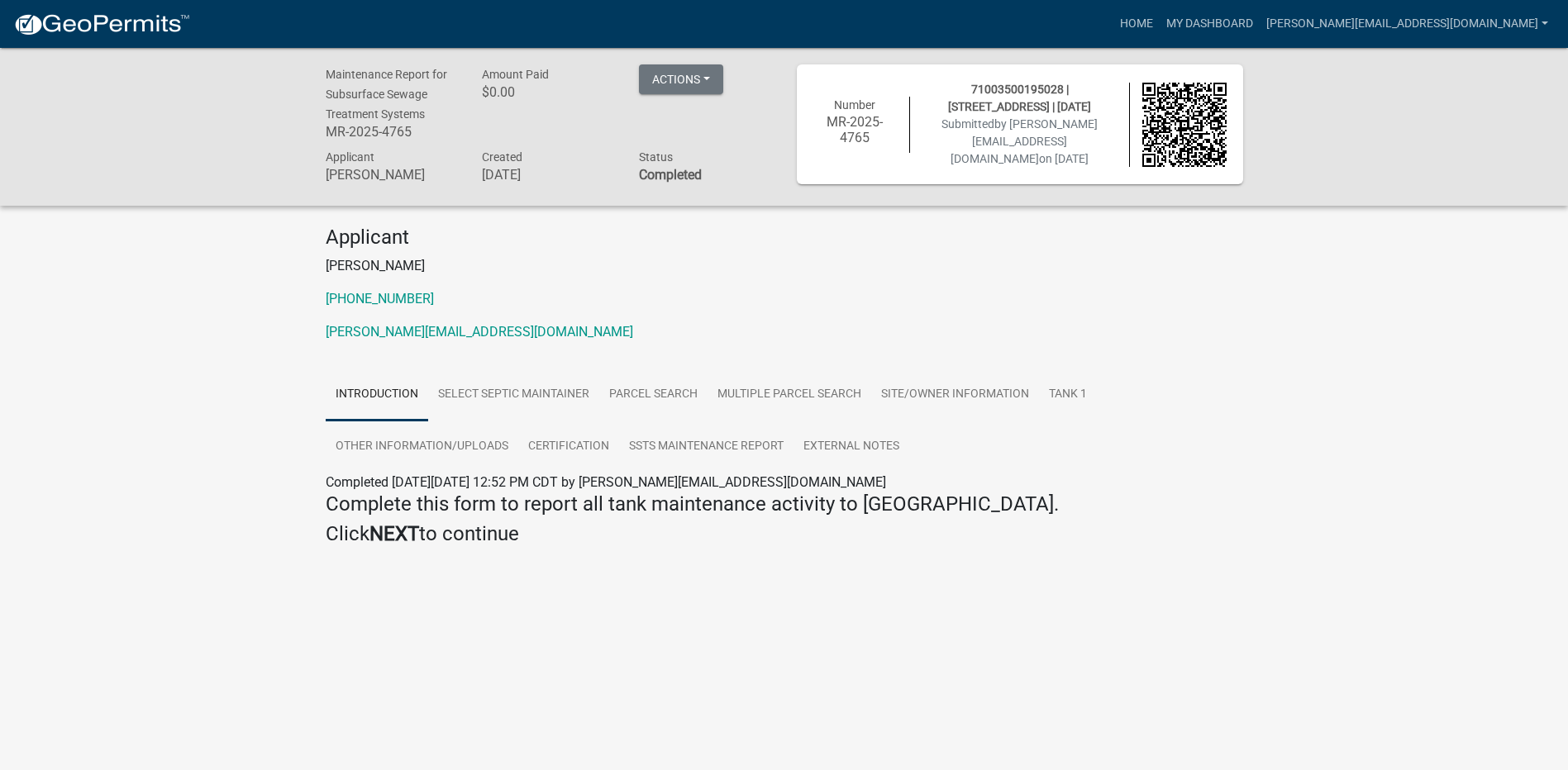
click at [72, 17] on img at bounding box center [102, 25] width 177 height 25
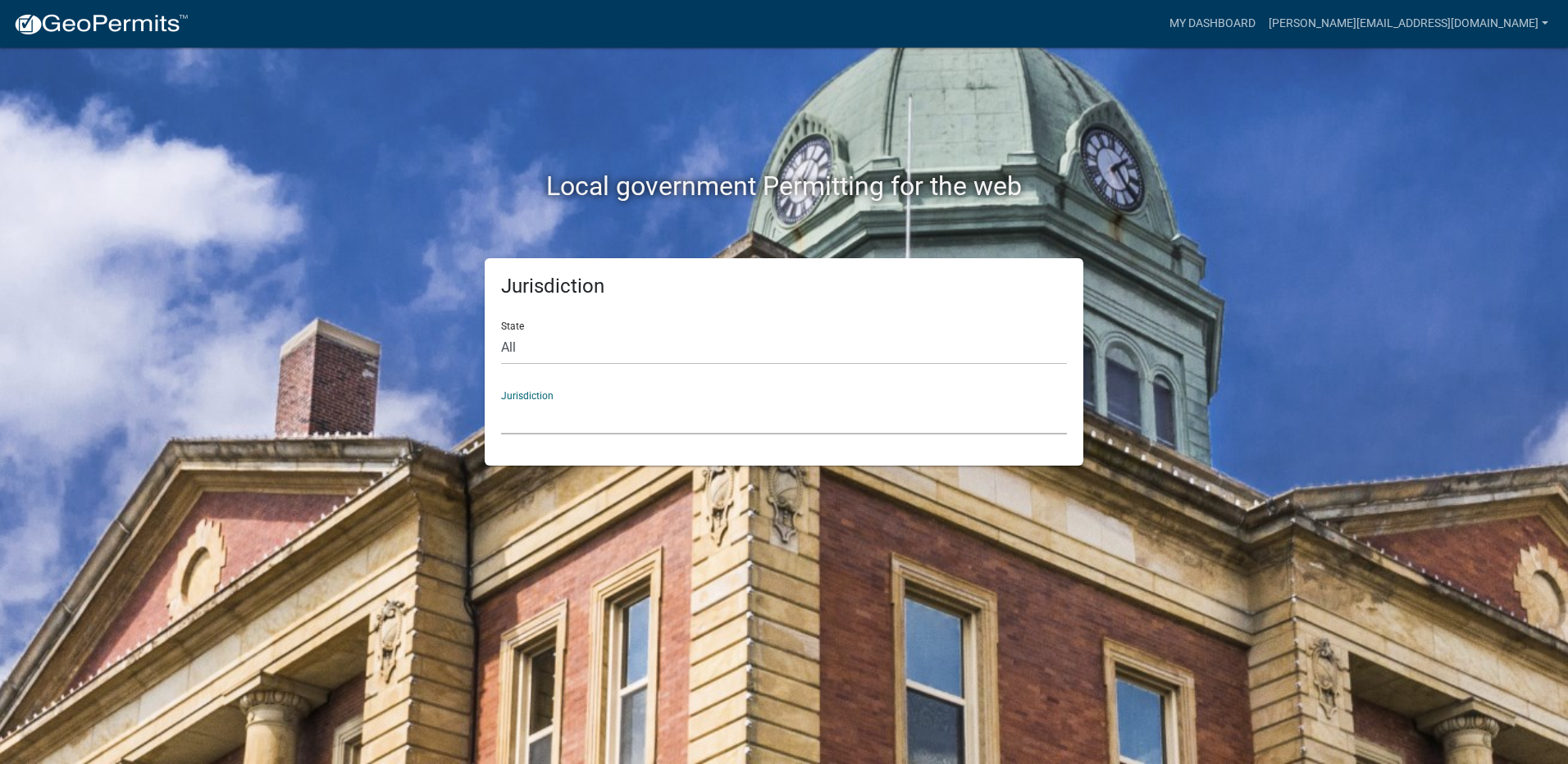
click at [628, 416] on select "[GEOGRAPHIC_DATA], [US_STATE] [GEOGRAPHIC_DATA], [US_STATE][PERSON_NAME][GEOGRA…" at bounding box center [784, 418] width 566 height 34
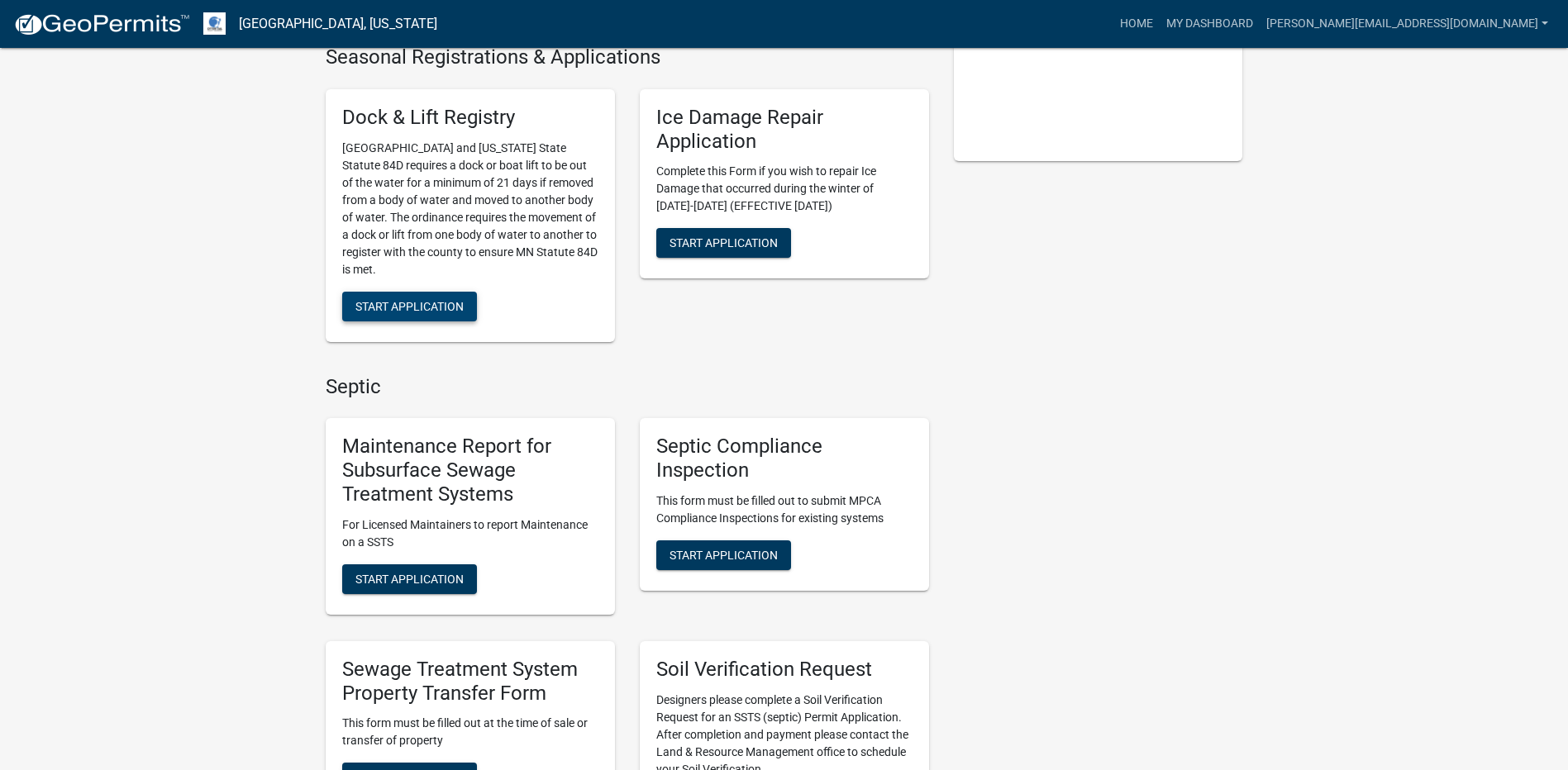
scroll to position [413, 0]
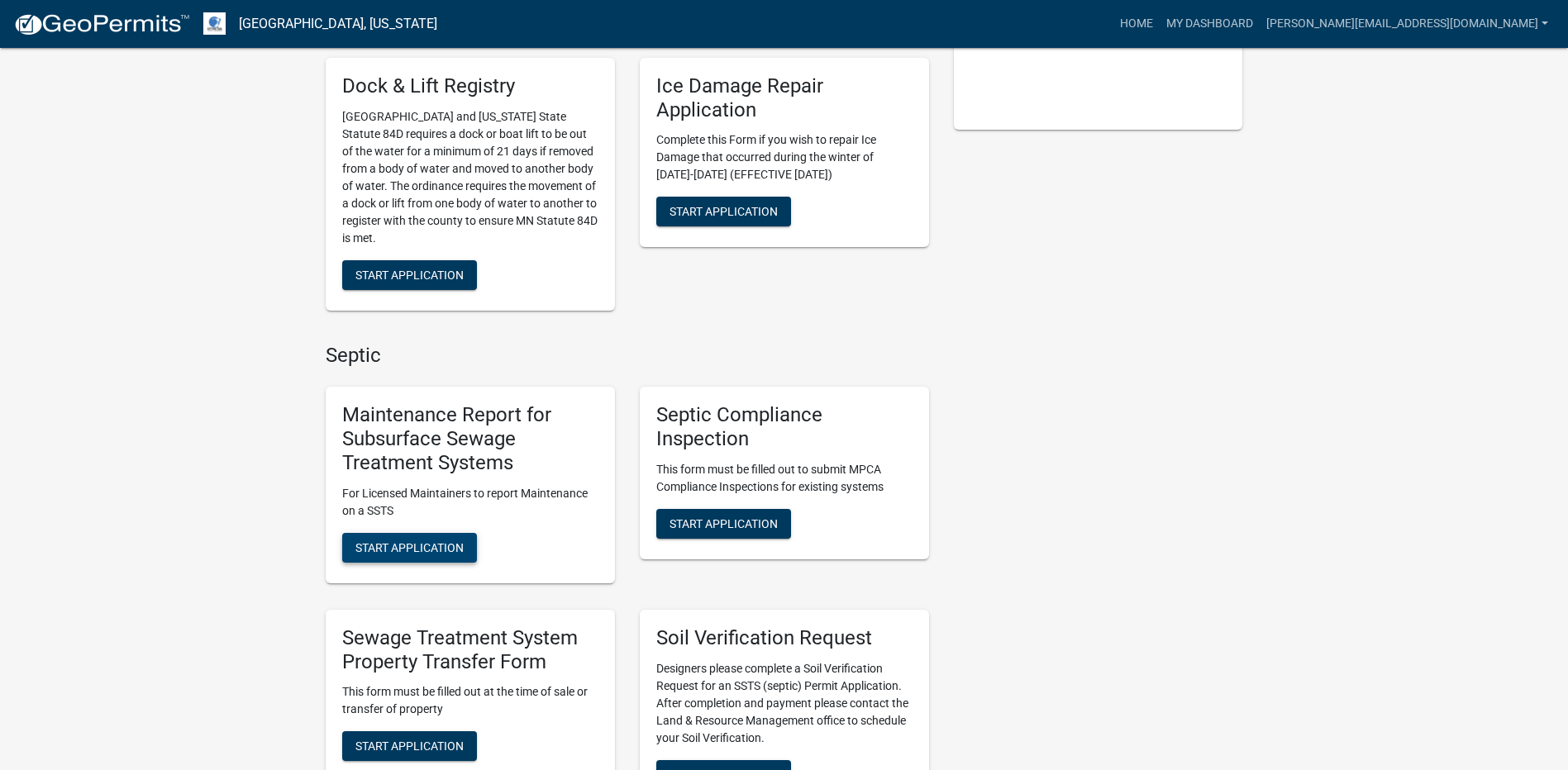
click at [438, 551] on span "Start Application" at bounding box center [409, 547] width 108 height 13
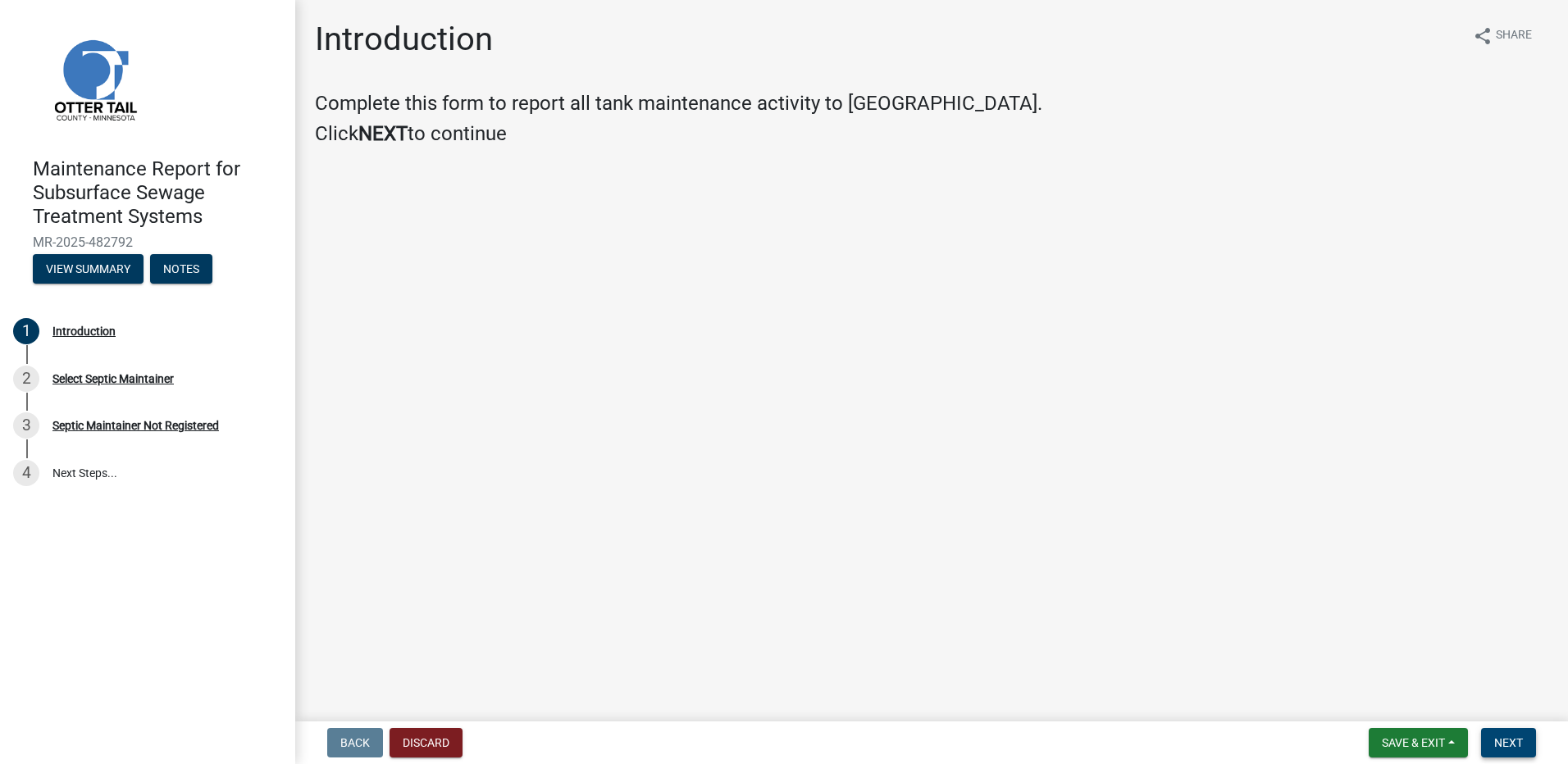
click at [1531, 747] on button "Next" at bounding box center [1508, 742] width 55 height 30
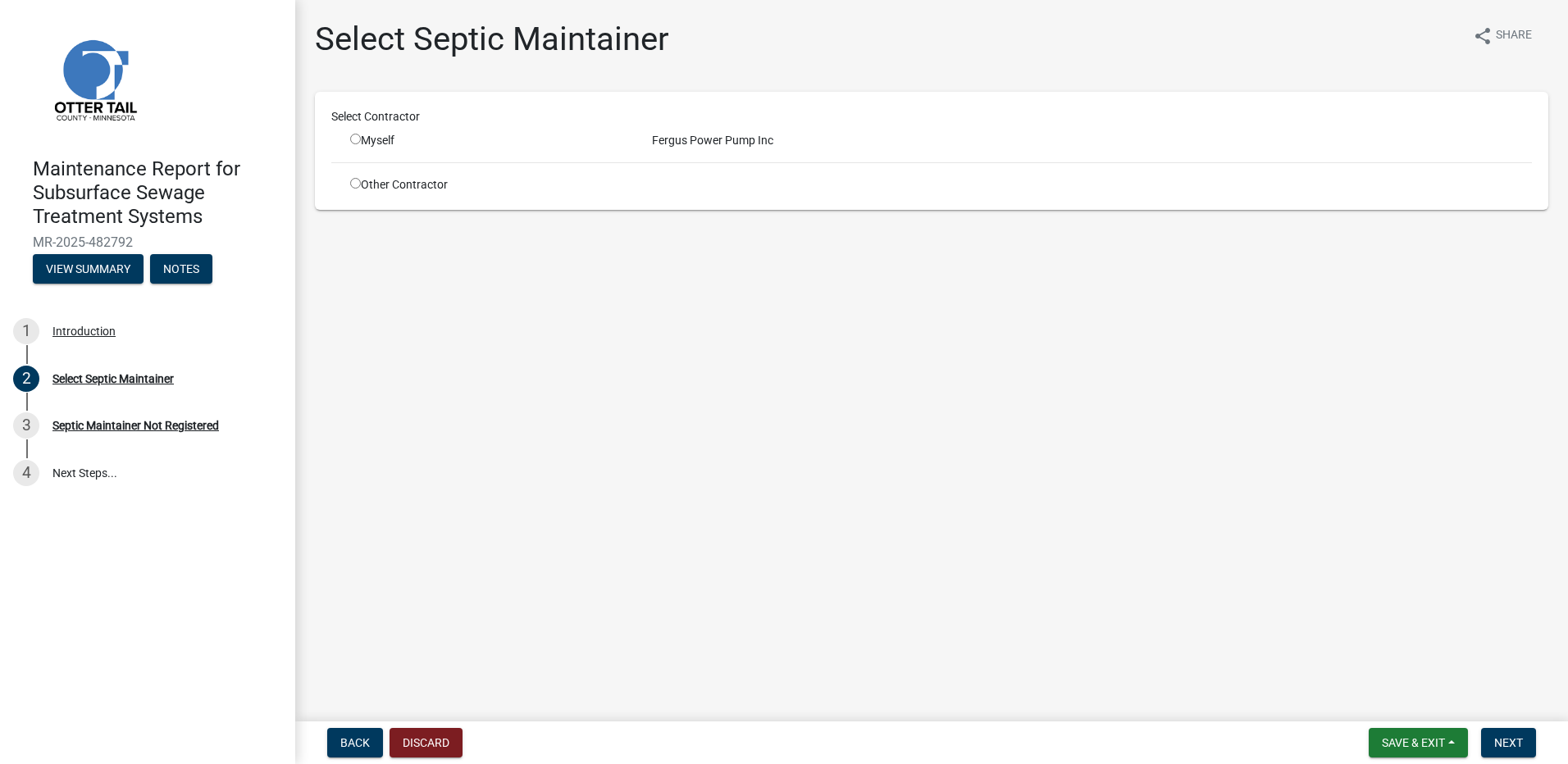
click at [356, 137] on input "radio" at bounding box center [355, 138] width 10 height 10
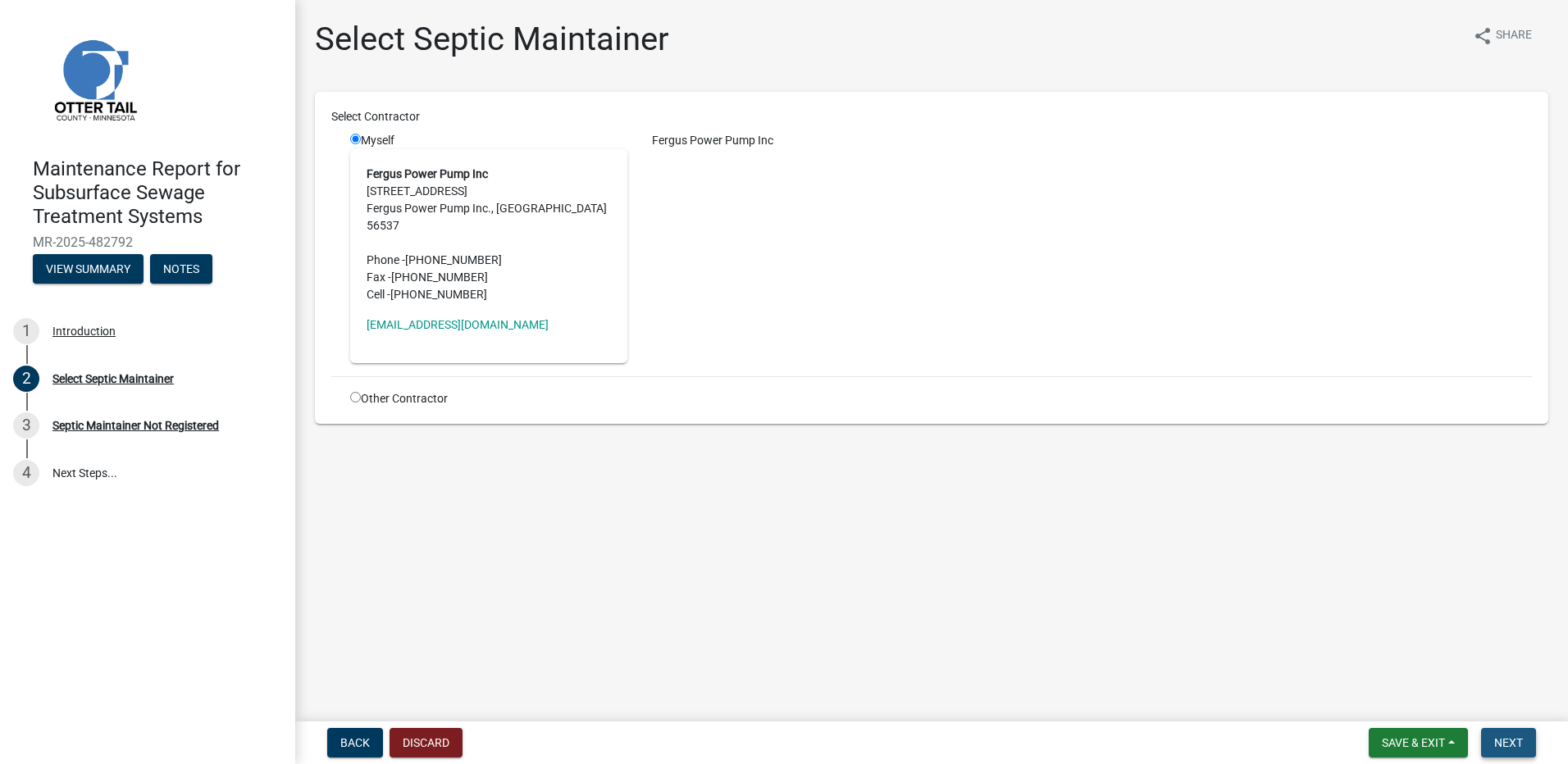
click at [1502, 741] on span "Next" at bounding box center [1508, 742] width 29 height 13
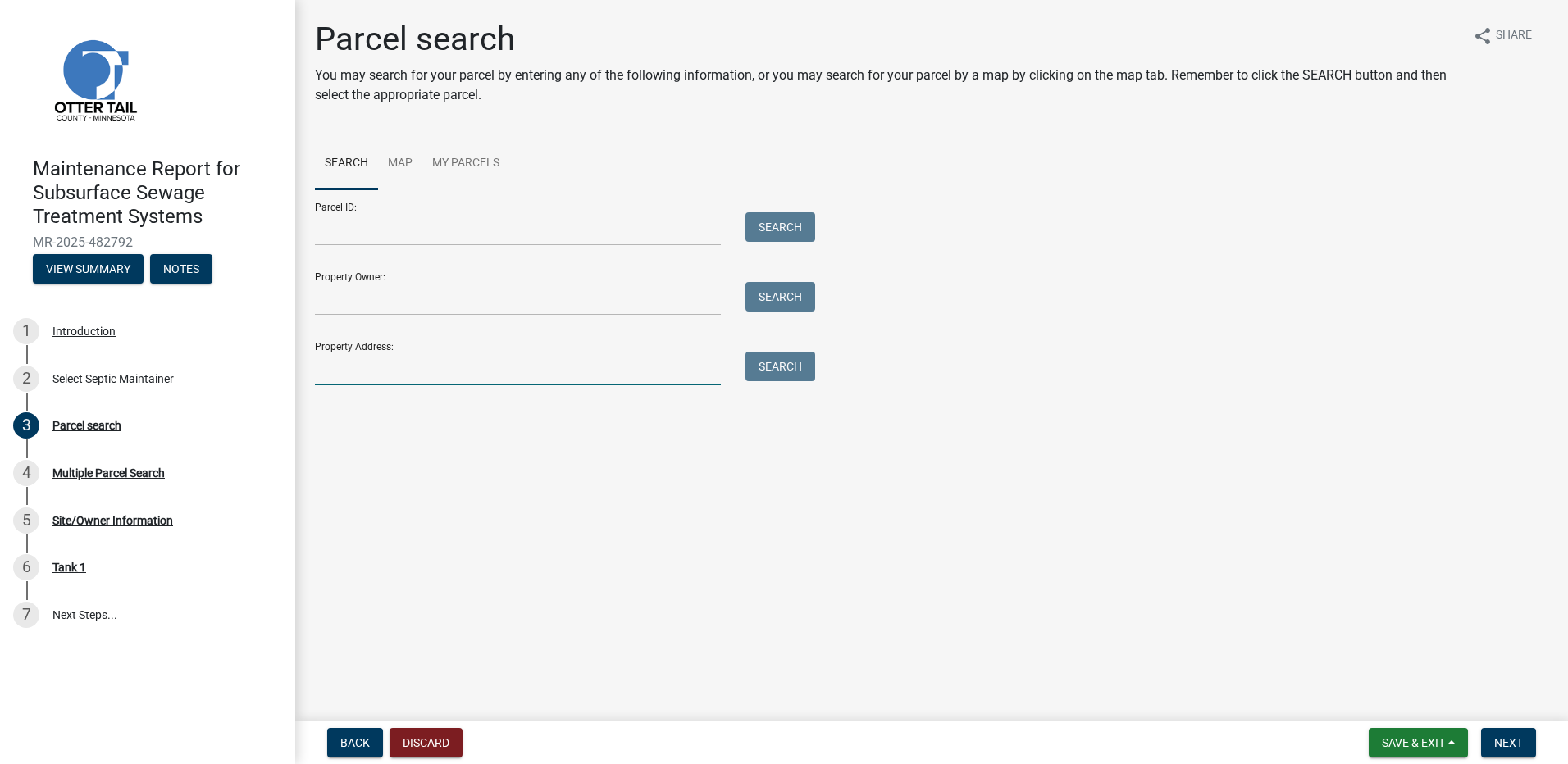
click at [469, 372] on input "Property Address:" at bounding box center [518, 368] width 406 height 34
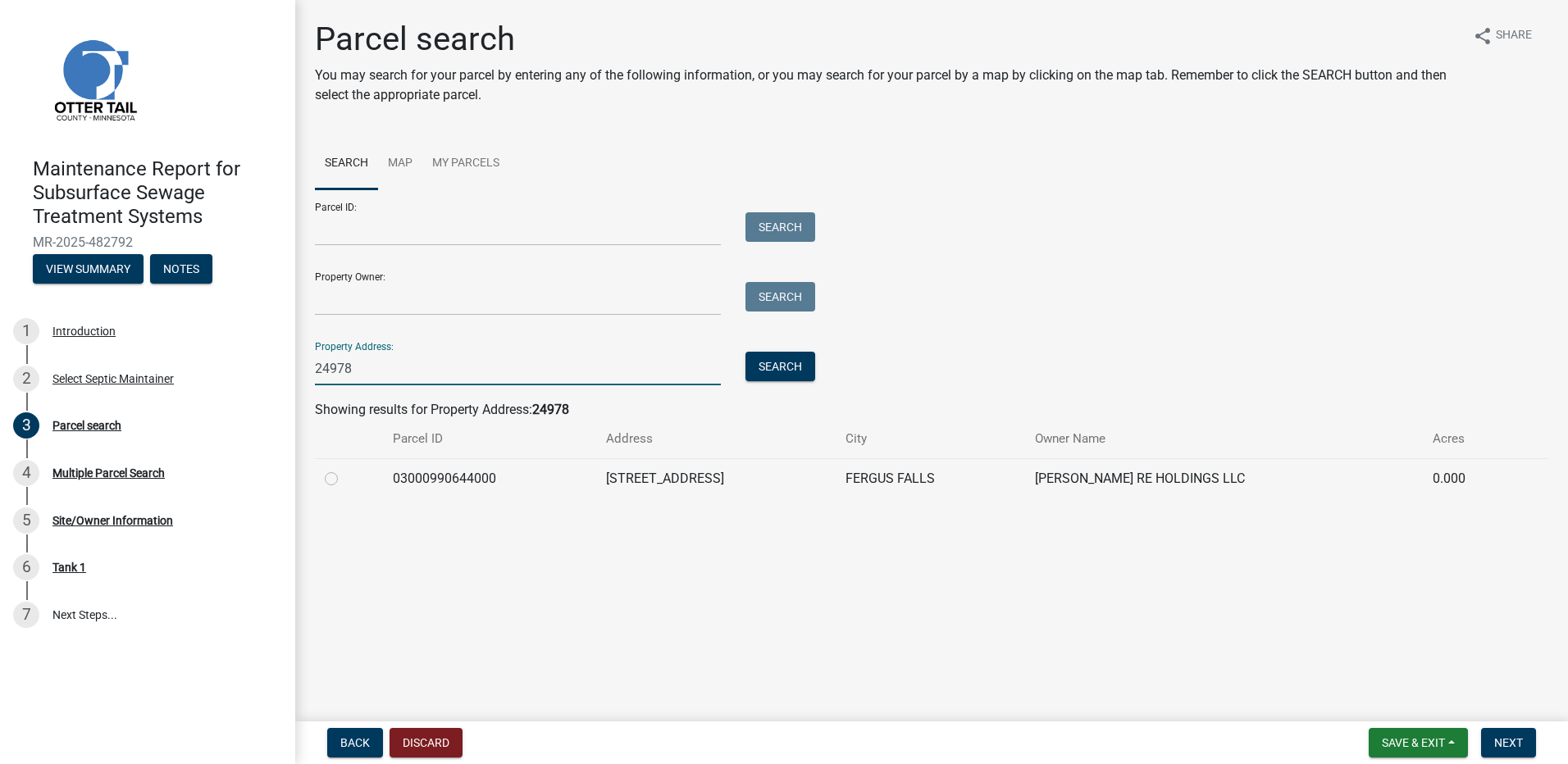
click at [344, 468] on label at bounding box center [344, 468] width 0 height 0
click at [344, 479] on input "radio" at bounding box center [349, 473] width 10 height 10
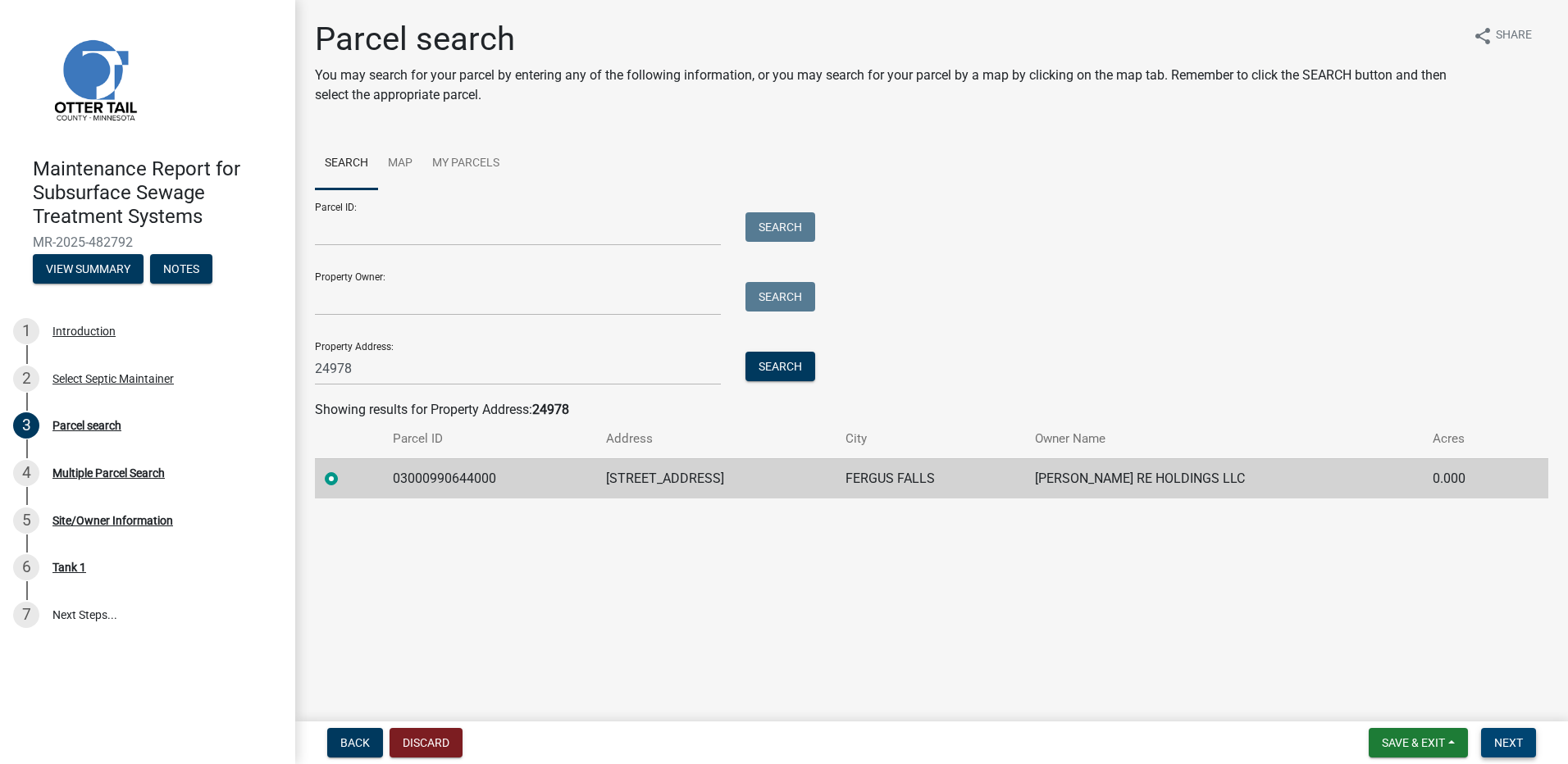
click at [1531, 742] on button "Next" at bounding box center [1508, 742] width 55 height 30
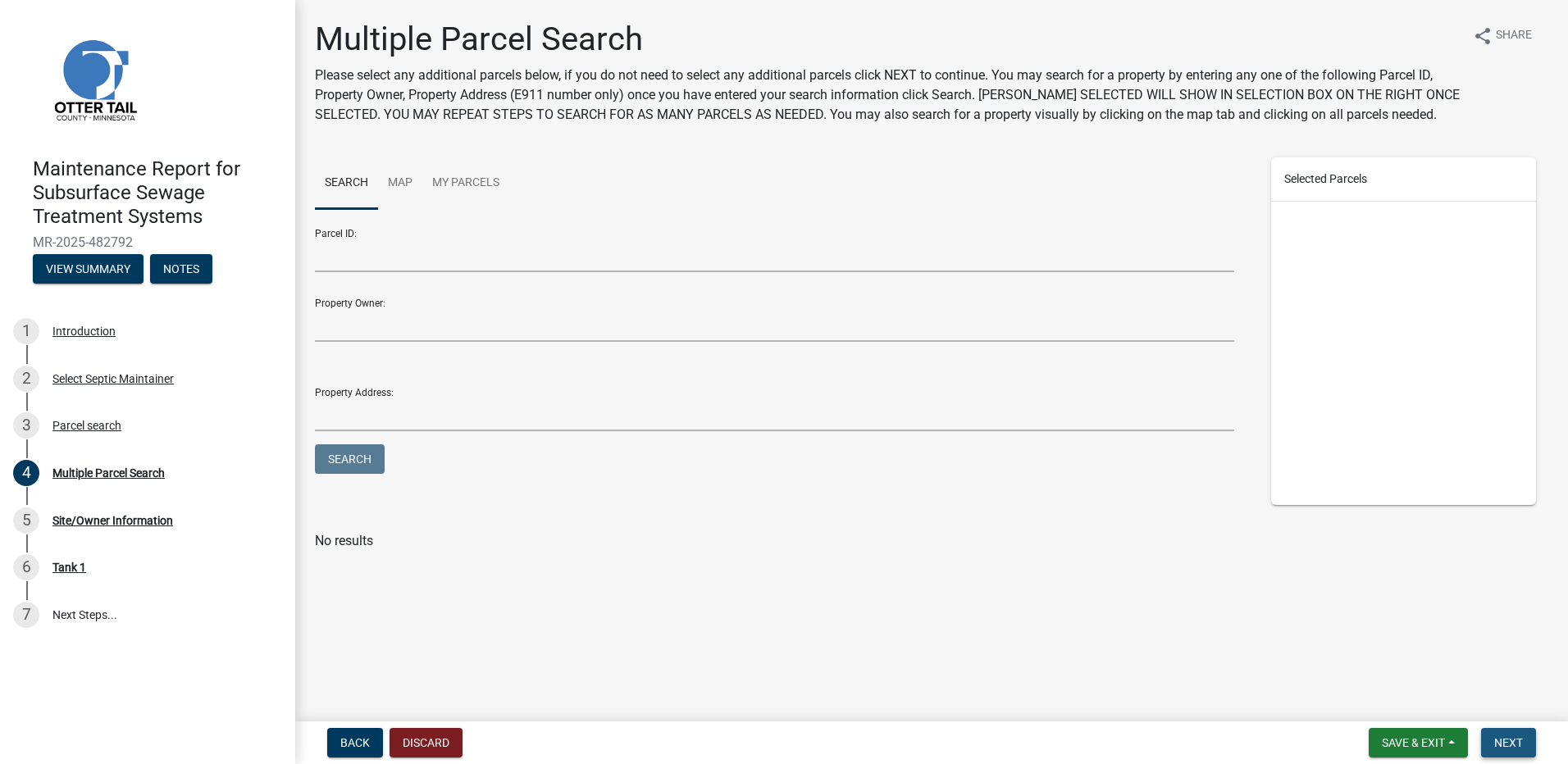
drag, startPoint x: 1512, startPoint y: 735, endPoint x: 1477, endPoint y: 719, distance: 38.5
click at [1511, 736] on span "Next" at bounding box center [1508, 742] width 29 height 13
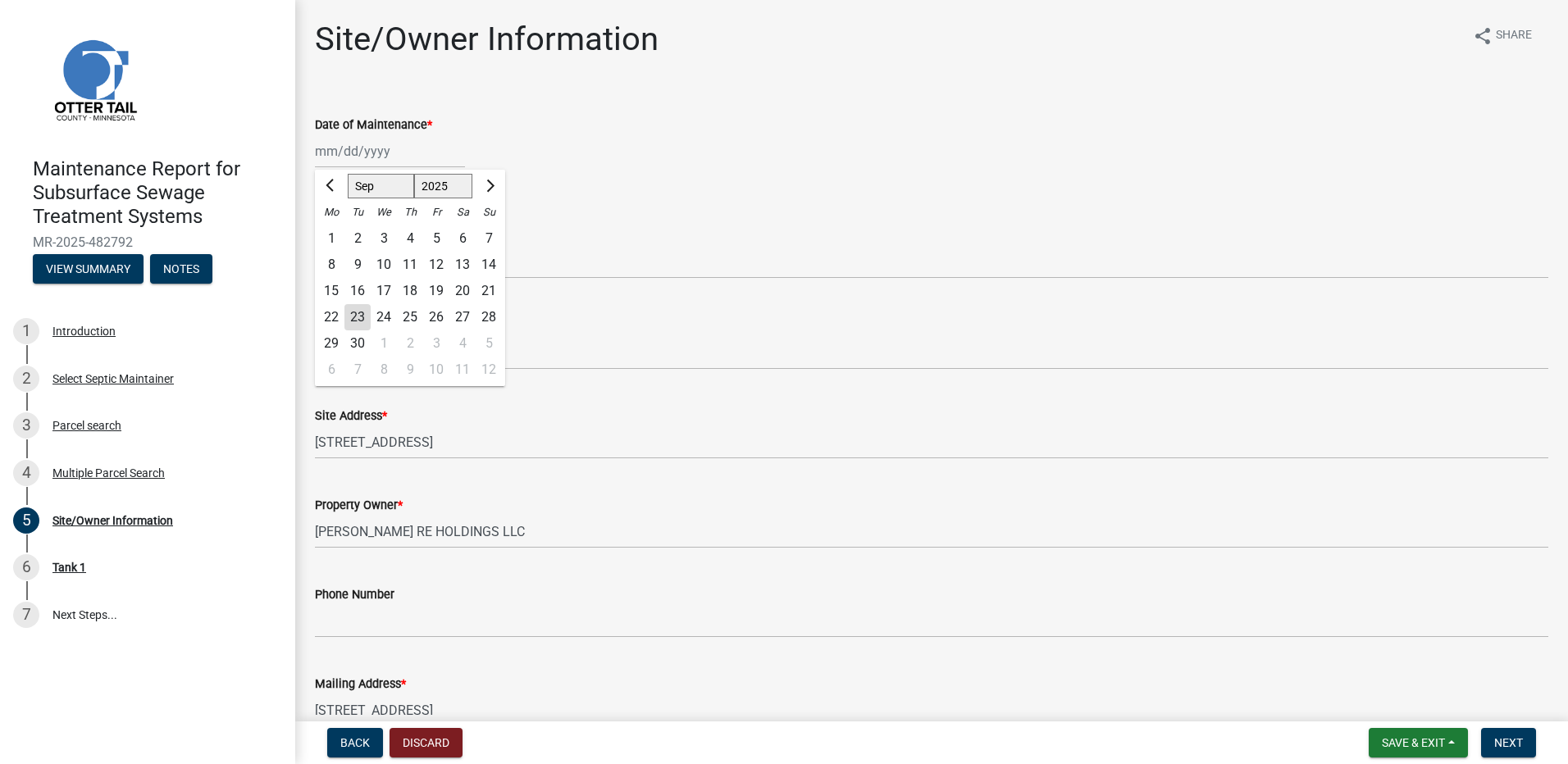
click at [391, 156] on div "[PERSON_NAME] Feb Mar Apr [PERSON_NAME][DATE] Oct Nov [DATE] 1526 1527 1528 152…" at bounding box center [390, 151] width 150 height 34
click at [354, 286] on div "16" at bounding box center [357, 291] width 26 height 26
click at [368, 270] on select "Select Item... Called Routine Other" at bounding box center [932, 262] width 1233 height 34
click at [315, 245] on select "Select Item... Called Routine Other" at bounding box center [932, 262] width 1233 height 34
click at [1505, 739] on span "Next" at bounding box center [1508, 742] width 29 height 13
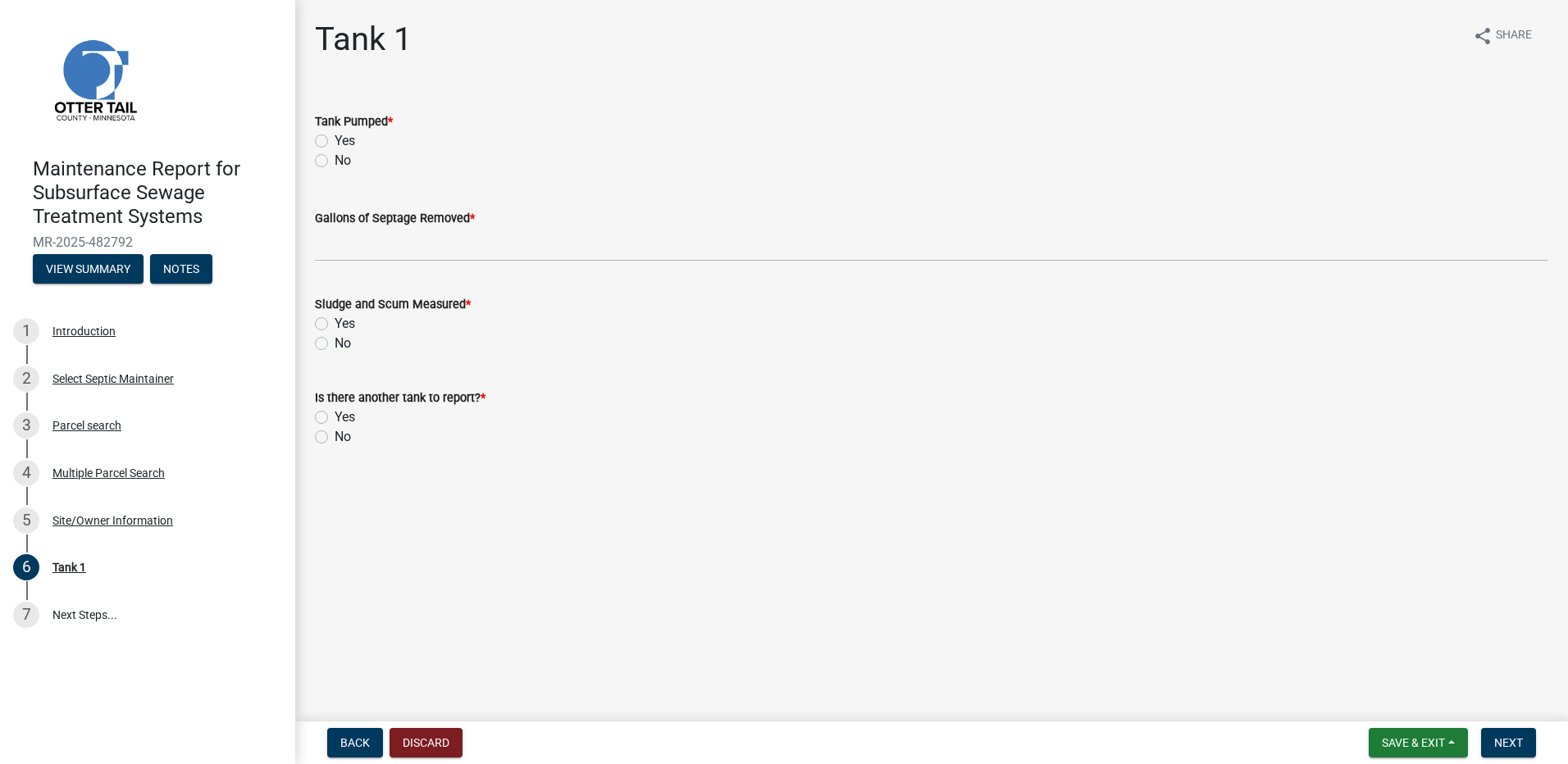
click at [335, 135] on label "Yes" at bounding box center [345, 140] width 21 height 20
click at [335, 135] on input "Yes" at bounding box center [340, 136] width 10 height 10
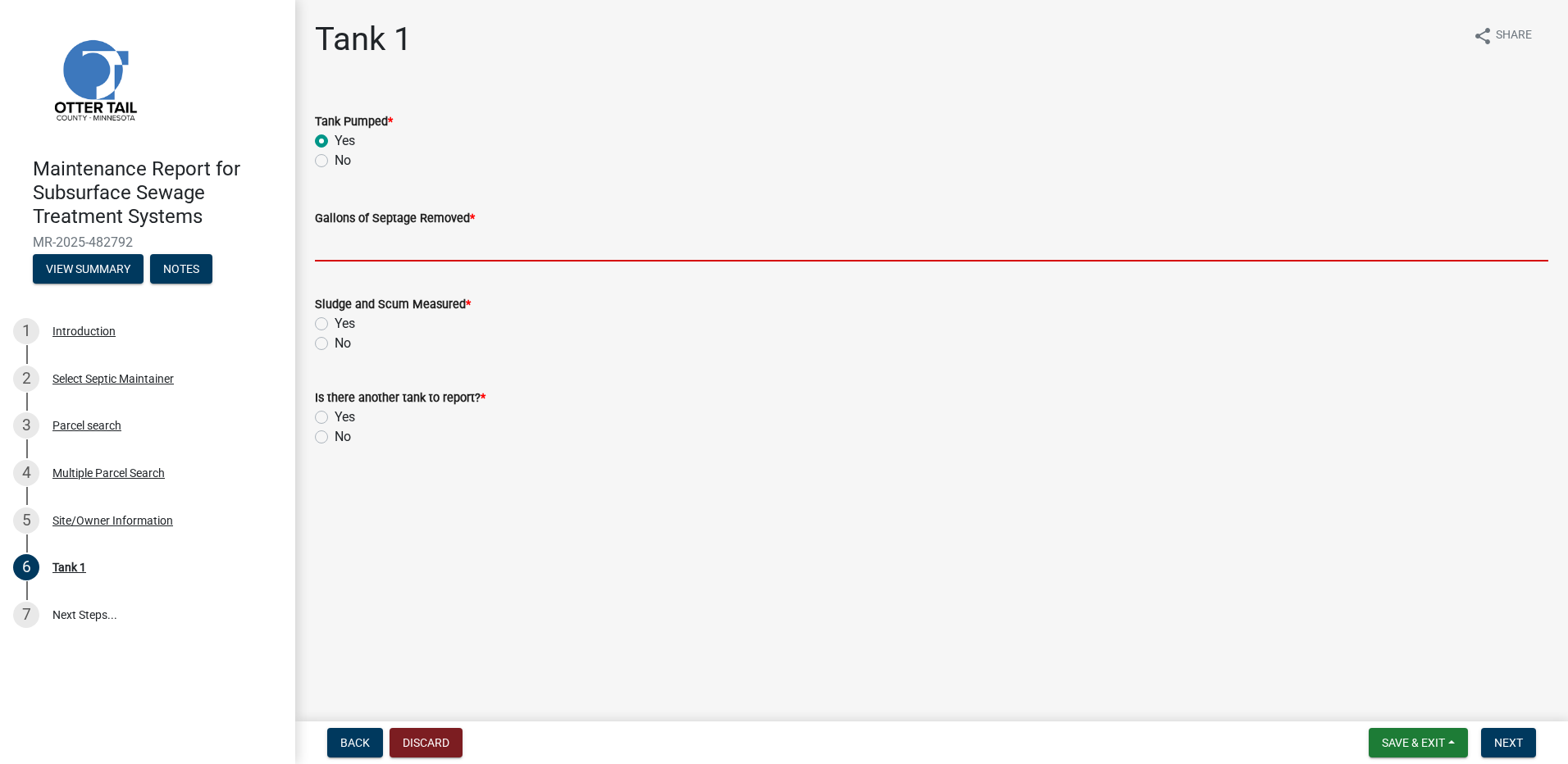
click at [358, 233] on input "Gallons of Septage Removed *" at bounding box center [932, 245] width 1233 height 34
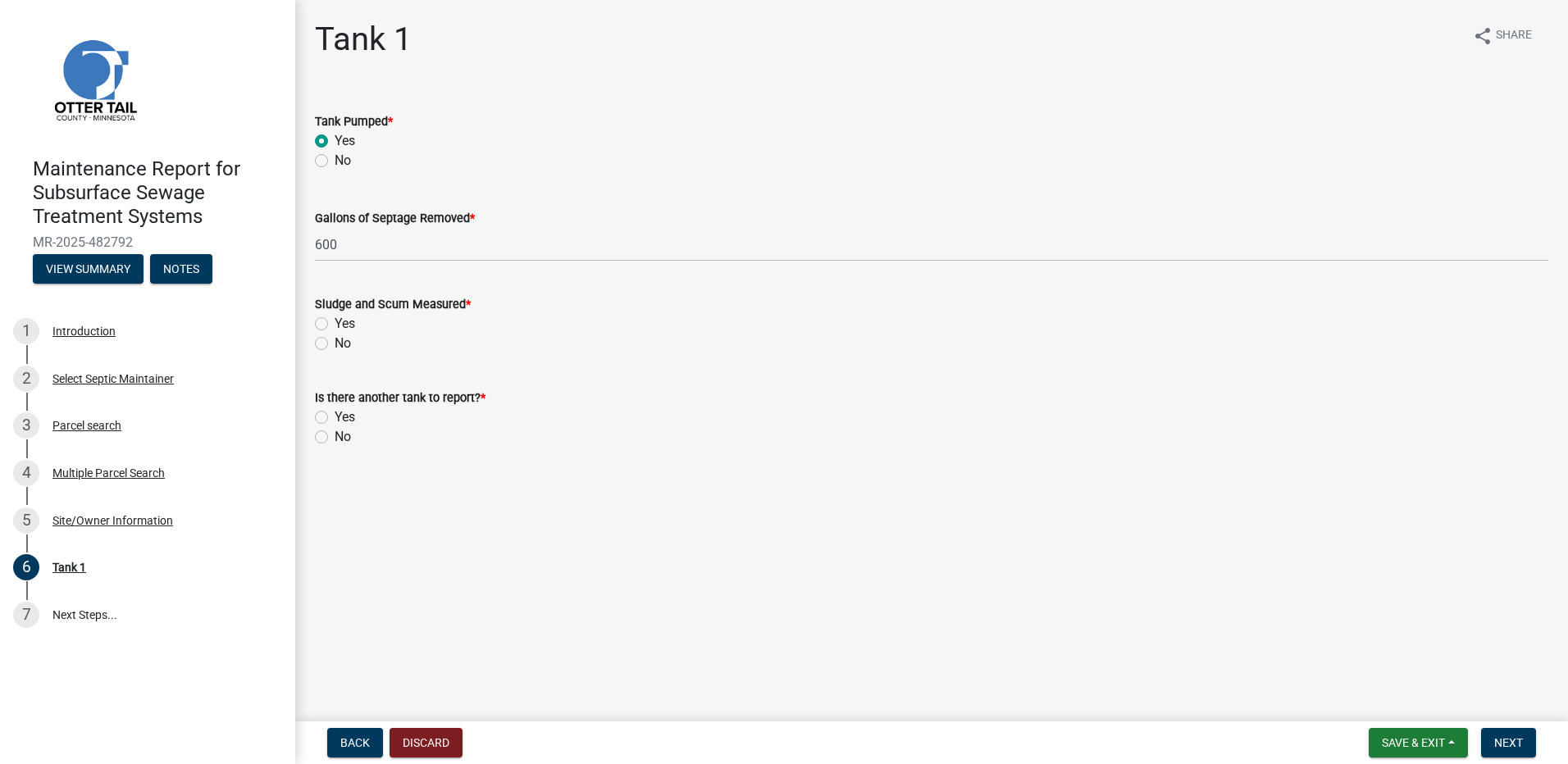
click at [312, 347] on div "Sludge and Scum Measured * Yes No" at bounding box center [931, 314] width 1258 height 79
click at [335, 342] on label "No" at bounding box center [343, 343] width 17 height 20
click at [335, 342] on input "No" at bounding box center [340, 339] width 10 height 10
click at [335, 439] on label "No" at bounding box center [343, 437] width 17 height 20
click at [335, 438] on input "No" at bounding box center [340, 432] width 10 height 10
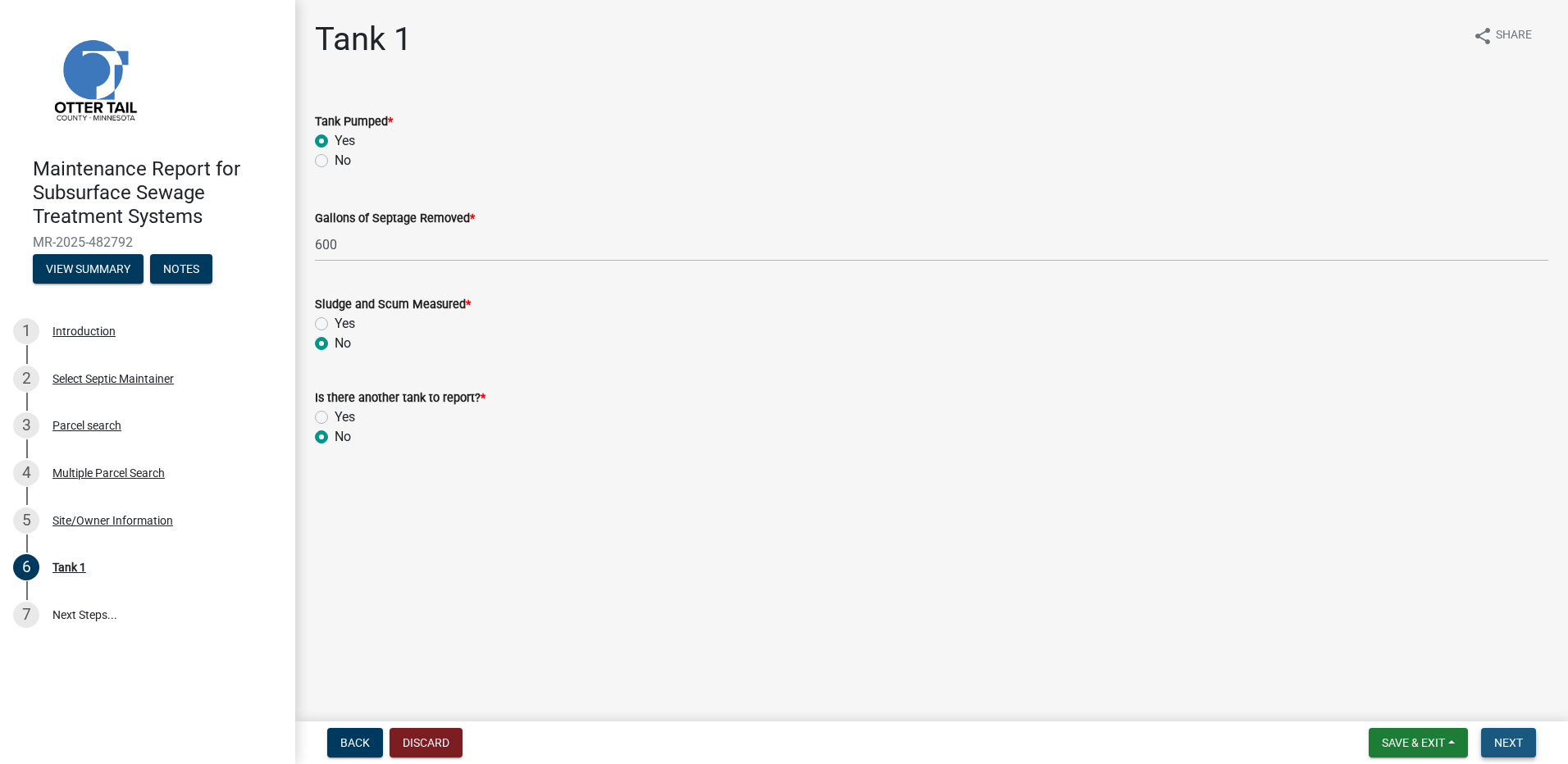
click at [1517, 747] on span "Next" at bounding box center [1508, 742] width 29 height 13
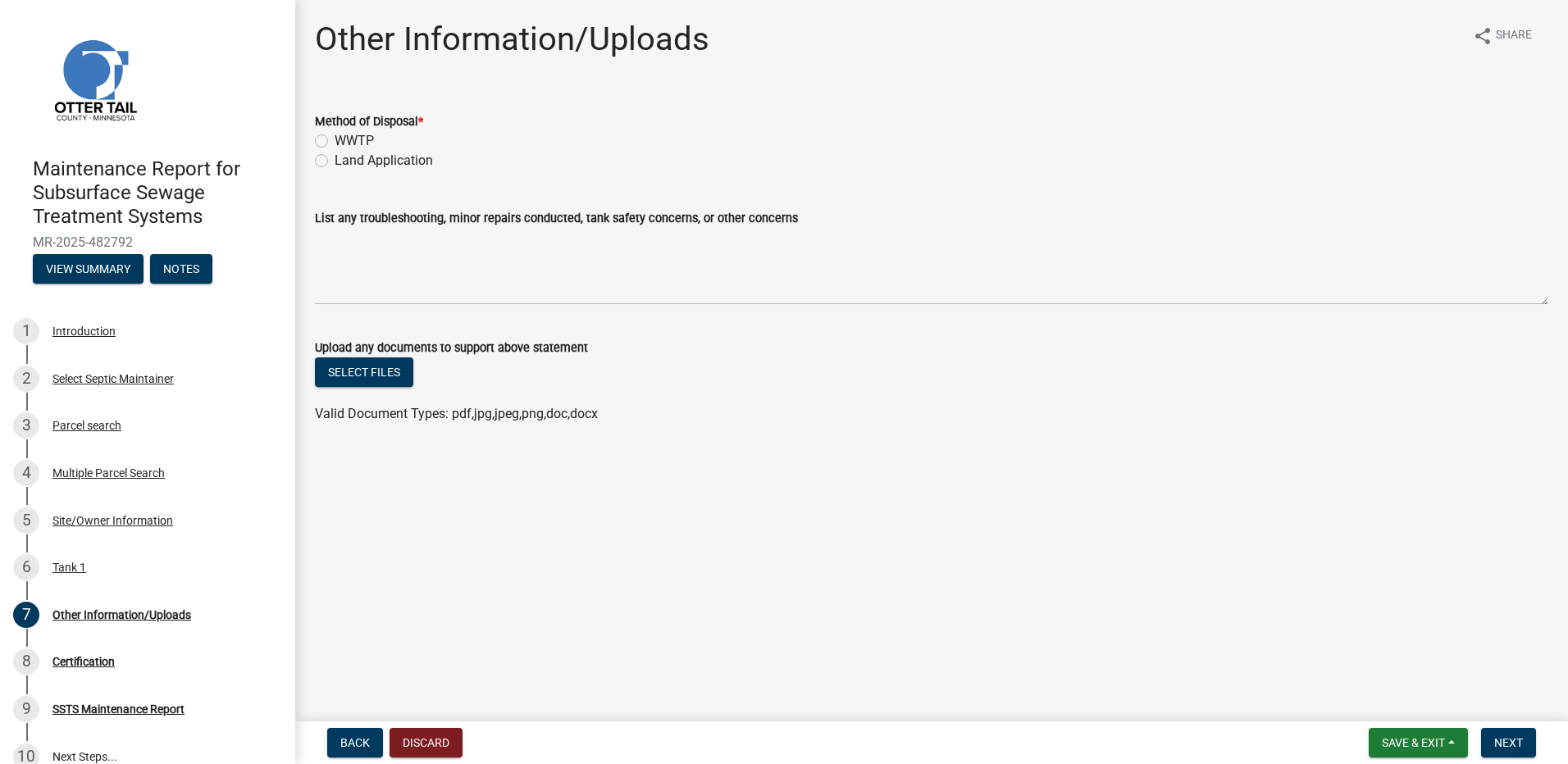
click at [398, 165] on label "Land Application" at bounding box center [384, 160] width 98 height 20
click at [345, 162] on input "Land Application" at bounding box center [340, 155] width 10 height 10
click at [1498, 747] on span "Next" at bounding box center [1508, 742] width 29 height 13
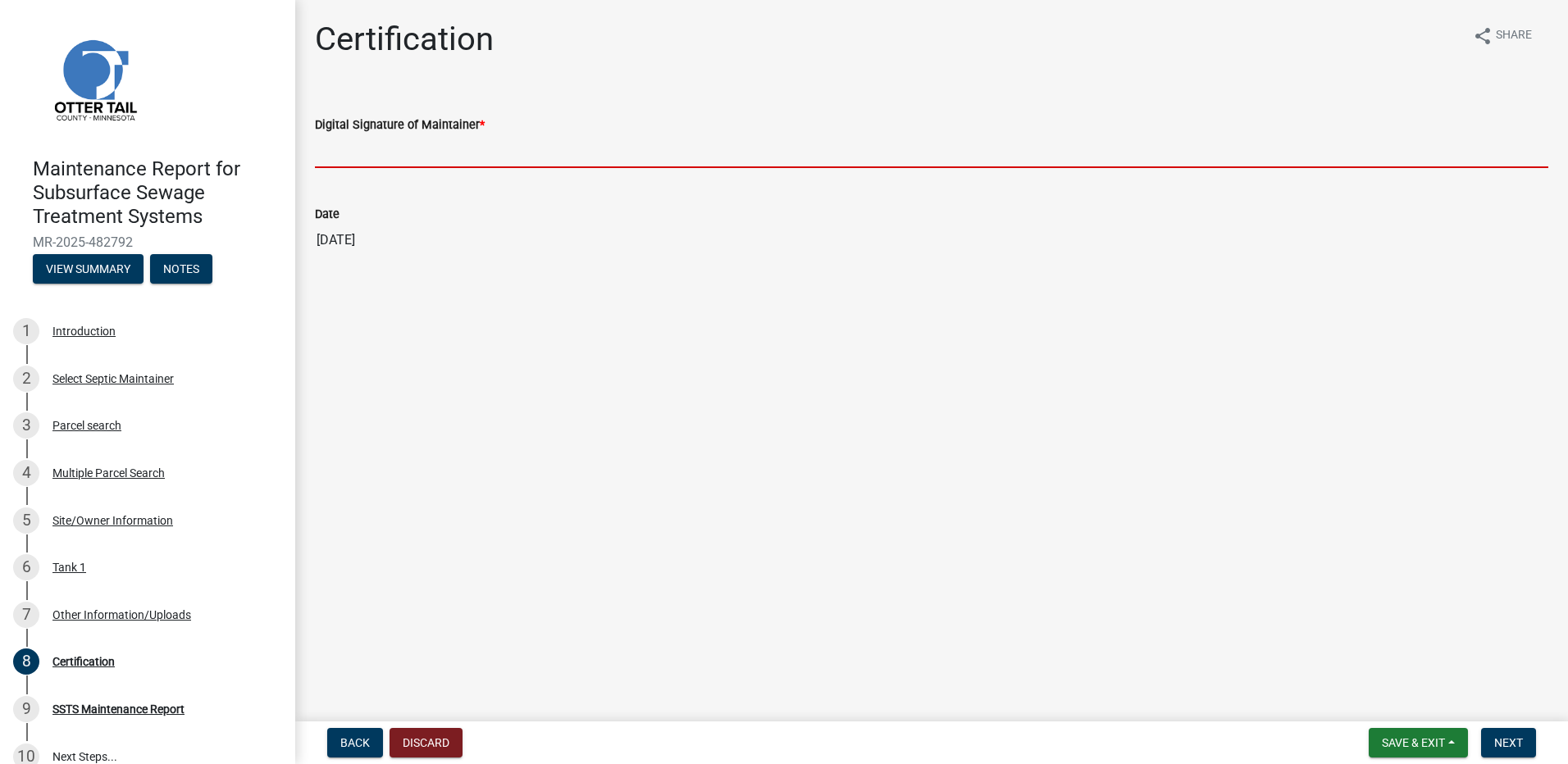
click at [449, 154] on input "Digital Signature of Maintainer *" at bounding box center [932, 151] width 1233 height 34
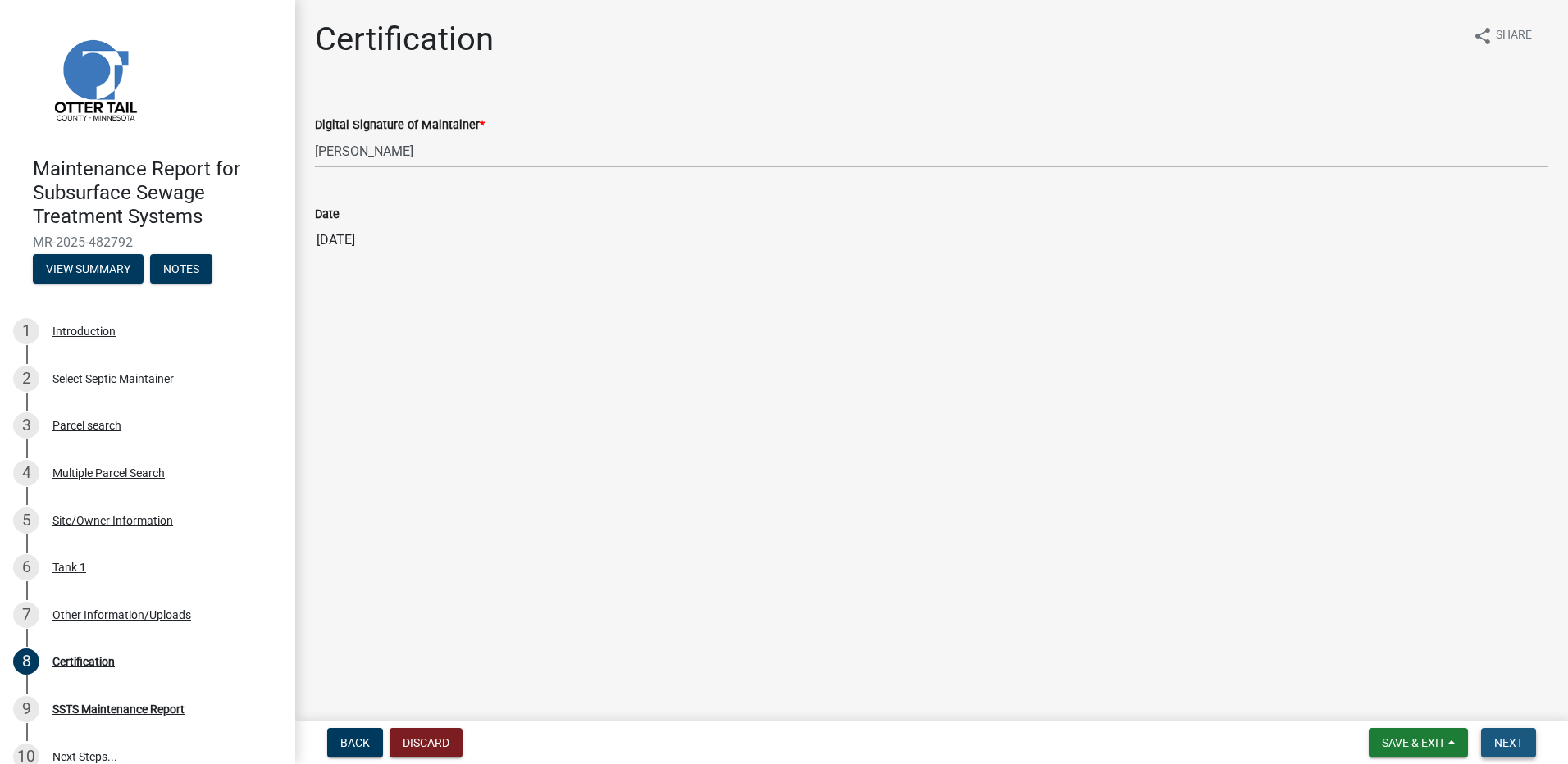
click at [1509, 740] on span "Next" at bounding box center [1508, 742] width 29 height 13
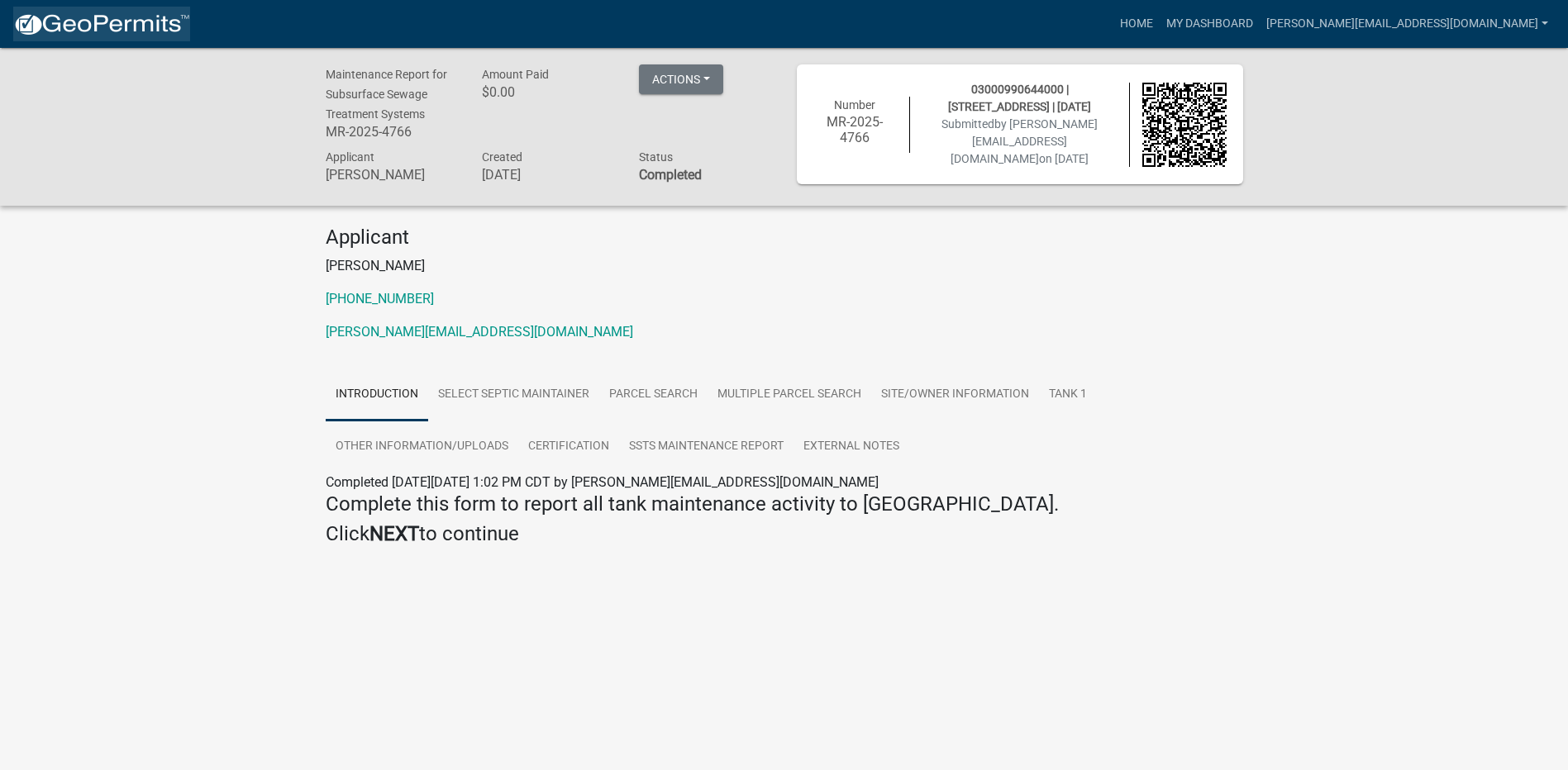
click at [166, 31] on img at bounding box center [102, 25] width 177 height 25
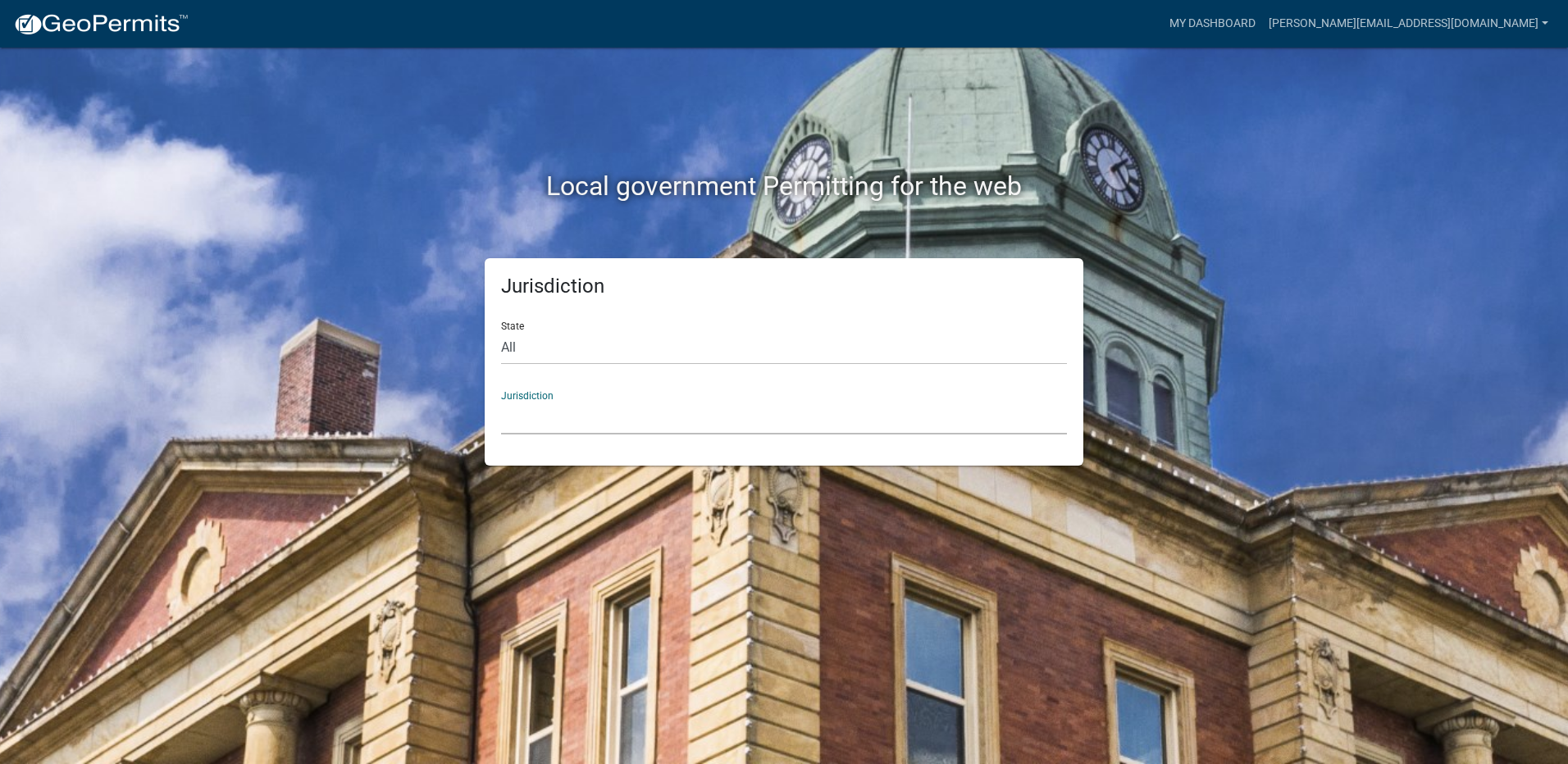
click at [615, 415] on select "[GEOGRAPHIC_DATA], [US_STATE] [GEOGRAPHIC_DATA], [US_STATE][PERSON_NAME][GEOGRA…" at bounding box center [784, 418] width 566 height 34
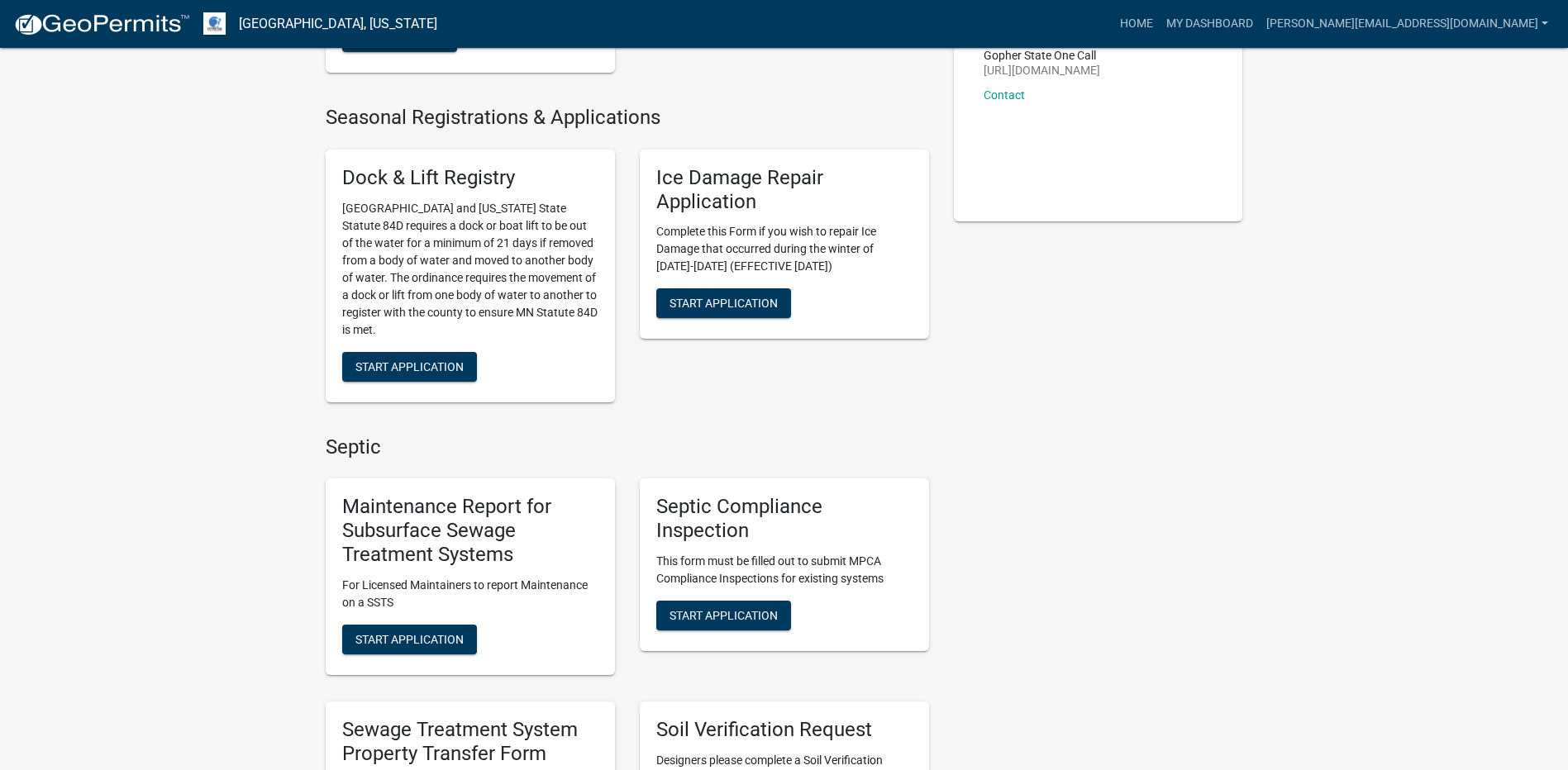
scroll to position [331, 0]
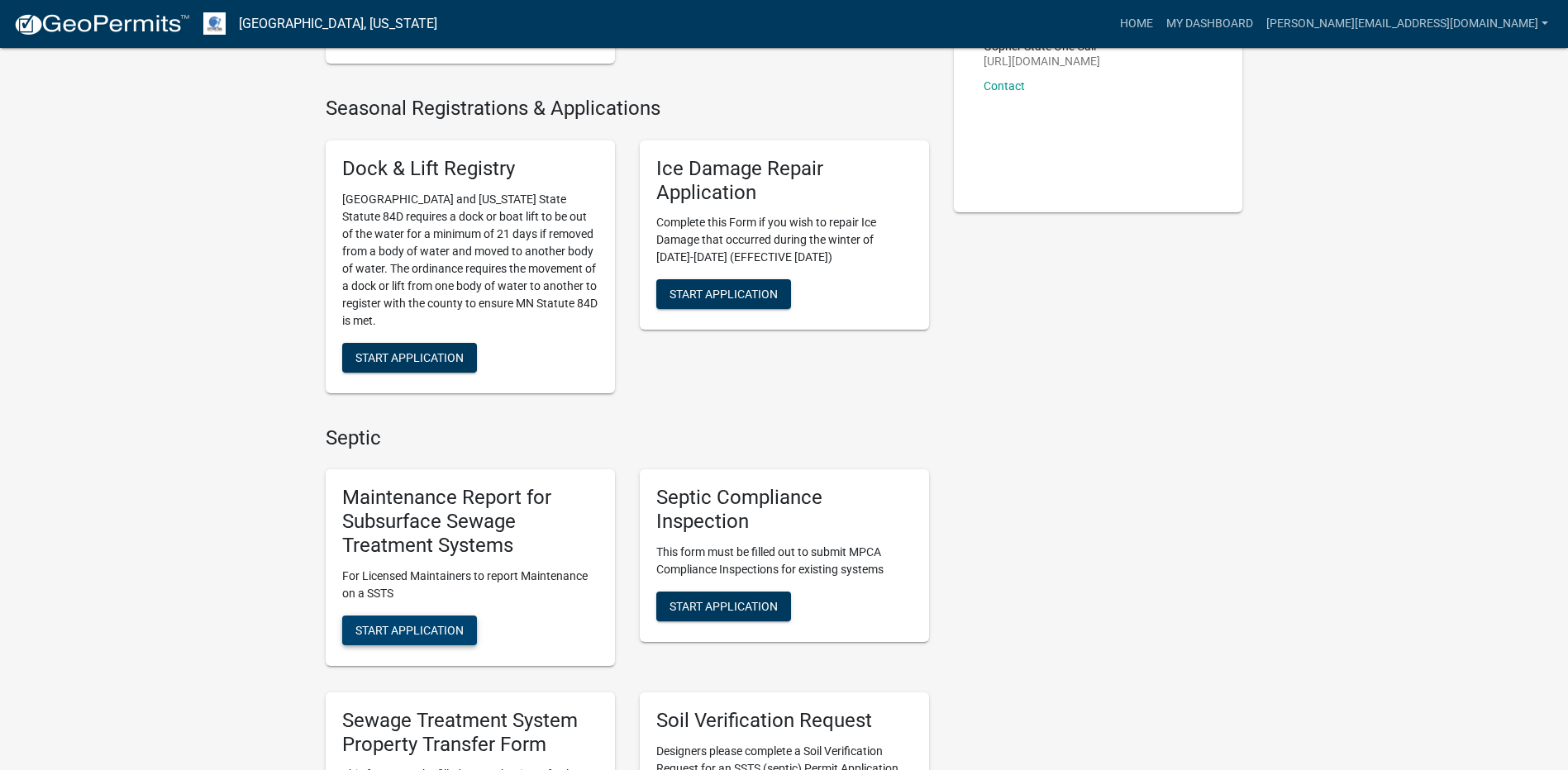
click at [433, 635] on span "Start Application" at bounding box center [409, 630] width 108 height 13
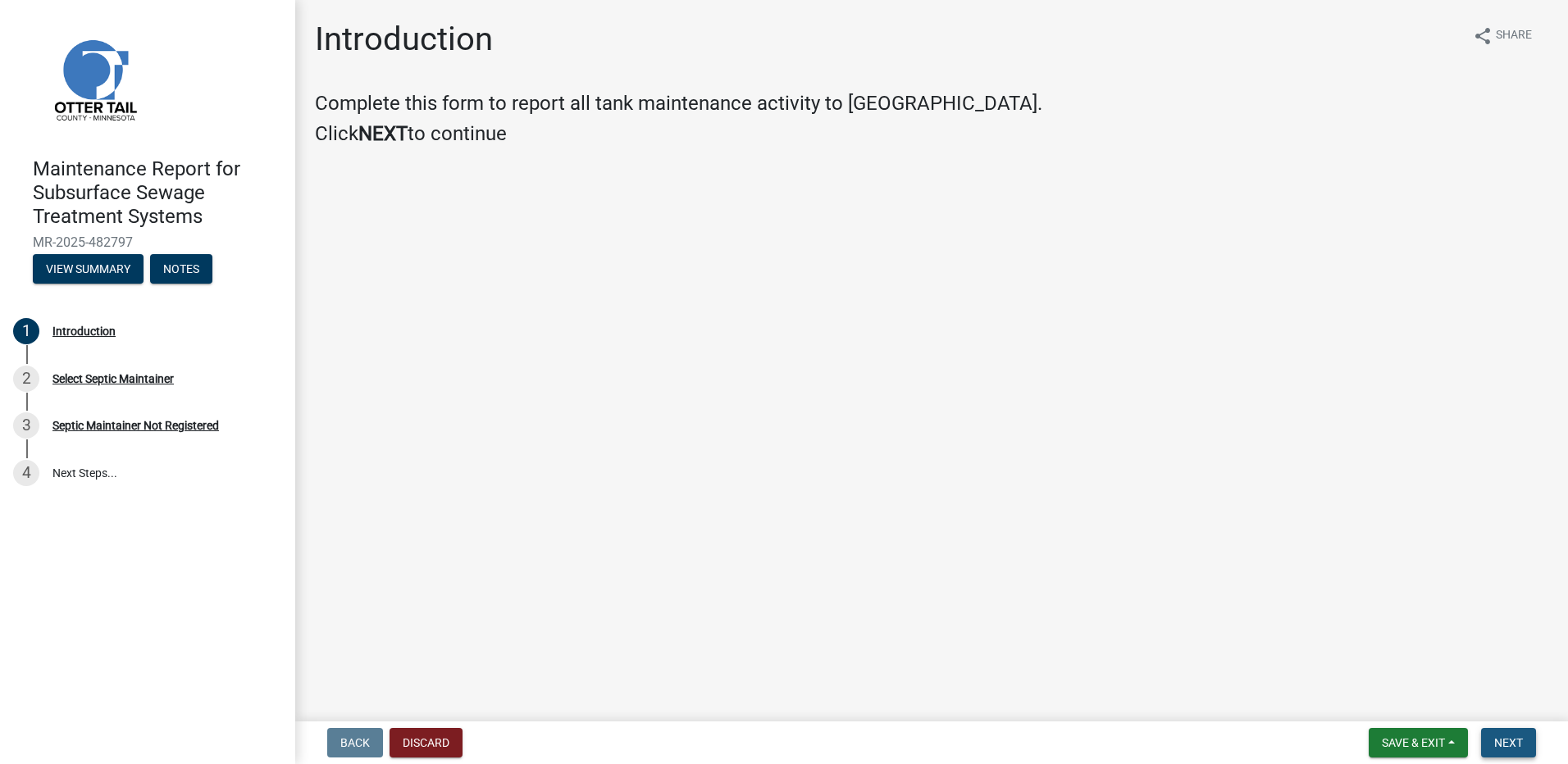
click at [1507, 742] on span "Next" at bounding box center [1508, 742] width 29 height 13
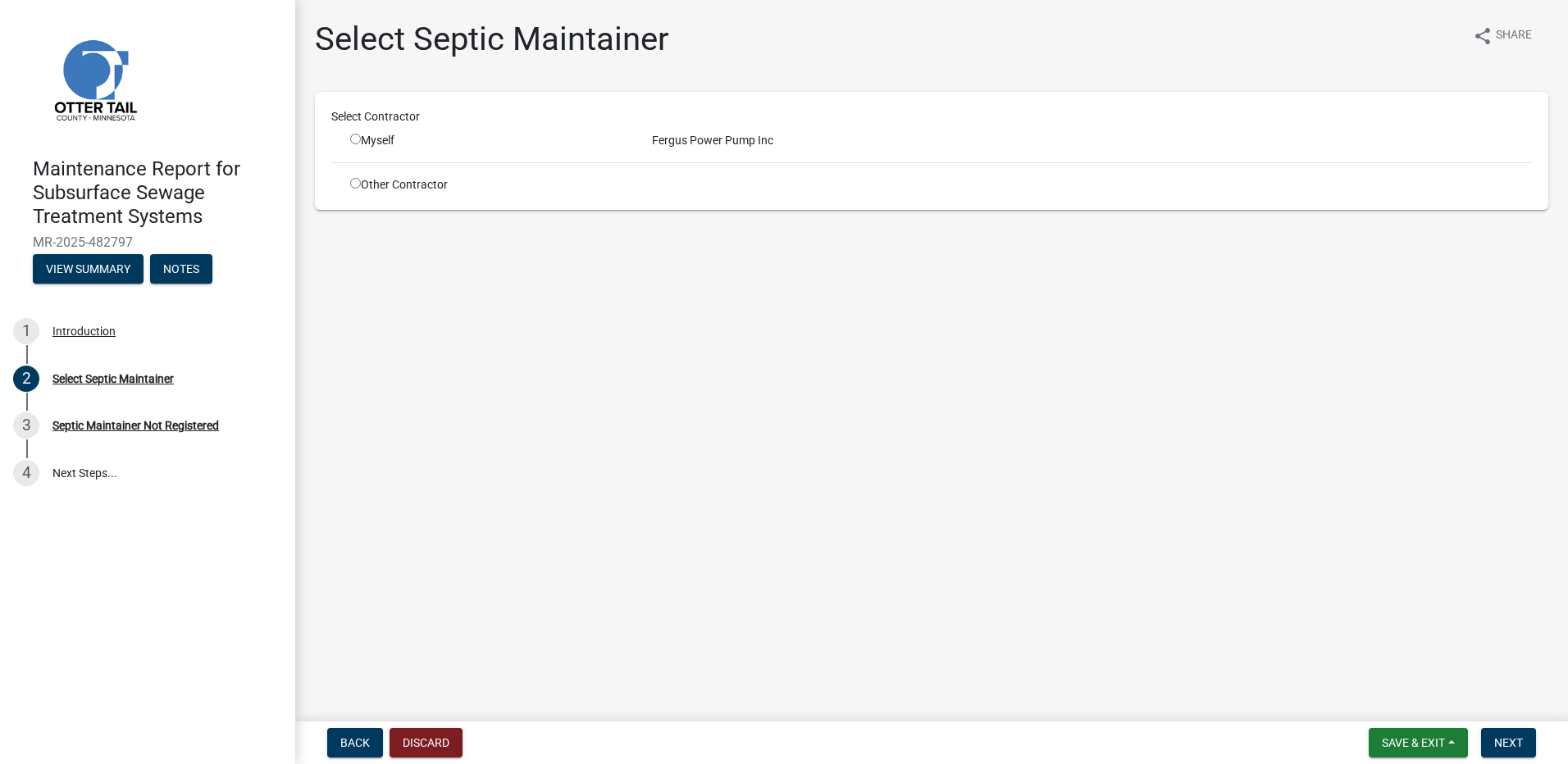
click at [356, 137] on input "radio" at bounding box center [355, 138] width 10 height 10
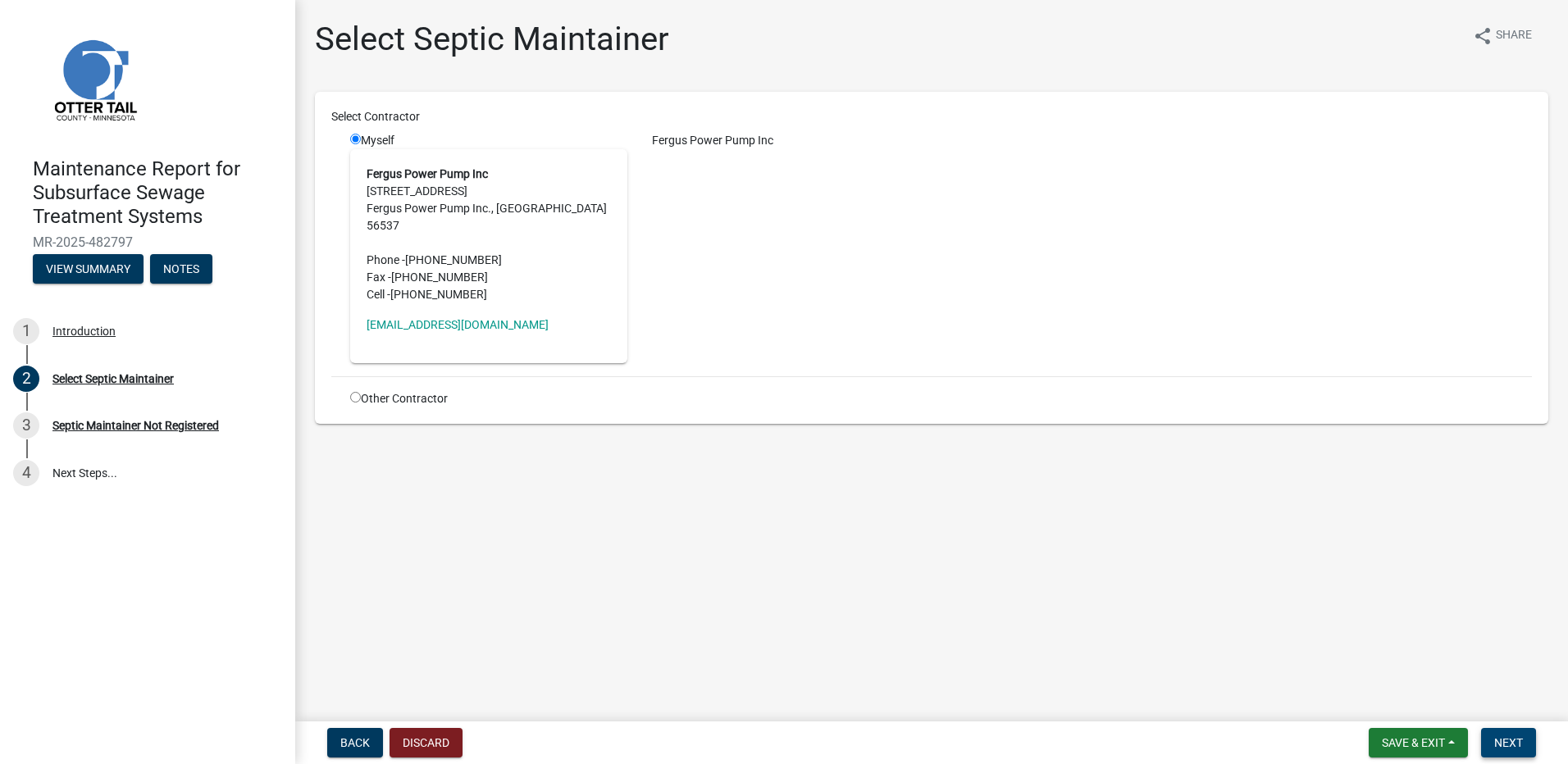
click at [1506, 739] on span "Next" at bounding box center [1508, 742] width 29 height 13
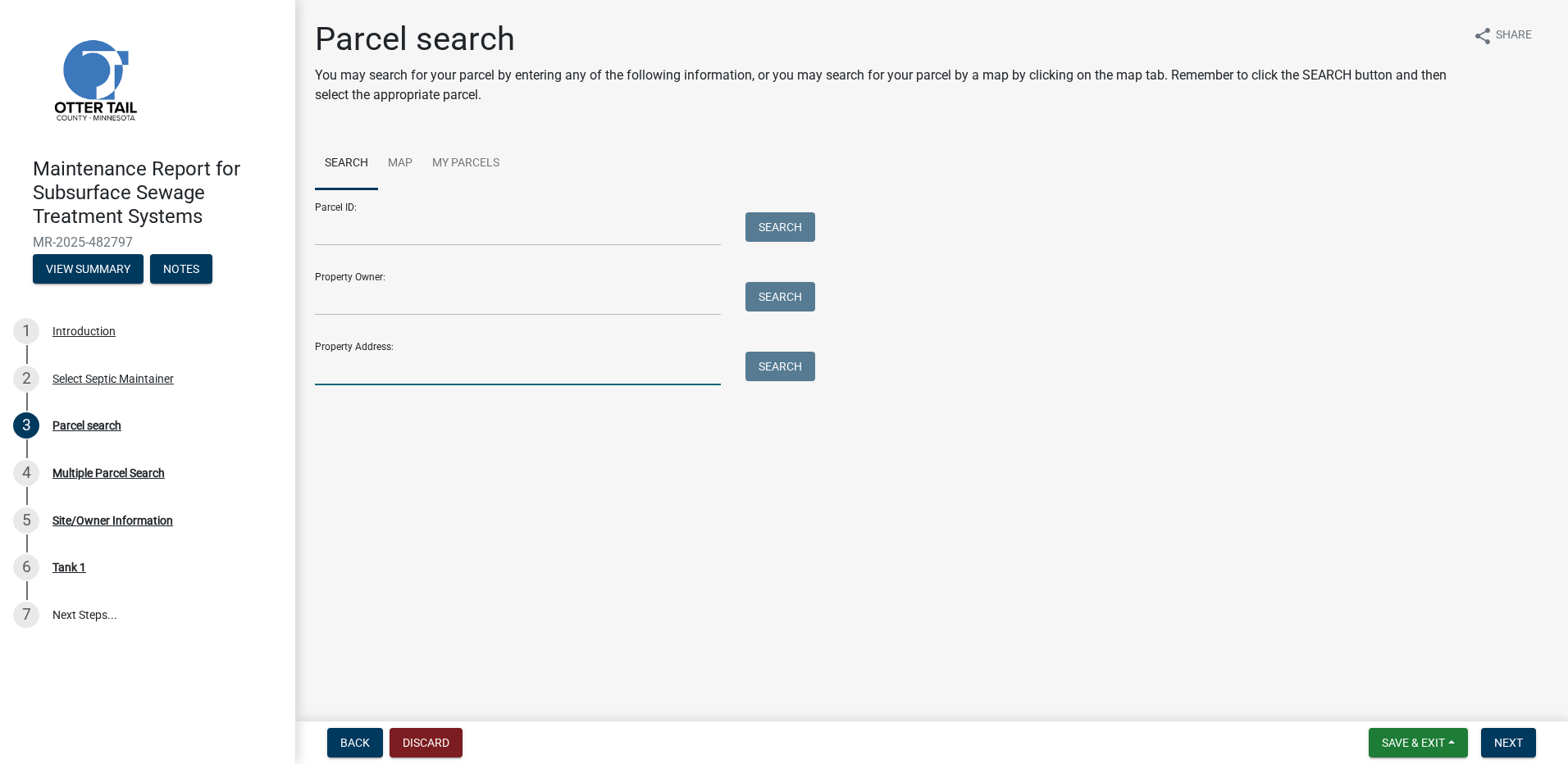
click at [393, 363] on input "Property Address:" at bounding box center [518, 368] width 406 height 34
drag, startPoint x: 339, startPoint y: 377, endPoint x: 179, endPoint y: 353, distance: 161.8
click at [182, 354] on div "Maintenance Report for Subsurface Sewage Treatment Systems MR-2025-482797 View …" at bounding box center [784, 382] width 1568 height 764
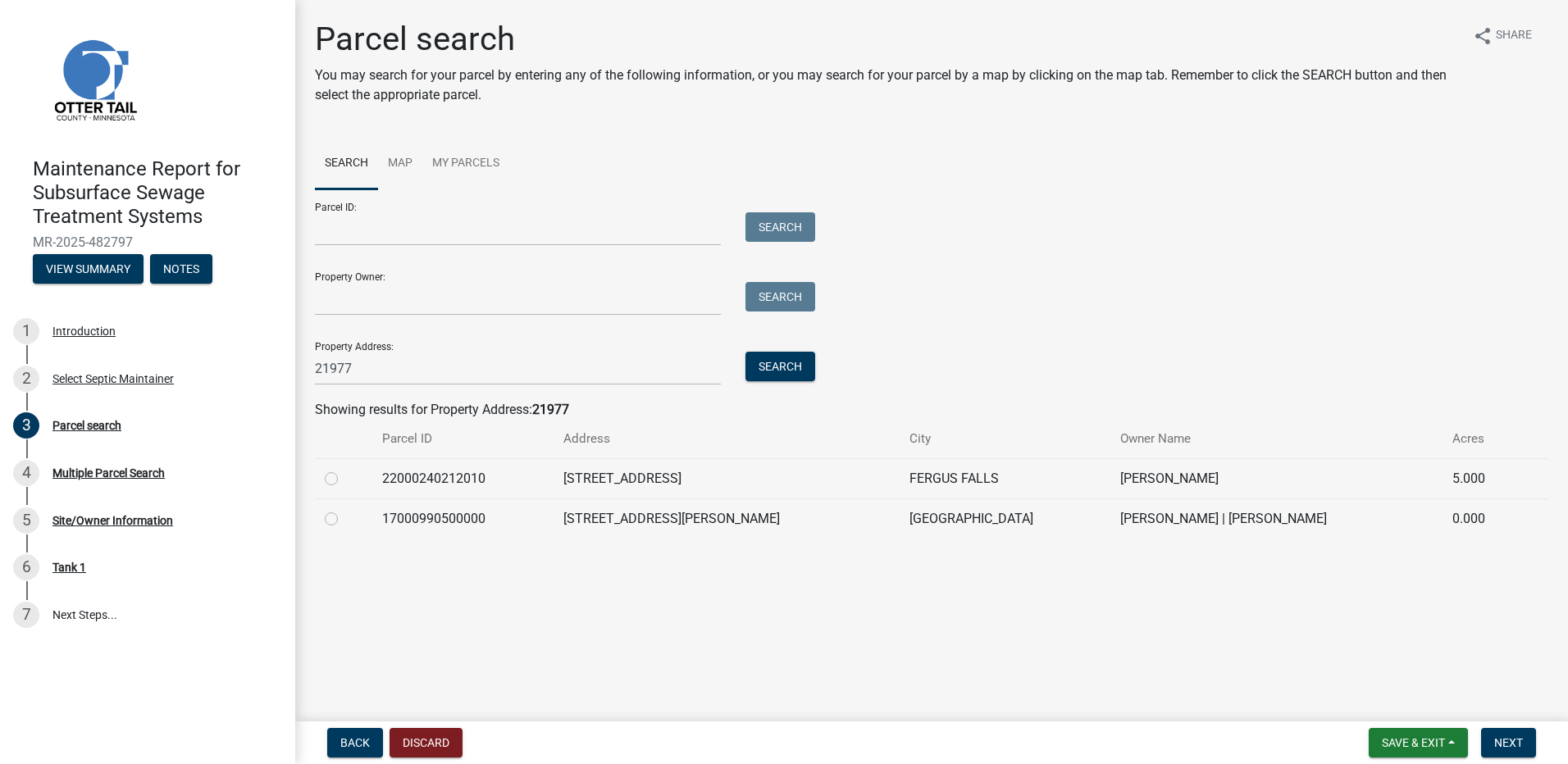
click at [344, 468] on label at bounding box center [344, 468] width 0 height 0
click at [344, 480] on input "radio" at bounding box center [349, 473] width 10 height 10
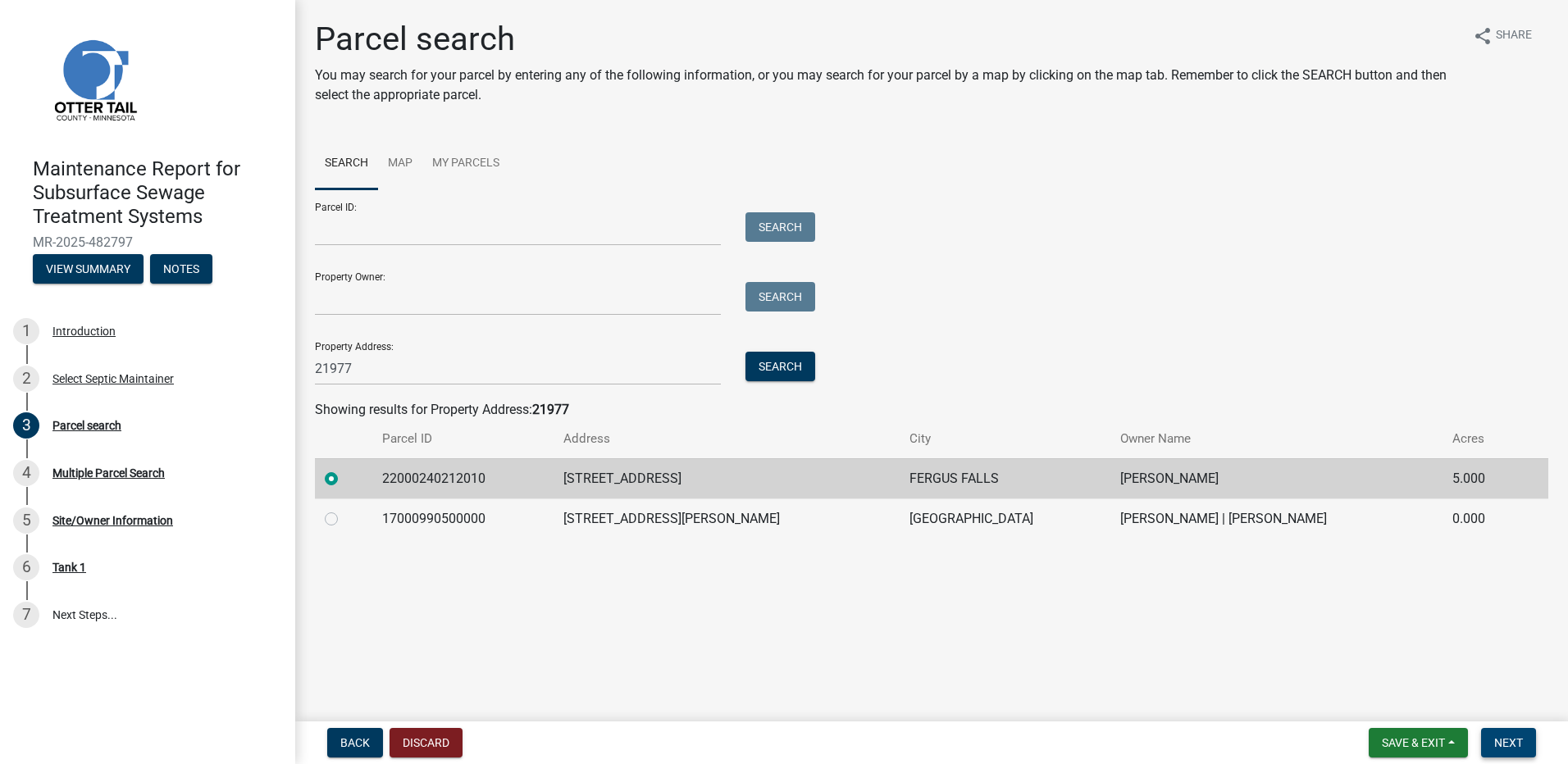
drag, startPoint x: 1520, startPoint y: 735, endPoint x: 1510, endPoint y: 740, distance: 11.2
click at [1511, 738] on span "Next" at bounding box center [1508, 742] width 29 height 13
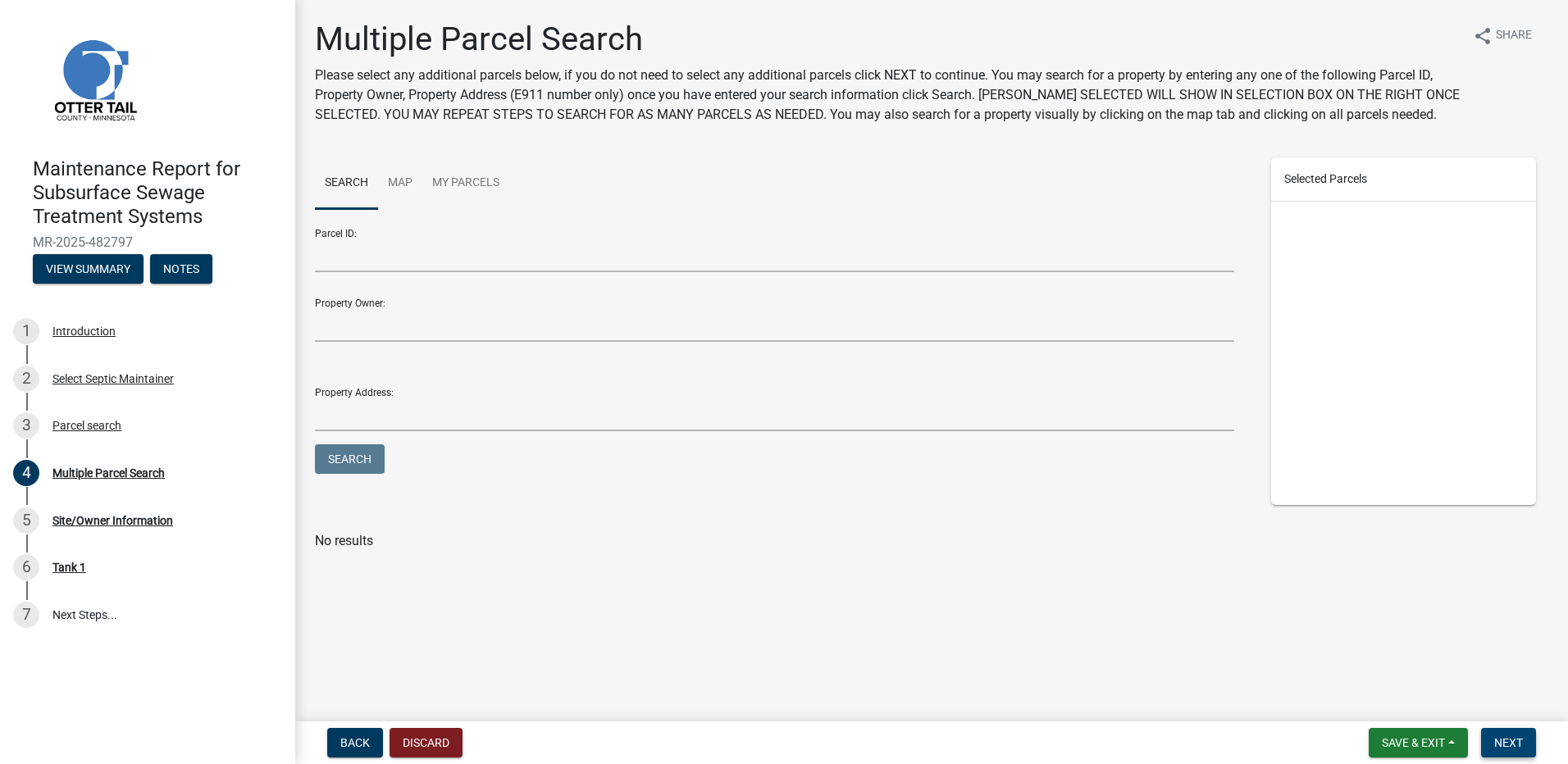
click at [1504, 742] on span "Next" at bounding box center [1508, 742] width 29 height 13
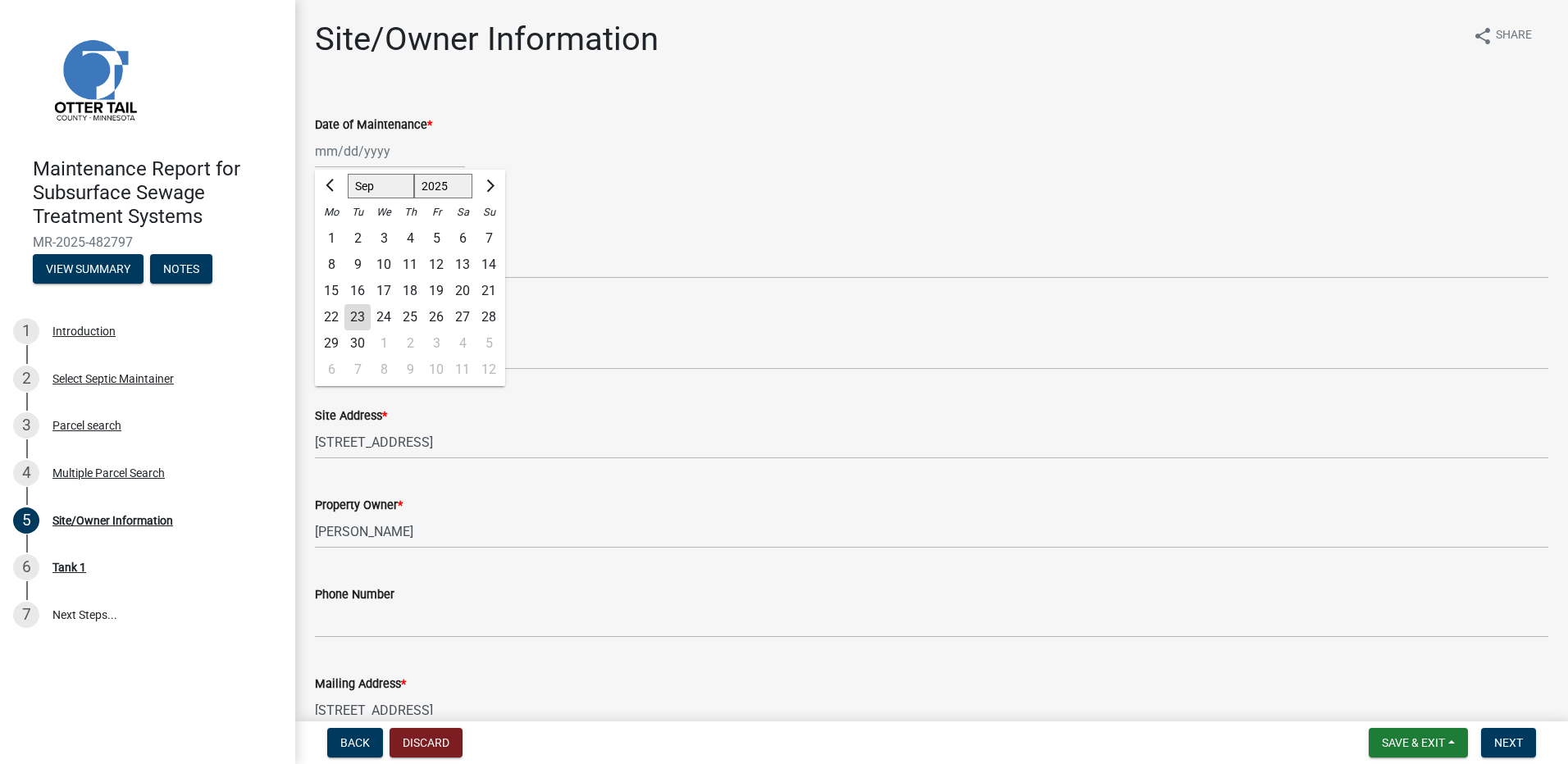
click at [373, 151] on div "[PERSON_NAME] Feb Mar Apr [PERSON_NAME][DATE] Oct Nov [DATE] 1526 1527 1528 152…" at bounding box center [390, 151] width 150 height 34
click at [388, 267] on div "10" at bounding box center [384, 265] width 26 height 26
click at [388, 267] on select "Select Item... Called Routine Other" at bounding box center [932, 262] width 1233 height 34
click at [315, 245] on select "Select Item... Called Routine Other" at bounding box center [932, 262] width 1233 height 34
click at [1511, 746] on span "Next" at bounding box center [1508, 742] width 29 height 13
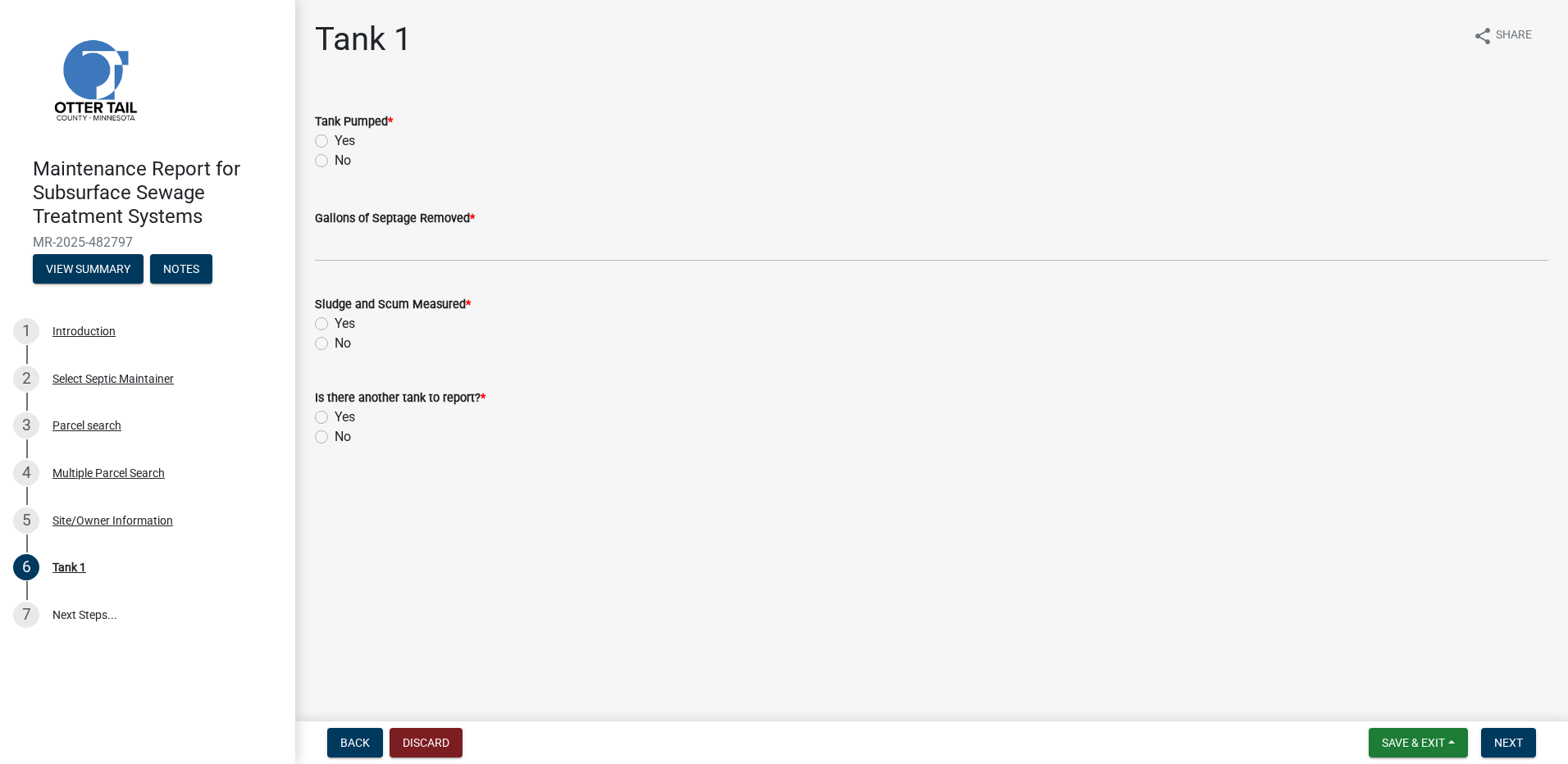
click at [335, 138] on label "Yes" at bounding box center [345, 140] width 21 height 20
click at [335, 138] on input "Yes" at bounding box center [340, 136] width 10 height 10
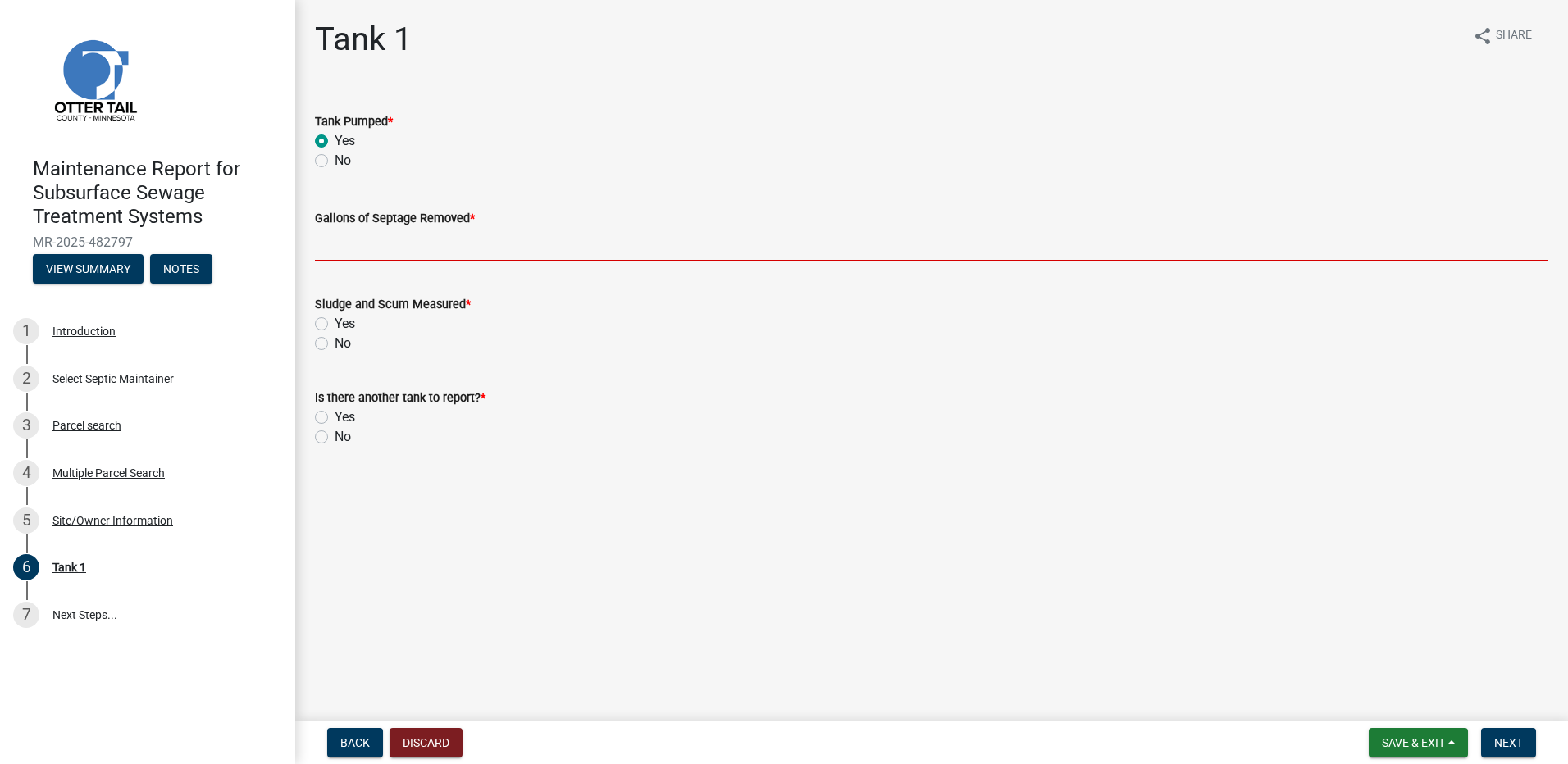
click at [338, 234] on input "Gallons of Septage Removed *" at bounding box center [932, 245] width 1233 height 34
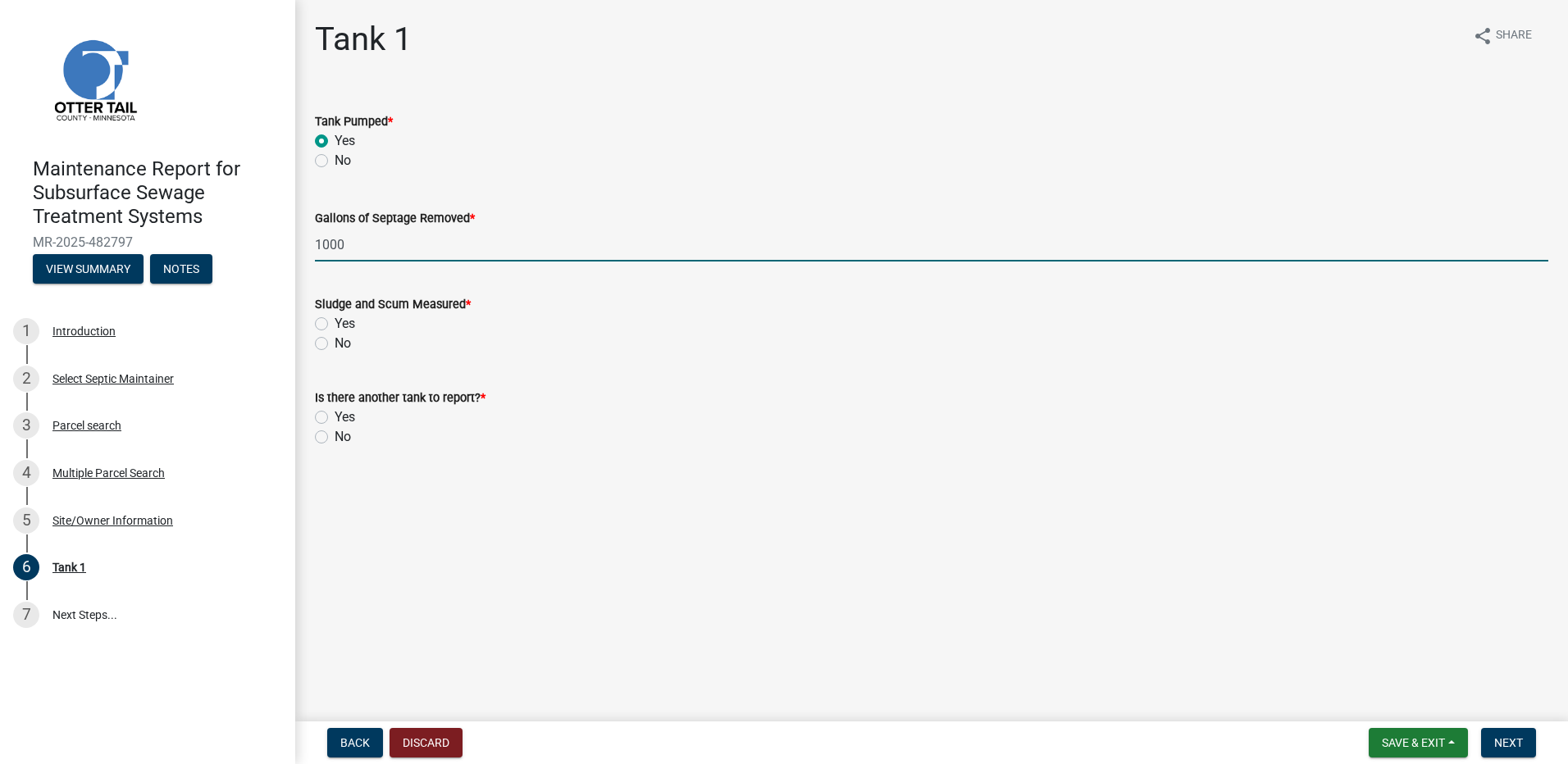
click at [335, 347] on label "No" at bounding box center [343, 343] width 17 height 20
click at [335, 344] on input "No" at bounding box center [340, 339] width 10 height 10
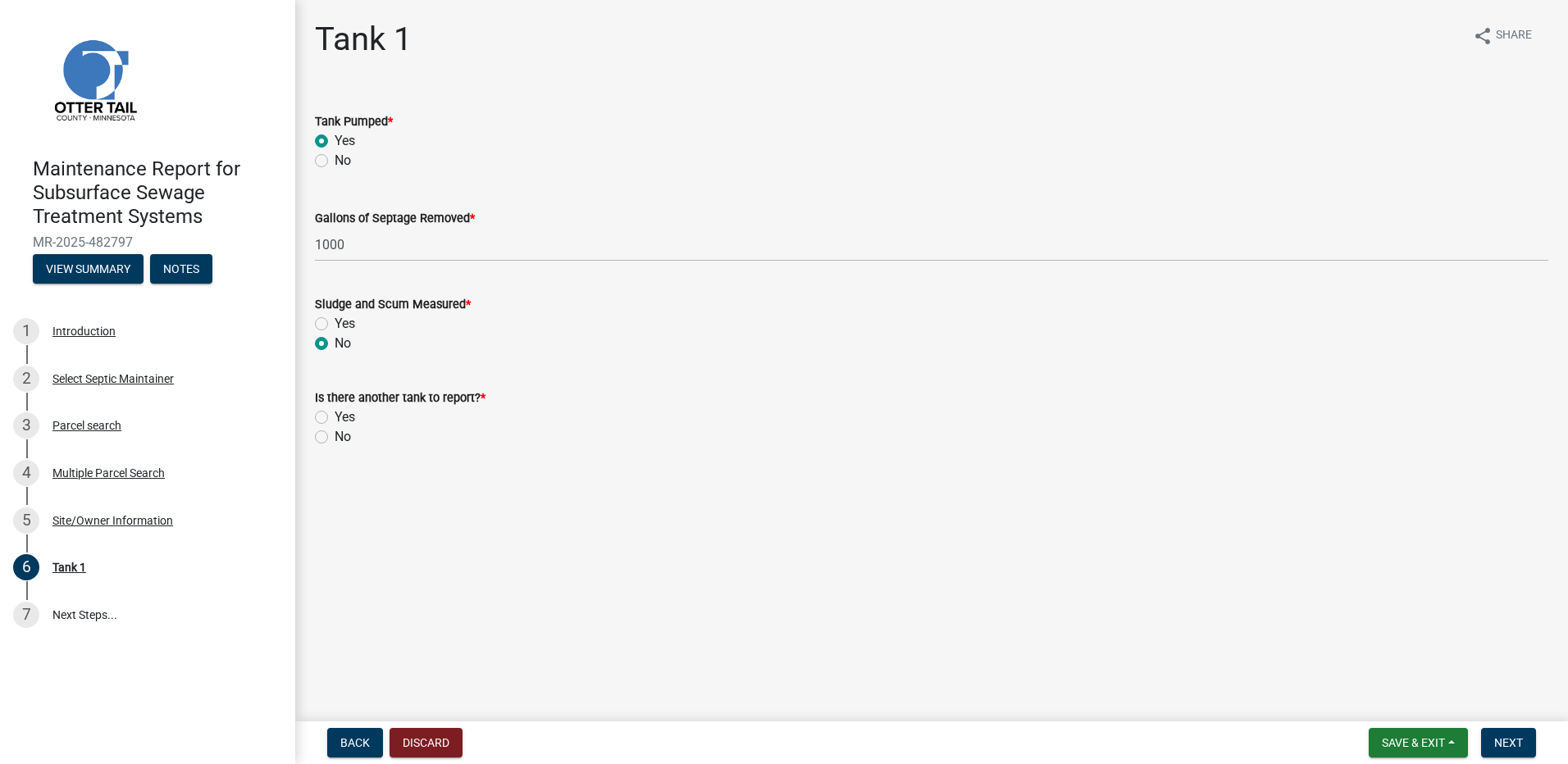
click at [324, 444] on div "No" at bounding box center [932, 437] width 1233 height 20
click at [335, 441] on label "No" at bounding box center [343, 437] width 17 height 20
click at [335, 438] on input "No" at bounding box center [340, 432] width 10 height 10
click at [1502, 754] on button "Next" at bounding box center [1508, 742] width 55 height 30
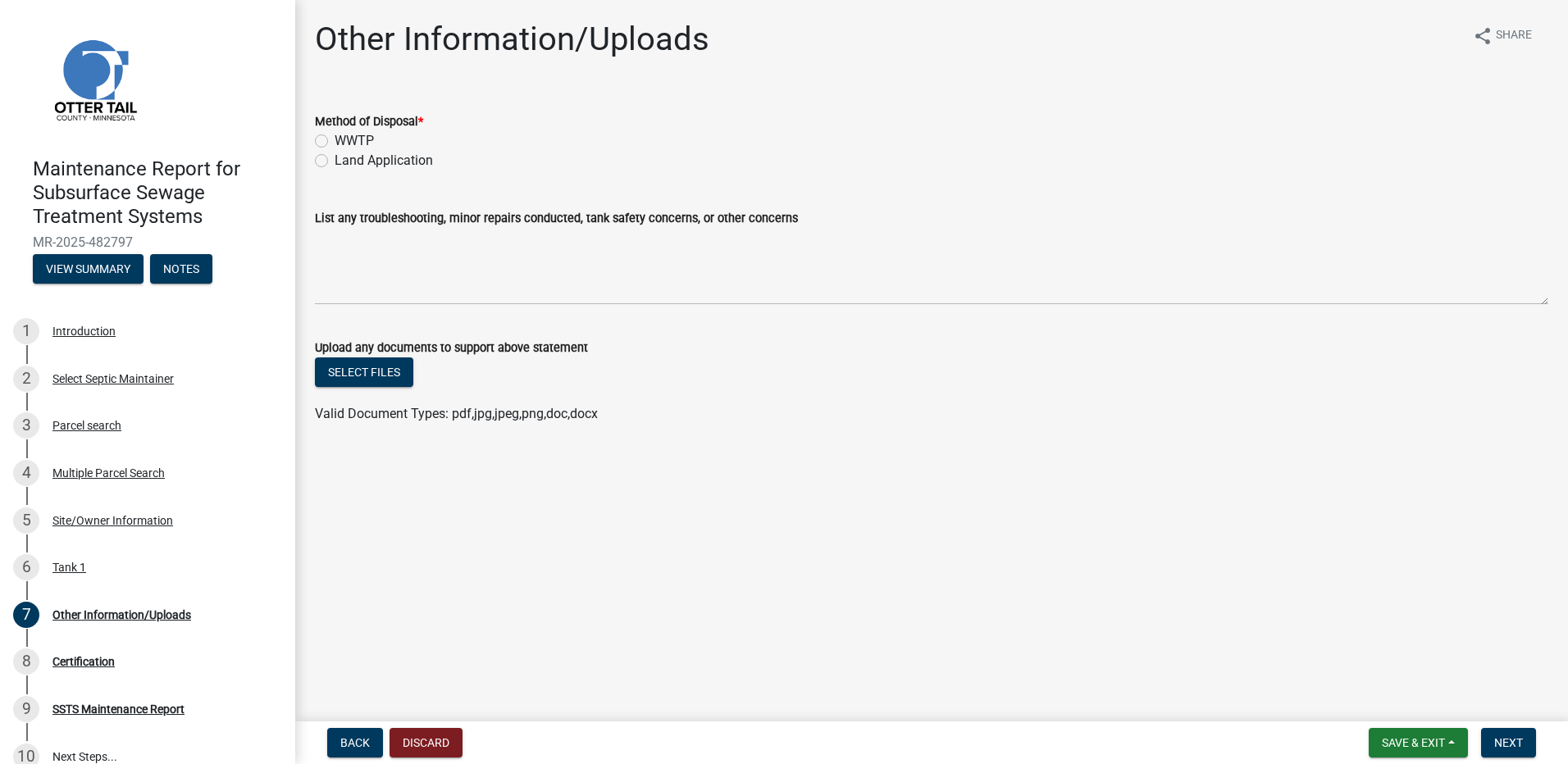
click at [410, 169] on label "Land Application" at bounding box center [384, 160] width 98 height 20
click at [345, 162] on input "Land Application" at bounding box center [340, 155] width 10 height 10
click at [1505, 734] on button "Next" at bounding box center [1508, 742] width 55 height 30
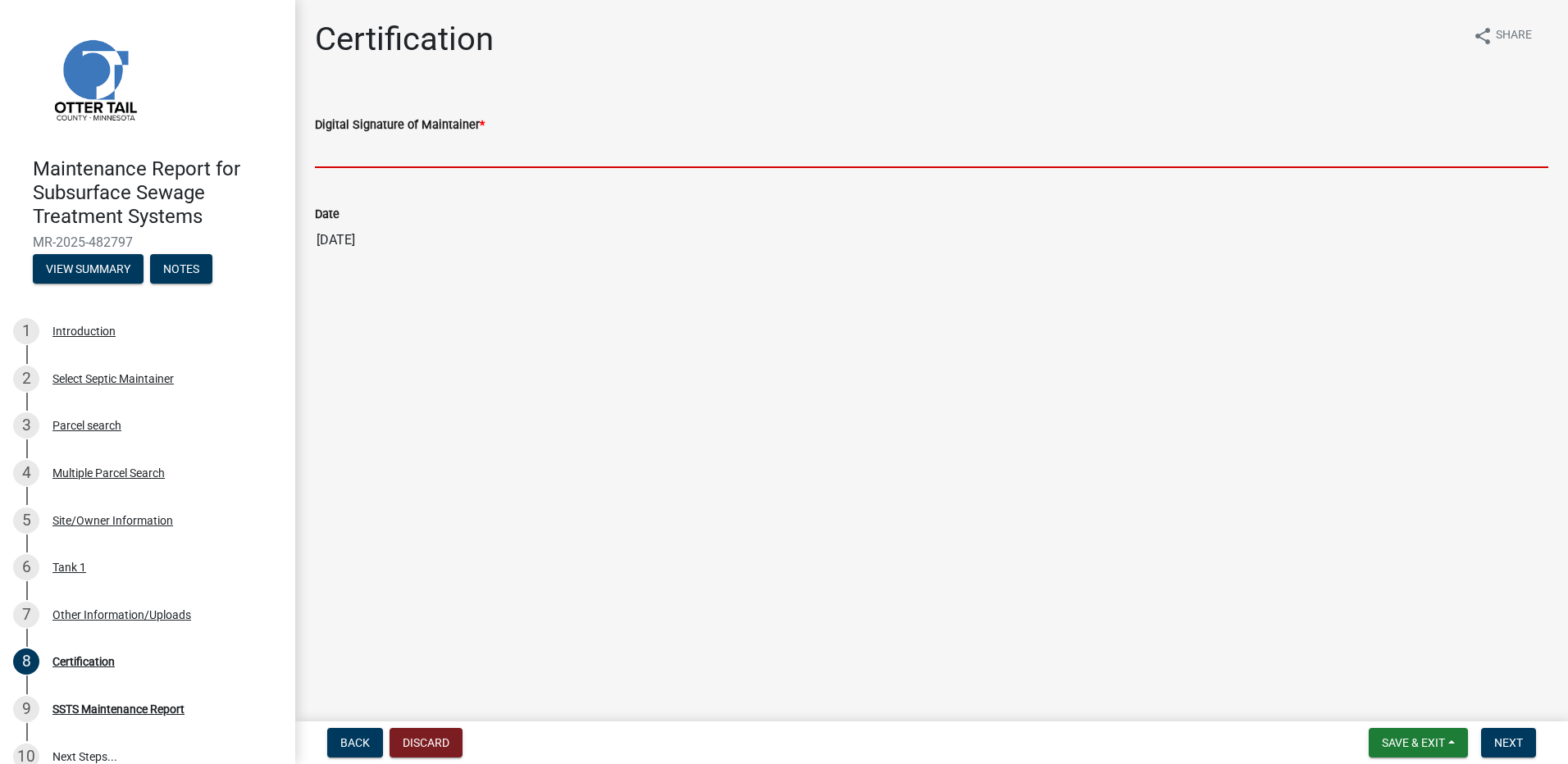
click at [414, 154] on input "Digital Signature of Maintainer *" at bounding box center [932, 151] width 1233 height 34
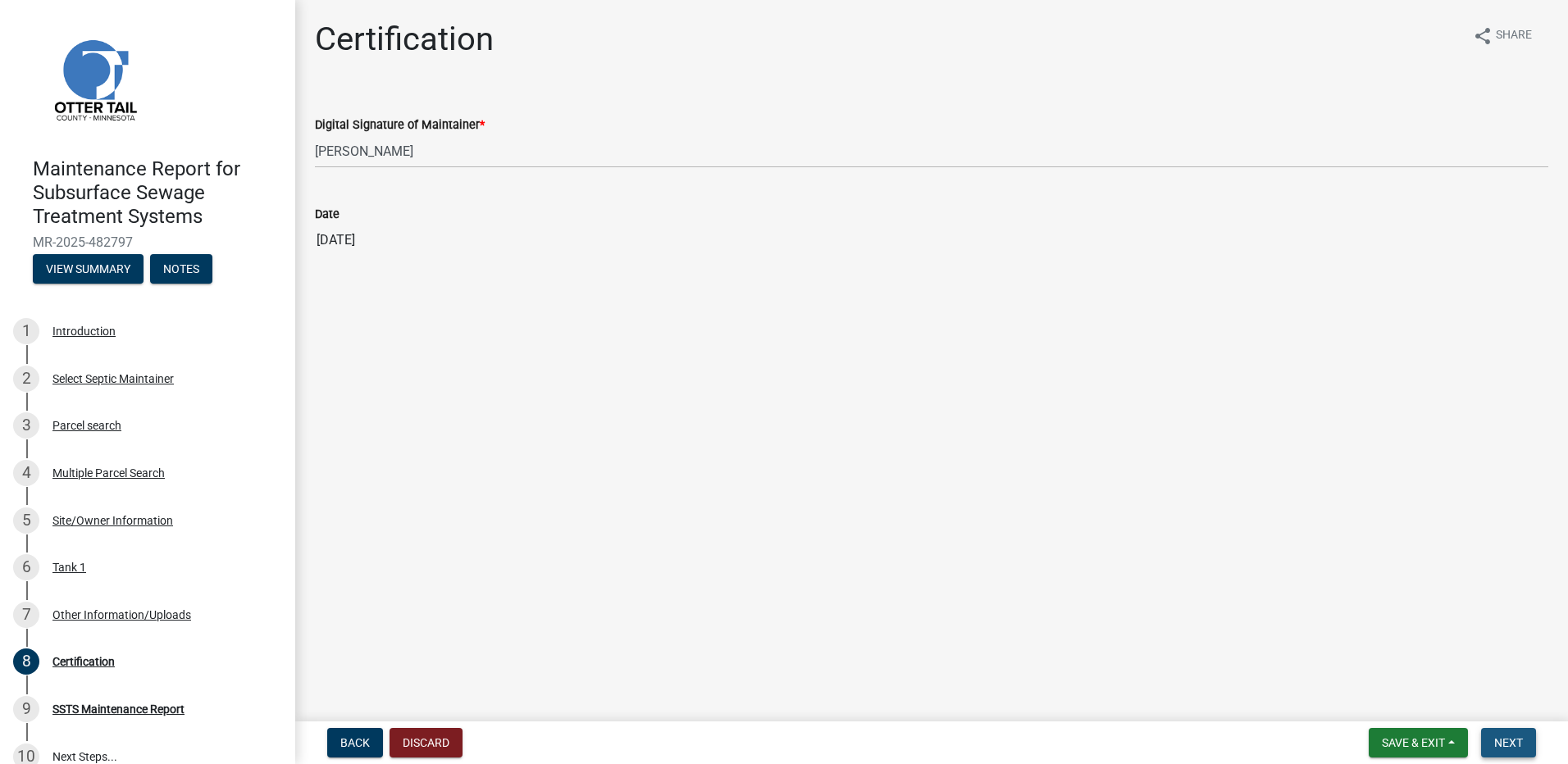
click at [1519, 739] on span "Next" at bounding box center [1508, 742] width 29 height 13
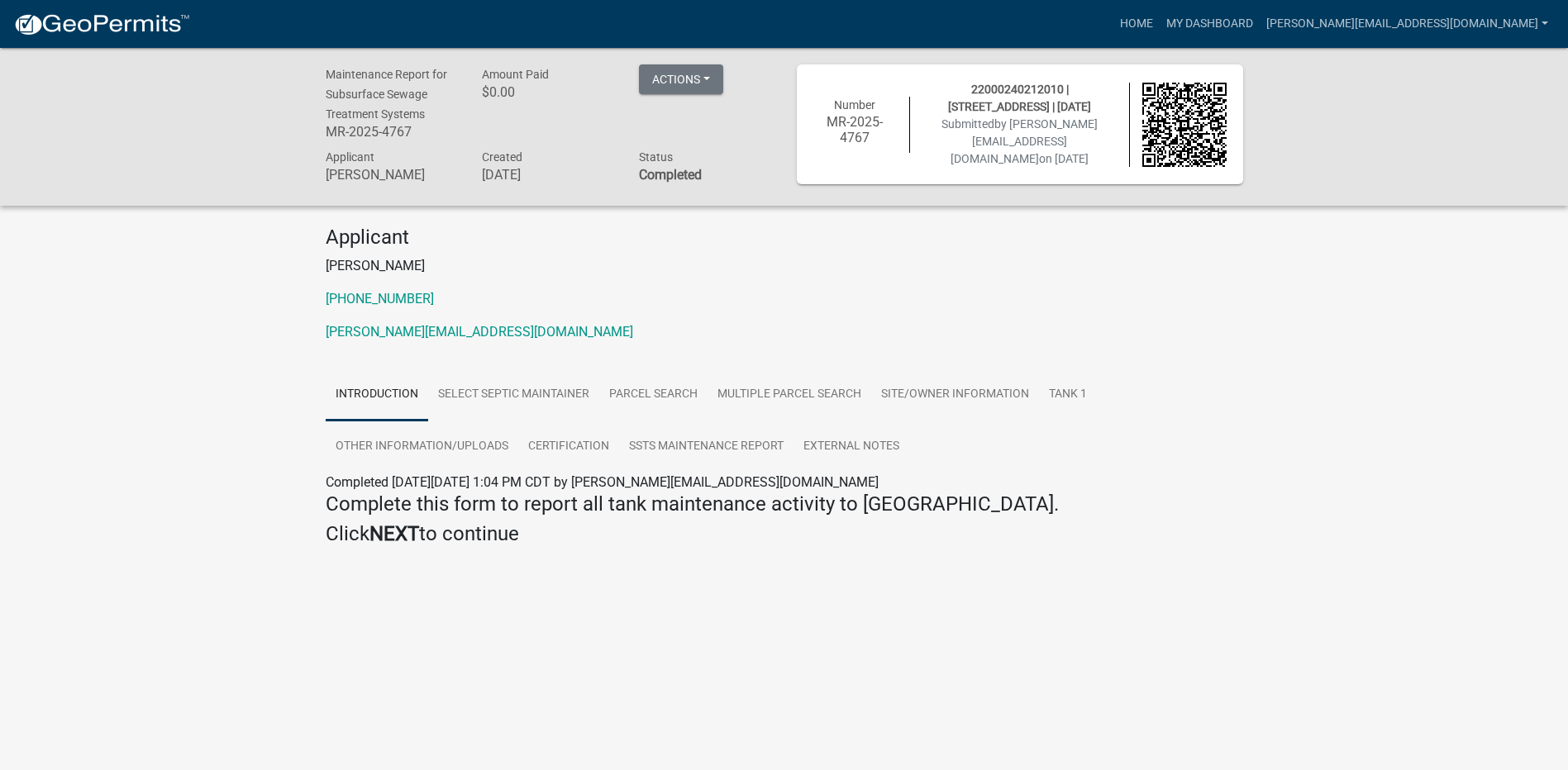
click at [95, 52] on div "Maintenance Report for Subsurface Sewage Treatment Systems MR-2025-4767 Amount …" at bounding box center [784, 126] width 1568 height 157
click at [112, 31] on img at bounding box center [102, 25] width 177 height 25
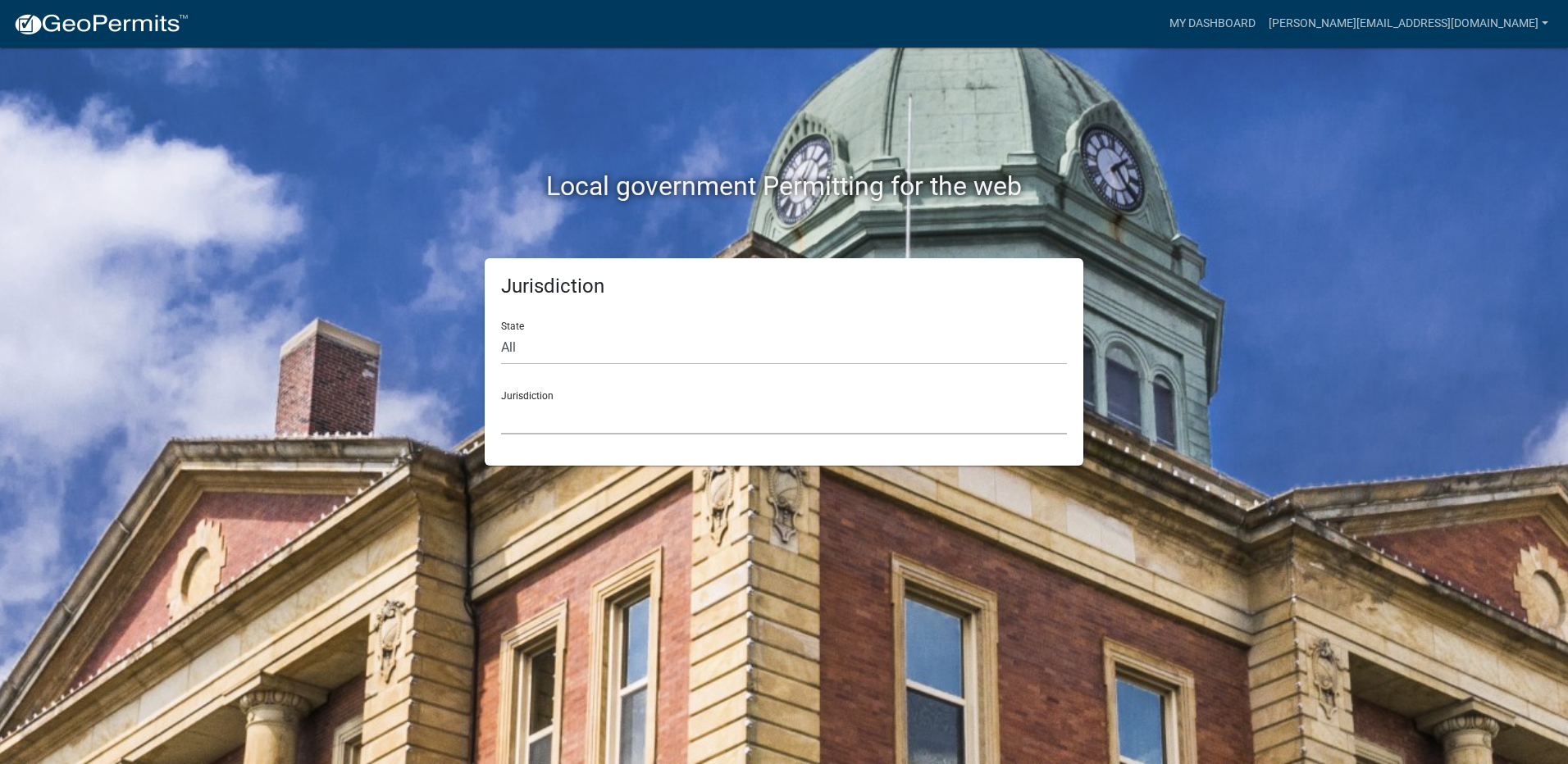
click at [515, 428] on select "[GEOGRAPHIC_DATA], [US_STATE] [GEOGRAPHIC_DATA], [US_STATE][PERSON_NAME][GEOGRA…" at bounding box center [784, 418] width 566 height 34
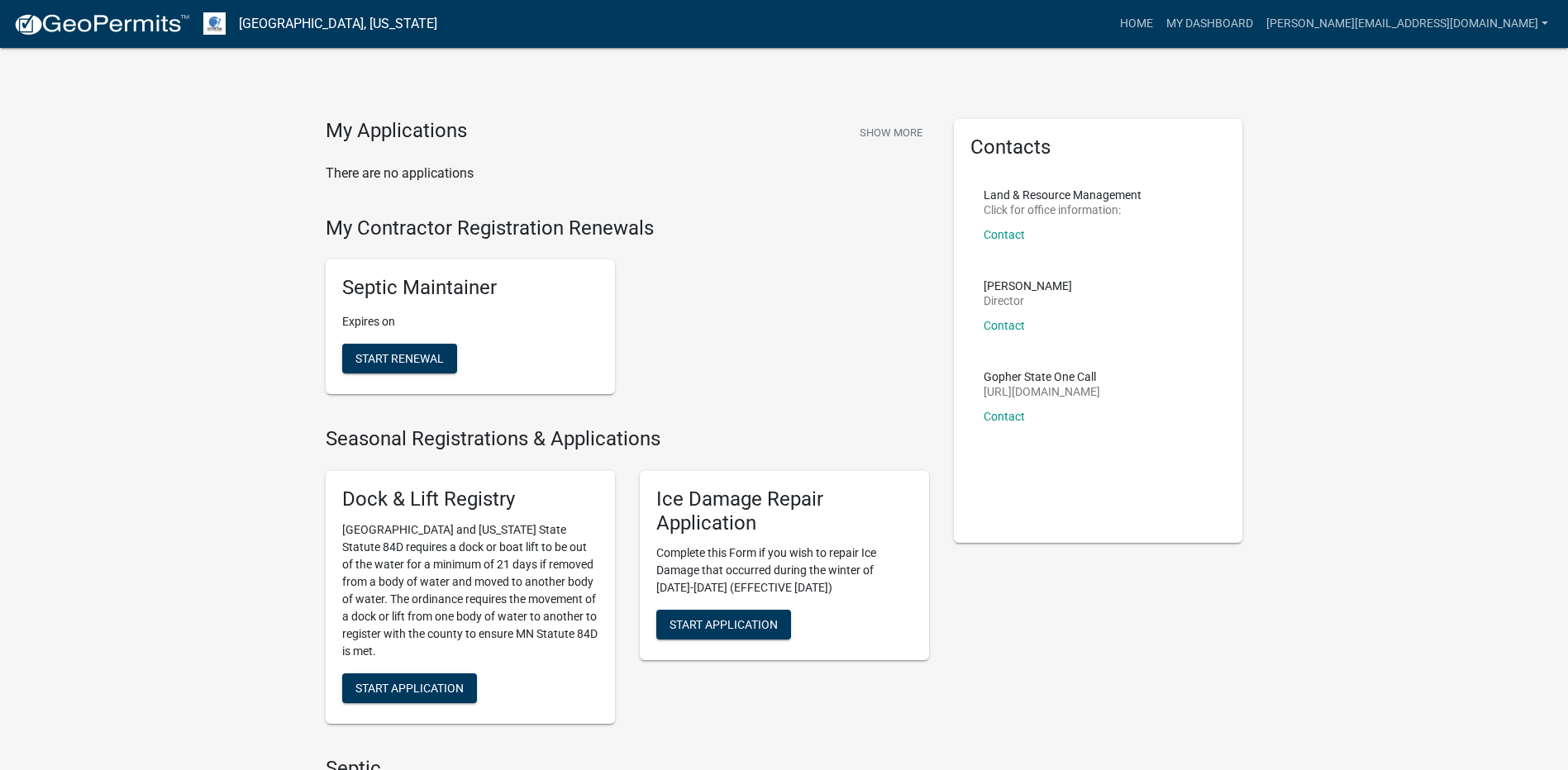
click at [514, 457] on div "Seasonal Registrations & Applications Dock & Lift Registry [GEOGRAPHIC_DATA] an…" at bounding box center [627, 582] width 603 height 310
click at [662, 338] on div "Septic Maintainer Expires on Start Renewal" at bounding box center [627, 326] width 628 height 161
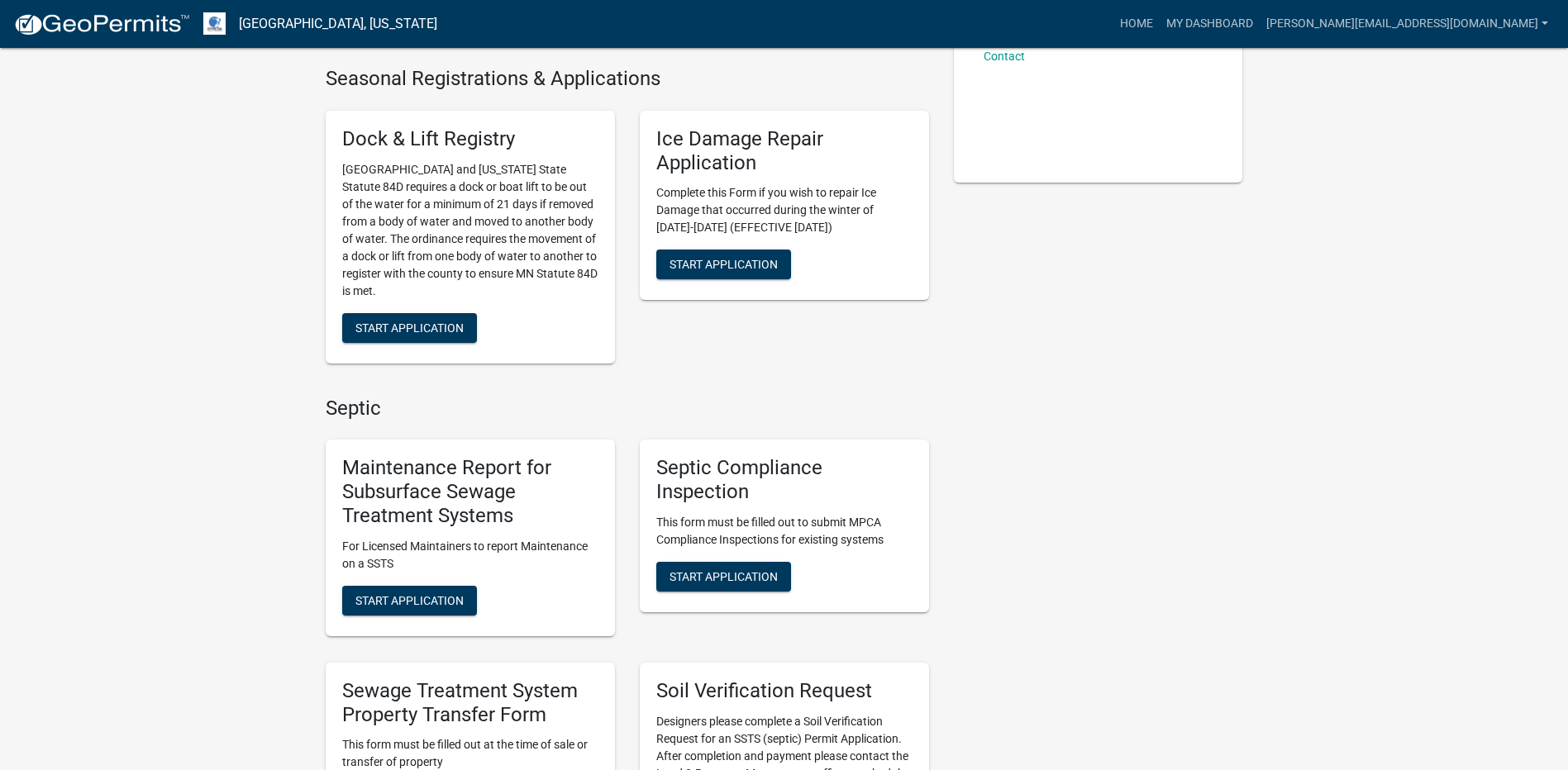
scroll to position [496, 0]
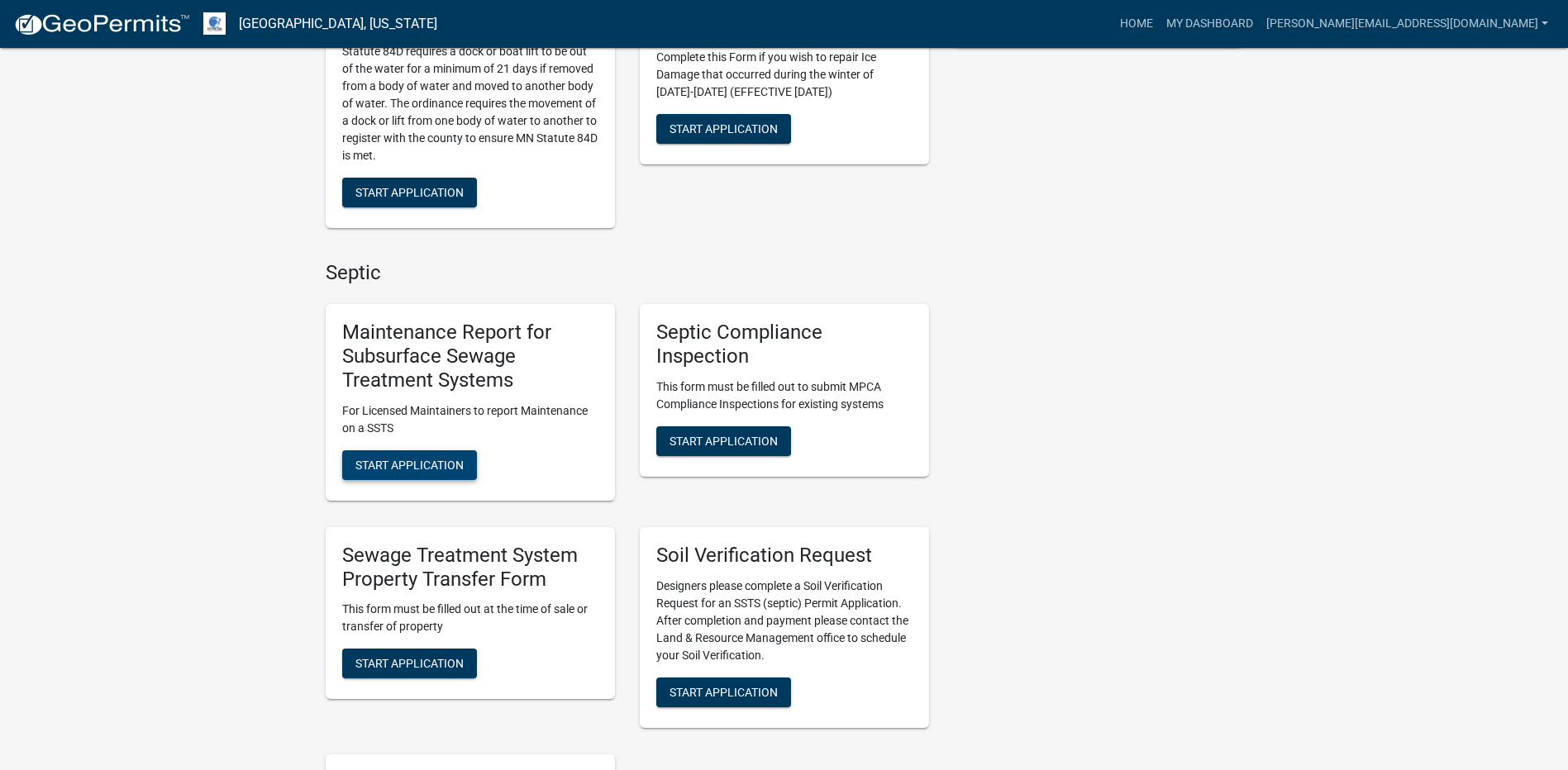
click at [442, 463] on span "Start Application" at bounding box center [409, 465] width 108 height 13
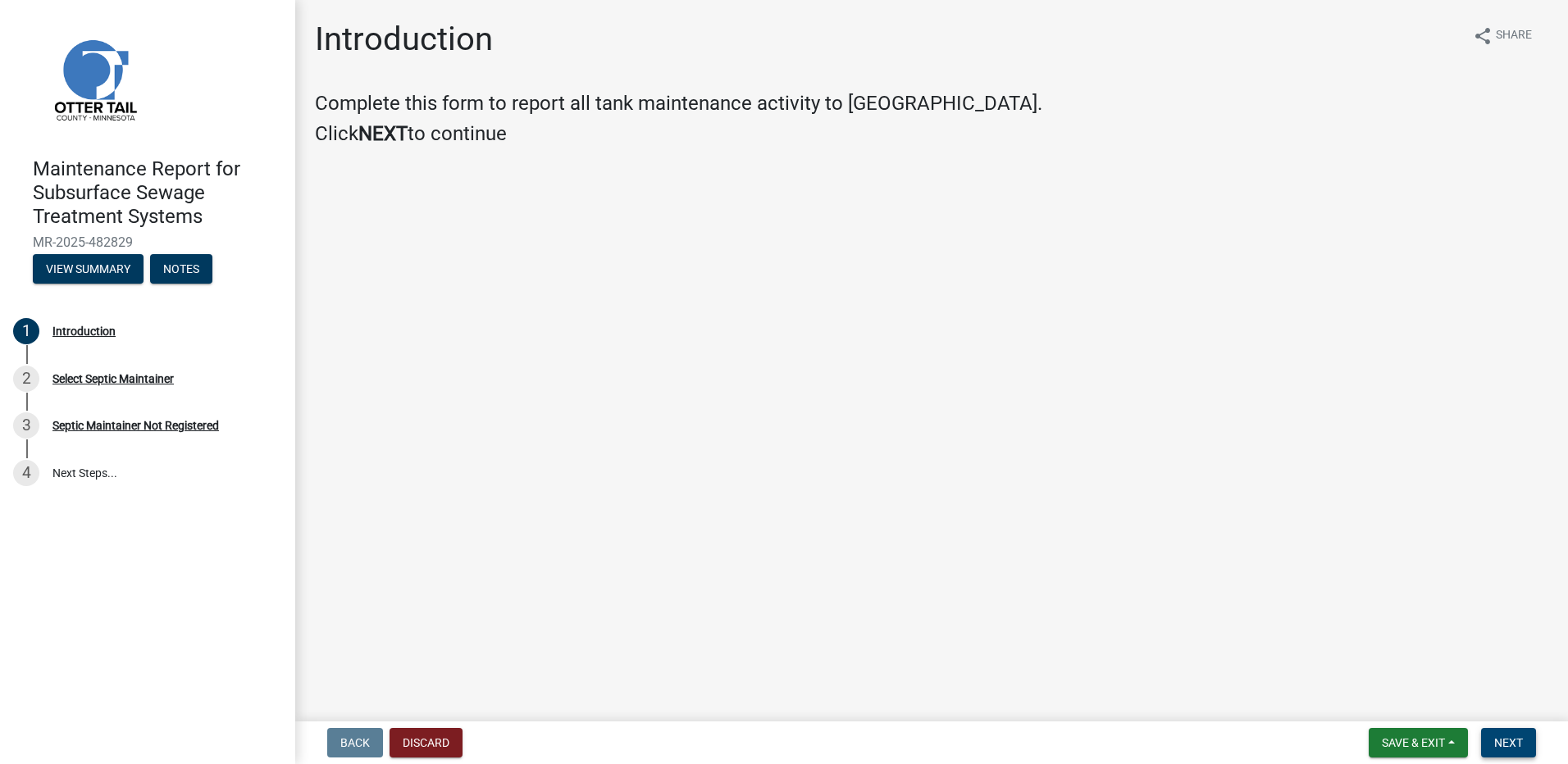
click at [1511, 747] on span "Next" at bounding box center [1508, 742] width 29 height 13
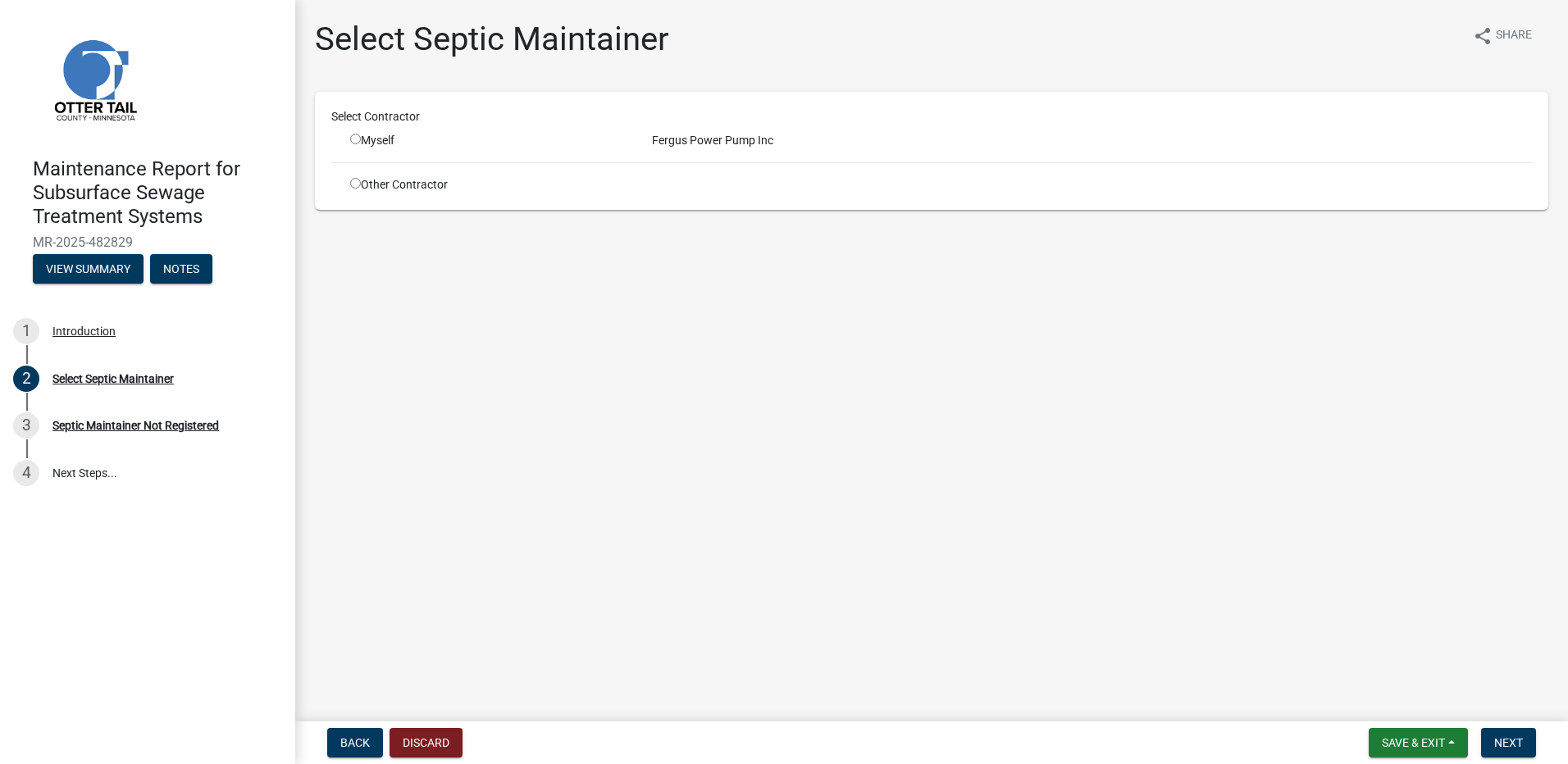
click at [351, 140] on input "radio" at bounding box center [355, 138] width 10 height 10
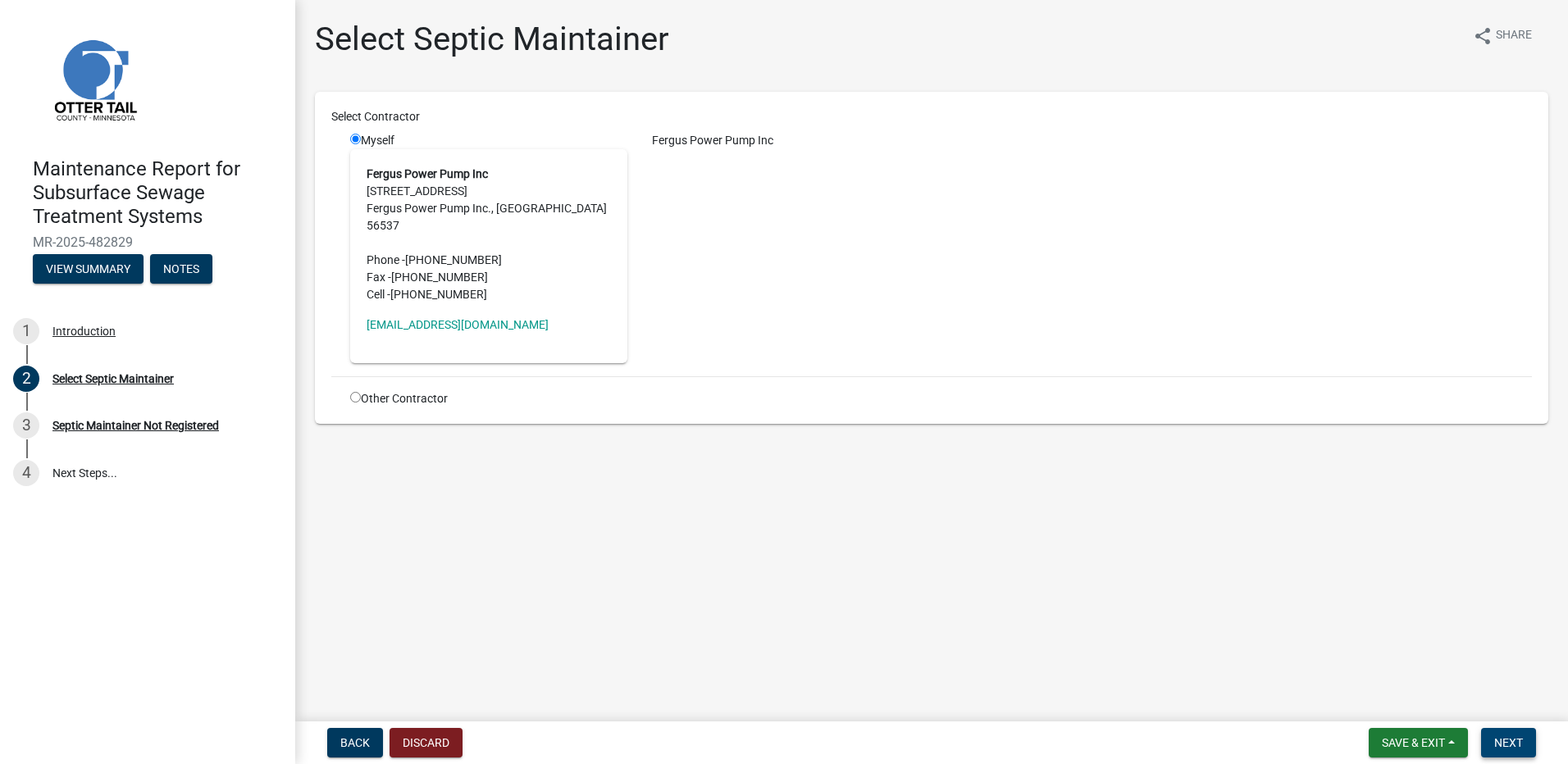
click at [1524, 742] on button "Next" at bounding box center [1508, 742] width 55 height 30
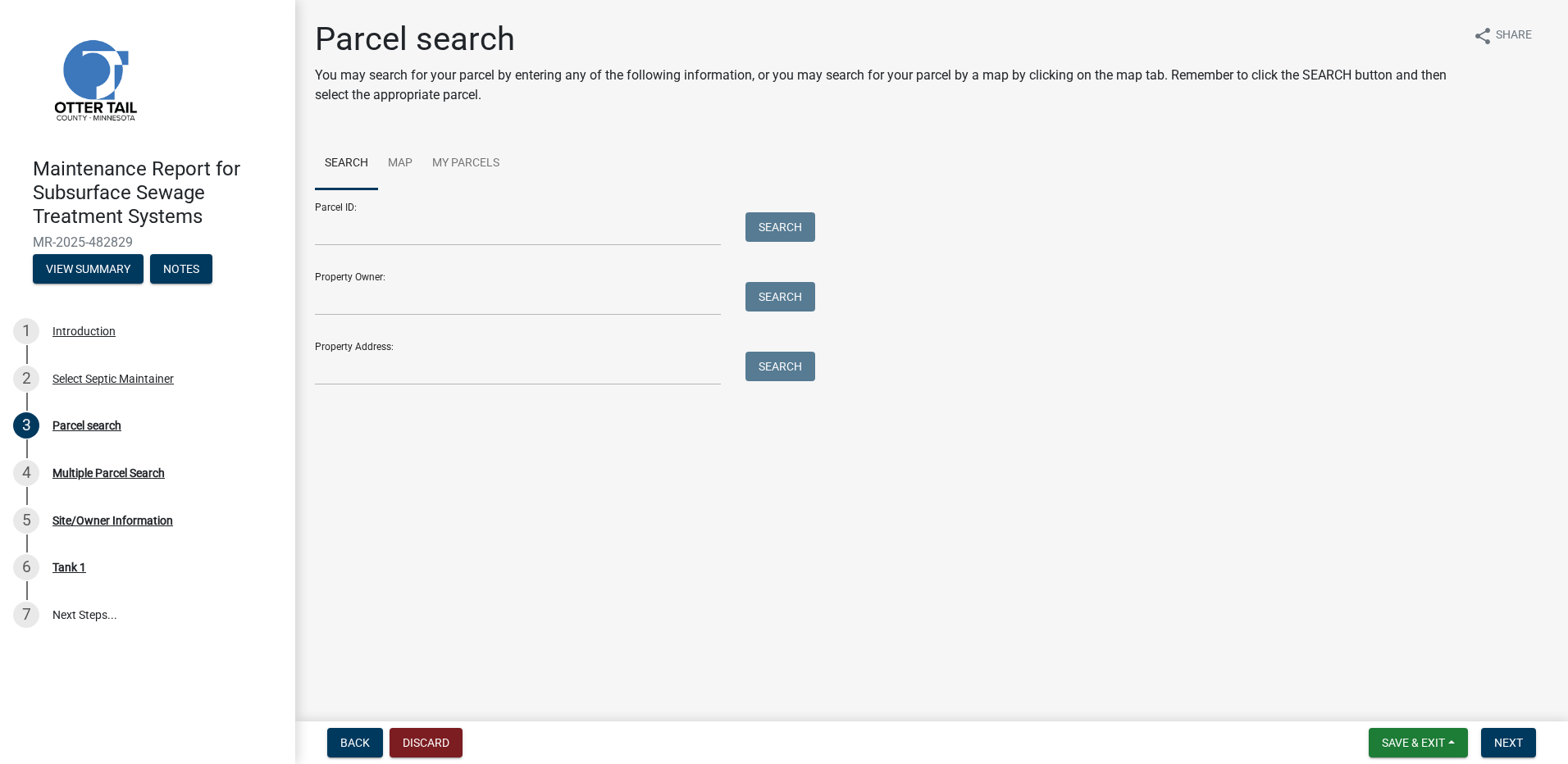
click at [371, 388] on div "Parcel search You may search for your parcel by entering any of the following i…" at bounding box center [931, 209] width 1258 height 381
click at [374, 377] on input "Property Address:" at bounding box center [518, 368] width 406 height 34
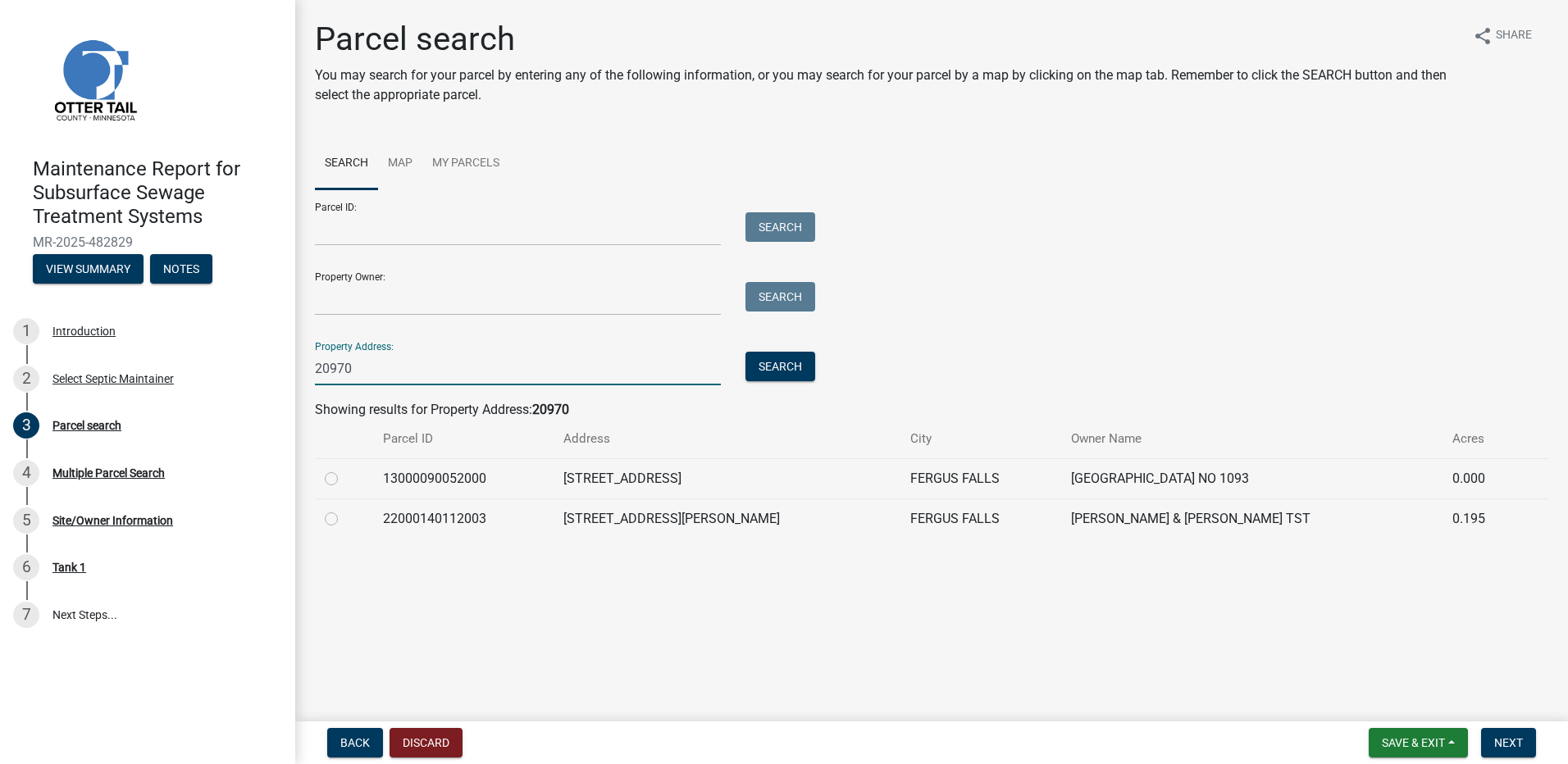
click at [344, 468] on label at bounding box center [344, 468] width 0 height 0
click at [344, 475] on input "radio" at bounding box center [349, 473] width 10 height 10
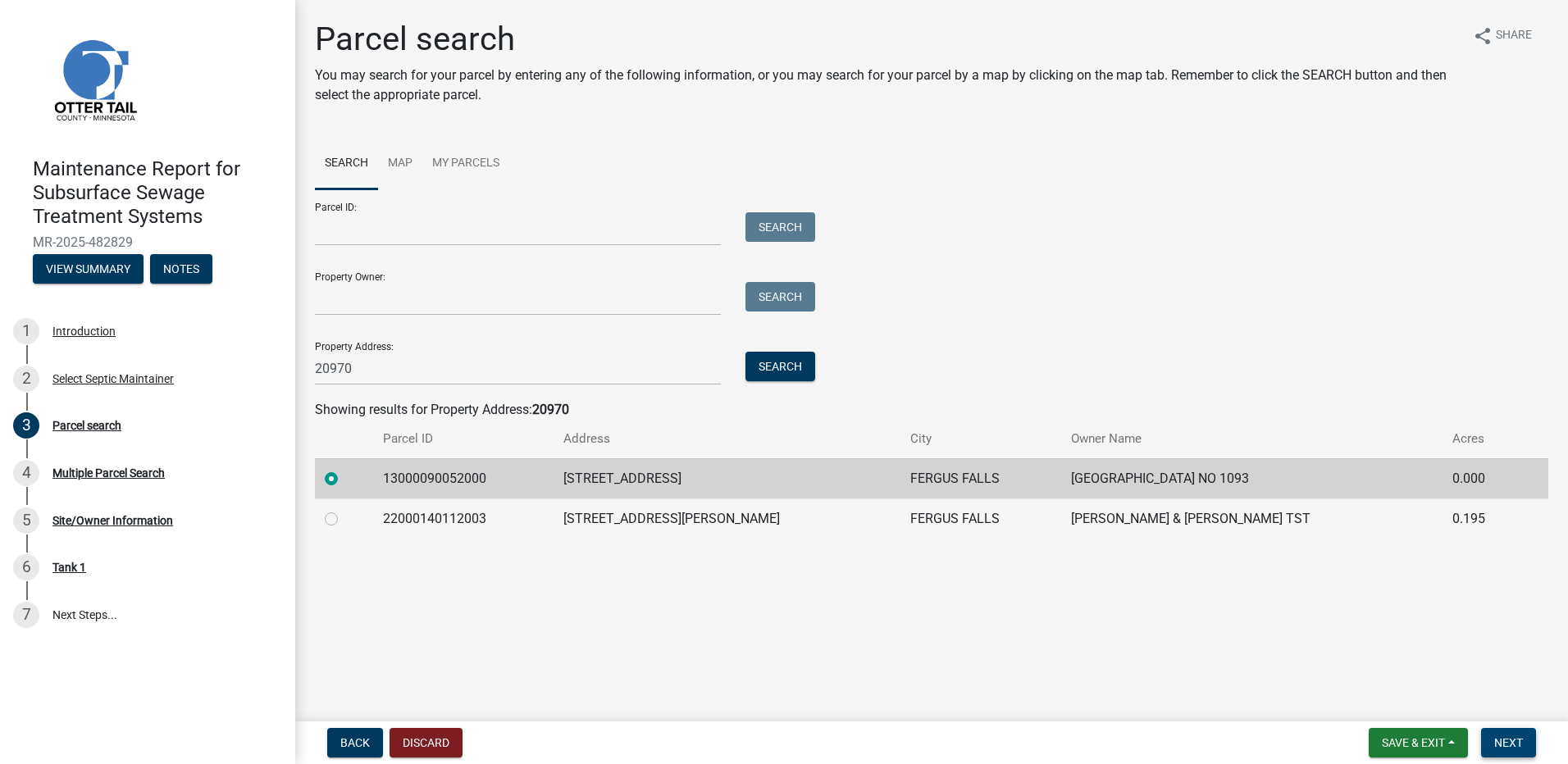
click at [1500, 742] on span "Next" at bounding box center [1508, 742] width 29 height 13
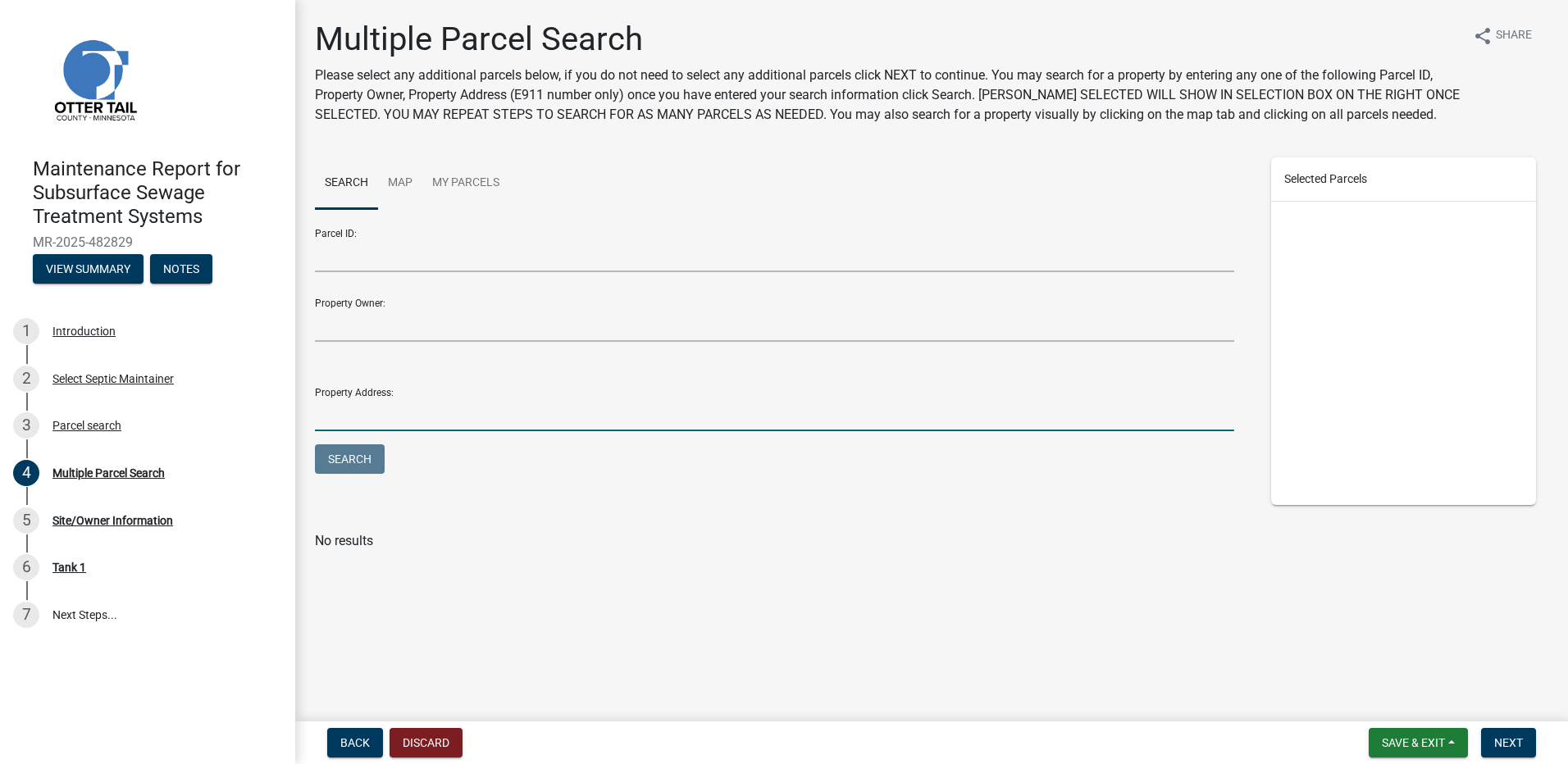
click at [340, 427] on input "Property Address:" at bounding box center [775, 414] width 920 height 34
click at [1487, 737] on button "Next" at bounding box center [1508, 742] width 55 height 30
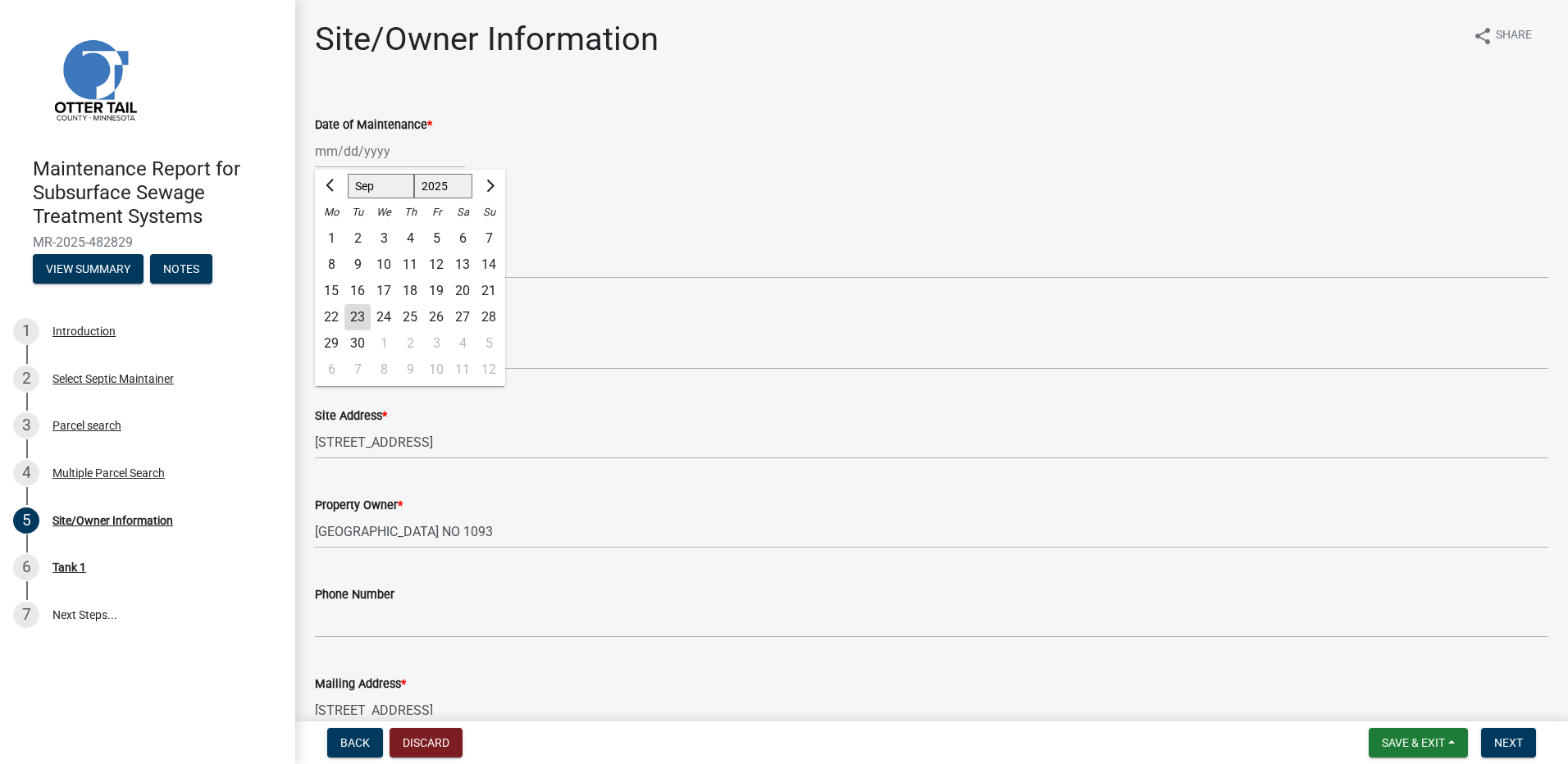
click at [330, 143] on div "[PERSON_NAME] Feb Mar Apr [PERSON_NAME][DATE] Oct Nov [DATE] 1526 1527 1528 152…" at bounding box center [390, 151] width 150 height 34
click at [406, 270] on div "11" at bounding box center [410, 265] width 26 height 26
click at [402, 262] on select "Select Item... Called Routine Other" at bounding box center [932, 262] width 1233 height 34
click at [315, 245] on select "Select Item... Called Routine Other" at bounding box center [932, 262] width 1233 height 34
click at [401, 322] on div "Parcel ID *" at bounding box center [932, 325] width 1233 height 20
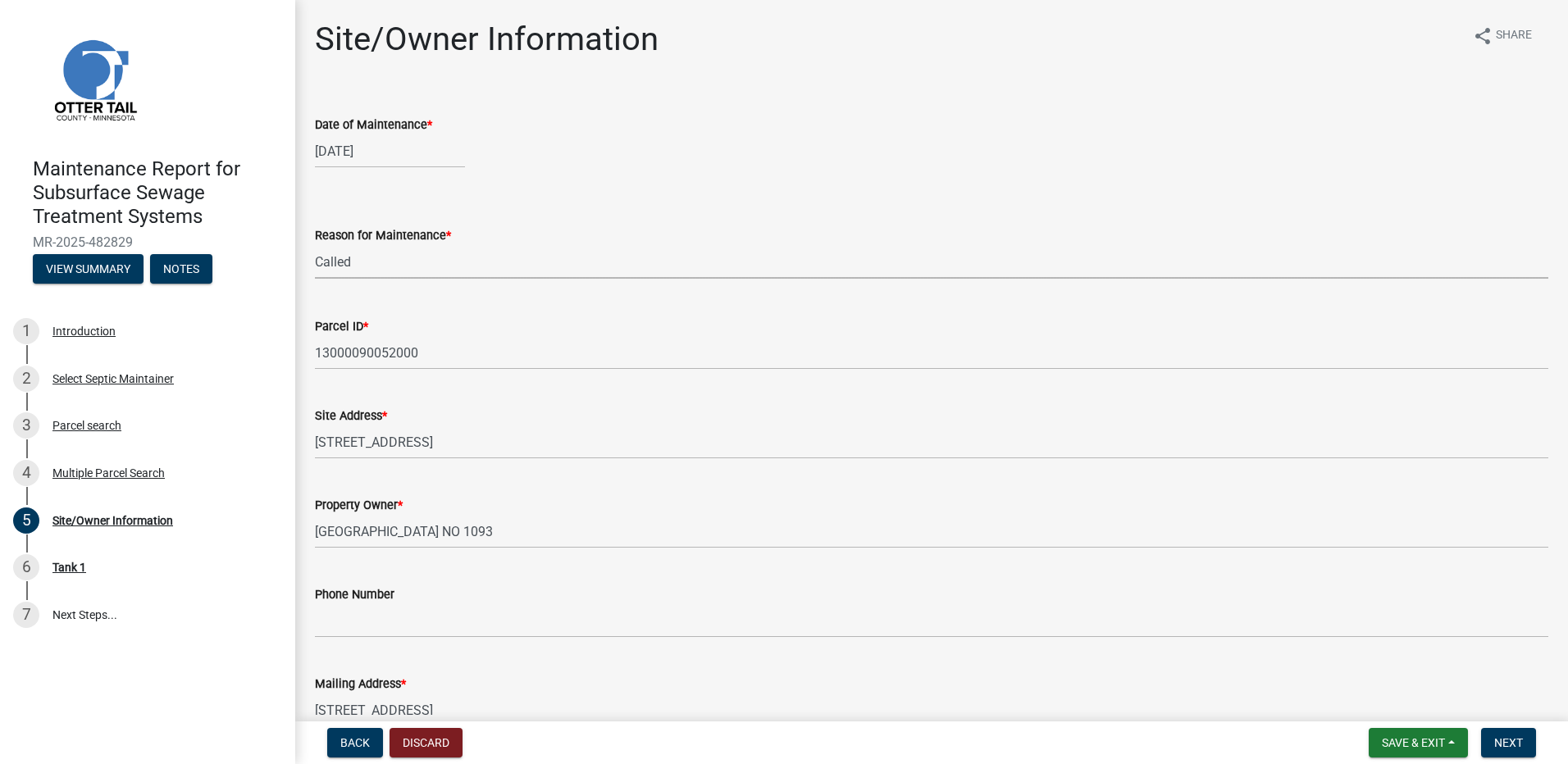
click at [415, 255] on select "Select Item... Called Routine Other" at bounding box center [932, 262] width 1233 height 34
click at [315, 245] on select "Select Item... Called Routine Other" at bounding box center [932, 262] width 1233 height 34
click at [1499, 754] on button "Next" at bounding box center [1508, 742] width 55 height 30
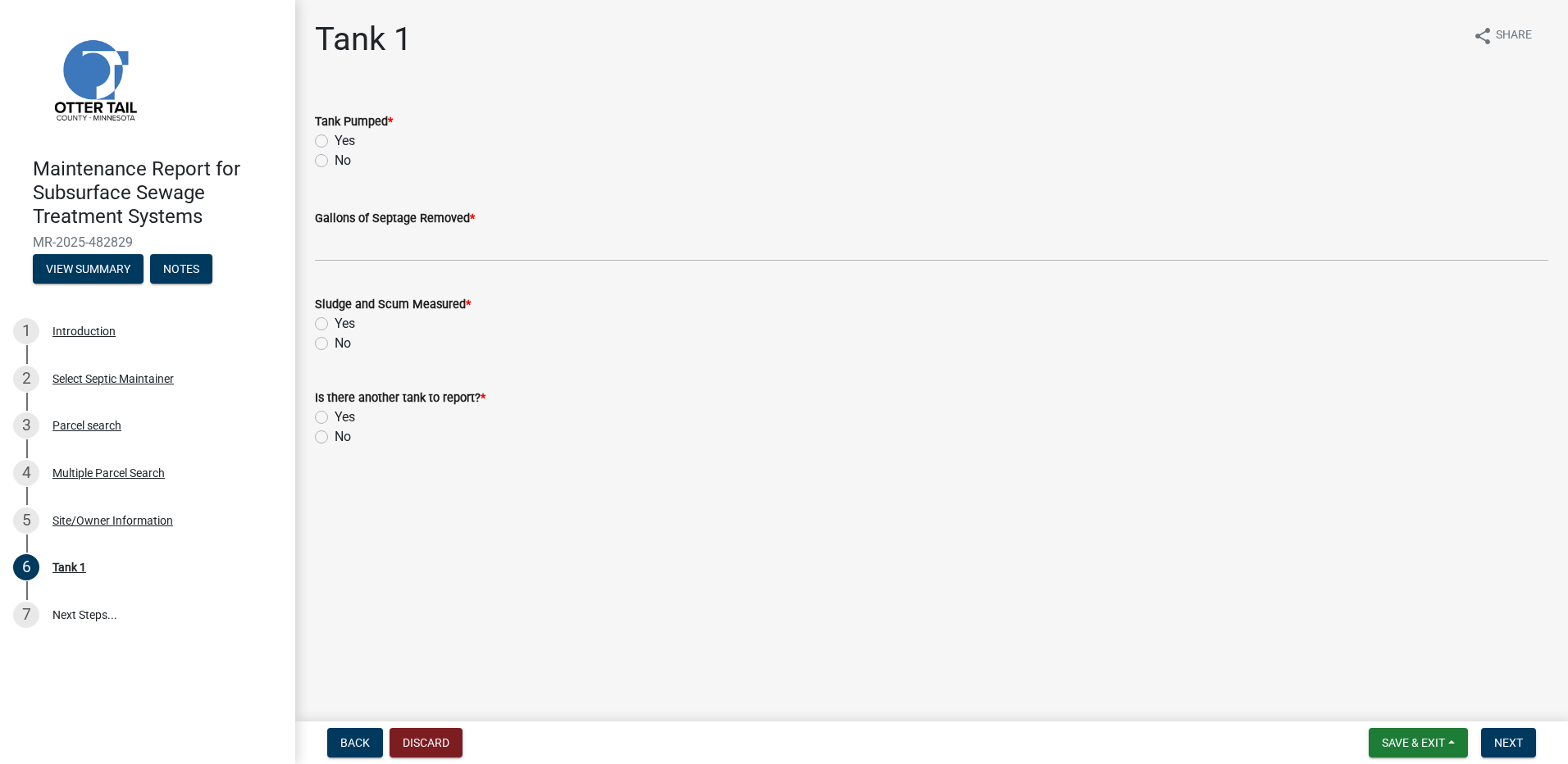
click at [335, 137] on label "Yes" at bounding box center [345, 140] width 21 height 20
click at [335, 137] on input "Yes" at bounding box center [340, 136] width 10 height 10
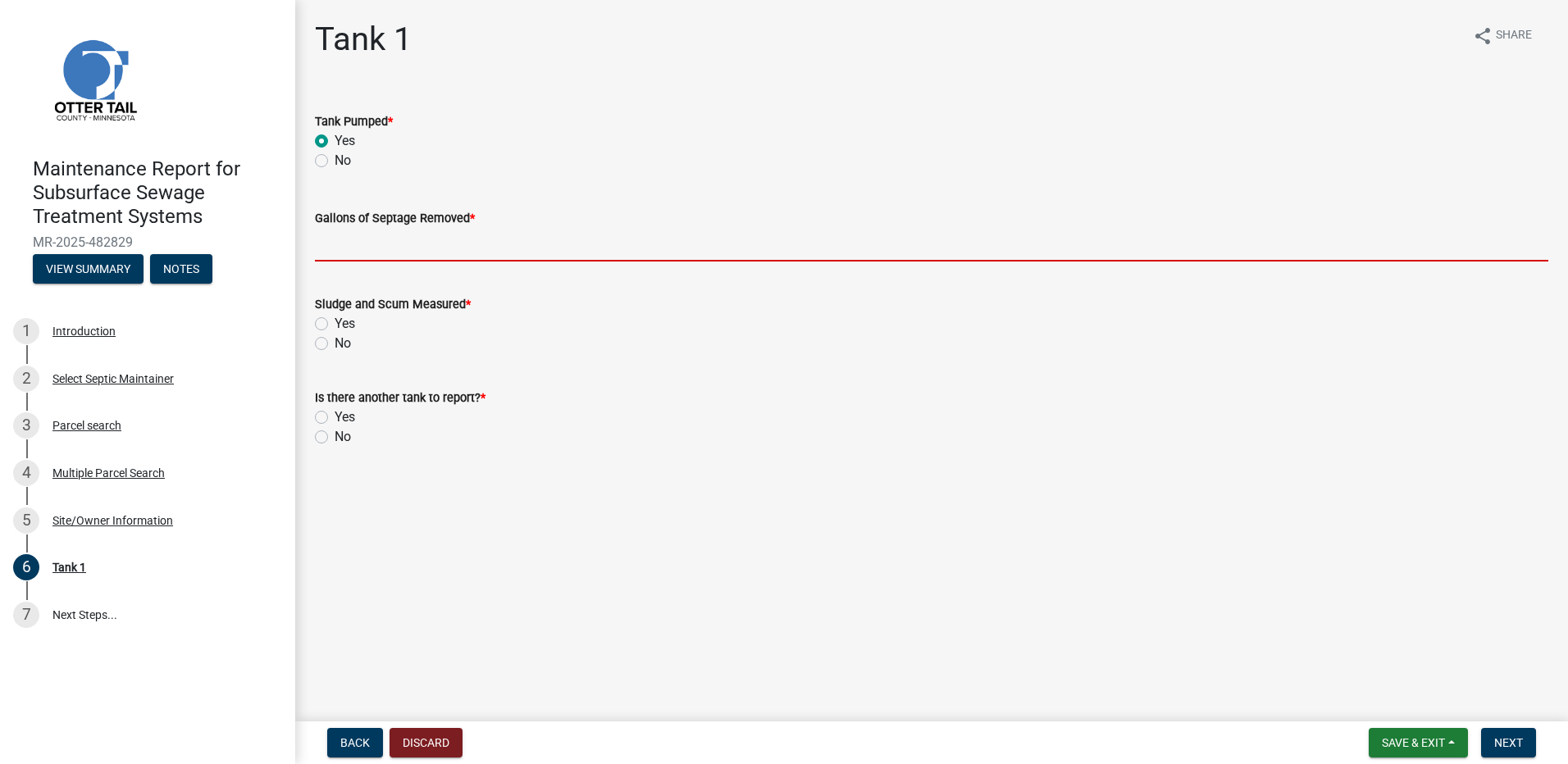
click at [352, 236] on input "Gallons of Septage Removed *" at bounding box center [932, 245] width 1233 height 34
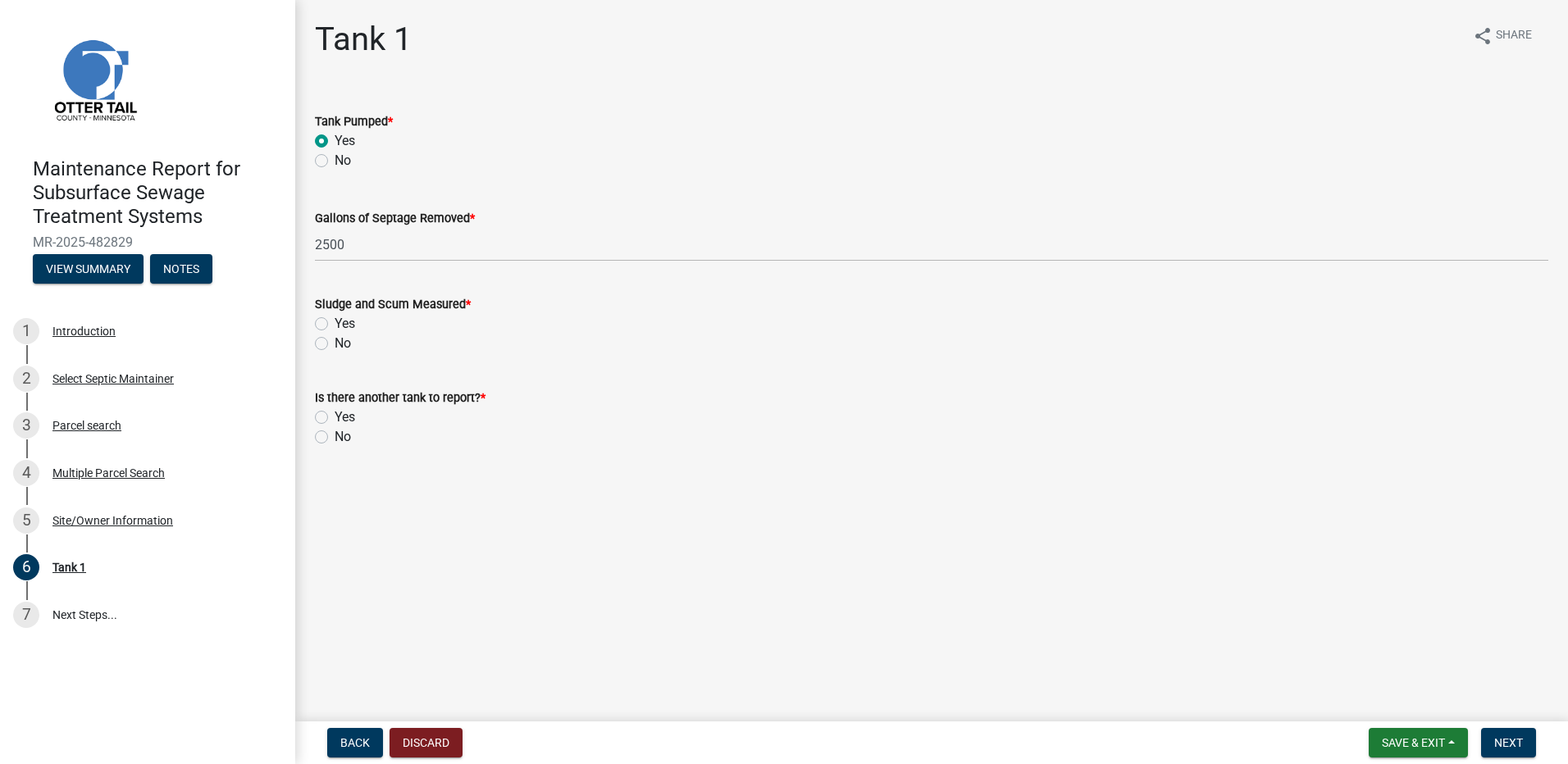
click at [335, 347] on label "No" at bounding box center [343, 343] width 17 height 20
click at [335, 344] on input "No" at bounding box center [340, 339] width 10 height 10
click at [335, 430] on label "No" at bounding box center [343, 437] width 17 height 20
click at [335, 430] on input "No" at bounding box center [340, 432] width 10 height 10
click at [1500, 745] on span "Next" at bounding box center [1508, 742] width 29 height 13
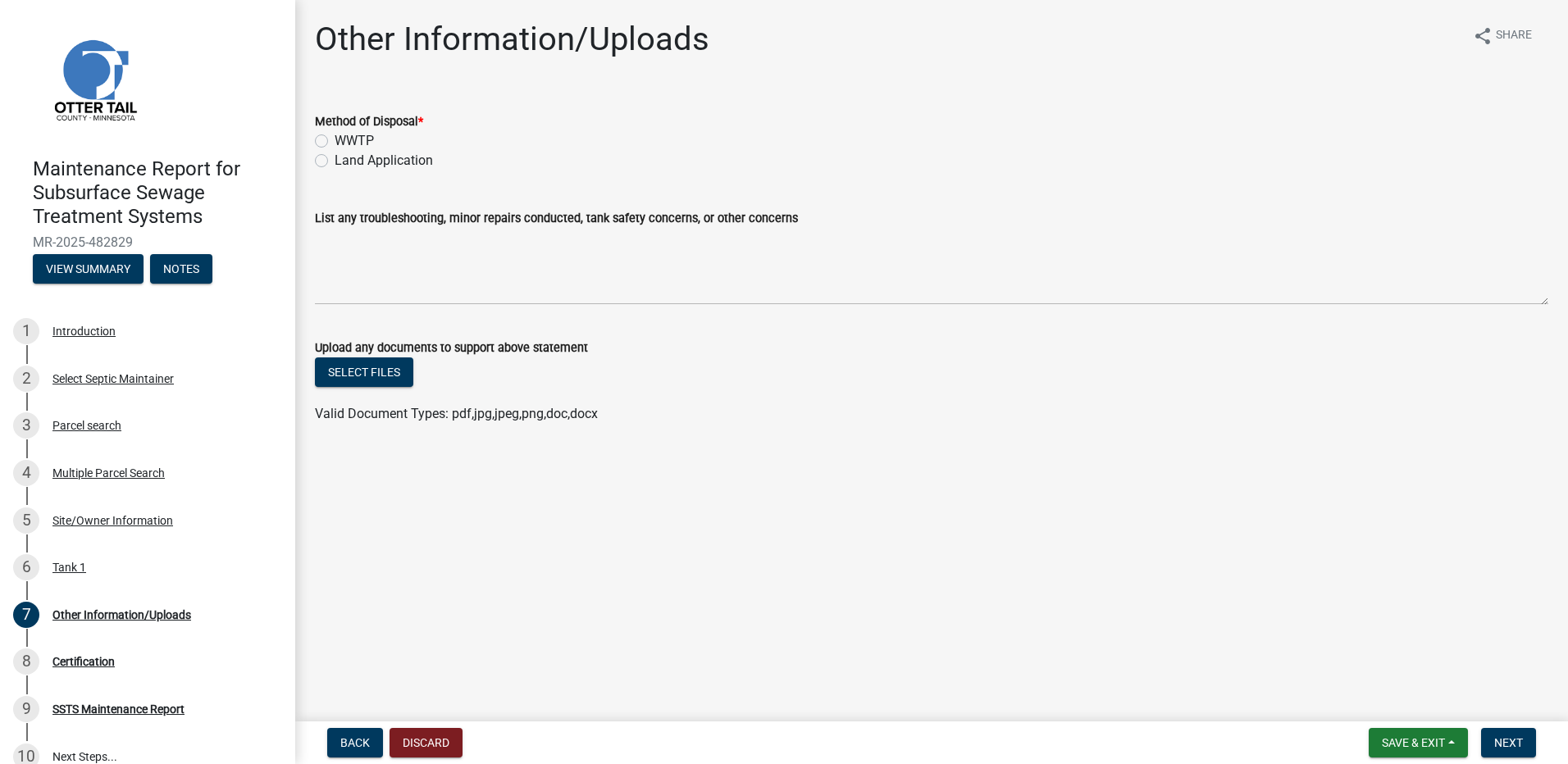
click at [403, 160] on label "Land Application" at bounding box center [384, 160] width 98 height 20
click at [345, 160] on input "Land Application" at bounding box center [340, 155] width 10 height 10
click at [1502, 745] on span "Next" at bounding box center [1508, 742] width 29 height 13
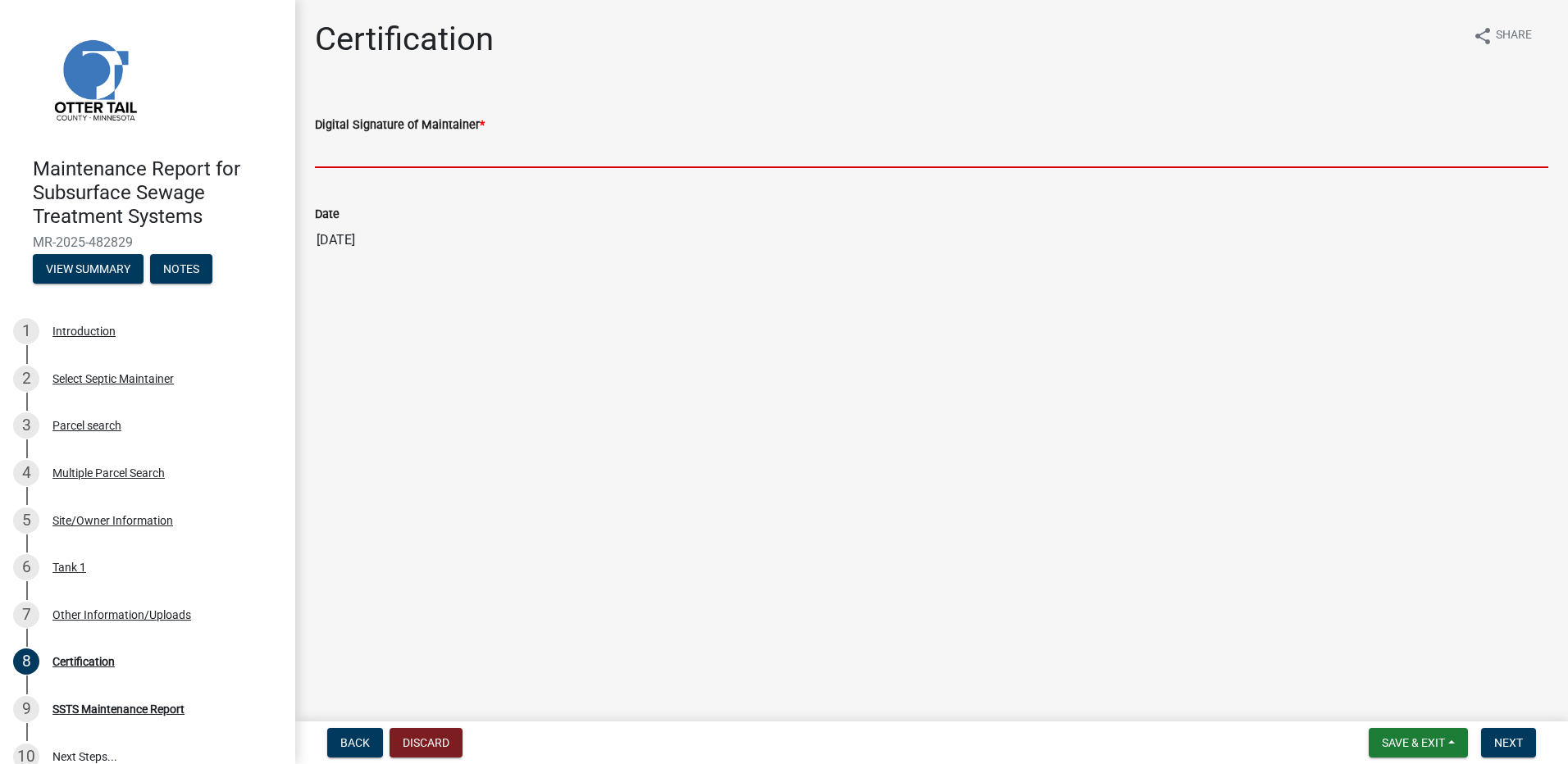
click at [395, 166] on input "Digital Signature of Maintainer *" at bounding box center [932, 151] width 1233 height 34
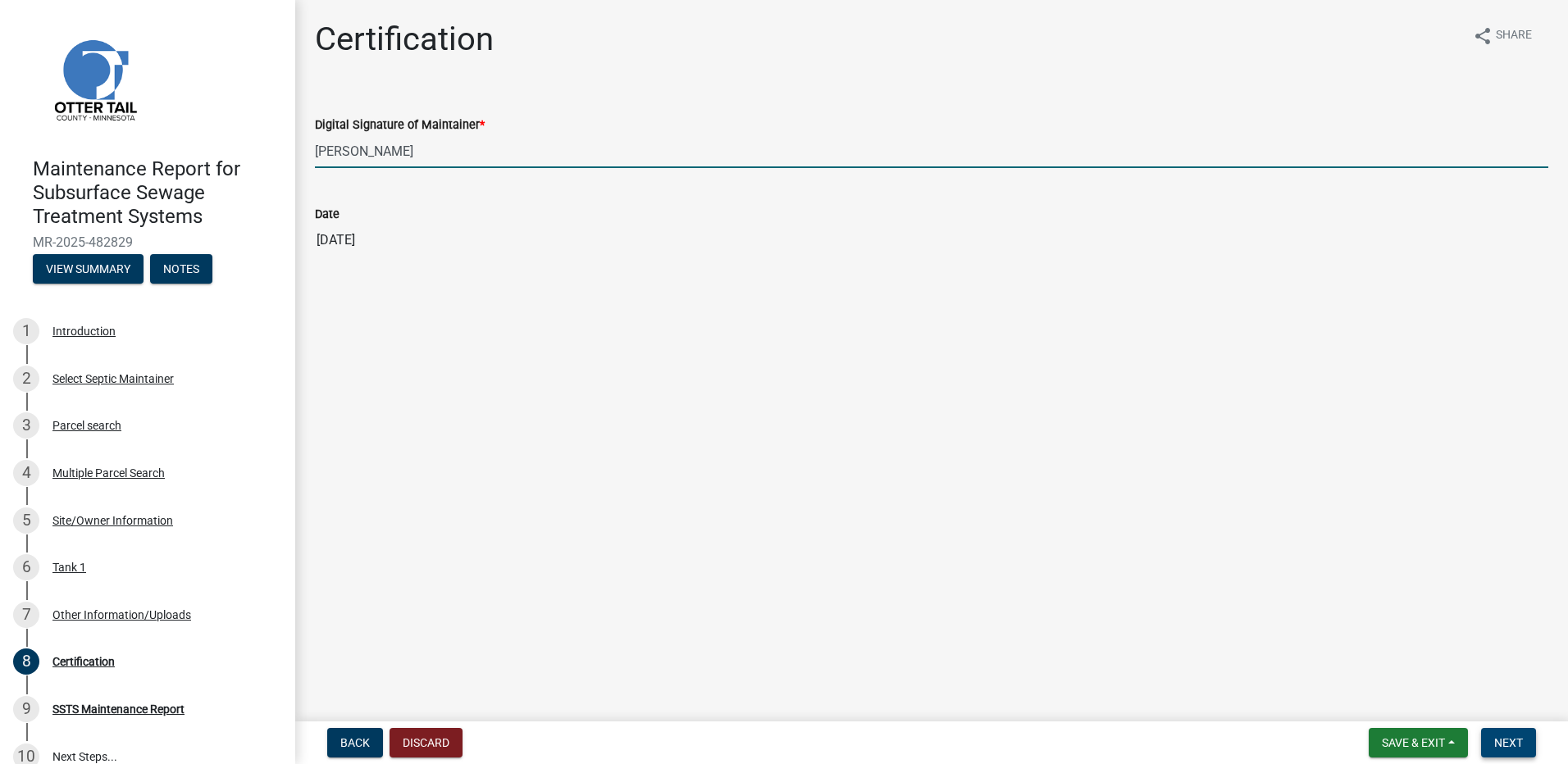
click at [1505, 747] on span "Next" at bounding box center [1508, 742] width 29 height 13
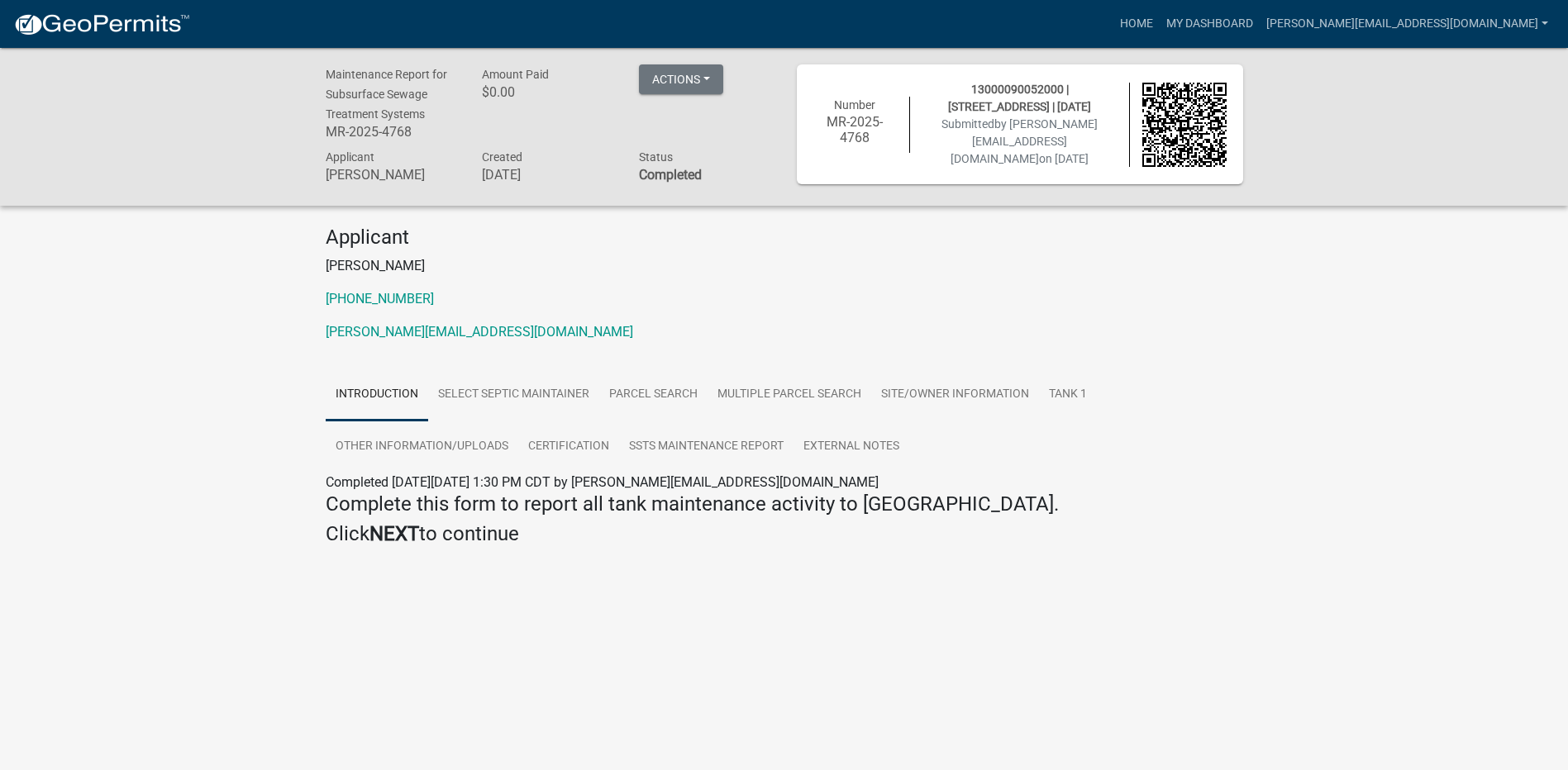
click at [74, 6] on nav "more_horiz Home My Dashboard [PERSON_NAME][EMAIL_ADDRESS][DOMAIN_NAME] Account …" at bounding box center [784, 24] width 1568 height 48
click at [75, 17] on img at bounding box center [102, 25] width 177 height 25
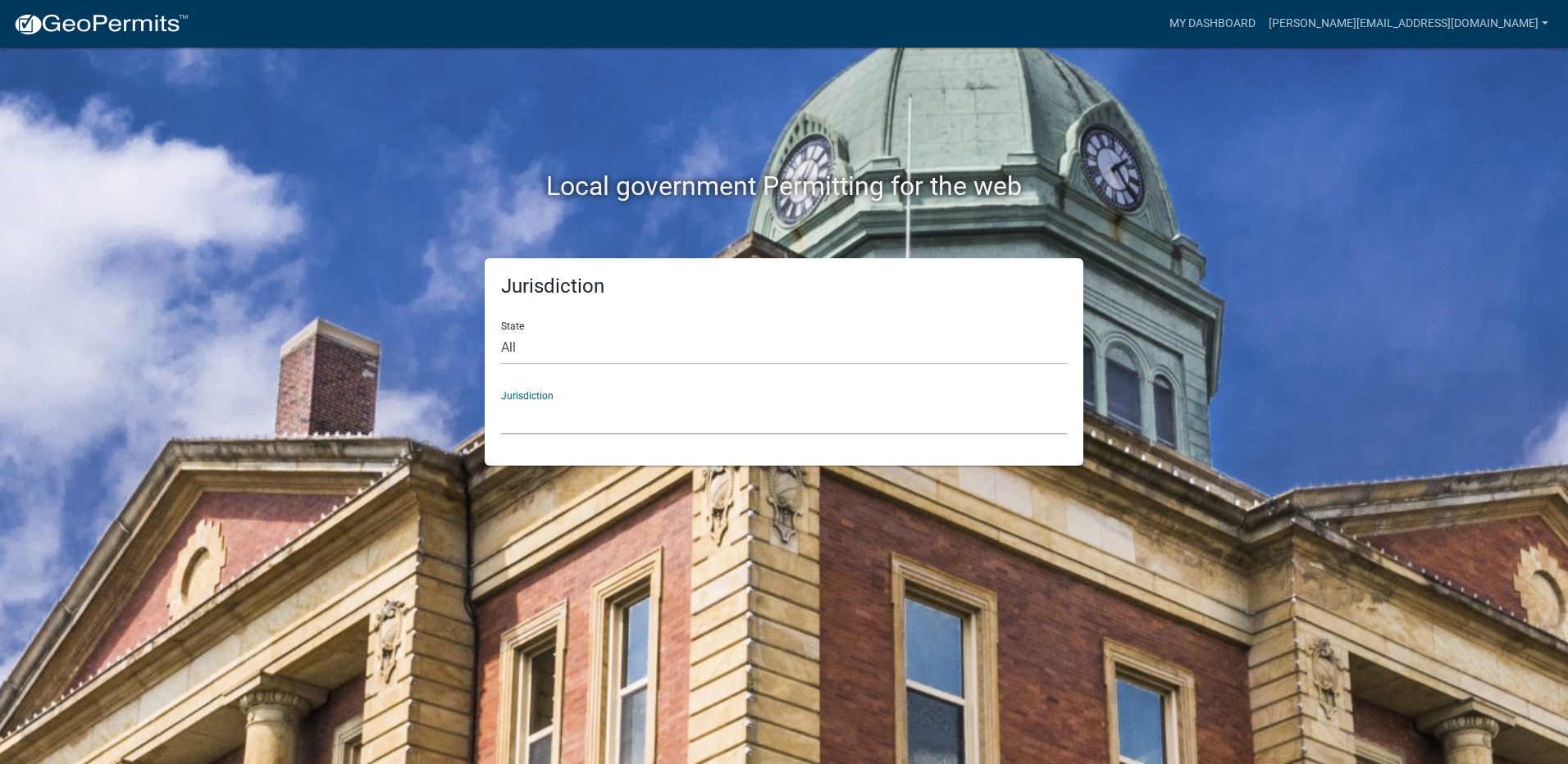
click at [601, 428] on select "[GEOGRAPHIC_DATA], [US_STATE] [GEOGRAPHIC_DATA], [US_STATE][PERSON_NAME][GEOGRA…" at bounding box center [784, 418] width 566 height 34
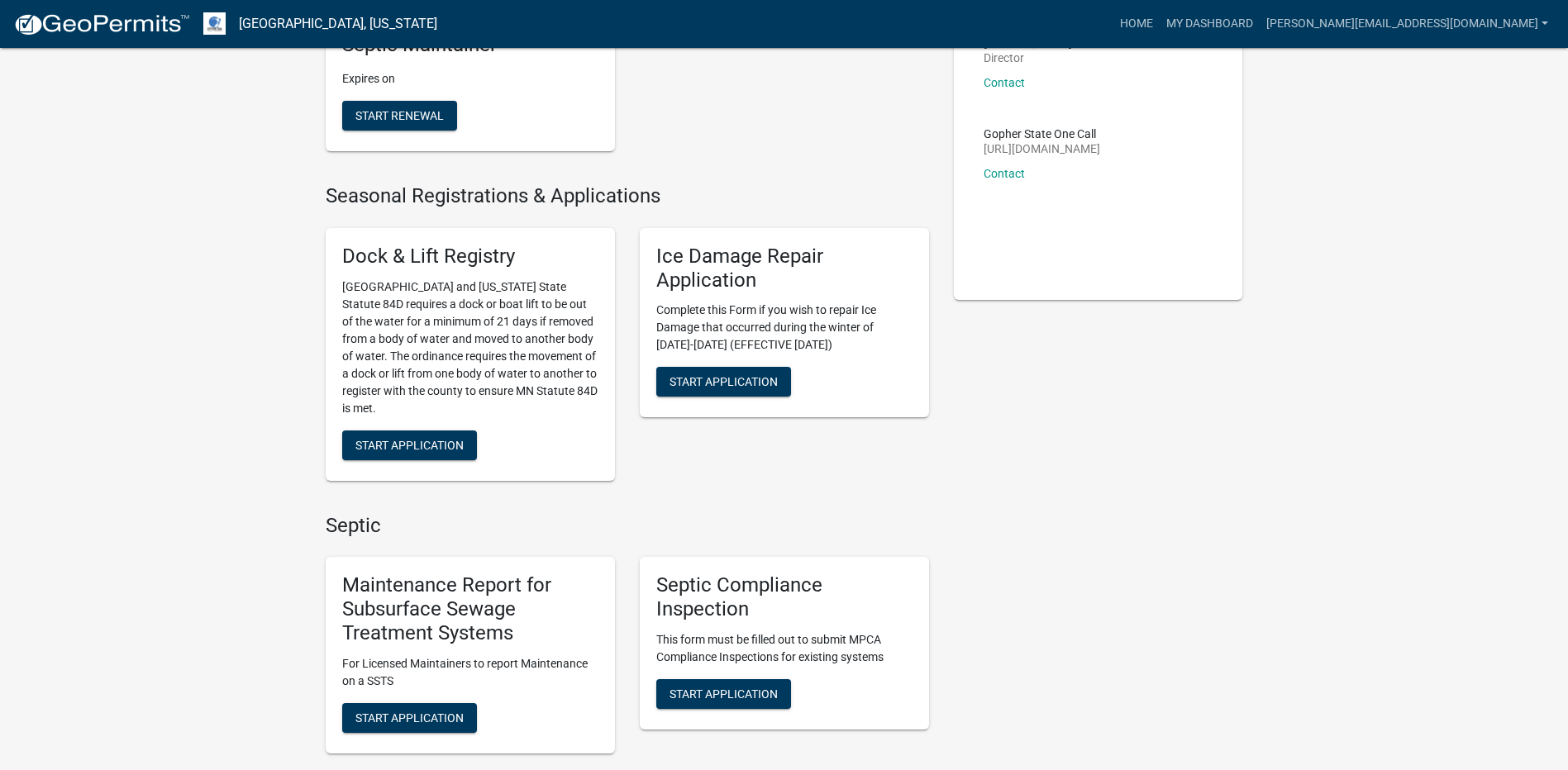
scroll to position [248, 0]
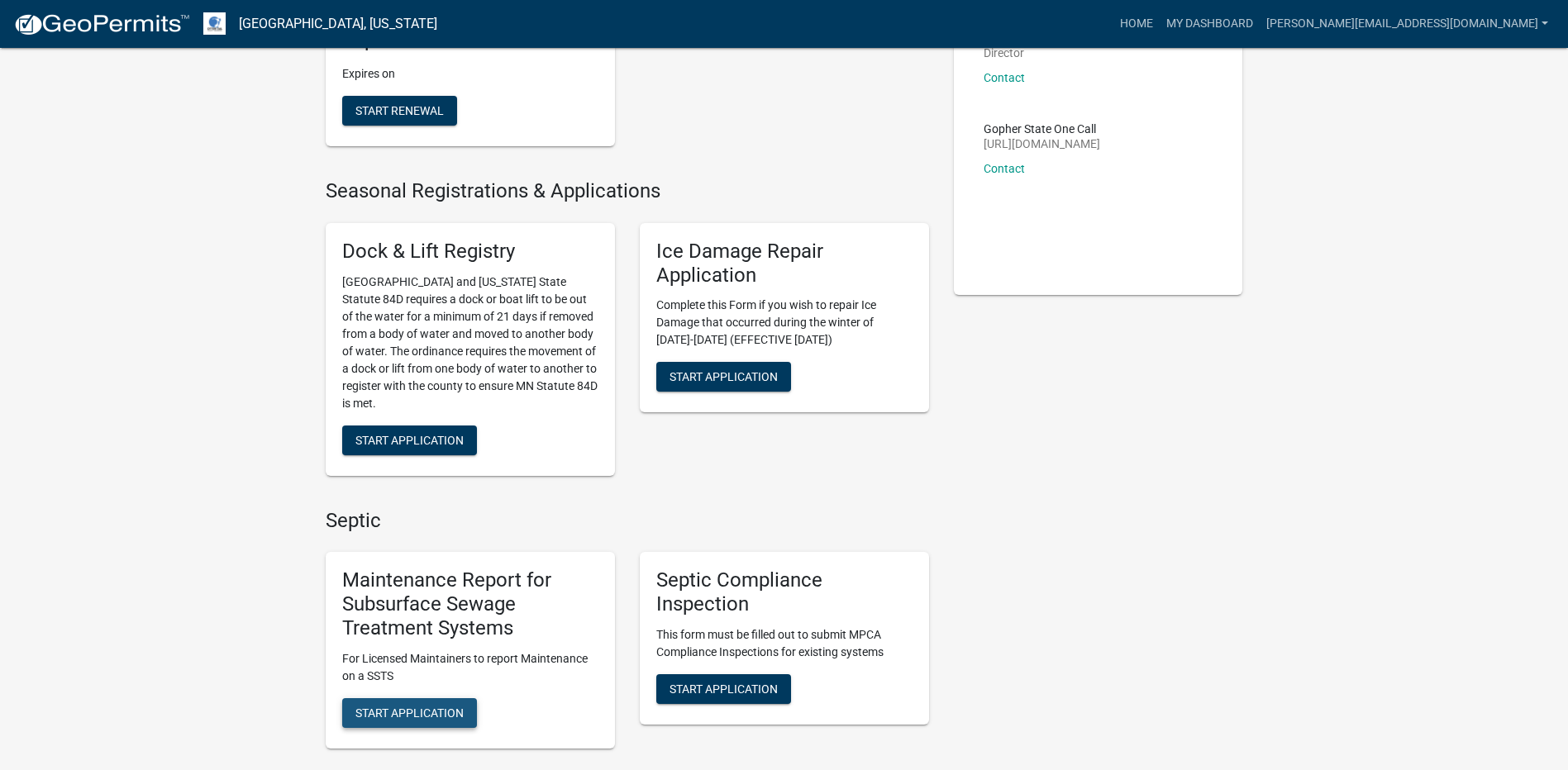
click at [443, 718] on span "Start Application" at bounding box center [409, 713] width 108 height 13
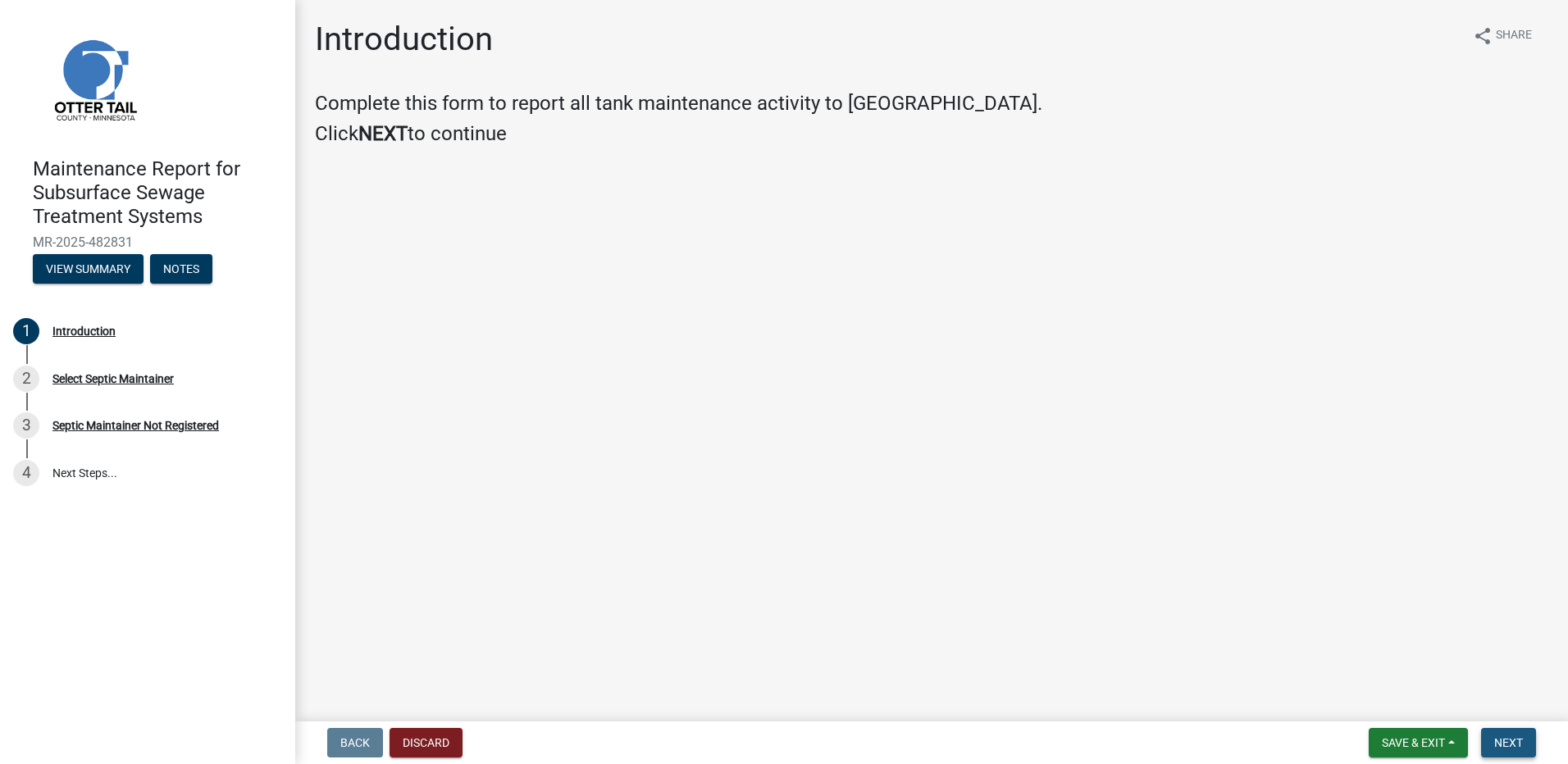
click at [1493, 741] on button "Next" at bounding box center [1508, 742] width 55 height 30
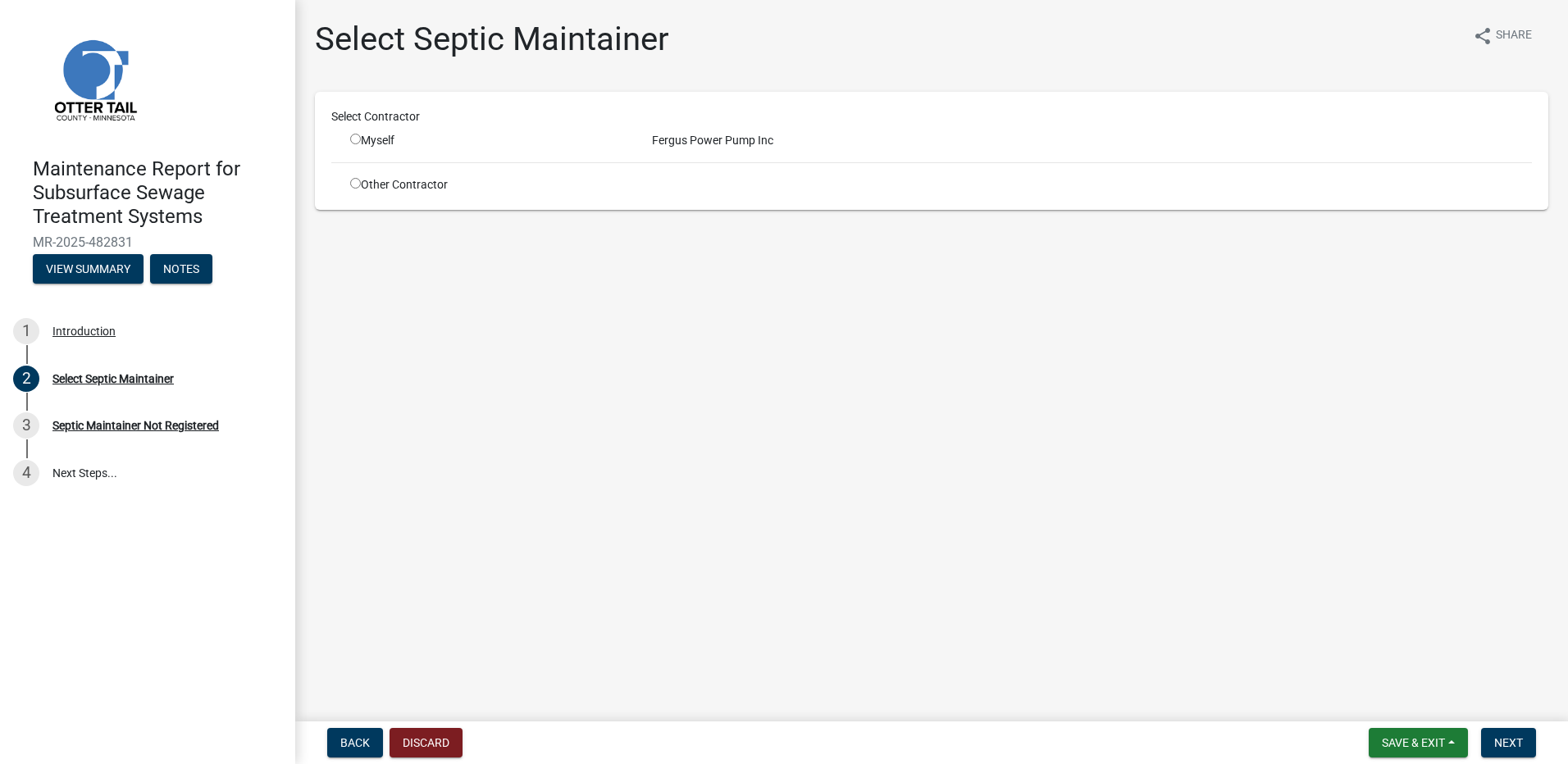
click at [356, 140] on input "radio" at bounding box center [355, 138] width 10 height 10
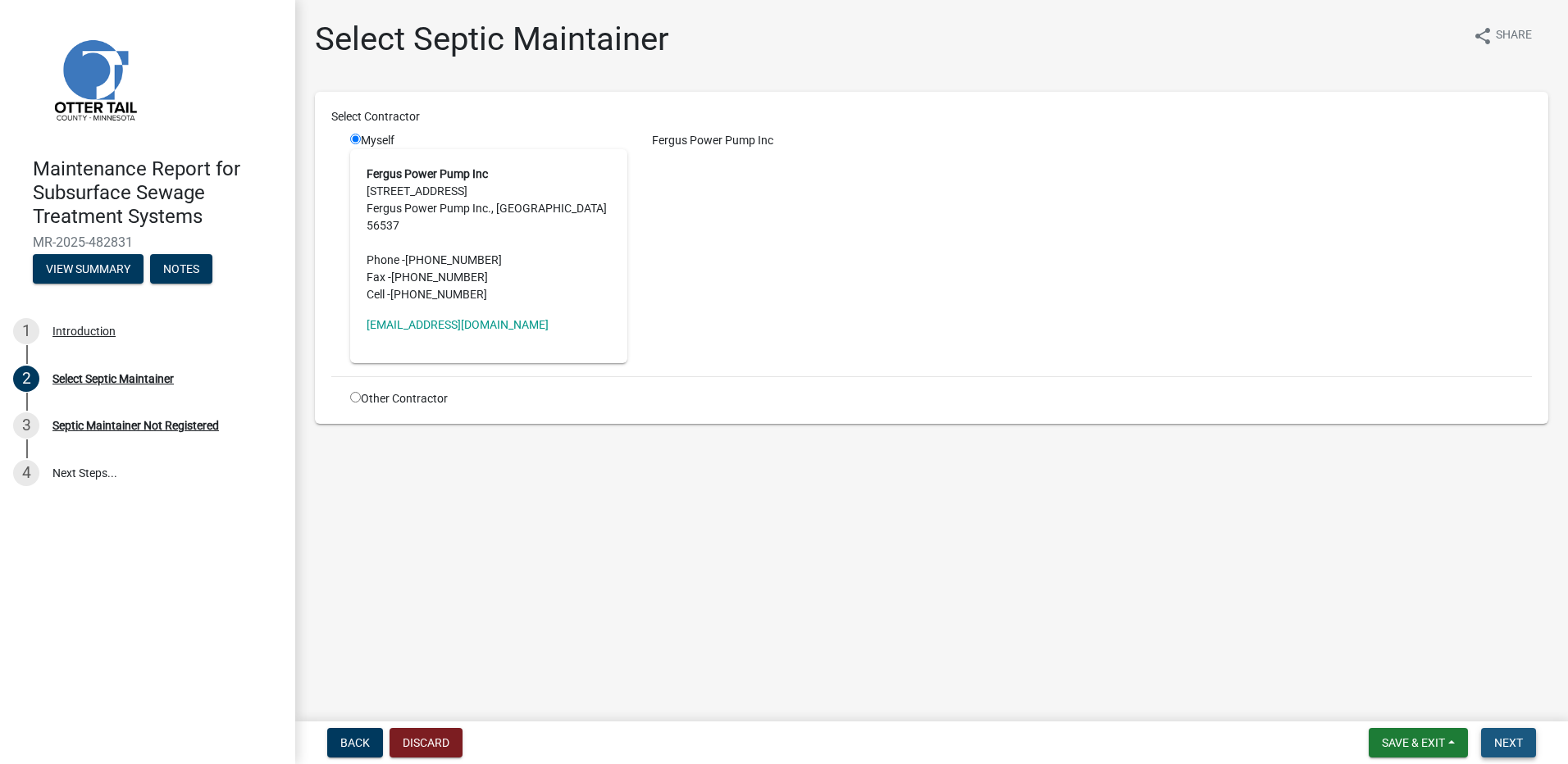
click at [1501, 745] on span "Next" at bounding box center [1508, 742] width 29 height 13
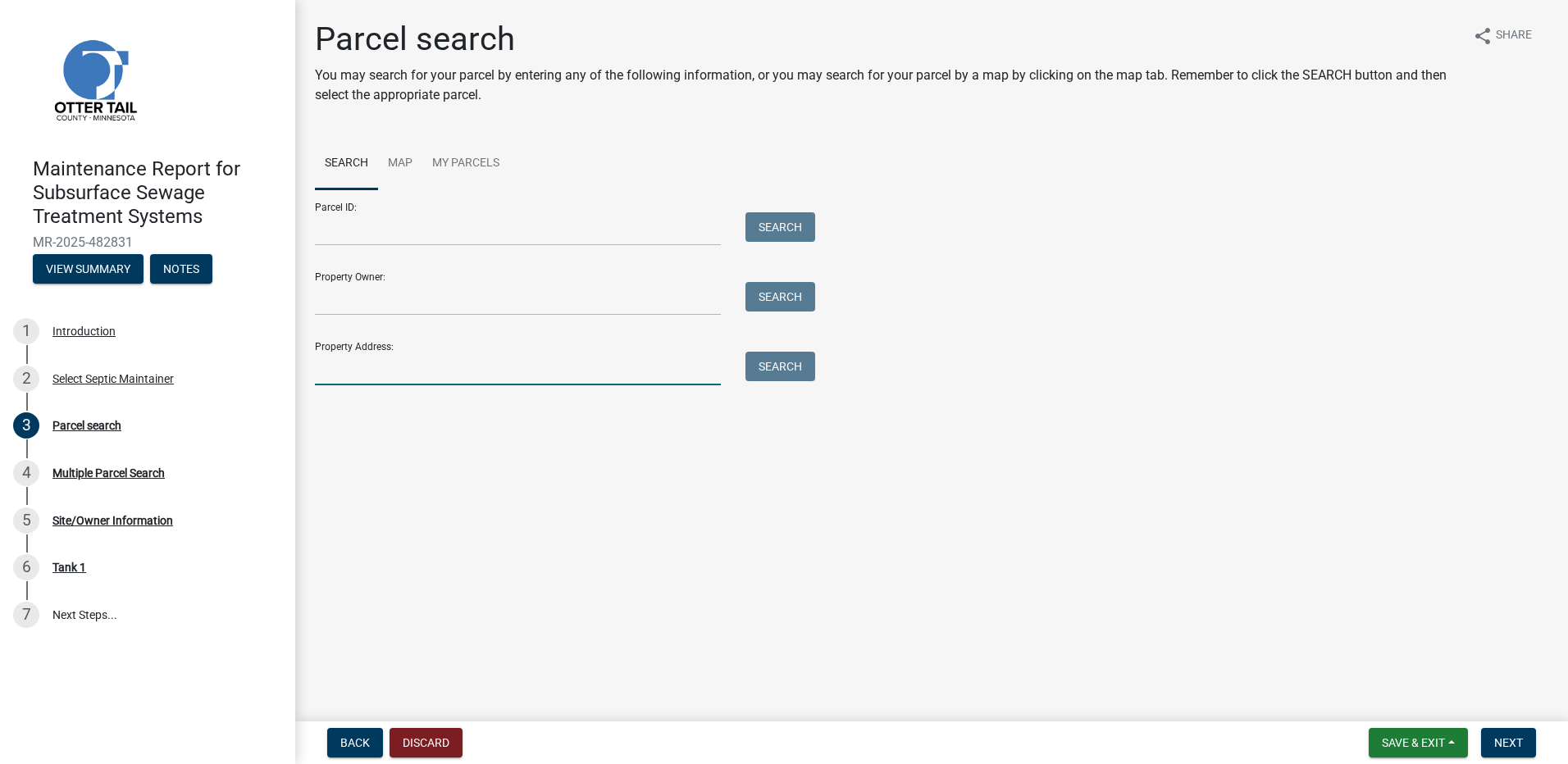
click at [375, 370] on input "Property Address:" at bounding box center [518, 368] width 406 height 34
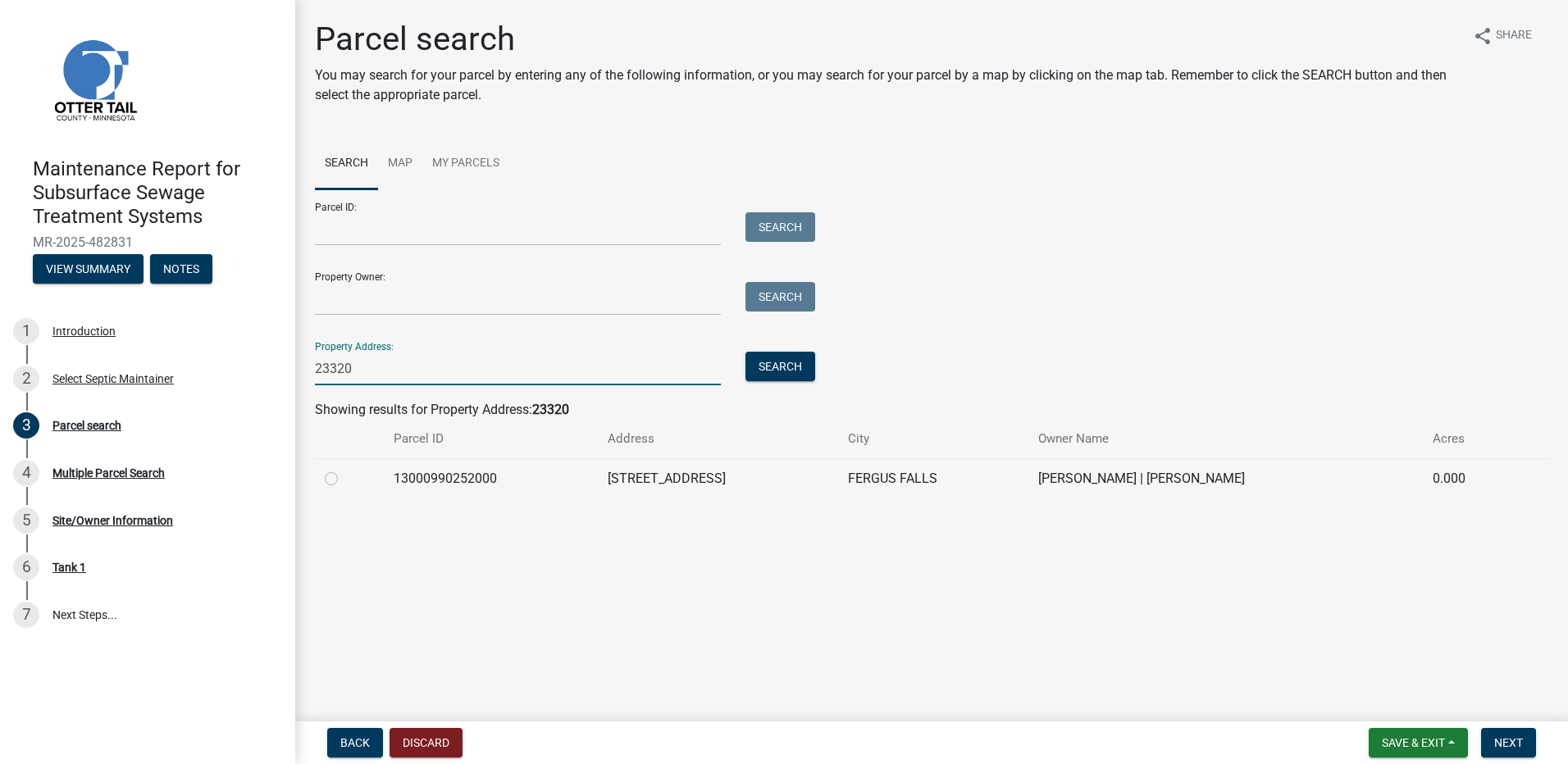
click at [344, 468] on label at bounding box center [344, 468] width 0 height 0
click at [344, 477] on input "radio" at bounding box center [349, 473] width 10 height 10
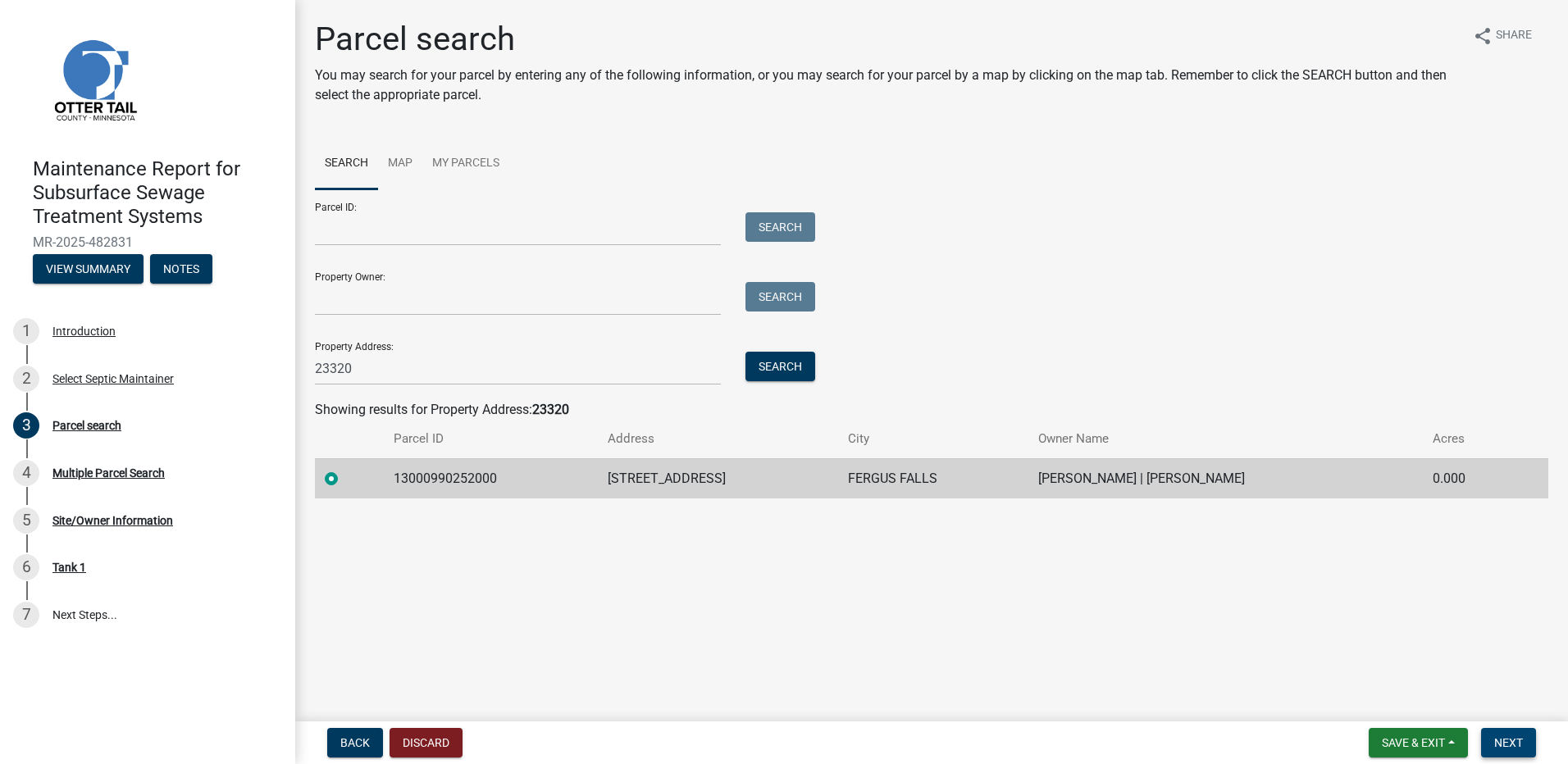
click at [1501, 743] on span "Next" at bounding box center [1508, 742] width 29 height 13
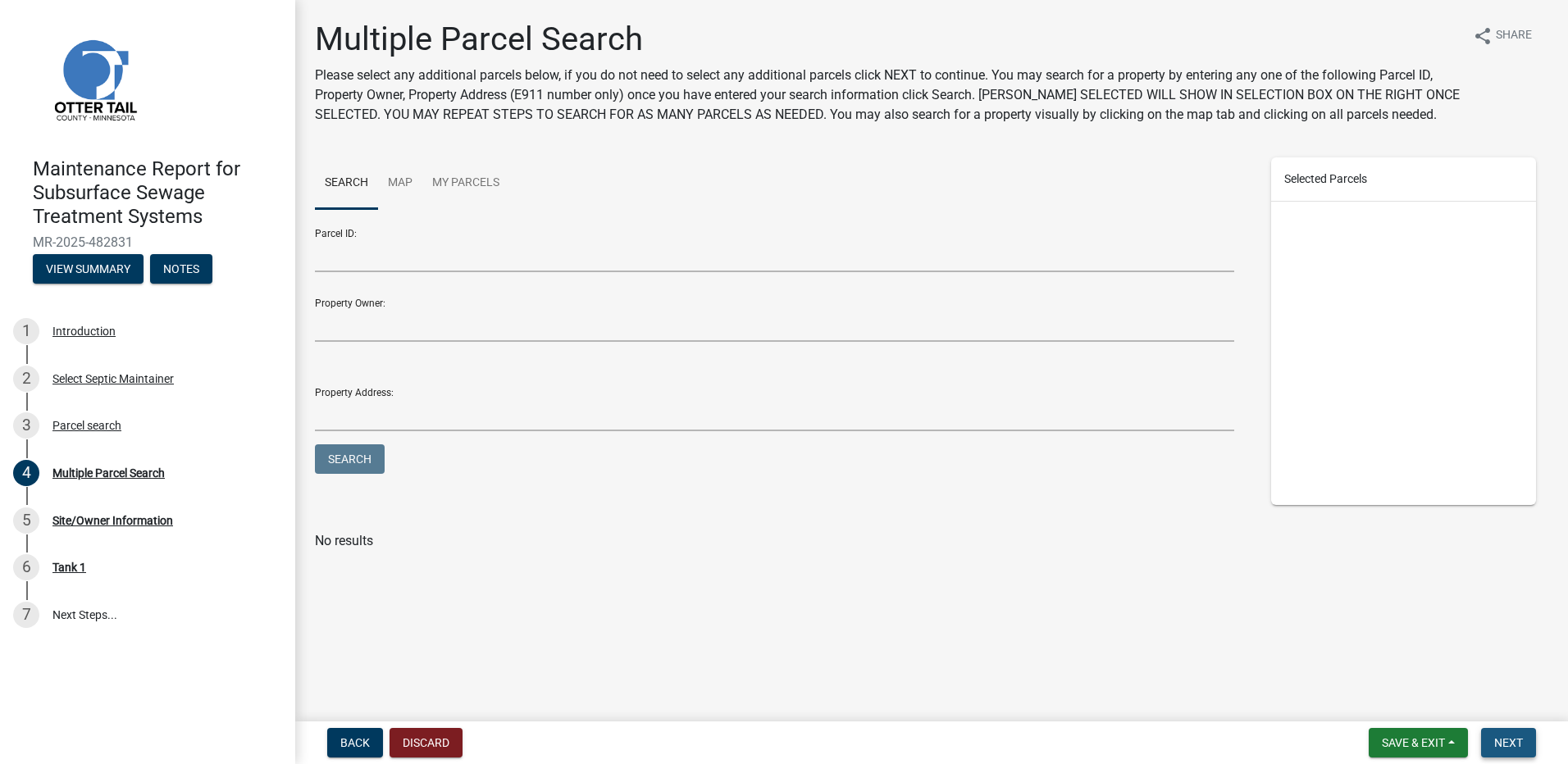
click at [1498, 742] on span "Next" at bounding box center [1508, 742] width 29 height 13
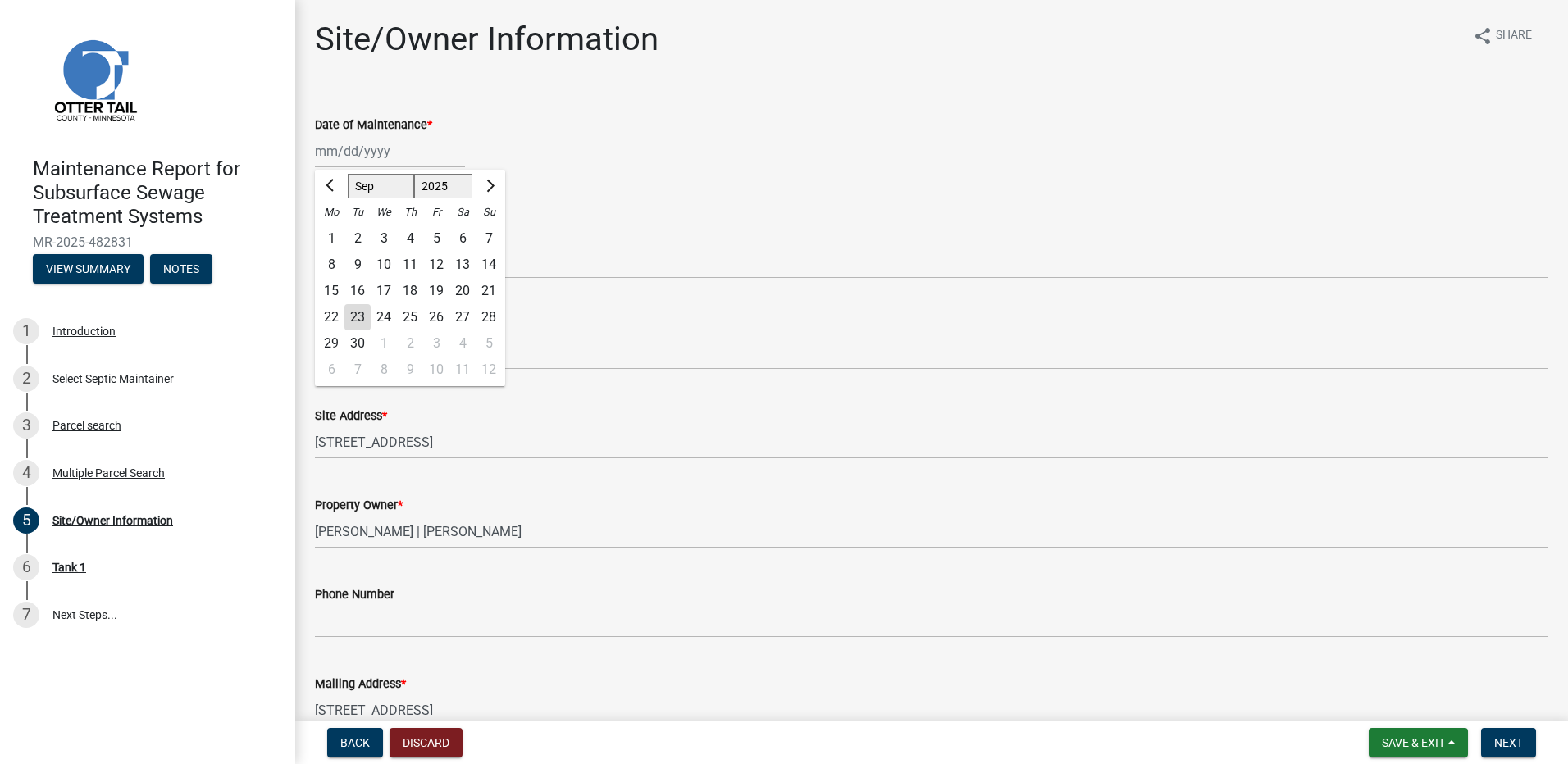
click at [355, 156] on div "[PERSON_NAME] Feb Mar Apr [PERSON_NAME][DATE] Oct Nov [DATE] 1526 1527 1528 152…" at bounding box center [390, 151] width 150 height 34
click at [375, 268] on div "10" at bounding box center [384, 265] width 26 height 26
click at [375, 268] on select "Select Item... Called Routine Other" at bounding box center [932, 262] width 1233 height 34
click at [315, 245] on select "Select Item... Called Routine Other" at bounding box center [932, 262] width 1233 height 34
click at [1496, 746] on span "Next" at bounding box center [1508, 742] width 29 height 13
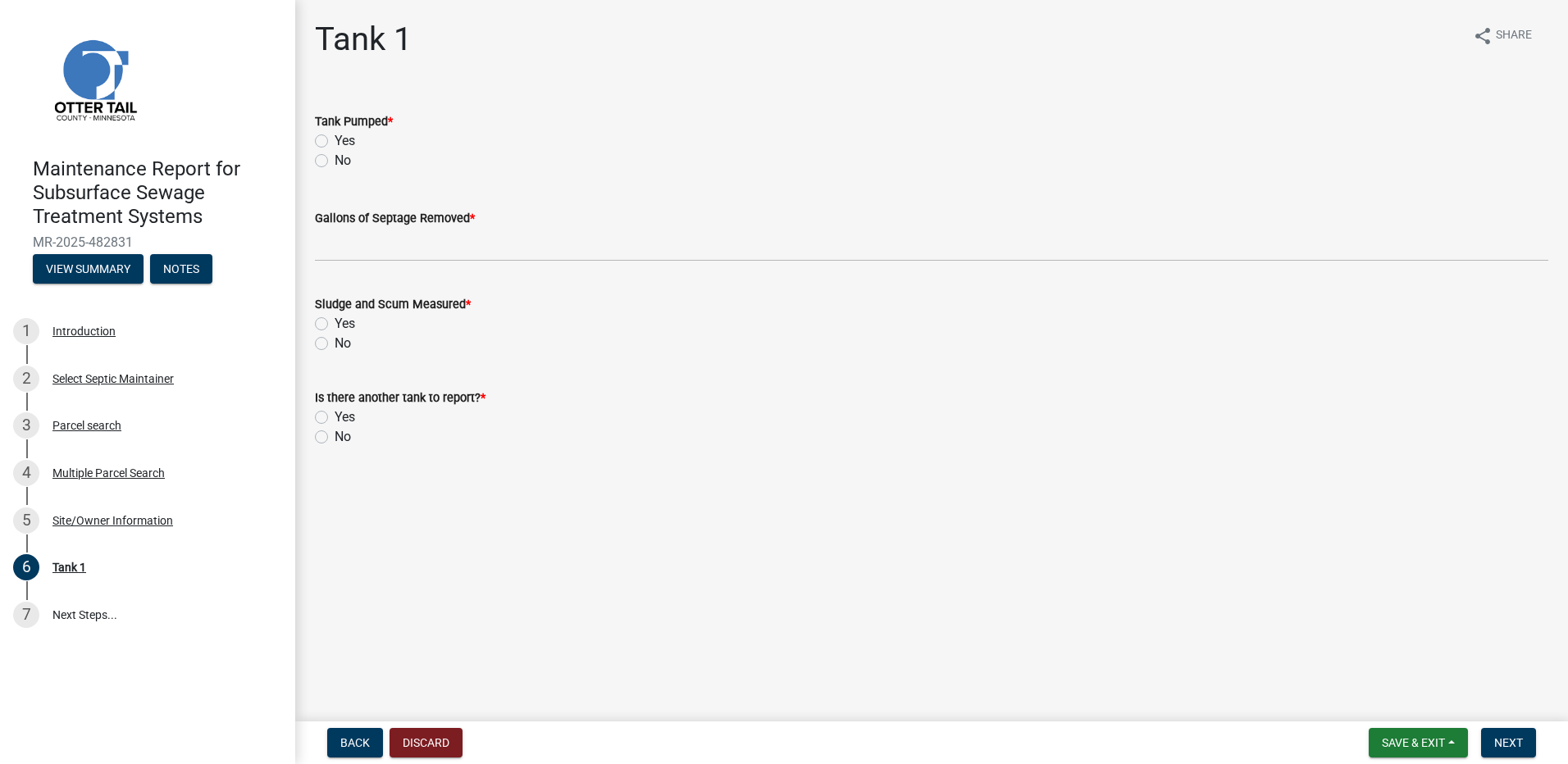
click at [335, 139] on label "Yes" at bounding box center [345, 140] width 21 height 20
click at [335, 139] on input "Yes" at bounding box center [340, 136] width 10 height 10
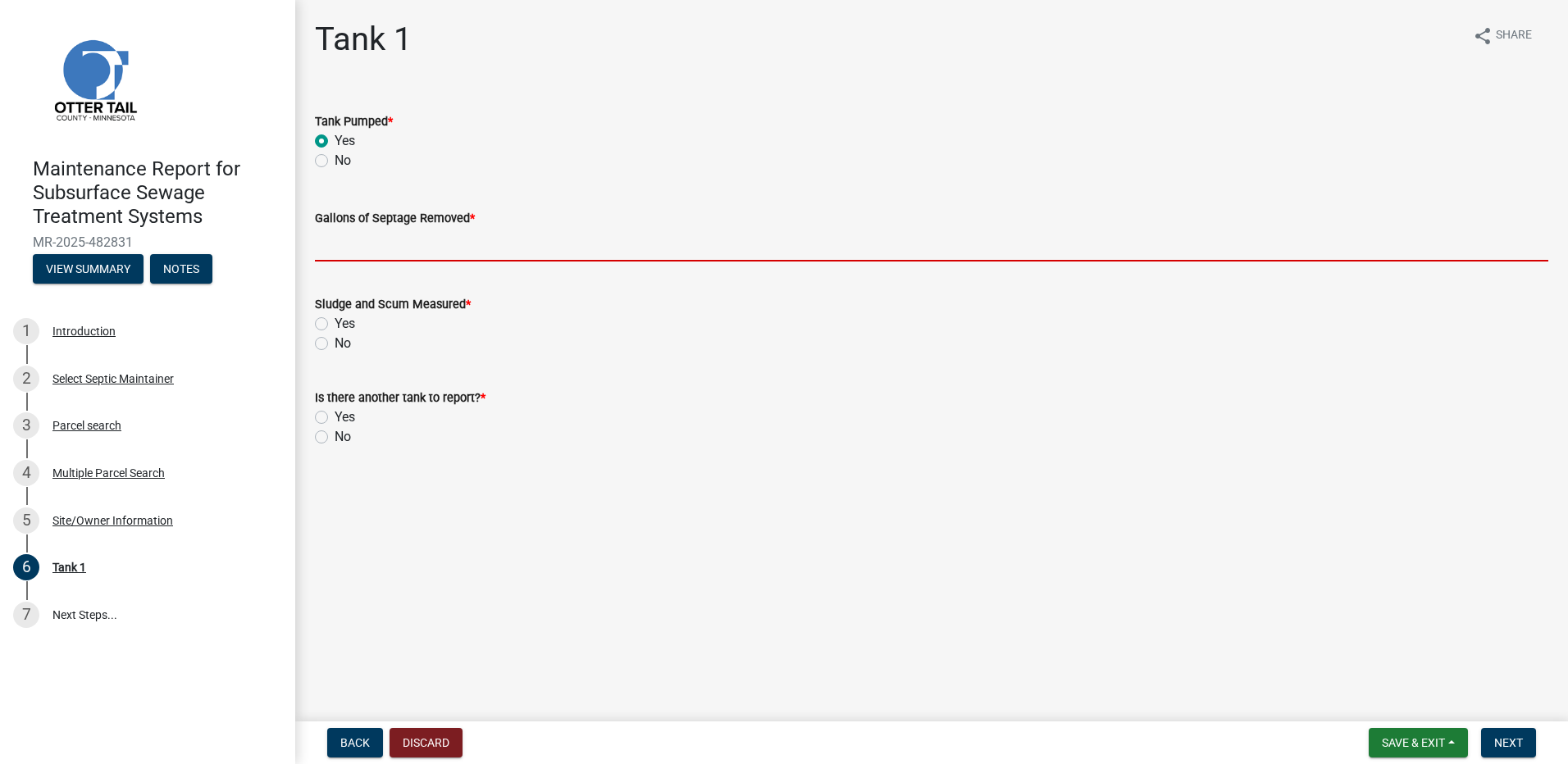
click at [349, 245] on input "Gallons of Septage Removed *" at bounding box center [932, 245] width 1233 height 34
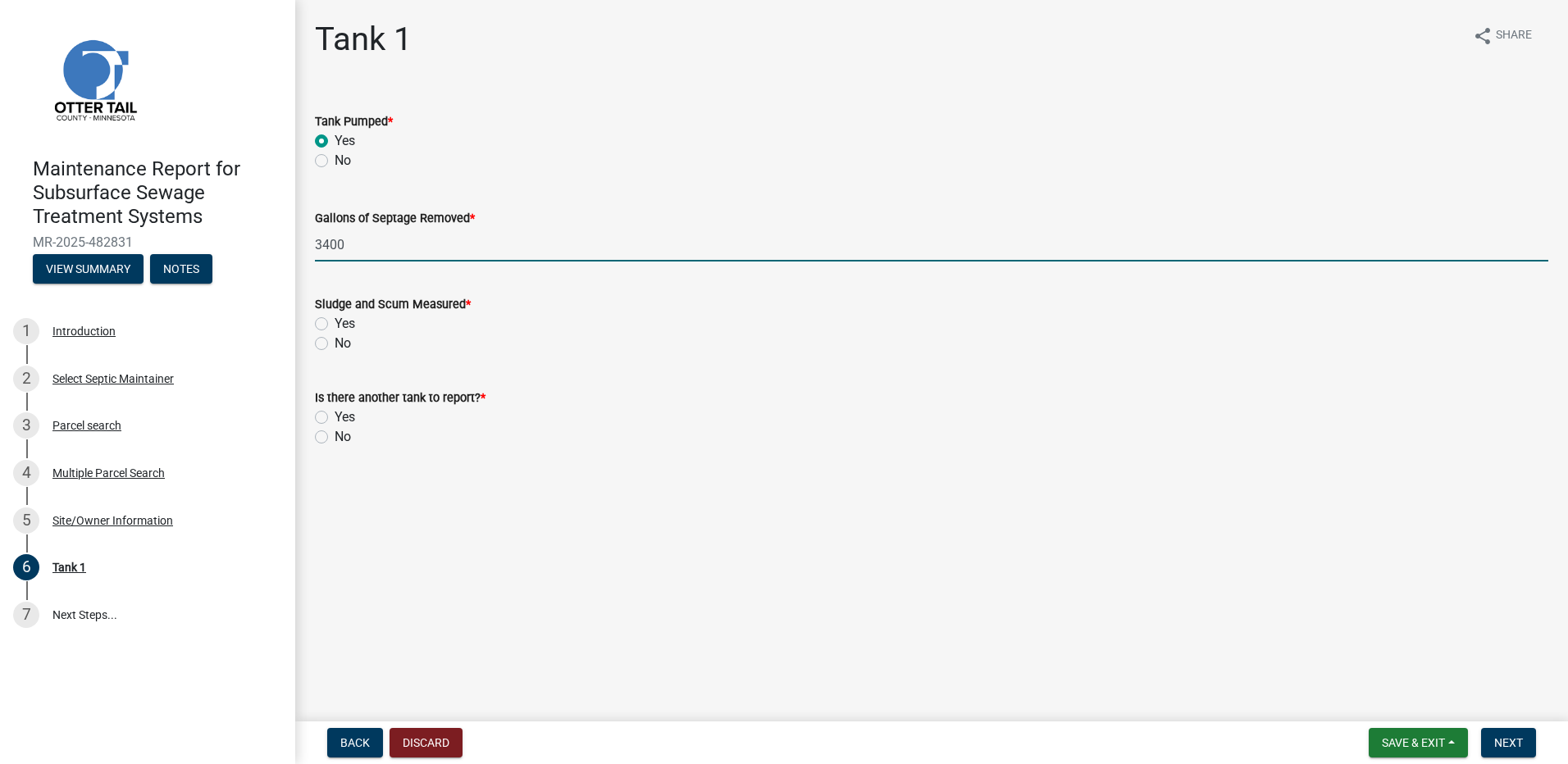
click at [335, 342] on label "No" at bounding box center [343, 343] width 17 height 20
click at [335, 342] on input "No" at bounding box center [340, 339] width 10 height 10
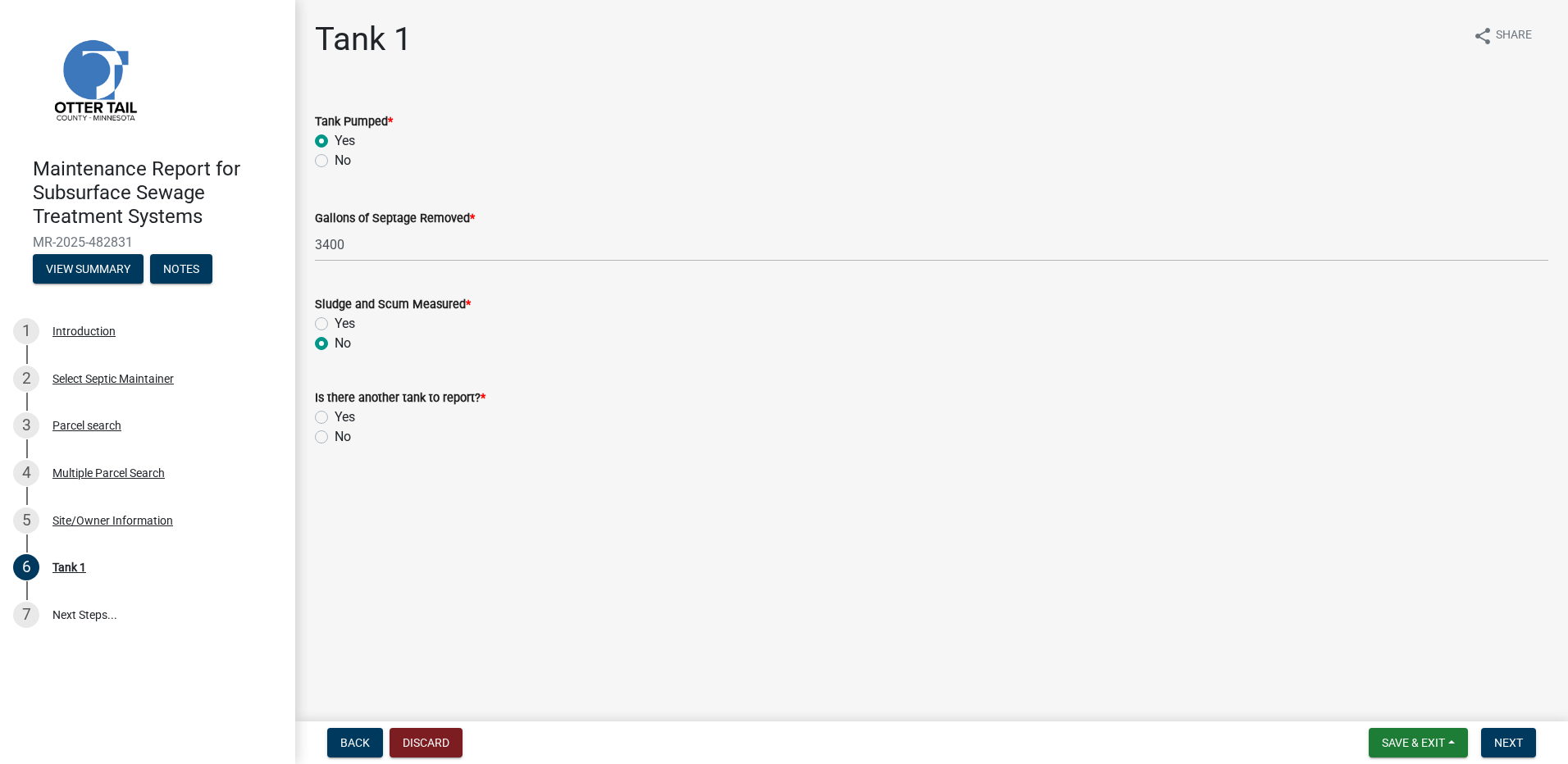
click at [335, 441] on label "No" at bounding box center [343, 437] width 17 height 20
click at [335, 438] on input "No" at bounding box center [340, 432] width 10 height 10
click at [1505, 743] on span "Next" at bounding box center [1508, 742] width 29 height 13
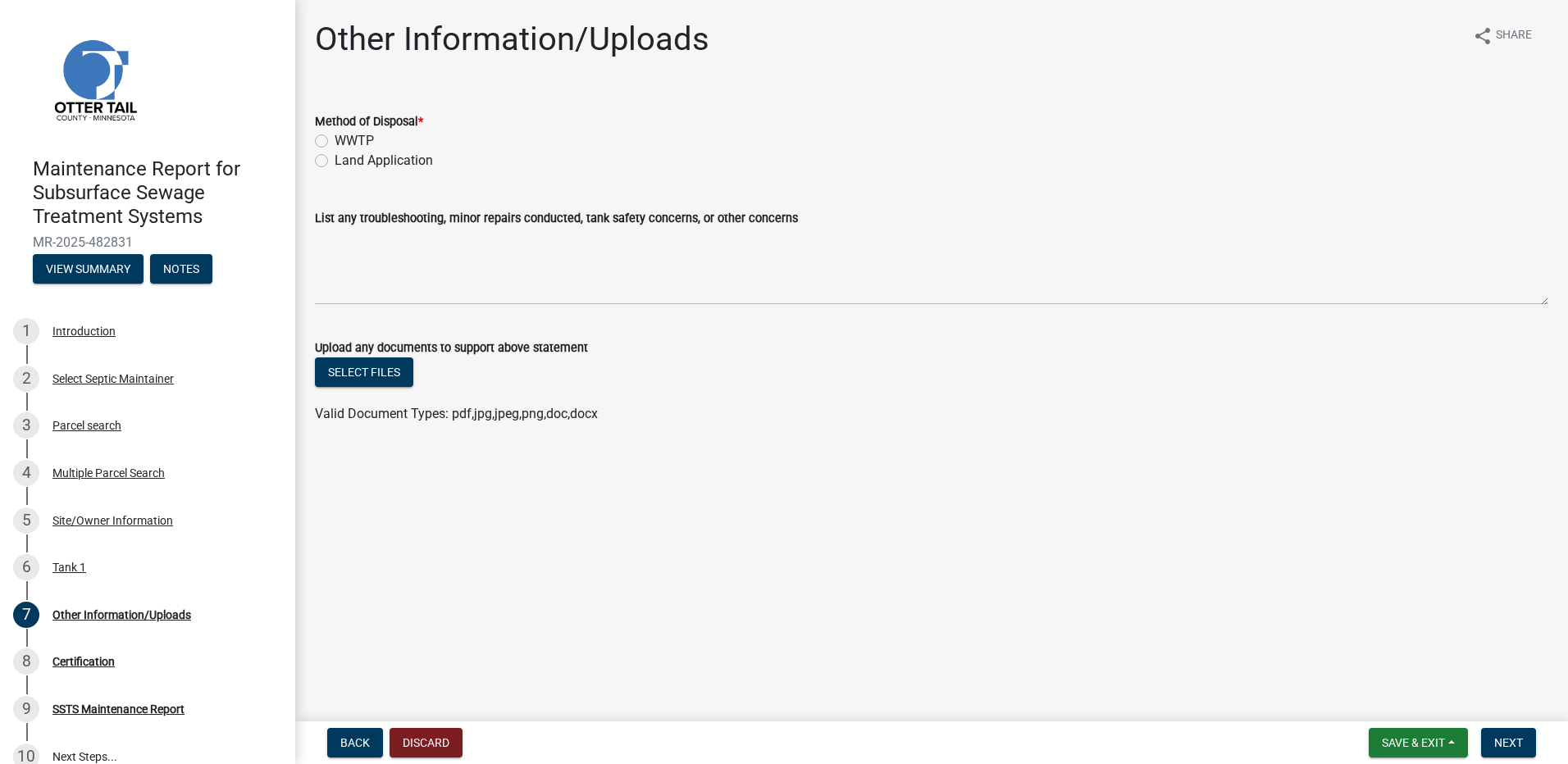
click at [403, 161] on label "Land Application" at bounding box center [384, 160] width 98 height 20
click at [345, 161] on input "Land Application" at bounding box center [340, 155] width 10 height 10
click at [1517, 750] on button "Next" at bounding box center [1508, 742] width 55 height 30
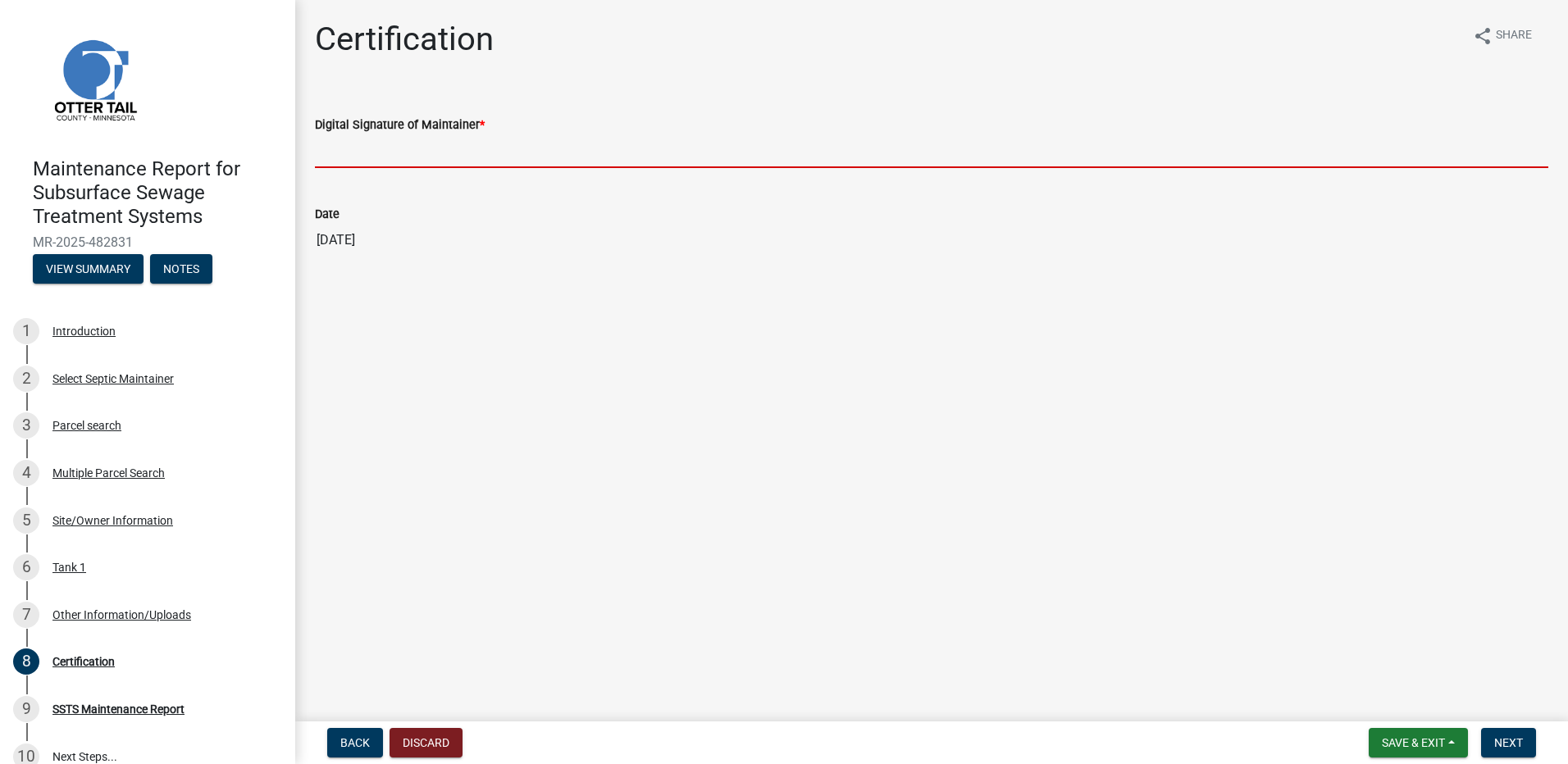
click at [383, 141] on input "Digital Signature of Maintainer *" at bounding box center [932, 151] width 1233 height 34
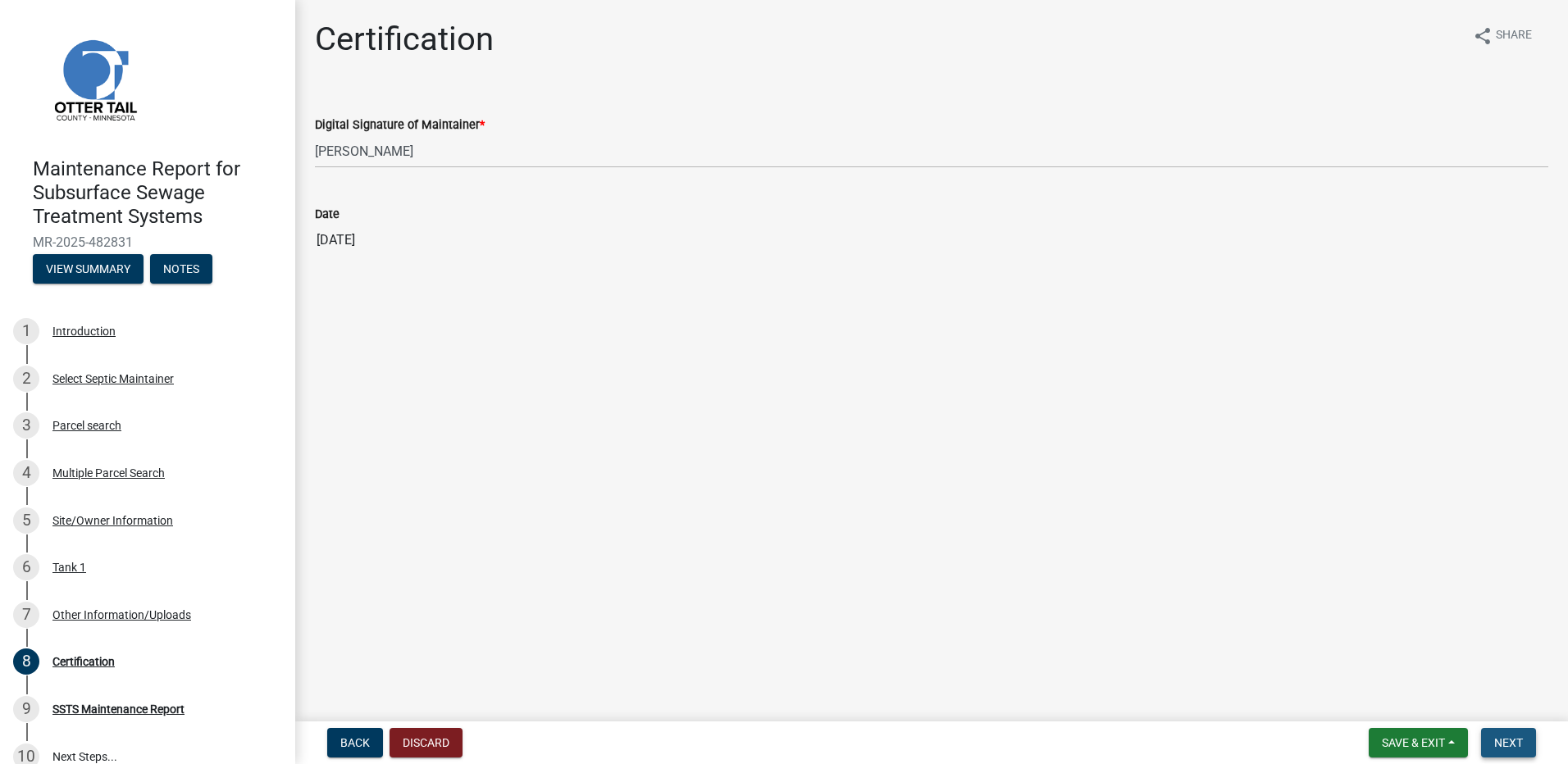
click at [1515, 741] on span "Next" at bounding box center [1508, 742] width 29 height 13
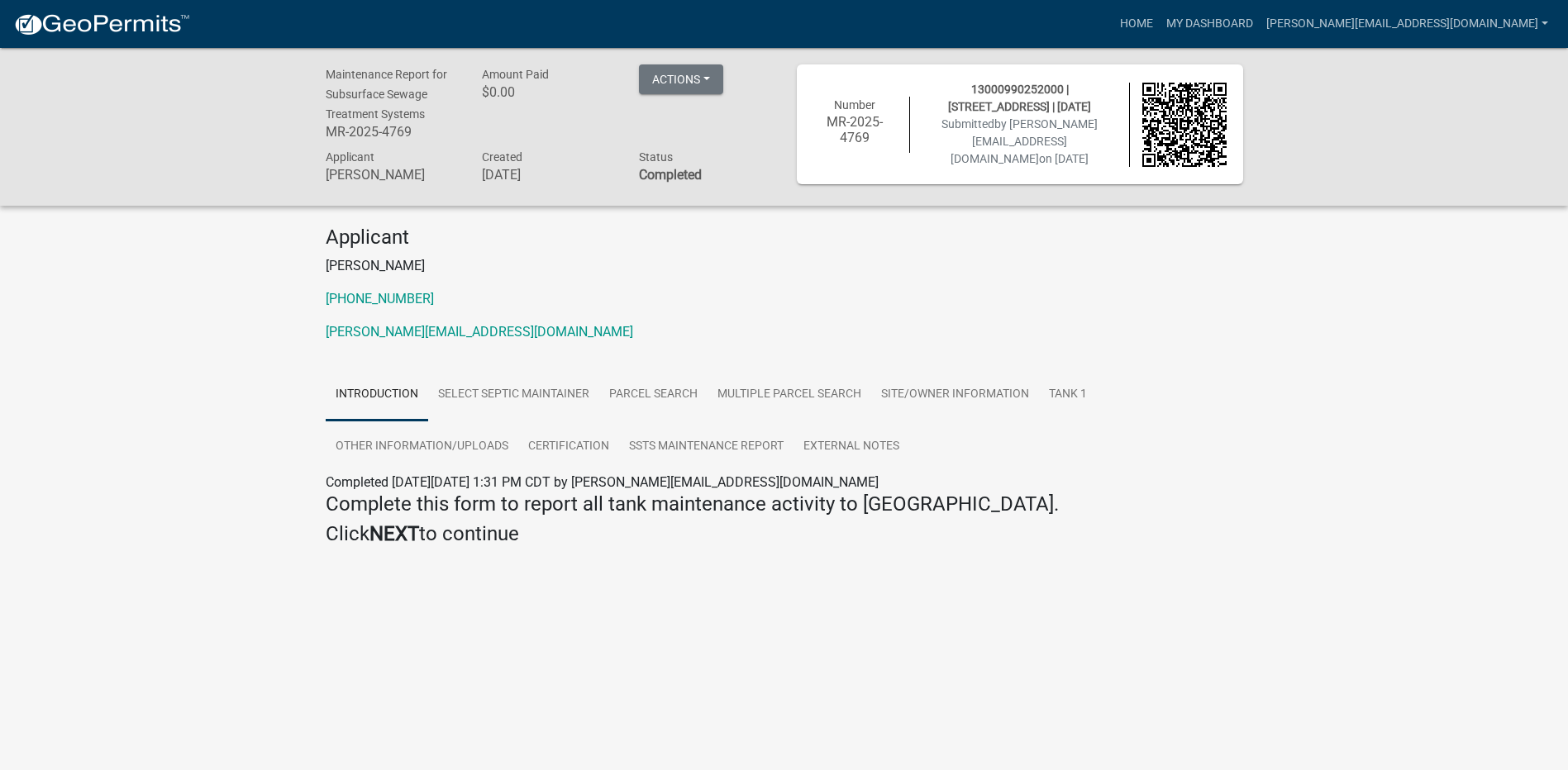
click at [160, 43] on nav "more_horiz Home My Dashboard [PERSON_NAME][EMAIL_ADDRESS][DOMAIN_NAME] Account …" at bounding box center [784, 24] width 1568 height 48
click at [146, 29] on img at bounding box center [102, 25] width 177 height 25
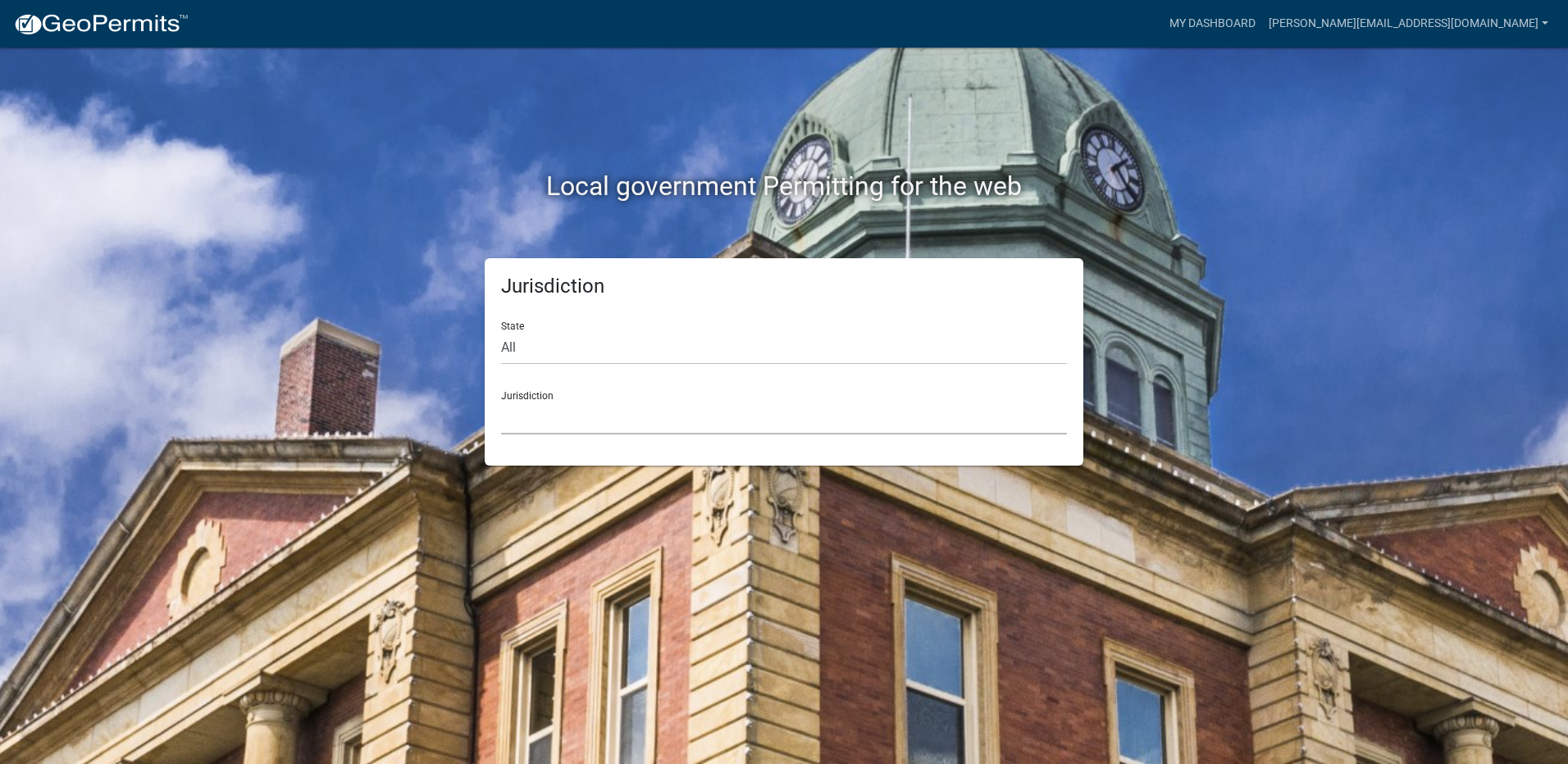
click at [615, 422] on select "[GEOGRAPHIC_DATA], [US_STATE] [GEOGRAPHIC_DATA], [US_STATE][PERSON_NAME][GEOGRA…" at bounding box center [784, 418] width 566 height 34
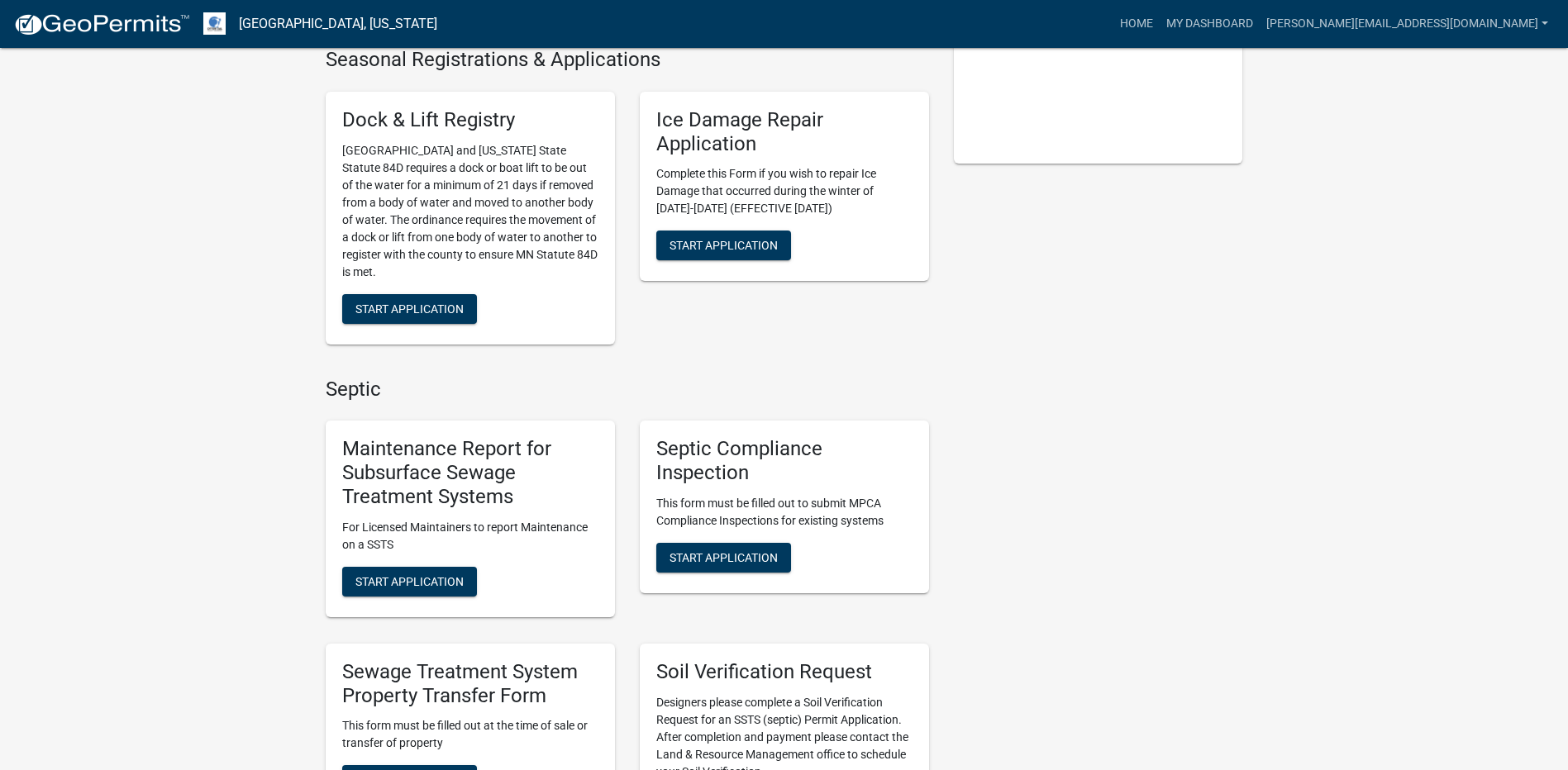
scroll to position [413, 0]
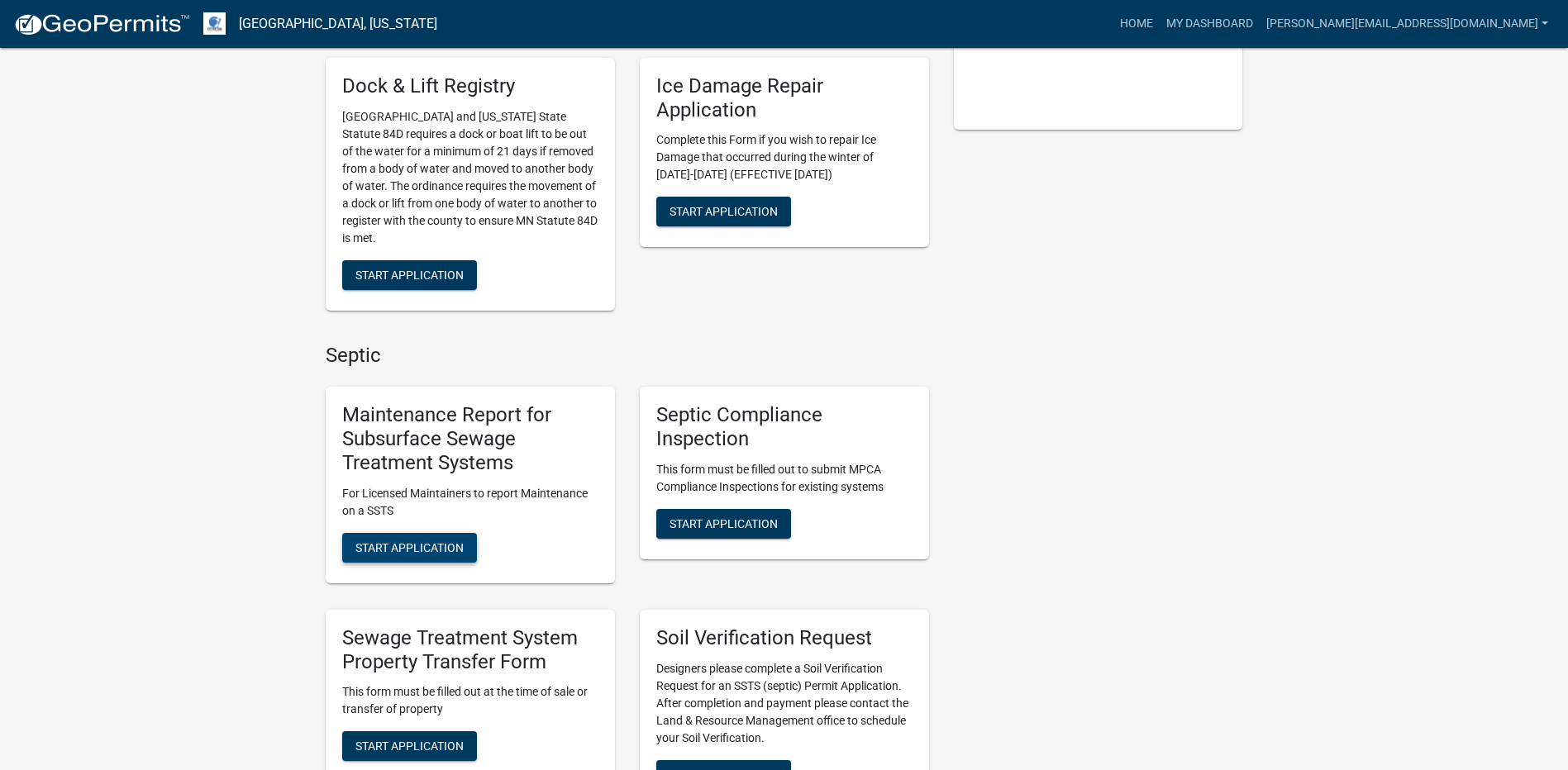
click at [452, 546] on span "Start Application" at bounding box center [409, 547] width 108 height 13
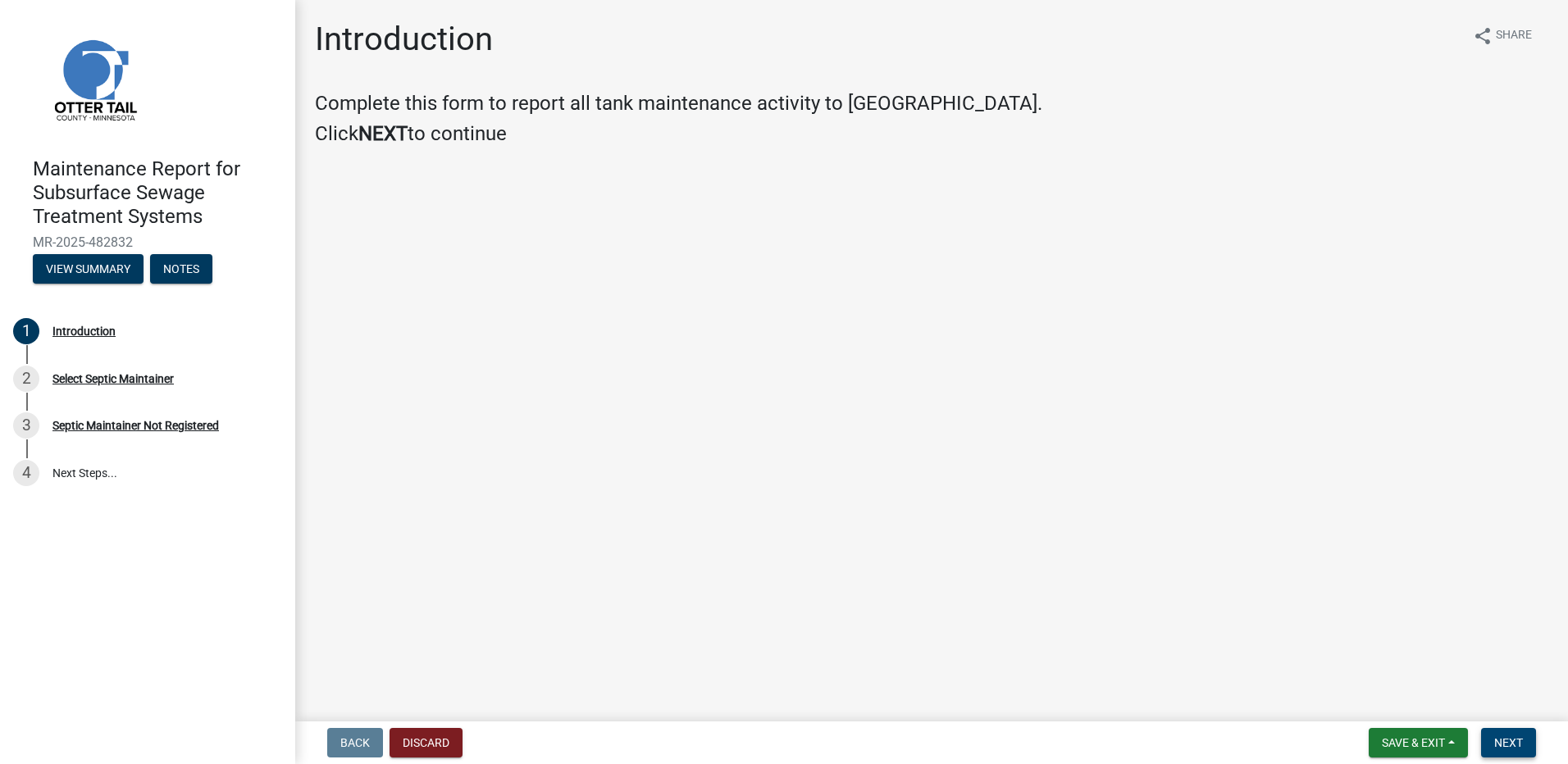
click at [1485, 735] on button "Next" at bounding box center [1508, 742] width 55 height 30
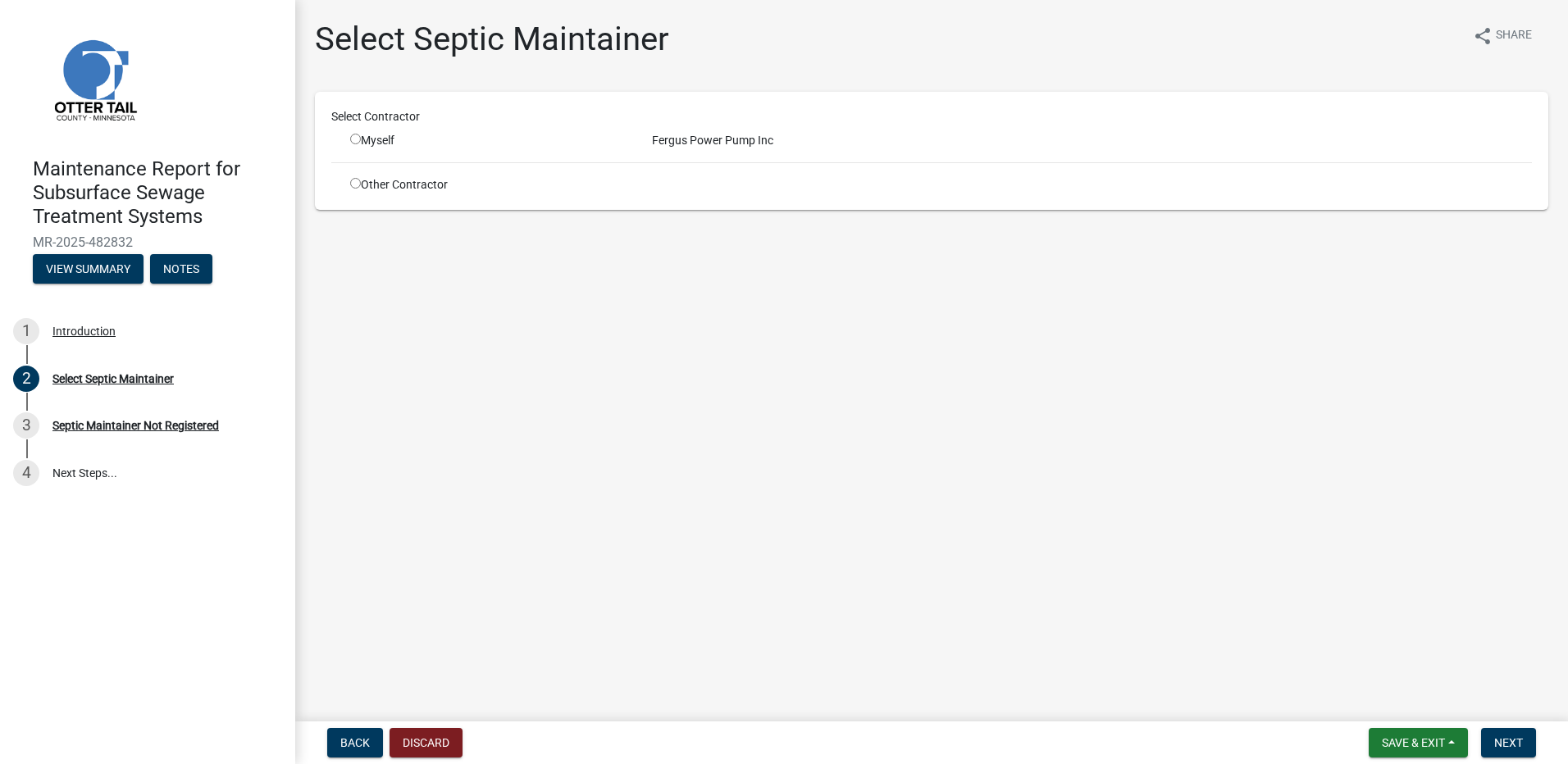
click at [362, 140] on div "Myself" at bounding box center [488, 140] width 277 height 17
click at [356, 139] on input "radio" at bounding box center [355, 138] width 10 height 10
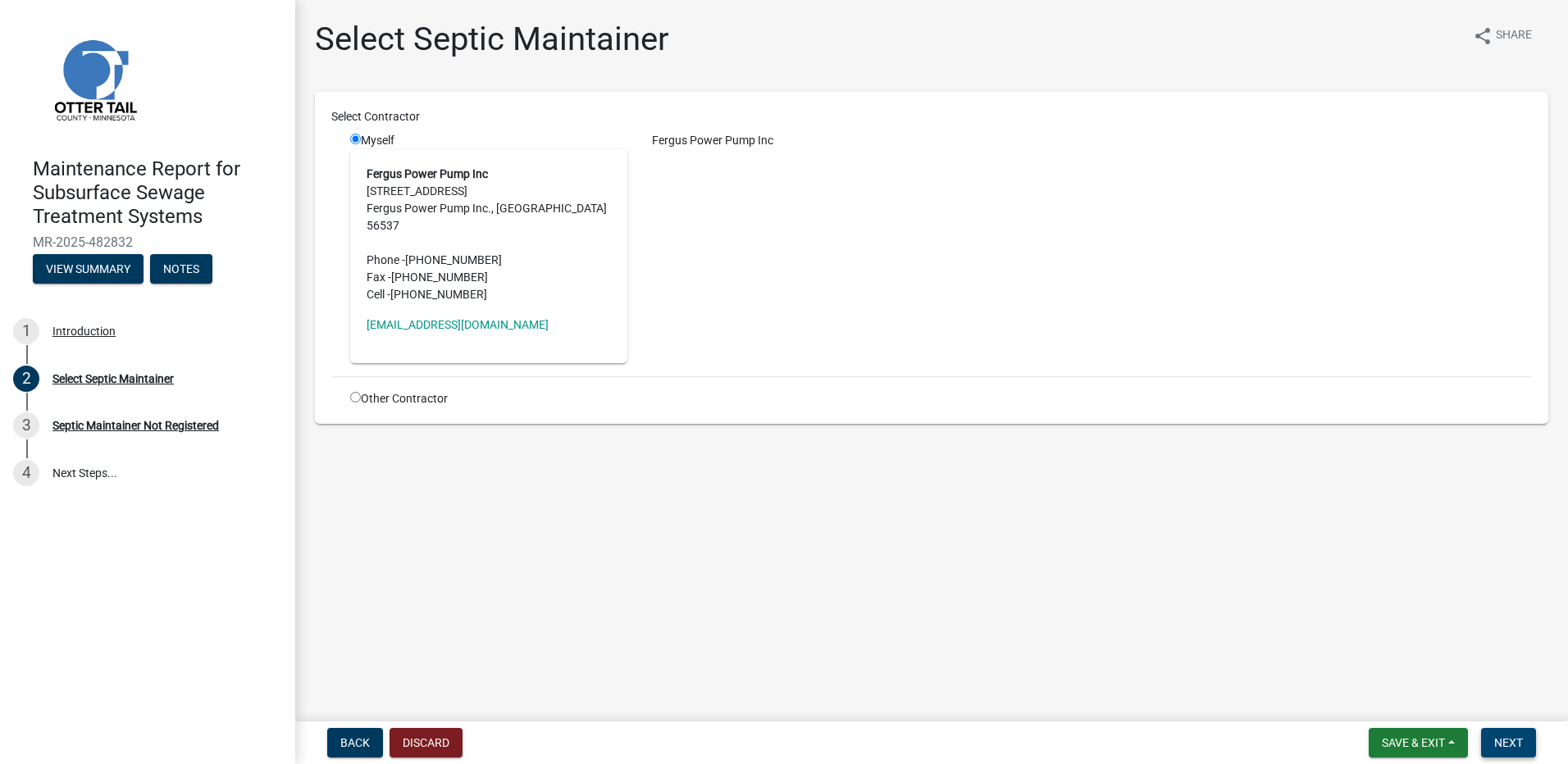
click at [1509, 729] on button "Next" at bounding box center [1508, 742] width 55 height 30
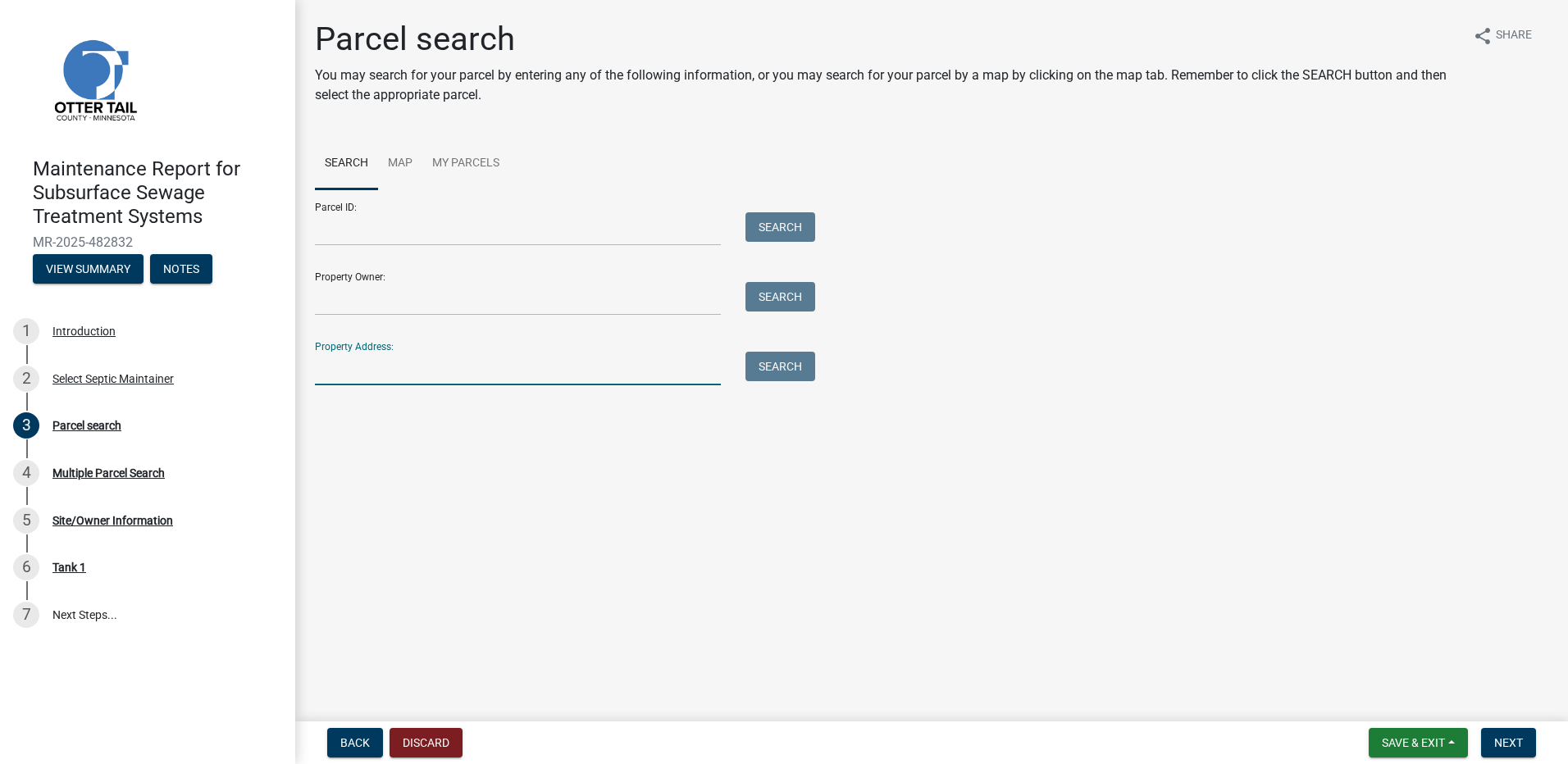
click at [422, 366] on input "Property Address:" at bounding box center [518, 368] width 406 height 34
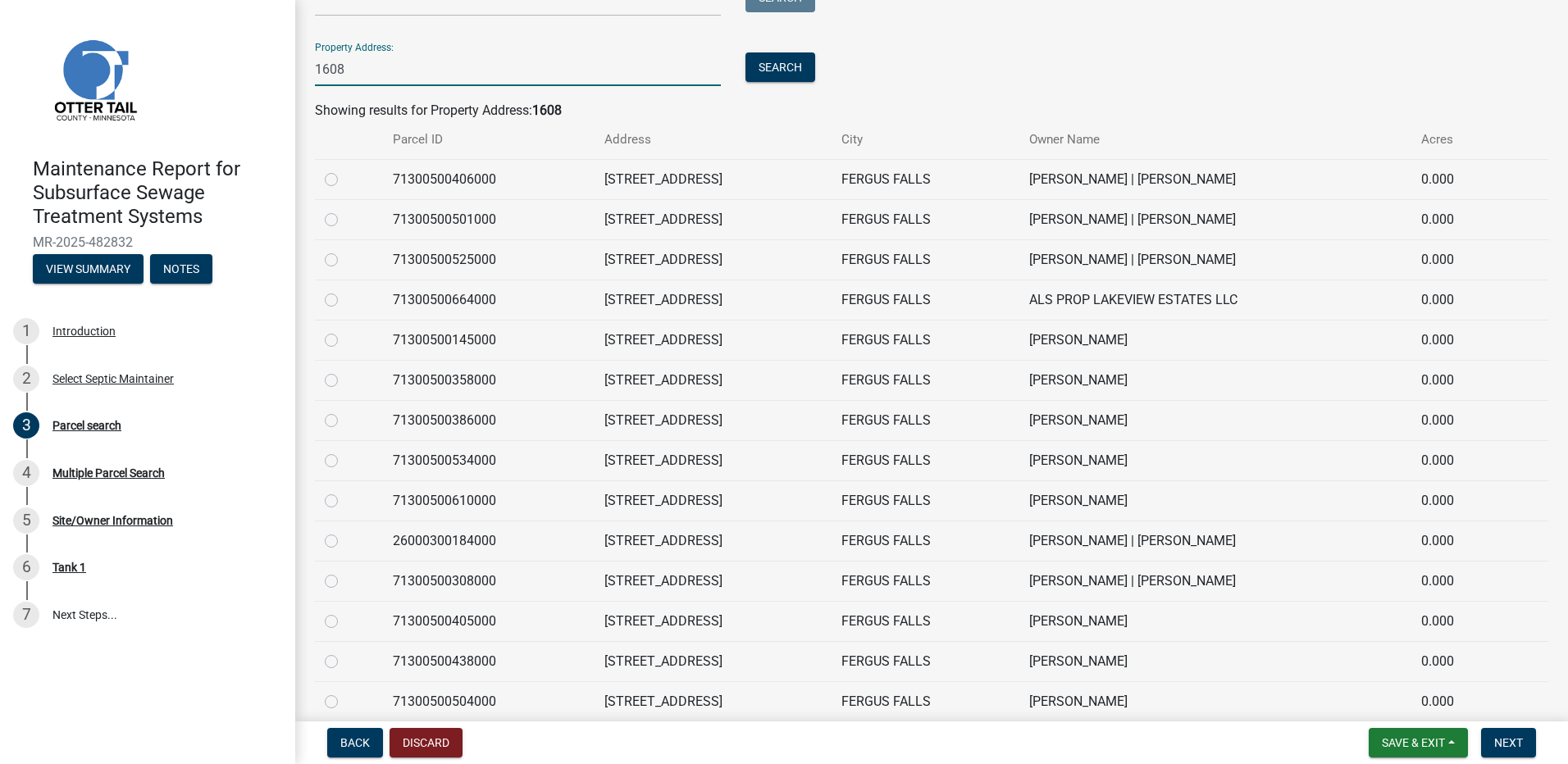
scroll to position [328, 0]
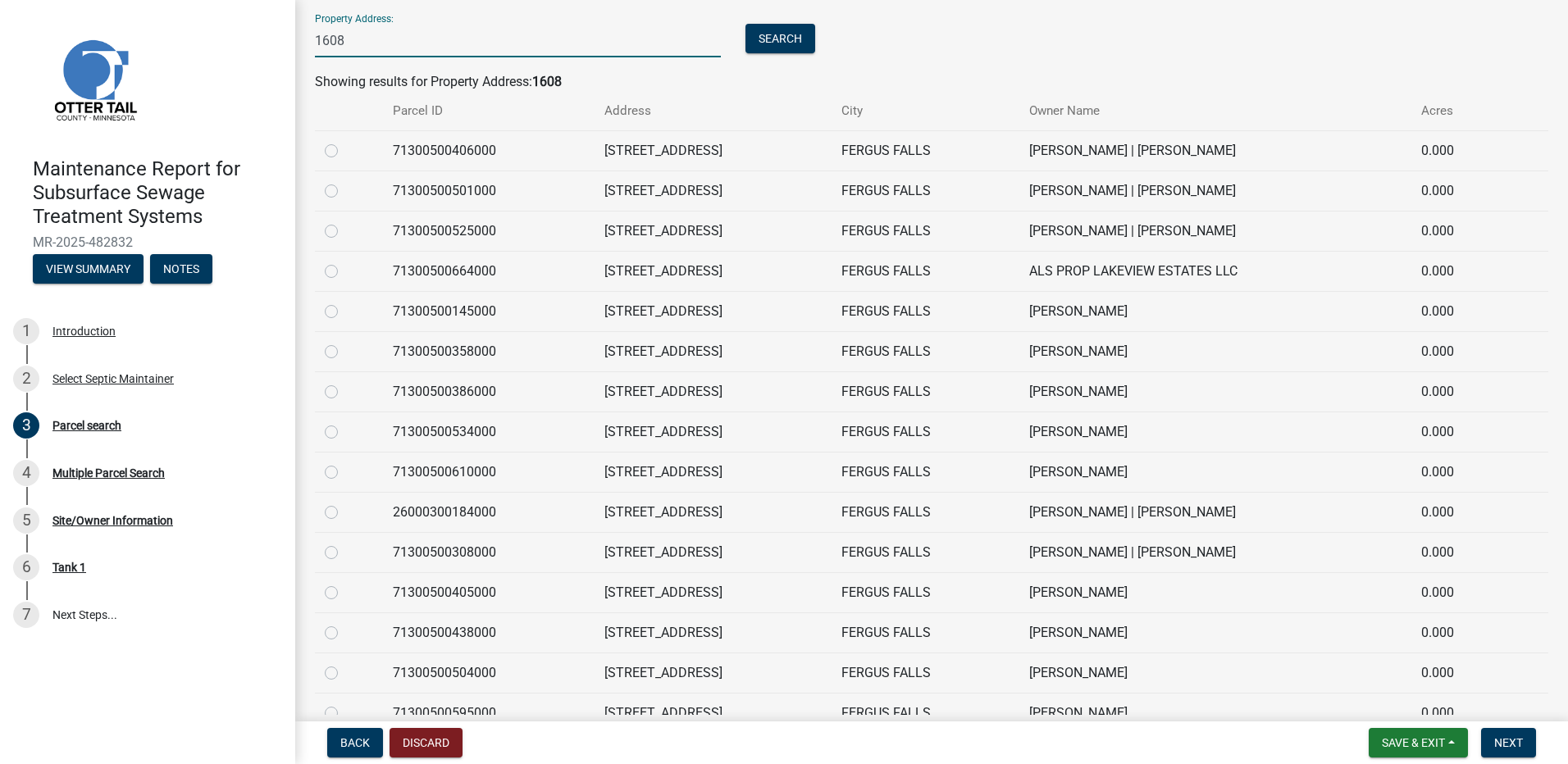
click at [344, 262] on label at bounding box center [344, 262] width 0 height 0
click at [344, 270] on input "radio" at bounding box center [349, 267] width 10 height 10
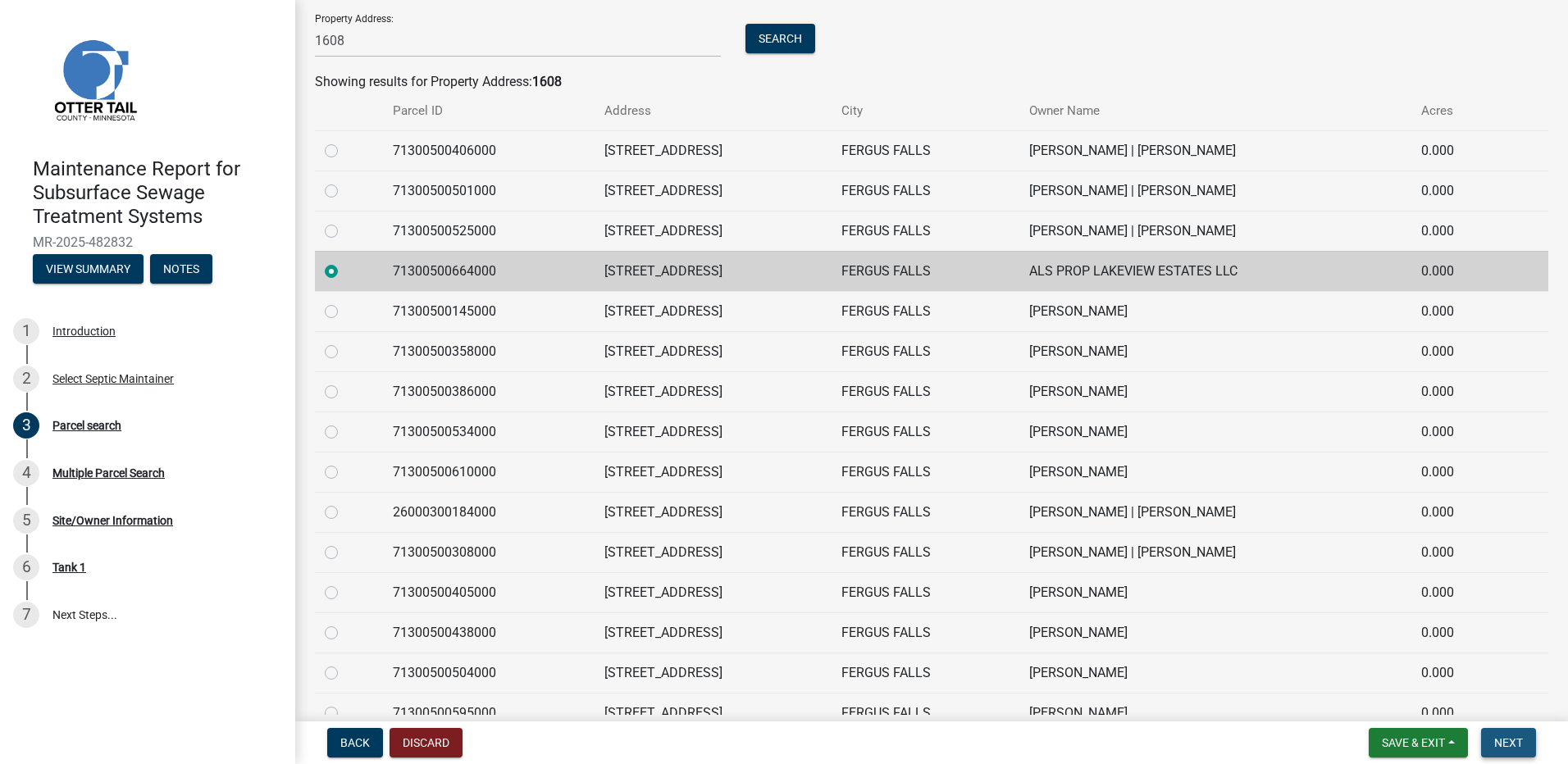
click at [1498, 747] on span "Next" at bounding box center [1508, 742] width 29 height 13
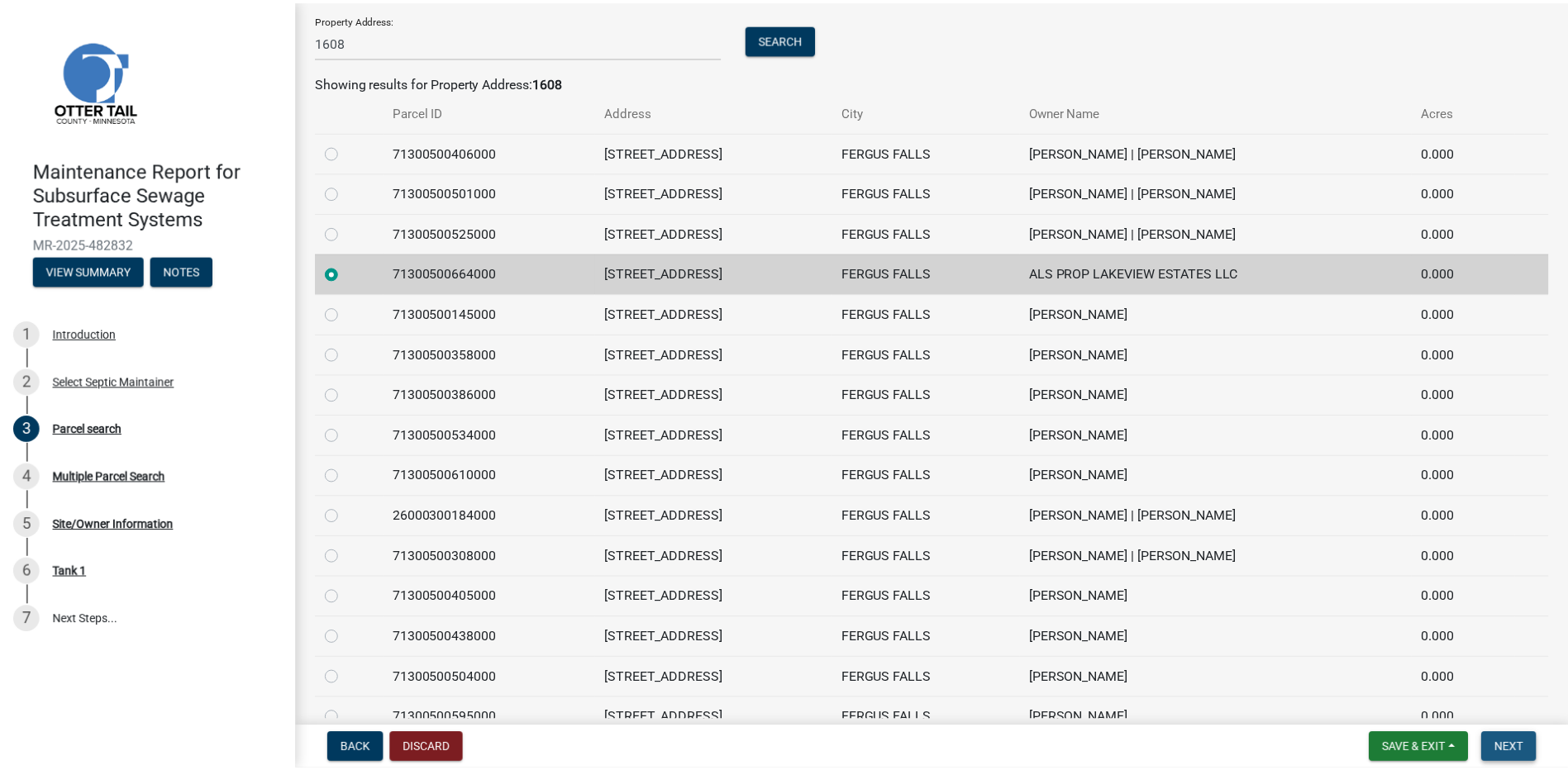
scroll to position [0, 0]
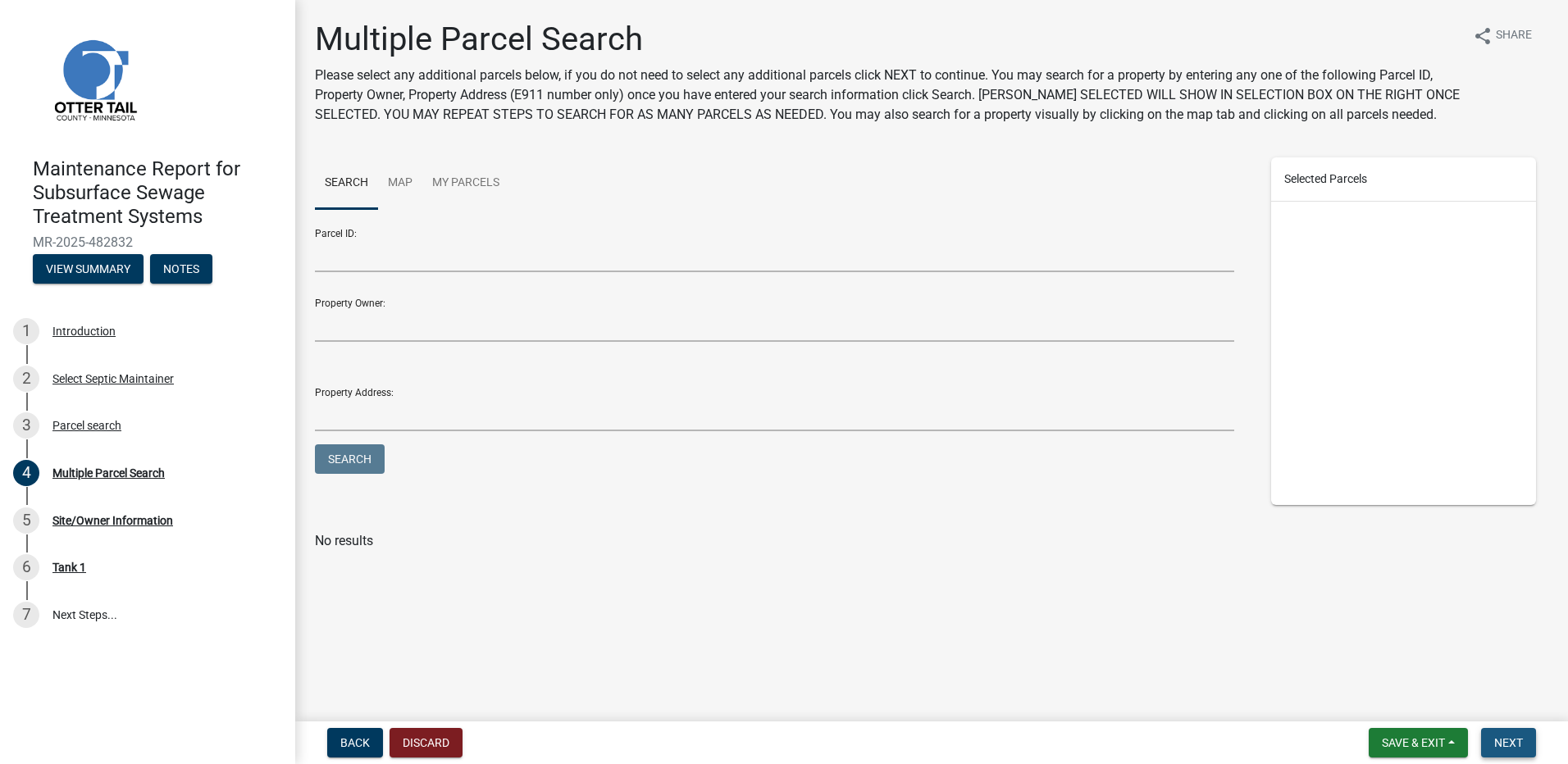
click at [1491, 747] on button "Next" at bounding box center [1508, 742] width 55 height 30
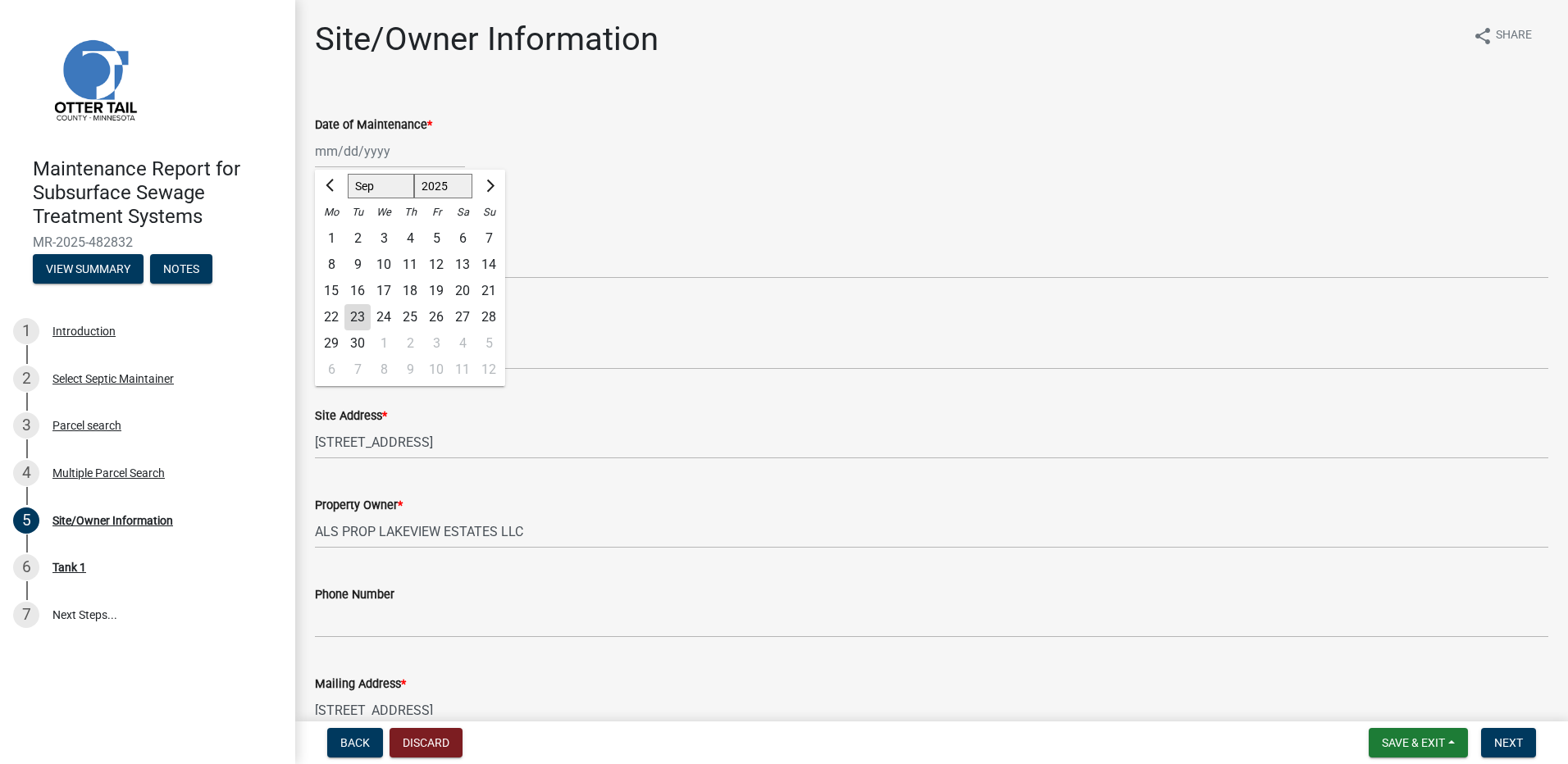
click at [340, 137] on div "[PERSON_NAME] Feb Mar Apr [PERSON_NAME][DATE] Oct Nov [DATE] 1526 1527 1528 152…" at bounding box center [390, 151] width 150 height 34
click at [434, 288] on div "19" at bounding box center [436, 291] width 26 height 26
click at [428, 263] on select "Select Item... Called Routine Other" at bounding box center [932, 262] width 1233 height 34
click at [315, 245] on select "Select Item... Called Routine Other" at bounding box center [932, 262] width 1233 height 34
click at [1504, 743] on span "Next" at bounding box center [1508, 742] width 29 height 13
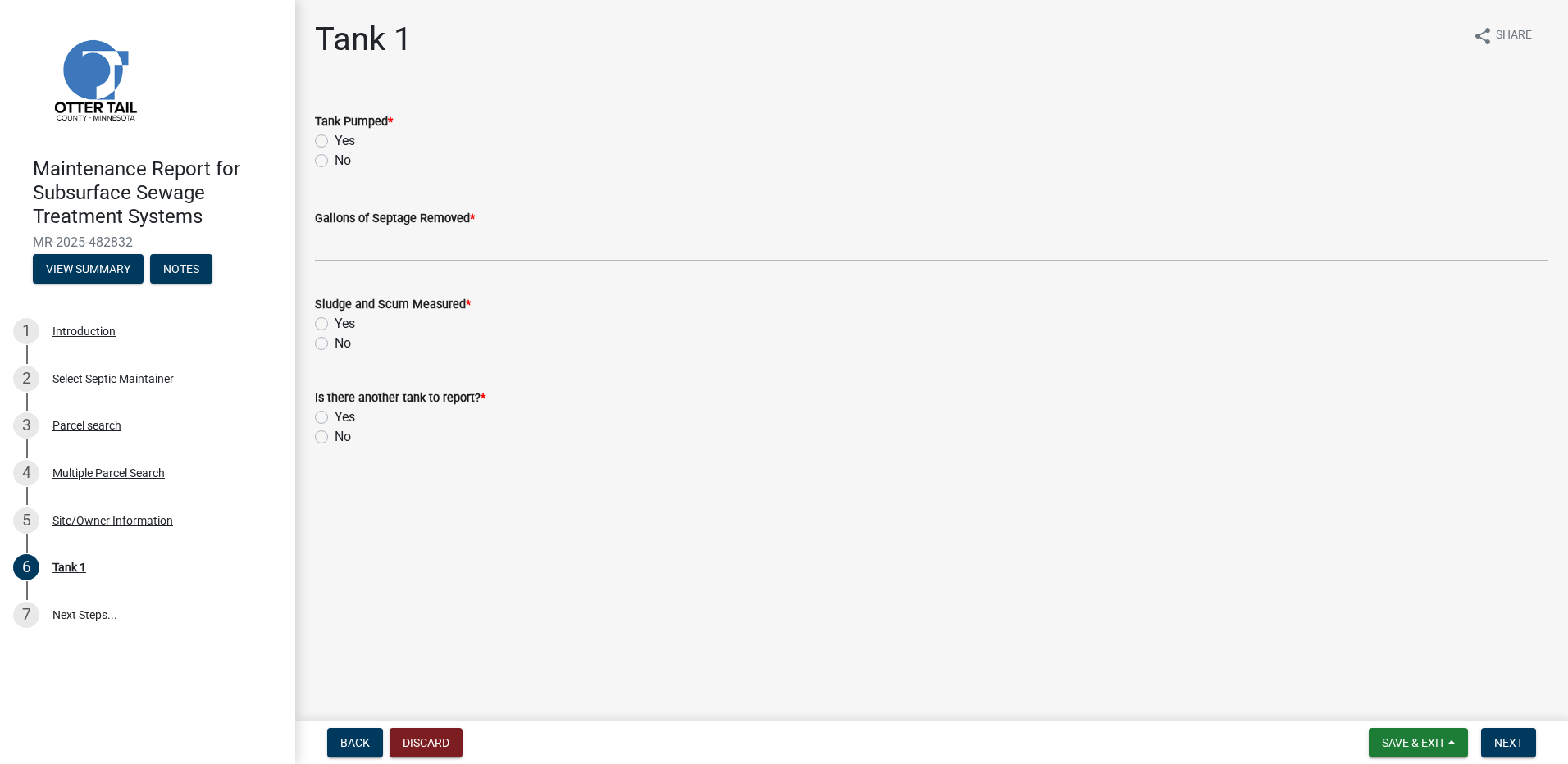
click at [335, 141] on label "Yes" at bounding box center [345, 140] width 21 height 20
click at [335, 141] on input "Yes" at bounding box center [340, 136] width 10 height 10
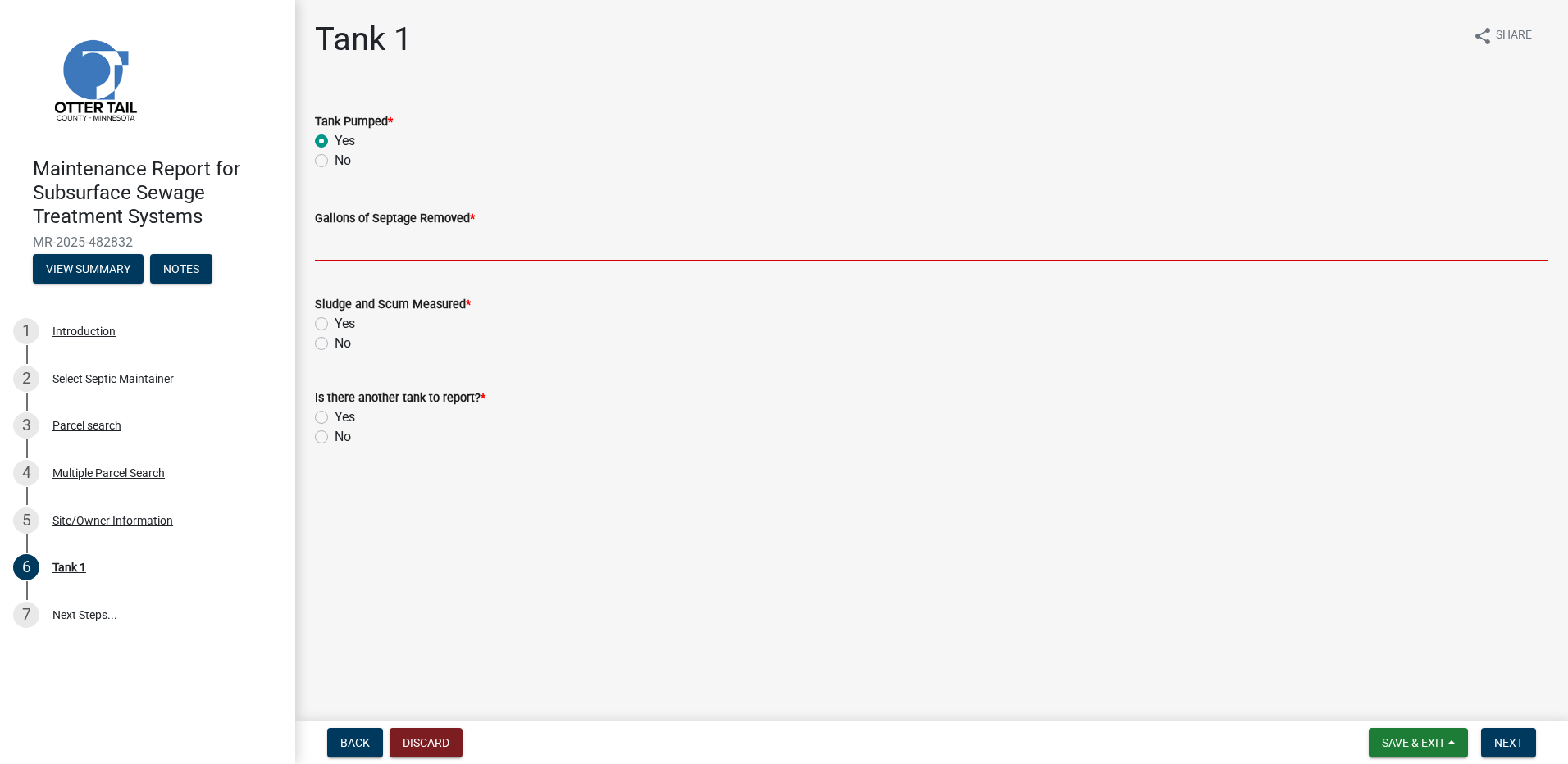
click at [354, 249] on input "Gallons of Septage Removed *" at bounding box center [932, 245] width 1233 height 34
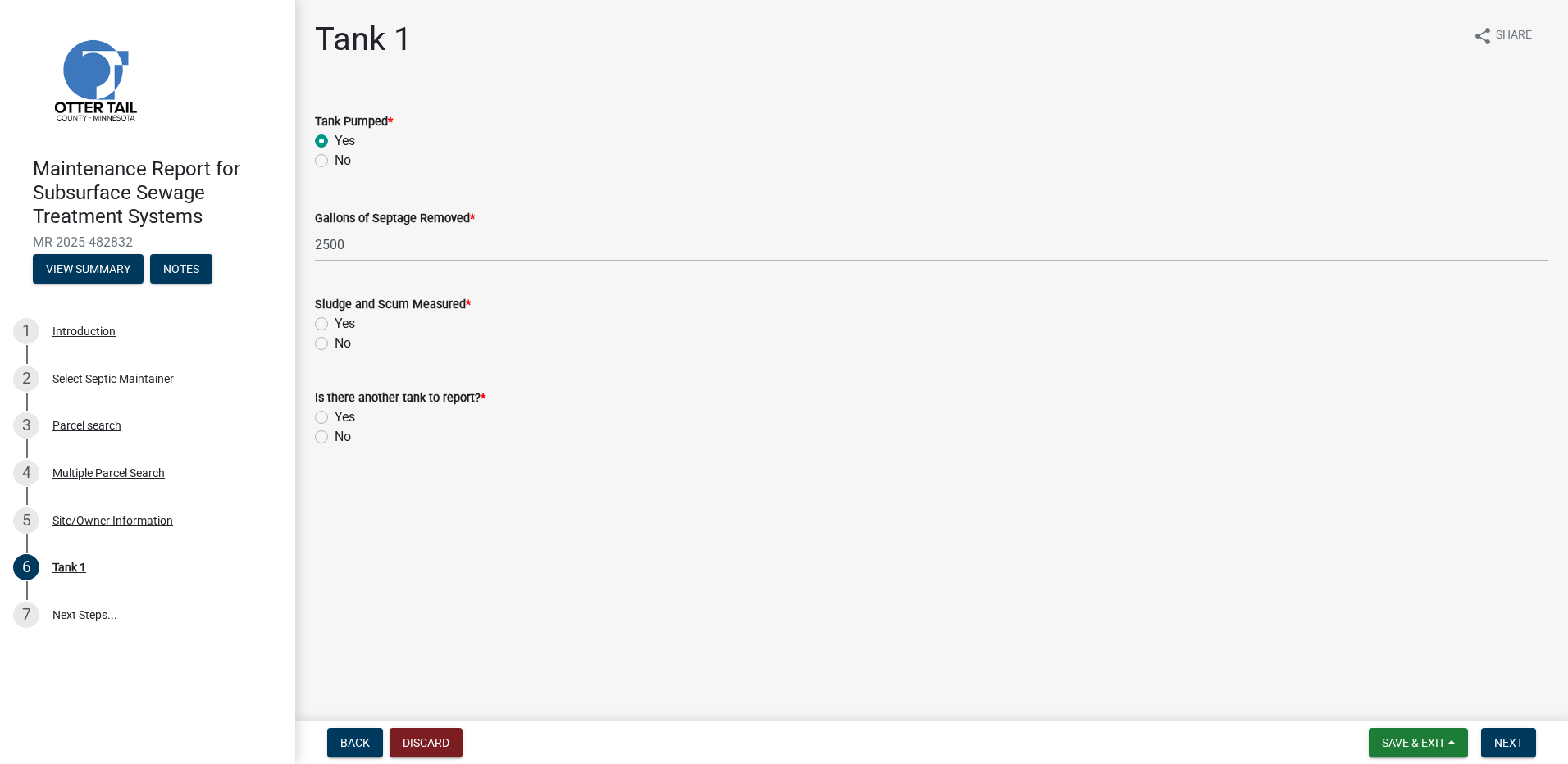
click at [335, 321] on label "Yes" at bounding box center [345, 324] width 21 height 20
click at [335, 321] on input "Yes" at bounding box center [340, 319] width 10 height 10
click at [335, 346] on label "No" at bounding box center [343, 343] width 17 height 20
click at [335, 344] on input "No" at bounding box center [340, 339] width 10 height 10
click at [335, 436] on label "No" at bounding box center [343, 437] width 17 height 20
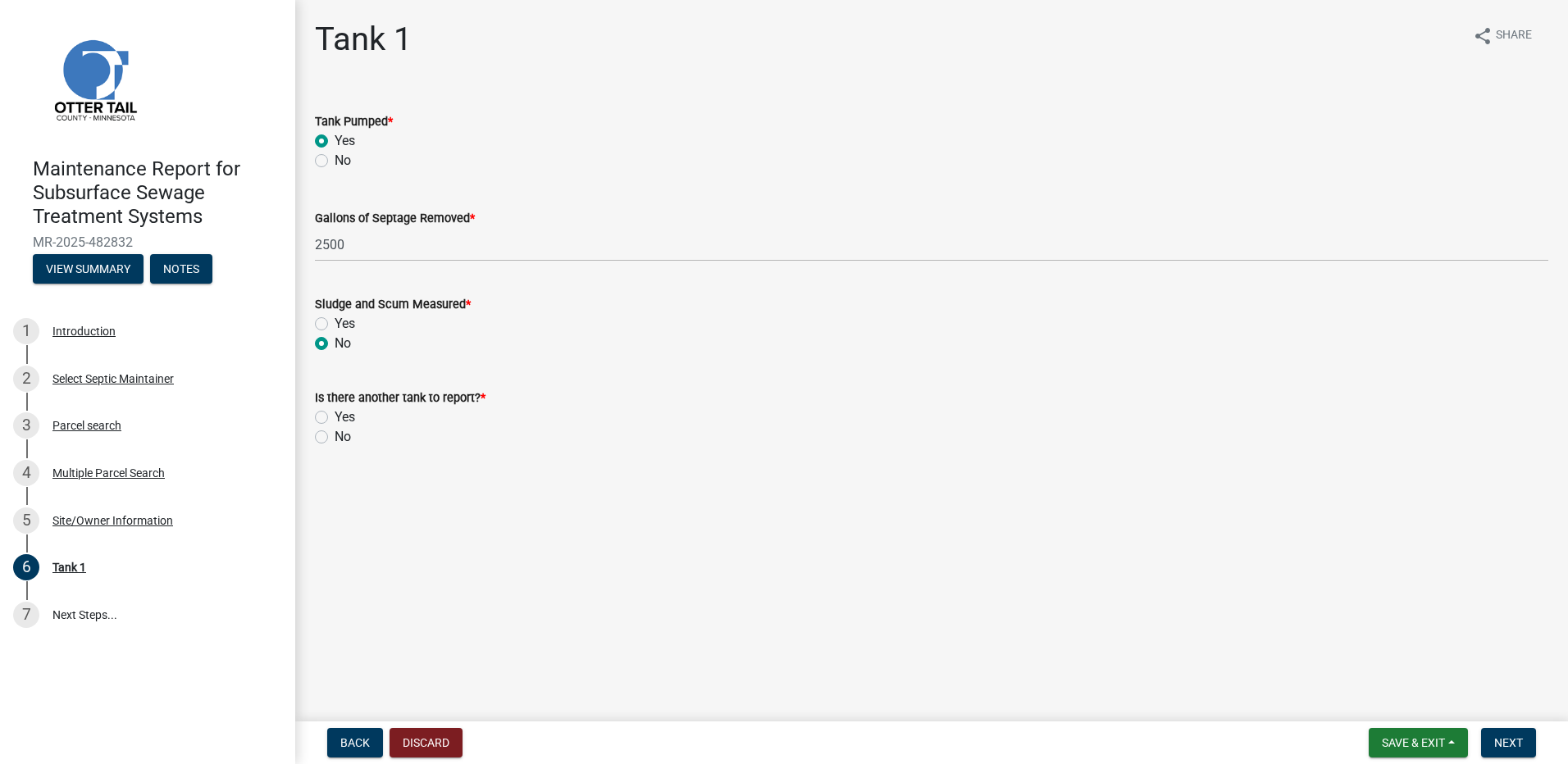
click at [335, 436] on input "No" at bounding box center [340, 432] width 10 height 10
click at [1483, 748] on button "Next" at bounding box center [1508, 742] width 55 height 30
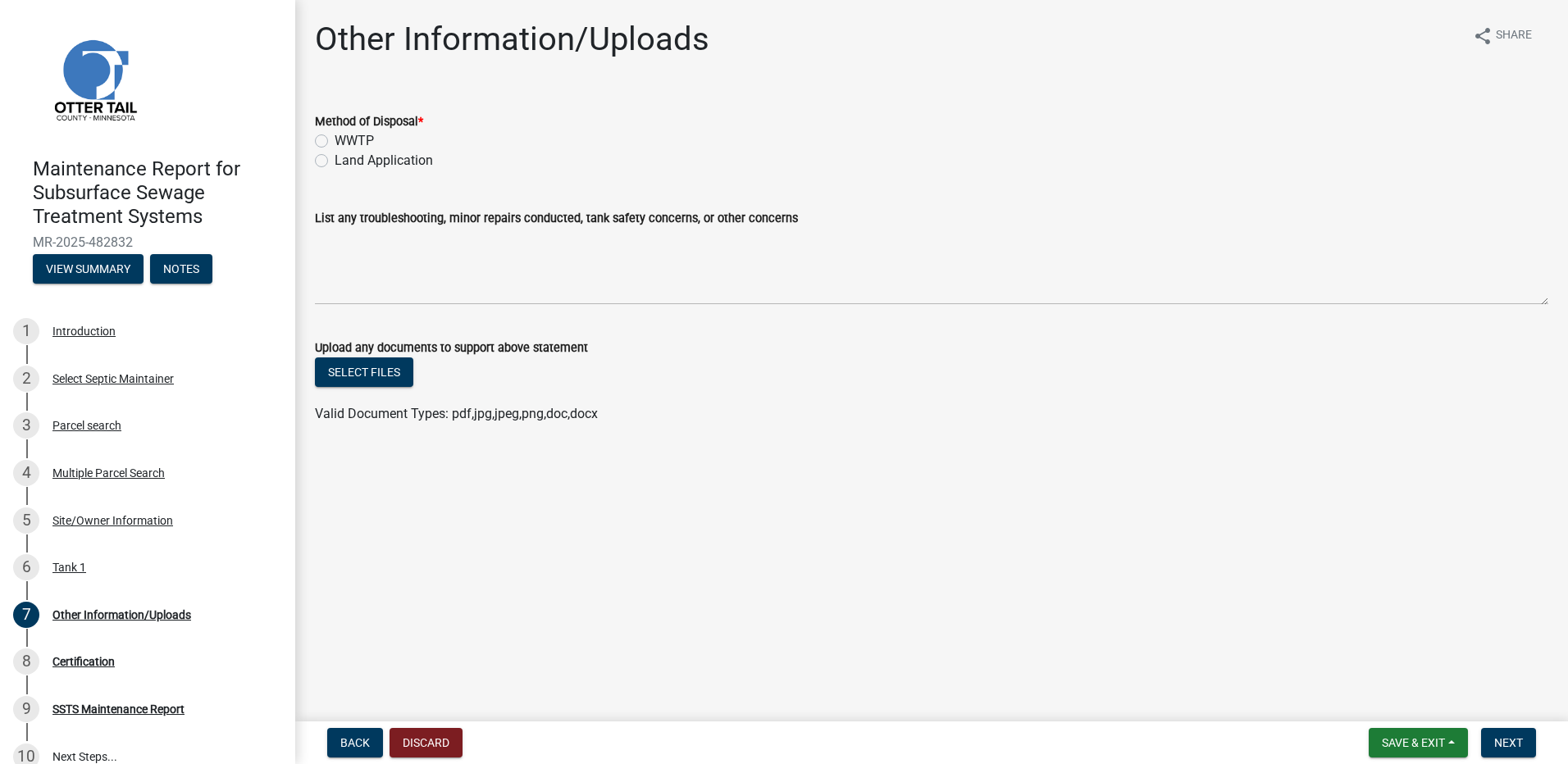
click at [389, 151] on label "Land Application" at bounding box center [384, 160] width 98 height 20
click at [345, 151] on input "Land Application" at bounding box center [340, 155] width 10 height 10
click at [1488, 740] on button "Next" at bounding box center [1508, 742] width 55 height 30
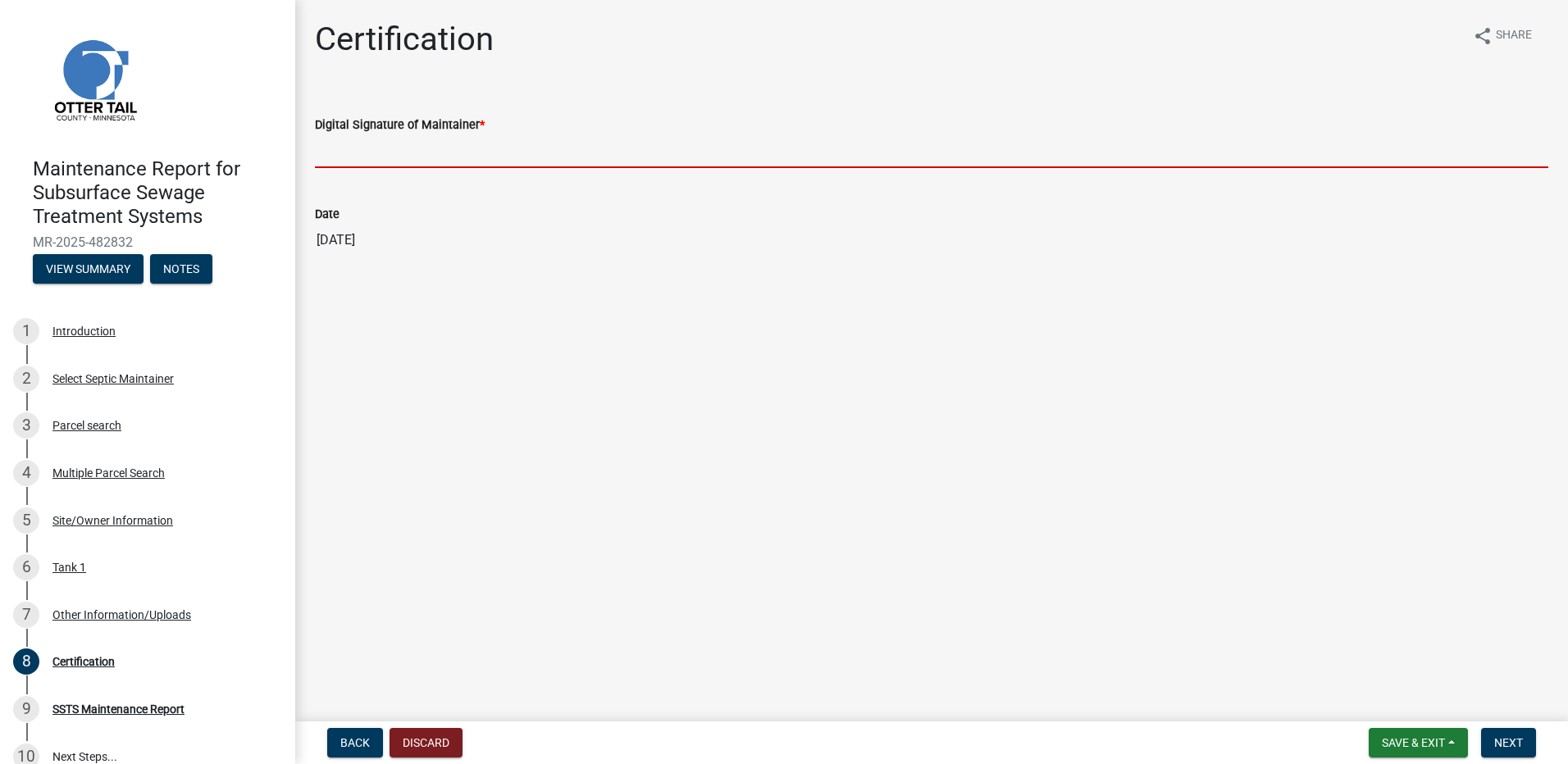
click at [401, 163] on input "Digital Signature of Maintainer *" at bounding box center [932, 151] width 1233 height 34
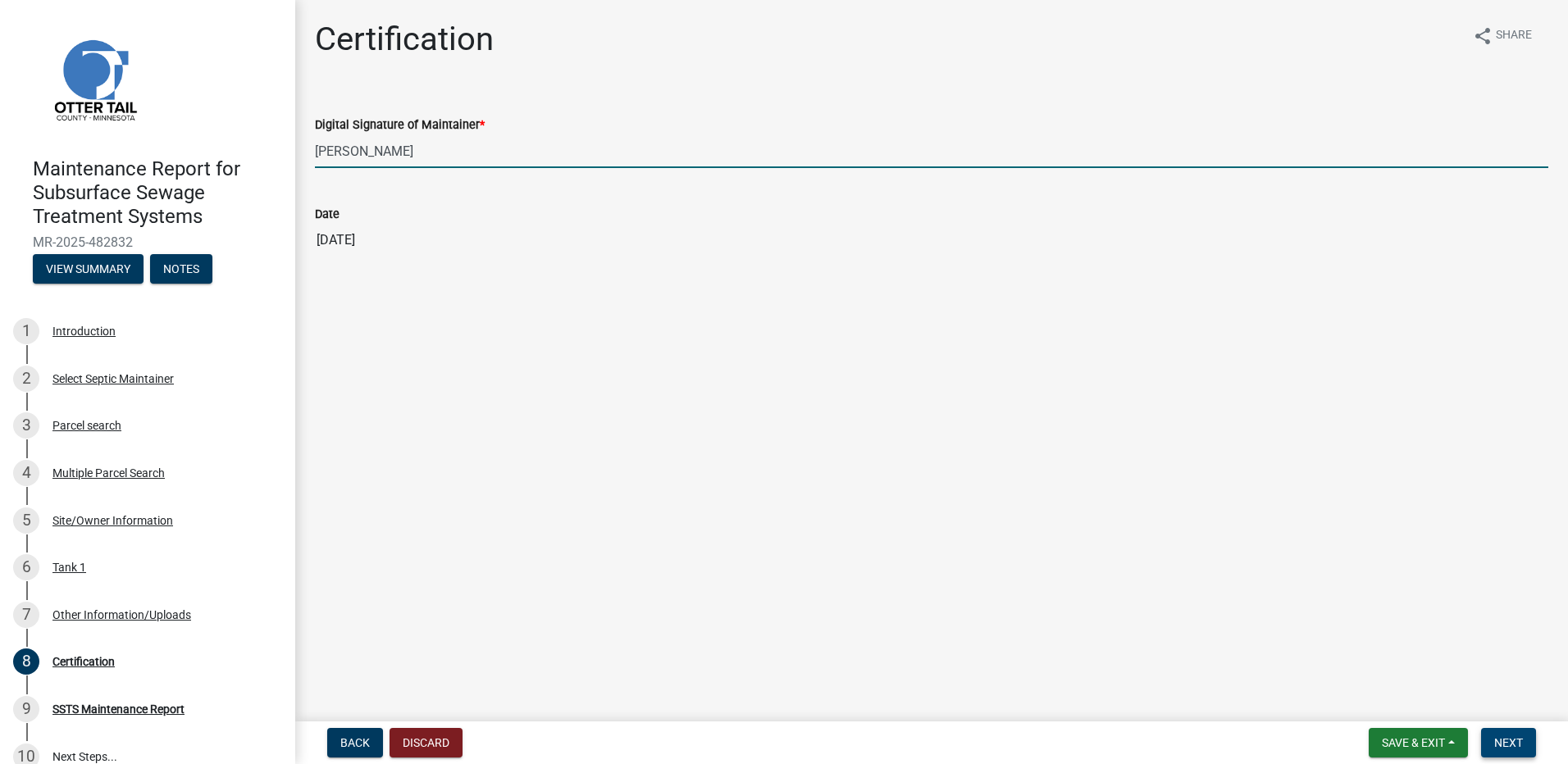
click at [1489, 744] on button "Next" at bounding box center [1508, 742] width 55 height 30
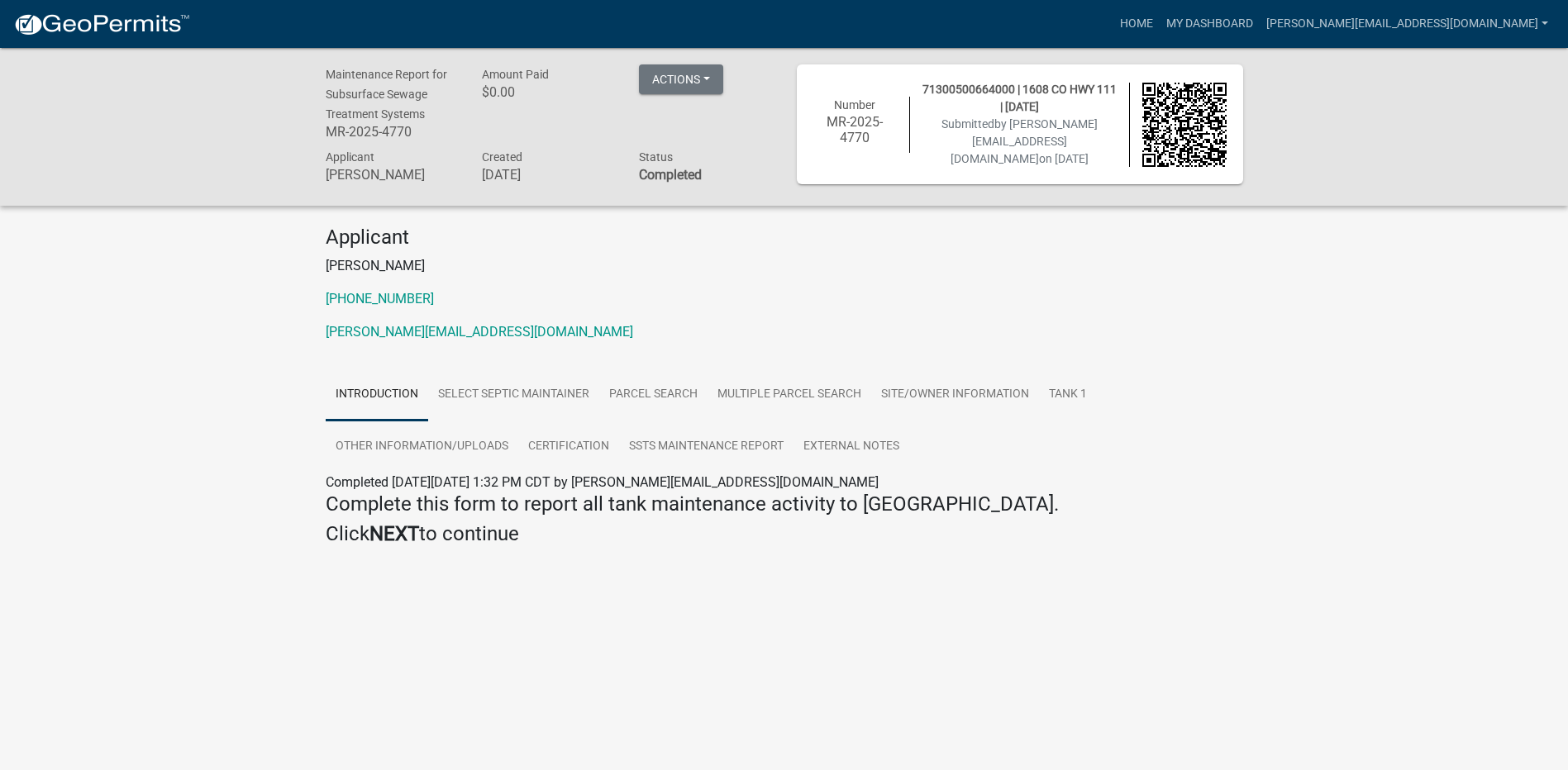
click at [133, 9] on link at bounding box center [102, 24] width 177 height 35
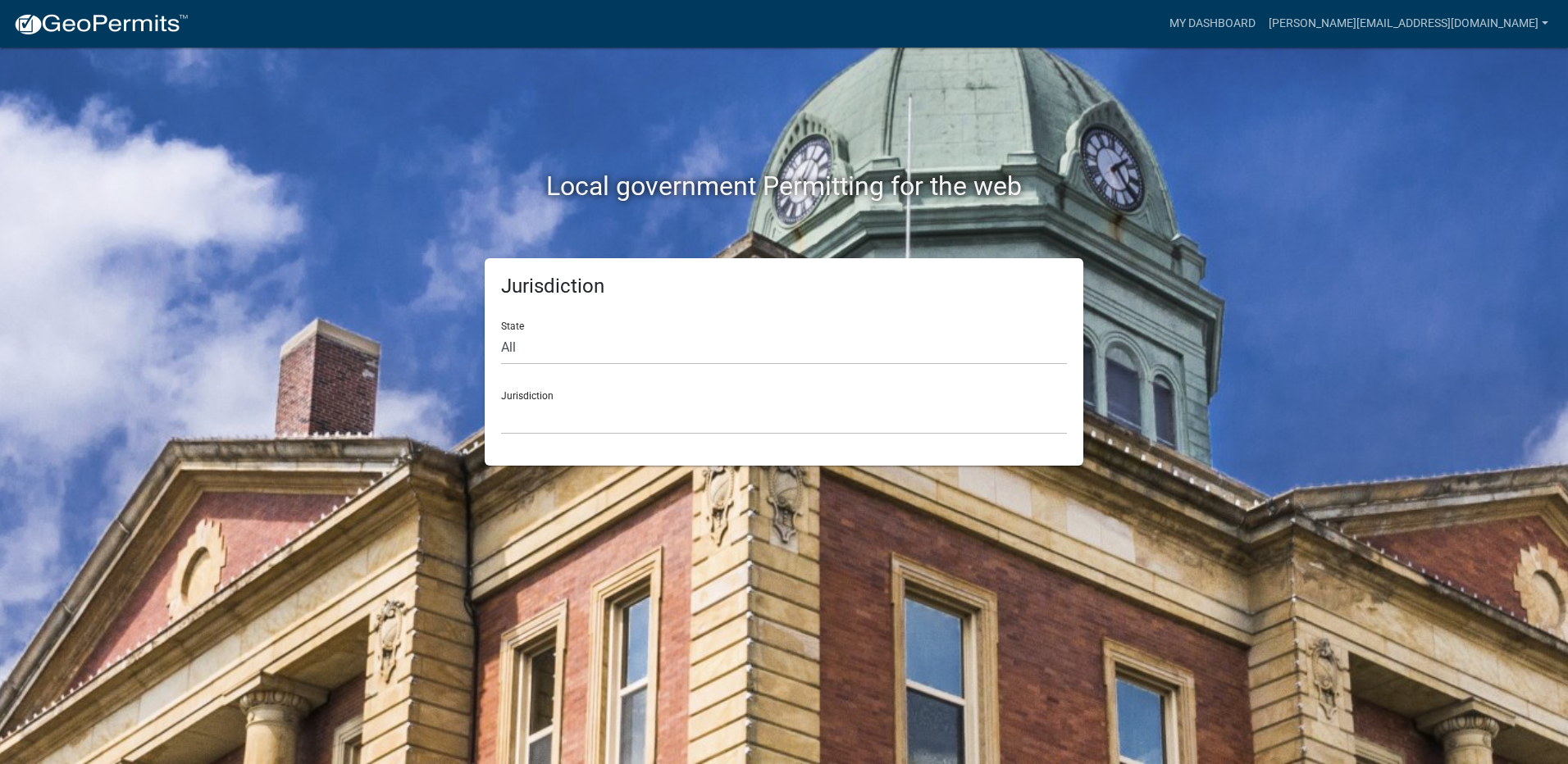
click at [572, 445] on div "Jurisdiction State All [US_STATE] [US_STATE] [US_STATE] [US_STATE] [US_STATE] […" at bounding box center [784, 362] width 599 height 208
click at [570, 424] on select "[GEOGRAPHIC_DATA], [US_STATE] [GEOGRAPHIC_DATA], [US_STATE][PERSON_NAME][GEOGRA…" at bounding box center [784, 418] width 566 height 34
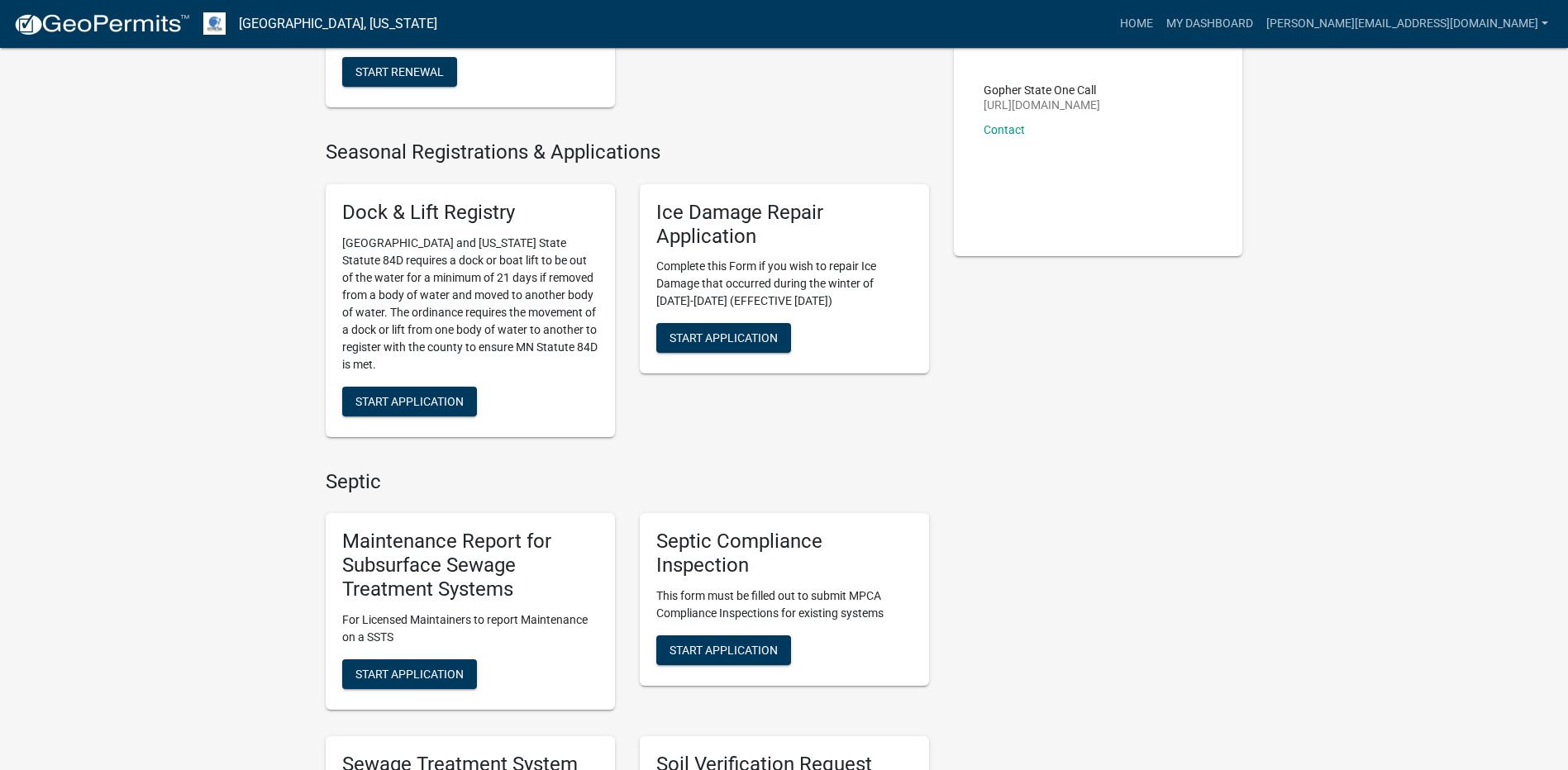
scroll to position [413, 0]
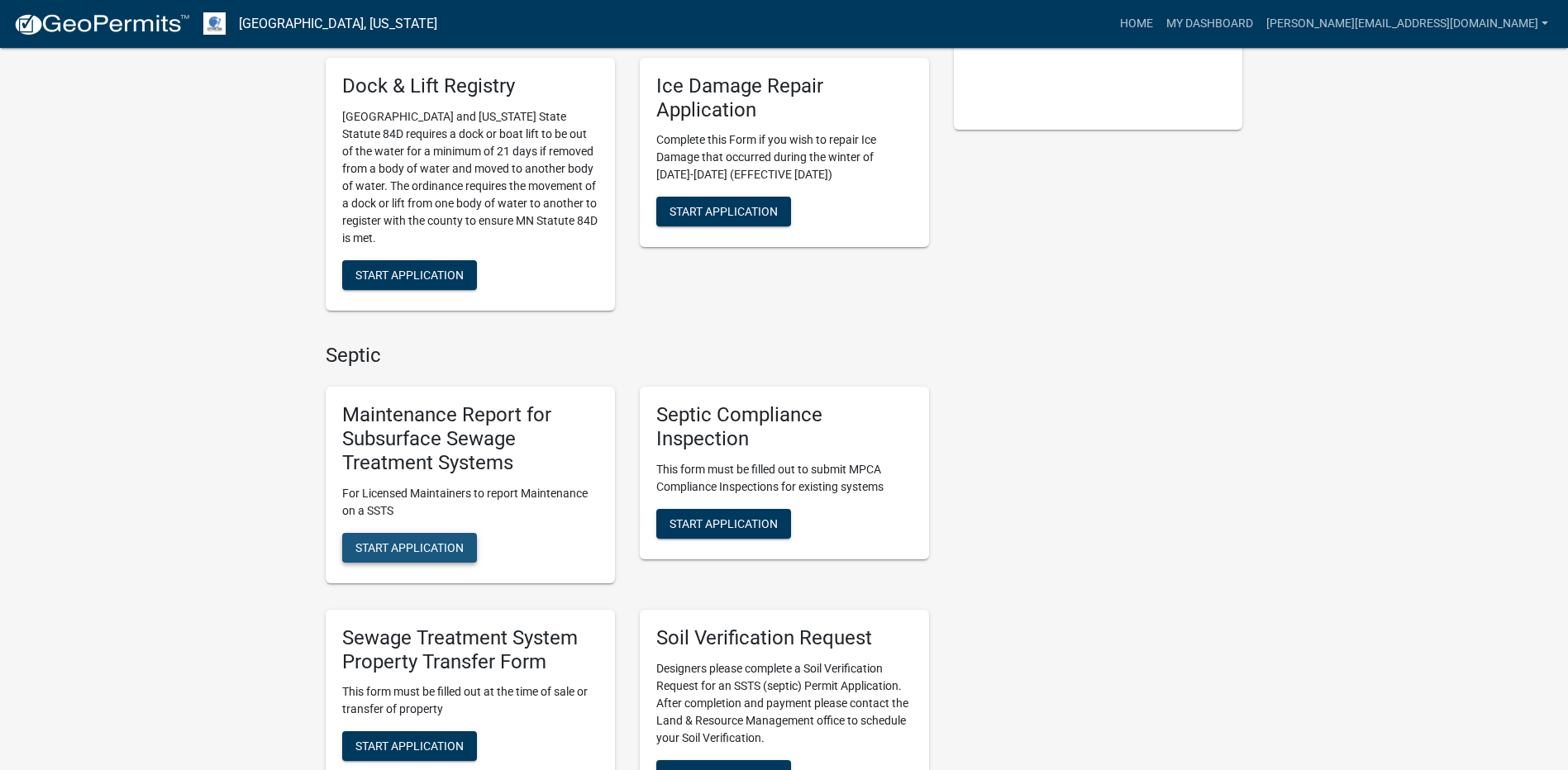
click at [420, 556] on button "Start Application" at bounding box center [409, 548] width 135 height 30
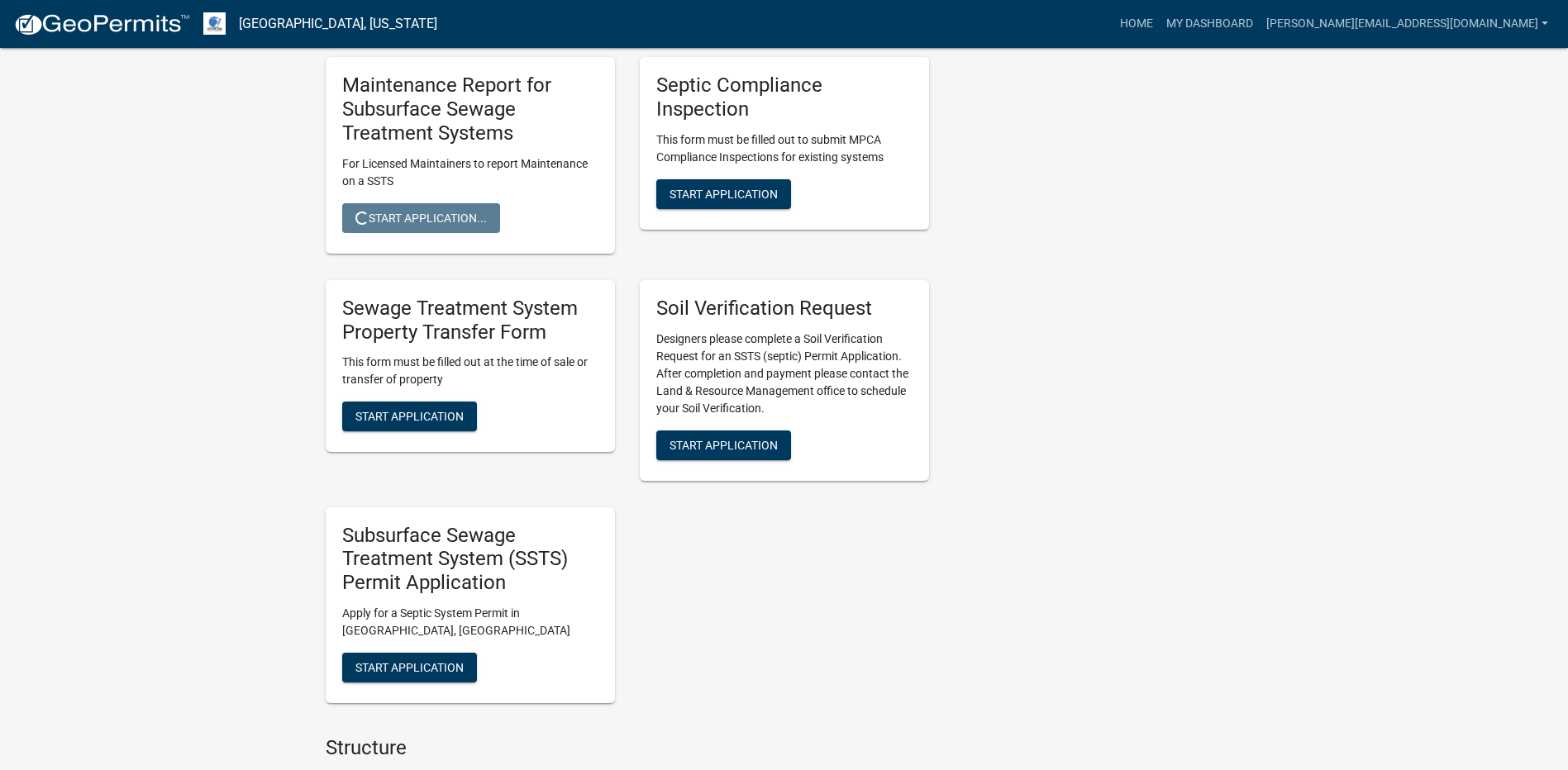
scroll to position [0, 0]
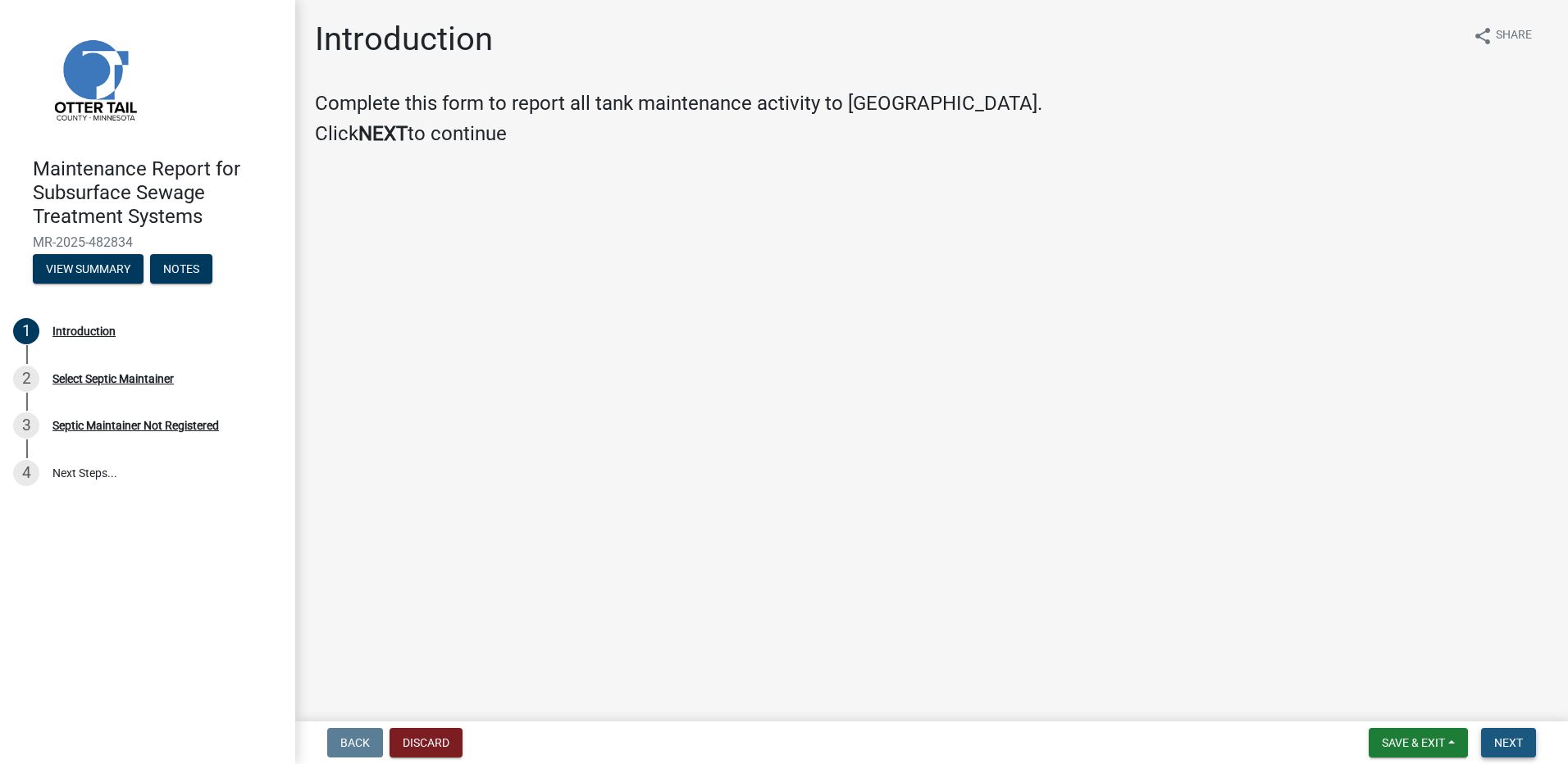
click at [1492, 740] on button "Next" at bounding box center [1508, 742] width 55 height 30
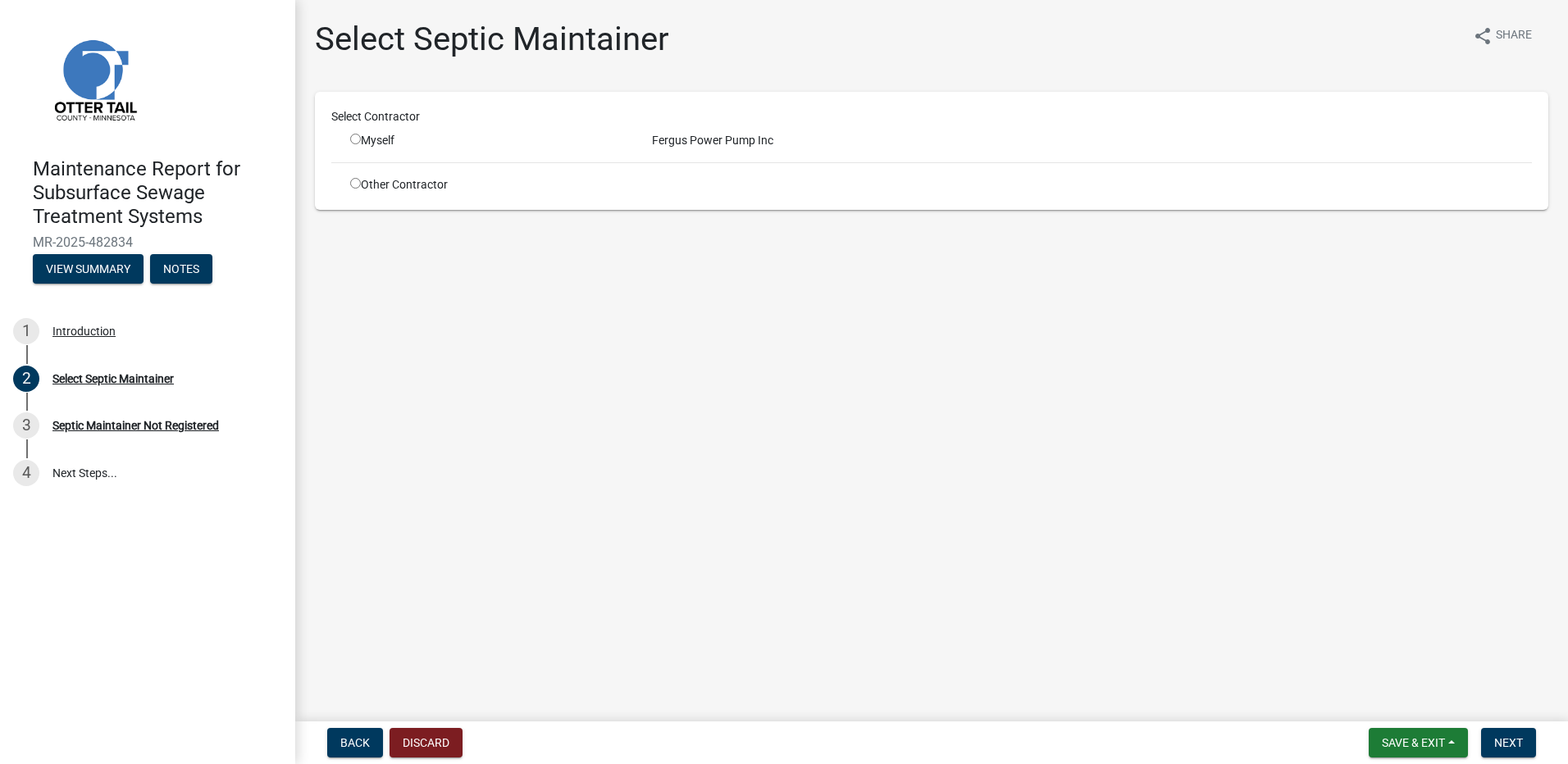
click at [356, 137] on input "radio" at bounding box center [355, 138] width 10 height 10
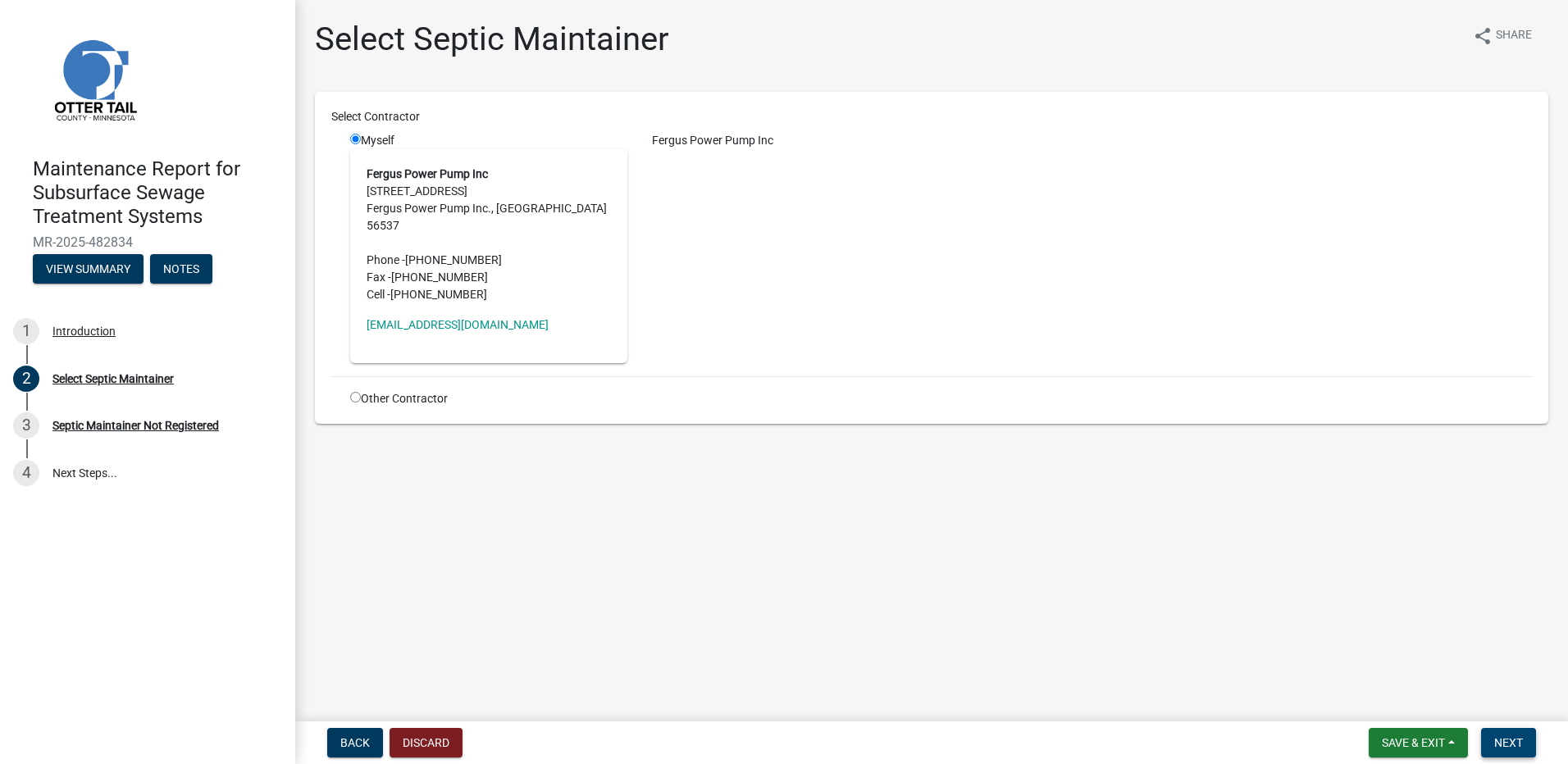
click at [1506, 750] on button "Next" at bounding box center [1508, 742] width 55 height 30
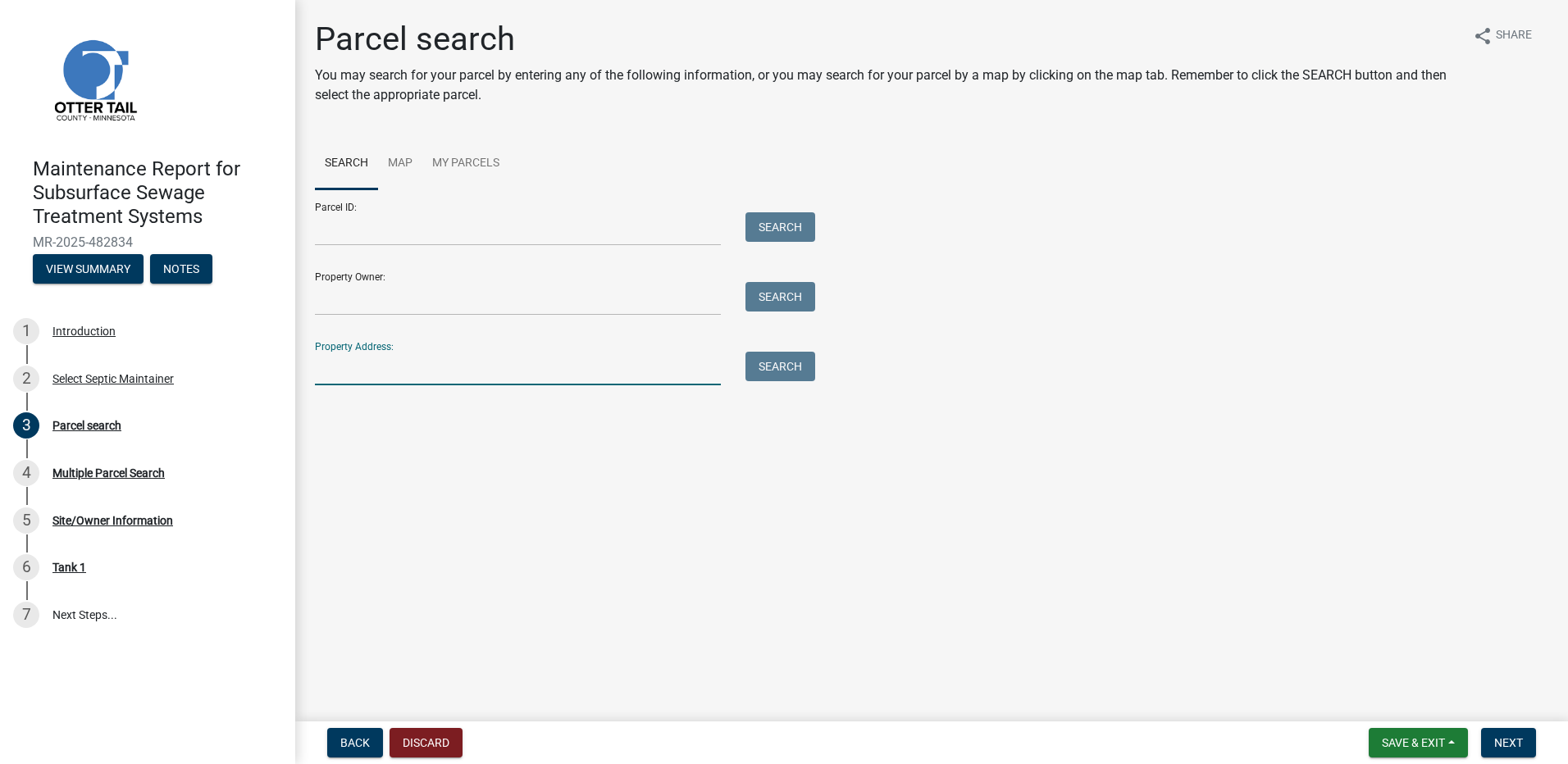
click at [370, 380] on input "Property Address:" at bounding box center [518, 368] width 406 height 34
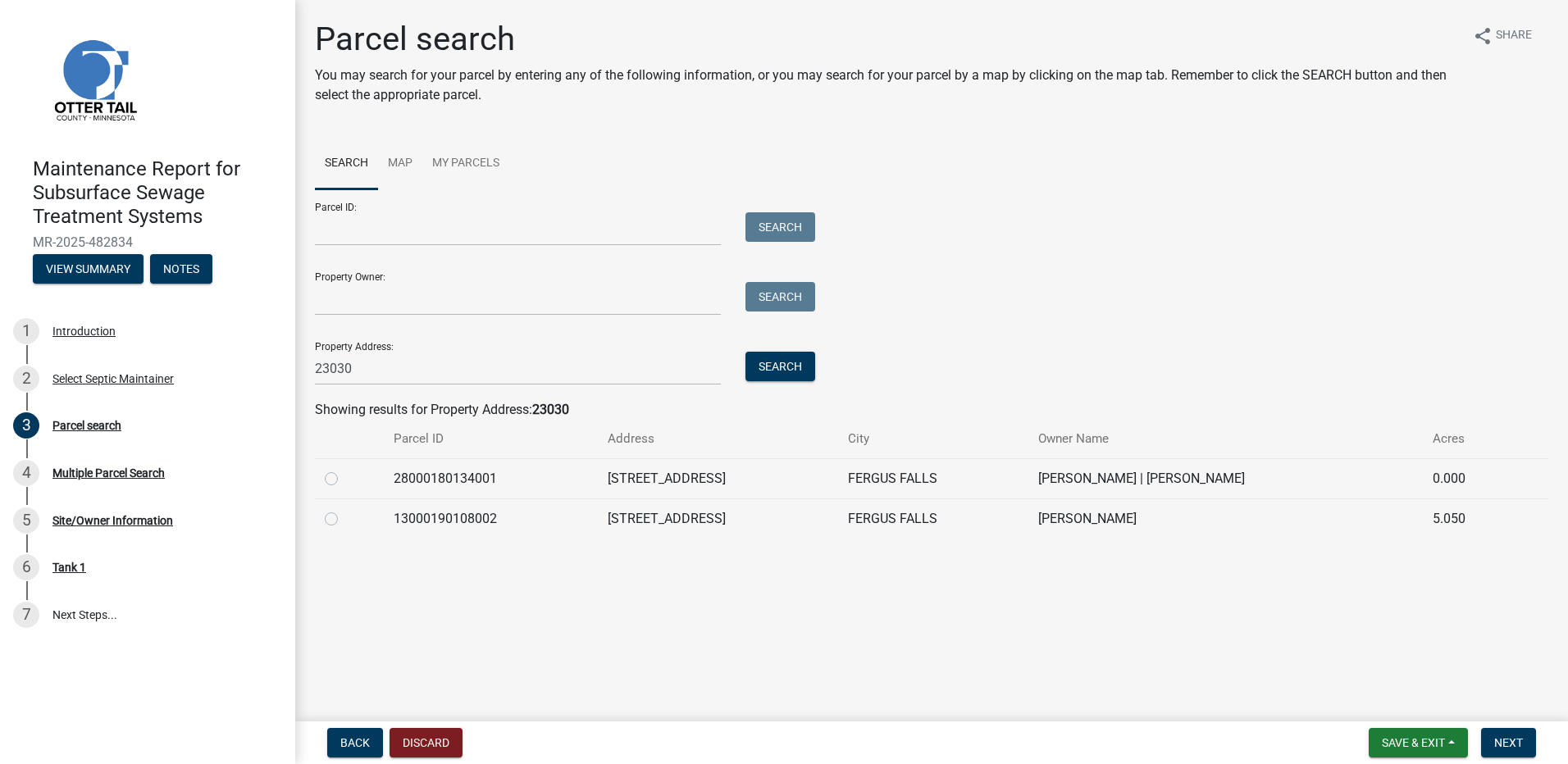
click at [344, 468] on label at bounding box center [344, 468] width 0 height 0
click at [344, 473] on input "radio" at bounding box center [349, 473] width 10 height 10
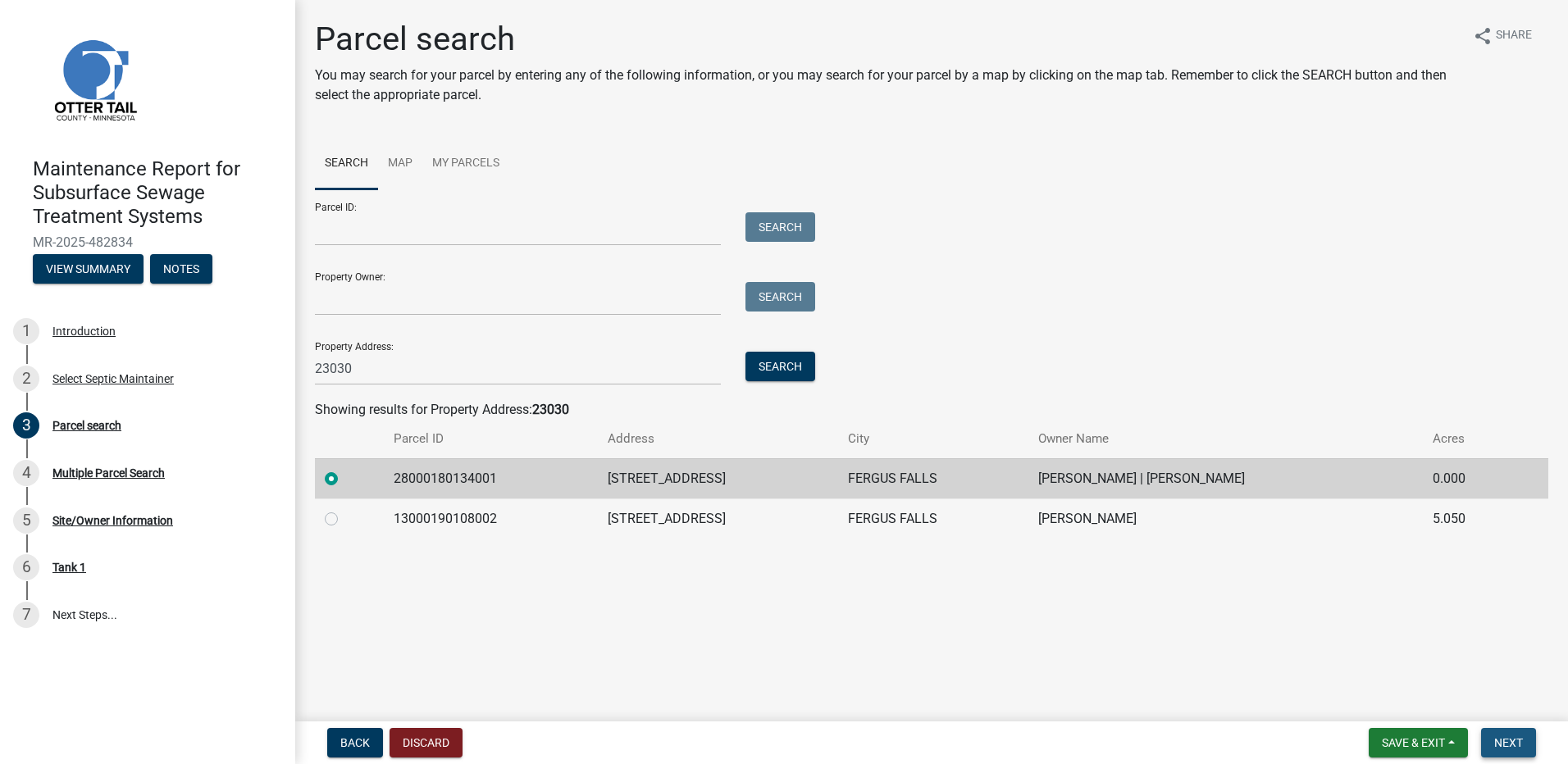
click at [1531, 754] on button "Next" at bounding box center [1508, 742] width 55 height 30
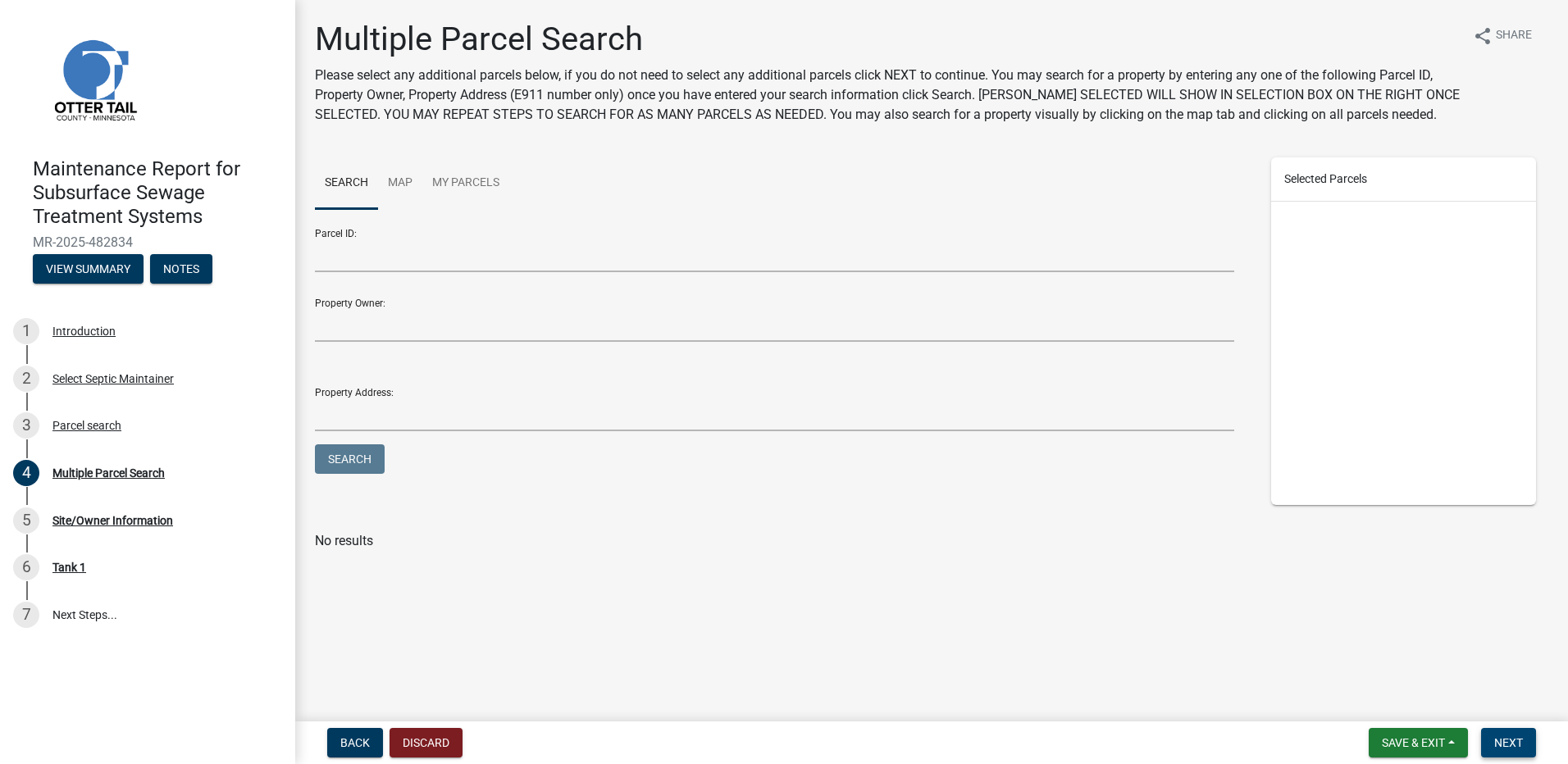
click at [1504, 738] on span "Next" at bounding box center [1508, 742] width 29 height 13
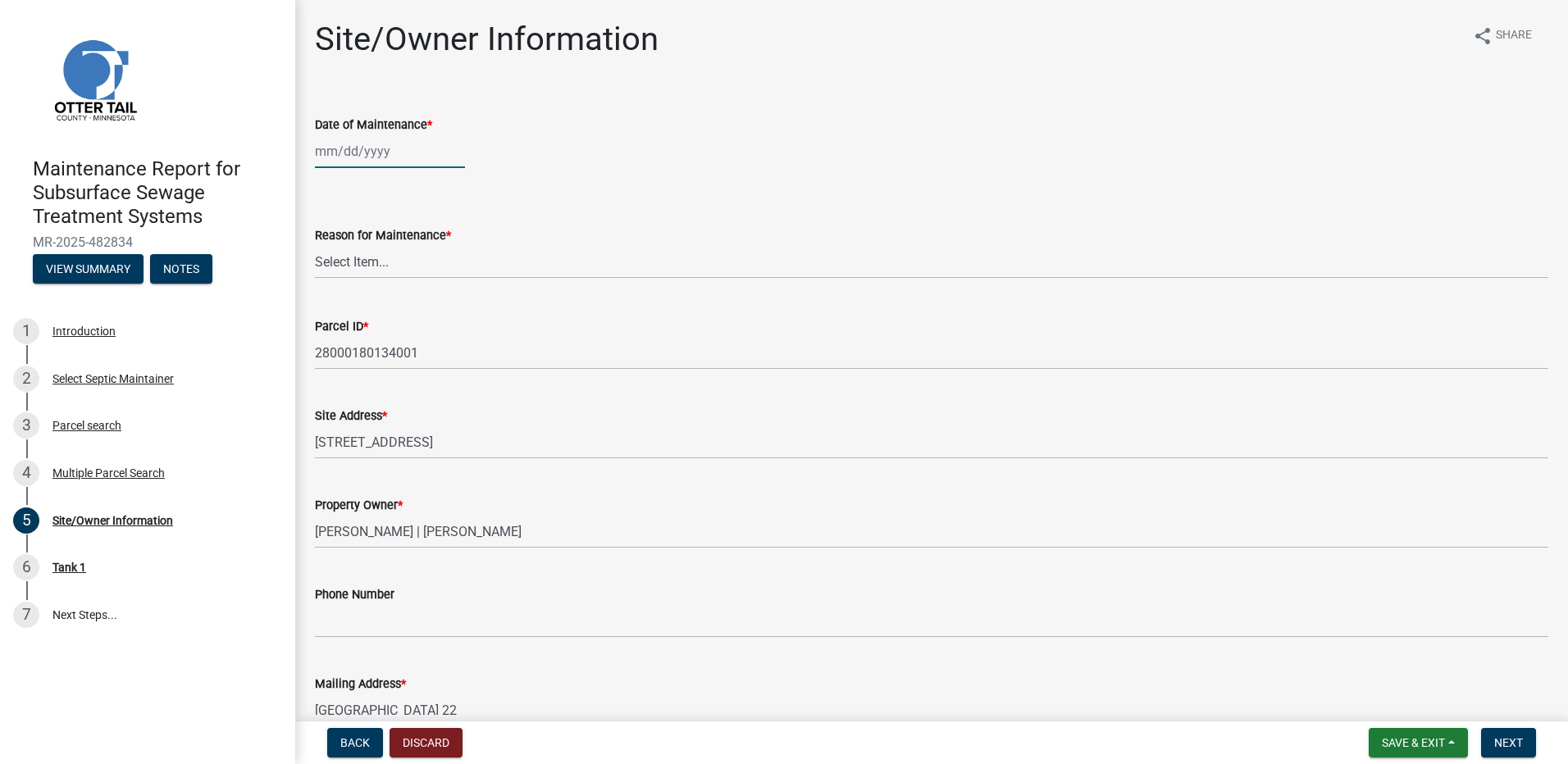
click at [370, 150] on div at bounding box center [390, 151] width 150 height 34
click at [442, 263] on div "12" at bounding box center [436, 265] width 26 height 26
click at [442, 263] on select "Select Item... Called Routine Other" at bounding box center [932, 262] width 1233 height 34
click at [315, 245] on select "Select Item... Called Routine Other" at bounding box center [932, 262] width 1233 height 34
click at [1508, 733] on button "Next" at bounding box center [1508, 742] width 55 height 30
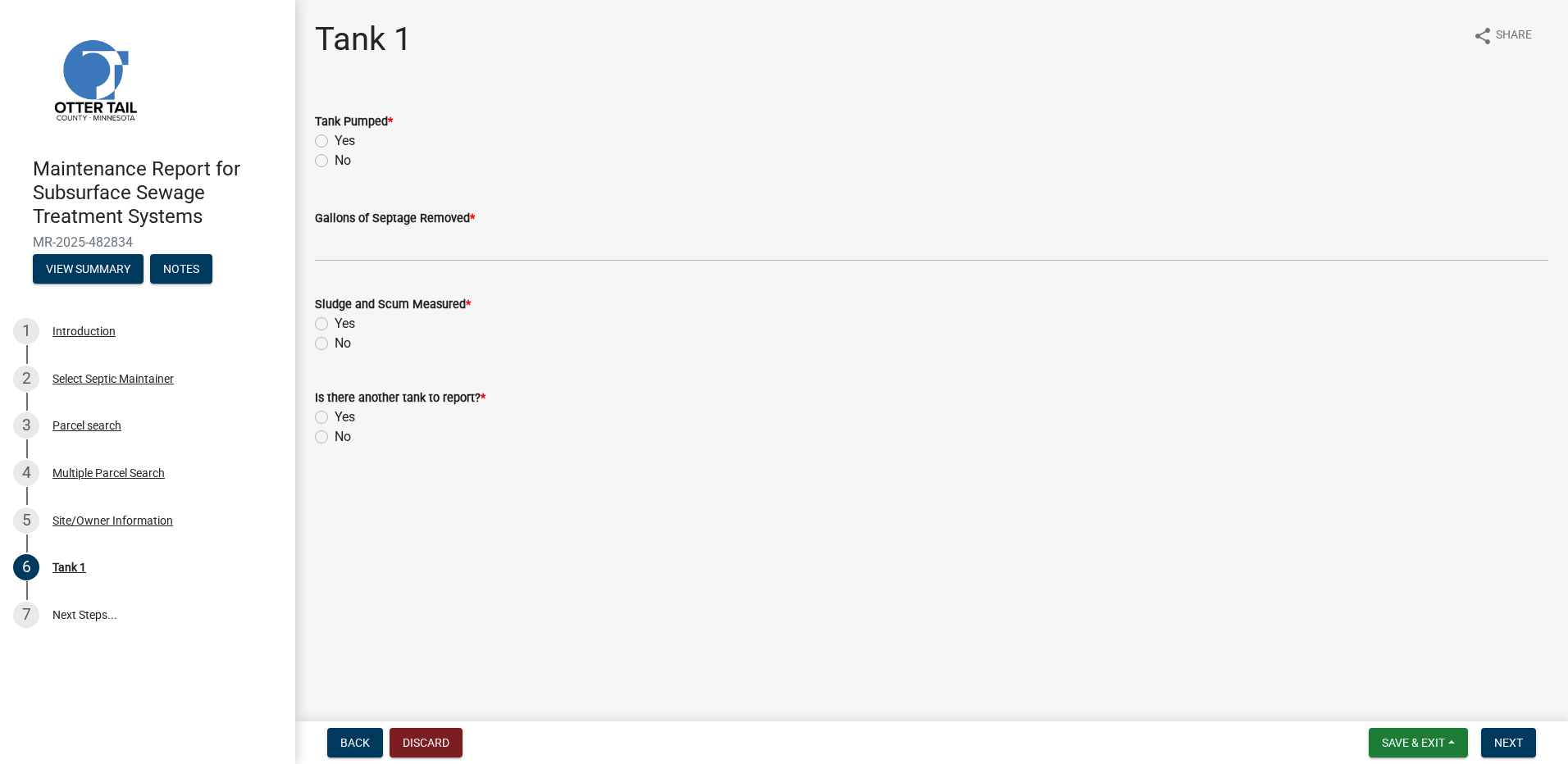
click at [335, 138] on label "Yes" at bounding box center [345, 140] width 21 height 20
click at [335, 138] on input "Yes" at bounding box center [340, 136] width 10 height 10
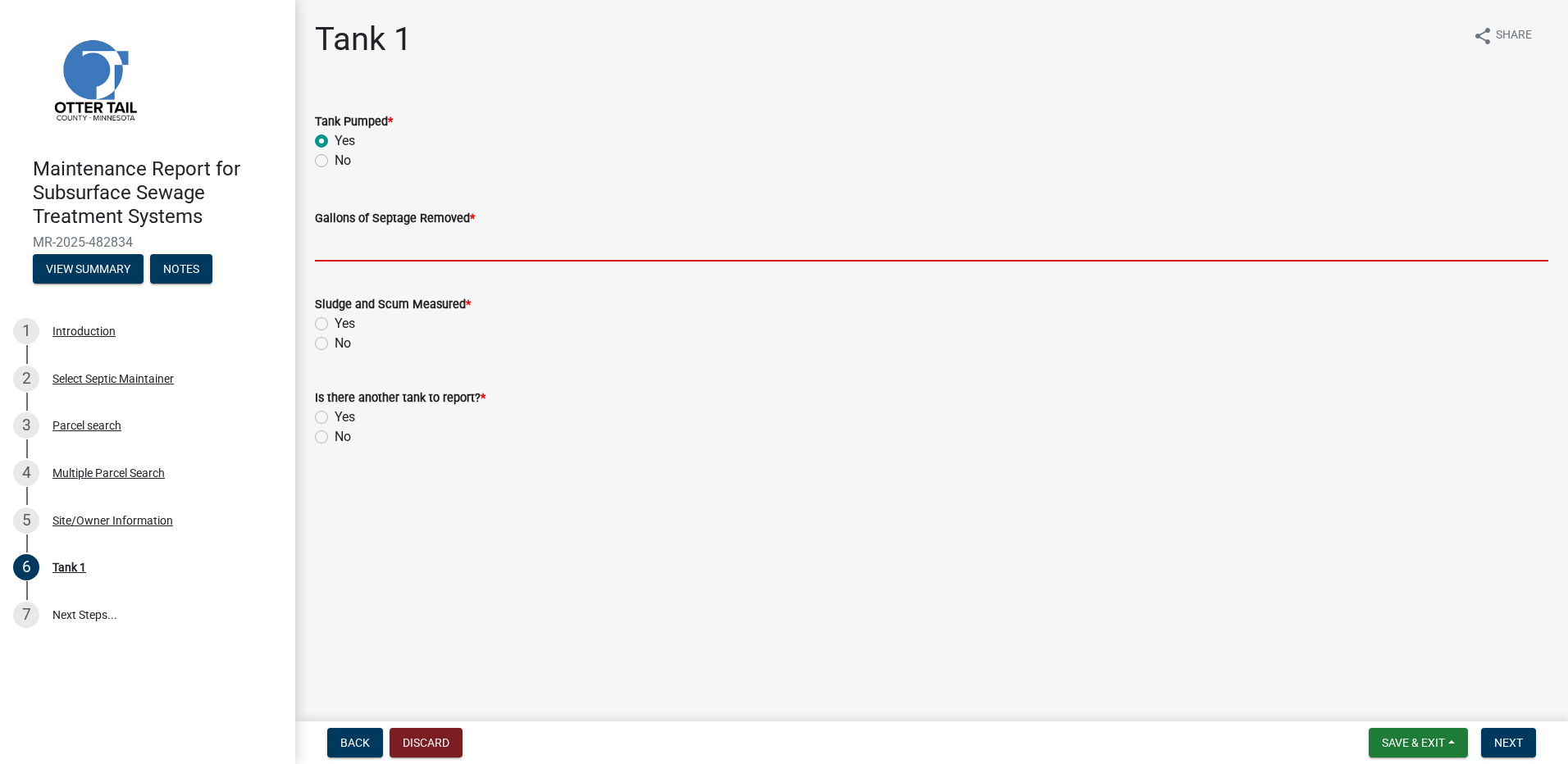
click at [355, 239] on input "Gallons of Septage Removed *" at bounding box center [932, 245] width 1233 height 34
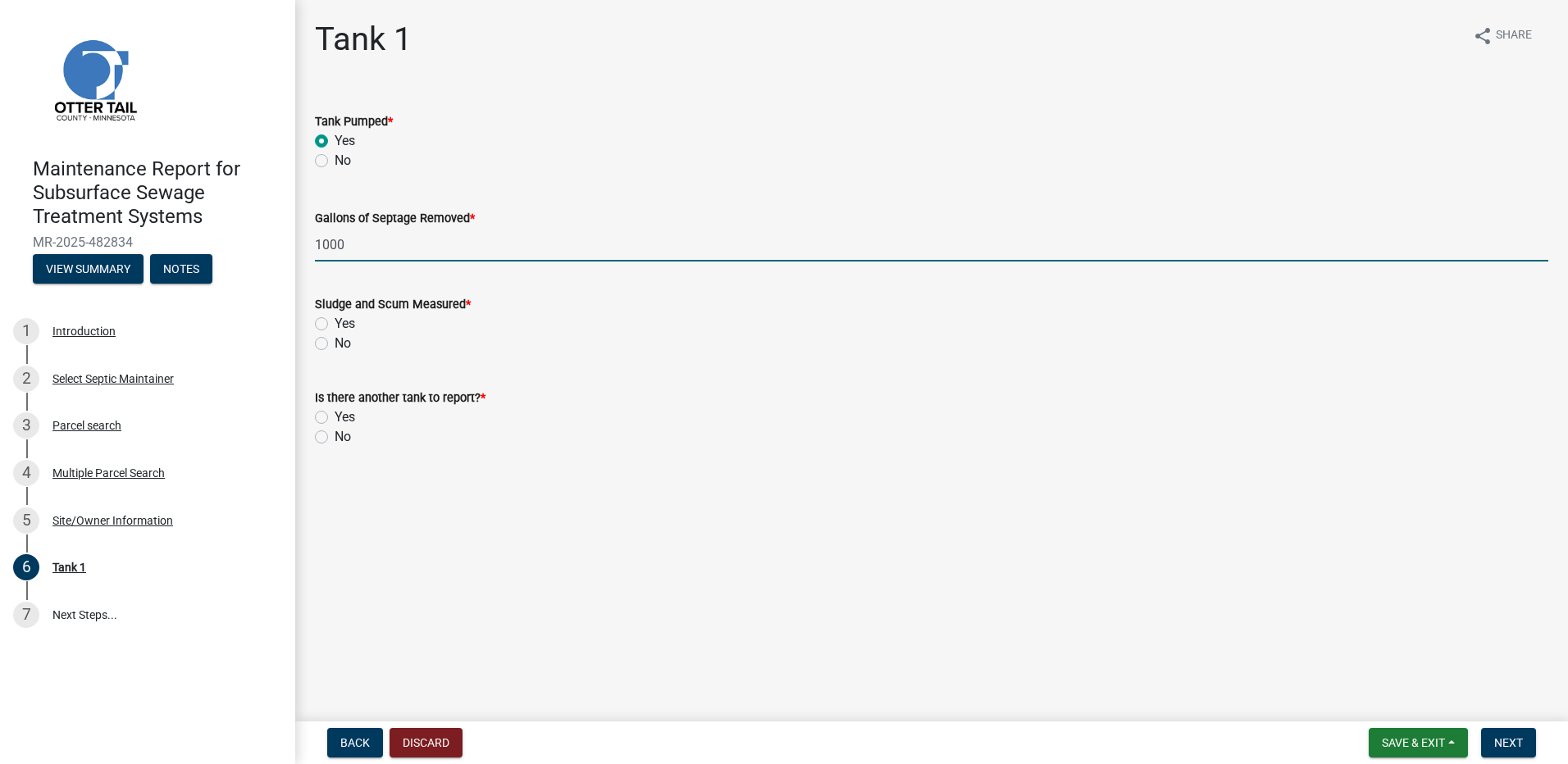
click at [328, 339] on div "No" at bounding box center [932, 343] width 1233 height 20
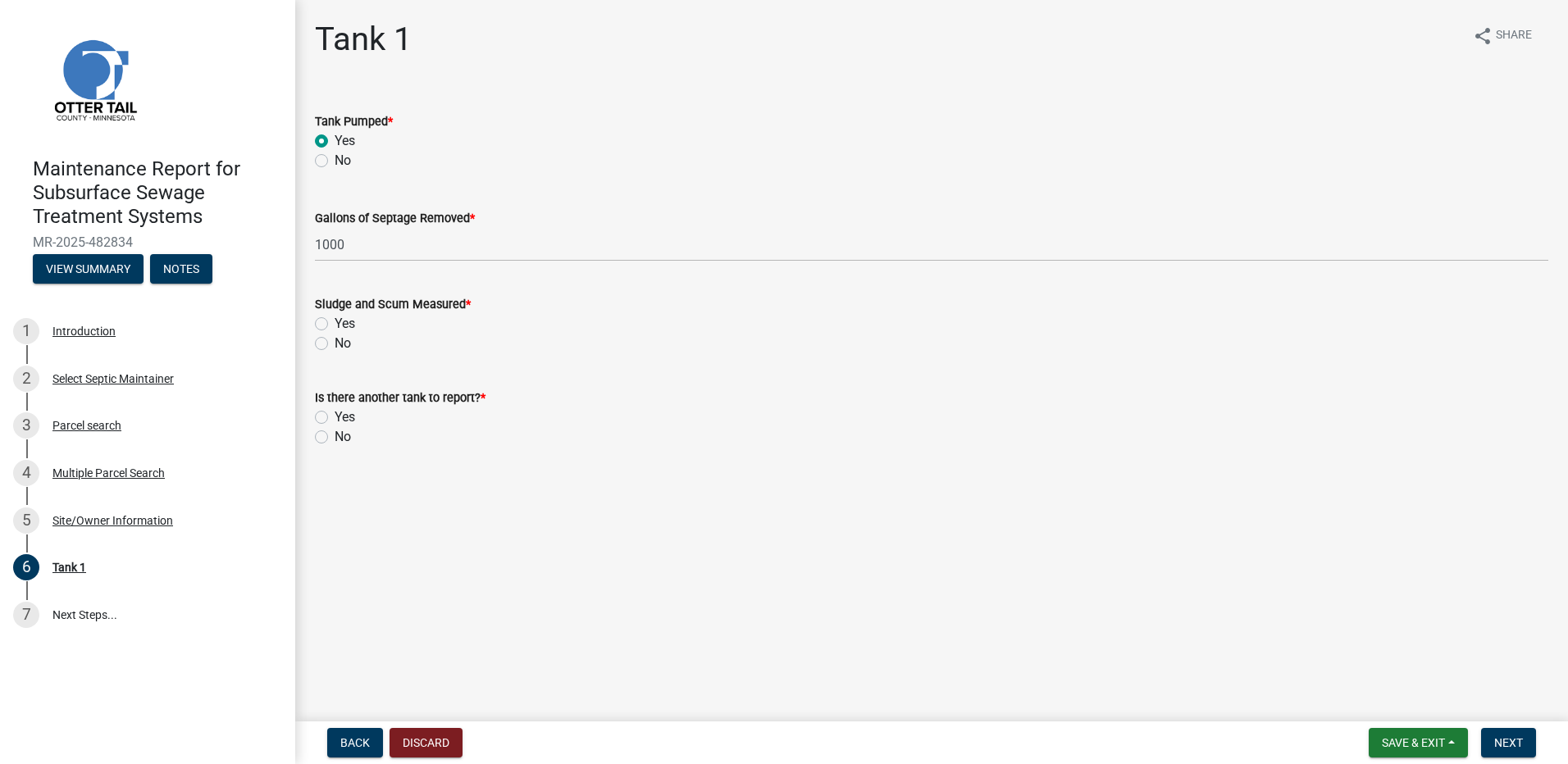
click at [335, 343] on label "No" at bounding box center [343, 343] width 17 height 20
click at [335, 343] on input "No" at bounding box center [340, 339] width 10 height 10
click at [335, 432] on label "No" at bounding box center [343, 437] width 17 height 20
click at [335, 432] on input "No" at bounding box center [340, 432] width 10 height 10
click at [1486, 733] on button "Next" at bounding box center [1508, 742] width 55 height 30
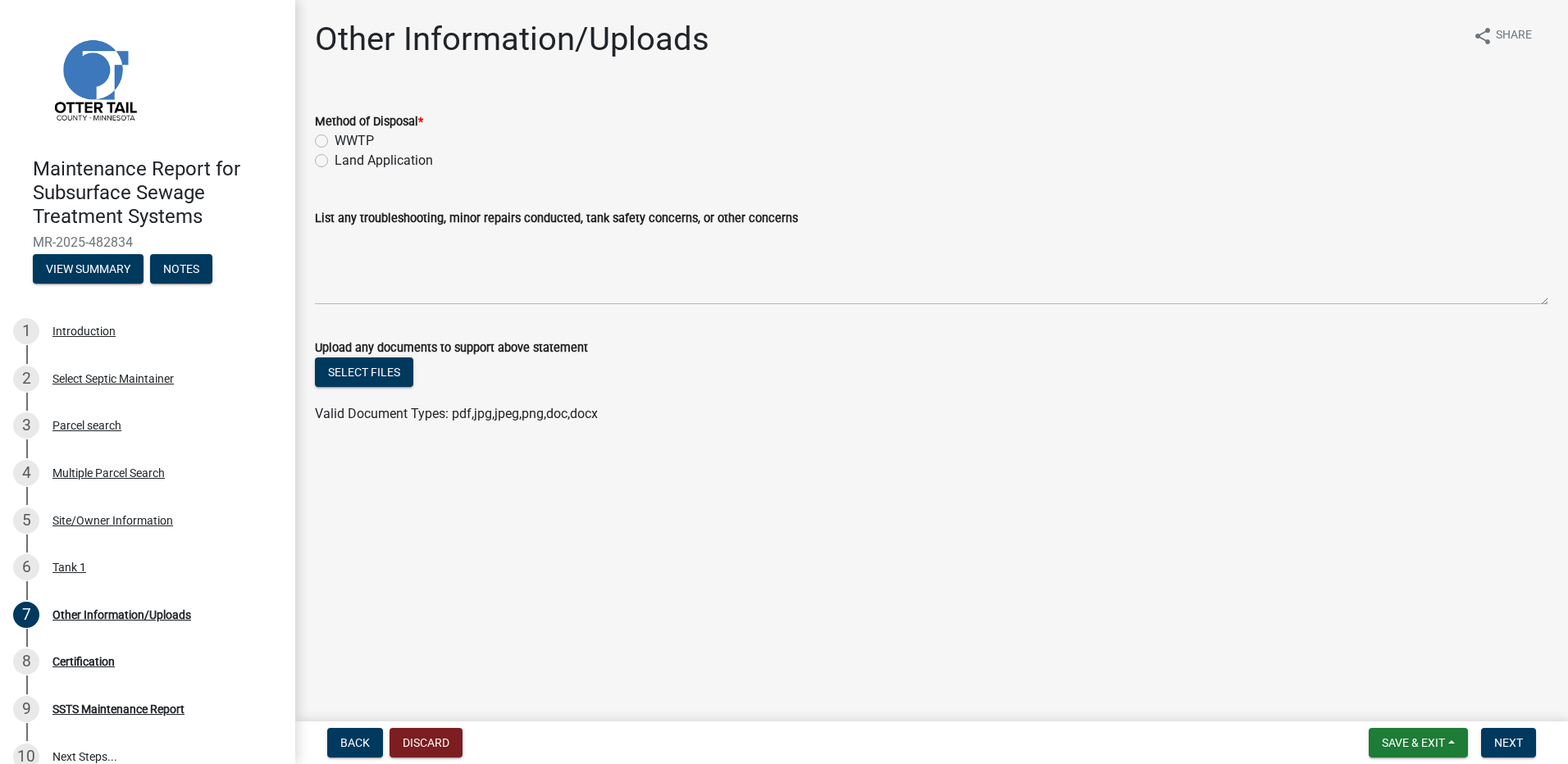
click at [402, 151] on label "Land Application" at bounding box center [384, 160] width 98 height 20
click at [345, 151] on input "Land Application" at bounding box center [340, 155] width 10 height 10
click at [1513, 732] on button "Next" at bounding box center [1508, 742] width 55 height 30
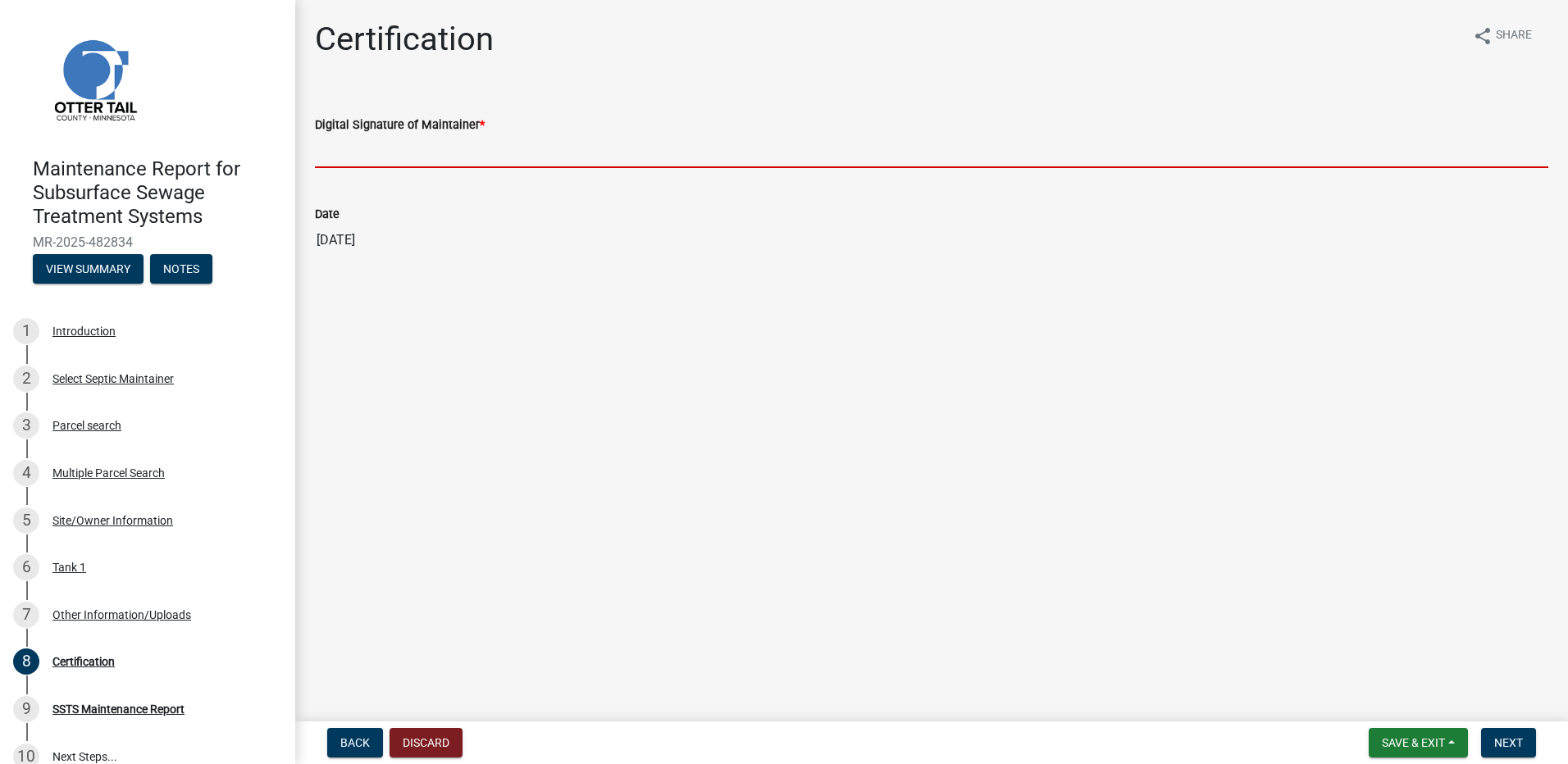
click at [394, 137] on input "Digital Signature of Maintainer *" at bounding box center [932, 151] width 1233 height 34
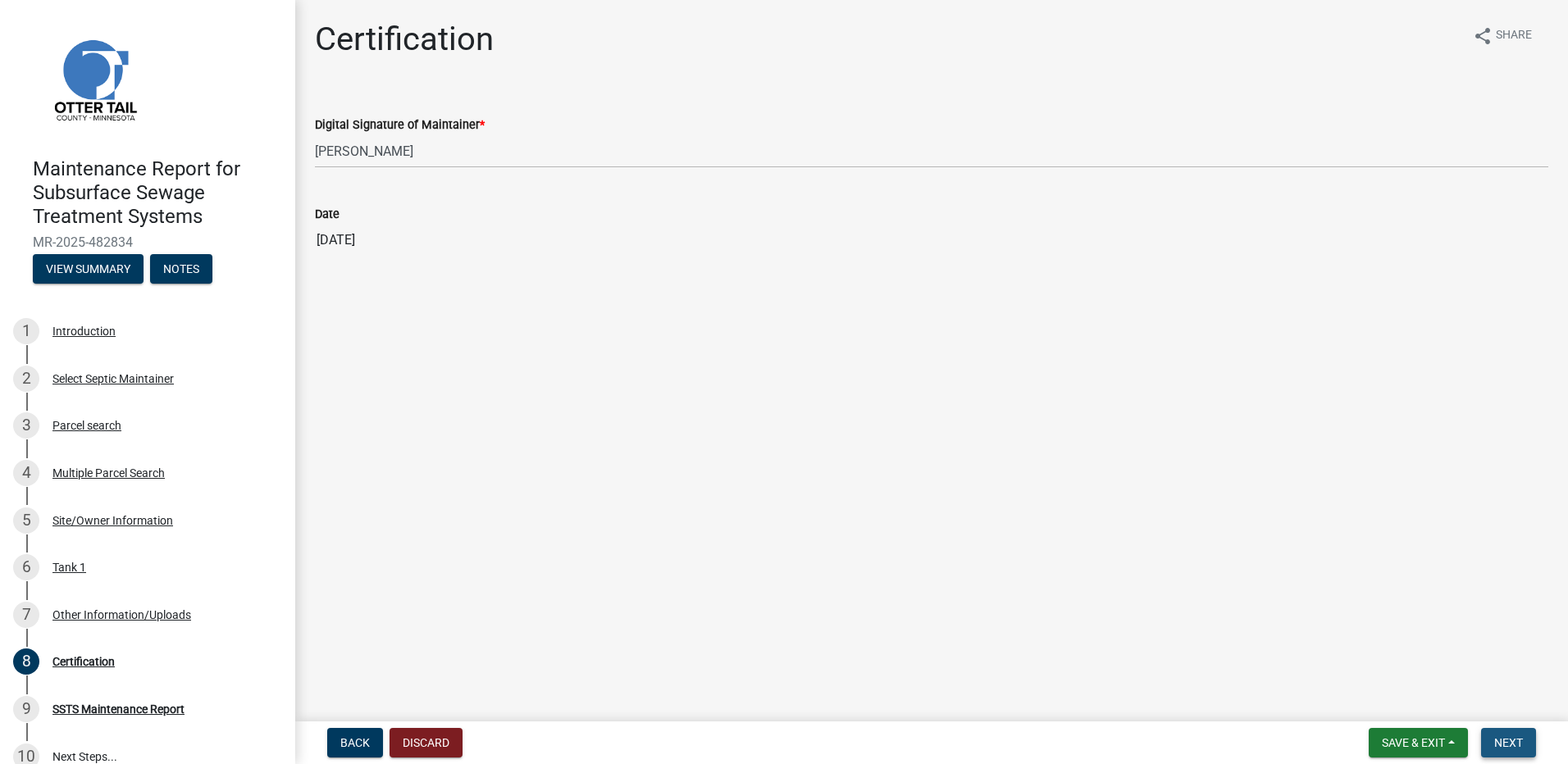
click at [1513, 744] on span "Next" at bounding box center [1508, 742] width 29 height 13
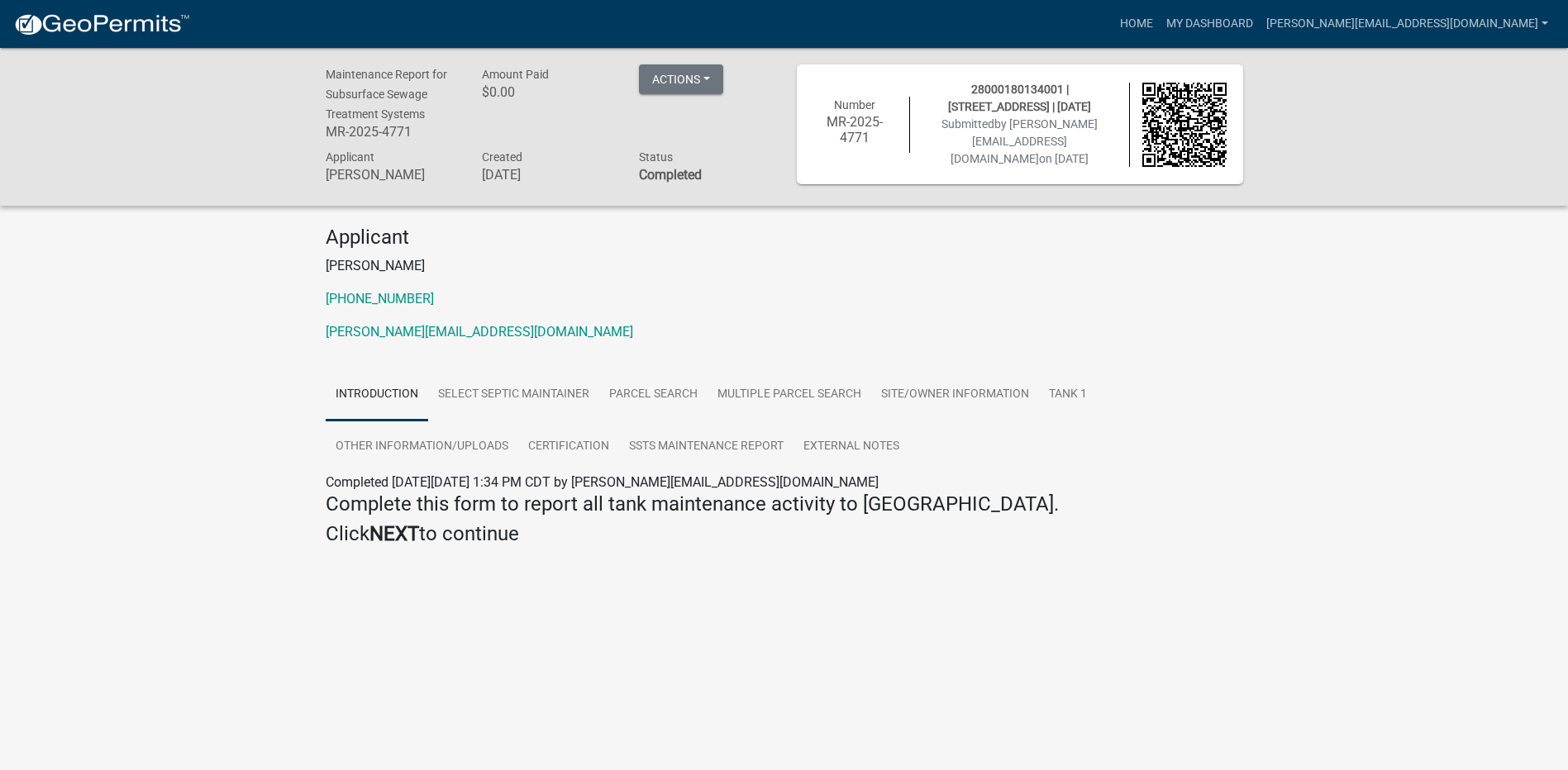
click at [132, 37] on link at bounding box center [102, 24] width 177 height 35
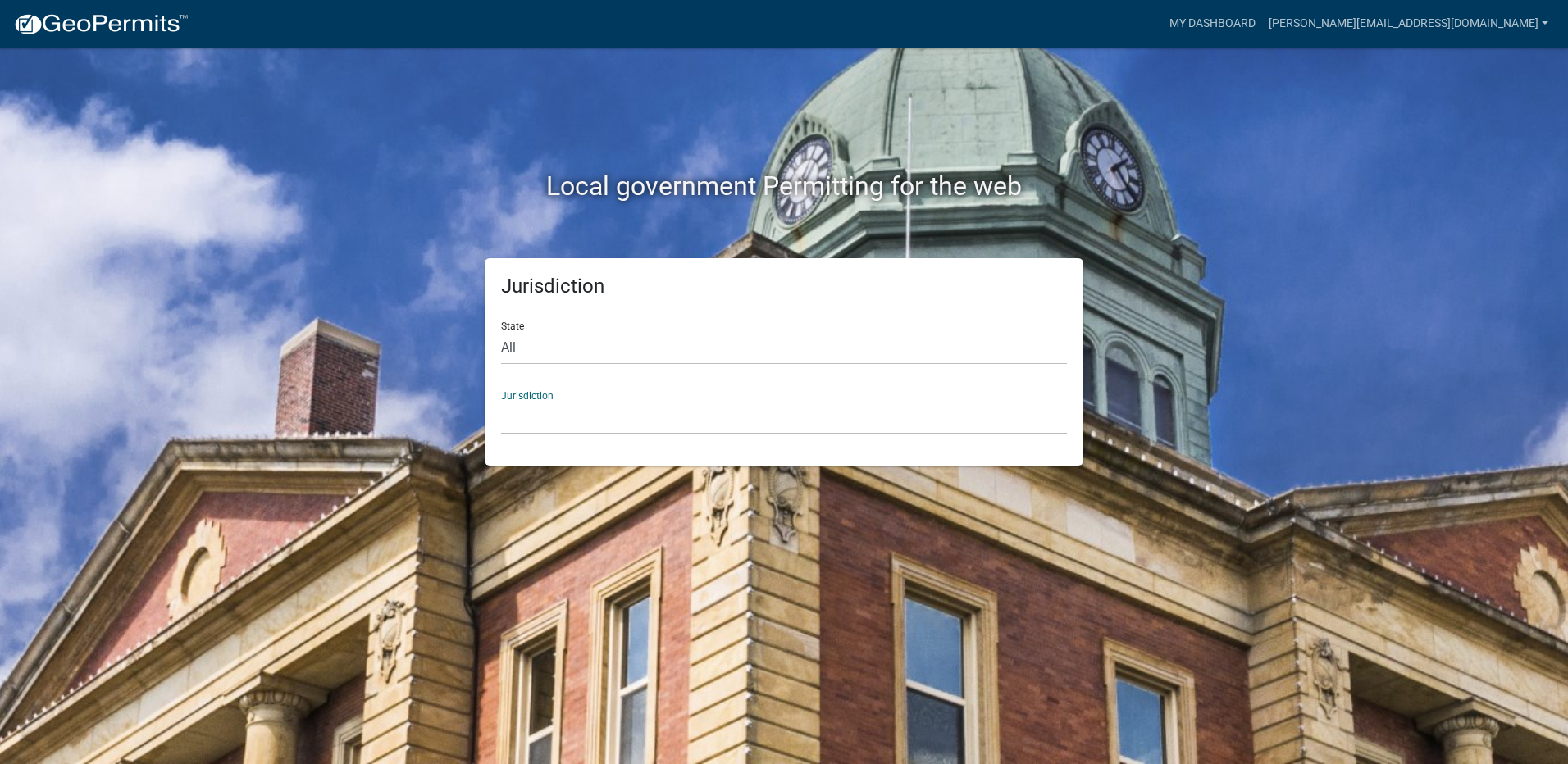
click at [595, 418] on select "[GEOGRAPHIC_DATA], [US_STATE] [GEOGRAPHIC_DATA], [US_STATE][PERSON_NAME][GEOGRA…" at bounding box center [784, 418] width 566 height 34
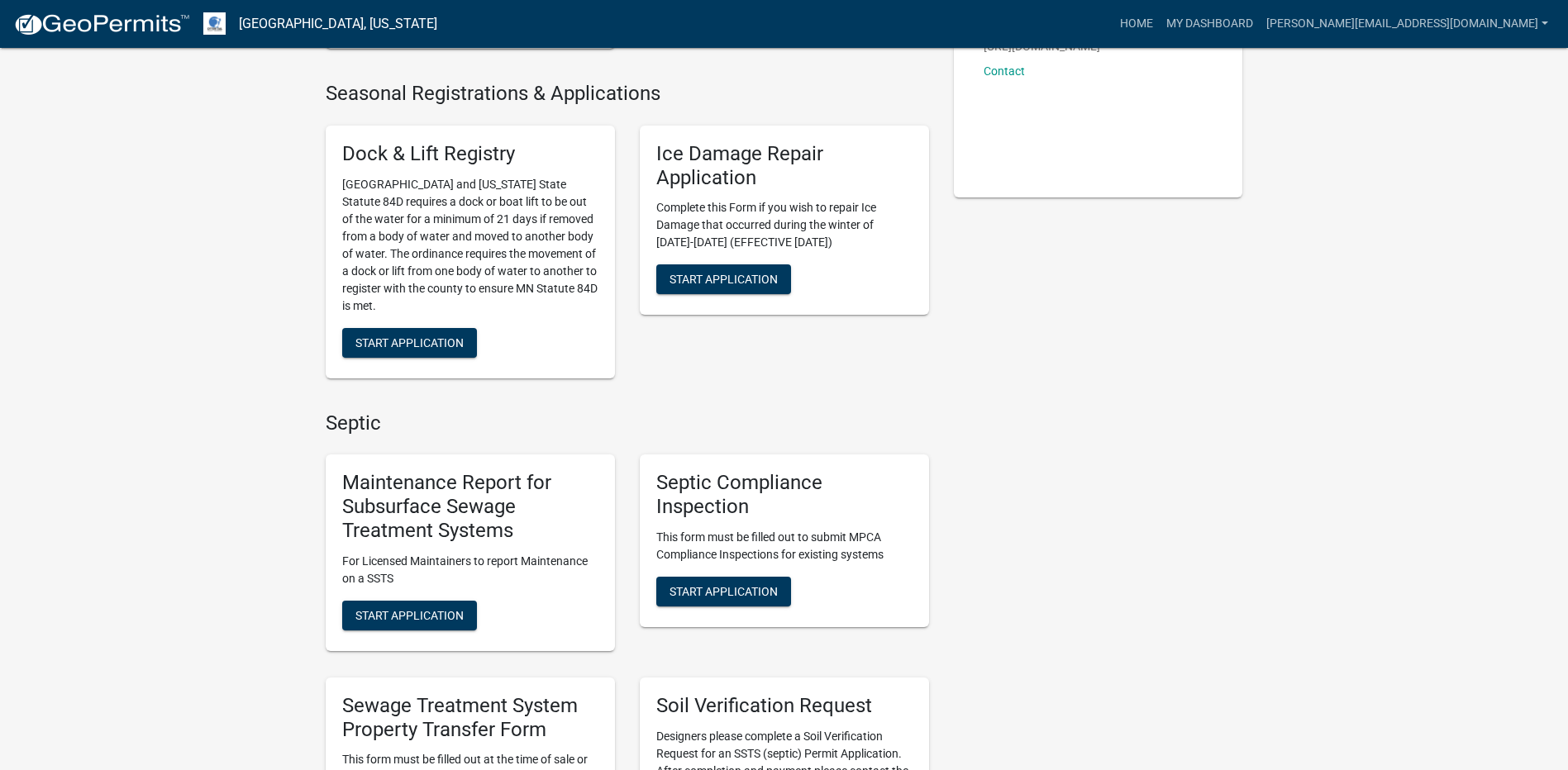
scroll to position [413, 0]
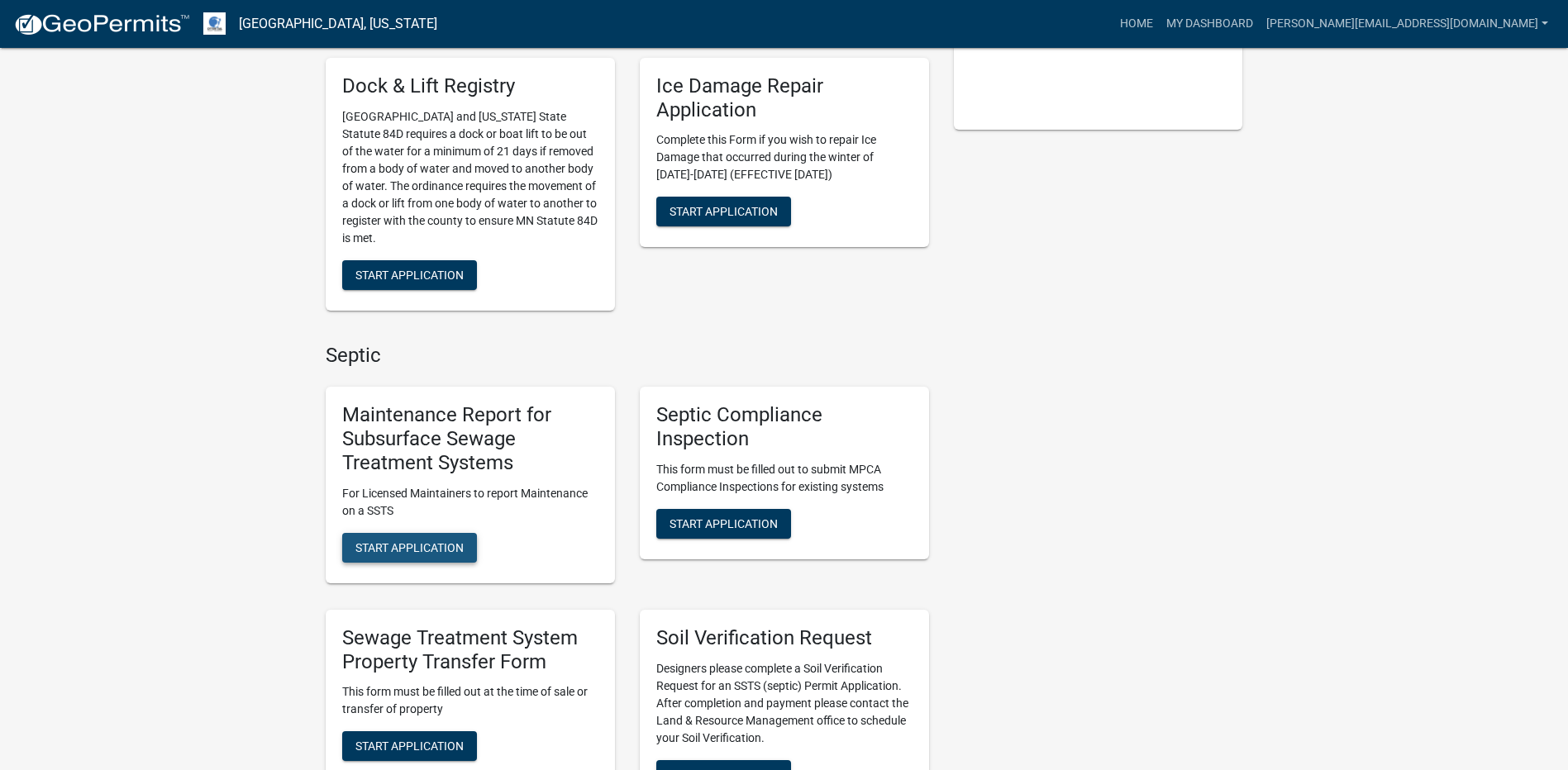
click at [426, 549] on span "Start Application" at bounding box center [409, 547] width 108 height 13
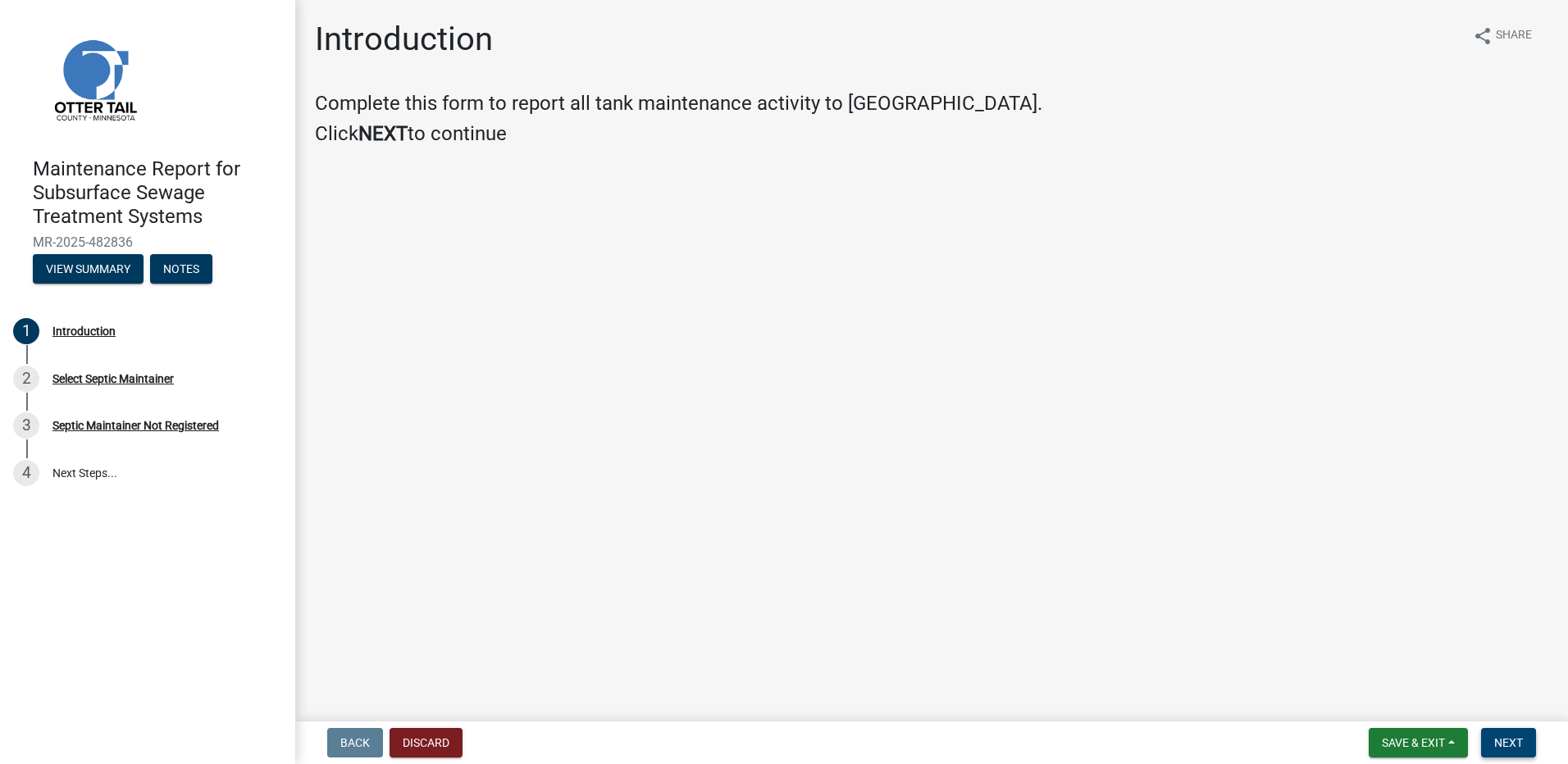
click at [1505, 741] on span "Next" at bounding box center [1508, 742] width 29 height 13
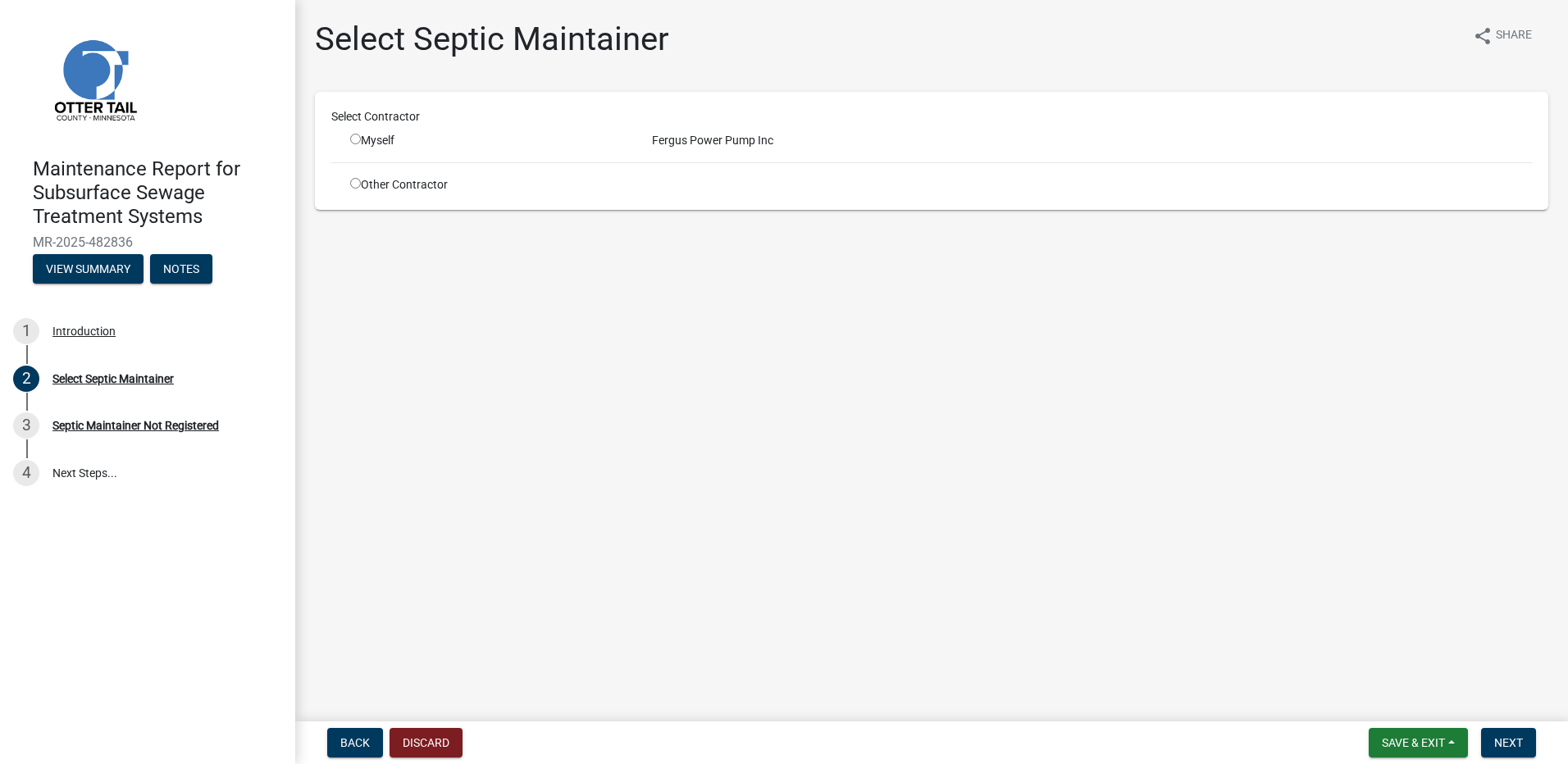
click at [391, 145] on div "Myself" at bounding box center [488, 140] width 277 height 17
click at [356, 138] on input "radio" at bounding box center [355, 138] width 10 height 10
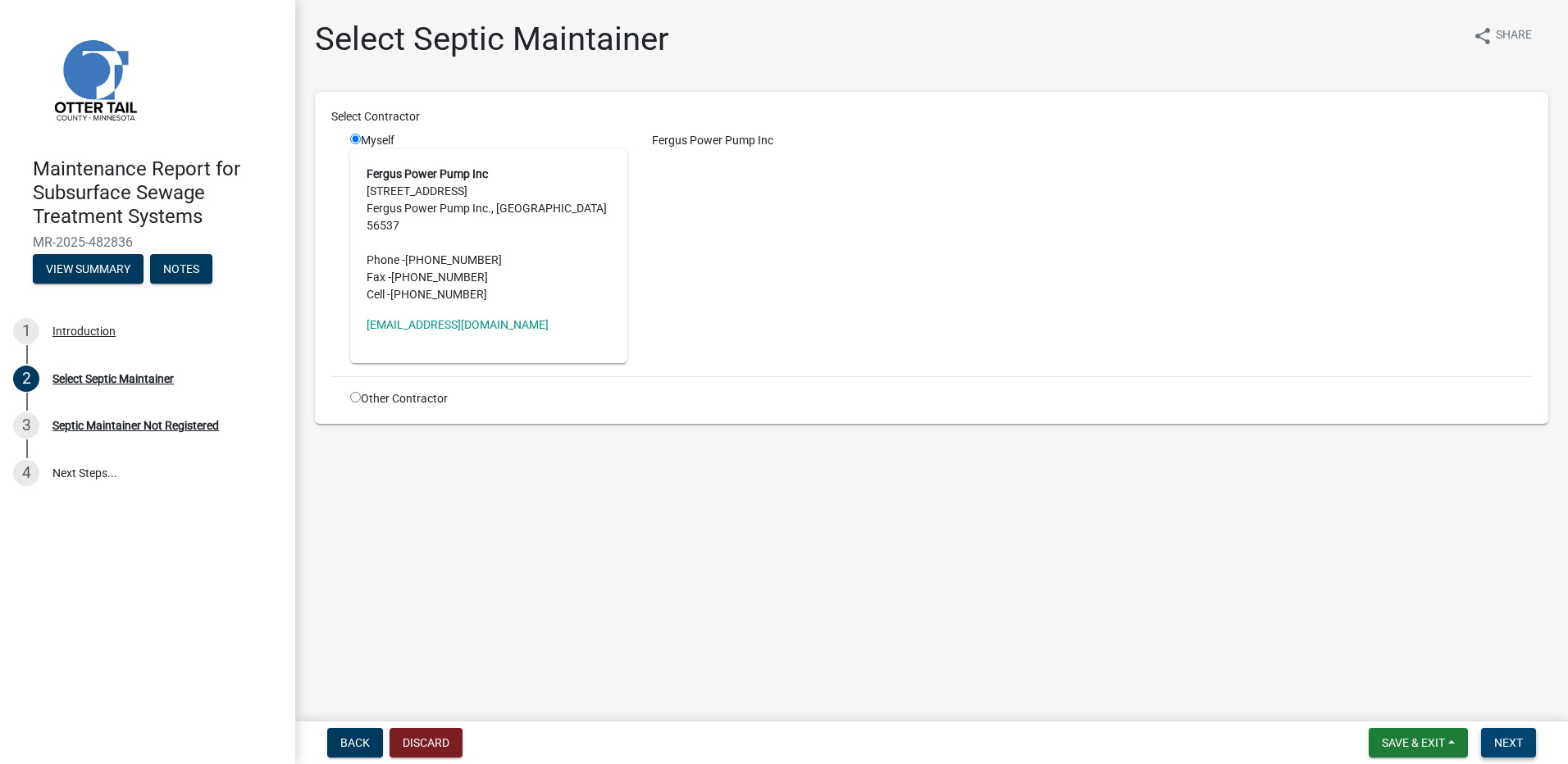
click at [1523, 755] on button "Next" at bounding box center [1508, 742] width 55 height 30
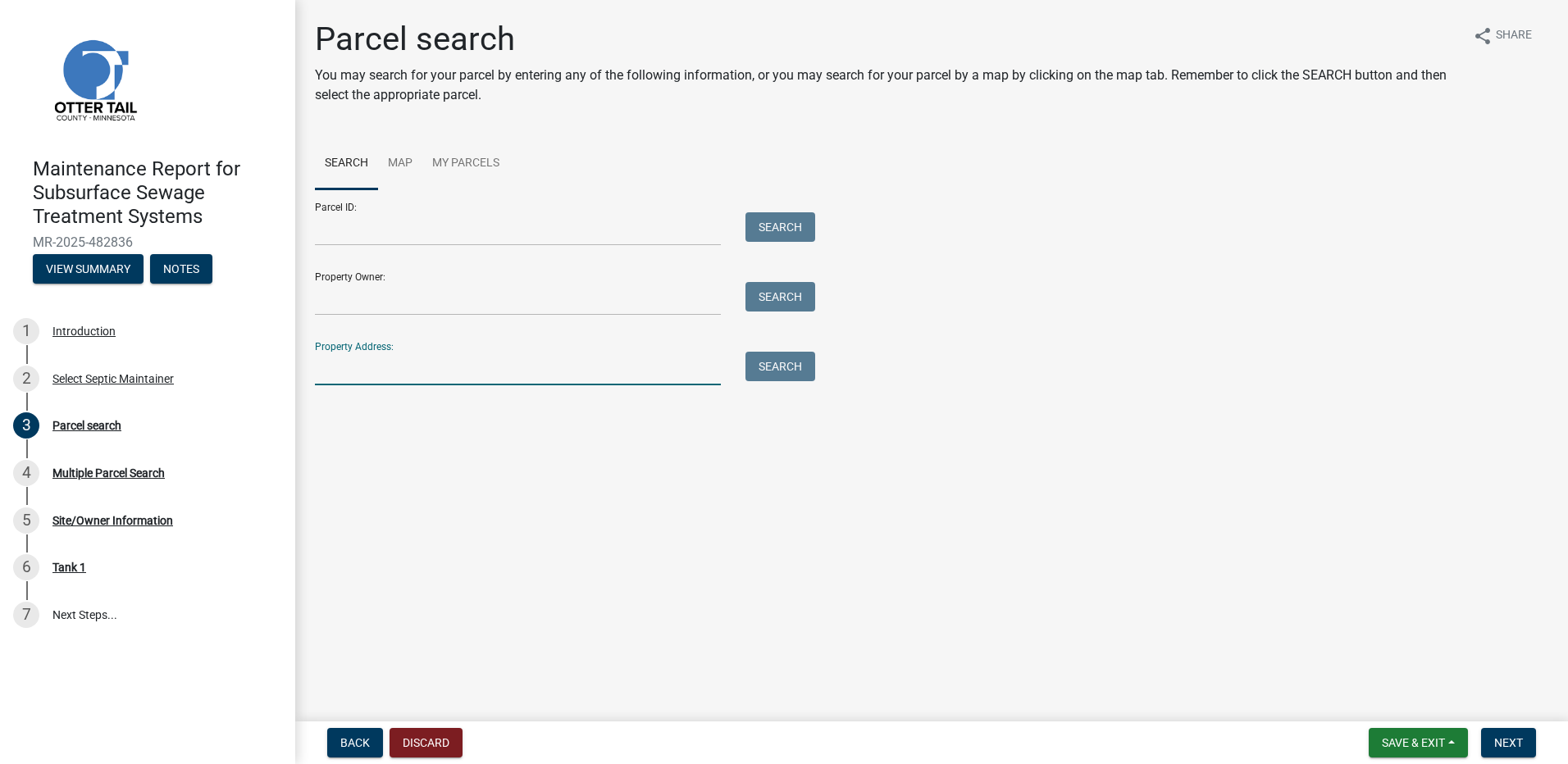
click at [437, 366] on input "Property Address:" at bounding box center [518, 368] width 406 height 34
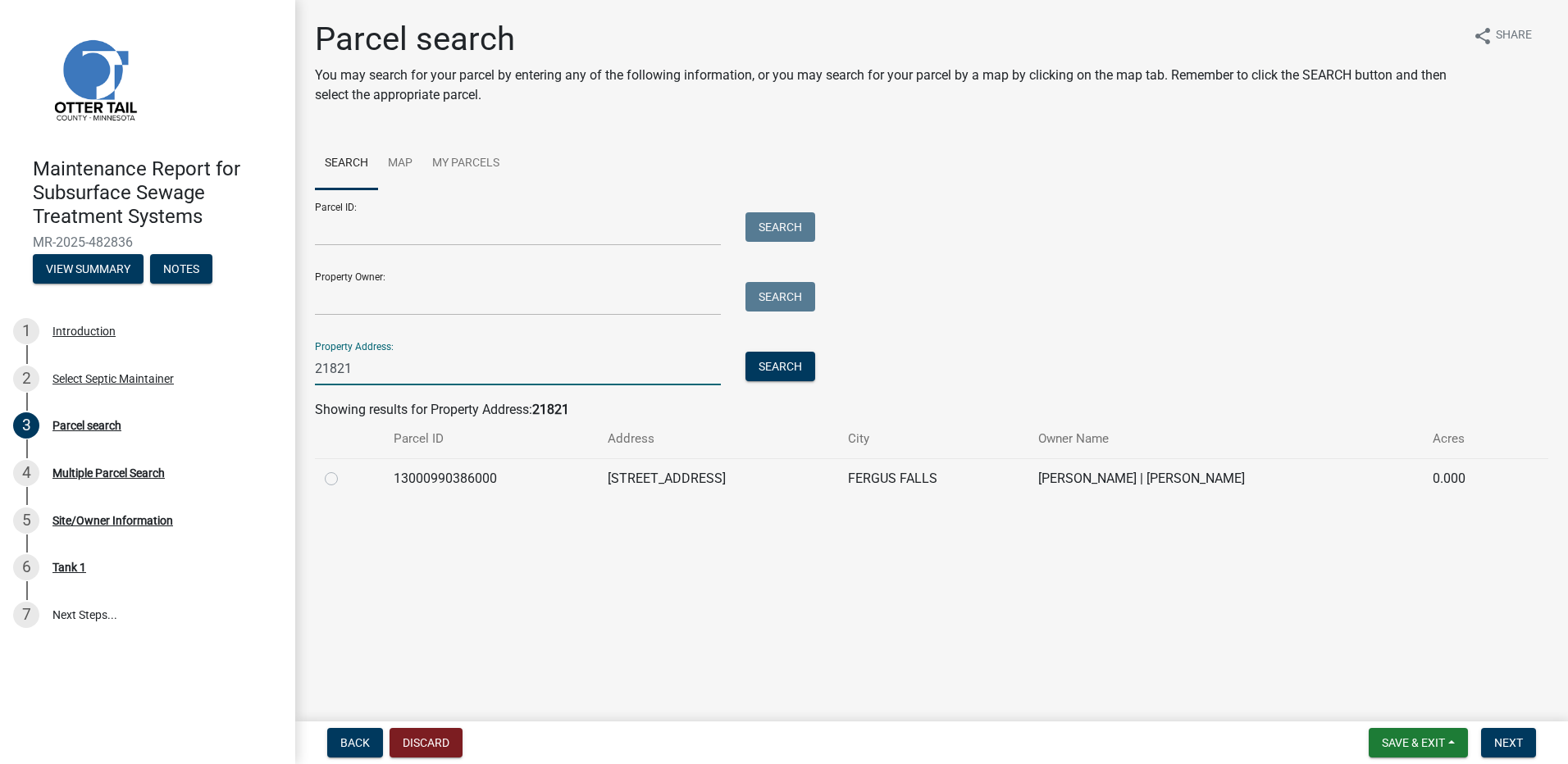
click at [344, 468] on label at bounding box center [344, 468] width 0 height 0
click at [344, 480] on input "radio" at bounding box center [349, 473] width 10 height 10
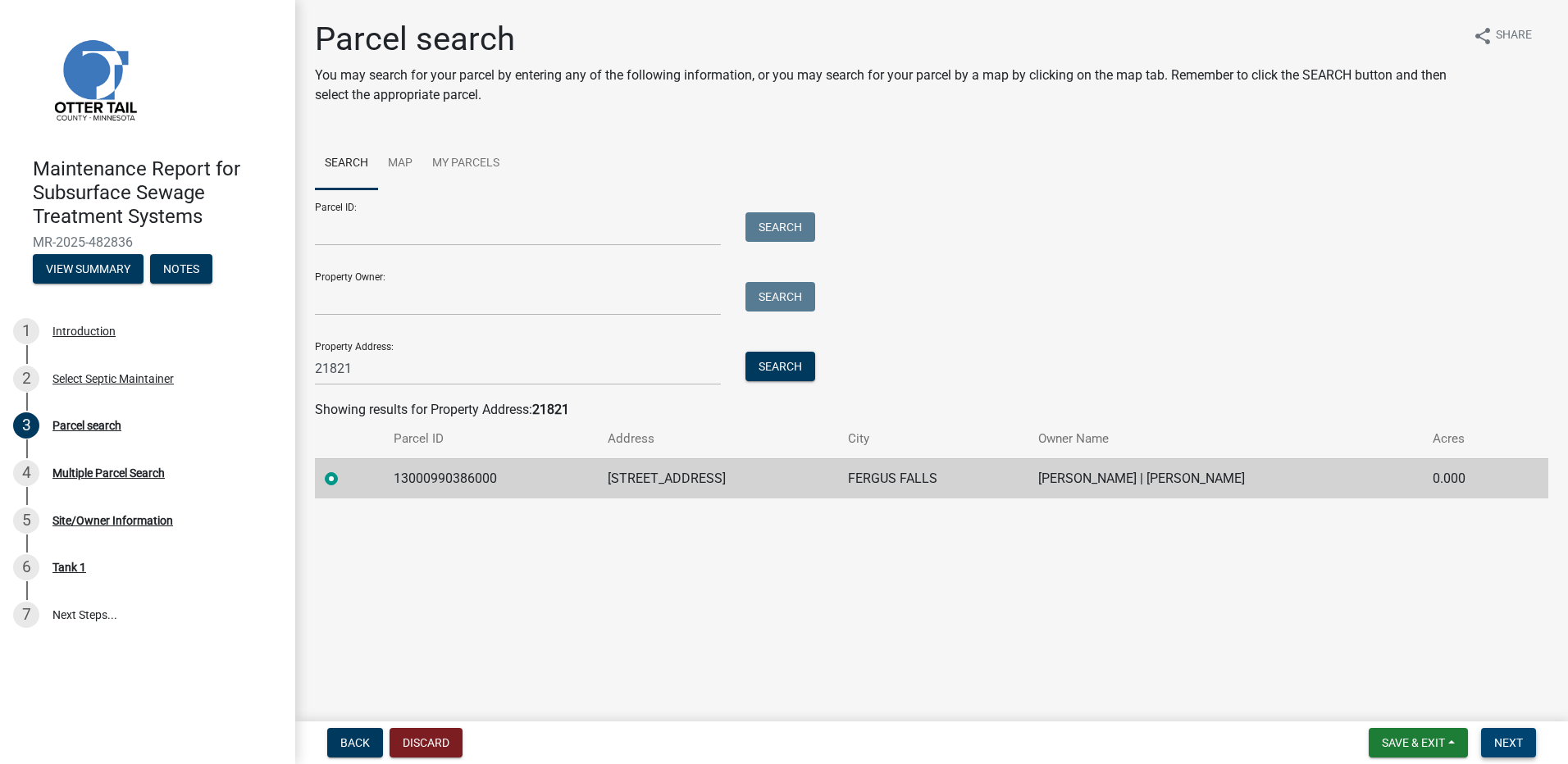
click at [1511, 735] on button "Next" at bounding box center [1508, 742] width 55 height 30
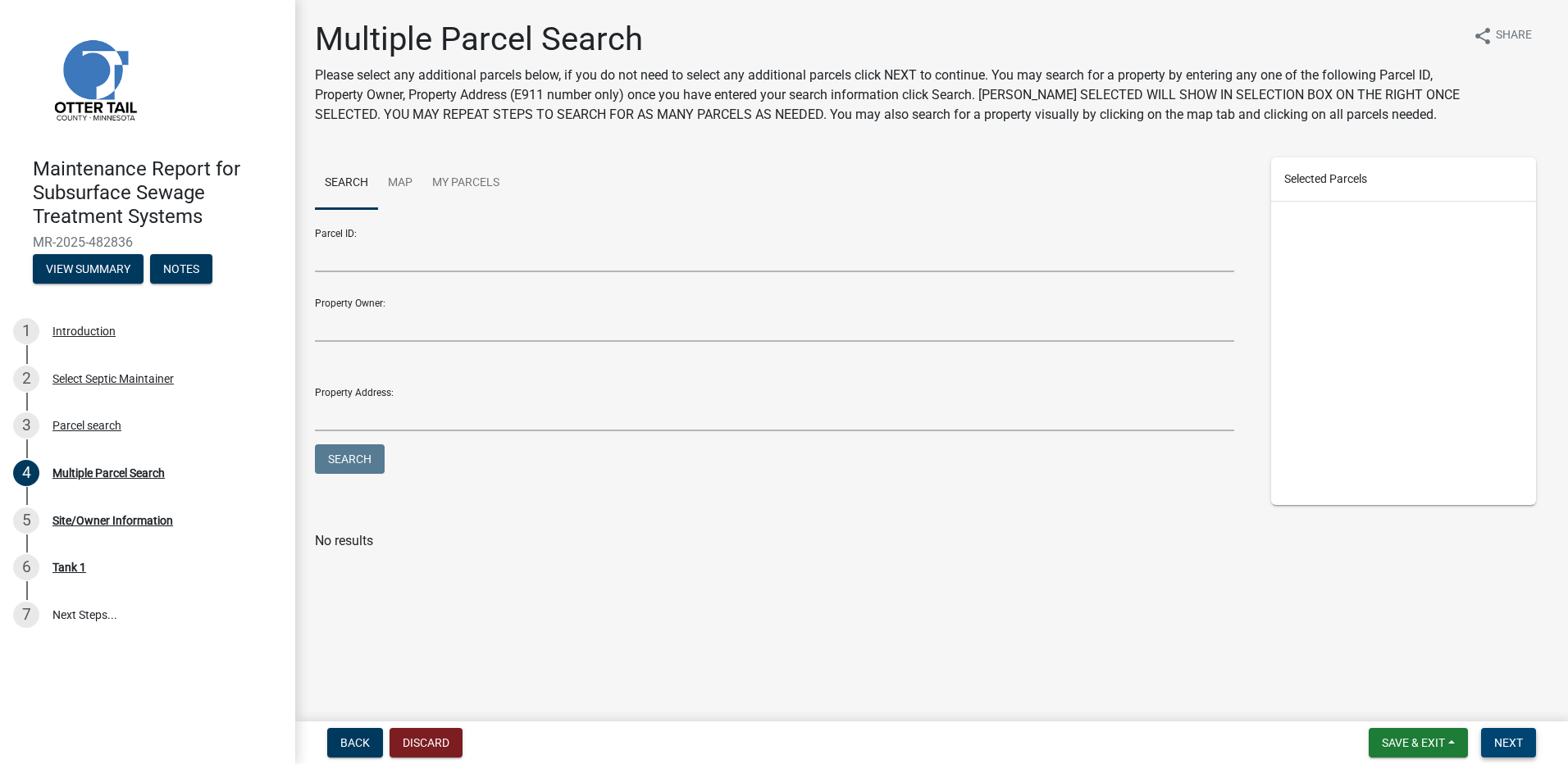
click at [1501, 740] on span "Next" at bounding box center [1508, 742] width 29 height 13
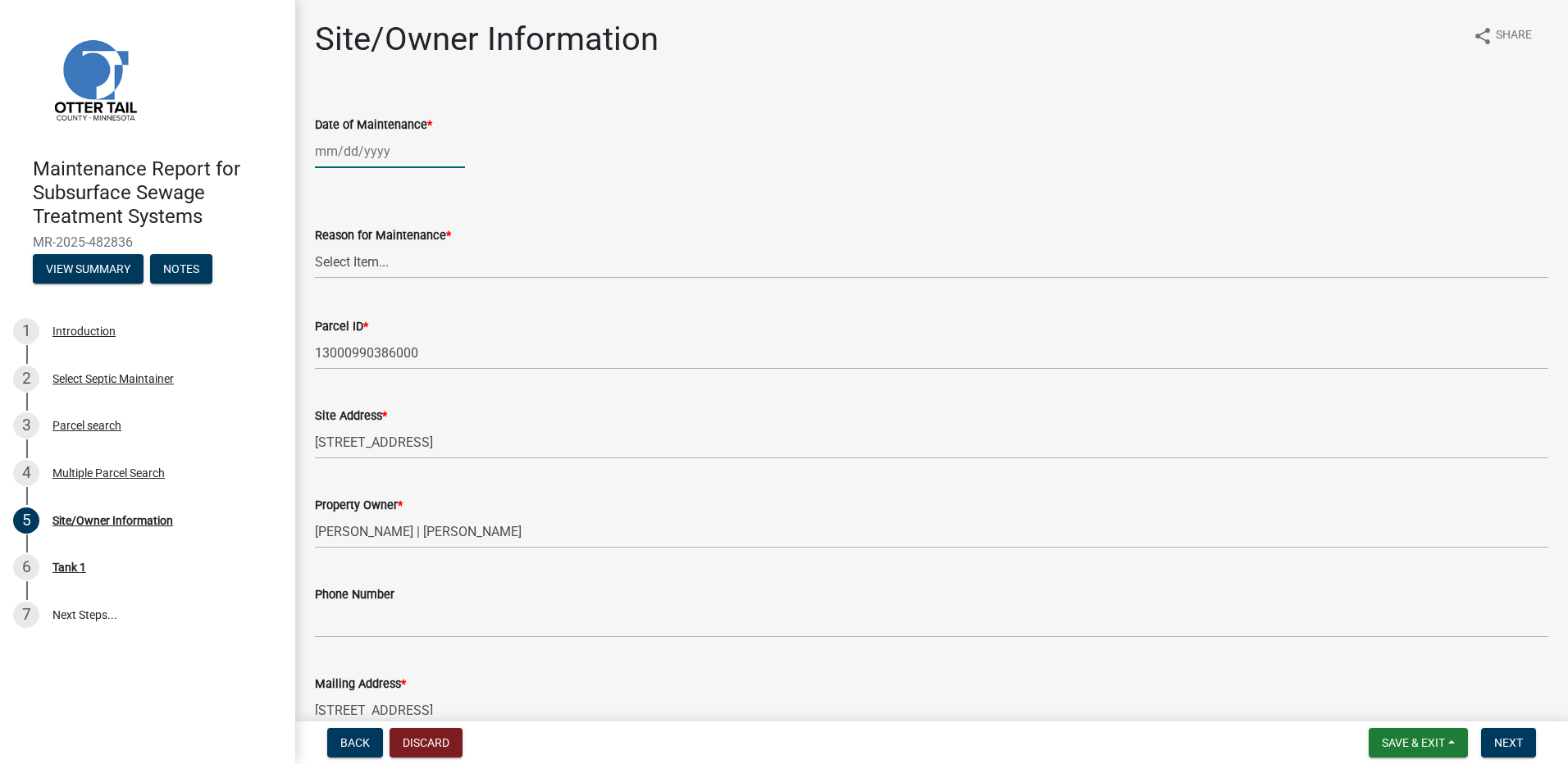
click at [372, 162] on div at bounding box center [390, 151] width 150 height 34
click at [435, 262] on div "12" at bounding box center [436, 265] width 26 height 26
click at [435, 262] on select "Select Item... Called Routine Other" at bounding box center [932, 262] width 1233 height 34
click at [315, 245] on select "Select Item... Called Routine Other" at bounding box center [932, 262] width 1233 height 34
click at [1498, 742] on span "Next" at bounding box center [1508, 742] width 29 height 13
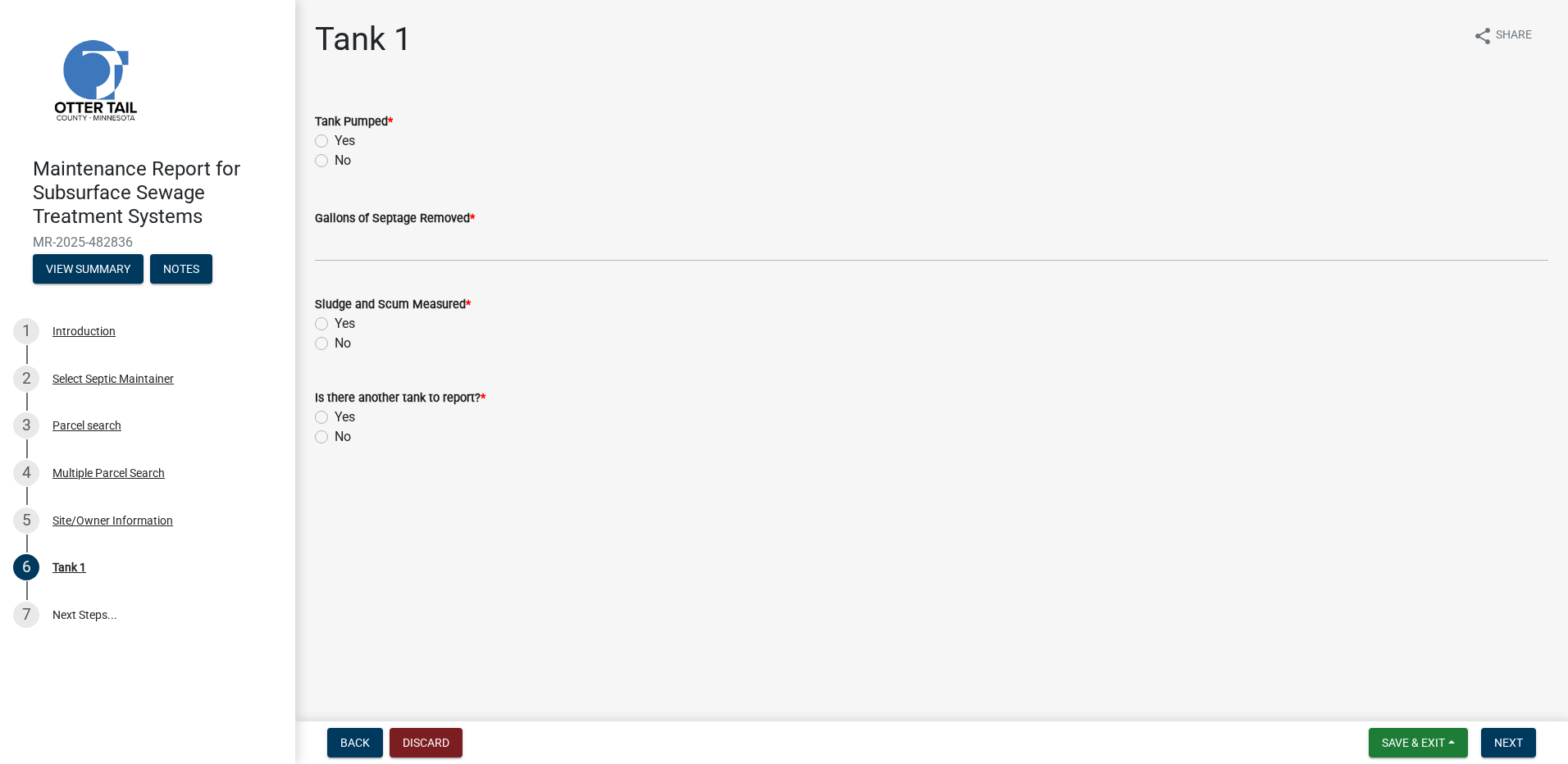
click at [335, 141] on label "Yes" at bounding box center [345, 140] width 21 height 20
click at [335, 141] on input "Yes" at bounding box center [340, 136] width 10 height 10
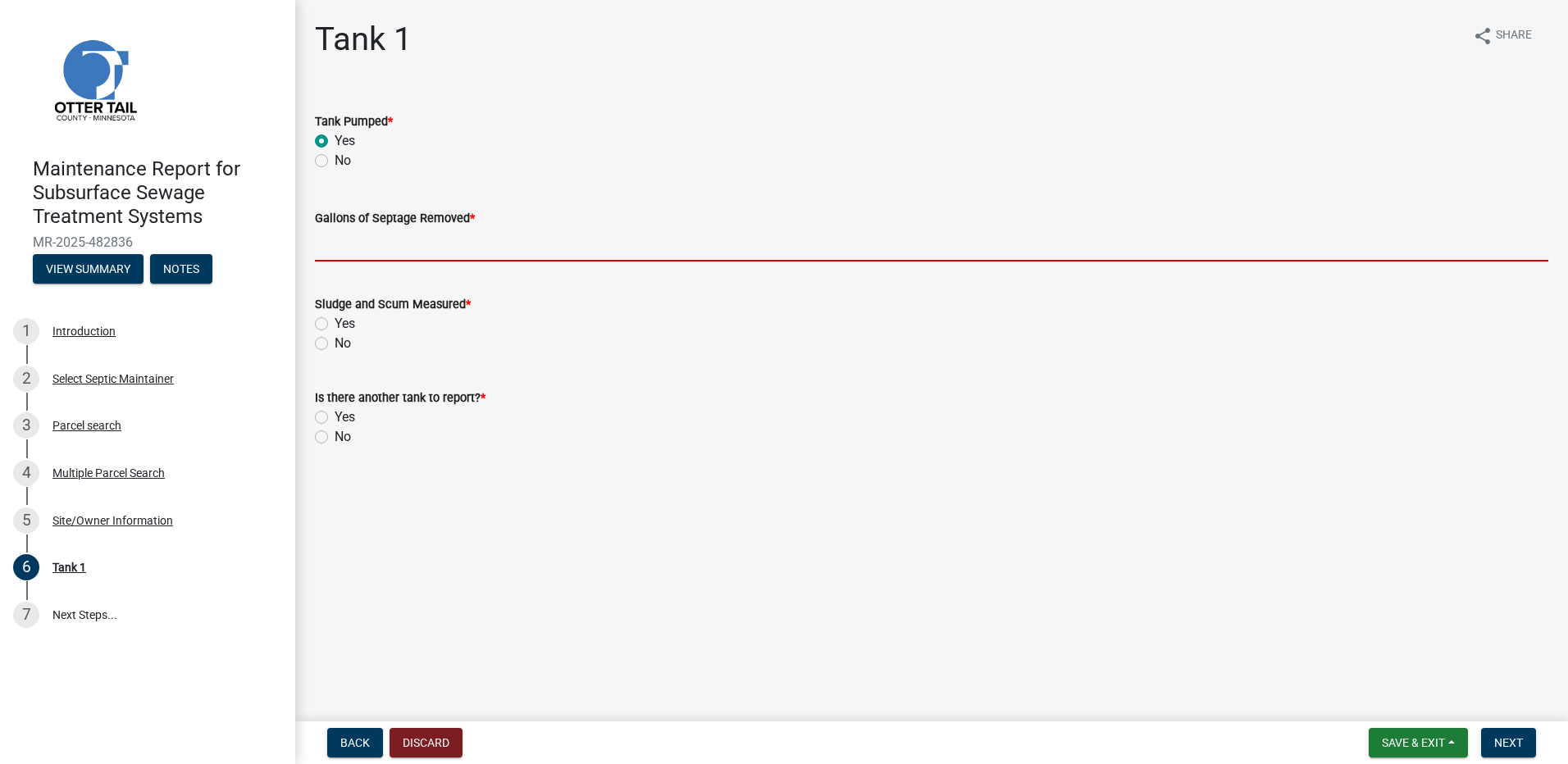
click at [327, 235] on input "Gallons of Septage Removed *" at bounding box center [932, 245] width 1233 height 34
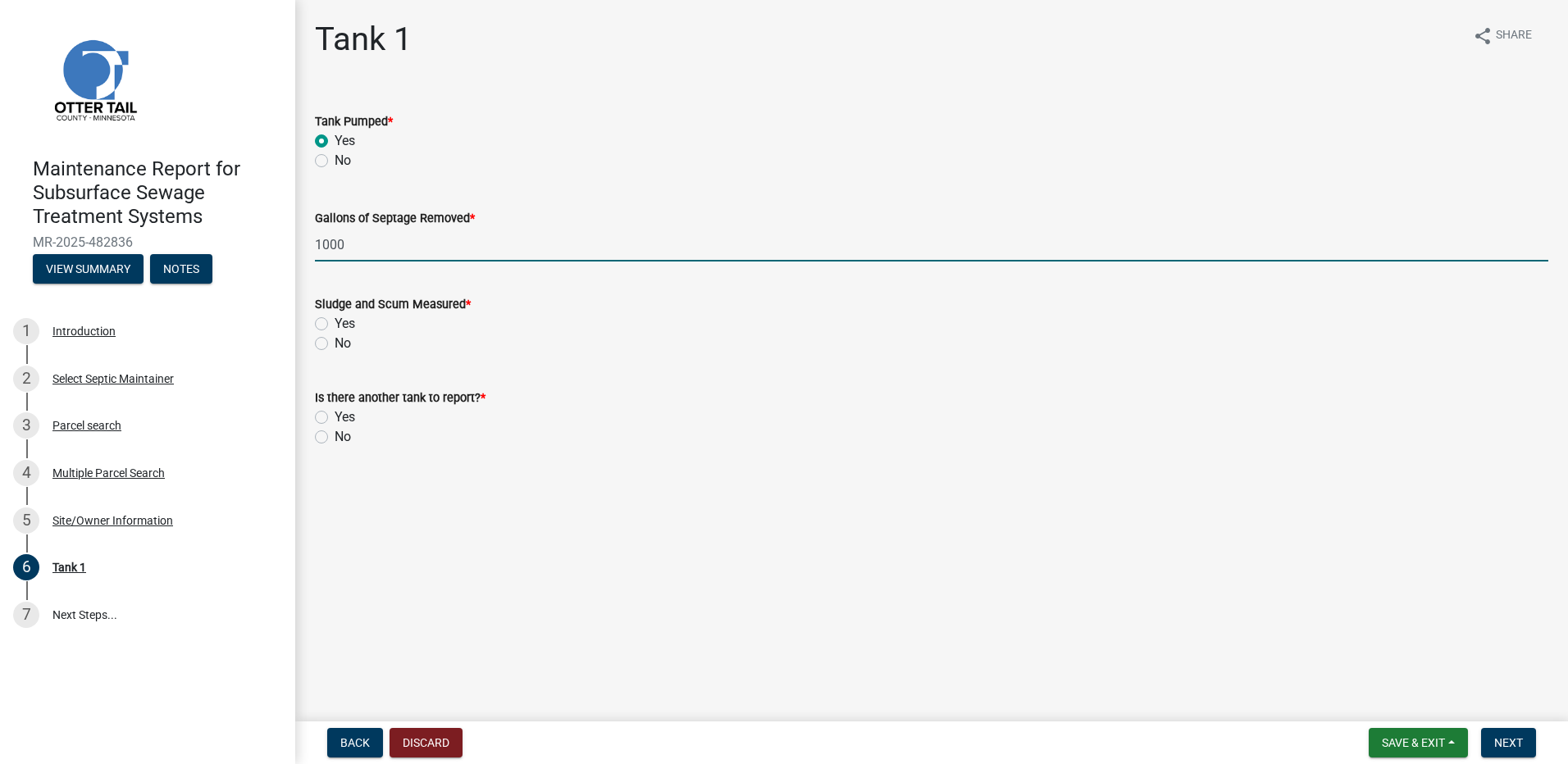
click at [335, 343] on label "No" at bounding box center [343, 343] width 17 height 20
click at [335, 343] on input "No" at bounding box center [340, 339] width 10 height 10
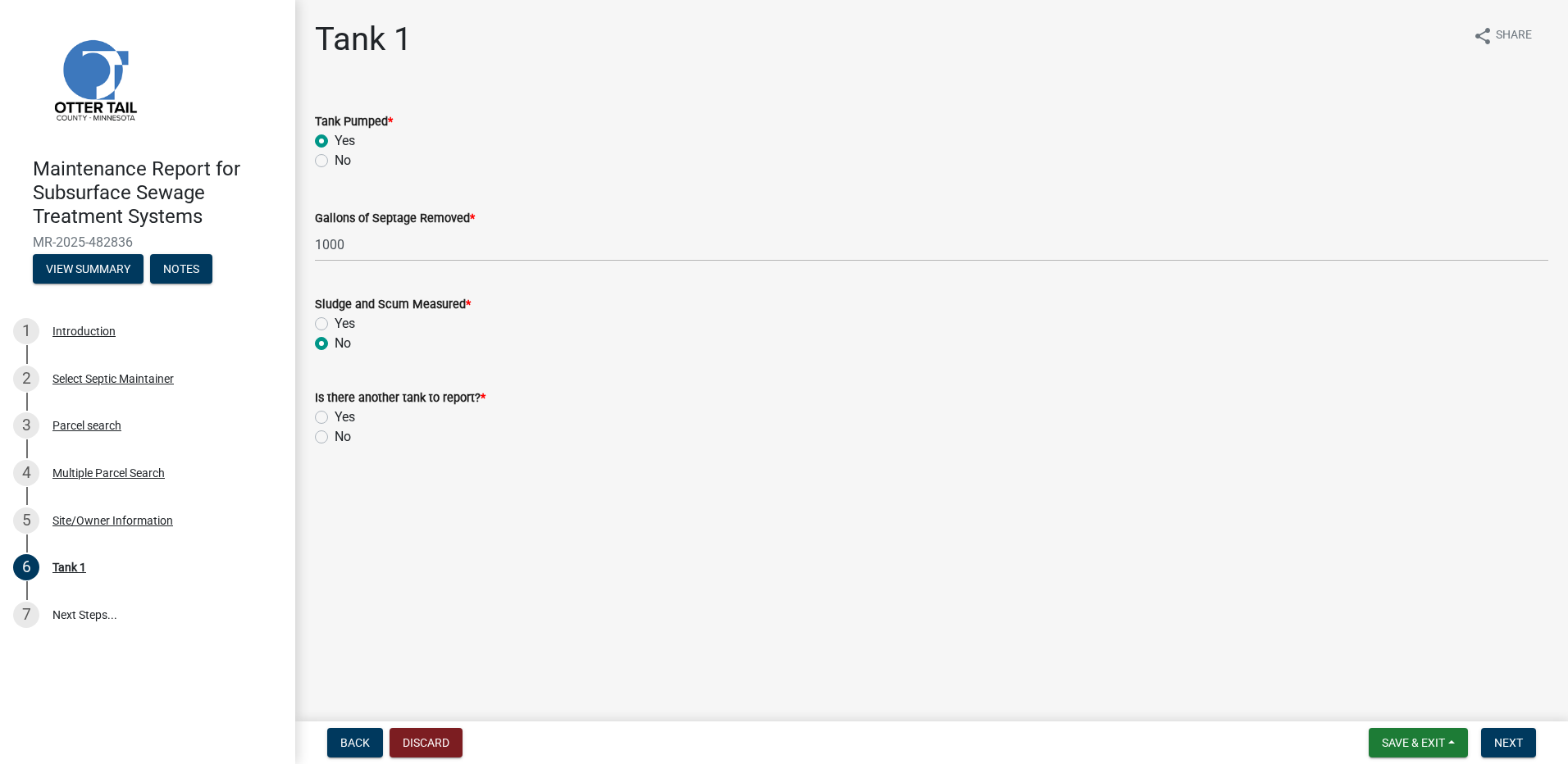
click at [335, 437] on label "No" at bounding box center [343, 437] width 17 height 20
click at [335, 437] on input "No" at bounding box center [340, 432] width 10 height 10
click at [1514, 746] on span "Next" at bounding box center [1508, 742] width 29 height 13
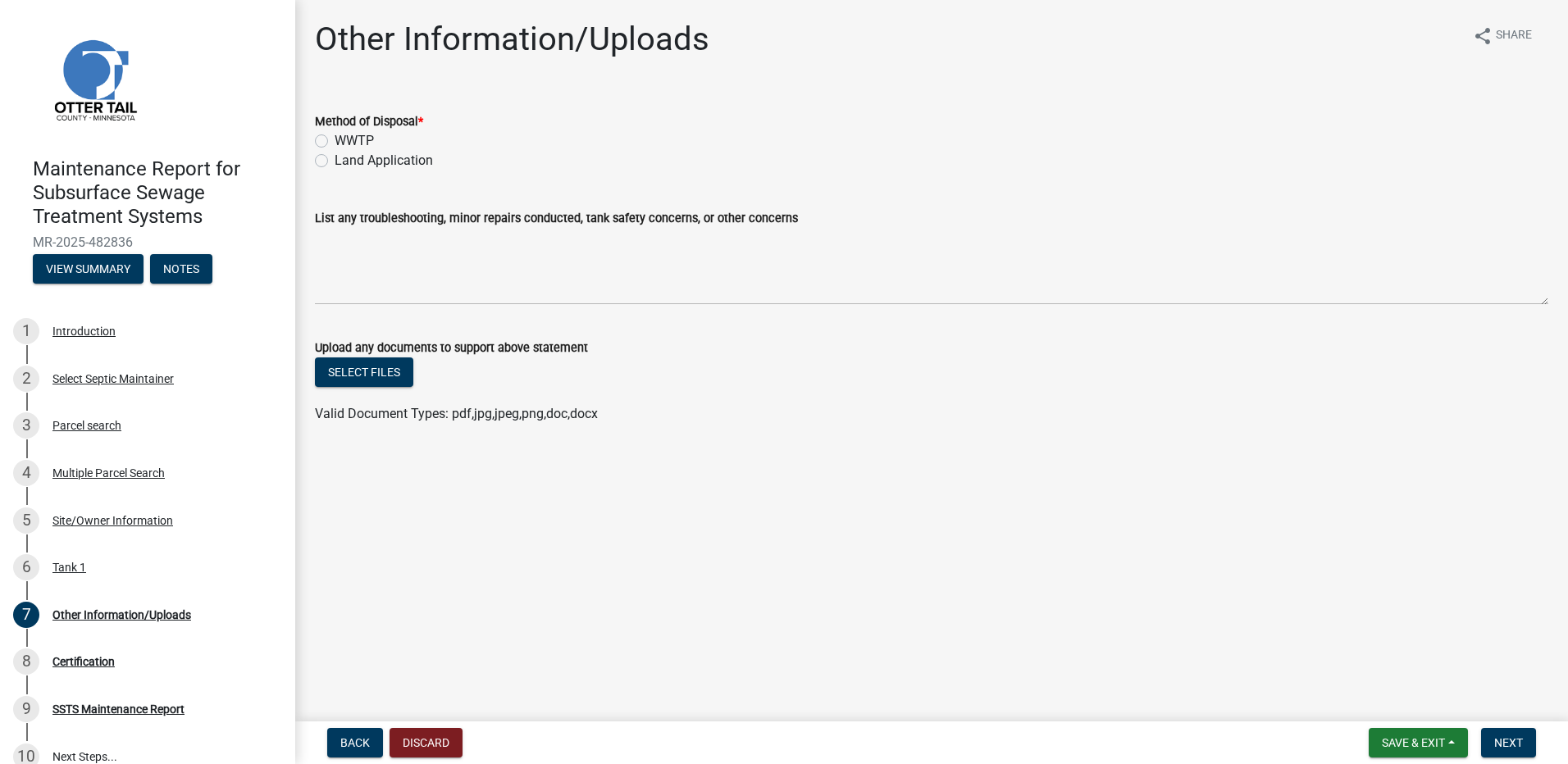
click at [375, 158] on label "Land Application" at bounding box center [384, 160] width 98 height 20
click at [345, 158] on input "Land Application" at bounding box center [340, 155] width 10 height 10
click at [1498, 742] on span "Next" at bounding box center [1508, 742] width 29 height 13
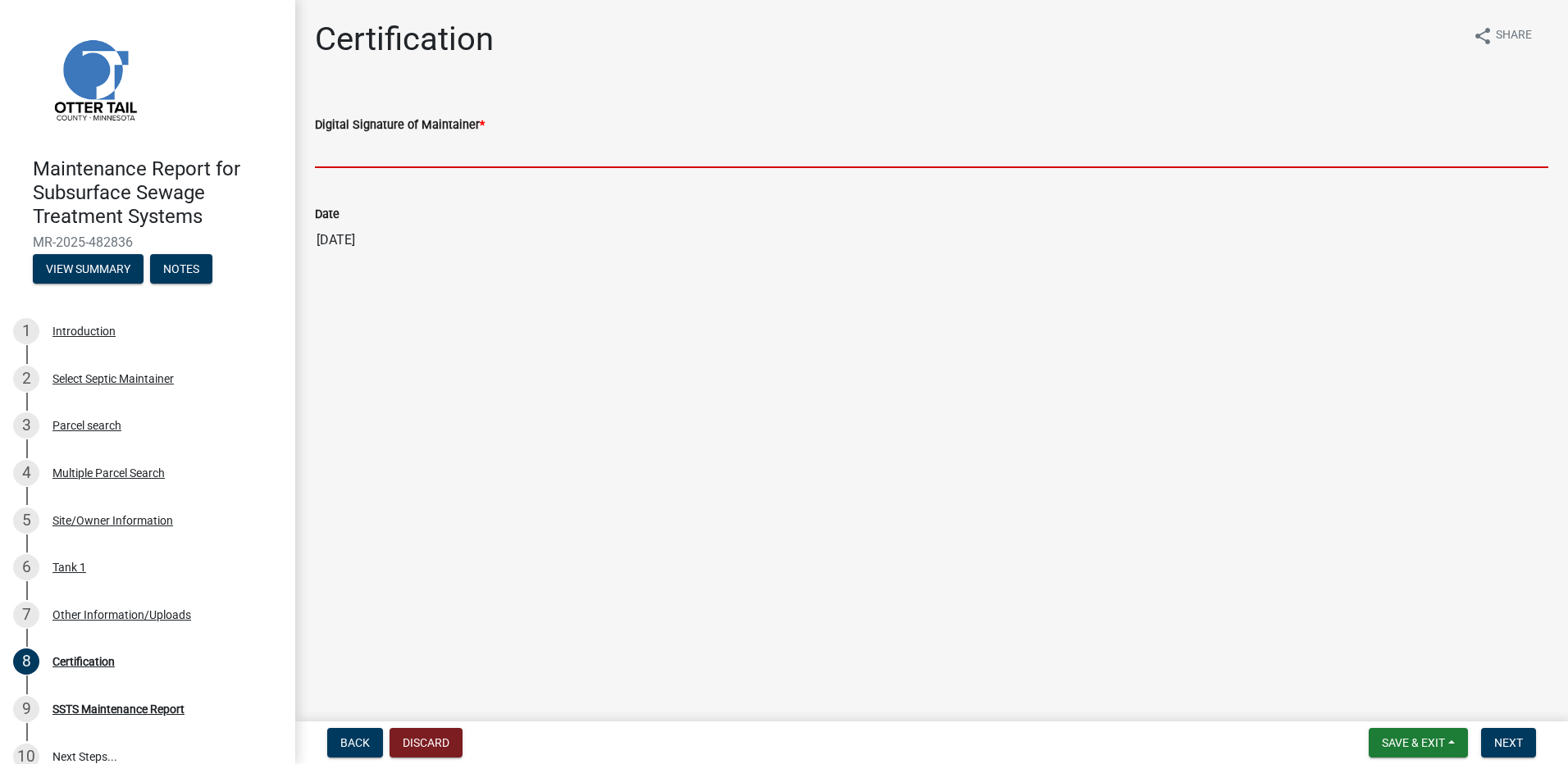
click at [380, 153] on input "Digital Signature of Maintainer *" at bounding box center [932, 151] width 1233 height 34
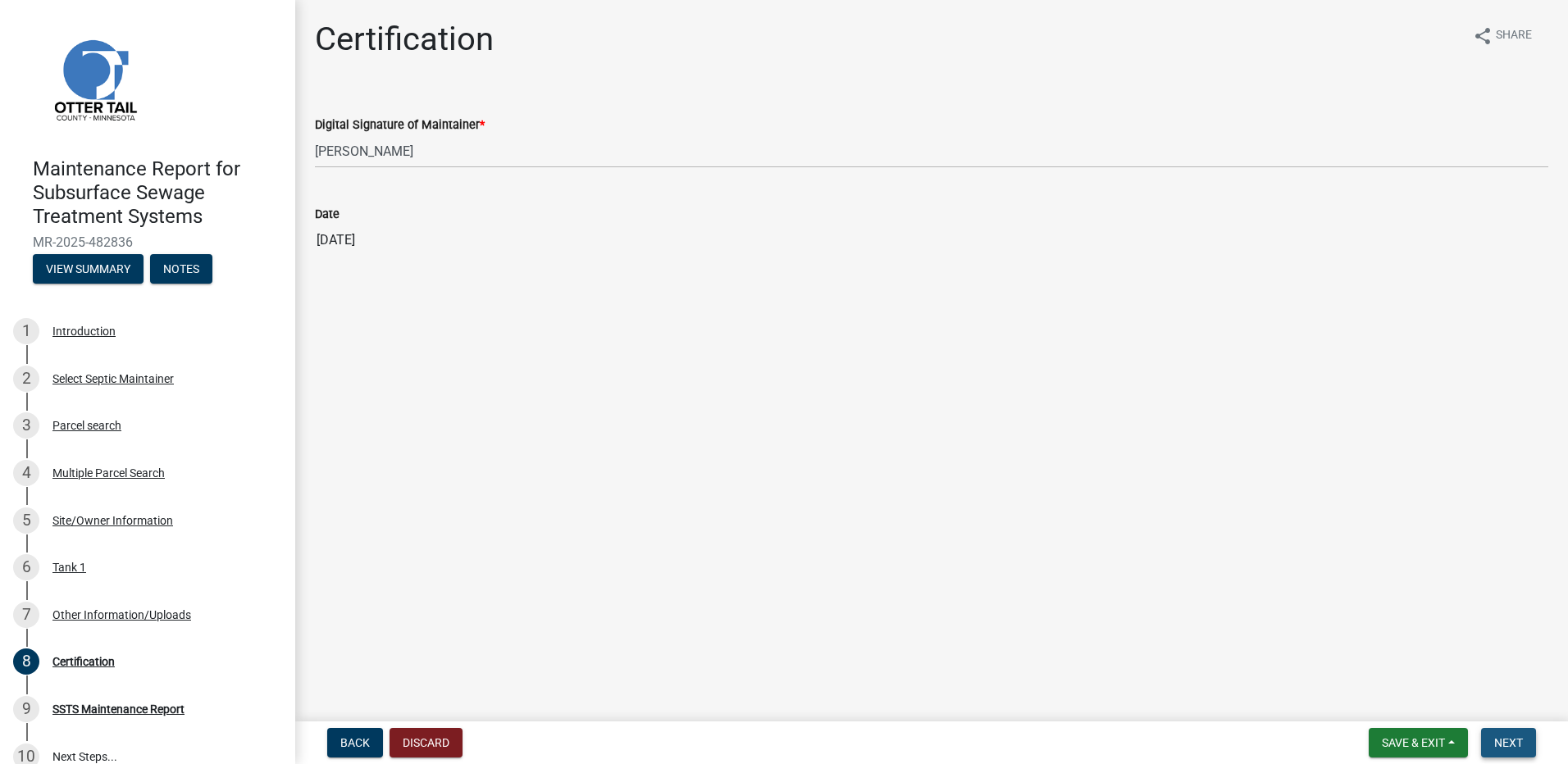
click at [1517, 736] on span "Next" at bounding box center [1508, 742] width 29 height 13
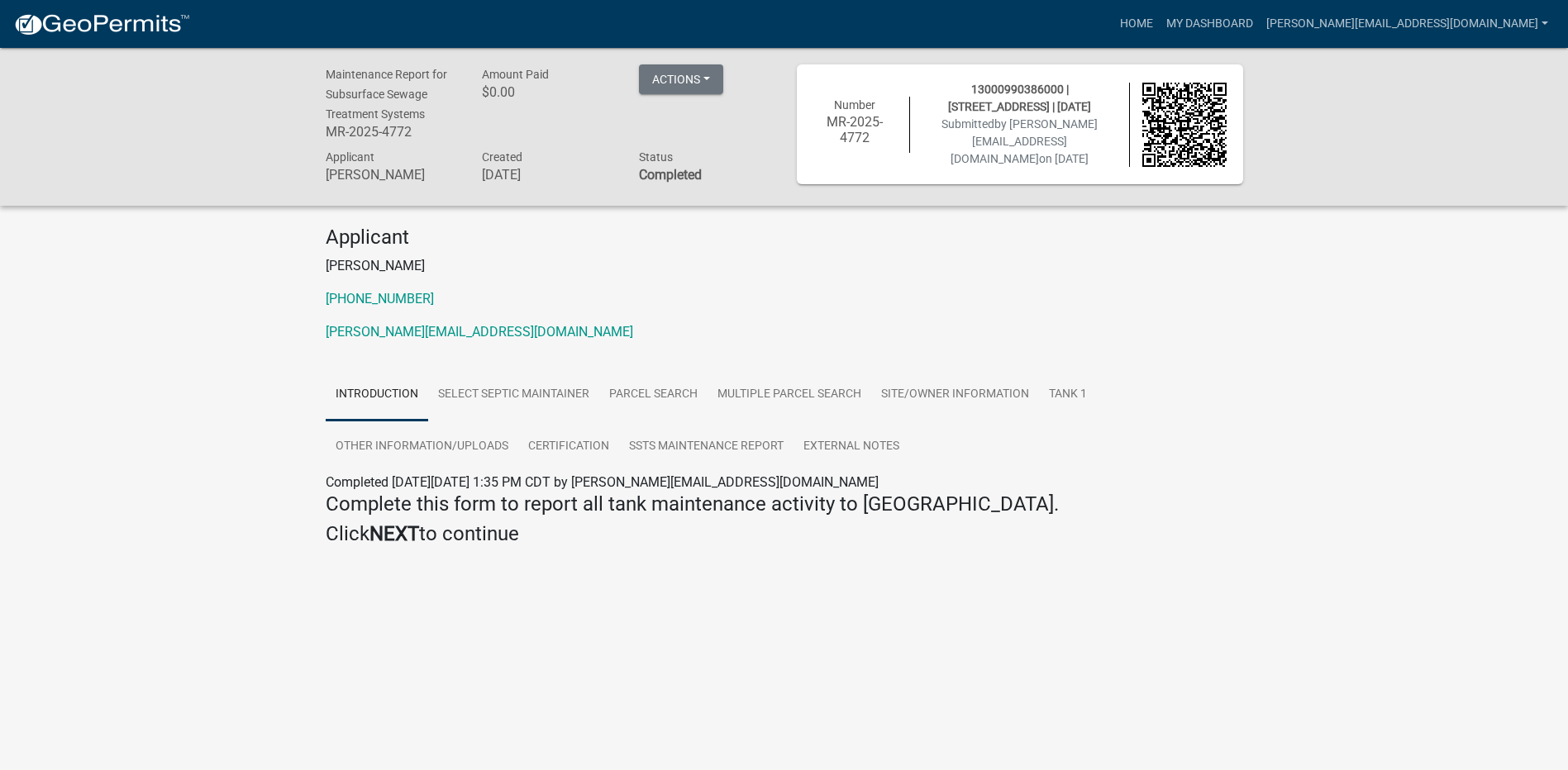
click at [115, 23] on img at bounding box center [102, 25] width 177 height 25
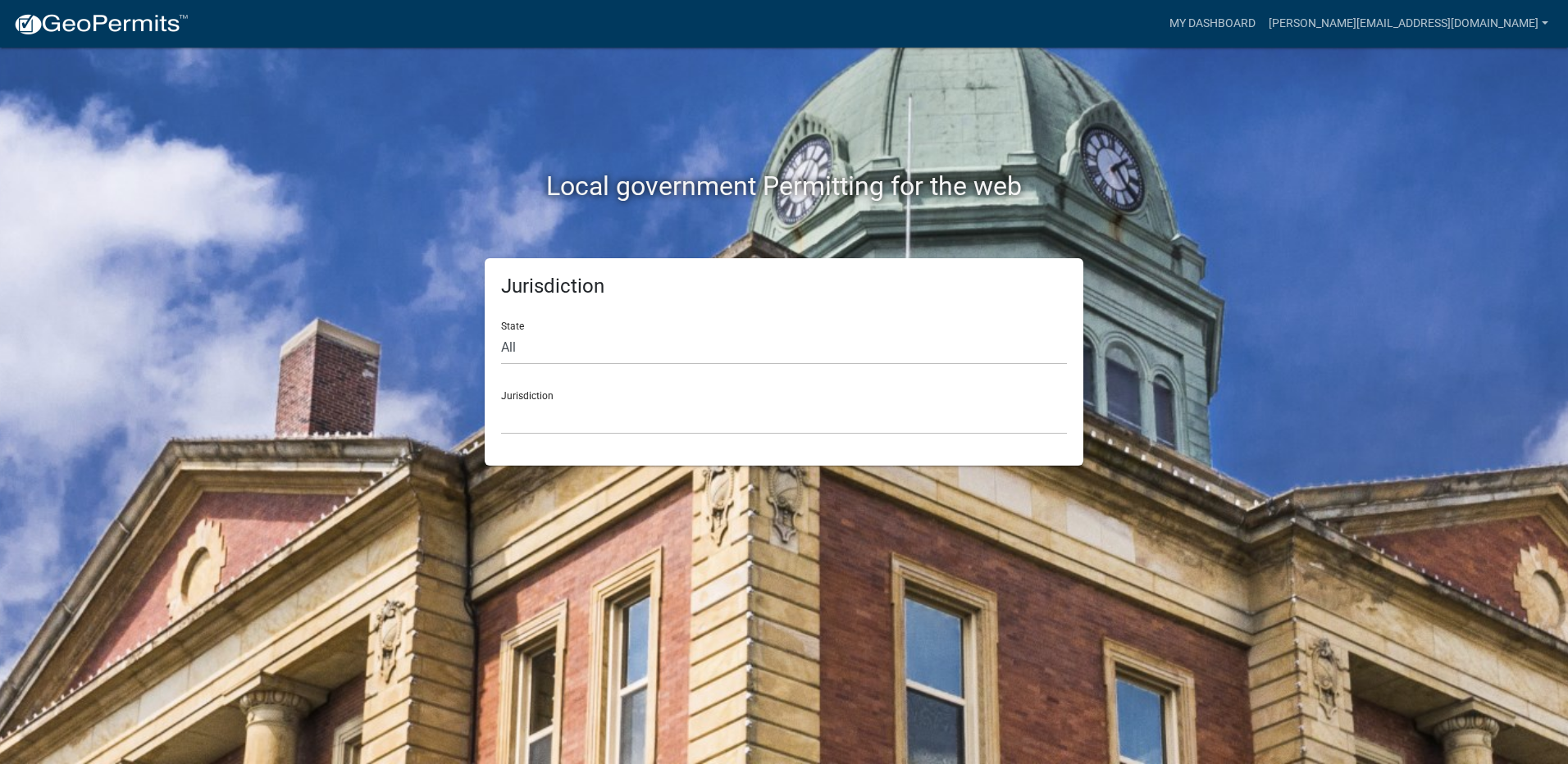
click at [579, 445] on div "Jurisdiction State All [US_STATE] [US_STATE] [US_STATE] [US_STATE] [US_STATE] […" at bounding box center [784, 362] width 599 height 208
click at [542, 401] on select "[GEOGRAPHIC_DATA], [US_STATE] [GEOGRAPHIC_DATA], [US_STATE][PERSON_NAME][GEOGRA…" at bounding box center [784, 418] width 566 height 34
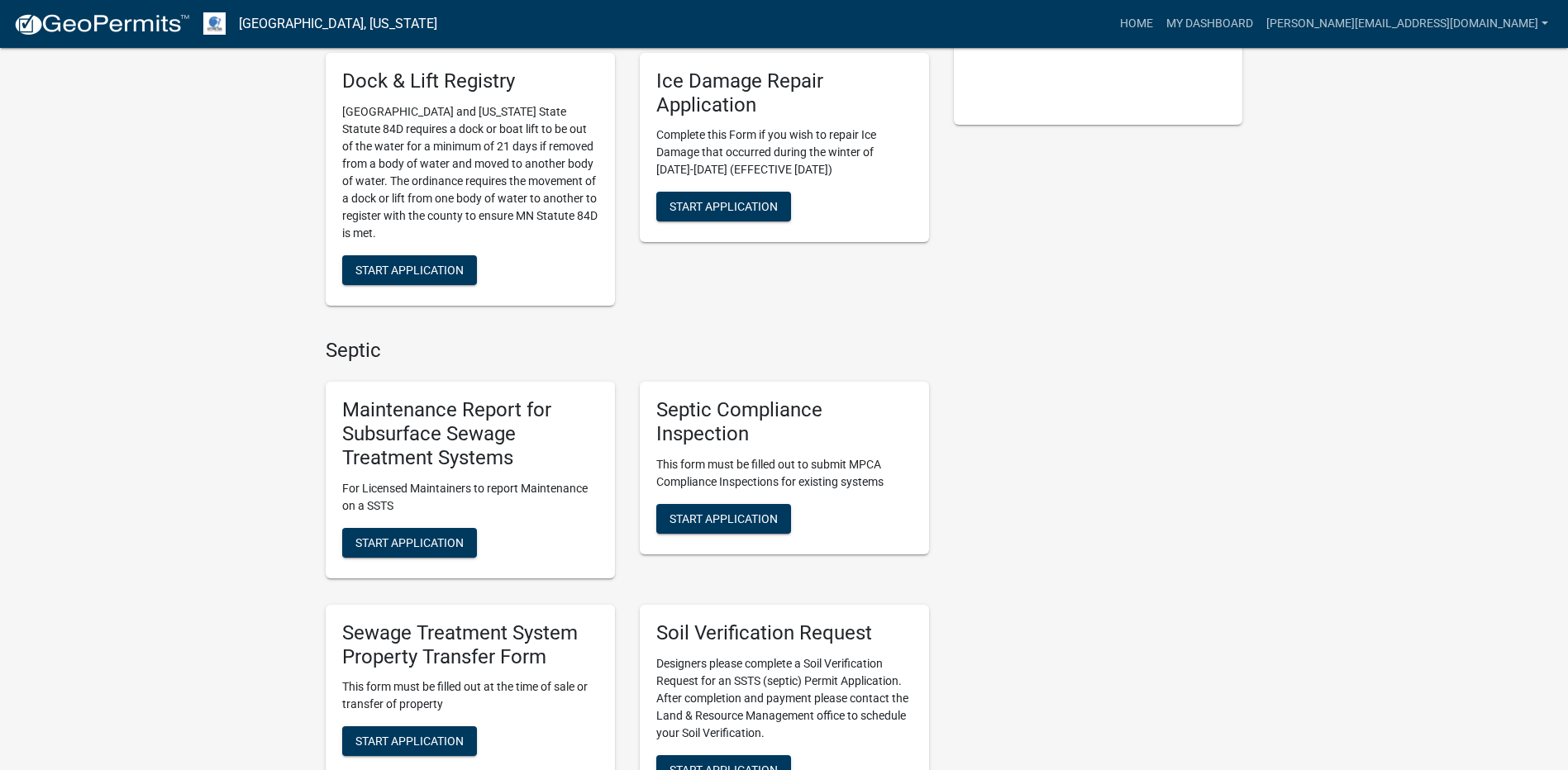
scroll to position [496, 0]
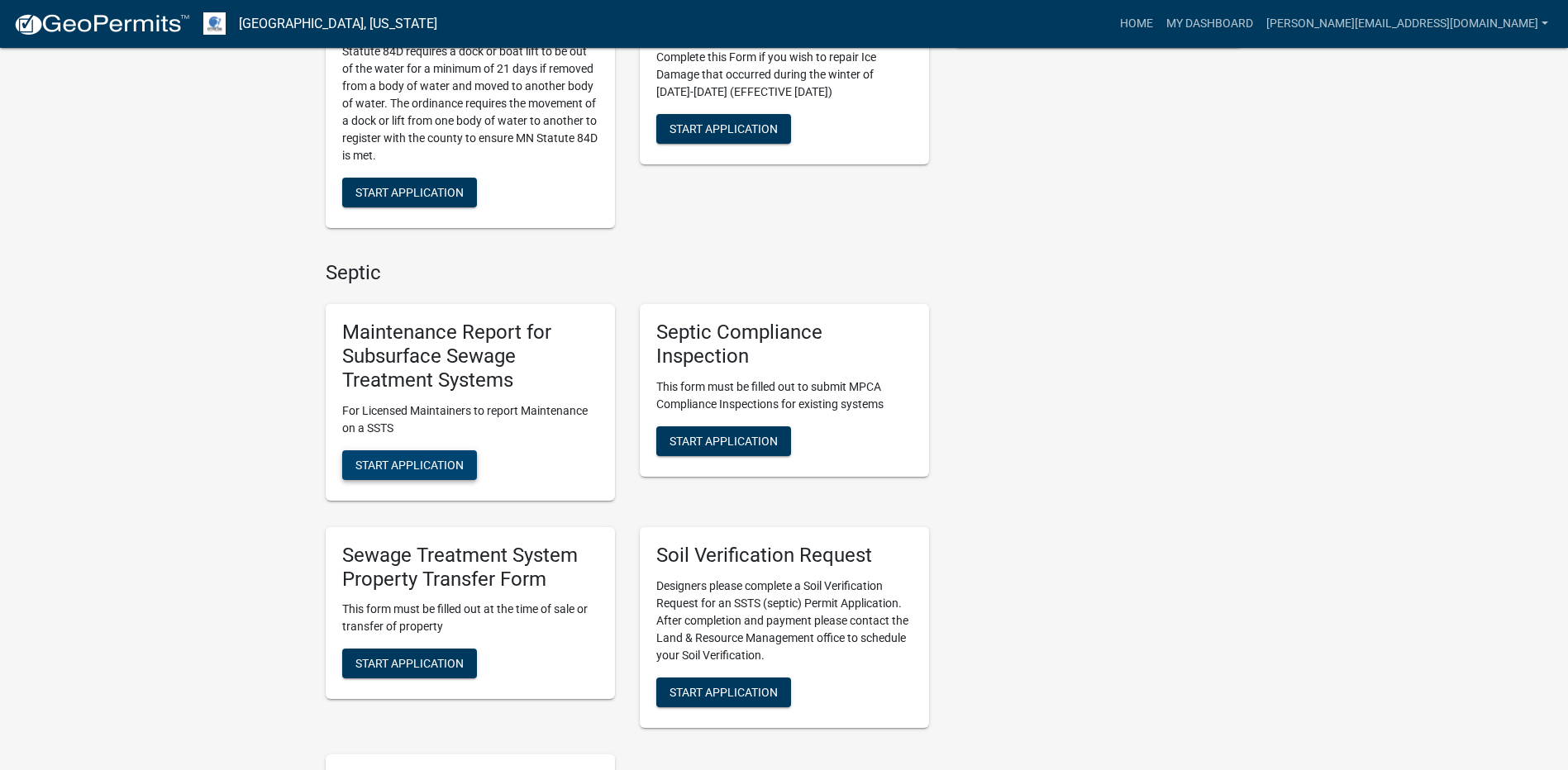
click at [458, 459] on span "Start Application" at bounding box center [409, 465] width 108 height 13
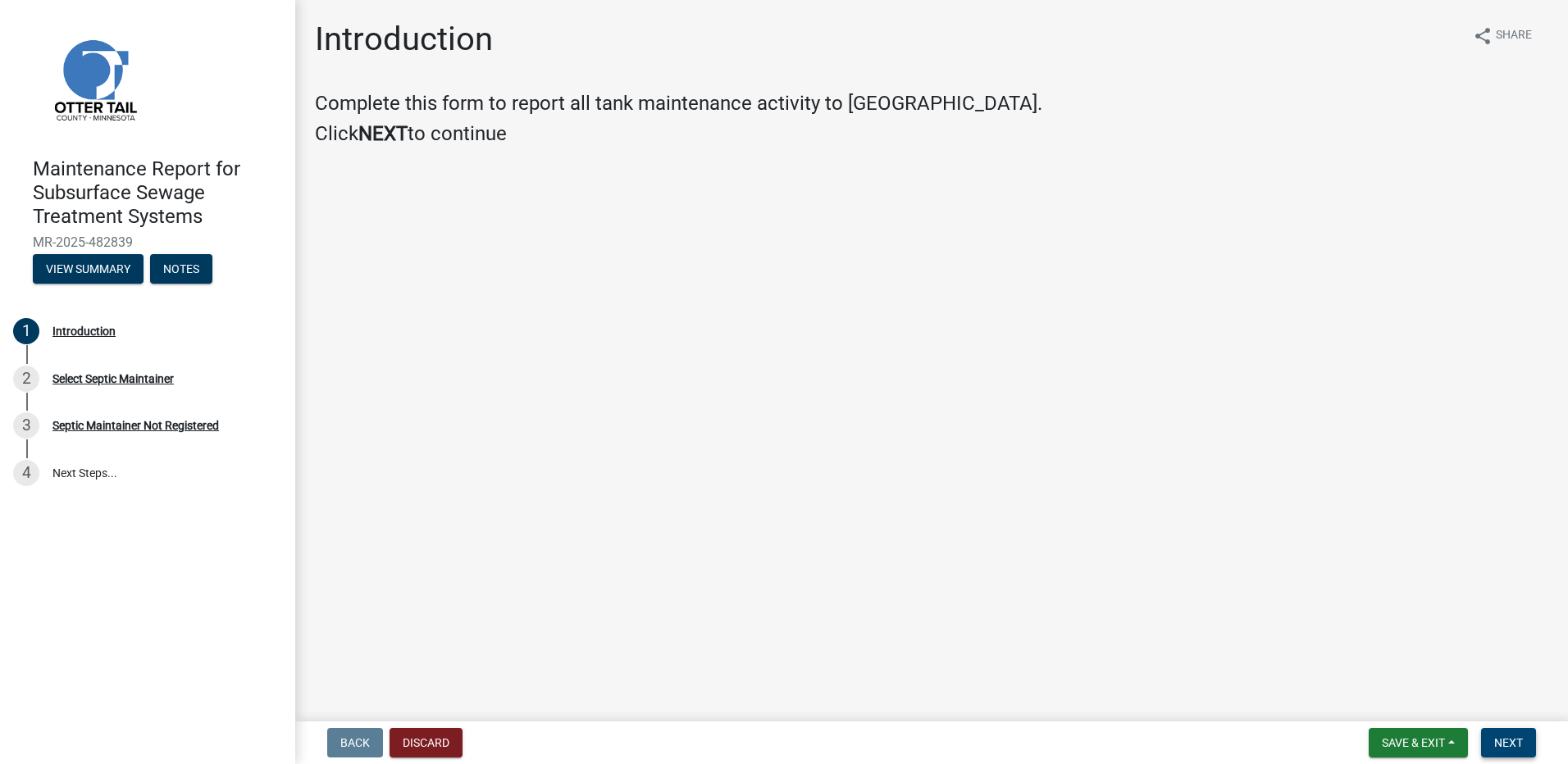
click at [1509, 738] on span "Next" at bounding box center [1508, 742] width 29 height 13
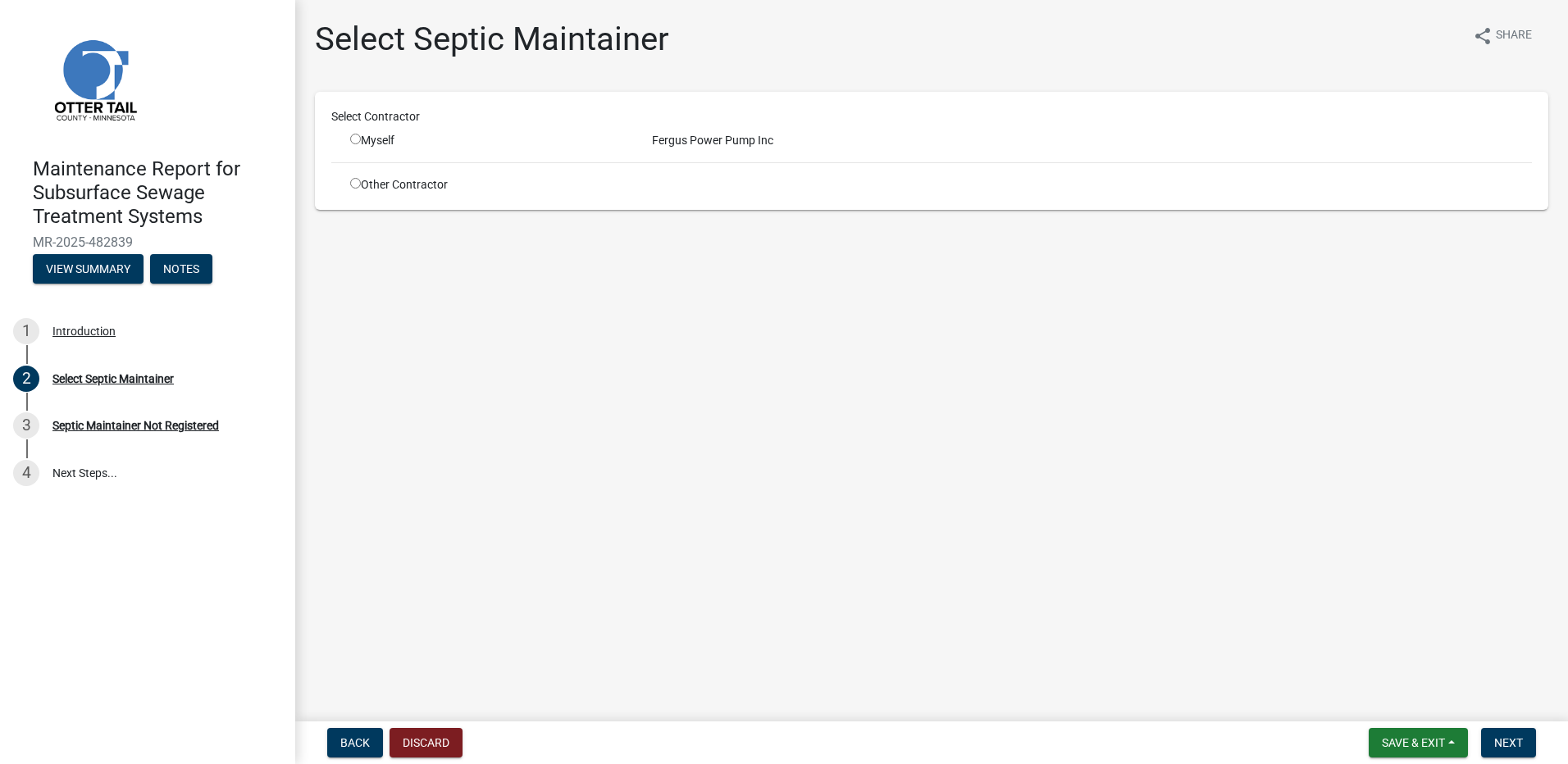
click at [353, 139] on input "radio" at bounding box center [355, 138] width 10 height 10
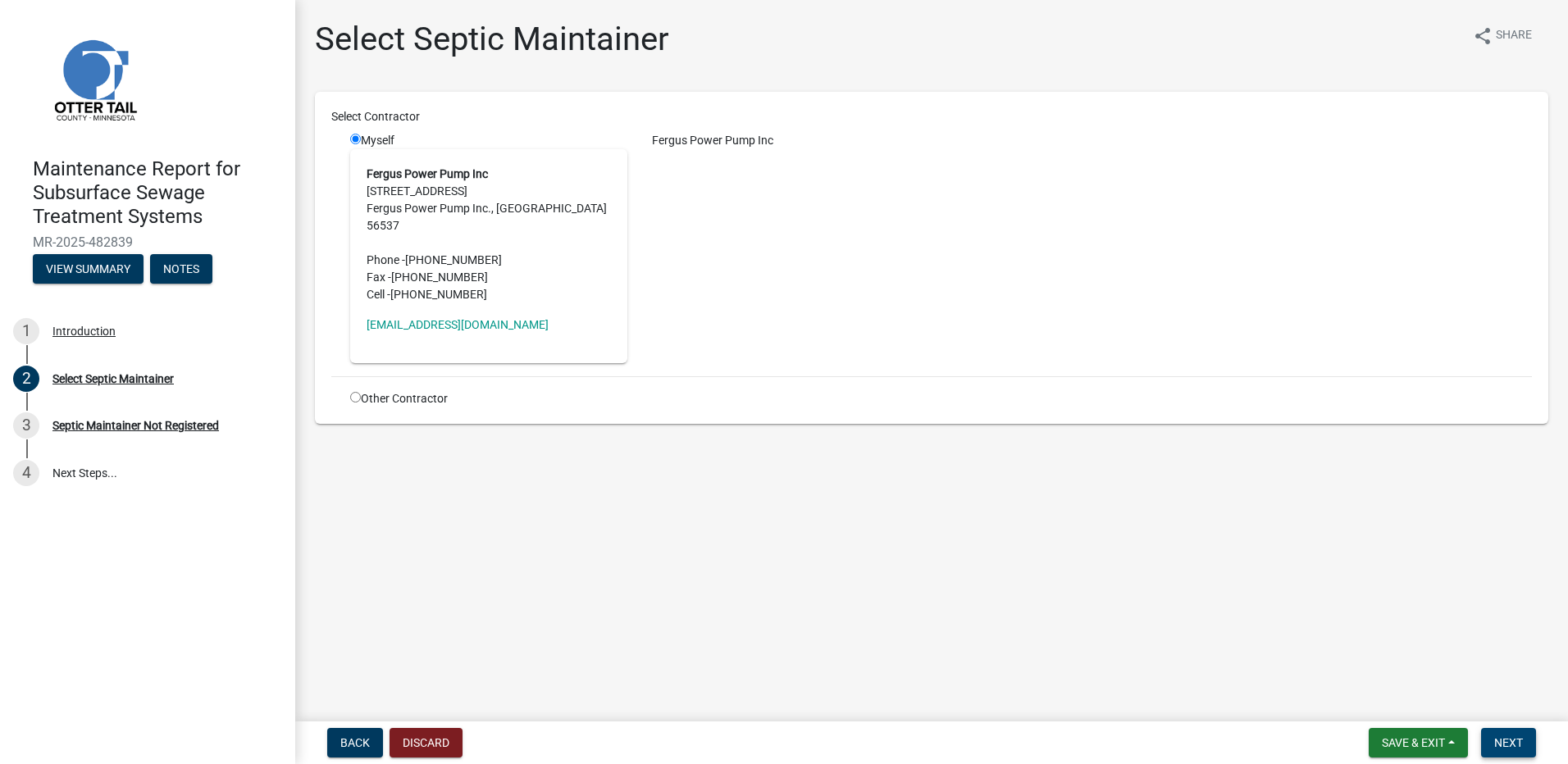
click at [1507, 740] on span "Next" at bounding box center [1508, 742] width 29 height 13
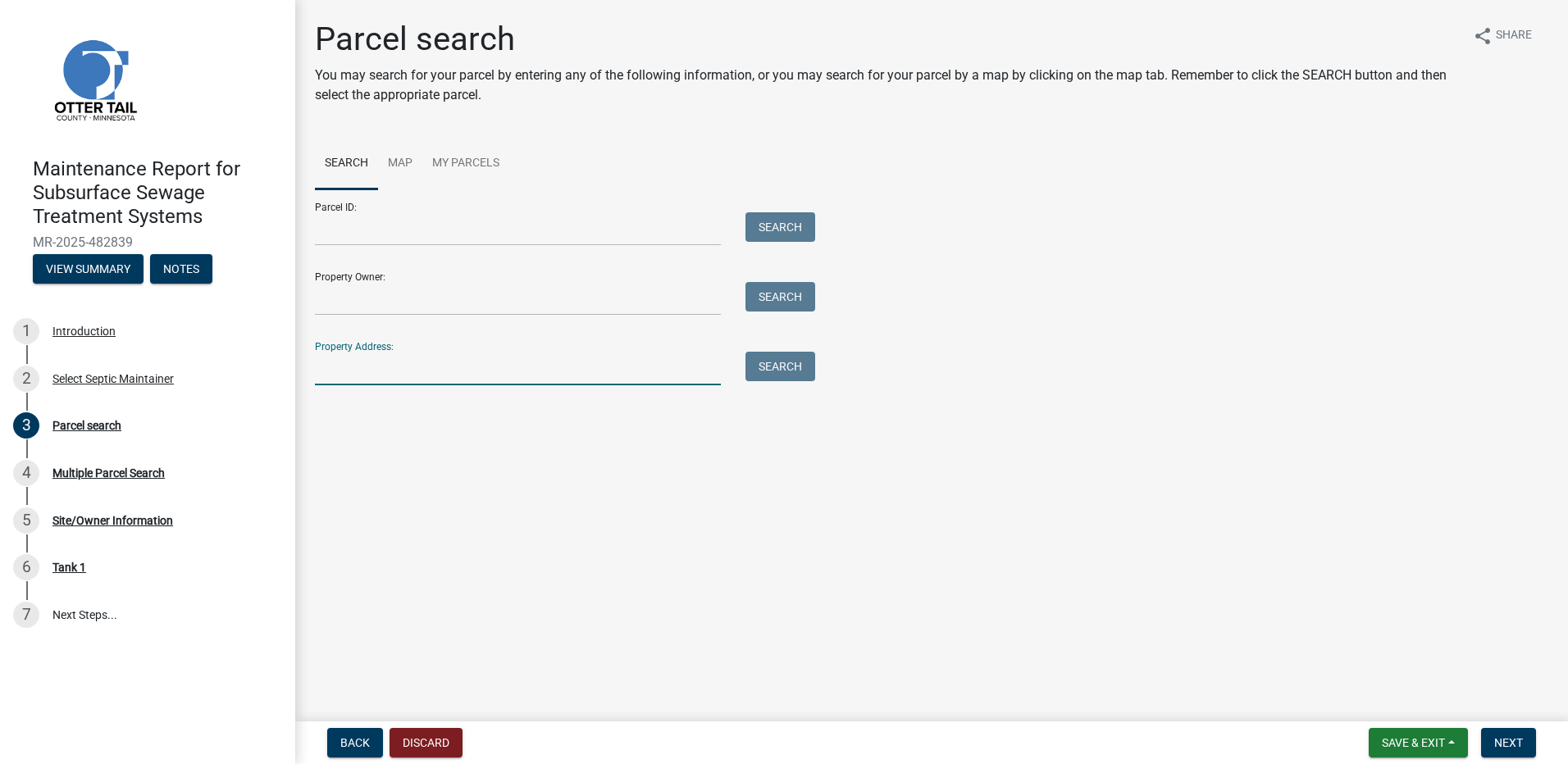
click at [426, 366] on input "Property Address:" at bounding box center [518, 368] width 406 height 34
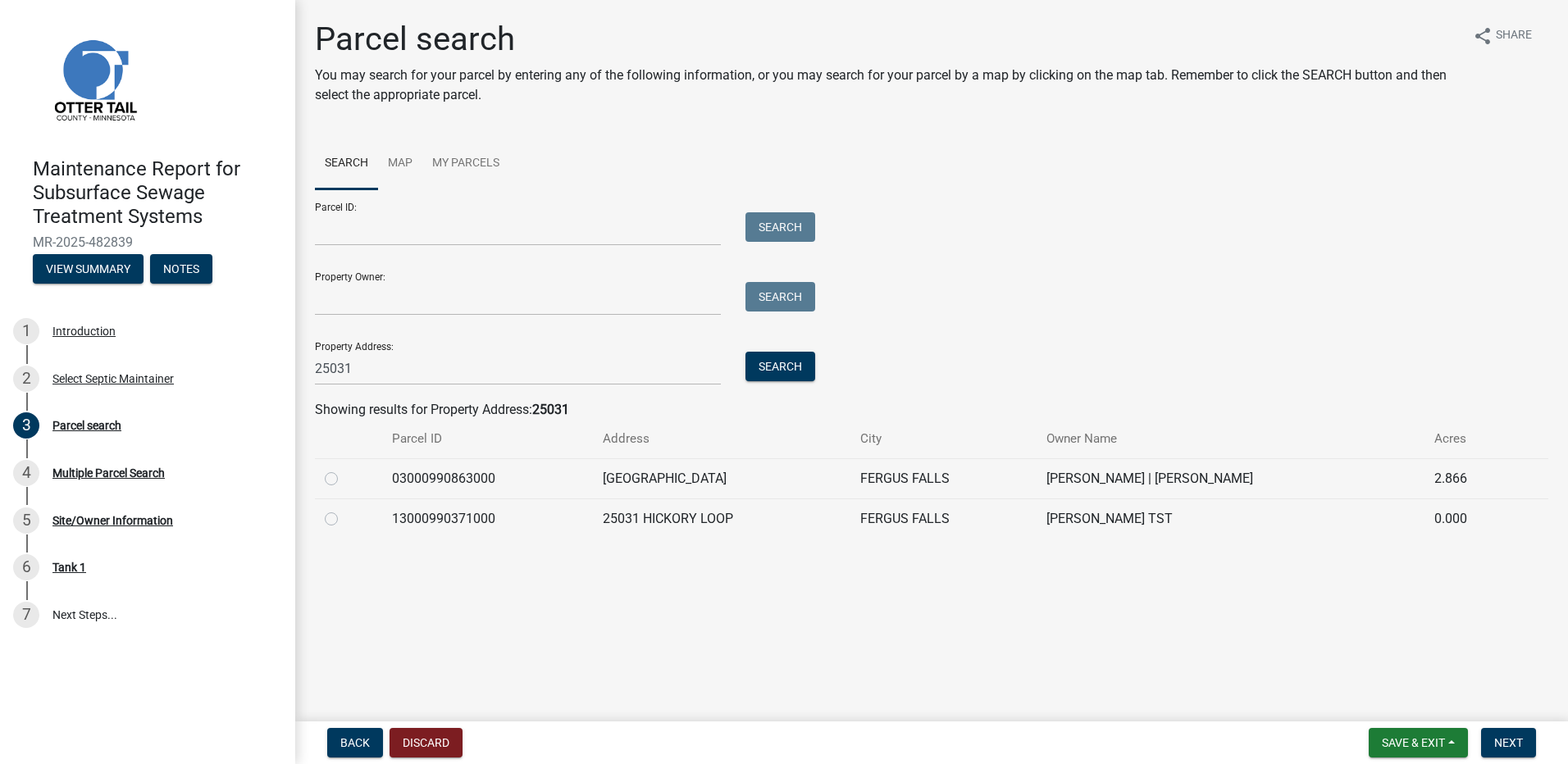
click at [344, 509] on label at bounding box center [344, 509] width 0 height 0
click at [344, 520] on input "radio" at bounding box center [349, 513] width 10 height 10
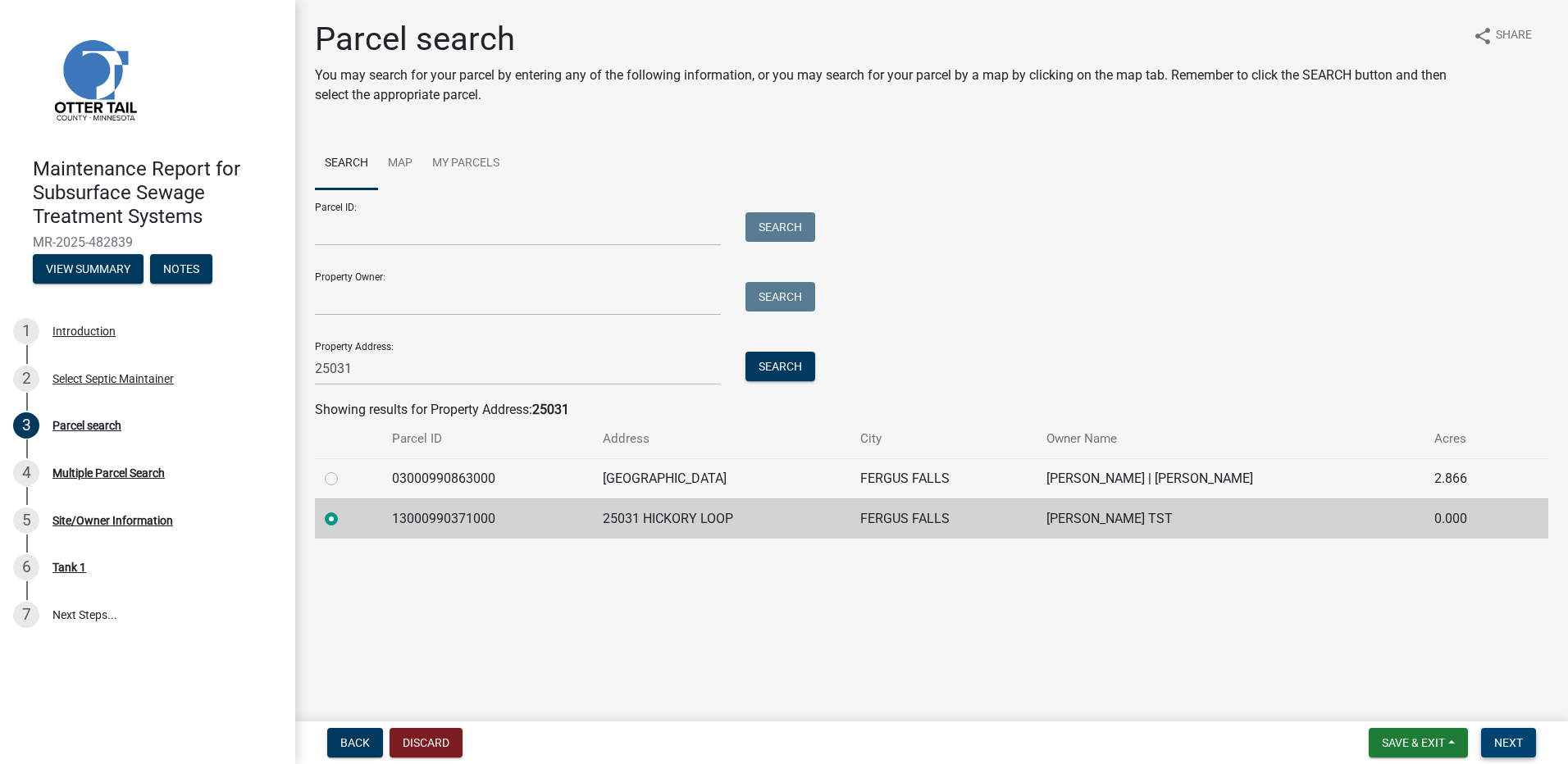
click at [1501, 741] on span "Next" at bounding box center [1508, 742] width 29 height 13
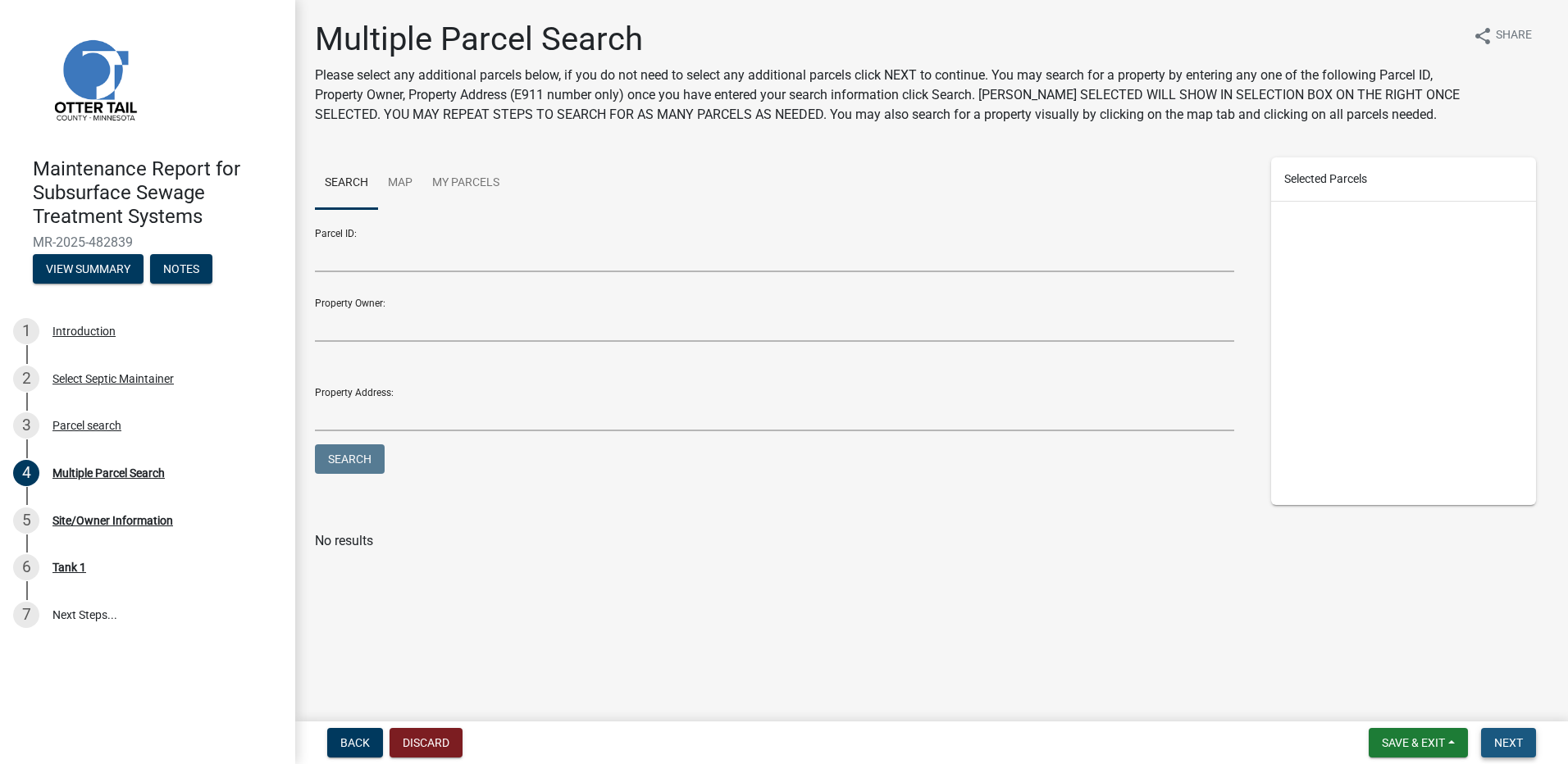
click at [1515, 742] on span "Next" at bounding box center [1508, 742] width 29 height 13
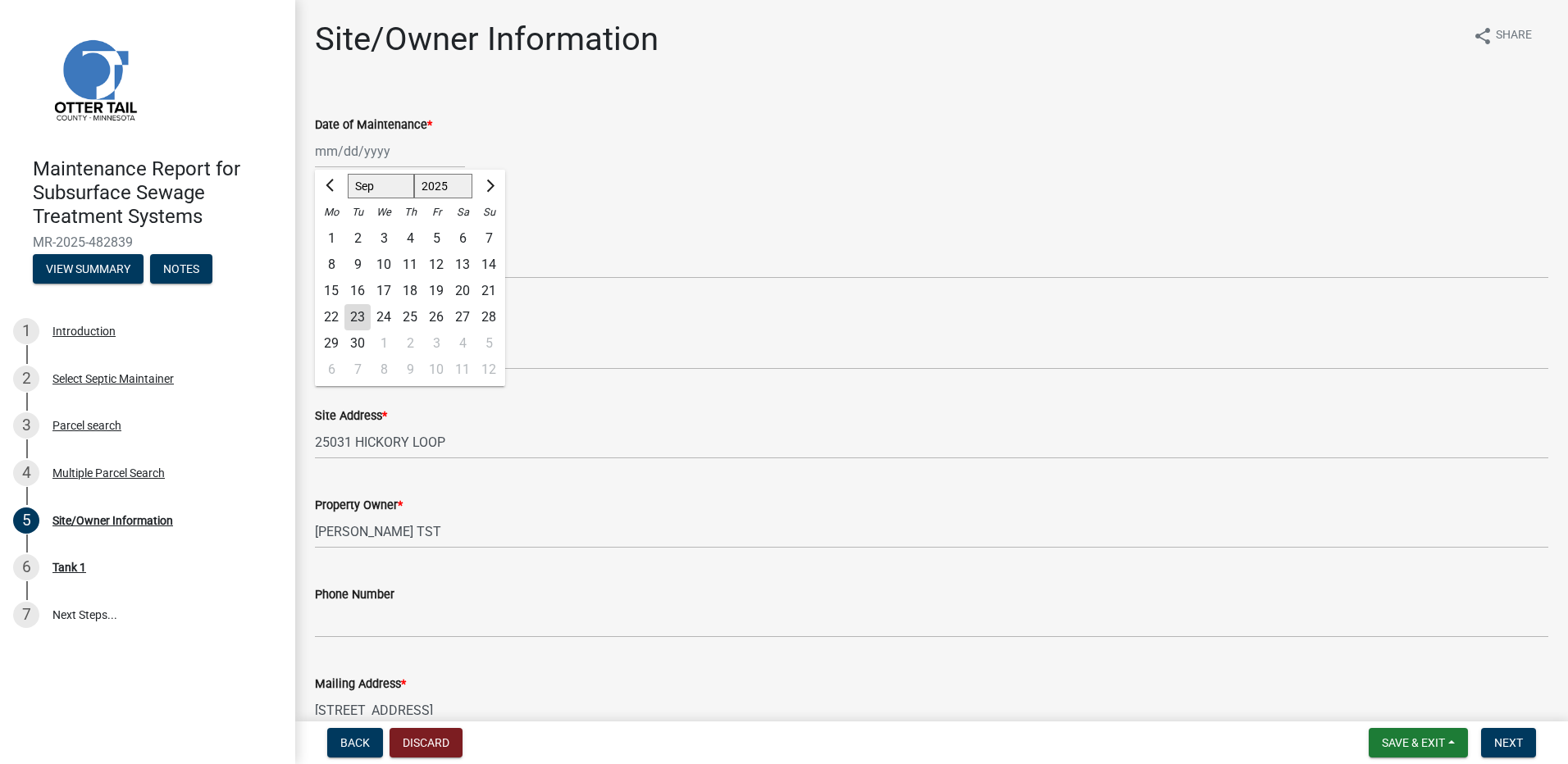
click at [362, 140] on div "[PERSON_NAME] Feb Mar Apr [PERSON_NAME][DATE] Oct Nov [DATE] 1526 1527 1528 152…" at bounding box center [390, 151] width 150 height 34
click at [428, 267] on div "12" at bounding box center [436, 265] width 26 height 26
click at [426, 268] on select "Select Item... Called Routine Other" at bounding box center [932, 262] width 1233 height 34
click at [315, 245] on select "Select Item... Called Routine Other" at bounding box center [932, 262] width 1233 height 34
click at [1490, 742] on button "Next" at bounding box center [1508, 742] width 55 height 30
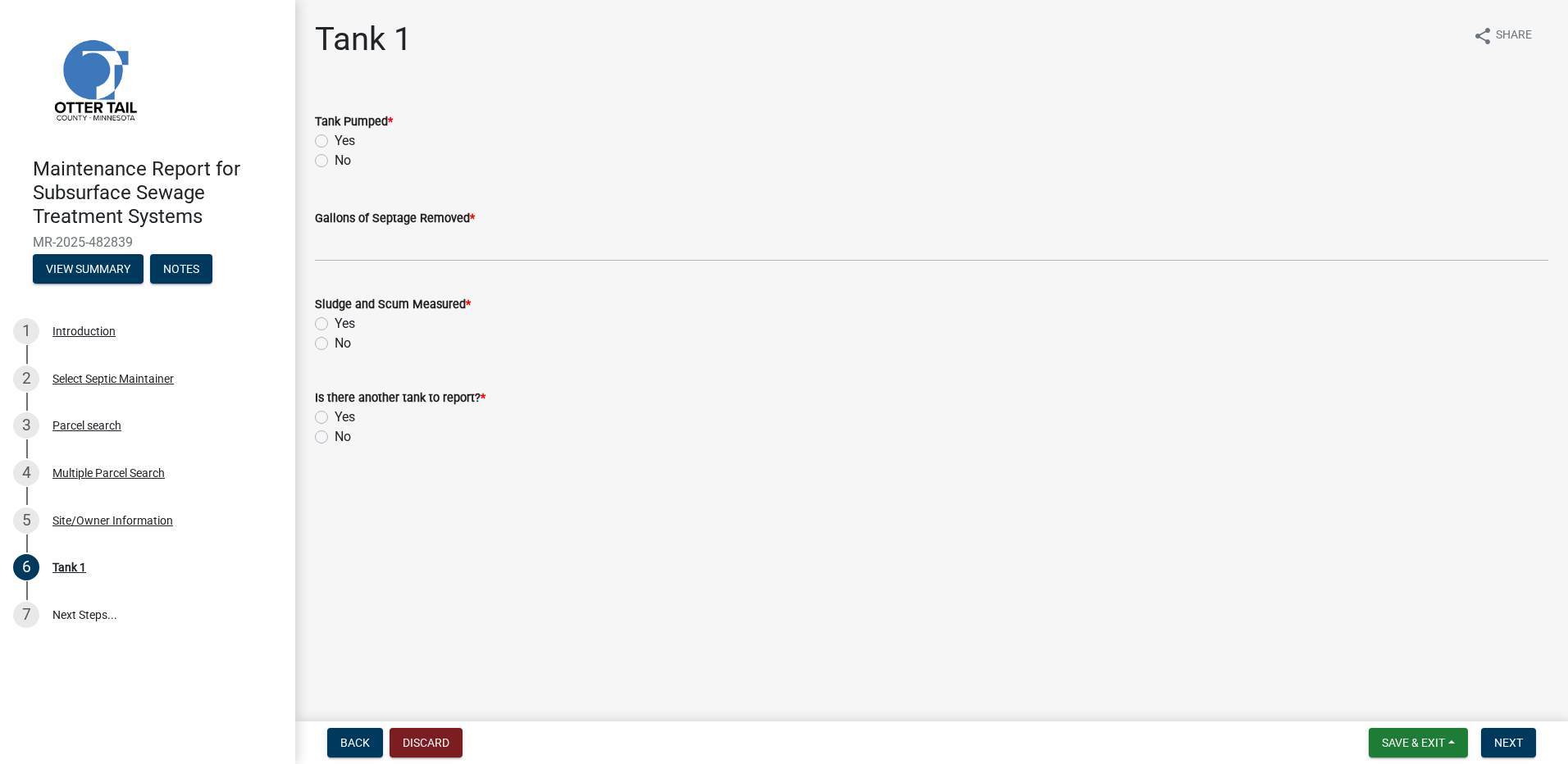
click at [328, 141] on div "Yes" at bounding box center [932, 140] width 1233 height 20
click at [335, 144] on label "Yes" at bounding box center [345, 140] width 21 height 20
click at [335, 142] on input "Yes" at bounding box center [340, 136] width 10 height 10
click at [344, 227] on div "Gallons of Septage Removed *" at bounding box center [932, 218] width 1233 height 20
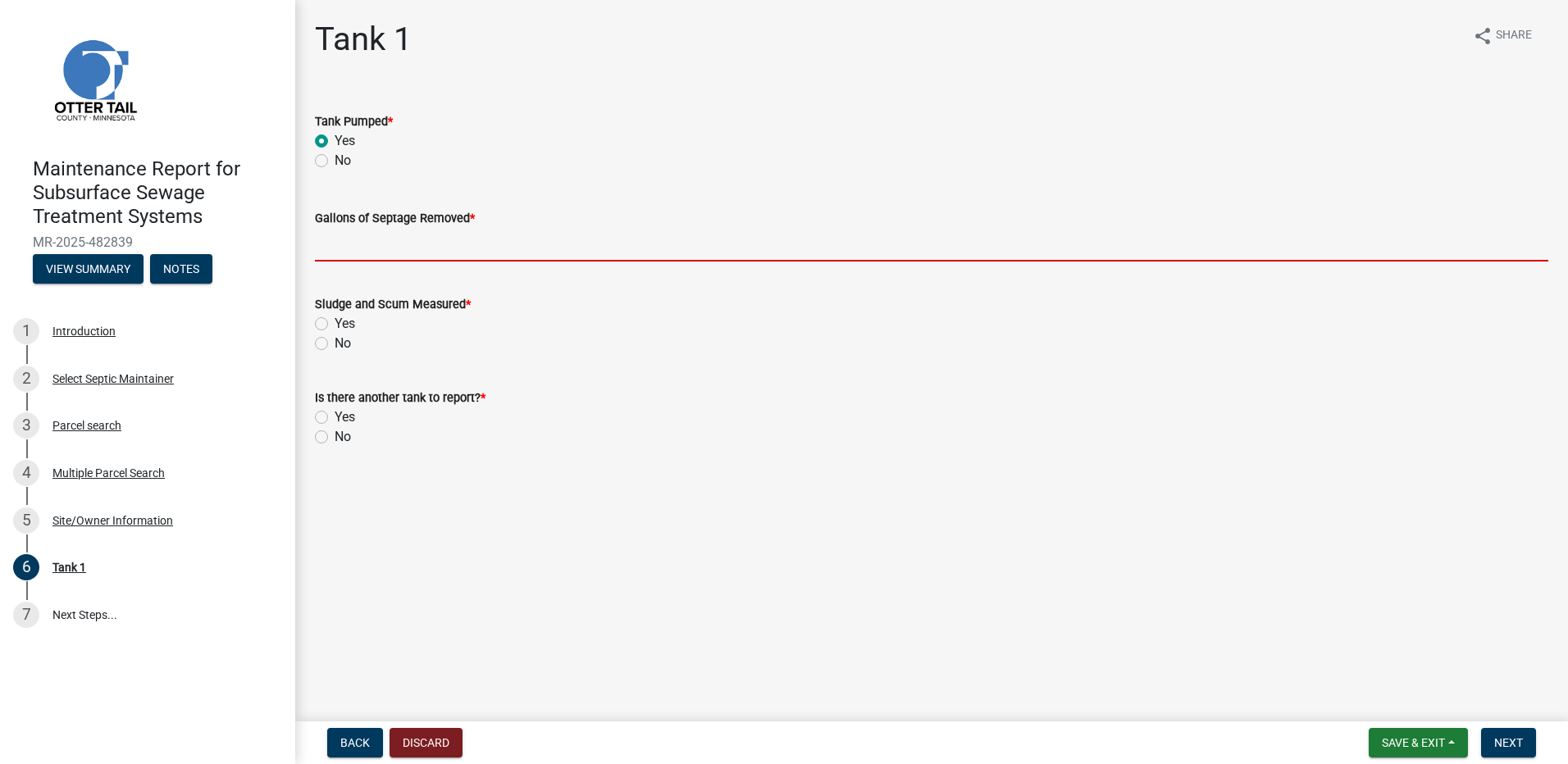
click at [348, 238] on input "Gallons of Septage Removed *" at bounding box center [932, 245] width 1233 height 34
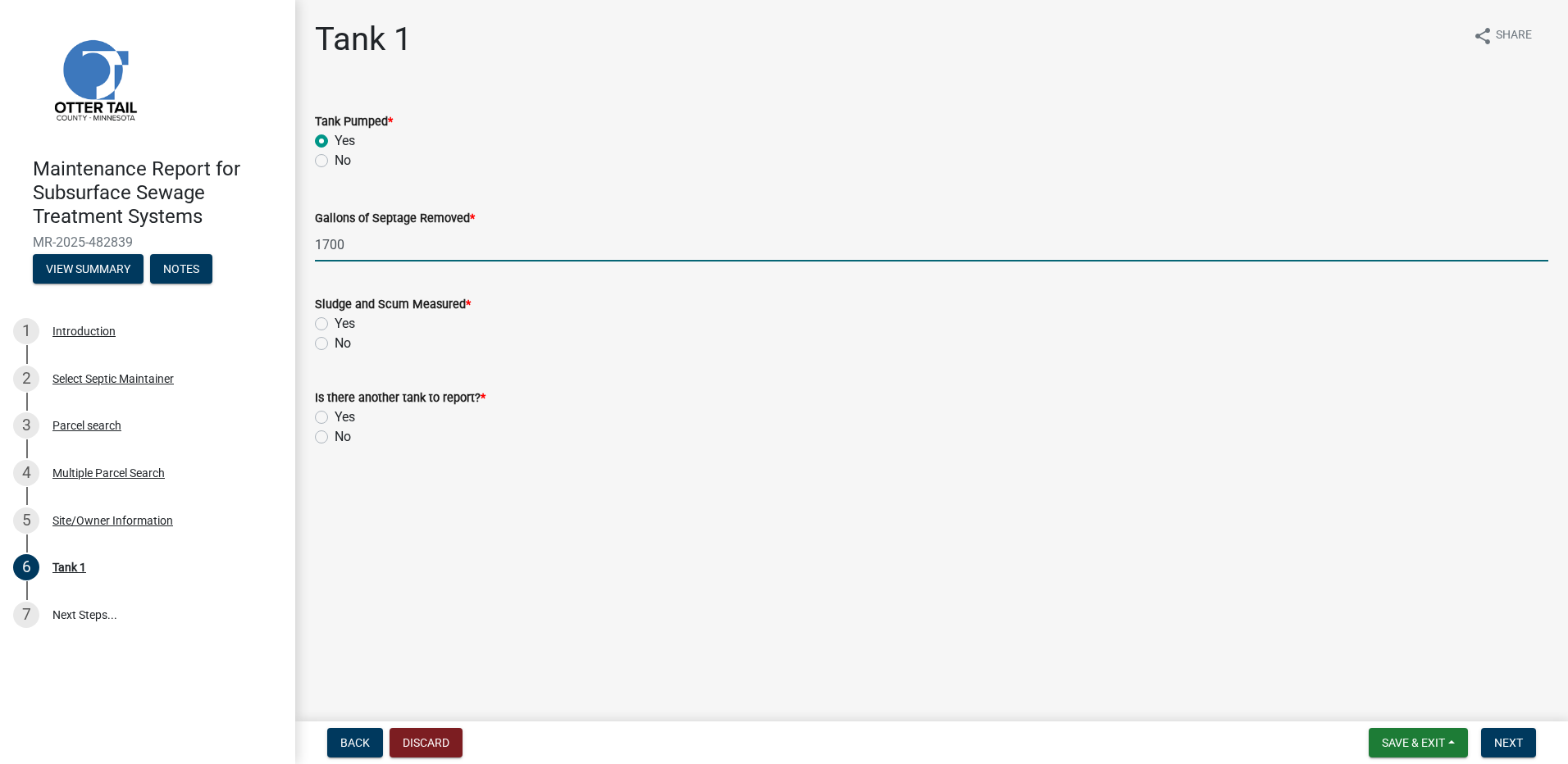
click at [335, 341] on label "No" at bounding box center [343, 343] width 17 height 20
click at [335, 341] on input "No" at bounding box center [340, 339] width 10 height 10
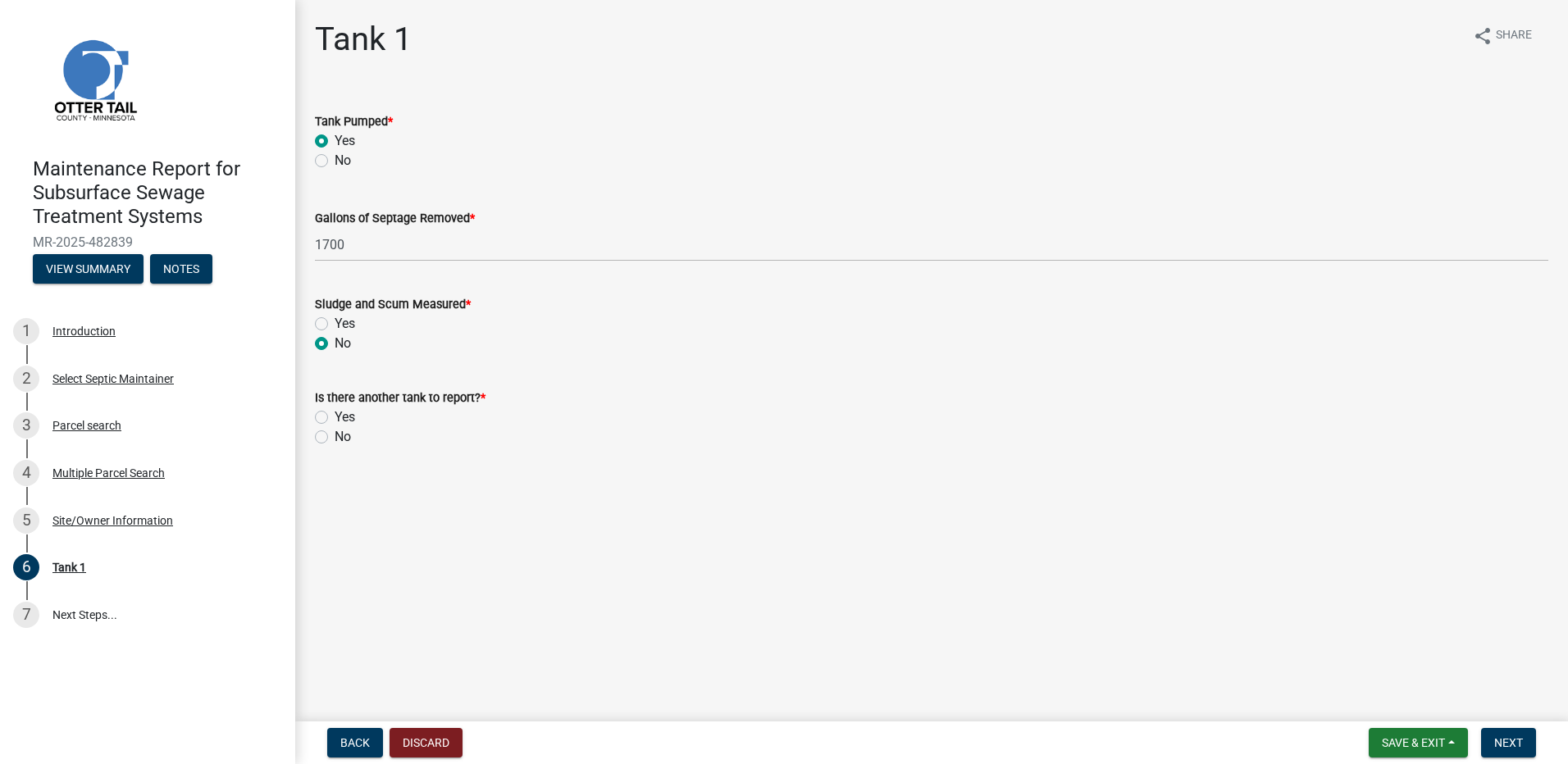
click at [335, 438] on label "No" at bounding box center [343, 437] width 17 height 20
click at [335, 438] on input "No" at bounding box center [340, 432] width 10 height 10
click at [1546, 760] on nav "Back Discard Save & Exit Save Save & Exit Next" at bounding box center [932, 742] width 1272 height 43
click at [1516, 750] on button "Next" at bounding box center [1508, 742] width 55 height 30
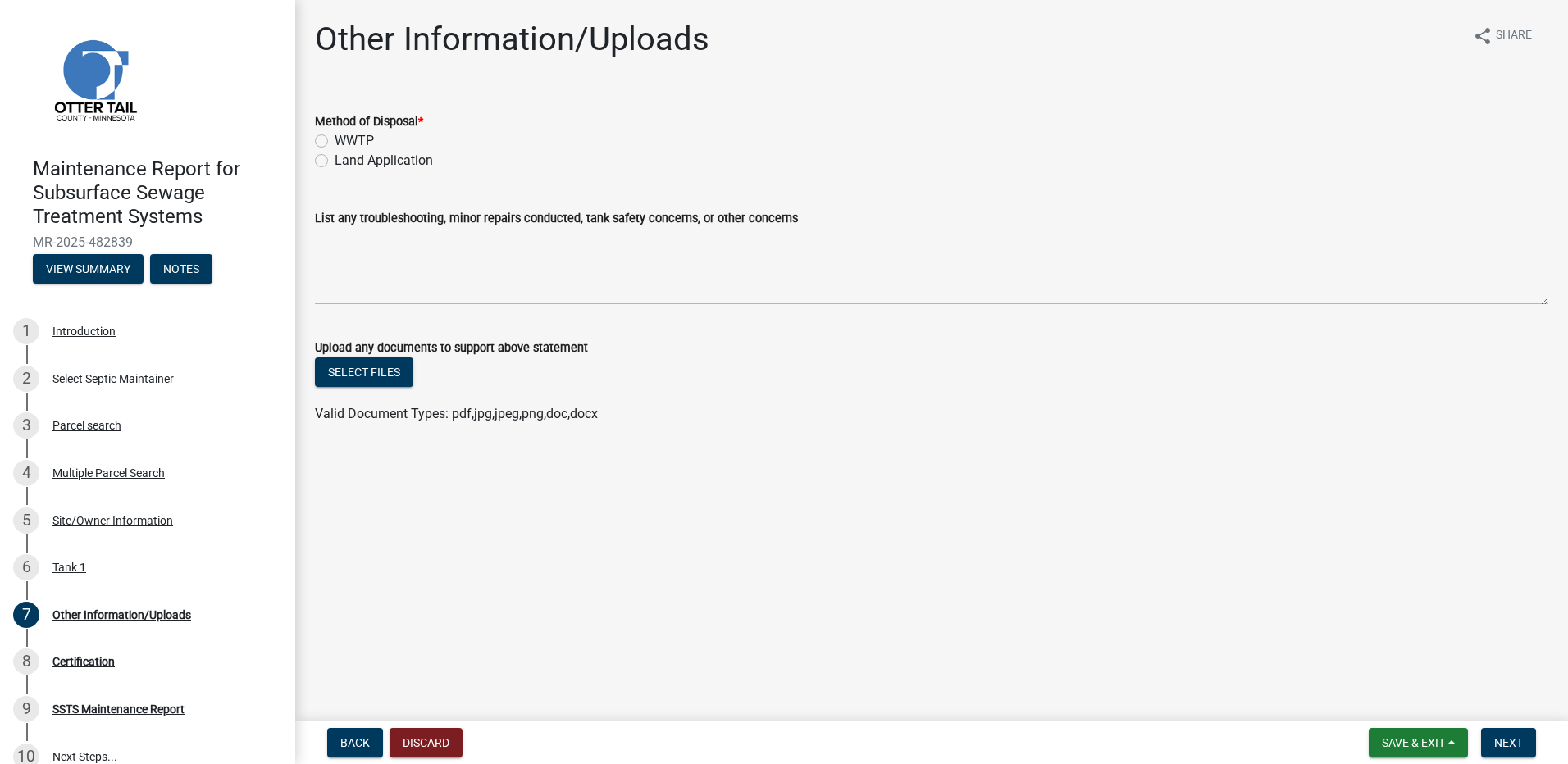
click at [414, 164] on label "Land Application" at bounding box center [384, 160] width 98 height 20
click at [345, 162] on input "Land Application" at bounding box center [340, 155] width 10 height 10
click at [1488, 734] on button "Next" at bounding box center [1508, 742] width 55 height 30
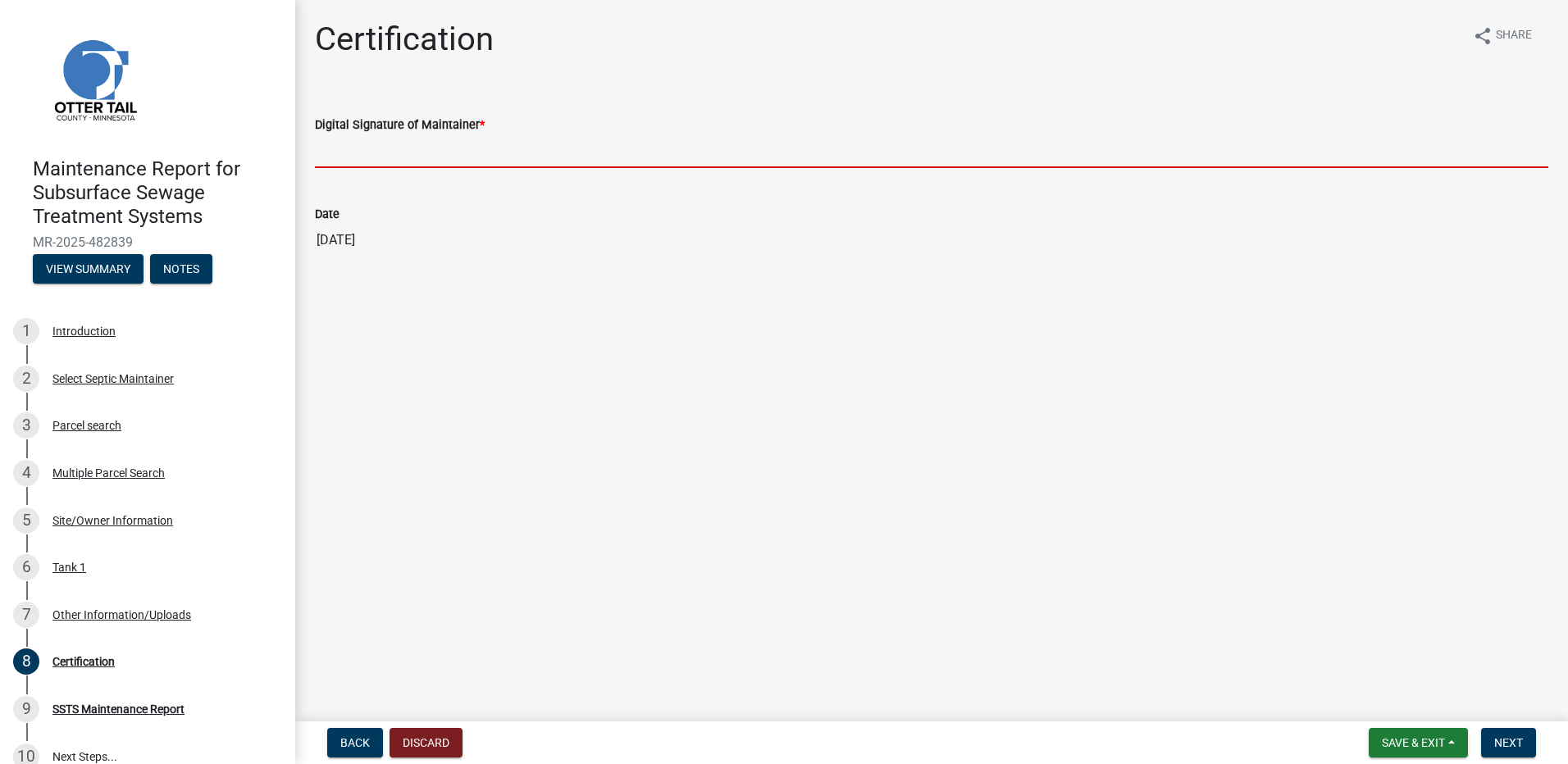
click at [364, 148] on input "Digital Signature of Maintainer *" at bounding box center [932, 151] width 1233 height 34
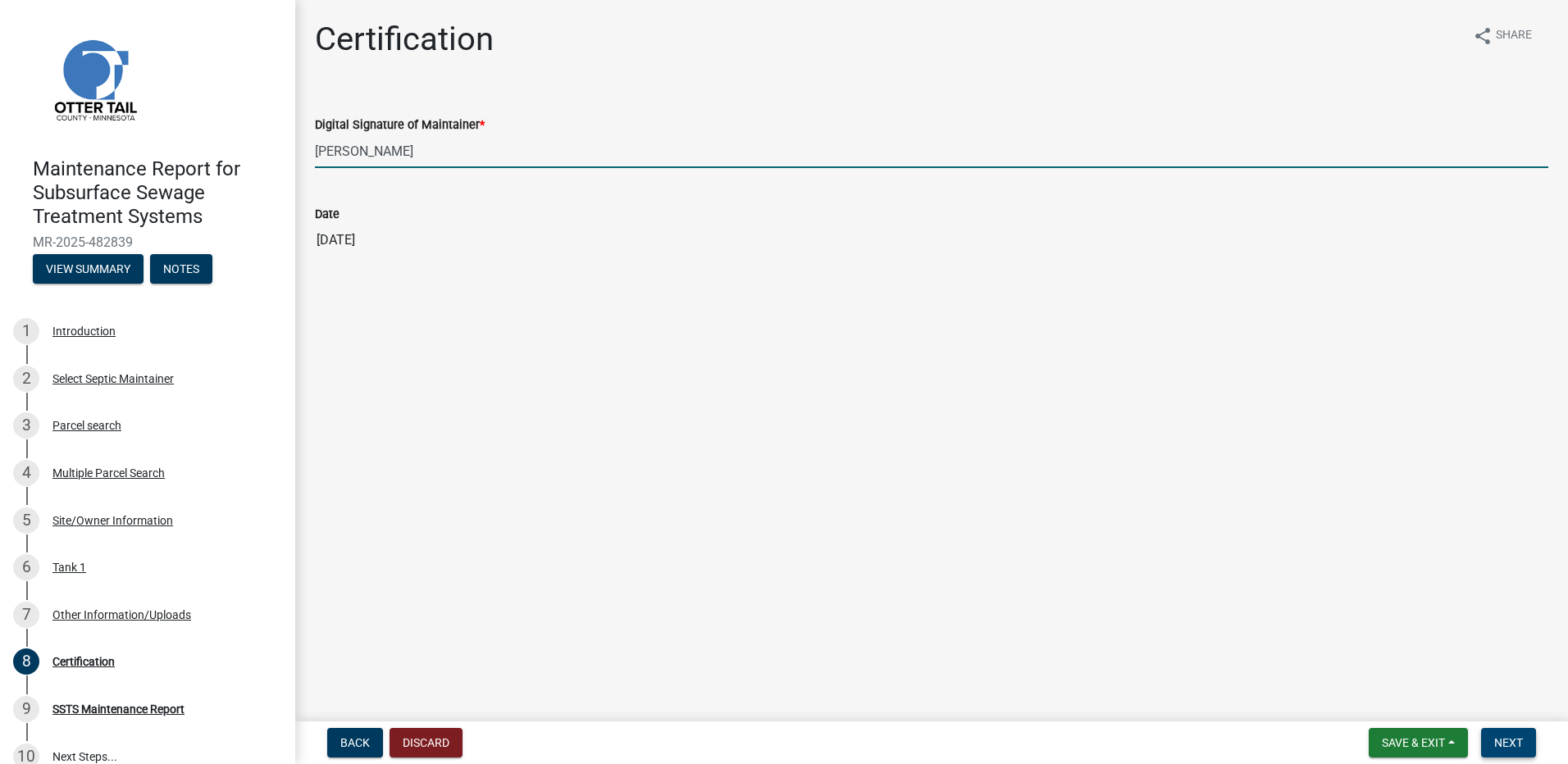
click at [1520, 745] on span "Next" at bounding box center [1508, 742] width 29 height 13
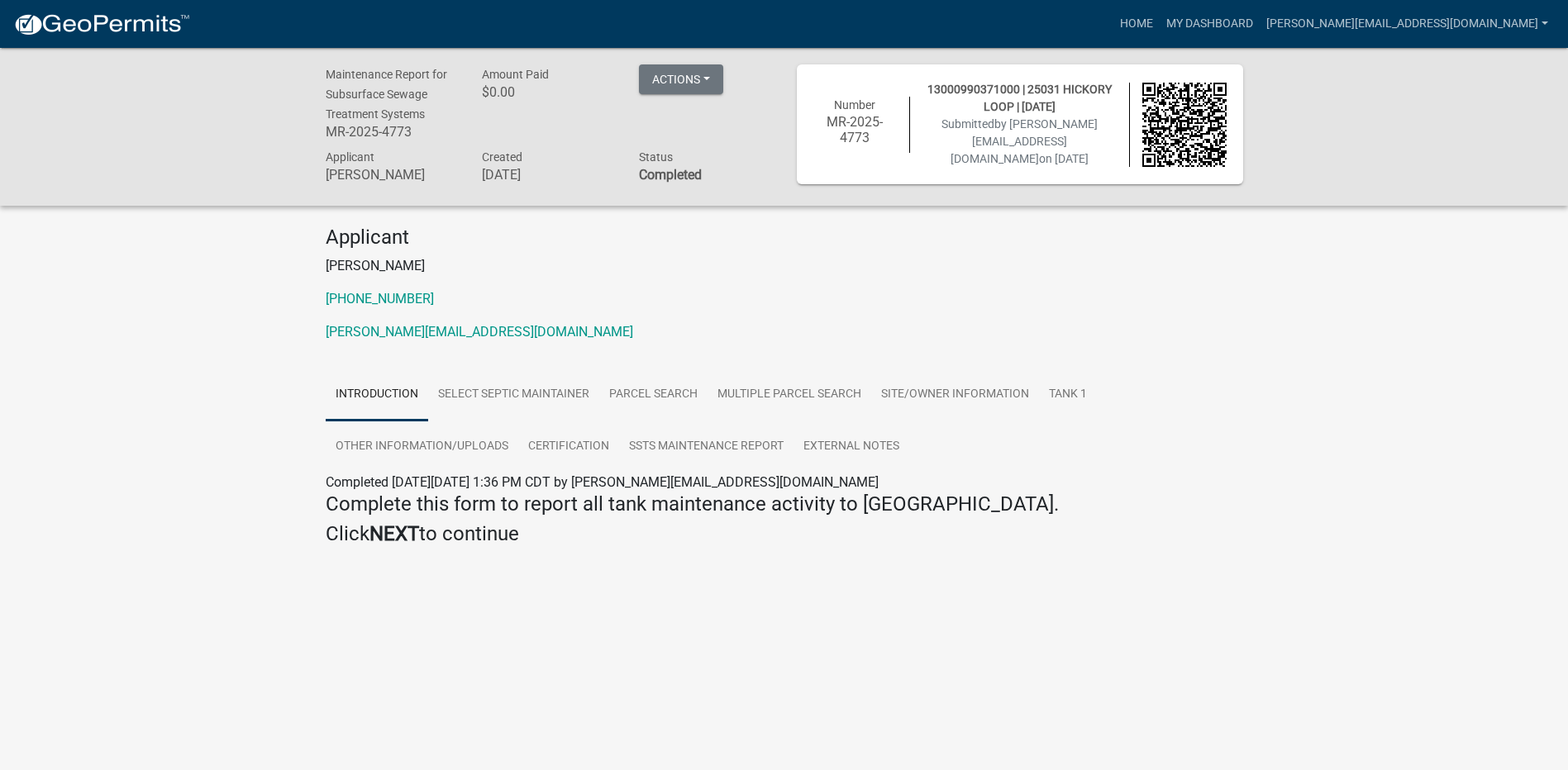
click at [124, 31] on img at bounding box center [102, 25] width 177 height 25
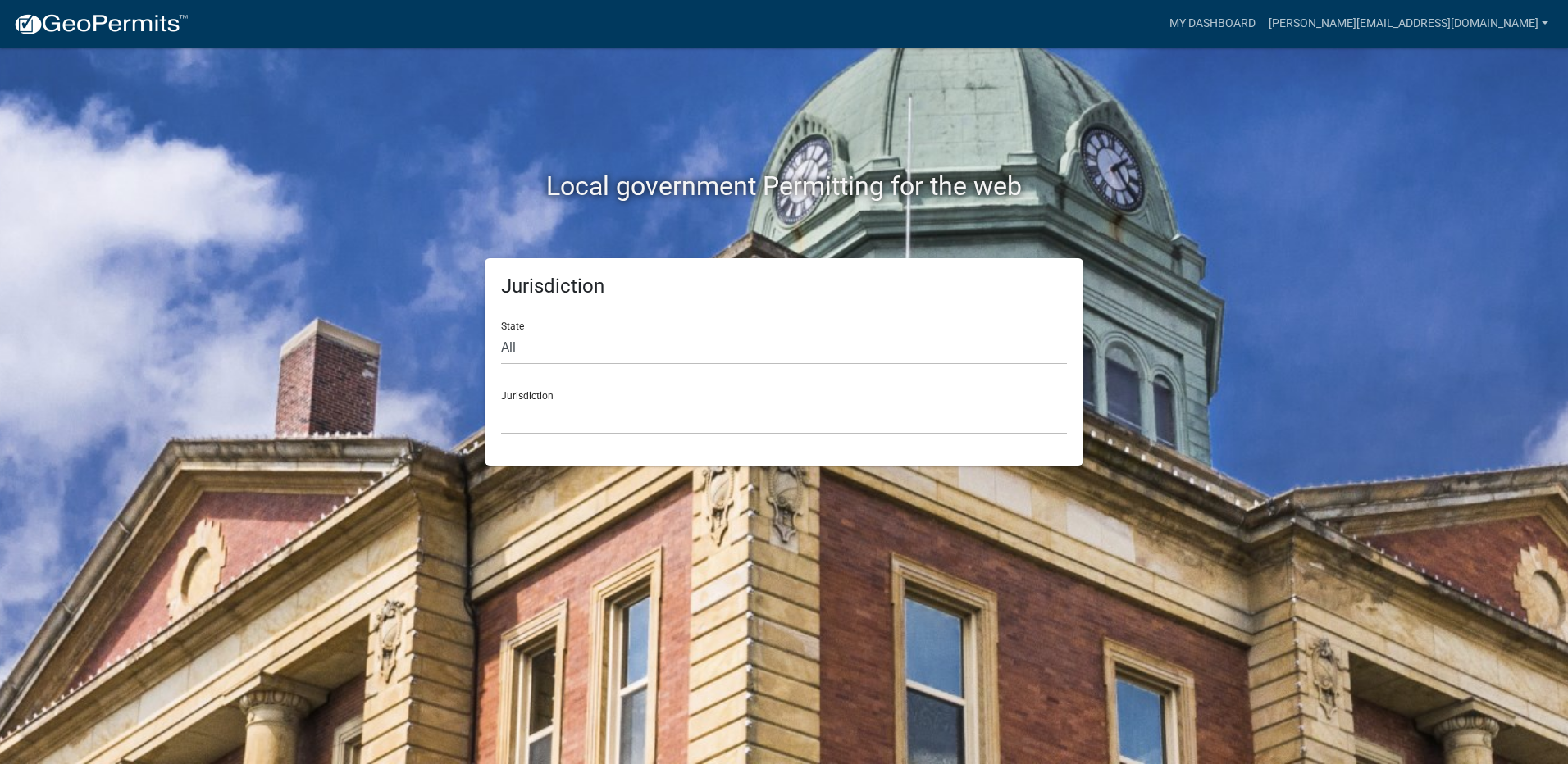
click at [560, 428] on select "[GEOGRAPHIC_DATA], [US_STATE] [GEOGRAPHIC_DATA], [US_STATE][PERSON_NAME][GEOGRA…" at bounding box center [784, 418] width 566 height 34
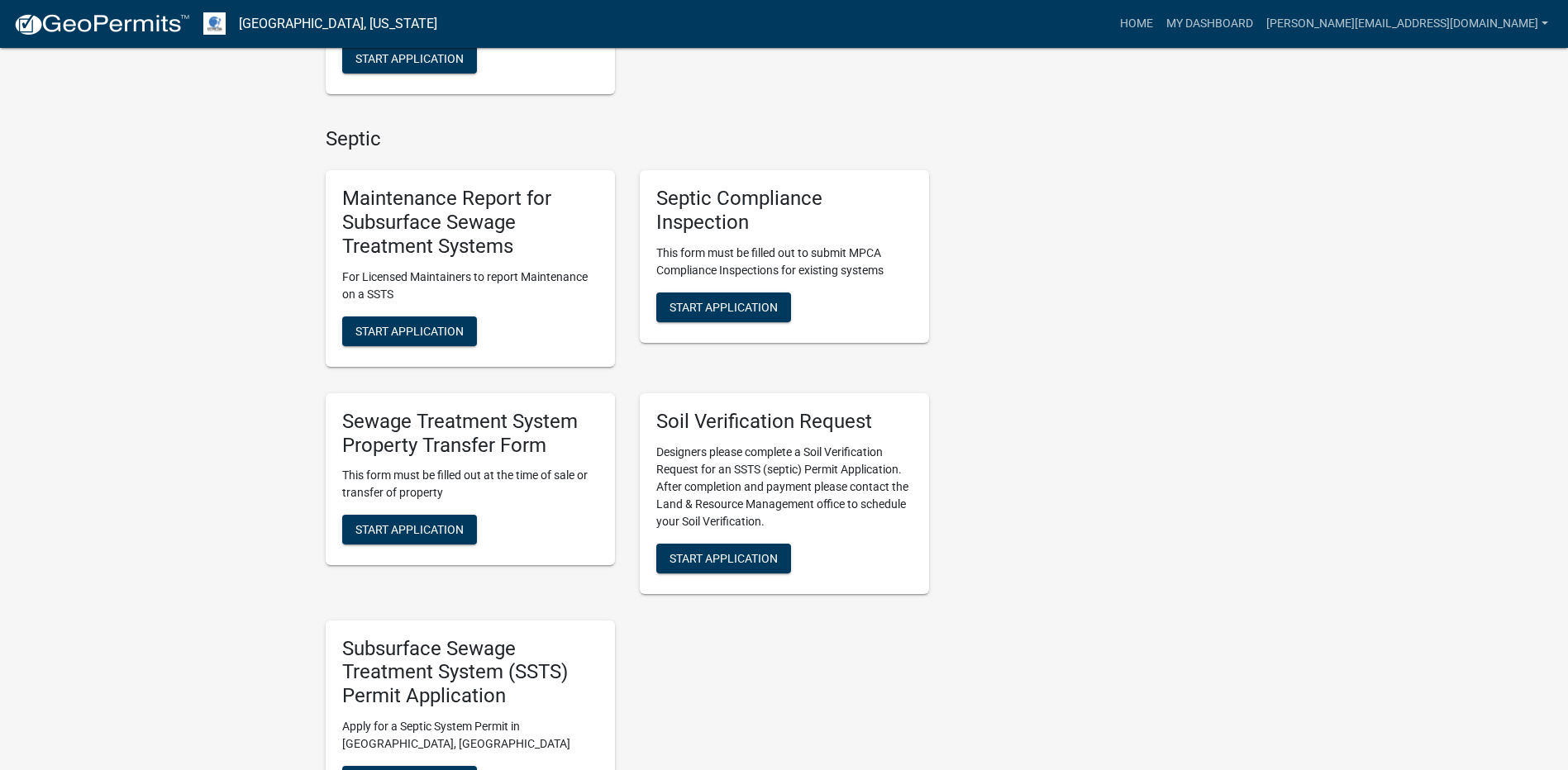
scroll to position [632, 0]
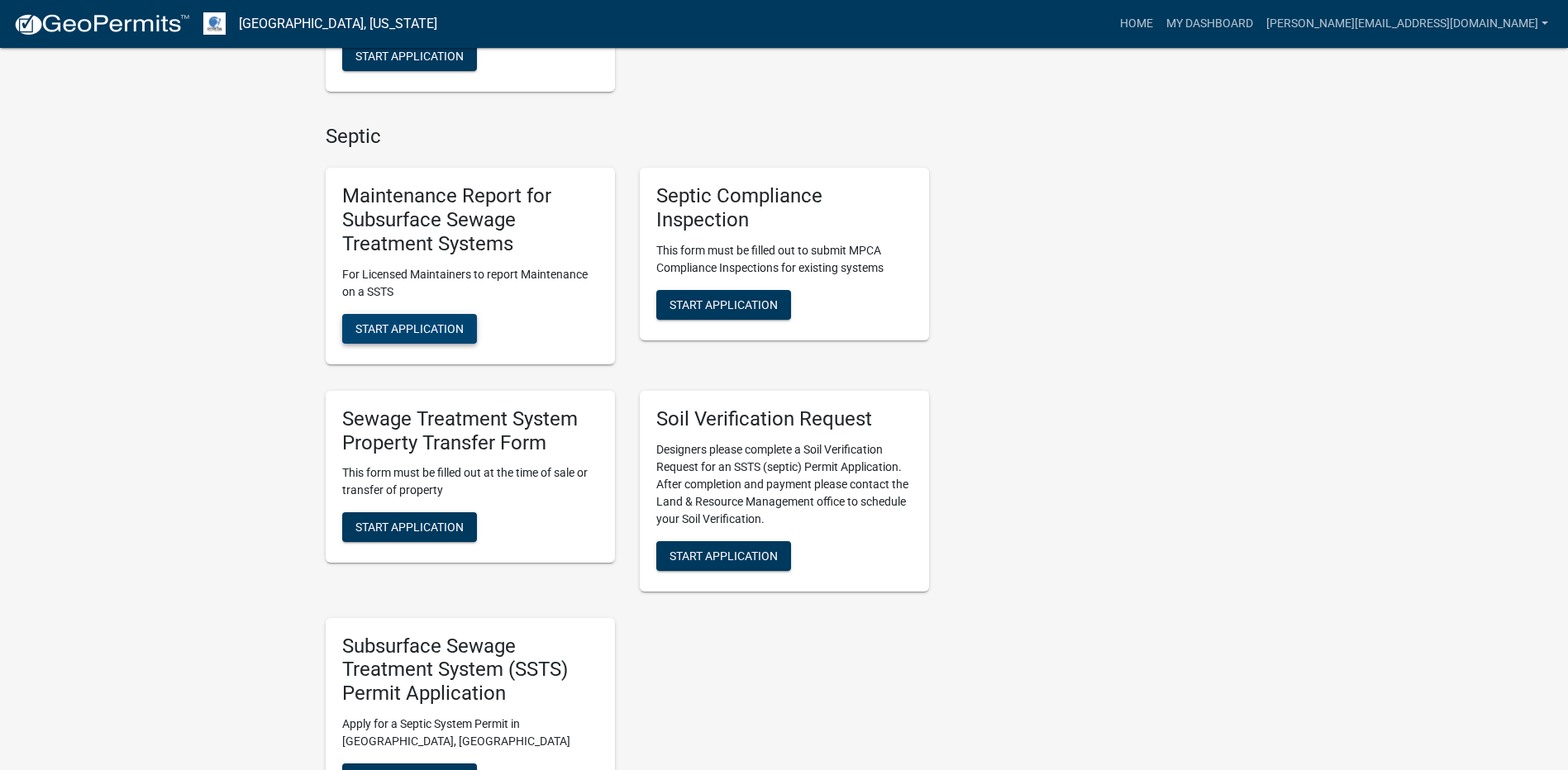
click at [398, 335] on span "Start Application" at bounding box center [409, 328] width 108 height 13
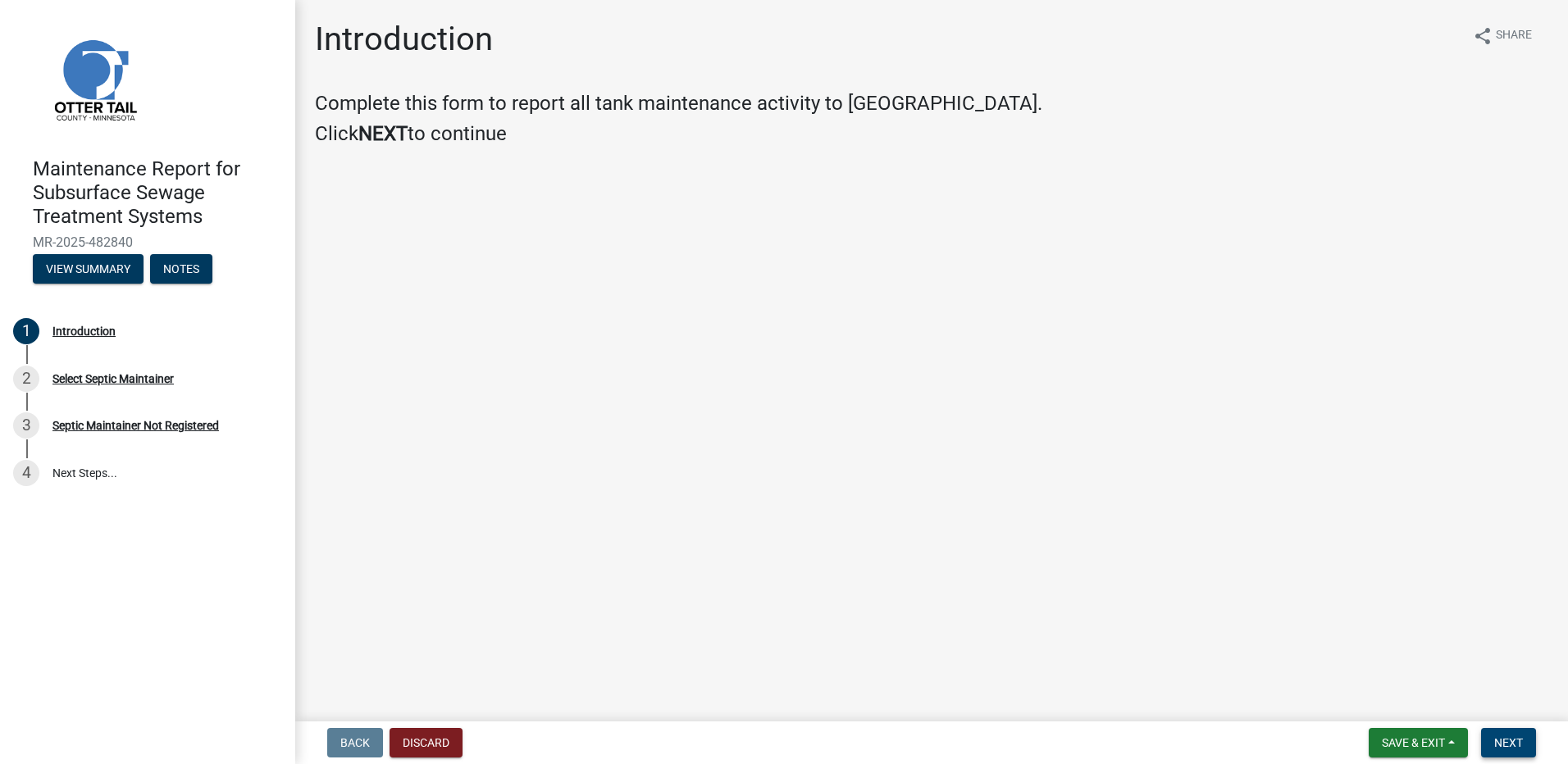
click at [1516, 734] on button "Next" at bounding box center [1508, 742] width 55 height 30
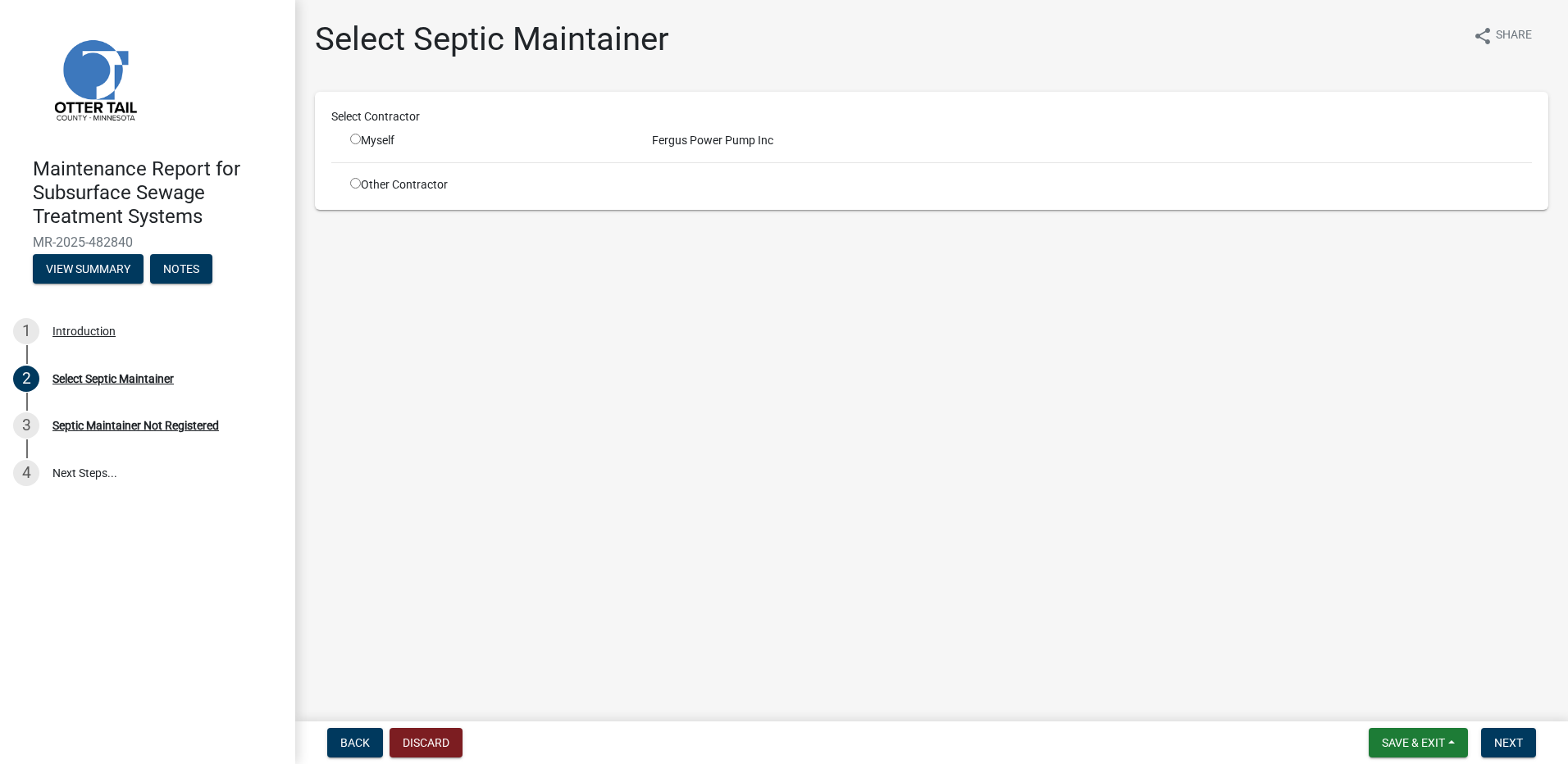
click at [356, 144] on div "Myself" at bounding box center [488, 140] width 277 height 17
click at [355, 142] on input "radio" at bounding box center [355, 138] width 10 height 10
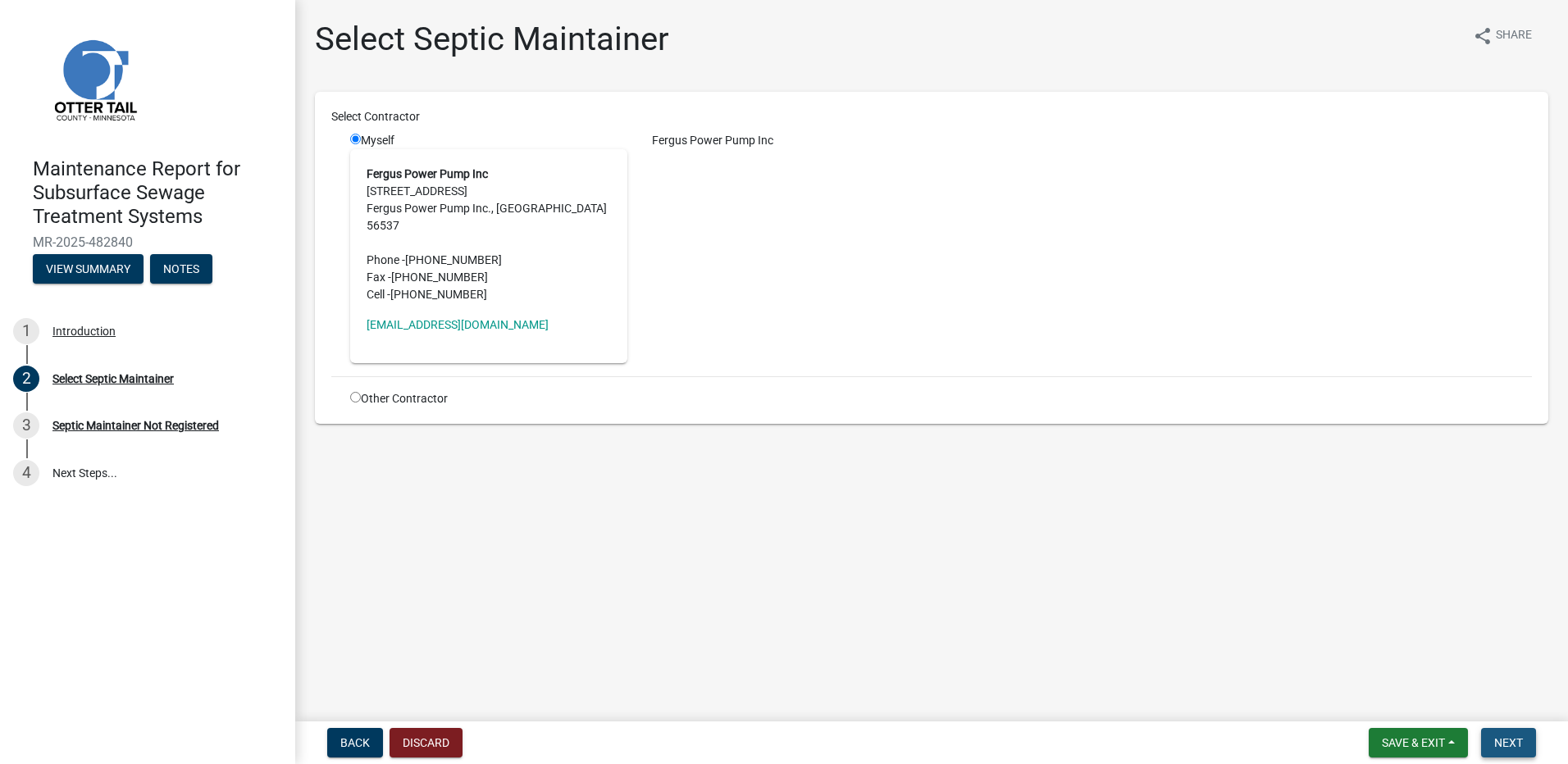
click at [1508, 737] on span "Next" at bounding box center [1508, 742] width 29 height 13
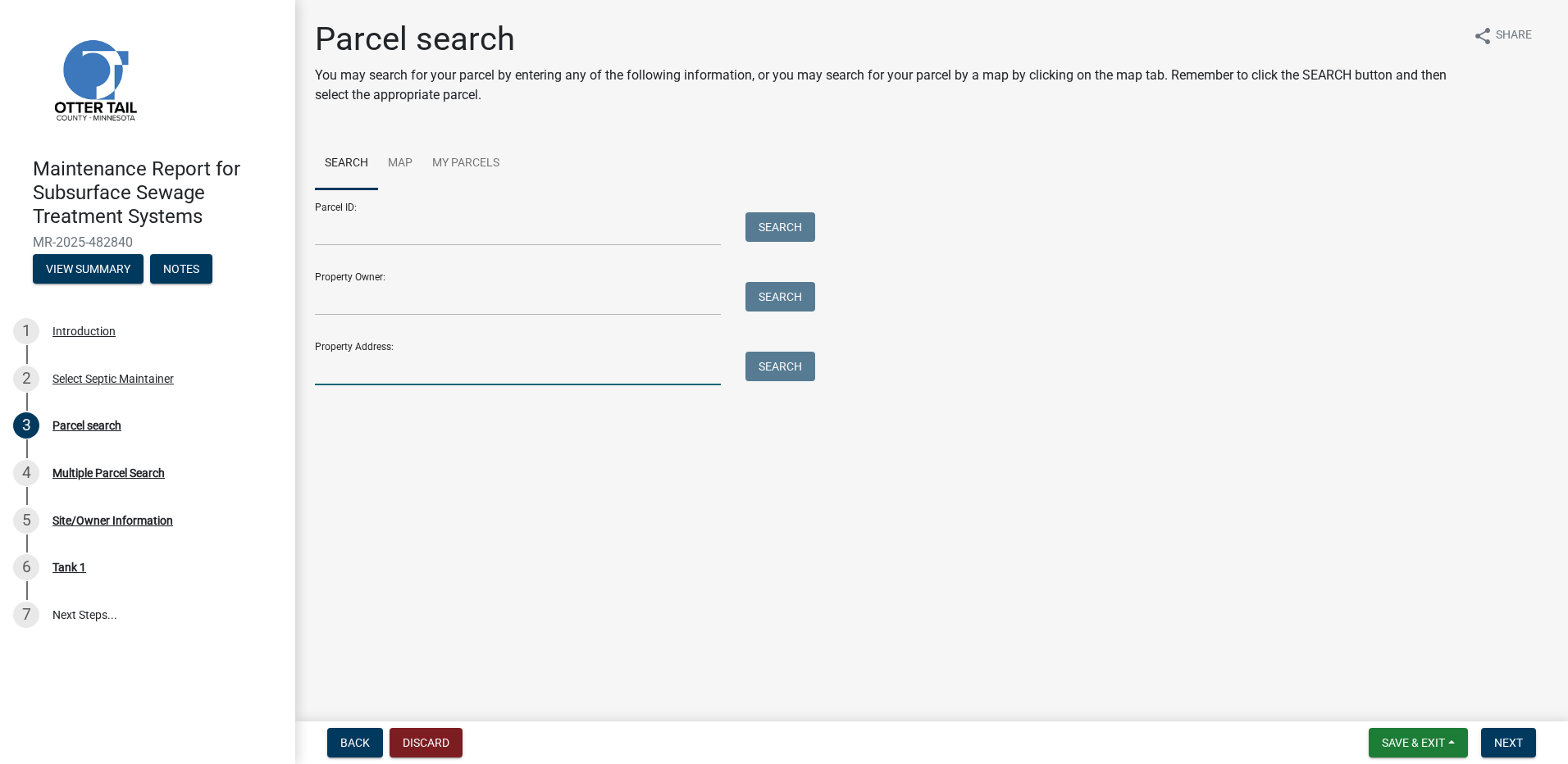
click at [459, 376] on input "Property Address:" at bounding box center [518, 368] width 406 height 34
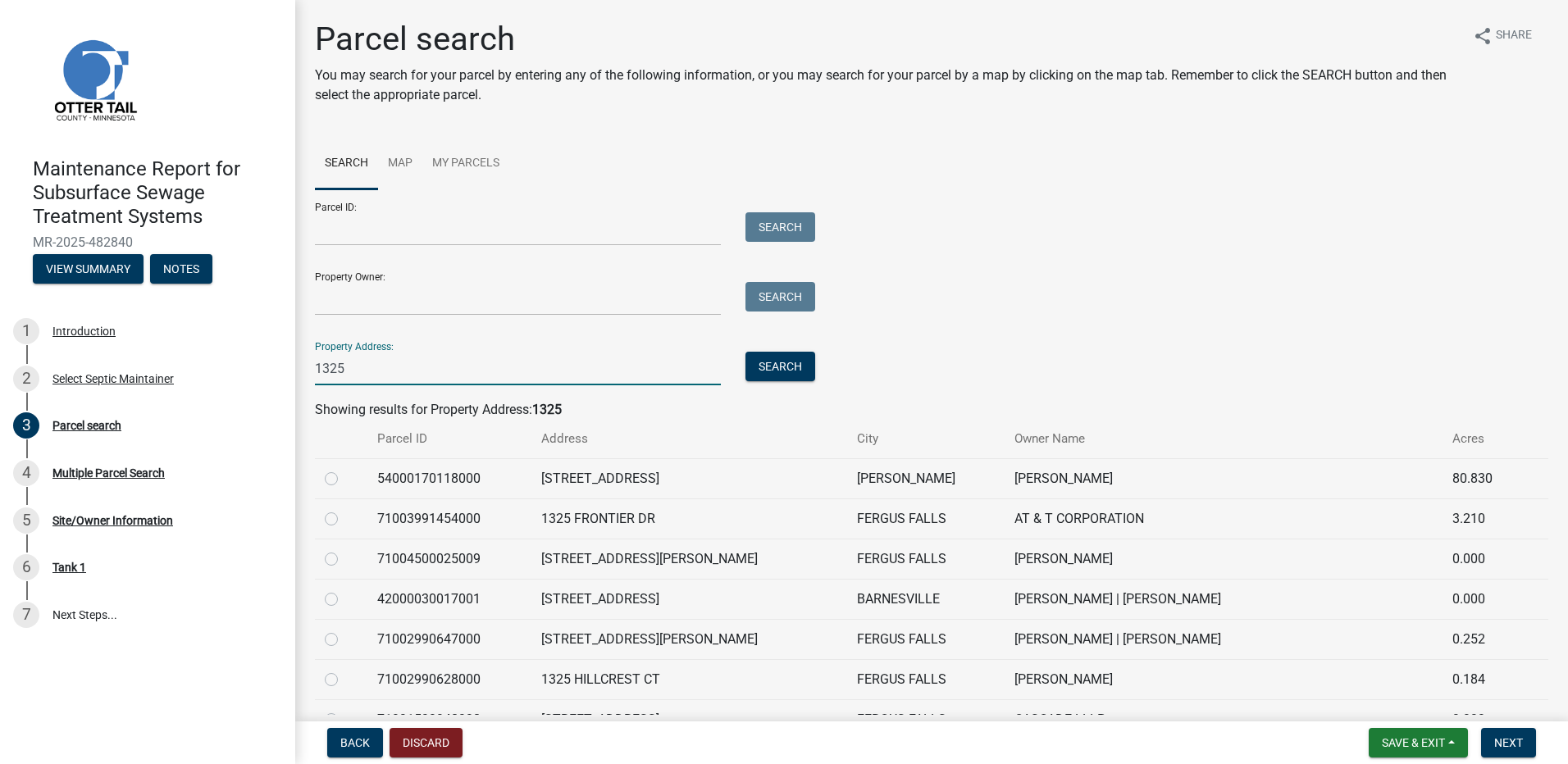
click at [344, 549] on label at bounding box center [344, 549] width 0 height 0
click at [344, 560] on input "radio" at bounding box center [349, 554] width 10 height 10
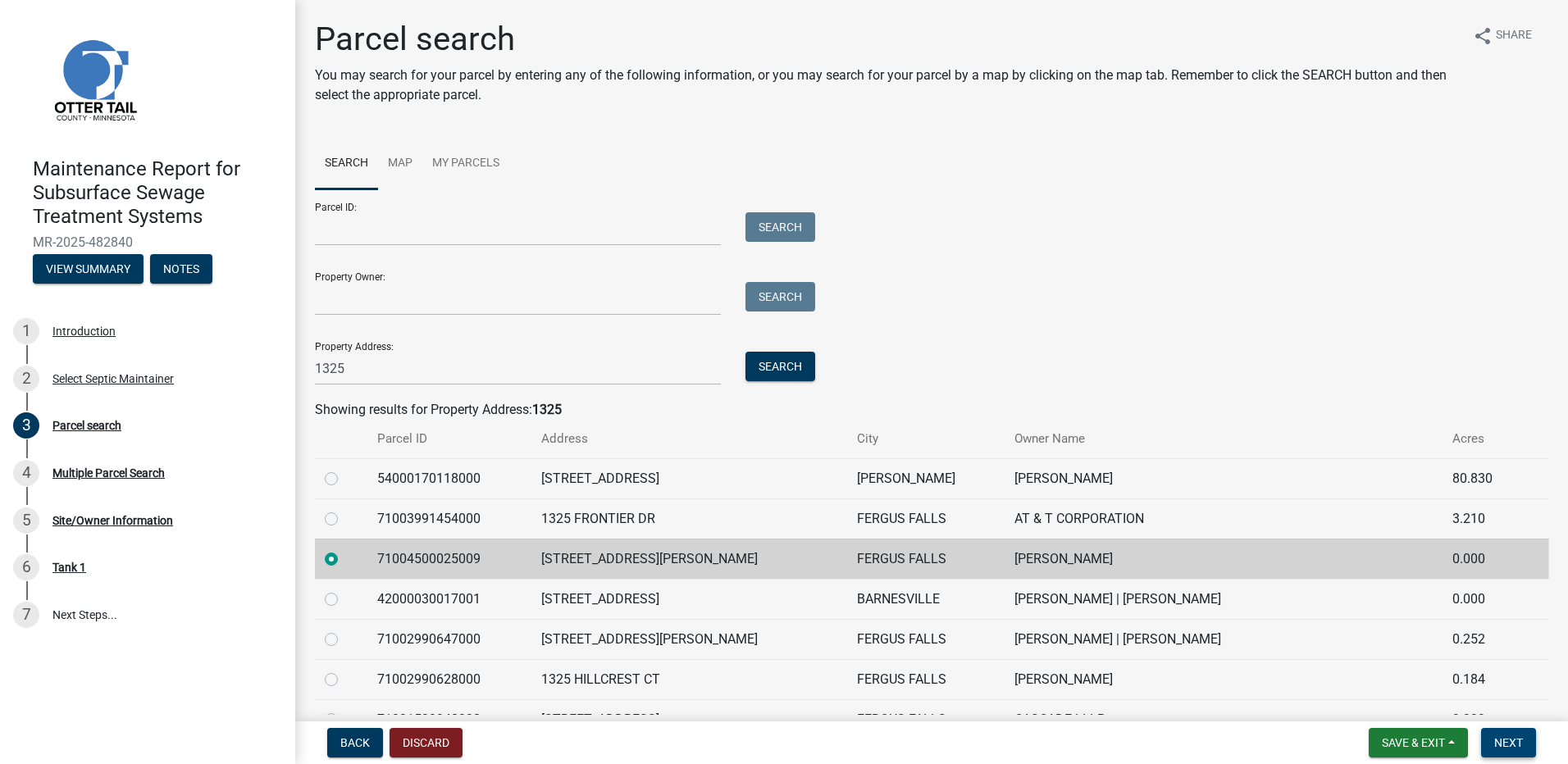
click at [1498, 733] on button "Next" at bounding box center [1508, 742] width 55 height 30
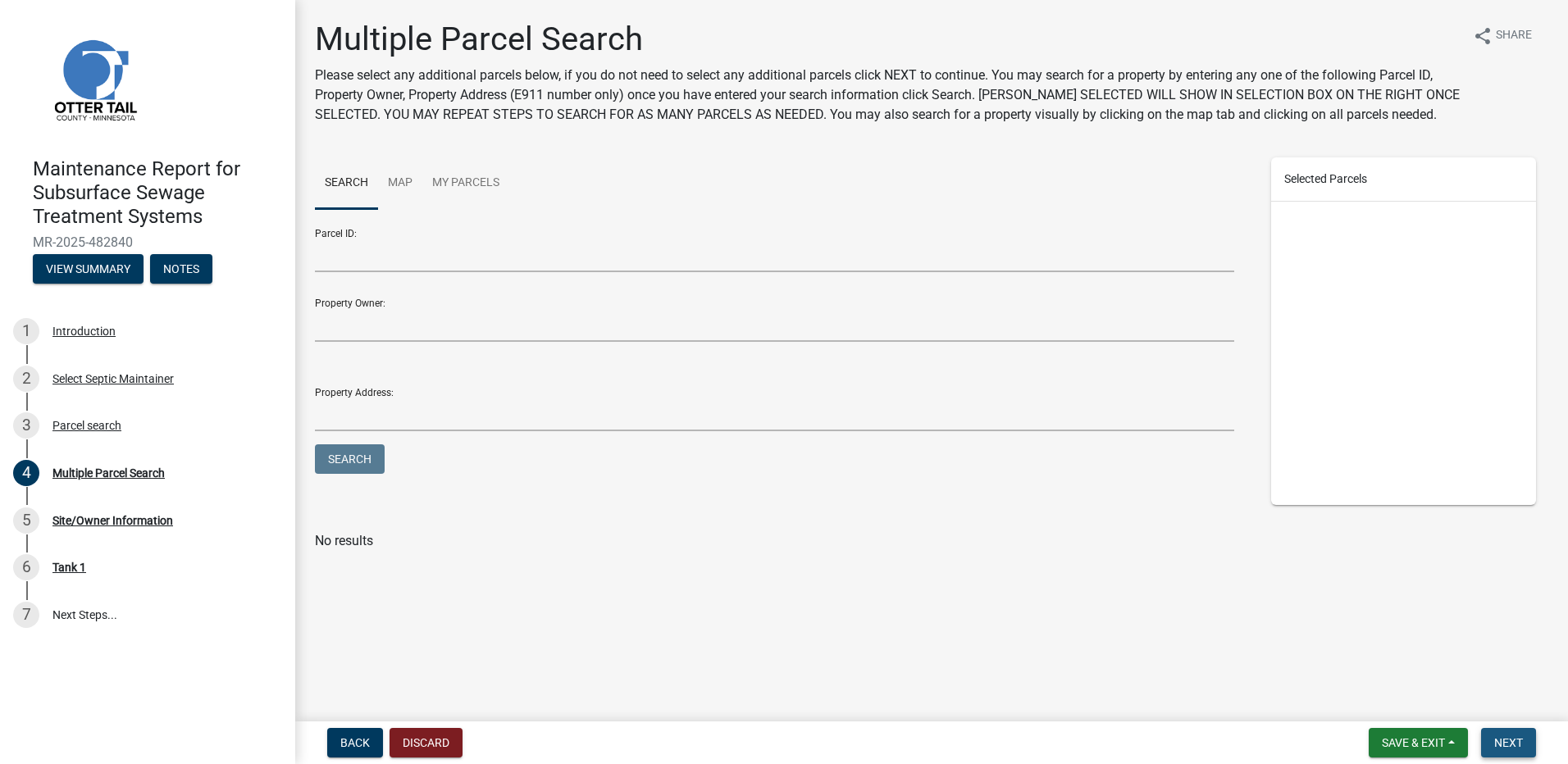
click at [1502, 748] on span "Next" at bounding box center [1508, 742] width 29 height 13
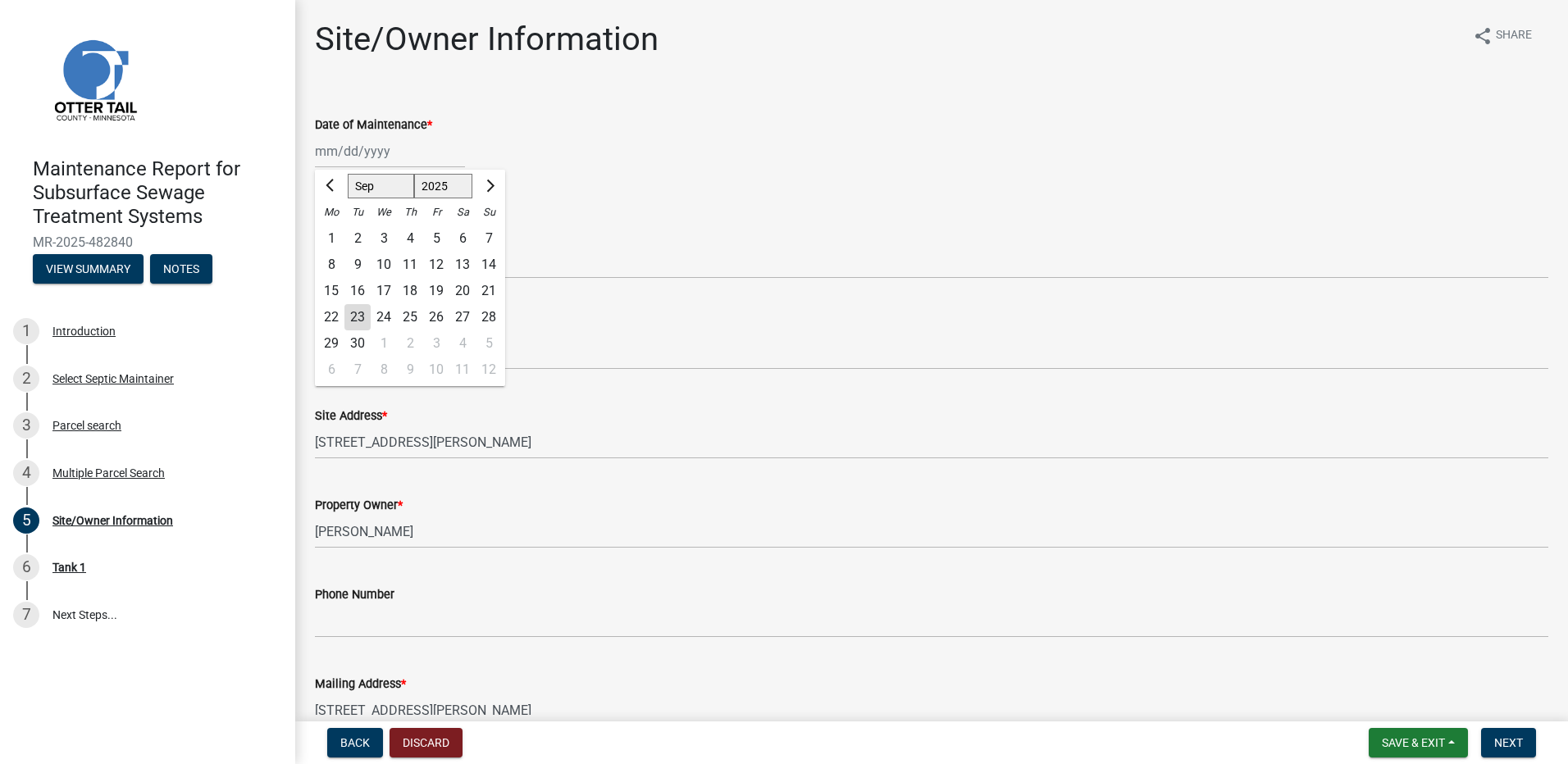
click at [352, 147] on div "[PERSON_NAME] Feb Mar Apr [PERSON_NAME][DATE] Oct Nov [DATE] 1526 1527 1528 152…" at bounding box center [390, 151] width 150 height 34
click at [404, 262] on div "11" at bounding box center [410, 265] width 26 height 26
click at [405, 266] on select "Select Item... Called Routine Other" at bounding box center [932, 262] width 1233 height 34
click at [315, 245] on select "Select Item... Called Routine Other" at bounding box center [932, 262] width 1233 height 34
click at [1520, 748] on span "Next" at bounding box center [1508, 742] width 29 height 13
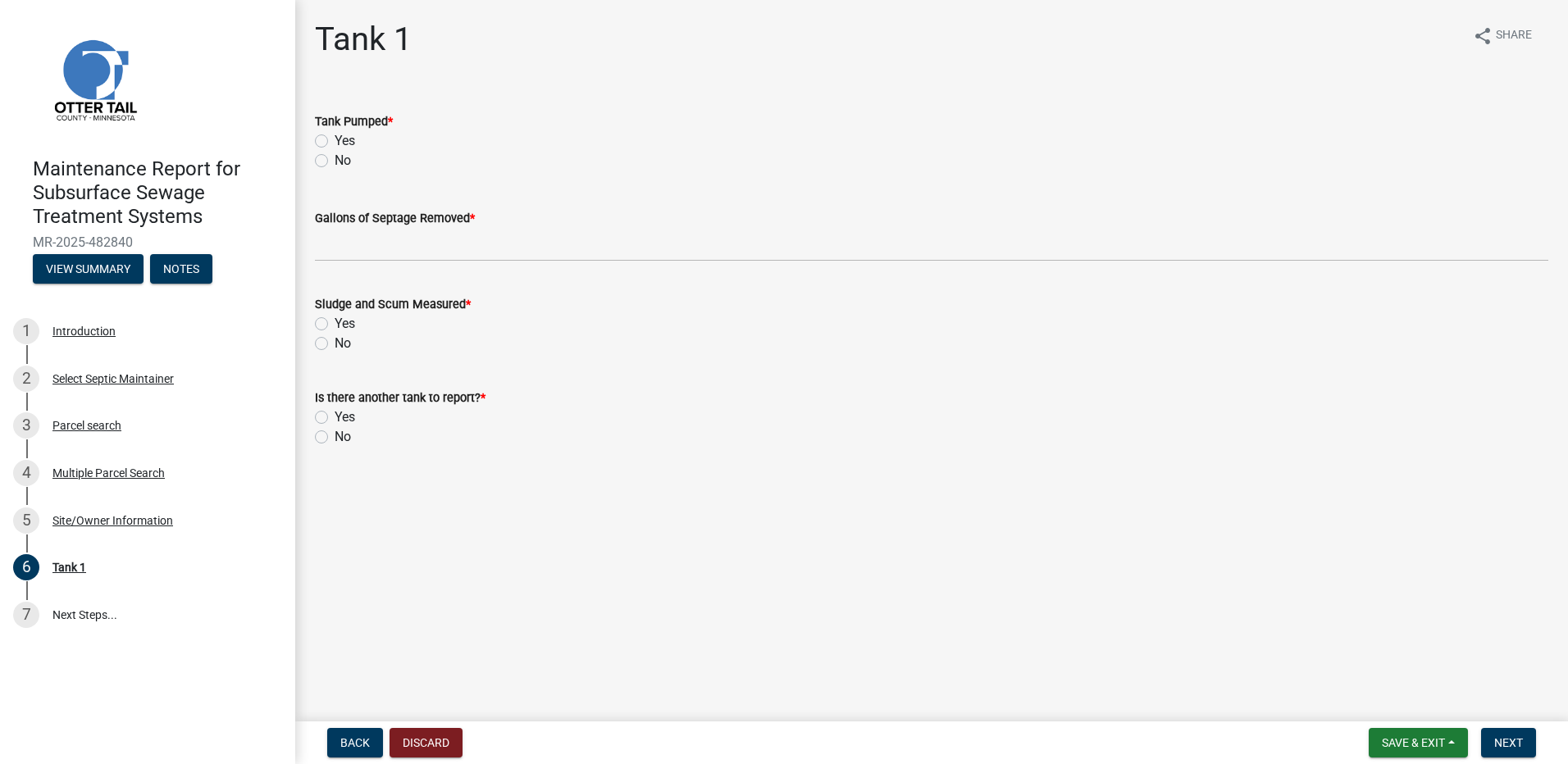
click at [333, 137] on div "Yes" at bounding box center [932, 140] width 1233 height 20
click at [335, 137] on label "Yes" at bounding box center [345, 140] width 21 height 20
click at [335, 137] on input "Yes" at bounding box center [340, 136] width 10 height 10
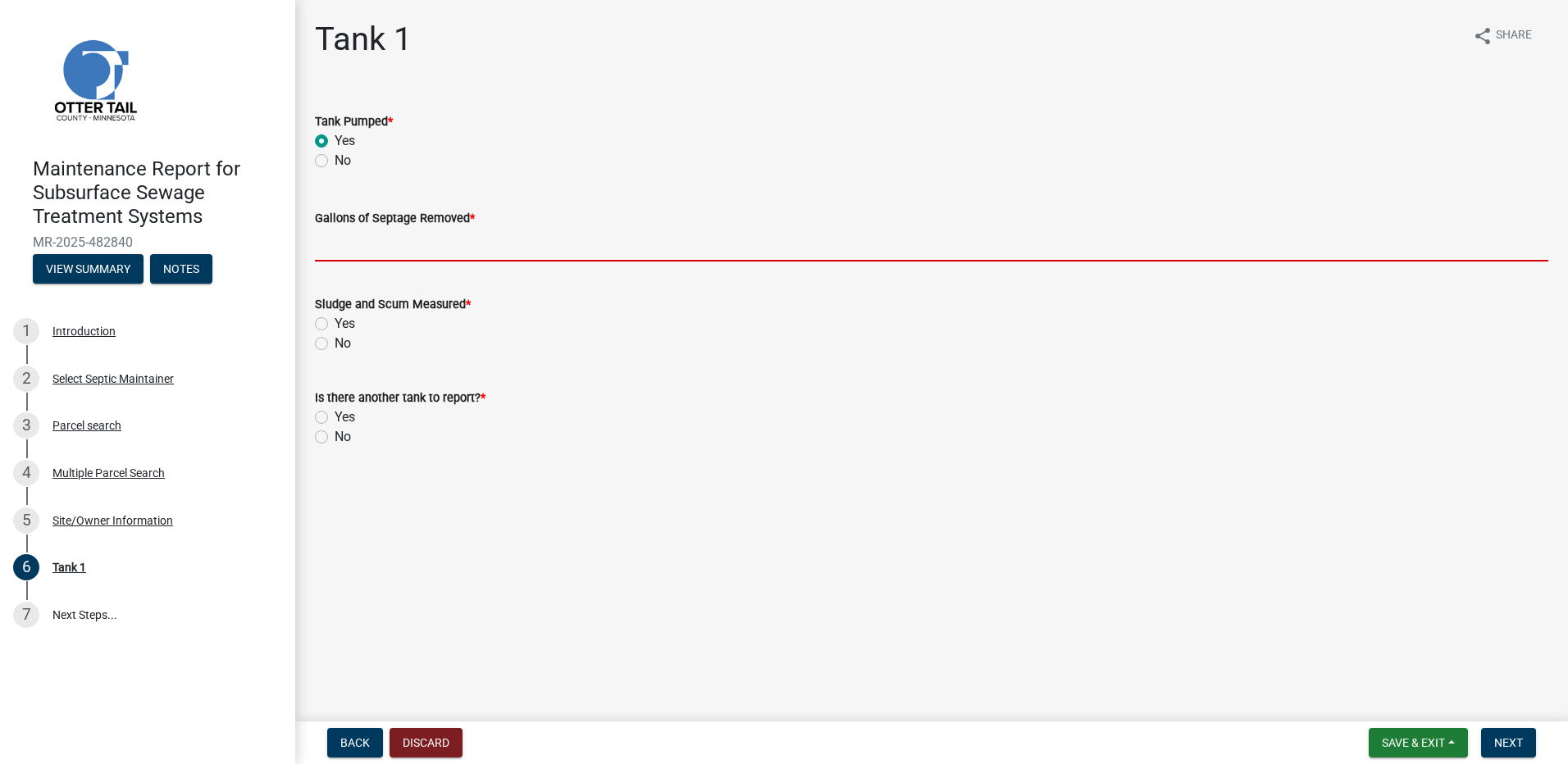
click at [372, 248] on input "Gallons of Septage Removed *" at bounding box center [932, 245] width 1233 height 34
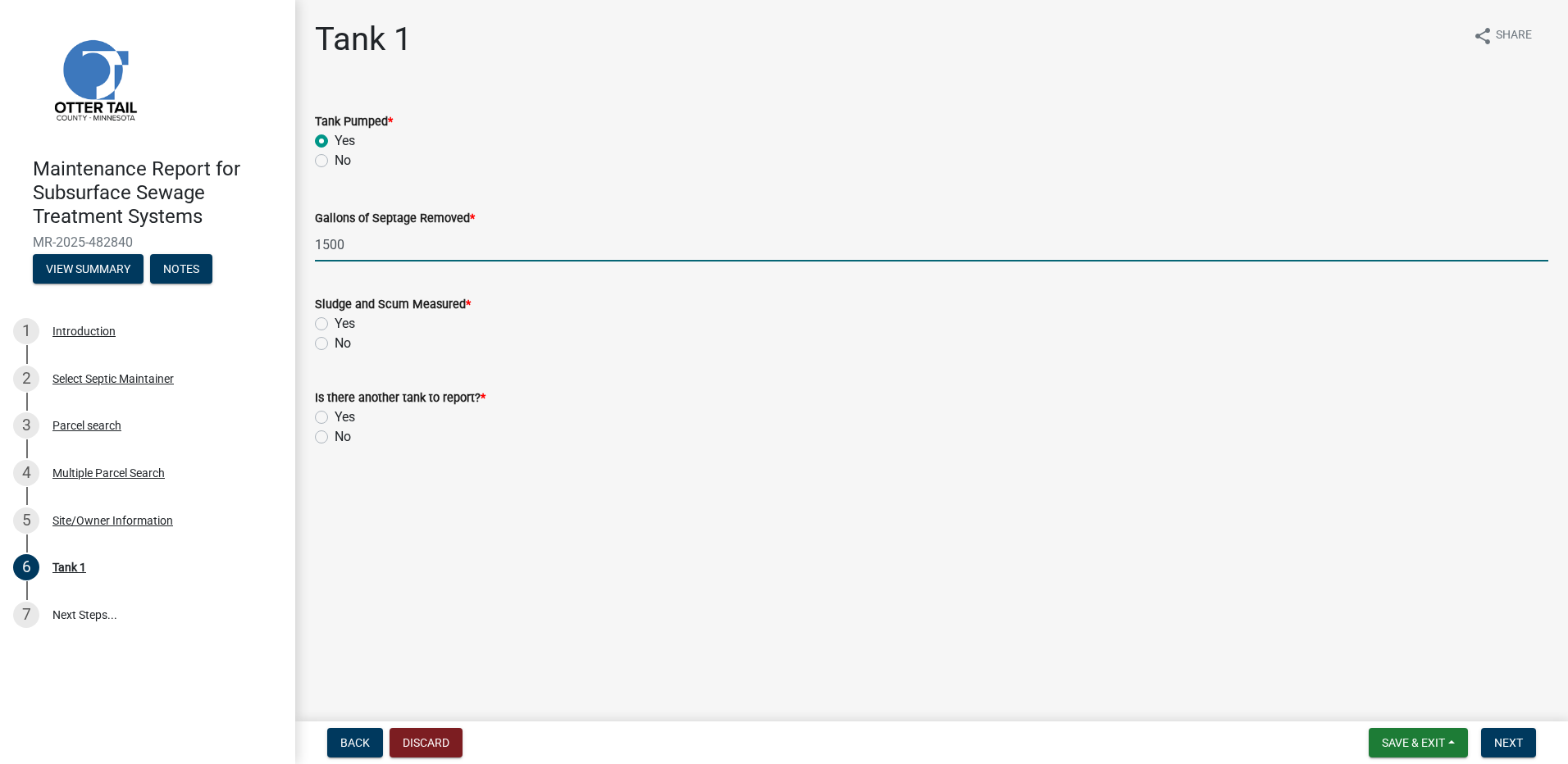
click at [335, 342] on label "No" at bounding box center [343, 343] width 17 height 20
click at [335, 342] on input "No" at bounding box center [340, 339] width 10 height 10
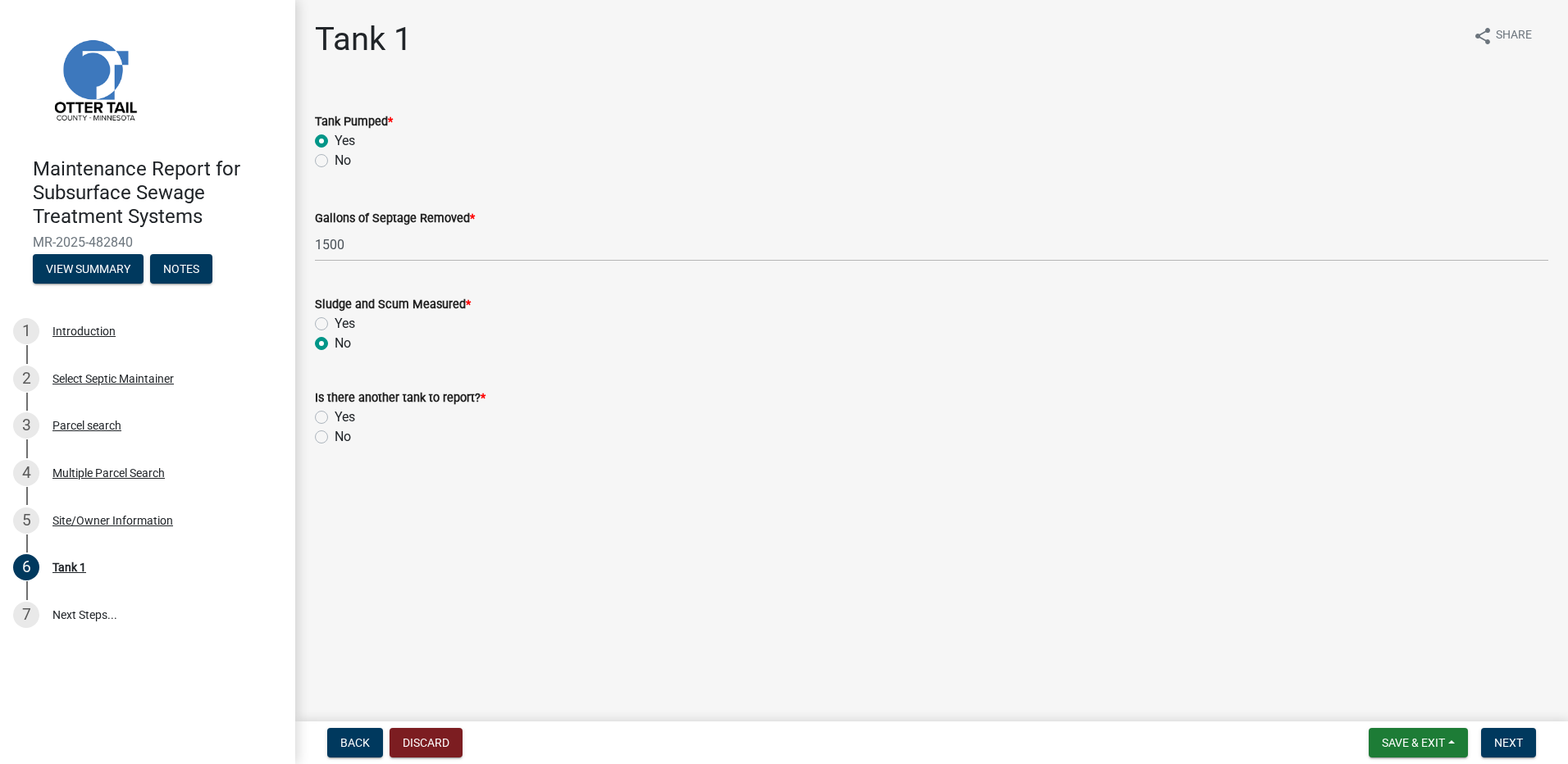
click at [335, 436] on label "No" at bounding box center [343, 437] width 17 height 20
click at [335, 436] on input "No" at bounding box center [340, 432] width 10 height 10
click at [1508, 746] on span "Next" at bounding box center [1508, 742] width 29 height 13
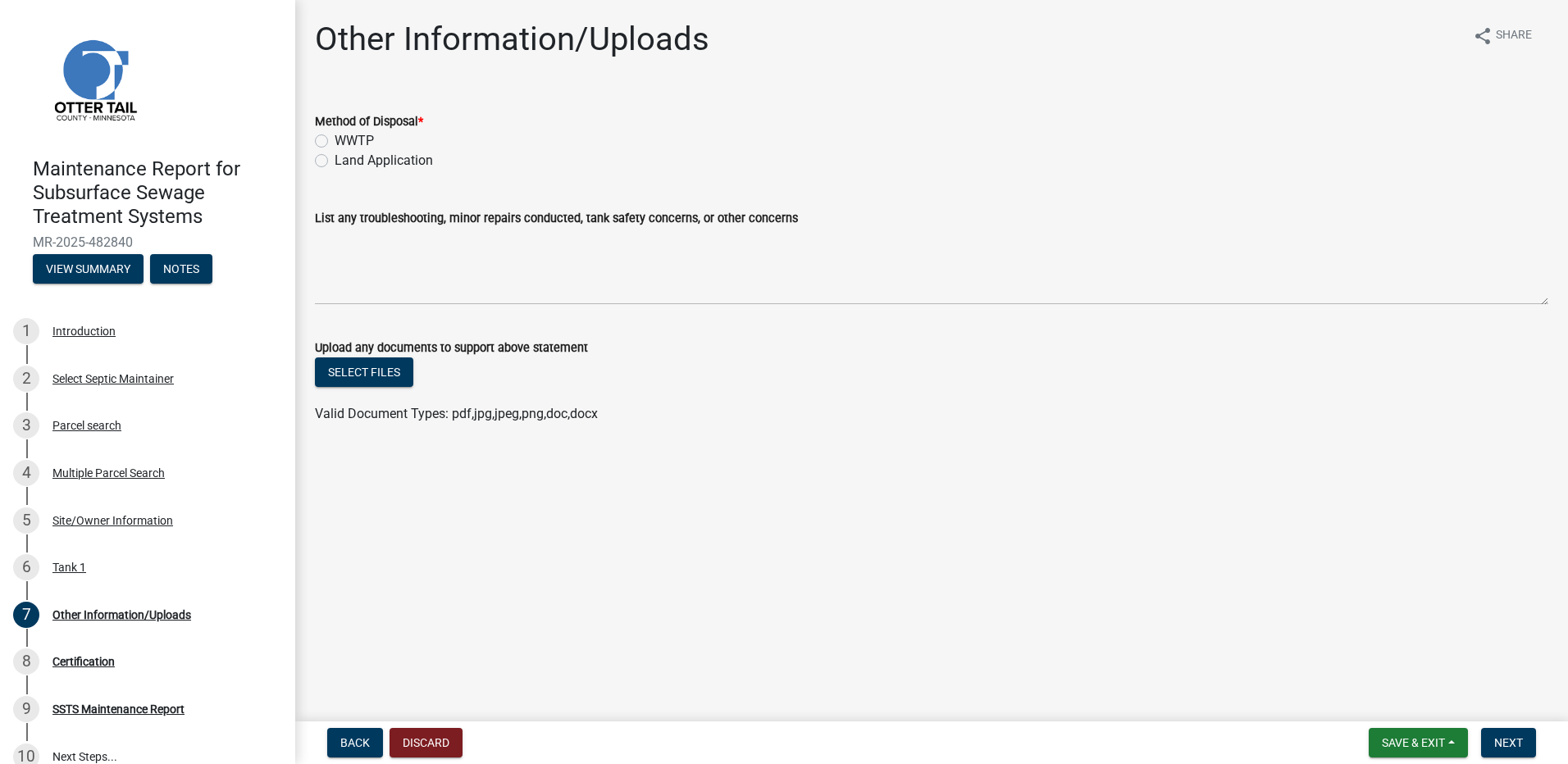
click at [382, 155] on label "Land Application" at bounding box center [384, 160] width 98 height 20
click at [345, 155] on input "Land Application" at bounding box center [340, 155] width 10 height 10
click at [1510, 749] on span "Next" at bounding box center [1508, 742] width 29 height 13
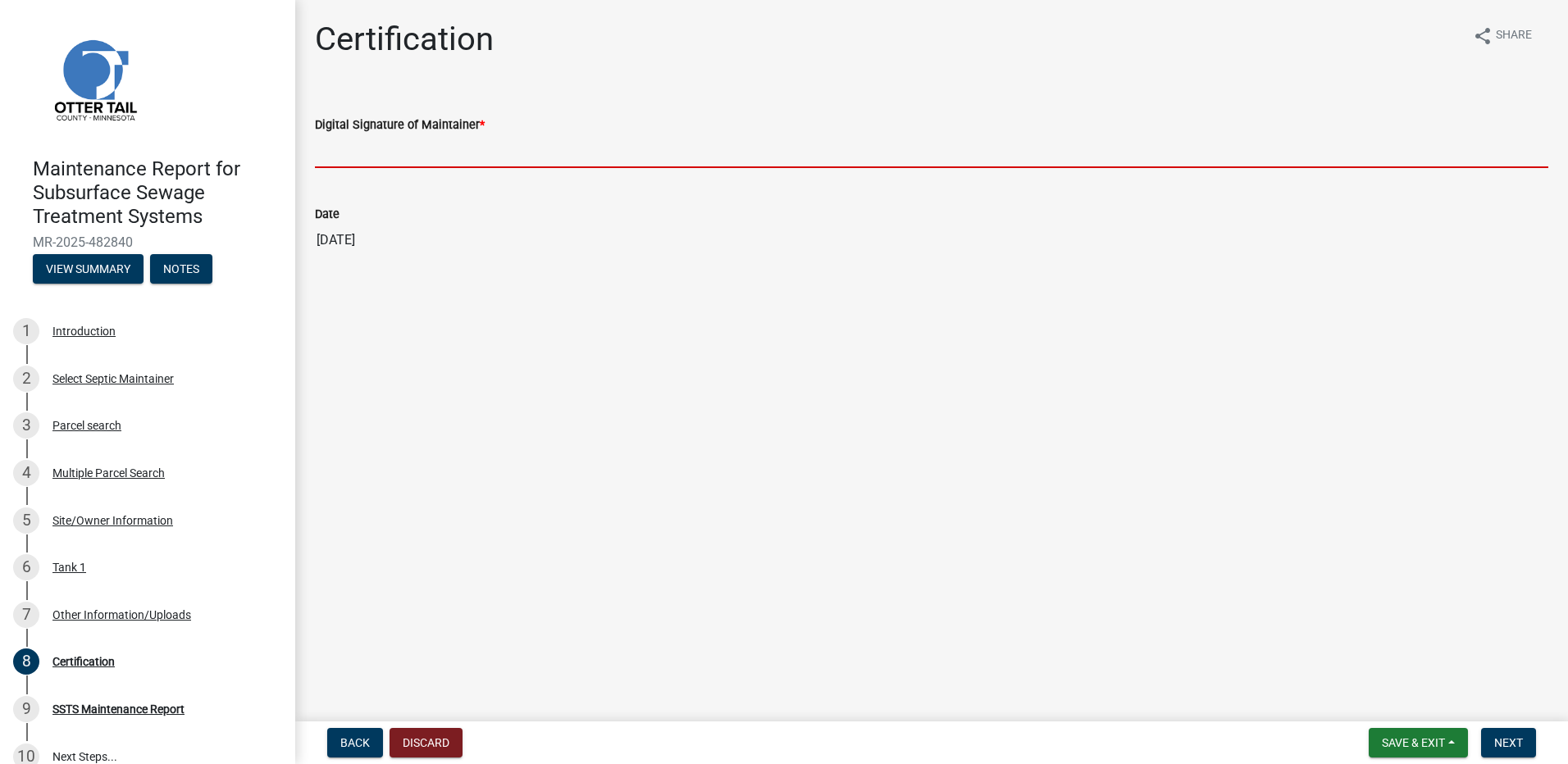
click at [347, 141] on input "Digital Signature of Maintainer *" at bounding box center [932, 151] width 1233 height 34
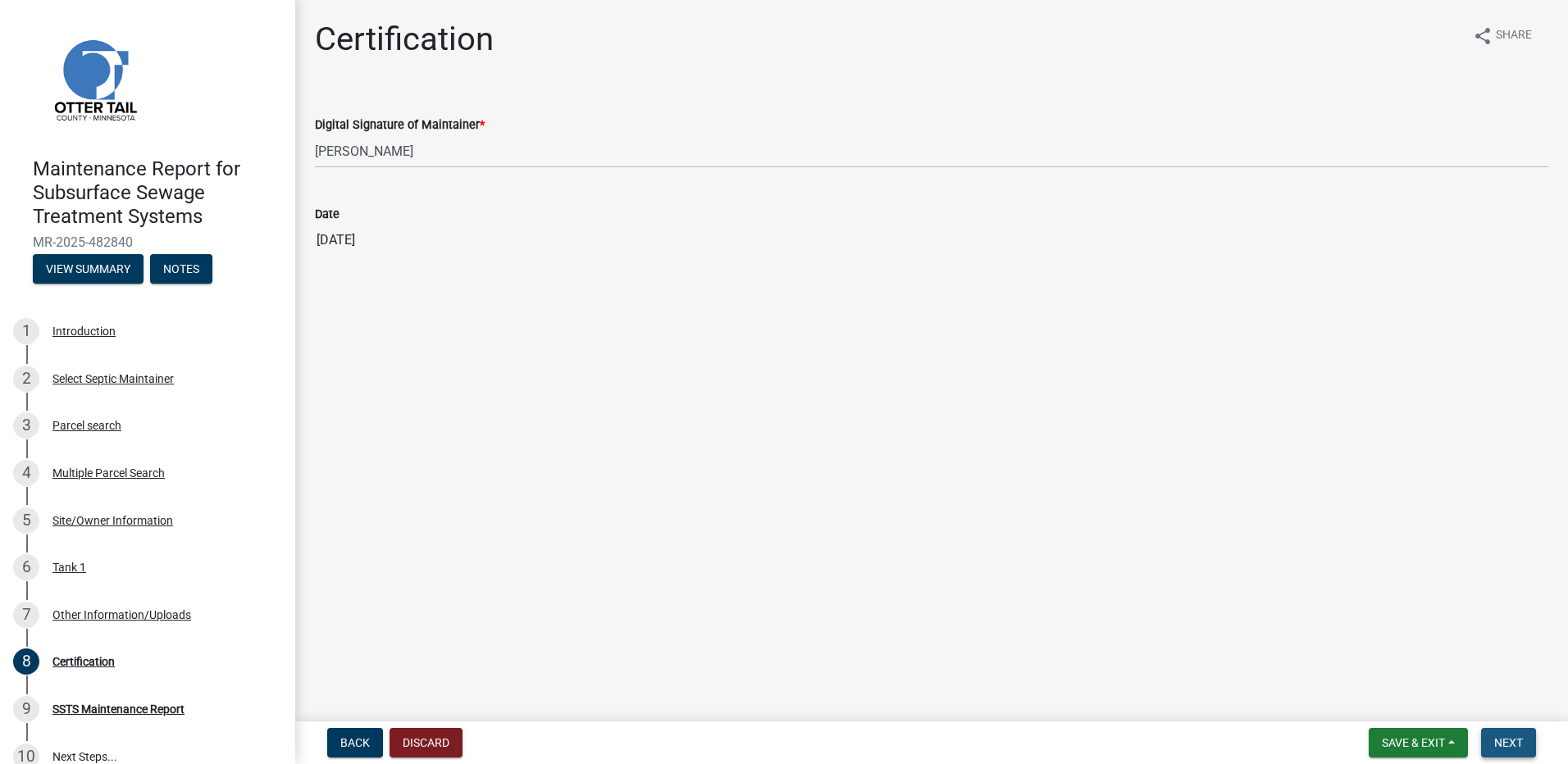
click at [1516, 739] on span "Next" at bounding box center [1508, 742] width 29 height 13
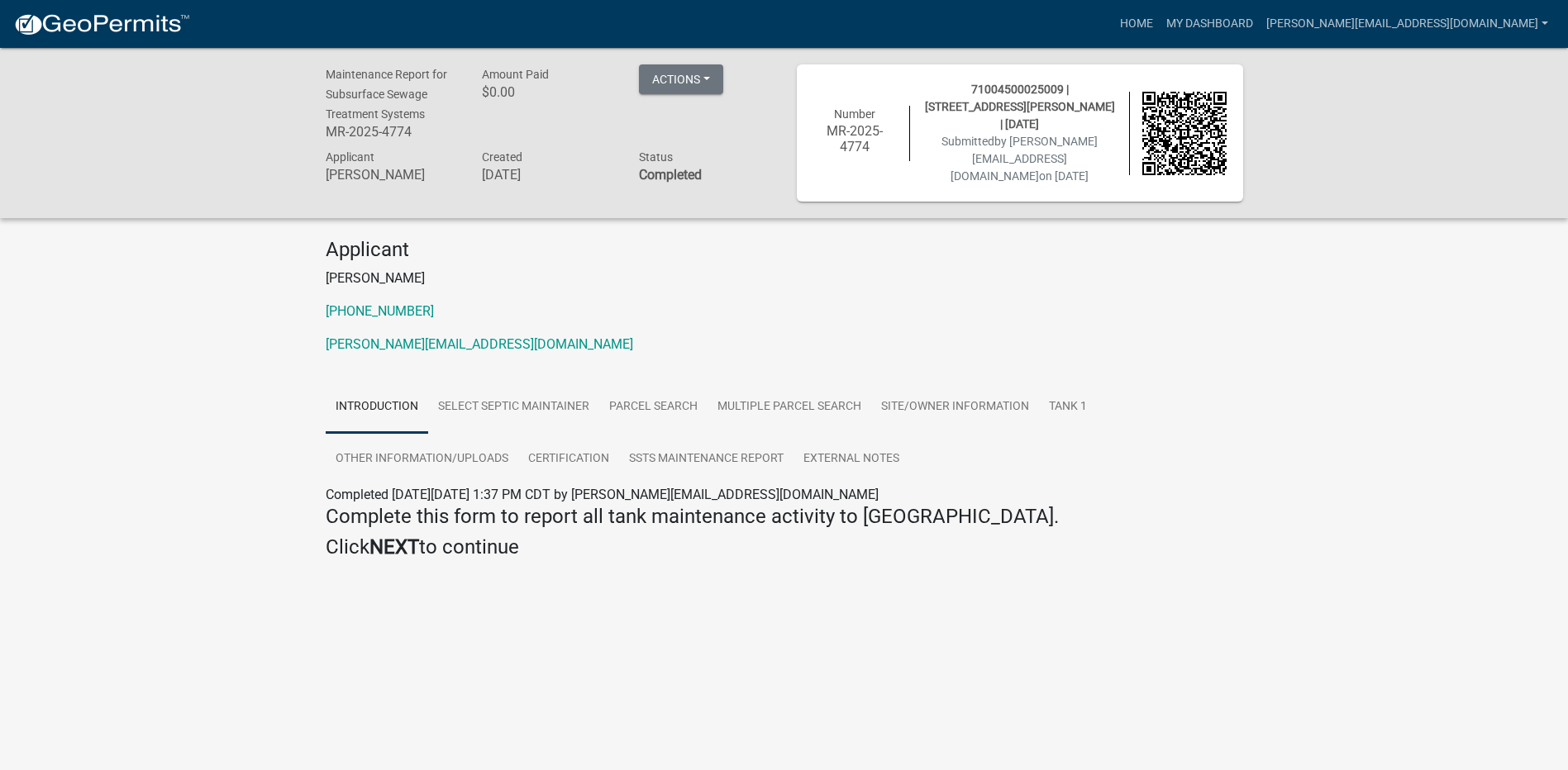
click at [125, 26] on img at bounding box center [102, 25] width 177 height 25
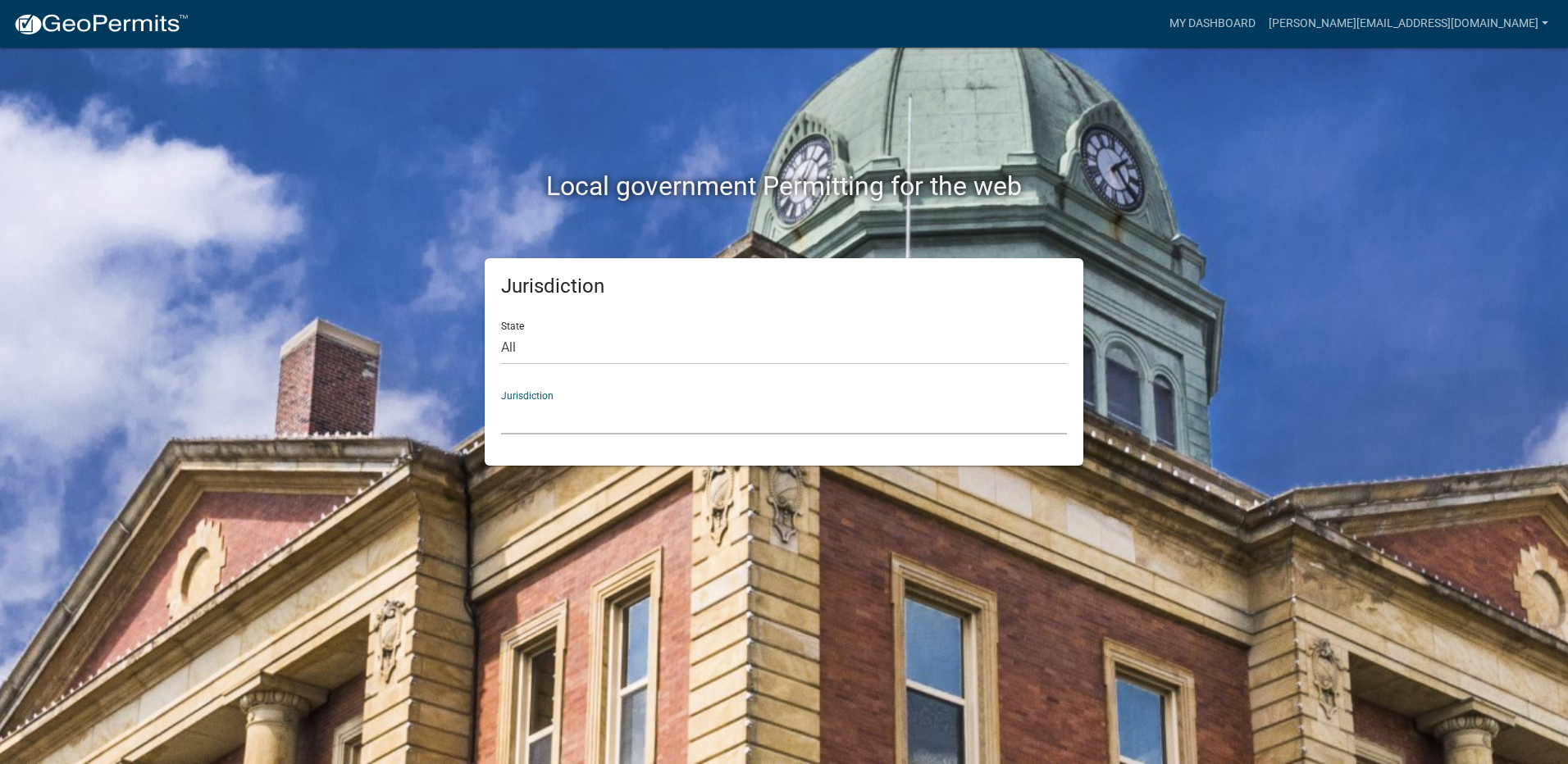
click at [515, 425] on select "[GEOGRAPHIC_DATA], [US_STATE] [GEOGRAPHIC_DATA], [US_STATE][PERSON_NAME][GEOGRA…" at bounding box center [784, 418] width 566 height 34
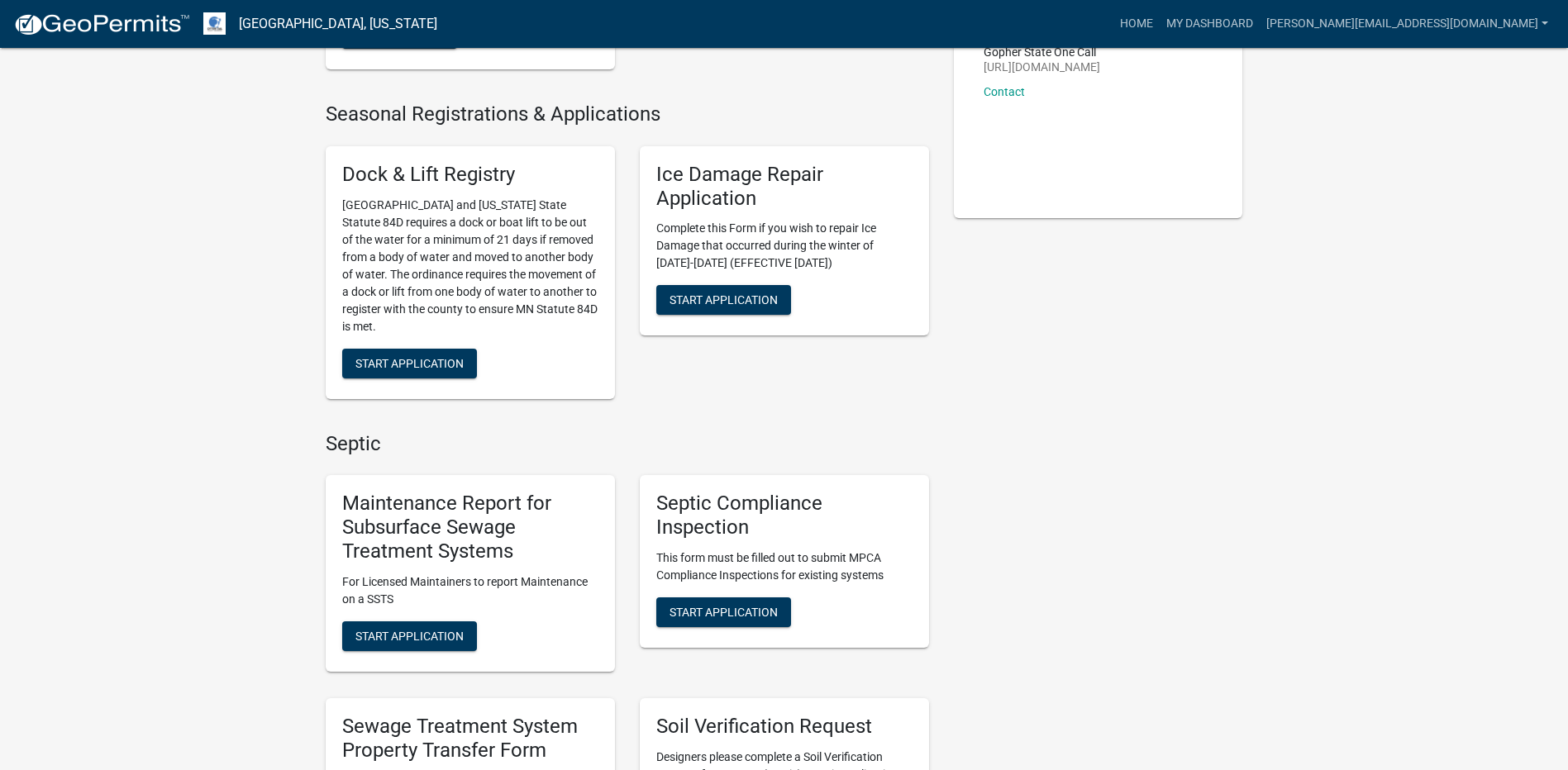
scroll to position [331, 0]
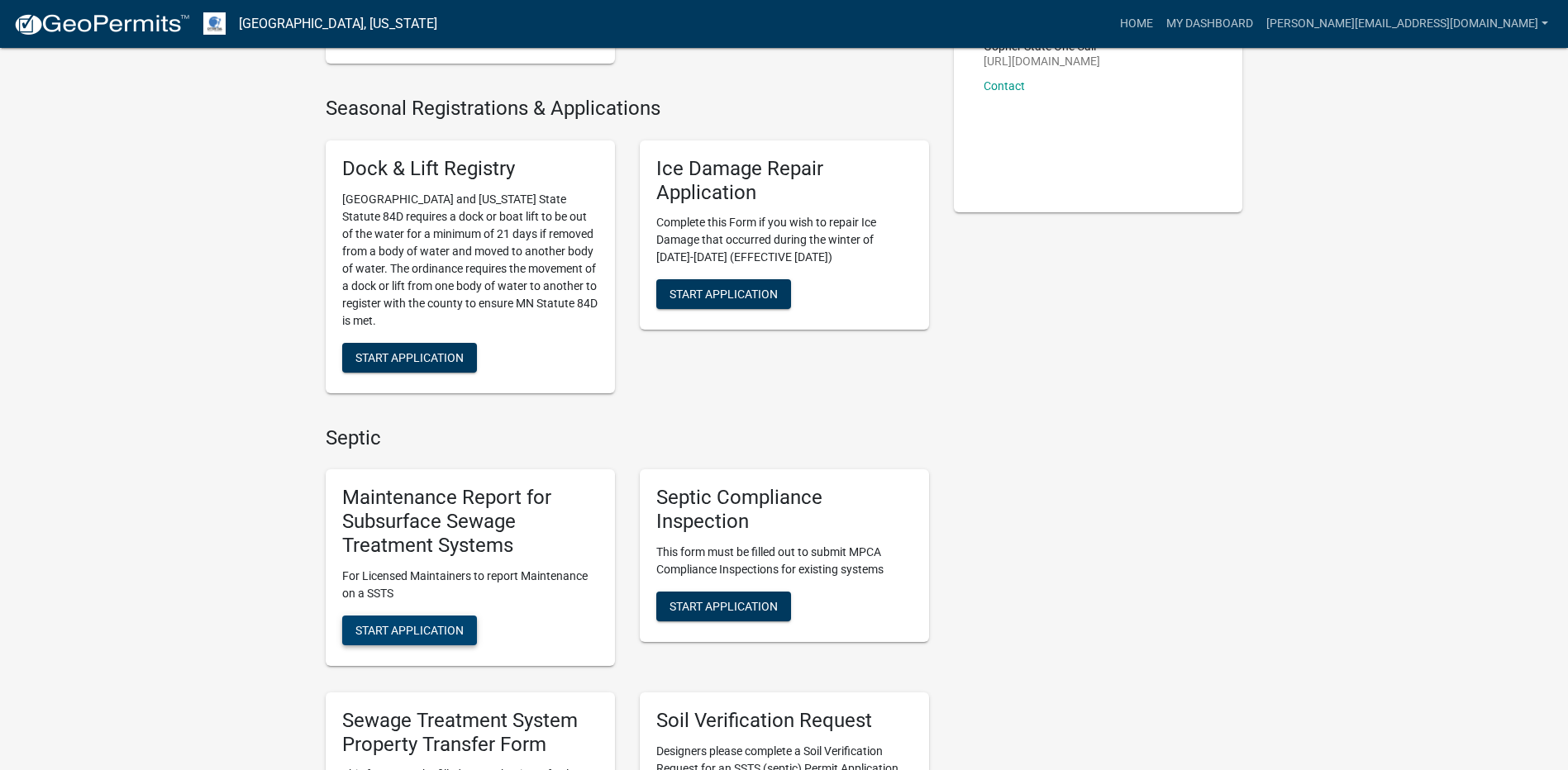
click at [419, 632] on span "Start Application" at bounding box center [409, 630] width 108 height 13
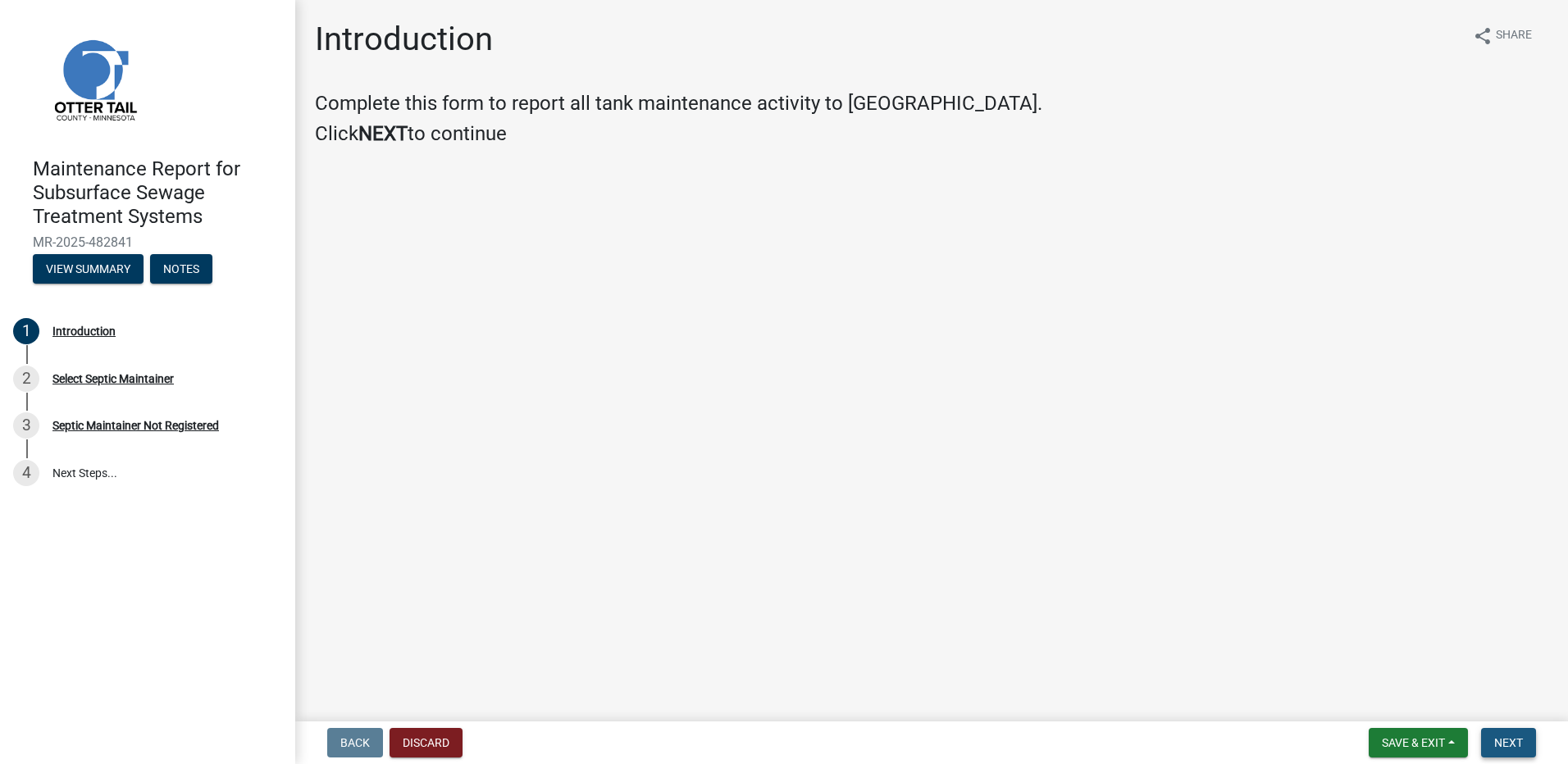
click at [1511, 752] on button "Next" at bounding box center [1508, 742] width 55 height 30
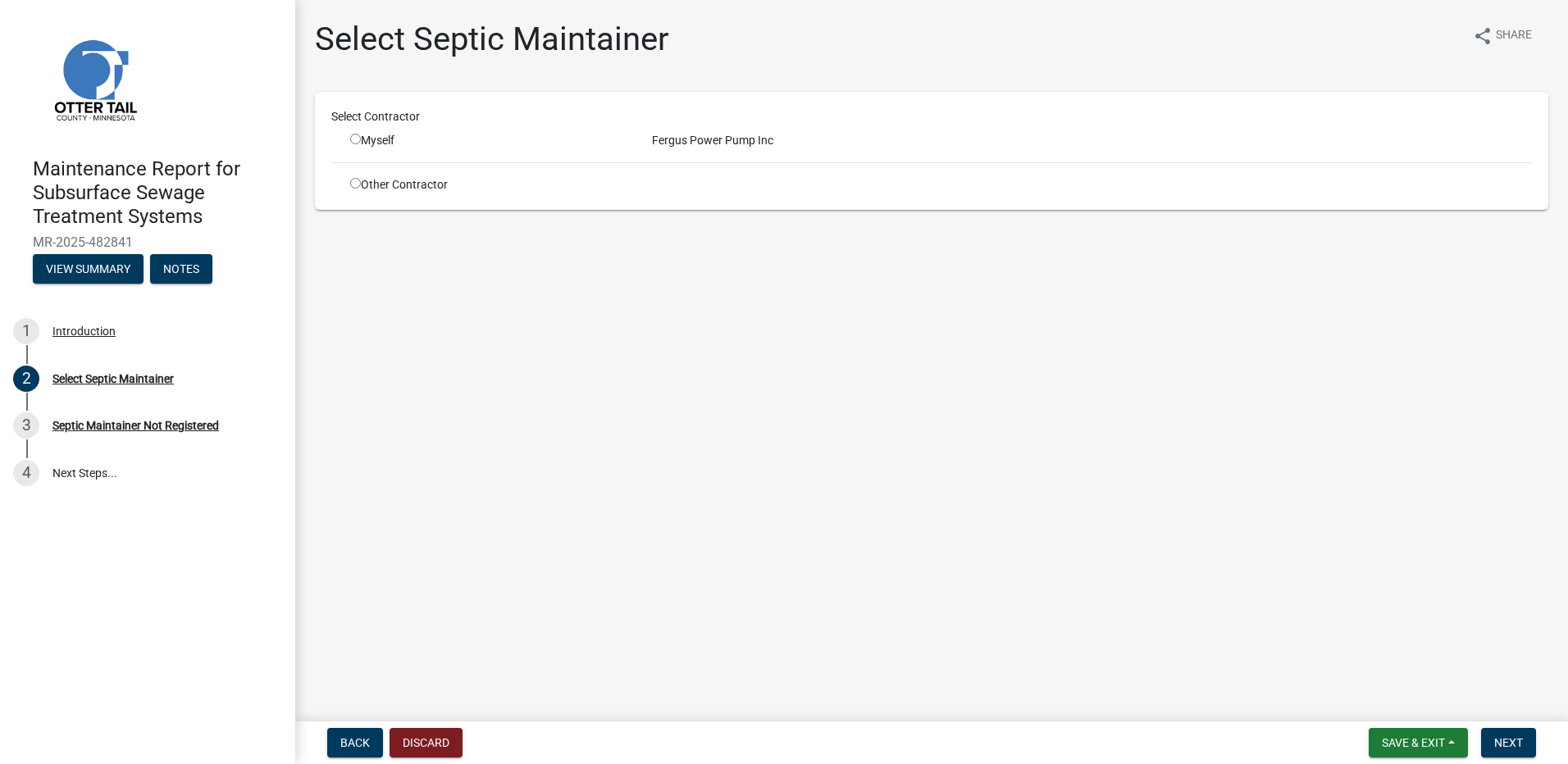
click at [357, 142] on input "radio" at bounding box center [355, 138] width 10 height 10
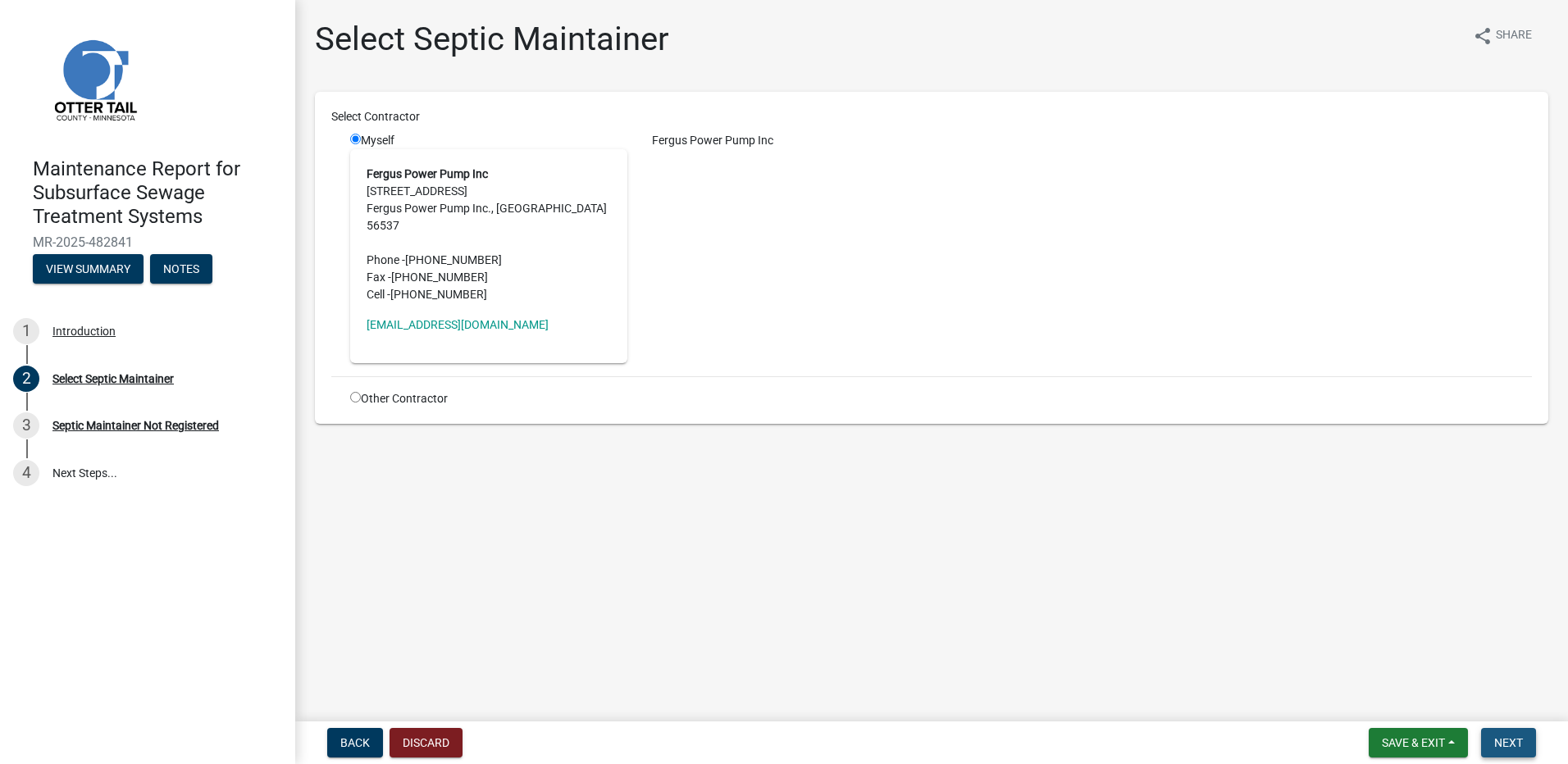
click at [1503, 740] on span "Next" at bounding box center [1508, 742] width 29 height 13
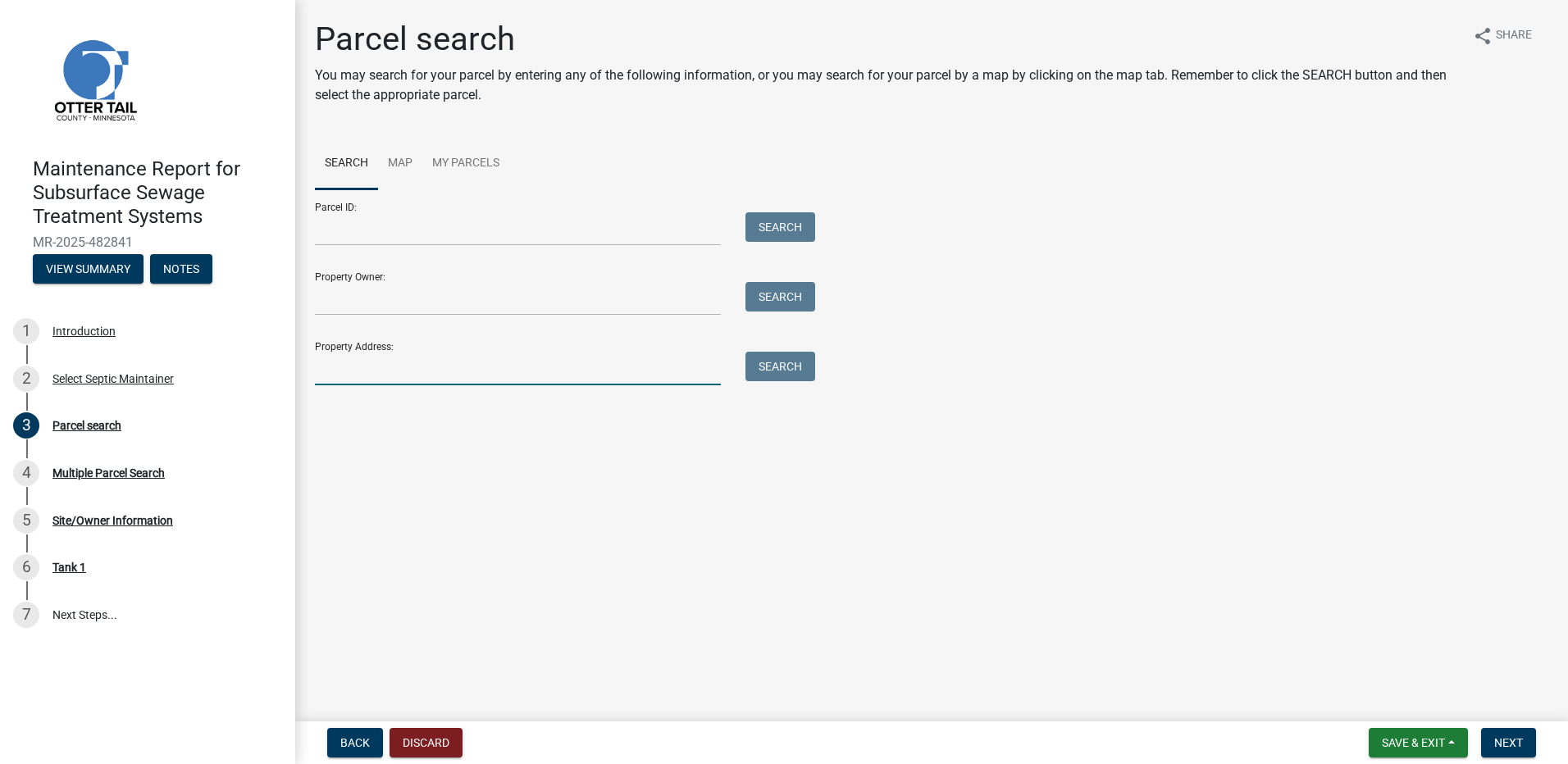
click at [412, 376] on input "Property Address:" at bounding box center [518, 368] width 406 height 34
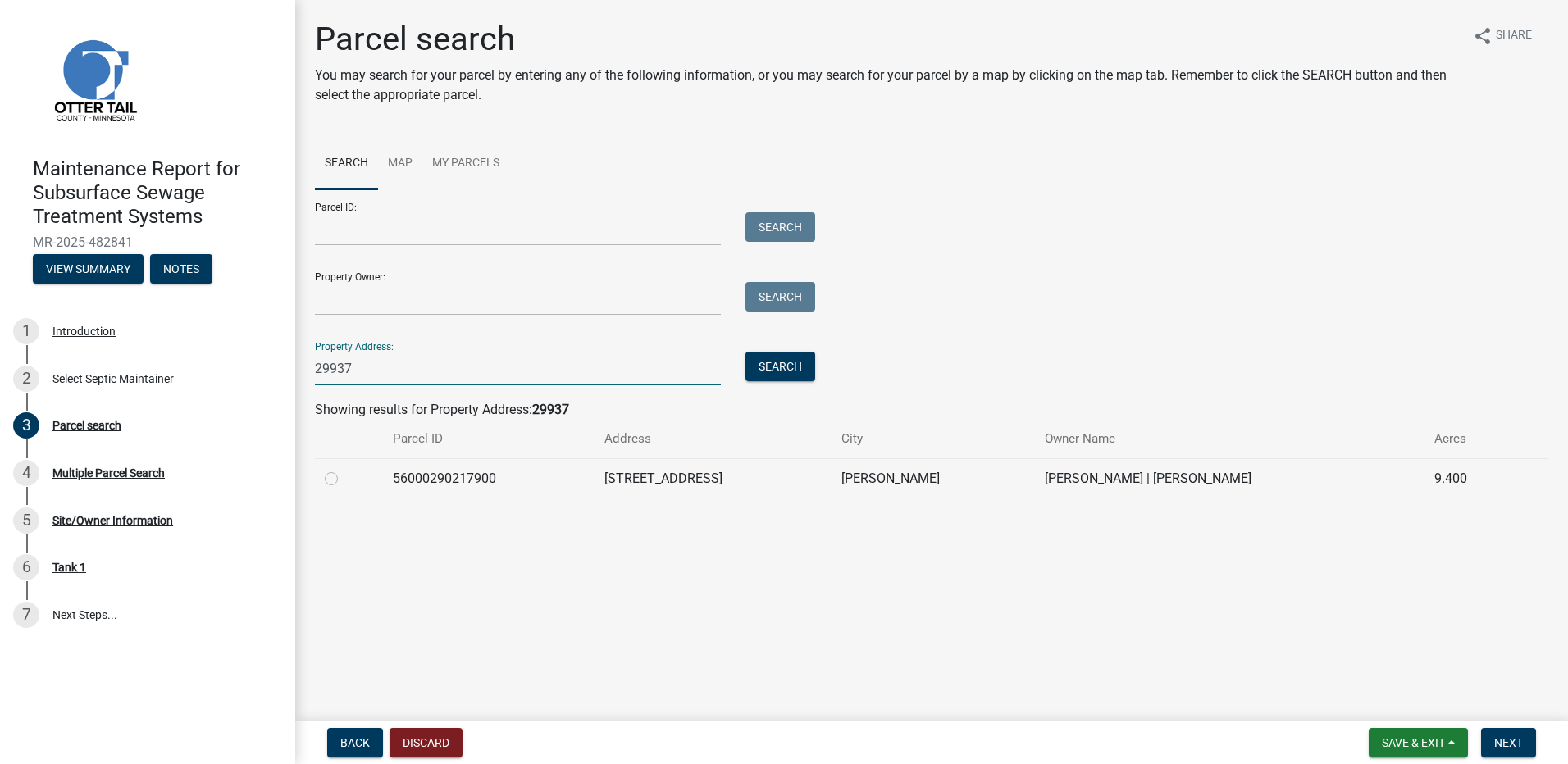
click at [344, 468] on label at bounding box center [344, 468] width 0 height 0
click at [344, 479] on input "radio" at bounding box center [349, 473] width 10 height 10
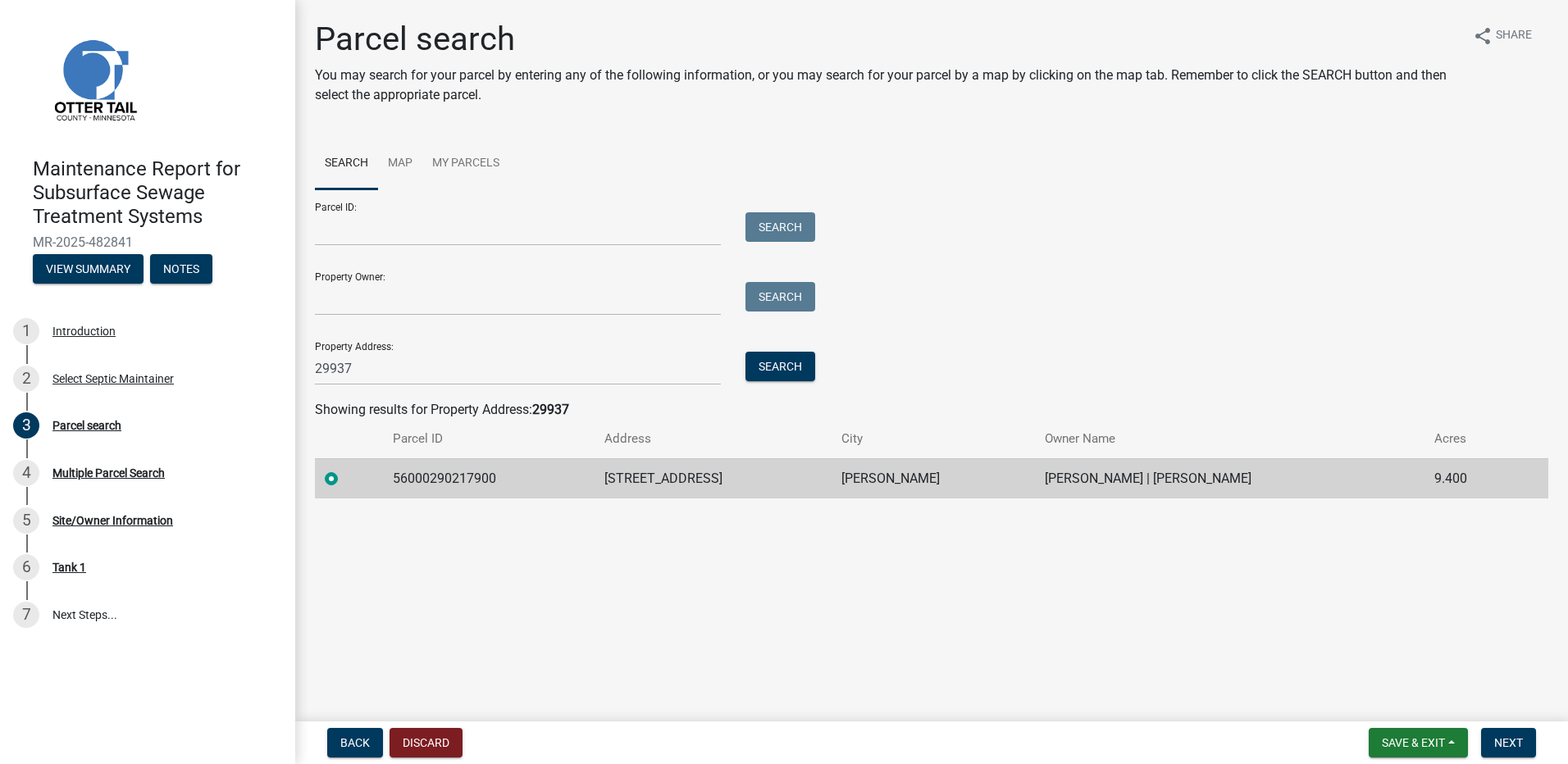
click at [1498, 726] on nav "Back Discard Save & Exit Save Save & Exit Next" at bounding box center [932, 742] width 1272 height 43
click at [1505, 740] on span "Next" at bounding box center [1508, 742] width 29 height 13
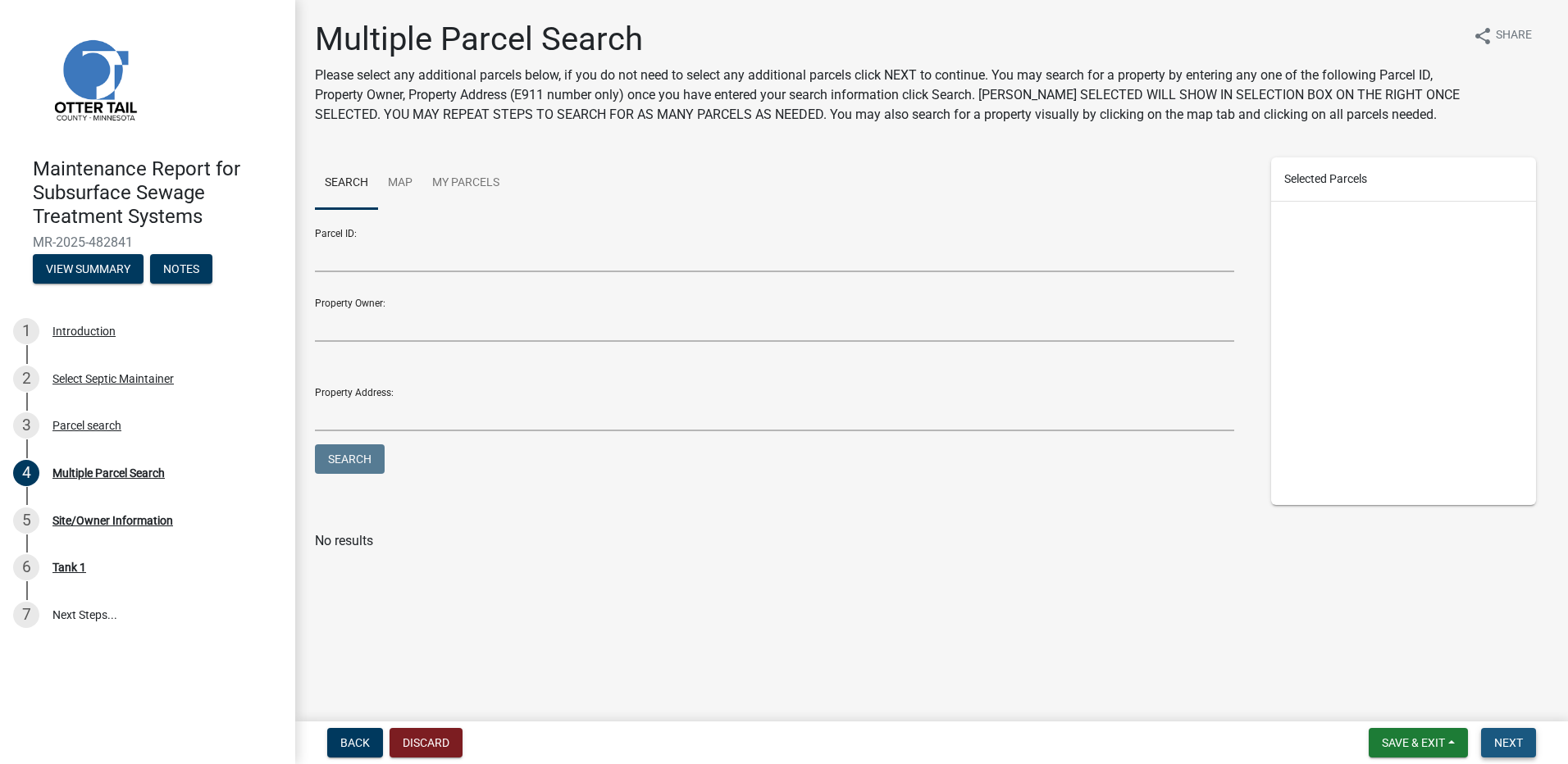
click at [1511, 747] on span "Next" at bounding box center [1508, 742] width 29 height 13
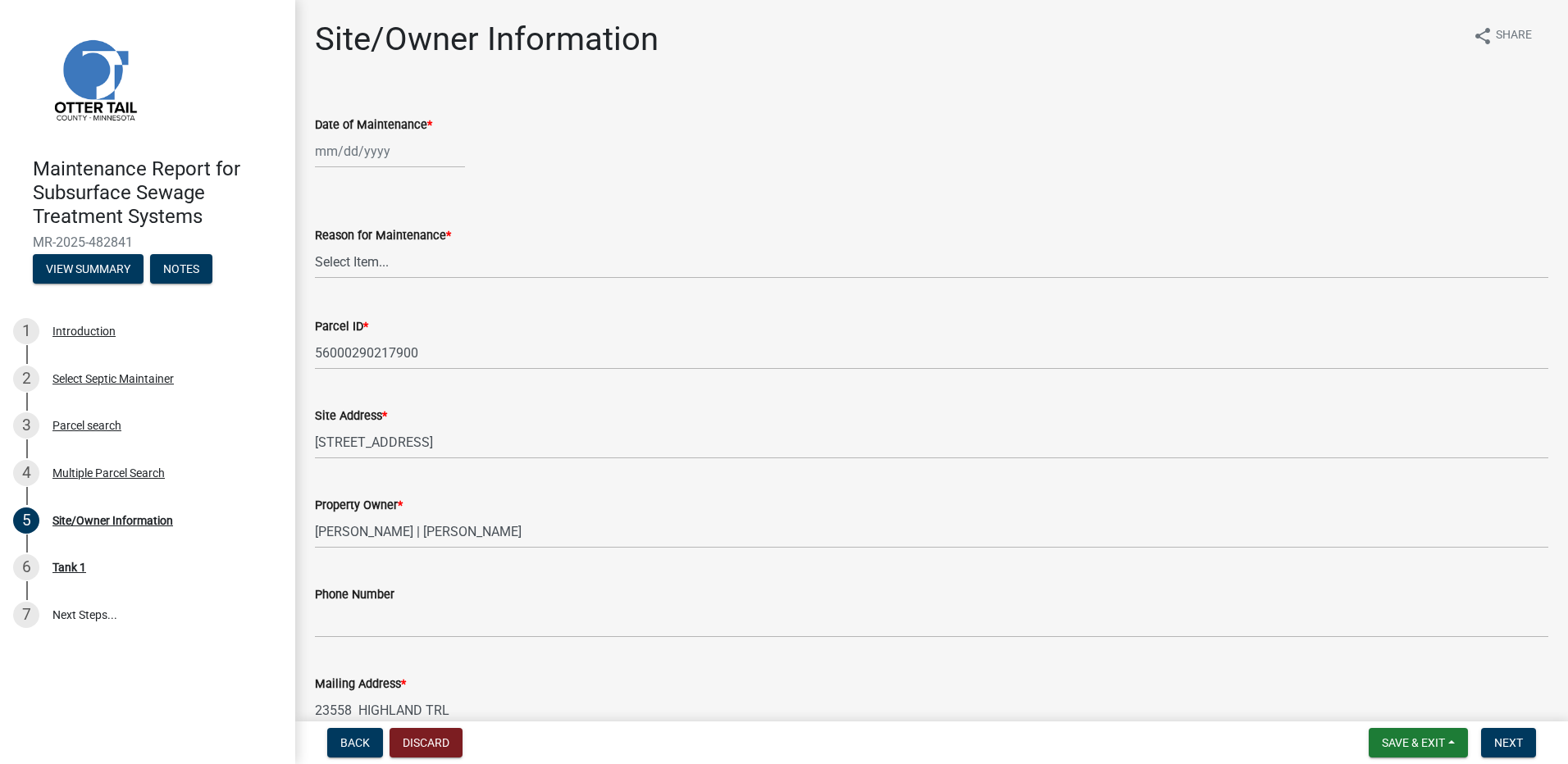
click at [345, 156] on div at bounding box center [390, 151] width 150 height 34
click at [435, 268] on div "12" at bounding box center [436, 265] width 26 height 26
click at [413, 256] on select "Select Item... Called Routine Other" at bounding box center [932, 262] width 1233 height 34
click at [315, 245] on select "Select Item... Called Routine Other" at bounding box center [932, 262] width 1233 height 34
click at [1488, 751] on button "Next" at bounding box center [1508, 742] width 55 height 30
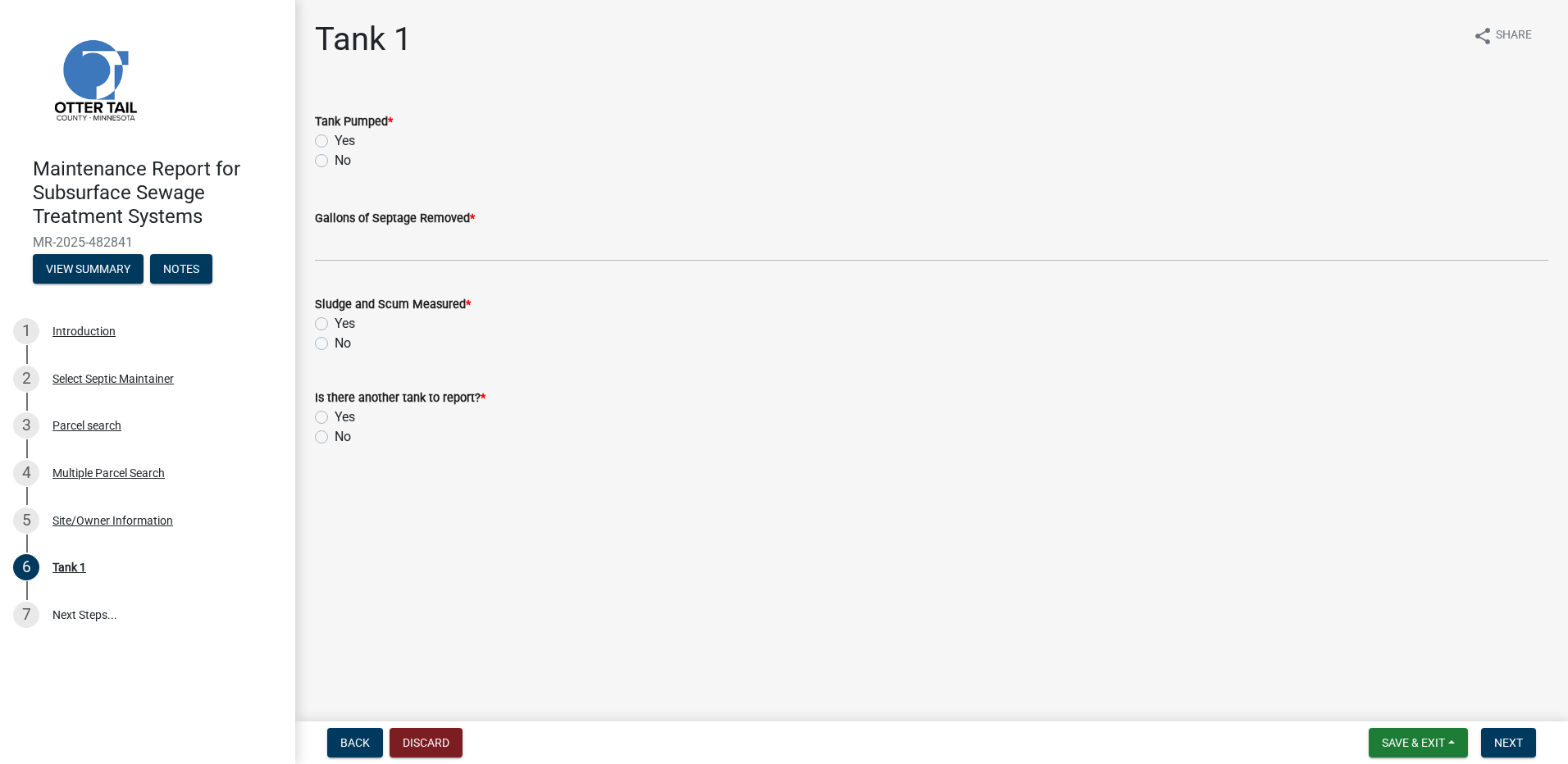
click at [347, 164] on label "No" at bounding box center [343, 160] width 17 height 20
click at [345, 162] on input "No" at bounding box center [340, 155] width 10 height 10
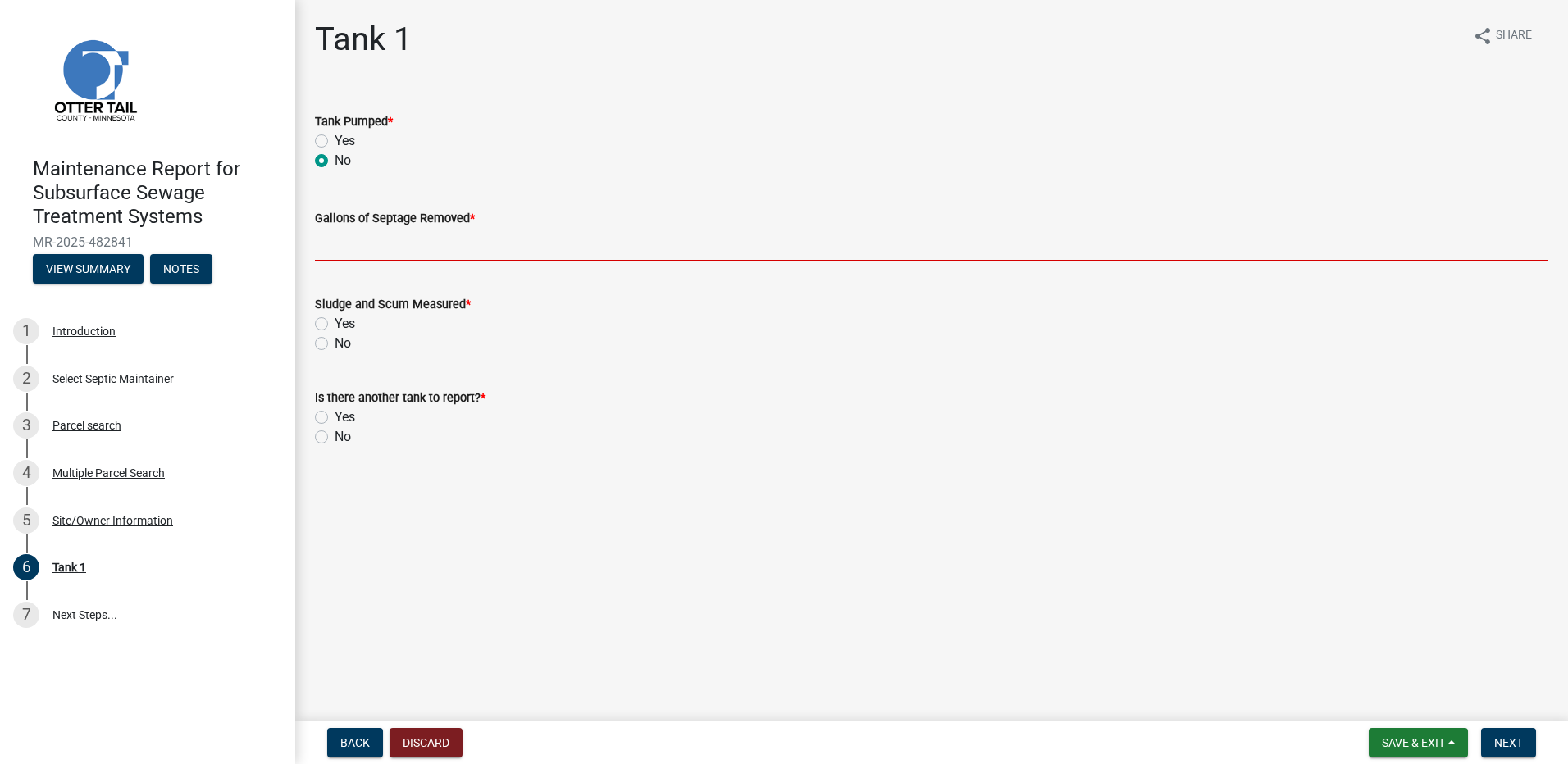
click at [386, 249] on input "Gallons of Septage Removed *" at bounding box center [932, 245] width 1233 height 34
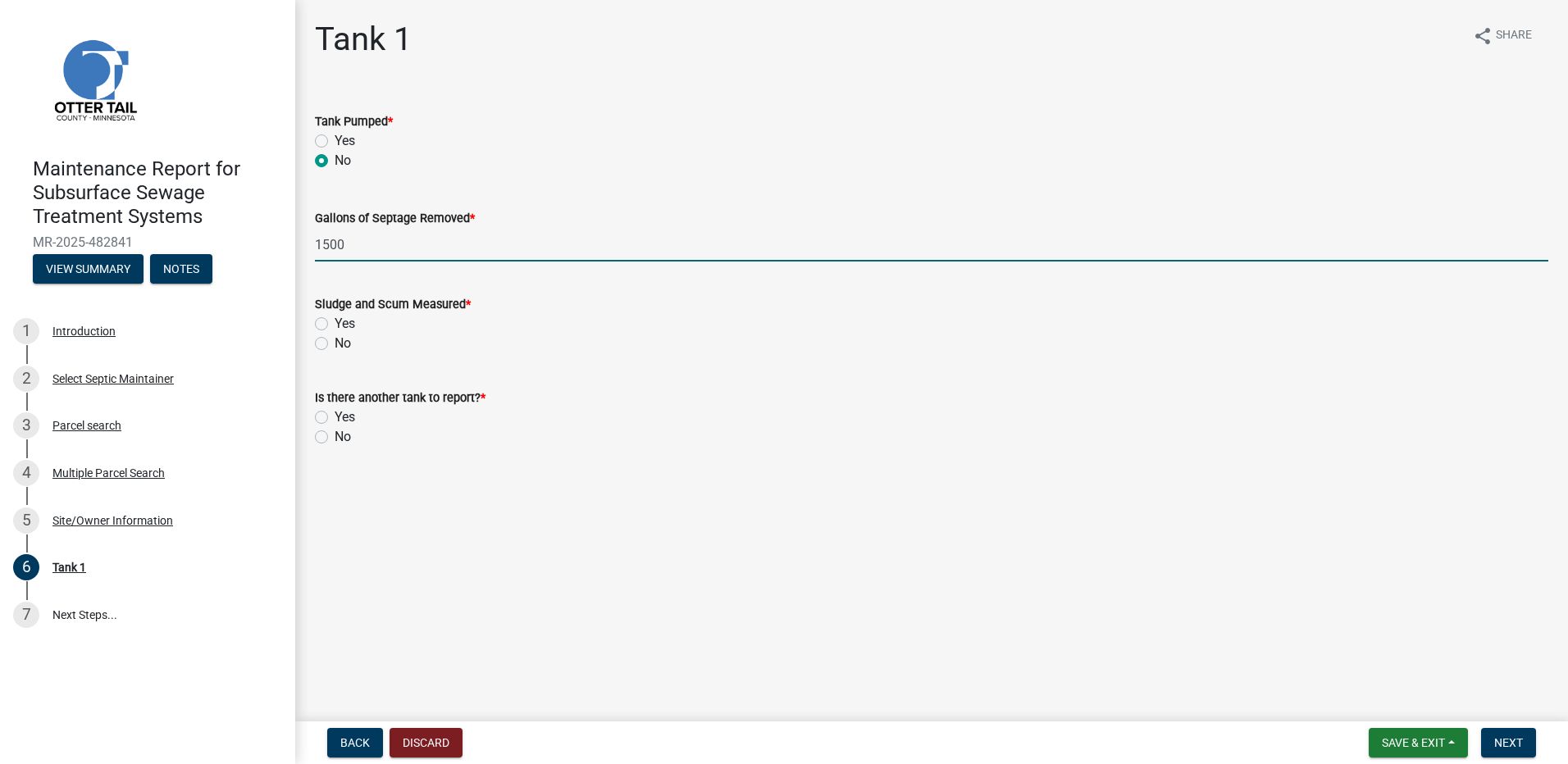
click at [335, 341] on label "No" at bounding box center [343, 343] width 17 height 20
click at [335, 341] on input "No" at bounding box center [340, 339] width 10 height 10
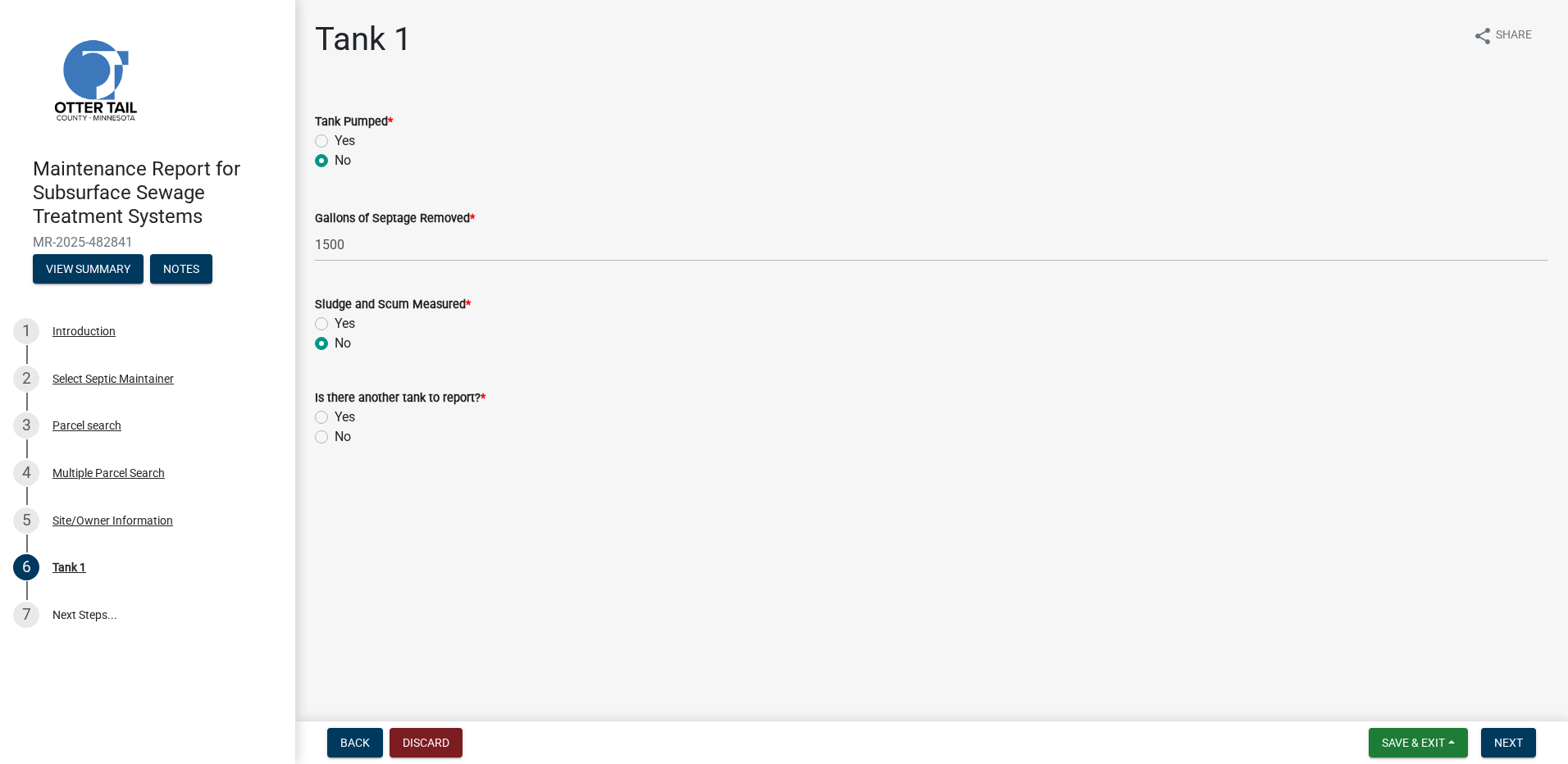
click at [335, 434] on label "No" at bounding box center [343, 437] width 17 height 20
click at [335, 434] on input "No" at bounding box center [340, 432] width 10 height 10
click at [1505, 750] on button "Next" at bounding box center [1508, 742] width 55 height 30
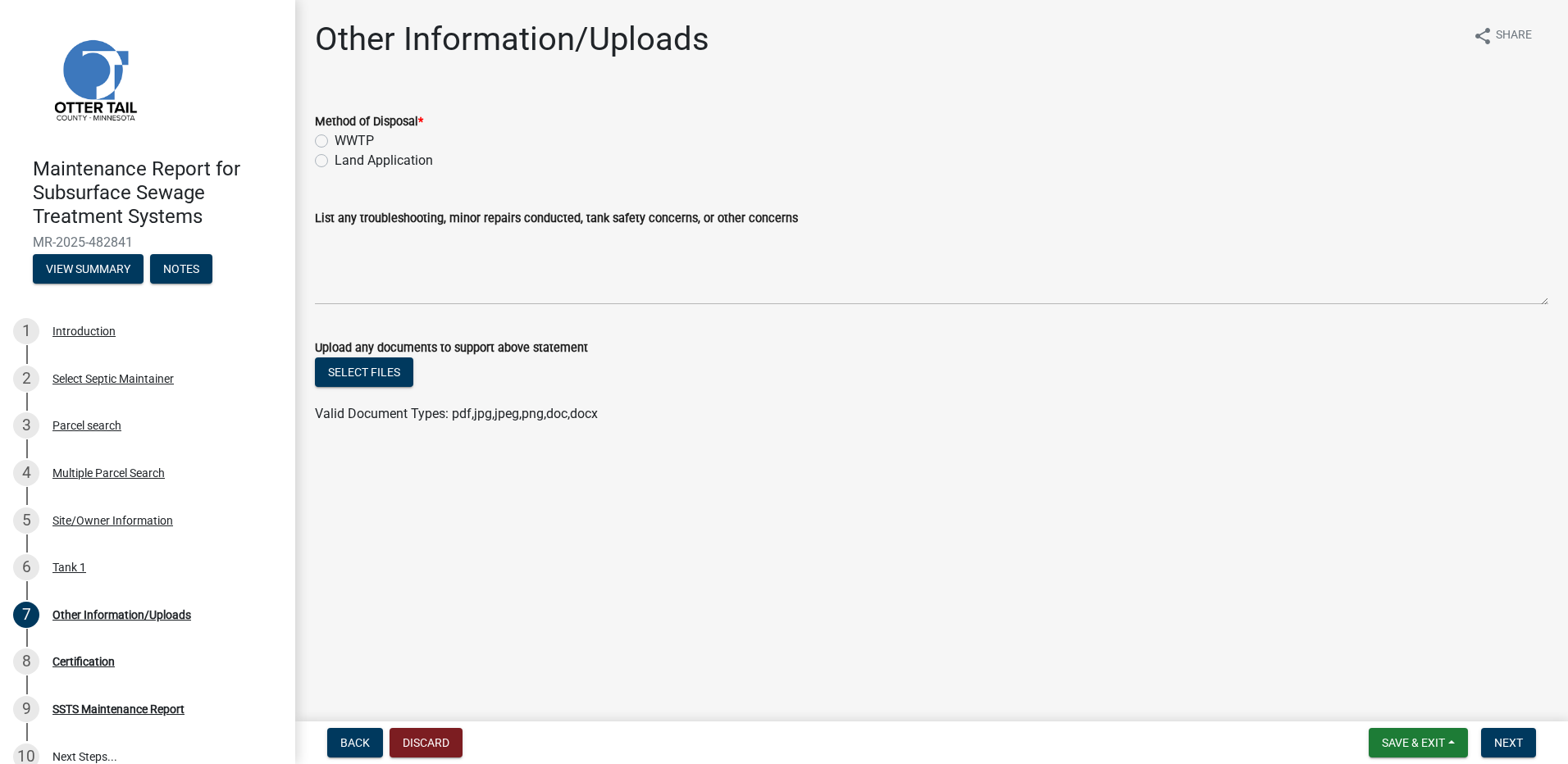
click at [392, 166] on label "Land Application" at bounding box center [384, 160] width 98 height 20
click at [345, 162] on input "Land Application" at bounding box center [340, 155] width 10 height 10
click at [1504, 736] on span "Next" at bounding box center [1508, 742] width 29 height 13
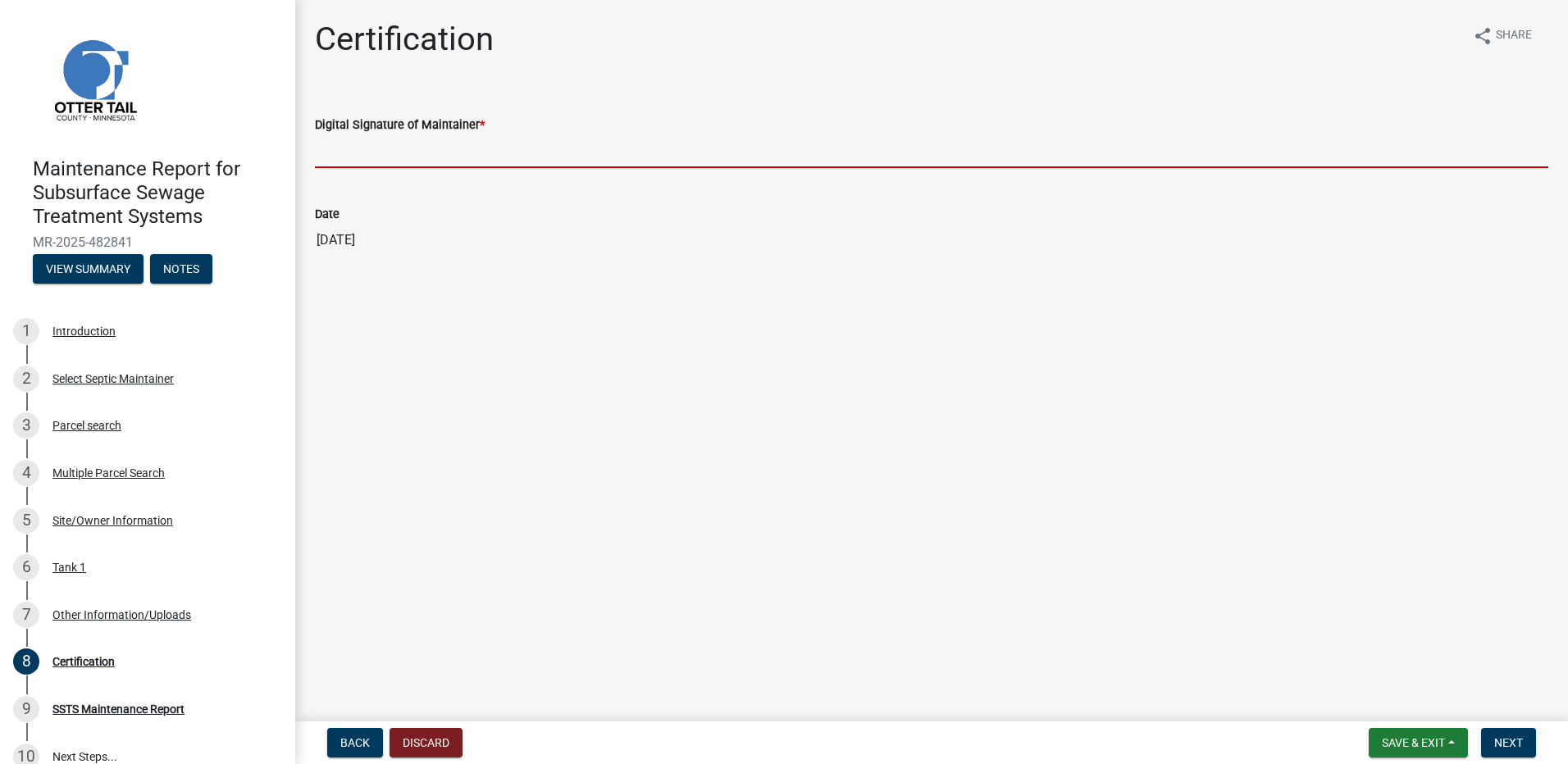
click at [407, 153] on input "Digital Signature of Maintainer *" at bounding box center [932, 151] width 1233 height 34
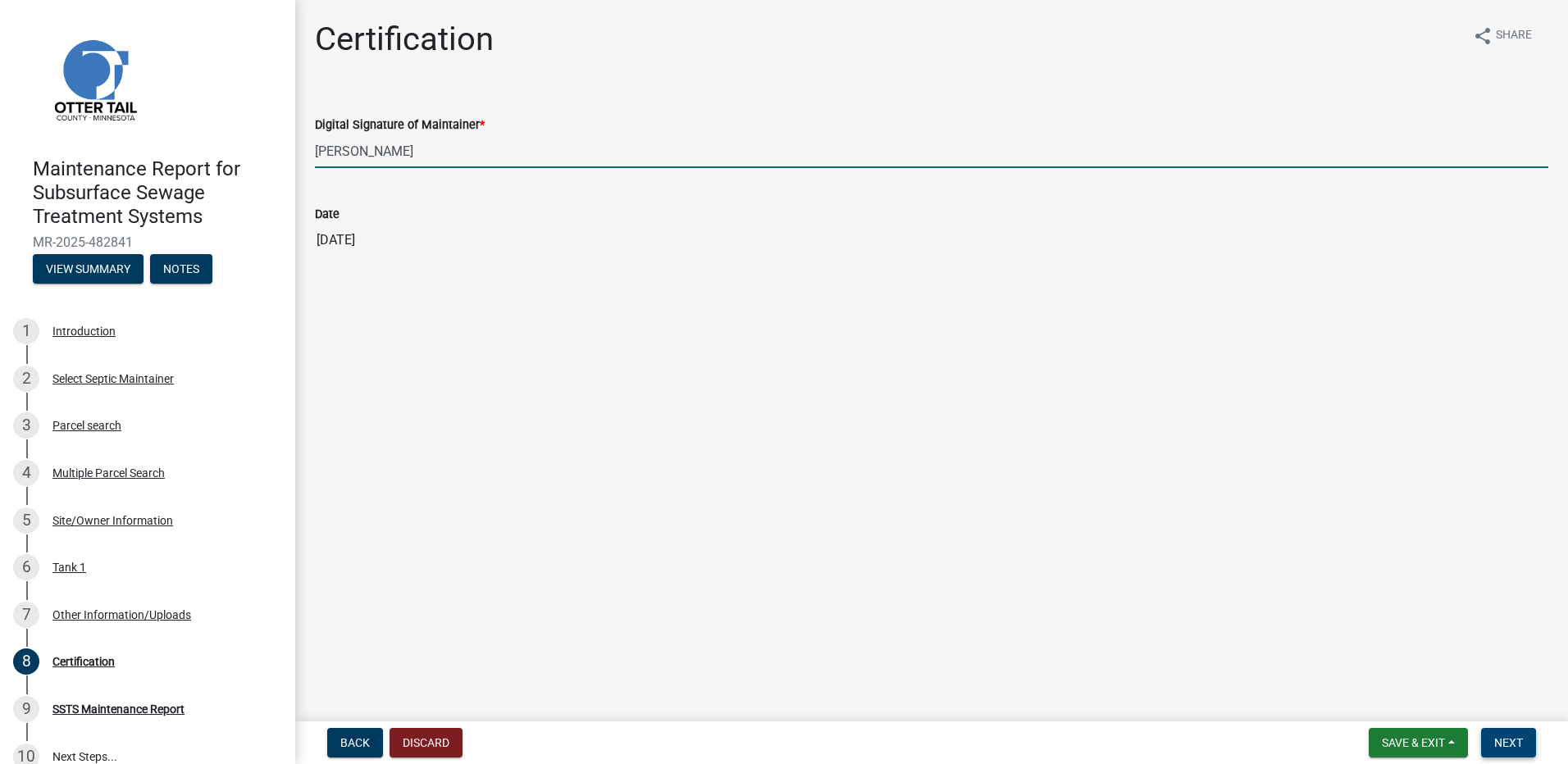
click at [1501, 754] on button "Next" at bounding box center [1508, 742] width 55 height 30
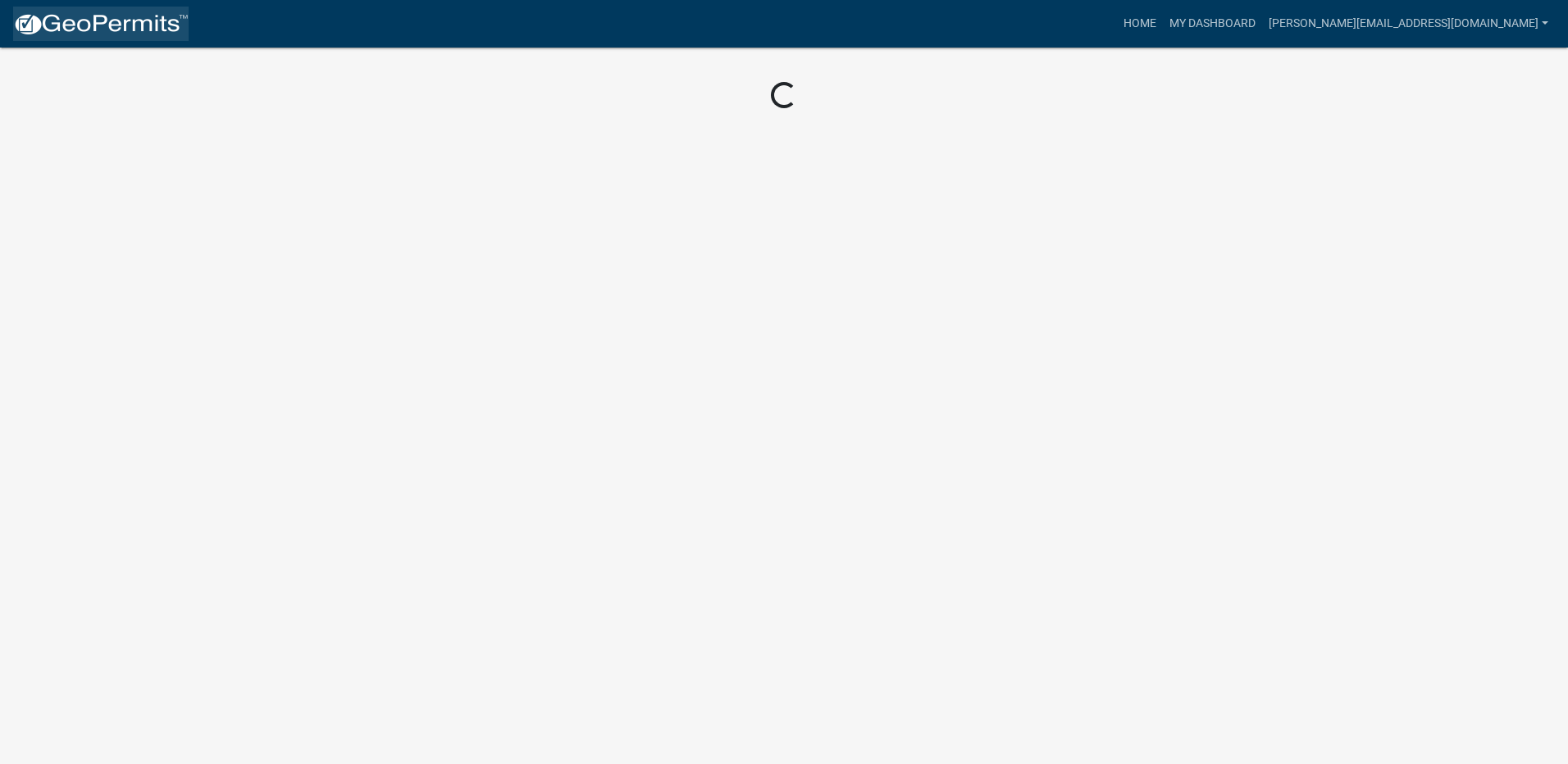
click at [120, 30] on img at bounding box center [101, 24] width 176 height 24
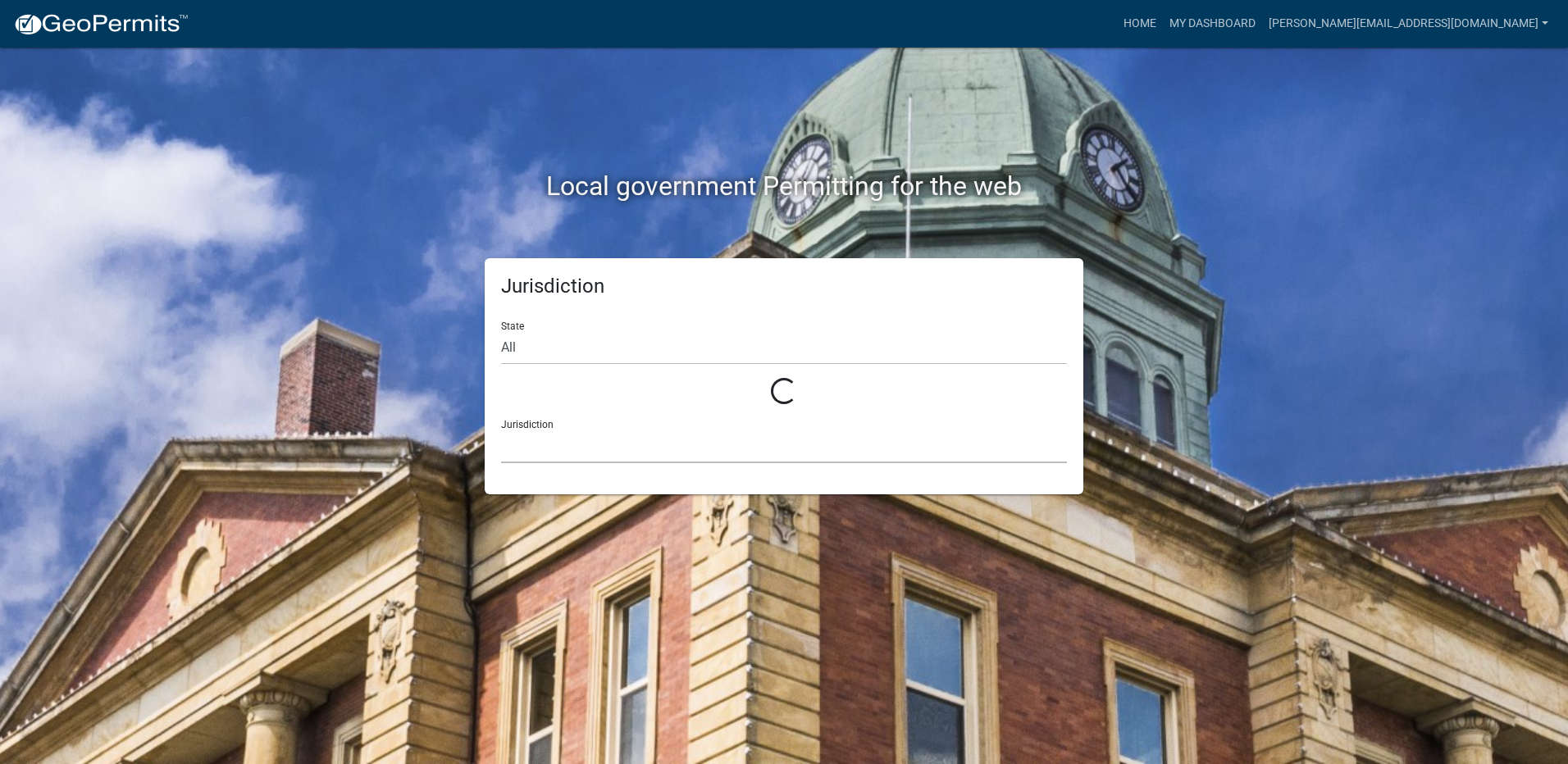
click at [522, 431] on select at bounding box center [784, 446] width 566 height 34
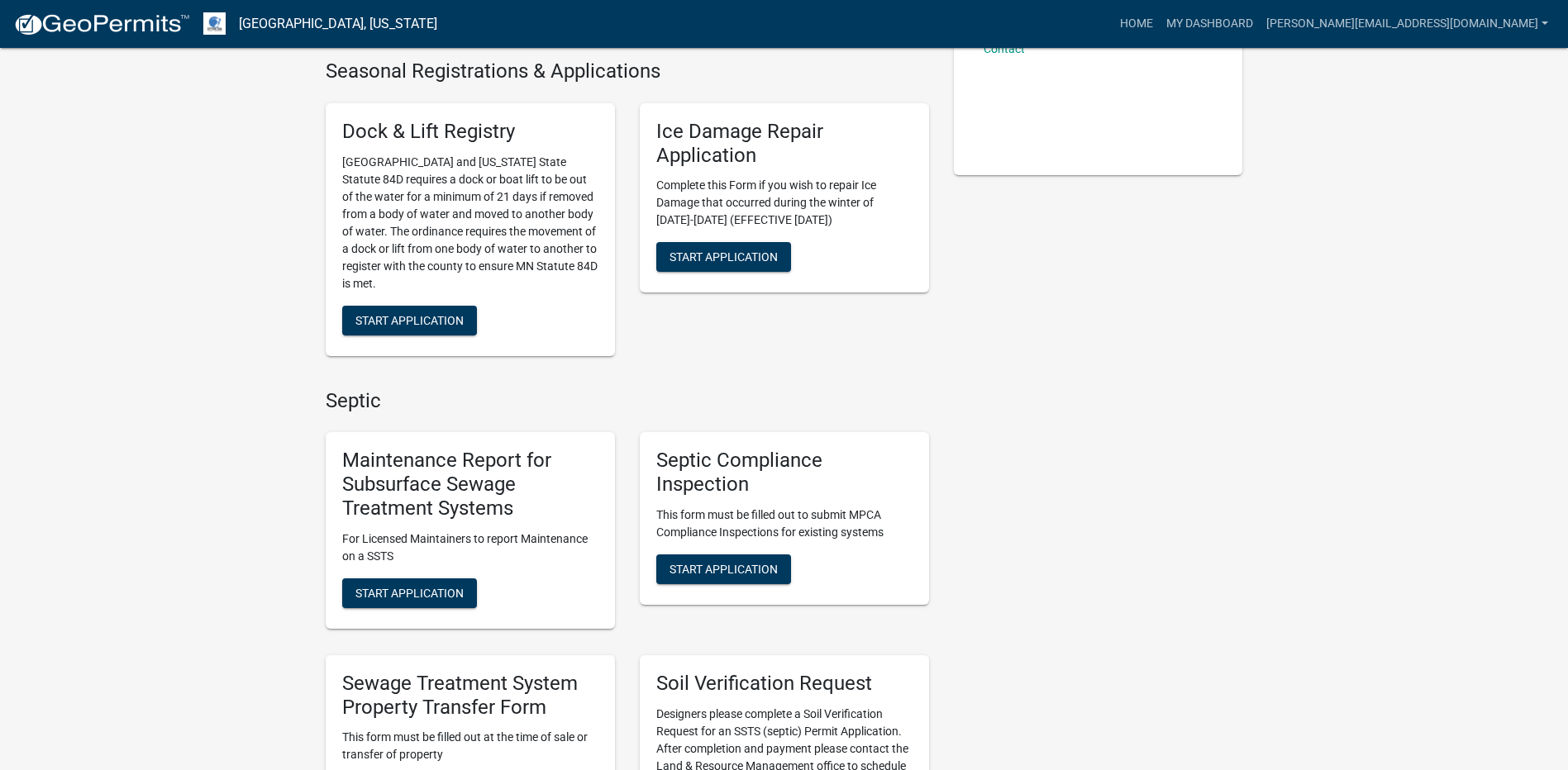
scroll to position [413, 0]
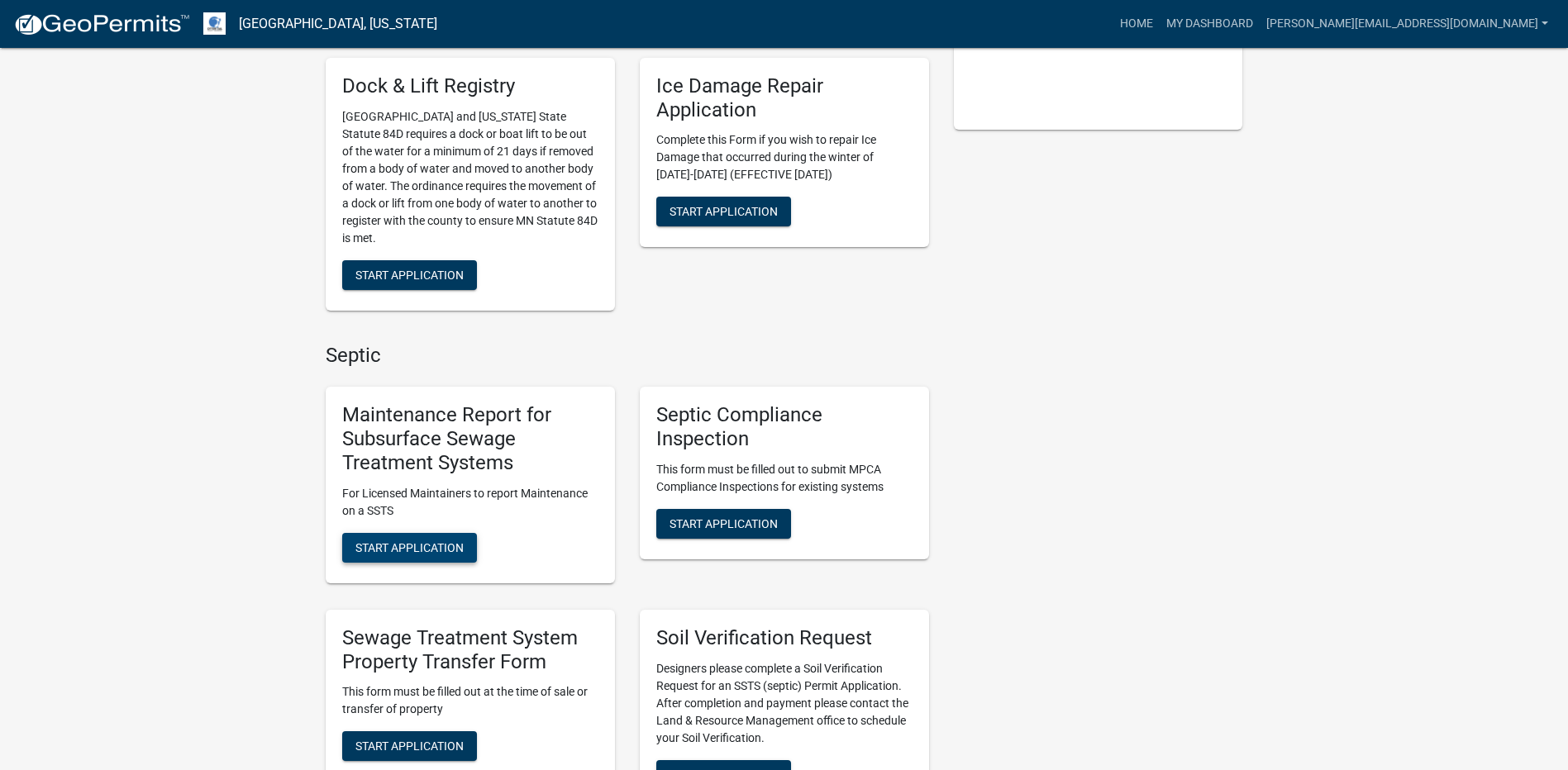
click at [445, 541] on span "Start Application" at bounding box center [409, 547] width 108 height 13
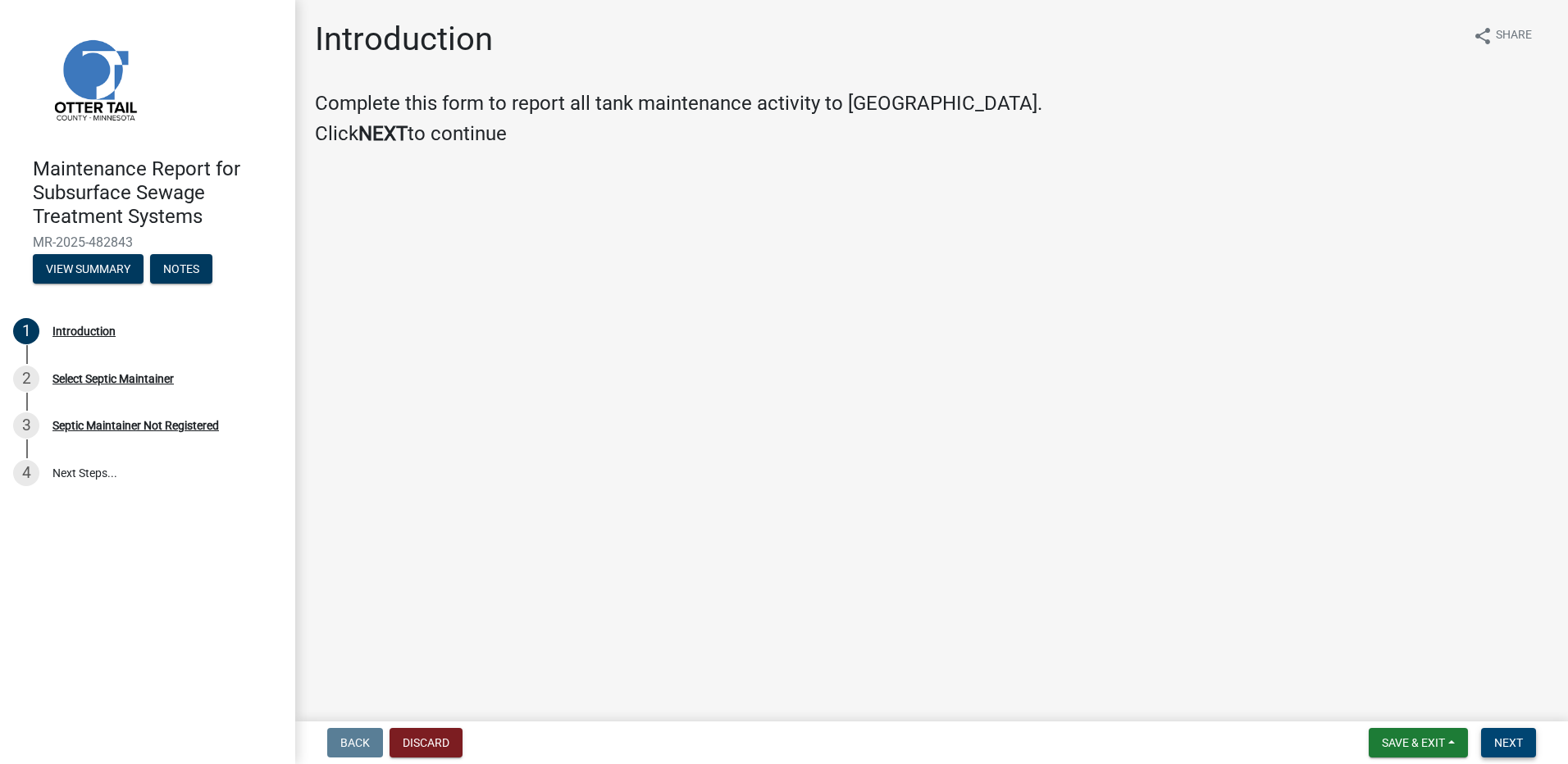
click at [1525, 730] on button "Next" at bounding box center [1508, 742] width 55 height 30
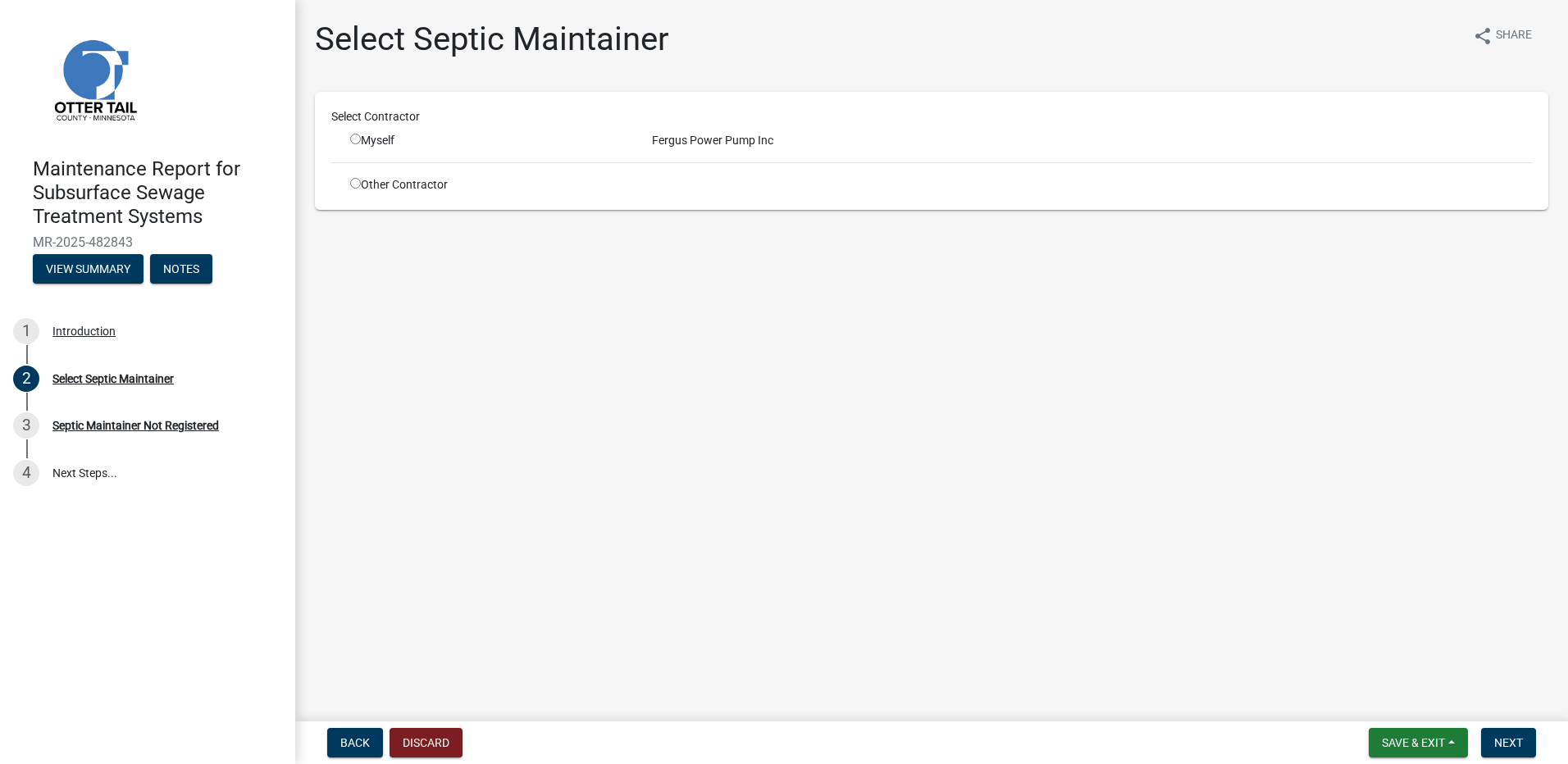
click at [355, 144] on div "Myself" at bounding box center [488, 140] width 277 height 17
click at [355, 141] on input "radio" at bounding box center [355, 138] width 10 height 10
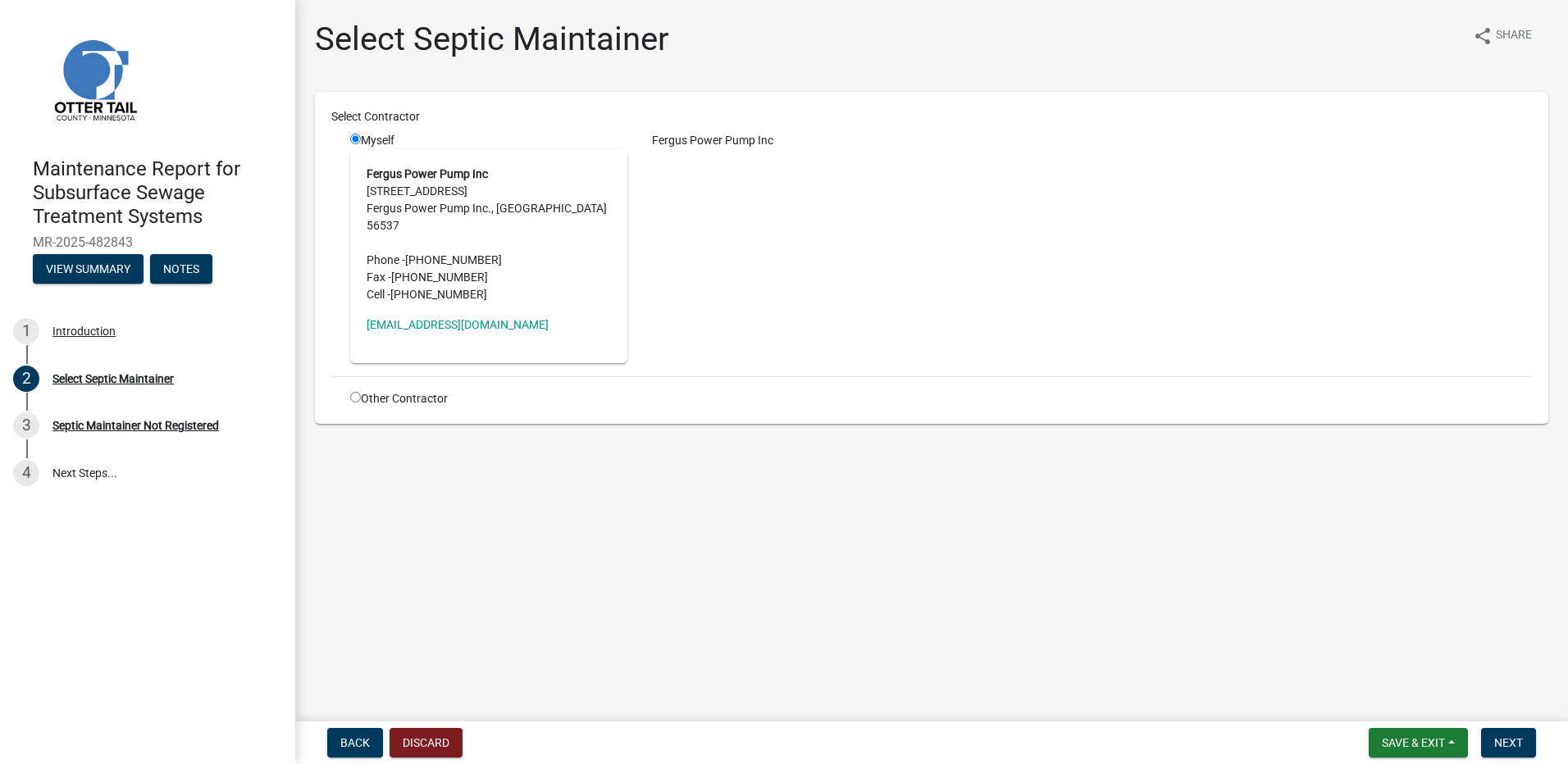
click at [1483, 721] on nav "Back Discard Save & Exit Save Save & Exit Next" at bounding box center [932, 742] width 1272 height 43
click at [1493, 732] on button "Next" at bounding box center [1508, 742] width 55 height 30
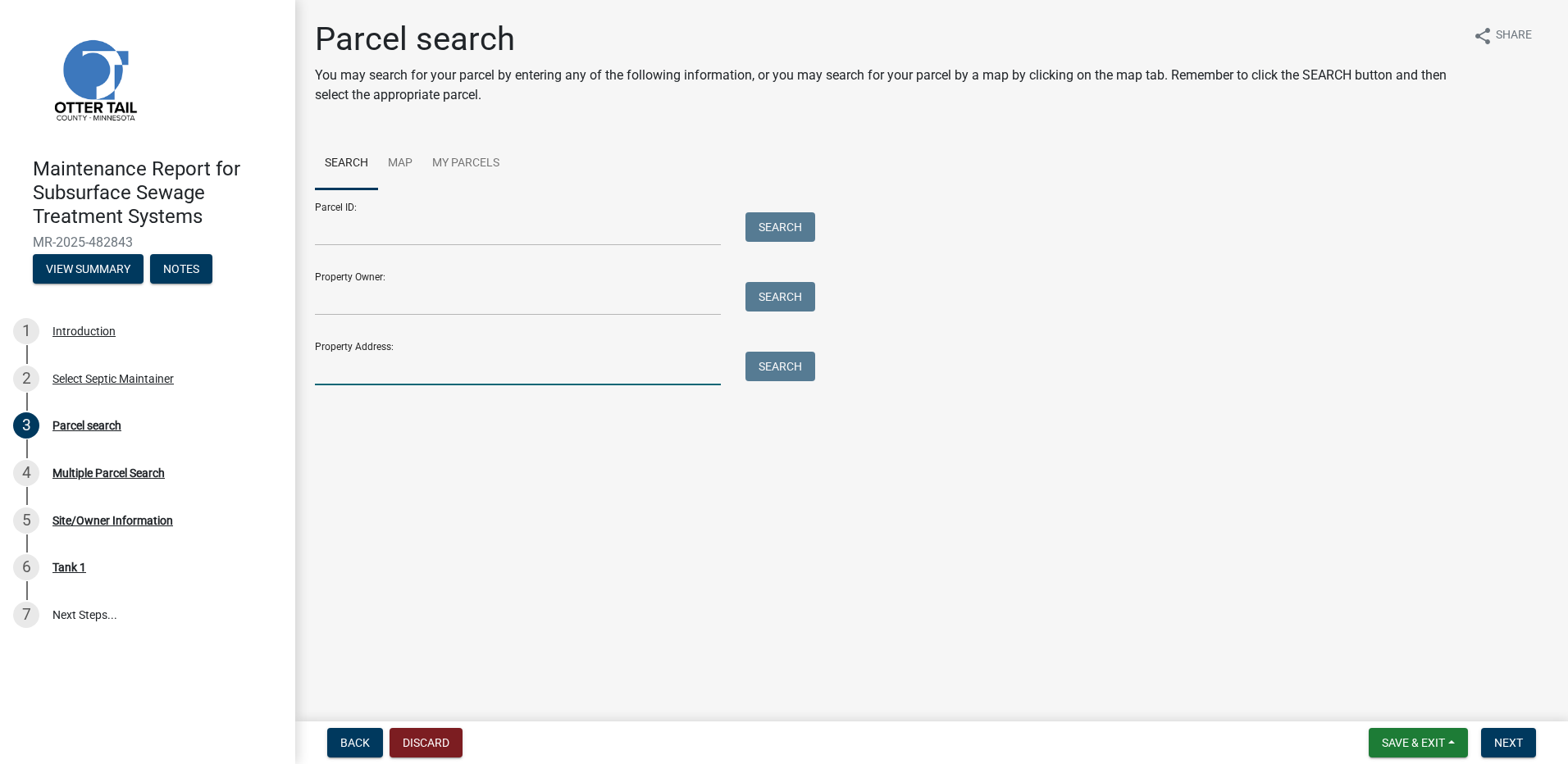
click at [422, 368] on input "Property Address:" at bounding box center [518, 368] width 406 height 34
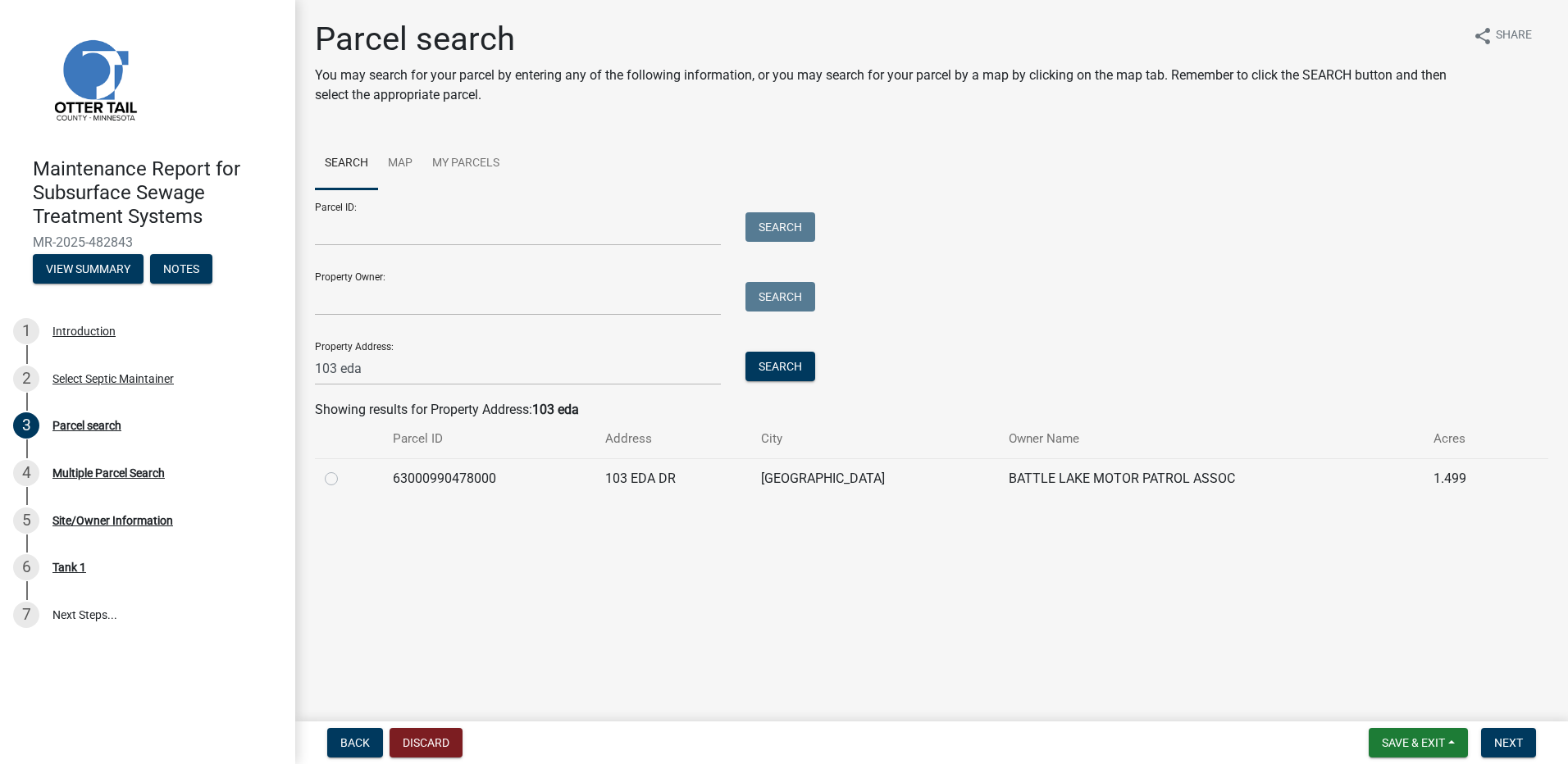
click at [344, 468] on label at bounding box center [344, 468] width 0 height 0
click at [344, 480] on input "radio" at bounding box center [349, 473] width 10 height 10
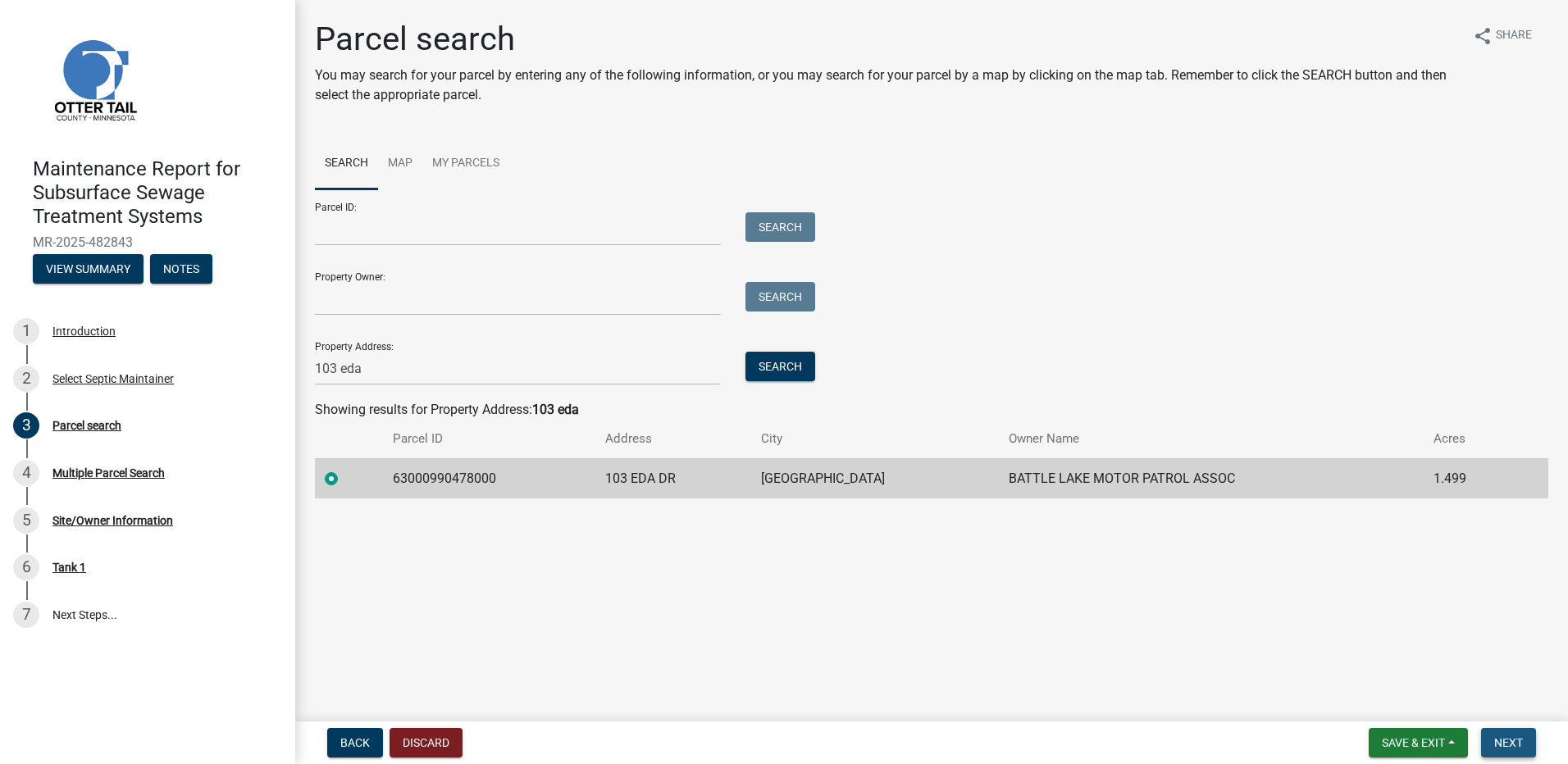
click at [1492, 746] on button "Next" at bounding box center [1508, 742] width 55 height 30
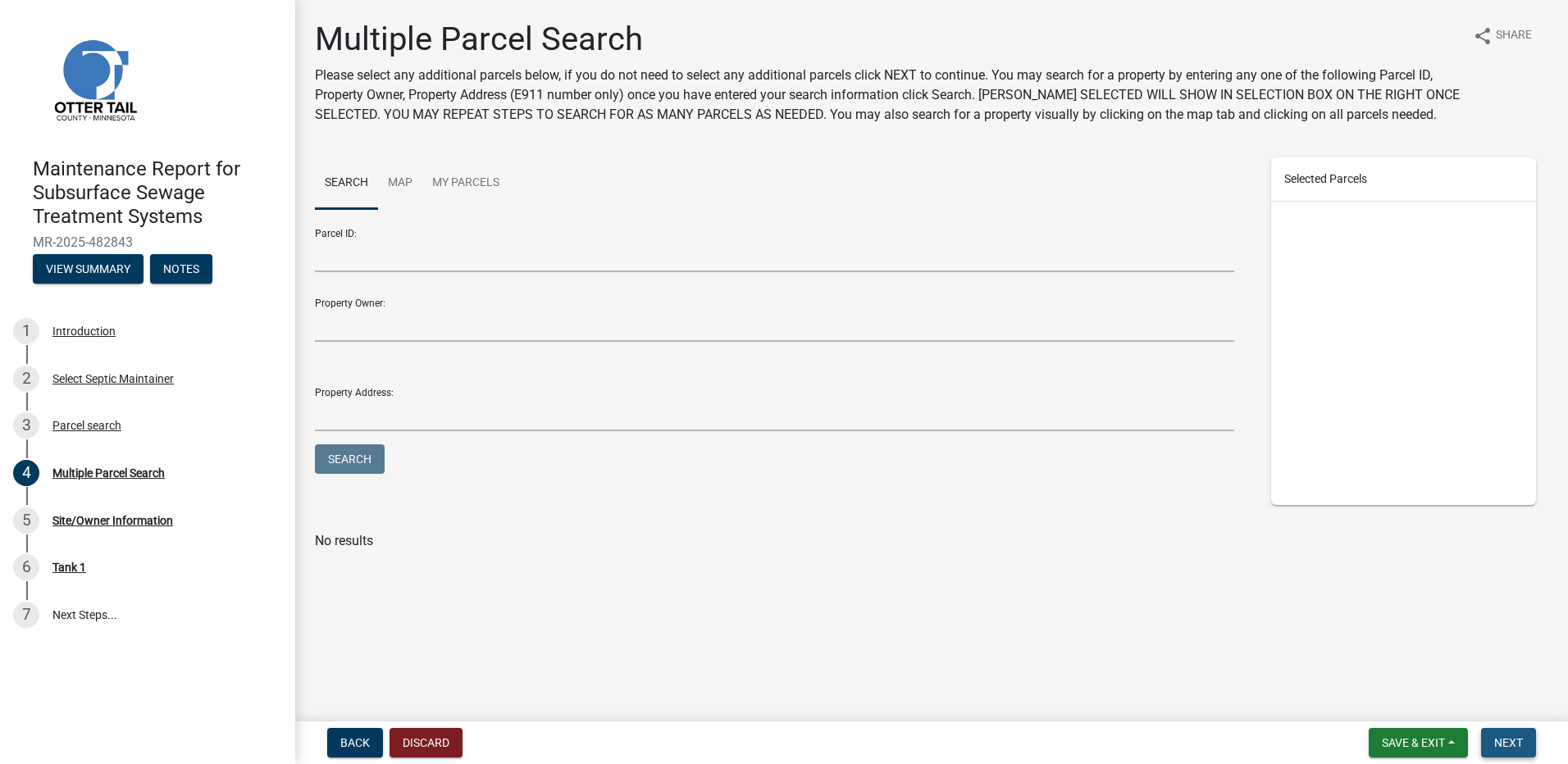
click at [1532, 750] on button "Next" at bounding box center [1508, 742] width 55 height 30
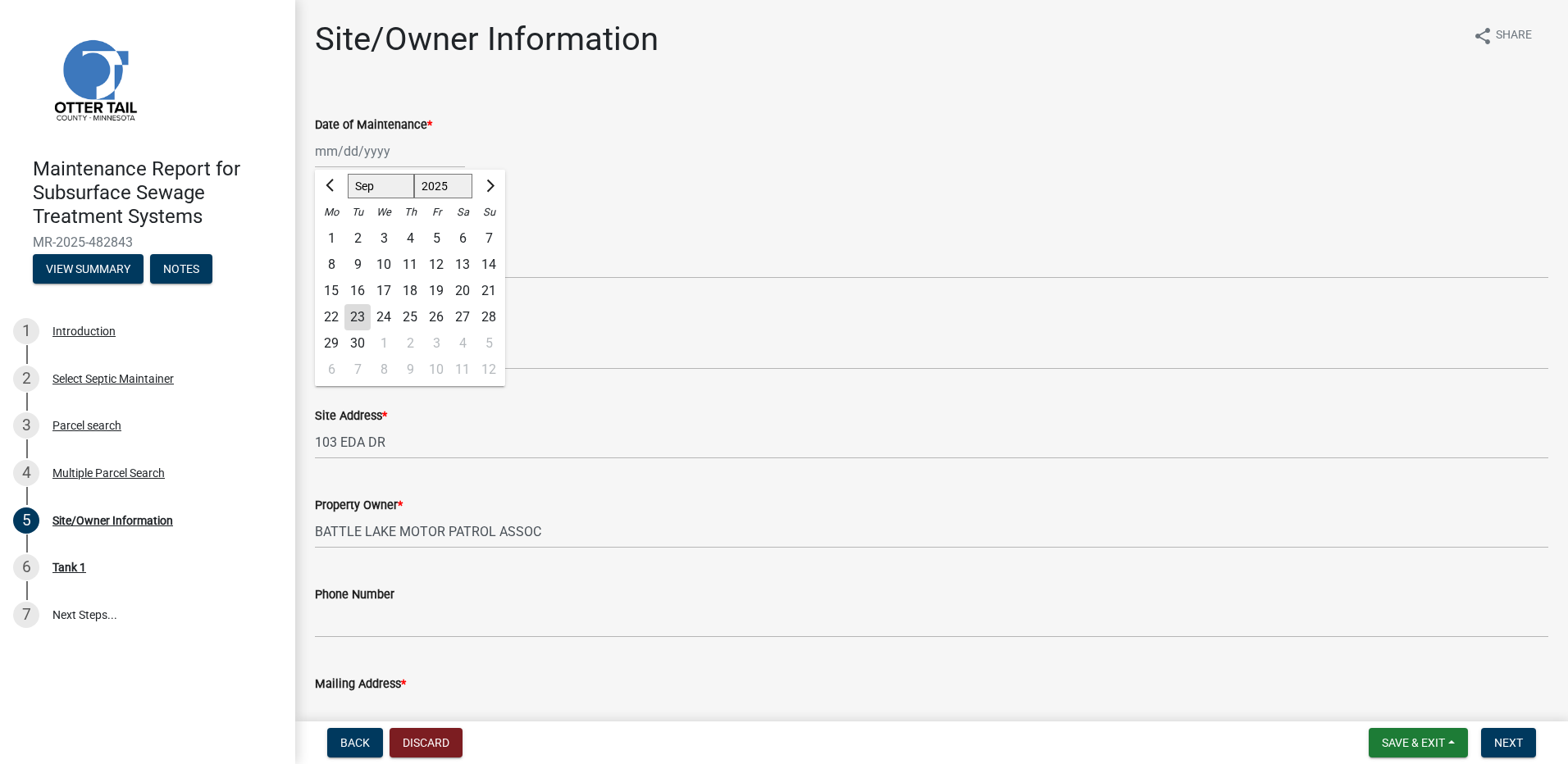
click at [353, 159] on div "[PERSON_NAME] Feb Mar Apr [PERSON_NAME][DATE] Oct Nov [DATE] 1526 1527 1528 152…" at bounding box center [390, 151] width 150 height 34
click at [334, 289] on div "15" at bounding box center [331, 291] width 26 height 26
click at [338, 266] on select "Select Item... Called Routine Other" at bounding box center [932, 262] width 1233 height 34
click at [315, 245] on select "Select Item... Called Routine Other" at bounding box center [932, 262] width 1233 height 34
click at [1519, 740] on span "Next" at bounding box center [1508, 742] width 29 height 13
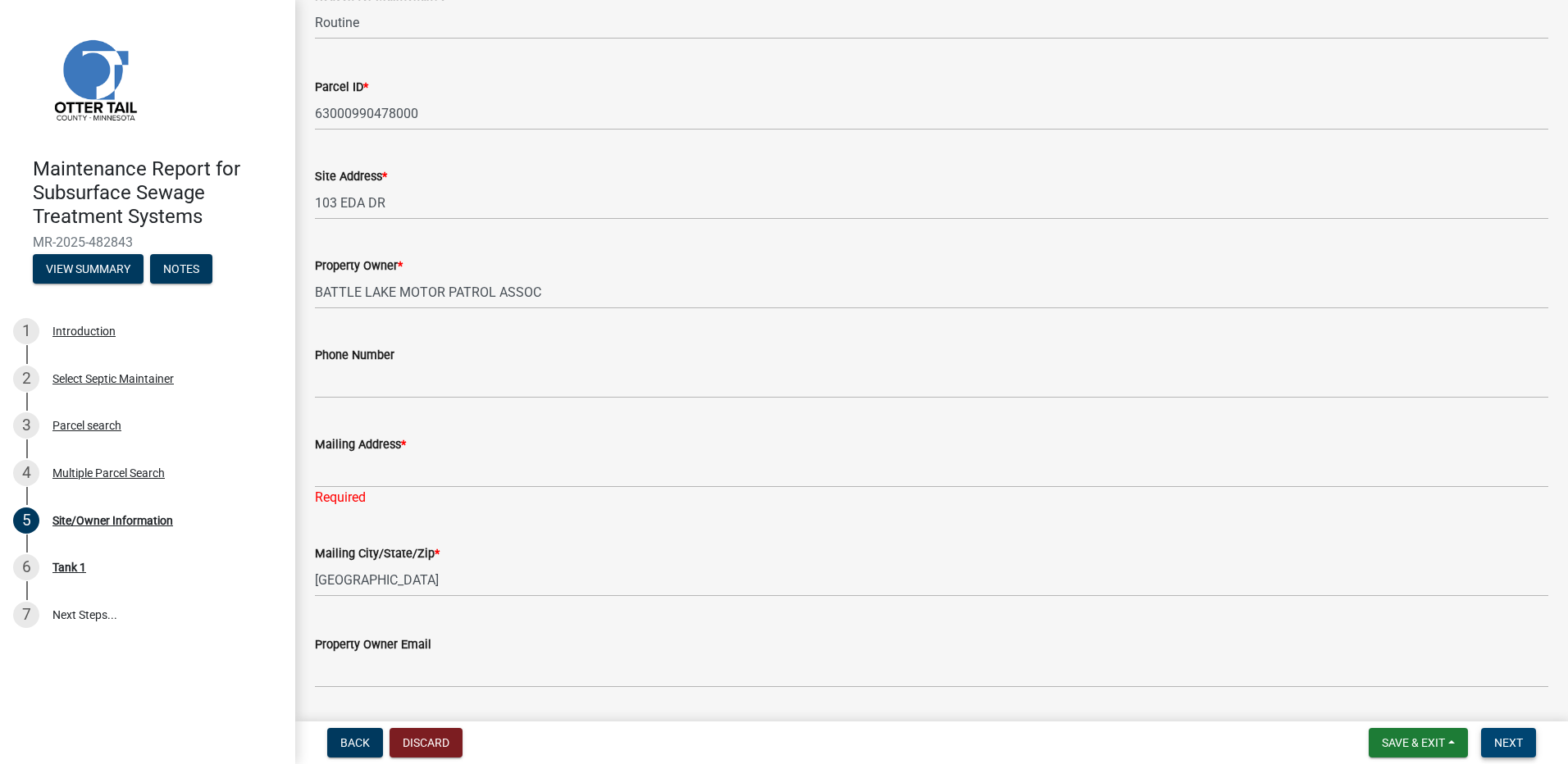
scroll to position [208, 0]
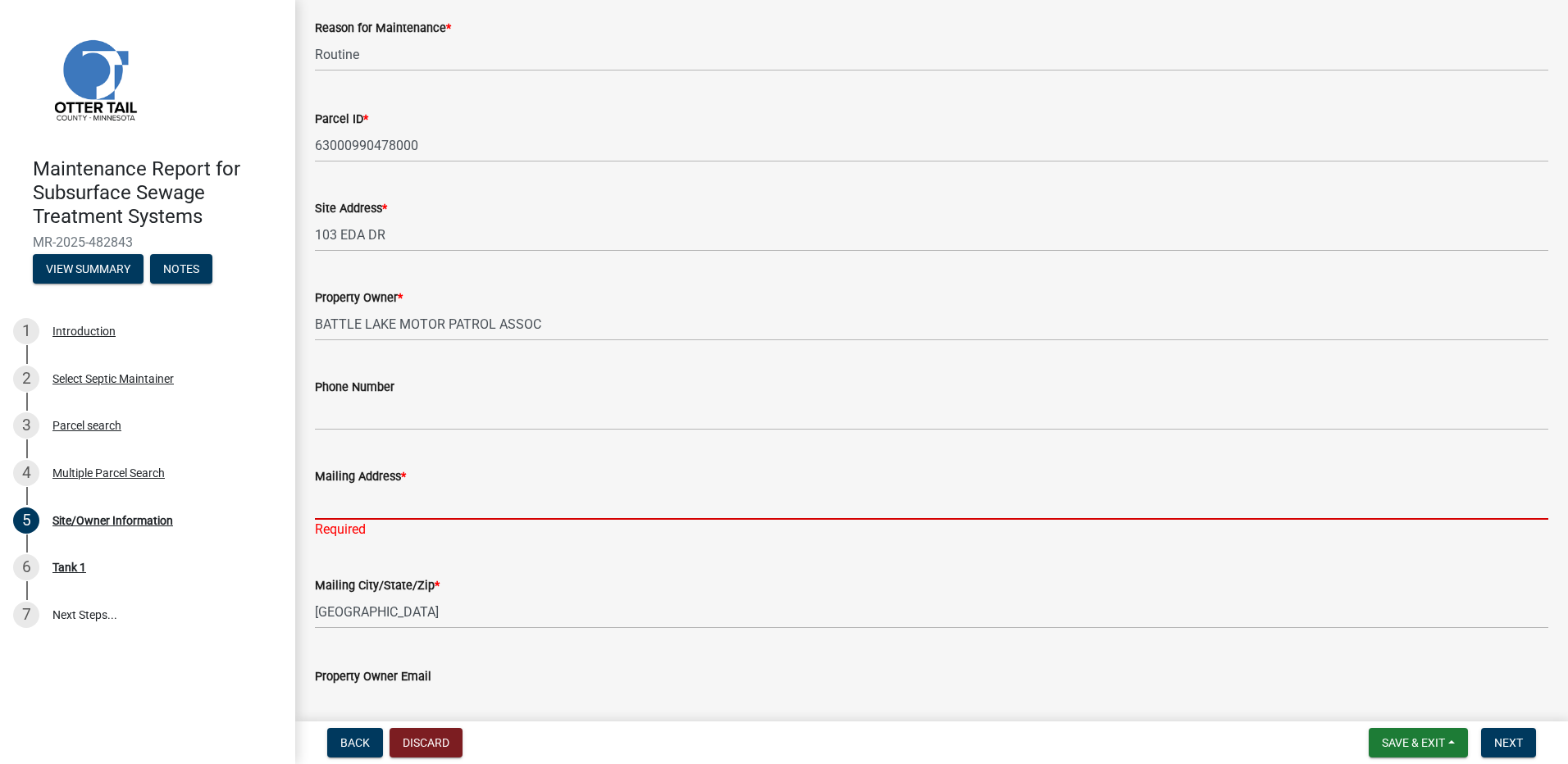
click at [401, 508] on input "Mailing Address *" at bounding box center [932, 503] width 1233 height 34
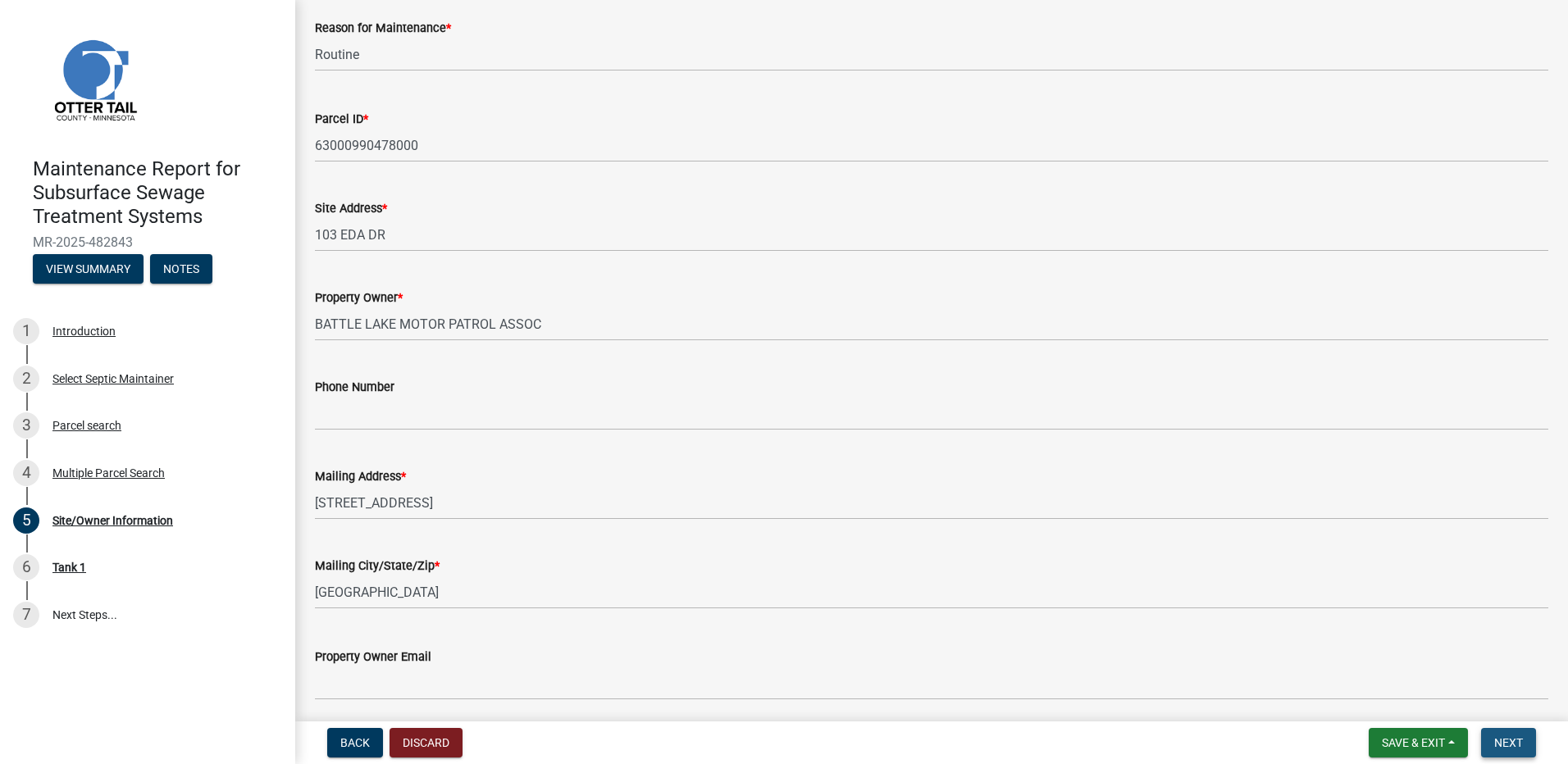
click at [1498, 747] on span "Next" at bounding box center [1508, 742] width 29 height 13
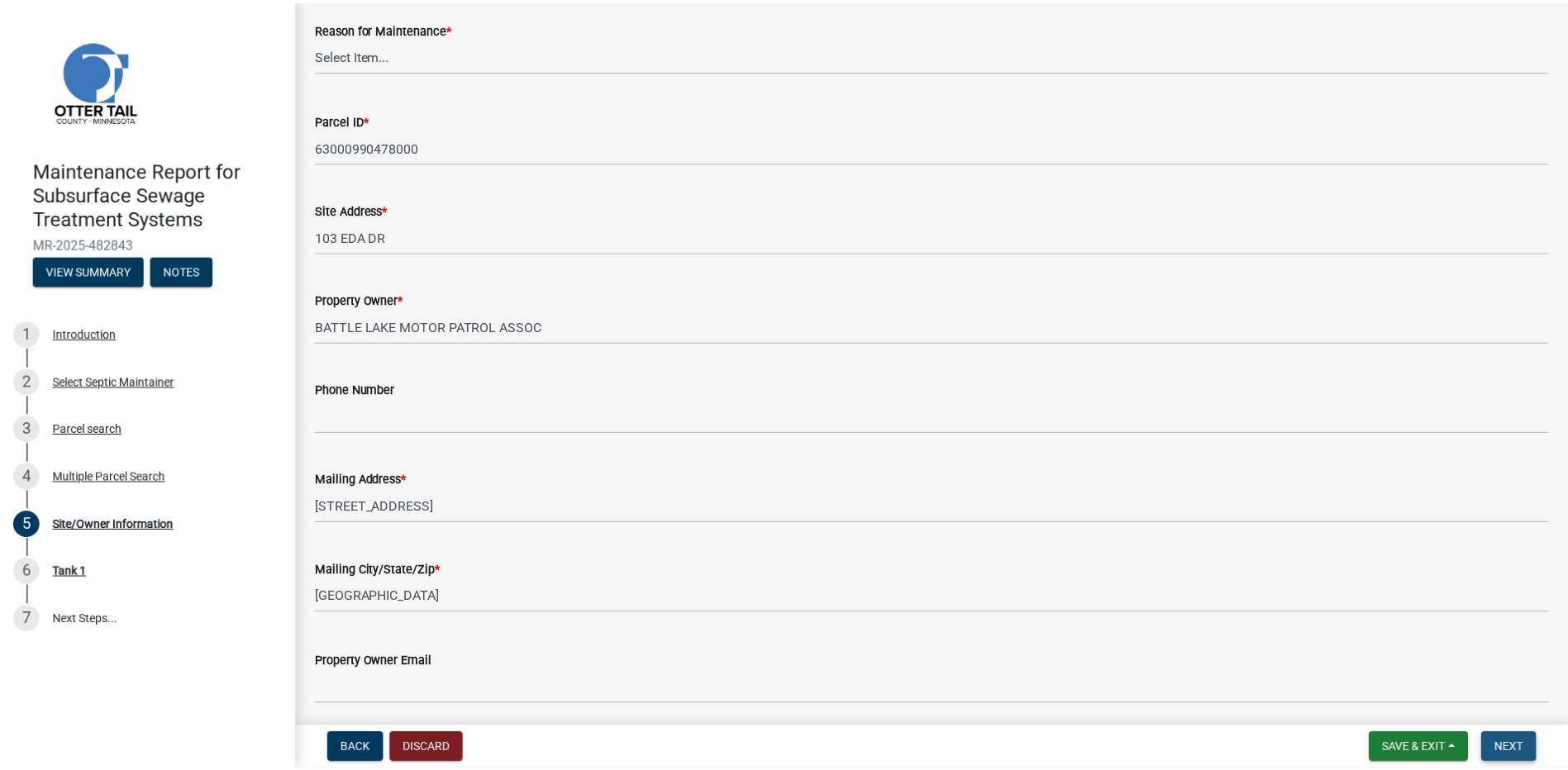
scroll to position [0, 0]
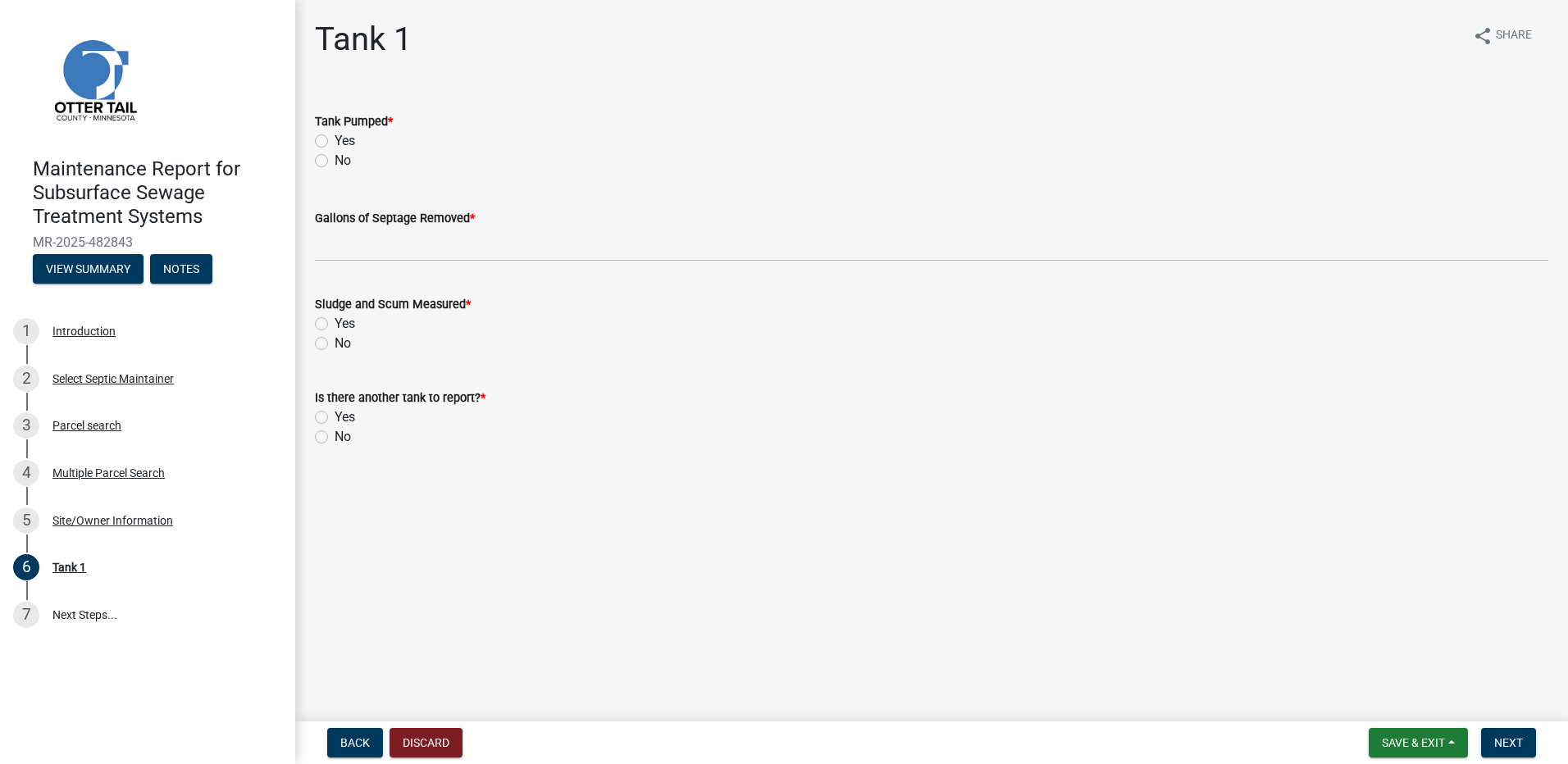
click at [335, 142] on label "Yes" at bounding box center [345, 140] width 21 height 20
click at [335, 142] on input "Yes" at bounding box center [340, 136] width 10 height 10
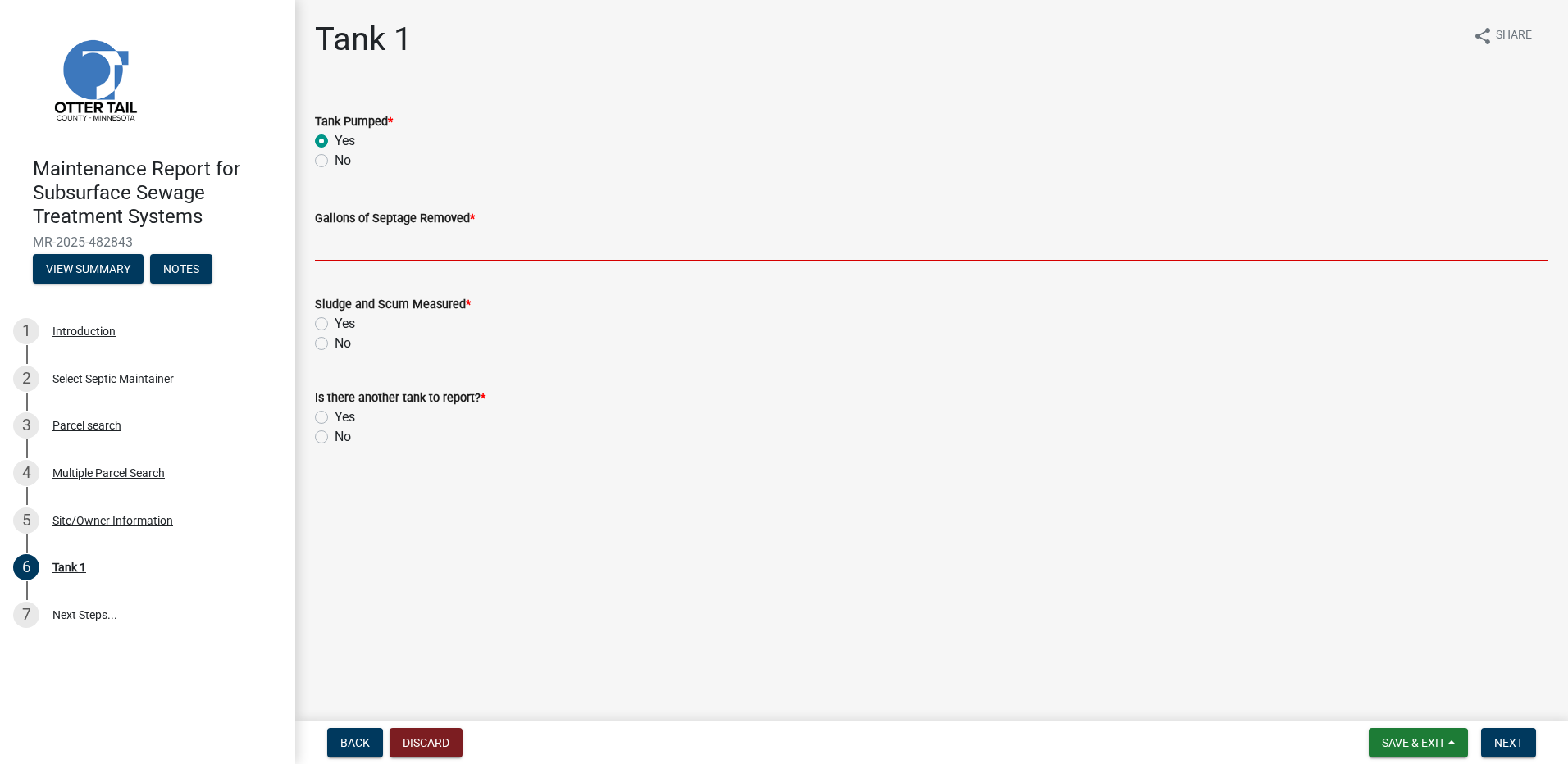
click at [376, 252] on input "Gallons of Septage Removed *" at bounding box center [932, 245] width 1233 height 34
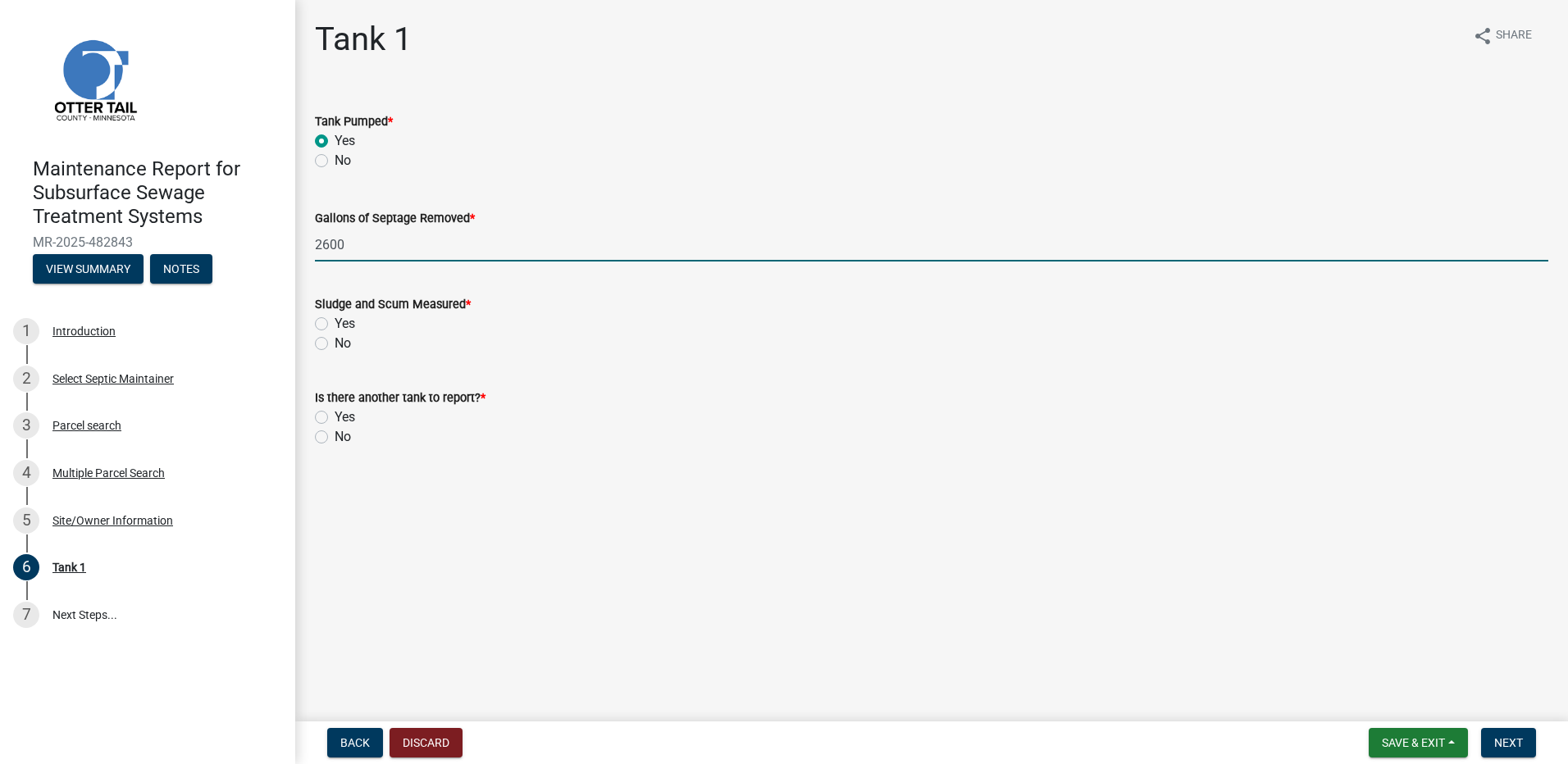
click at [311, 341] on div "Sludge and Scum Measured * Yes No" at bounding box center [931, 314] width 1258 height 79
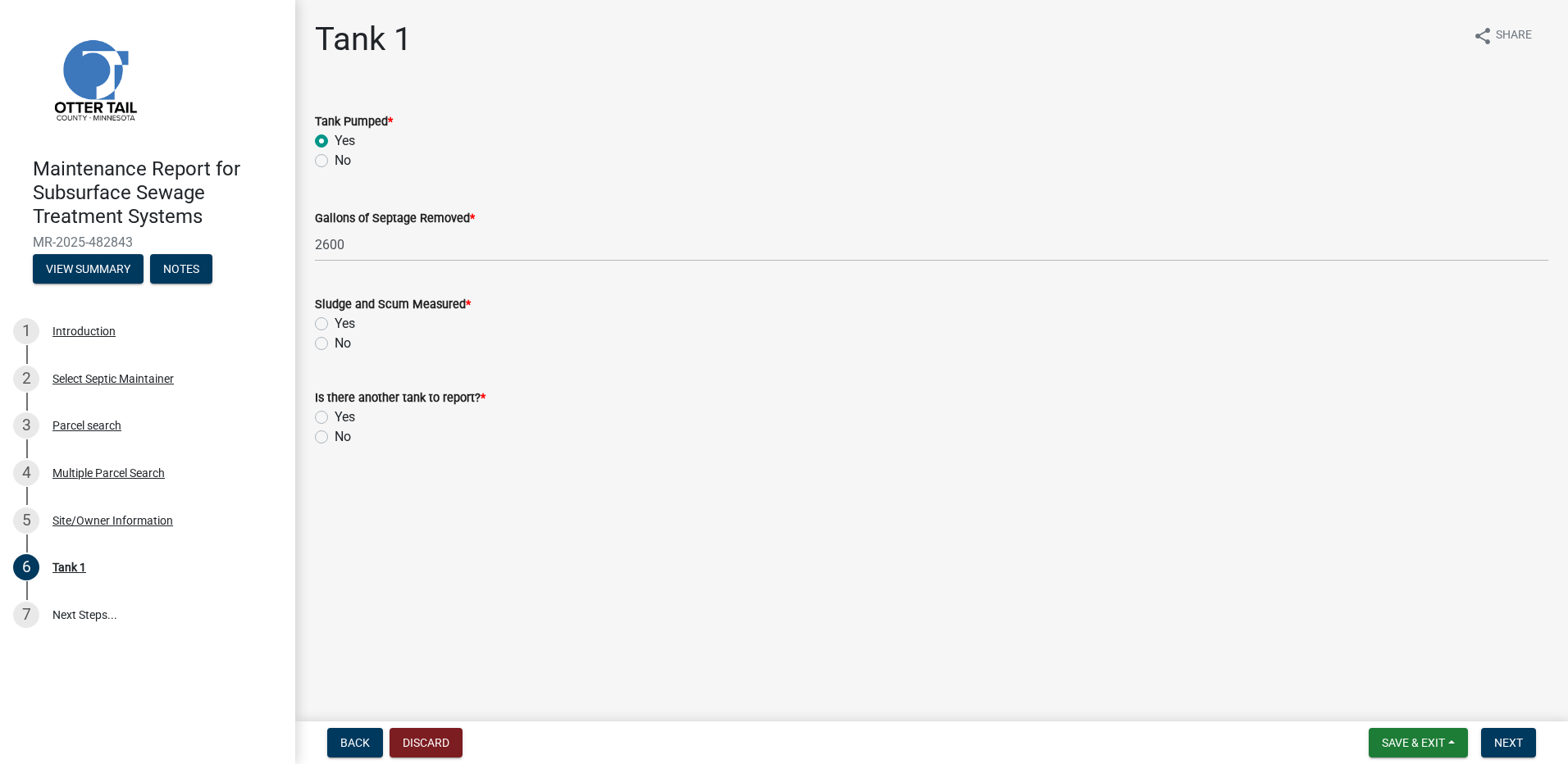
click at [335, 349] on label "No" at bounding box center [343, 343] width 17 height 20
click at [335, 344] on input "No" at bounding box center [340, 339] width 10 height 10
click at [335, 435] on label "No" at bounding box center [343, 437] width 17 height 20
click at [335, 435] on input "No" at bounding box center [340, 432] width 10 height 10
click at [1505, 744] on span "Next" at bounding box center [1508, 742] width 29 height 13
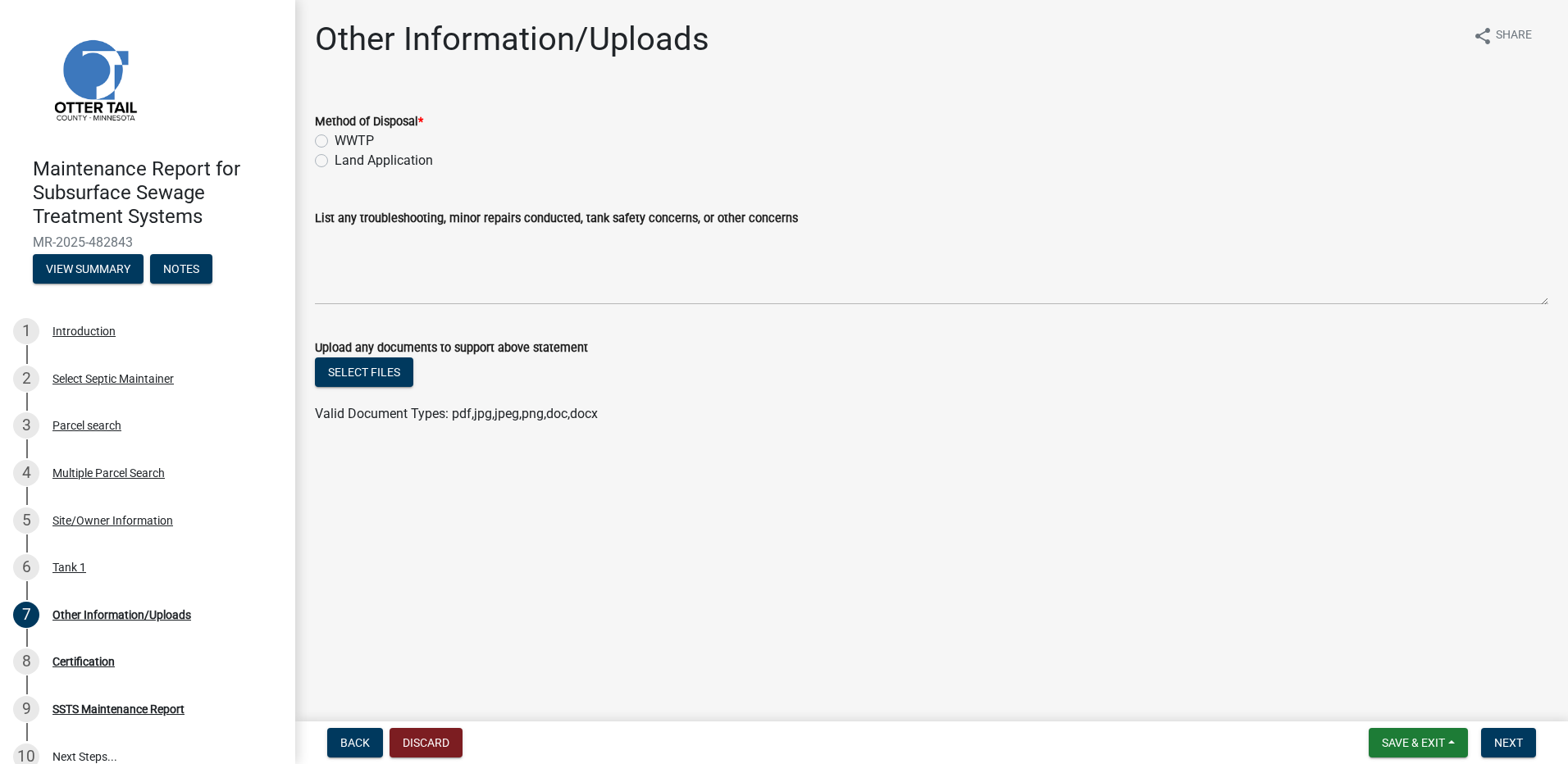
click at [365, 163] on label "Land Application" at bounding box center [384, 160] width 98 height 20
click at [345, 162] on input "Land Application" at bounding box center [340, 155] width 10 height 10
click at [1488, 740] on button "Next" at bounding box center [1508, 742] width 55 height 30
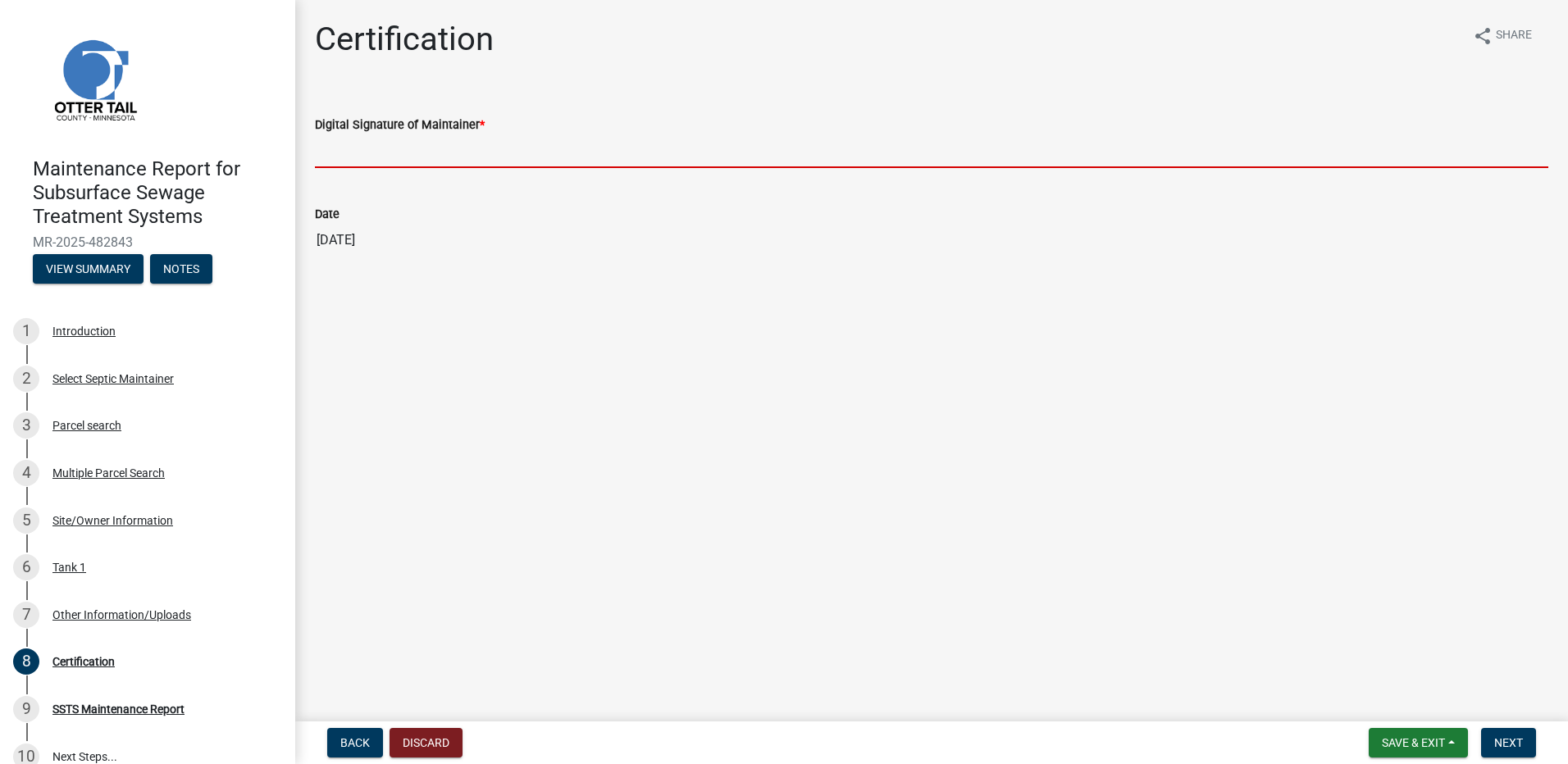
click at [422, 150] on input "Digital Signature of Maintainer *" at bounding box center [932, 151] width 1233 height 34
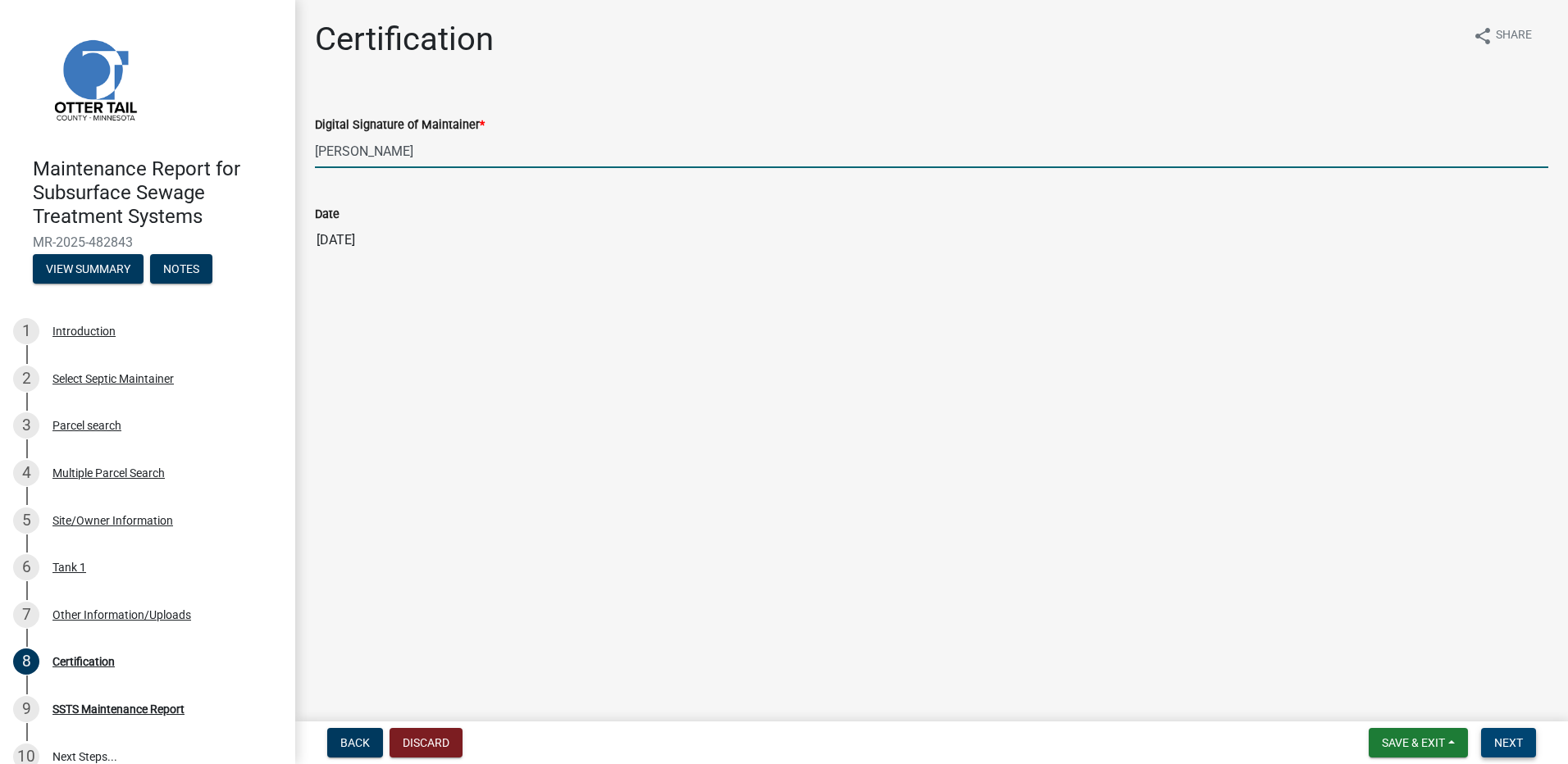
click at [1524, 740] on button "Next" at bounding box center [1508, 742] width 55 height 30
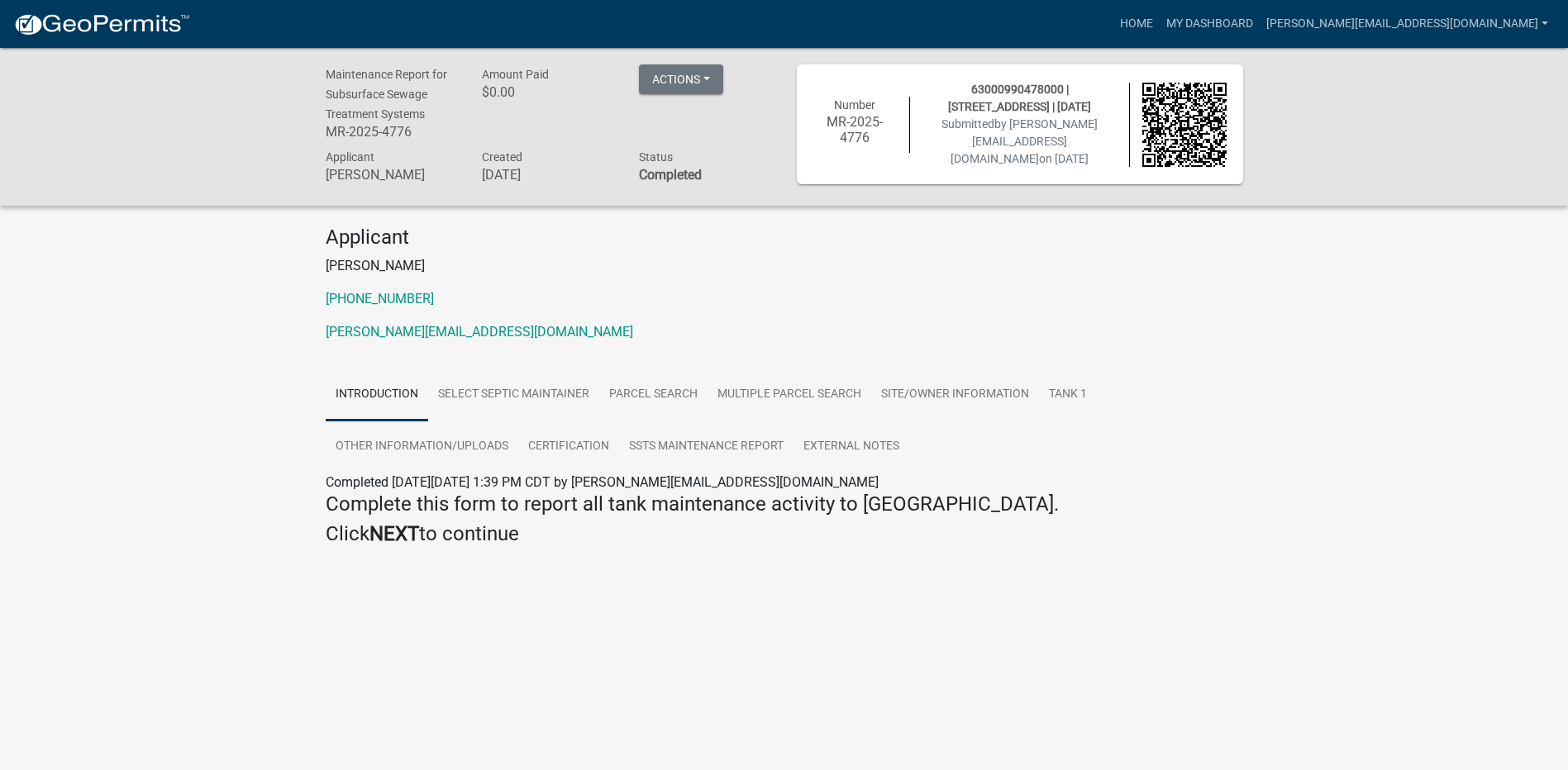
click at [152, 43] on nav "more_horiz Home My Dashboard [PERSON_NAME][EMAIL_ADDRESS][DOMAIN_NAME] Account …" at bounding box center [784, 24] width 1568 height 48
click at [153, 30] on img at bounding box center [102, 25] width 177 height 25
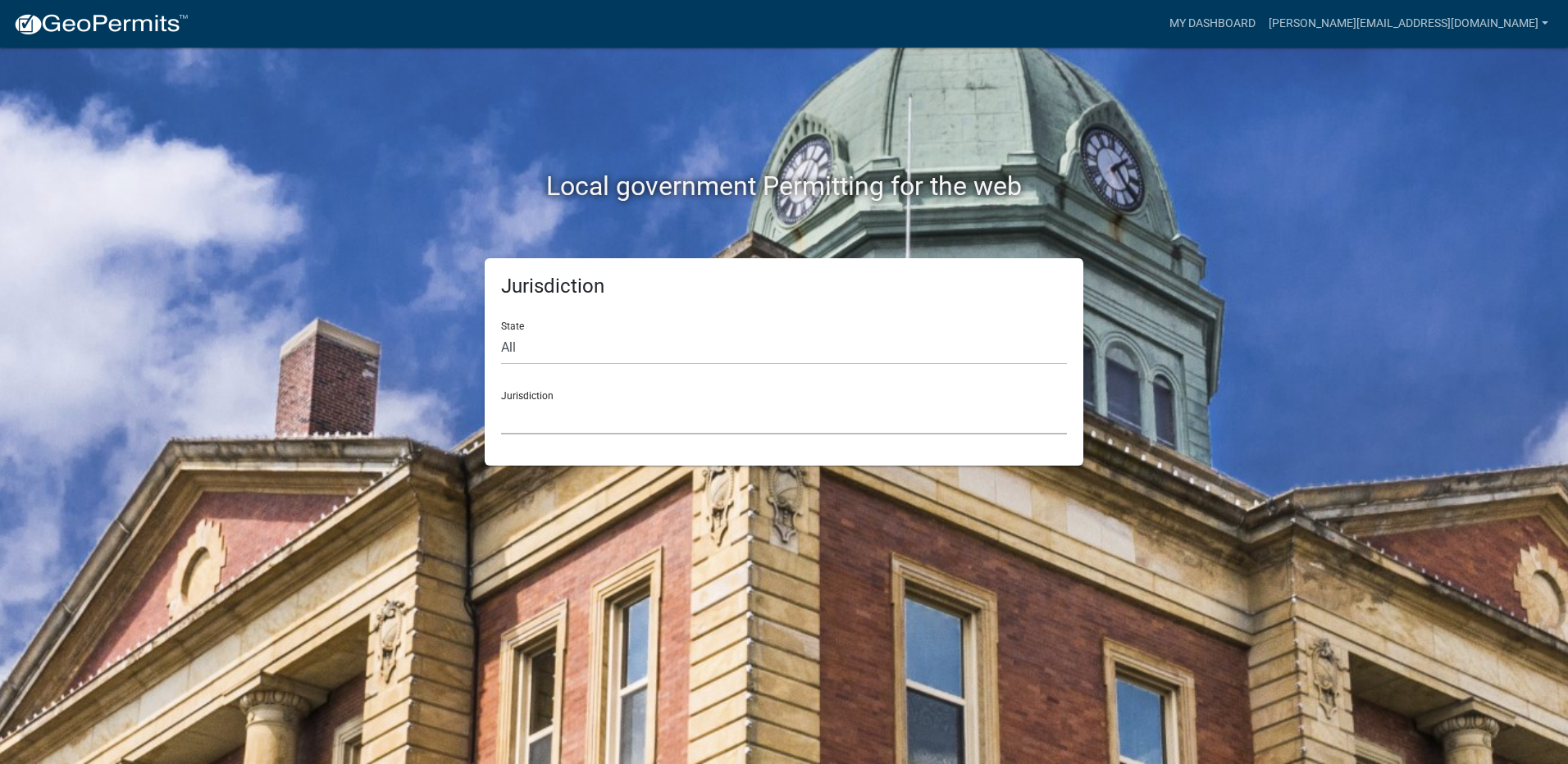
click at [687, 424] on select "[GEOGRAPHIC_DATA], [US_STATE] [GEOGRAPHIC_DATA], [US_STATE][PERSON_NAME][GEOGRA…" at bounding box center [784, 418] width 566 height 34
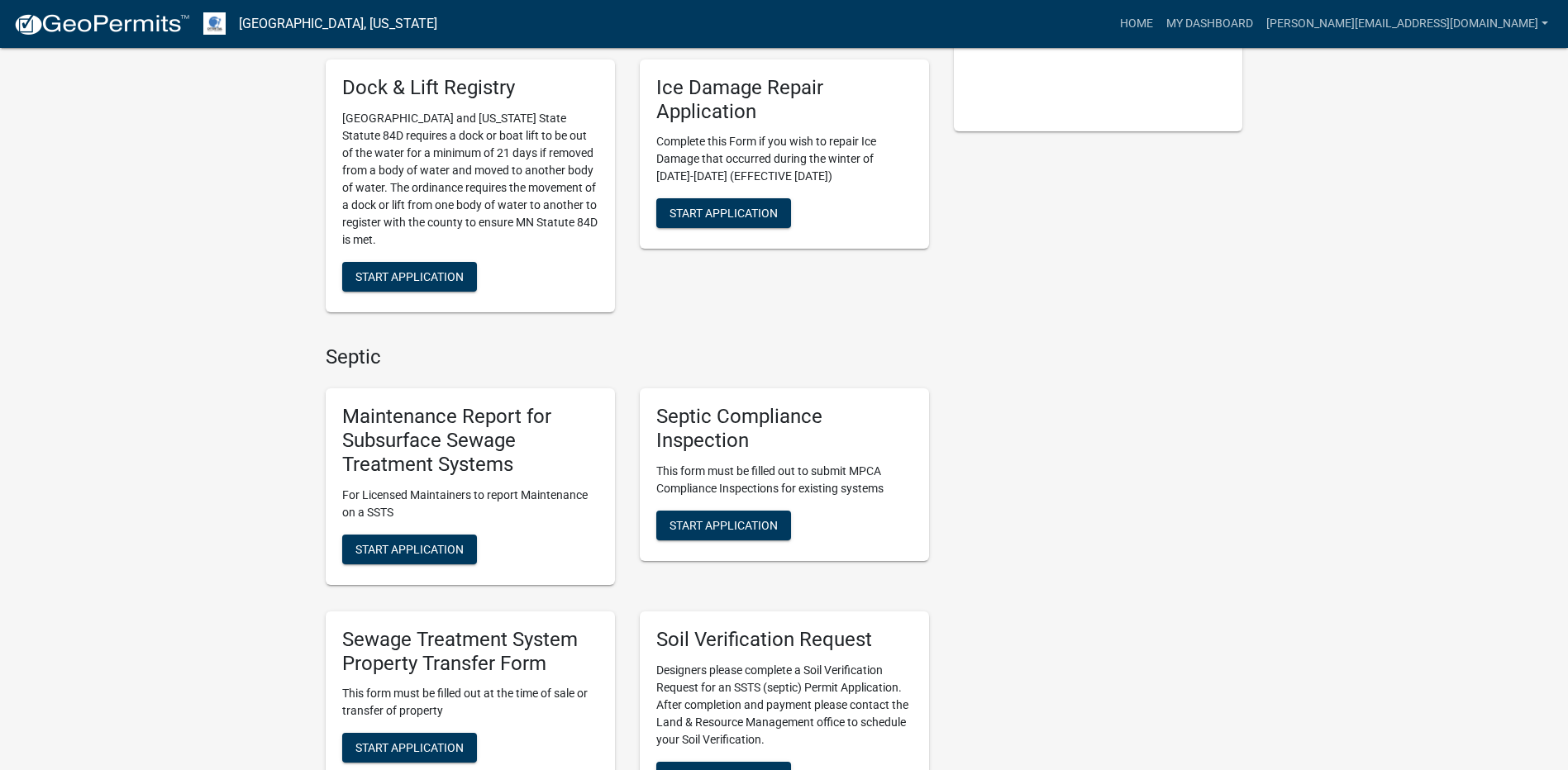
scroll to position [413, 0]
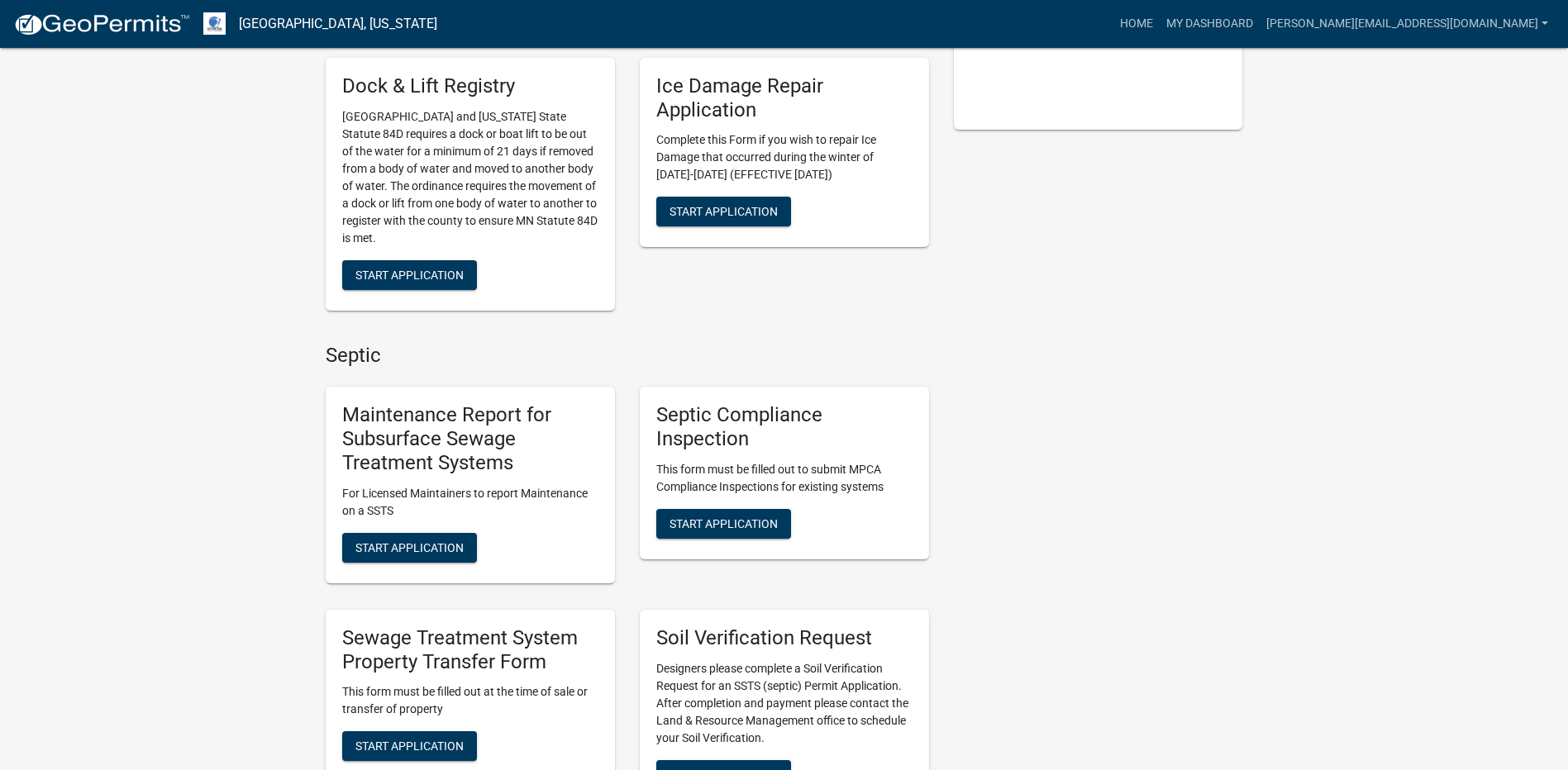
click at [482, 549] on div "Maintenance Report for Subsurface Sewage Treatment Systems For Licensed Maintai…" at bounding box center [470, 484] width 289 height 196
click at [451, 557] on button "Start Application" at bounding box center [409, 548] width 135 height 30
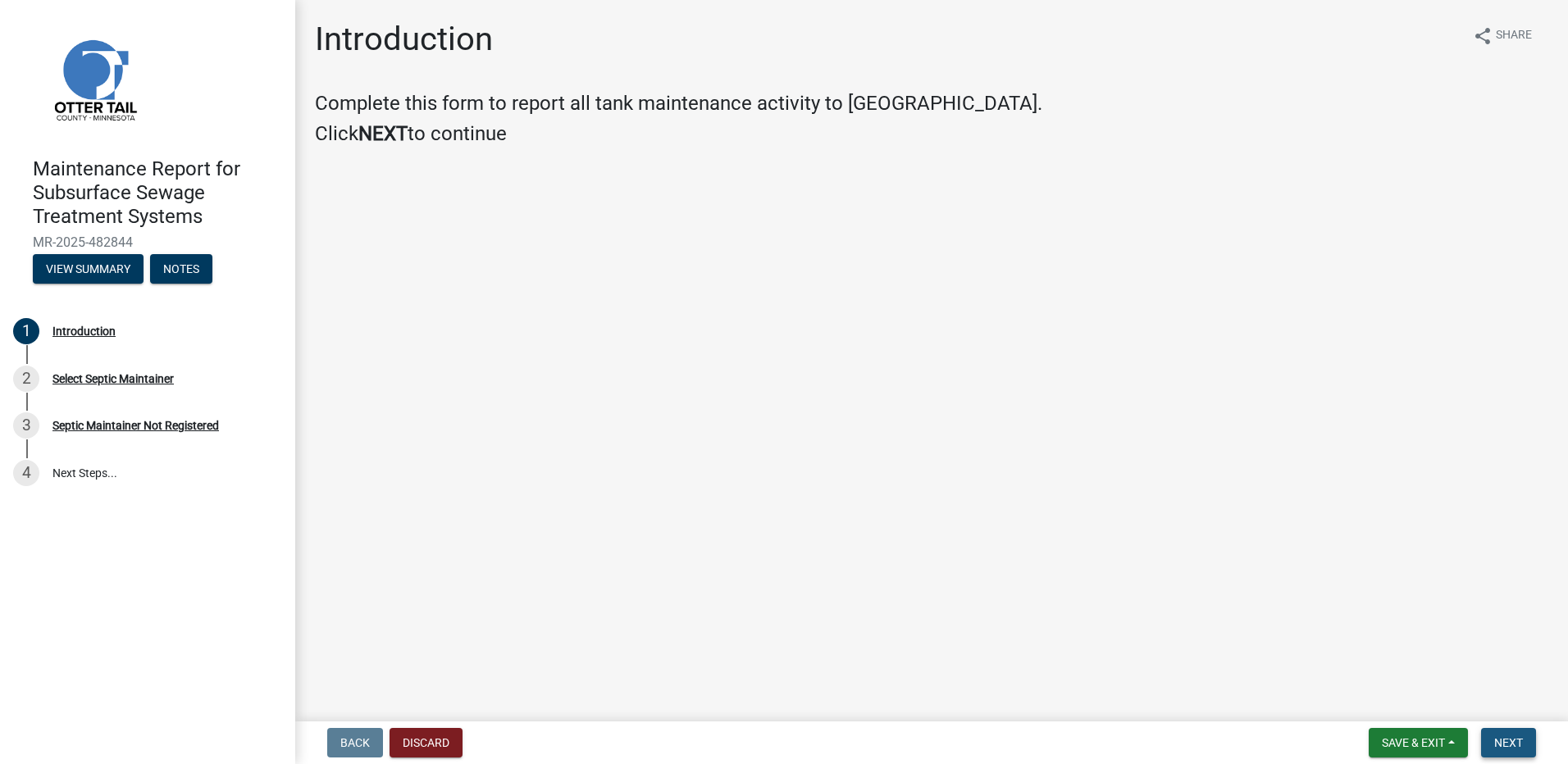
click at [1509, 731] on button "Next" at bounding box center [1508, 742] width 55 height 30
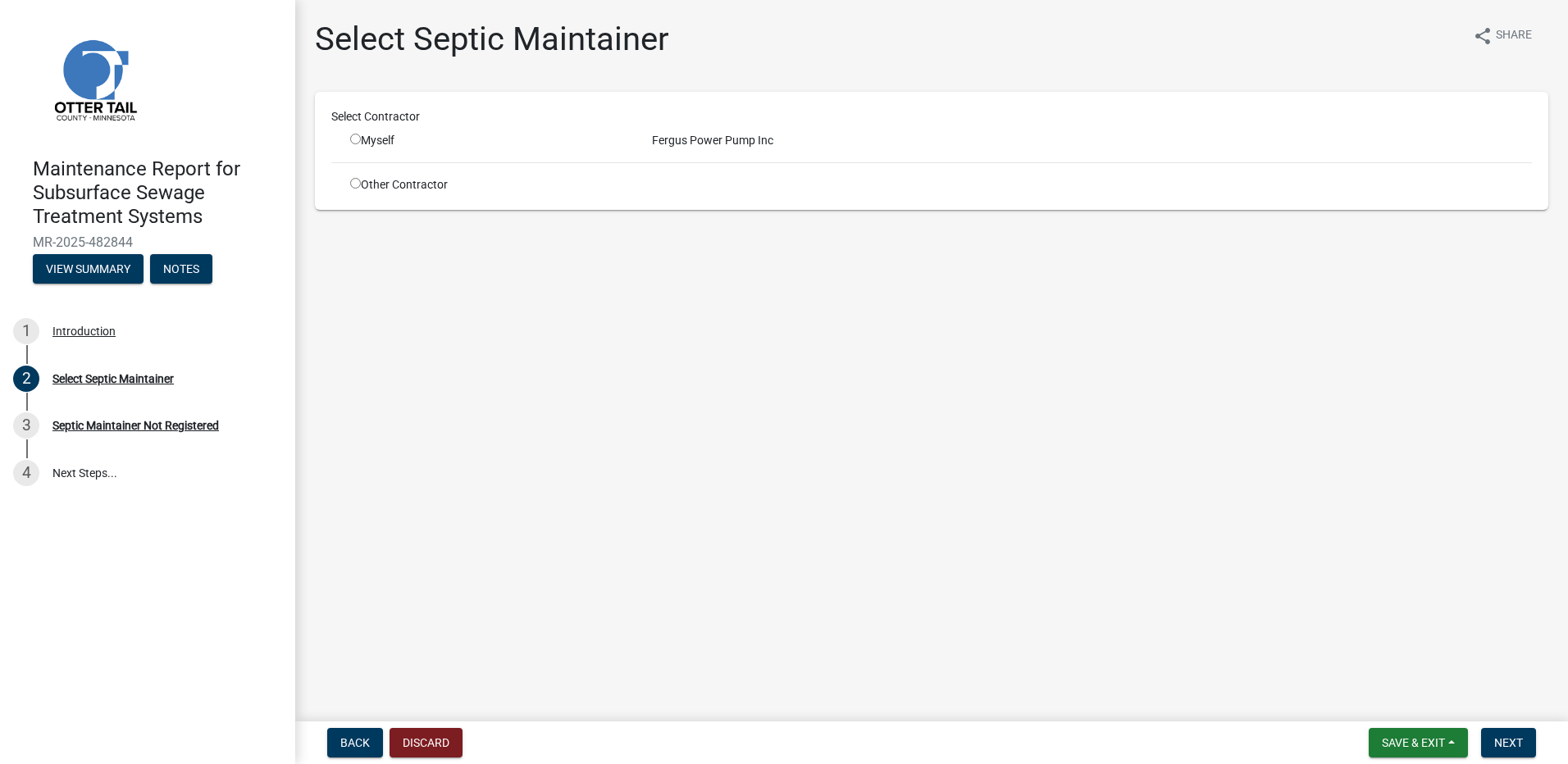
click at [356, 137] on input "radio" at bounding box center [355, 138] width 10 height 10
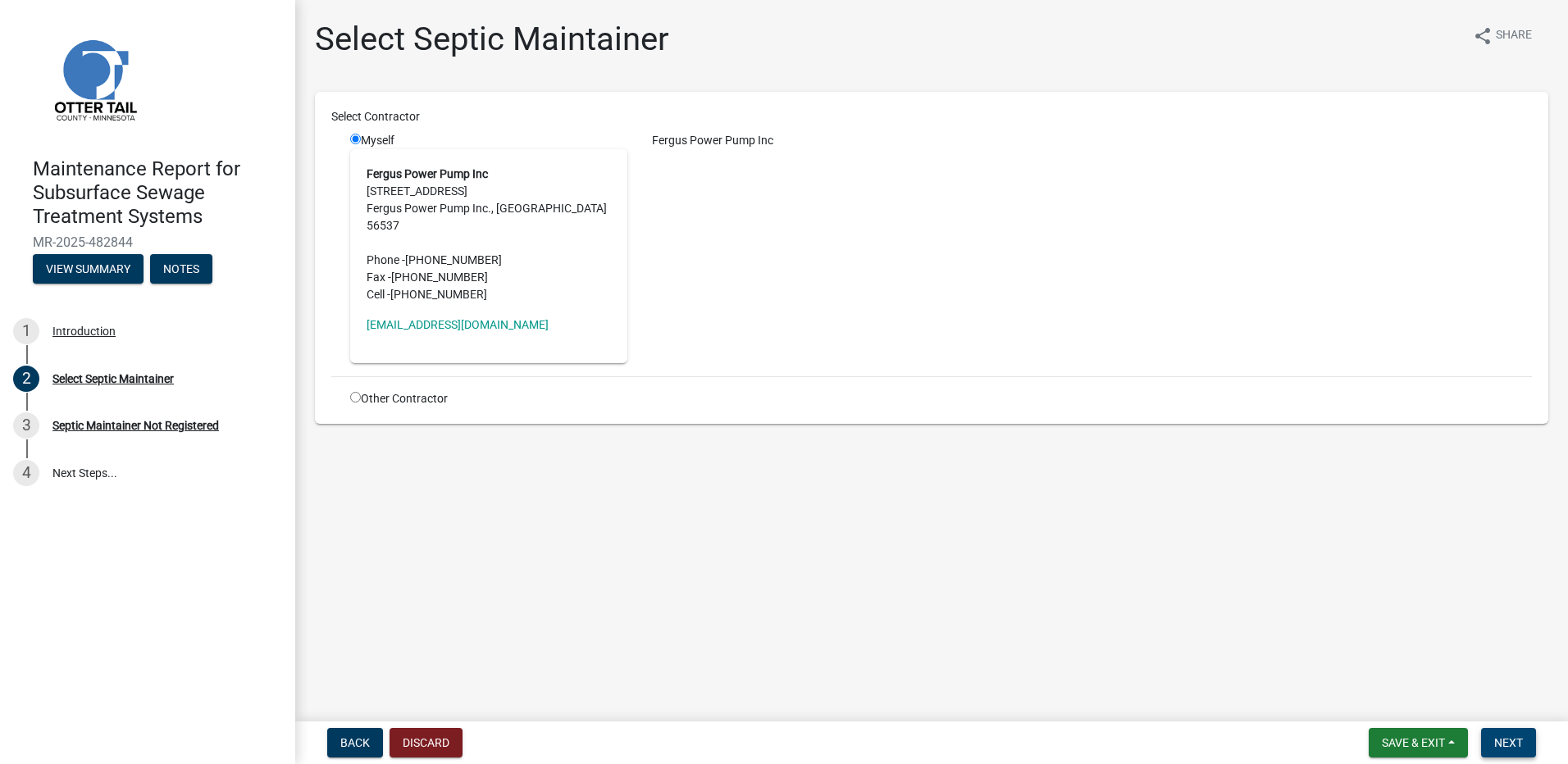
click at [1491, 732] on button "Next" at bounding box center [1508, 742] width 55 height 30
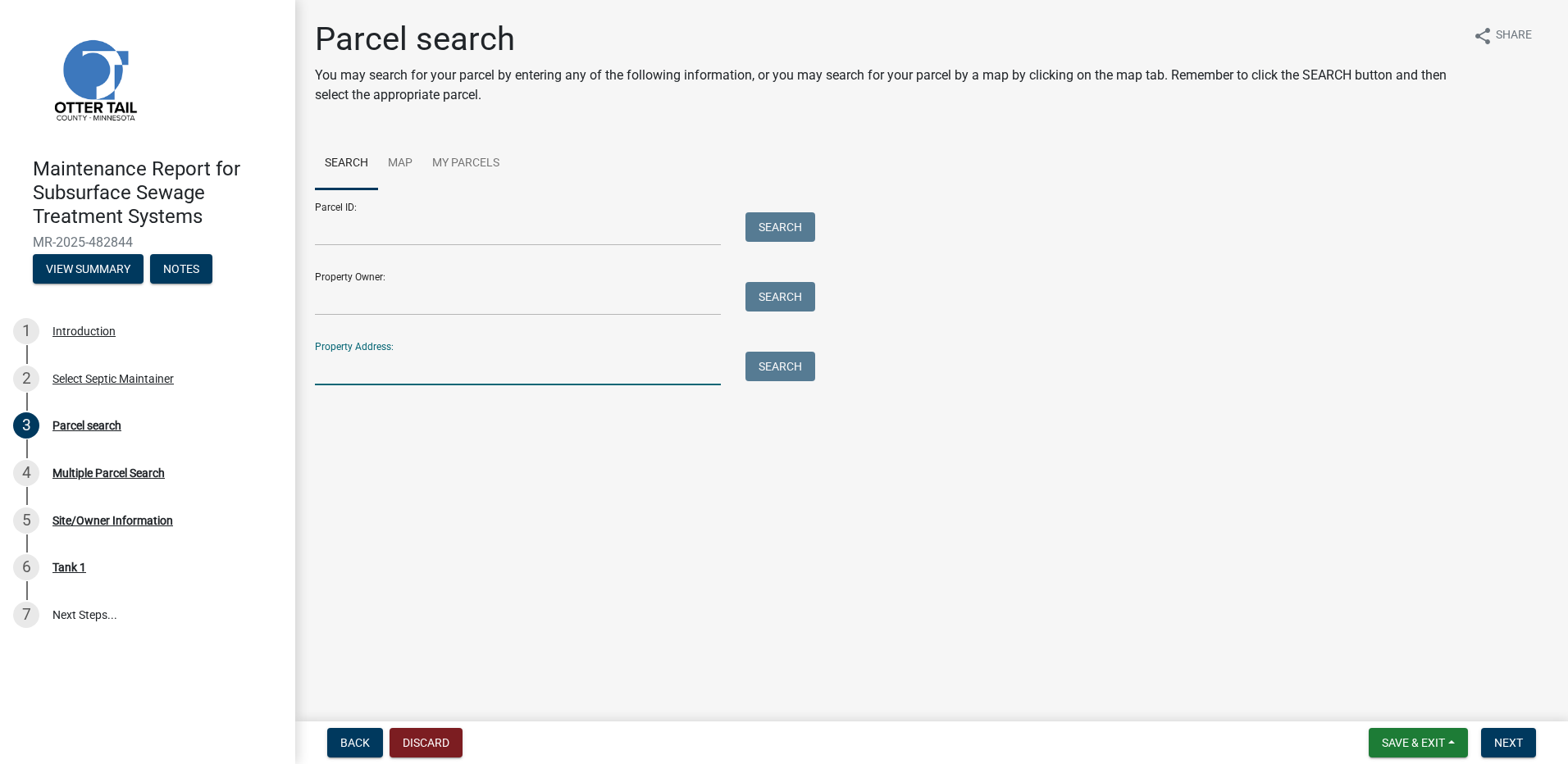
click at [428, 360] on input "Property Address:" at bounding box center [518, 368] width 406 height 34
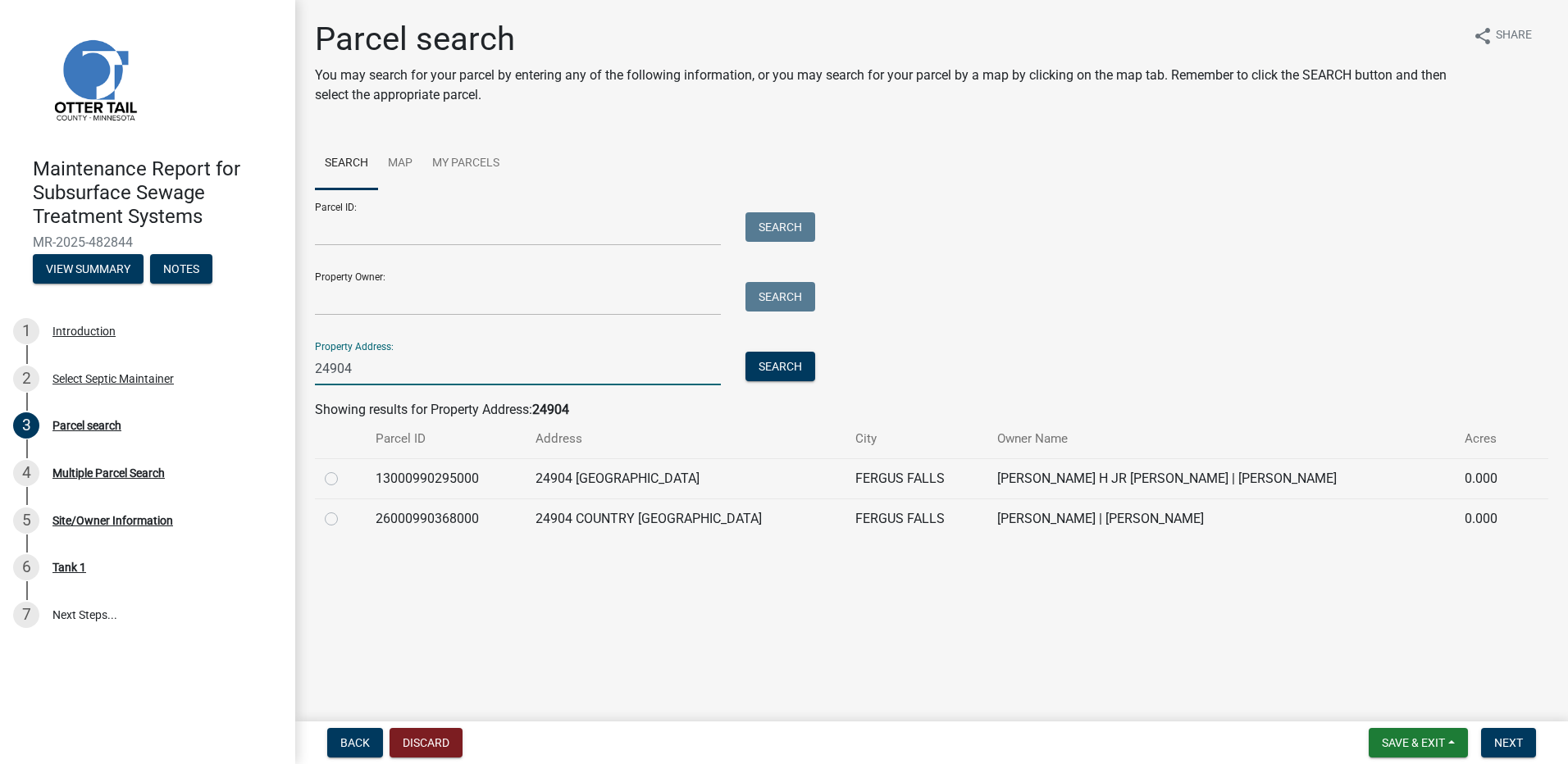
click at [344, 509] on label at bounding box center [344, 509] width 0 height 0
click at [344, 518] on input "radio" at bounding box center [349, 513] width 10 height 10
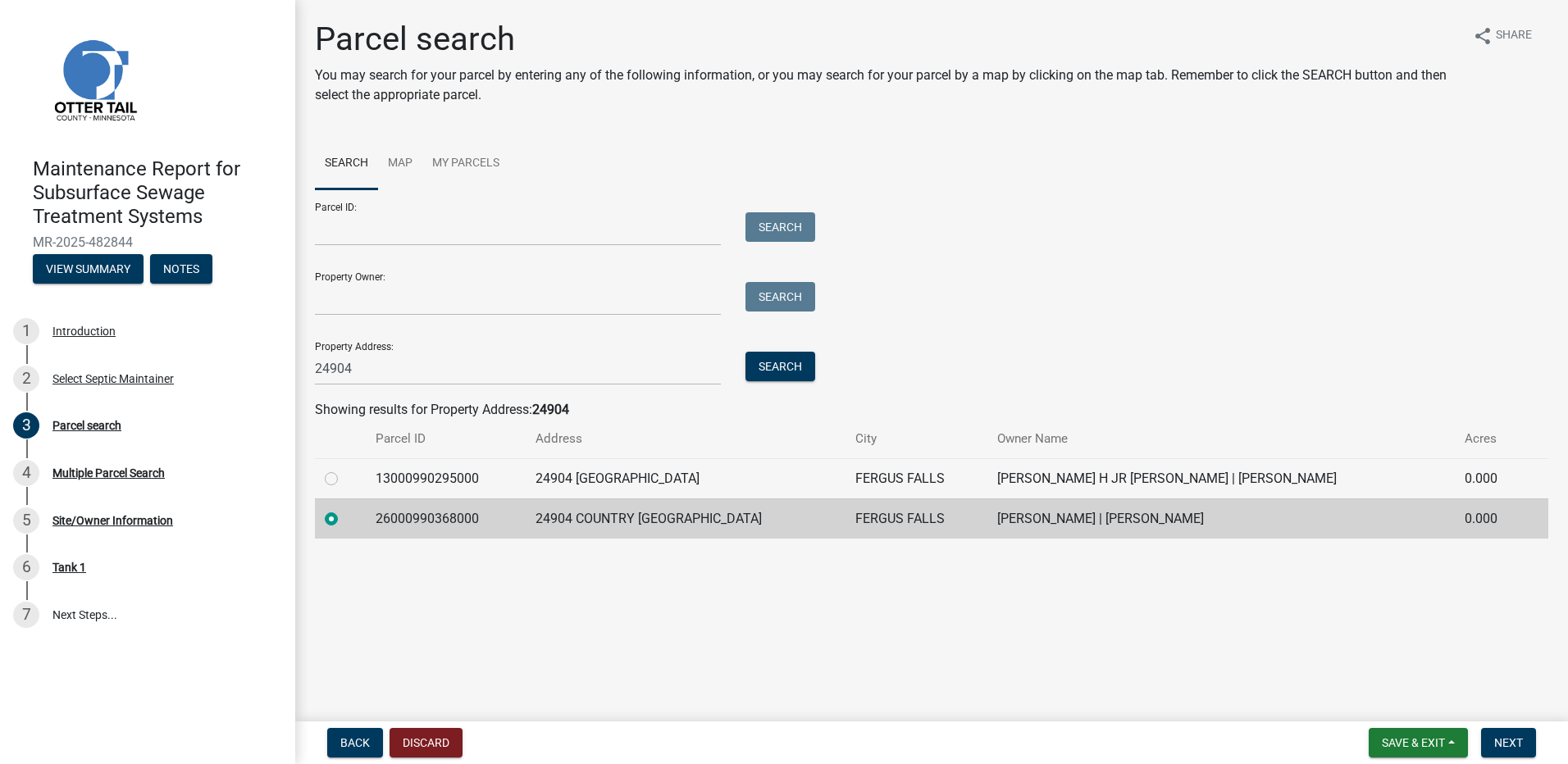
click at [1477, 743] on form "Save & Exit Save Save & Exit Next" at bounding box center [1452, 742] width 181 height 30
click at [1501, 736] on span "Next" at bounding box center [1508, 742] width 29 height 13
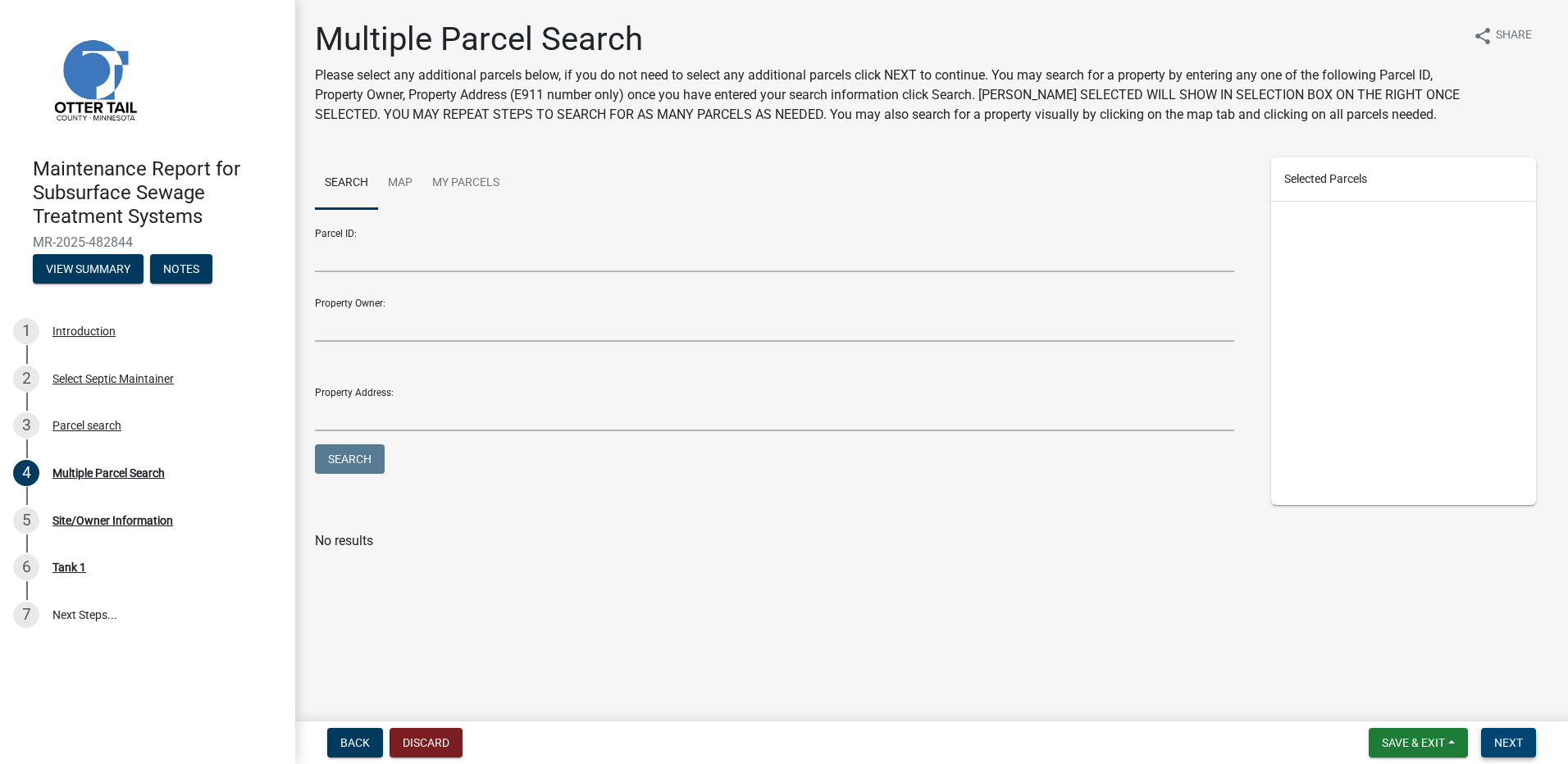
click at [1497, 739] on span "Next" at bounding box center [1508, 742] width 29 height 13
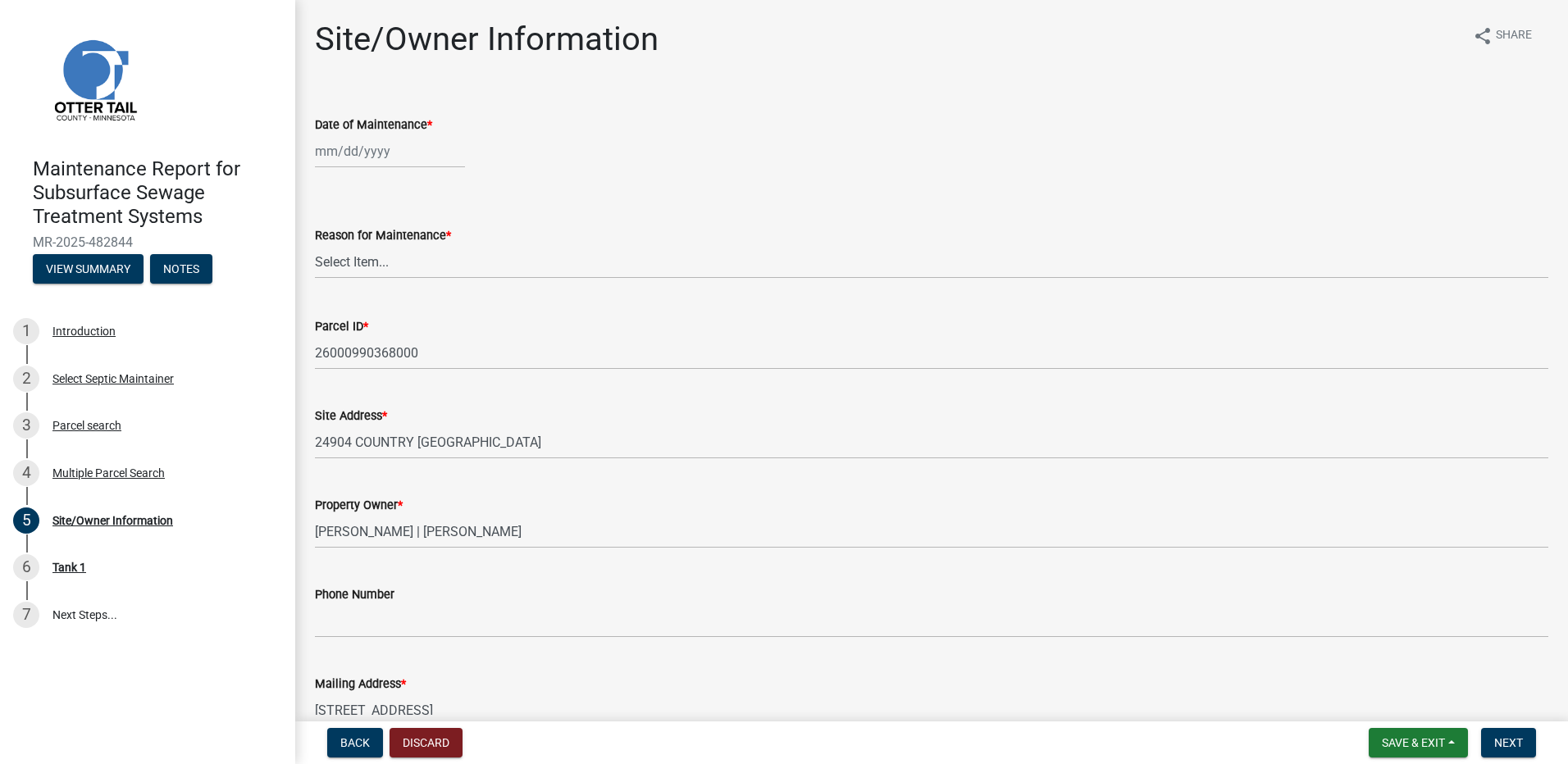
click at [400, 155] on div at bounding box center [390, 151] width 150 height 34
click at [333, 294] on div "15" at bounding box center [331, 291] width 26 height 26
click at [342, 269] on select "Select Item... Called Routine Other" at bounding box center [932, 262] width 1233 height 34
click at [315, 245] on select "Select Item... Called Routine Other" at bounding box center [932, 262] width 1233 height 34
click at [1504, 731] on button "Next" at bounding box center [1508, 742] width 55 height 30
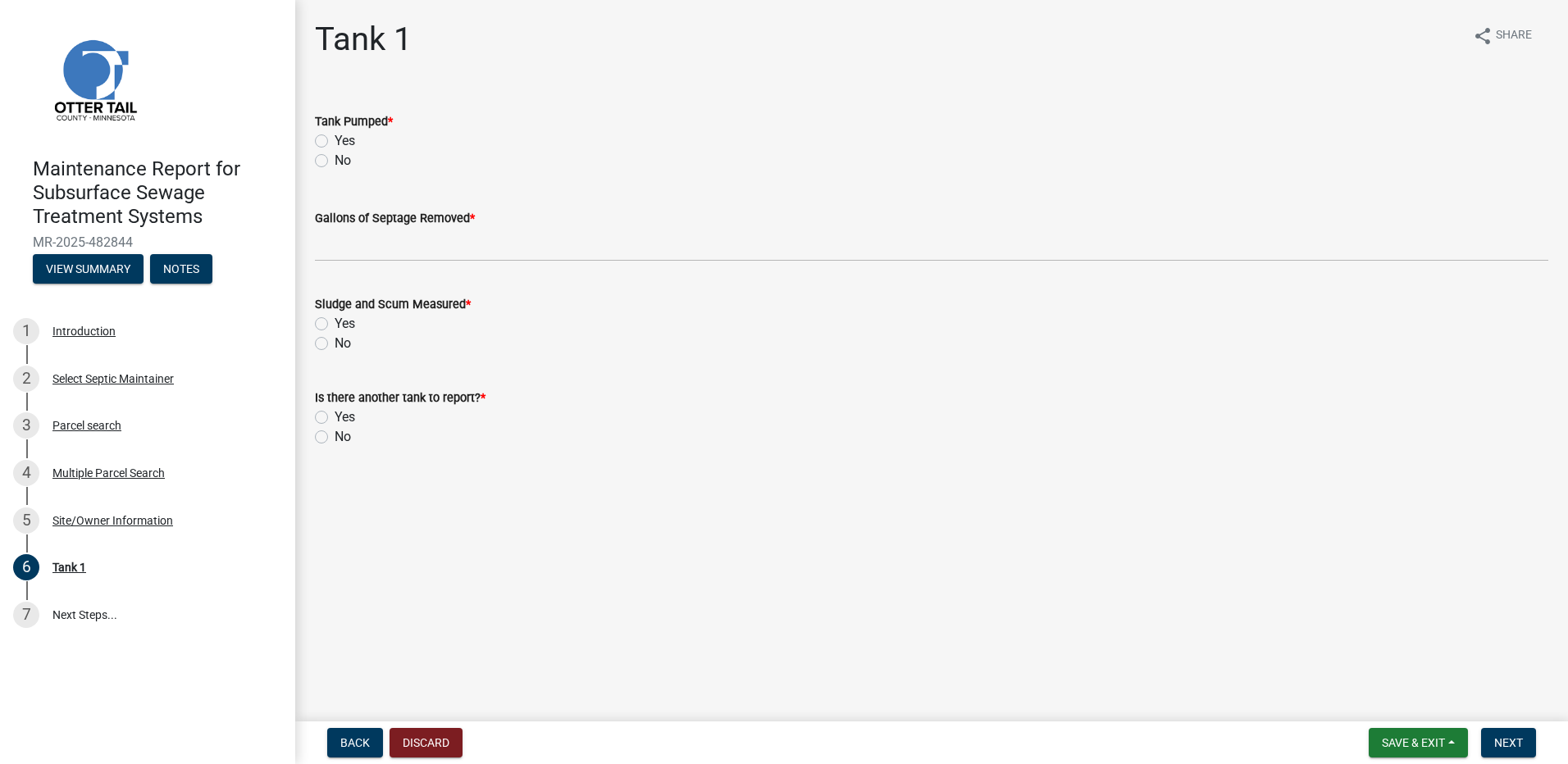
click at [328, 148] on div "Yes" at bounding box center [932, 140] width 1233 height 20
click at [335, 143] on label "Yes" at bounding box center [345, 140] width 21 height 20
click at [335, 142] on input "Yes" at bounding box center [340, 136] width 10 height 10
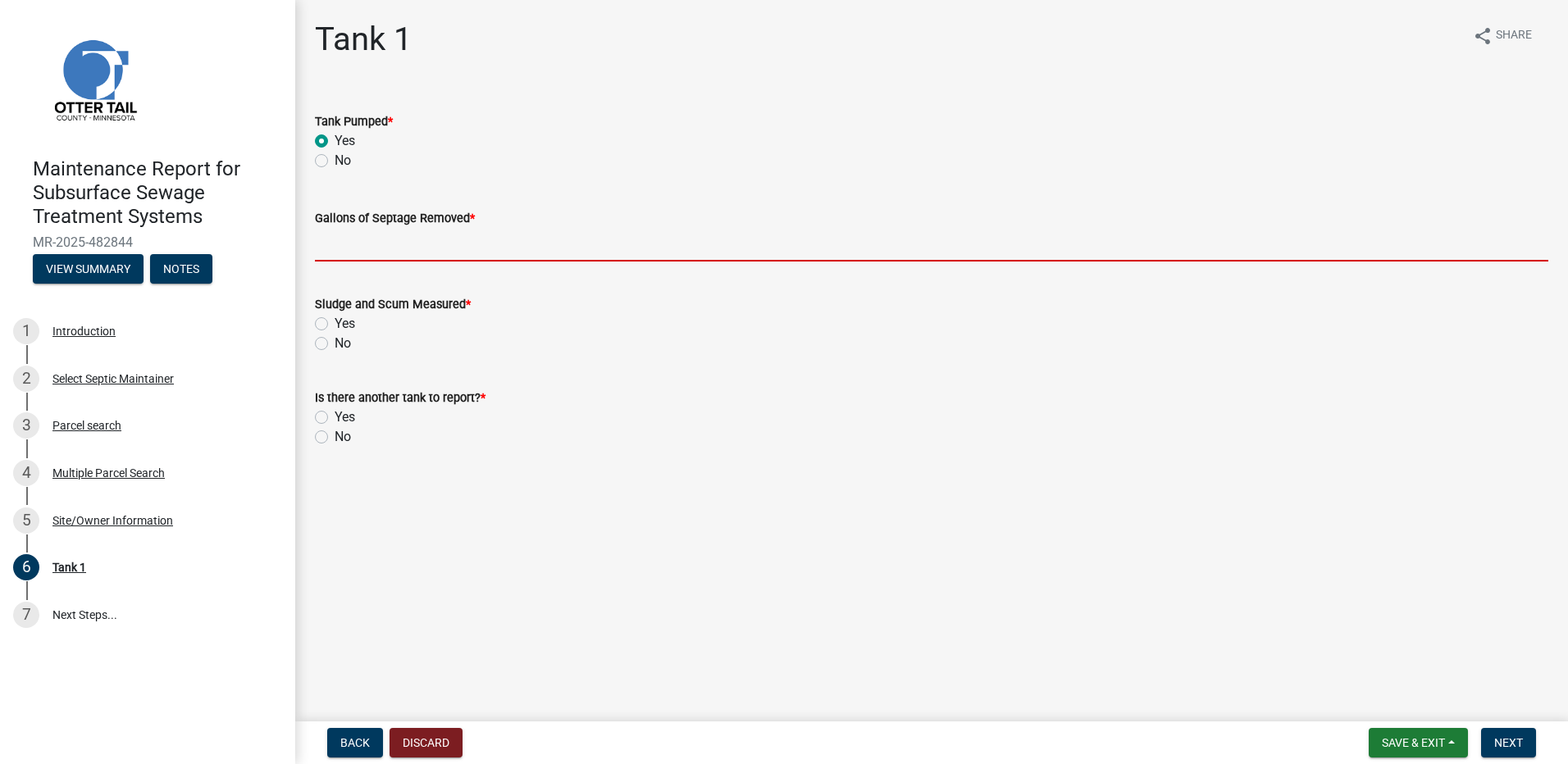
click at [349, 243] on input "Gallons of Septage Removed *" at bounding box center [932, 245] width 1233 height 34
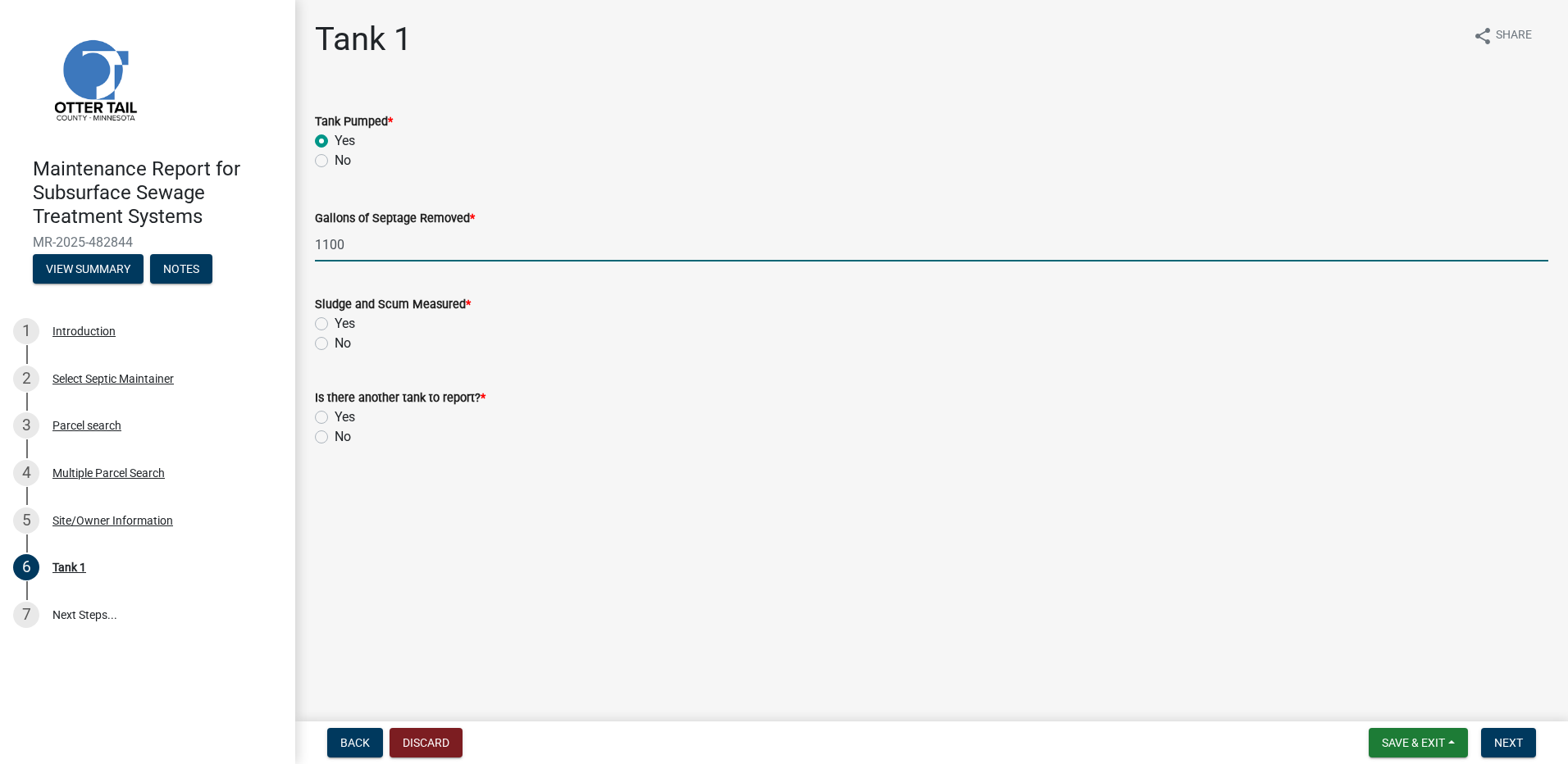
click at [335, 346] on label "No" at bounding box center [343, 343] width 17 height 20
click at [335, 344] on input "No" at bounding box center [340, 339] width 10 height 10
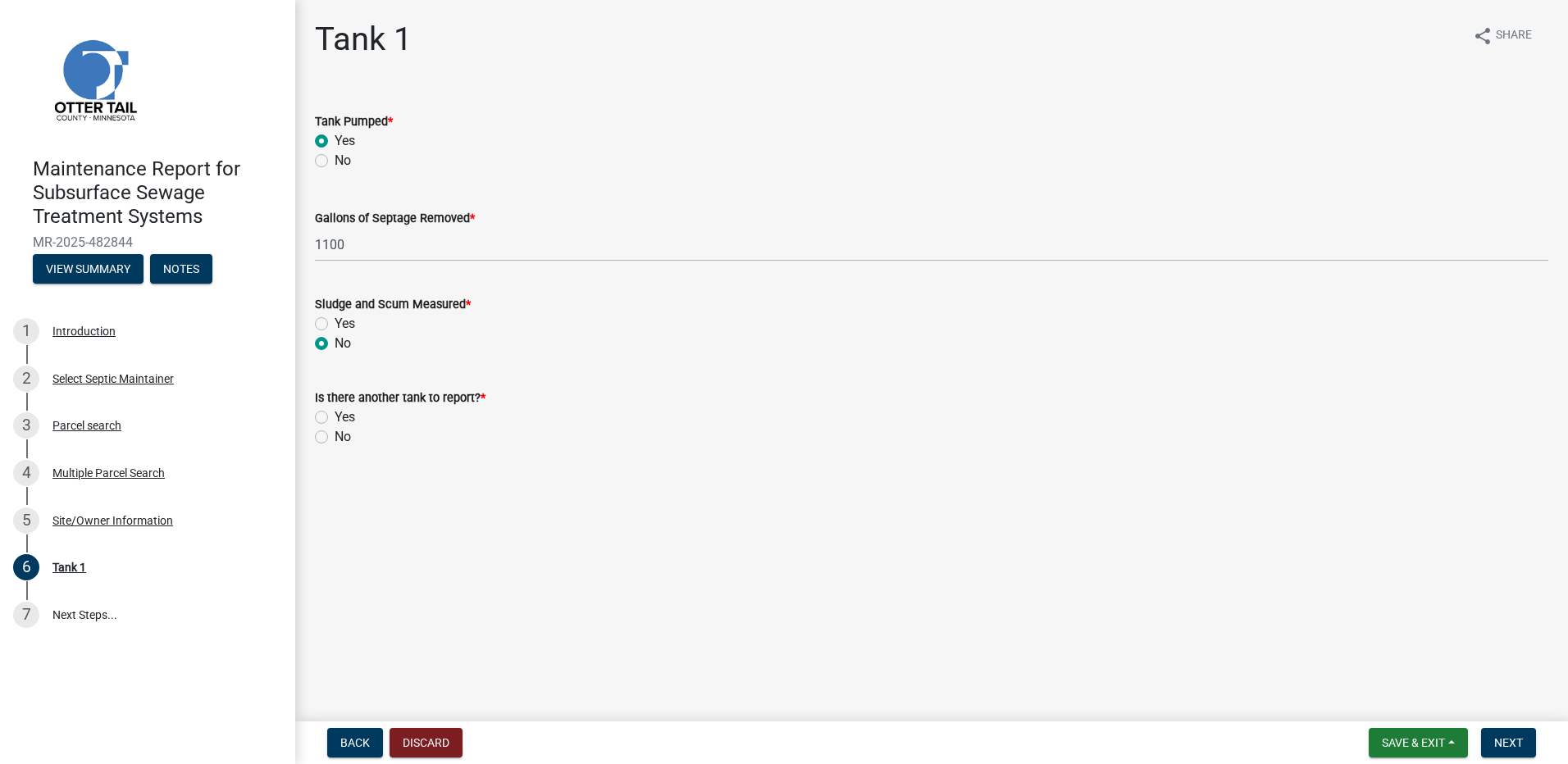
click at [335, 438] on label "No" at bounding box center [343, 437] width 17 height 20
click at [335, 438] on input "No" at bounding box center [340, 432] width 10 height 10
click at [1489, 744] on button "Next" at bounding box center [1508, 742] width 55 height 30
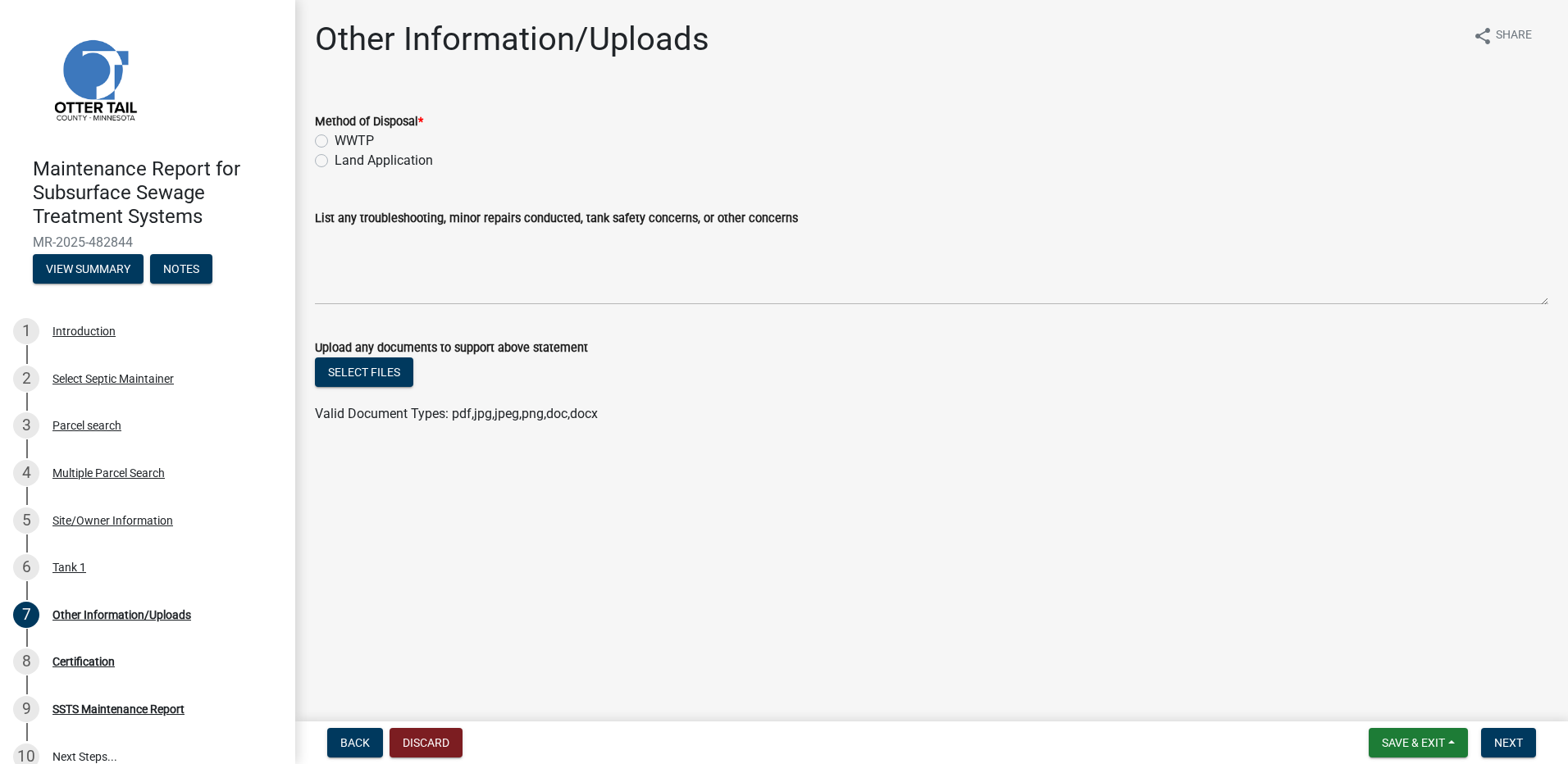
click at [375, 164] on label "Land Application" at bounding box center [384, 160] width 98 height 20
click at [345, 162] on input "Land Application" at bounding box center [340, 155] width 10 height 10
click at [1518, 734] on button "Next" at bounding box center [1508, 742] width 55 height 30
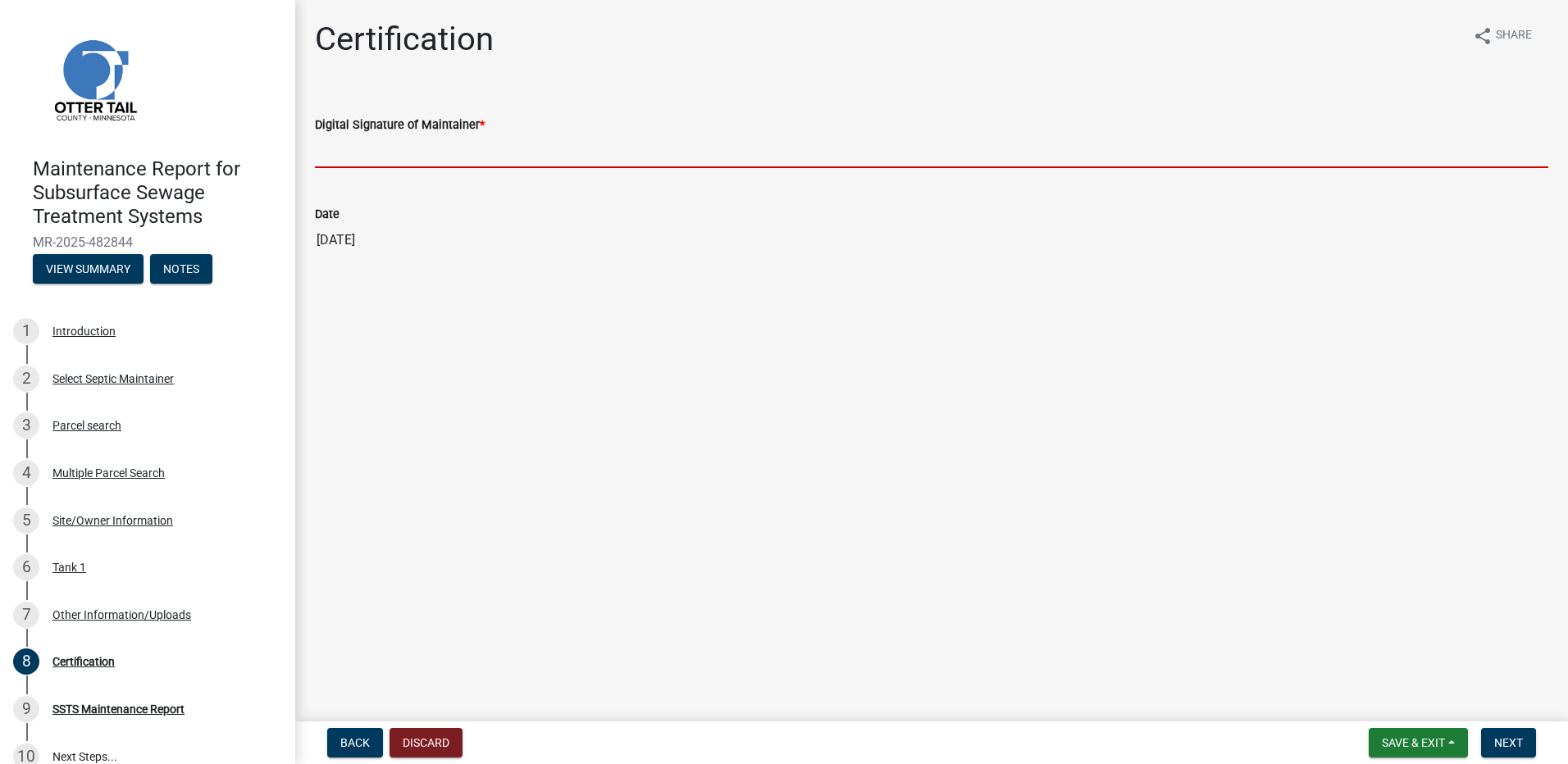
click at [449, 160] on input "Digital Signature of Maintainer *" at bounding box center [932, 151] width 1233 height 34
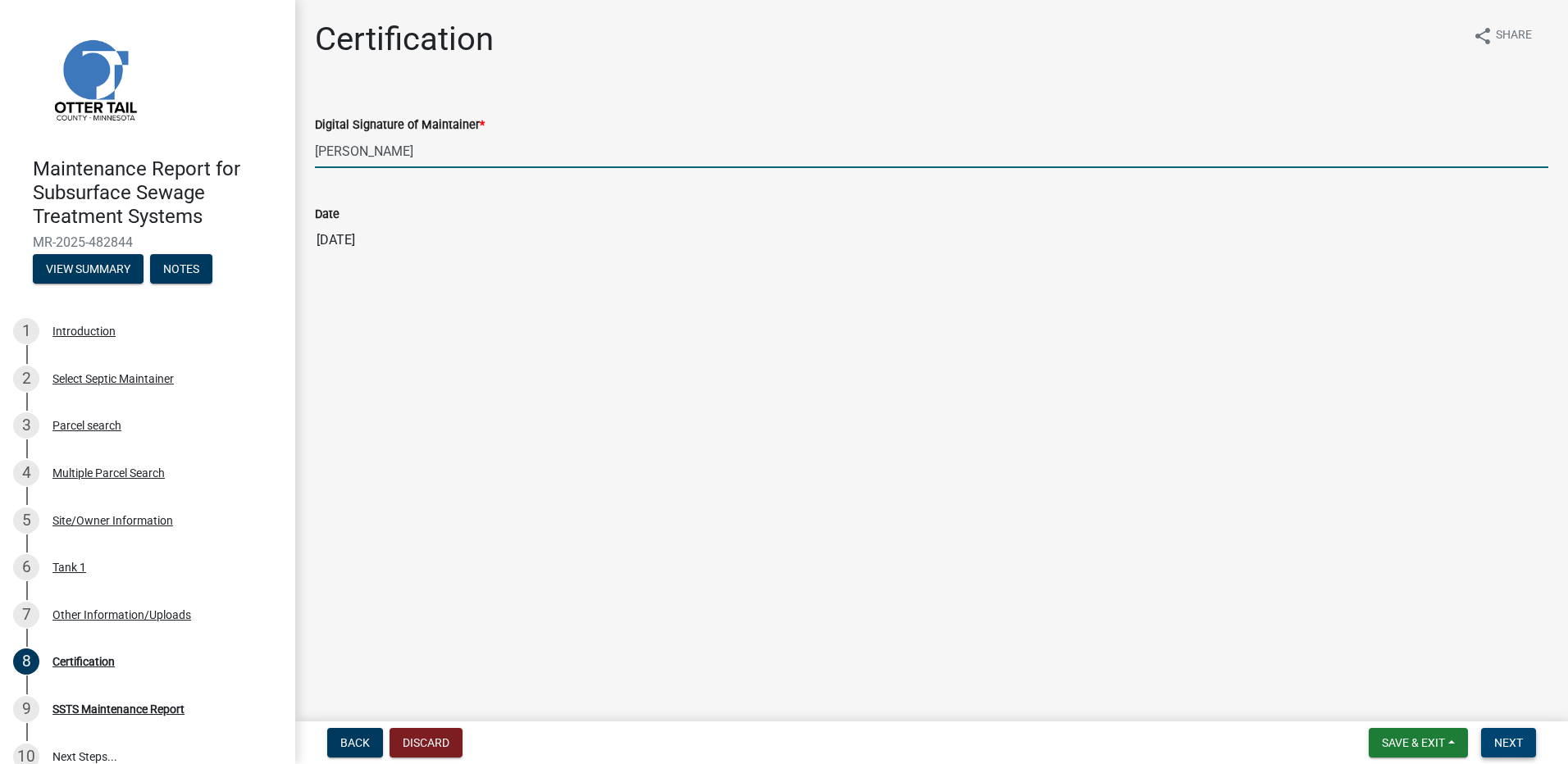
click at [1498, 754] on button "Next" at bounding box center [1508, 742] width 55 height 30
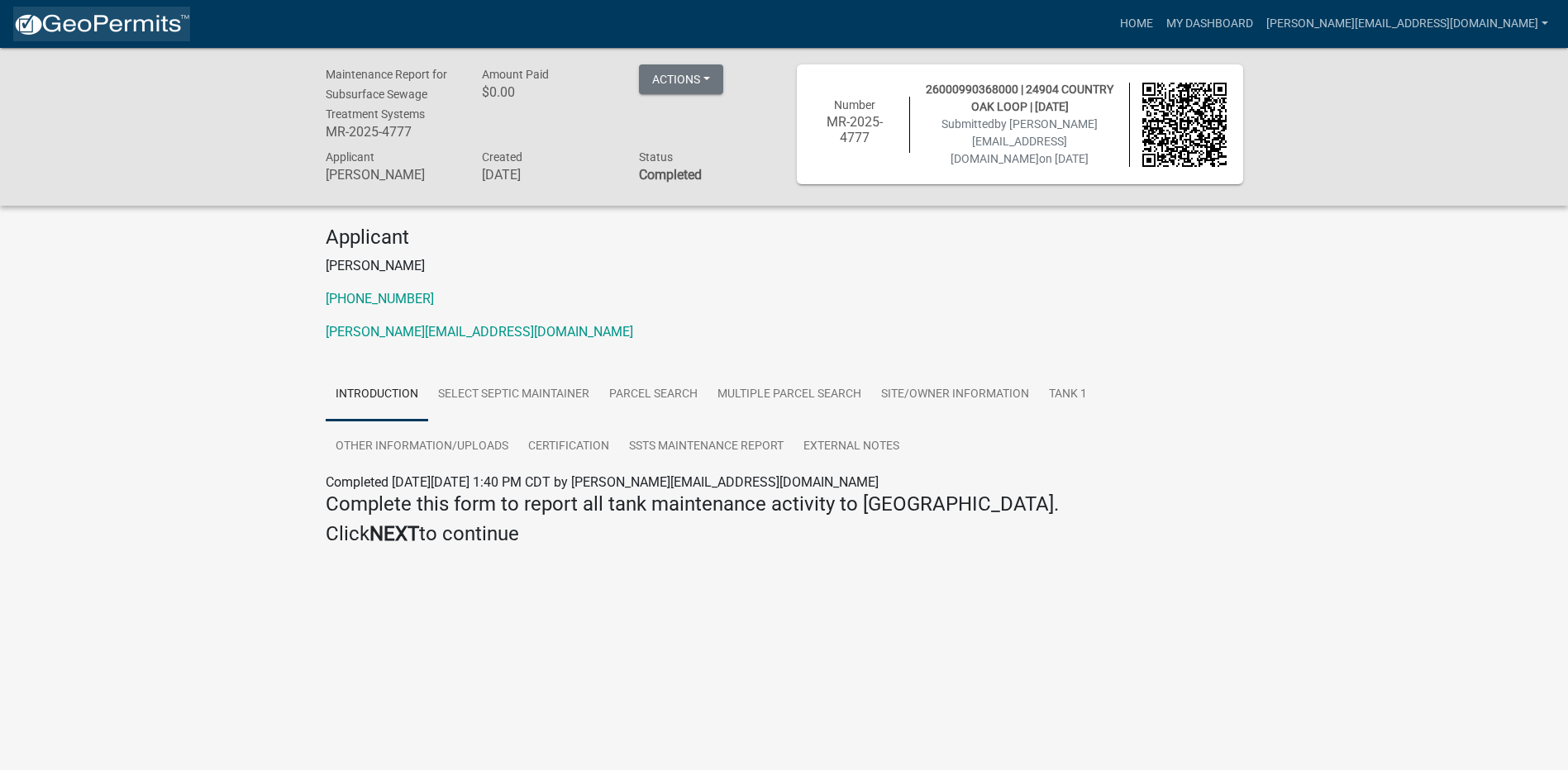
click at [134, 35] on img at bounding box center [102, 25] width 177 height 25
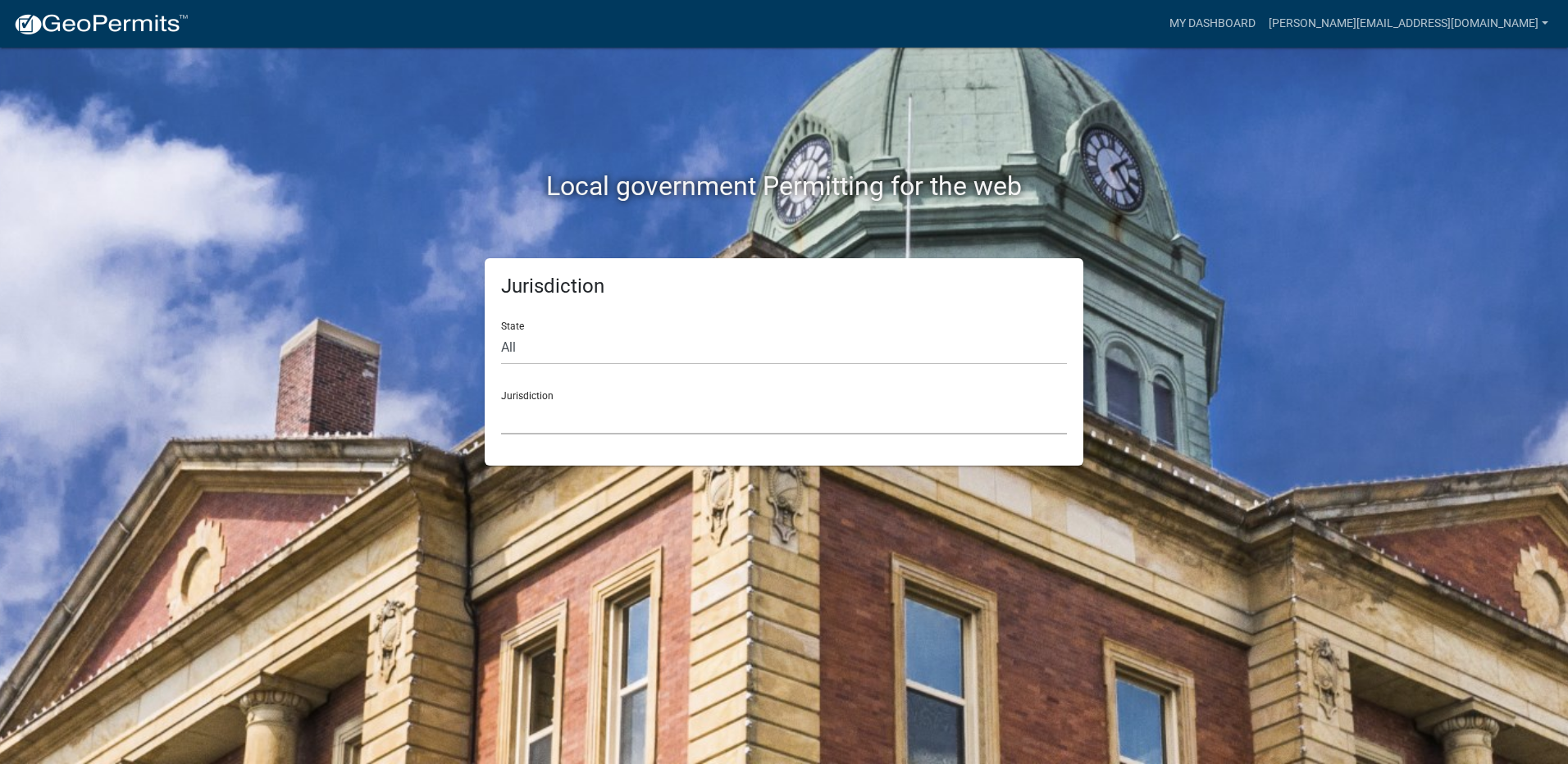
click at [541, 415] on select "[GEOGRAPHIC_DATA], [US_STATE] [GEOGRAPHIC_DATA], [US_STATE][PERSON_NAME][GEOGRA…" at bounding box center [784, 418] width 566 height 34
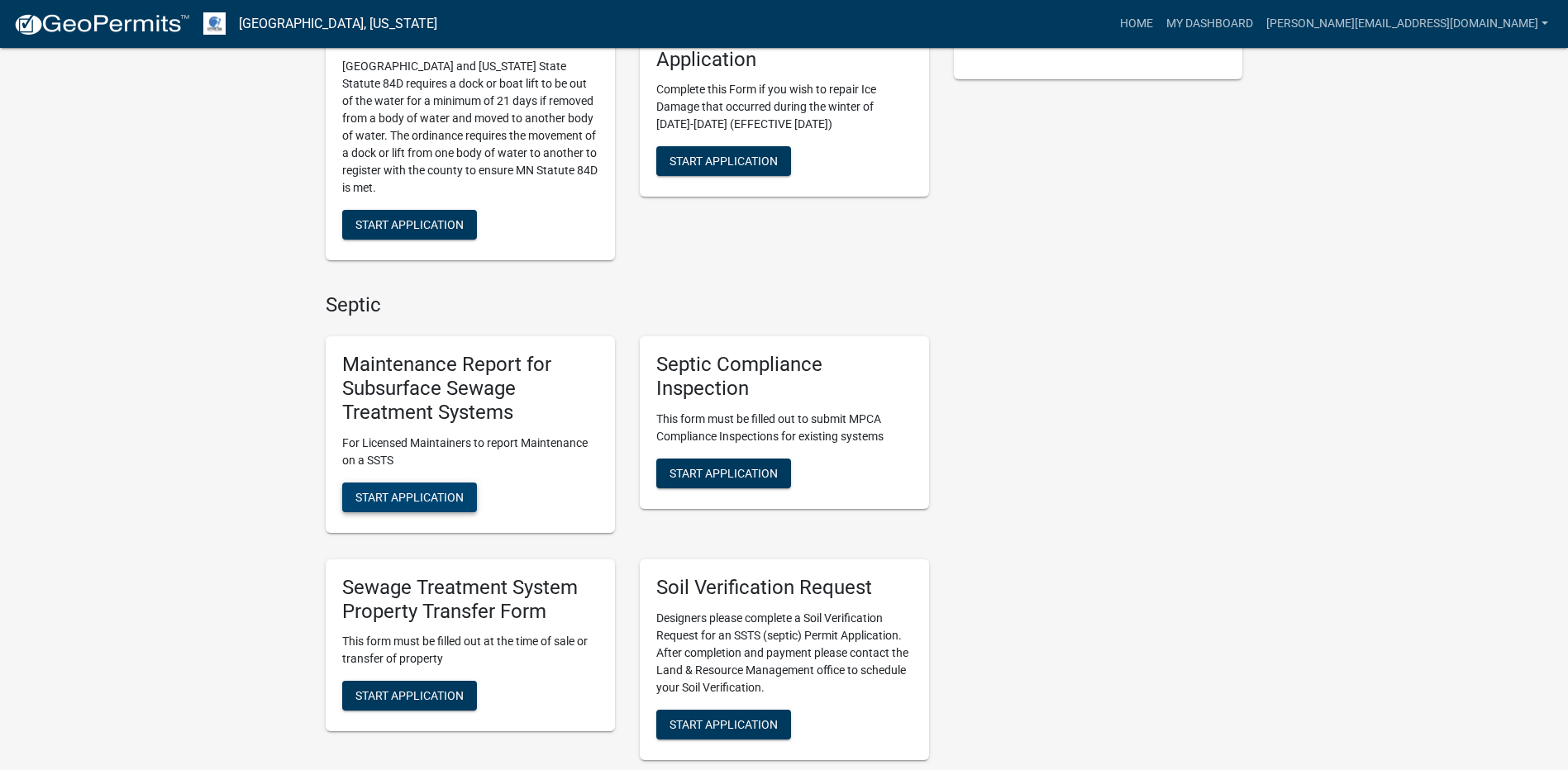
scroll to position [496, 0]
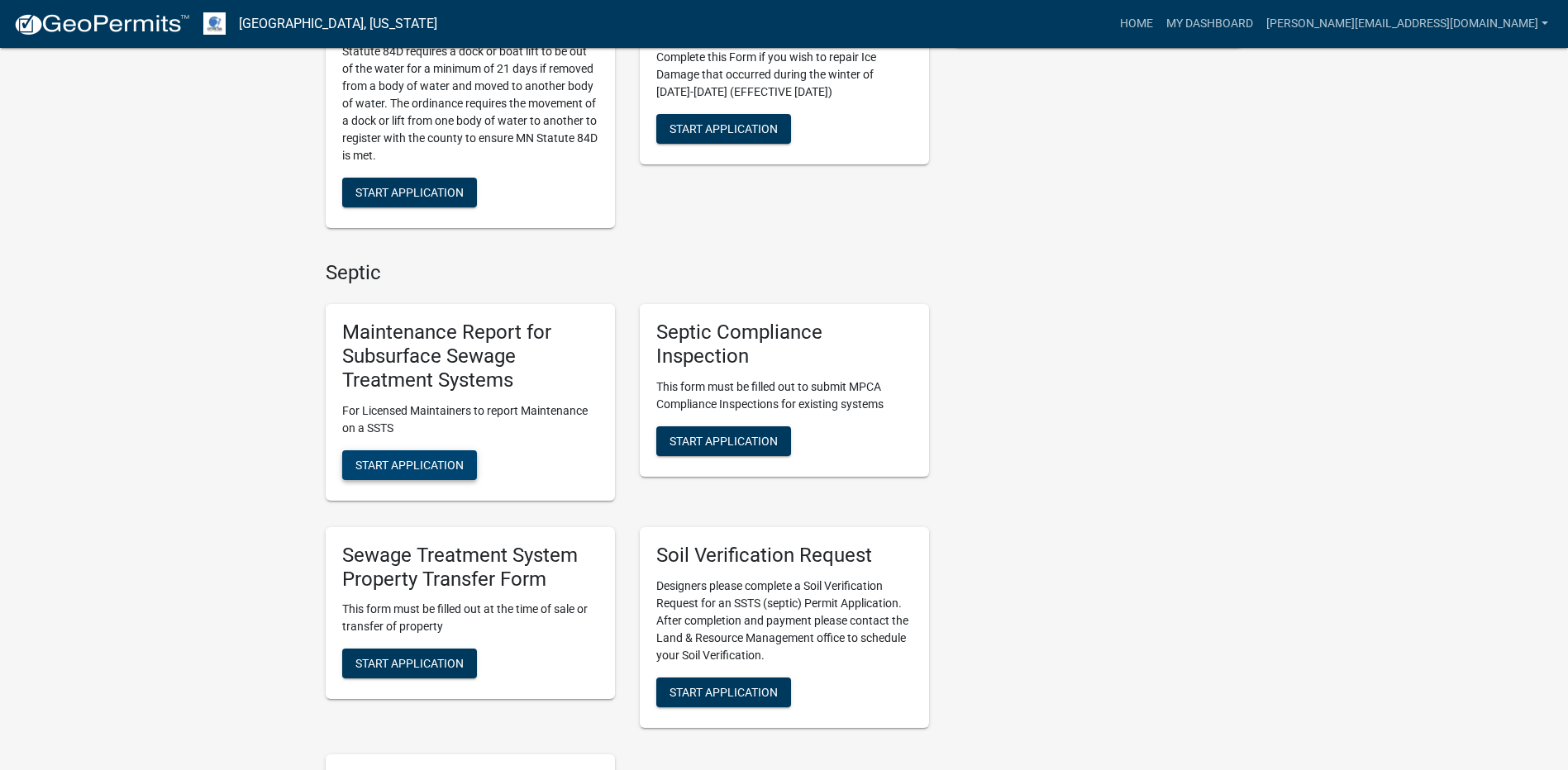
click at [443, 474] on button "Start Application" at bounding box center [409, 466] width 135 height 30
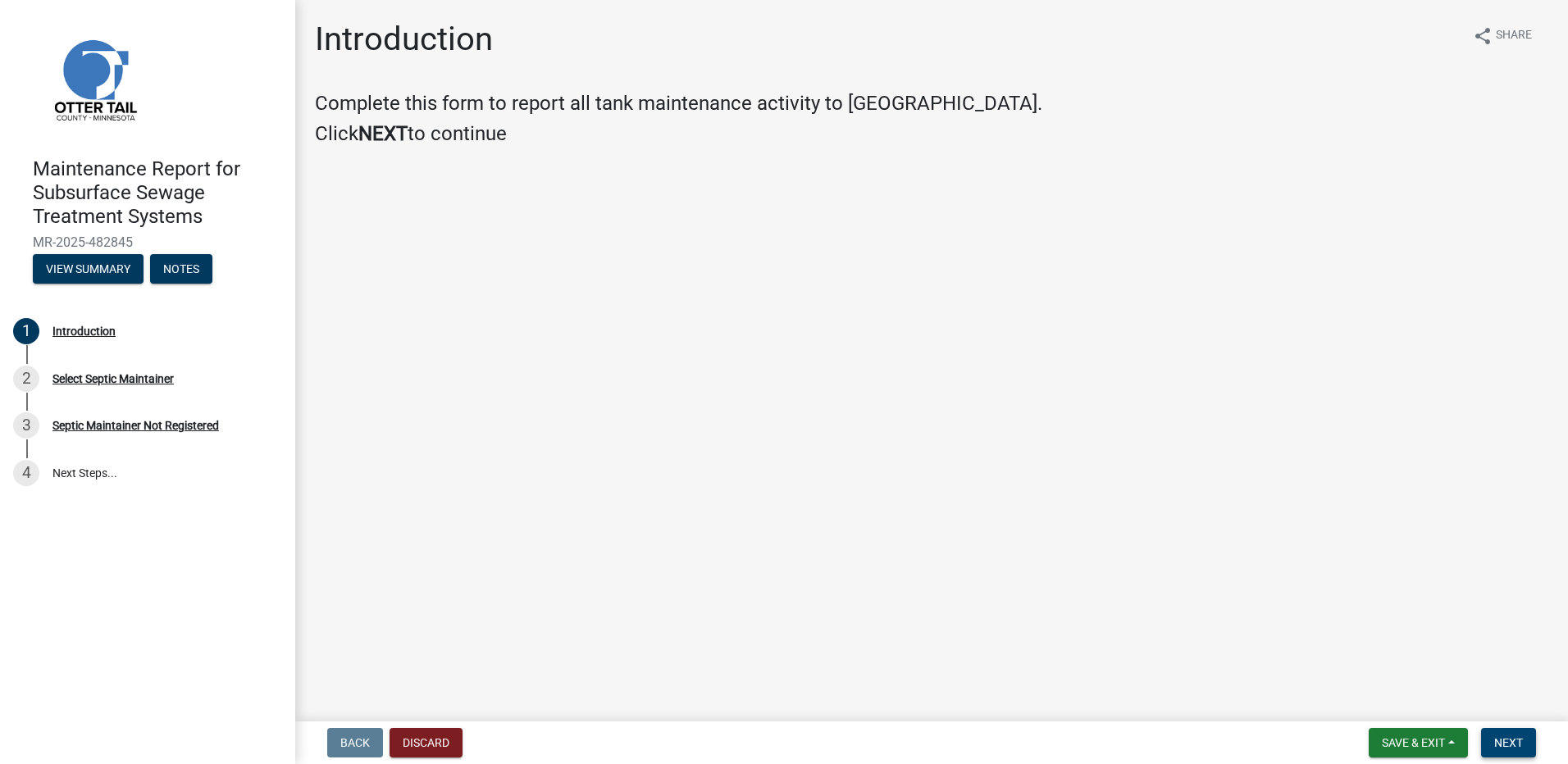
click at [1518, 738] on span "Next" at bounding box center [1508, 742] width 29 height 13
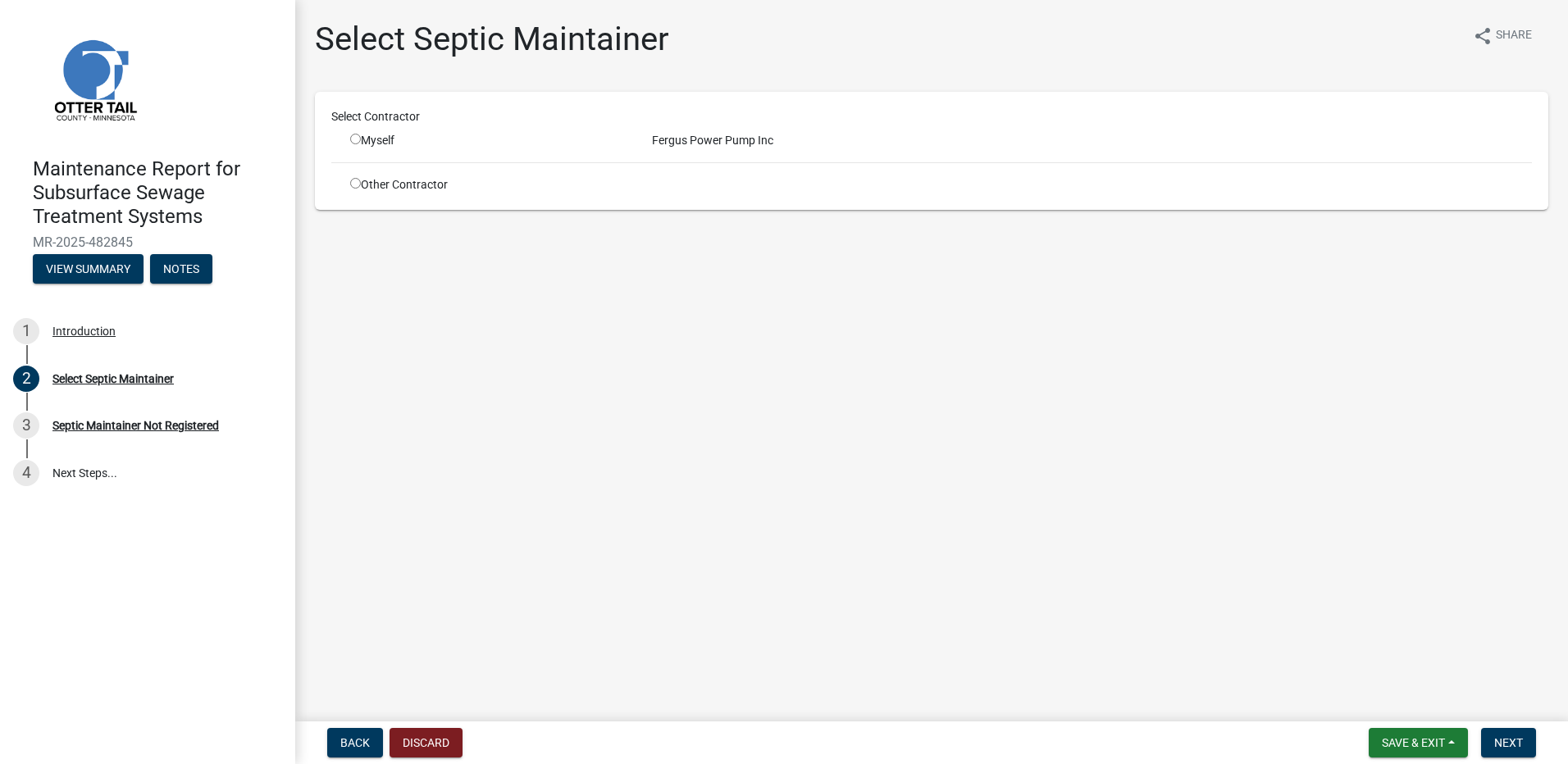
click at [356, 140] on input "radio" at bounding box center [355, 138] width 10 height 10
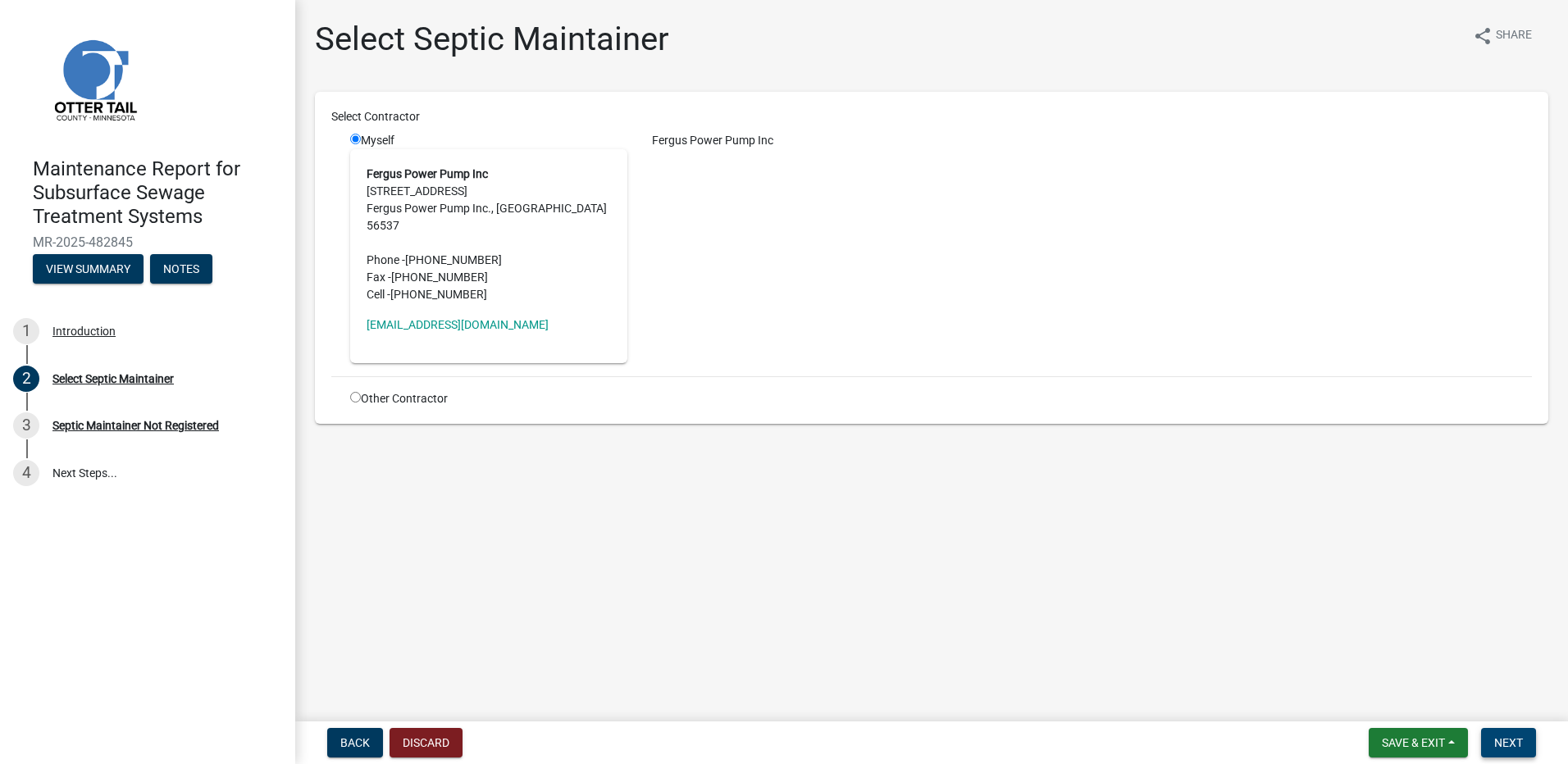
click at [1499, 736] on span "Next" at bounding box center [1508, 742] width 29 height 13
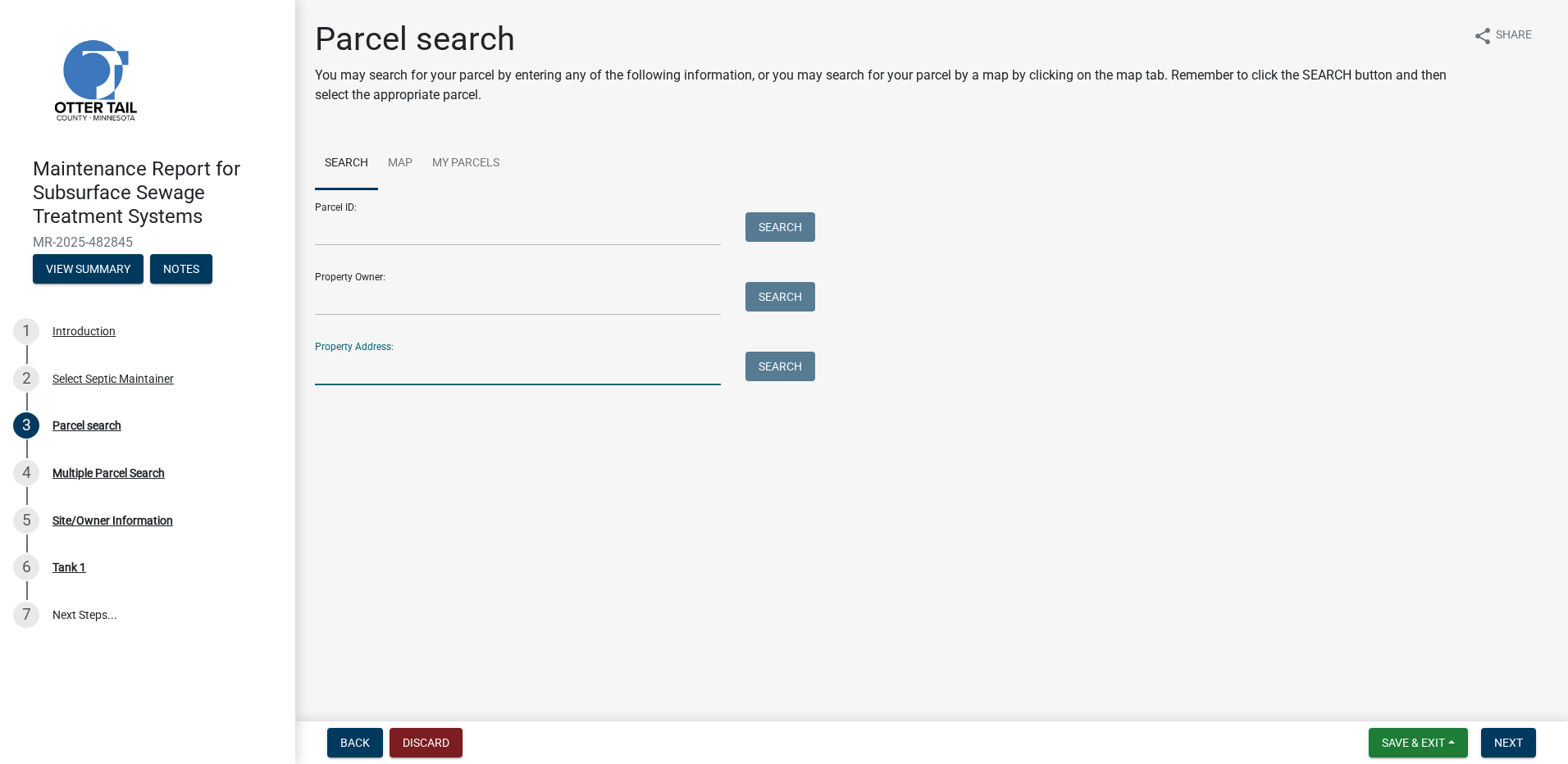
click at [371, 376] on input "Property Address:" at bounding box center [518, 368] width 406 height 34
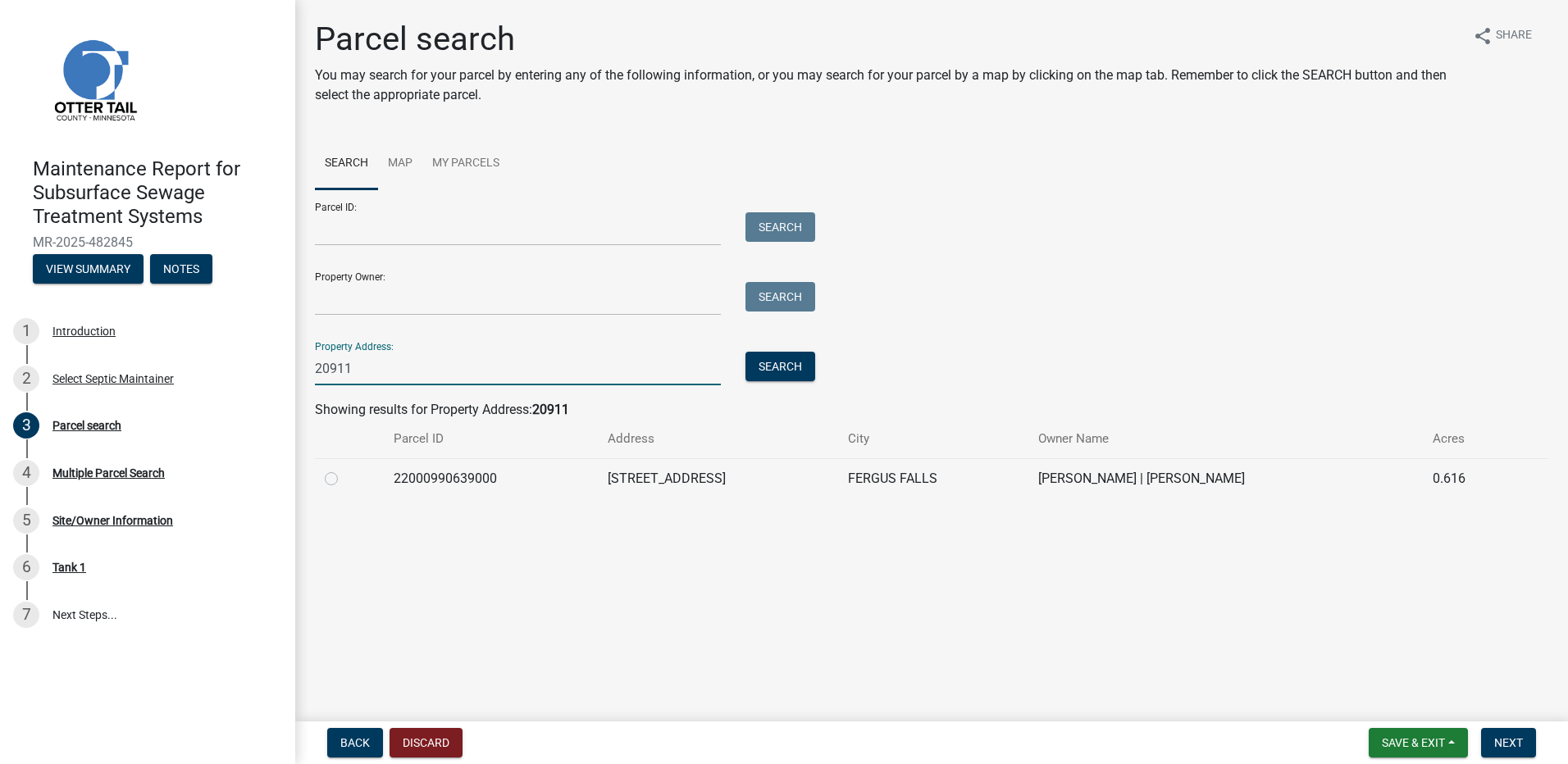
click at [344, 468] on label at bounding box center [344, 468] width 0 height 0
click at [344, 480] on input "radio" at bounding box center [349, 473] width 10 height 10
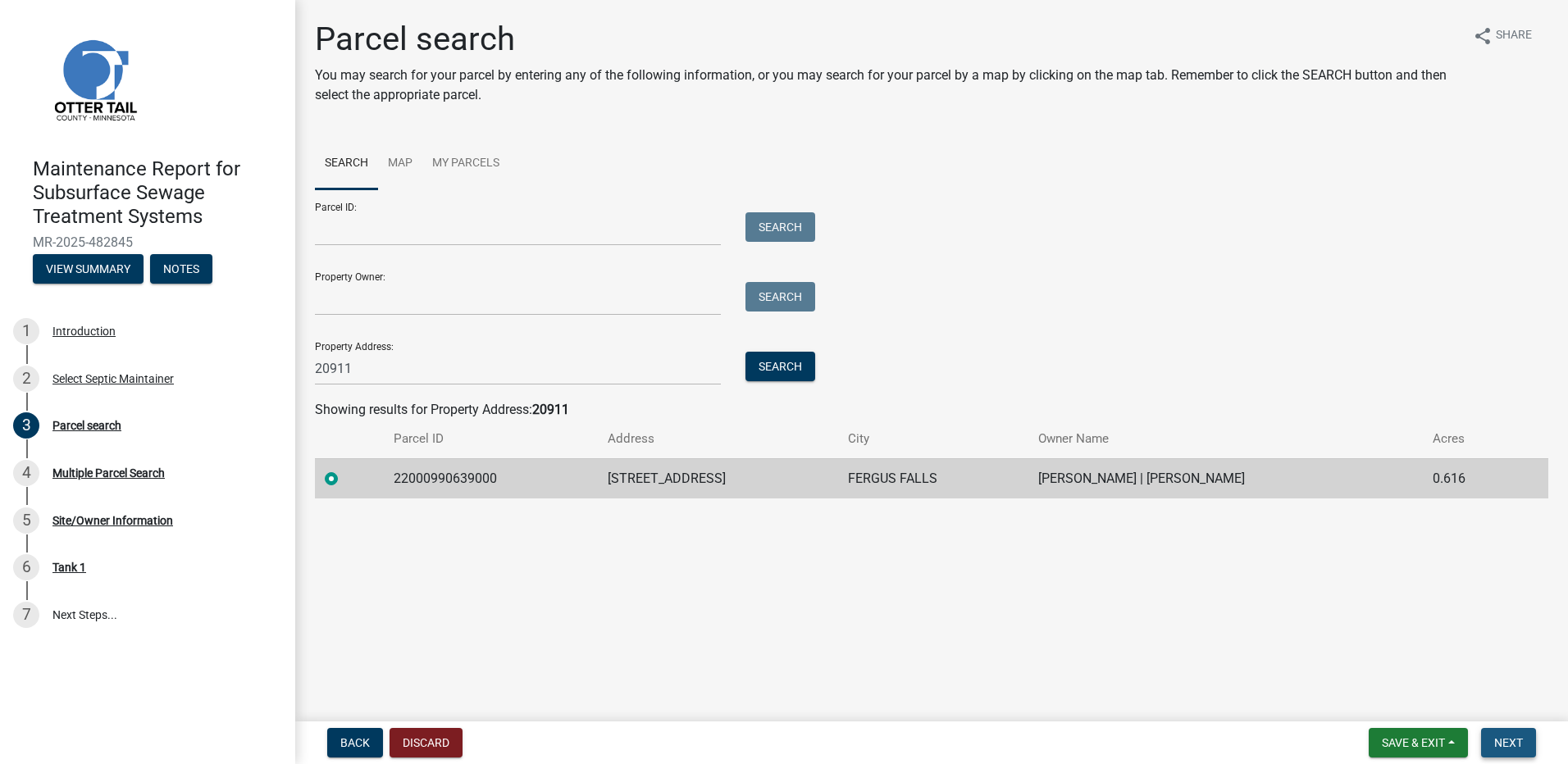
click at [1503, 750] on button "Next" at bounding box center [1508, 742] width 55 height 30
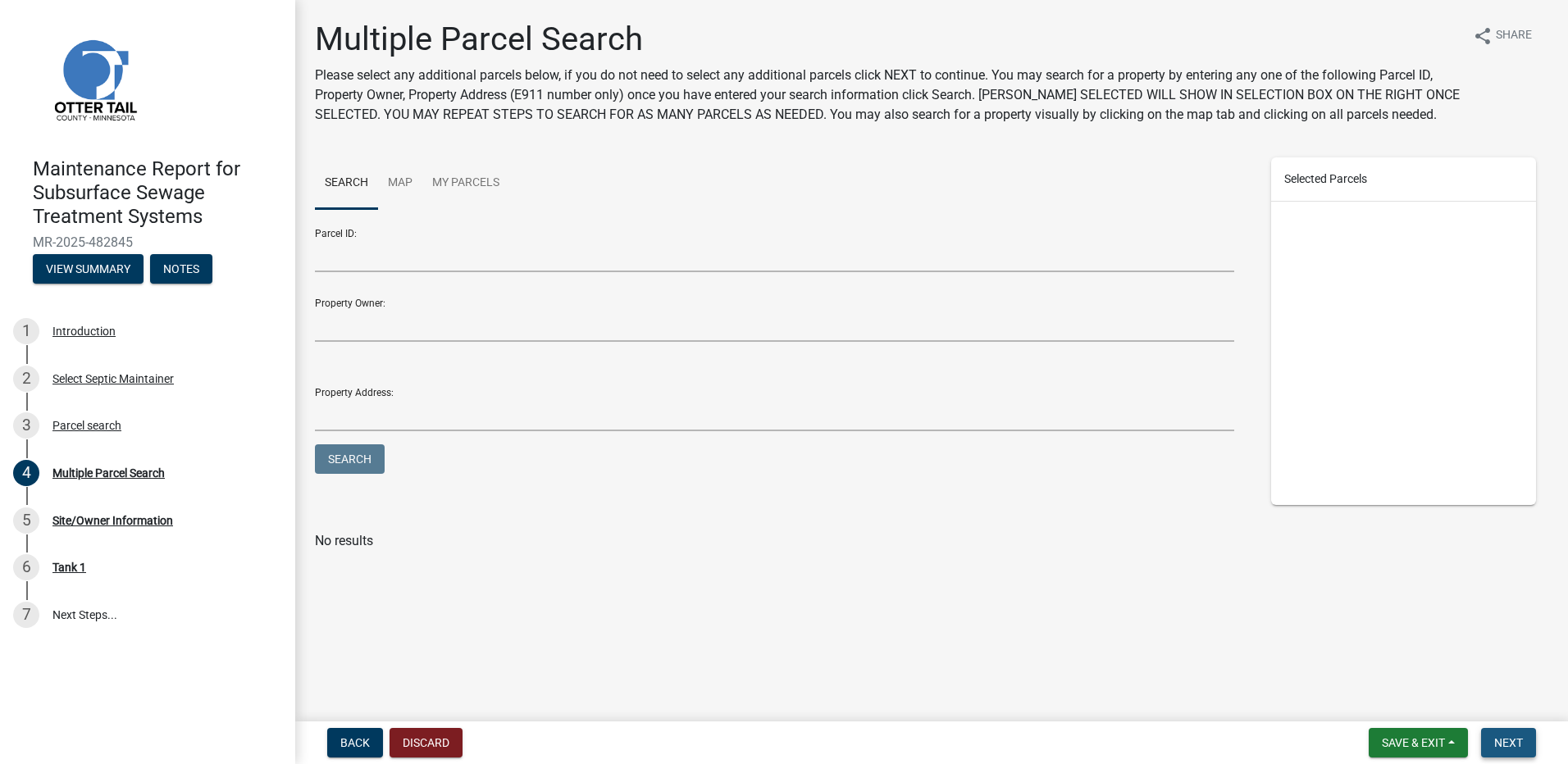
click at [1498, 748] on span "Next" at bounding box center [1508, 742] width 29 height 13
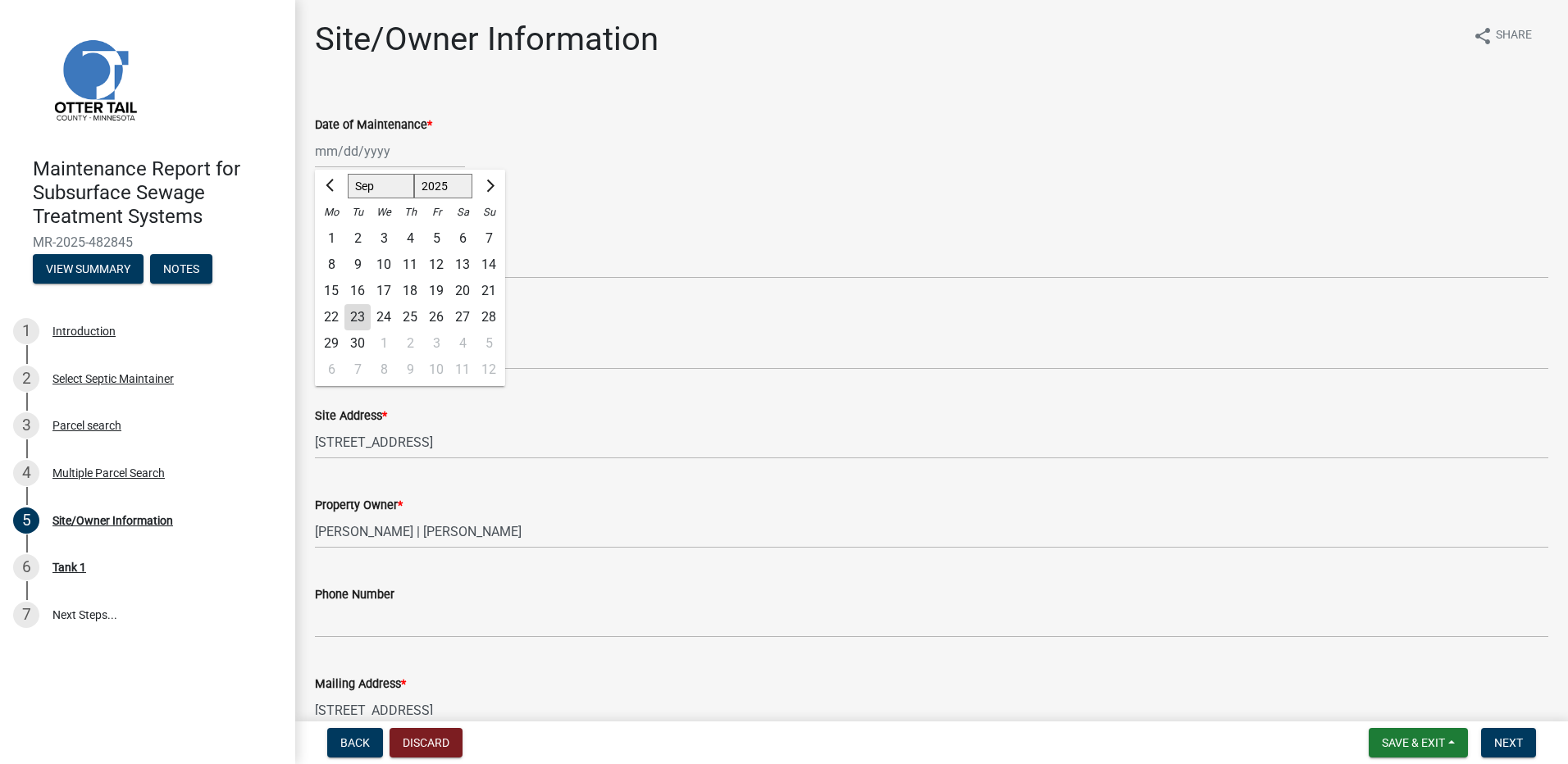
click at [348, 149] on div "[PERSON_NAME] Feb Mar Apr [PERSON_NAME][DATE] Oct Nov [DATE] 1526 1527 1528 152…" at bounding box center [390, 151] width 150 height 34
click at [358, 285] on div "16" at bounding box center [357, 291] width 26 height 26
click at [356, 266] on select "Select Item... Called Routine Other" at bounding box center [932, 262] width 1233 height 34
click at [315, 245] on select "Select Item... Called Routine Other" at bounding box center [932, 262] width 1233 height 34
click at [1485, 742] on button "Next" at bounding box center [1508, 742] width 55 height 30
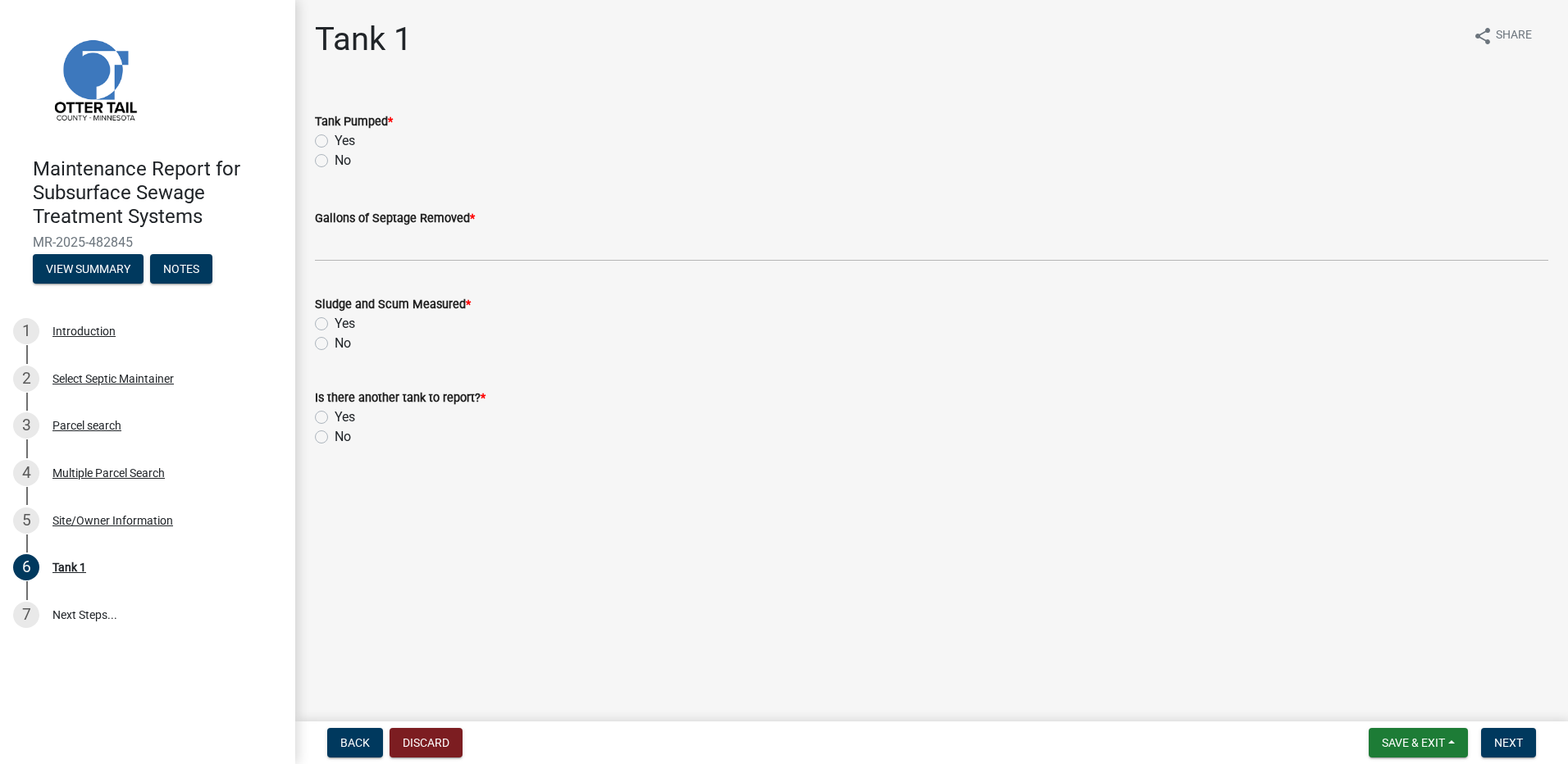
click at [335, 140] on label "Yes" at bounding box center [345, 140] width 21 height 20
click at [335, 140] on input "Yes" at bounding box center [340, 136] width 10 height 10
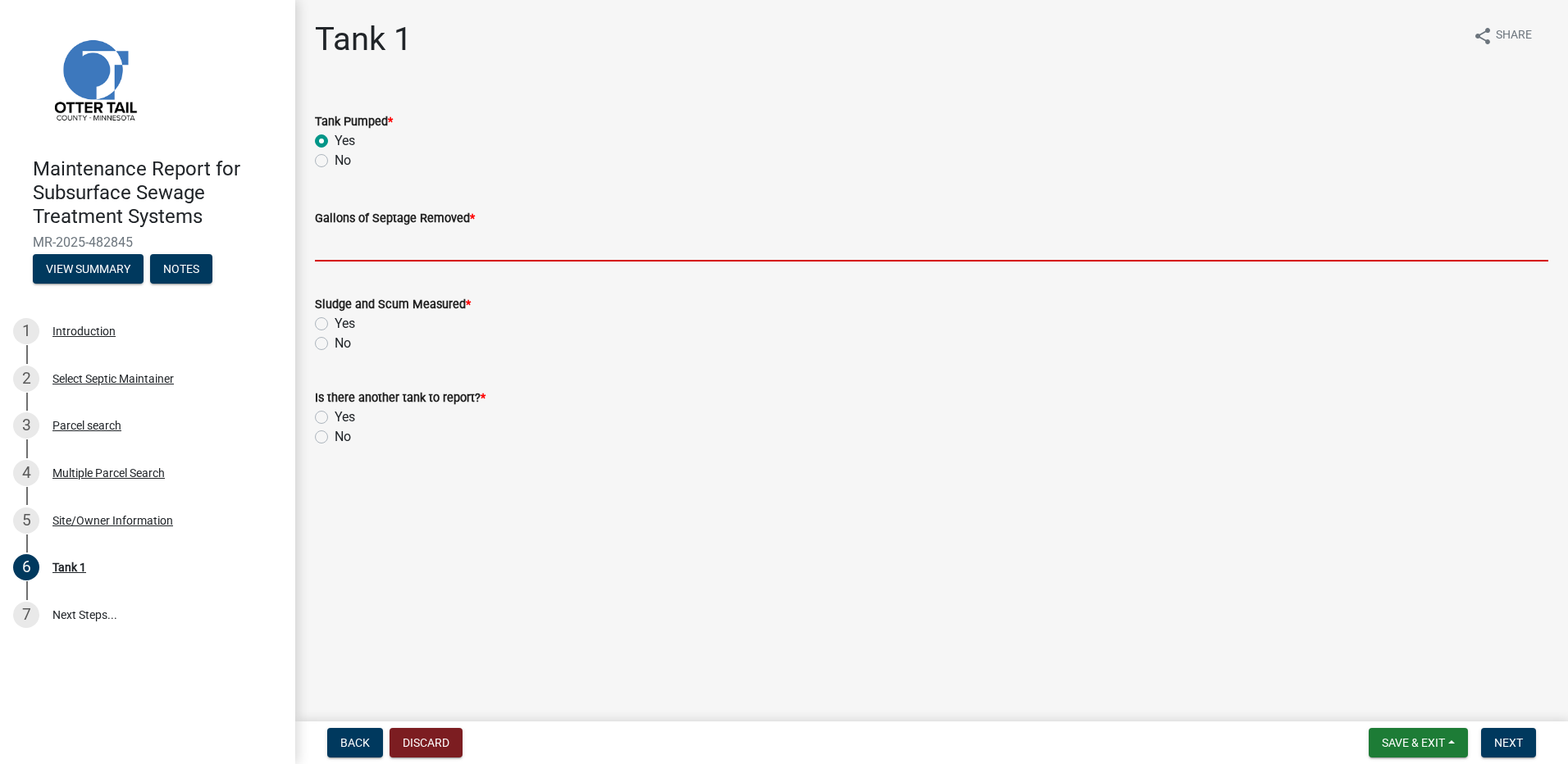
click at [353, 248] on input "Gallons of Septage Removed *" at bounding box center [932, 245] width 1233 height 34
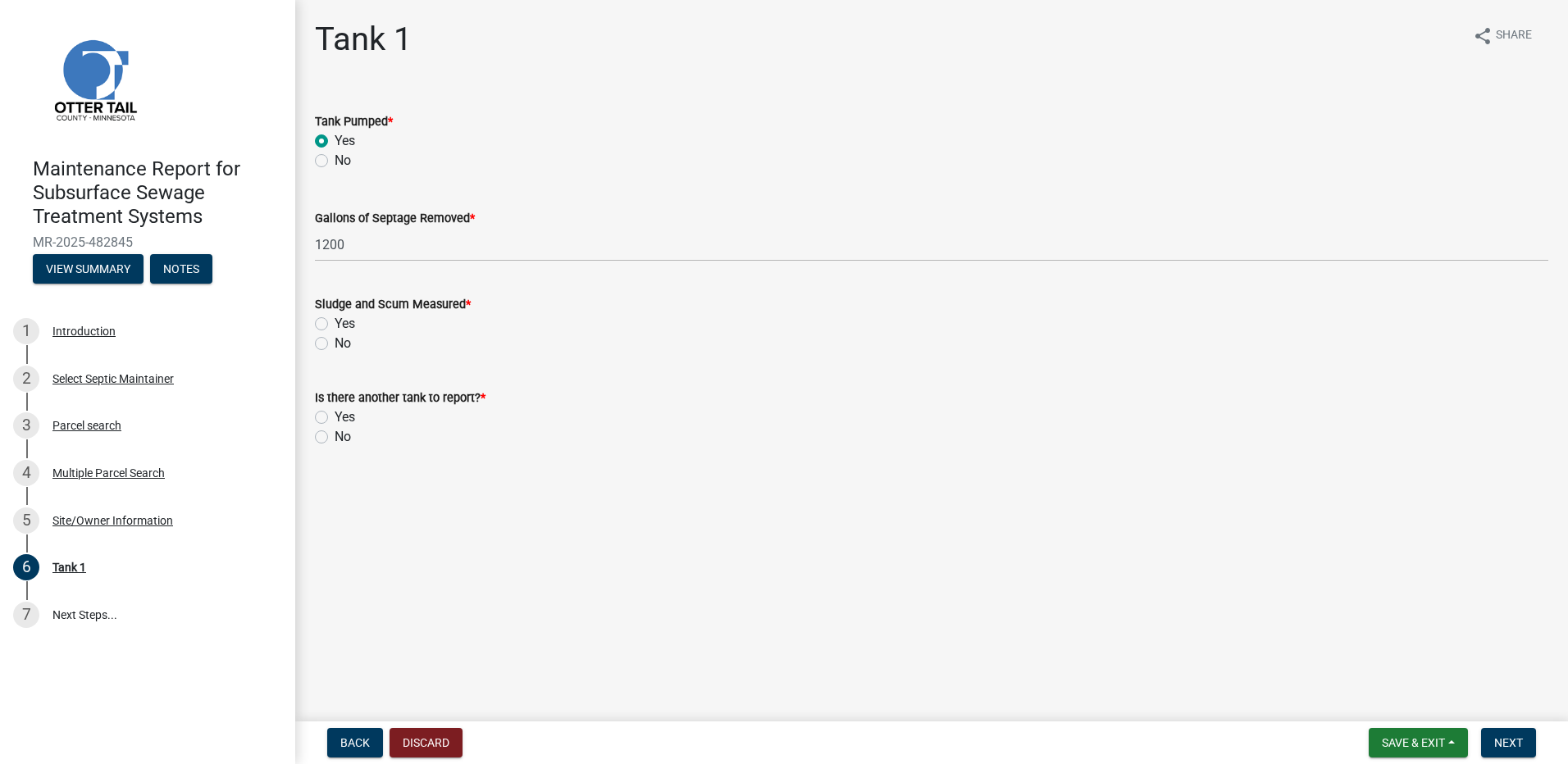
click at [325, 351] on div "No" at bounding box center [932, 343] width 1233 height 20
click at [335, 346] on label "No" at bounding box center [343, 343] width 17 height 20
click at [335, 344] on input "No" at bounding box center [340, 339] width 10 height 10
click at [335, 433] on label "No" at bounding box center [343, 437] width 17 height 20
click at [335, 433] on input "No" at bounding box center [340, 432] width 10 height 10
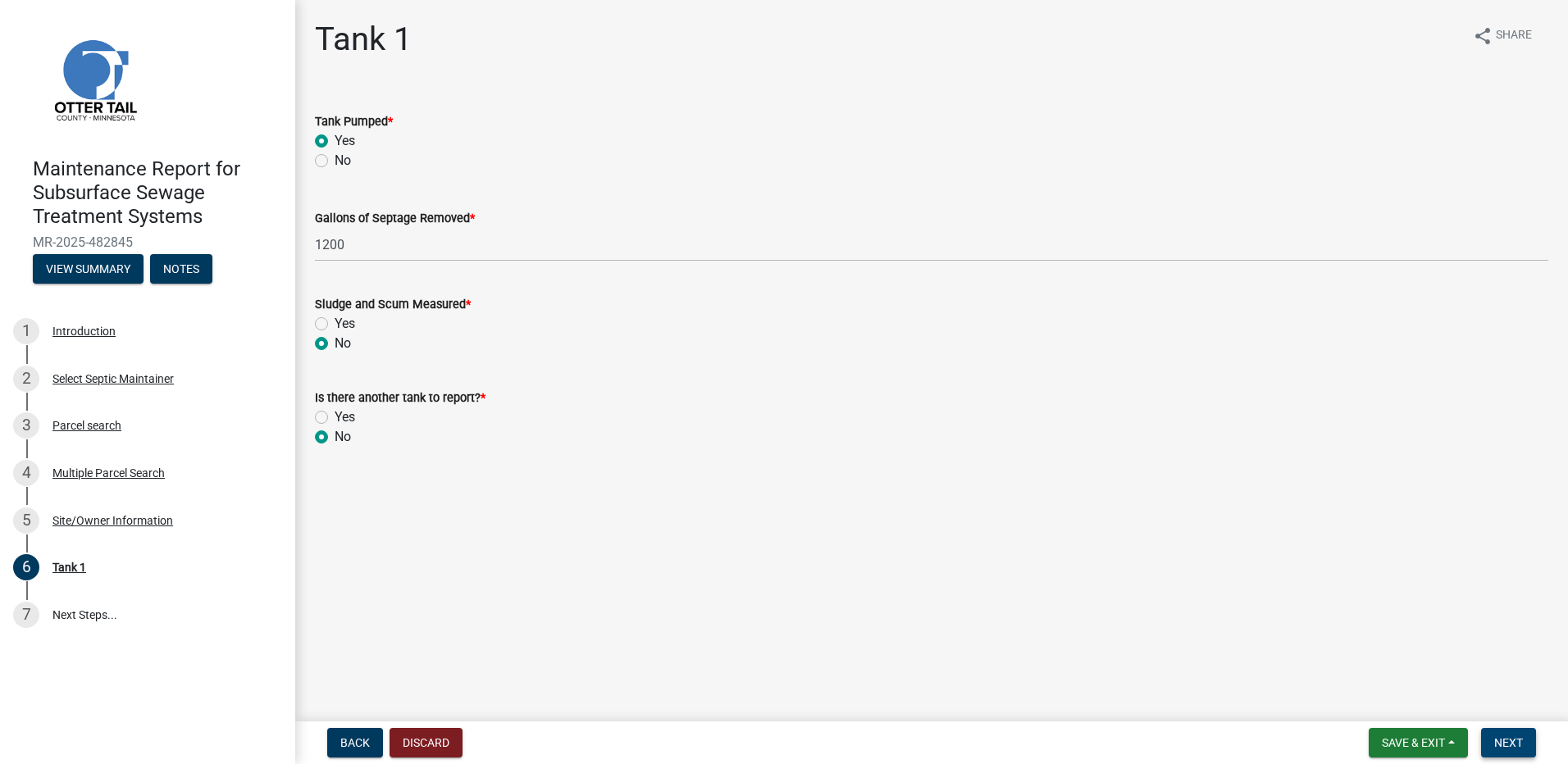
click at [1504, 742] on span "Next" at bounding box center [1508, 742] width 29 height 13
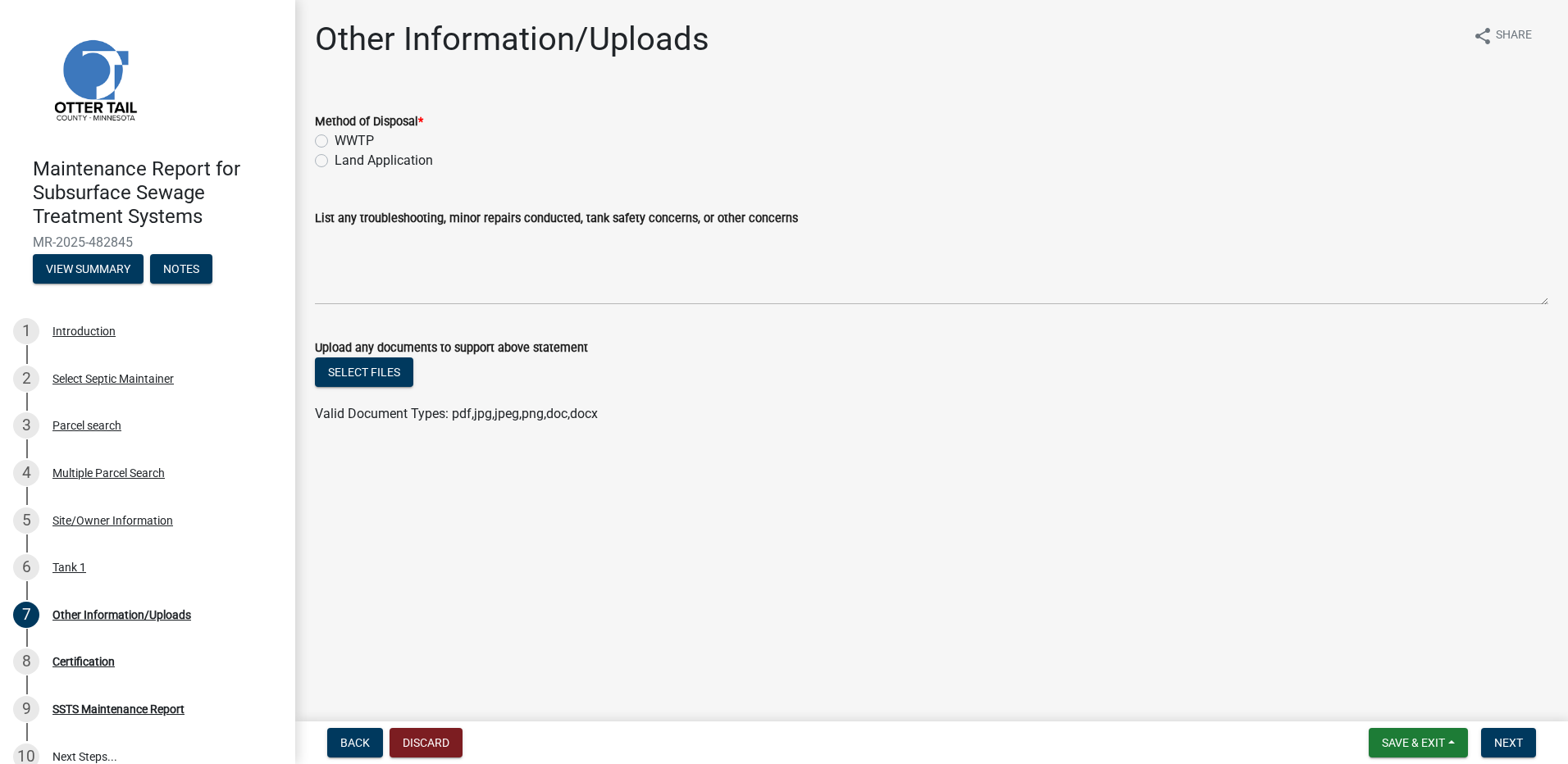
click at [406, 165] on label "Land Application" at bounding box center [384, 160] width 98 height 20
click at [345, 162] on input "Land Application" at bounding box center [340, 155] width 10 height 10
click at [1509, 743] on span "Next" at bounding box center [1508, 742] width 29 height 13
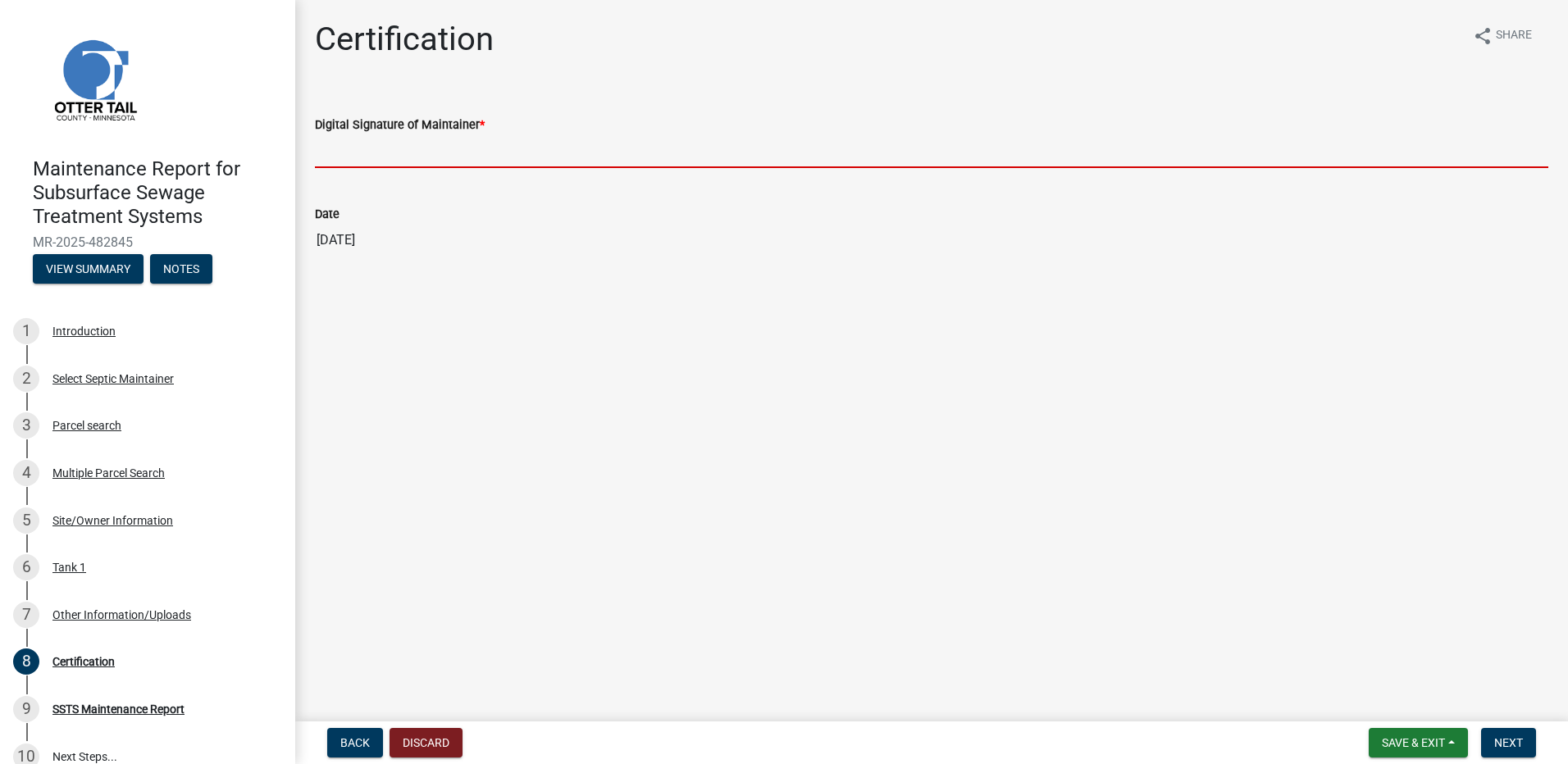
click at [388, 162] on input "Digital Signature of Maintainer *" at bounding box center [932, 151] width 1233 height 34
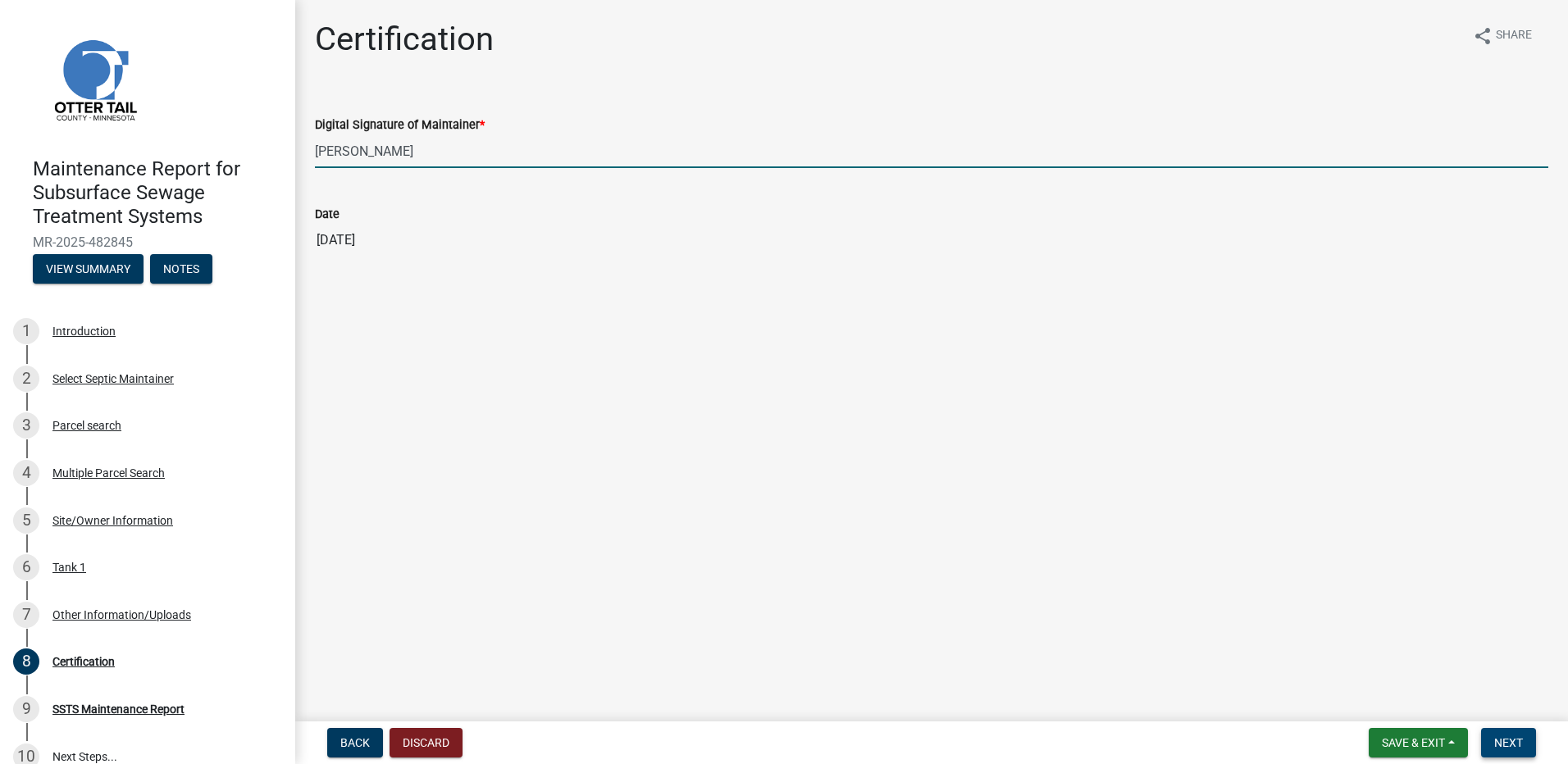
click at [1496, 757] on button "Next" at bounding box center [1508, 742] width 55 height 30
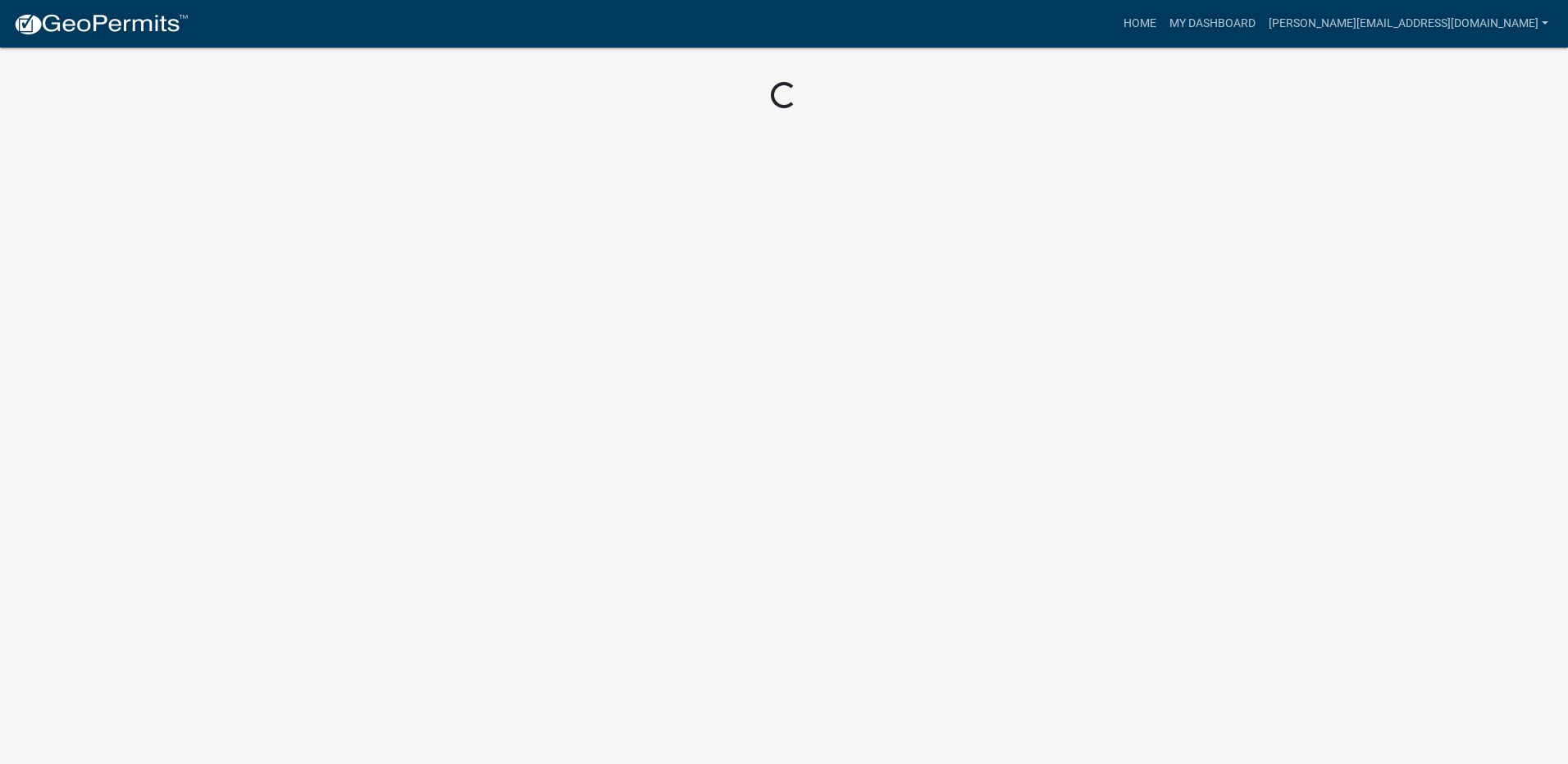
click at [93, 20] on img at bounding box center [101, 24] width 176 height 24
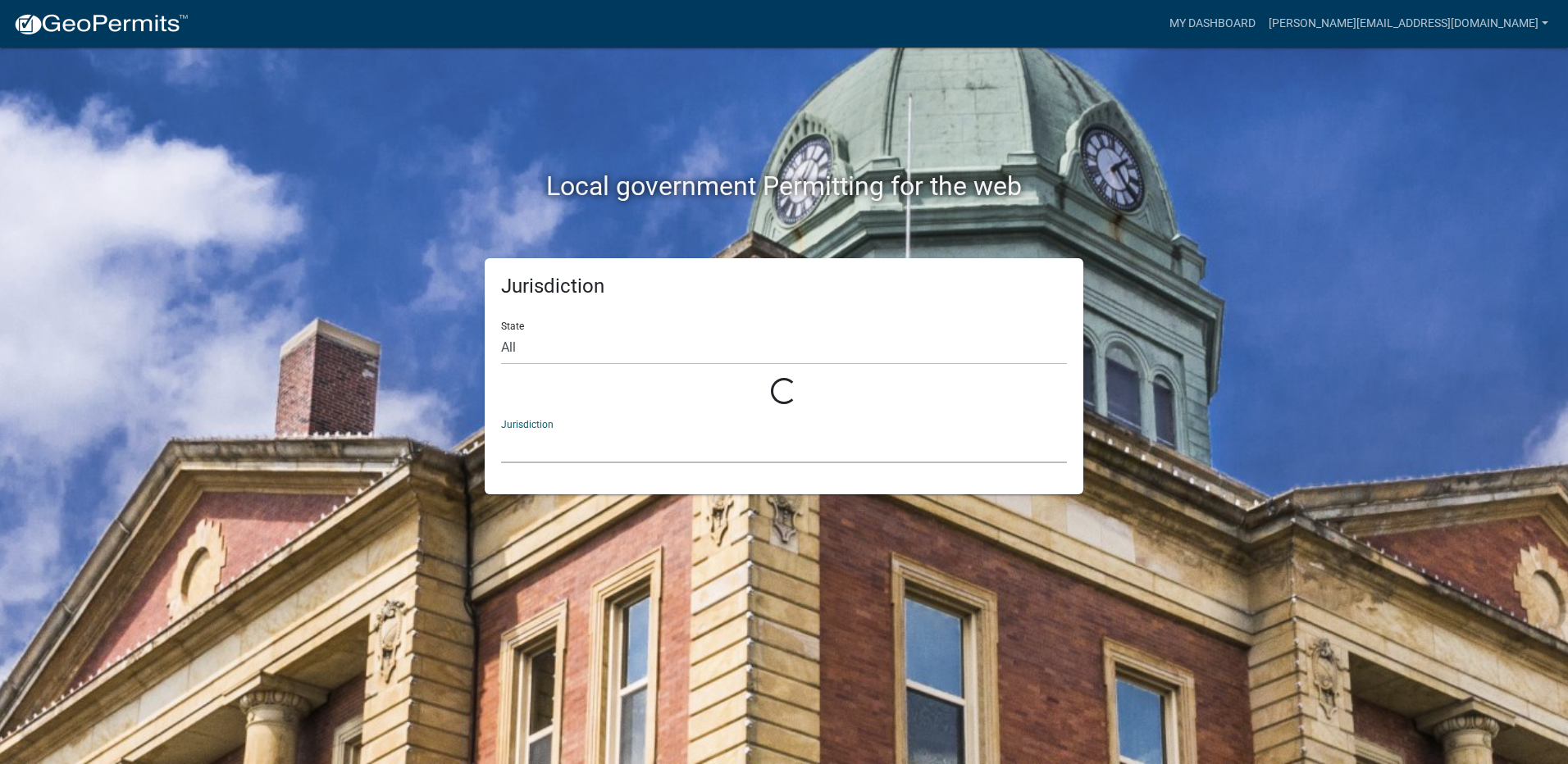
click at [623, 445] on select at bounding box center [784, 446] width 566 height 34
click at [558, 447] on select at bounding box center [784, 446] width 566 height 34
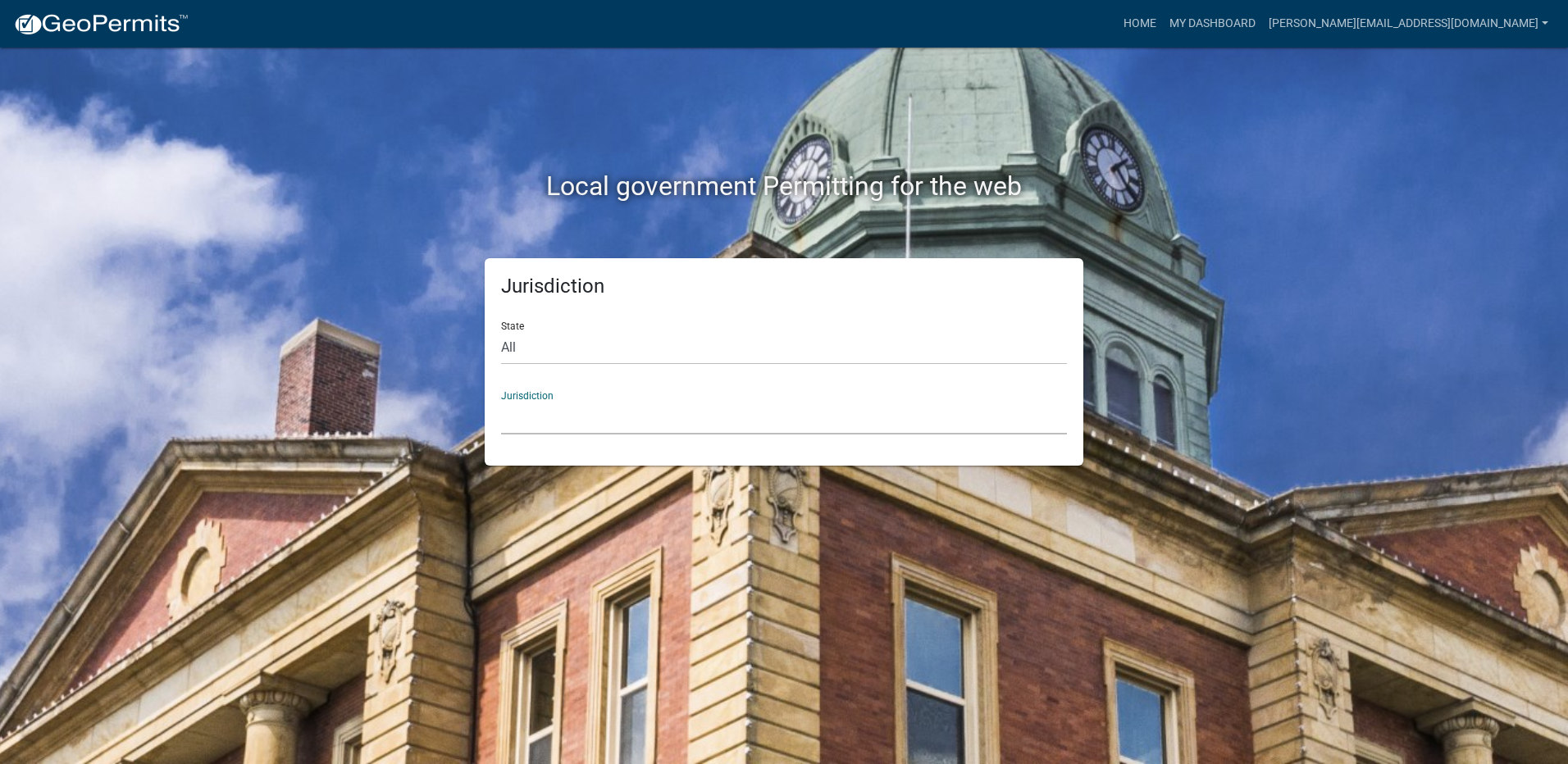
click at [528, 397] on div "Jurisdiction [GEOGRAPHIC_DATA], [US_STATE] [GEOGRAPHIC_DATA], [US_STATE][PERSON…" at bounding box center [784, 406] width 566 height 56
click at [523, 411] on select "[GEOGRAPHIC_DATA], [US_STATE] [GEOGRAPHIC_DATA], [US_STATE][PERSON_NAME][GEOGRA…" at bounding box center [784, 418] width 566 height 34
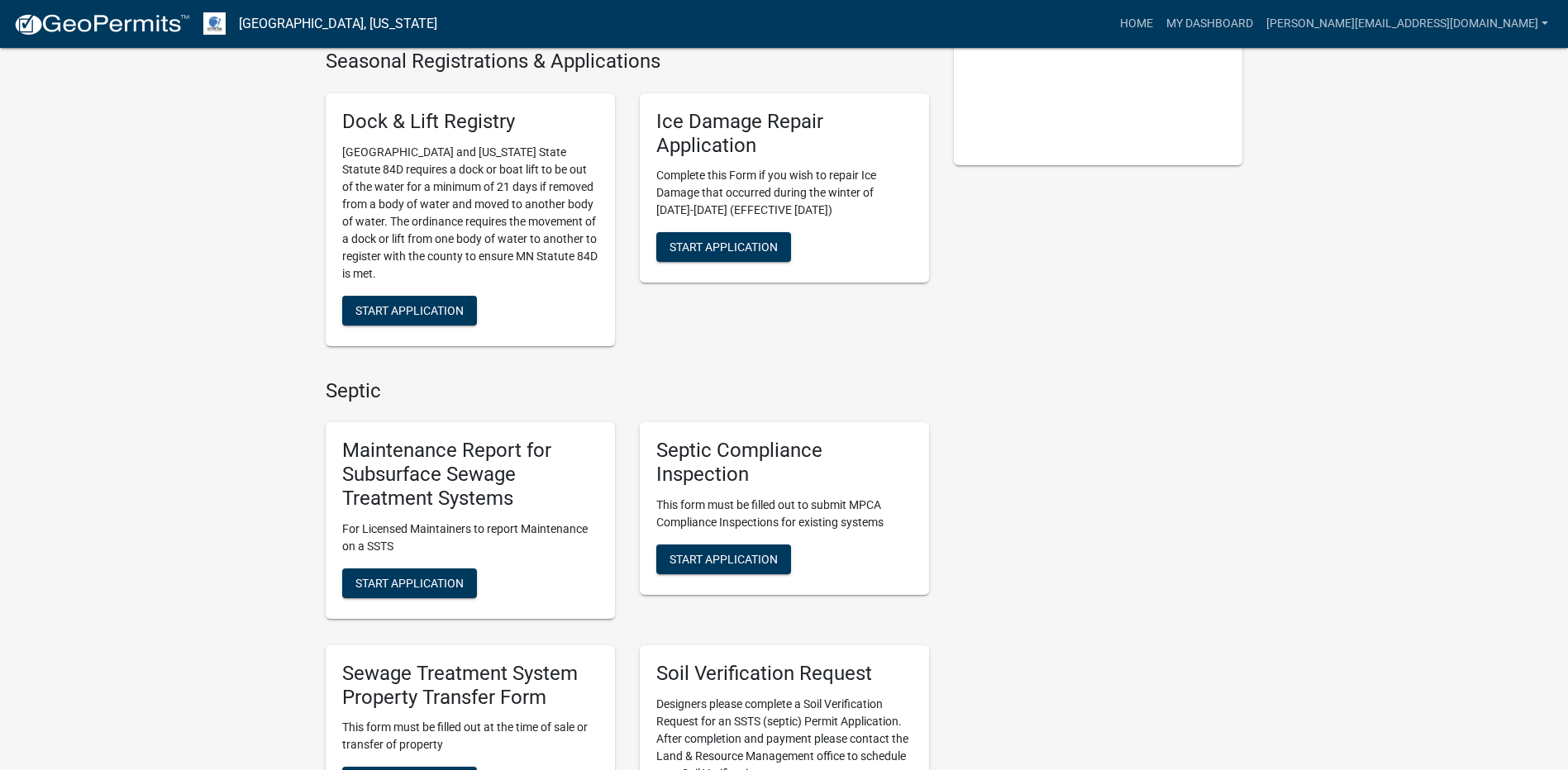
scroll to position [413, 0]
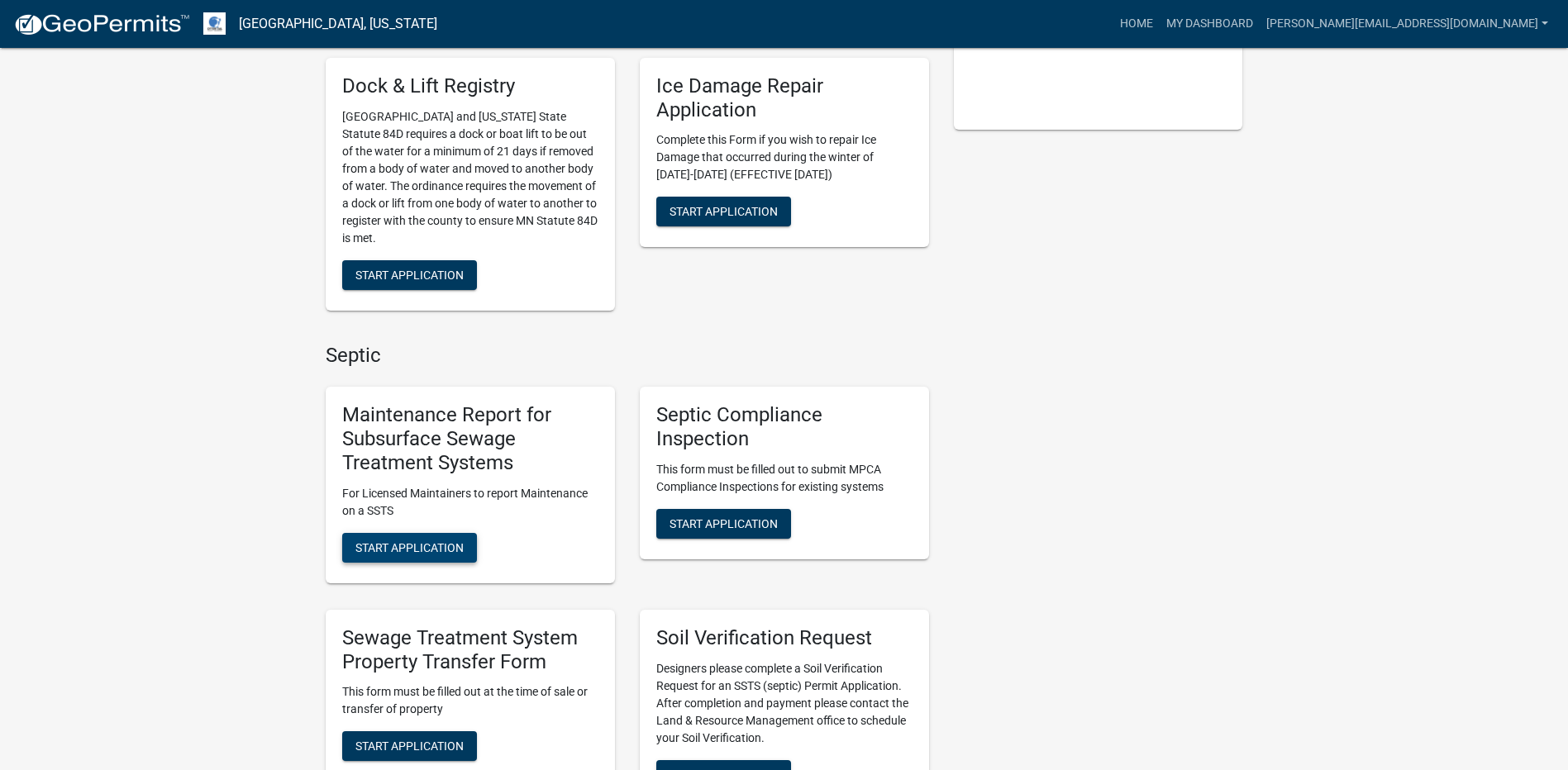
click at [451, 539] on button "Start Application" at bounding box center [409, 548] width 135 height 30
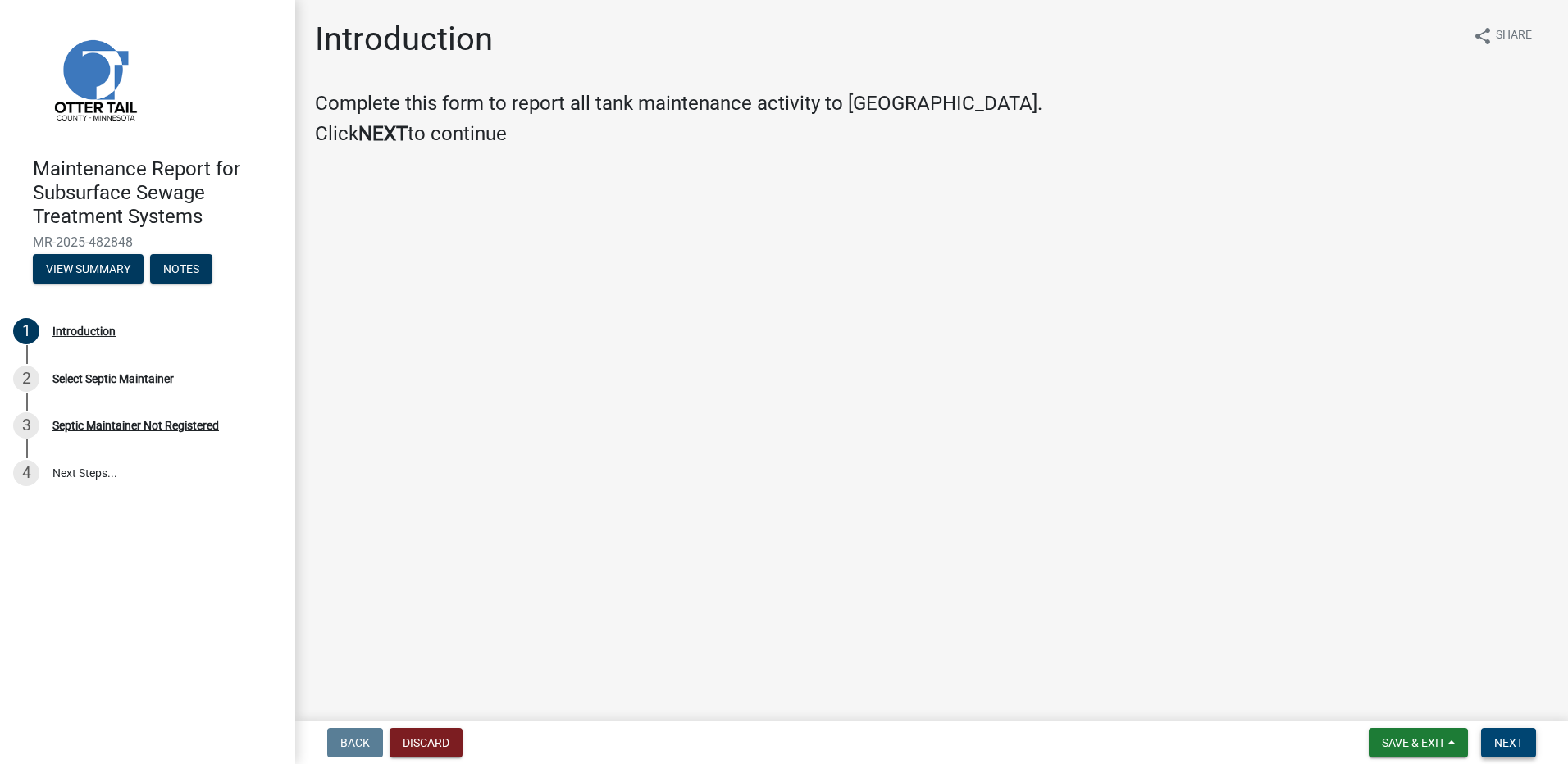
click at [1510, 733] on button "Next" at bounding box center [1508, 742] width 55 height 30
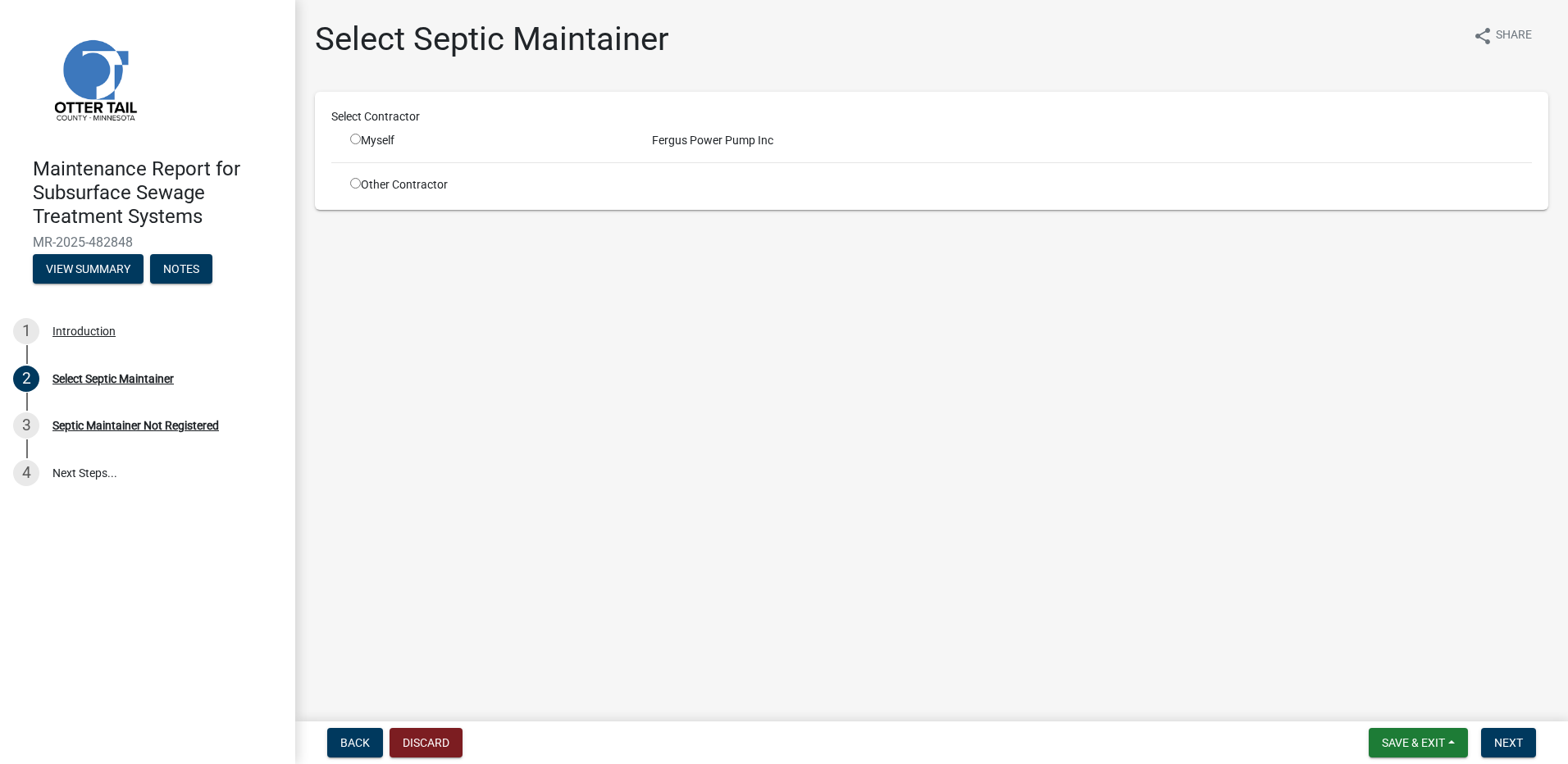
click at [356, 138] on input "radio" at bounding box center [355, 138] width 10 height 10
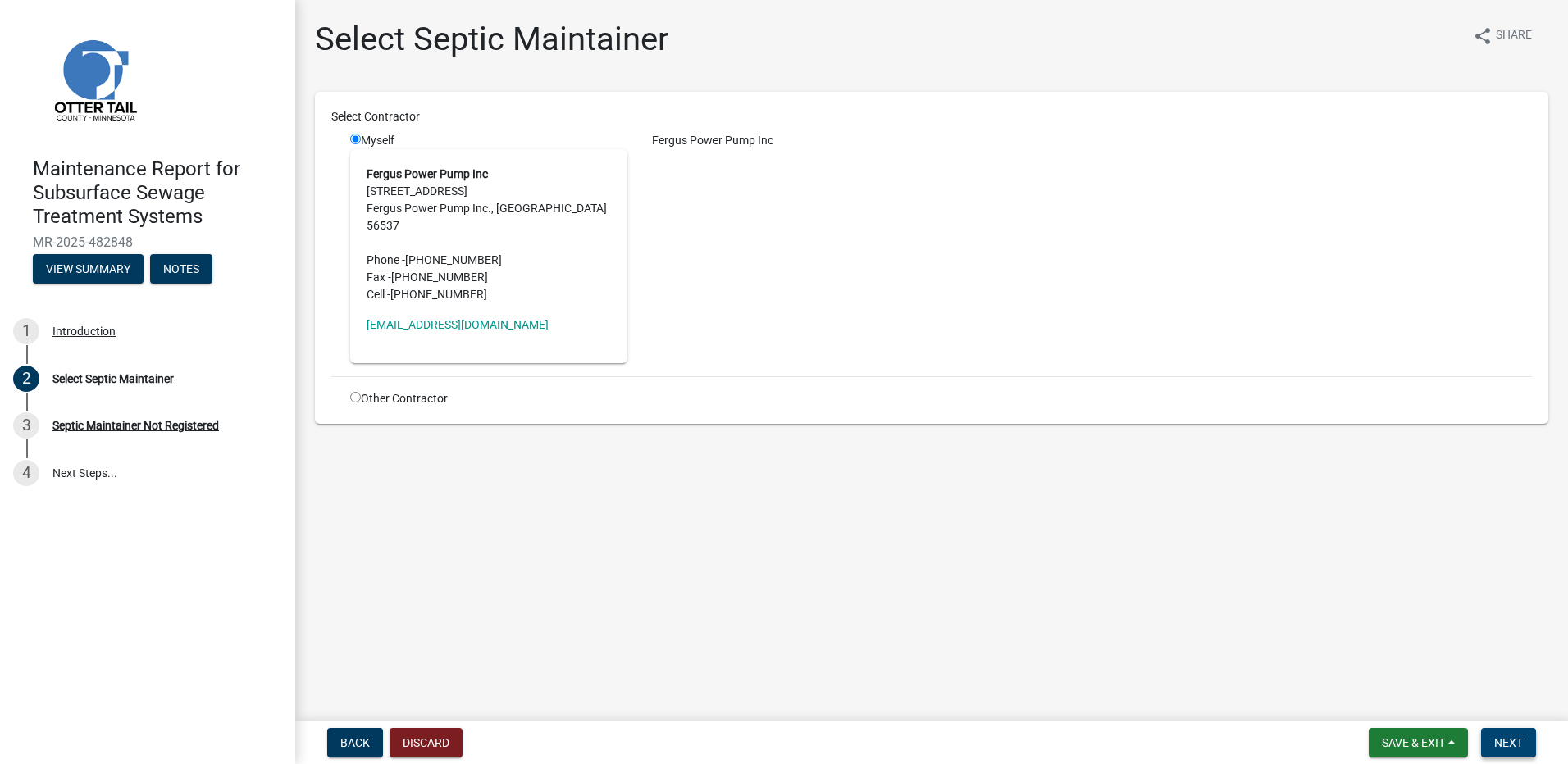
click at [1505, 743] on span "Next" at bounding box center [1508, 742] width 29 height 13
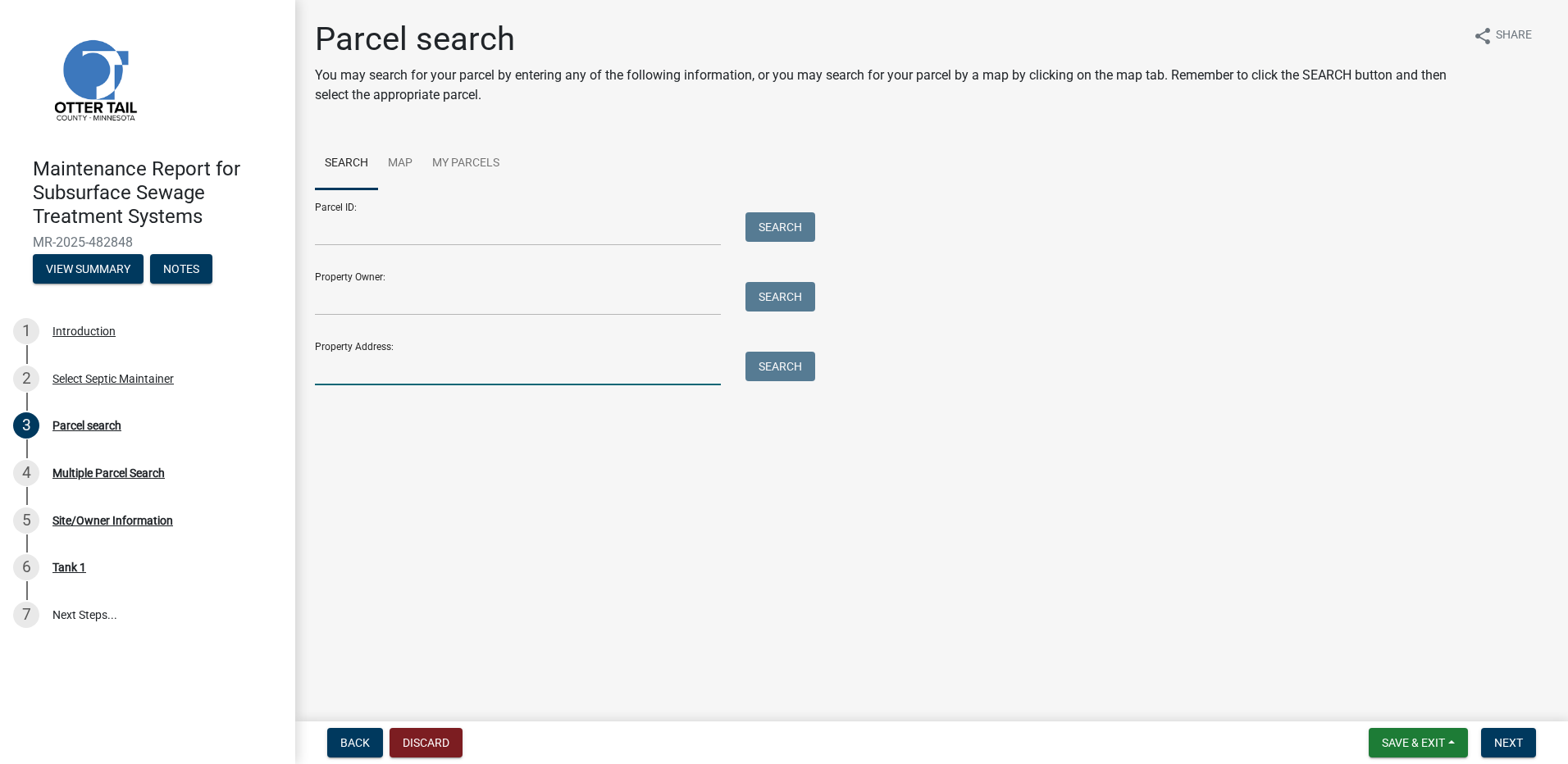
click at [431, 371] on input "Property Address:" at bounding box center [518, 368] width 406 height 34
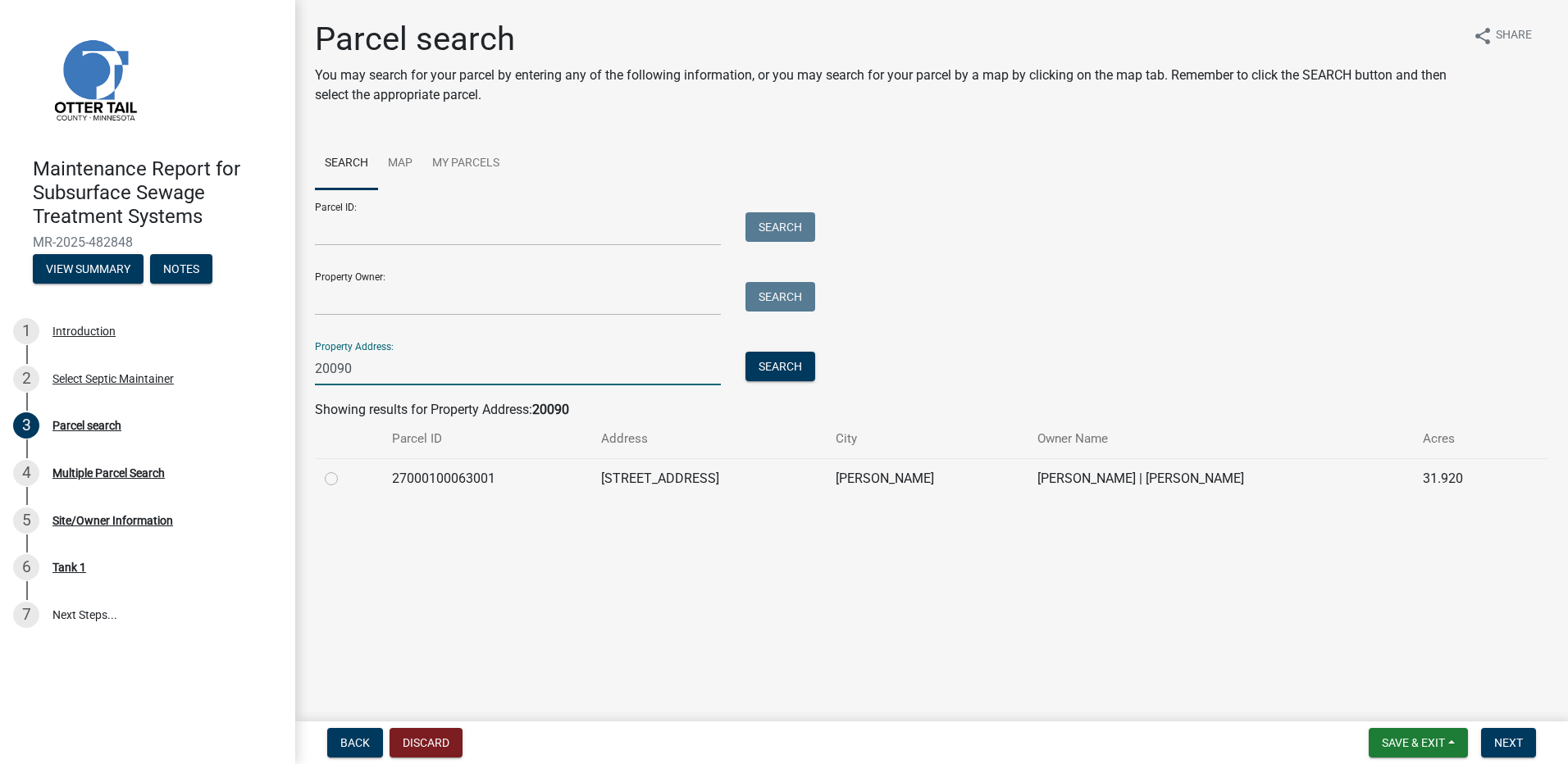
click at [344, 468] on label at bounding box center [344, 468] width 0 height 0
click at [344, 480] on input "radio" at bounding box center [349, 473] width 10 height 10
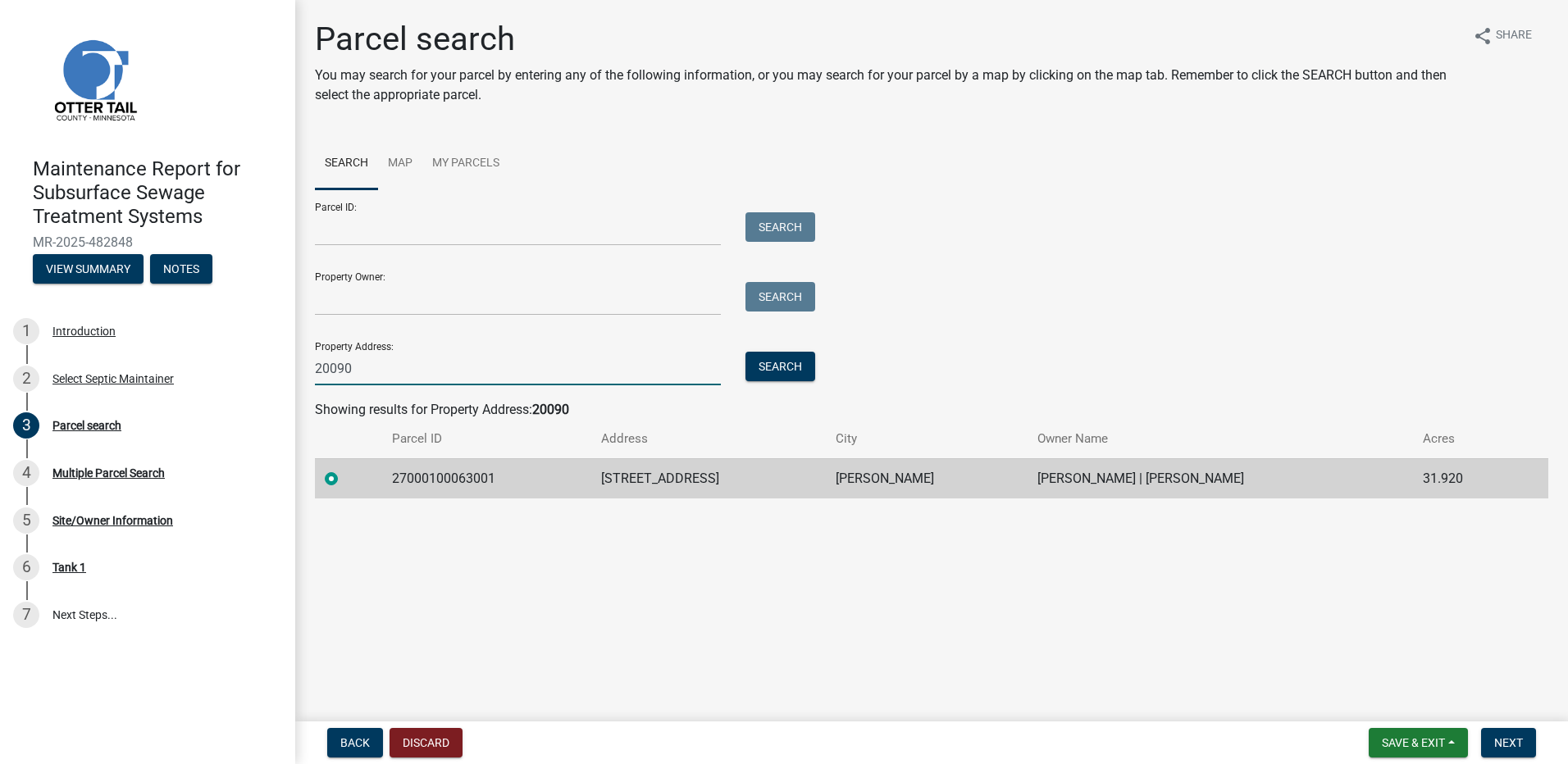
click at [414, 376] on input "20090" at bounding box center [518, 368] width 406 height 34
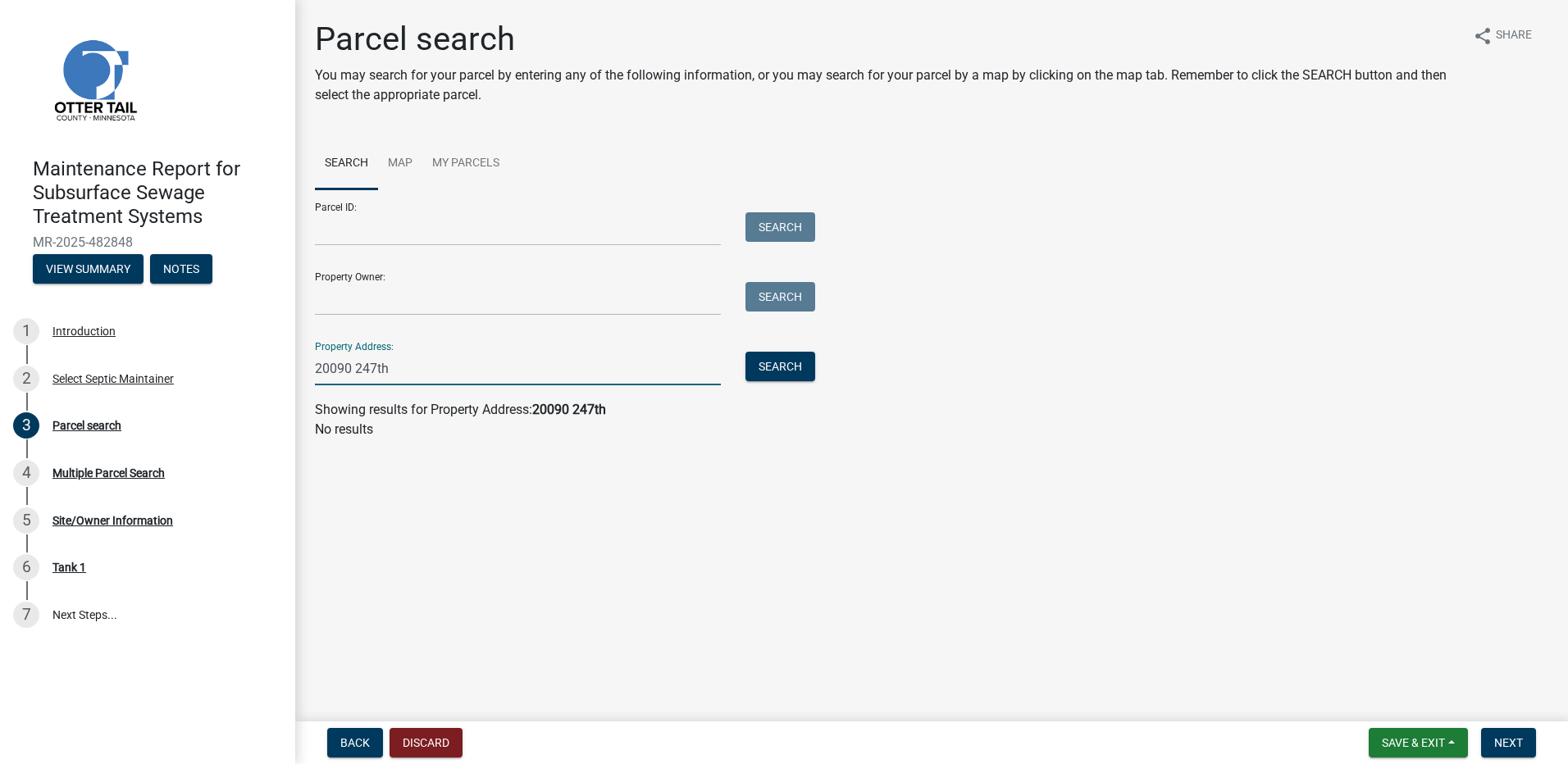
drag, startPoint x: 443, startPoint y: 380, endPoint x: 434, endPoint y: 379, distance: 9.1
click at [434, 379] on input "20090 247th" at bounding box center [518, 368] width 406 height 34
click at [392, 368] on input "20090 247th" at bounding box center [518, 368] width 406 height 34
drag, startPoint x: 411, startPoint y: 368, endPoint x: 232, endPoint y: 364, distance: 179.0
click at [233, 365] on div "Maintenance Report for Subsurface Sewage Treatment Systems MR-2025-482848 View …" at bounding box center [784, 382] width 1568 height 764
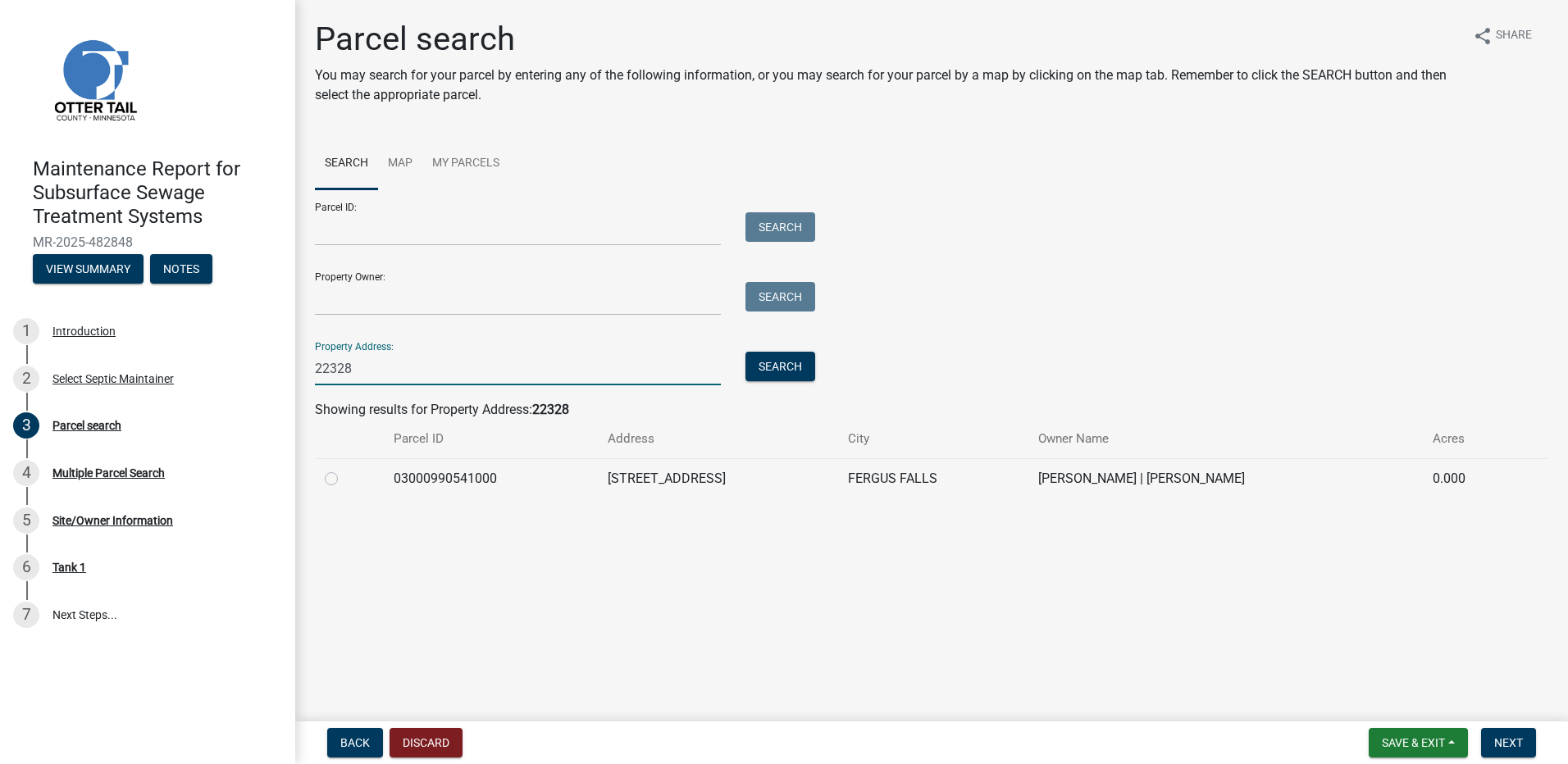
click at [344, 468] on label at bounding box center [344, 468] width 0 height 0
click at [344, 480] on input "radio" at bounding box center [349, 473] width 10 height 10
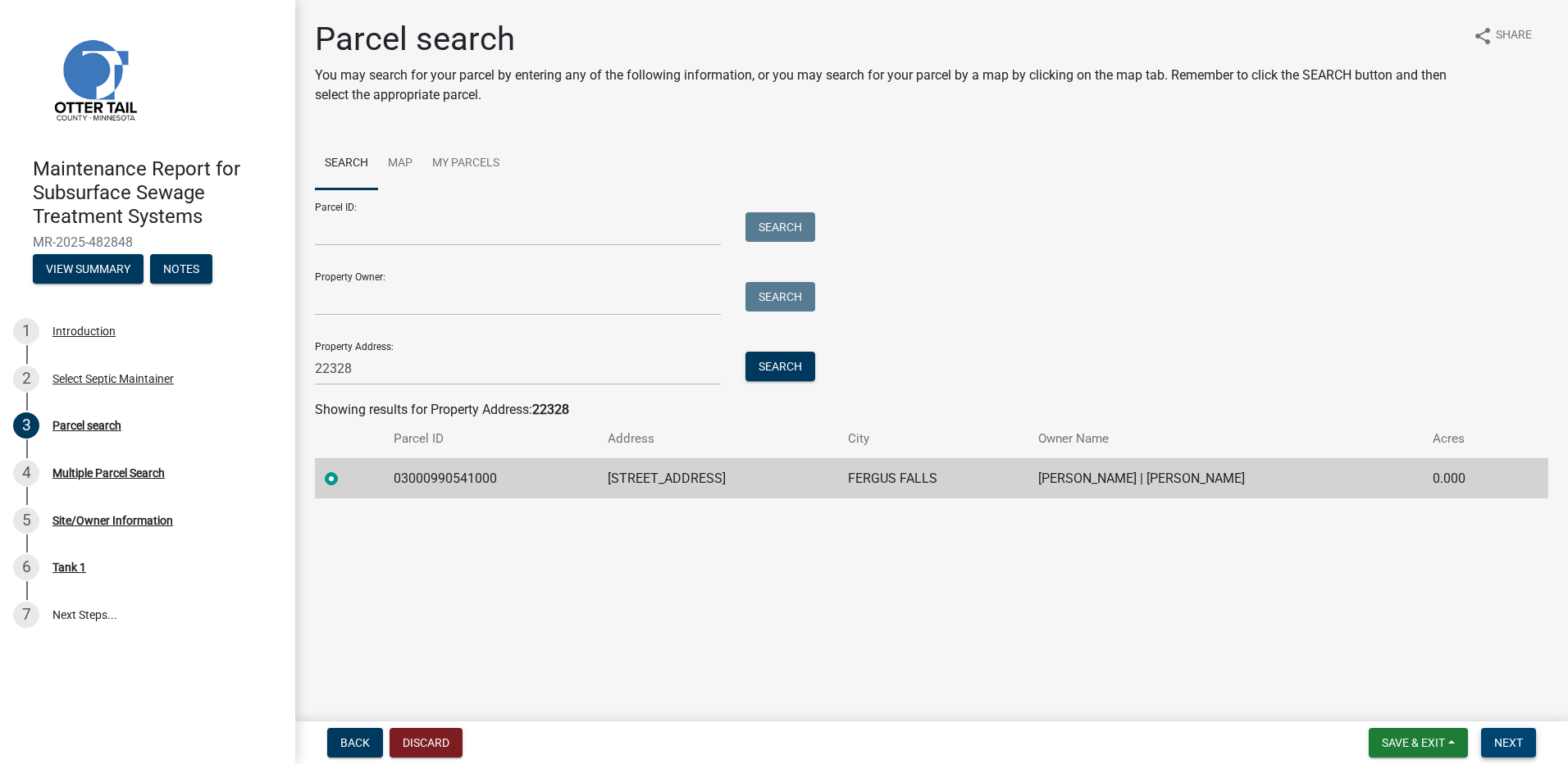
click at [1502, 740] on span "Next" at bounding box center [1508, 742] width 29 height 13
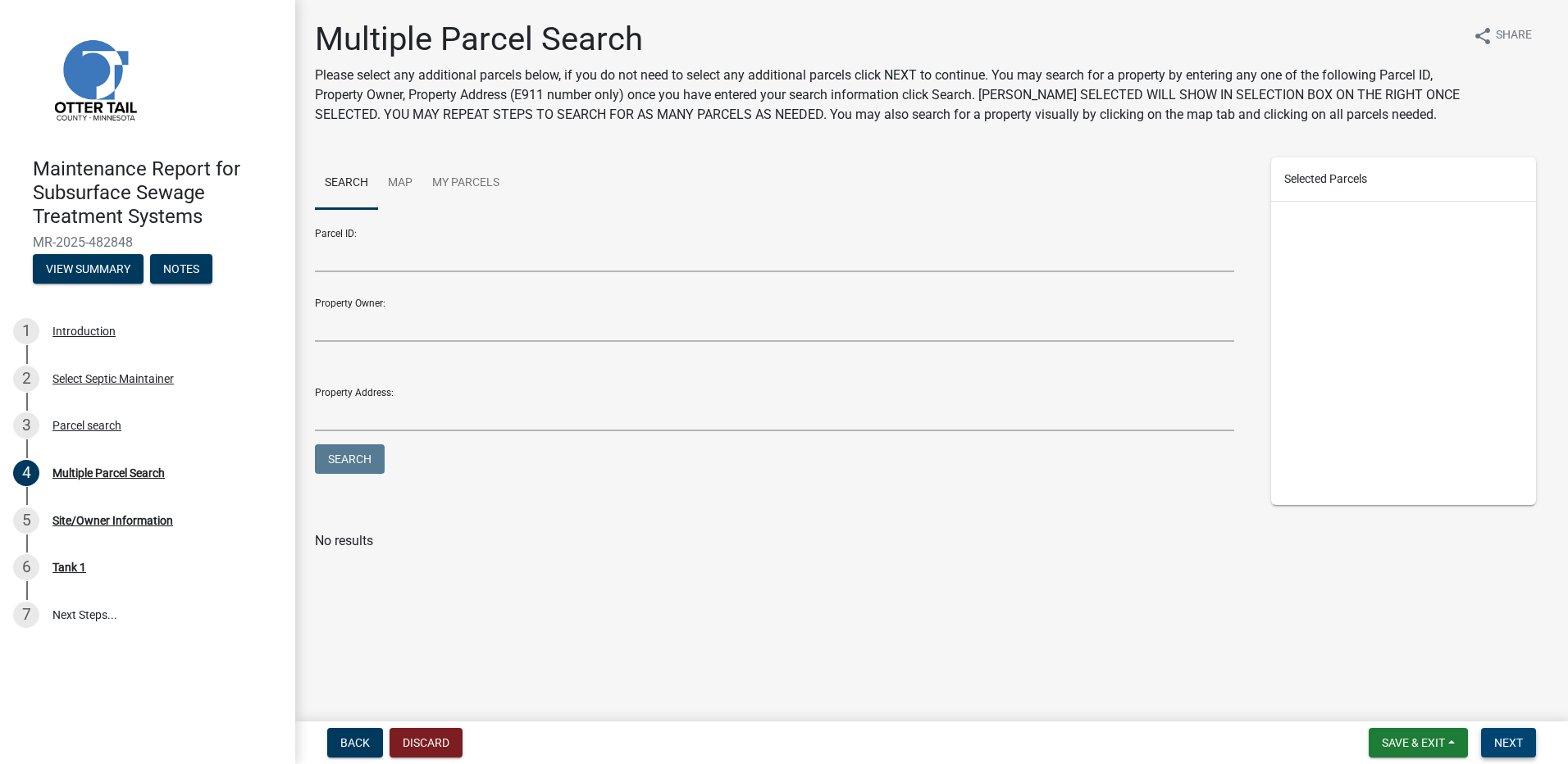
click at [1511, 753] on button "Next" at bounding box center [1508, 742] width 55 height 30
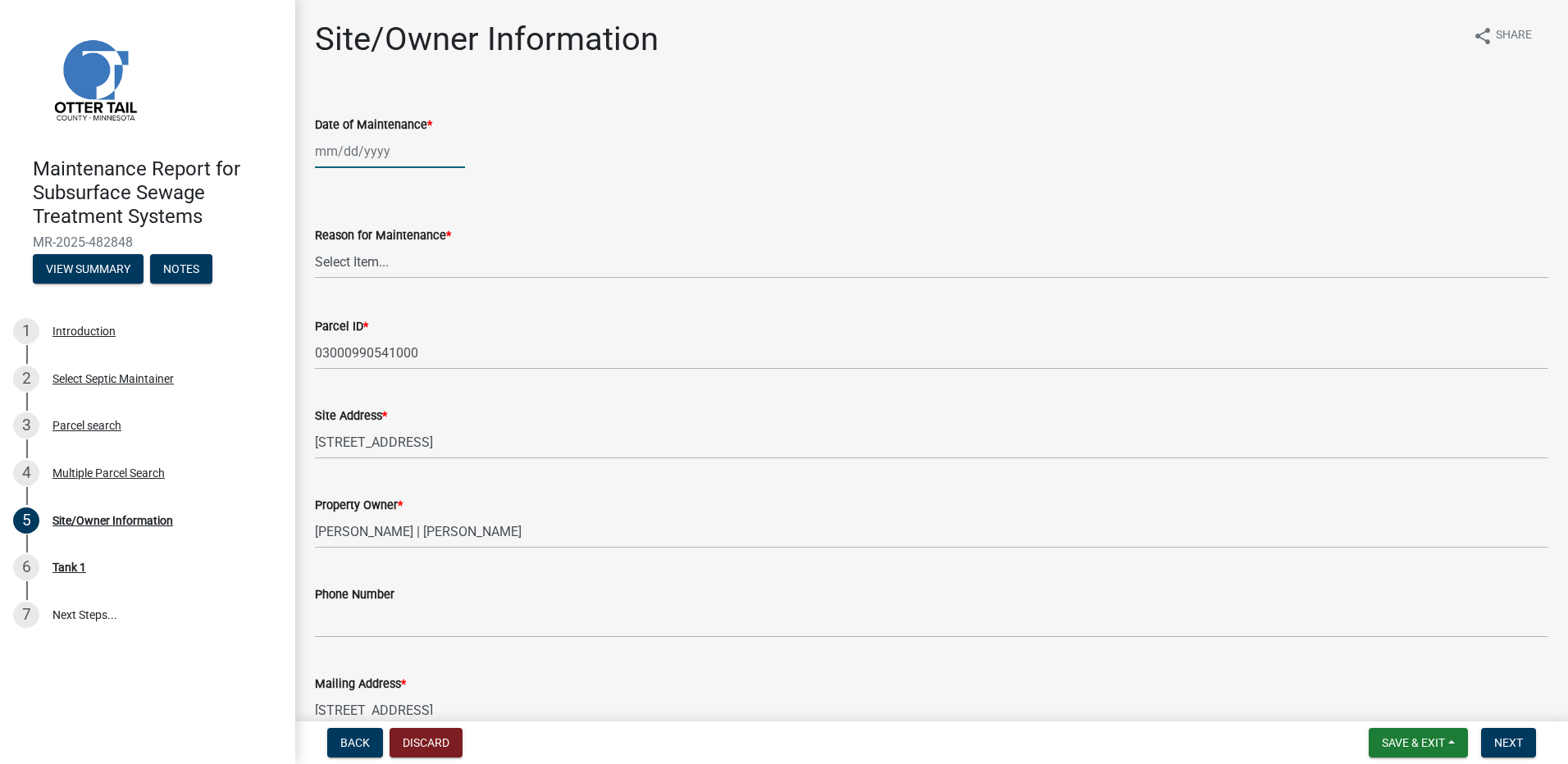
click at [355, 158] on div at bounding box center [390, 151] width 150 height 34
click at [358, 289] on div "16" at bounding box center [357, 291] width 26 height 26
click at [366, 259] on select "Select Item... Called Routine Other" at bounding box center [932, 262] width 1233 height 34
click at [315, 245] on select "Select Item... Called Routine Other" at bounding box center [932, 262] width 1233 height 34
click at [1506, 755] on button "Next" at bounding box center [1508, 742] width 55 height 30
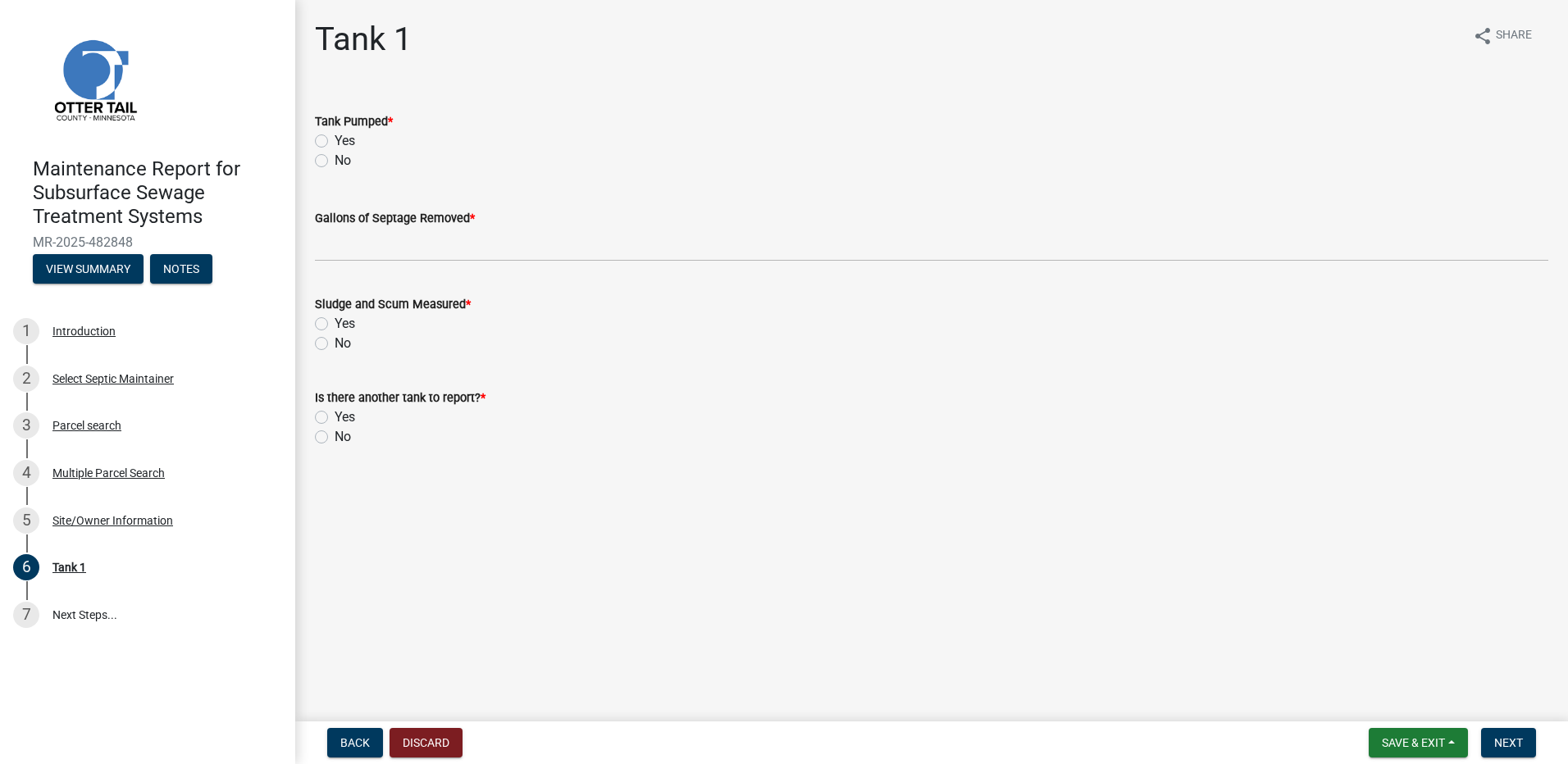
click at [317, 145] on div "Yes" at bounding box center [932, 140] width 1233 height 20
click at [335, 145] on label "Yes" at bounding box center [345, 140] width 21 height 20
click at [335, 142] on input "Yes" at bounding box center [340, 136] width 10 height 10
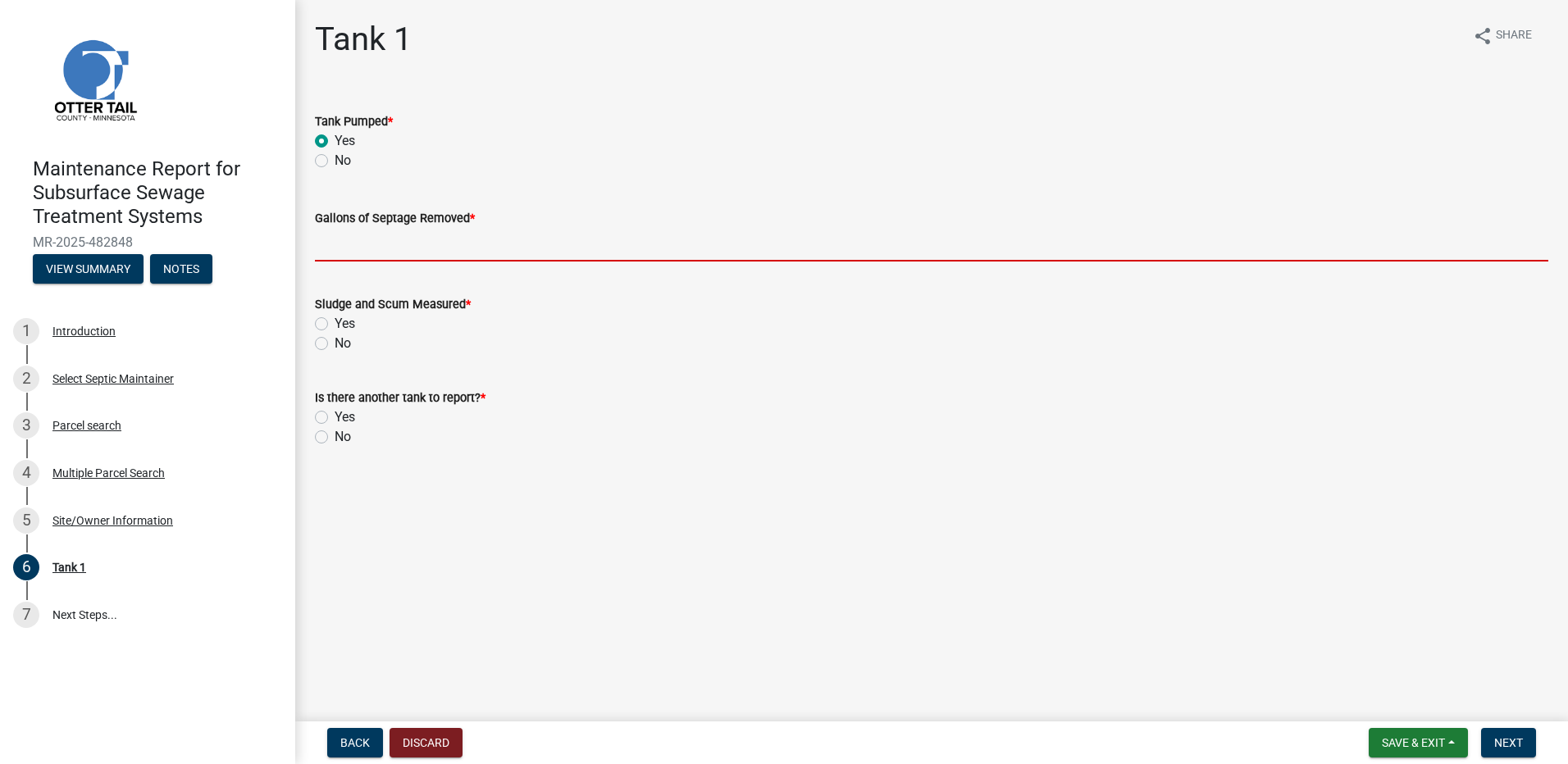
click at [376, 255] on input "Gallons of Septage Removed *" at bounding box center [932, 245] width 1233 height 34
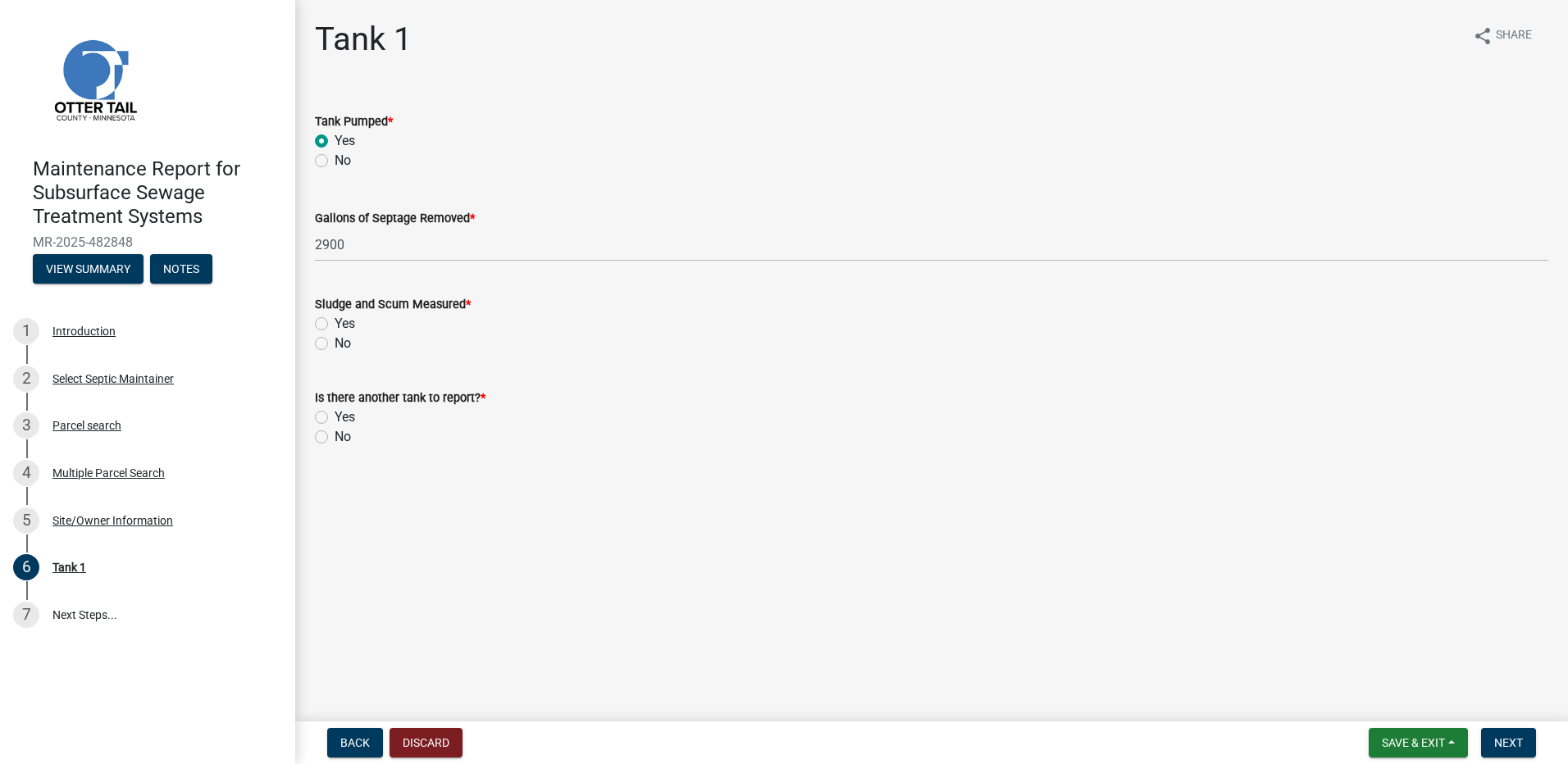
click at [335, 341] on label "No" at bounding box center [343, 343] width 17 height 20
click at [335, 341] on input "No" at bounding box center [340, 339] width 10 height 10
click at [335, 440] on label "No" at bounding box center [343, 437] width 17 height 20
click at [335, 438] on input "No" at bounding box center [340, 432] width 10 height 10
click at [1510, 740] on span "Next" at bounding box center [1508, 742] width 29 height 13
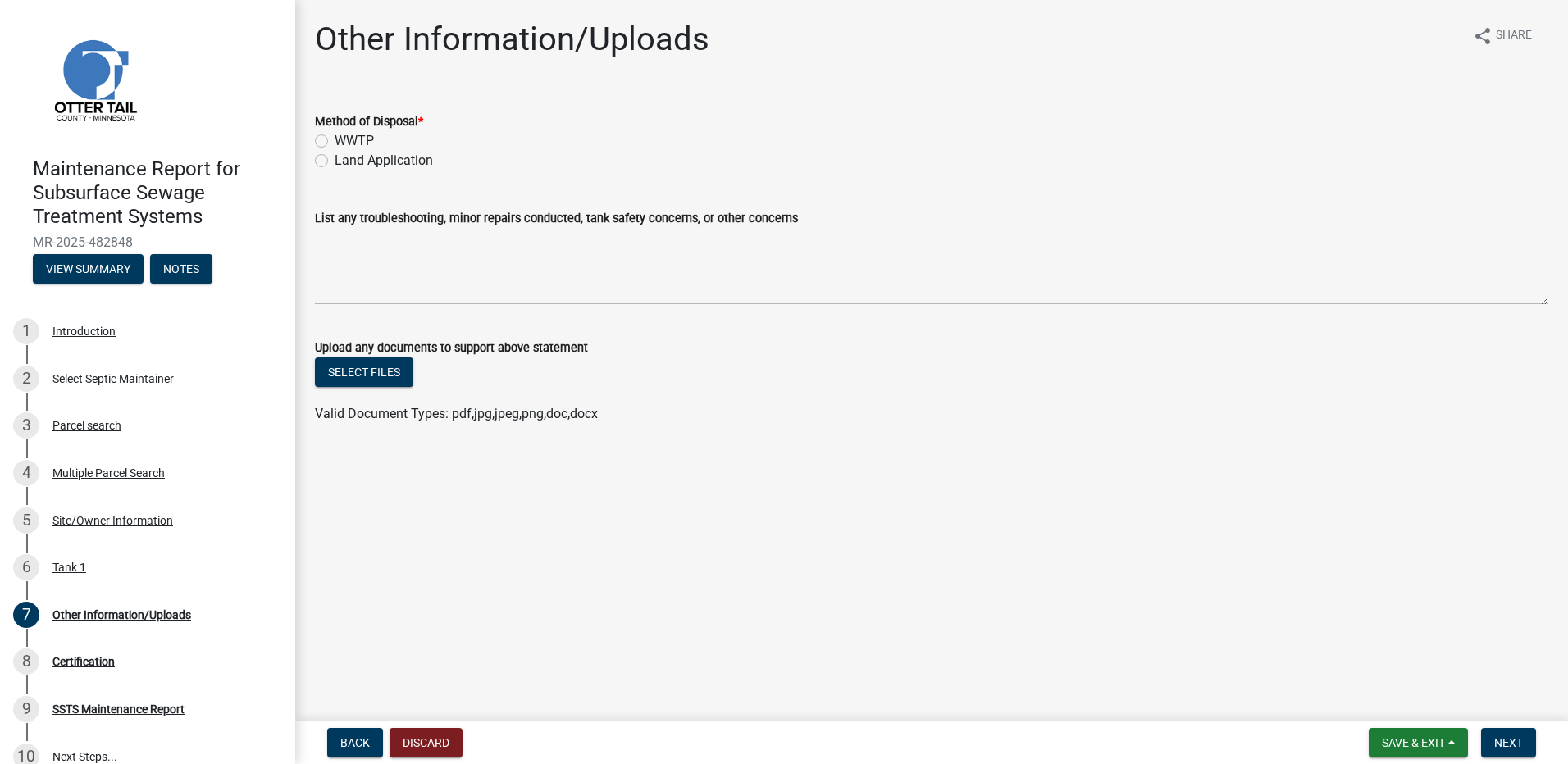
click at [395, 155] on label "Land Application" at bounding box center [384, 160] width 98 height 20
click at [345, 155] on input "Land Application" at bounding box center [340, 155] width 10 height 10
click at [1504, 753] on button "Next" at bounding box center [1508, 742] width 55 height 30
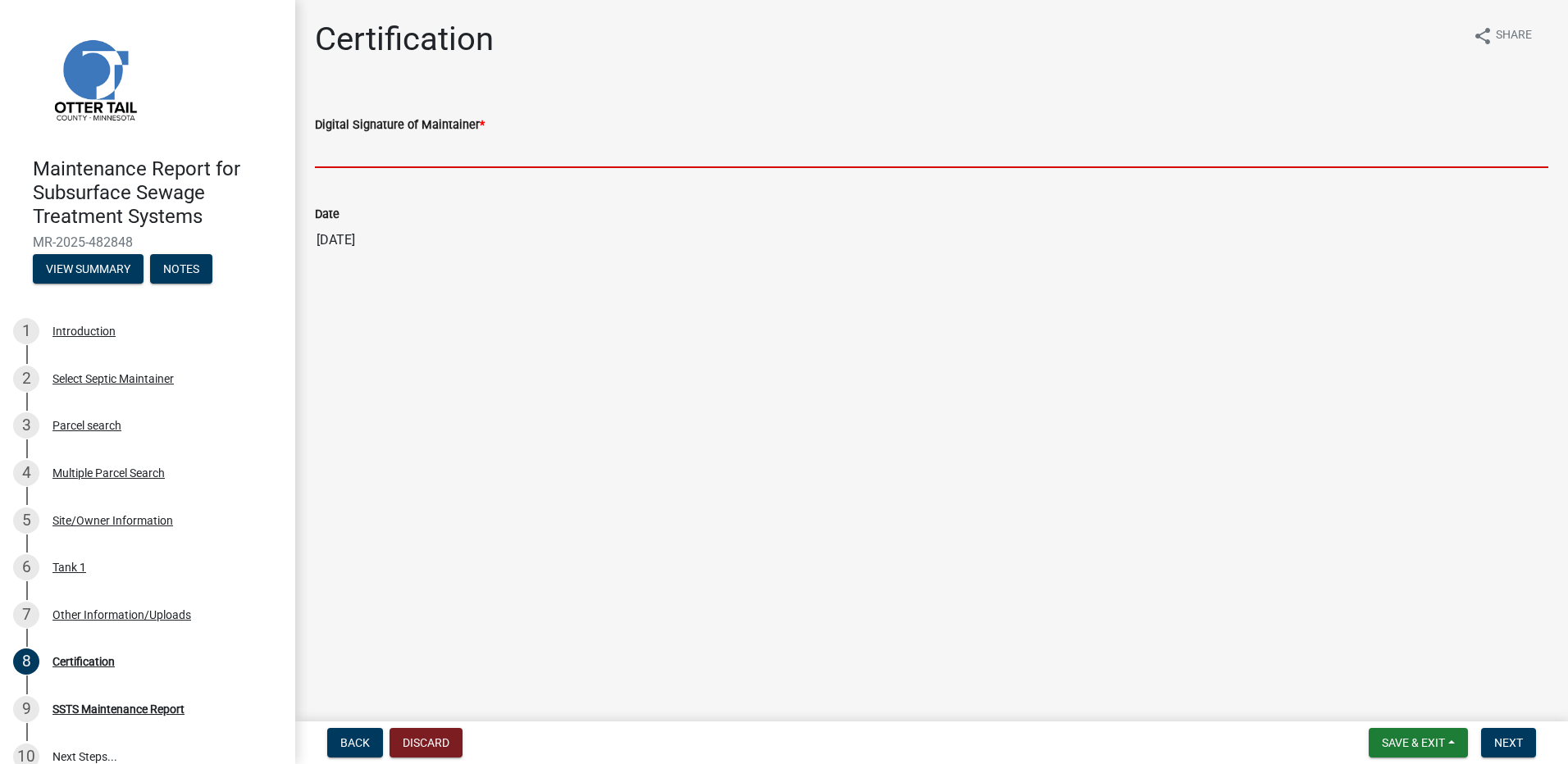
click at [420, 158] on input "Digital Signature of Maintainer *" at bounding box center [932, 151] width 1233 height 34
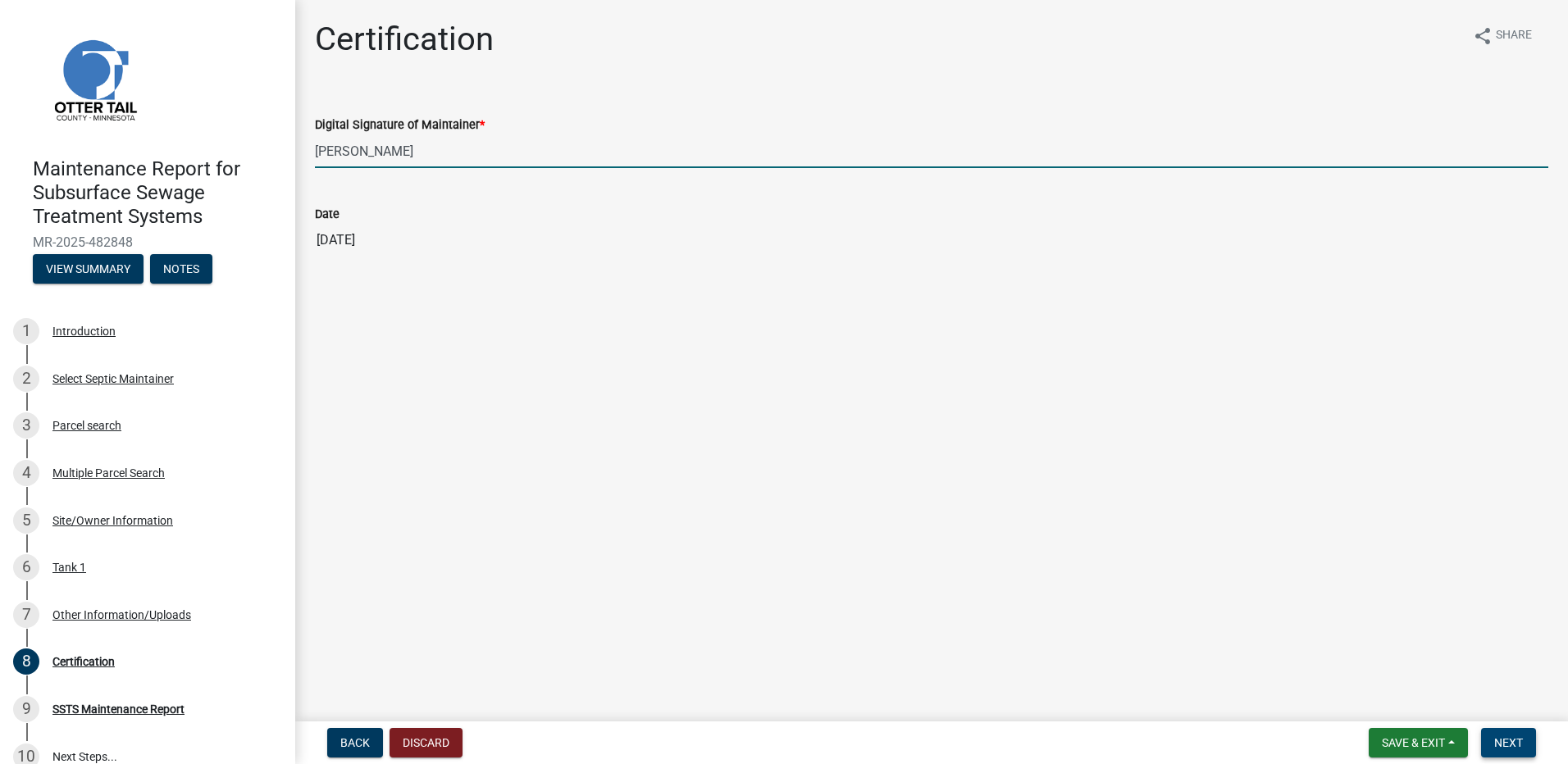
click at [1520, 741] on span "Next" at bounding box center [1508, 742] width 29 height 13
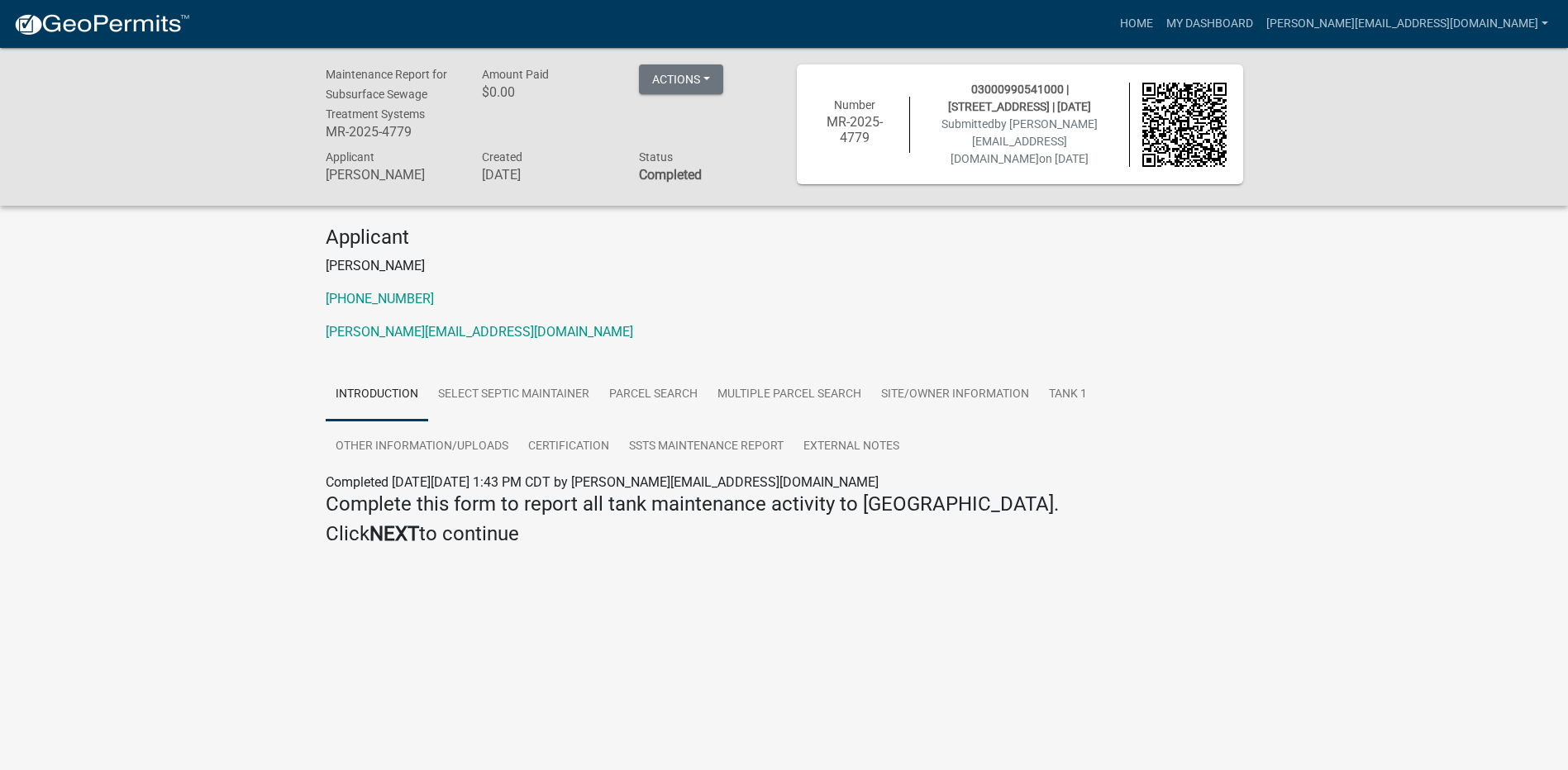
click at [97, 35] on img at bounding box center [102, 25] width 177 height 25
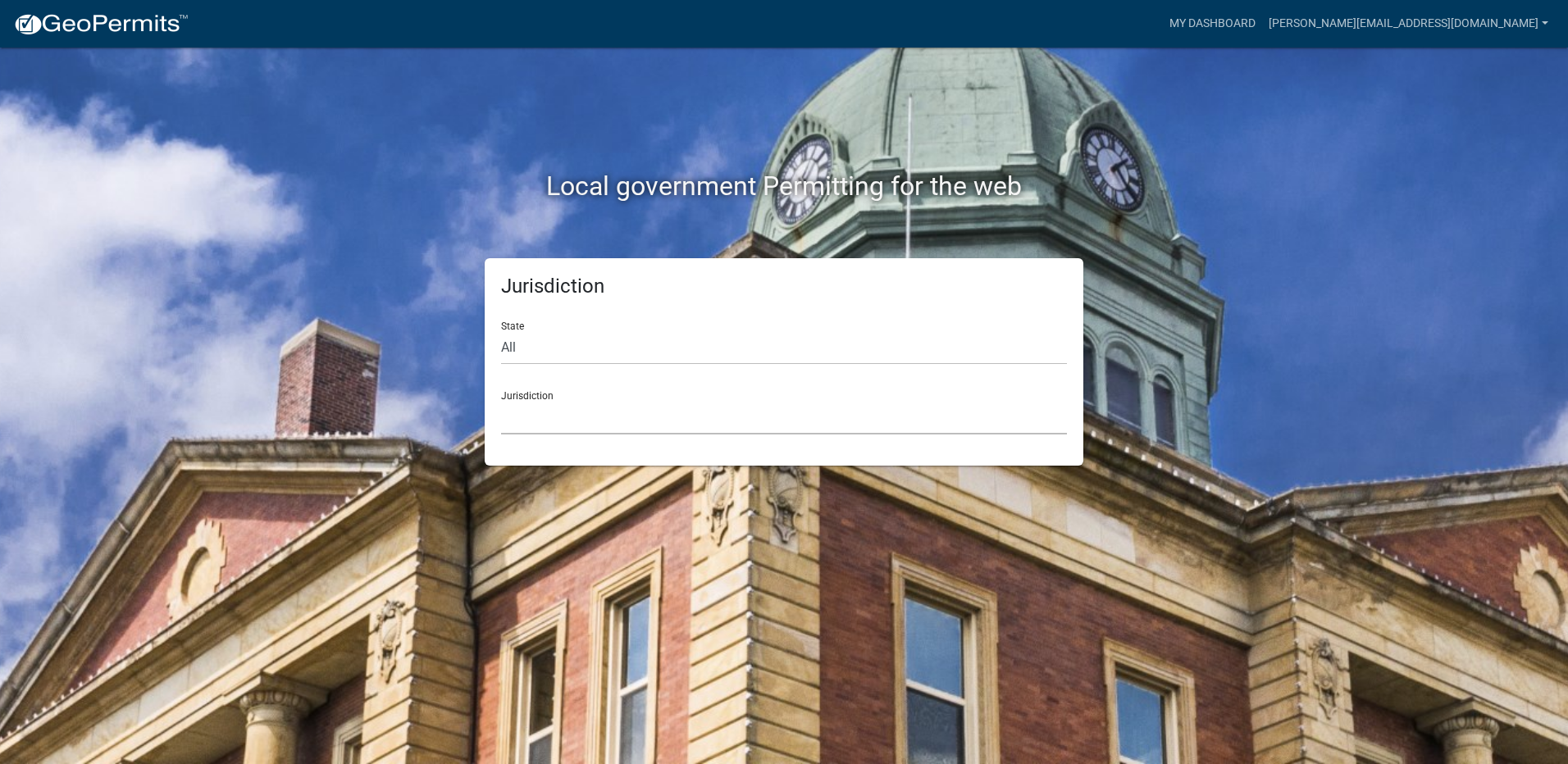
click at [562, 425] on select "[GEOGRAPHIC_DATA], [US_STATE] [GEOGRAPHIC_DATA], [US_STATE][PERSON_NAME][GEOGRA…" at bounding box center [784, 418] width 566 height 34
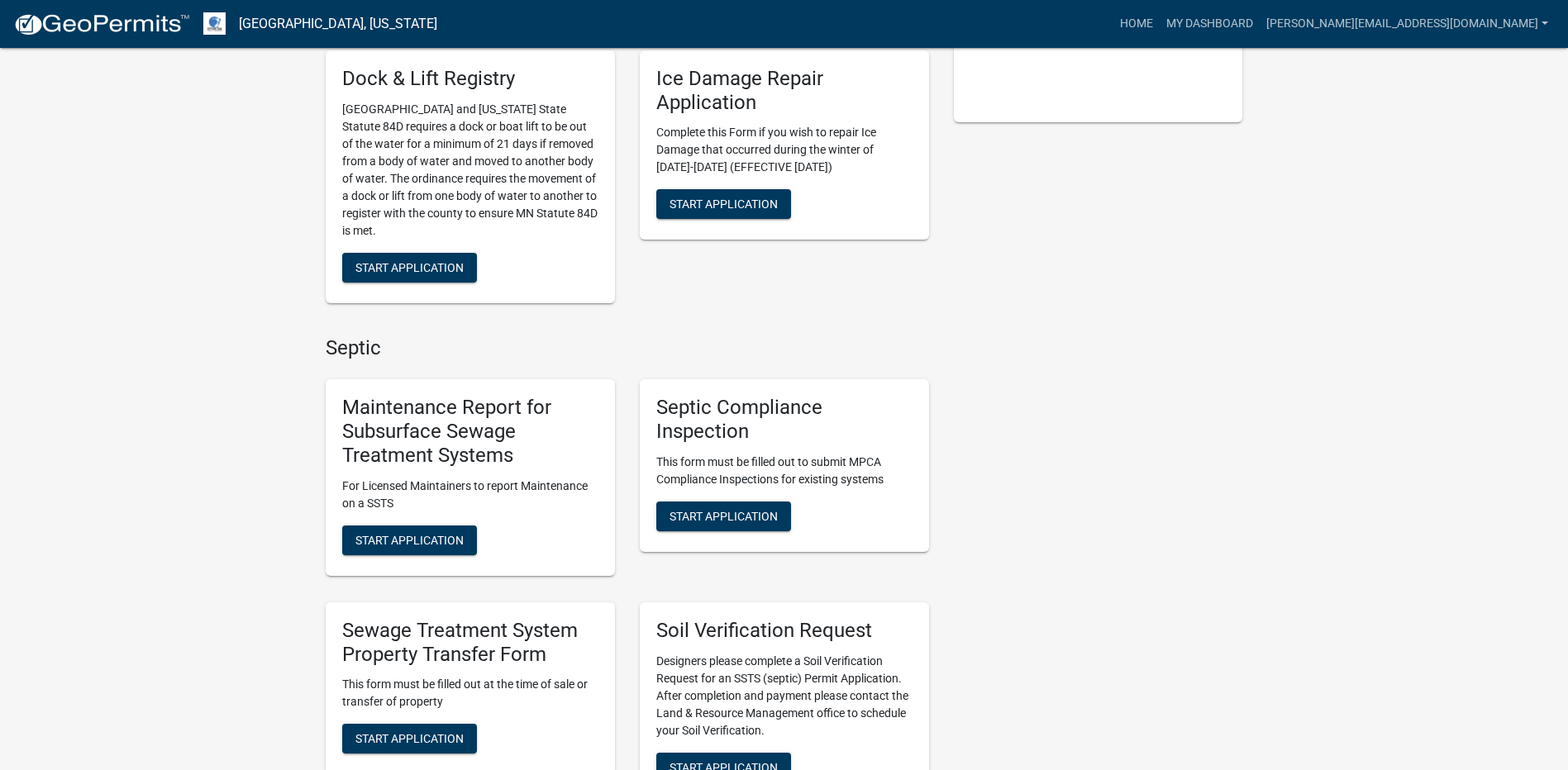
scroll to position [413, 0]
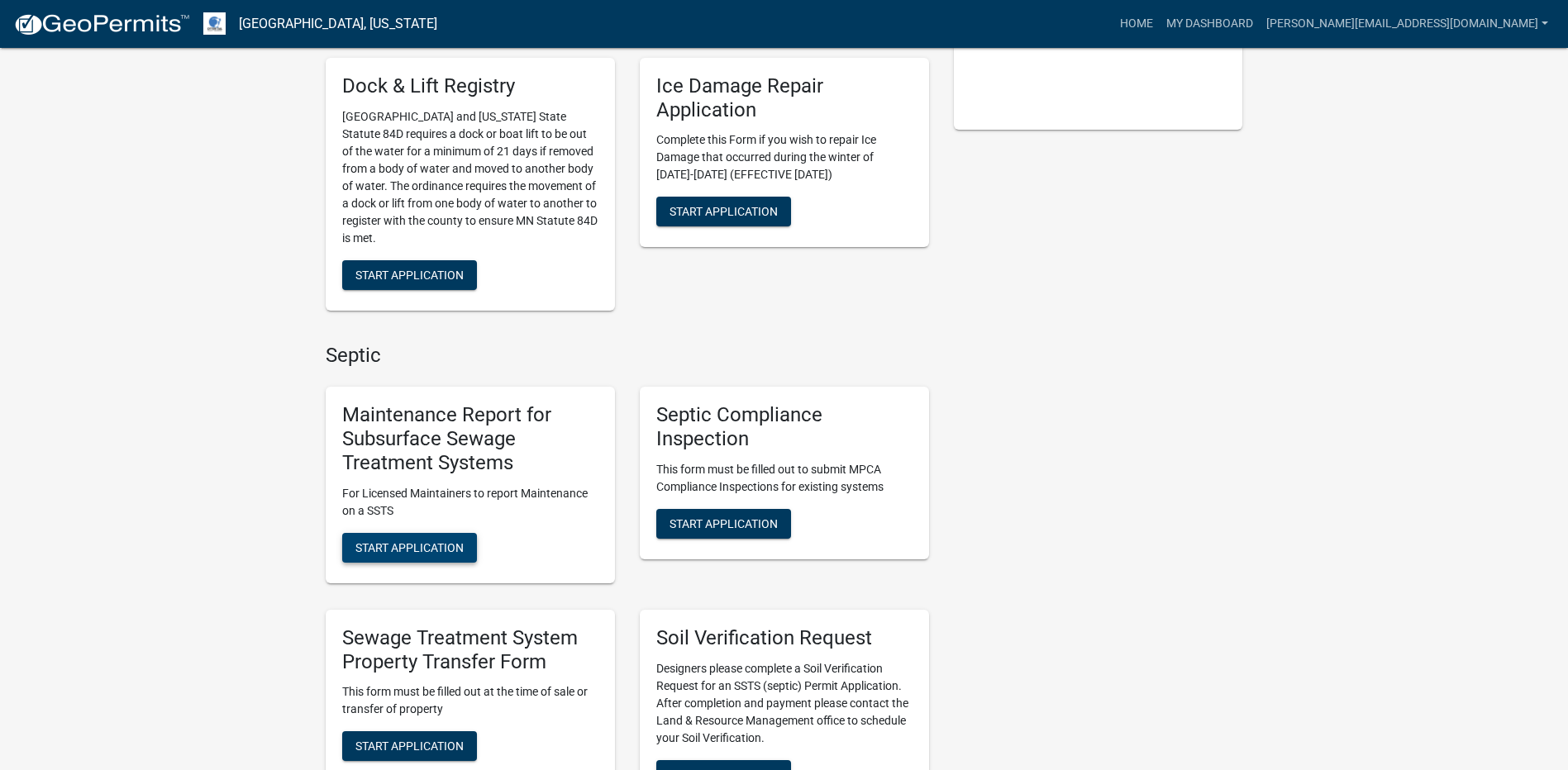
click at [447, 548] on span "Start Application" at bounding box center [409, 547] width 108 height 13
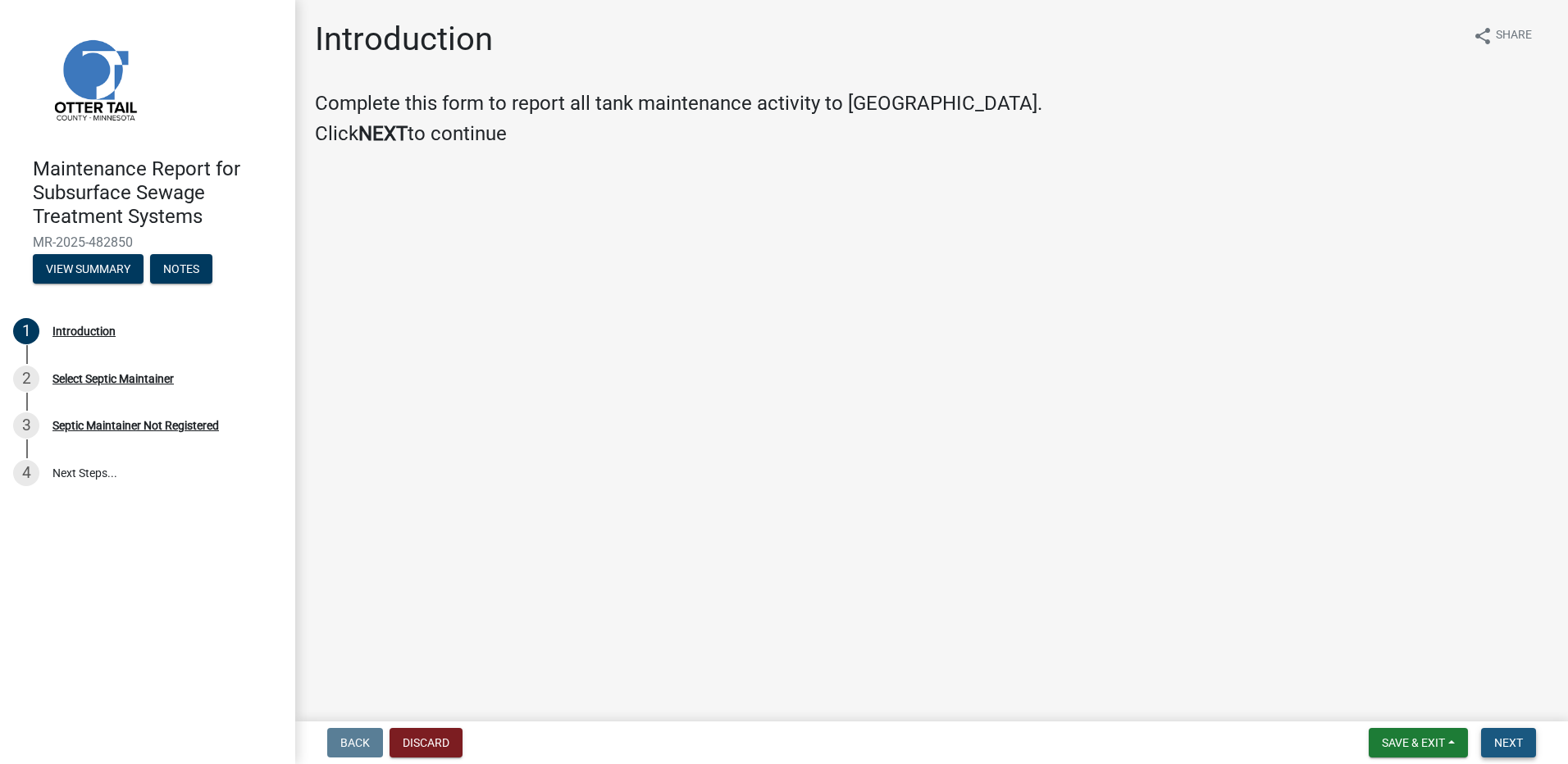
click at [1500, 743] on span "Next" at bounding box center [1508, 742] width 29 height 13
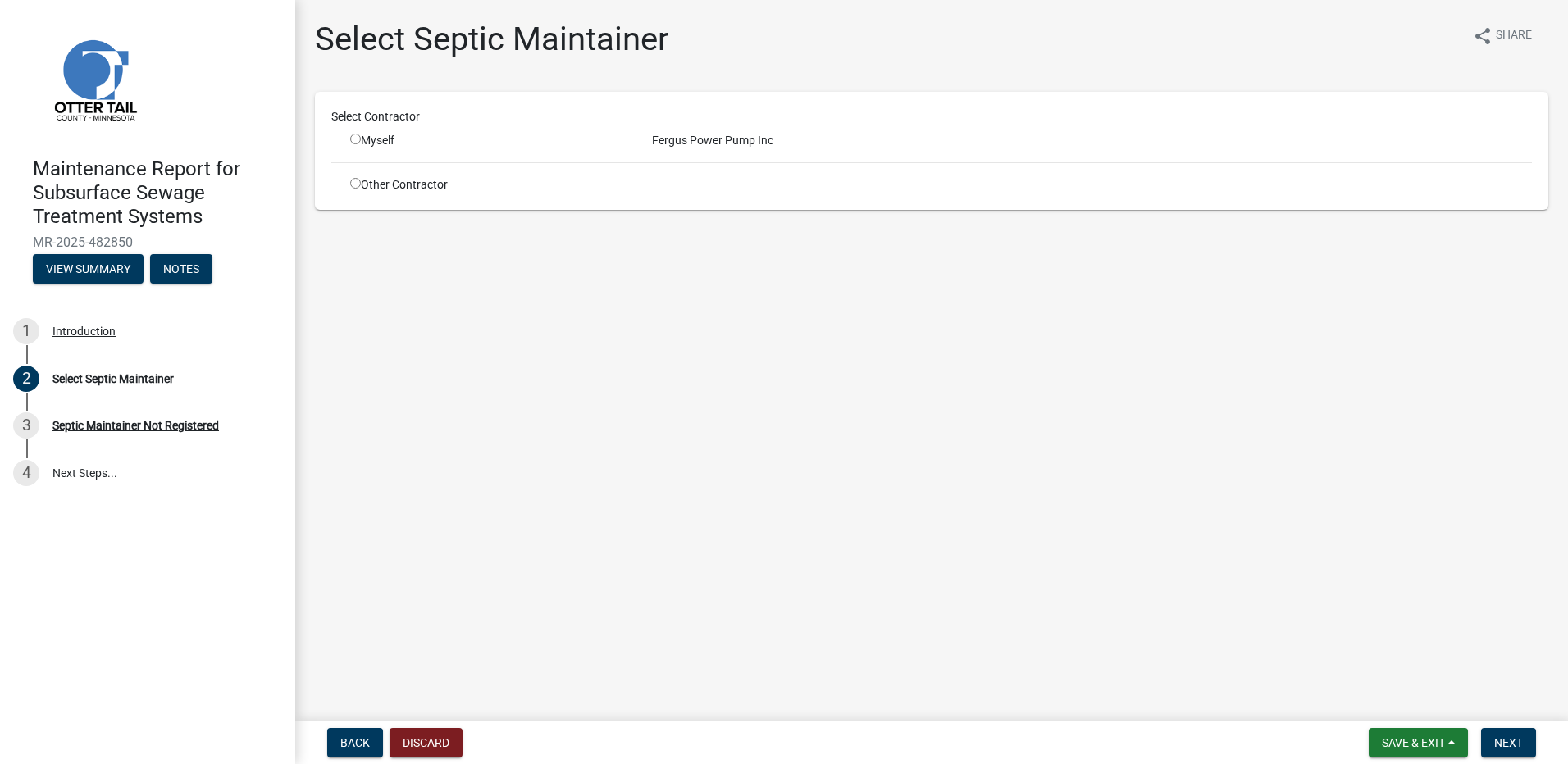
click at [353, 134] on div "Myself" at bounding box center [488, 140] width 277 height 17
click at [354, 137] on input "radio" at bounding box center [355, 138] width 10 height 10
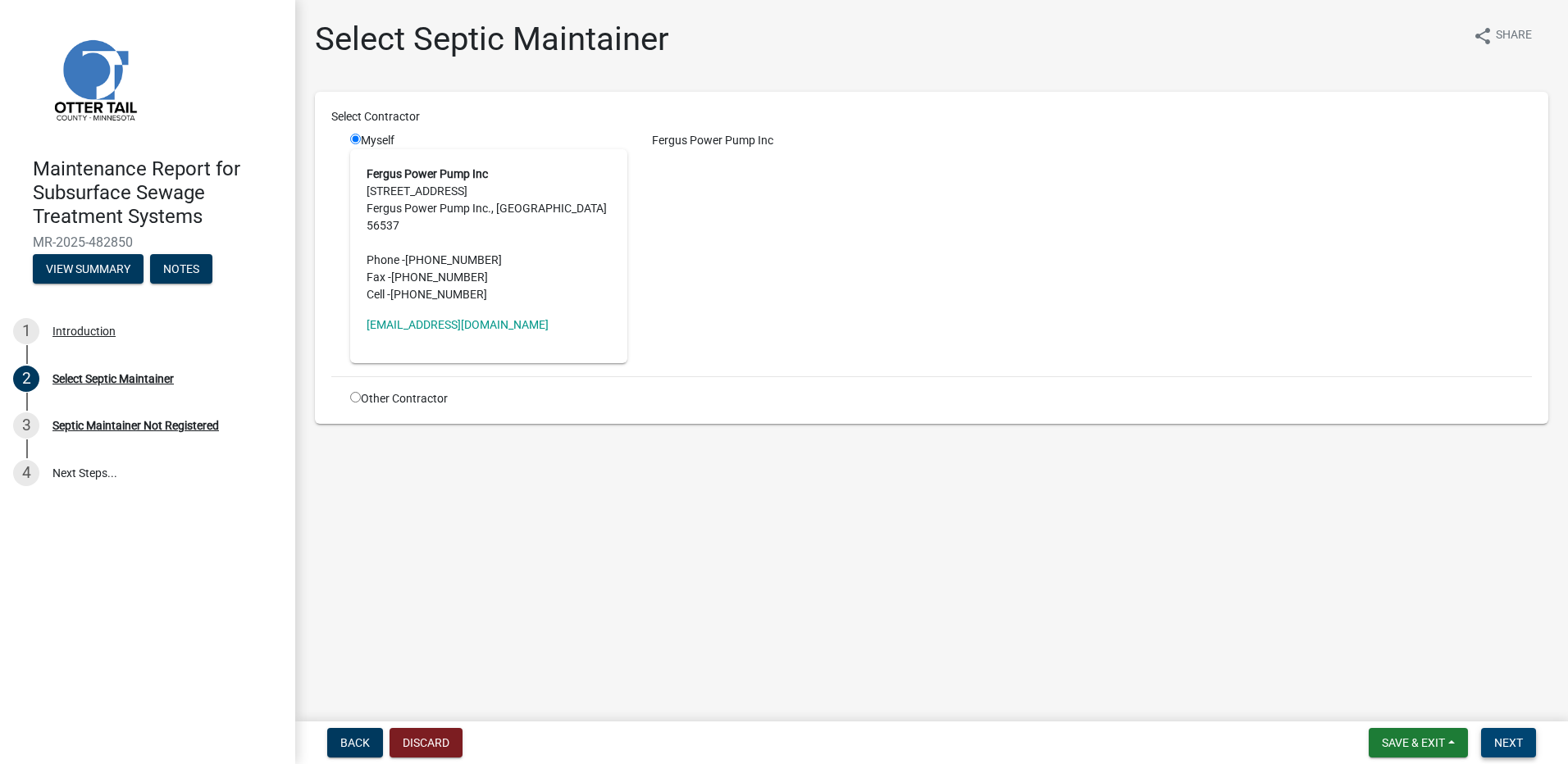
click at [1501, 728] on button "Next" at bounding box center [1508, 742] width 55 height 30
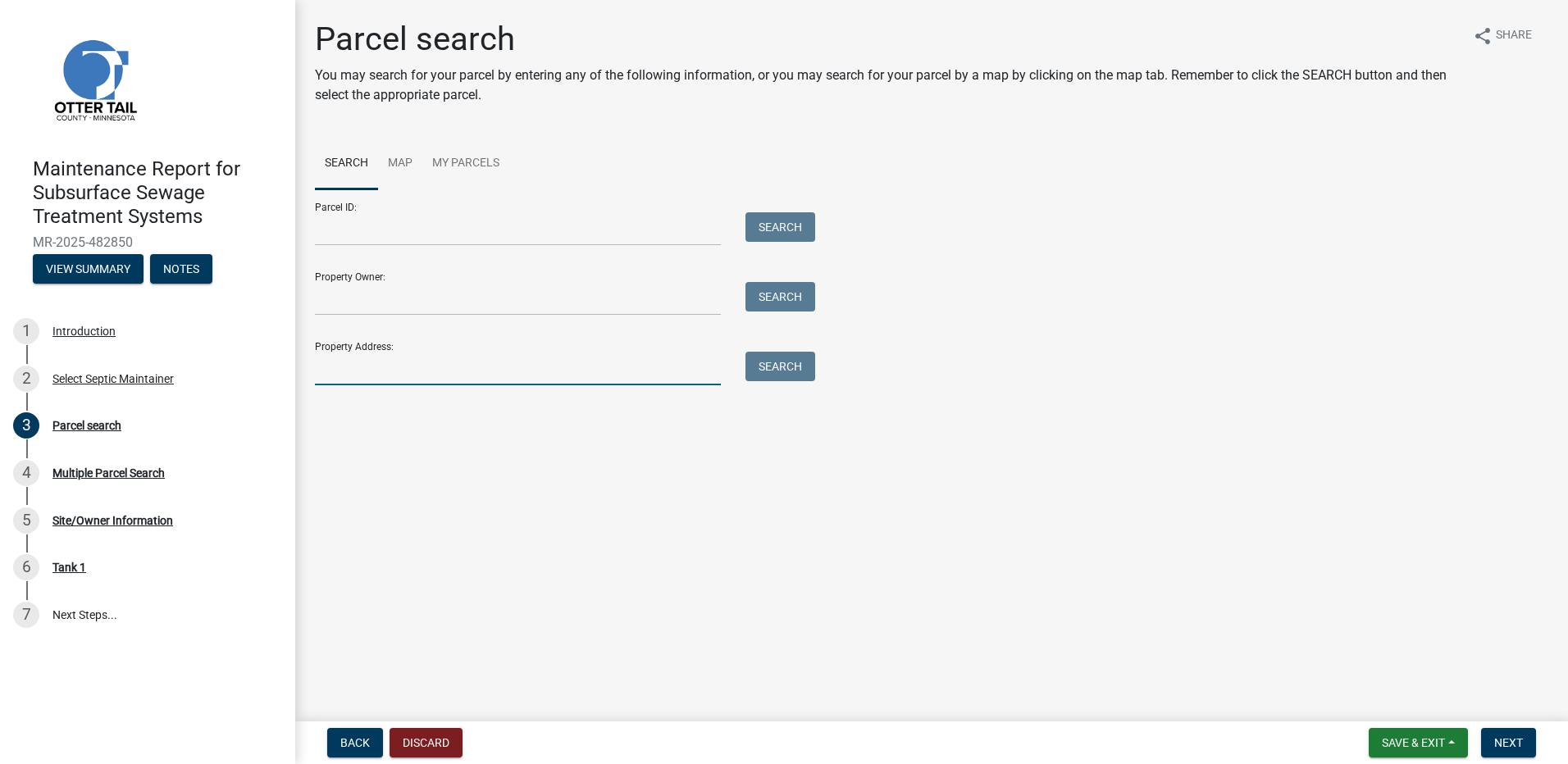
click at [485, 382] on input "Property Address:" at bounding box center [518, 368] width 406 height 34
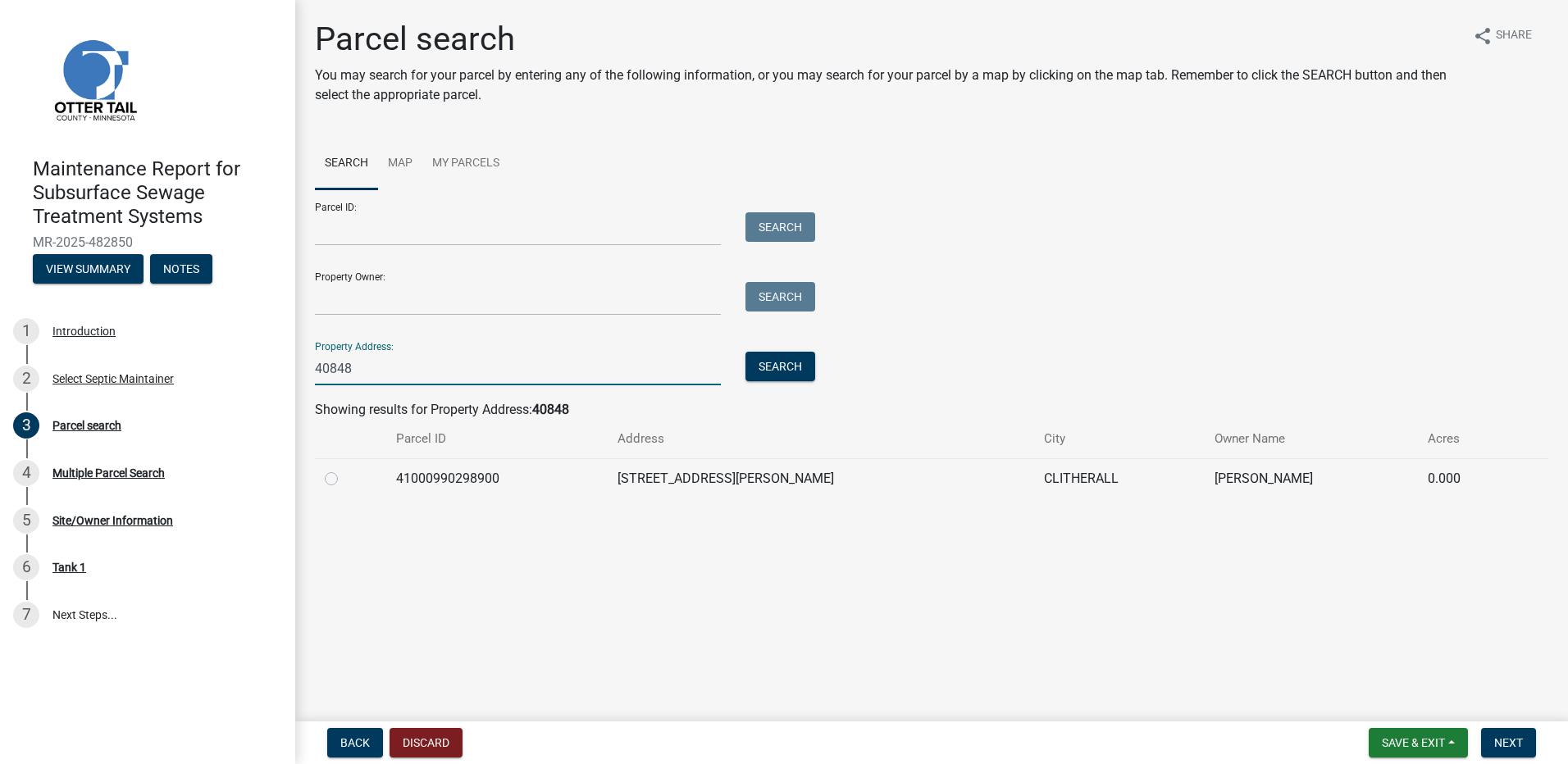
click at [344, 468] on label at bounding box center [344, 468] width 0 height 0
click at [344, 478] on input "radio" at bounding box center [349, 473] width 10 height 10
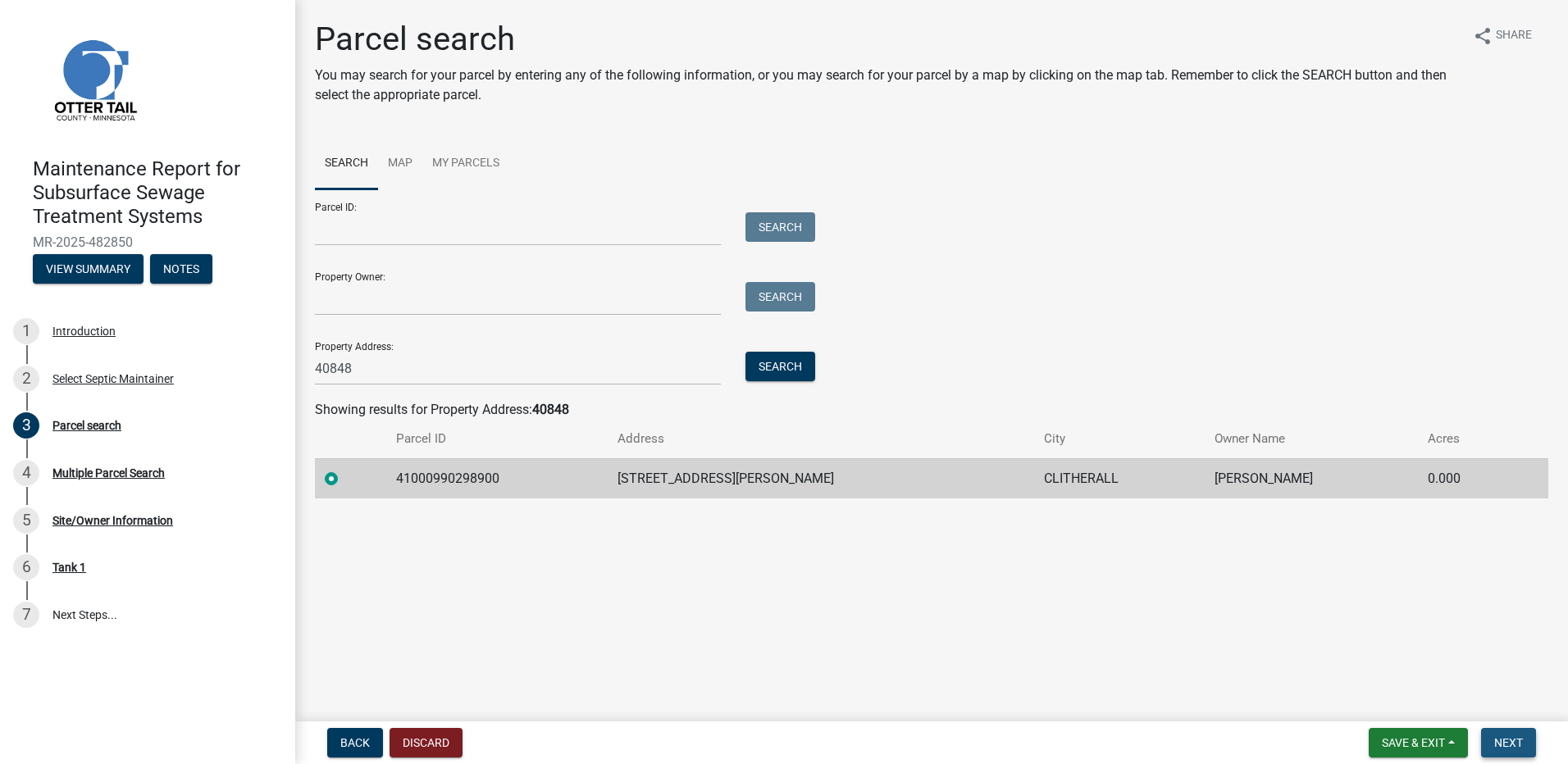
click at [1490, 738] on button "Next" at bounding box center [1508, 742] width 55 height 30
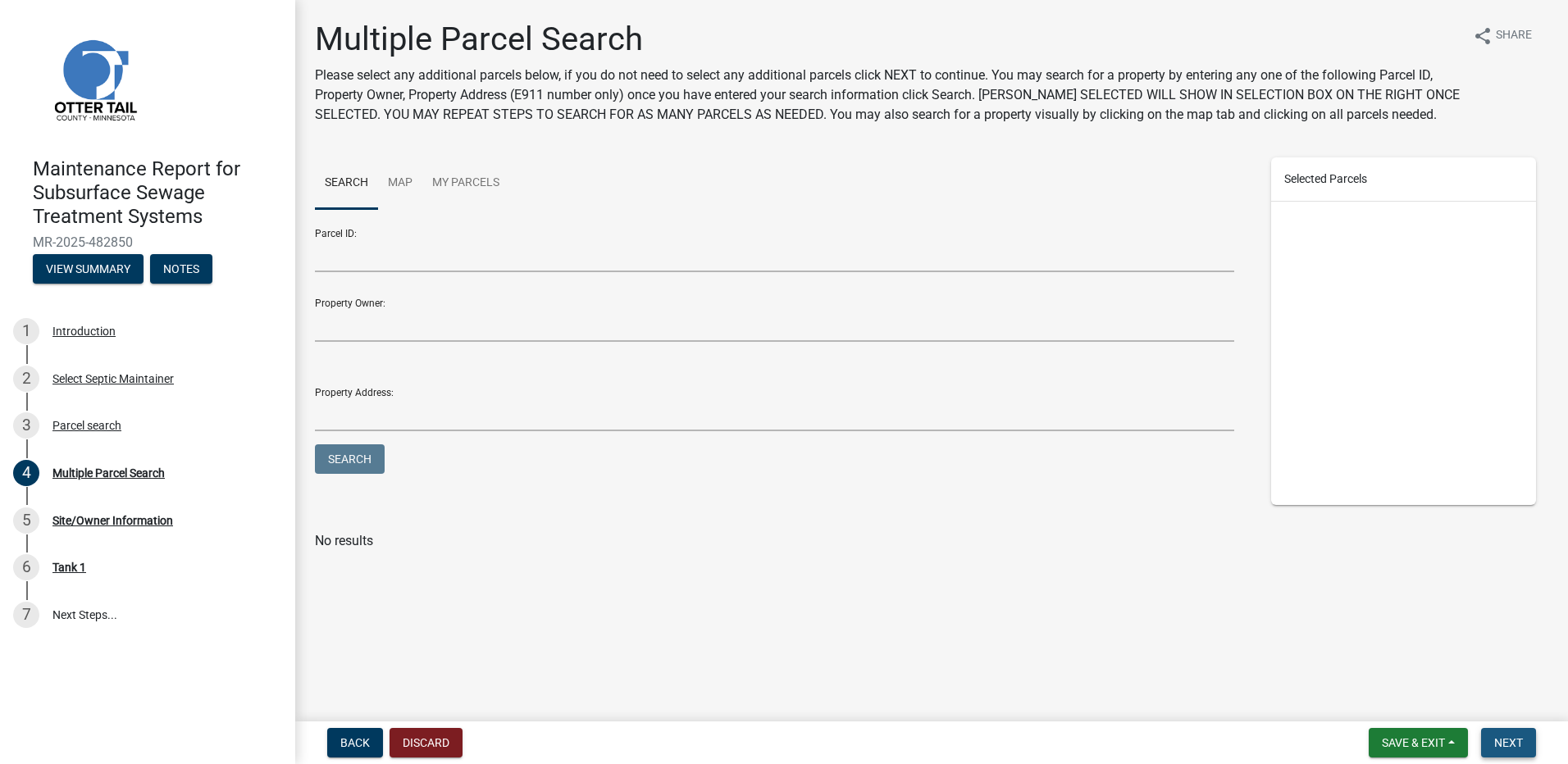
click at [1511, 738] on span "Next" at bounding box center [1508, 742] width 29 height 13
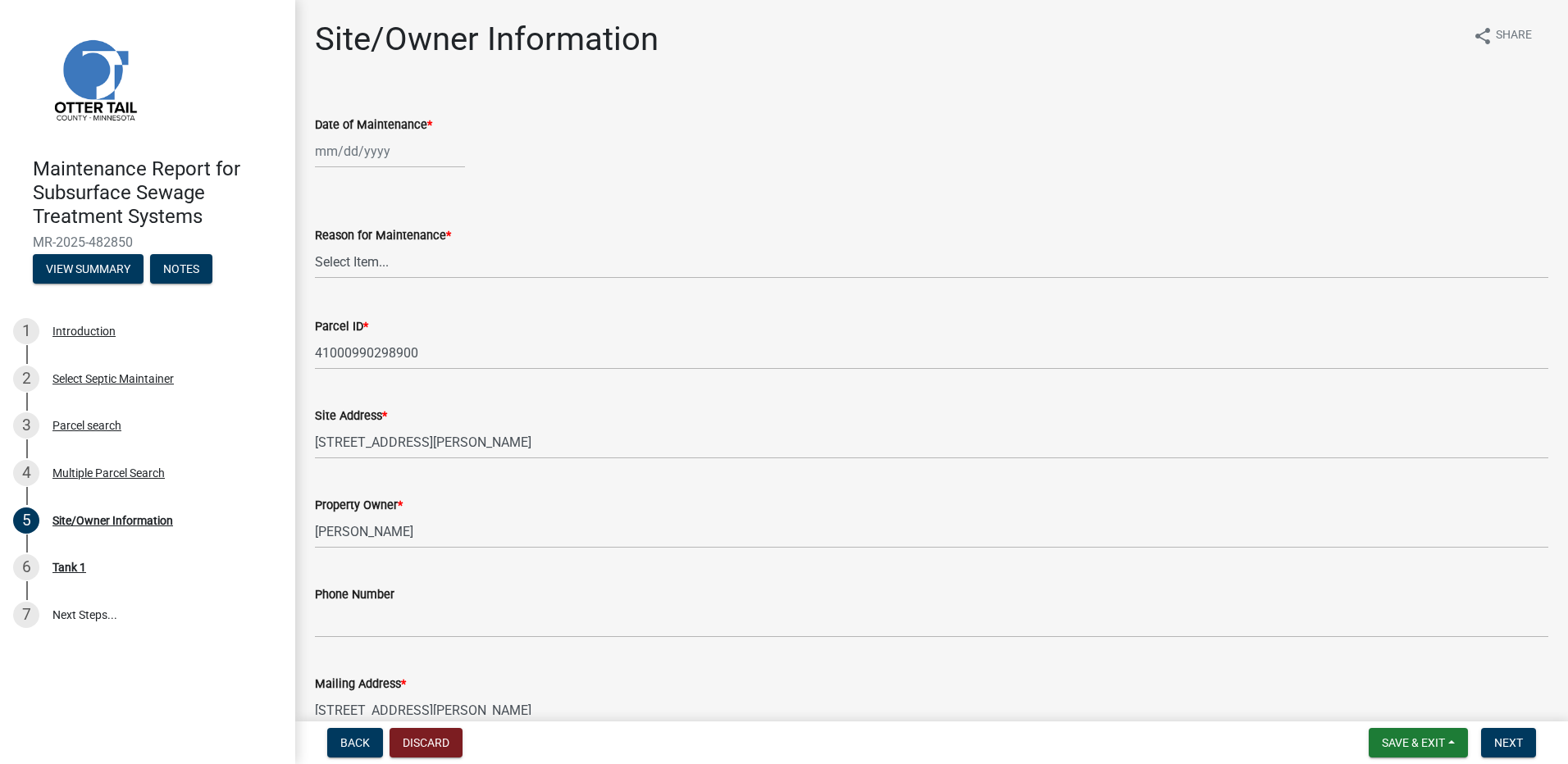
click at [349, 159] on div at bounding box center [390, 151] width 150 height 34
click at [341, 289] on div "15" at bounding box center [331, 291] width 26 height 26
click at [341, 271] on select "Select Item... Called Routine Other" at bounding box center [932, 262] width 1233 height 34
click at [315, 245] on select "Select Item... Called Routine Other" at bounding box center [932, 262] width 1233 height 34
drag, startPoint x: 1503, startPoint y: 749, endPoint x: 1477, endPoint y: 726, distance: 34.7
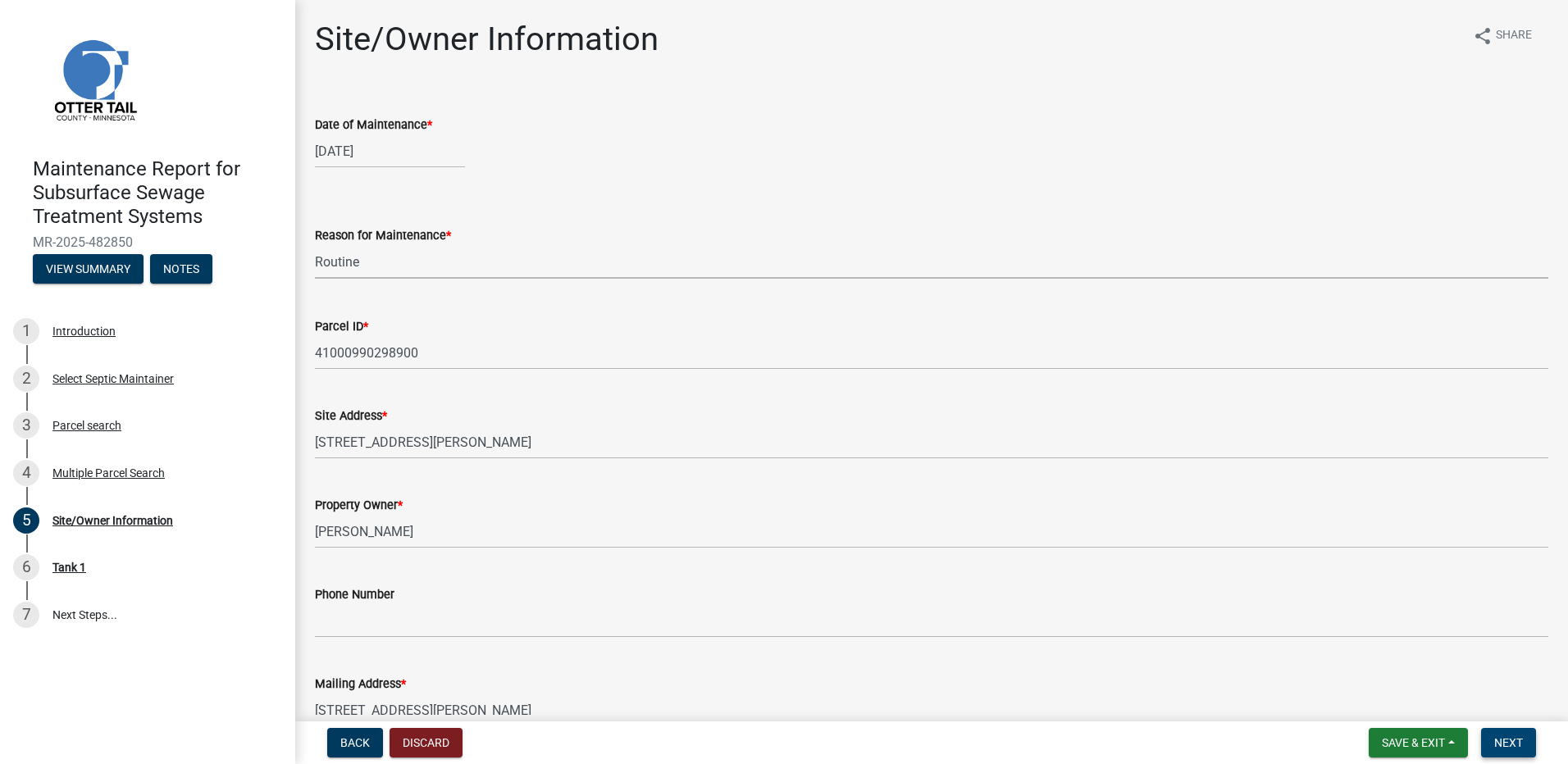
click at [1503, 748] on span "Next" at bounding box center [1508, 742] width 29 height 13
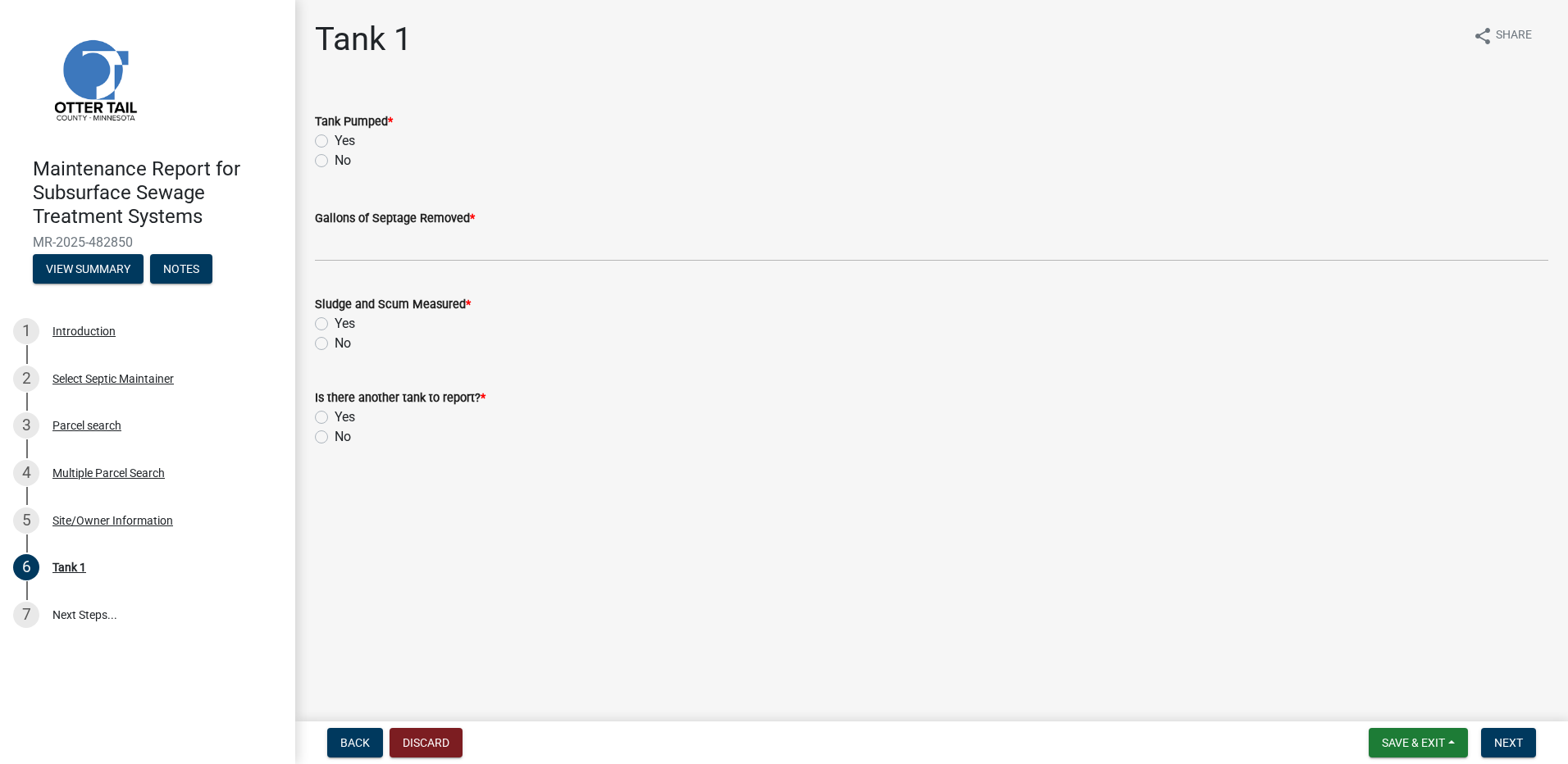
click at [335, 137] on label "Yes" at bounding box center [345, 140] width 21 height 20
click at [335, 137] on input "Yes" at bounding box center [340, 136] width 10 height 10
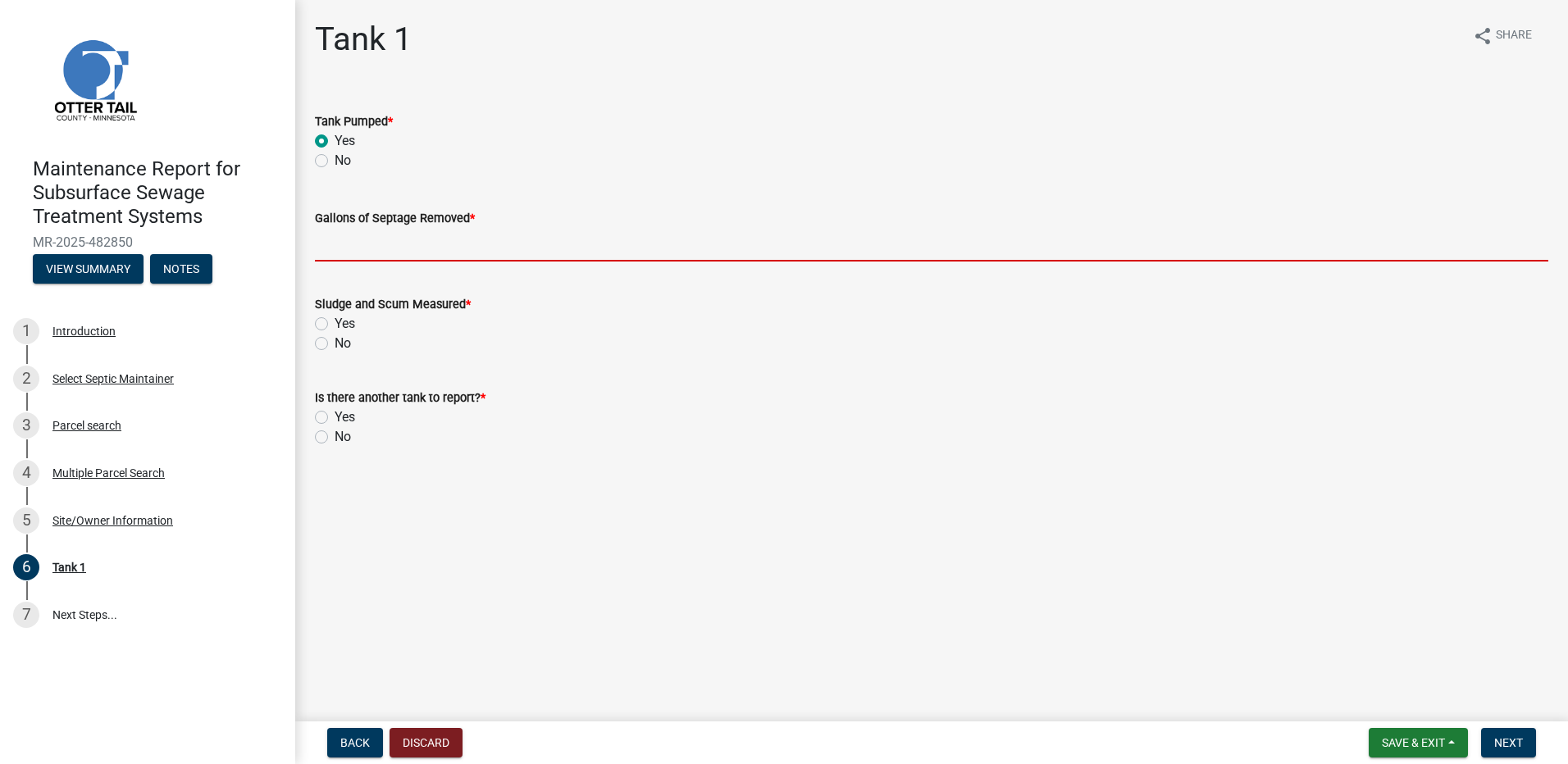
click at [353, 240] on input "Gallons of Septage Removed *" at bounding box center [932, 245] width 1233 height 34
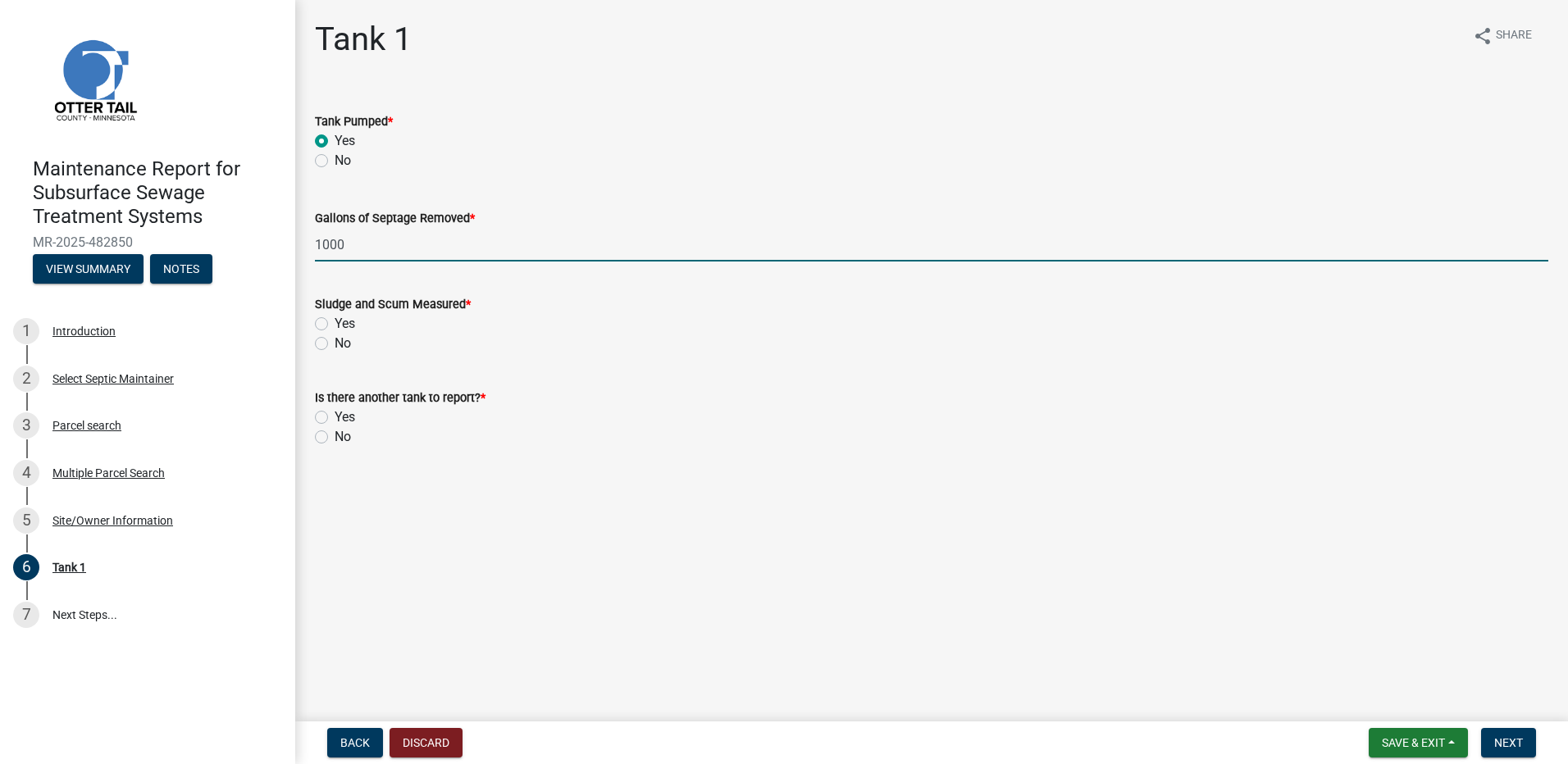
click at [335, 339] on label "No" at bounding box center [343, 343] width 17 height 20
click at [335, 339] on input "No" at bounding box center [340, 339] width 10 height 10
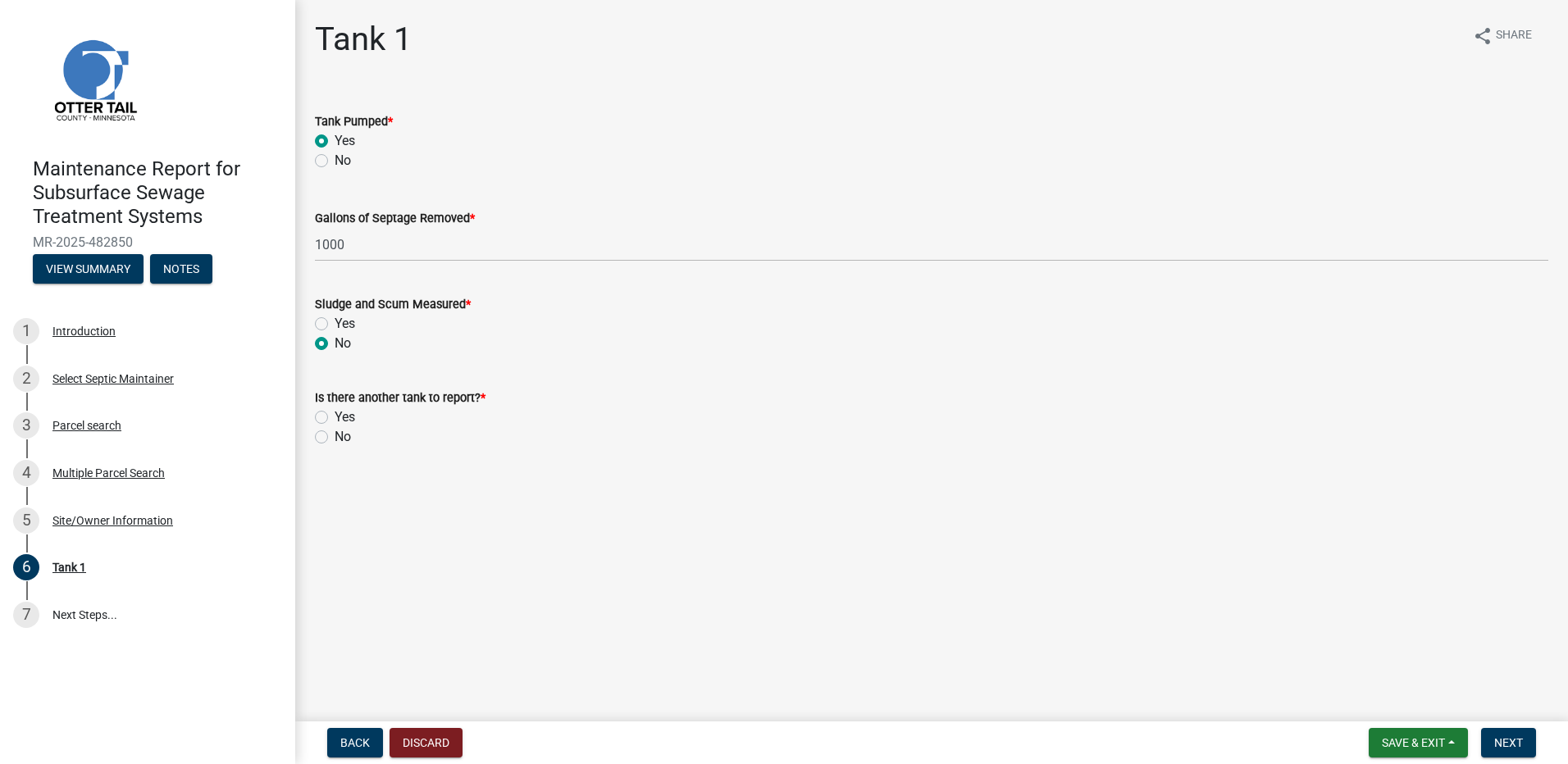
click at [335, 438] on label "No" at bounding box center [343, 437] width 17 height 20
click at [335, 438] on input "No" at bounding box center [340, 432] width 10 height 10
click at [1528, 739] on button "Next" at bounding box center [1508, 742] width 55 height 30
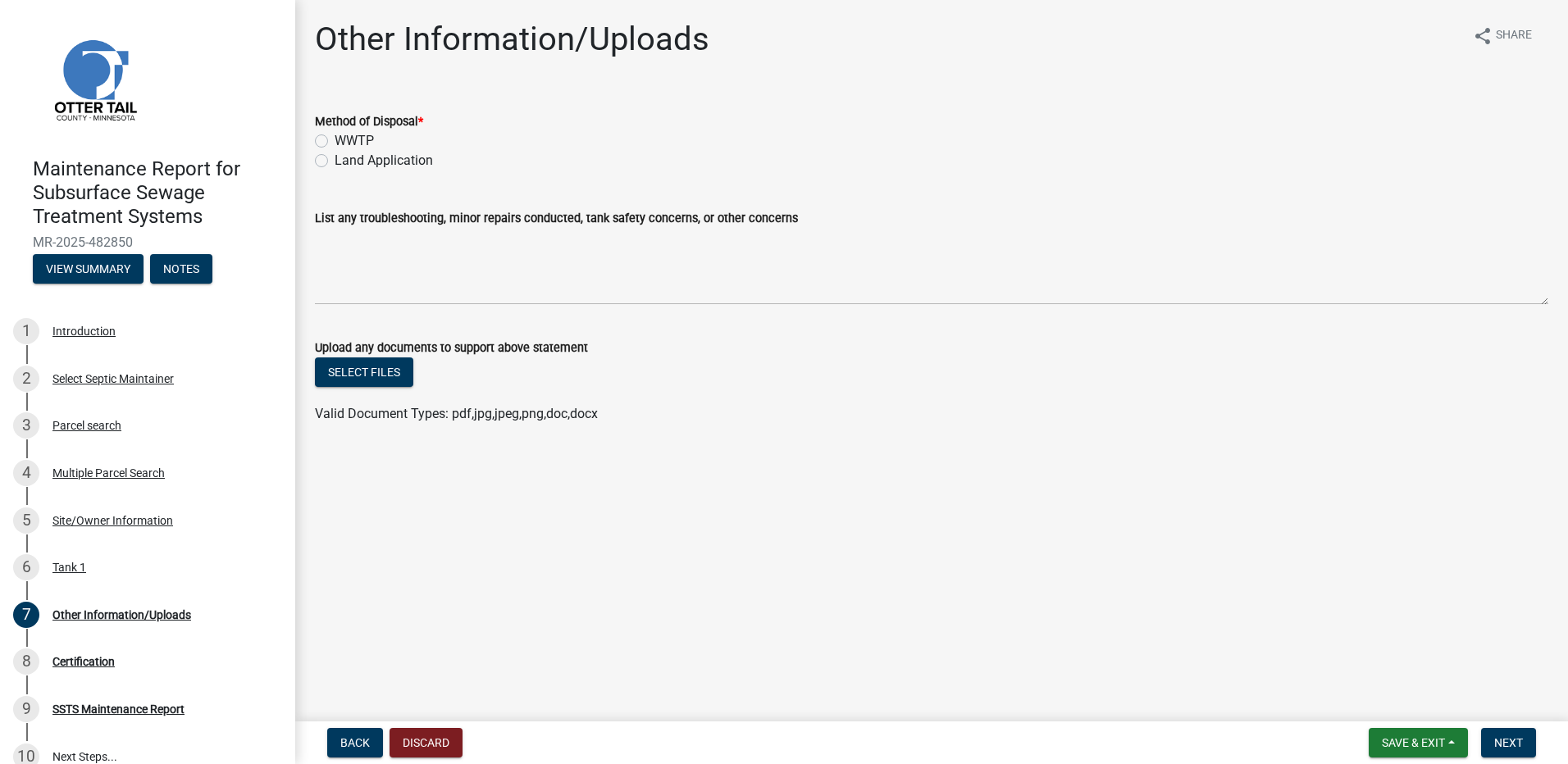
click at [400, 152] on label "Land Application" at bounding box center [384, 160] width 98 height 20
click at [345, 152] on input "Land Application" at bounding box center [340, 155] width 10 height 10
click at [1494, 741] on span "Next" at bounding box center [1508, 742] width 29 height 13
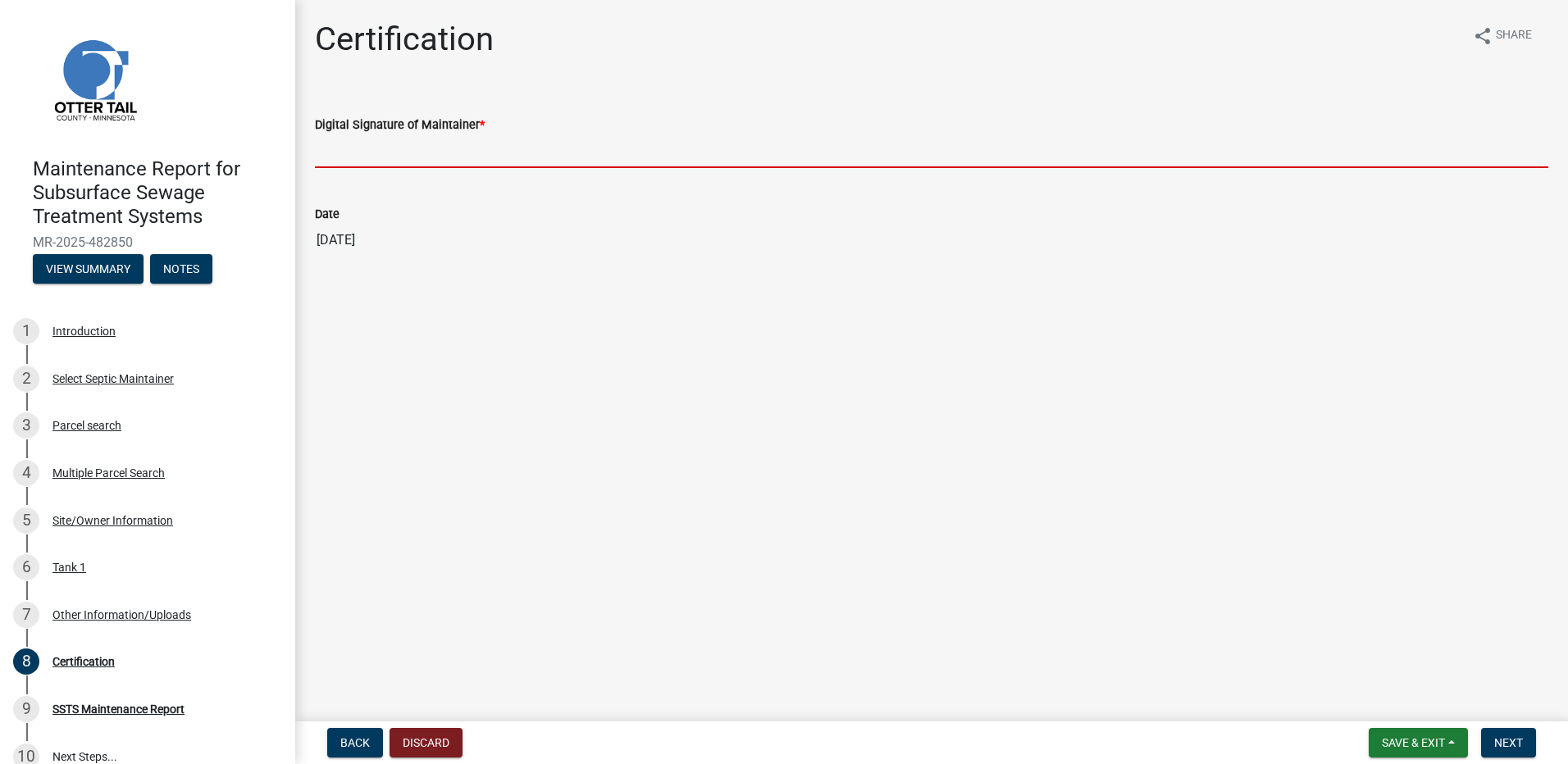
click at [432, 148] on input "Digital Signature of Maintainer *" at bounding box center [932, 151] width 1233 height 34
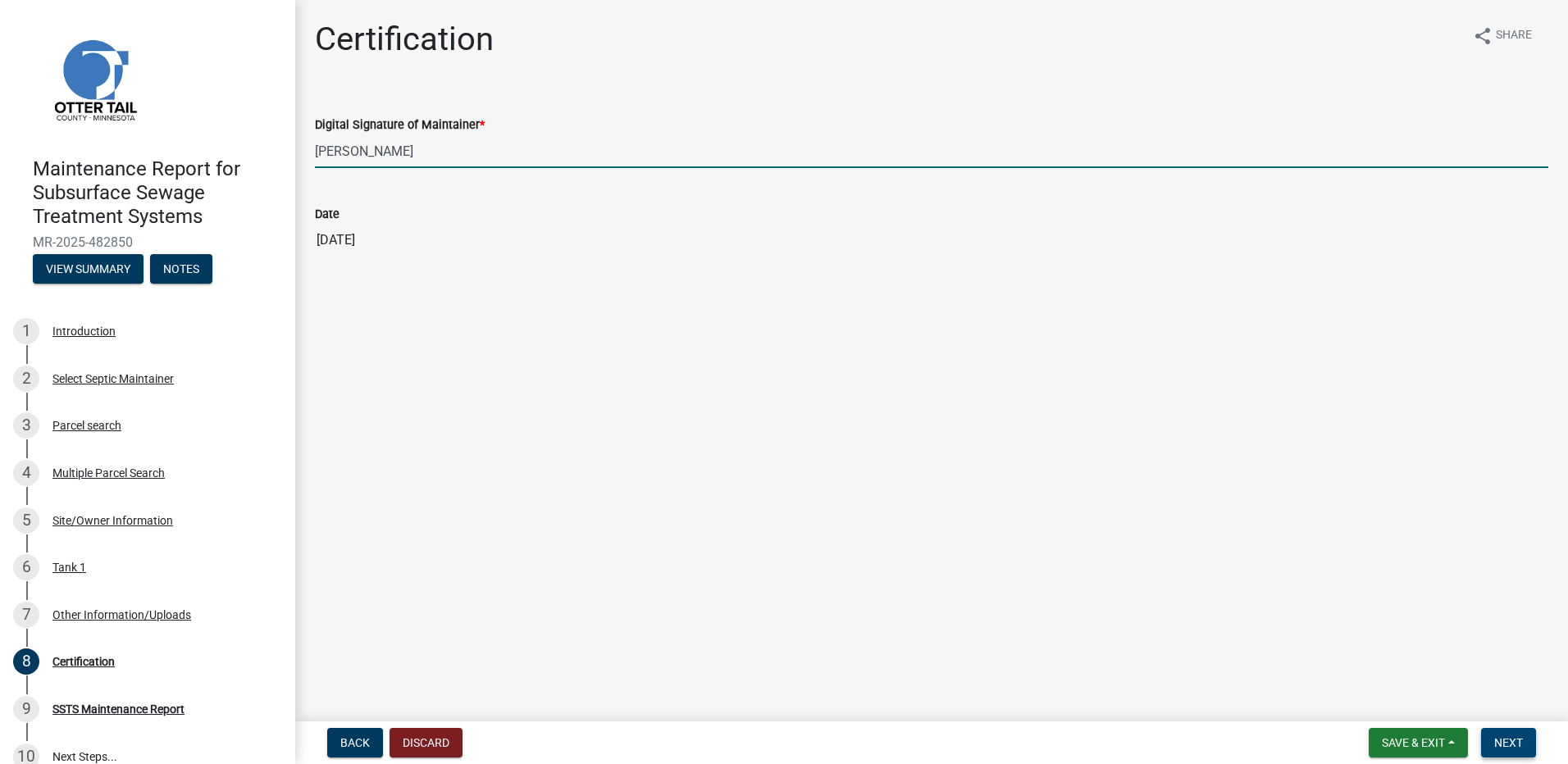
click at [1495, 742] on span "Next" at bounding box center [1508, 742] width 29 height 13
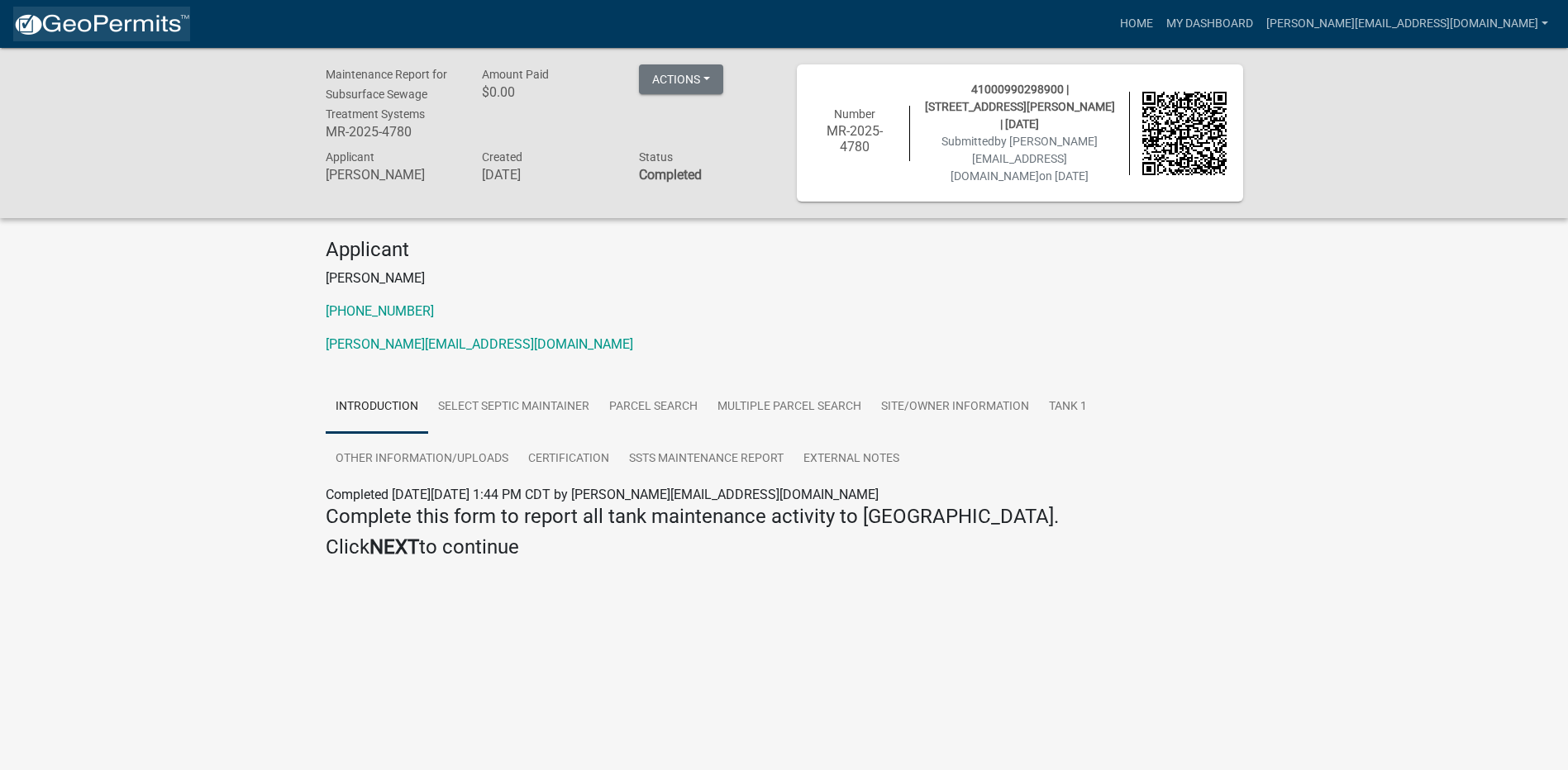
click at [124, 15] on img at bounding box center [102, 25] width 177 height 25
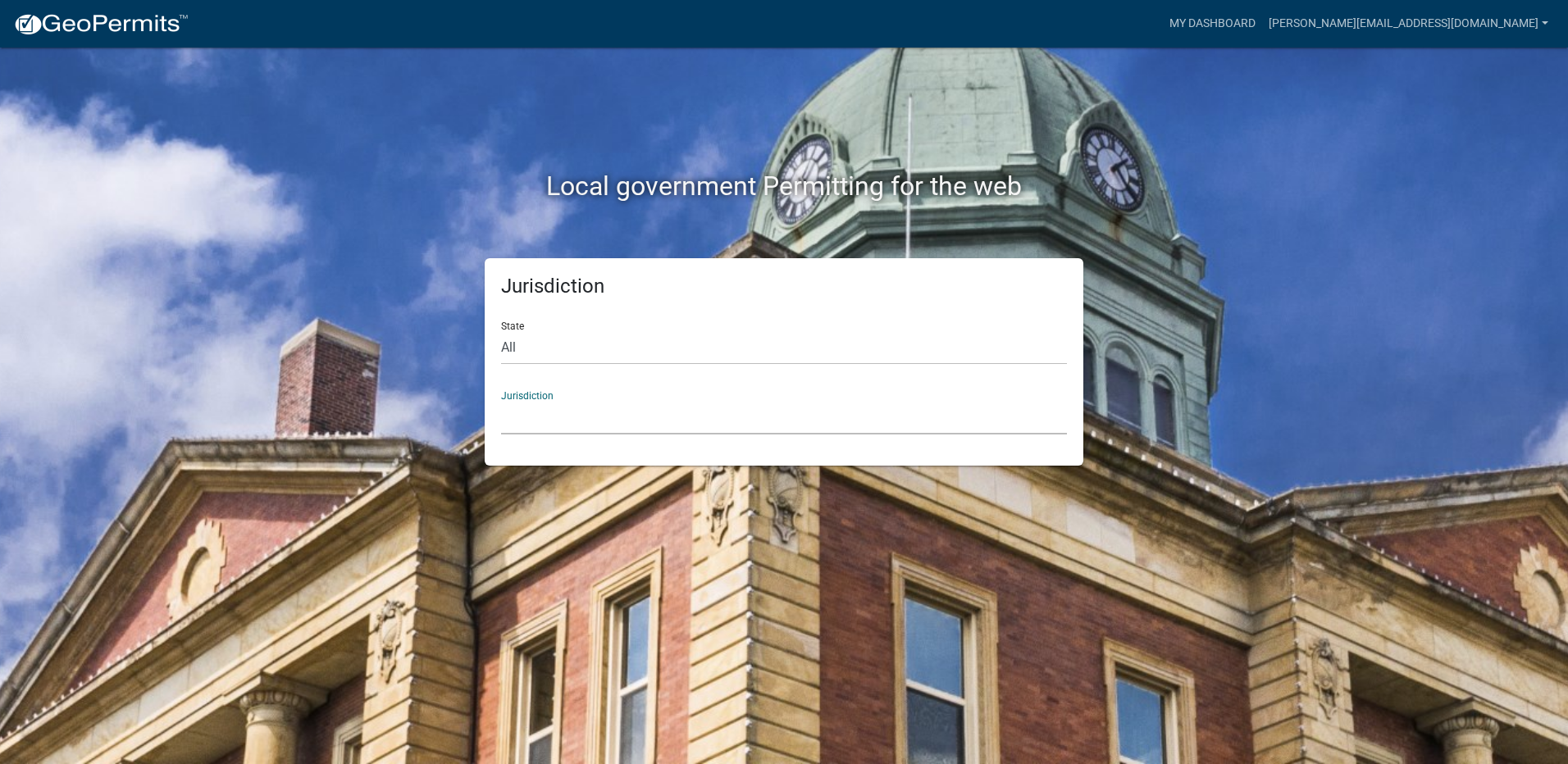
click at [534, 415] on select "[GEOGRAPHIC_DATA], [US_STATE] [GEOGRAPHIC_DATA], [US_STATE][PERSON_NAME][GEOGRA…" at bounding box center [784, 418] width 566 height 34
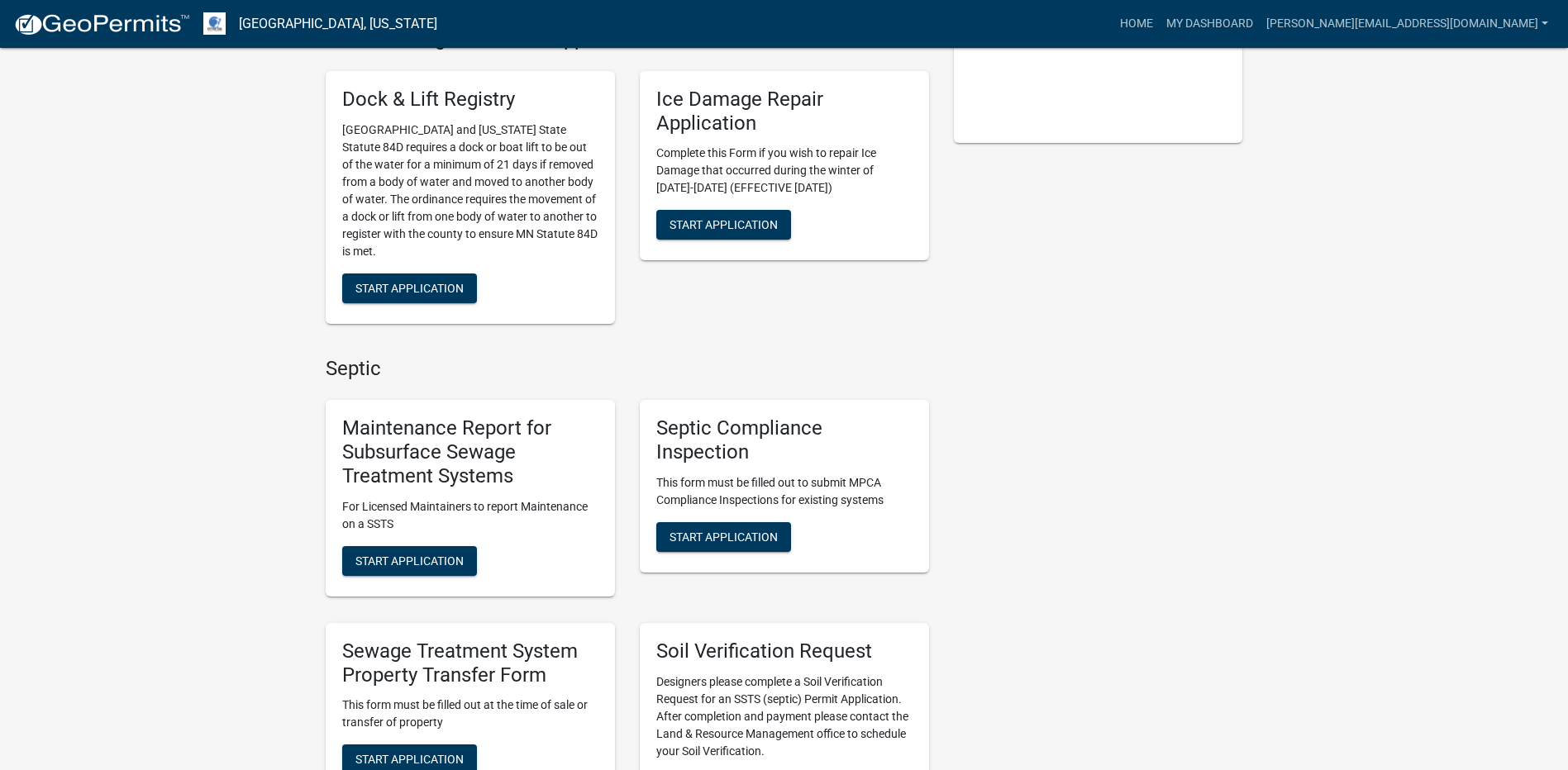
scroll to position [413, 0]
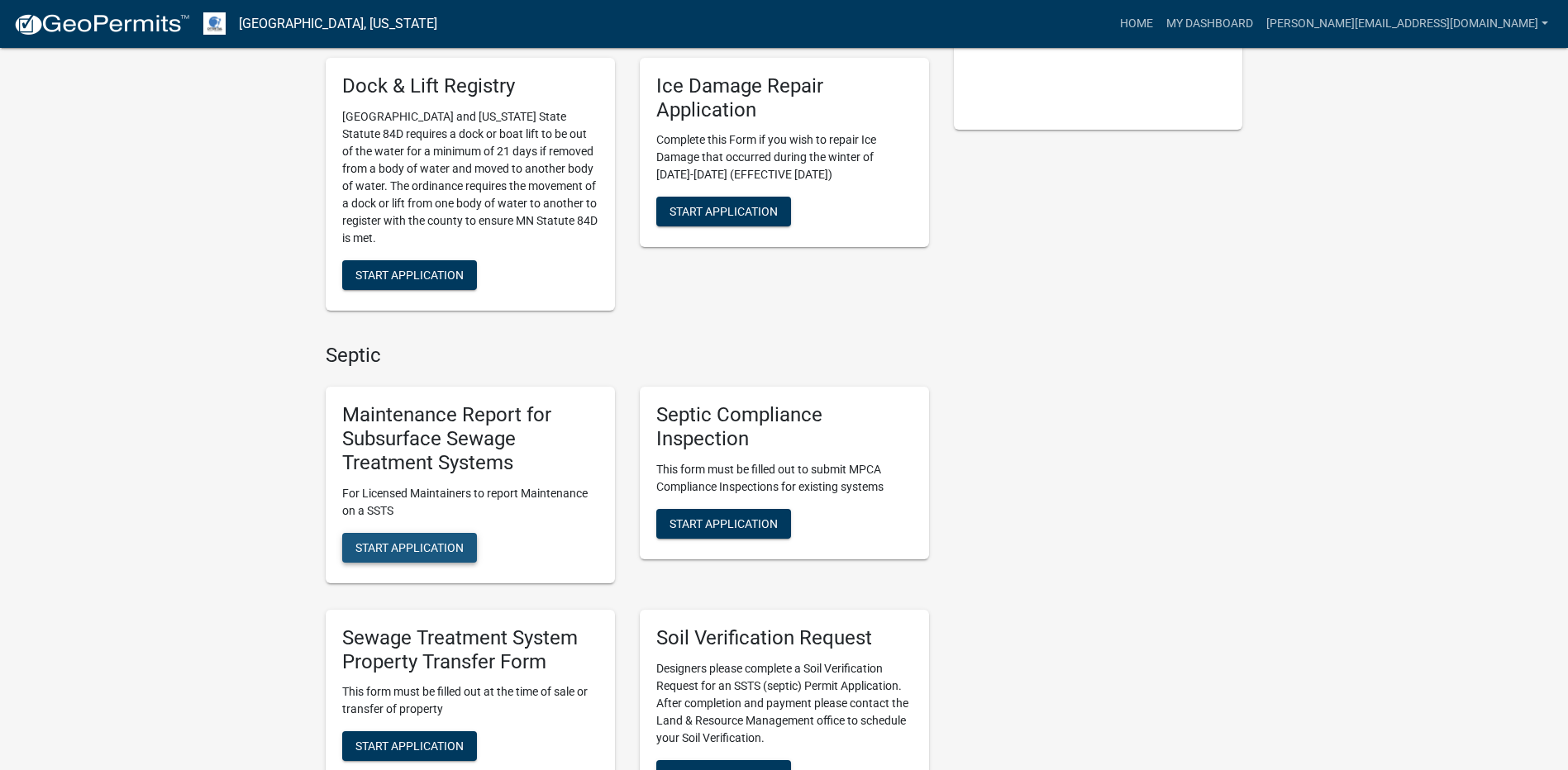
click at [432, 538] on button "Start Application" at bounding box center [409, 548] width 135 height 30
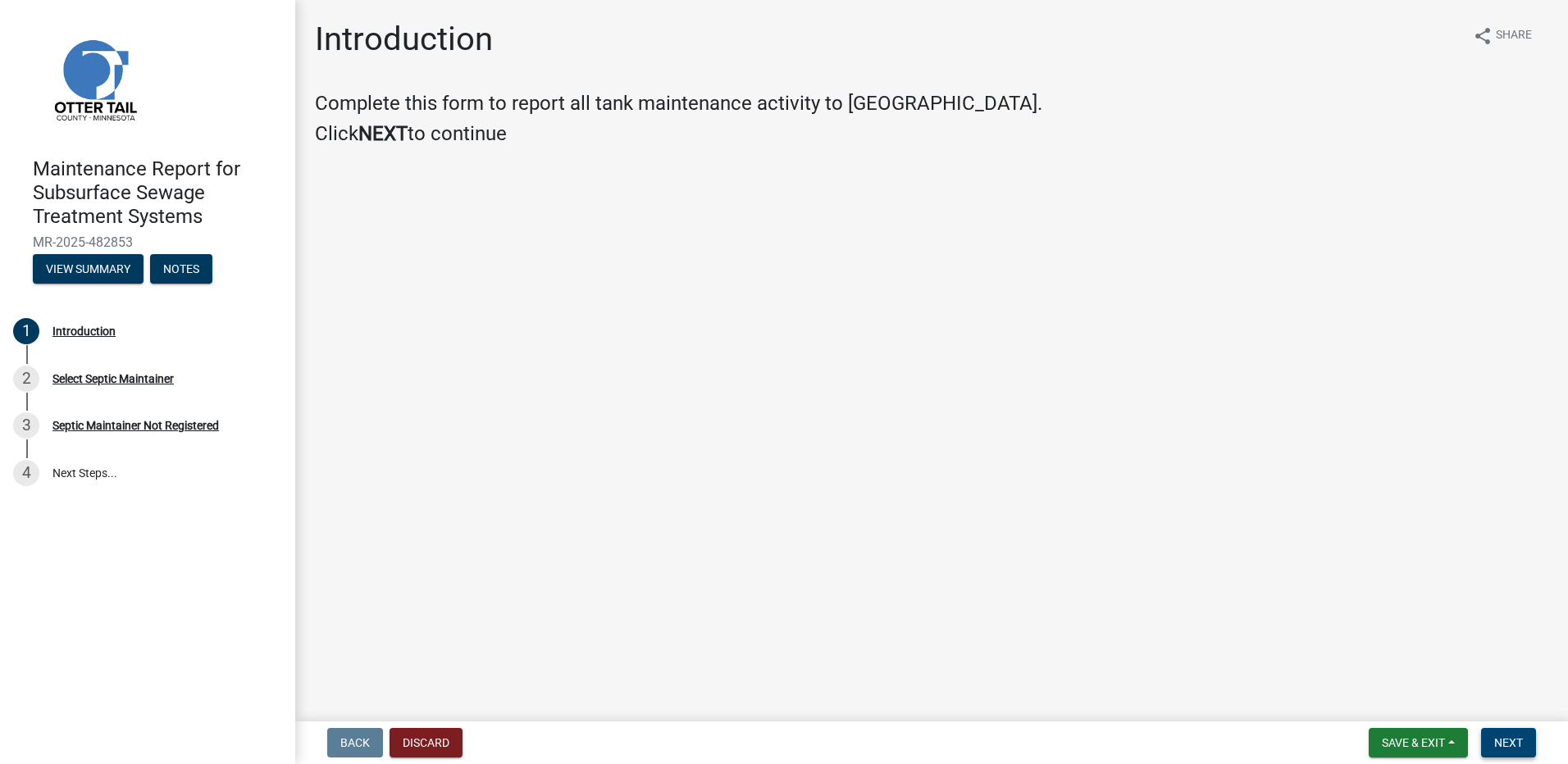
click at [1486, 741] on button "Next" at bounding box center [1508, 742] width 55 height 30
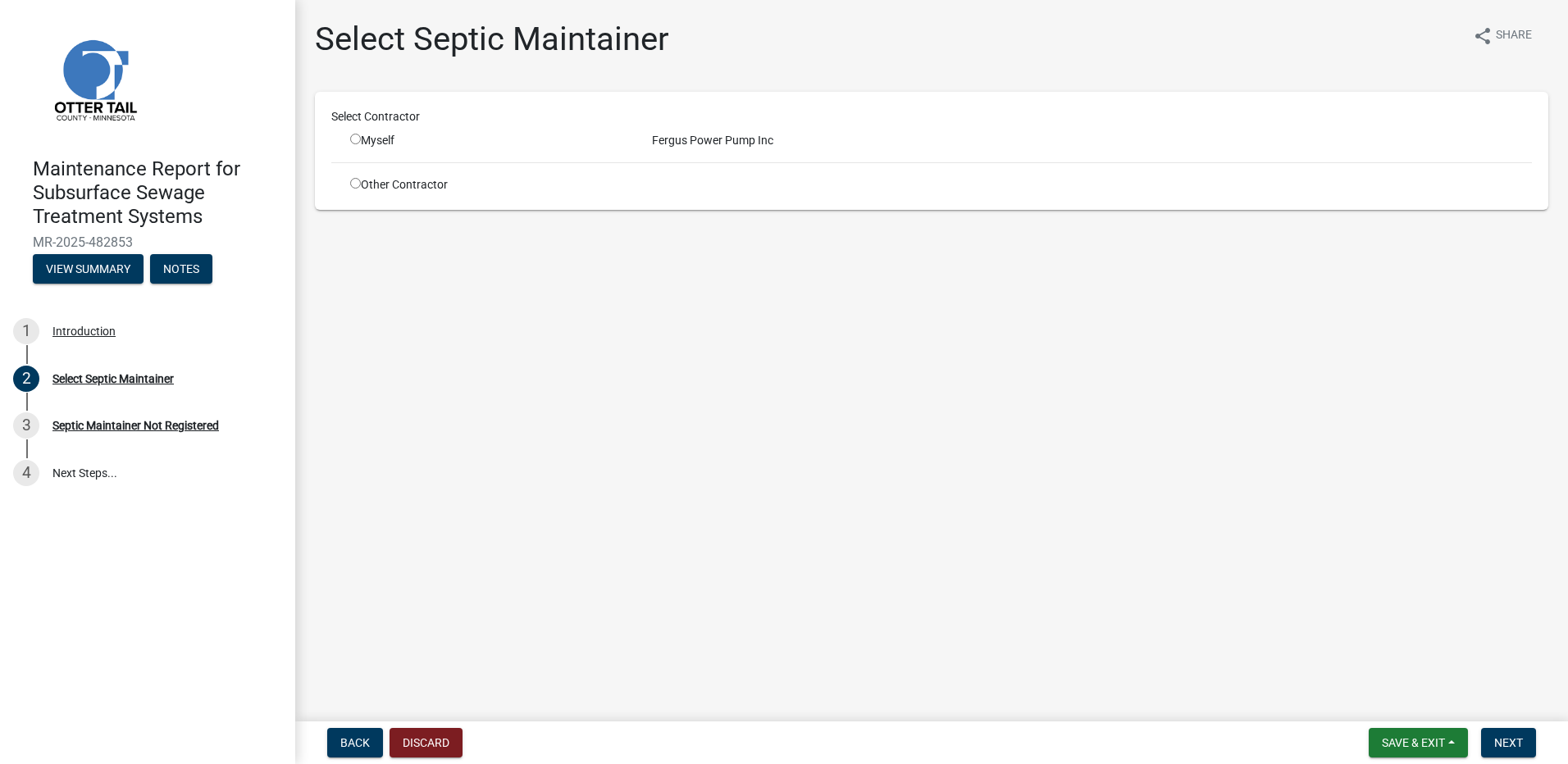
click at [355, 136] on input "radio" at bounding box center [355, 138] width 10 height 10
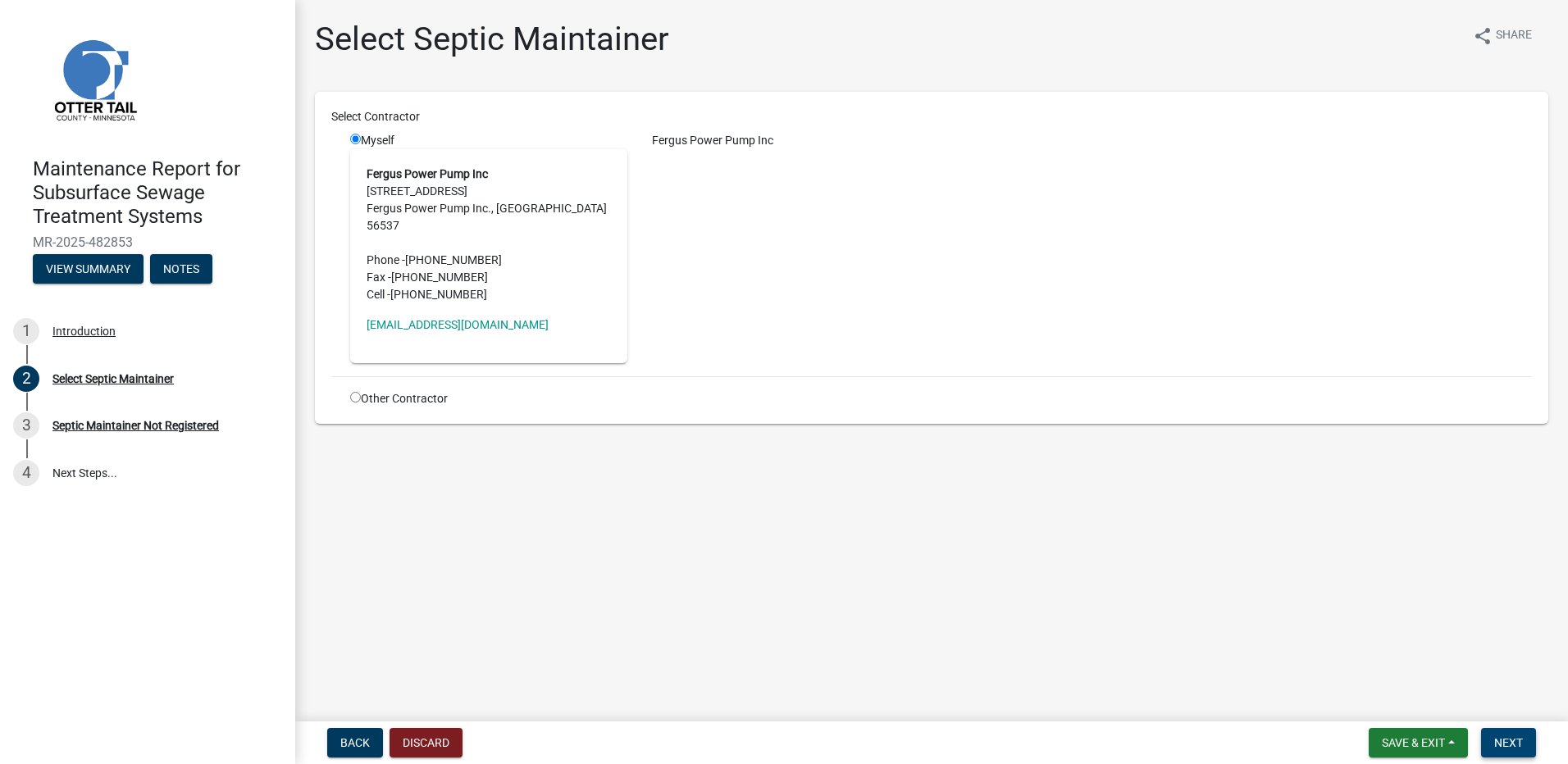
click at [1492, 742] on button "Next" at bounding box center [1508, 742] width 55 height 30
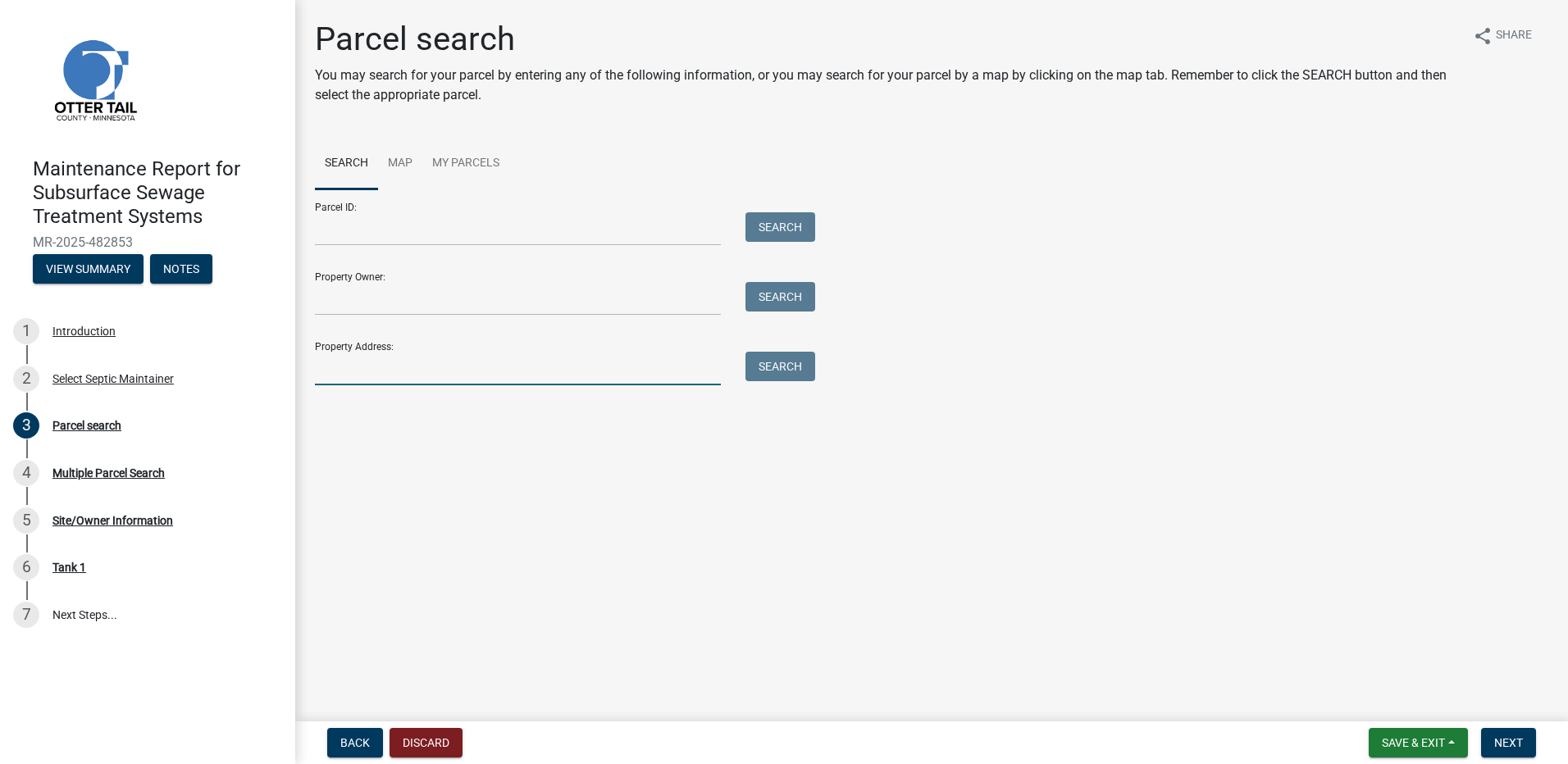
click at [451, 373] on input "Property Address:" at bounding box center [518, 368] width 406 height 34
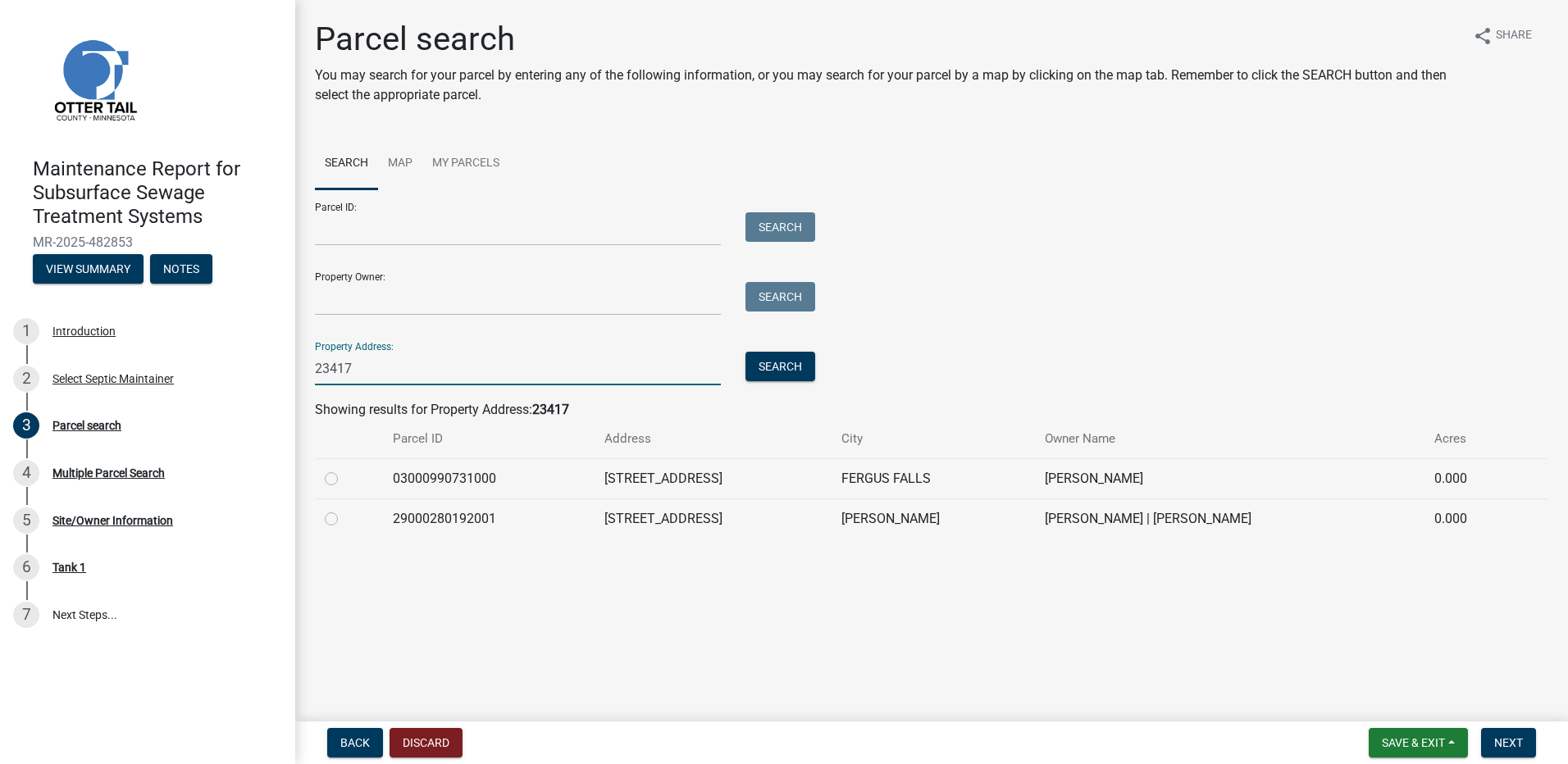
click at [344, 468] on label at bounding box center [344, 468] width 0 height 0
click at [344, 480] on input "radio" at bounding box center [349, 473] width 10 height 10
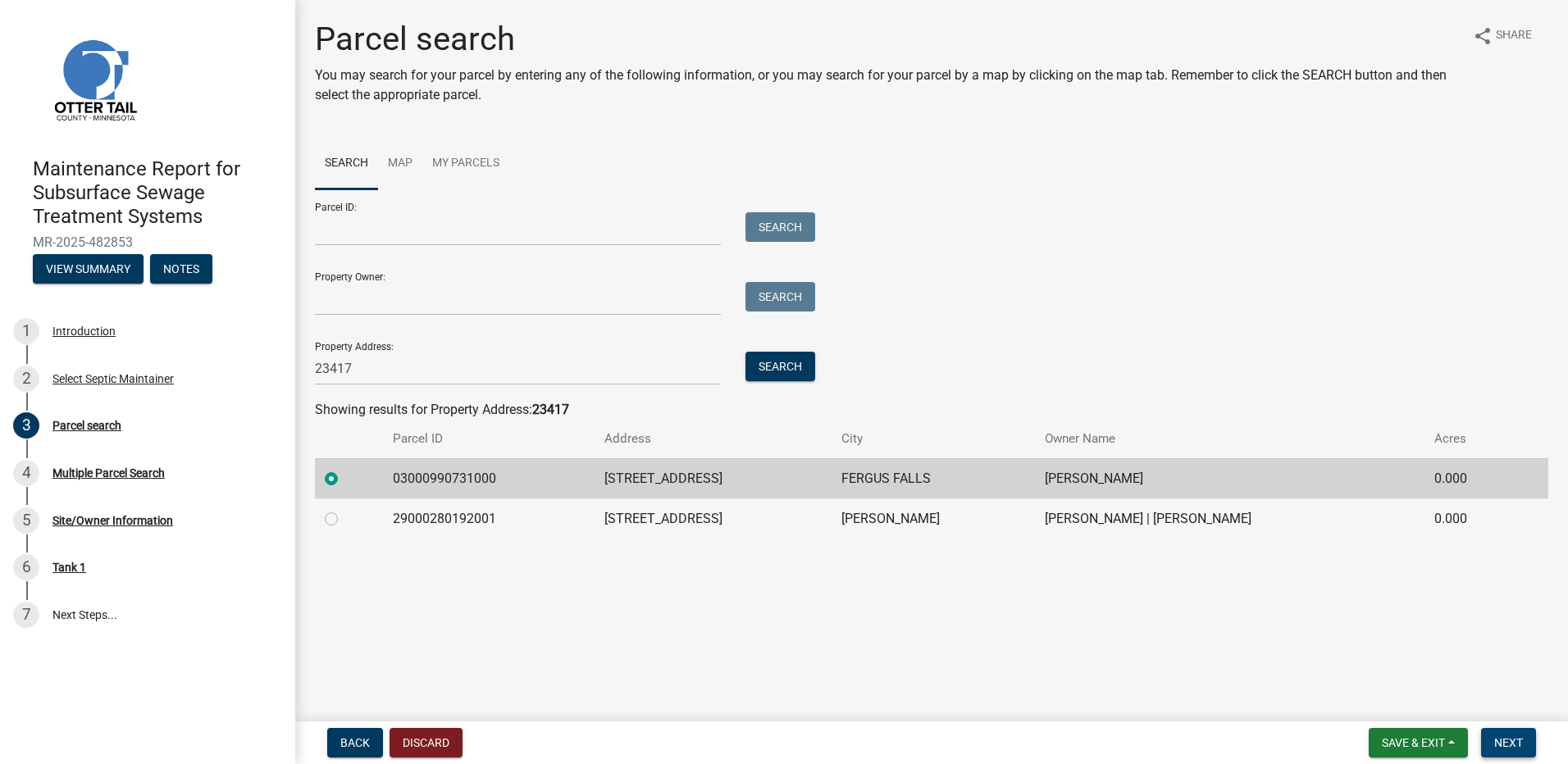
click at [1532, 741] on button "Next" at bounding box center [1508, 742] width 55 height 30
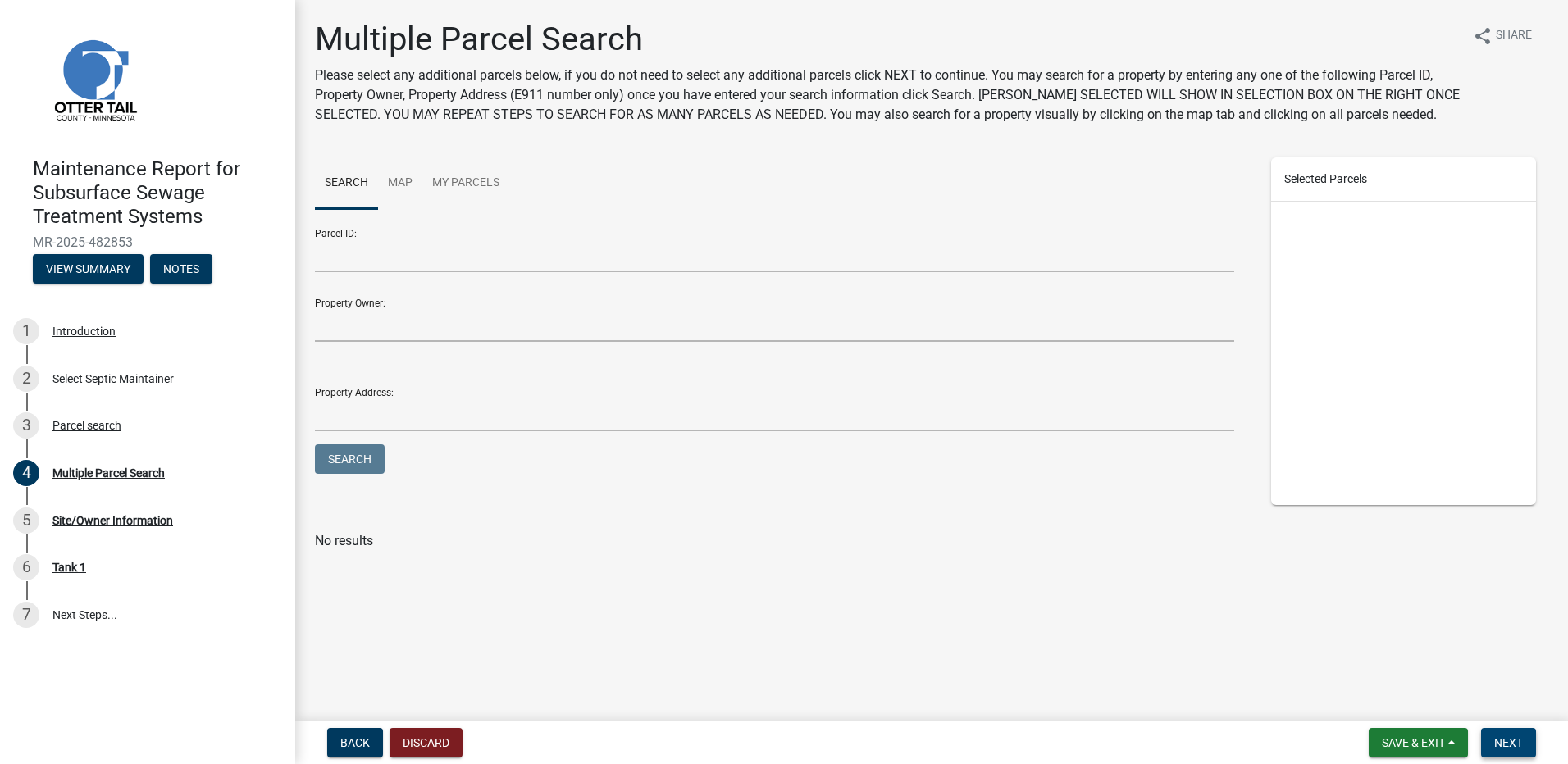
click at [1534, 755] on button "Next" at bounding box center [1508, 742] width 55 height 30
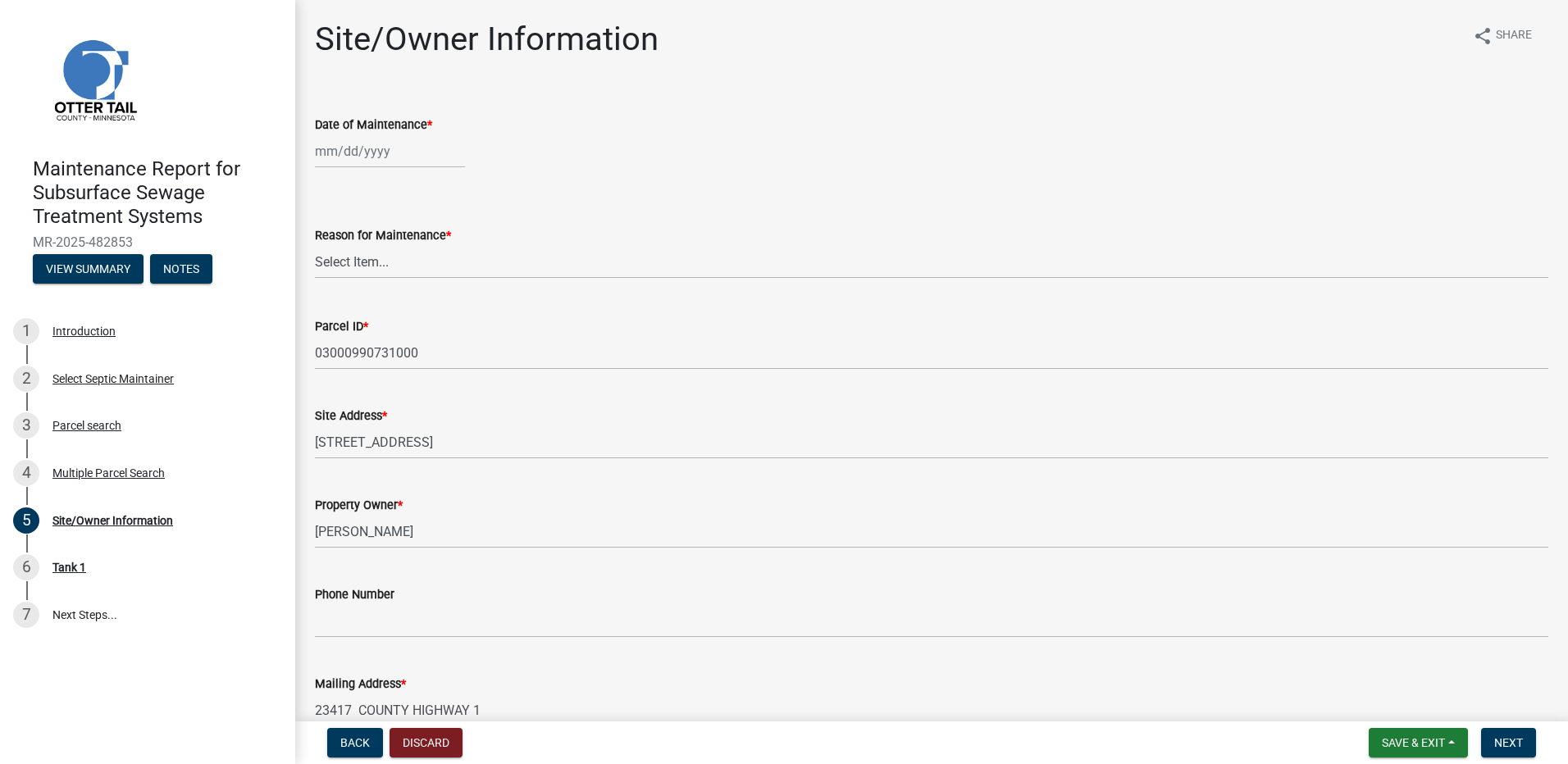
click at [347, 152] on div at bounding box center [390, 151] width 150 height 34
click at [356, 296] on div "16" at bounding box center [357, 291] width 26 height 26
click at [365, 265] on select "Select Item... Called Routine Other" at bounding box center [932, 262] width 1233 height 34
click at [315, 245] on select "Select Item... Called Routine Other" at bounding box center [932, 262] width 1233 height 34
click at [1511, 754] on button "Next" at bounding box center [1508, 742] width 55 height 30
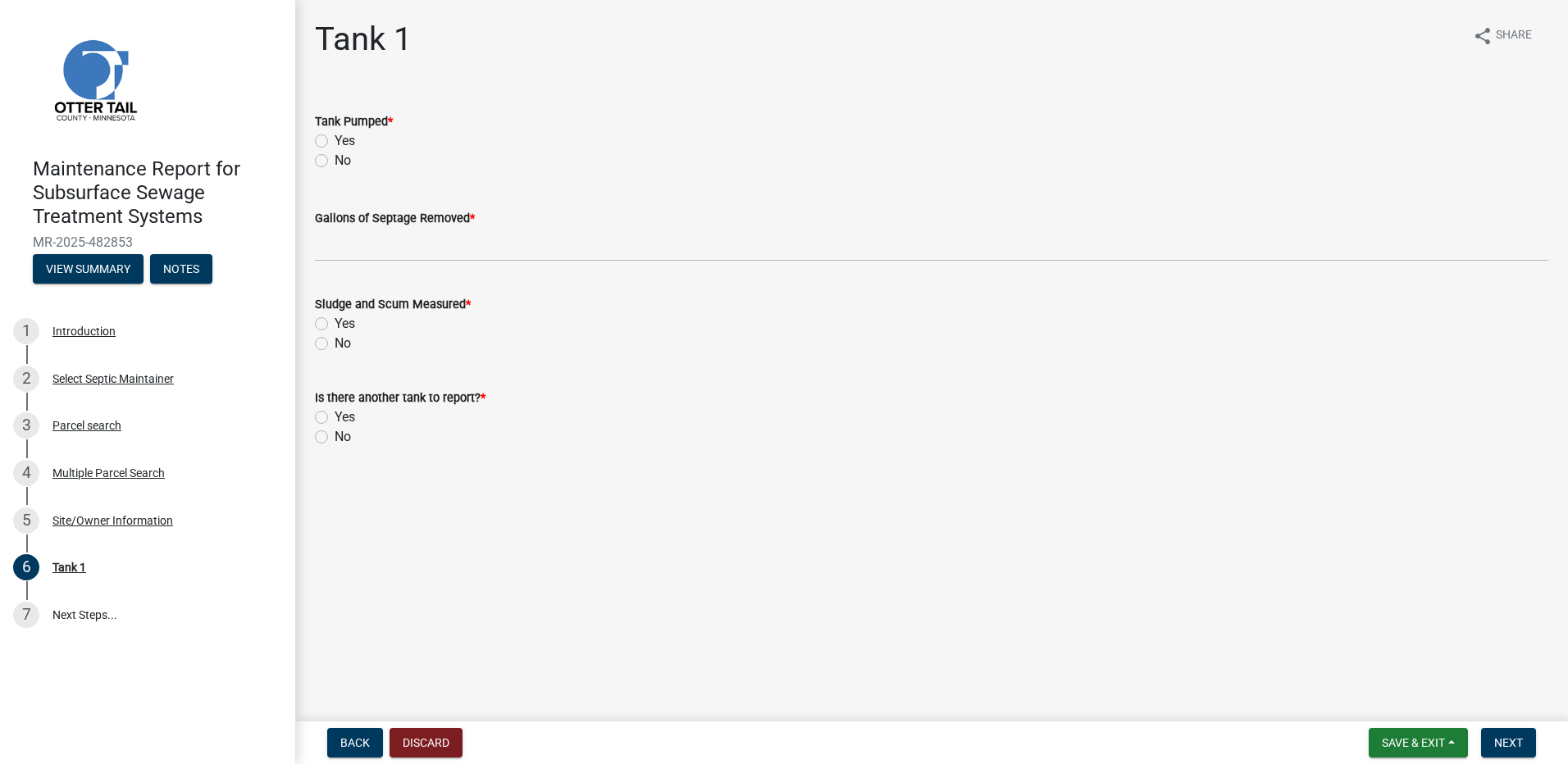
click at [335, 145] on label "Yes" at bounding box center [345, 140] width 21 height 20
click at [335, 142] on input "Yes" at bounding box center [340, 136] width 10 height 10
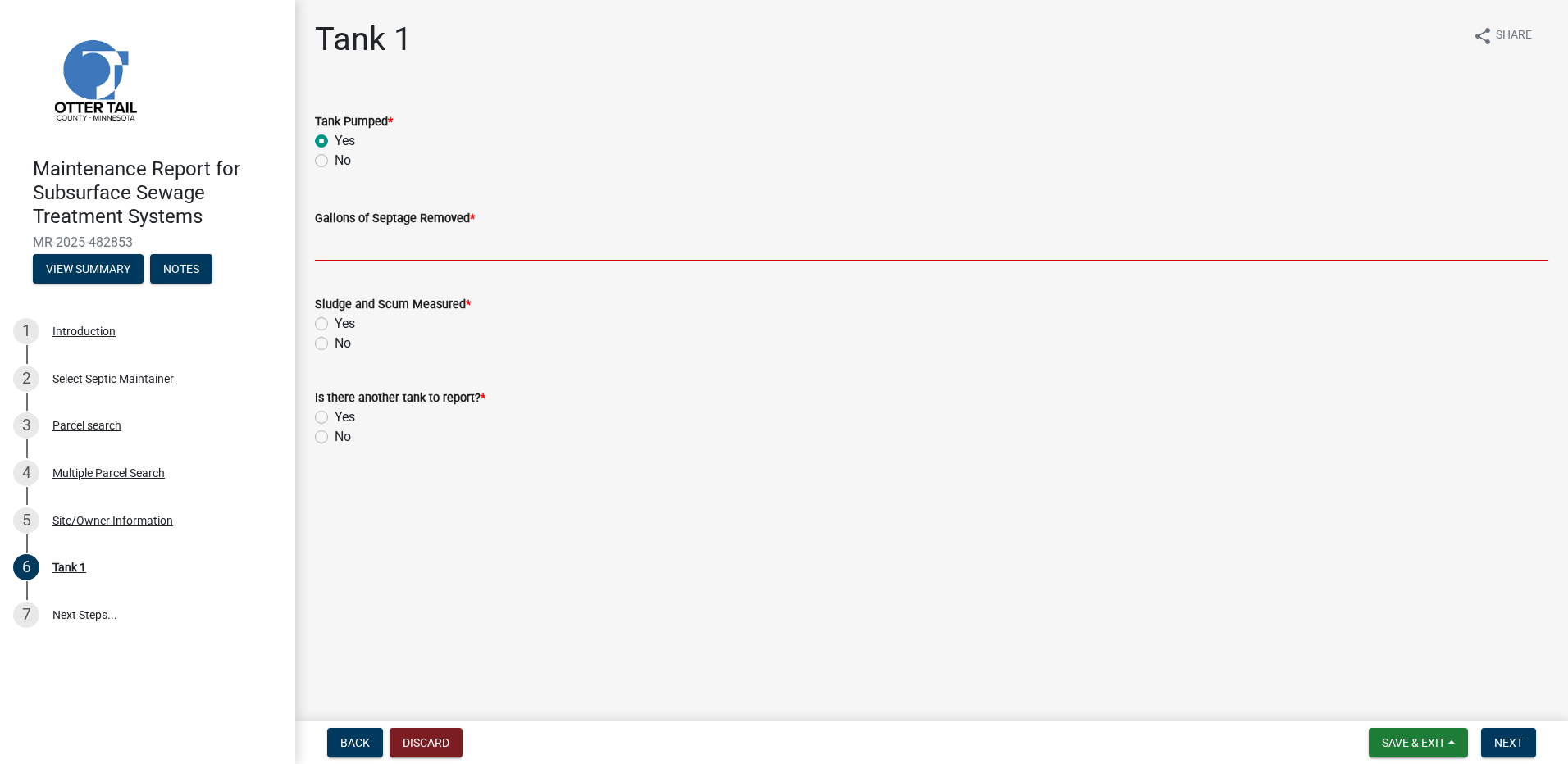
click at [342, 246] on input "Gallons of Septage Removed *" at bounding box center [932, 245] width 1233 height 34
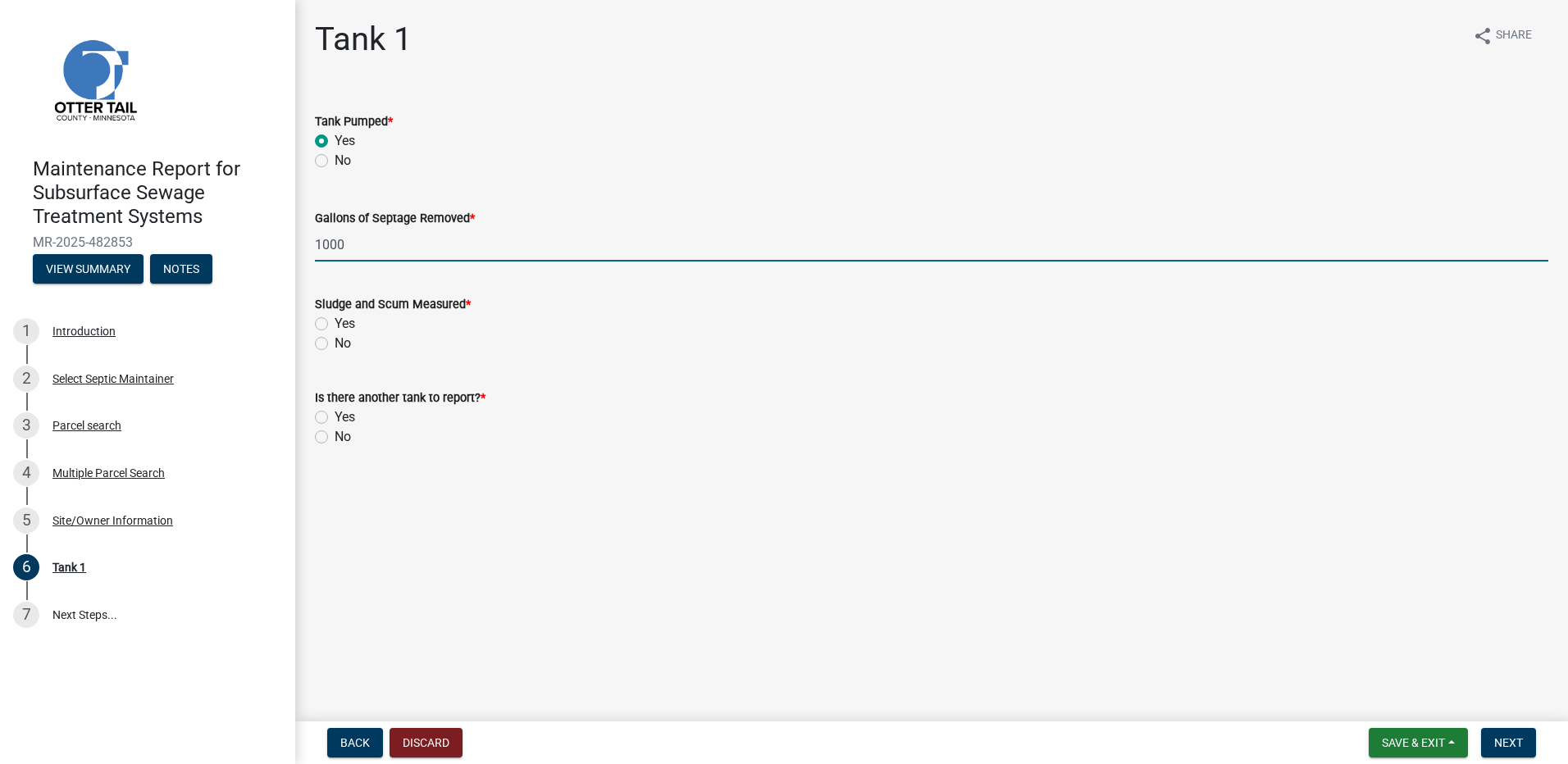
click at [314, 347] on div "Sludge and Scum Measured * Yes No" at bounding box center [931, 314] width 1258 height 79
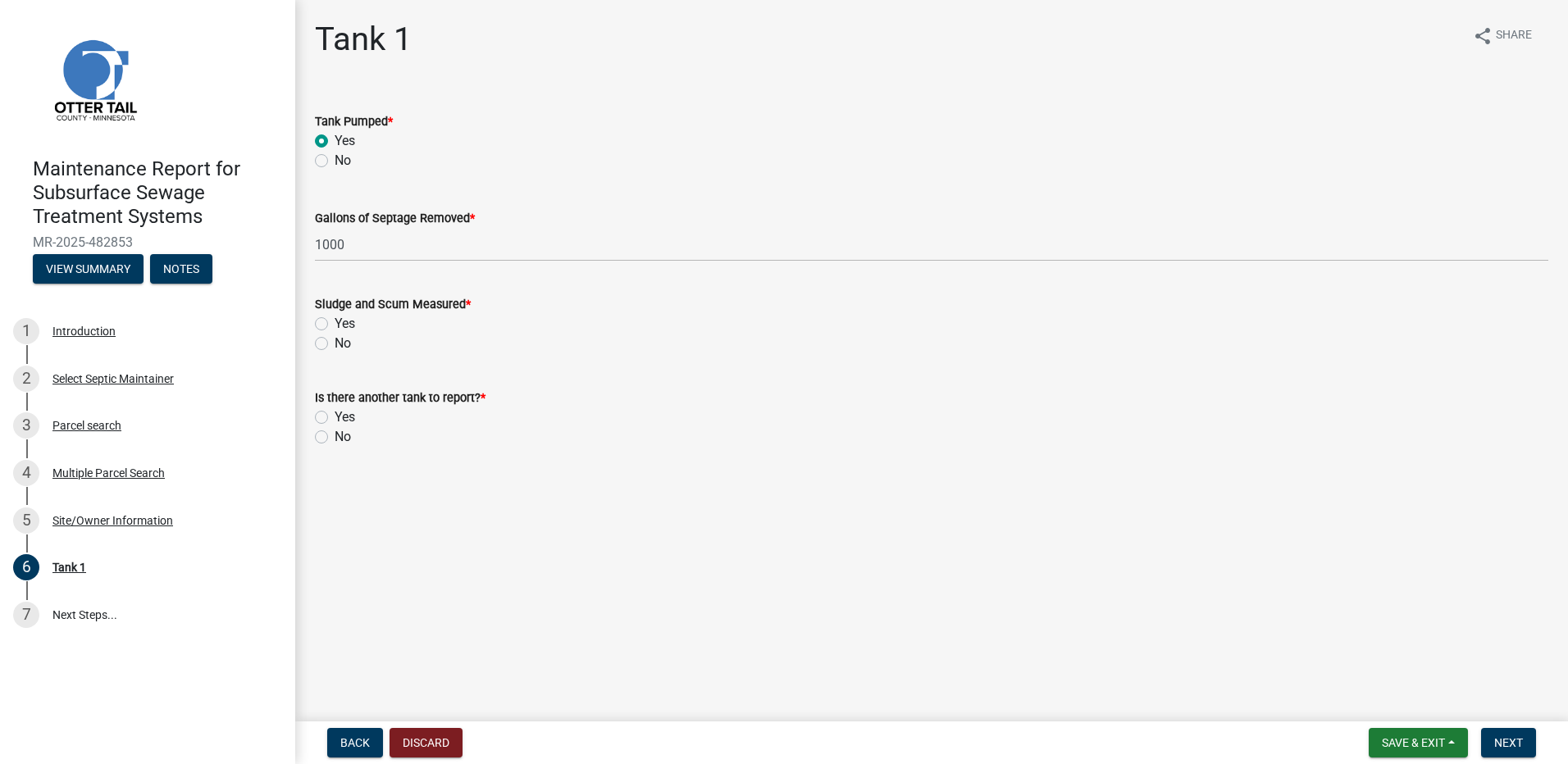
click at [335, 343] on label "No" at bounding box center [343, 343] width 17 height 20
click at [335, 343] on input "No" at bounding box center [340, 339] width 10 height 10
click at [335, 442] on label "No" at bounding box center [343, 437] width 17 height 20
click at [335, 438] on input "No" at bounding box center [340, 432] width 10 height 10
click at [1491, 740] on button "Next" at bounding box center [1508, 742] width 55 height 30
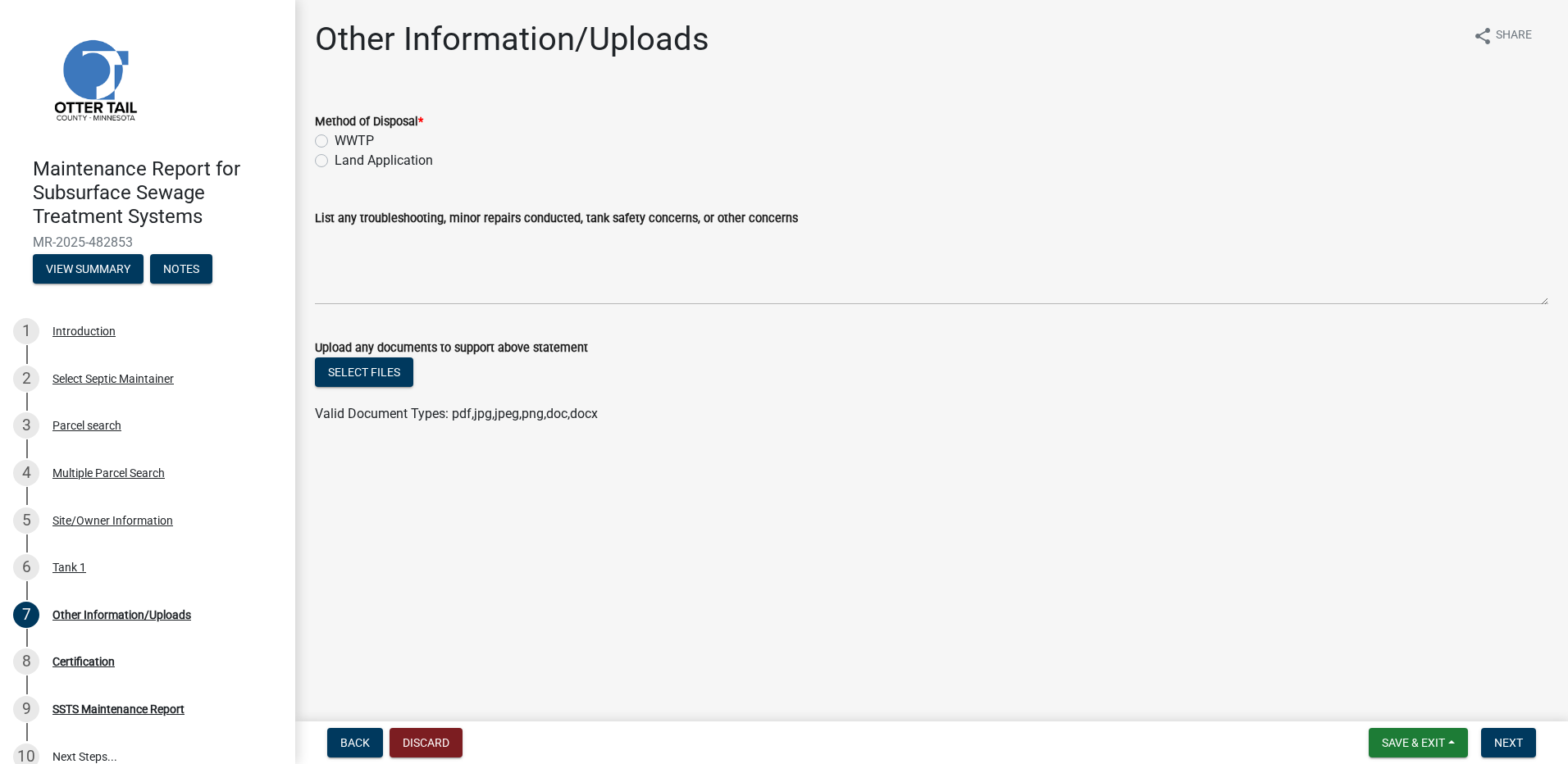
click at [375, 163] on label "Land Application" at bounding box center [384, 160] width 98 height 20
click at [345, 162] on input "Land Application" at bounding box center [340, 155] width 10 height 10
click at [1517, 754] on button "Next" at bounding box center [1508, 742] width 55 height 30
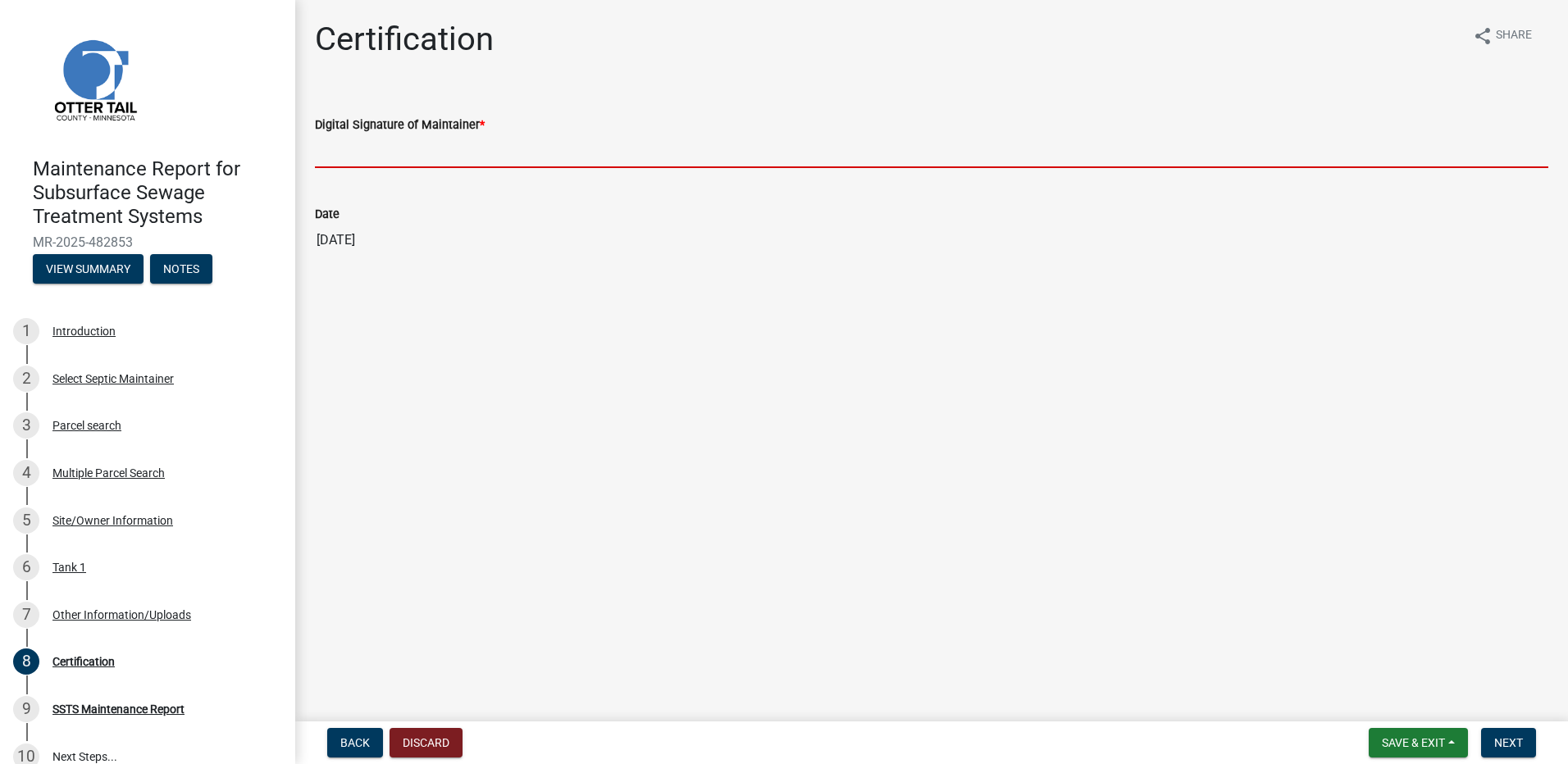
click at [400, 165] on input "Digital Signature of Maintainer *" at bounding box center [932, 151] width 1233 height 34
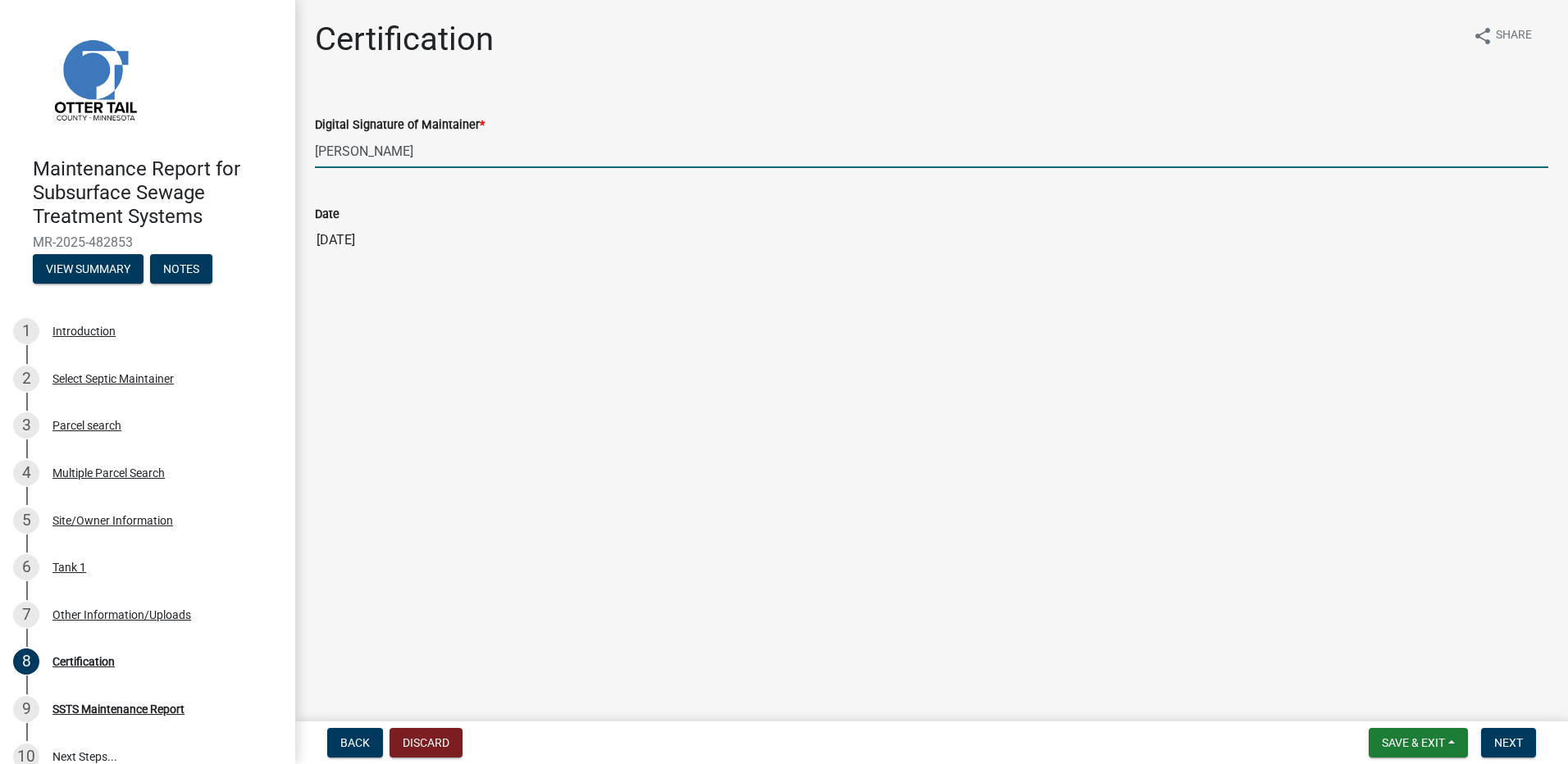
click at [1508, 759] on nav "Back Discard Save & Exit Save Save & Exit Next" at bounding box center [932, 742] width 1272 height 43
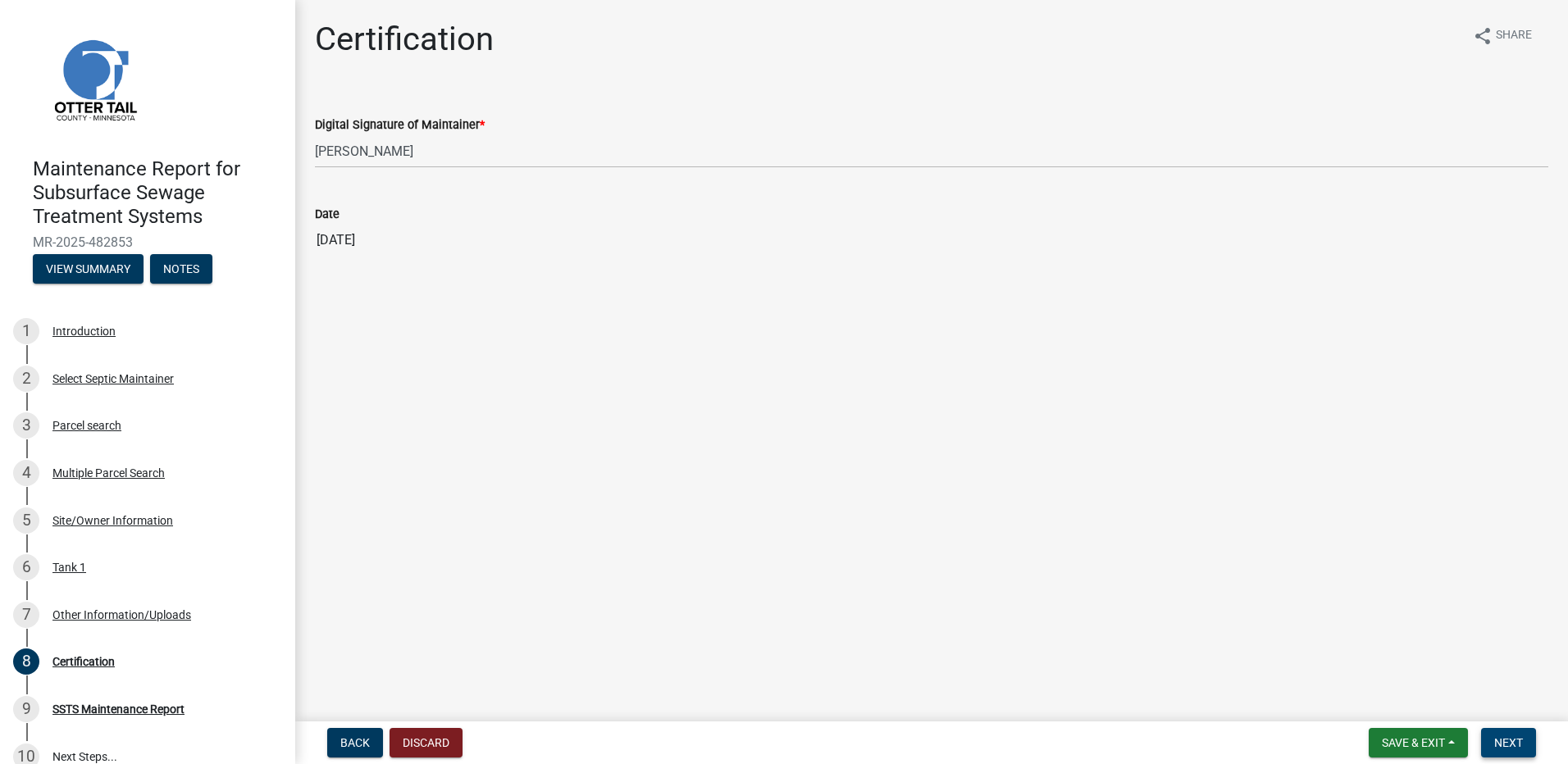
click at [1505, 748] on span "Next" at bounding box center [1508, 742] width 29 height 13
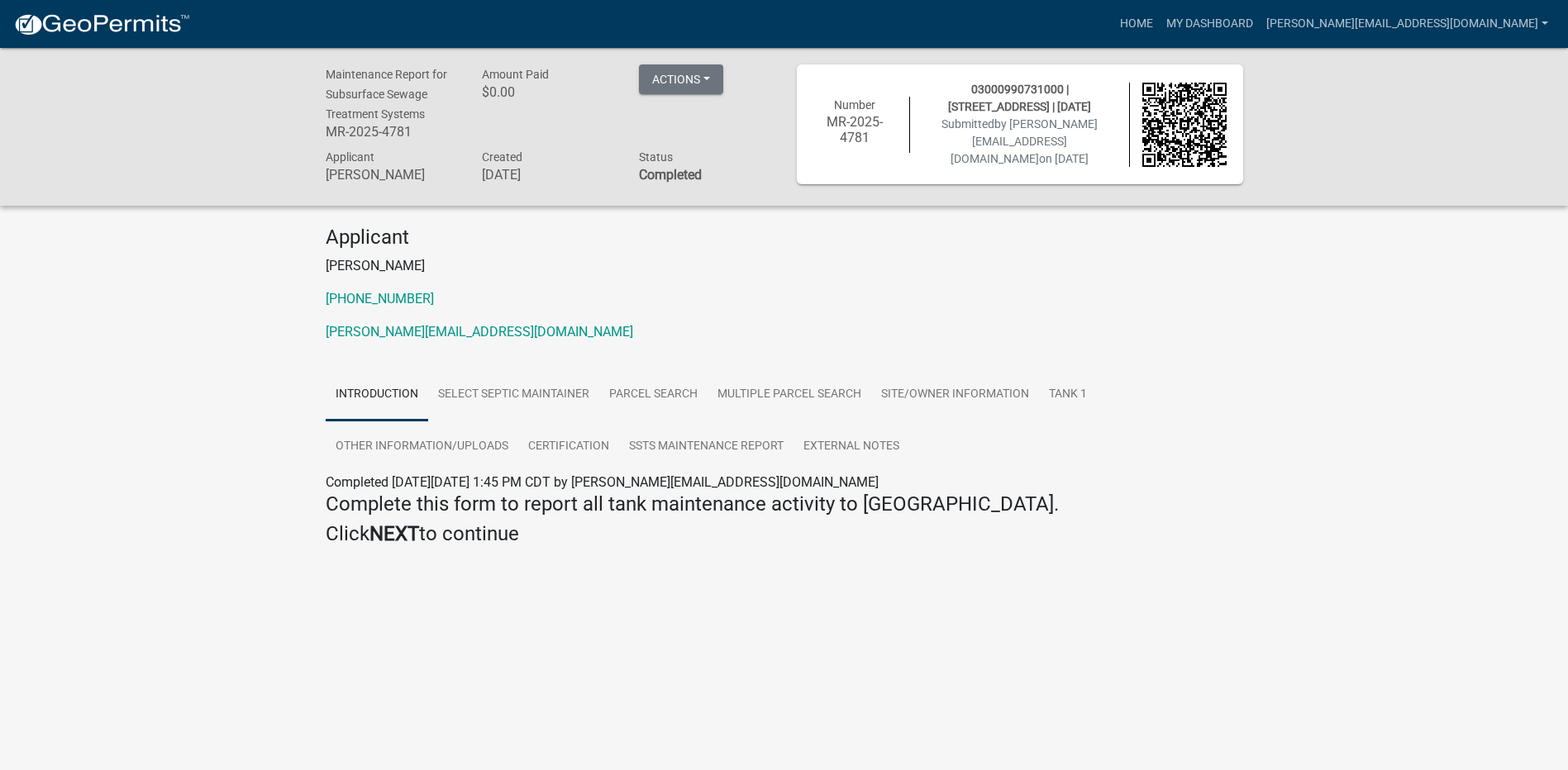
click at [1223, 4] on nav "more_horiz Home My Dashboard [PERSON_NAME][EMAIL_ADDRESS][DOMAIN_NAME] Account …" at bounding box center [784, 24] width 1568 height 48
